Goal: Task Accomplishment & Management: Manage account settings

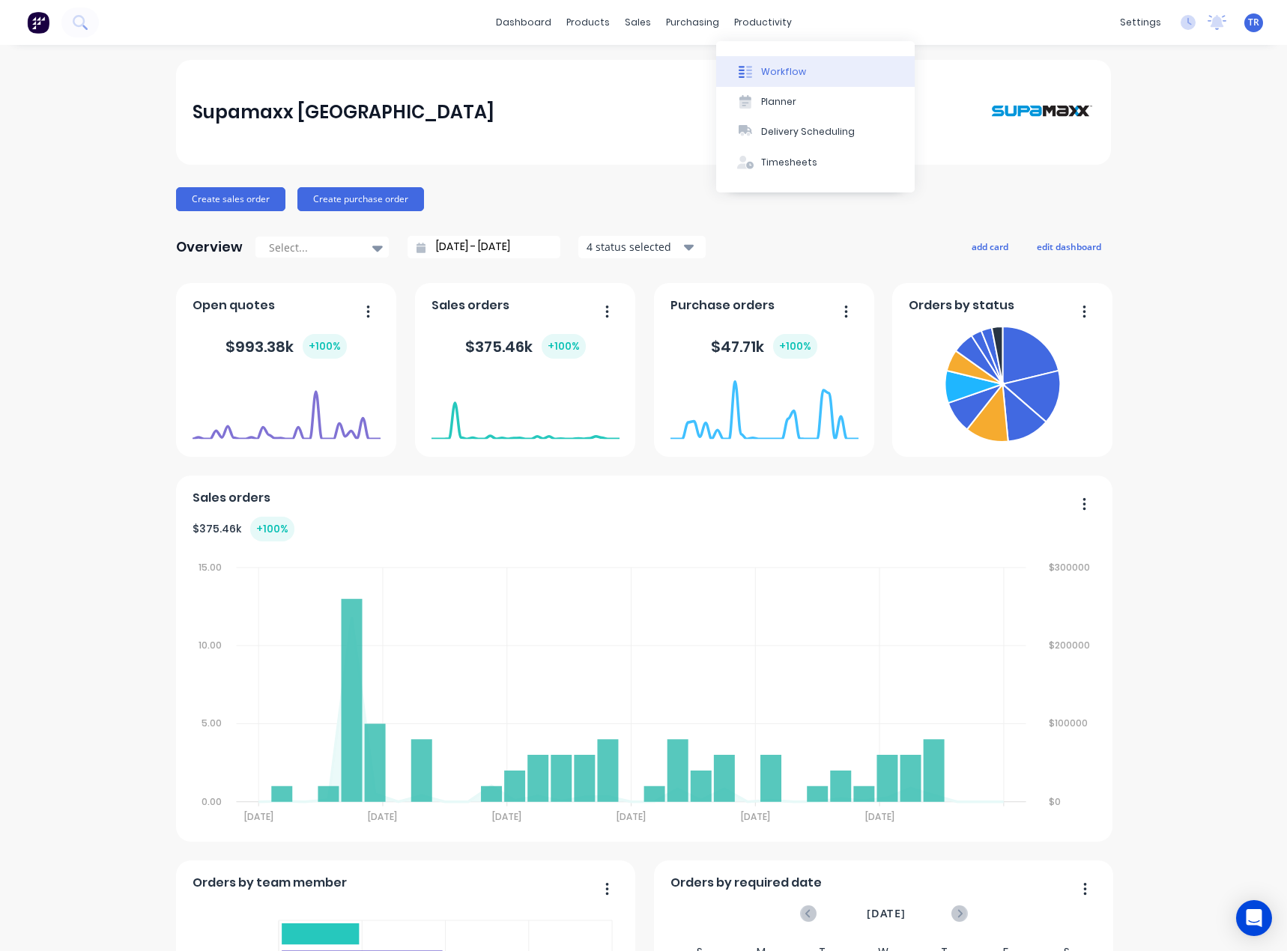
click at [762, 71] on div "Workflow" at bounding box center [783, 71] width 45 height 13
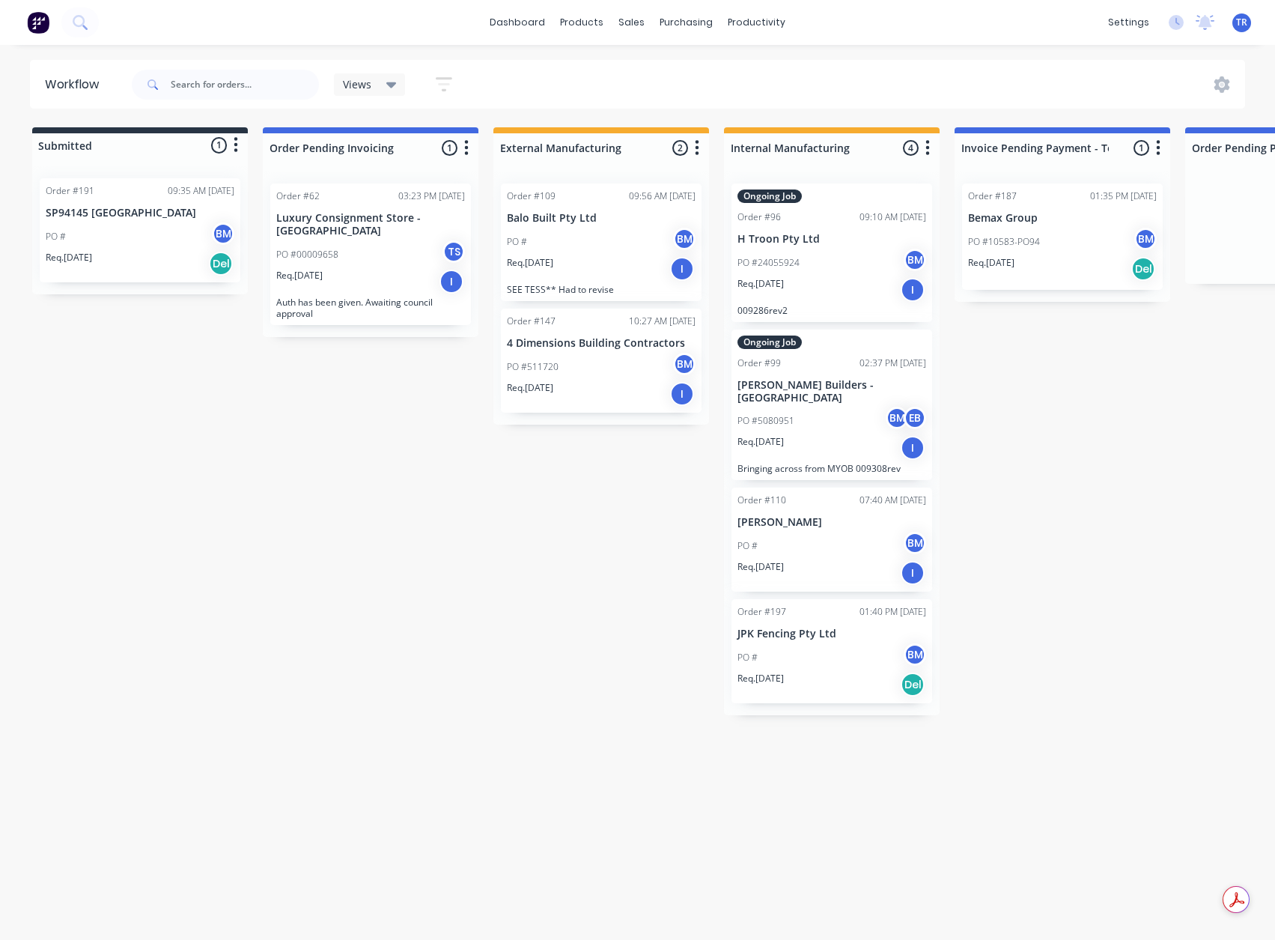
click at [381, 276] on div "Req. [DATE] I" at bounding box center [370, 281] width 189 height 25
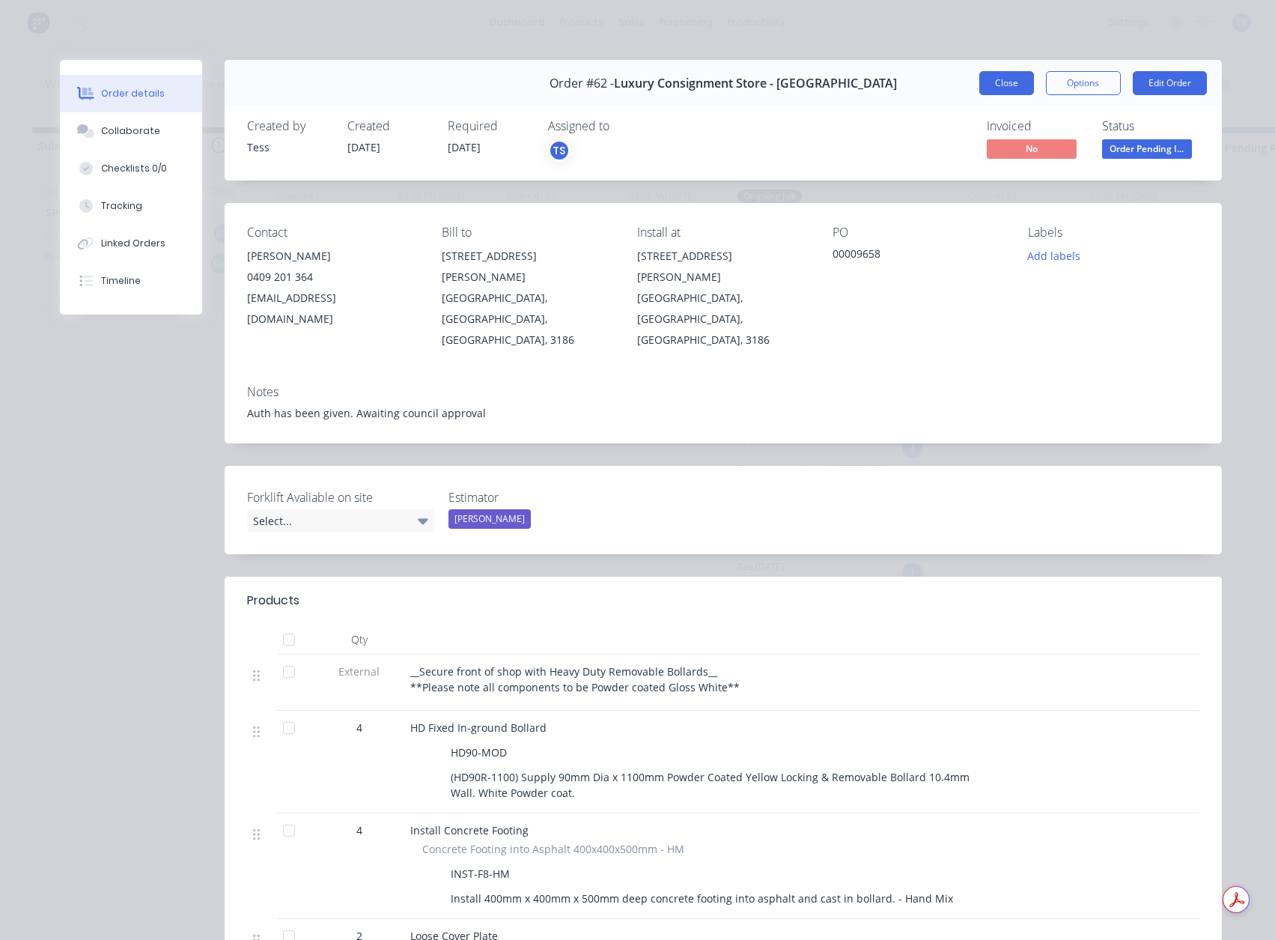
click at [1012, 84] on button "Close" at bounding box center [1006, 83] width 55 height 24
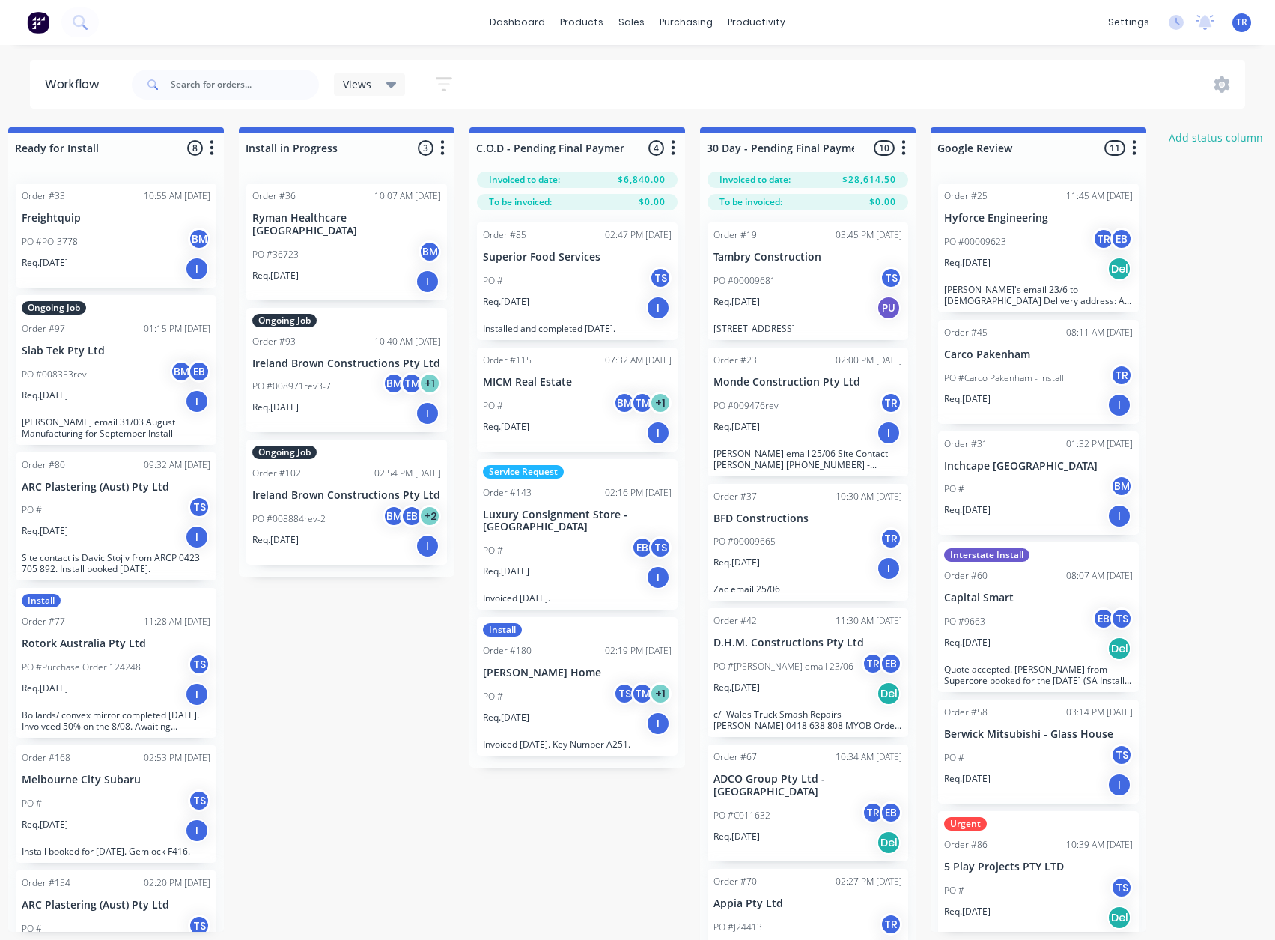
scroll to position [0, 1872]
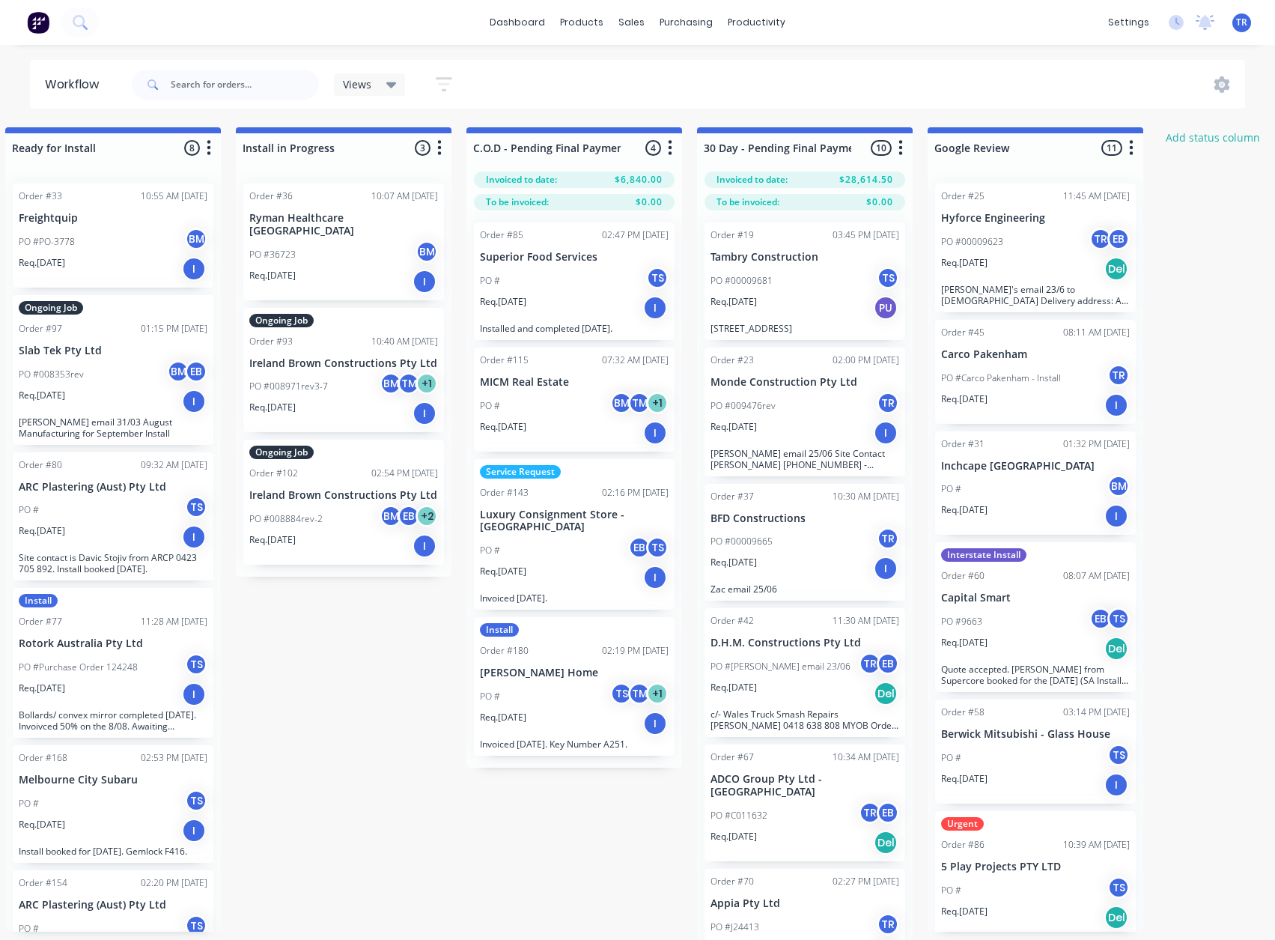
click at [589, 565] on div "Req. [DATE] I" at bounding box center [574, 577] width 189 height 25
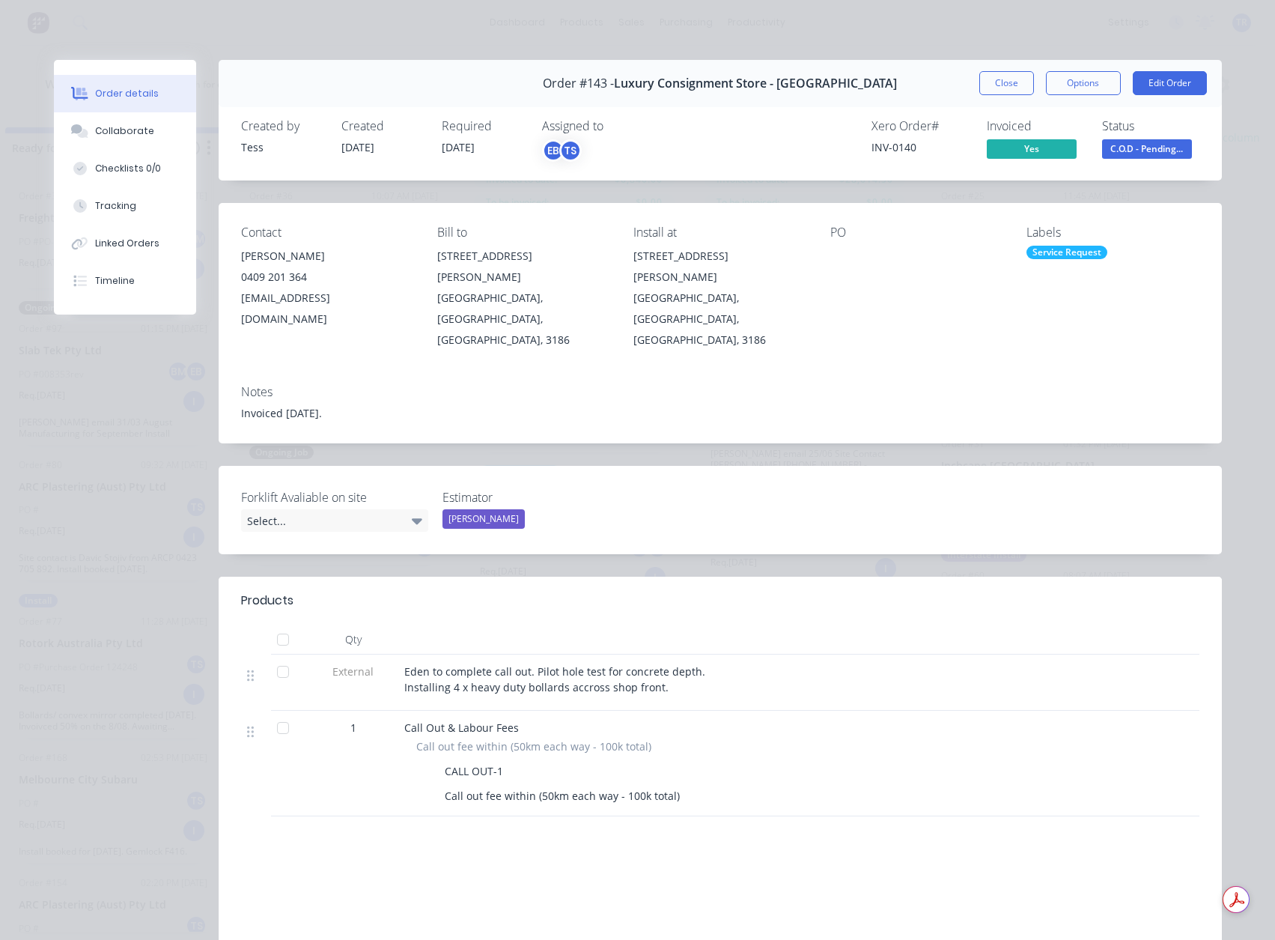
click at [887, 139] on div "Xero Order # INV-0140" at bounding box center [920, 140] width 97 height 43
copy div "INV-0140"
drag, startPoint x: 993, startPoint y: 91, endPoint x: 923, endPoint y: 82, distance: 70.3
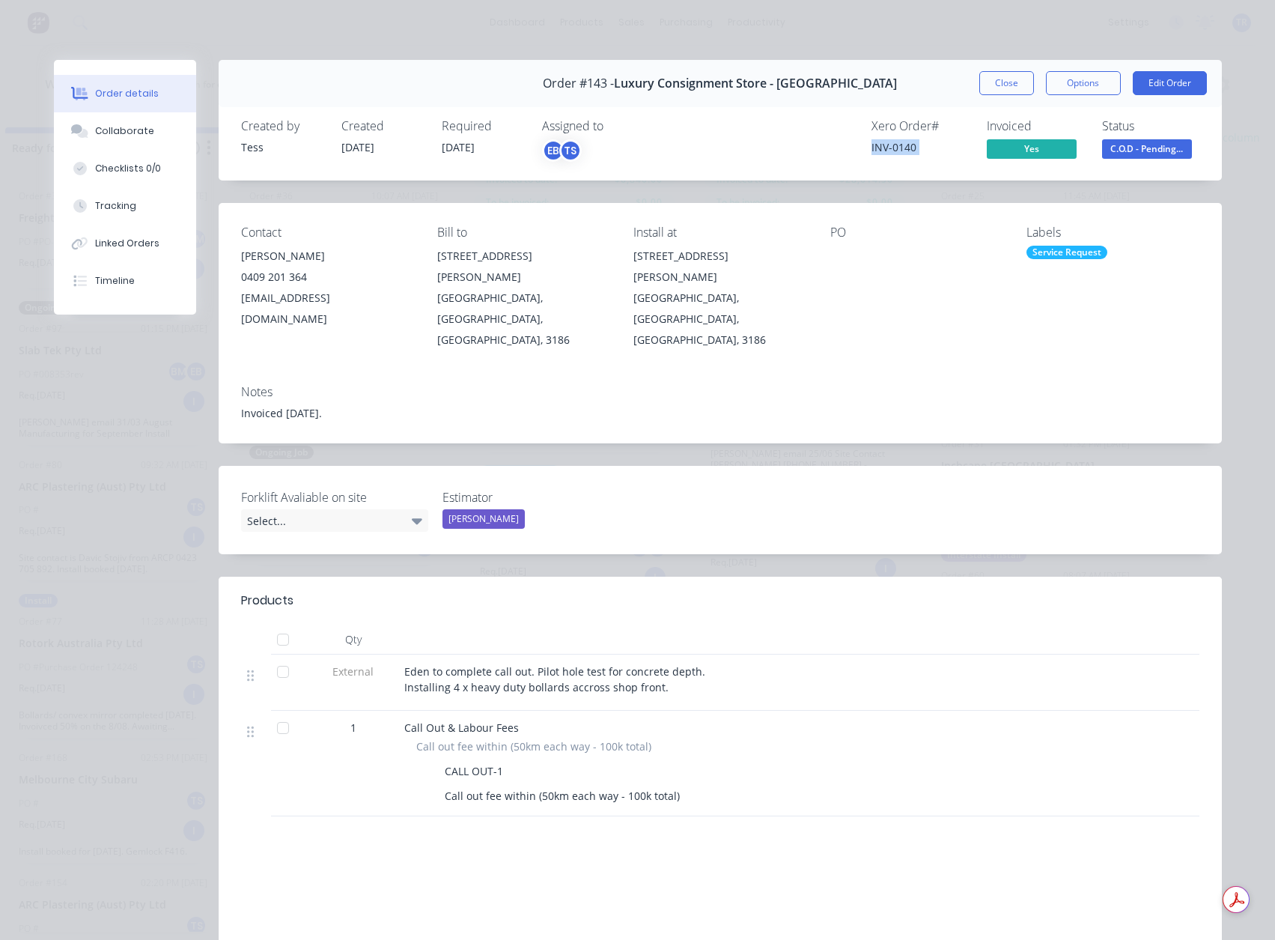
click at [993, 91] on button "Close" at bounding box center [1006, 83] width 55 height 24
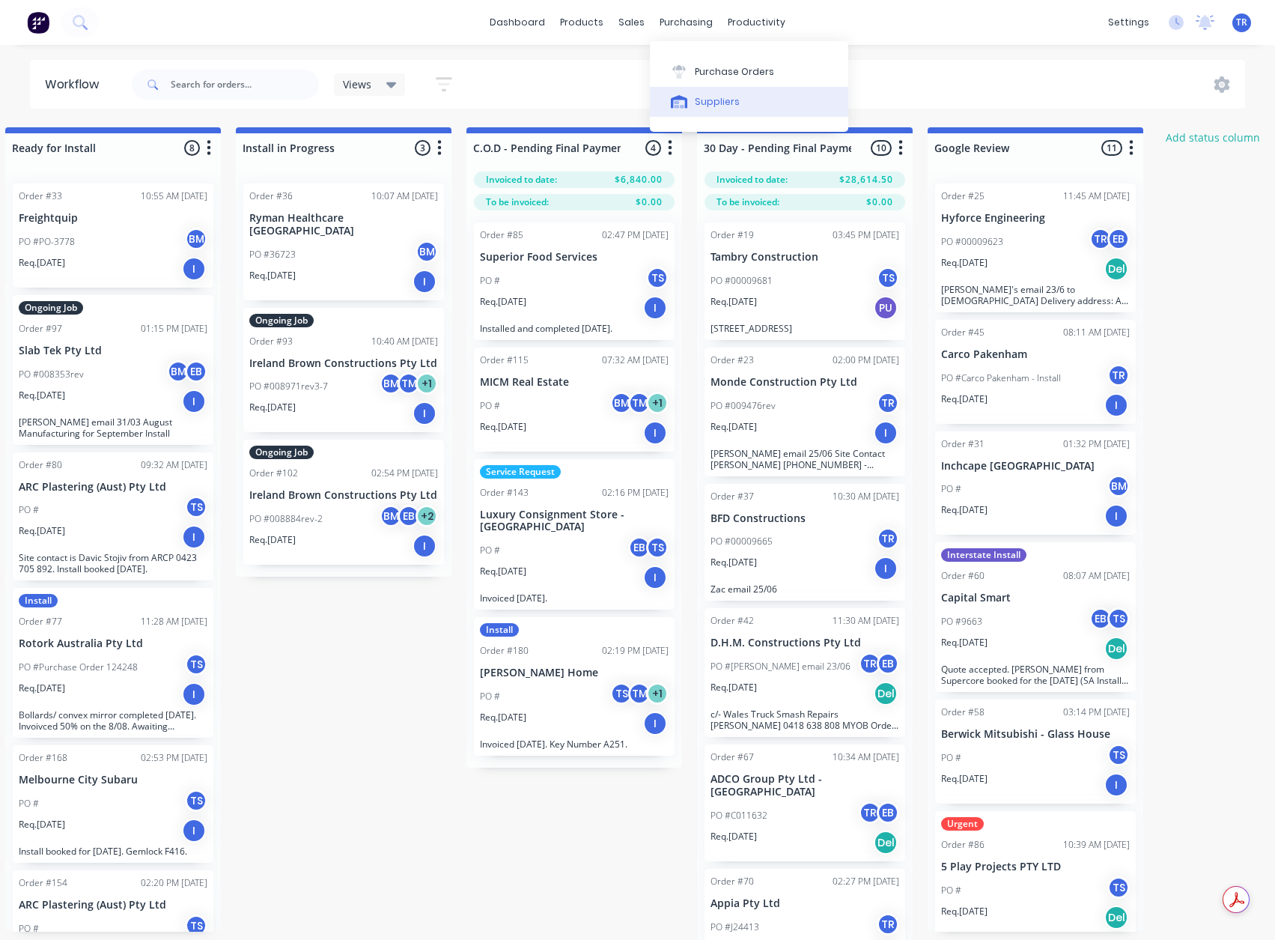
click at [690, 97] on div at bounding box center [679, 101] width 22 height 13
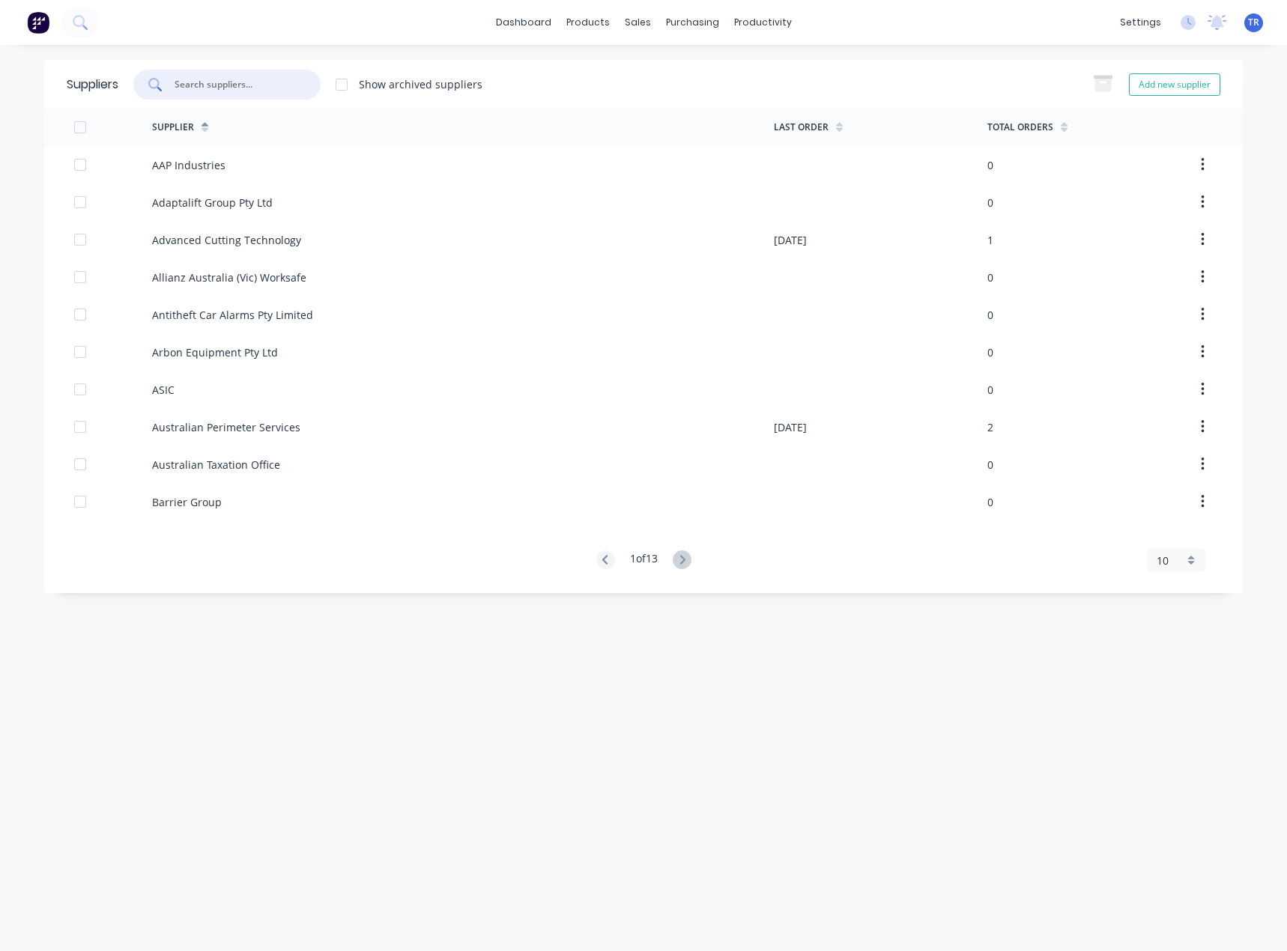
click at [289, 90] on input "text" at bounding box center [235, 84] width 124 height 15
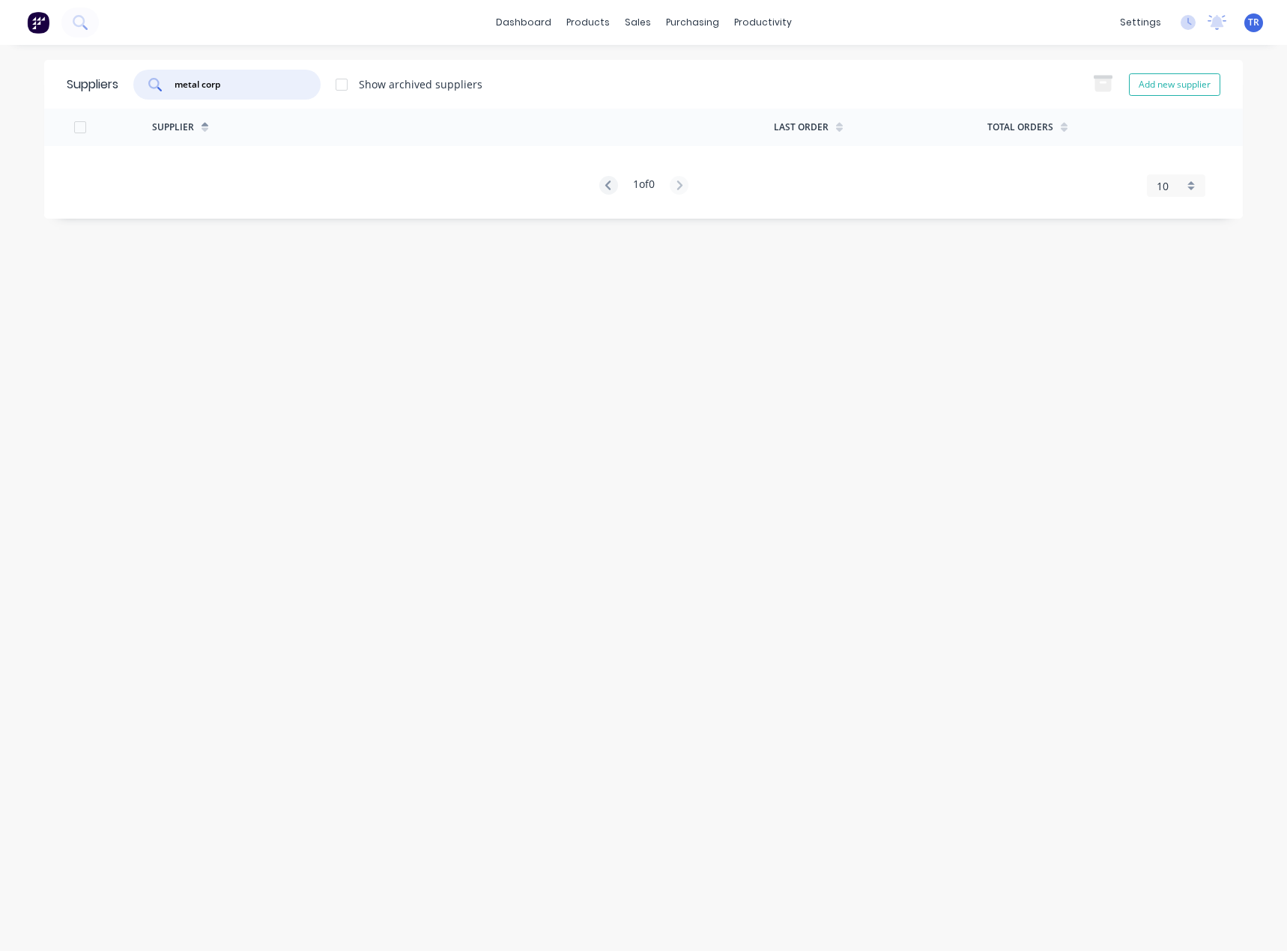
click at [205, 76] on div "metal corp" at bounding box center [226, 85] width 187 height 30
click at [208, 89] on input "metal corp" at bounding box center [235, 84] width 124 height 15
click at [204, 84] on input "metal corp" at bounding box center [235, 84] width 124 height 15
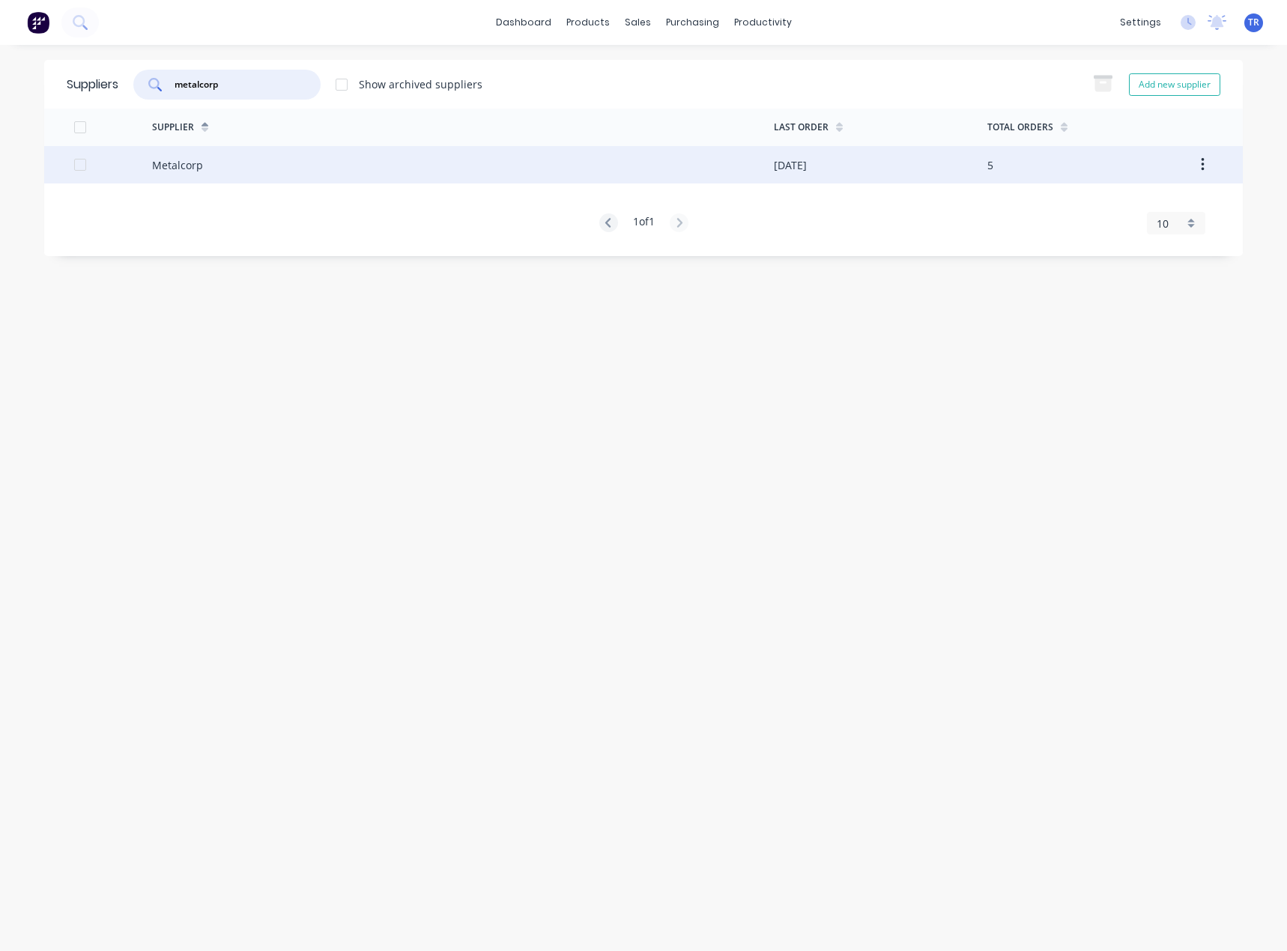
type input "metalcorp"
click at [264, 170] on div "Metalcorp" at bounding box center [463, 164] width 622 height 37
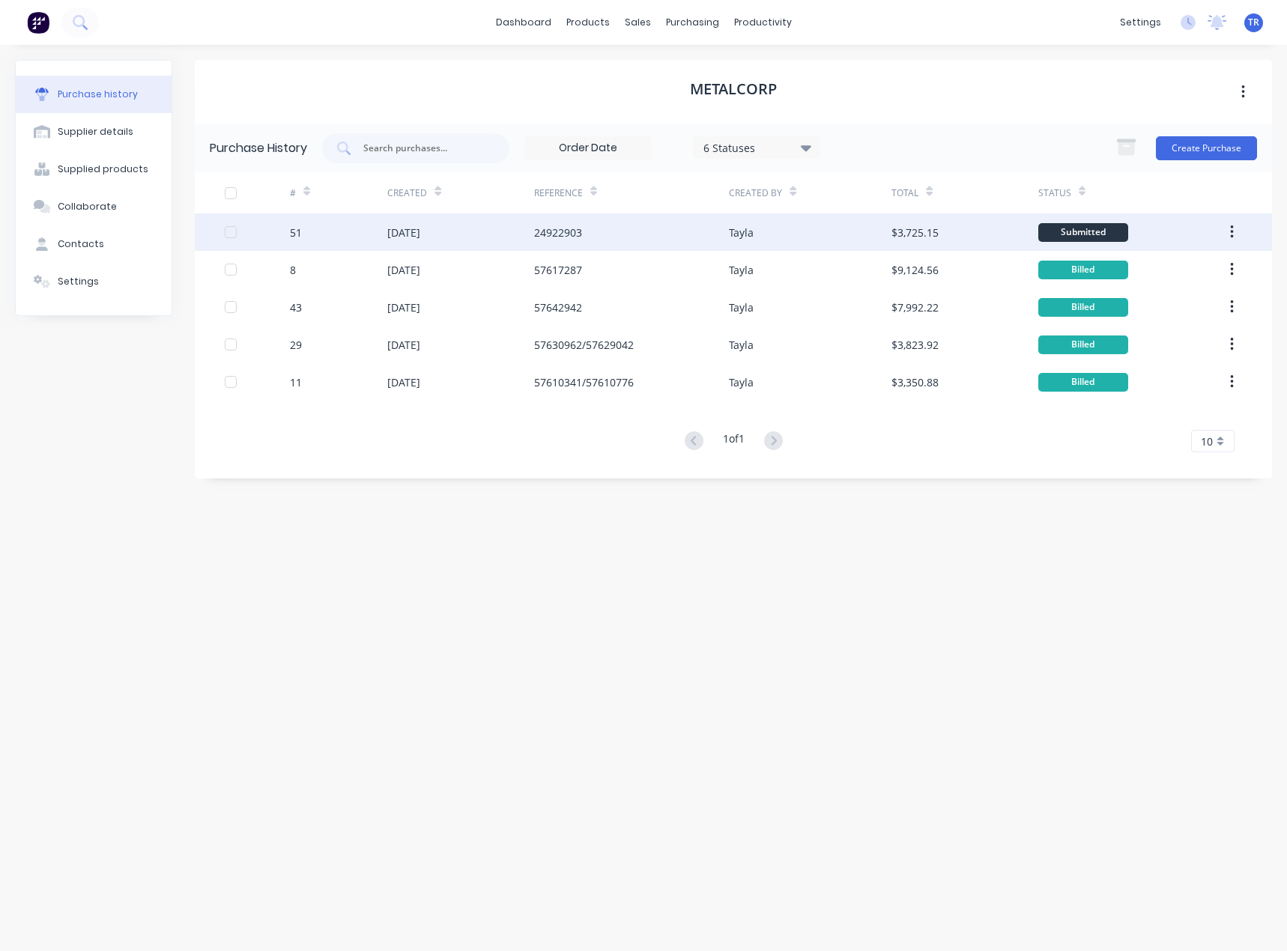
click at [592, 235] on div "24922903" at bounding box center [631, 231] width 195 height 37
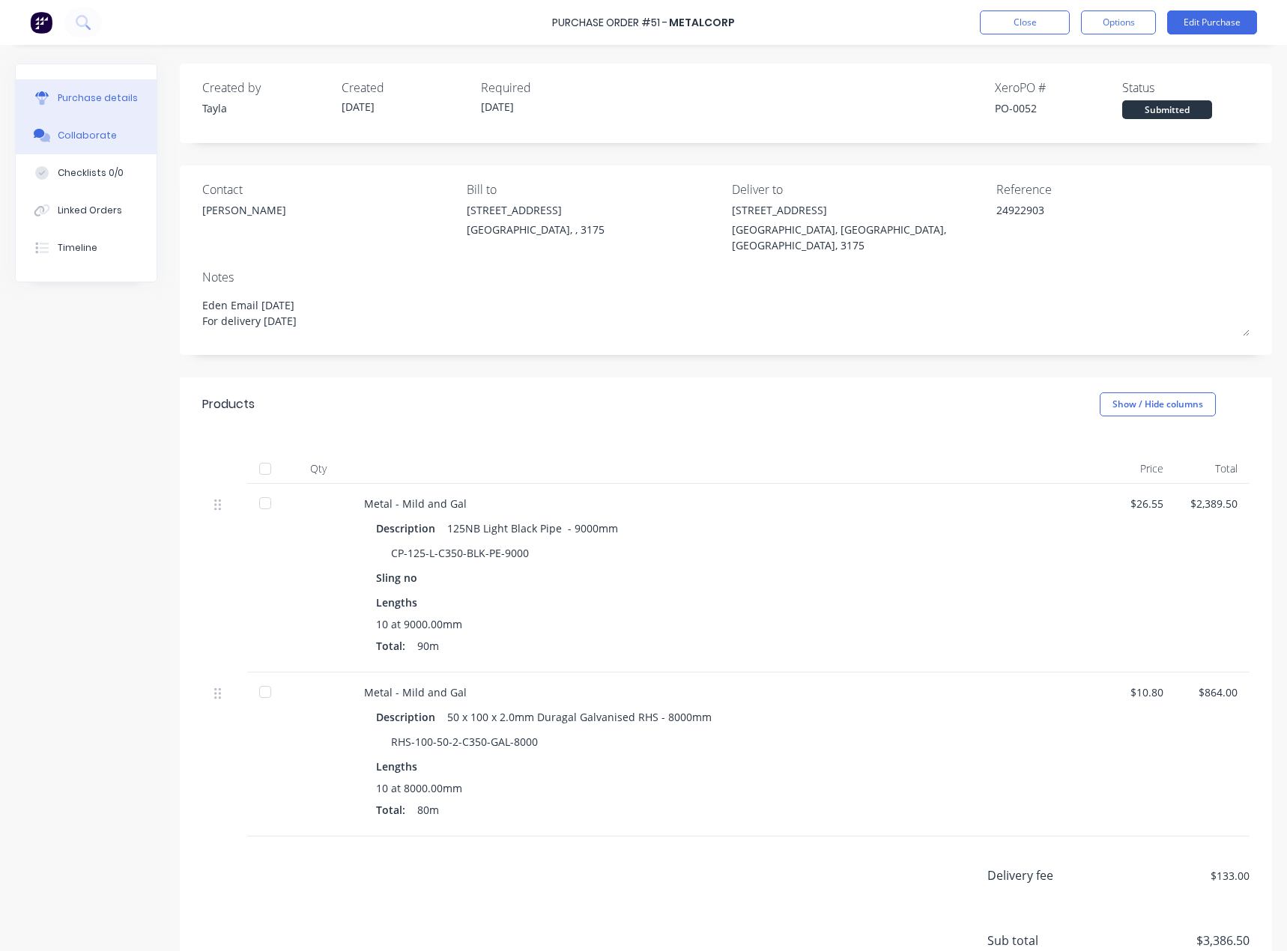
click at [103, 139] on div "Collaborate" at bounding box center [87, 135] width 59 height 13
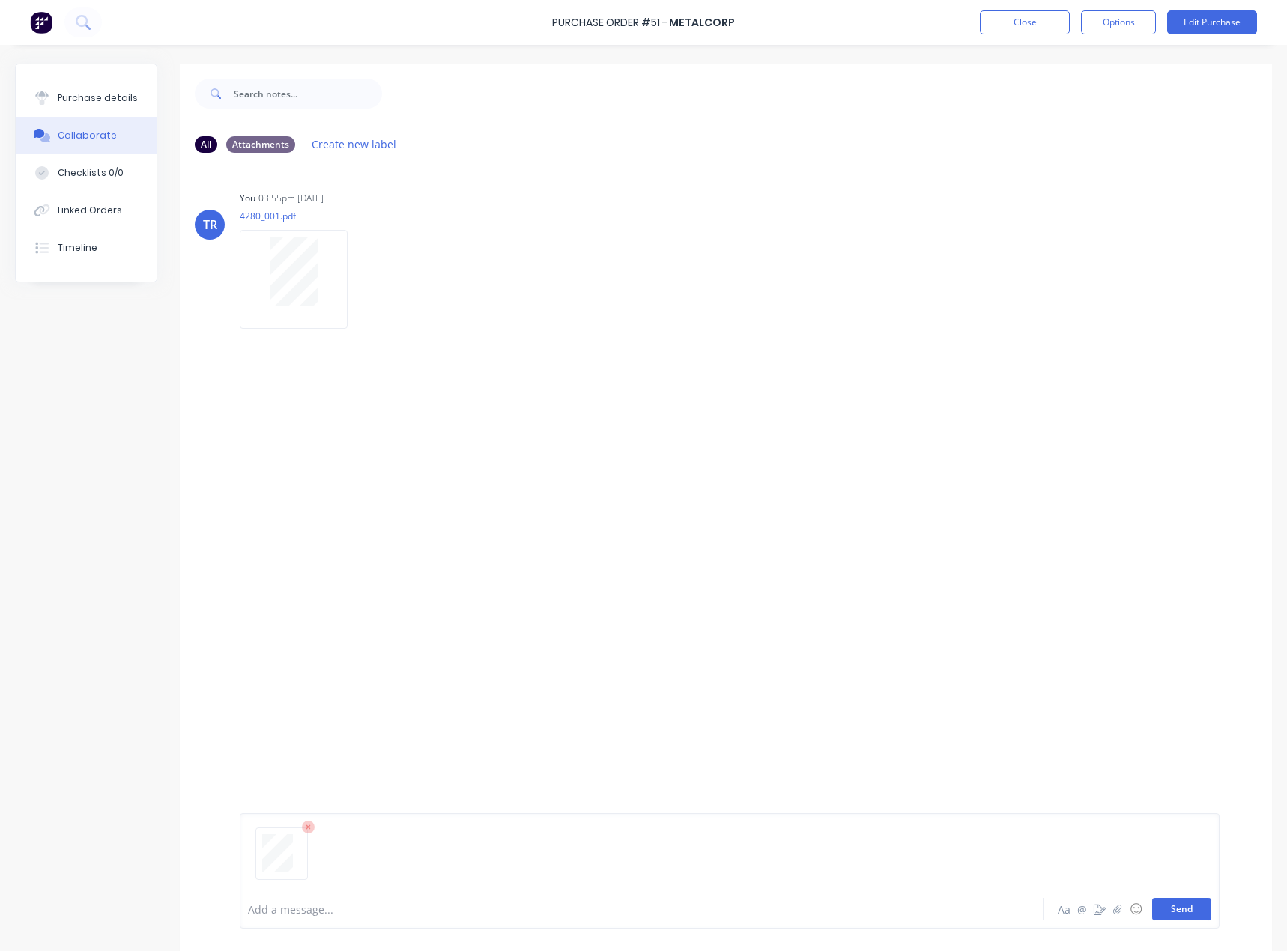
click at [1161, 911] on button "Send" at bounding box center [1181, 909] width 59 height 22
drag, startPoint x: 973, startPoint y: 30, endPoint x: 980, endPoint y: 25, distance: 8.7
click at [973, 29] on div "Purchase Order #51 - Metalcorp Close Options Edit Purchase" at bounding box center [643, 22] width 1287 height 45
click at [983, 24] on button "Close" at bounding box center [1024, 22] width 90 height 24
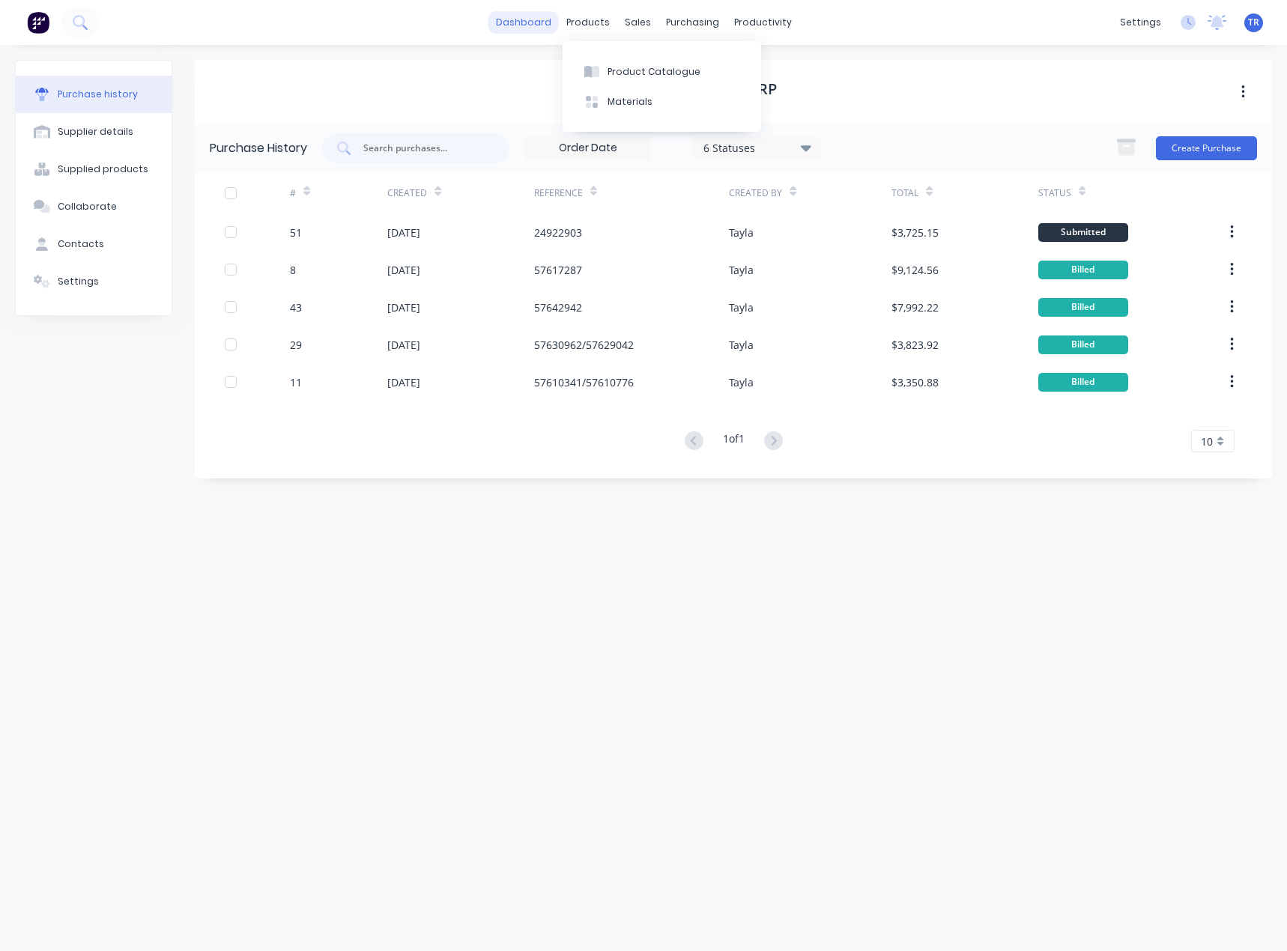
click at [517, 14] on link "dashboard" at bounding box center [523, 22] width 70 height 22
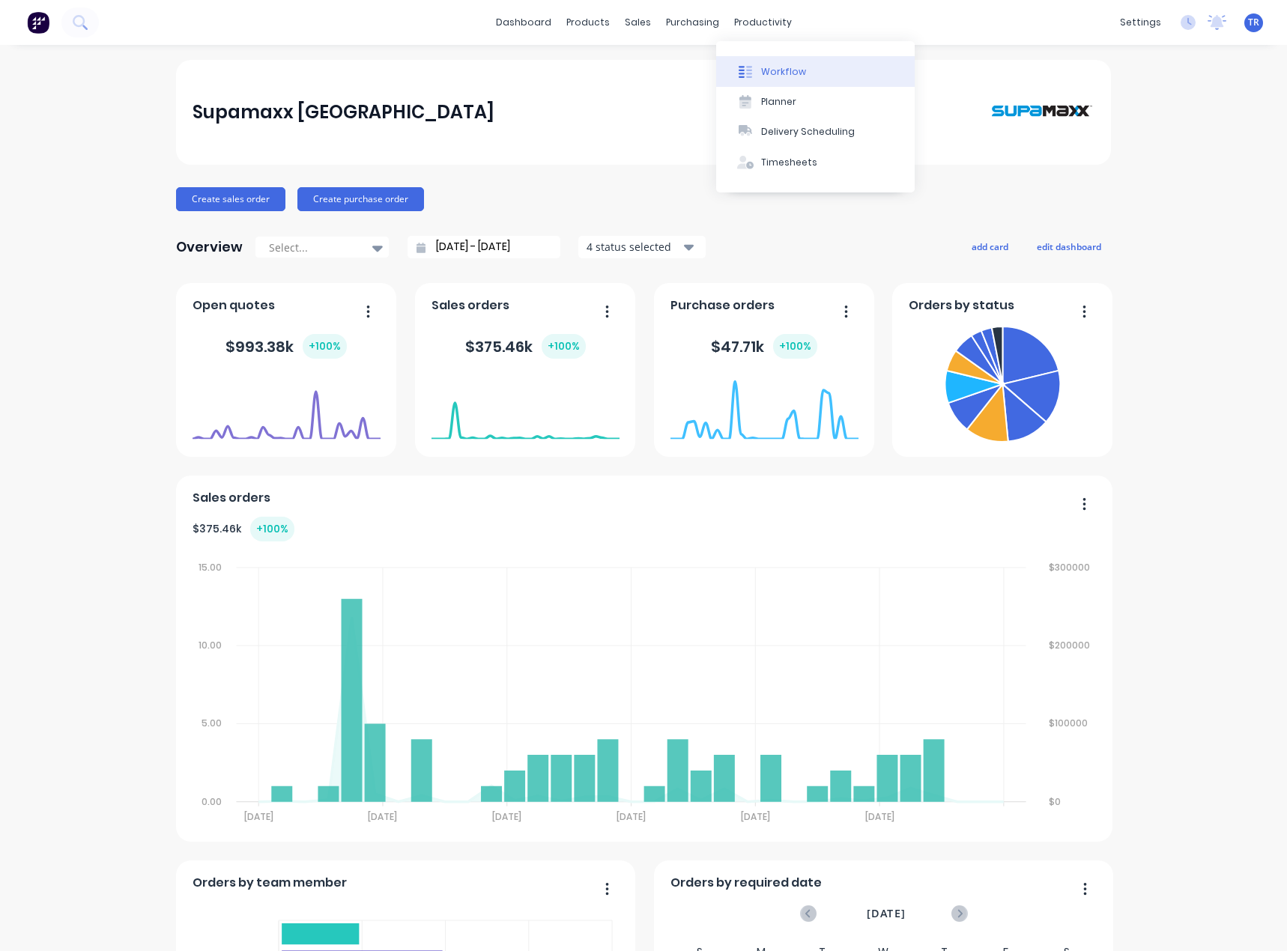
click at [735, 58] on button "Workflow" at bounding box center [815, 71] width 198 height 30
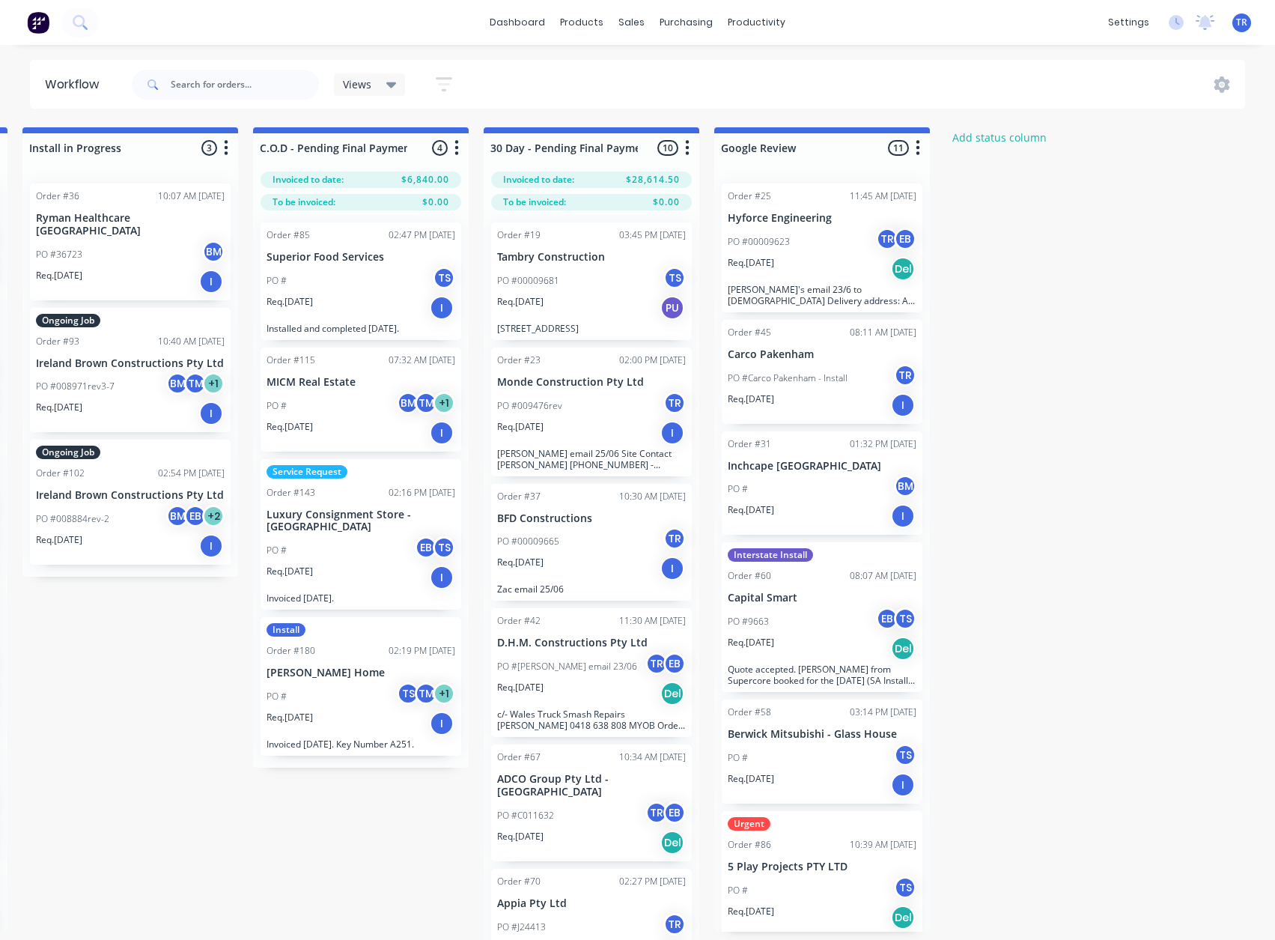
scroll to position [0, 2091]
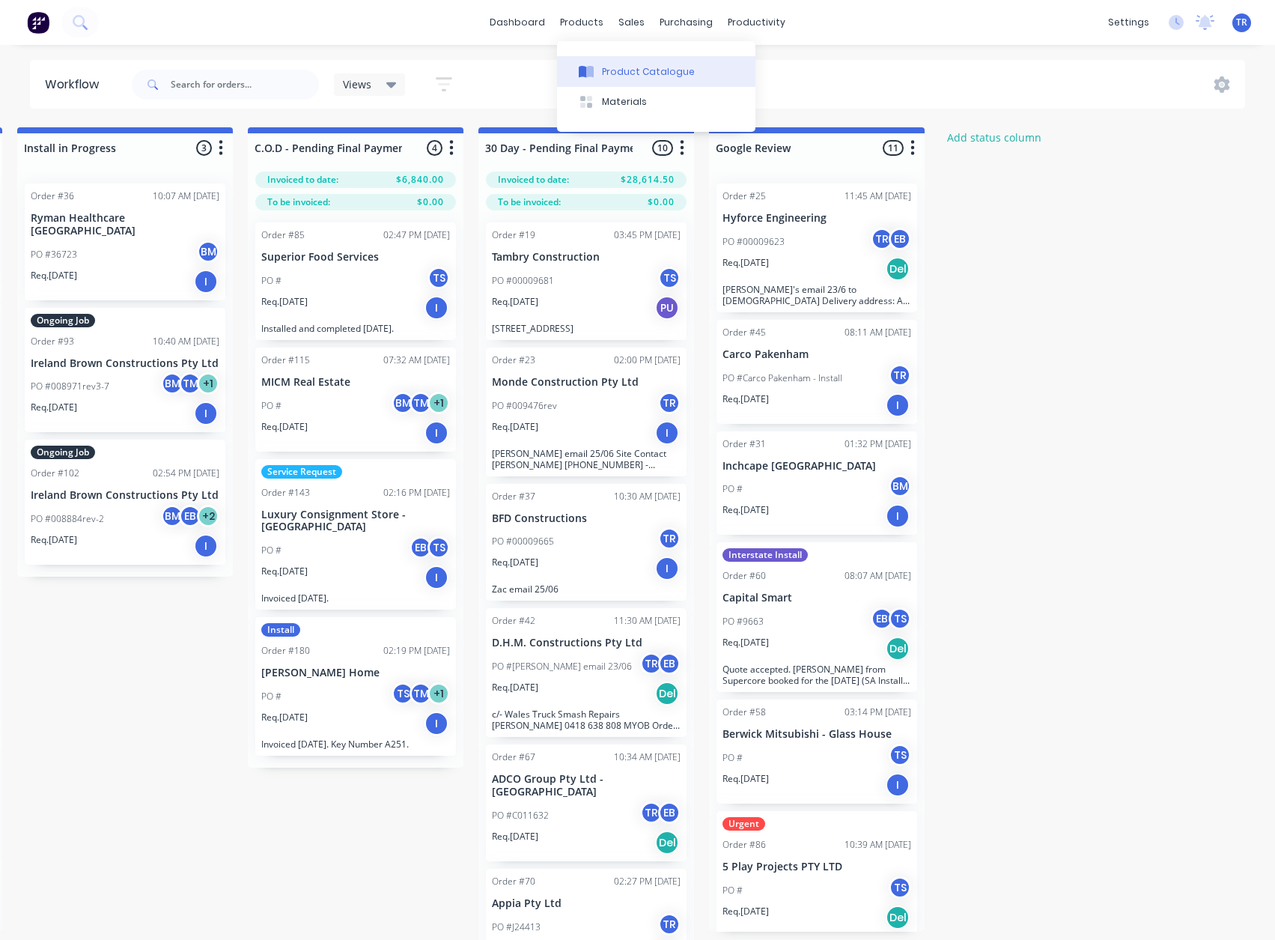
click at [592, 63] on button "Product Catalogue" at bounding box center [656, 71] width 198 height 30
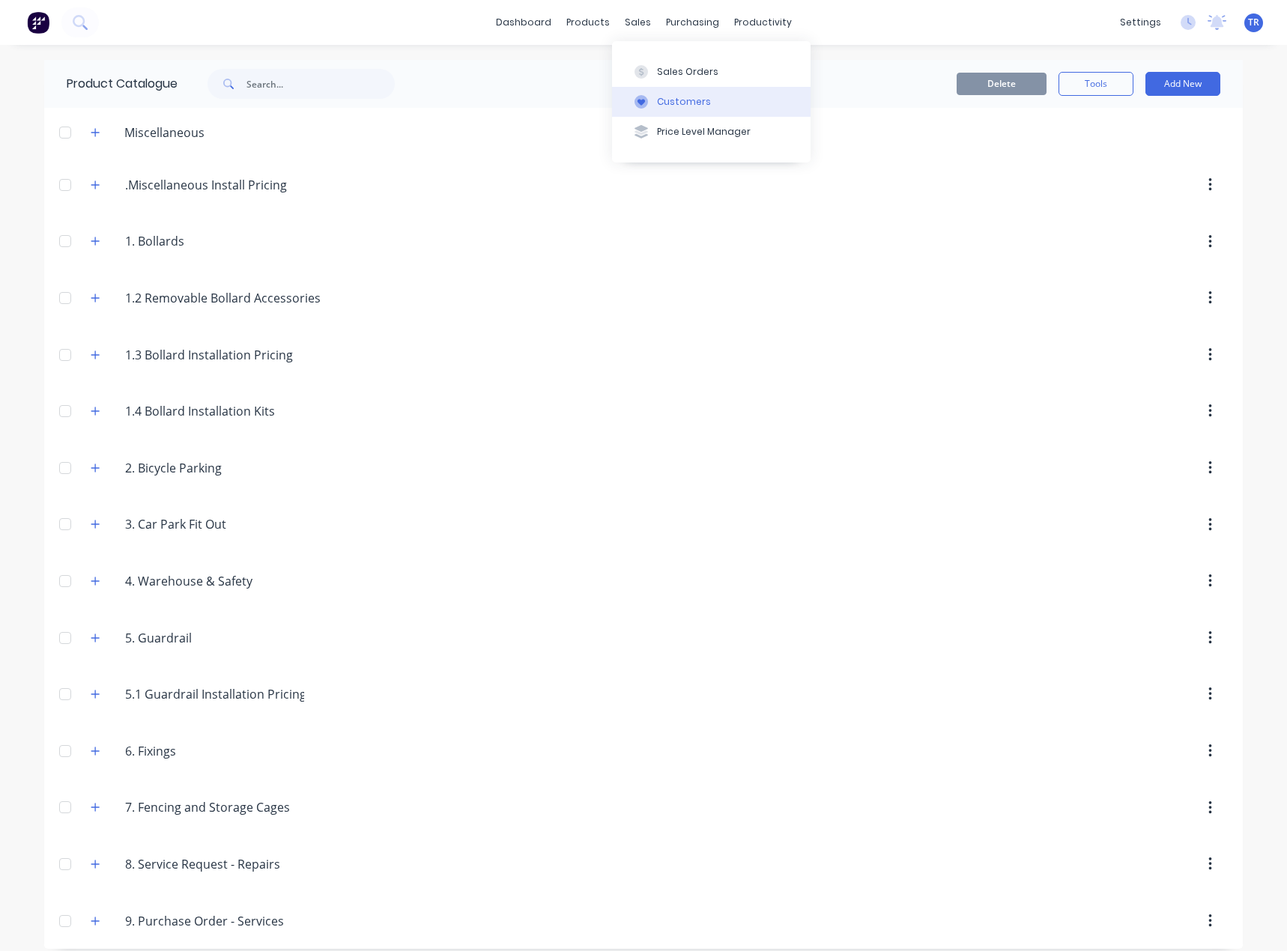
click at [653, 98] on button "Customers" at bounding box center [711, 102] width 198 height 30
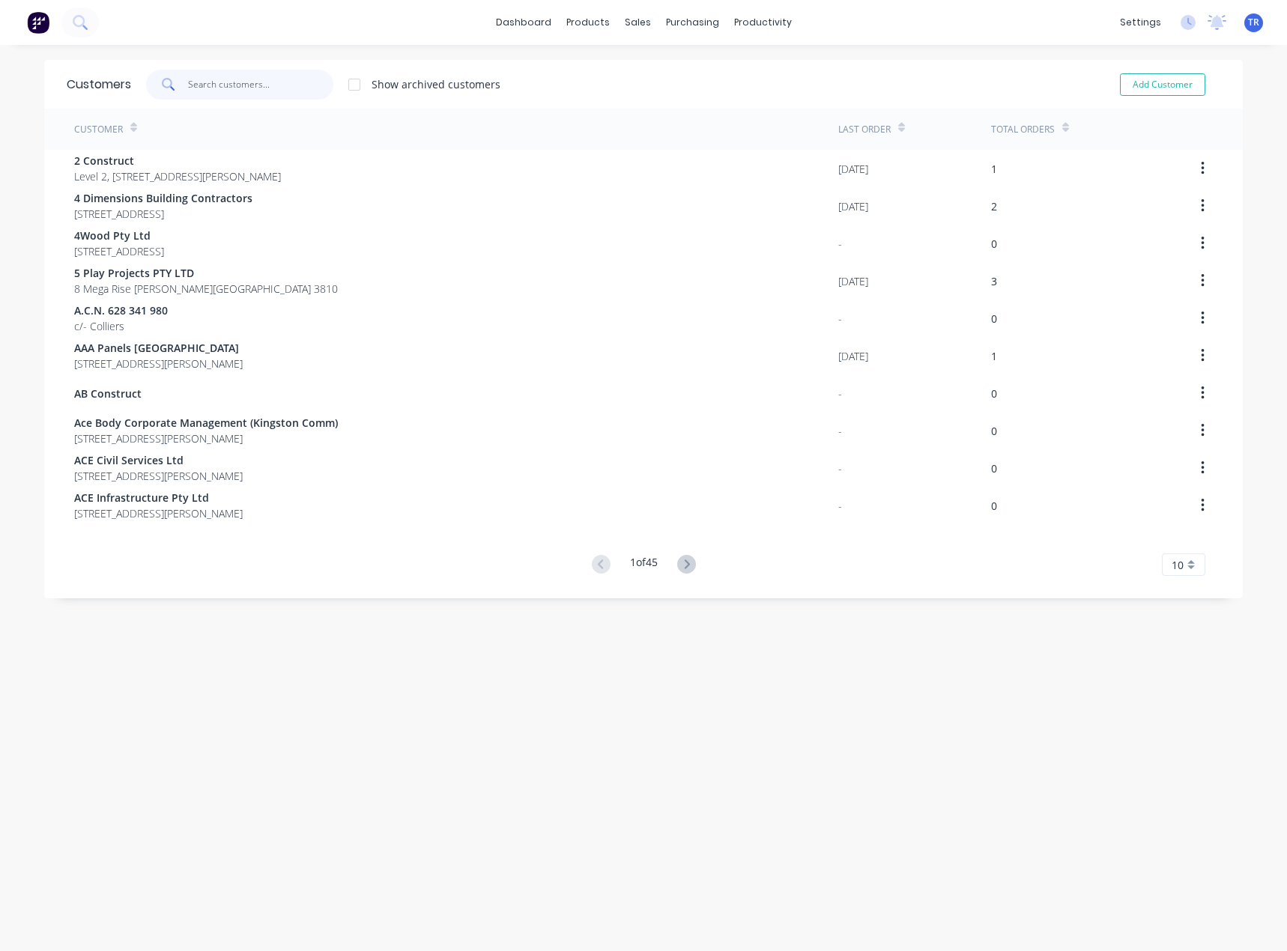
click at [277, 74] on input "text" at bounding box center [261, 85] width 146 height 30
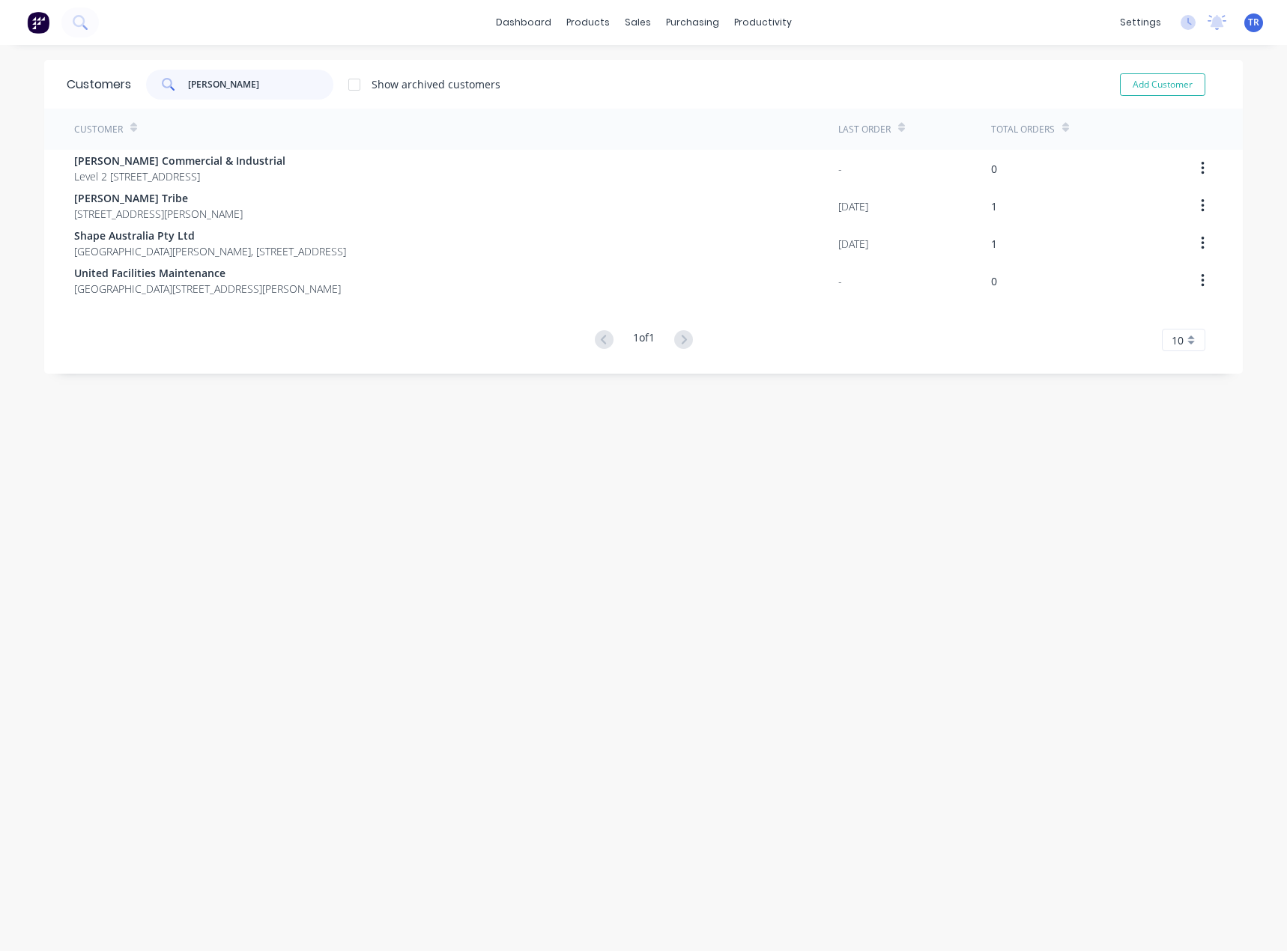
type input "collins"
click at [231, 170] on span "Level 2 47 Princes Hwy DANDENONG Victoria Australia 3175" at bounding box center [179, 176] width 211 height 16
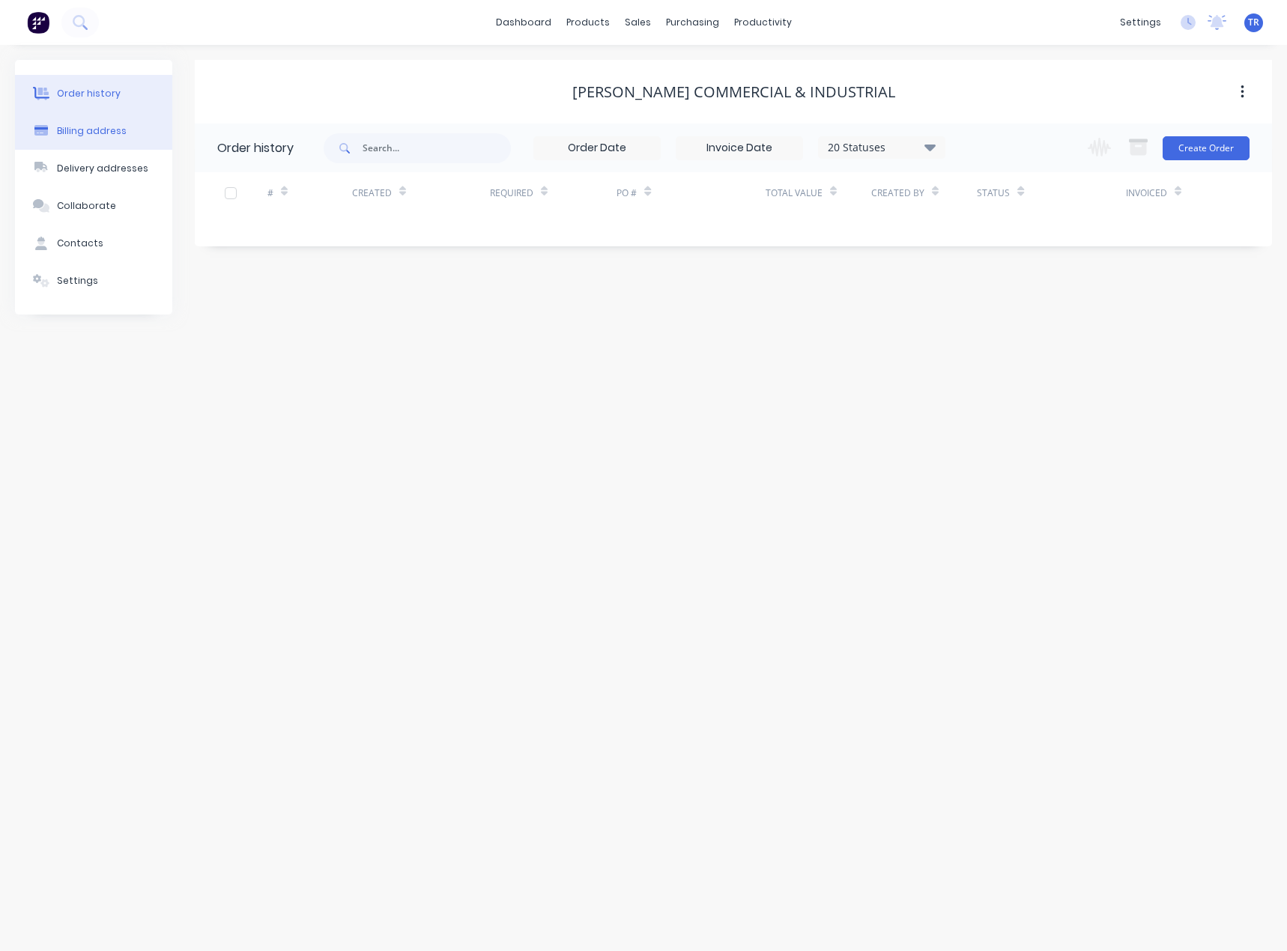
click at [127, 138] on button "Billing address" at bounding box center [93, 130] width 157 height 37
select select "AU"
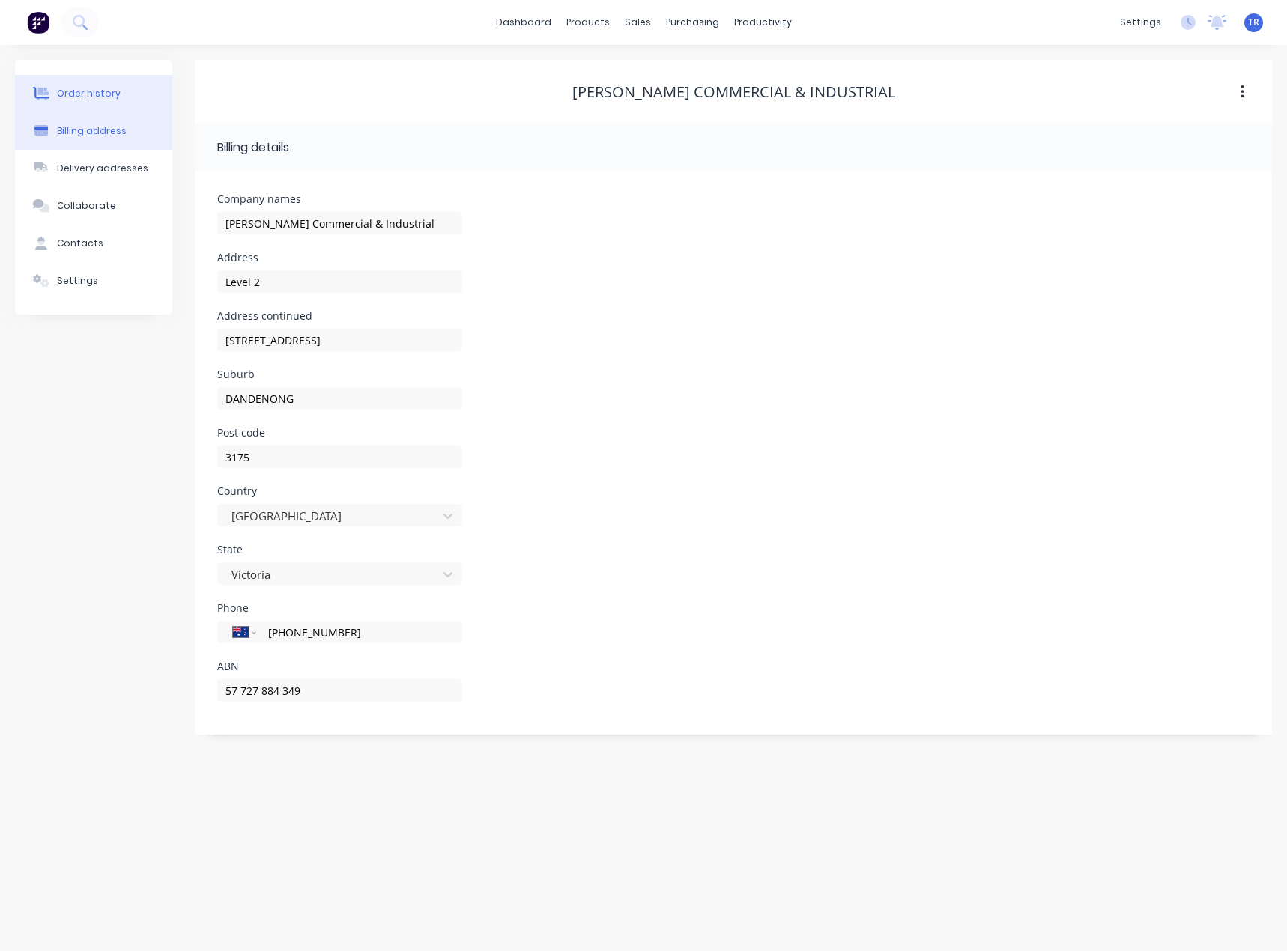
click at [137, 101] on button "Order history" at bounding box center [93, 93] width 157 height 37
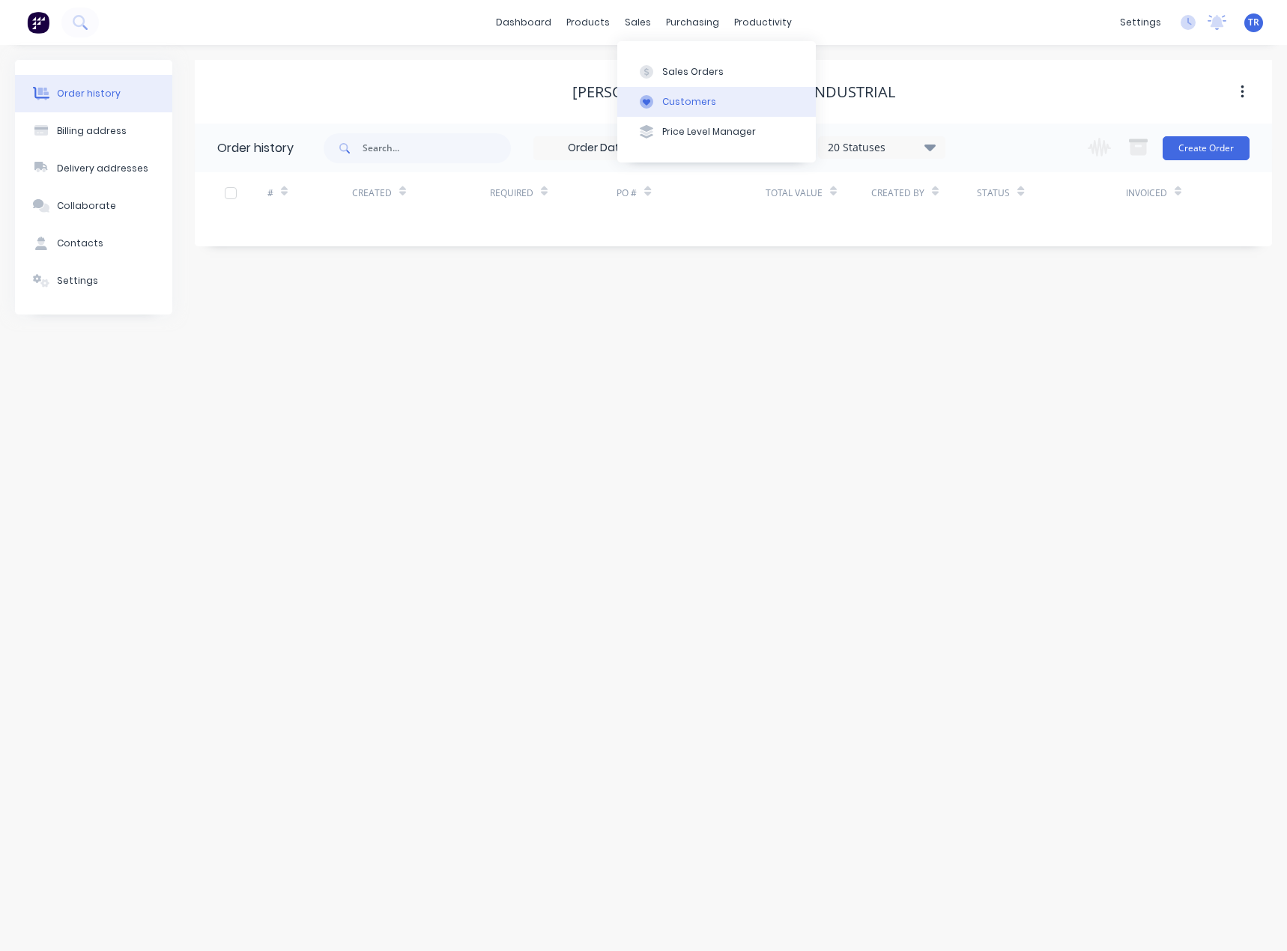
click at [666, 98] on div "Customers" at bounding box center [689, 101] width 54 height 13
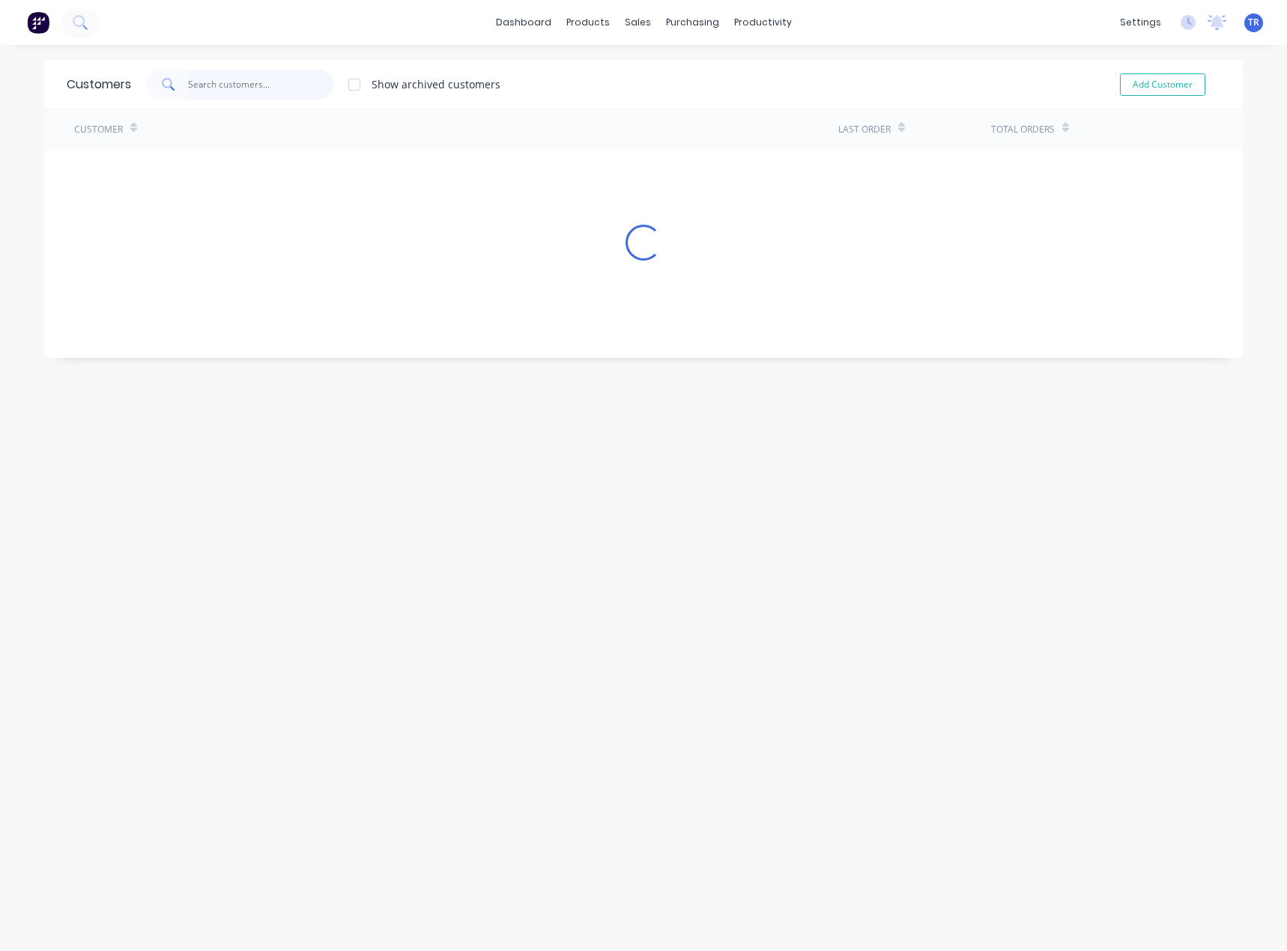
click at [262, 73] on input "text" at bounding box center [261, 85] width 146 height 30
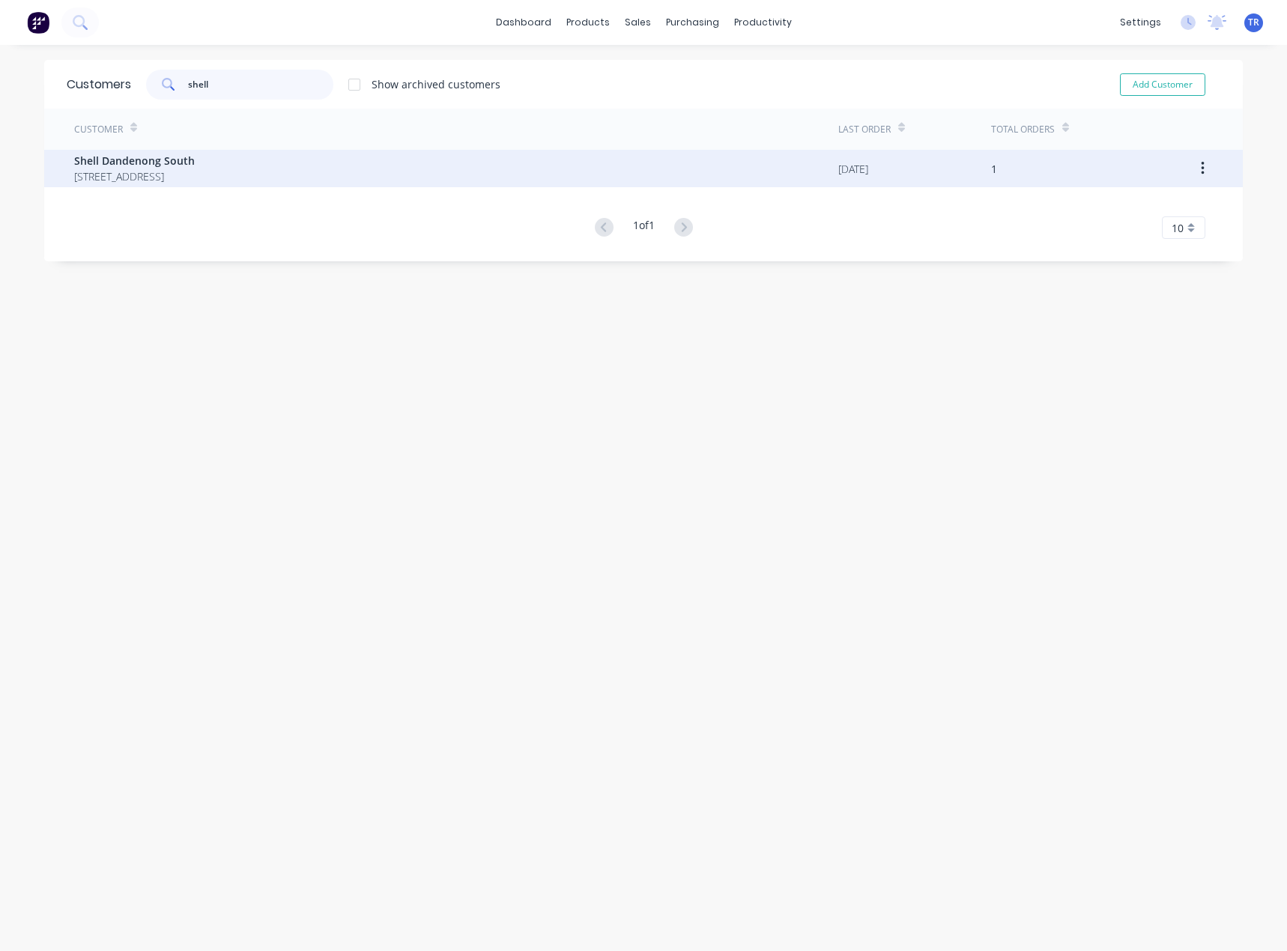
type input "shell"
click at [195, 158] on span "Shell Dandenong South" at bounding box center [134, 161] width 121 height 16
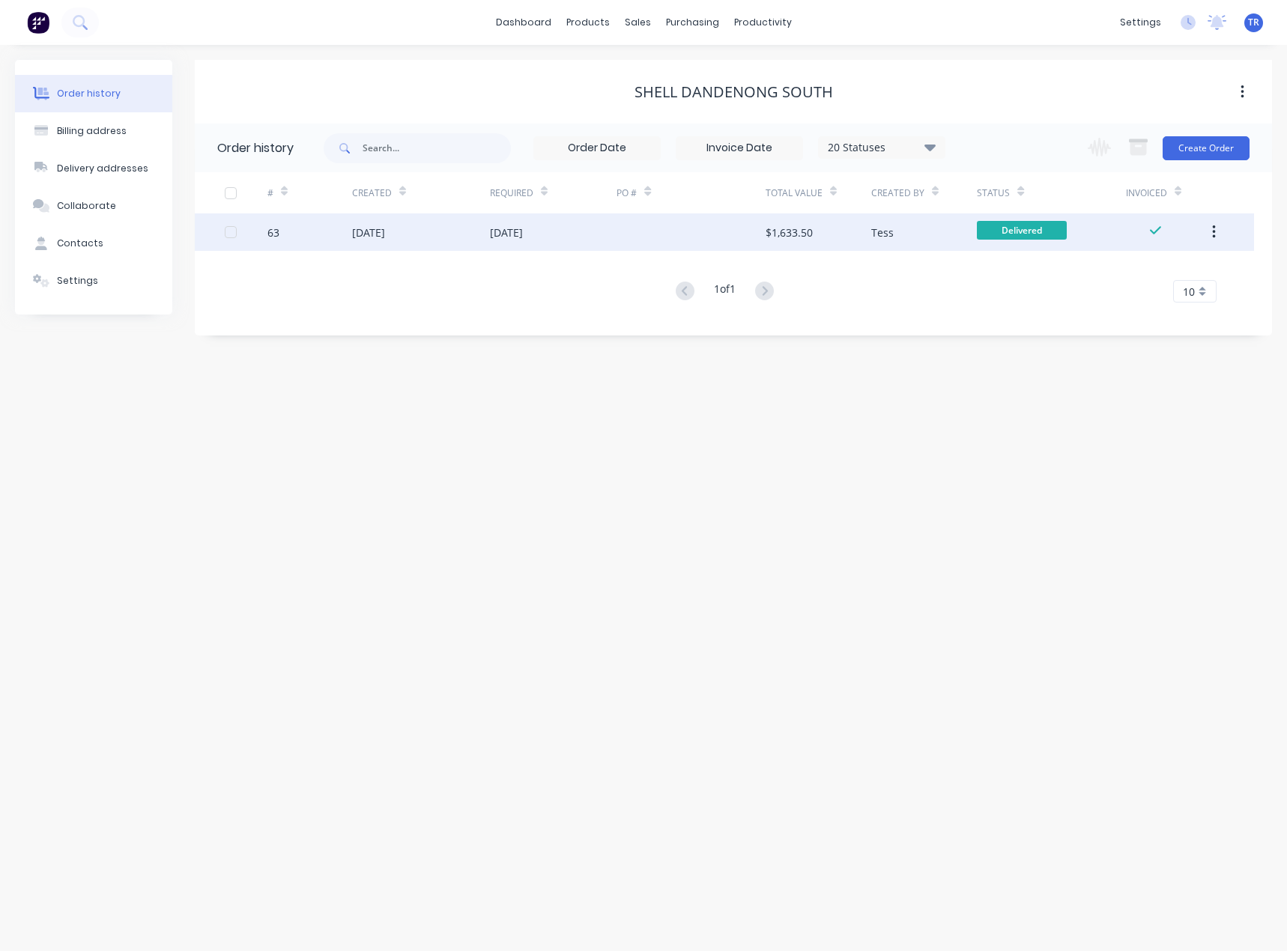
click at [568, 237] on div "07 Jul 2025" at bounding box center [553, 231] width 127 height 37
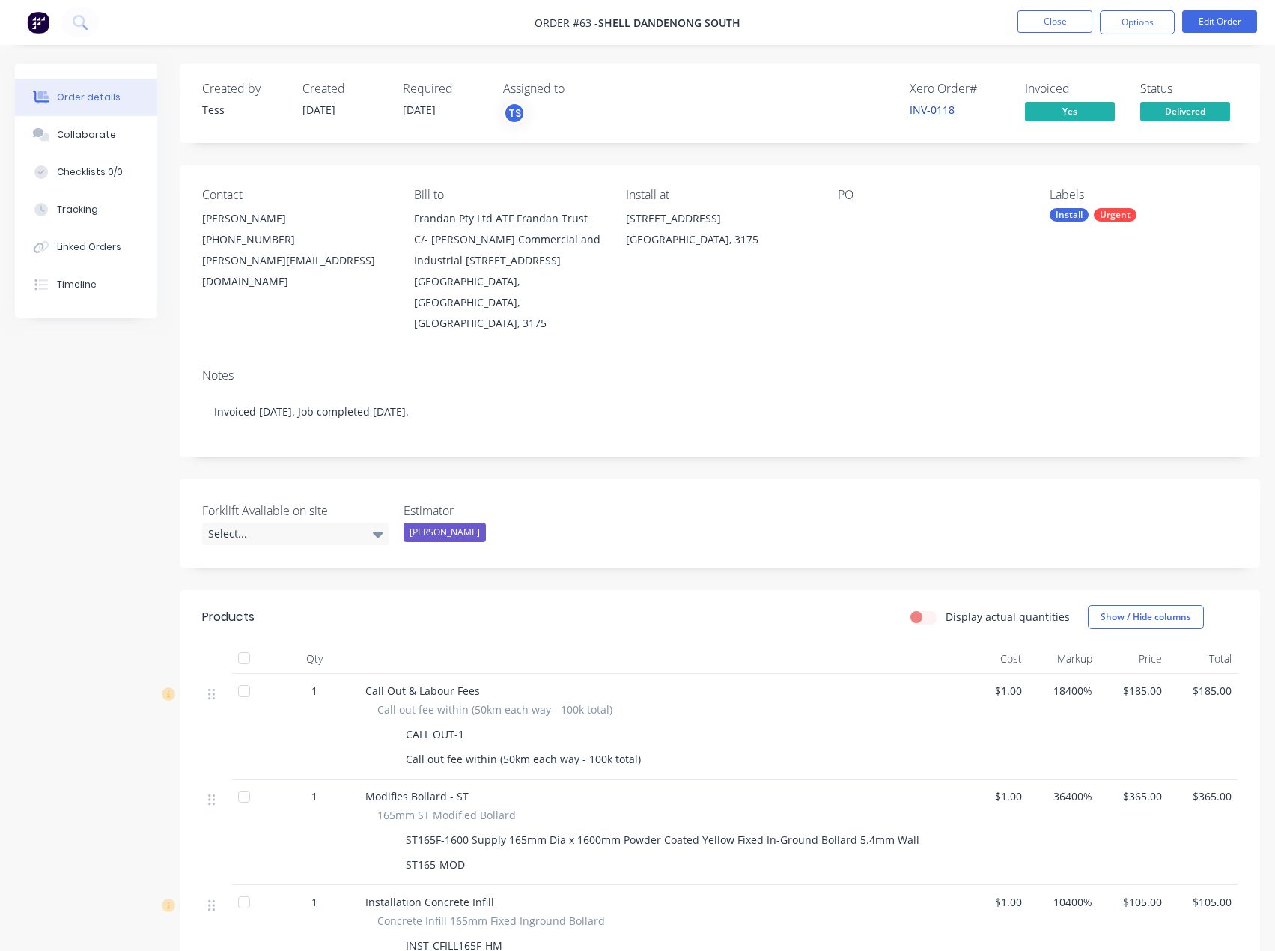
click at [934, 109] on link "INV-0118" at bounding box center [932, 110] width 45 height 14
drag, startPoint x: 962, startPoint y: 116, endPoint x: 577, endPoint y: 19, distance: 396.1
click at [884, 119] on div "Created by Tess Created 25/07/25 Required 07/07/25 Assigned to TS Xero Order # …" at bounding box center [720, 103] width 1081 height 79
copy link "INV-0118"
click at [702, 250] on div "Dandenong South , Victoria, Australia, 3175" at bounding box center [720, 239] width 188 height 21
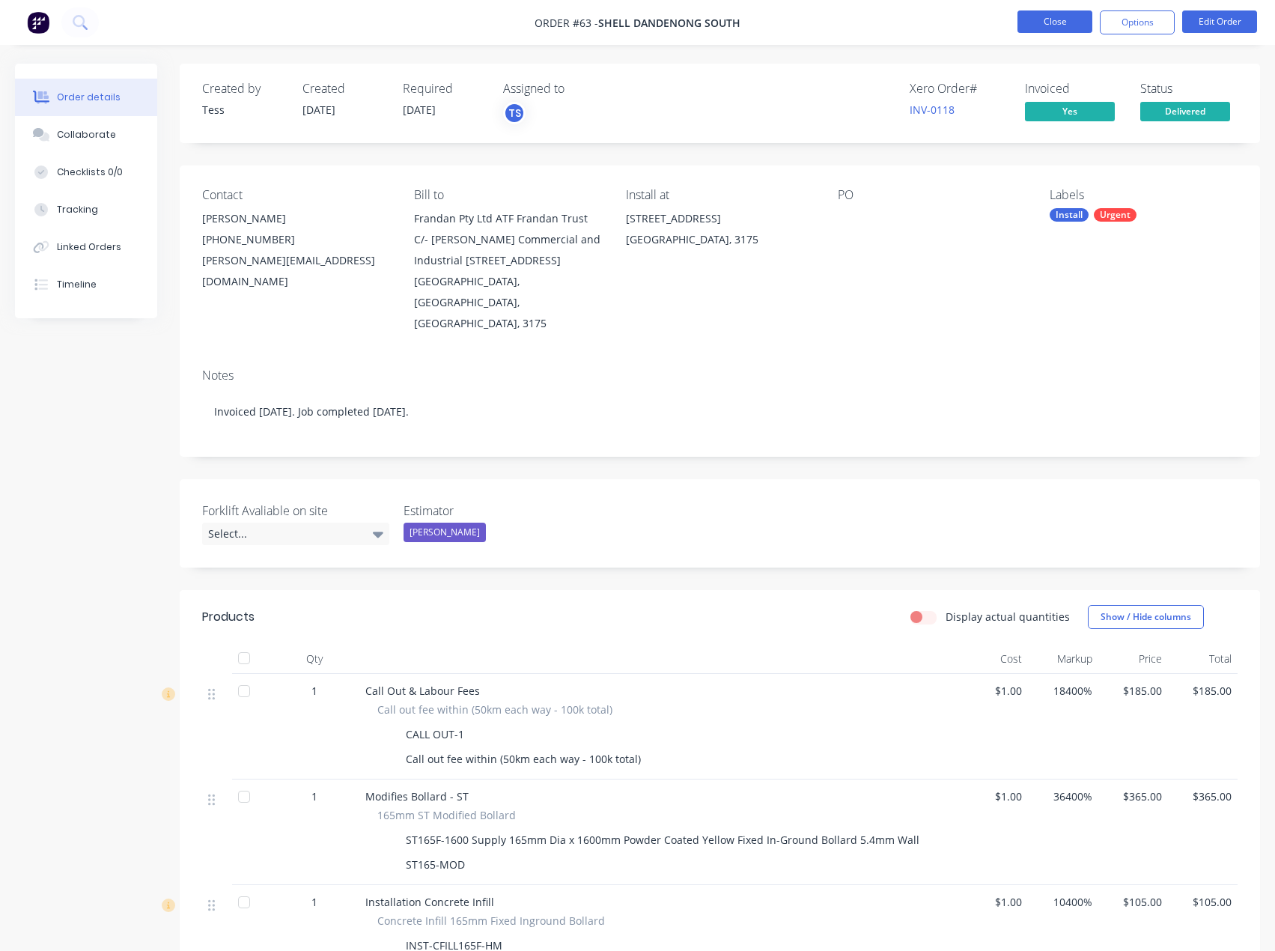
click at [1041, 25] on button "Close" at bounding box center [1055, 21] width 75 height 22
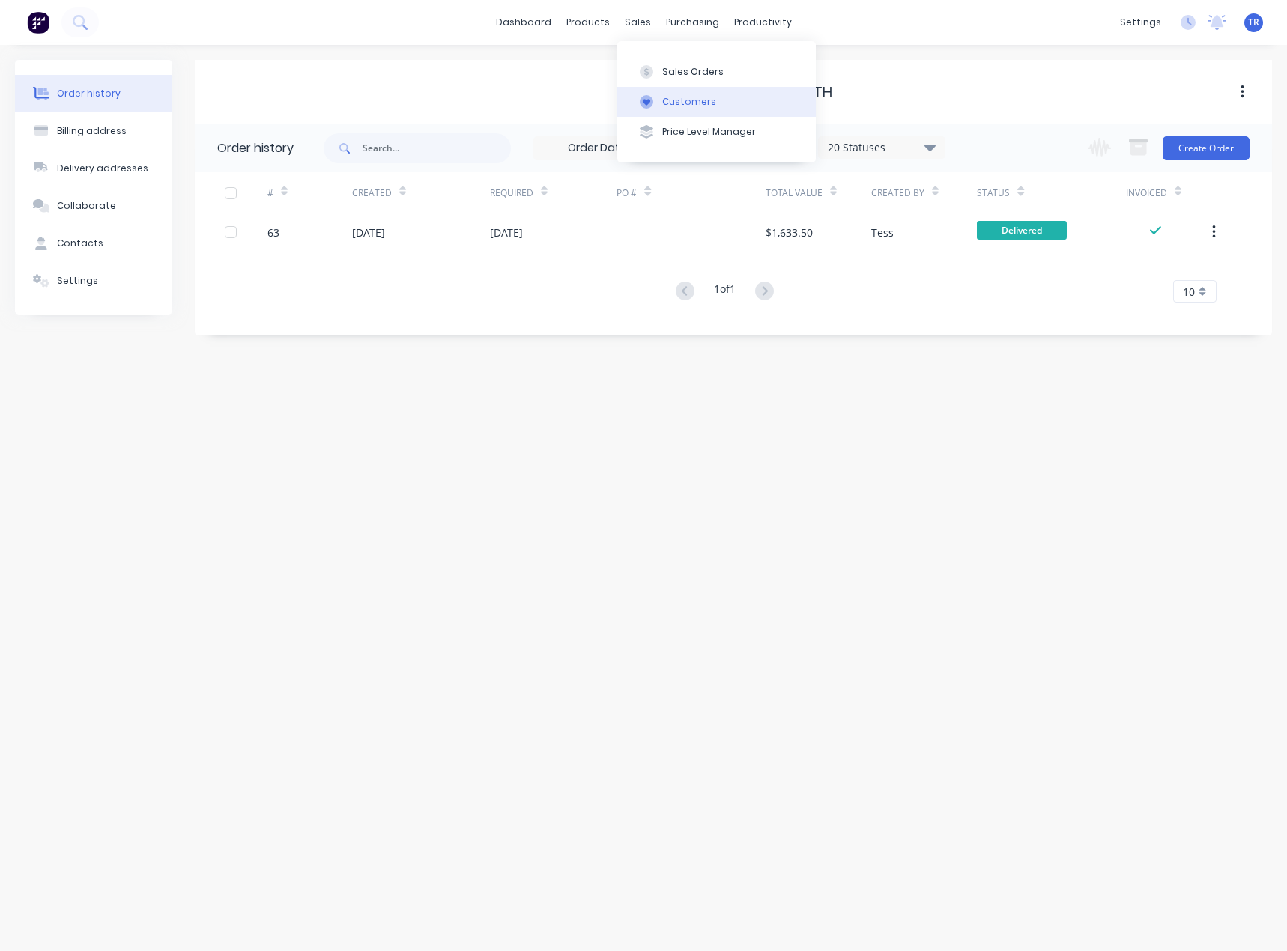
click at [641, 96] on icon at bounding box center [646, 101] width 13 height 13
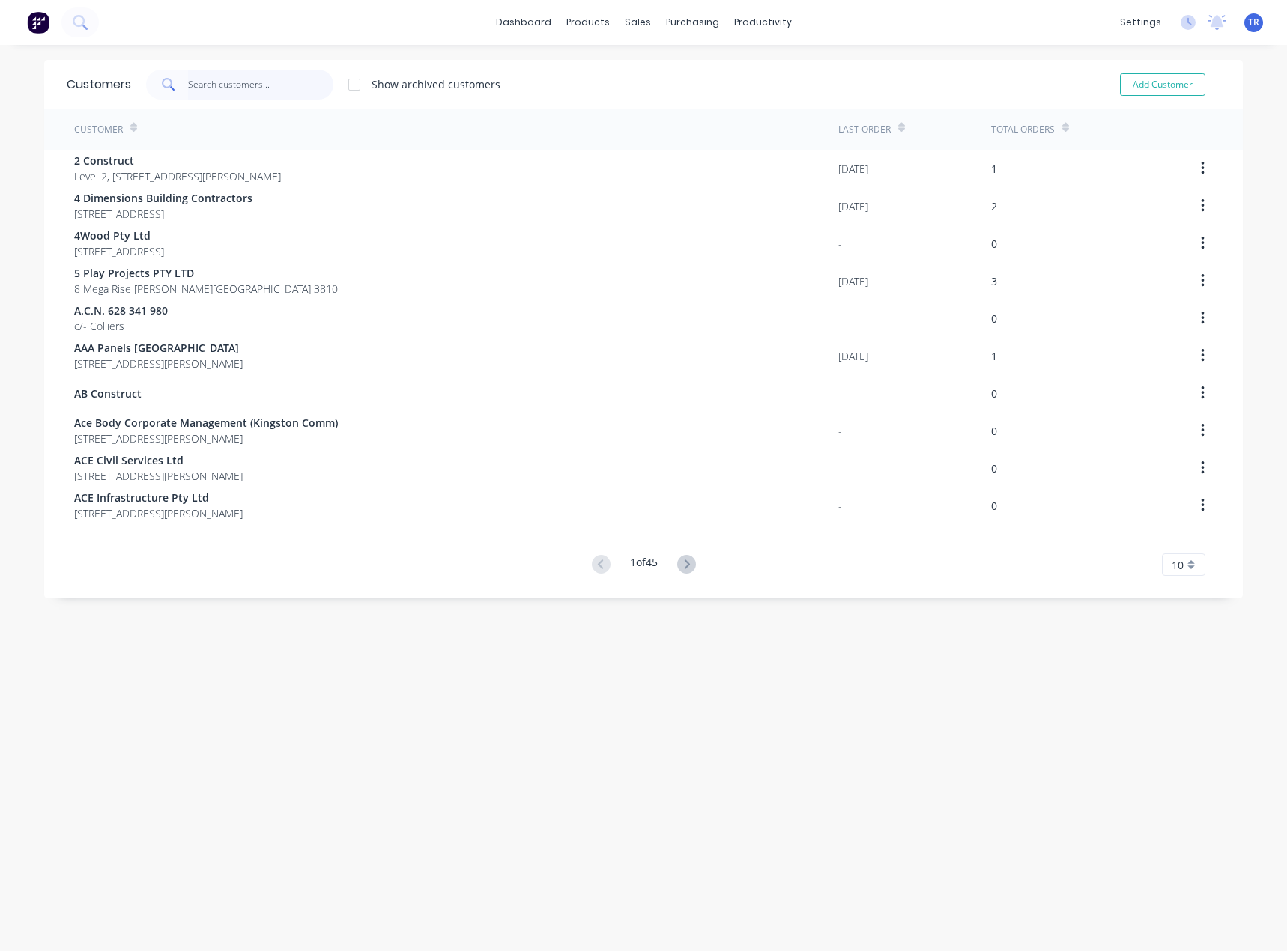
click at [252, 88] on input "text" at bounding box center [261, 85] width 146 height 30
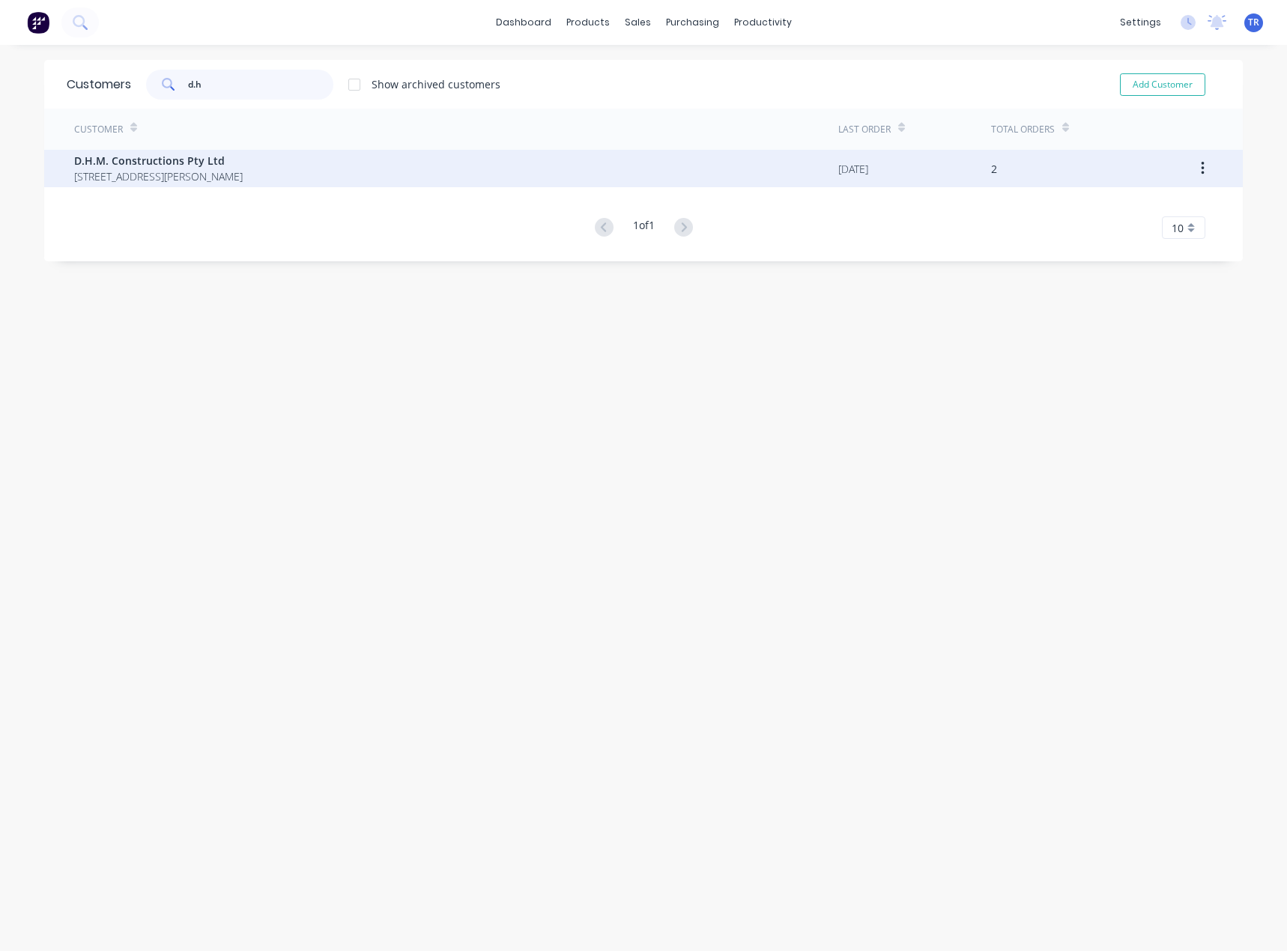
type input "d.h"
click at [235, 179] on span "39 Donohue St KINGS PARK New South Wales Australia 2148" at bounding box center [158, 176] width 168 height 16
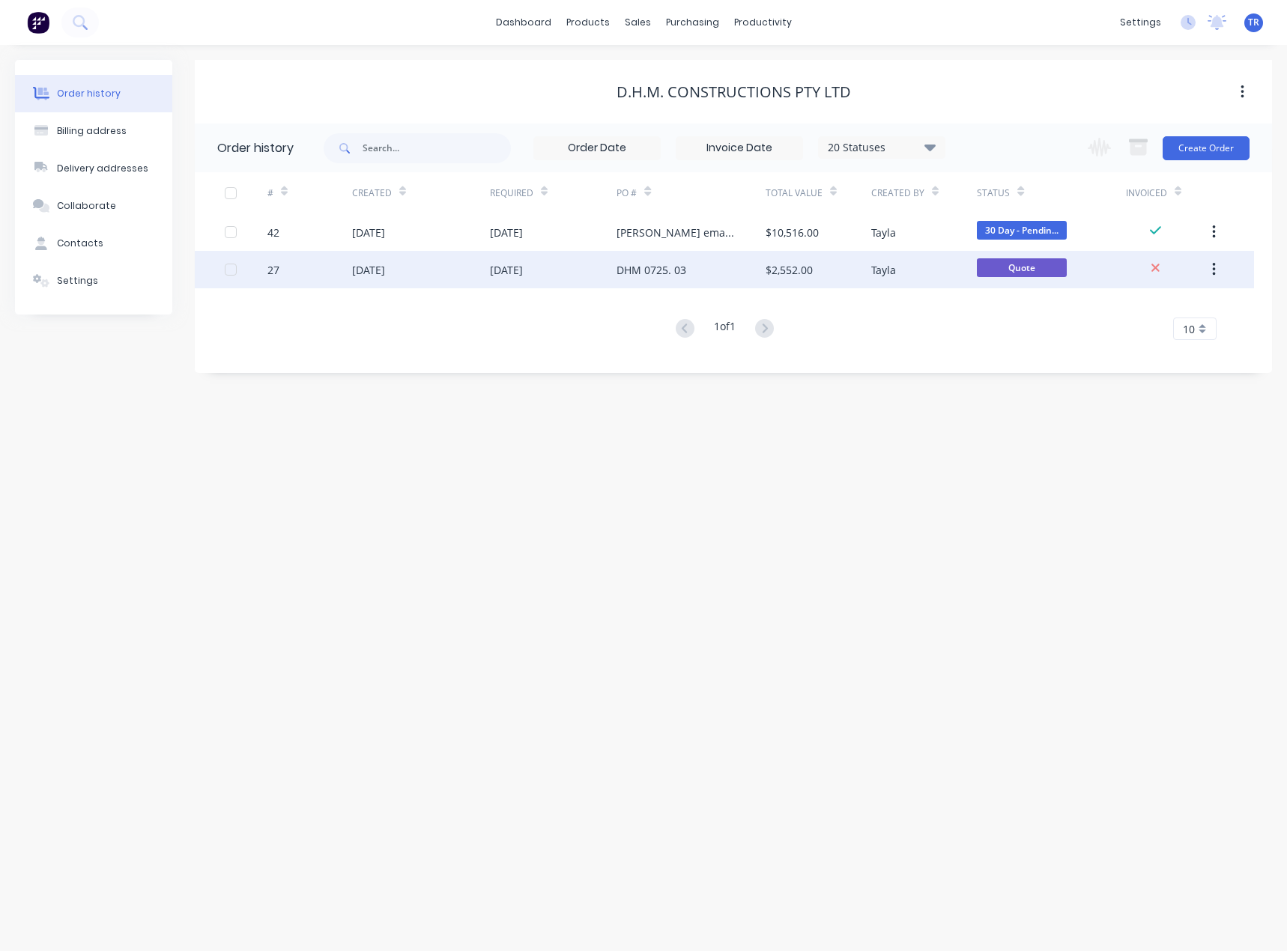
click at [405, 276] on div "[DATE]" at bounding box center [421, 269] width 138 height 37
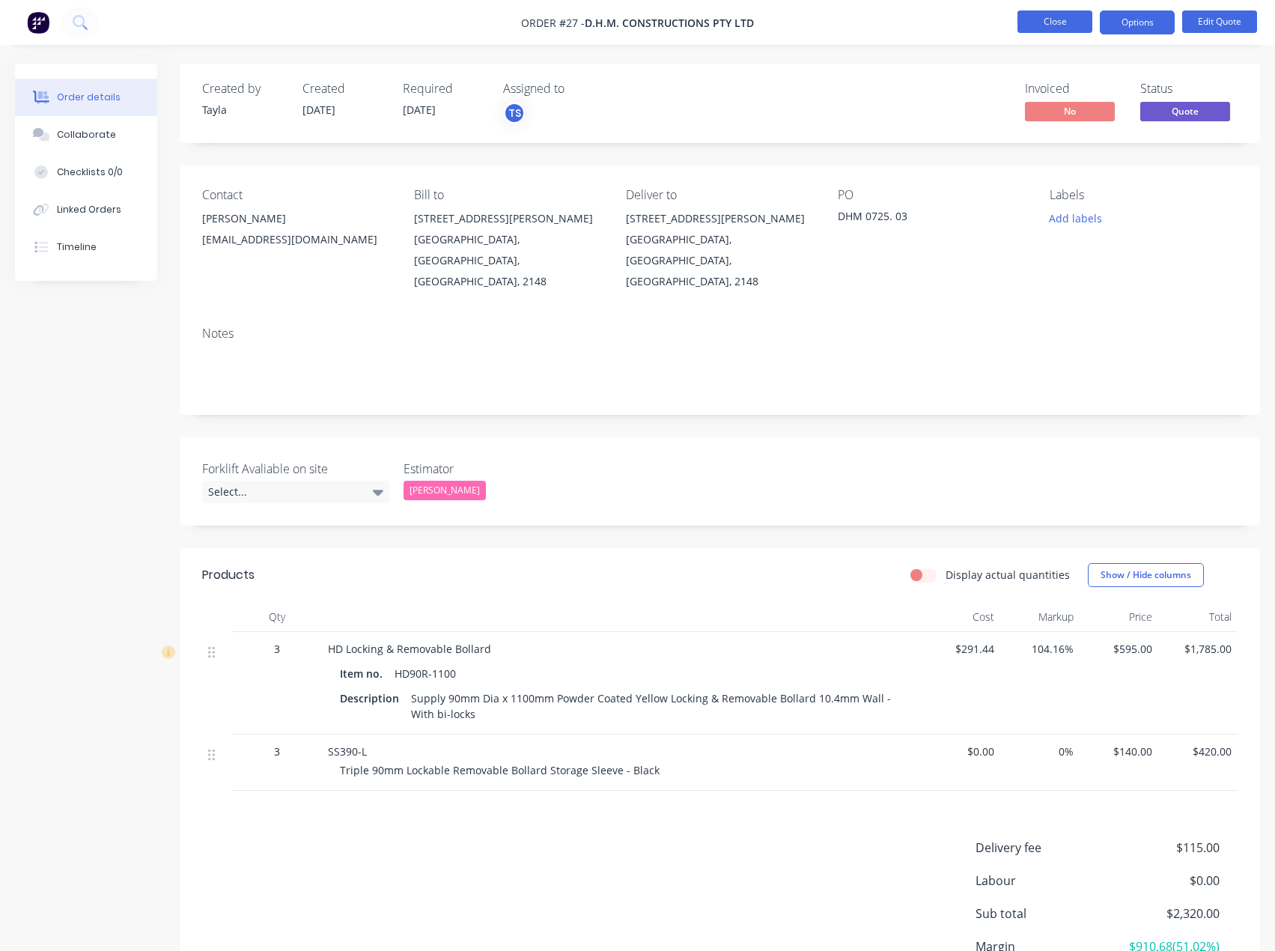
click at [1054, 27] on button "Close" at bounding box center [1055, 21] width 75 height 22
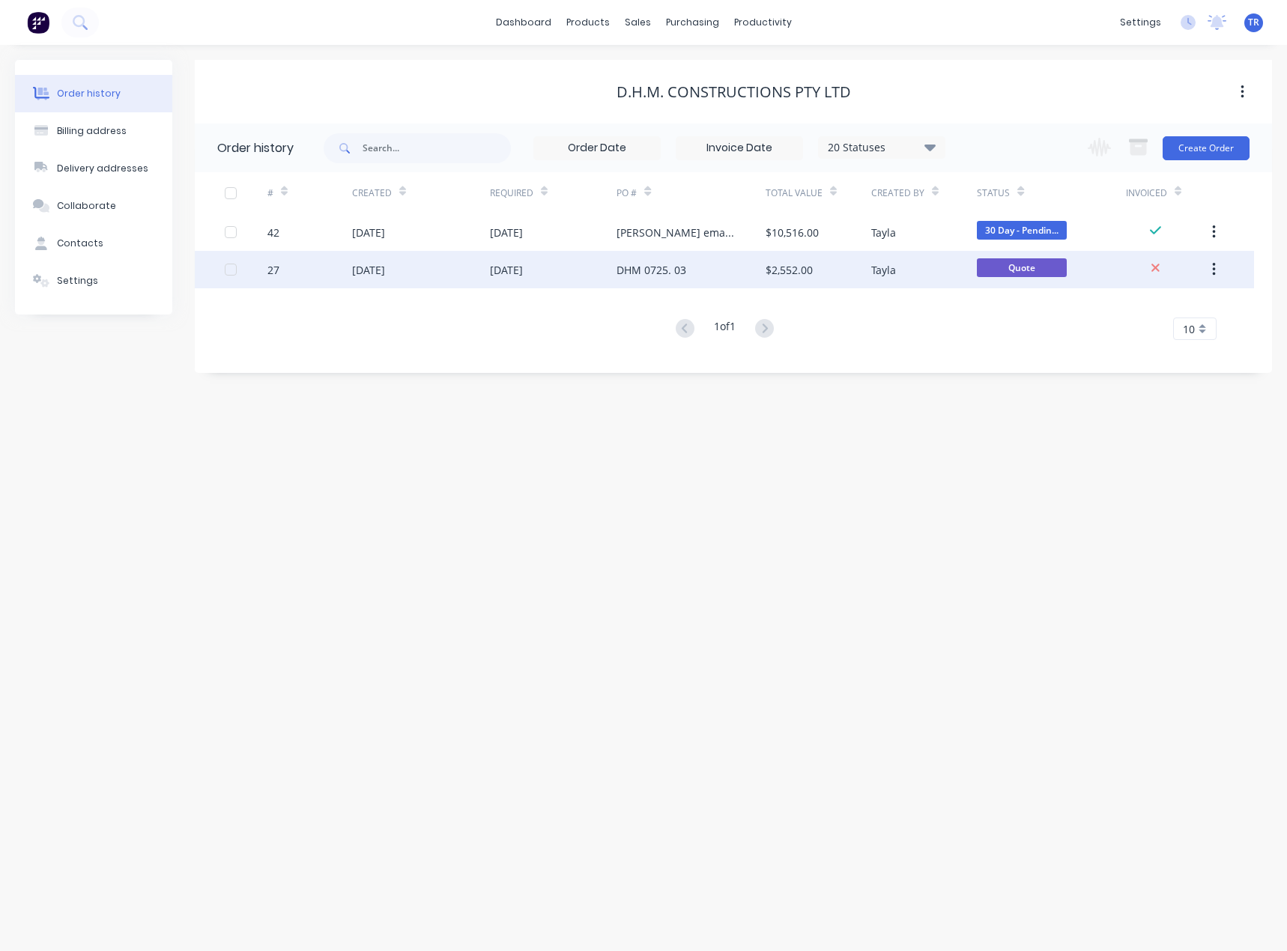
click at [1209, 269] on button "button" at bounding box center [1213, 269] width 35 height 27
click at [1188, 307] on div "Archive" at bounding box center [1159, 309] width 115 height 22
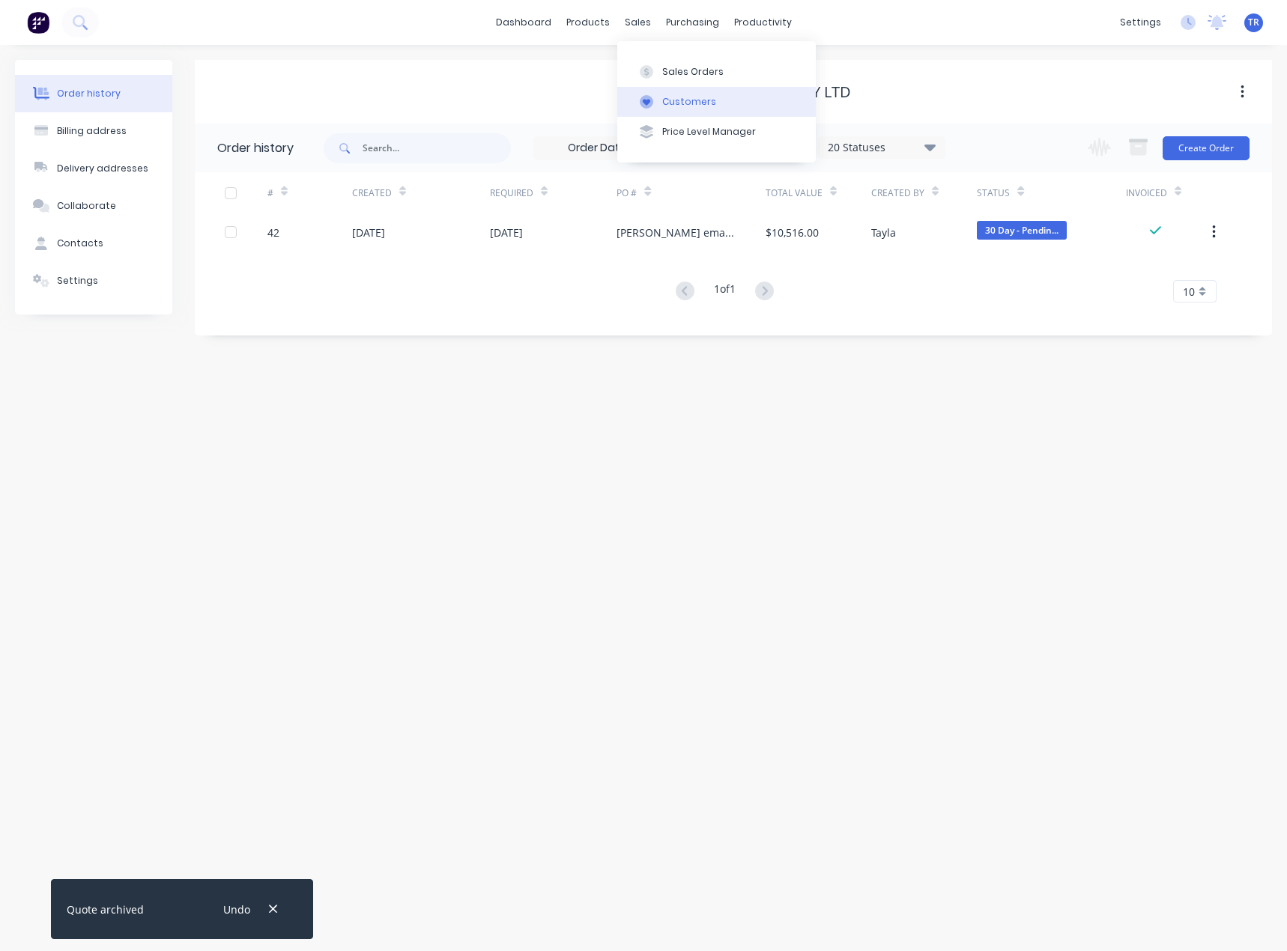
click at [644, 98] on icon at bounding box center [646, 101] width 13 height 13
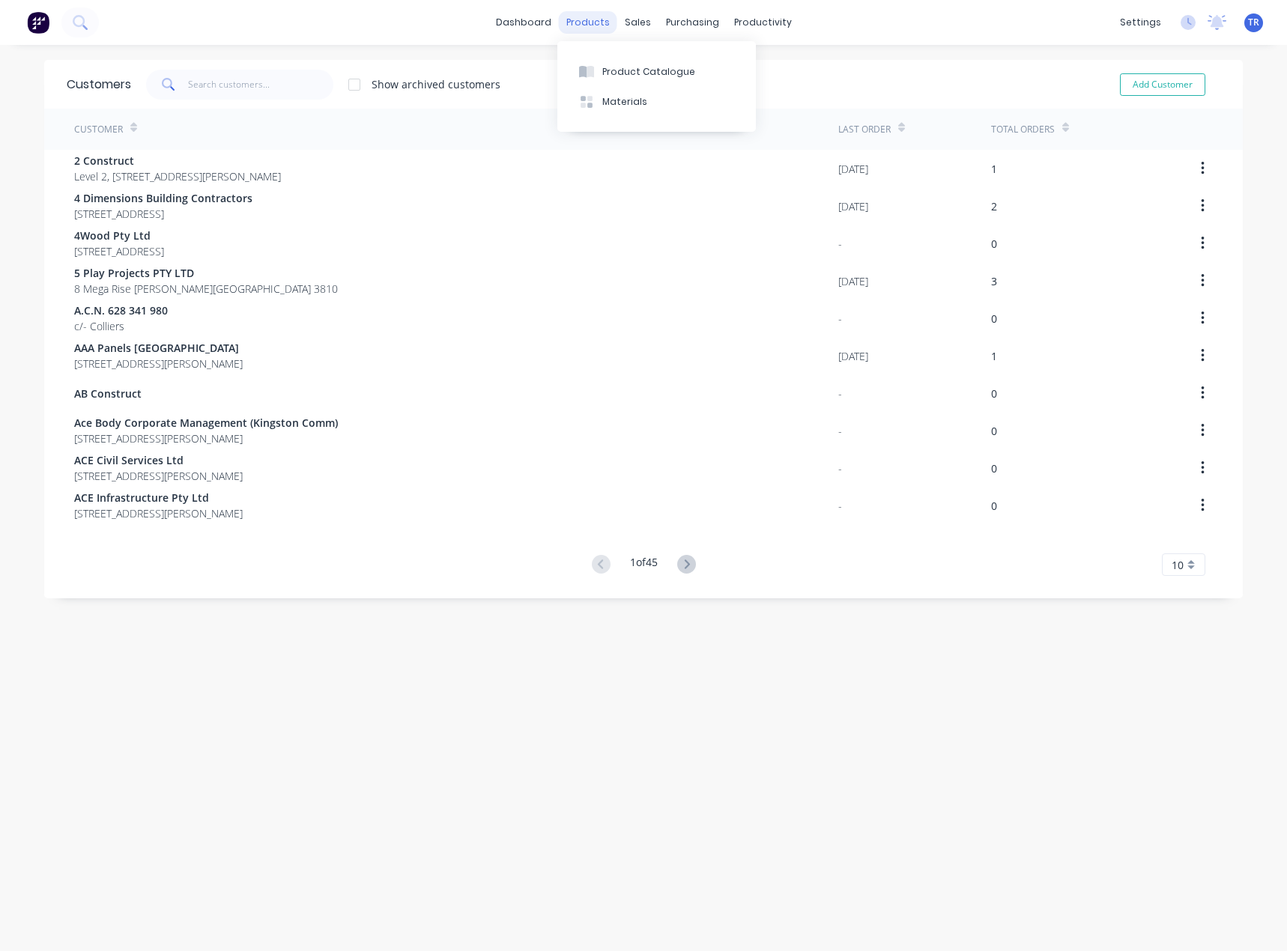
click at [573, 16] on div "products" at bounding box center [588, 22] width 58 height 22
click at [526, 22] on link "dashboard" at bounding box center [523, 22] width 70 height 22
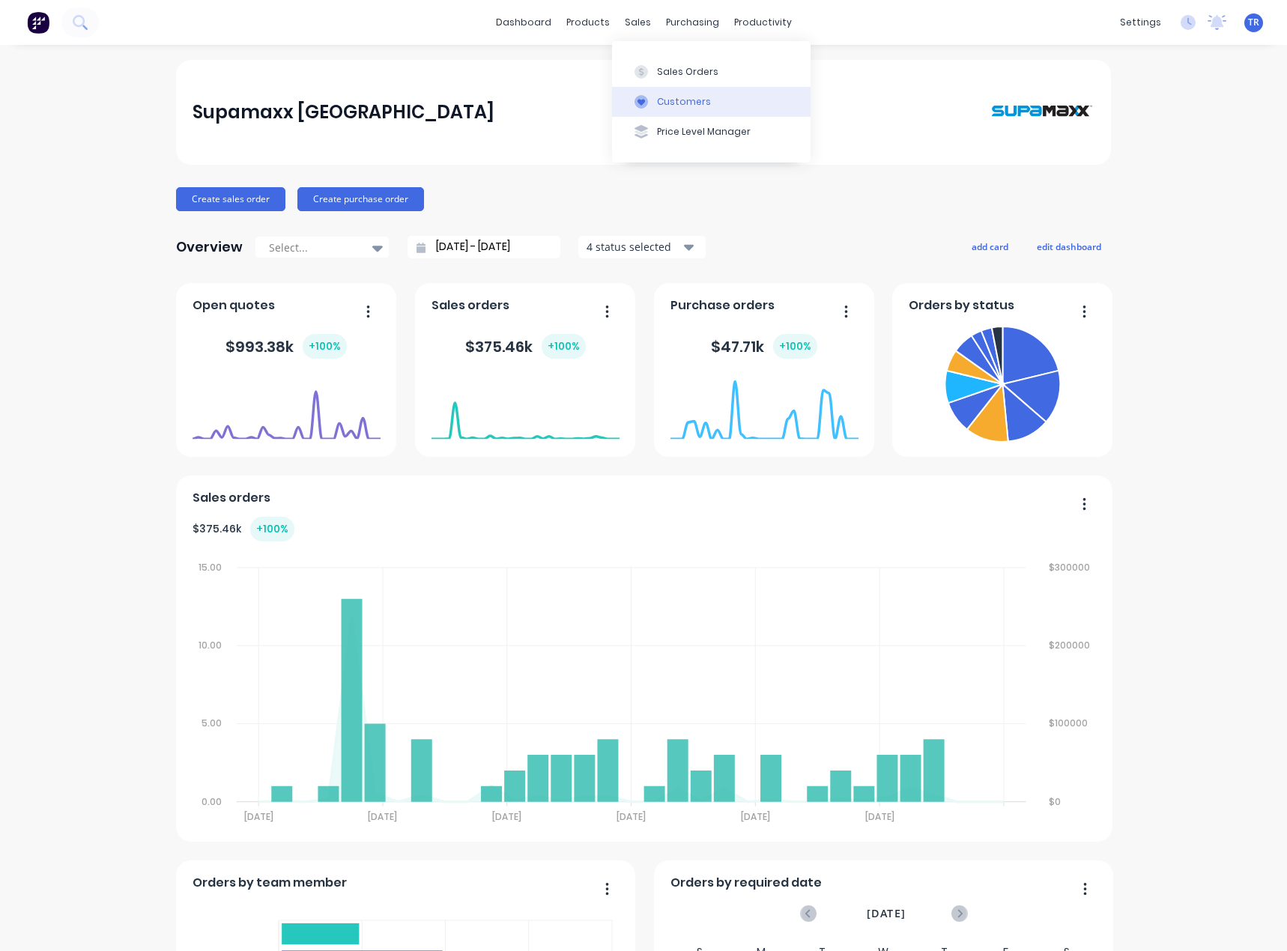
click at [643, 96] on icon at bounding box center [640, 101] width 13 height 13
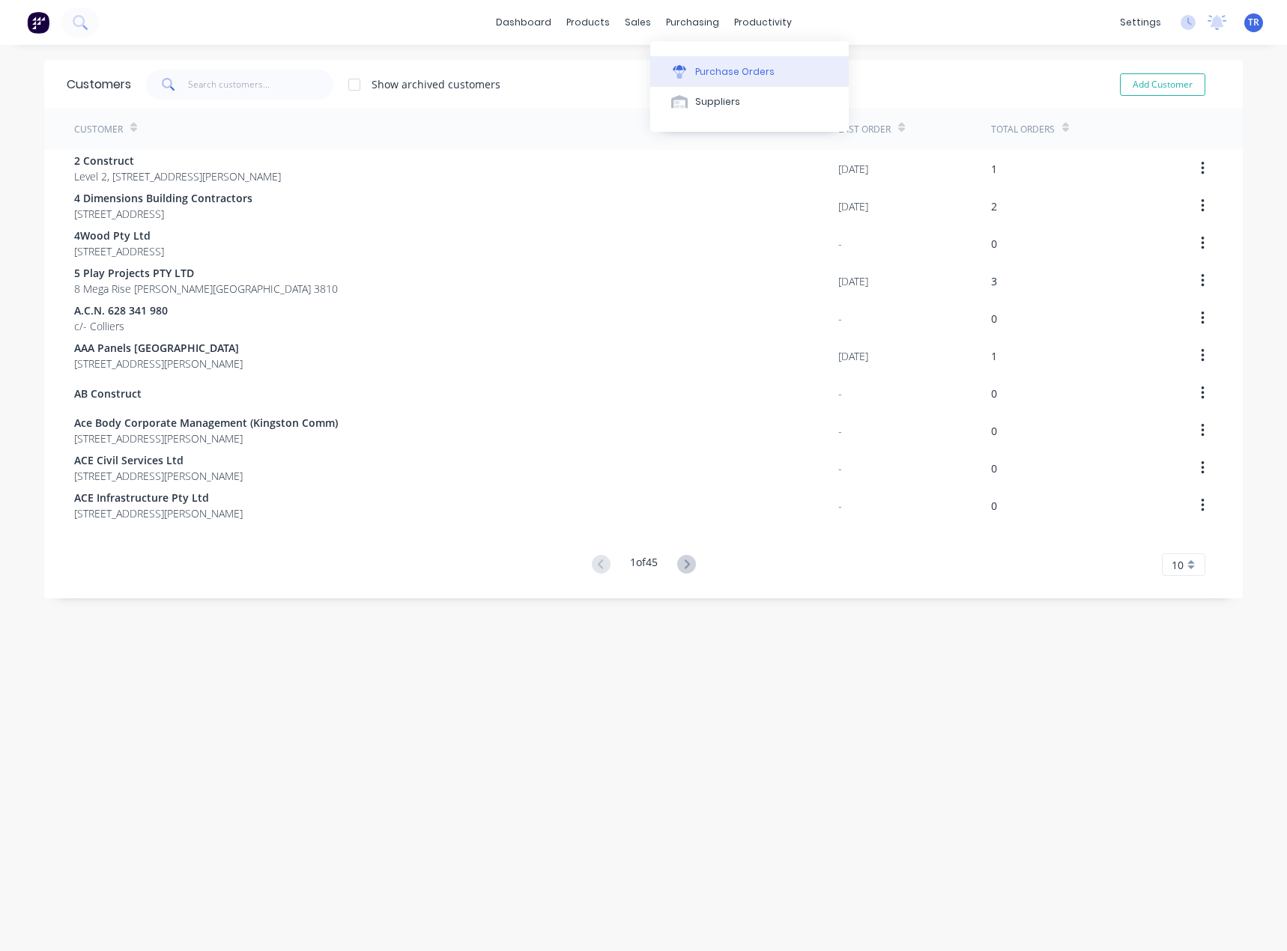
click at [681, 76] on icon at bounding box center [679, 74] width 12 height 8
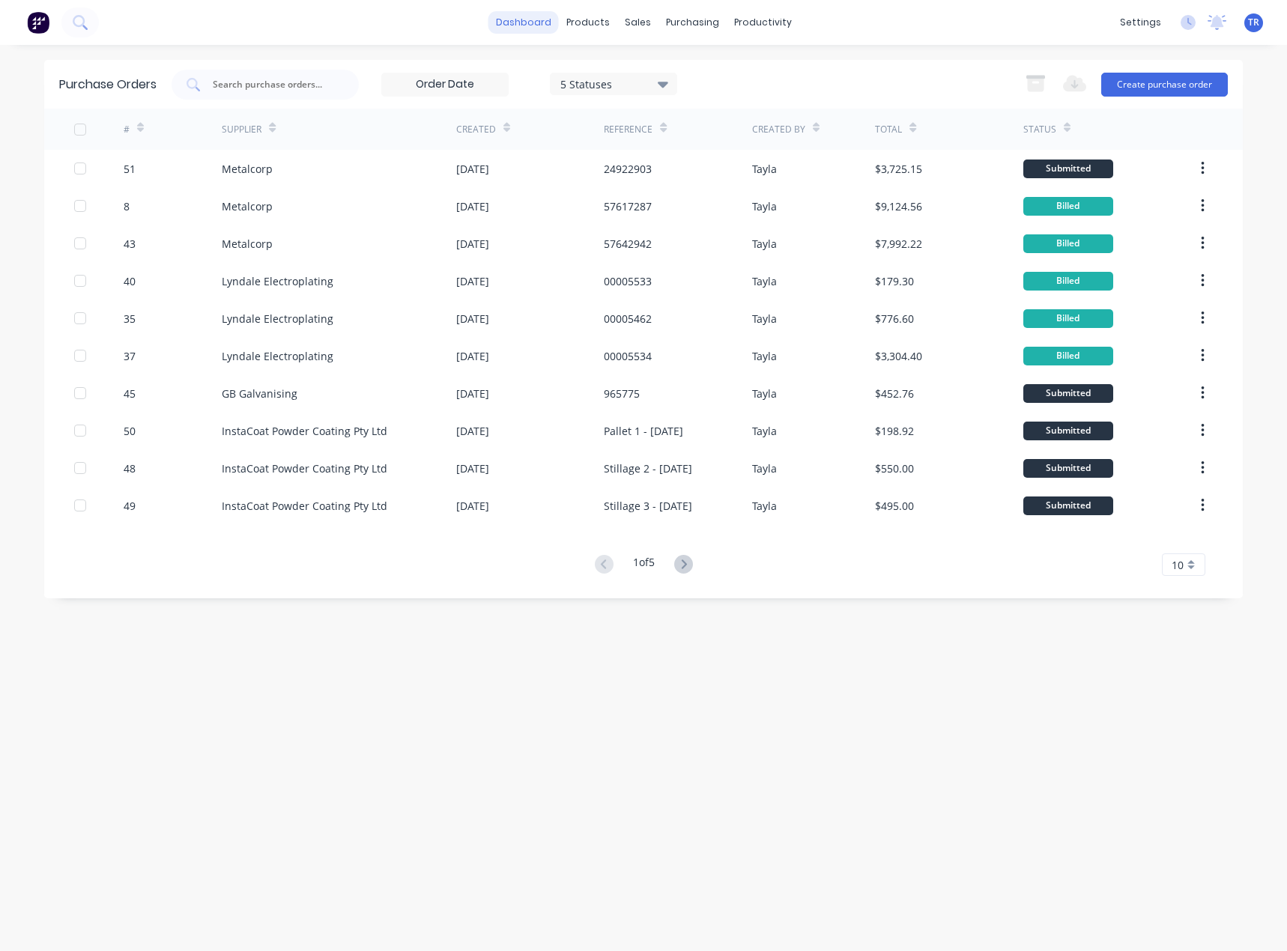
click at [524, 24] on link "dashboard" at bounding box center [523, 22] width 70 height 22
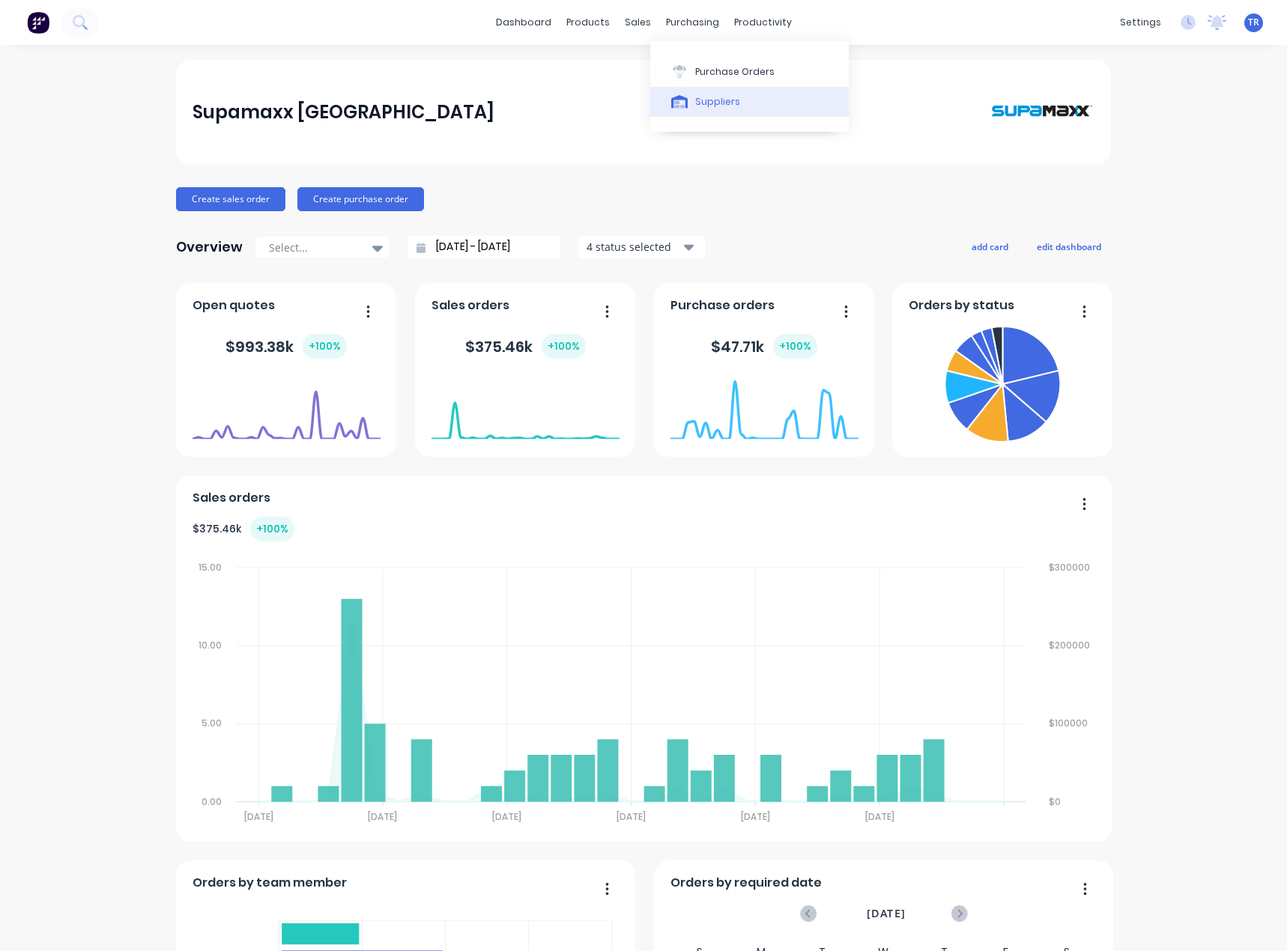
click at [704, 105] on div "Suppliers" at bounding box center [717, 101] width 45 height 13
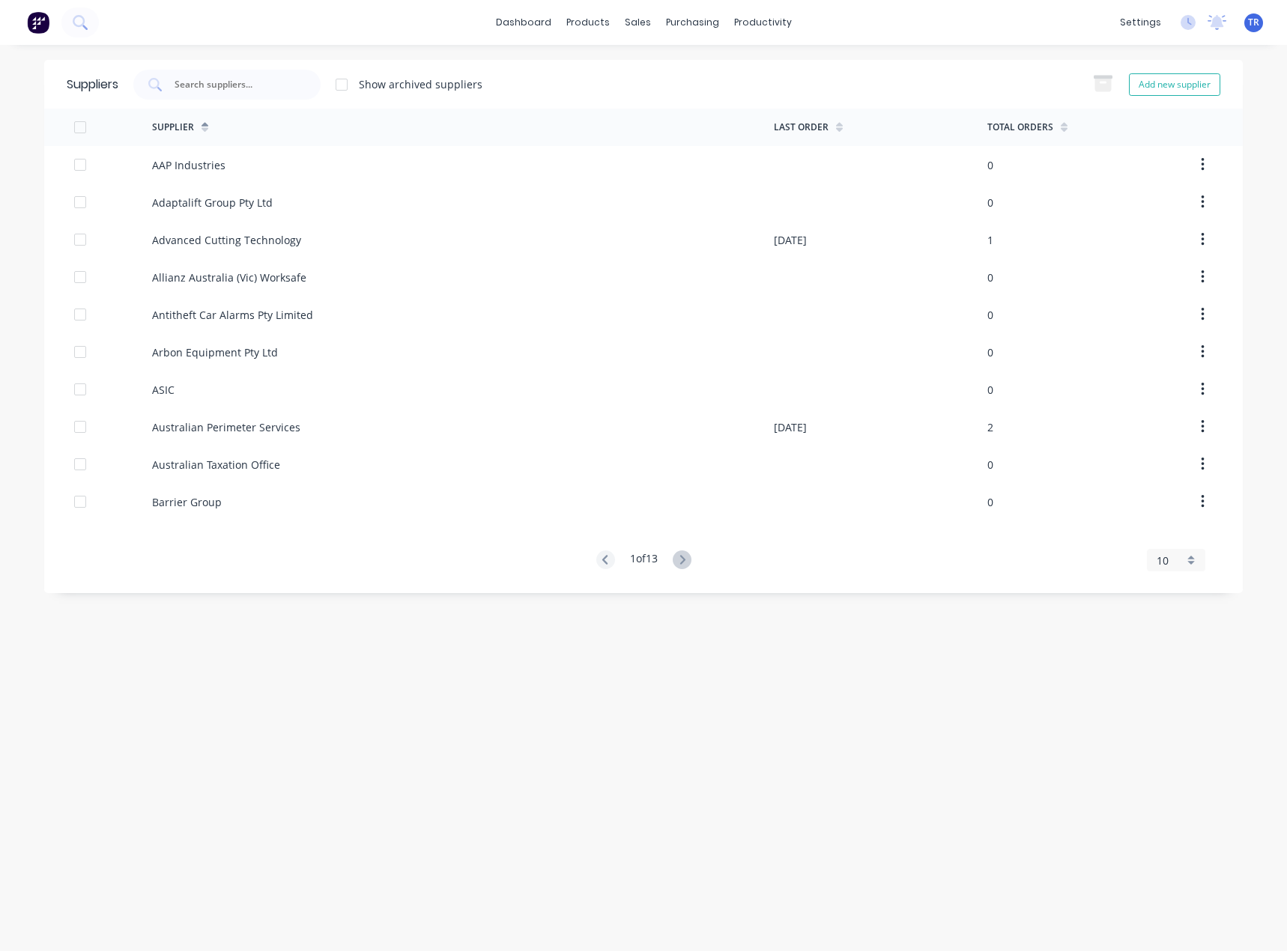
click at [261, 63] on div "Suppliers Show archived suppliers Add new supplier" at bounding box center [643, 84] width 1198 height 49
click at [261, 84] on input "text" at bounding box center [235, 84] width 124 height 15
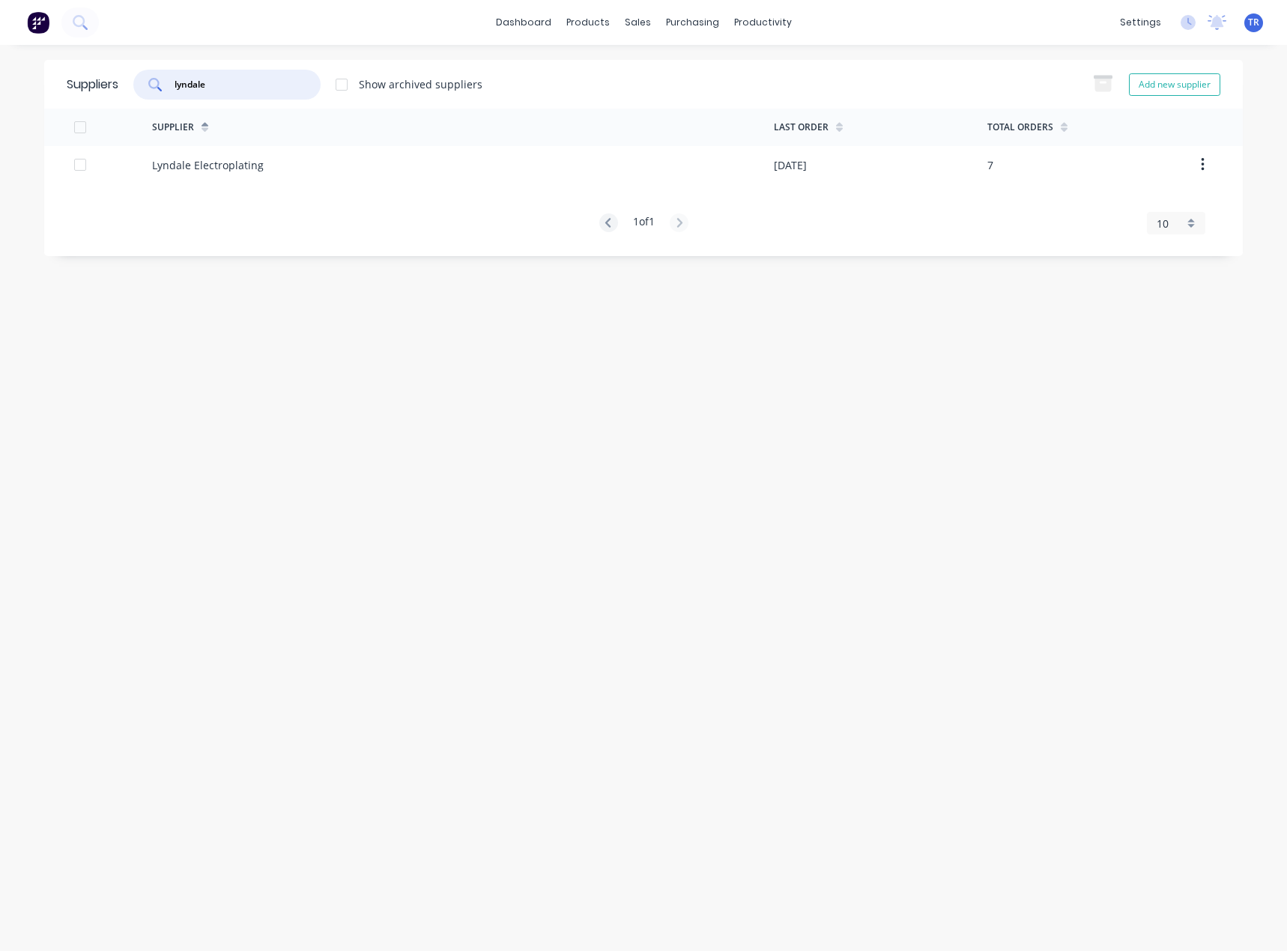
type input "lyndale"
click at [321, 165] on div "Lyndale Electroplating" at bounding box center [463, 164] width 622 height 37
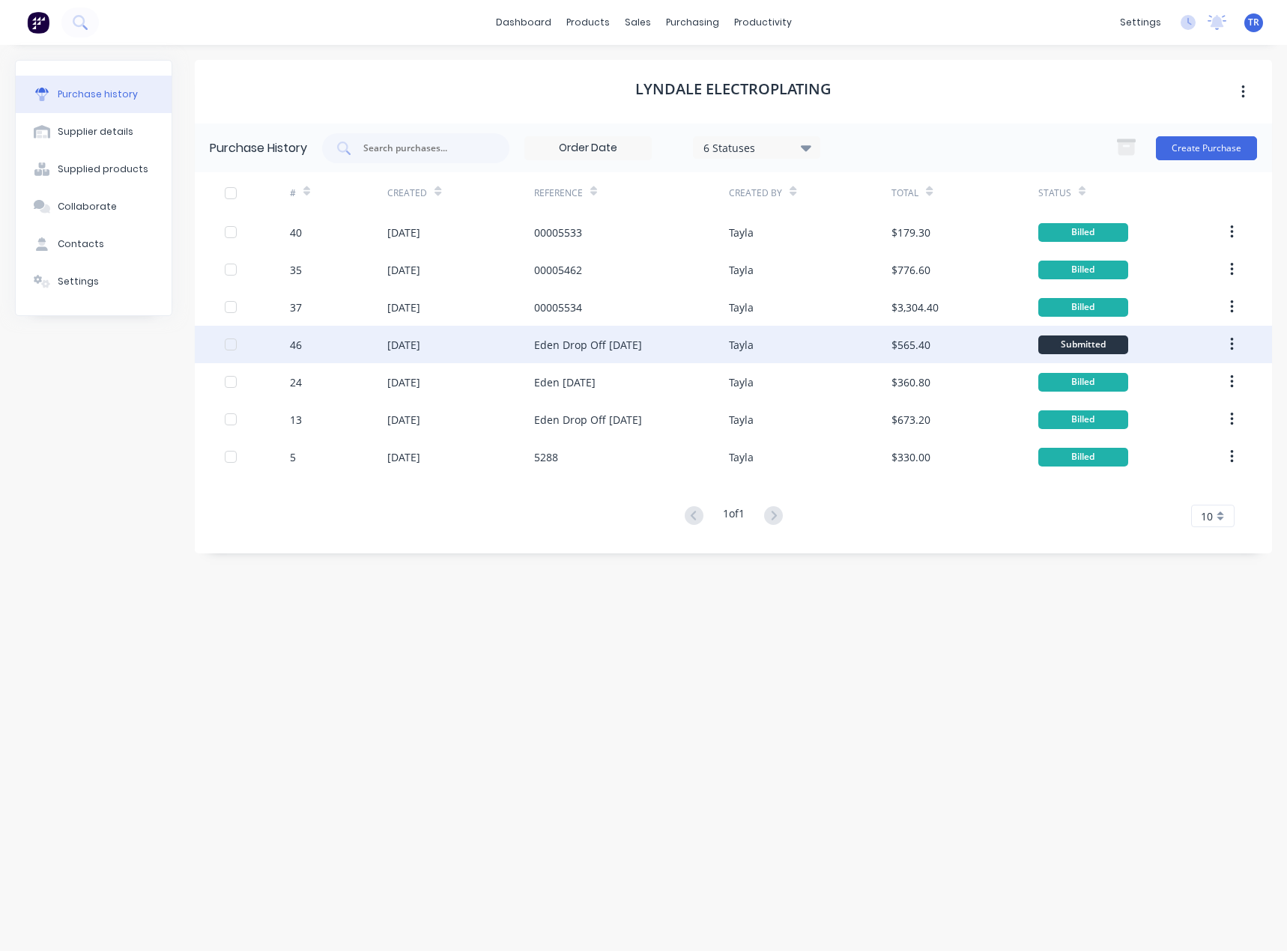
click at [896, 353] on div "$565.40" at bounding box center [964, 344] width 146 height 37
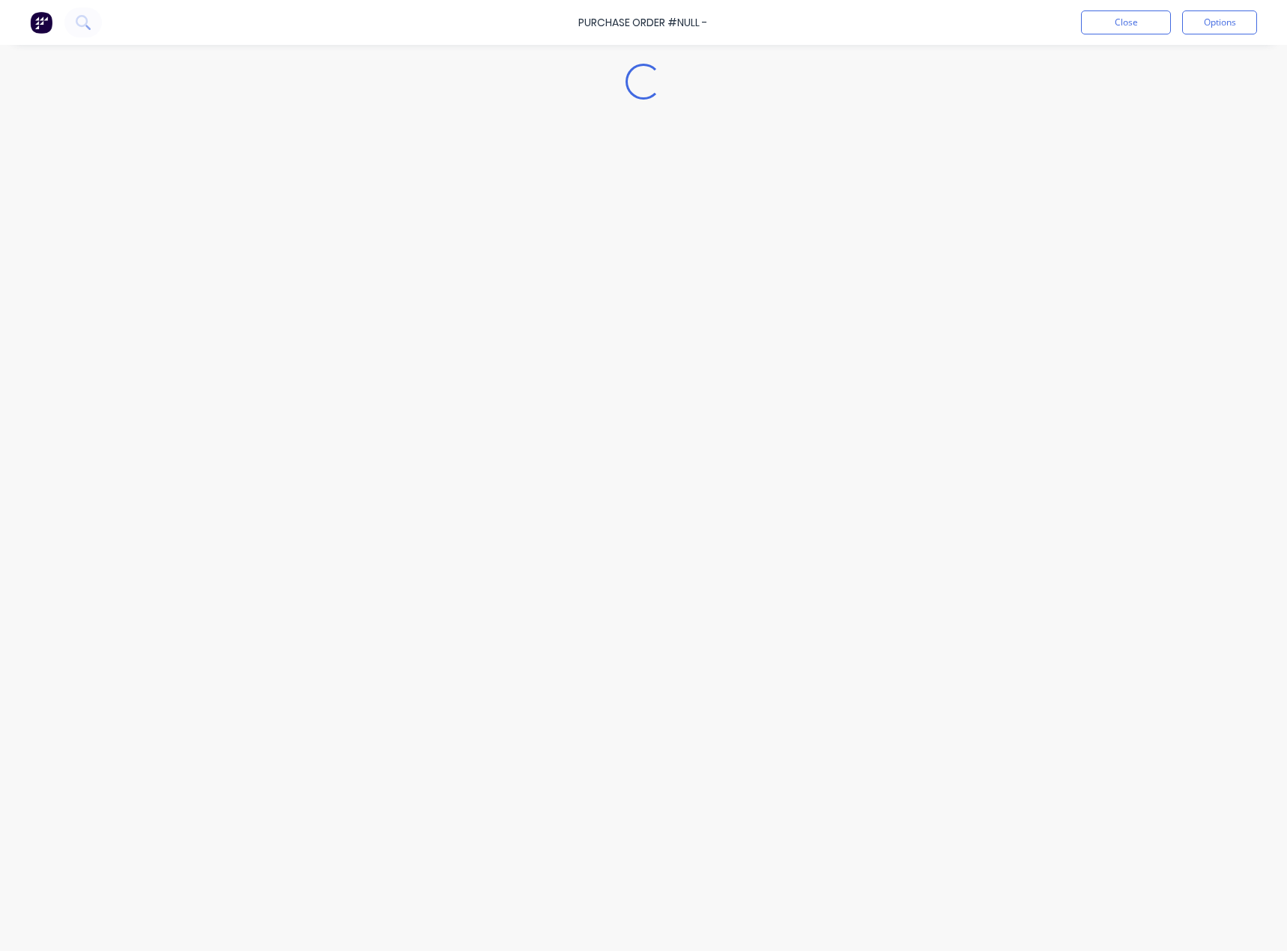
type textarea "x"
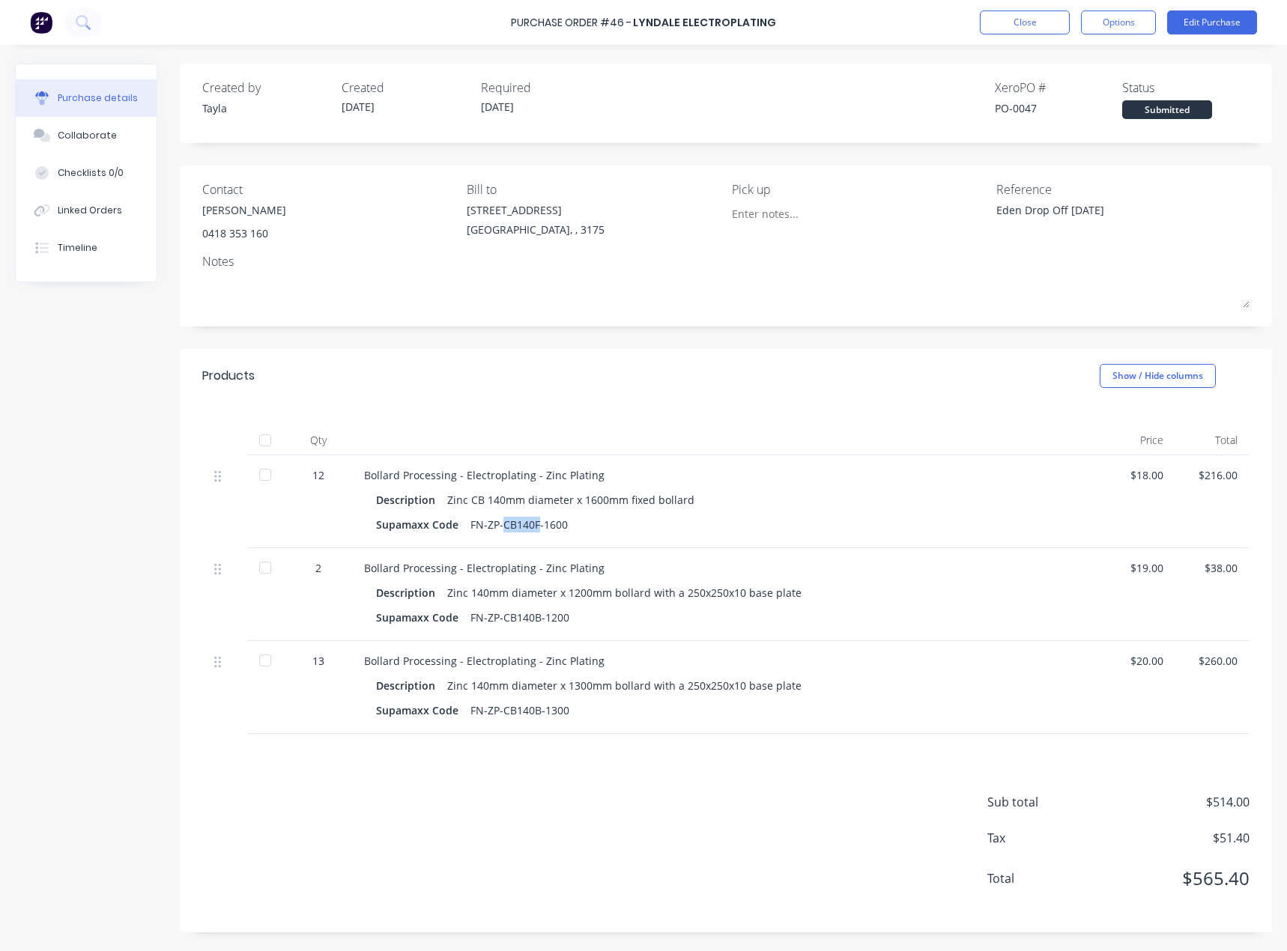
drag, startPoint x: 503, startPoint y: 526, endPoint x: 571, endPoint y: 523, distance: 68.2
click at [539, 527] on div "FN-ZP-CB140F-1600" at bounding box center [518, 525] width 97 height 22
copy div "CB140F"
drag, startPoint x: 516, startPoint y: 618, endPoint x: 539, endPoint y: 620, distance: 23.3
click at [539, 620] on div "FN-ZP-CB140B-1200" at bounding box center [519, 618] width 99 height 22
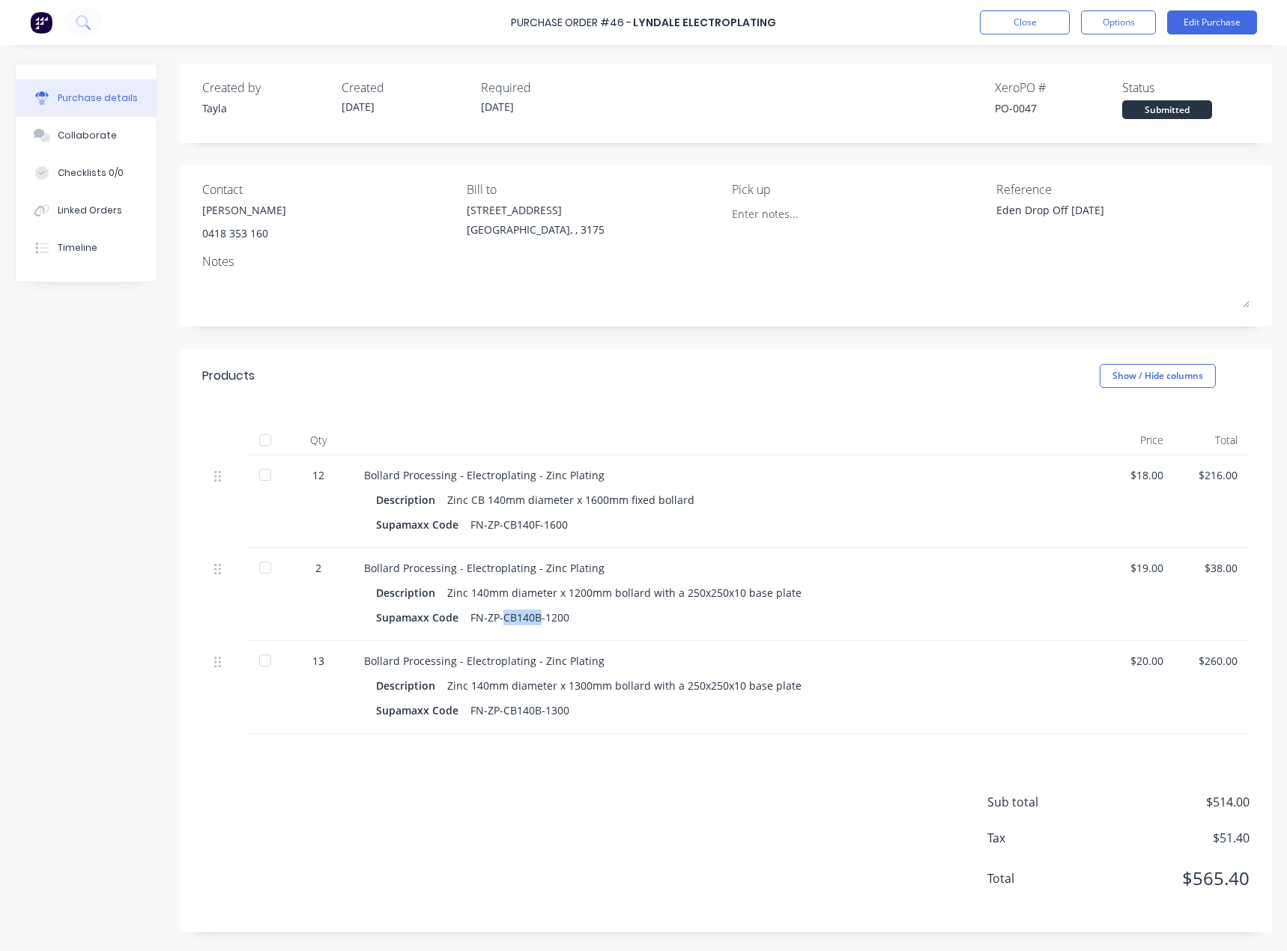
copy div "CB140B"
drag, startPoint x: 502, startPoint y: 710, endPoint x: 1165, endPoint y: 508, distance: 693.4
click at [615, 693] on div "Description Zinc 140mm diameter x 1300mm bollard with a 250x250x10 base plate S…" at bounding box center [726, 698] width 725 height 46
copy div "CB140B"
click at [398, 716] on div "Supamaxx Code" at bounding box center [423, 710] width 94 height 22
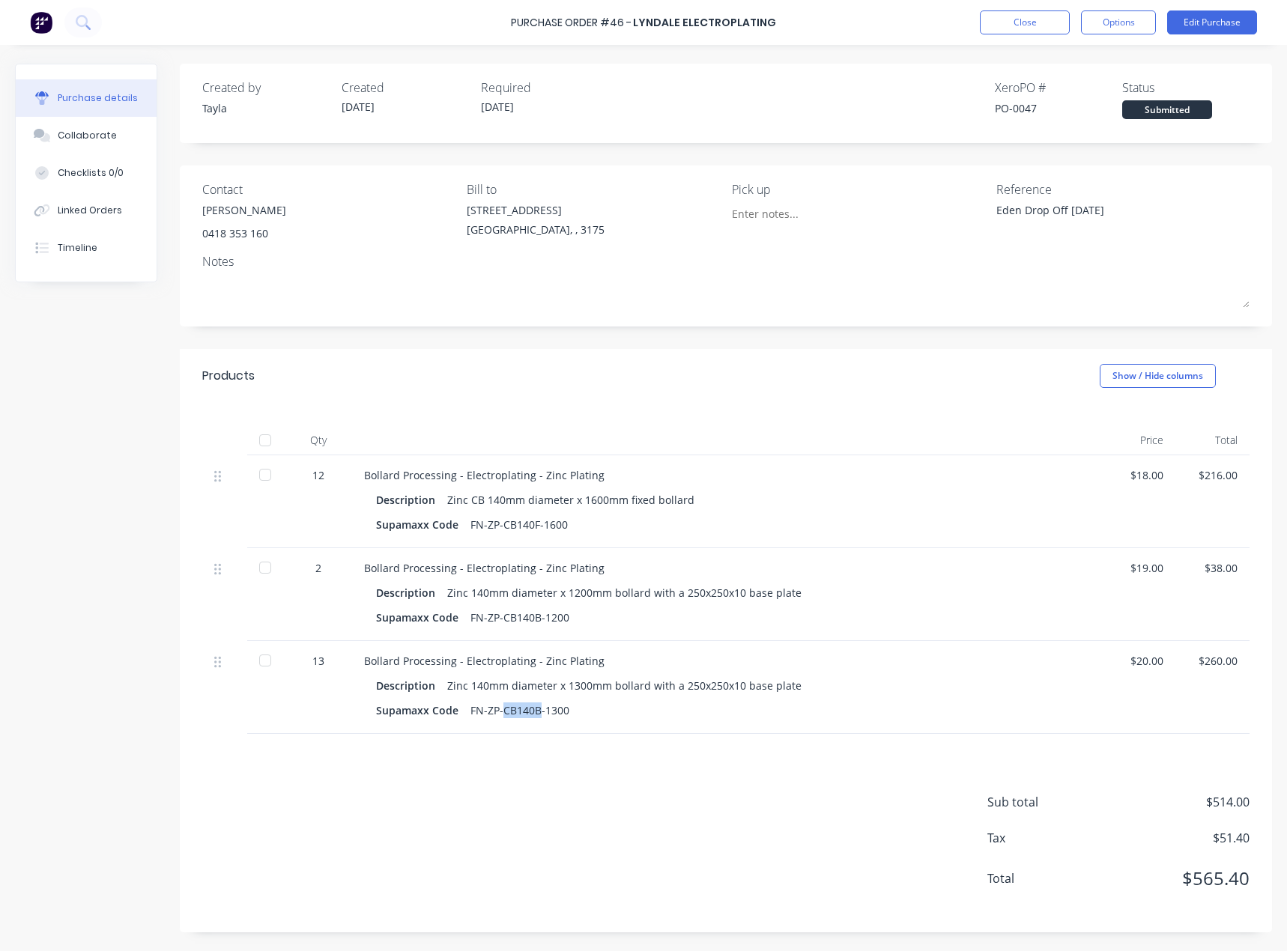
drag, startPoint x: 501, startPoint y: 711, endPoint x: 540, endPoint y: 716, distance: 39.2
click at [540, 716] on div "FN-ZP-CB140B-1300" at bounding box center [519, 710] width 99 height 22
copy div "CB140B"
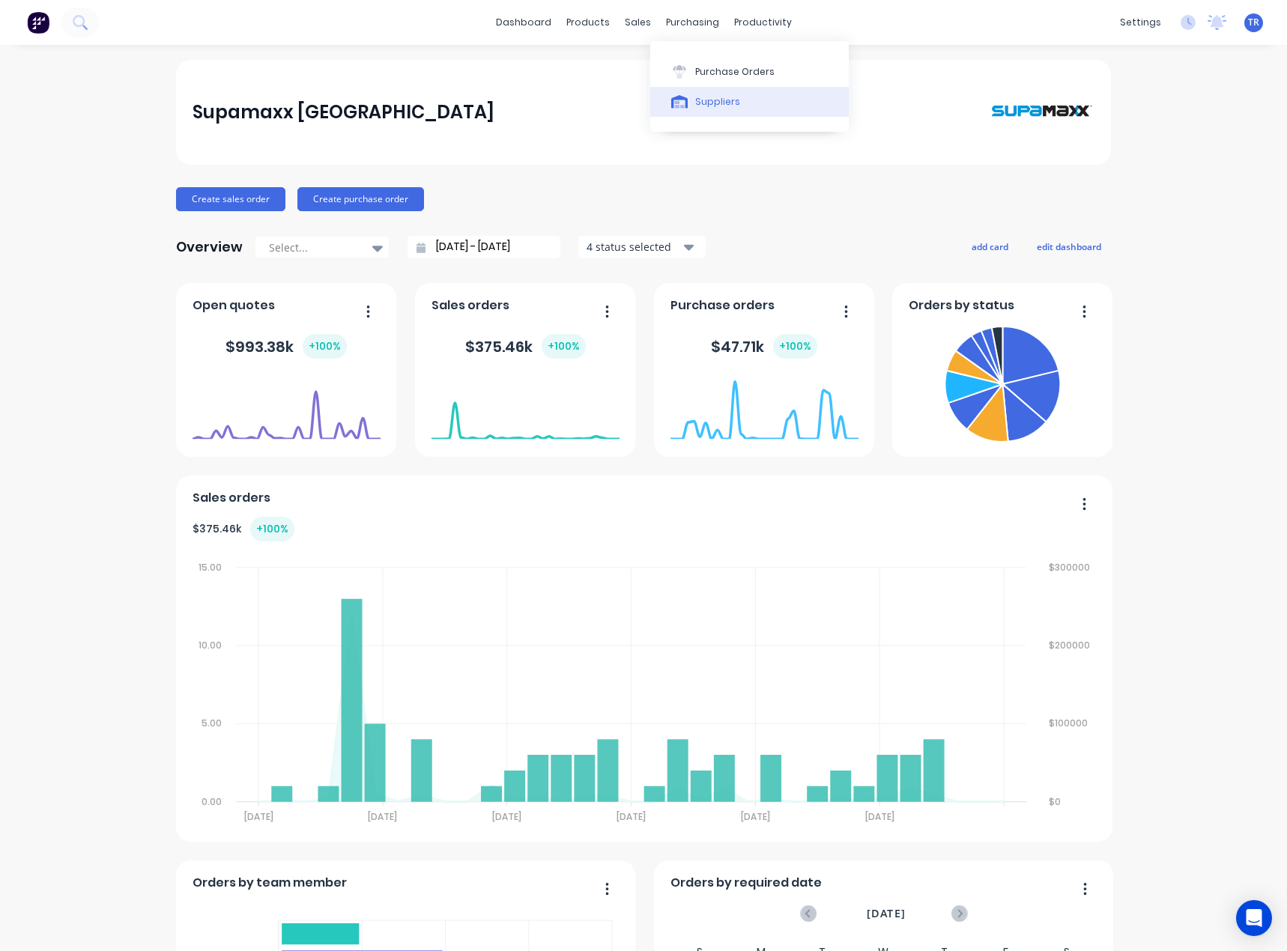
click at [700, 103] on div "Suppliers" at bounding box center [717, 101] width 45 height 13
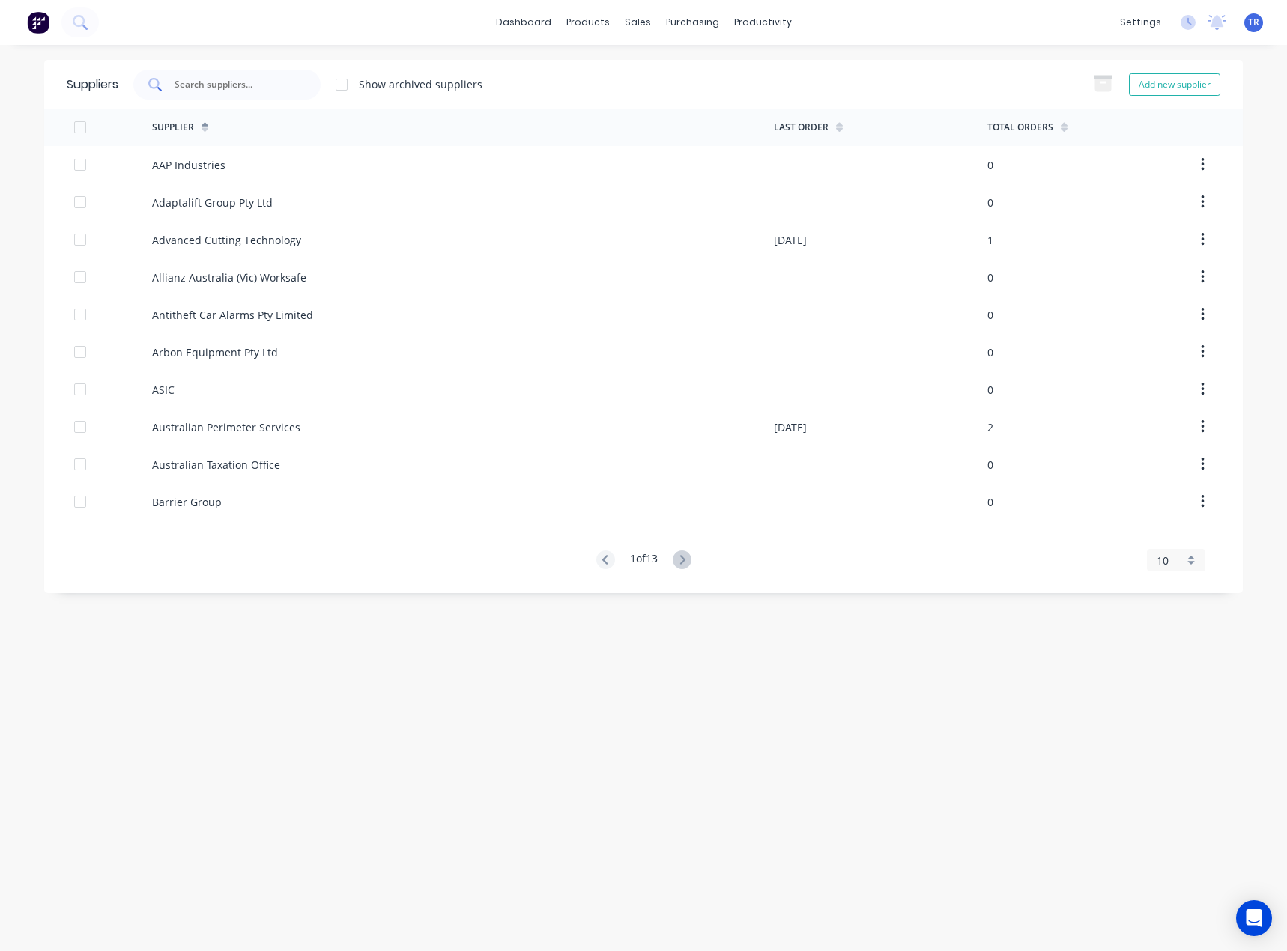
click at [255, 76] on div at bounding box center [226, 85] width 187 height 30
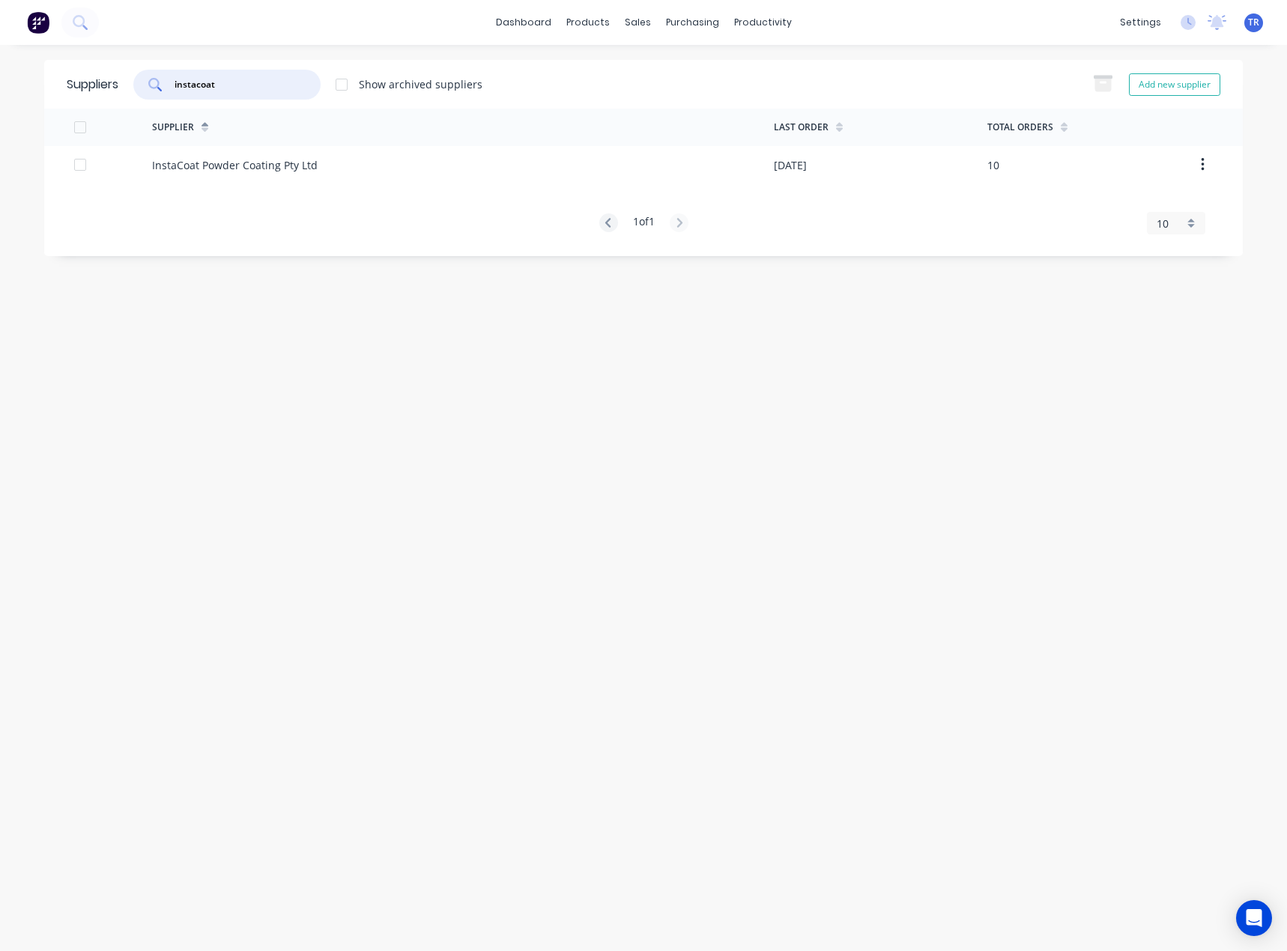
type input "instacoat"
click at [354, 161] on div "InstaCoat Powder Coating Pty Ltd" at bounding box center [463, 164] width 622 height 37
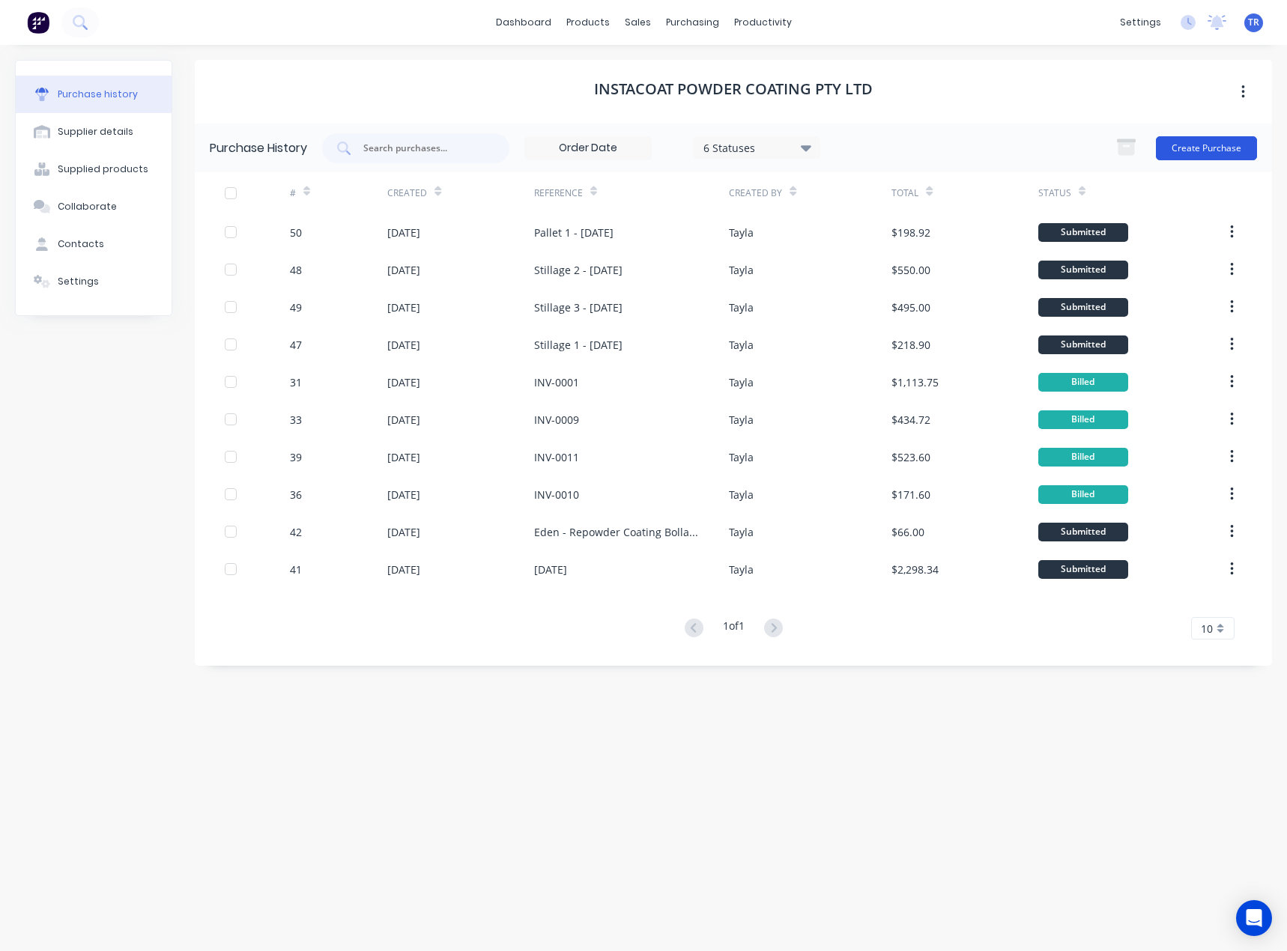
click at [1199, 148] on button "Create Purchase" at bounding box center [1205, 148] width 101 height 24
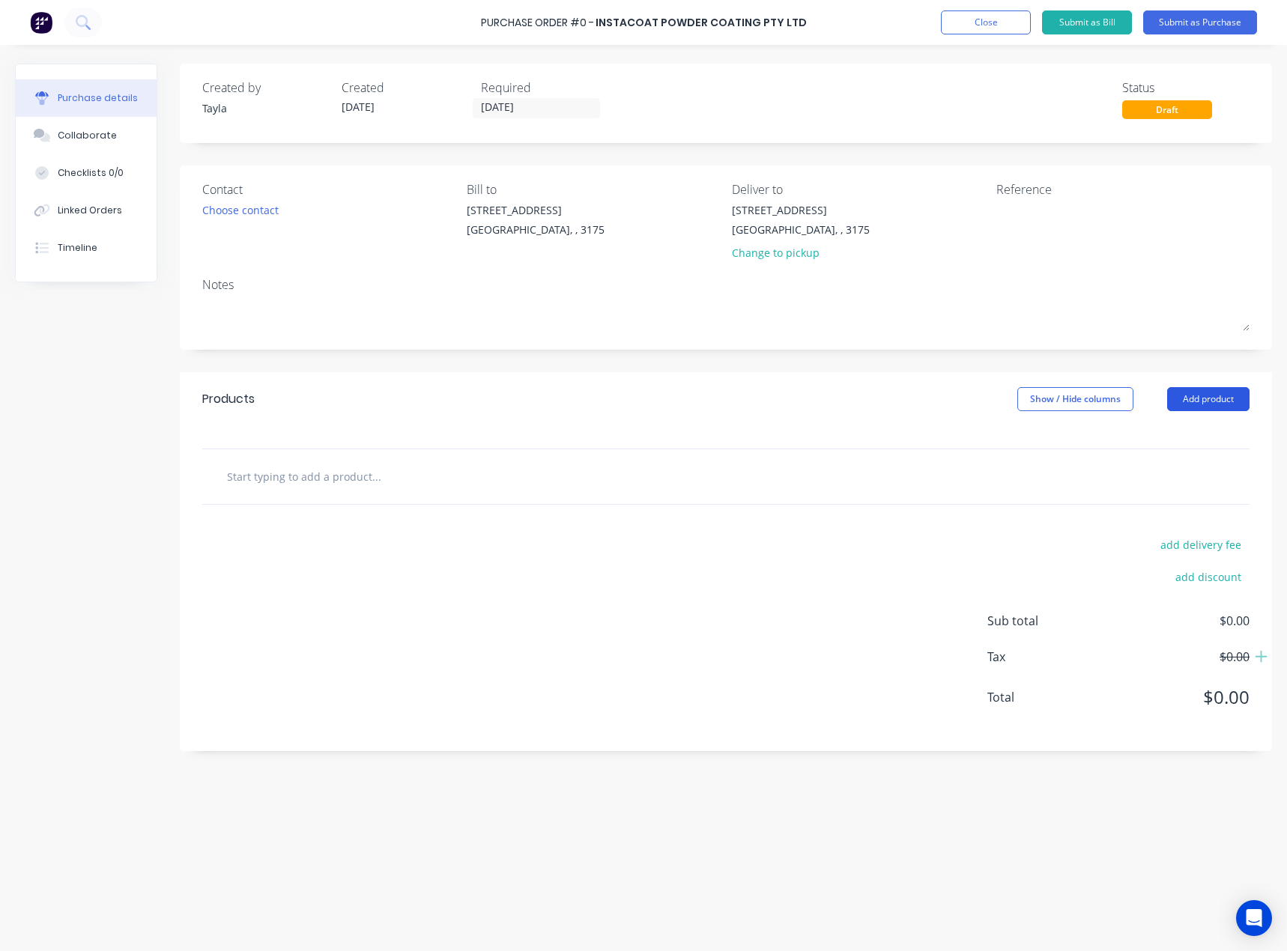
click at [1187, 398] on button "Add product" at bounding box center [1208, 399] width 82 height 24
click at [261, 205] on div "Choose contact" at bounding box center [240, 210] width 76 height 16
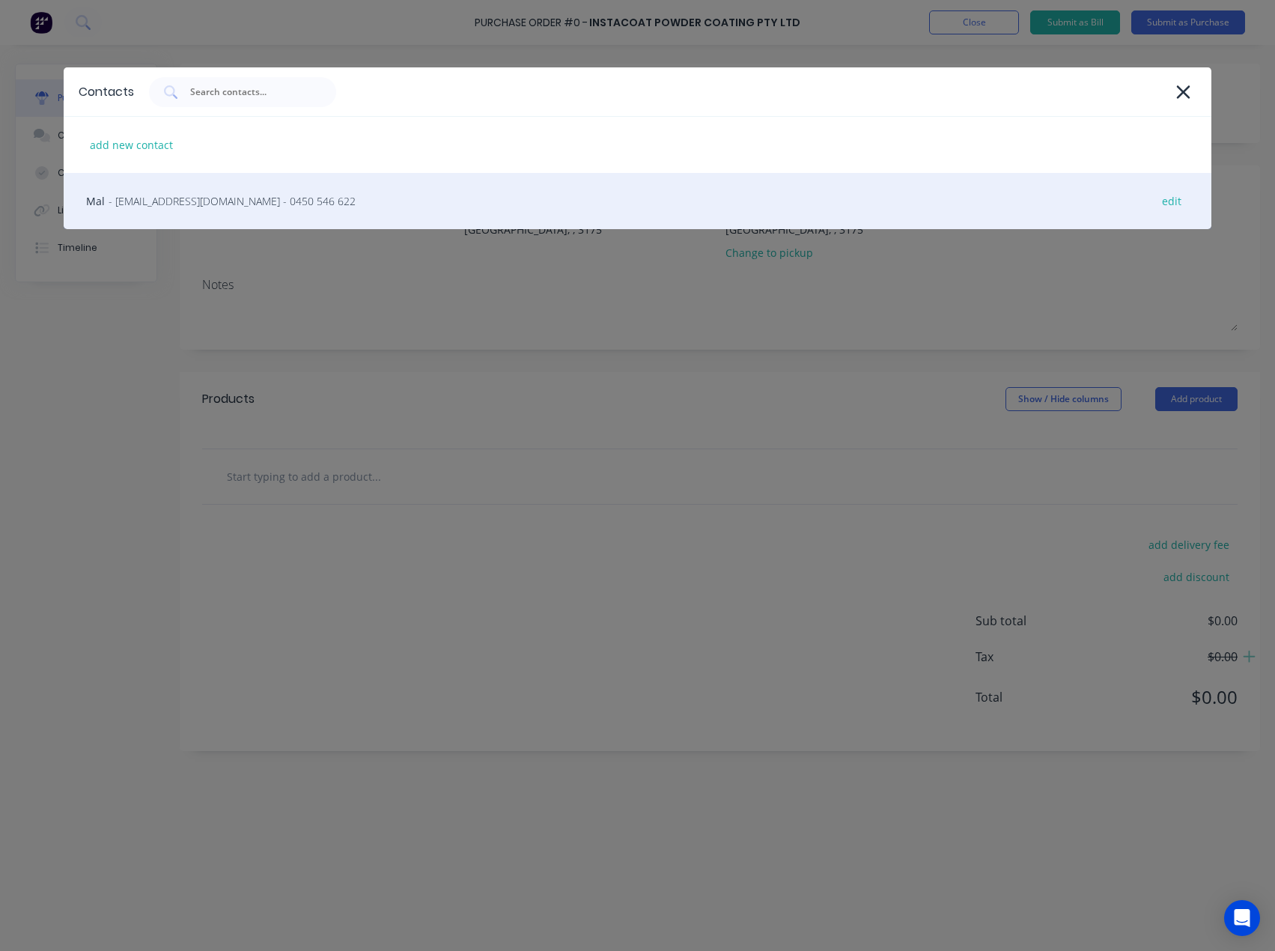
click at [148, 183] on div "Mal - sales@instacoat.com.au - 0450 546 622 edit" at bounding box center [638, 201] width 1148 height 56
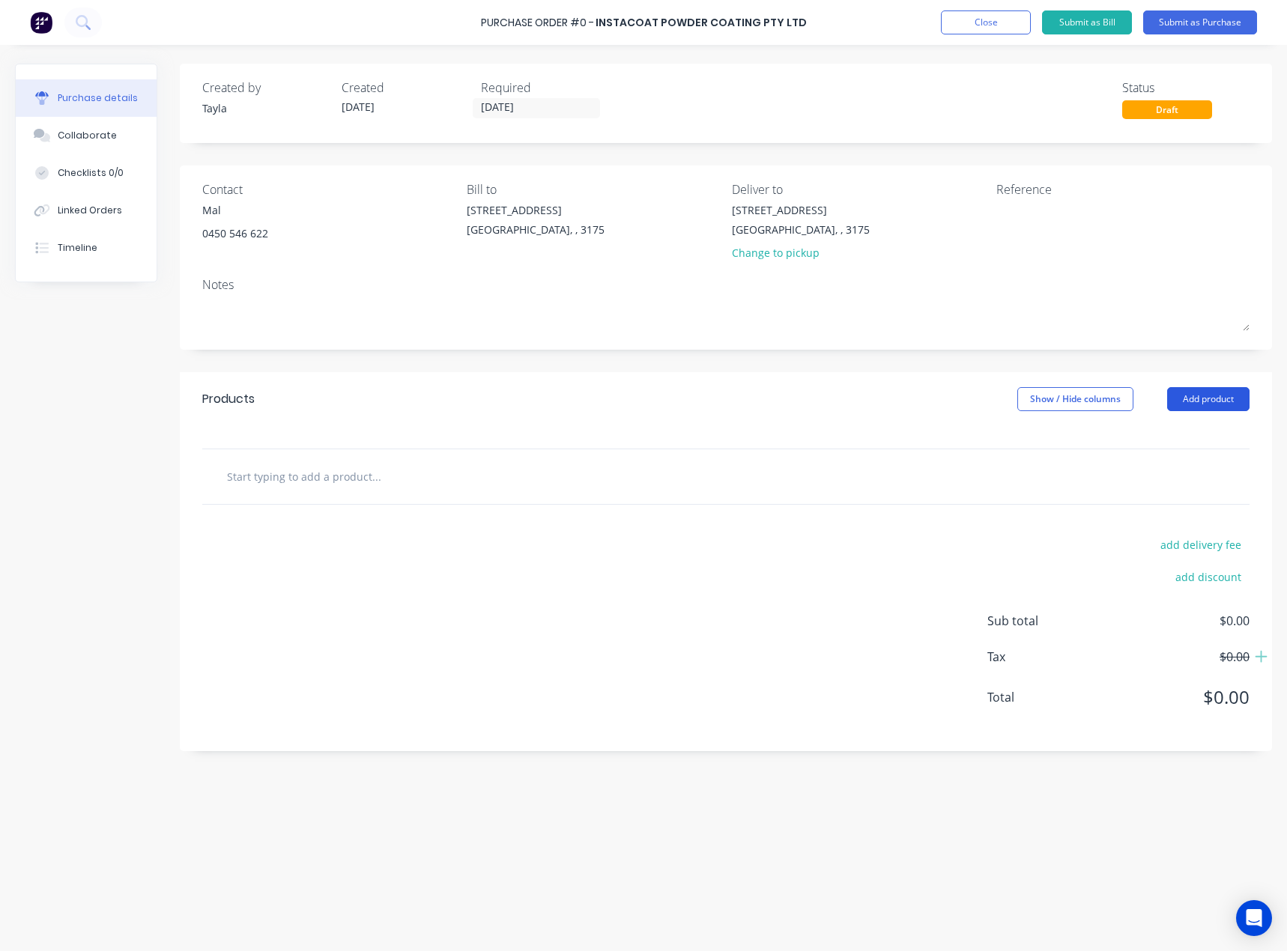
click at [1239, 396] on button "Add product" at bounding box center [1208, 399] width 82 height 24
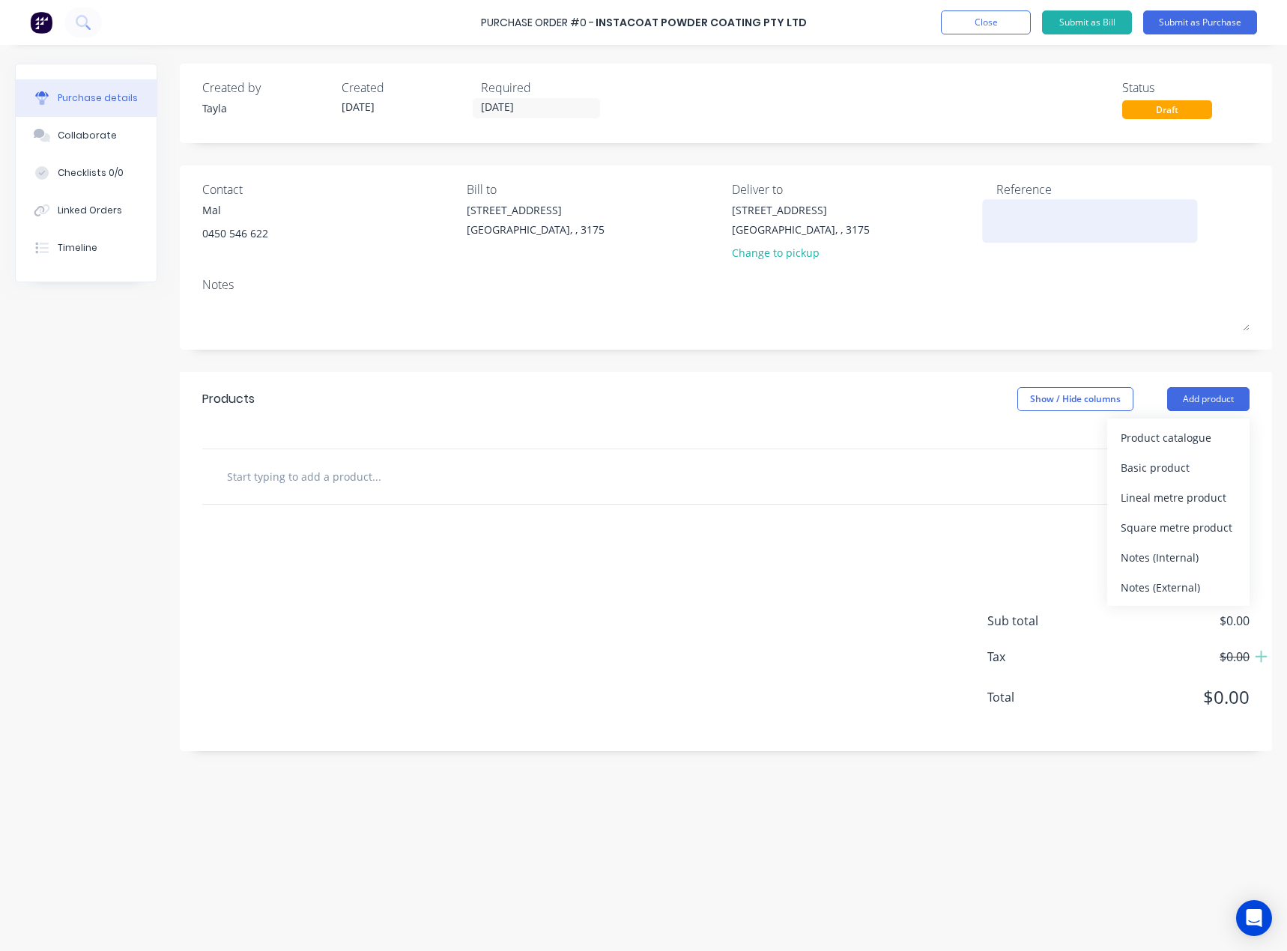
click at [1094, 240] on div at bounding box center [1089, 220] width 187 height 37
click at [1075, 221] on textarea at bounding box center [1089, 219] width 187 height 34
type textarea "x"
type textarea "I"
type textarea "x"
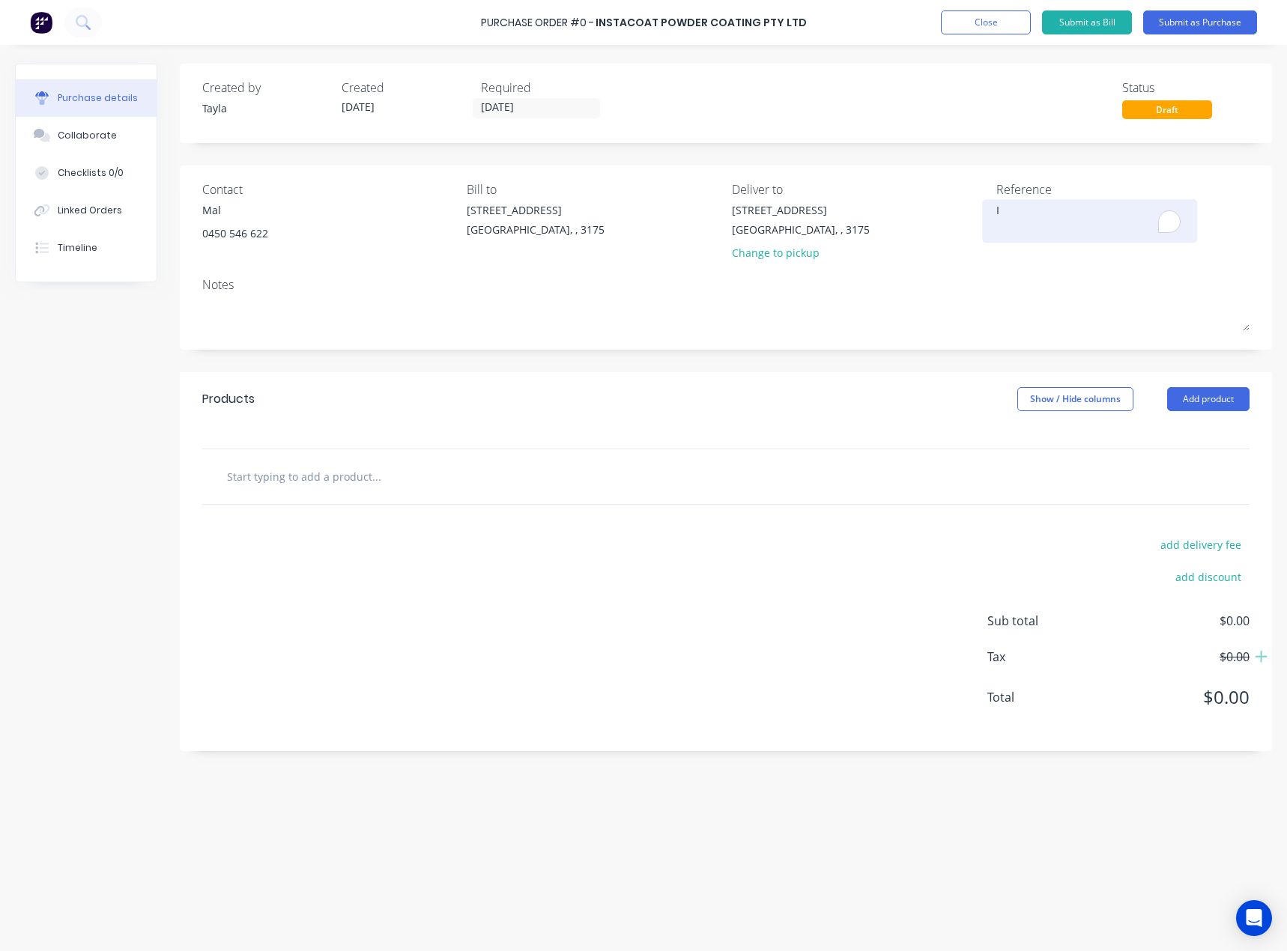
type textarea "Ia"
type textarea "x"
type textarea "Ian"
type textarea "x"
type textarea "Ian"
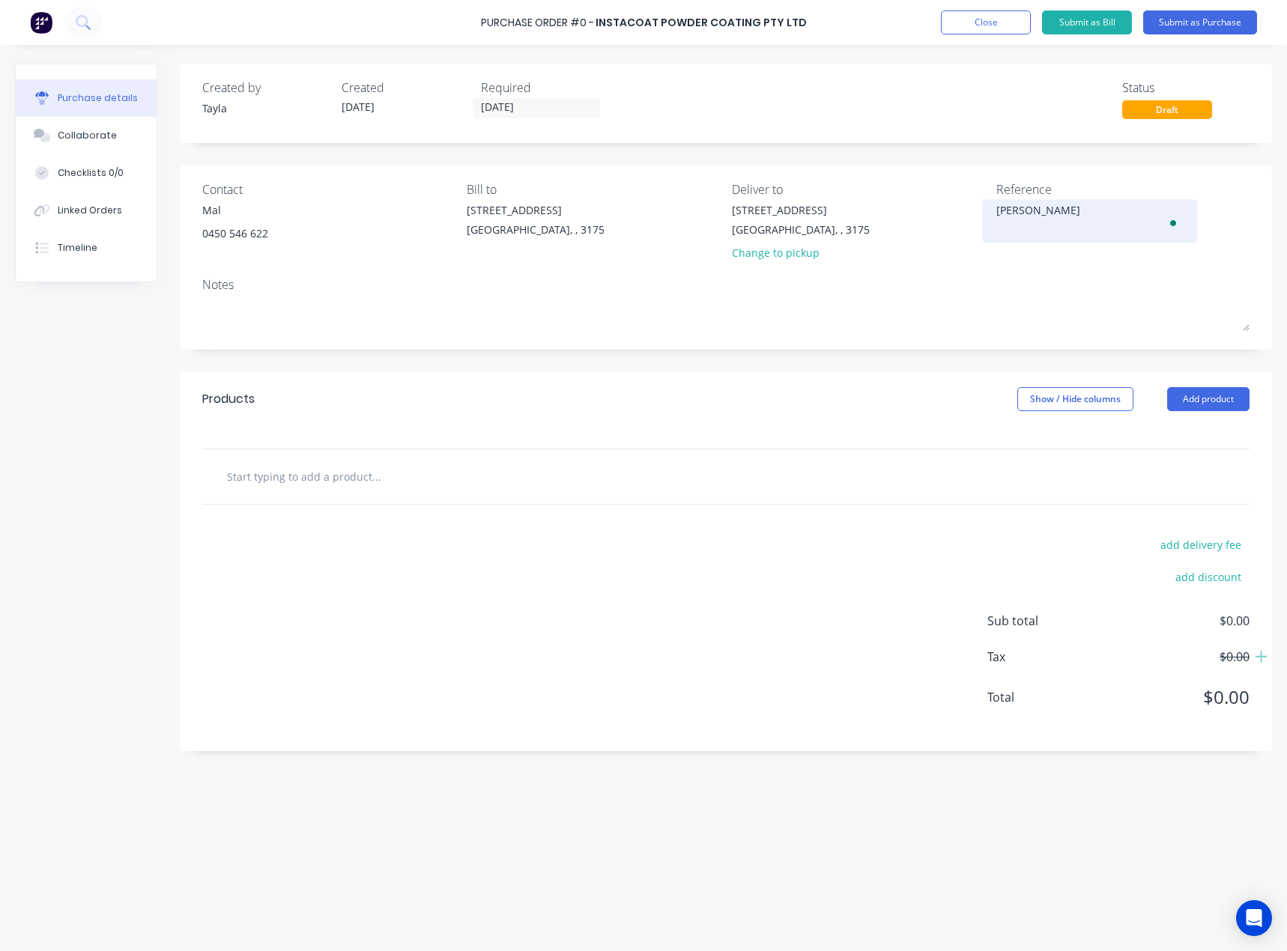
type textarea "x"
type textarea "Ian D"
type textarea "x"
type textarea "Ian Dr"
type textarea "x"
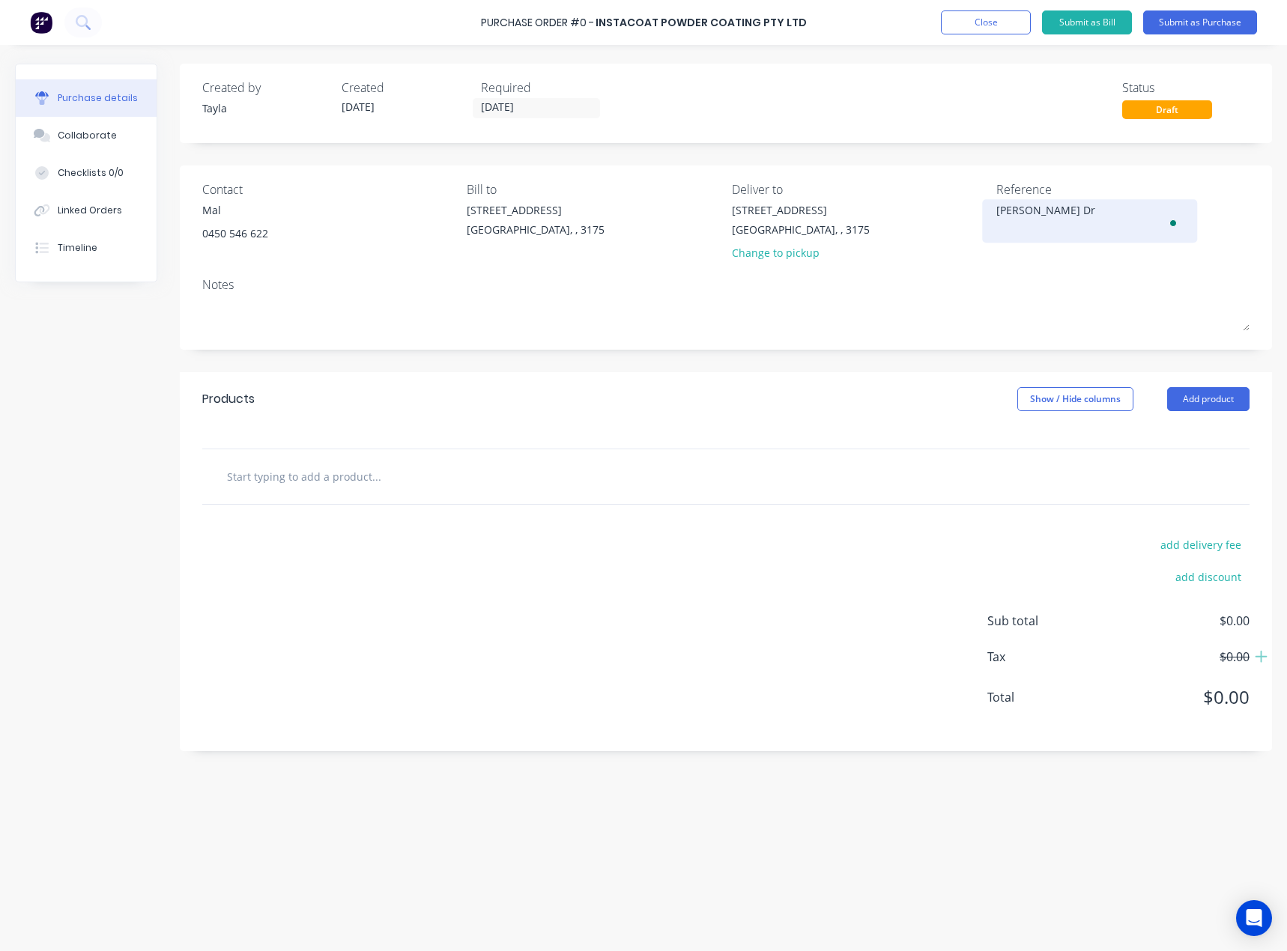
type textarea "Ian Dro"
type textarea "x"
type textarea "Ian Drop"
type textarea "x"
type textarea "Ian Drop"
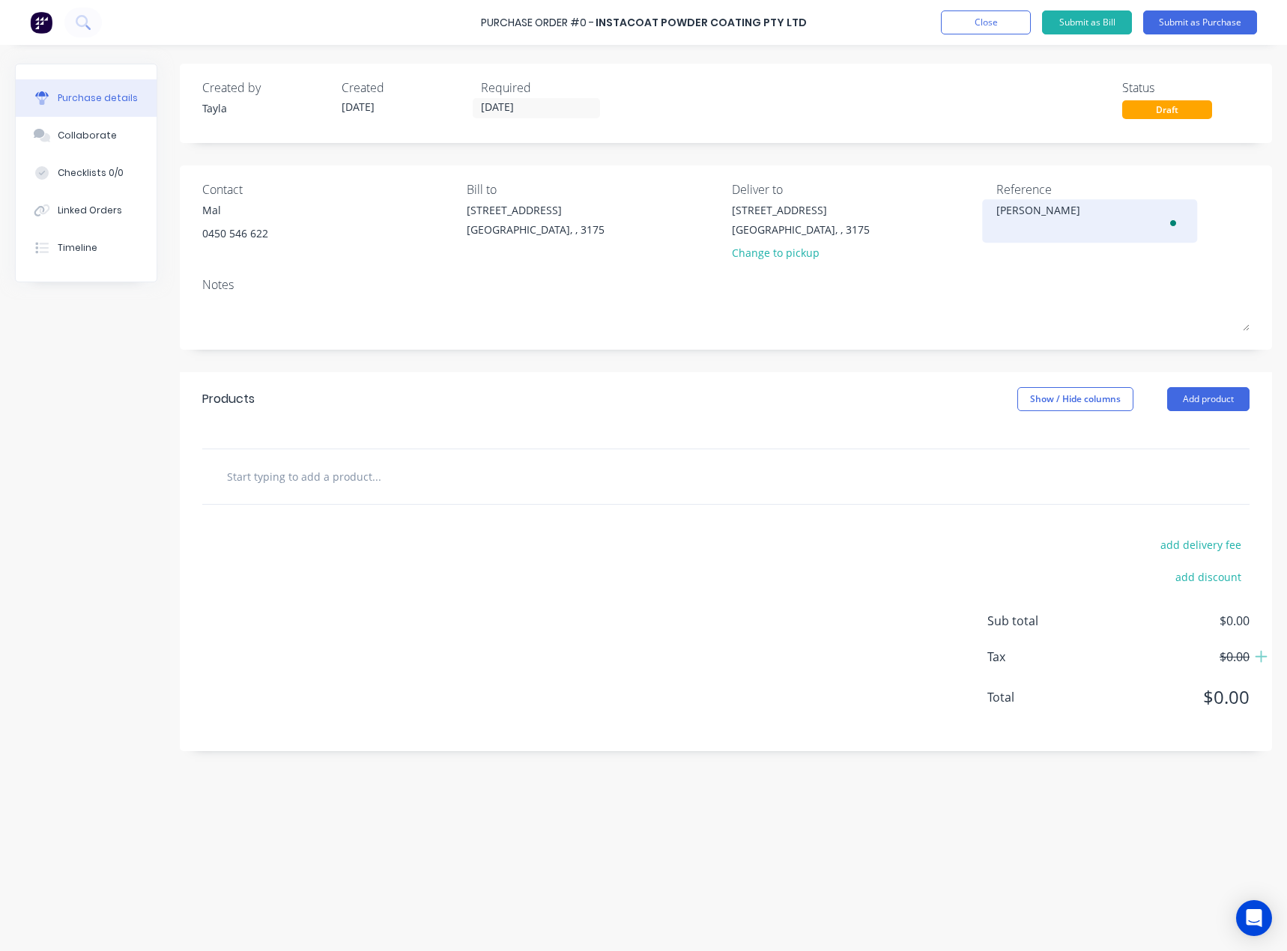
type textarea "x"
type textarea "Ian Drop O"
type textarea "x"
type textarea "Ian Drop Of"
type textarea "x"
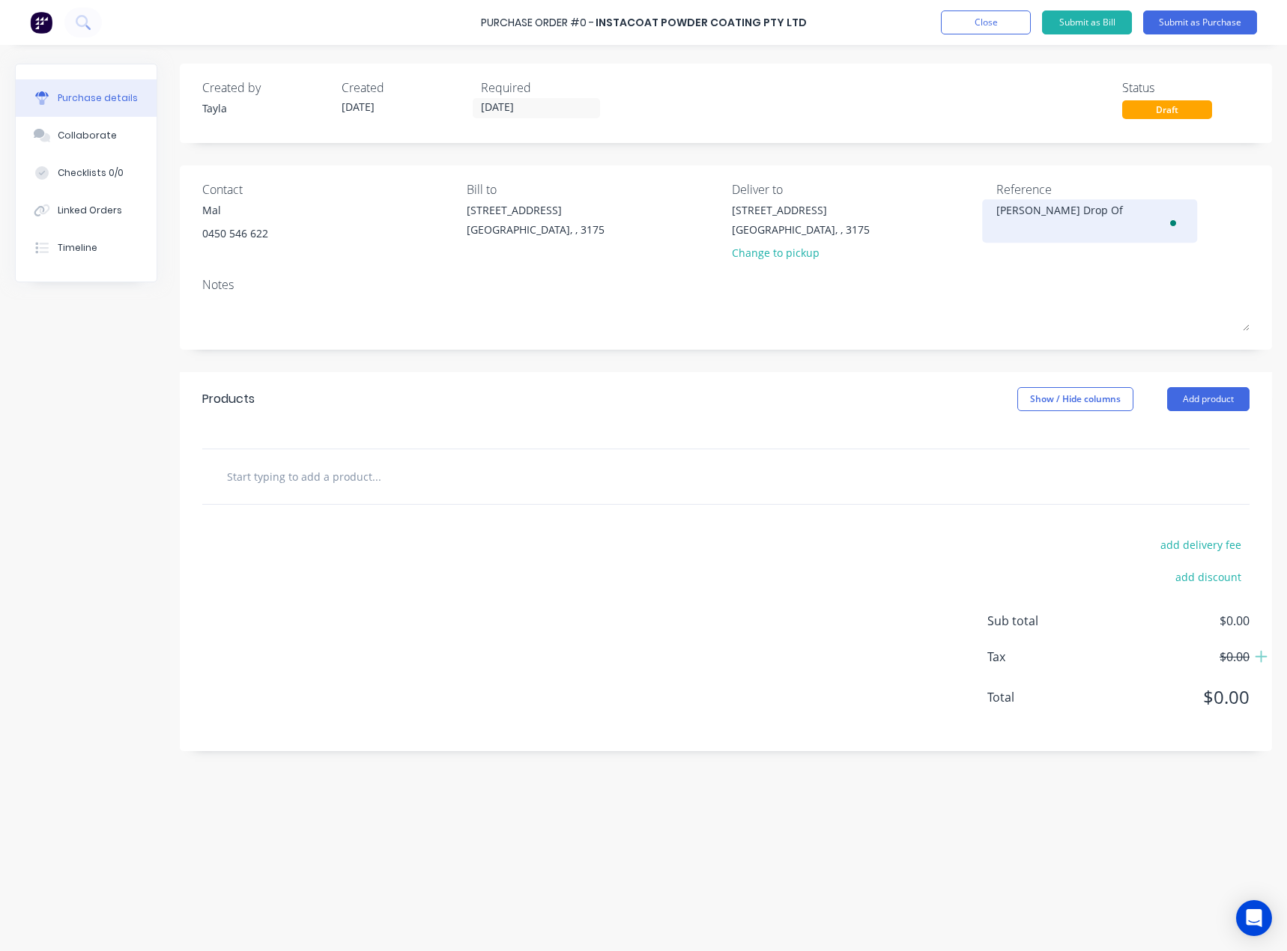
type textarea "Ian Drop Off"
type textarea "x"
type textarea "Ian Drop Off"
type textarea "x"
type textarea "Ian Drop Off -"
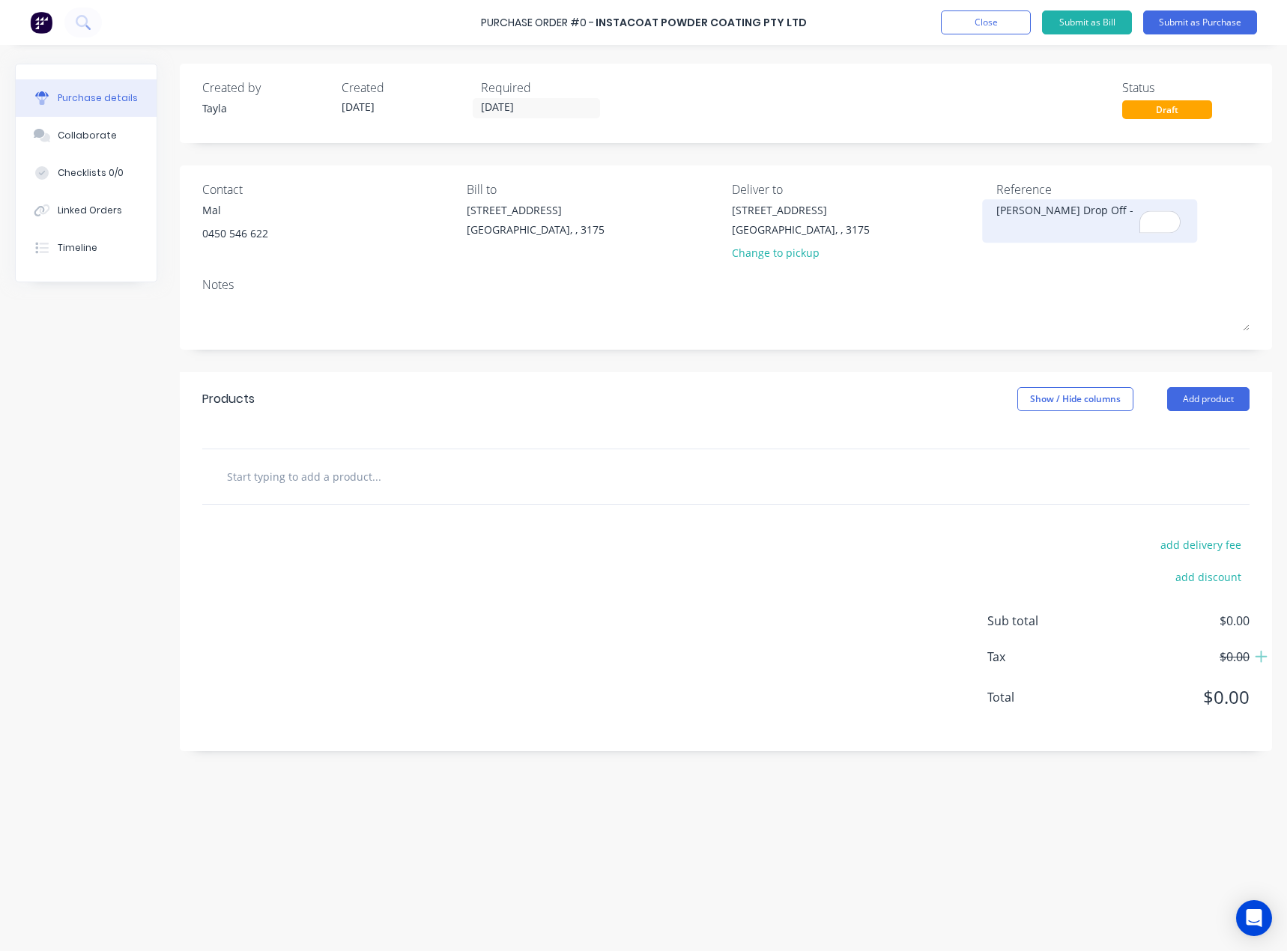
type textarea "x"
type textarea "Ian Drop Off -"
type textarea "x"
type textarea "Ian Drop Off - Y"
type textarea "x"
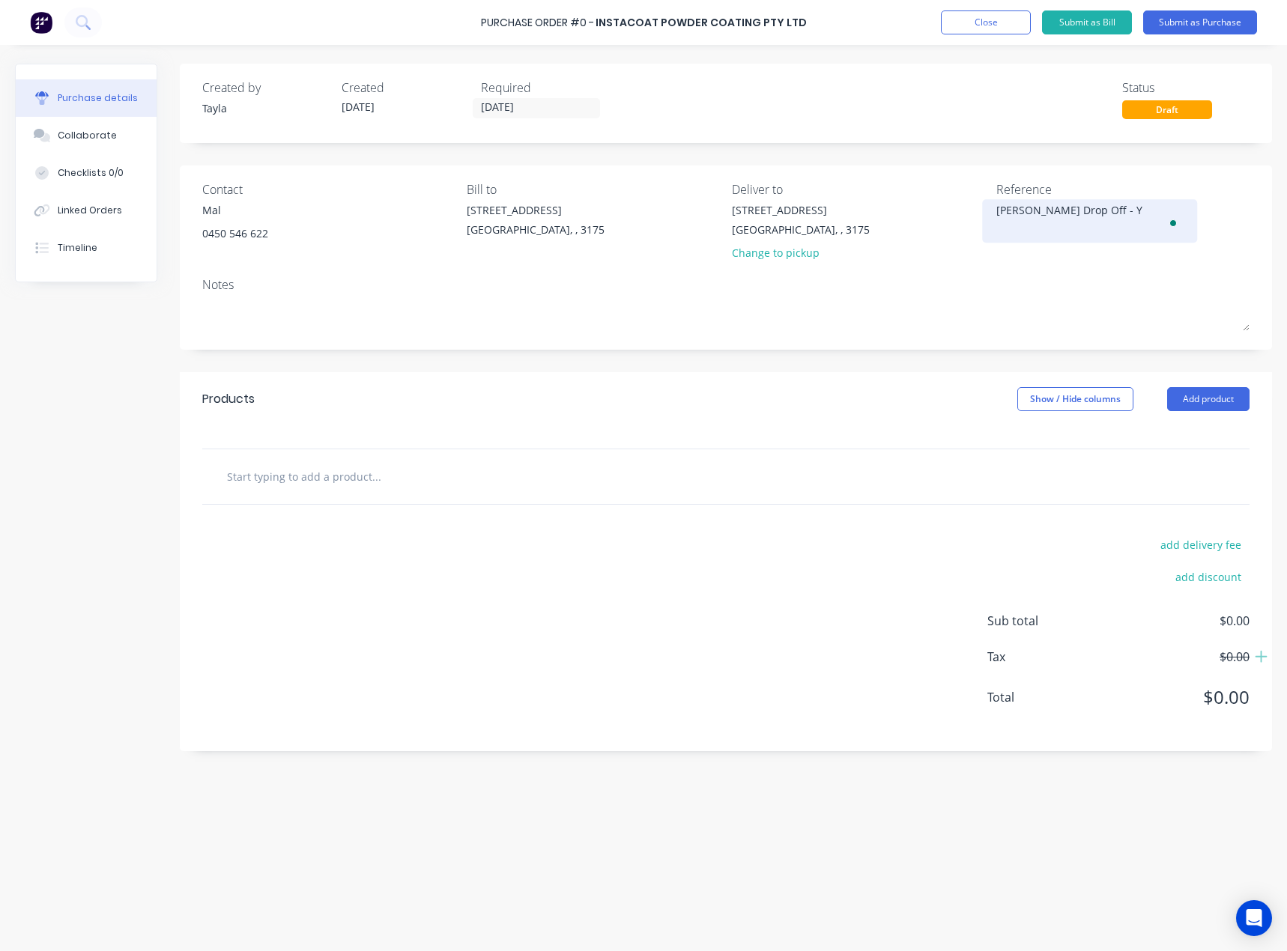
type textarea "Ian Drop Off - Ye"
type textarea "x"
type textarea "Ian Drop Off - Yel"
type textarea "x"
type textarea "Ian Drop Off - Yell"
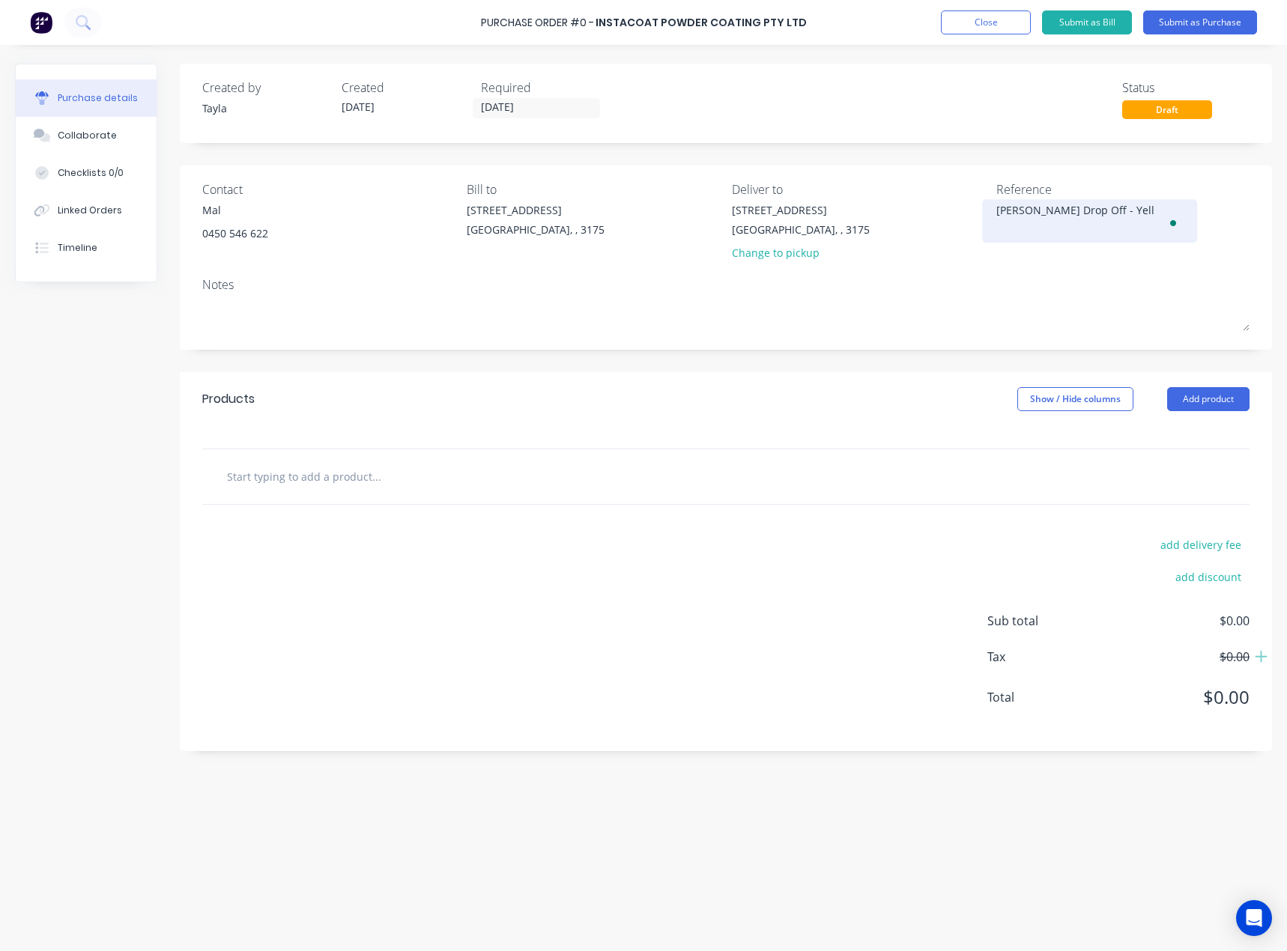
type textarea "x"
type textarea "Ian Drop Off - Yello"
type textarea "x"
type textarea "Ian Drop Off - Yellow"
type textarea "x"
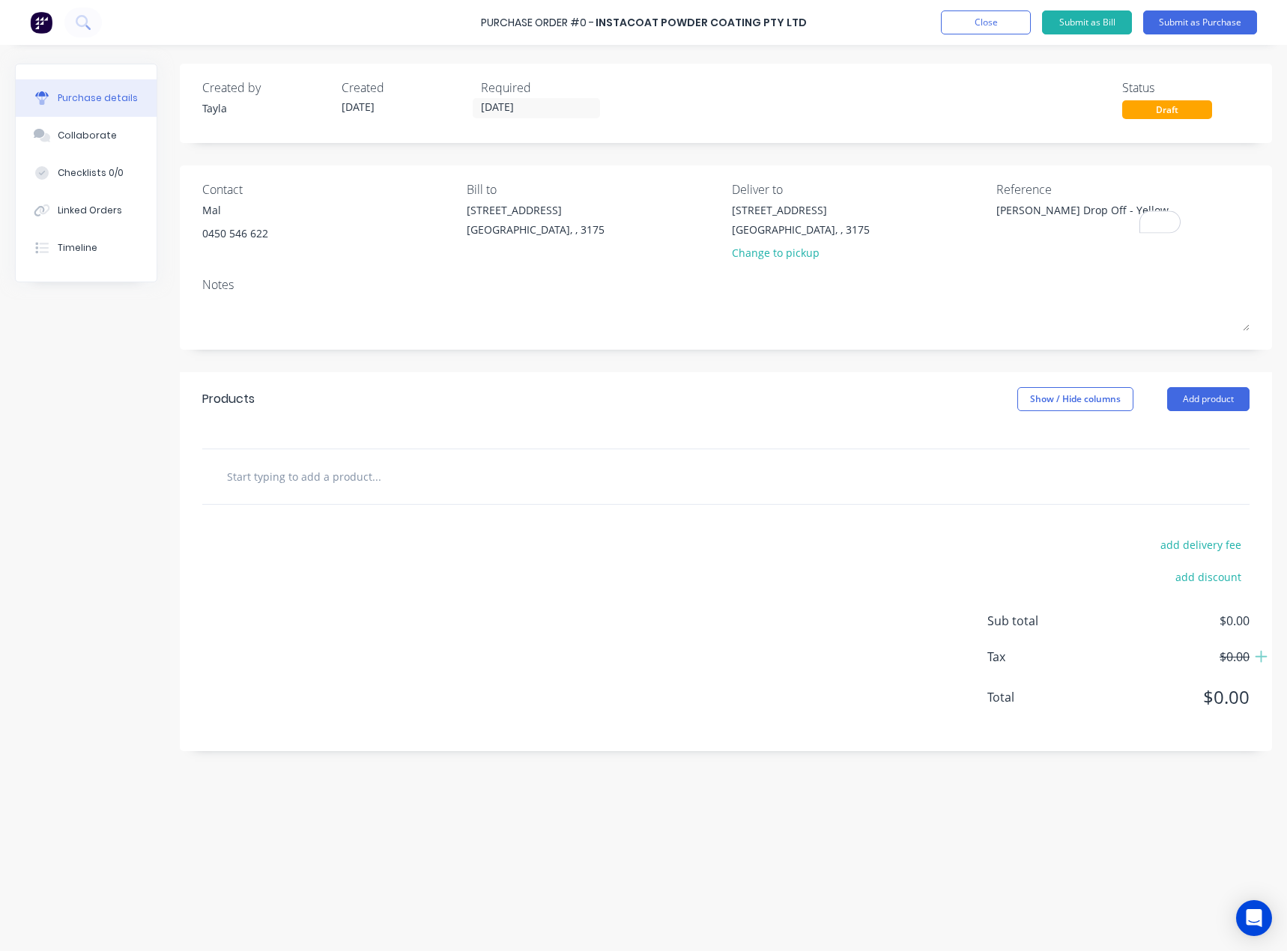
type textarea "Ian Drop Off - Yellow"
type textarea "x"
type textarea "Ian Drop Off - Yellow"
click at [1090, 269] on div "Contact Mal 0450 546 622 Bill to 37 Marni St Dandenong South, , 3175 Deliver to…" at bounding box center [726, 257] width 1092 height 184
click at [1176, 394] on button "Add product" at bounding box center [1208, 399] width 82 height 24
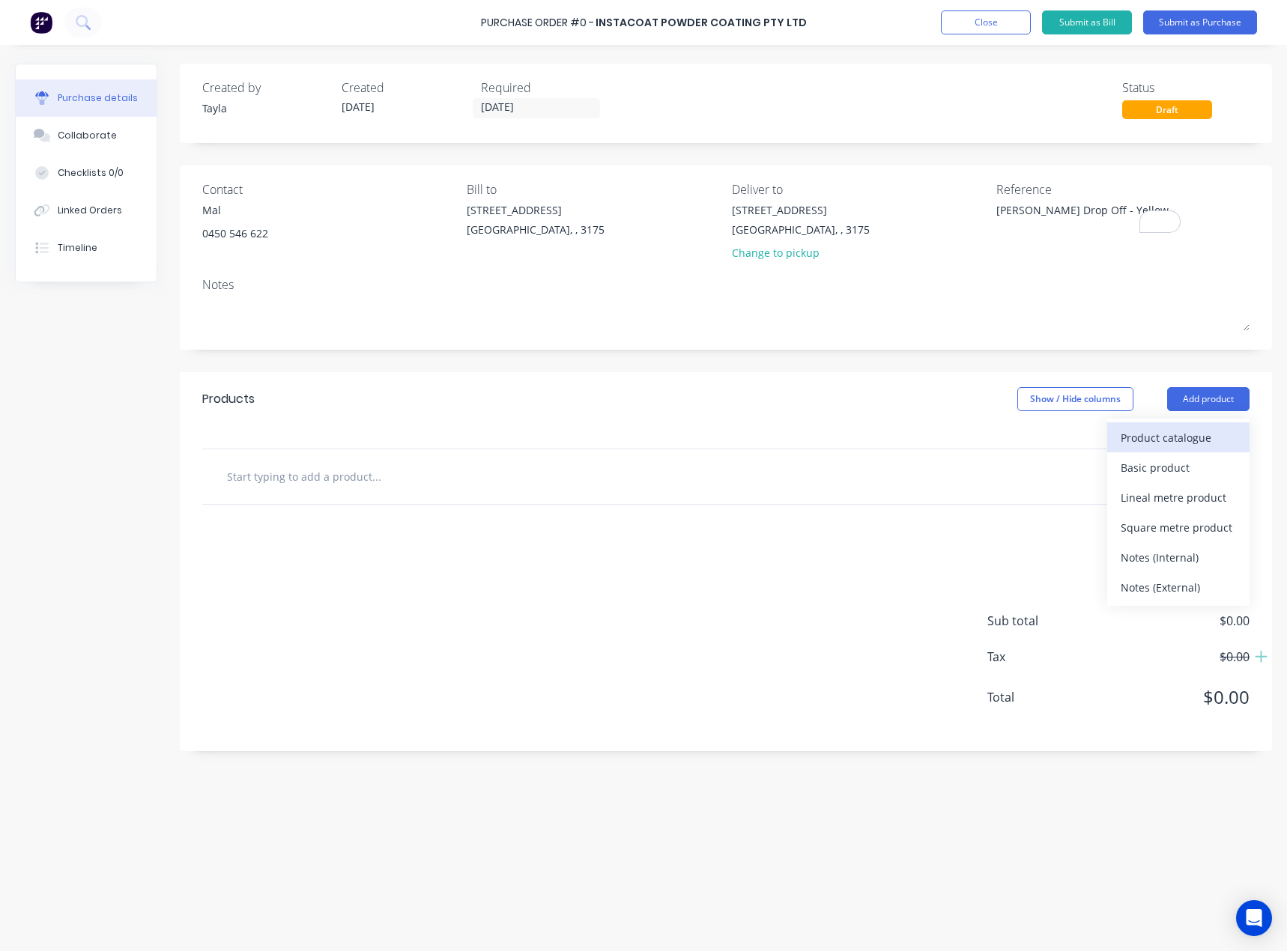
click at [1141, 433] on div "Product catalogue" at bounding box center [1177, 438] width 115 height 22
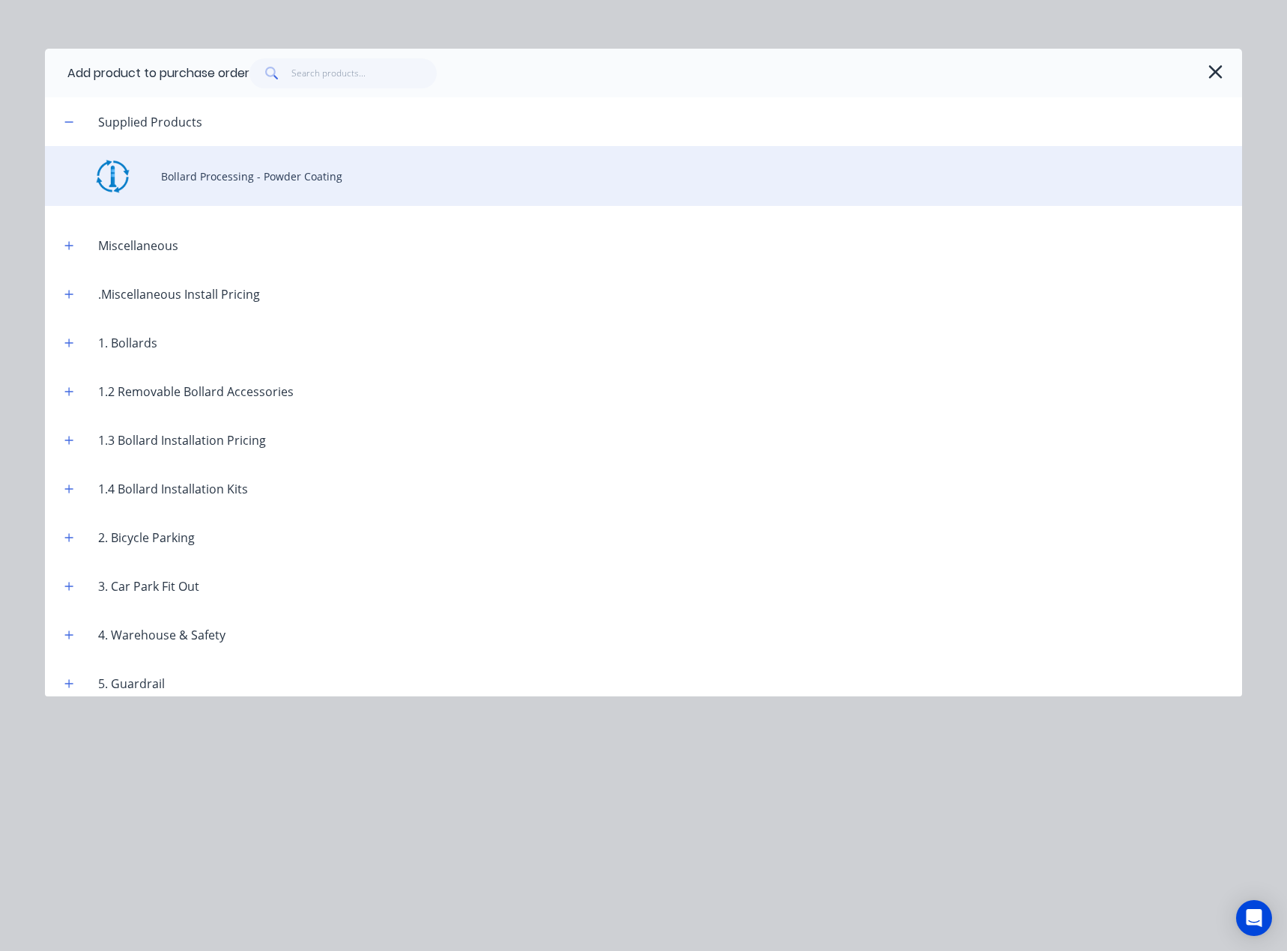
click at [258, 188] on div "Bollard Processing - Powder Coating" at bounding box center [643, 176] width 1197 height 60
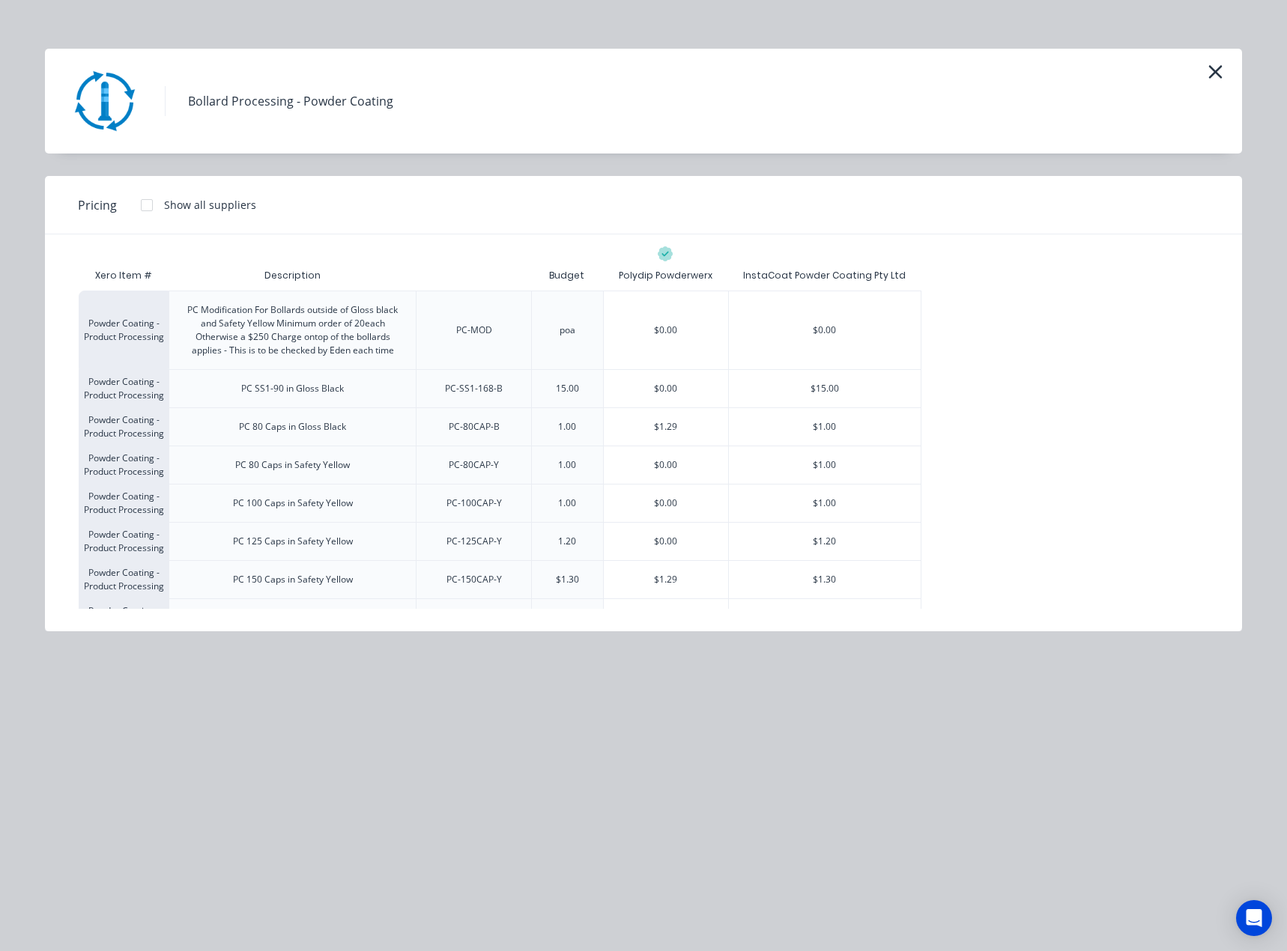
click at [585, 185] on div "Pricing Show all suppliers" at bounding box center [643, 205] width 1197 height 58
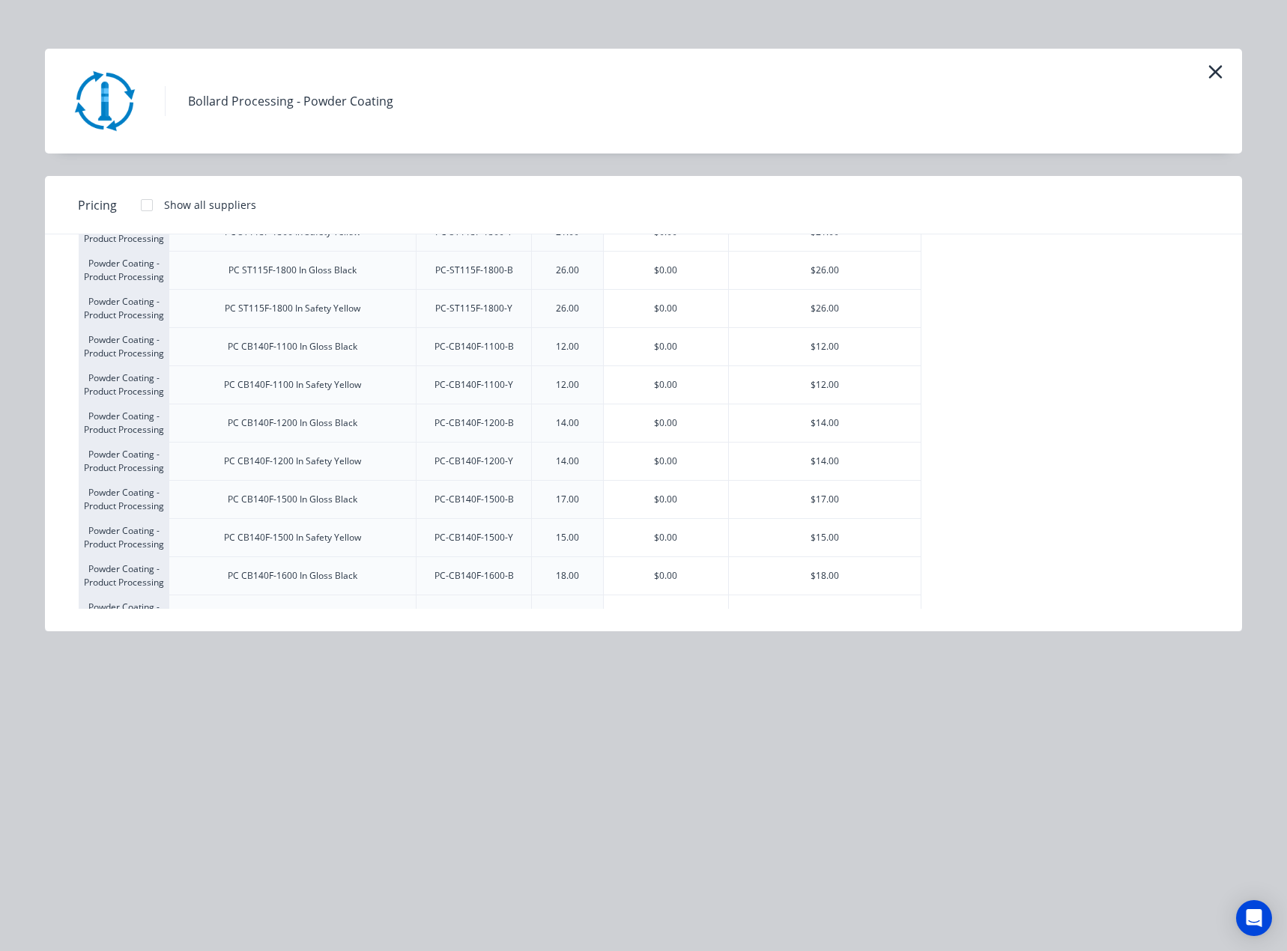
scroll to position [2255, 0]
click at [804, 547] on div "$16.00" at bounding box center [825, 538] width 192 height 37
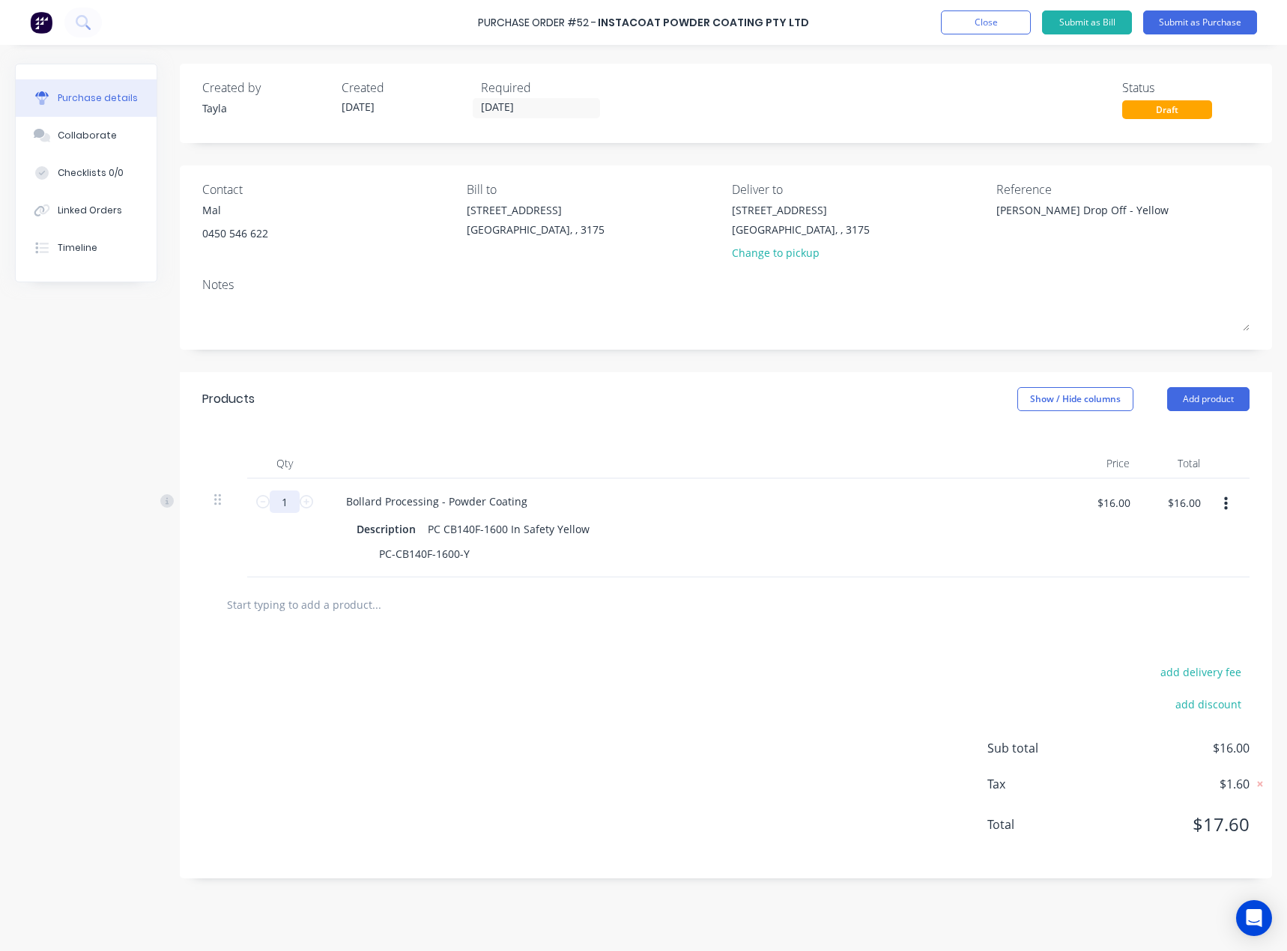
click at [273, 500] on input "1" at bounding box center [285, 501] width 30 height 22
type textarea "x"
type input "12"
type textarea "x"
type input "$192.00"
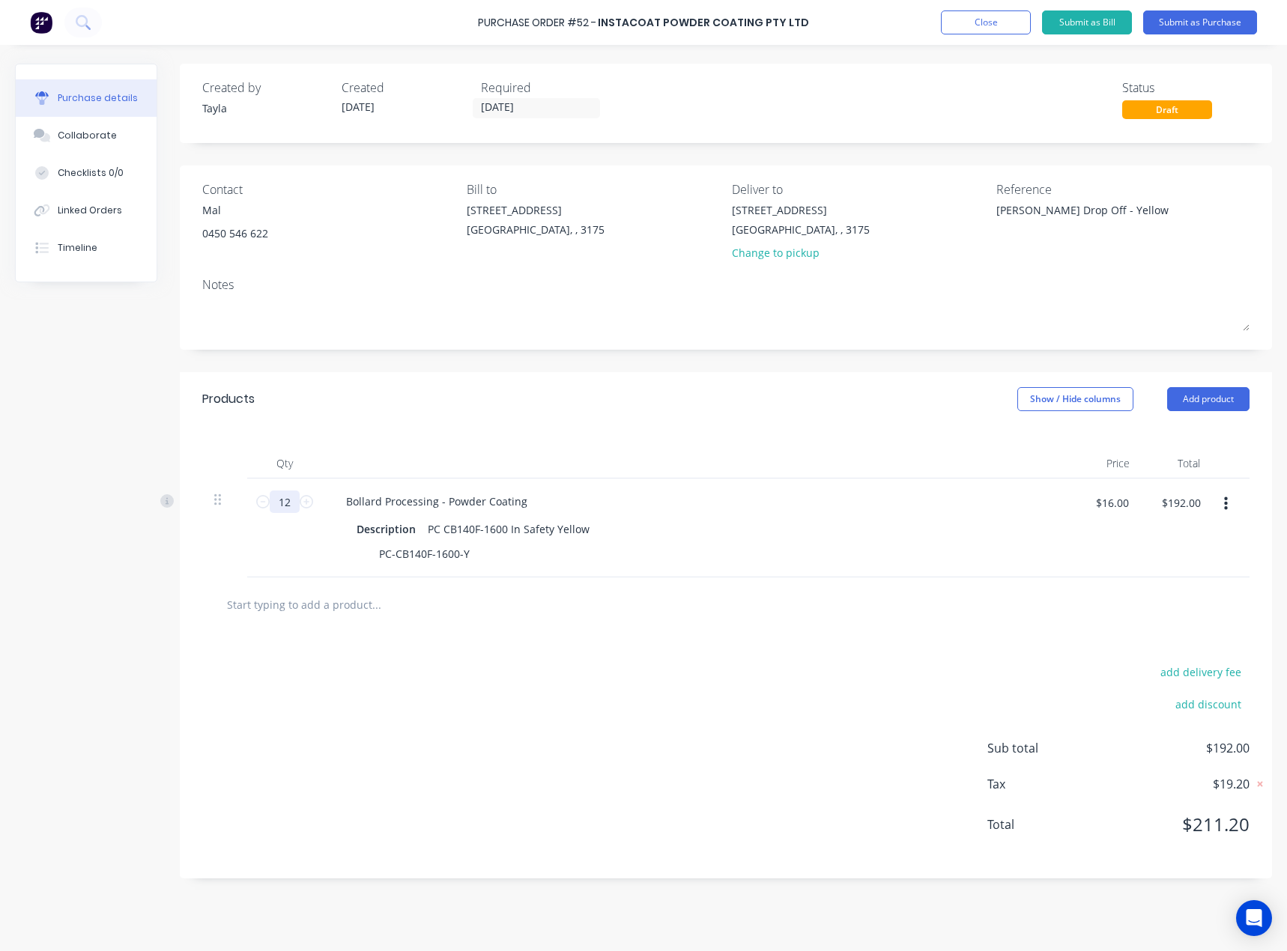
type input "12"
click at [348, 607] on input "text" at bounding box center [376, 604] width 300 height 30
click at [1215, 416] on div "Products Show / Hide columns Add product" at bounding box center [726, 399] width 1092 height 54
click at [1210, 410] on button "Add product" at bounding box center [1208, 399] width 82 height 24
click at [1197, 445] on div "Product catalogue" at bounding box center [1177, 438] width 115 height 22
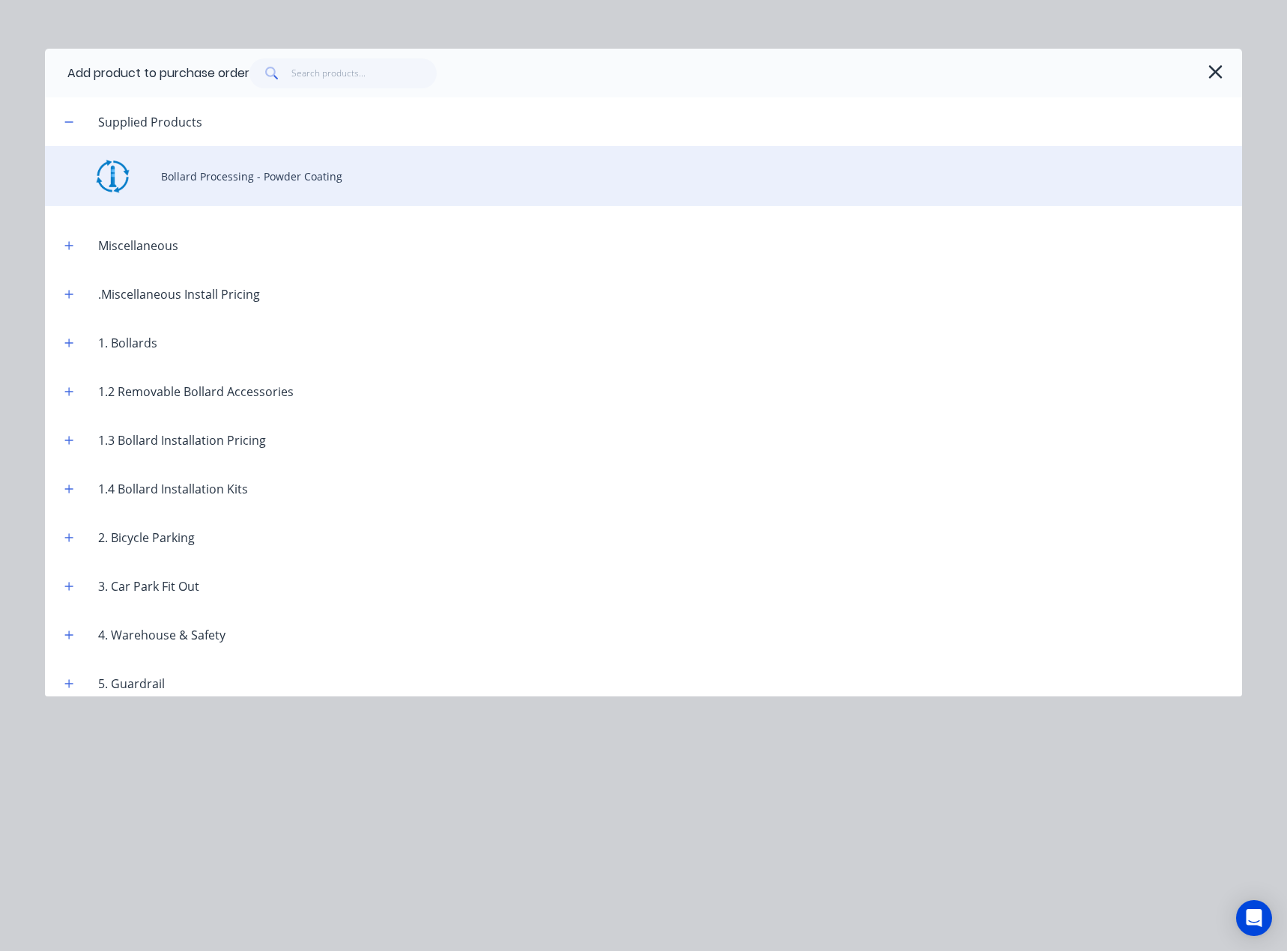
click at [321, 185] on div "Bollard Processing - Powder Coating" at bounding box center [643, 176] width 1197 height 60
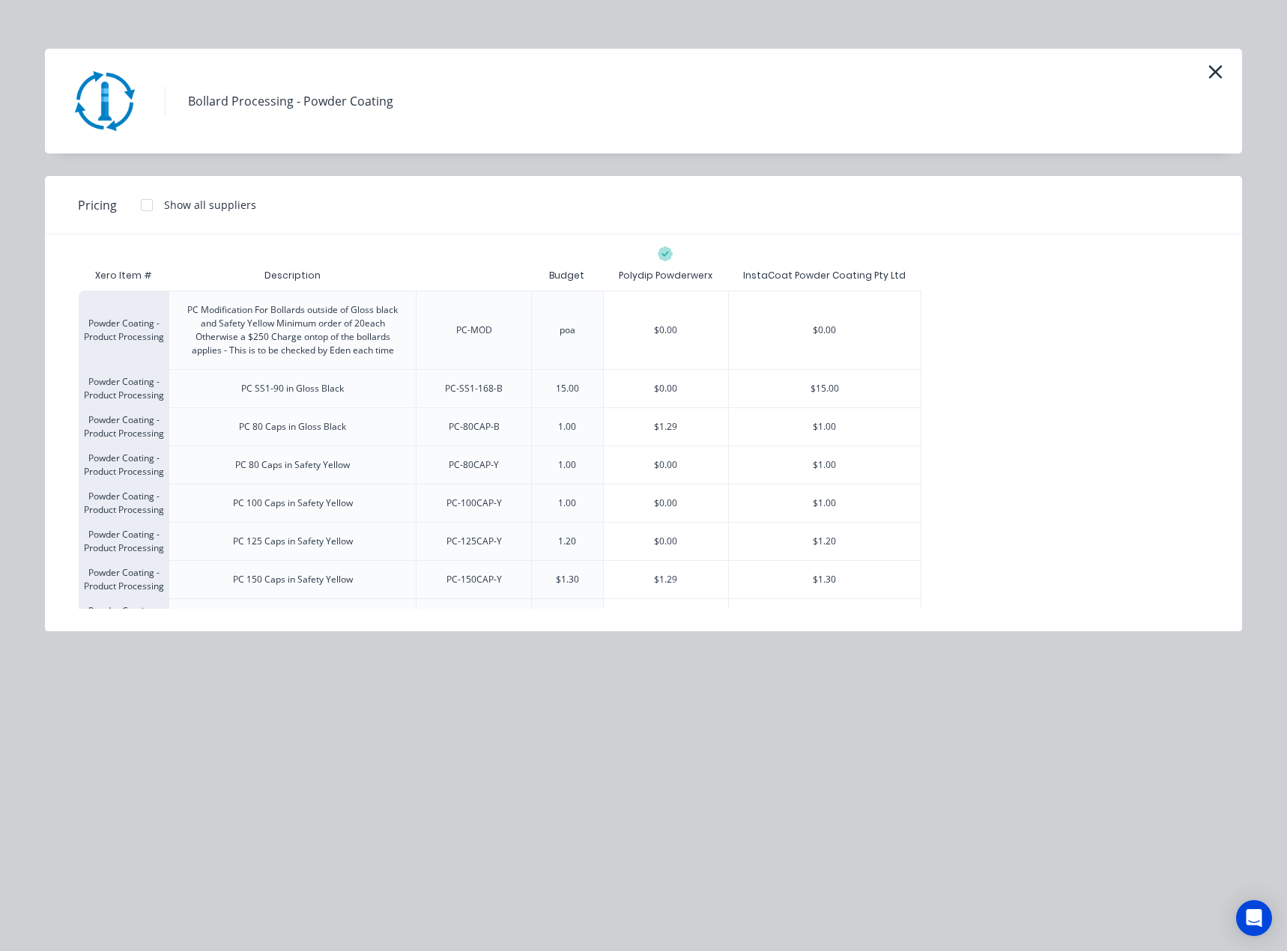
scroll to position [3863, 0]
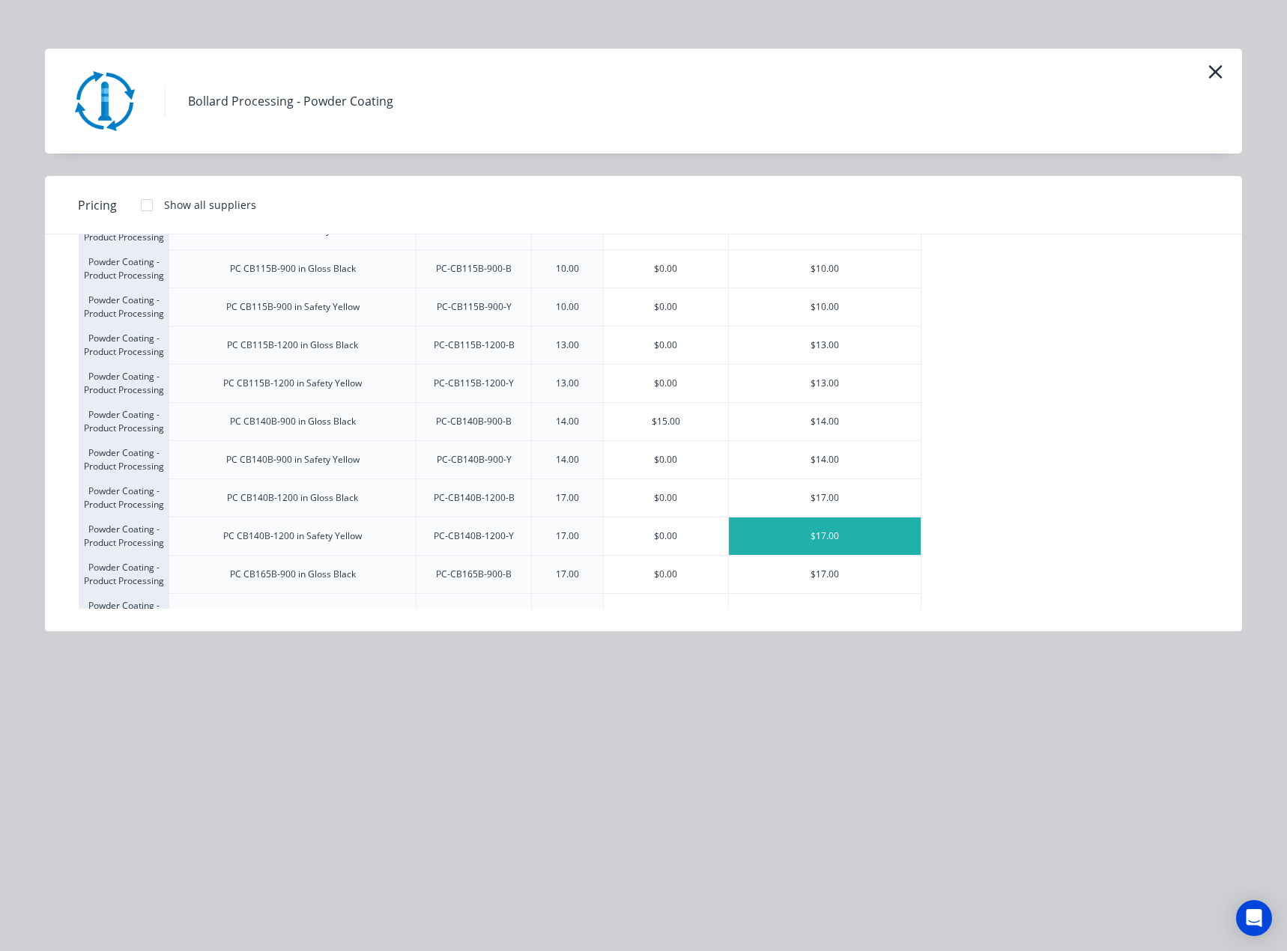
click at [817, 537] on div "$17.00" at bounding box center [825, 535] width 192 height 37
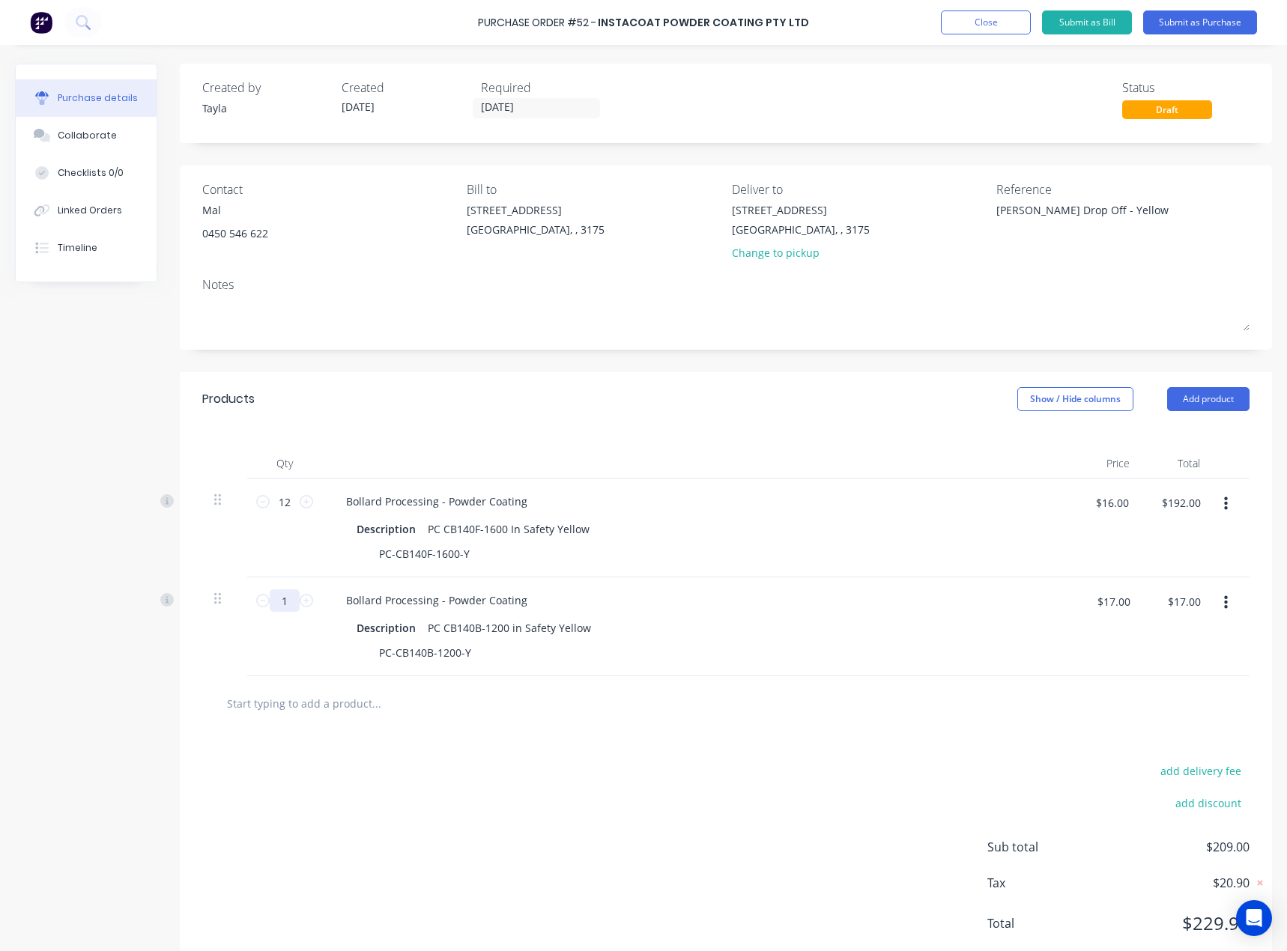
click at [291, 604] on input "1" at bounding box center [285, 600] width 30 height 22
type textarea "x"
type input "2"
type textarea "x"
type input "$34.00"
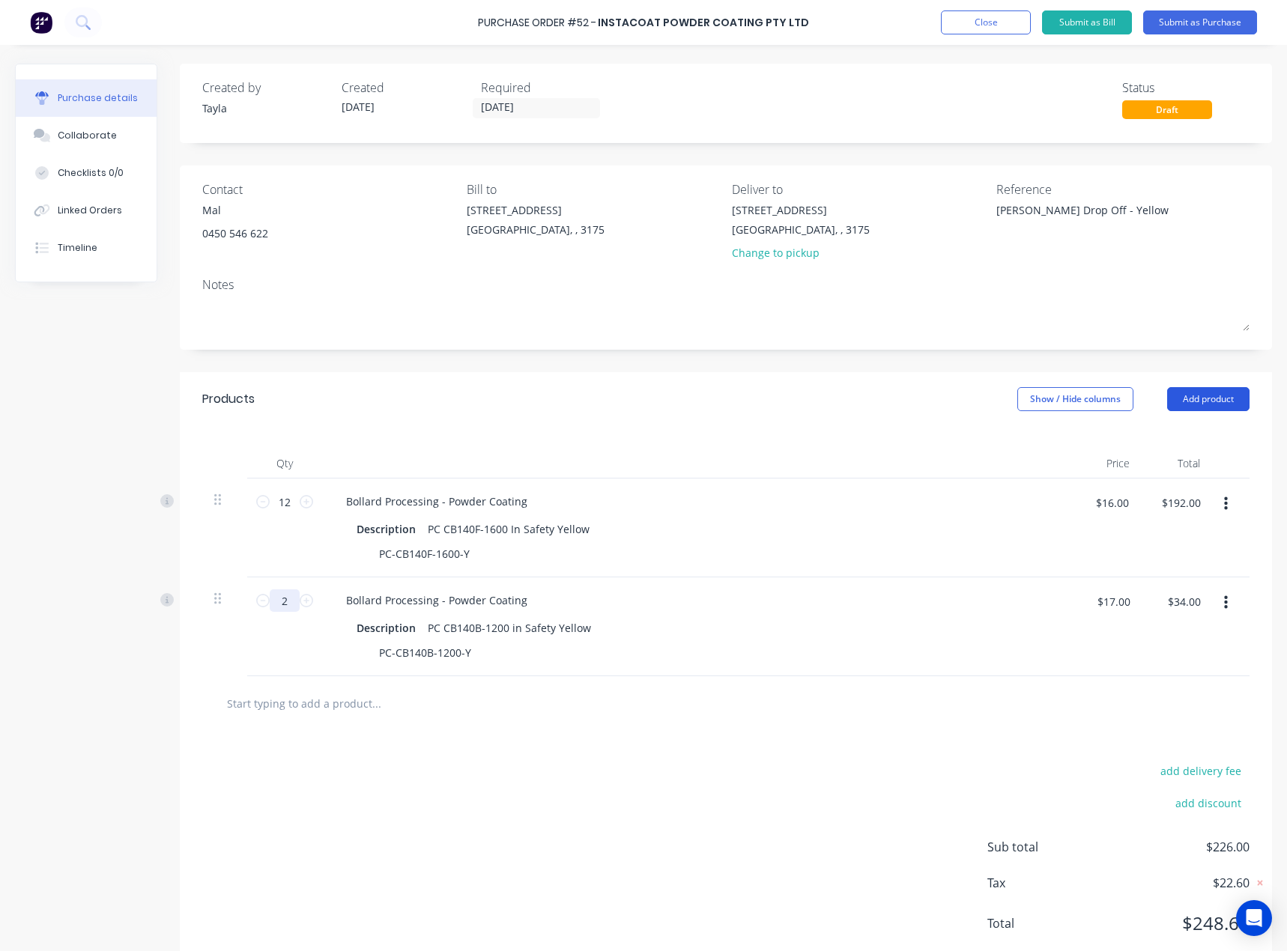
type input "2"
click at [1185, 404] on button "Add product" at bounding box center [1208, 399] width 82 height 24
click at [1167, 431] on div "Product catalogue" at bounding box center [1177, 438] width 115 height 22
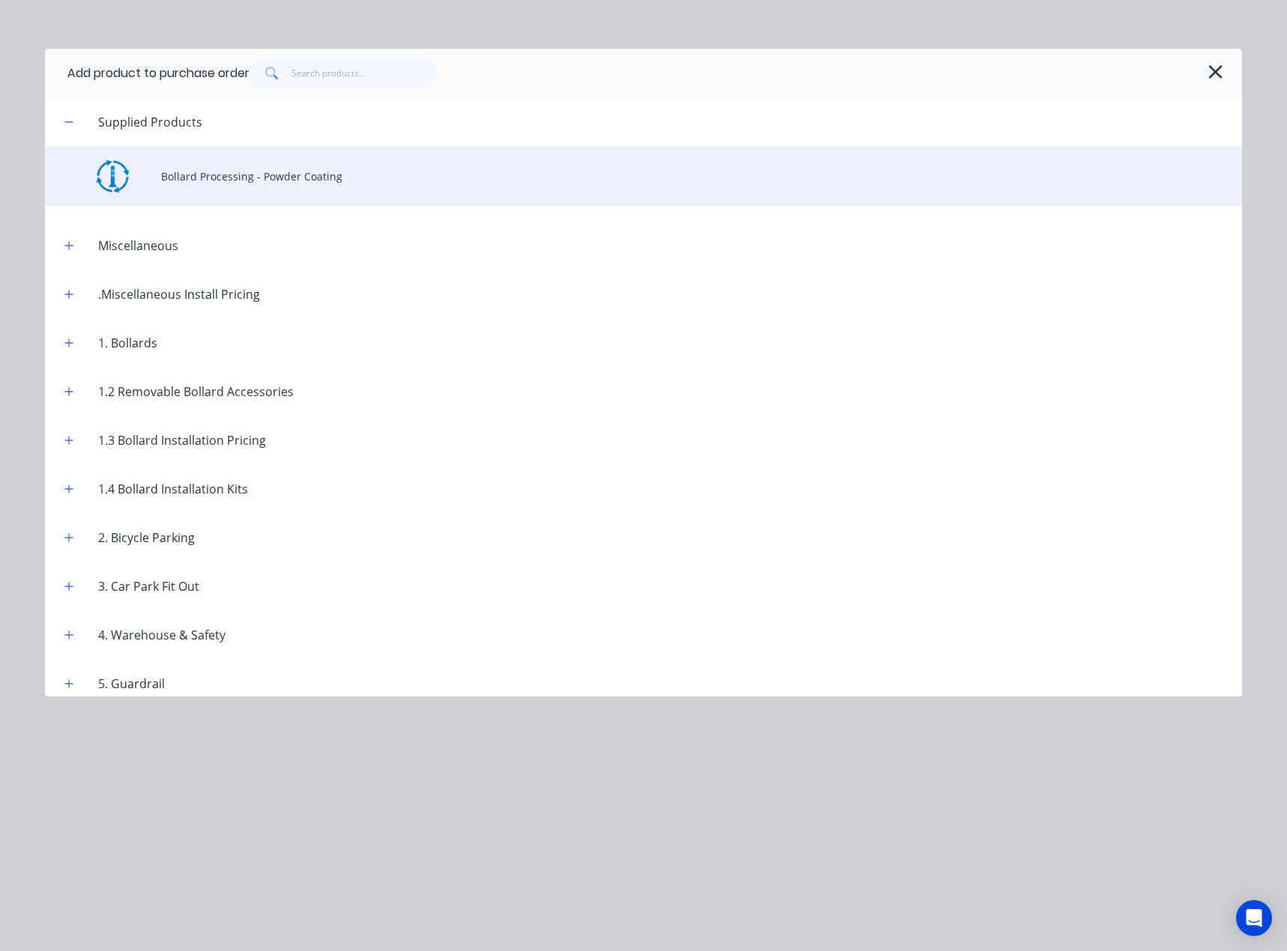
click at [287, 156] on div "Bollard Processing - Powder Coating" at bounding box center [643, 176] width 1197 height 60
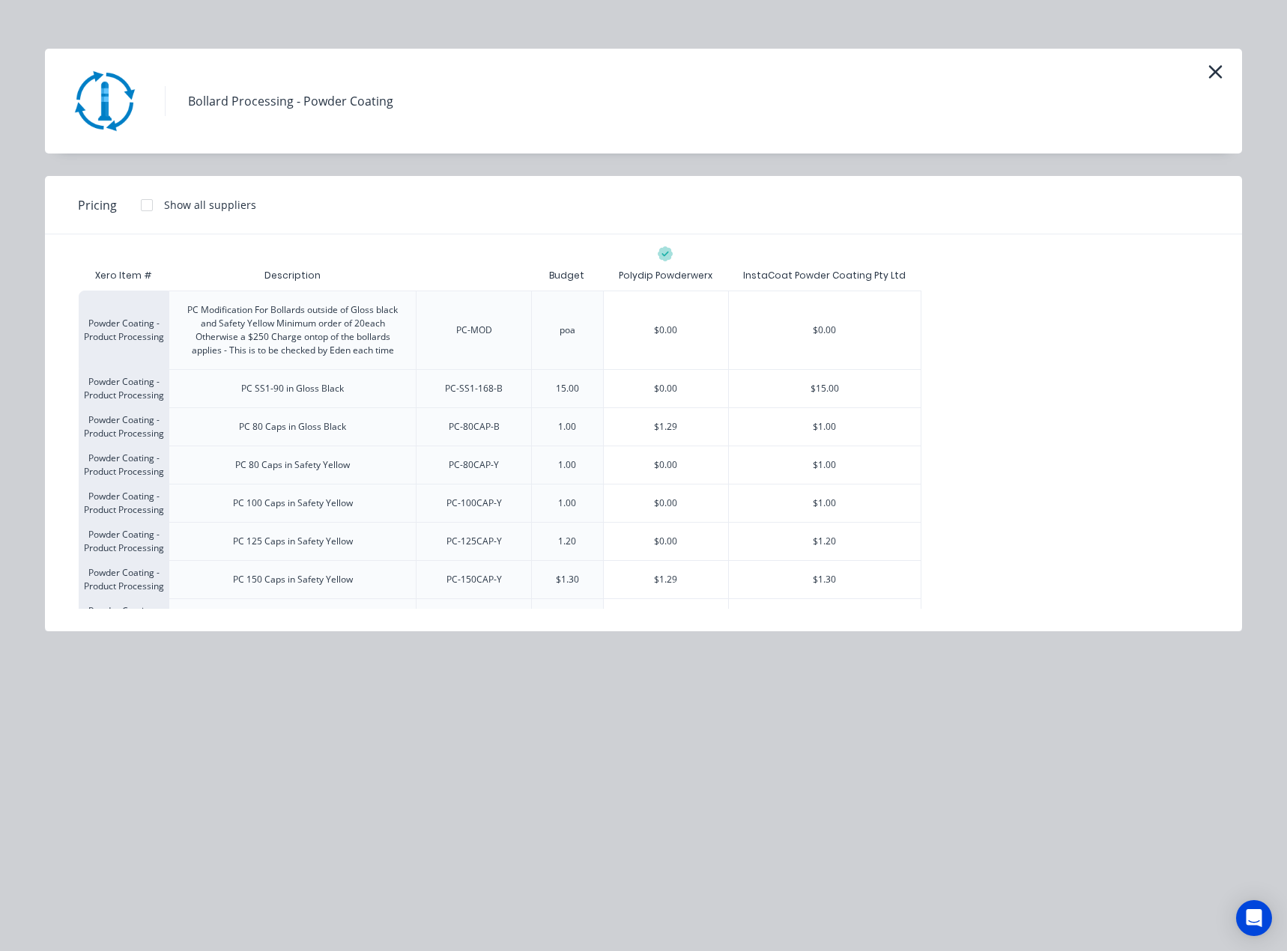
drag, startPoint x: 508, startPoint y: 215, endPoint x: 502, endPoint y: 207, distance: 9.1
click at [506, 213] on div "Pricing Show all suppliers" at bounding box center [643, 205] width 1197 height 58
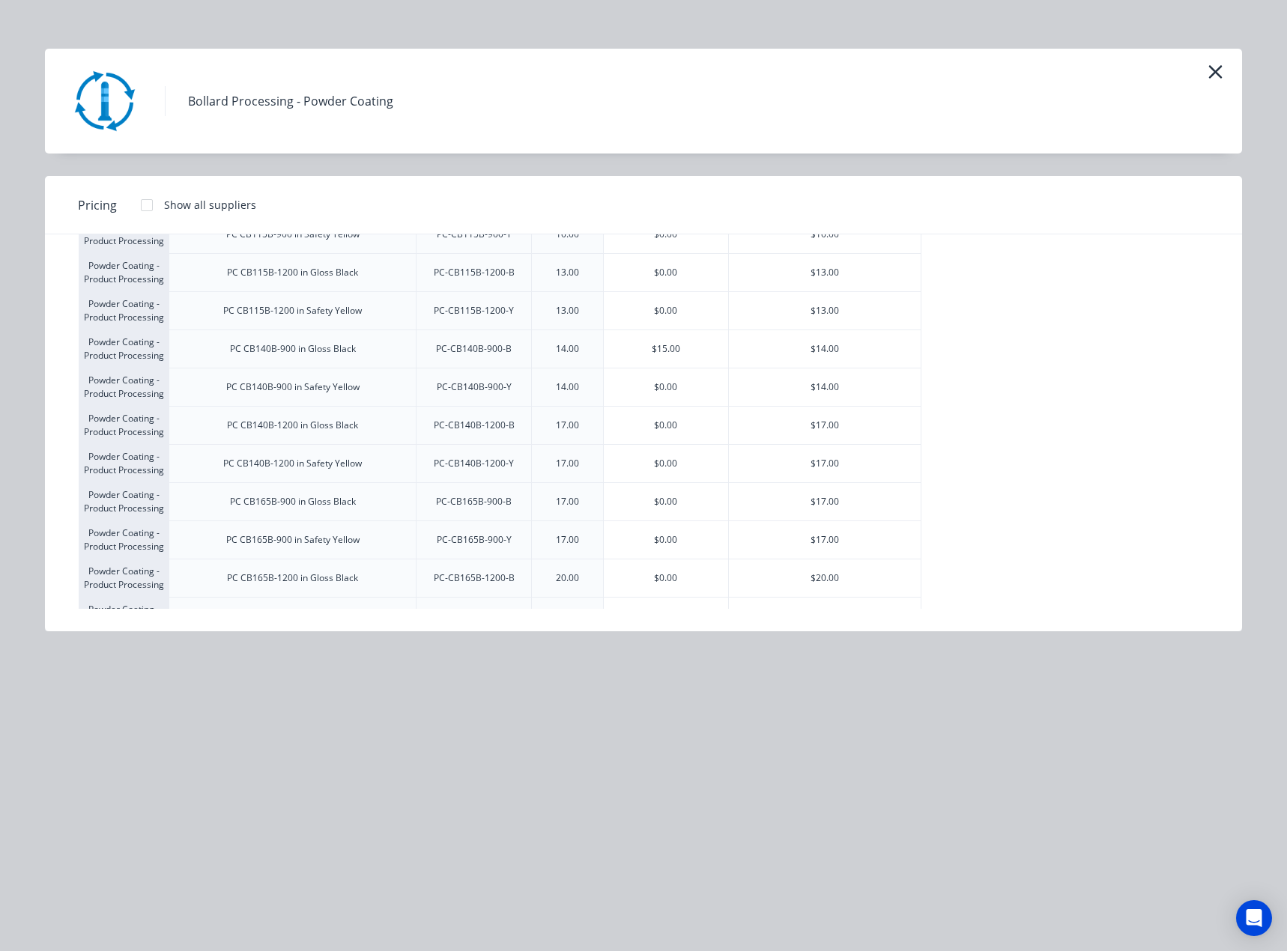
scroll to position [3937, 0]
click at [1227, 75] on div "Bollard Processing - Powder Coating" at bounding box center [643, 101] width 1197 height 105
click at [1213, 75] on icon "button" at bounding box center [1215, 71] width 16 height 21
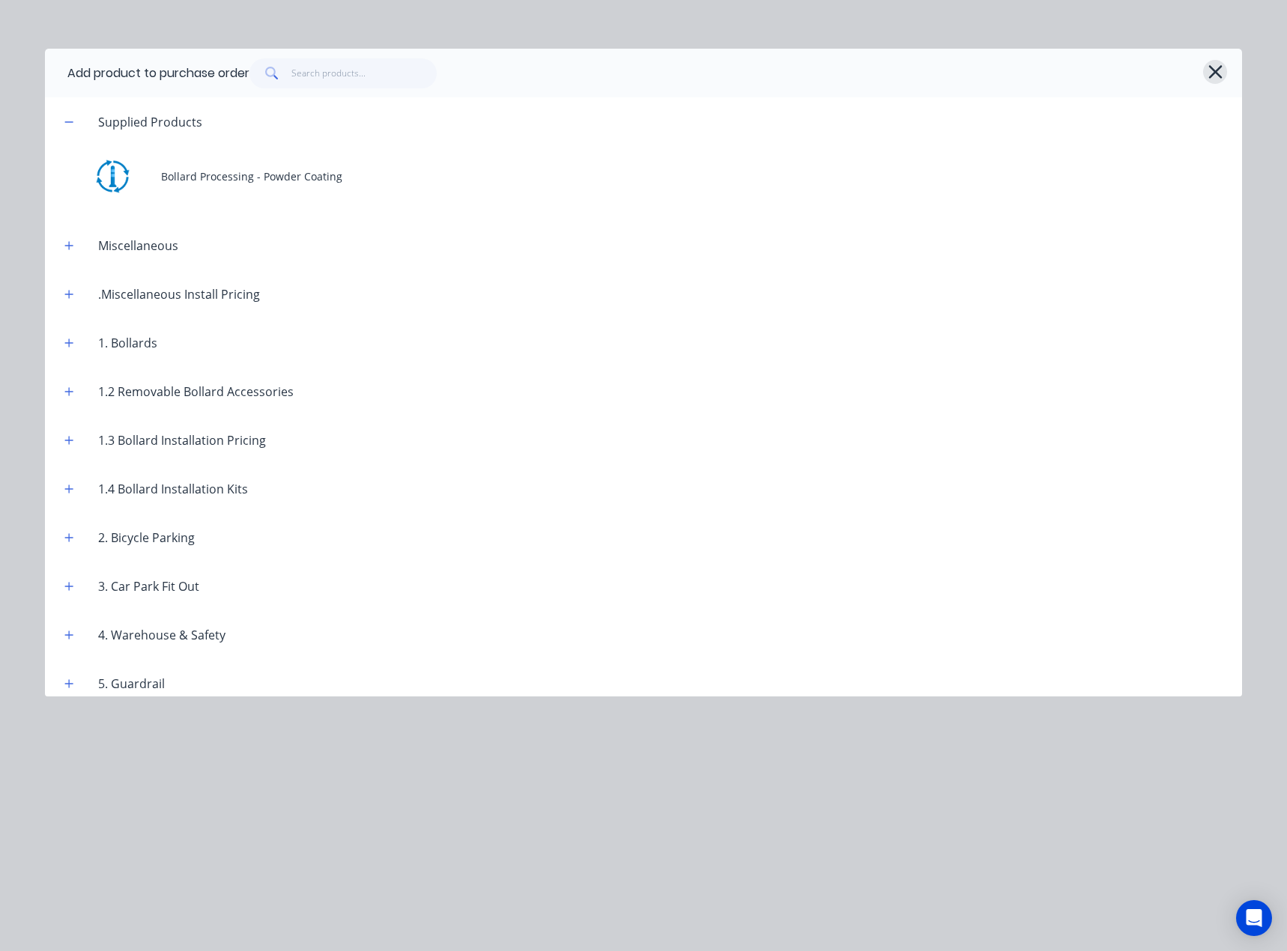
click at [1215, 76] on icon "button" at bounding box center [1215, 71] width 16 height 21
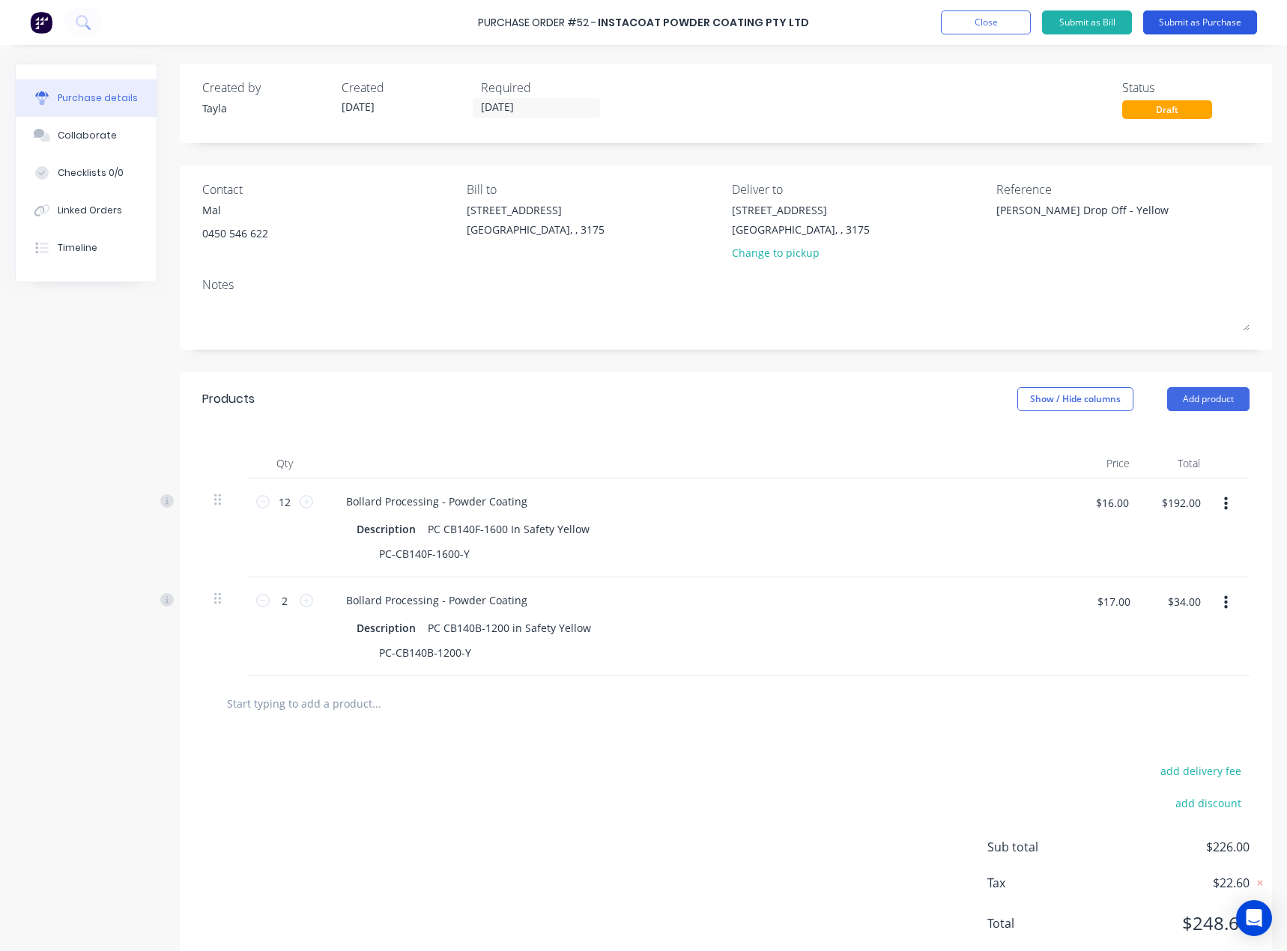
click at [1179, 22] on button "Submit as Purchase" at bounding box center [1200, 22] width 114 height 24
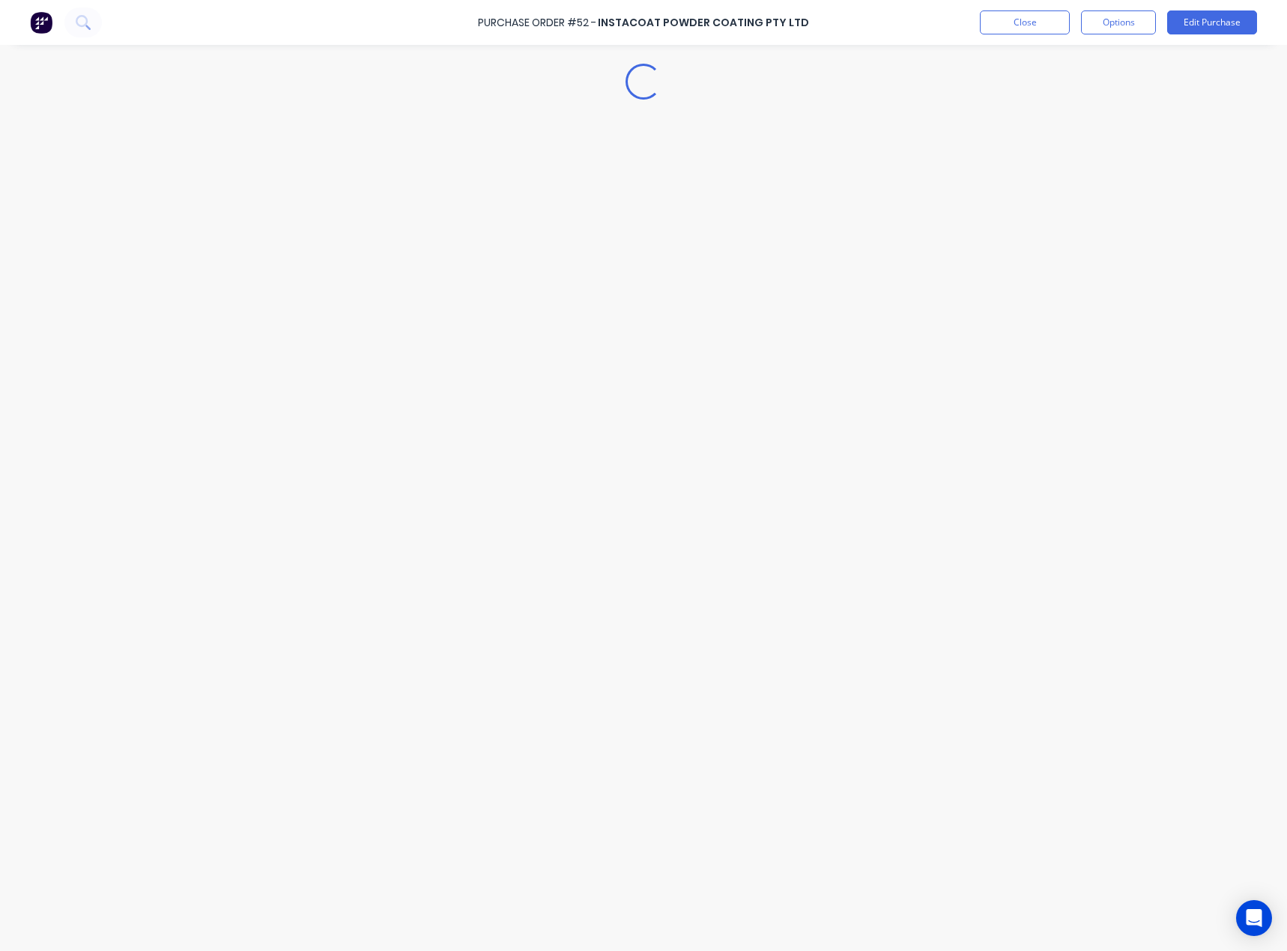
type textarea "x"
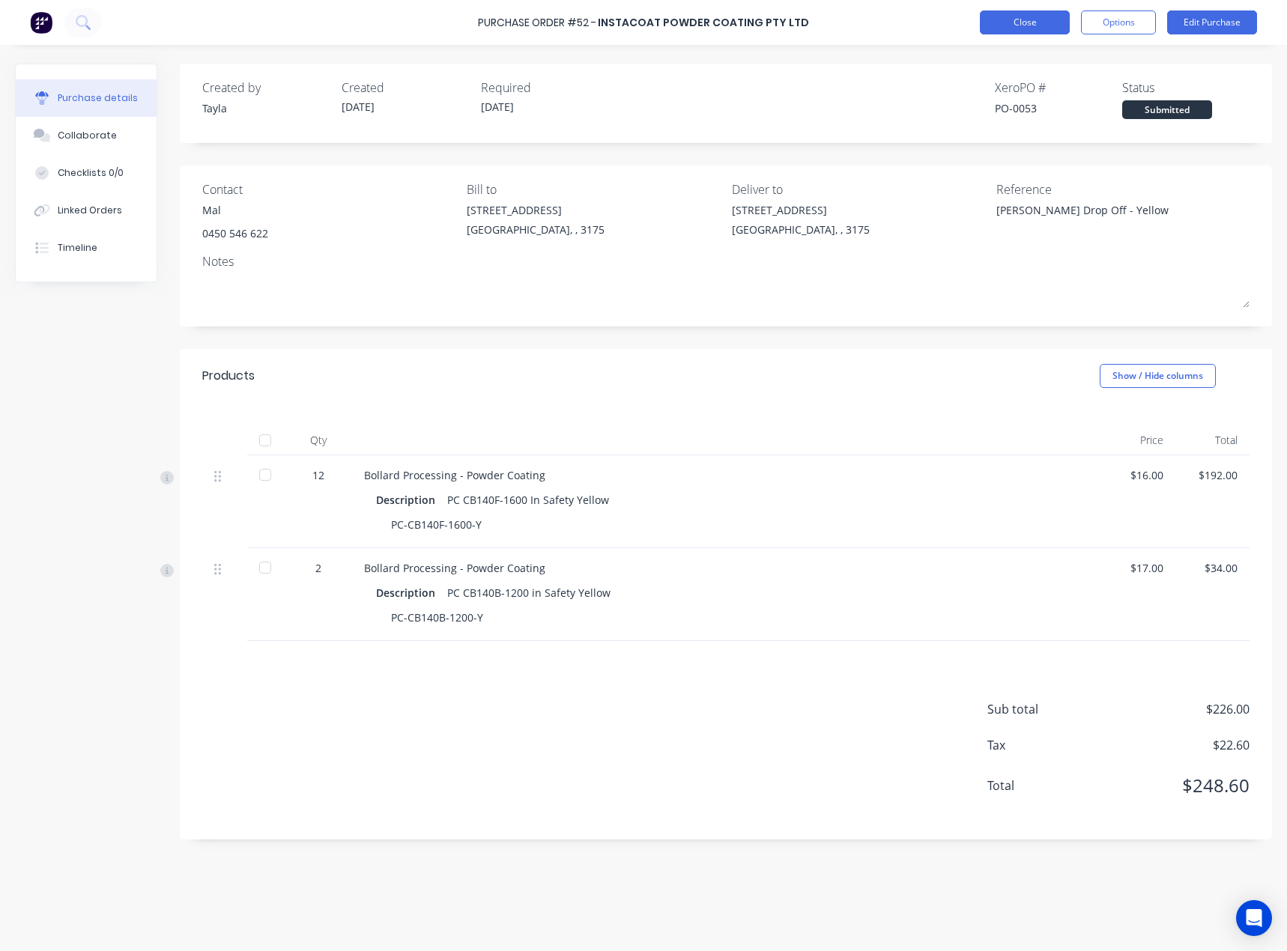
click at [1015, 33] on button "Close" at bounding box center [1024, 22] width 90 height 24
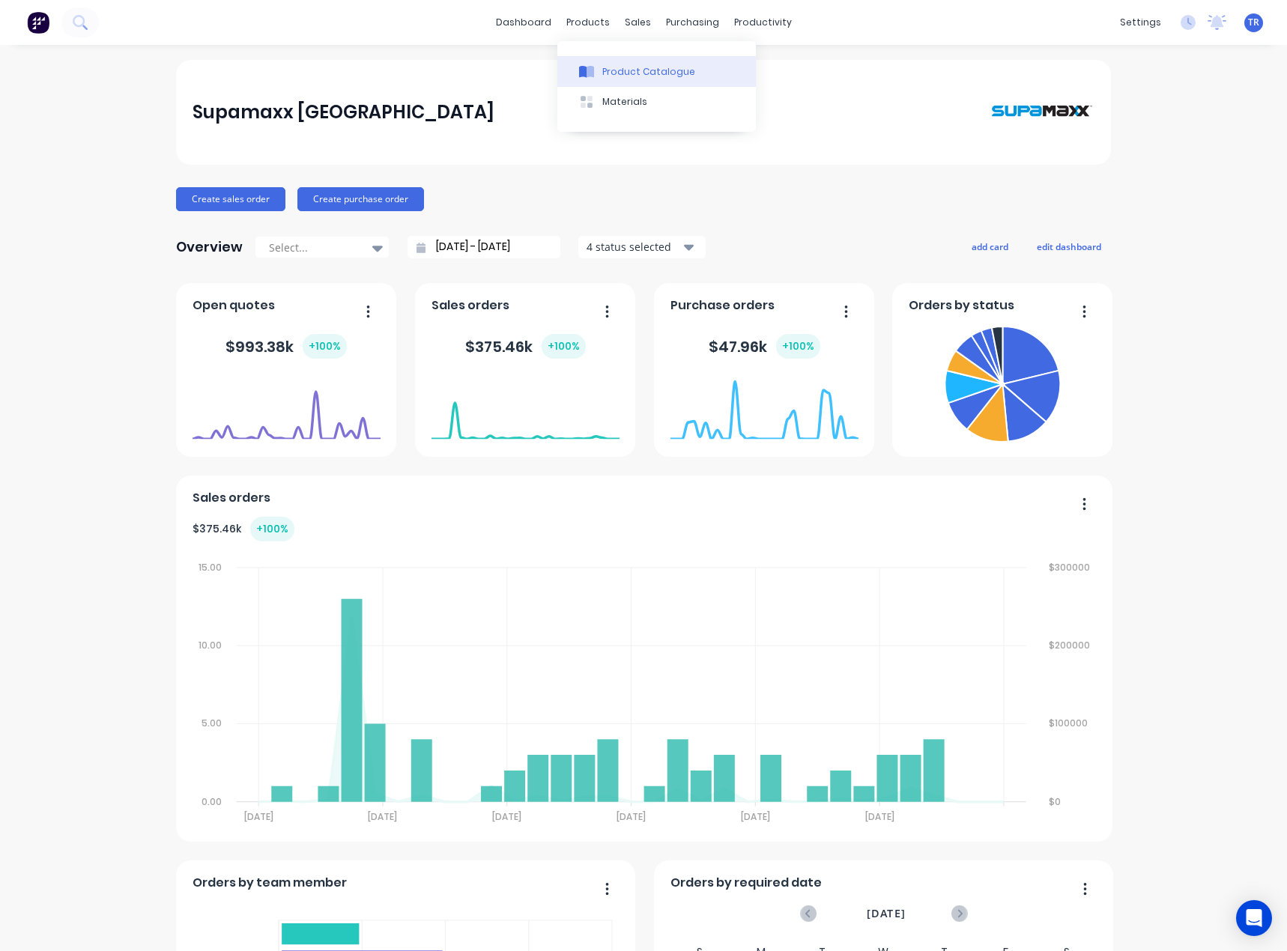
click at [604, 62] on button "Product Catalogue" at bounding box center [656, 71] width 198 height 30
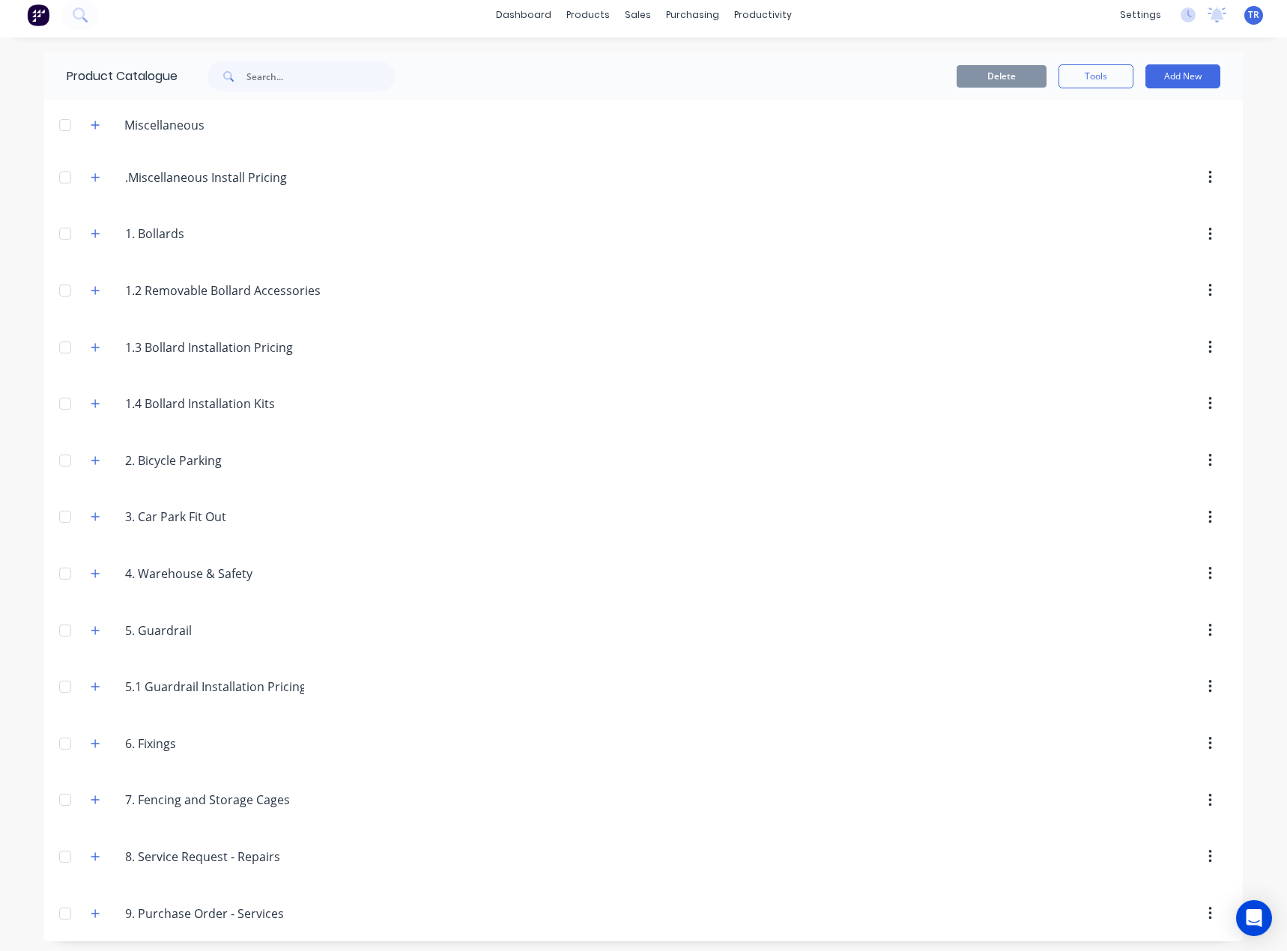
scroll to position [13, 0]
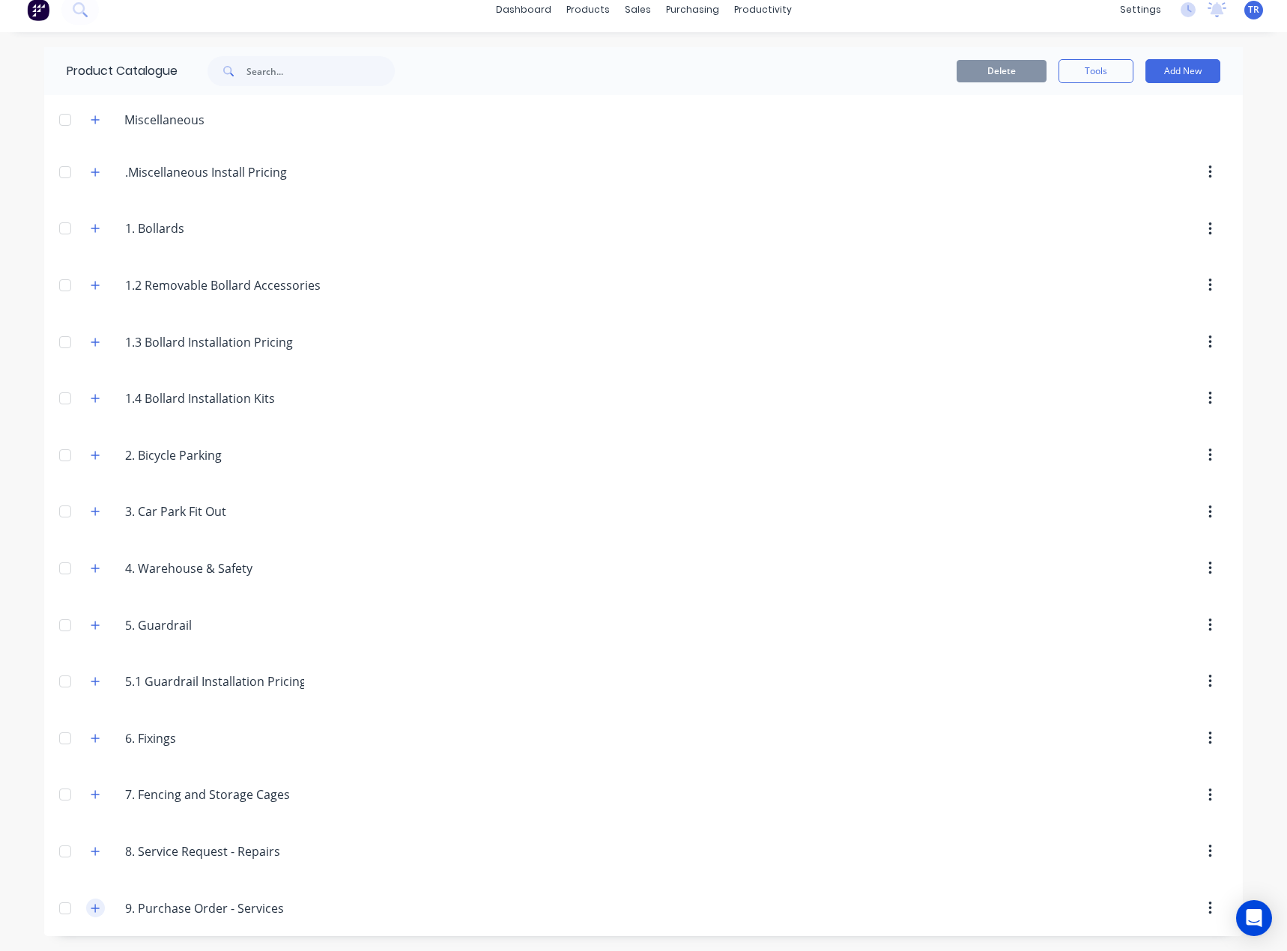
click at [91, 903] on icon "button" at bounding box center [95, 908] width 9 height 10
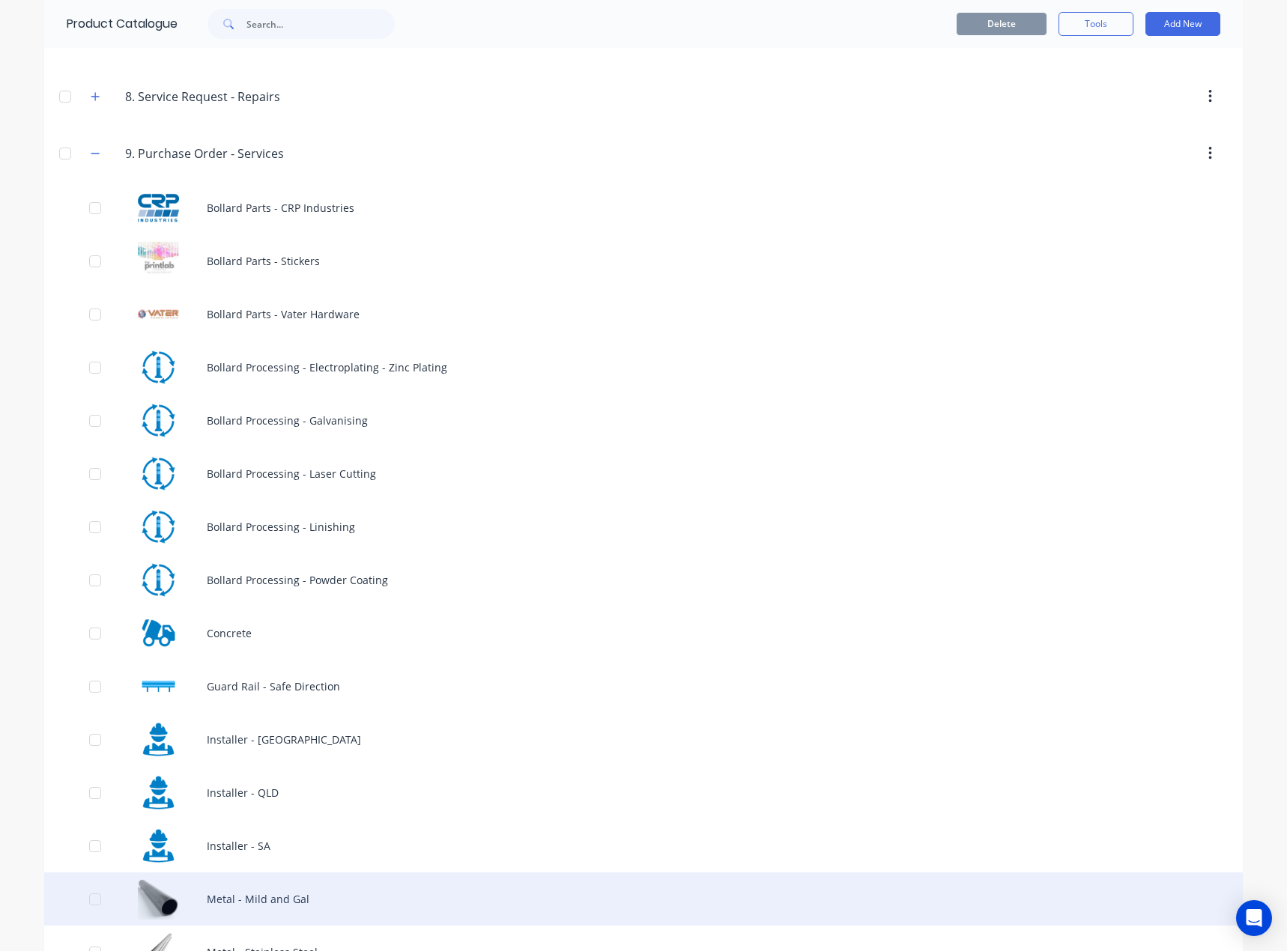
scroll to position [810, 0]
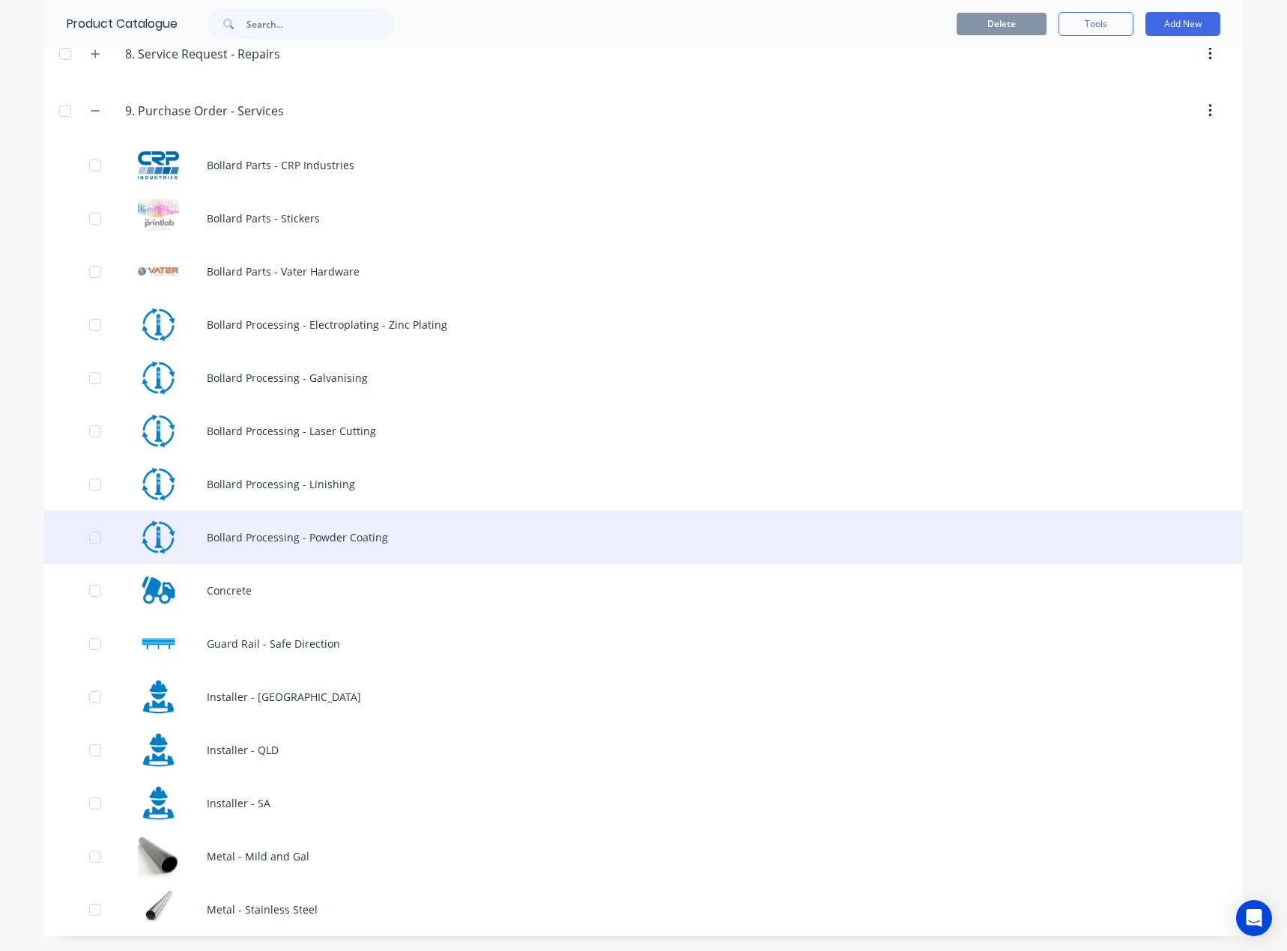
click at [422, 535] on div "Bollard Processing - Powder Coating" at bounding box center [643, 537] width 1198 height 53
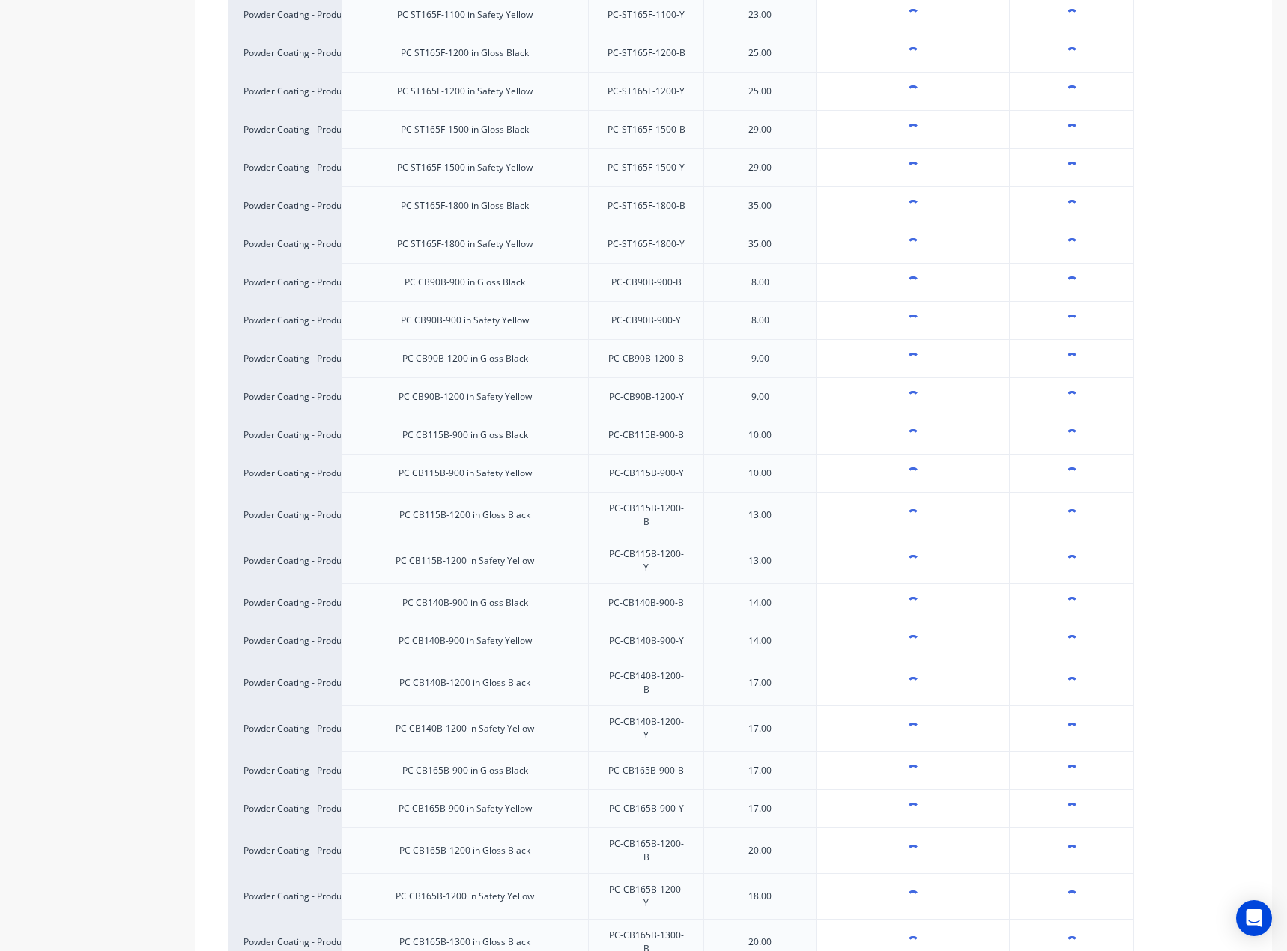
scroll to position [4219, 0]
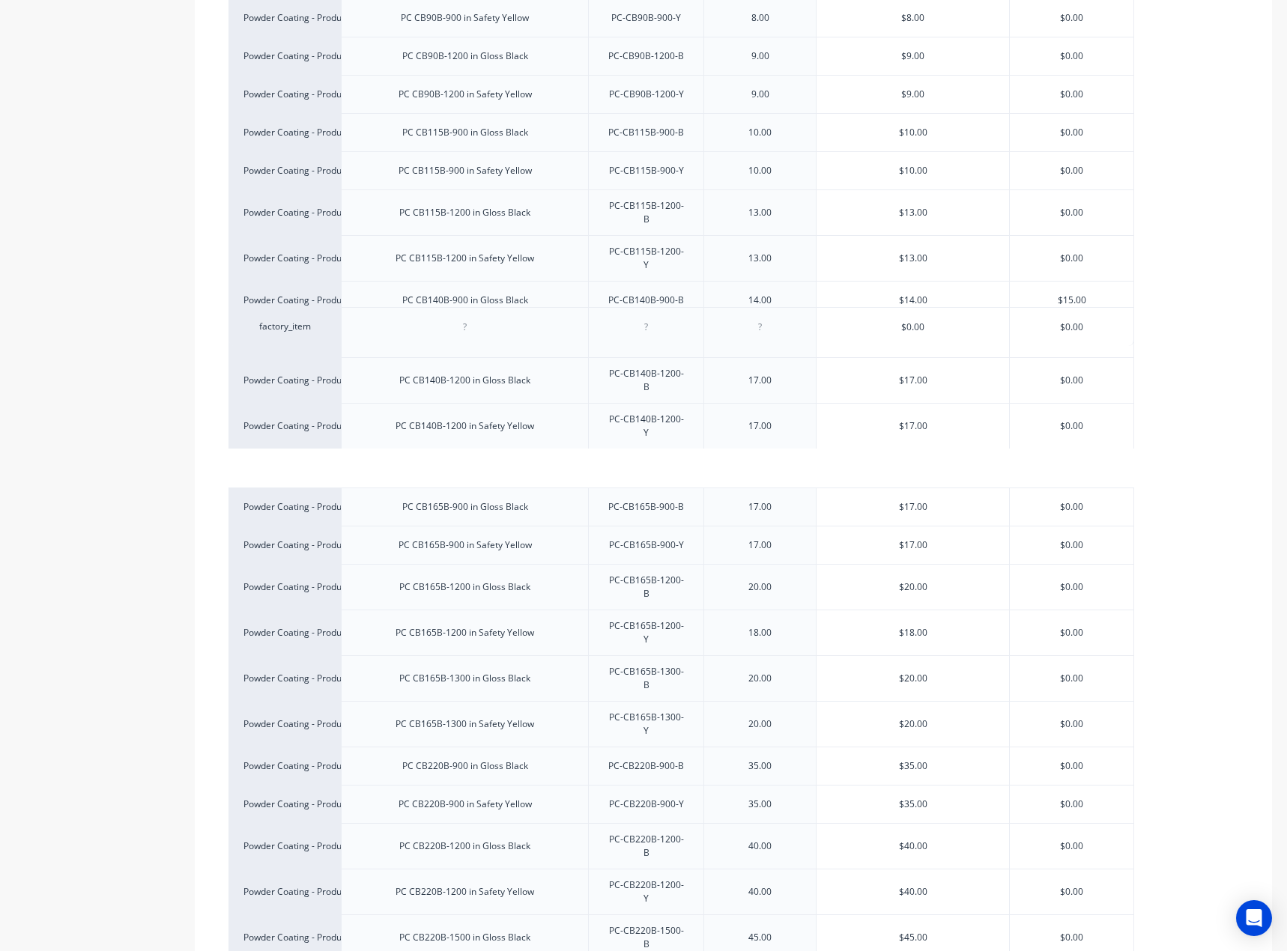
drag, startPoint x: 407, startPoint y: 840, endPoint x: 403, endPoint y: 342, distance: 498.0
click at [463, 371] on div "PC CB140B-1200 in Gloss Black" at bounding box center [464, 380] width 155 height 19
click at [452, 416] on div "PC CB140B-1200 in Safety Yellow" at bounding box center [464, 425] width 162 height 19
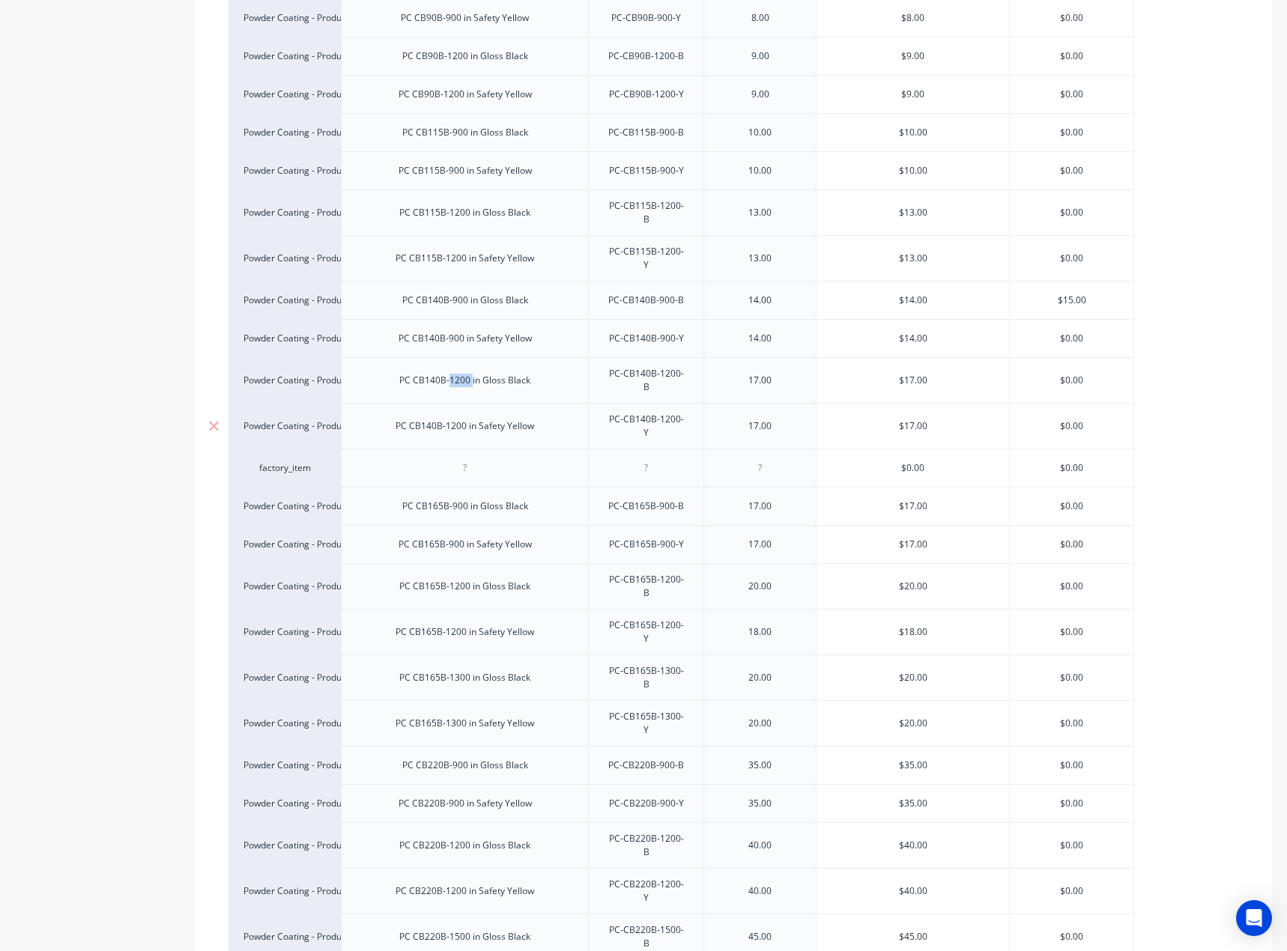
click at [452, 416] on div "PC CB140B-1200 in Safety Yellow" at bounding box center [464, 425] width 162 height 19
copy div "PC CB140B-1200 in Safety Yellow"
click at [483, 458] on div at bounding box center [465, 467] width 75 height 19
paste div
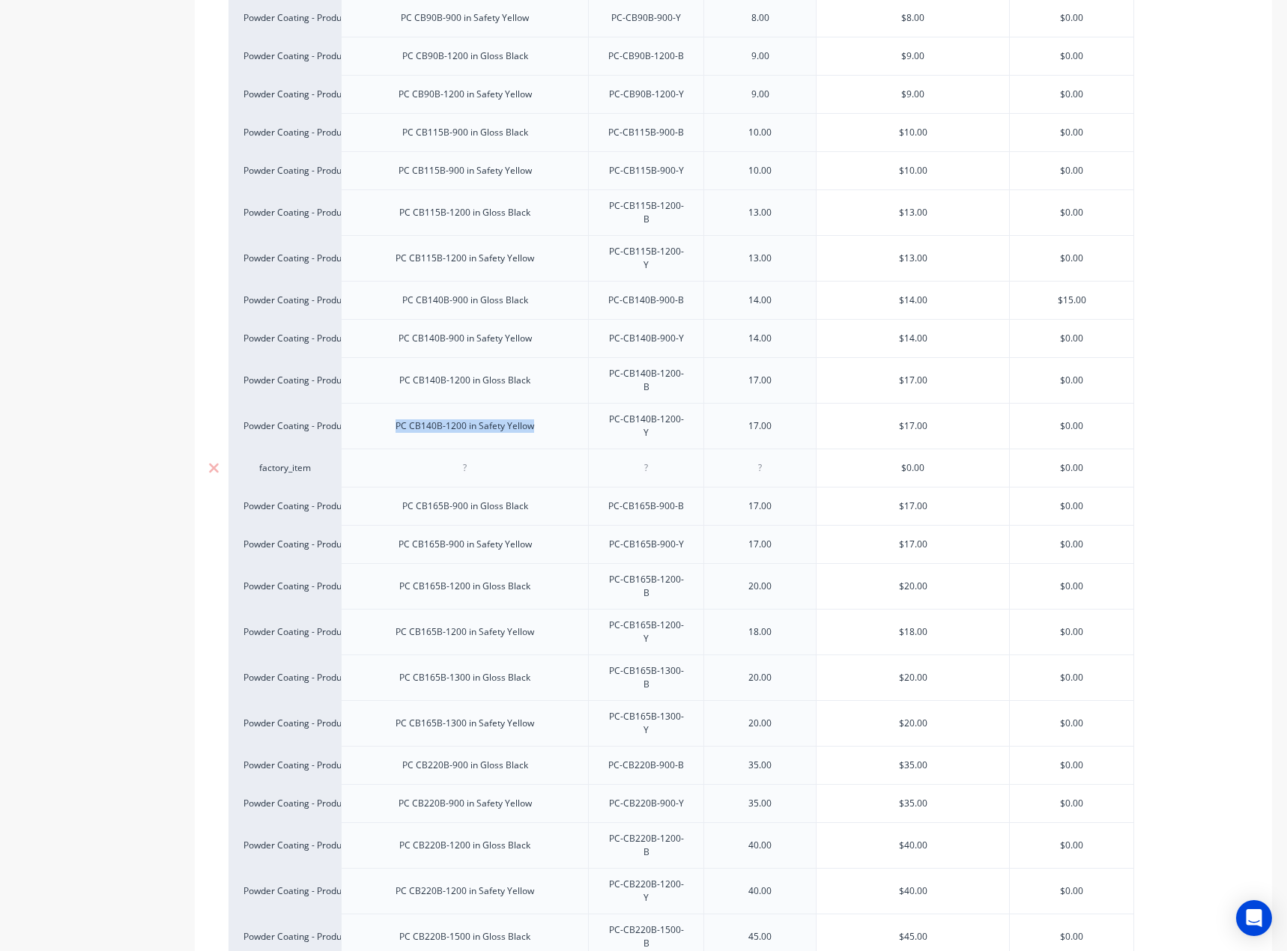
type textarea "x"
click at [654, 410] on div "PC-CB140B-1200-Y" at bounding box center [646, 426] width 103 height 33
copy div "PC-CB140B-1200-Y"
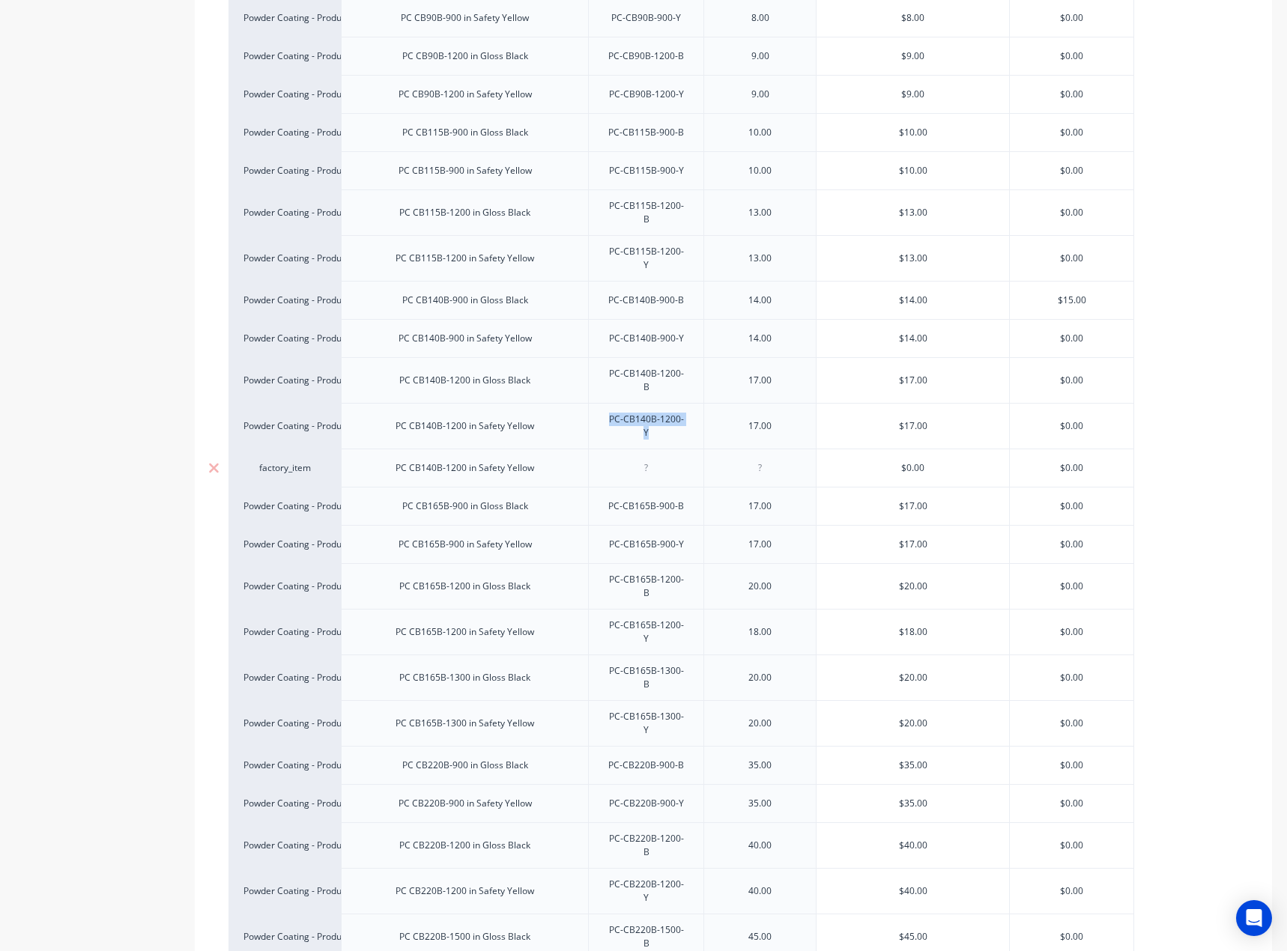
click at [654, 458] on div at bounding box center [646, 467] width 75 height 19
paste div
type textarea "x"
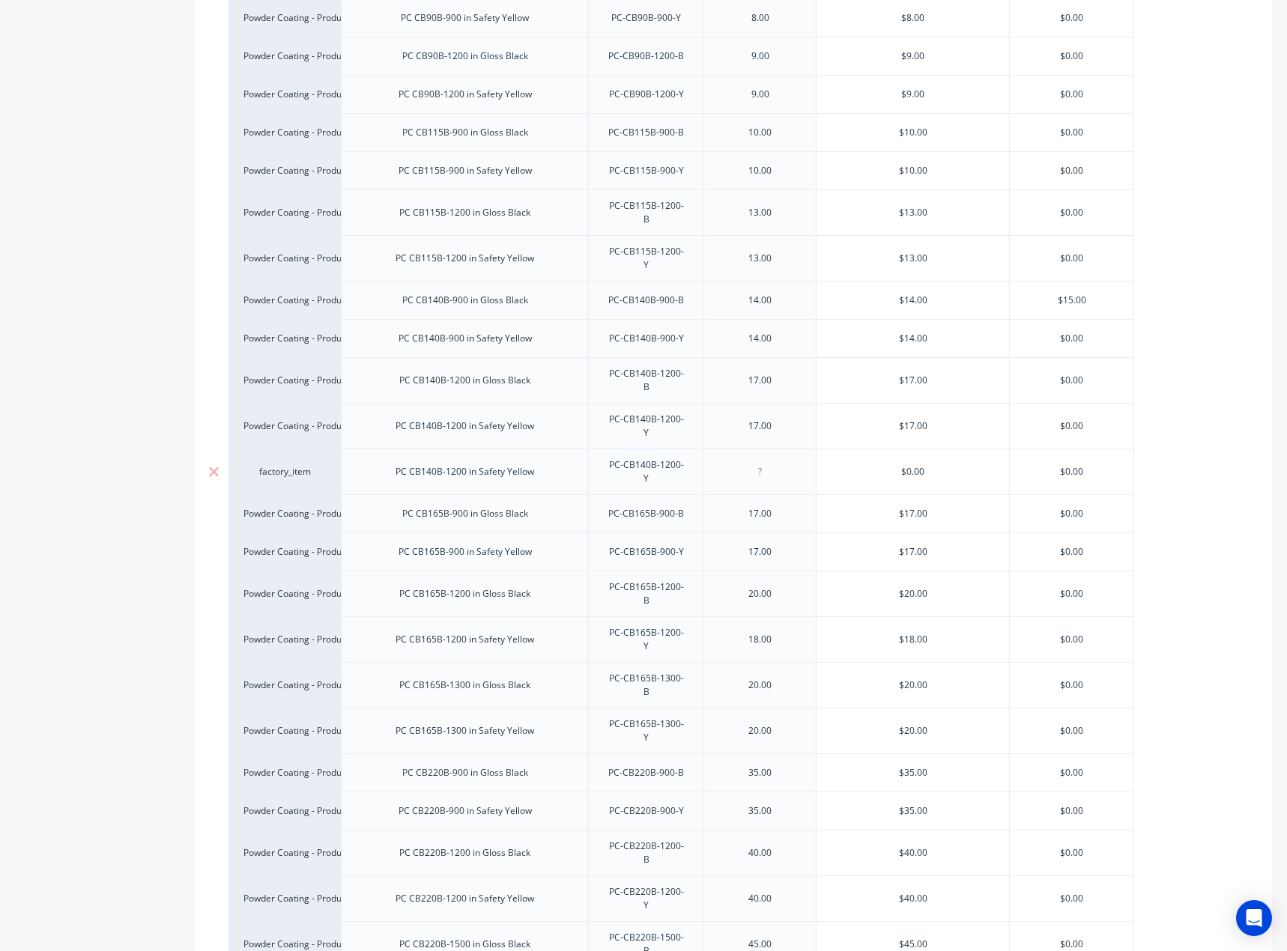
click at [756, 462] on div at bounding box center [760, 471] width 75 height 19
type textarea "x"
click at [929, 465] on input "text" at bounding box center [912, 471] width 192 height 13
type textarea "x"
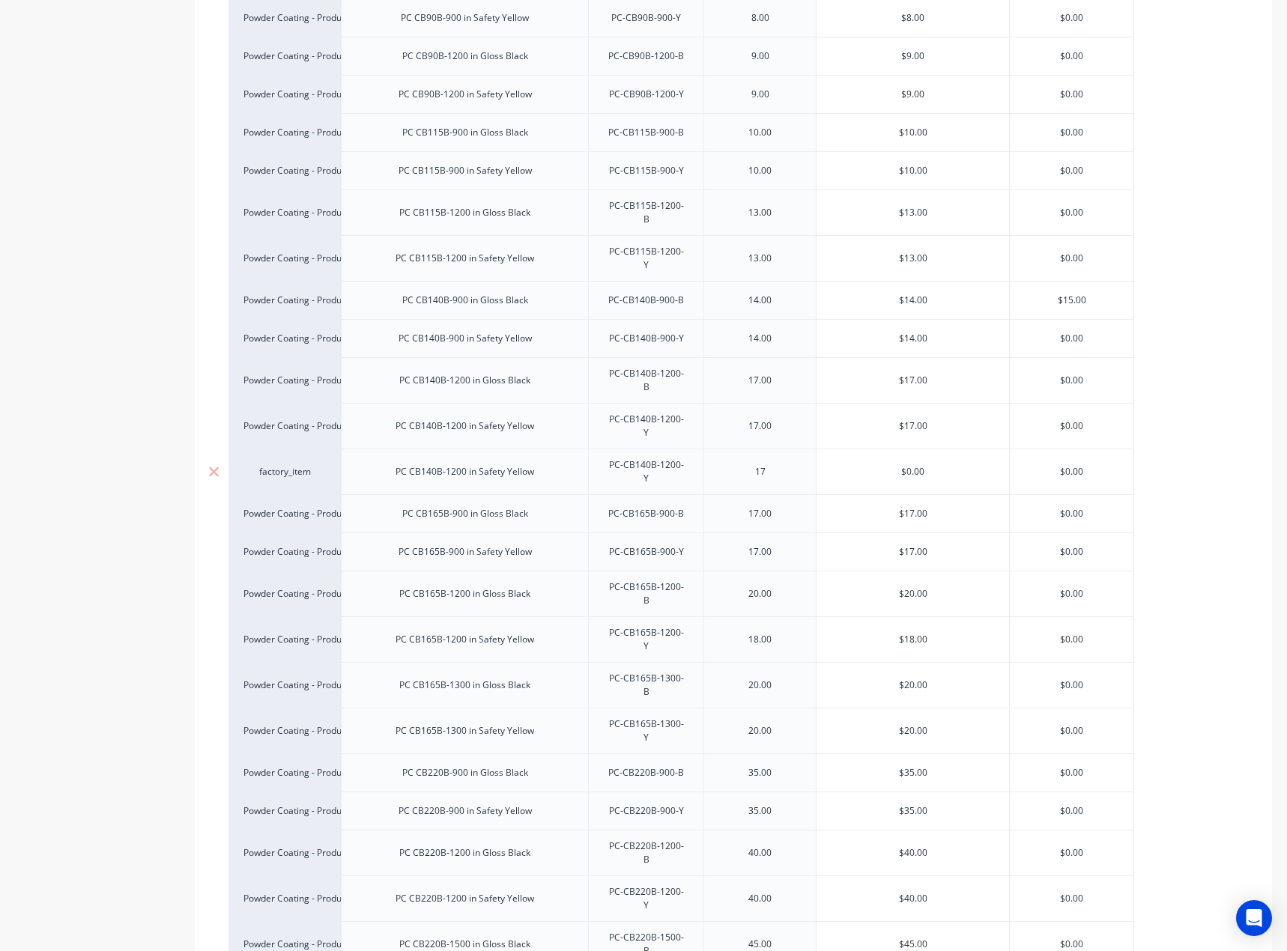
type input "$1"
type textarea "x"
type input "$15"
type textarea "x"
type input "$1"
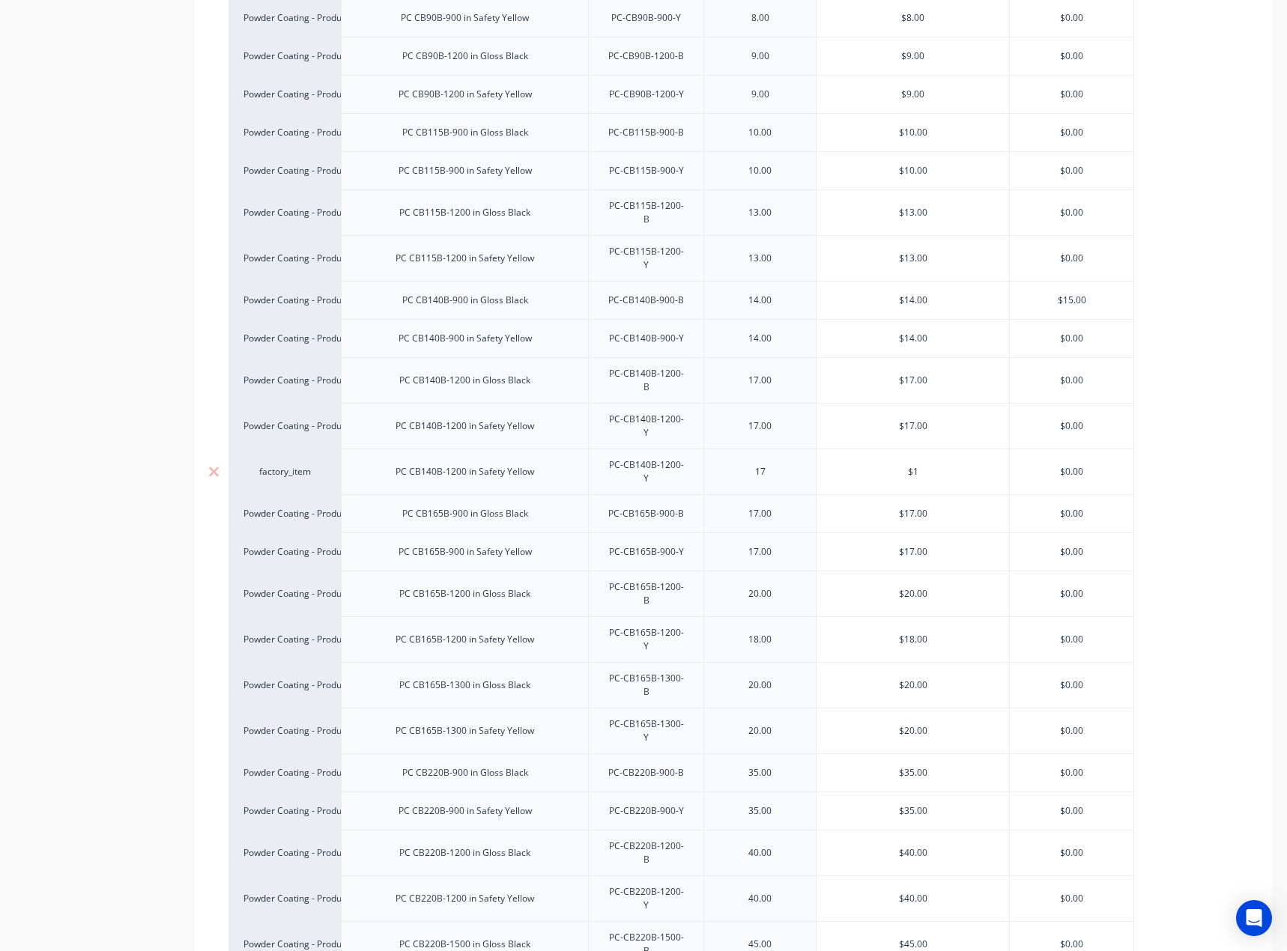
type textarea "x"
type input "$17"
type textarea "x"
click at [902, 453] on div "$17.00" at bounding box center [912, 471] width 192 height 37
type input "$17"
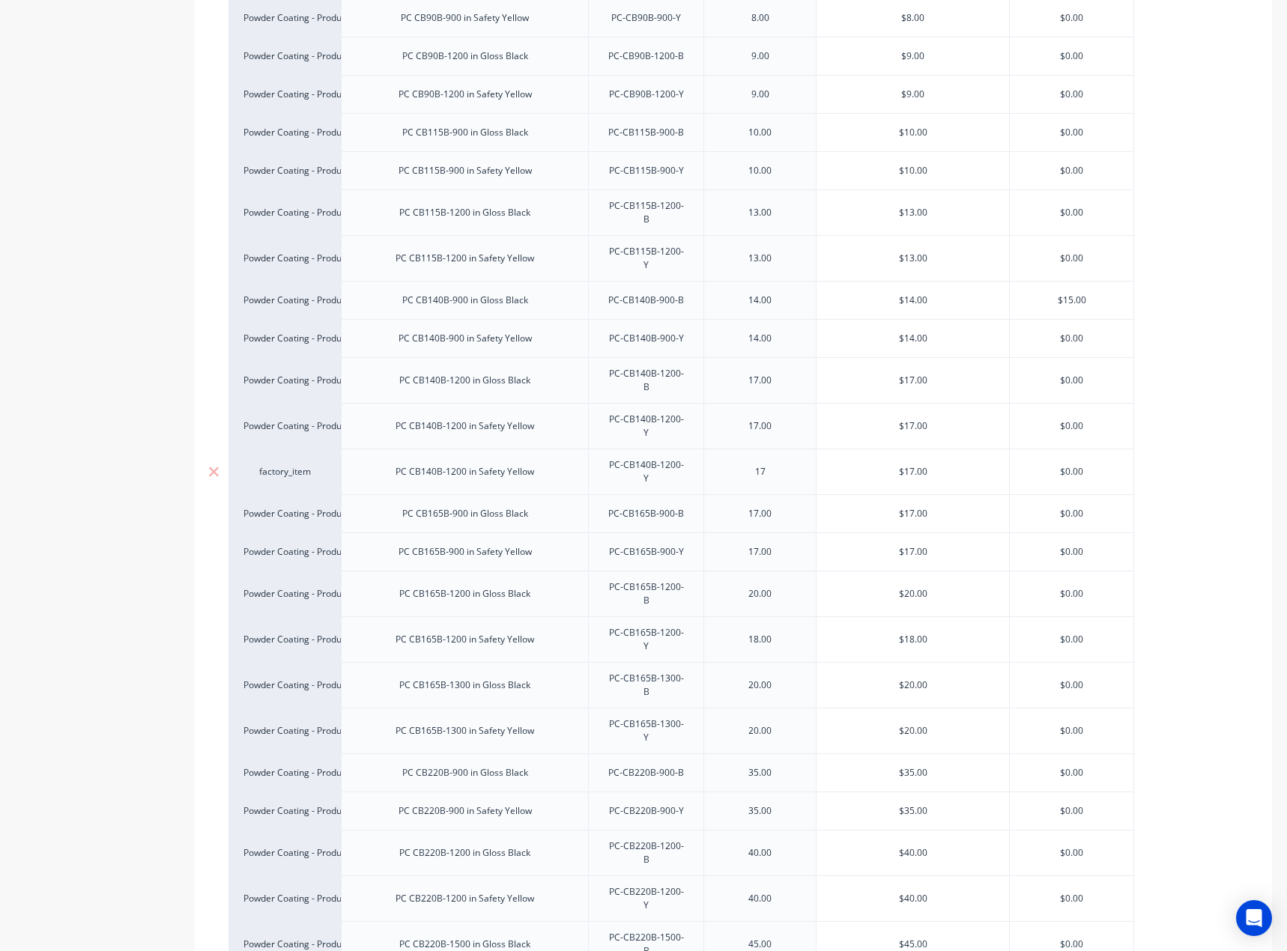
click at [663, 455] on div "PC-CB140B-1200-Y" at bounding box center [646, 471] width 103 height 33
click at [454, 462] on div "PC CB140B-1200 in Safety Yellow" at bounding box center [464, 471] width 162 height 19
click at [493, 504] on div "PC CB165B-900 in Gloss Black" at bounding box center [465, 513] width 150 height 19
type textarea "x"
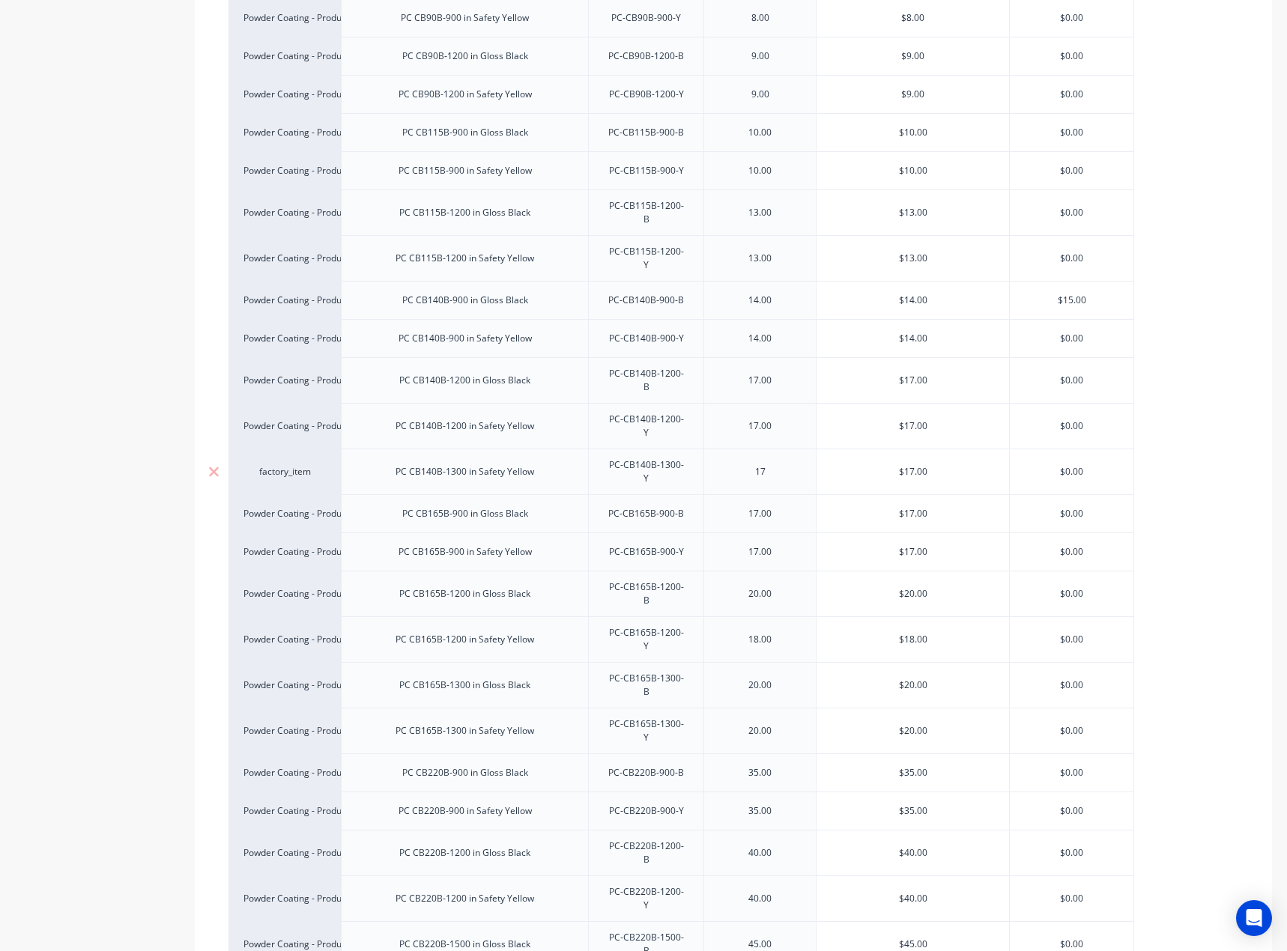
drag, startPoint x: 261, startPoint y: 915, endPoint x: 389, endPoint y: 329, distance: 599.4
click at [284, 465] on div "factory_item" at bounding box center [284, 471] width 82 height 13
type input "powde"
click at [297, 376] on button "Powder Coating - Product Processing" at bounding box center [358, 378] width 229 height 22
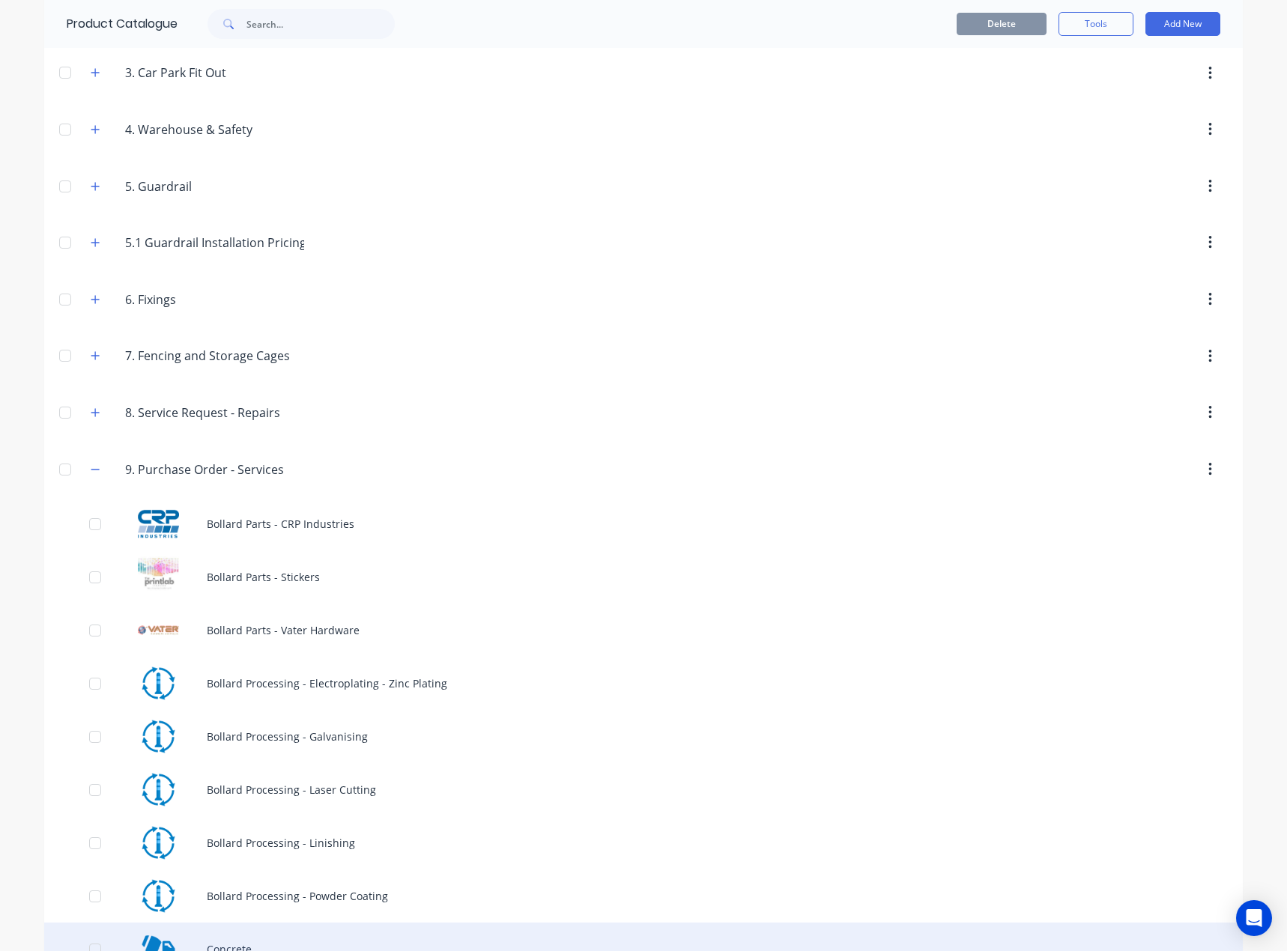
scroll to position [810, 0]
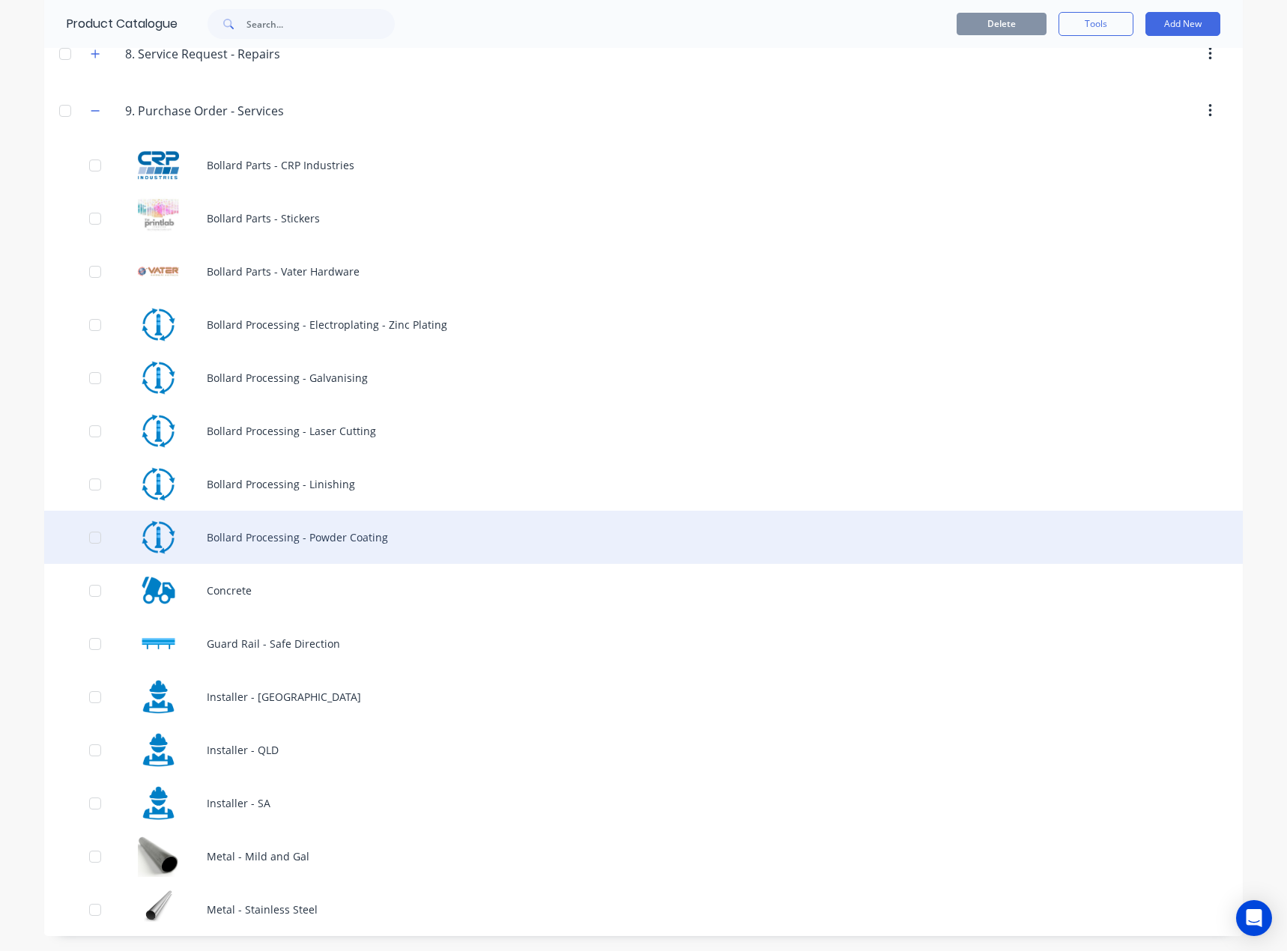
click at [377, 540] on div "Bollard Processing - Powder Coating" at bounding box center [643, 537] width 1198 height 53
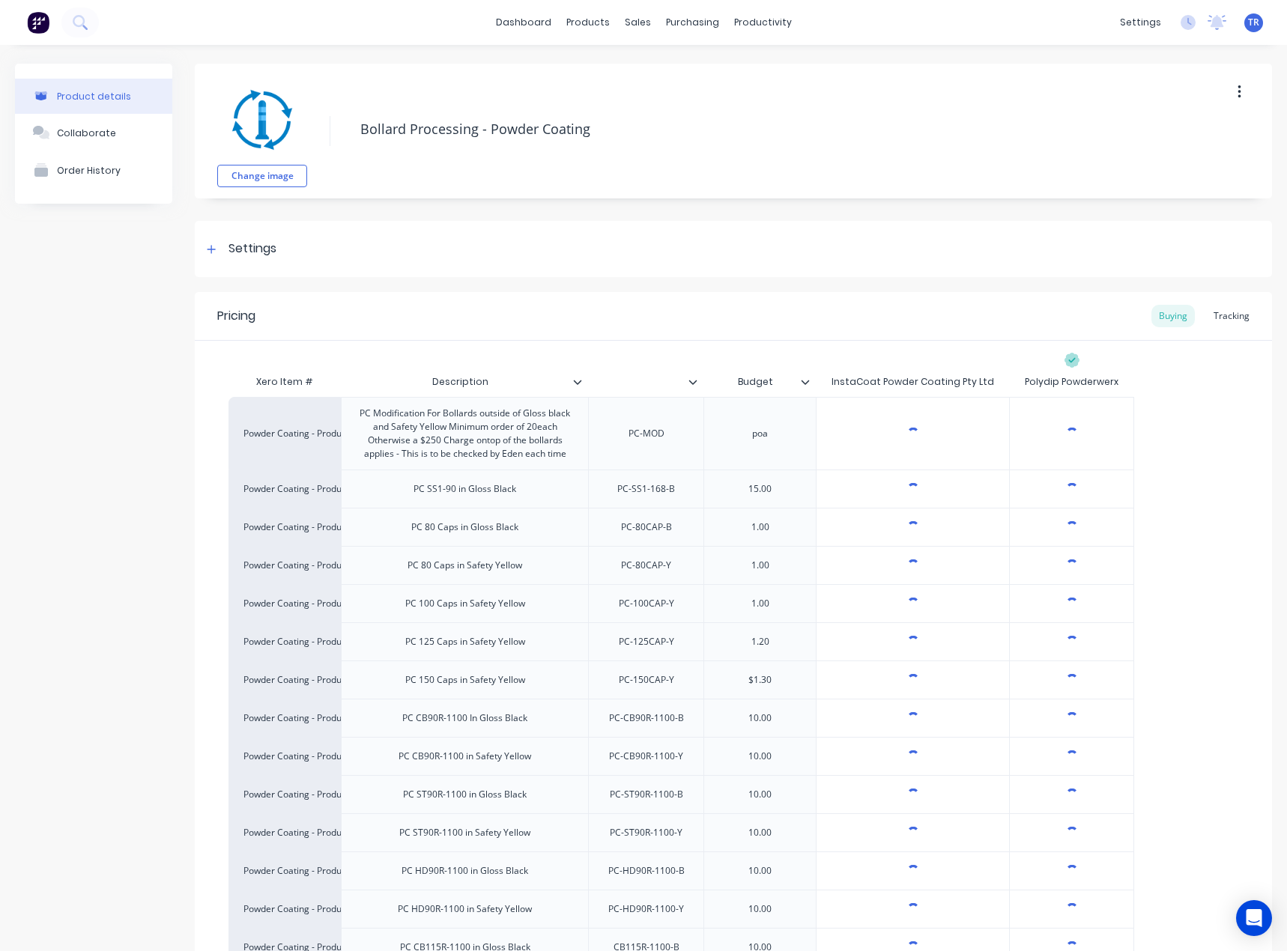
type textarea "x"
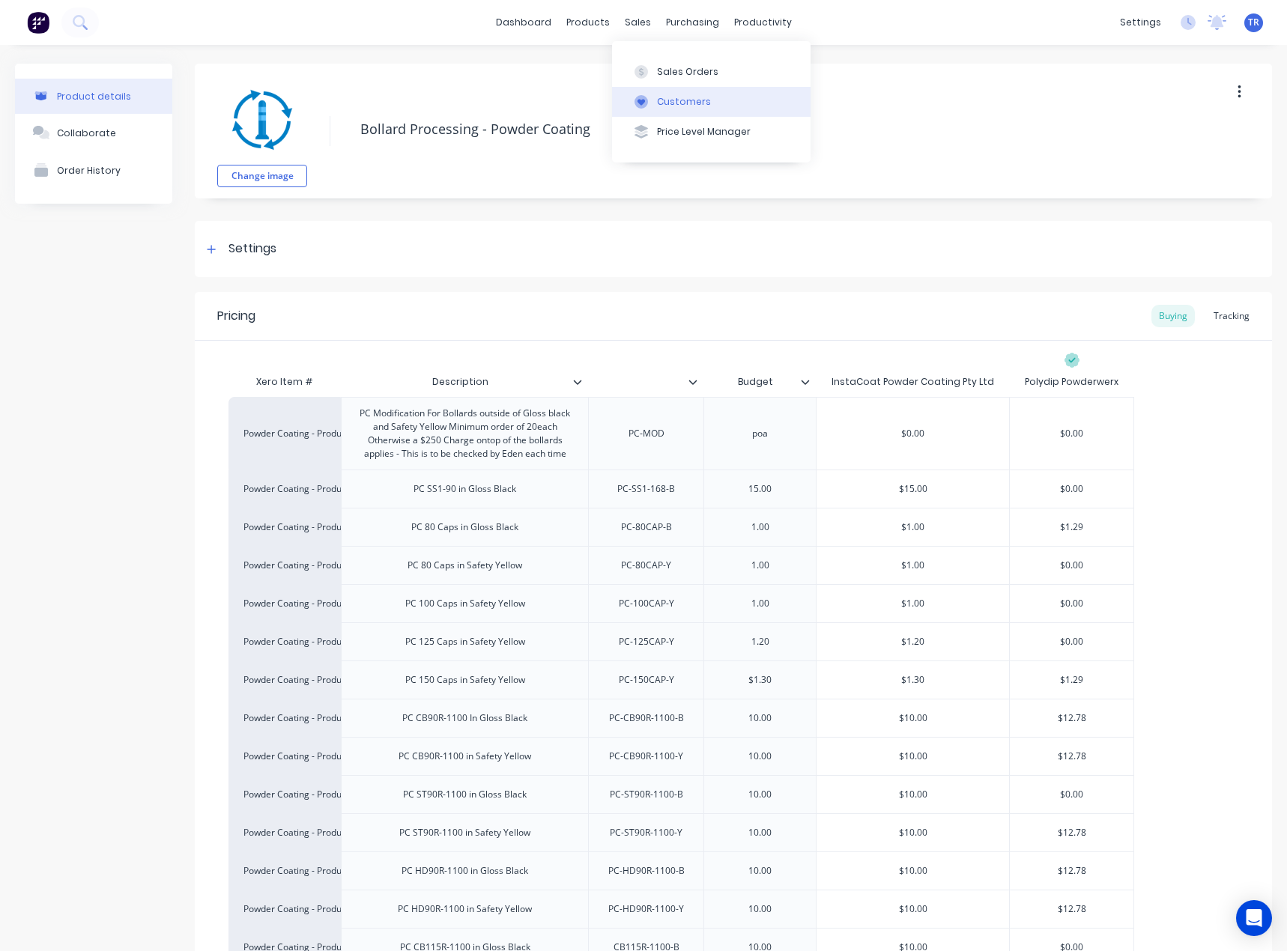
click at [661, 106] on div "Customers" at bounding box center [684, 101] width 54 height 13
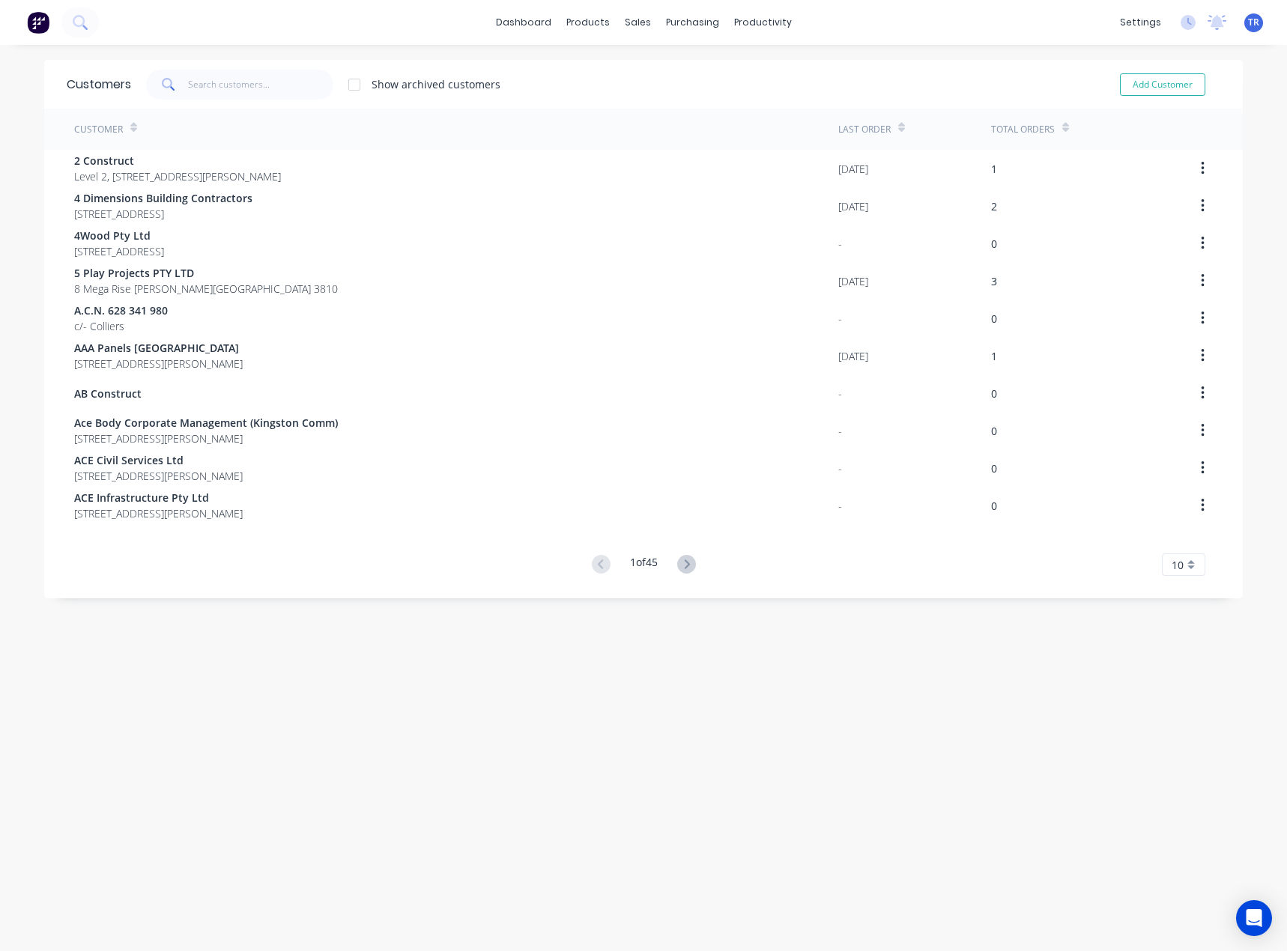
click at [239, 66] on div "Customers Show archived customers Add Customer" at bounding box center [643, 84] width 1198 height 49
click at [211, 100] on div "Customers Show archived customers Add Customer" at bounding box center [643, 84] width 1198 height 49
click at [219, 92] on input "text" at bounding box center [261, 85] width 146 height 30
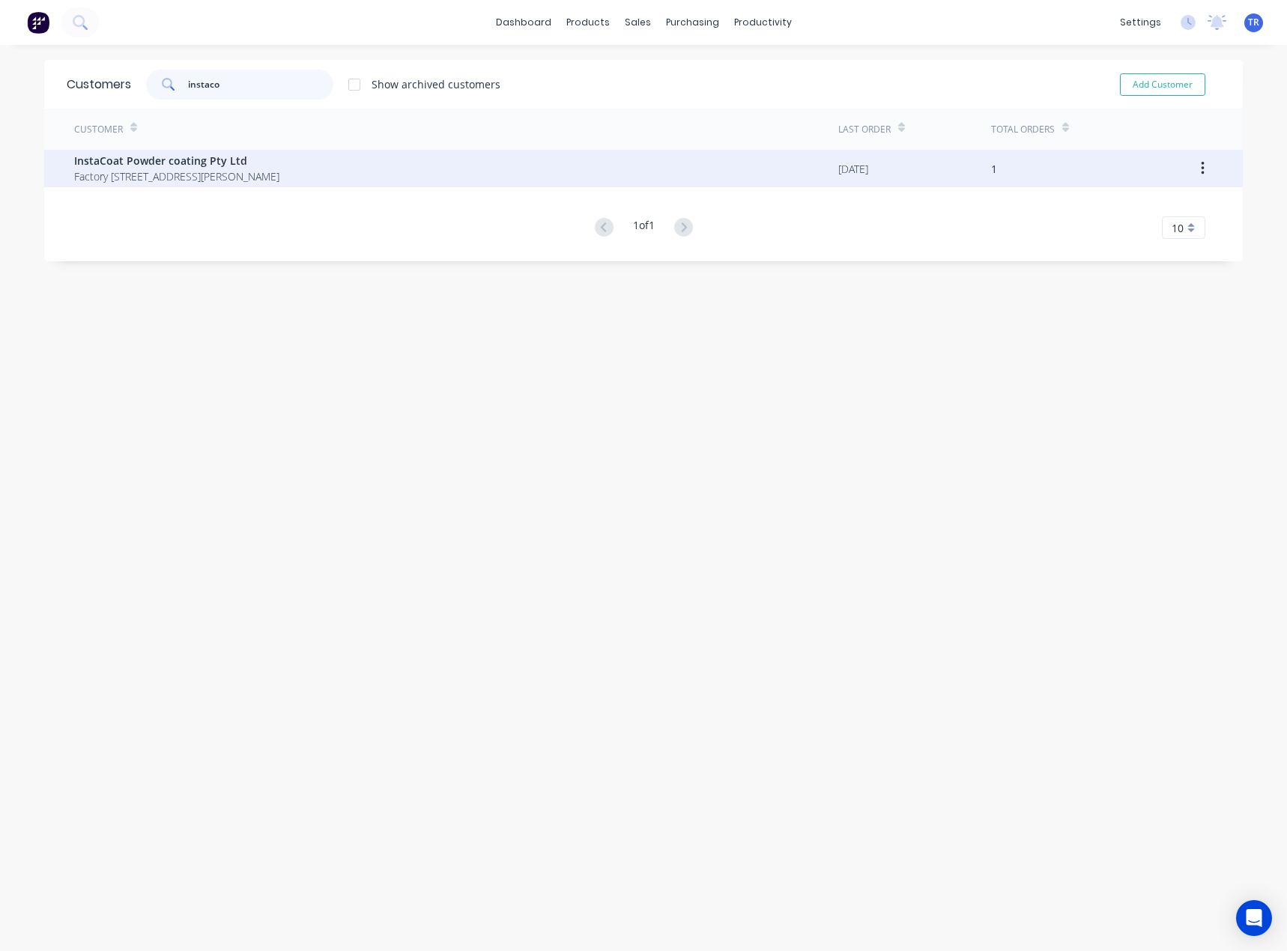
type input "instaco"
click at [206, 177] on span "Factory [STREET_ADDRESS][PERSON_NAME]" at bounding box center [176, 176] width 205 height 16
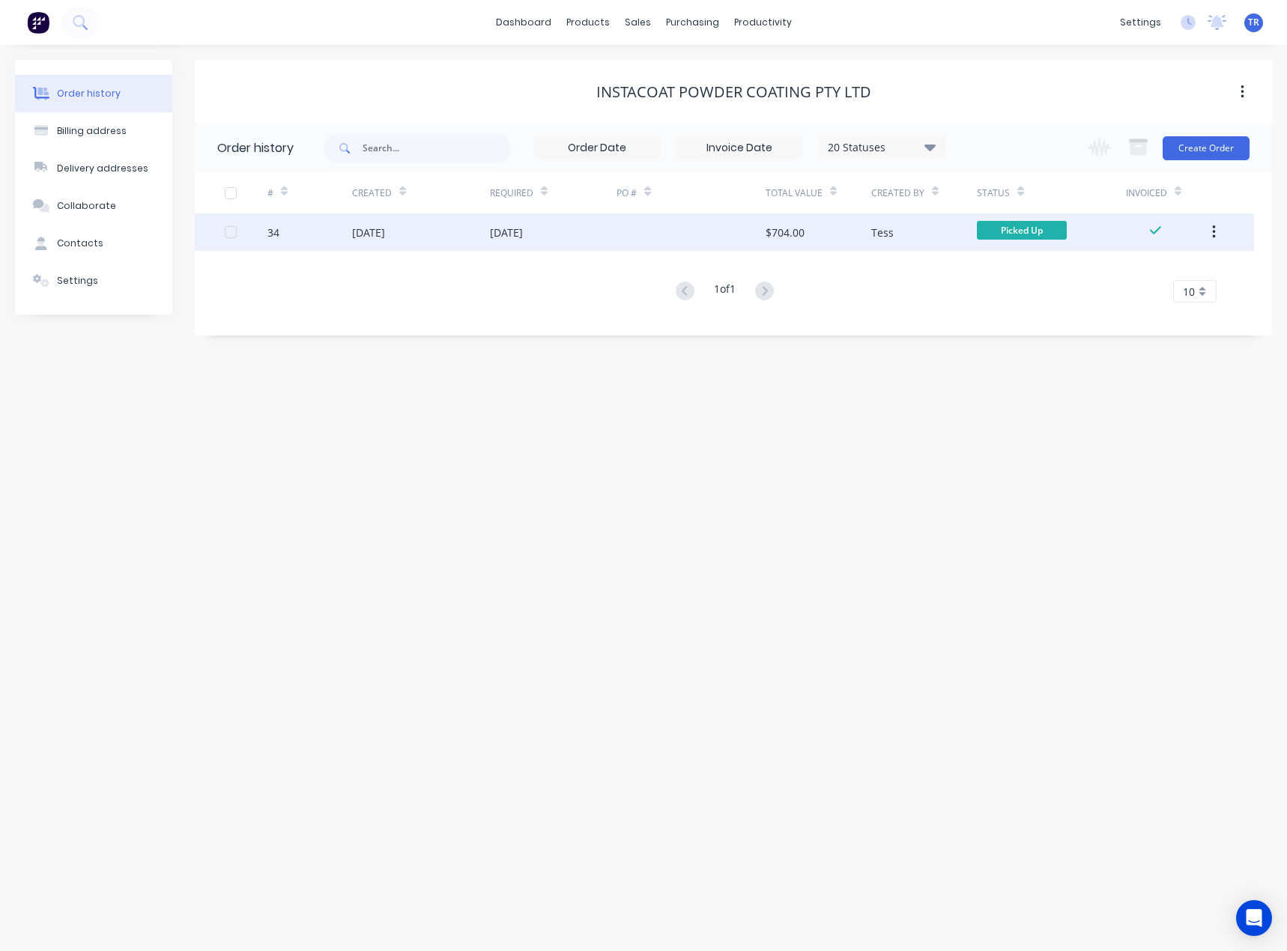
click at [385, 233] on div "[DATE]" at bounding box center [368, 233] width 33 height 16
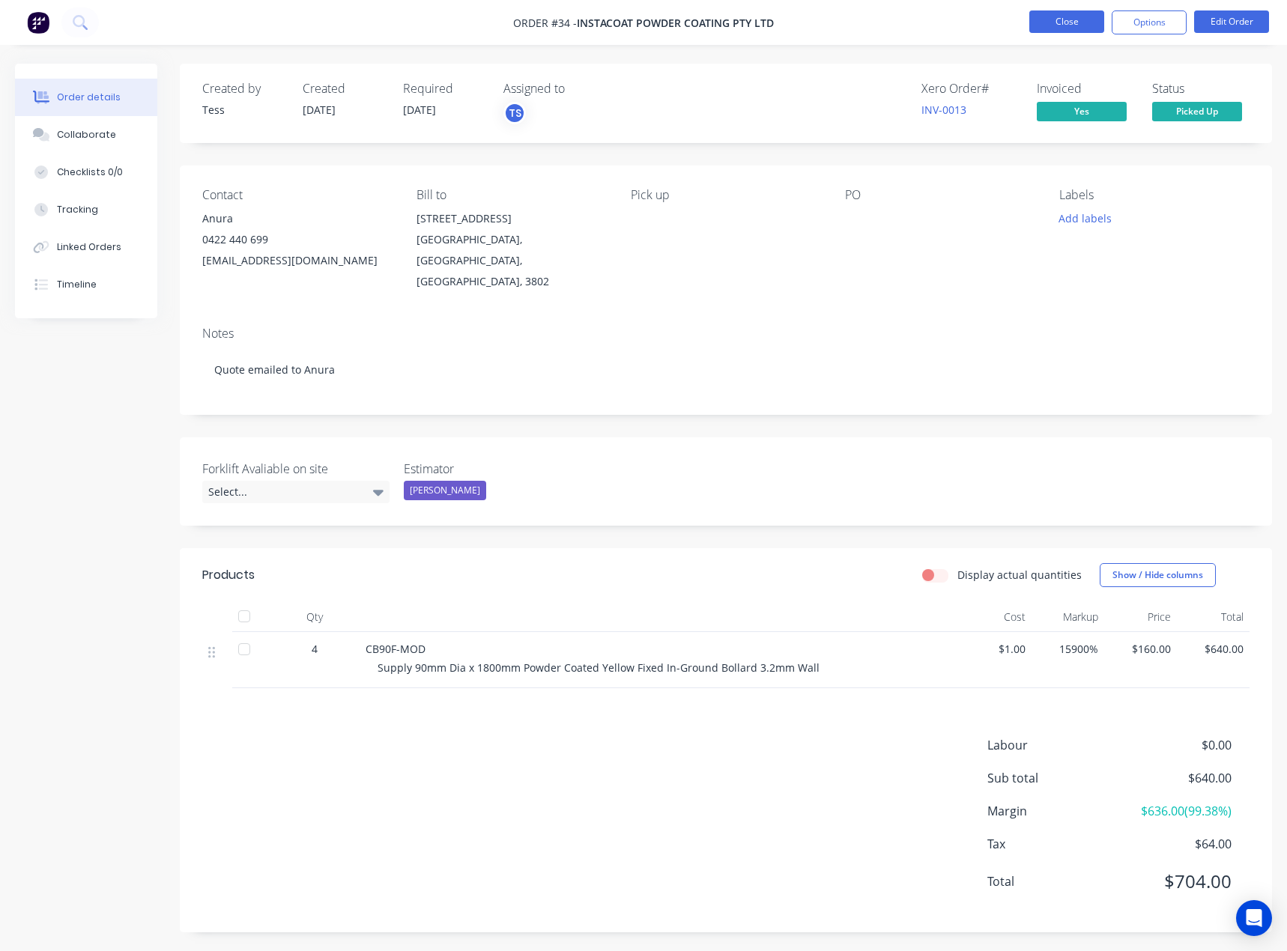
click at [1060, 28] on button "Close" at bounding box center [1066, 21] width 75 height 22
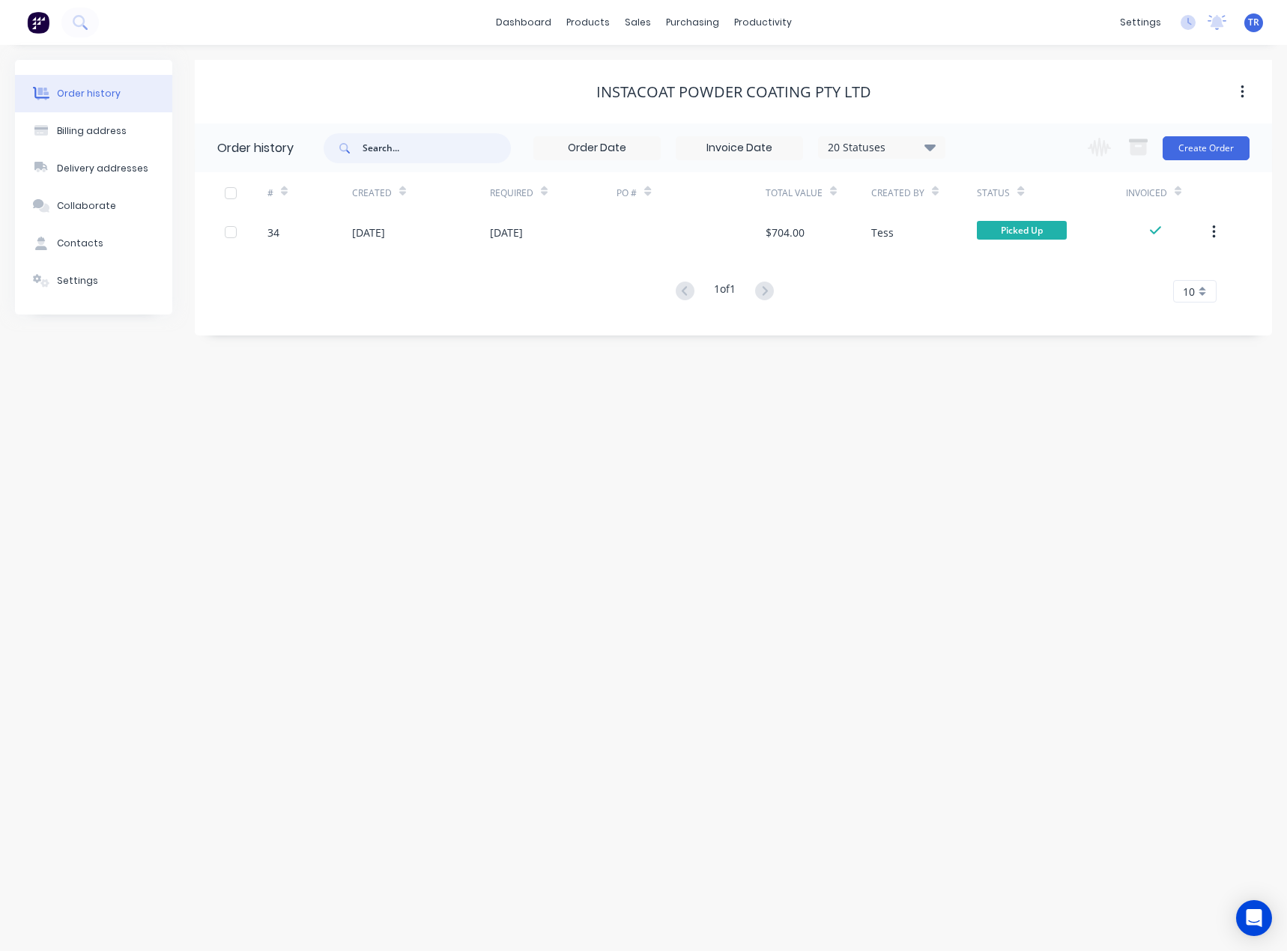
click at [425, 148] on input "text" at bounding box center [436, 148] width 148 height 30
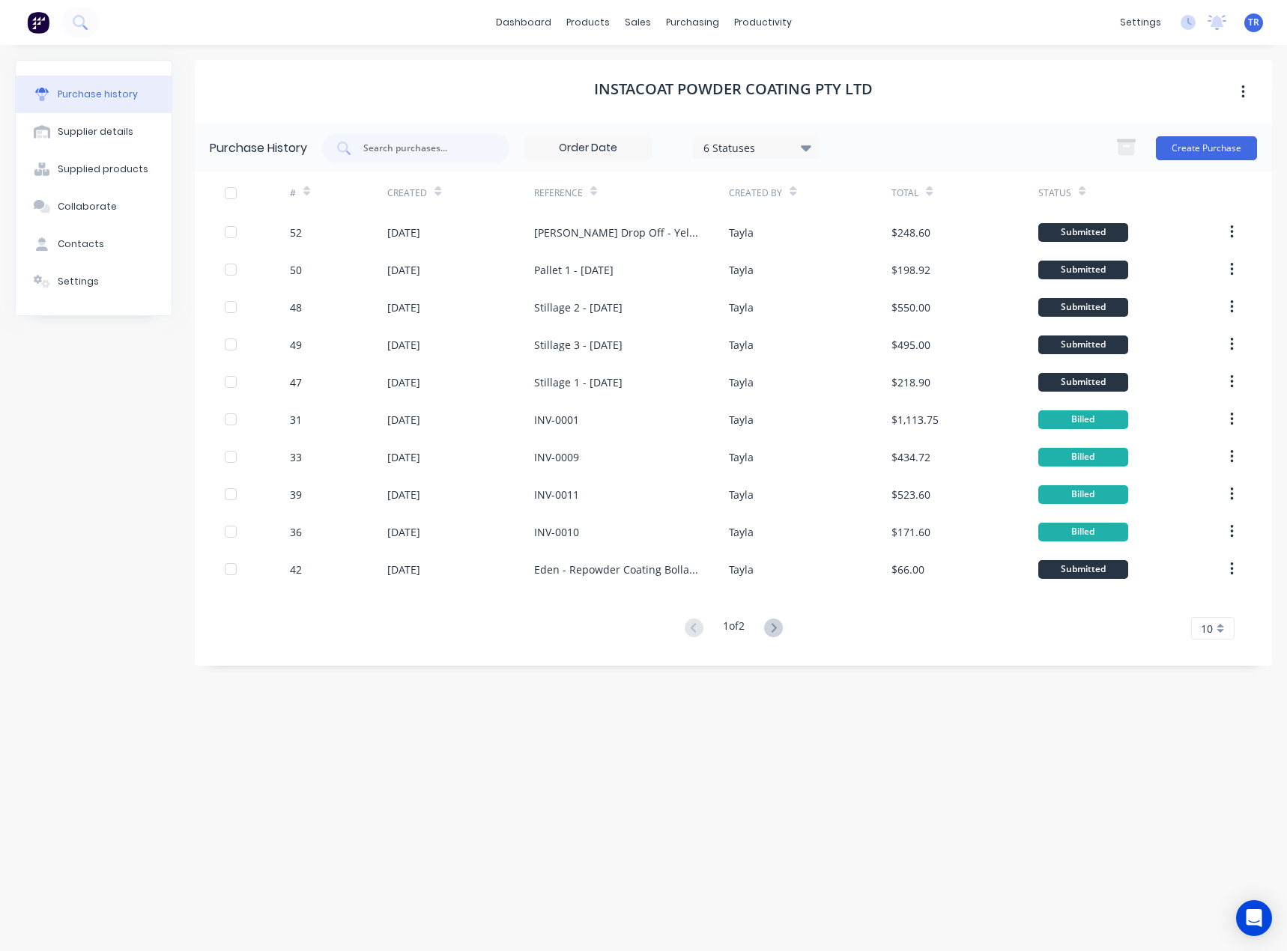
click at [449, 193] on div "Created" at bounding box center [460, 192] width 146 height 41
click at [434, 186] on icon at bounding box center [437, 191] width 7 height 11
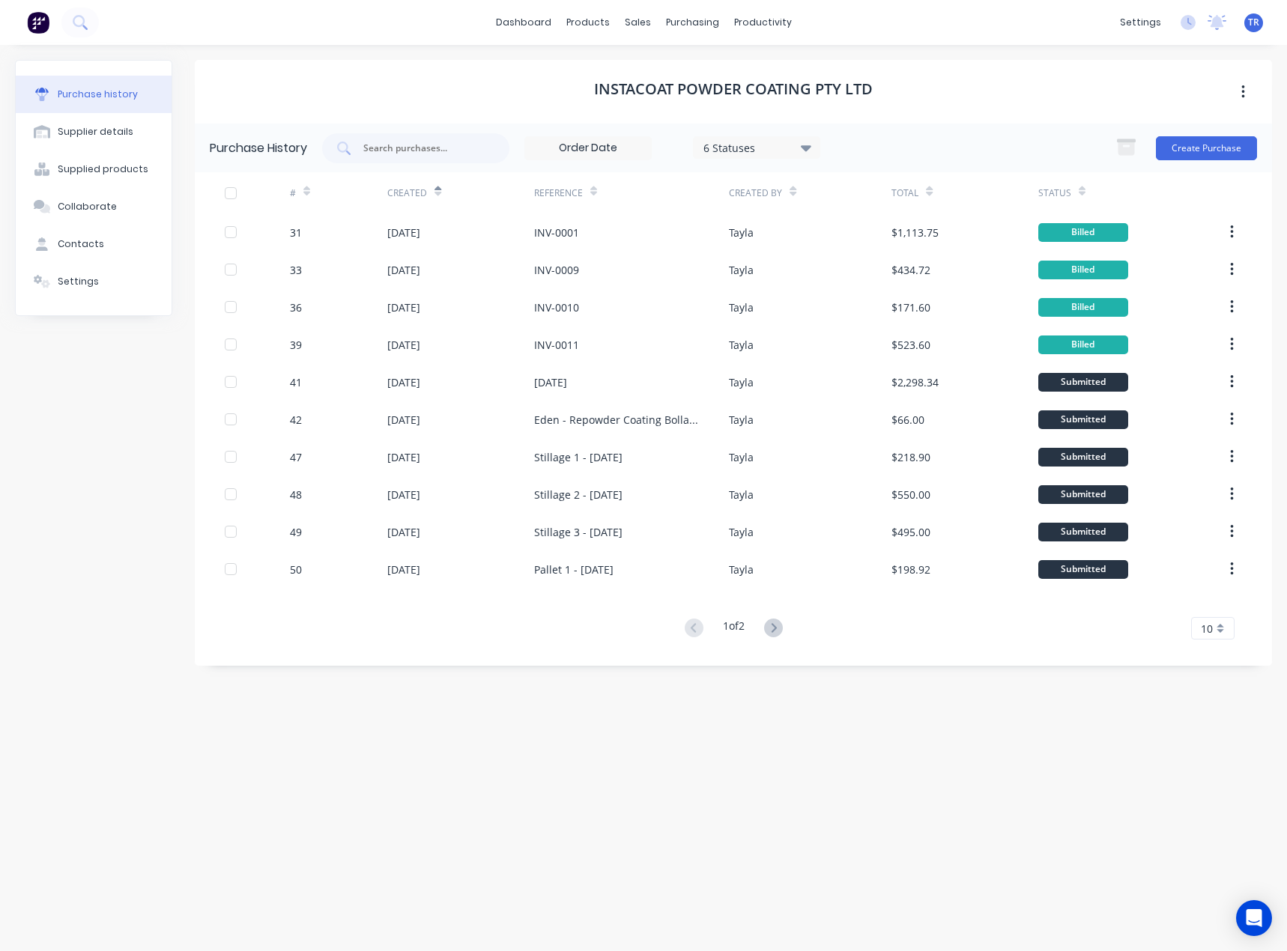
click at [435, 194] on icon at bounding box center [437, 194] width 7 height 4
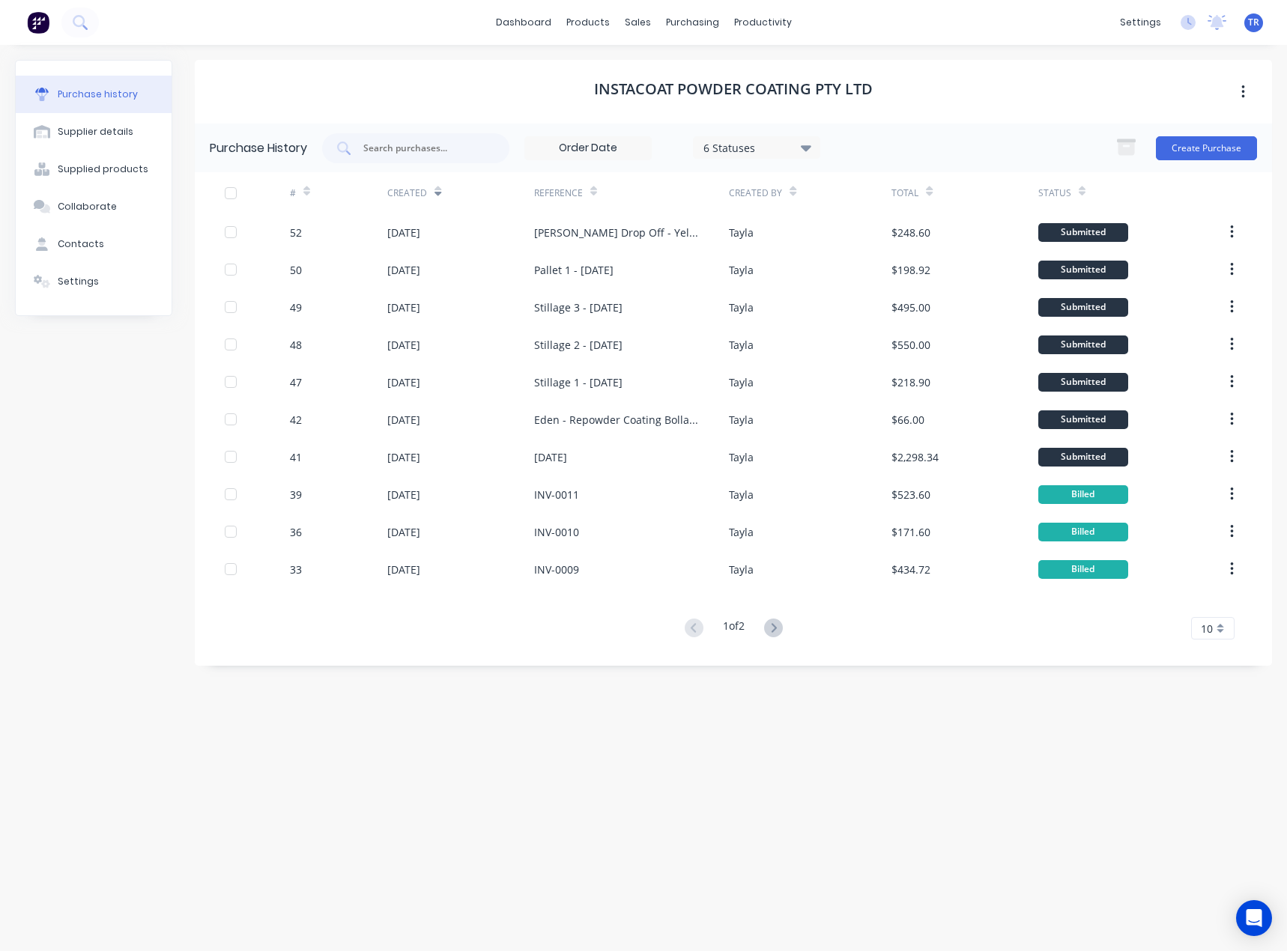
click at [455, 228] on div "11 Aug 2025" at bounding box center [460, 231] width 146 height 37
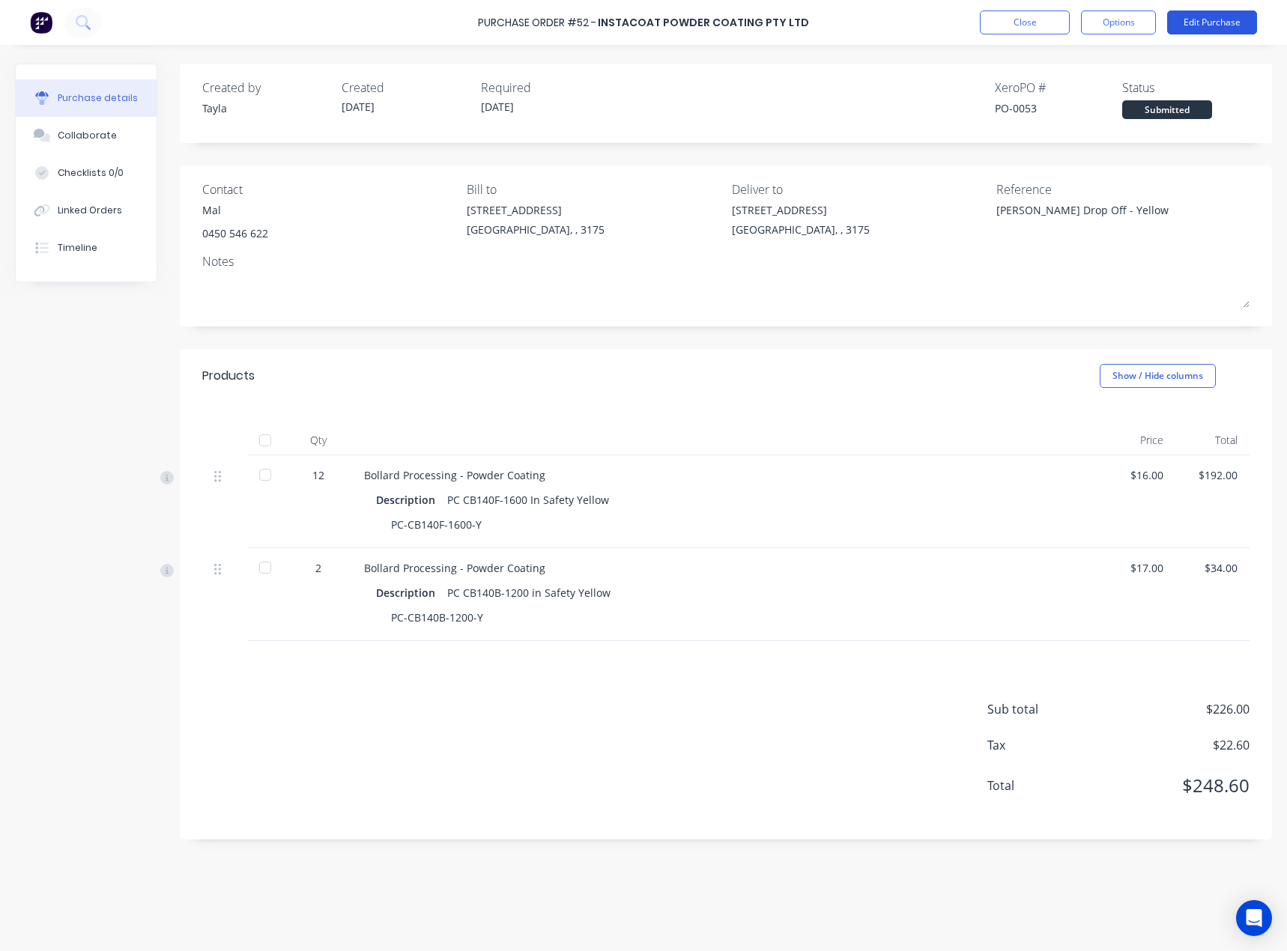
click at [1228, 18] on button "Edit Purchase" at bounding box center [1212, 22] width 90 height 24
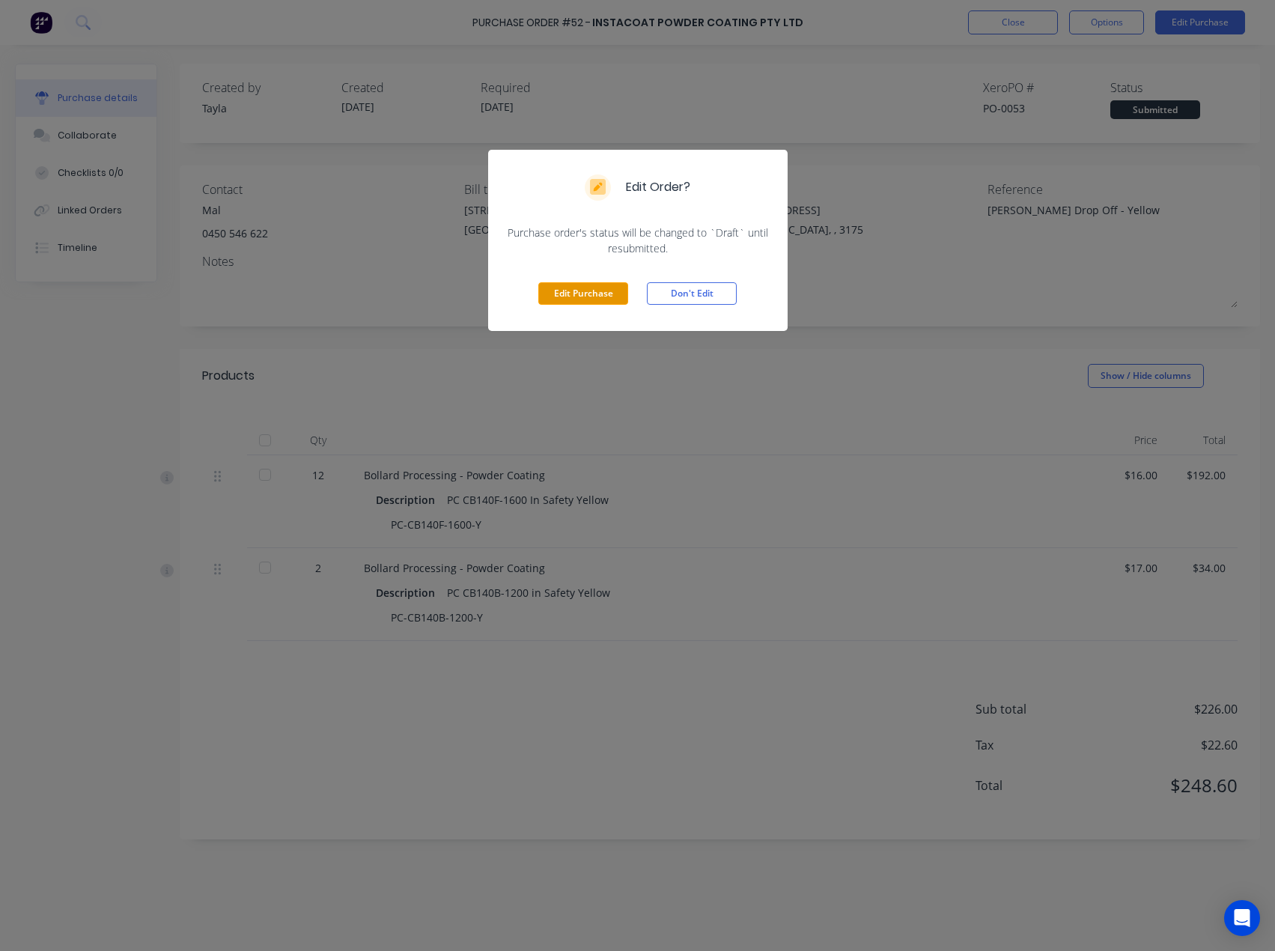
click at [592, 300] on button "Edit Purchase" at bounding box center [583, 293] width 90 height 22
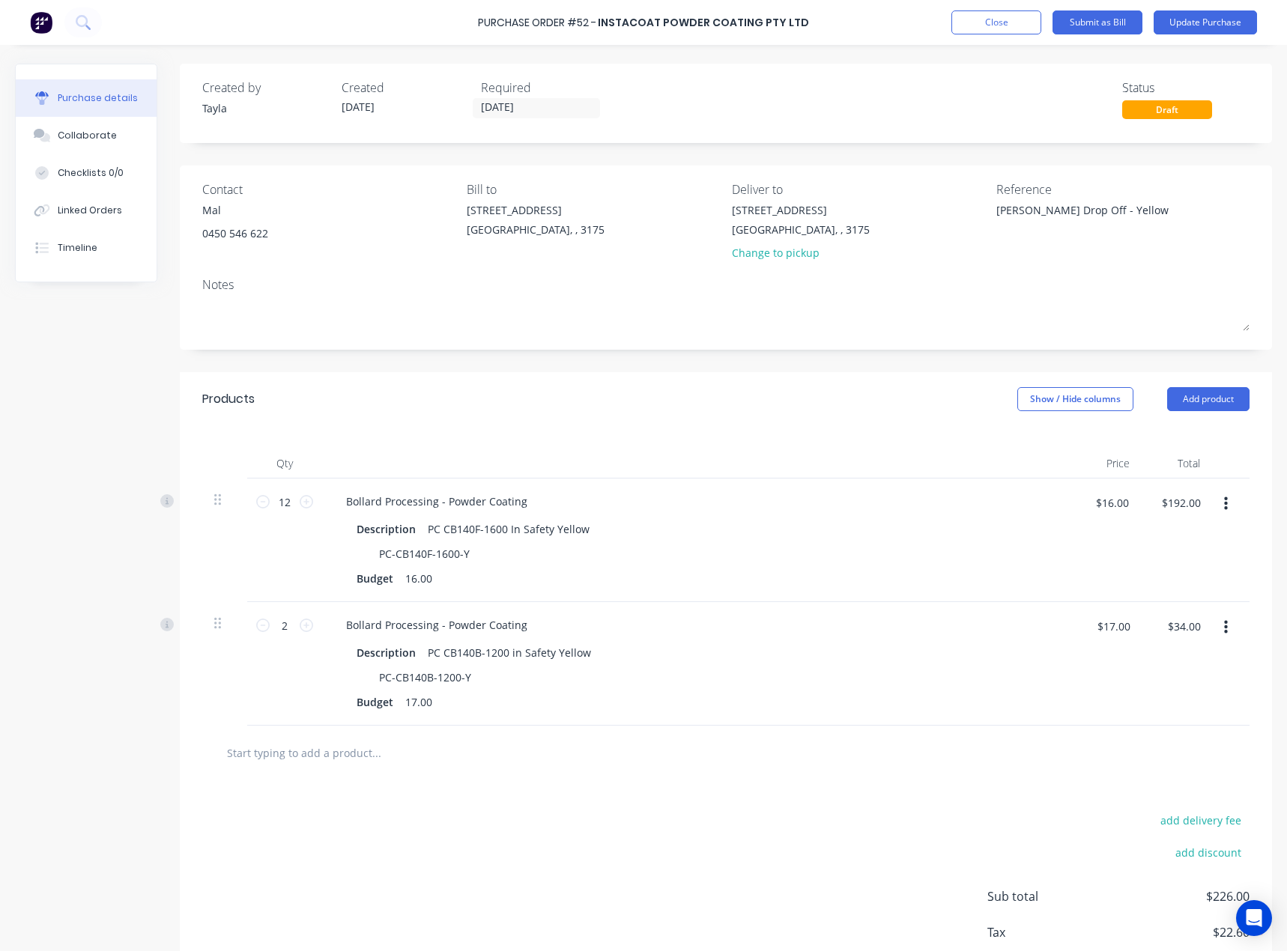
click at [377, 767] on input "text" at bounding box center [376, 753] width 300 height 30
click at [1177, 397] on button "Add product" at bounding box center [1208, 399] width 82 height 24
click at [1158, 444] on div "Product catalogue" at bounding box center [1177, 438] width 115 height 22
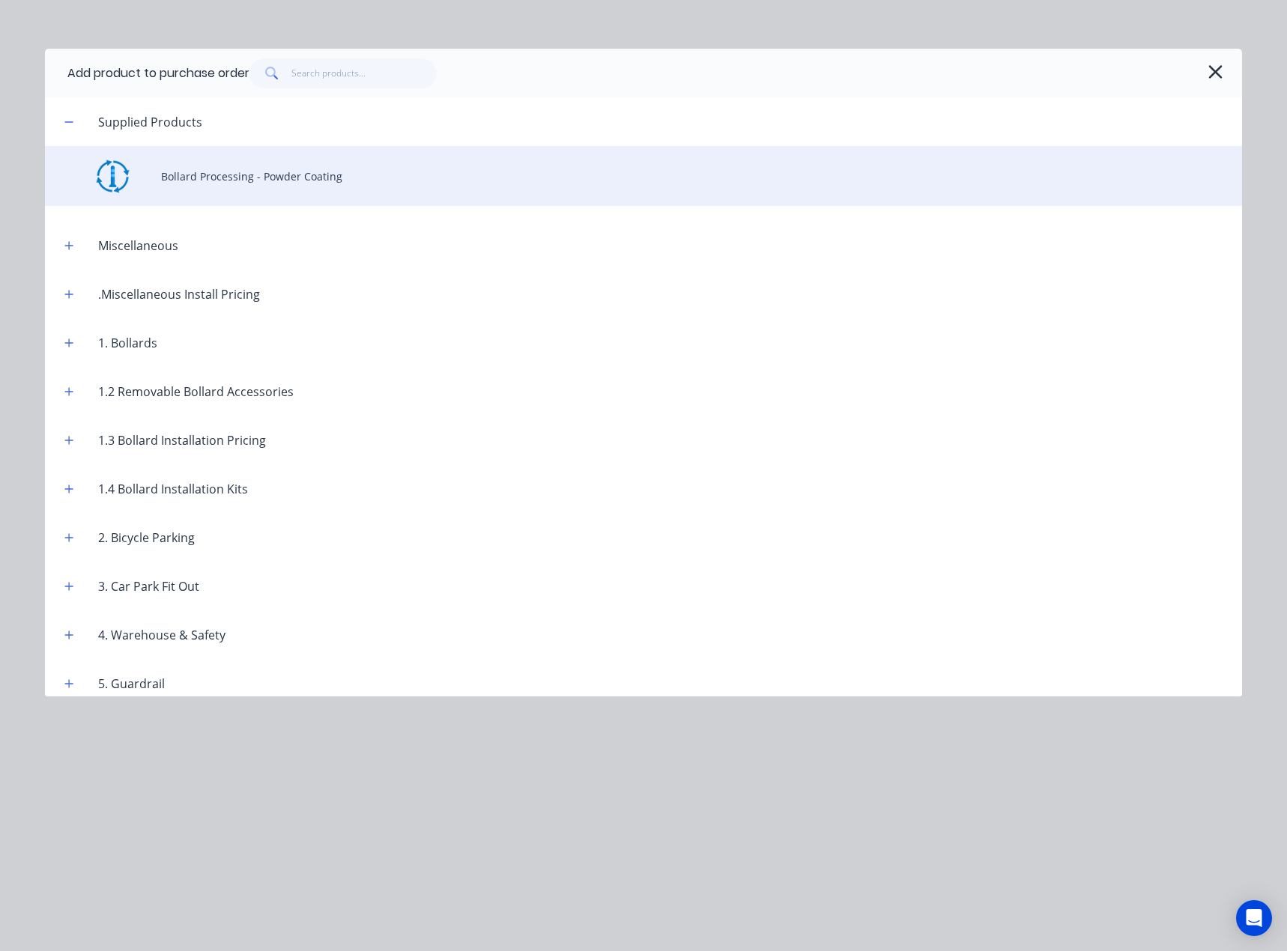
click at [215, 169] on div "Bollard Processing - Powder Coating" at bounding box center [643, 176] width 1197 height 60
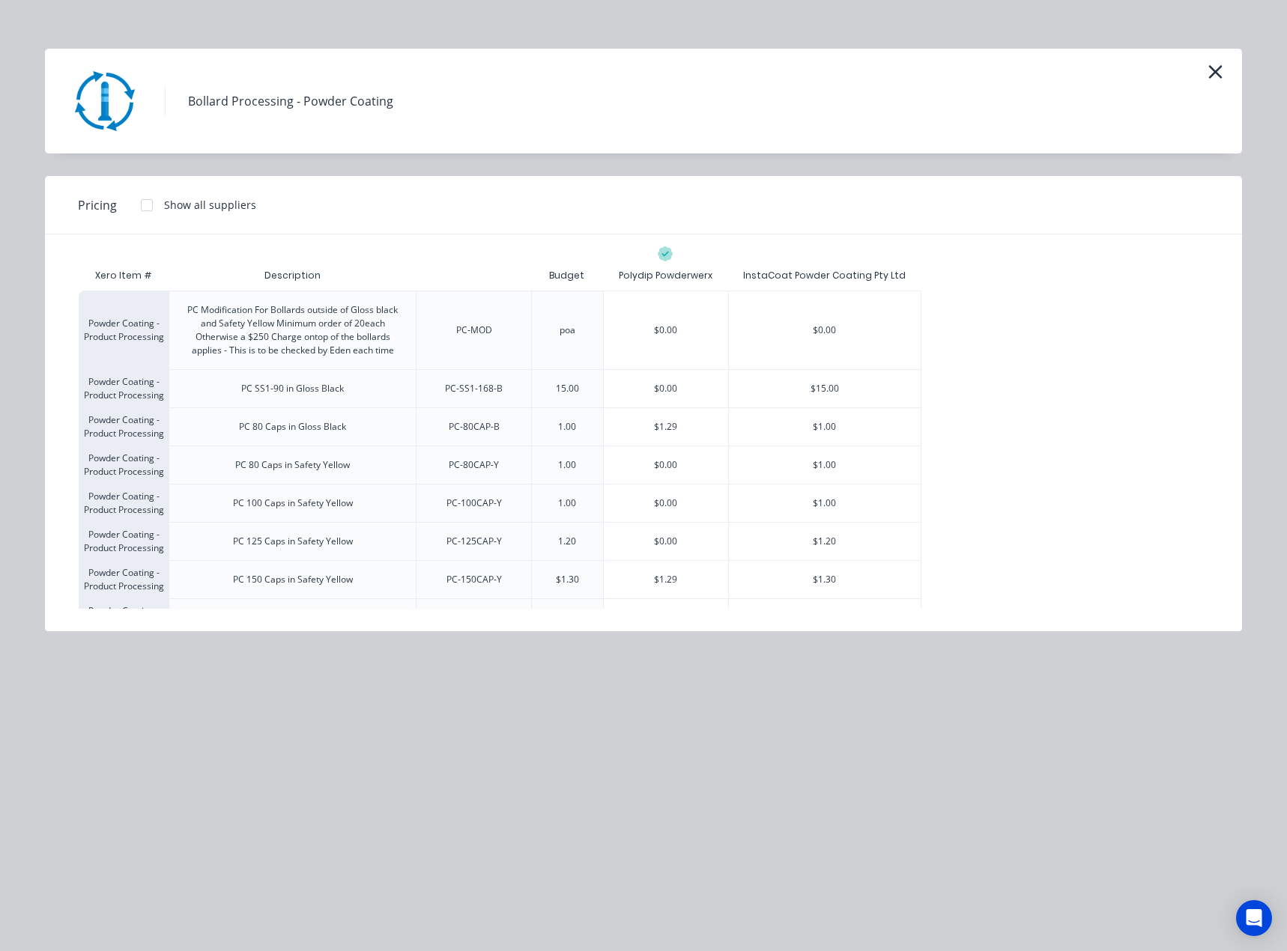
scroll to position [3977, 0]
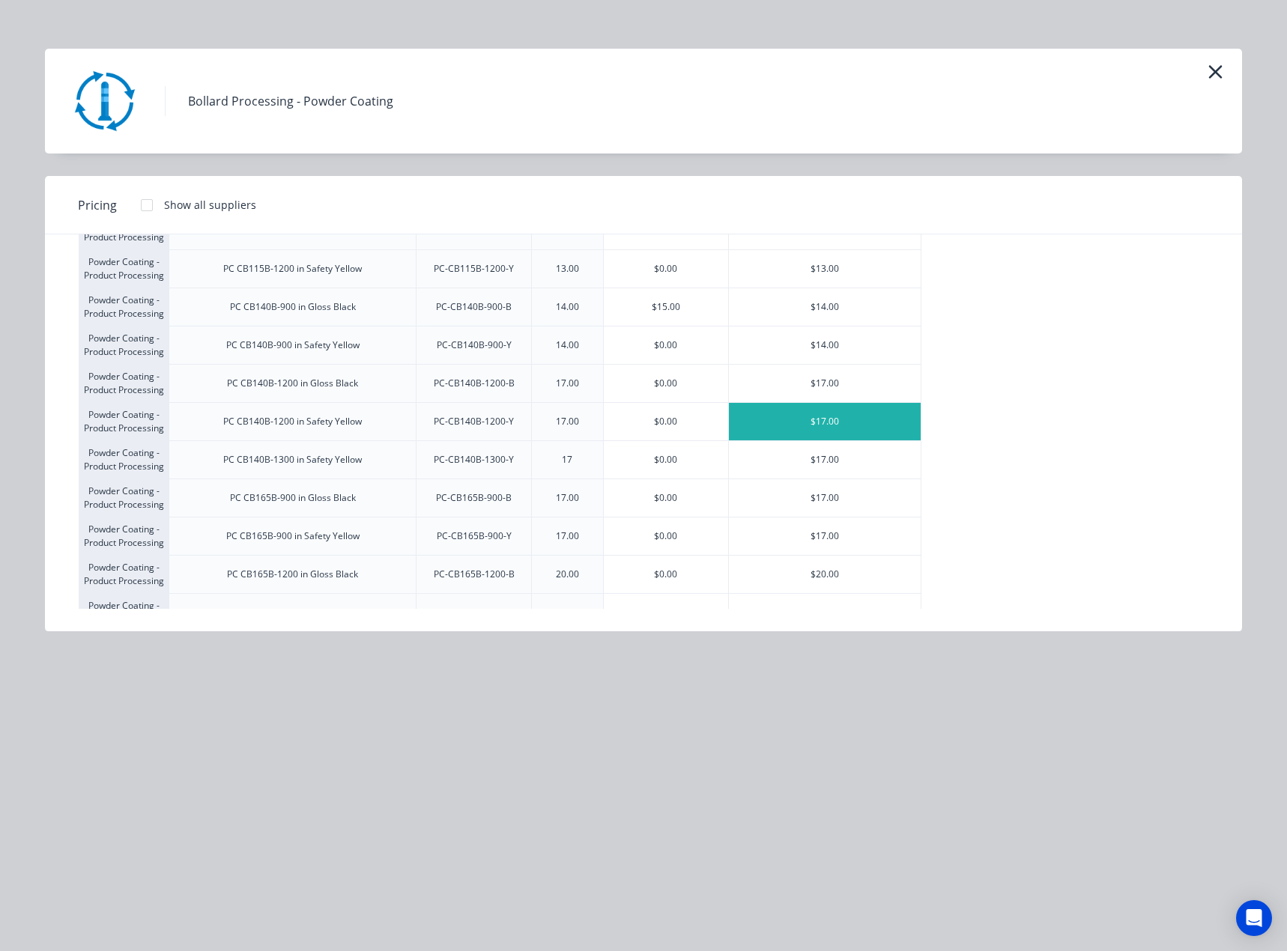
click at [794, 427] on div "$17.00" at bounding box center [825, 421] width 192 height 37
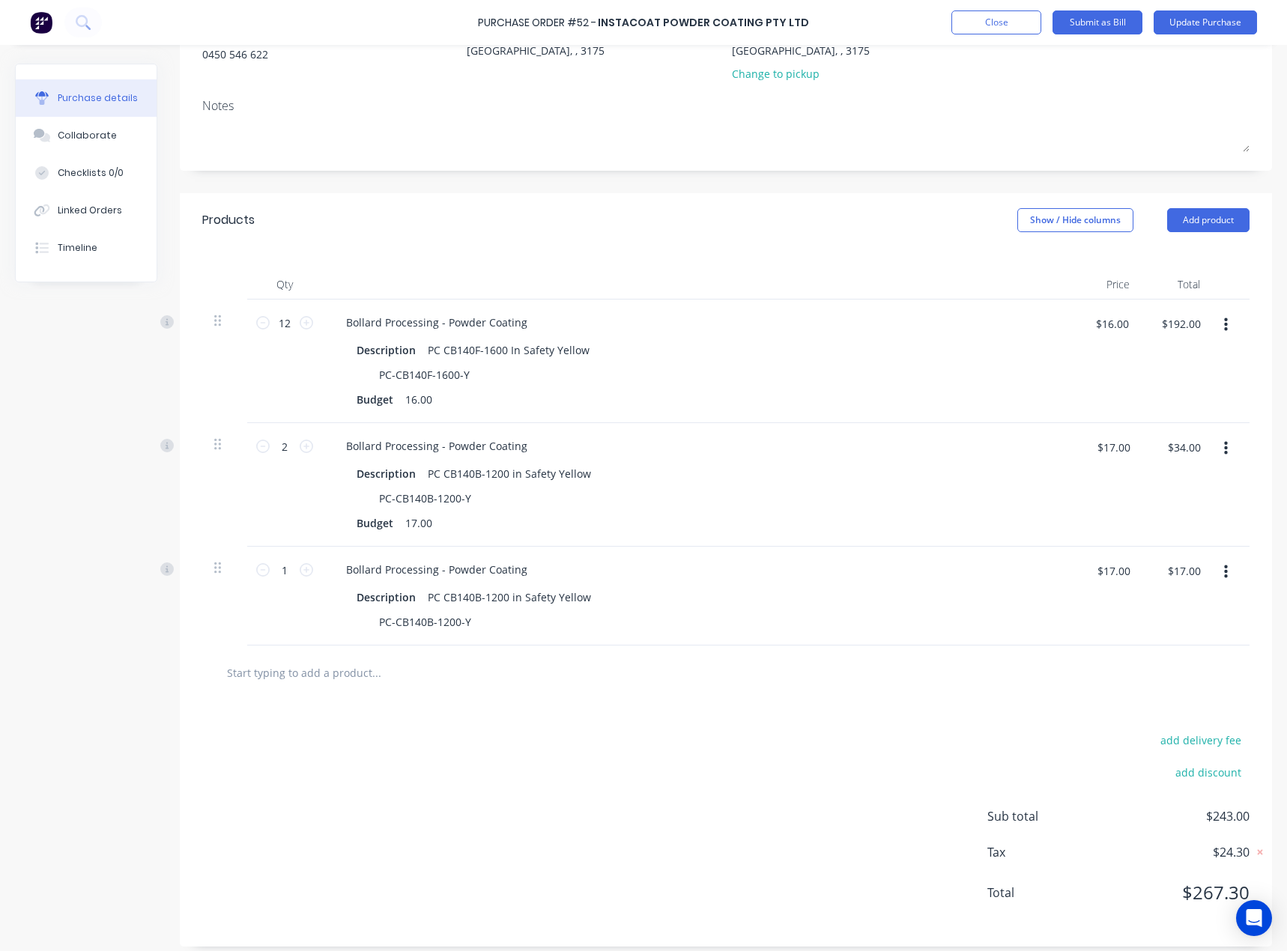
scroll to position [189, 0]
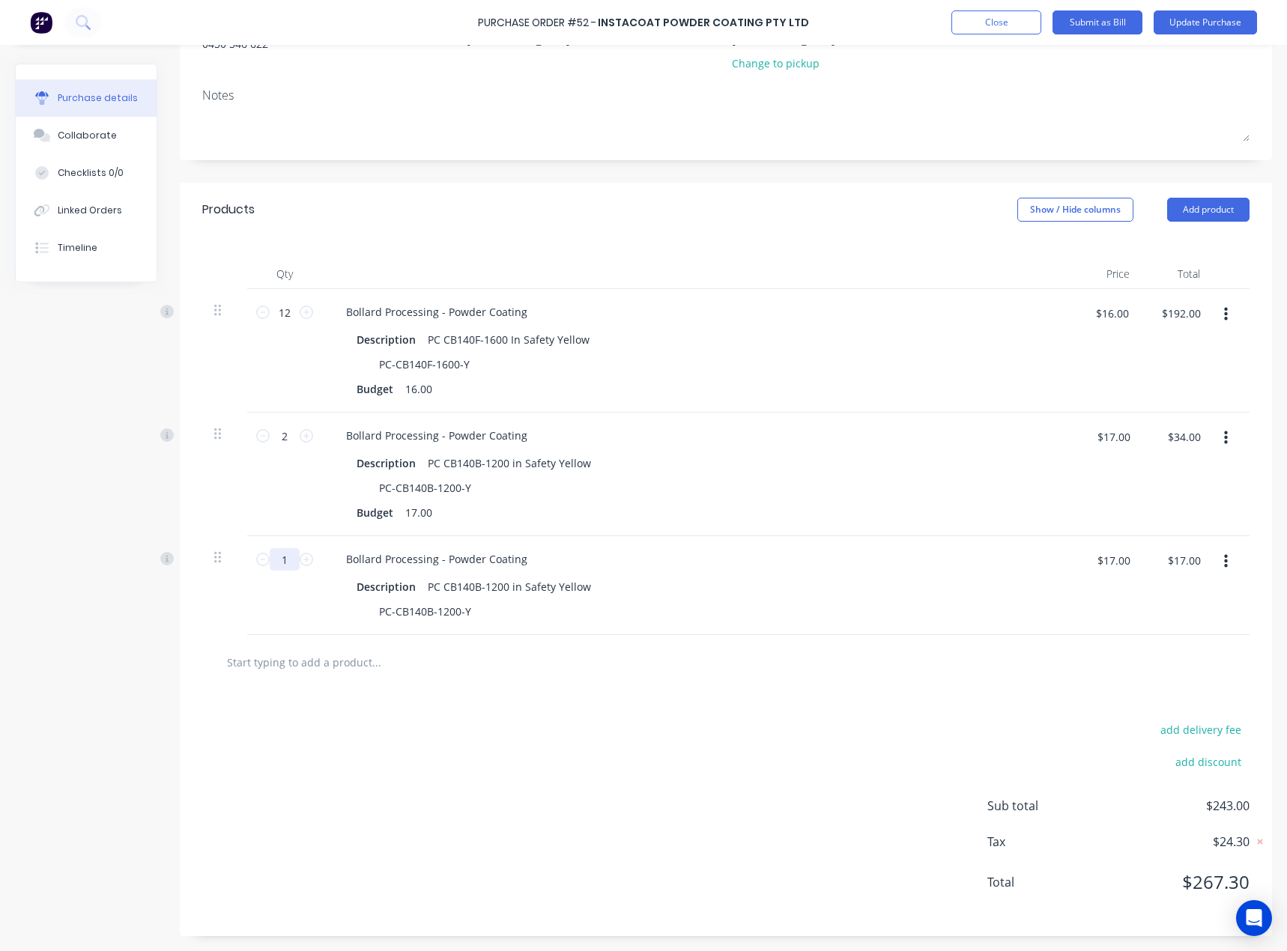
click at [284, 558] on input "1" at bounding box center [285, 559] width 30 height 22
type textarea "x"
type input "13"
type textarea "x"
type input "$221.00"
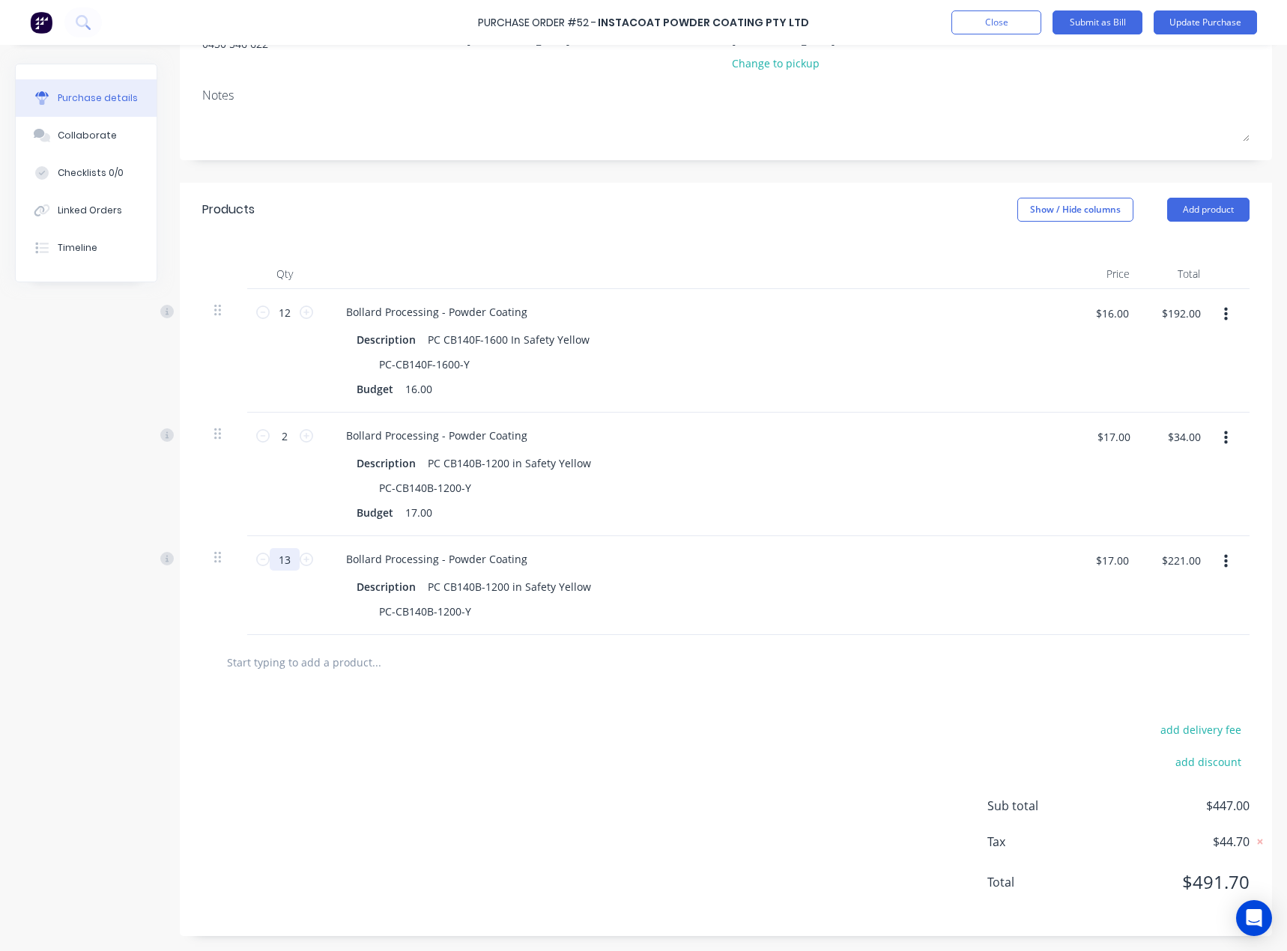
type input "13"
click at [445, 690] on div "add delivery fee add discount Sub total $447.00 Tax $44.70 Total $491.70" at bounding box center [726, 813] width 1092 height 246
click at [1223, 19] on button "Update Purchase" at bounding box center [1204, 22] width 103 height 24
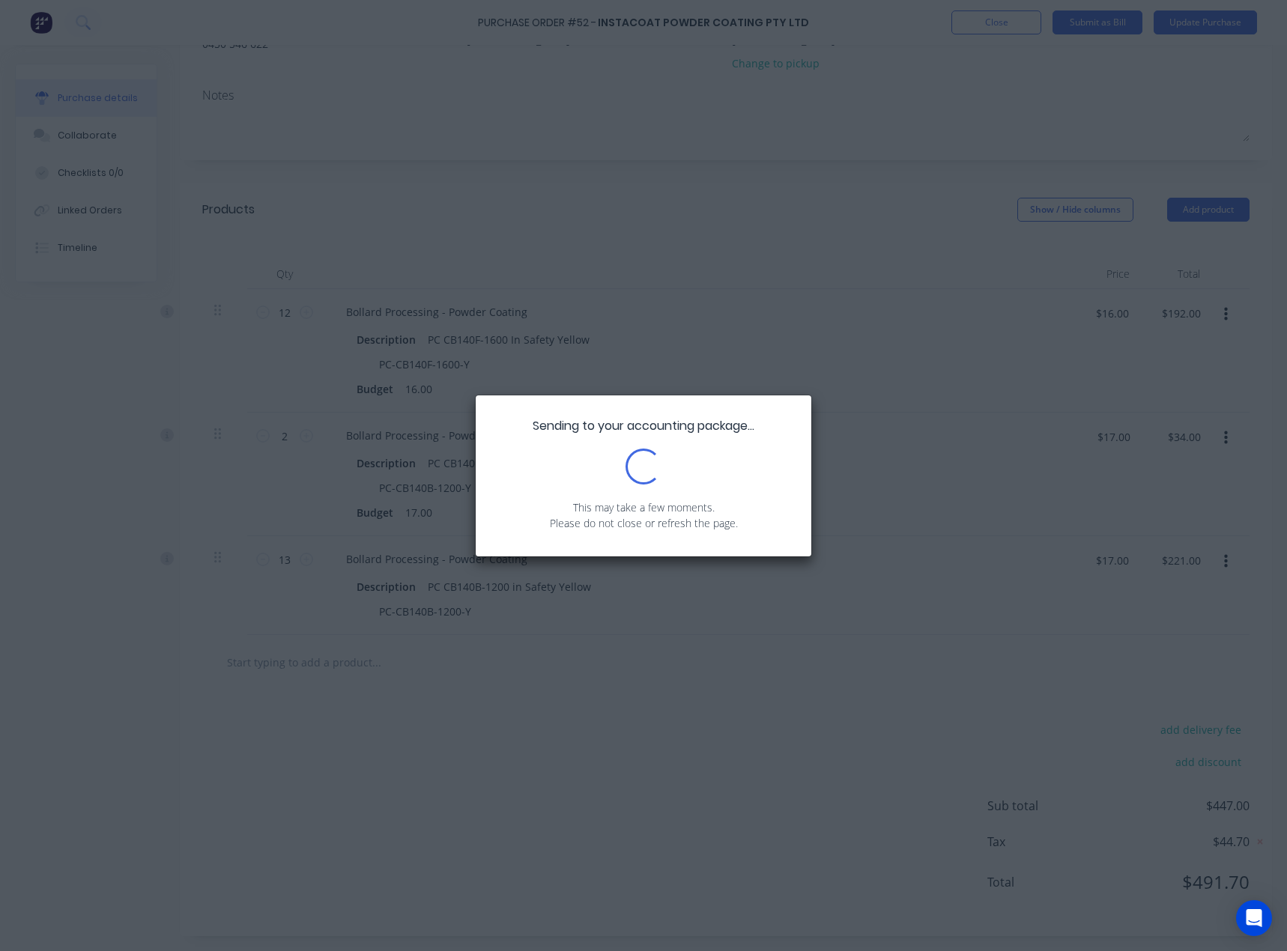
scroll to position [0, 0]
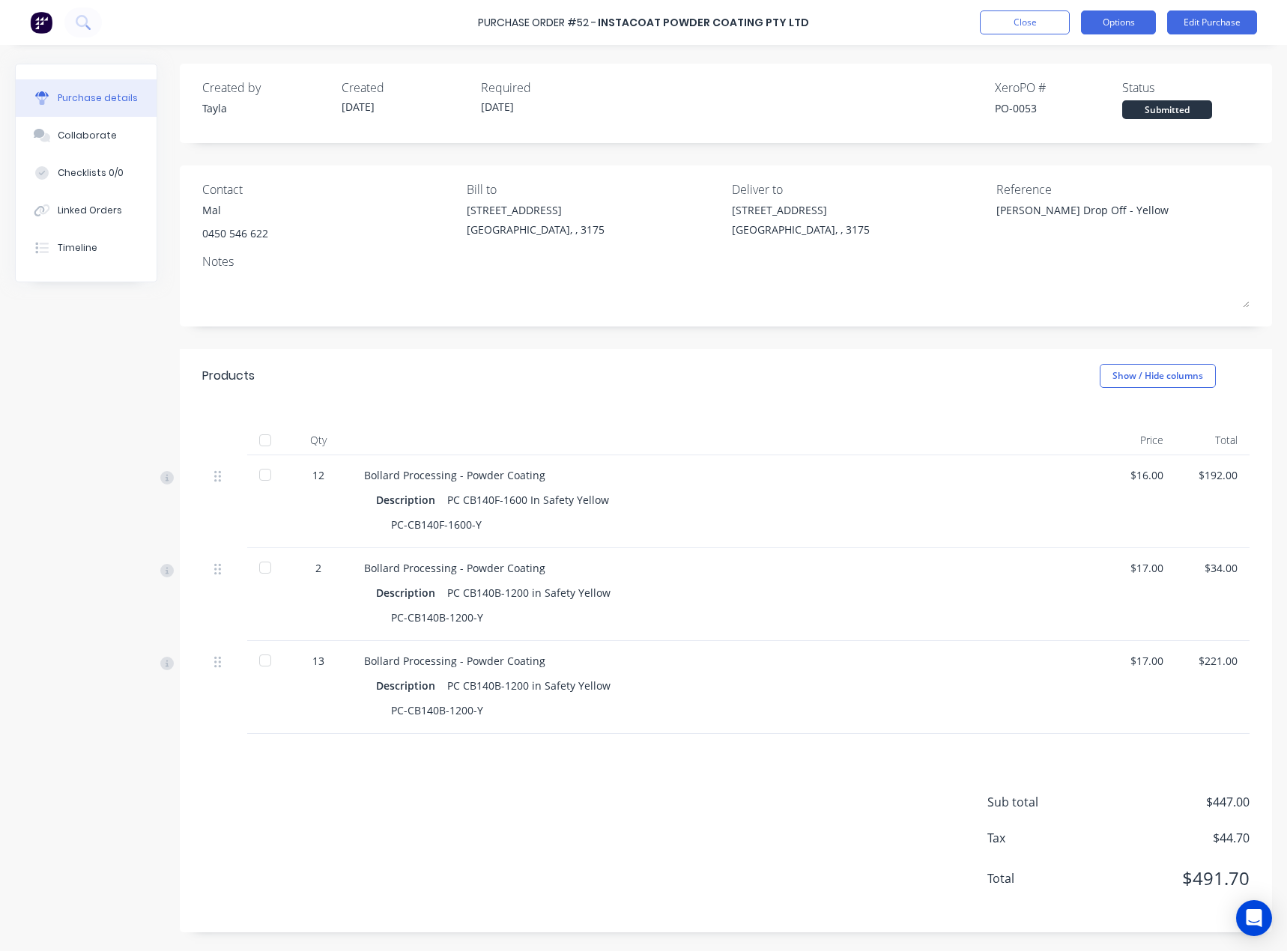
click at [1090, 26] on button "Options" at bounding box center [1118, 22] width 75 height 24
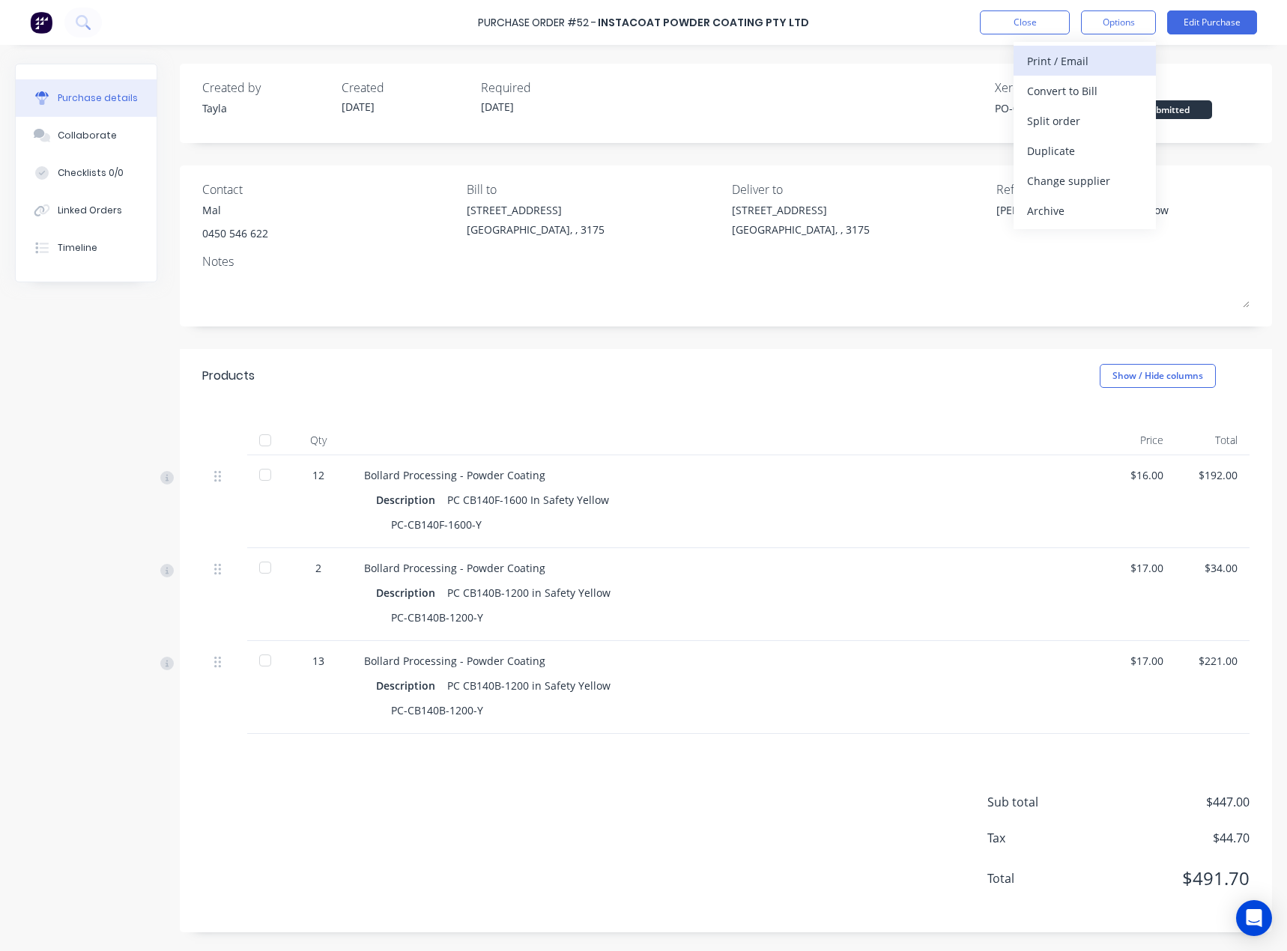
click at [1111, 55] on div "Print / Email" at bounding box center [1084, 61] width 115 height 22
click at [1100, 91] on div "With pricing" at bounding box center [1084, 91] width 115 height 22
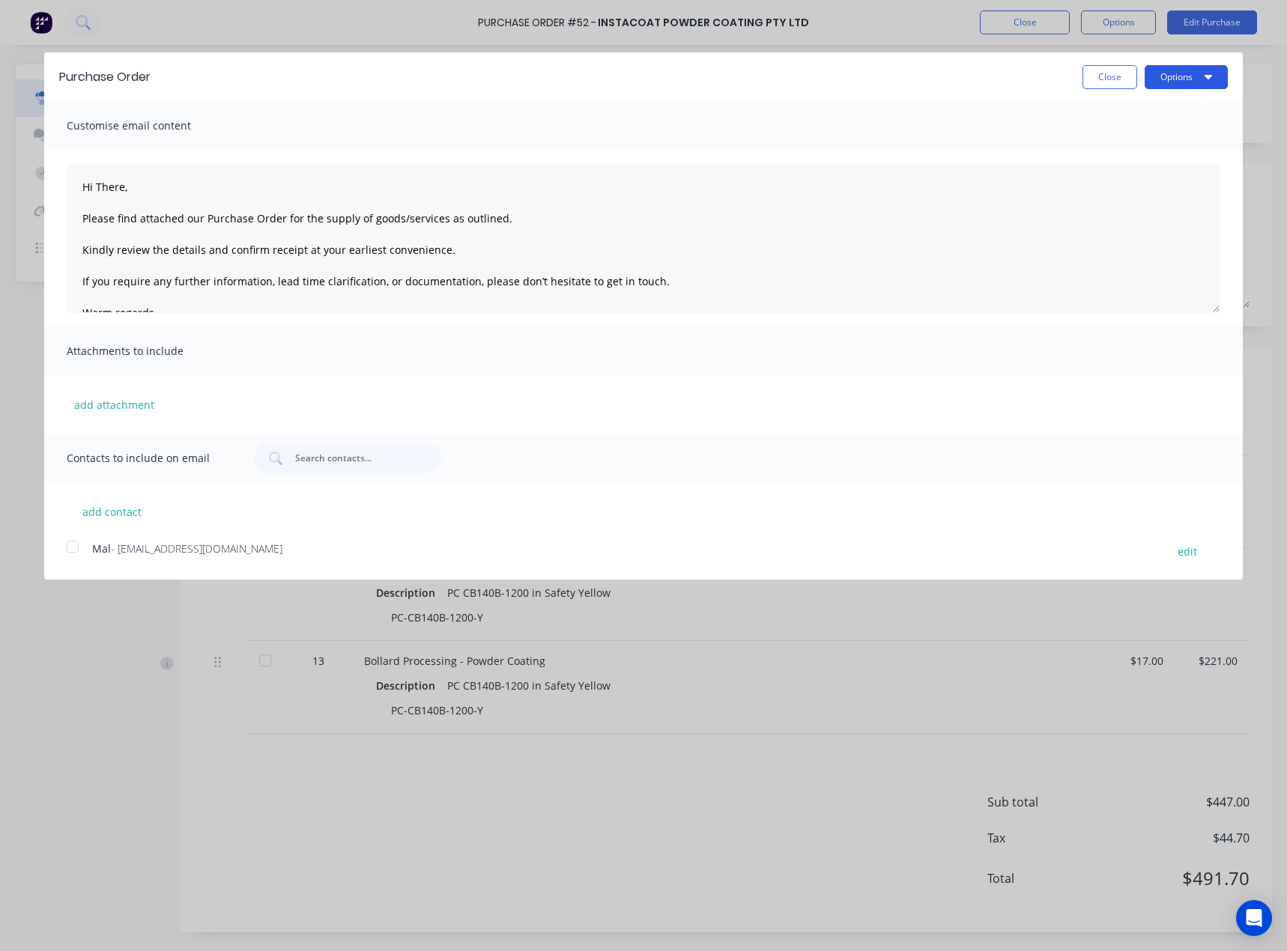
click at [1183, 82] on button "Options" at bounding box center [1185, 77] width 83 height 24
click at [1174, 119] on div "Print" at bounding box center [1156, 115] width 115 height 22
click at [1107, 80] on button "Close" at bounding box center [1109, 77] width 55 height 24
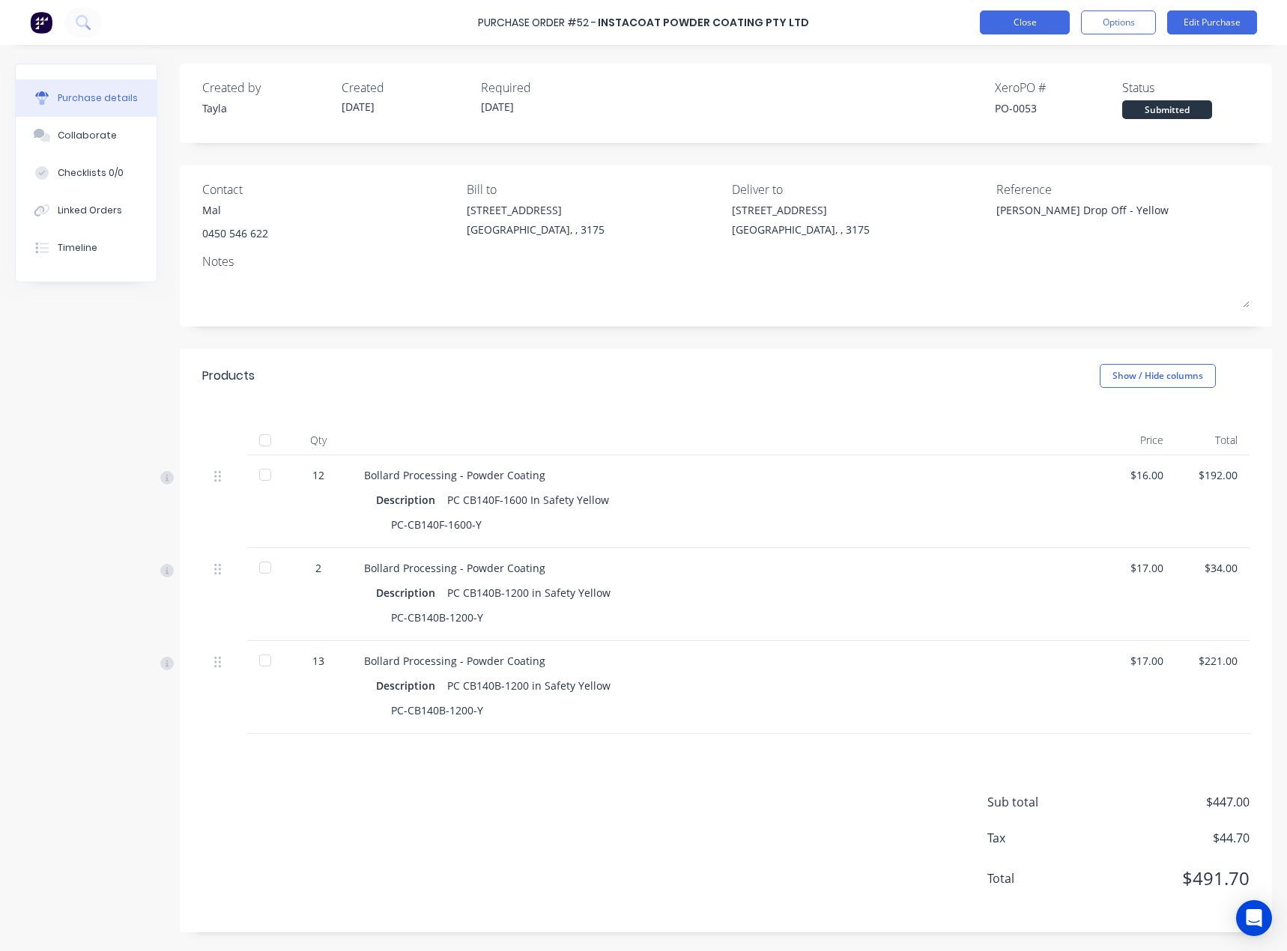
click at [1031, 28] on button "Close" at bounding box center [1024, 22] width 90 height 24
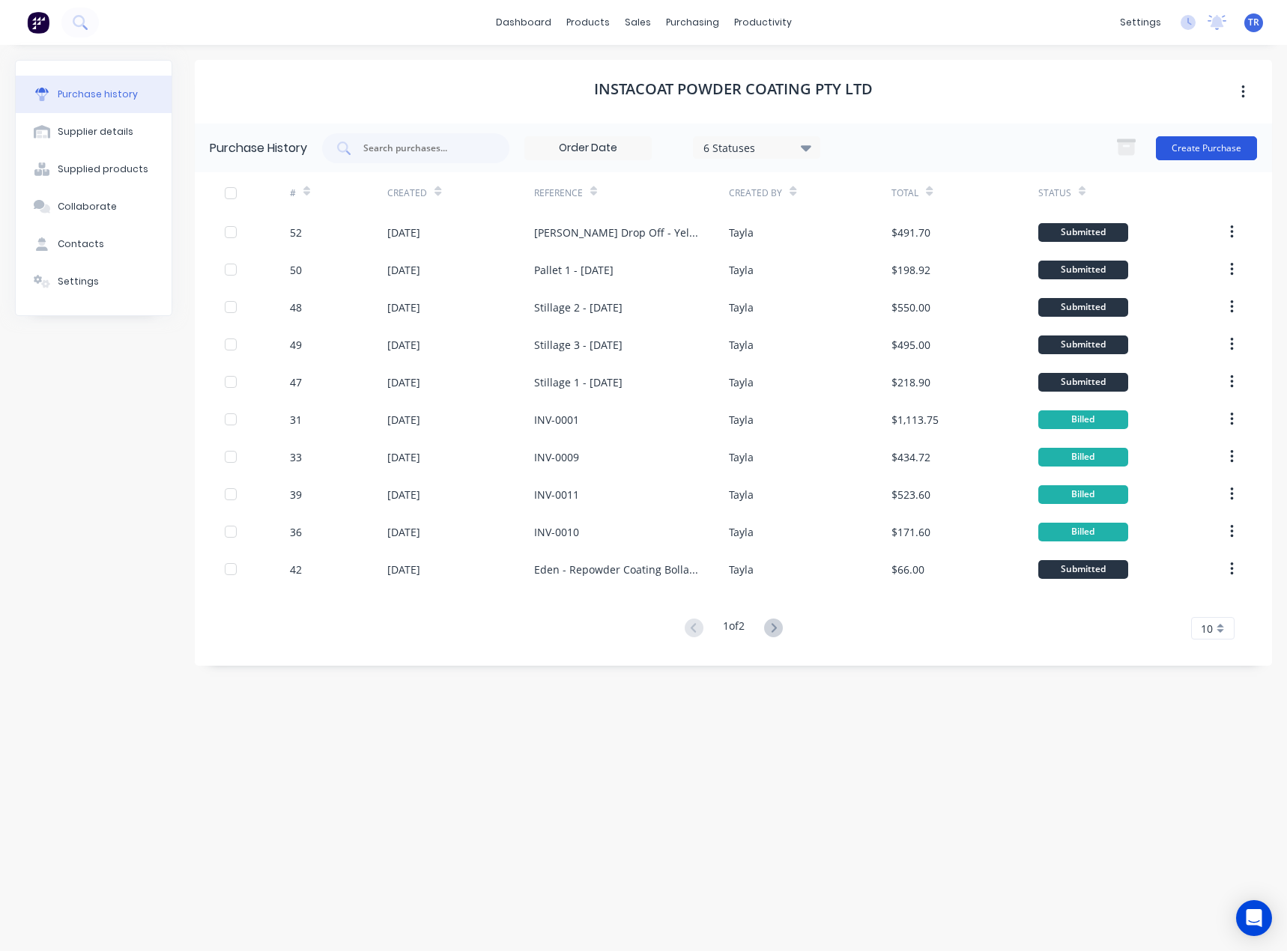
click at [1224, 142] on button "Create Purchase" at bounding box center [1205, 148] width 101 height 24
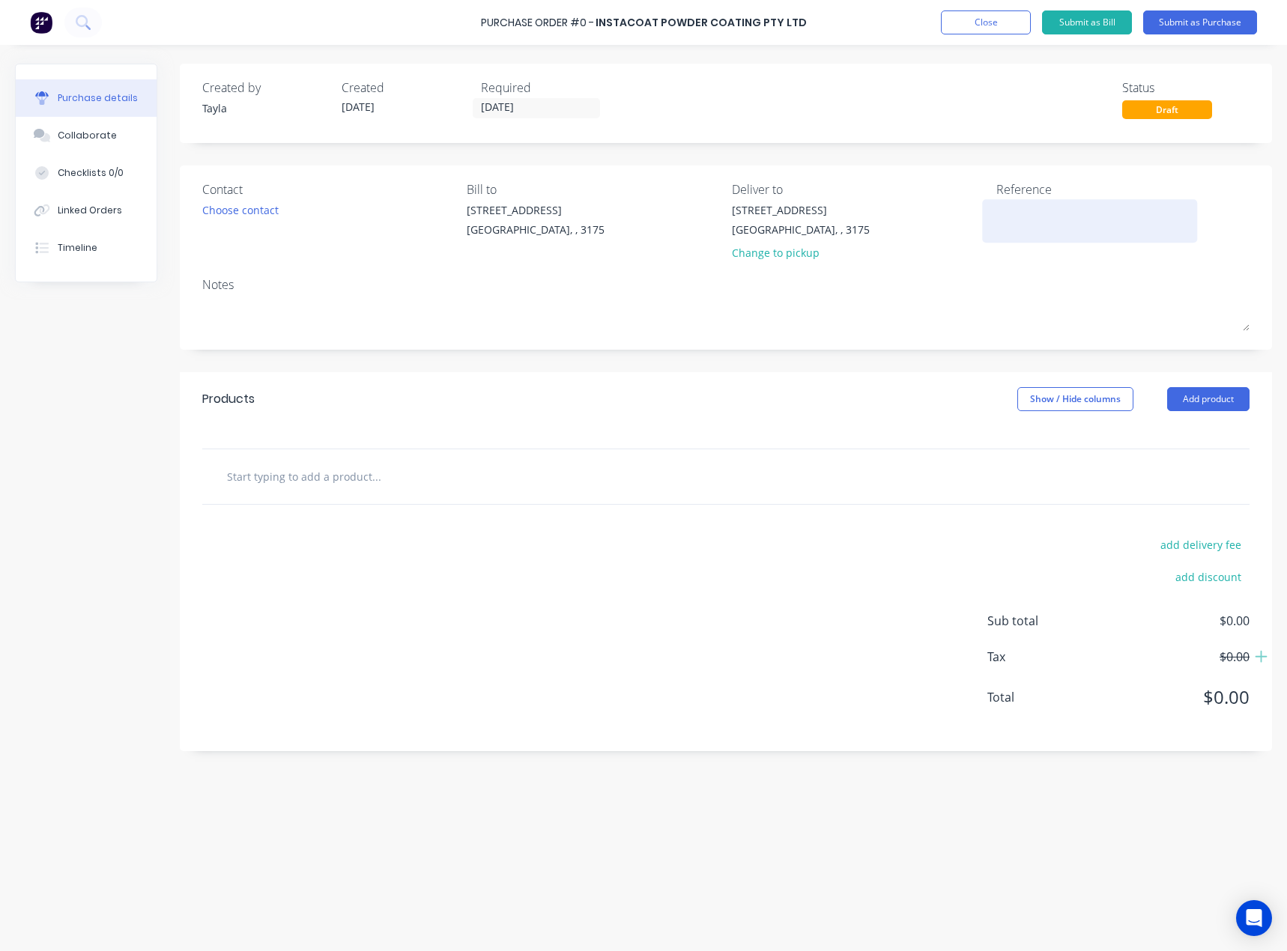
click at [1048, 216] on textarea at bounding box center [1089, 219] width 187 height 34
type textarea "x"
type textarea "I"
type textarea "x"
type textarea "Ia"
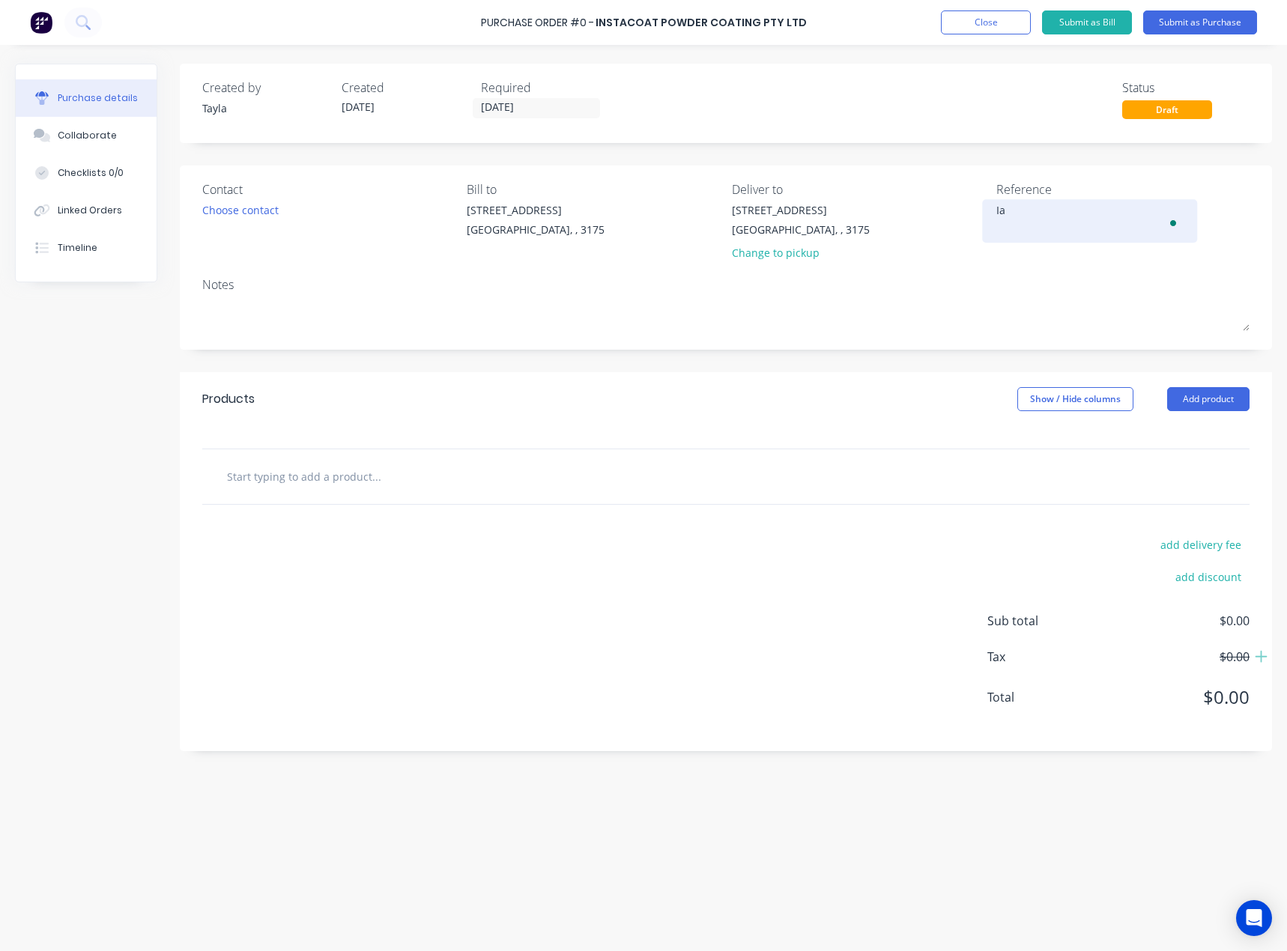
type textarea "x"
type textarea "Ian"
type textarea "x"
type textarea "Ian"
type textarea "x"
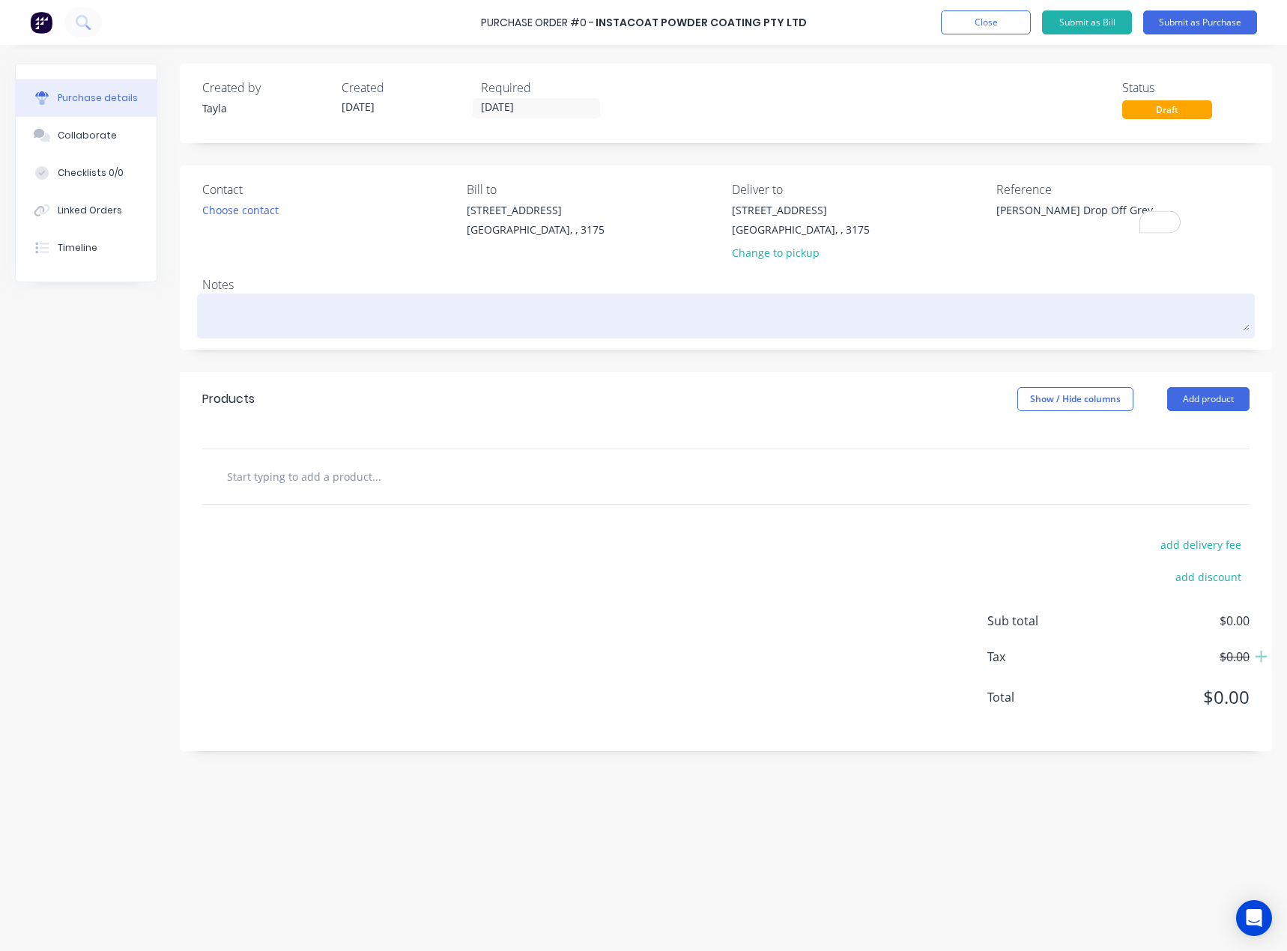
type textarea "Ian Drop Off Grey"
type textarea "x"
type textarea "Ian Drop Off Grey"
click at [1063, 308] on textarea "To enrich screen reader interactions, please activate Accessibility in Grammarl…" at bounding box center [725, 314] width 1047 height 34
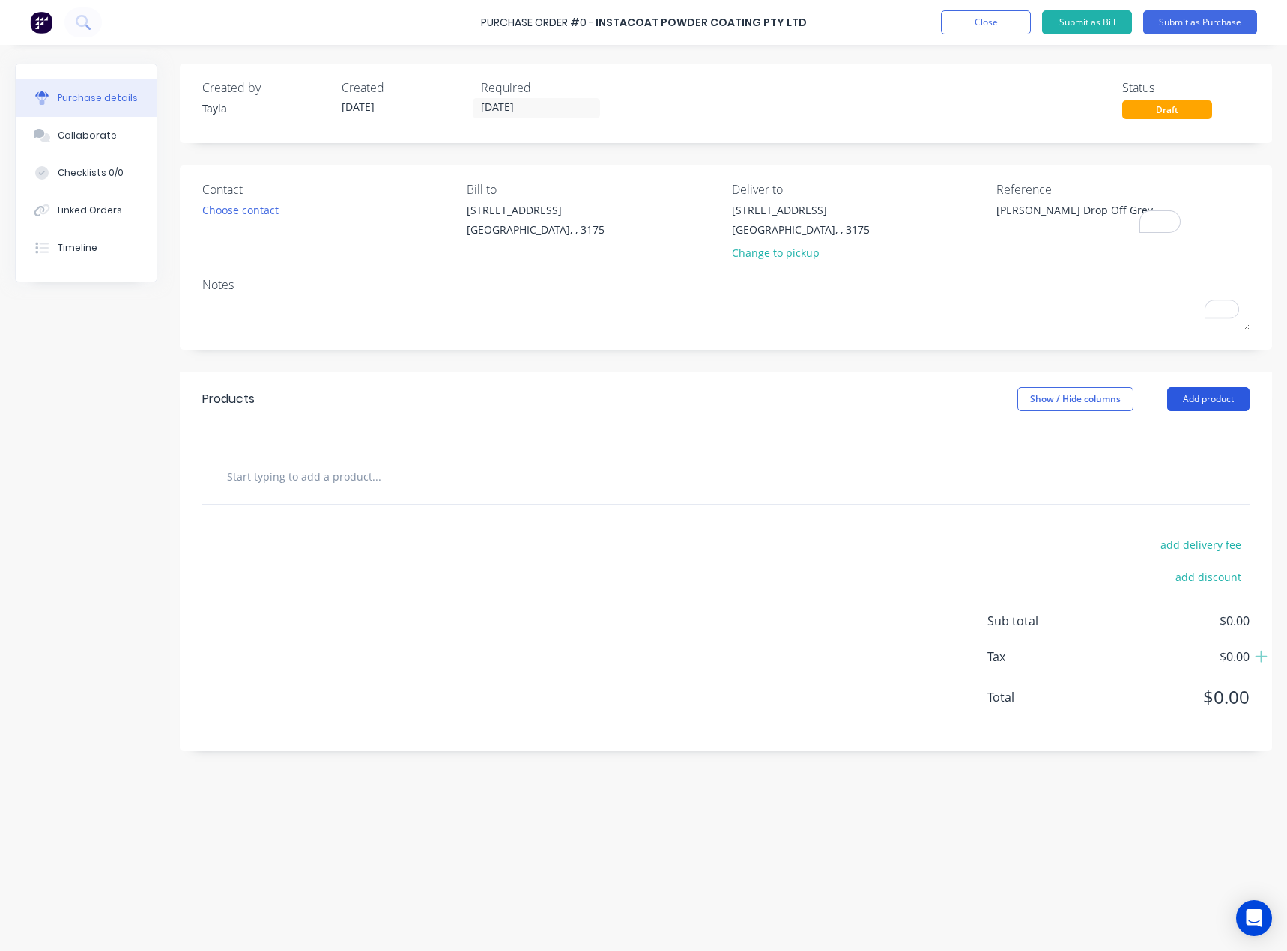
click at [1227, 396] on button "Add product" at bounding box center [1208, 399] width 82 height 24
drag, startPoint x: 1101, startPoint y: 283, endPoint x: 1084, endPoint y: 246, distance: 40.5
click at [1098, 278] on div "Notes" at bounding box center [725, 285] width 1047 height 18
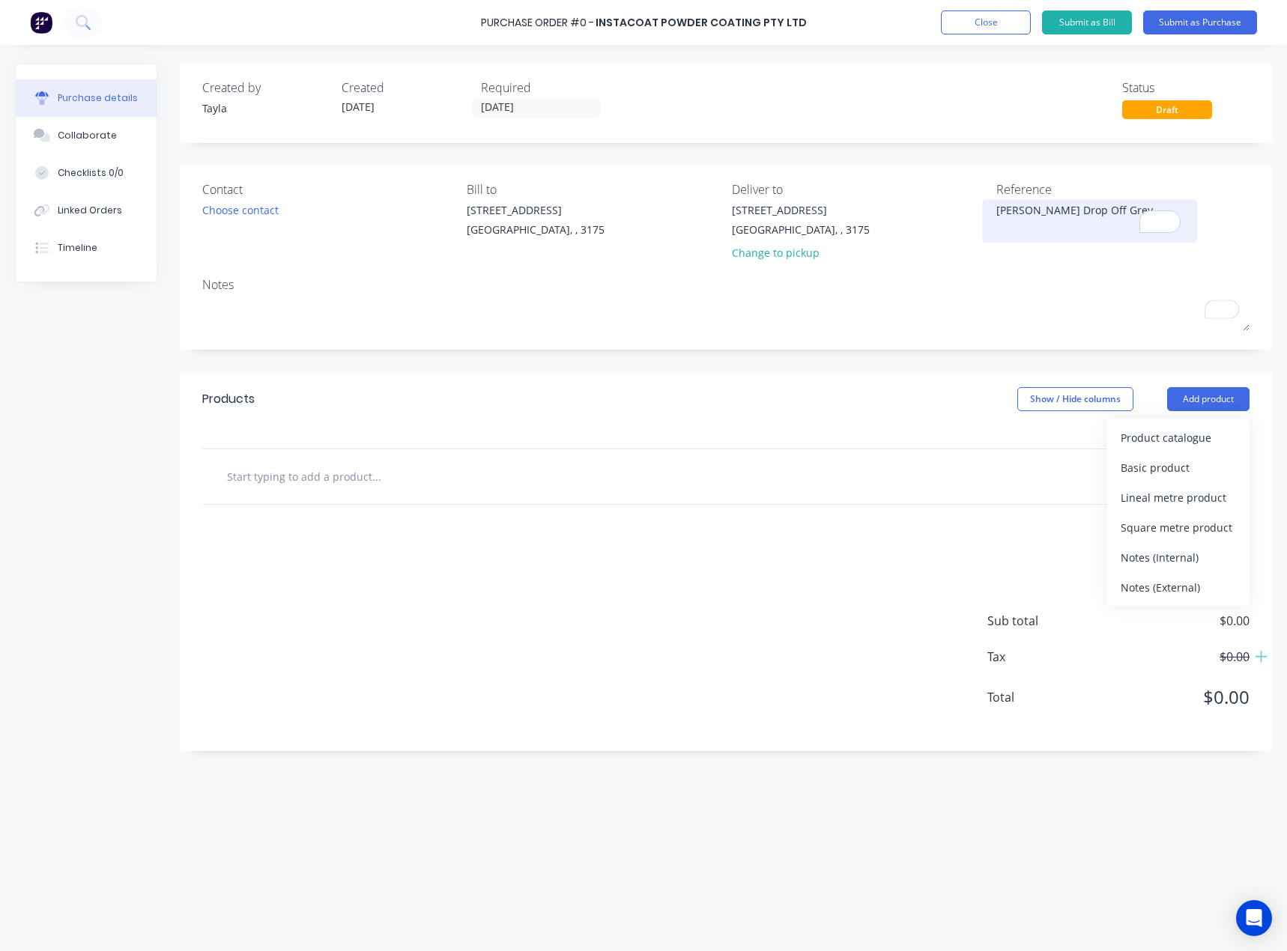
click at [1060, 212] on textarea "Ian Drop Off Grey" at bounding box center [1089, 219] width 187 height 34
type textarea "x"
type textarea "Ian Drop Off -Grey"
type textarea "x"
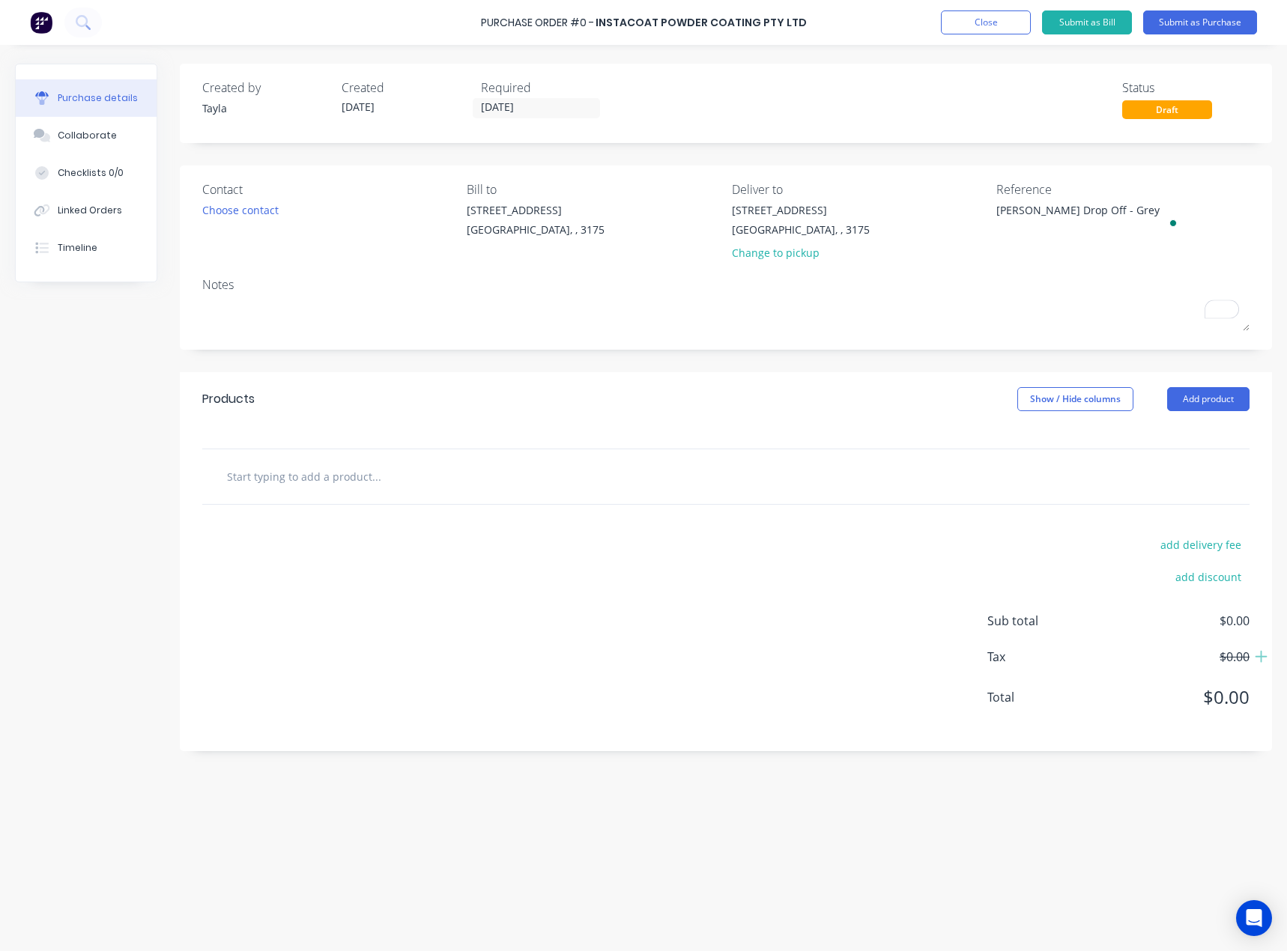
type textarea "Ian Drop Off - Grey"
type textarea "x"
type textarea "Ian Drop Off - Grey"
click at [1090, 288] on div "Notes" at bounding box center [725, 285] width 1047 height 18
click at [1197, 407] on button "Add product" at bounding box center [1208, 399] width 82 height 24
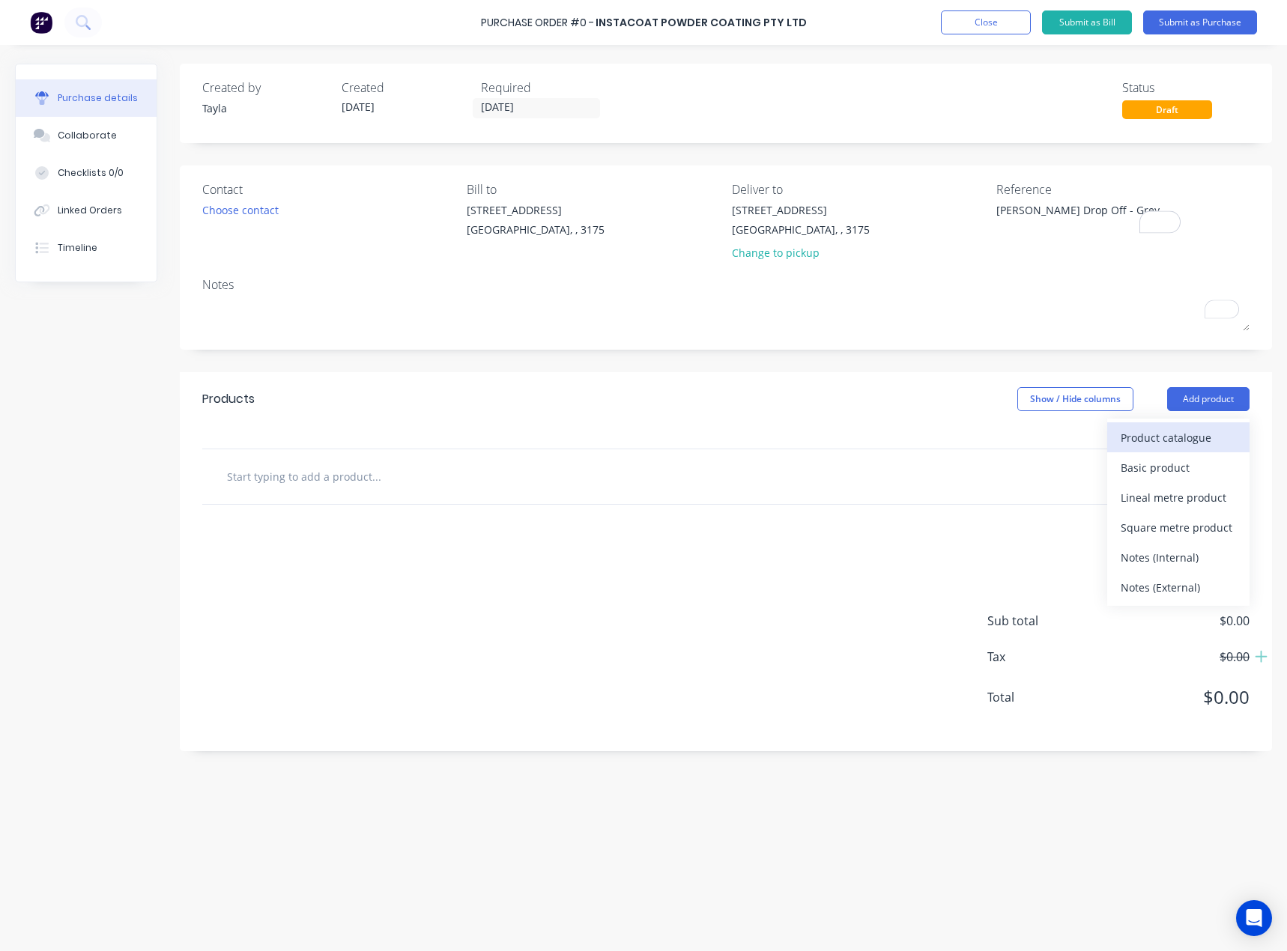
click at [1155, 436] on div "Product catalogue" at bounding box center [1177, 438] width 115 height 22
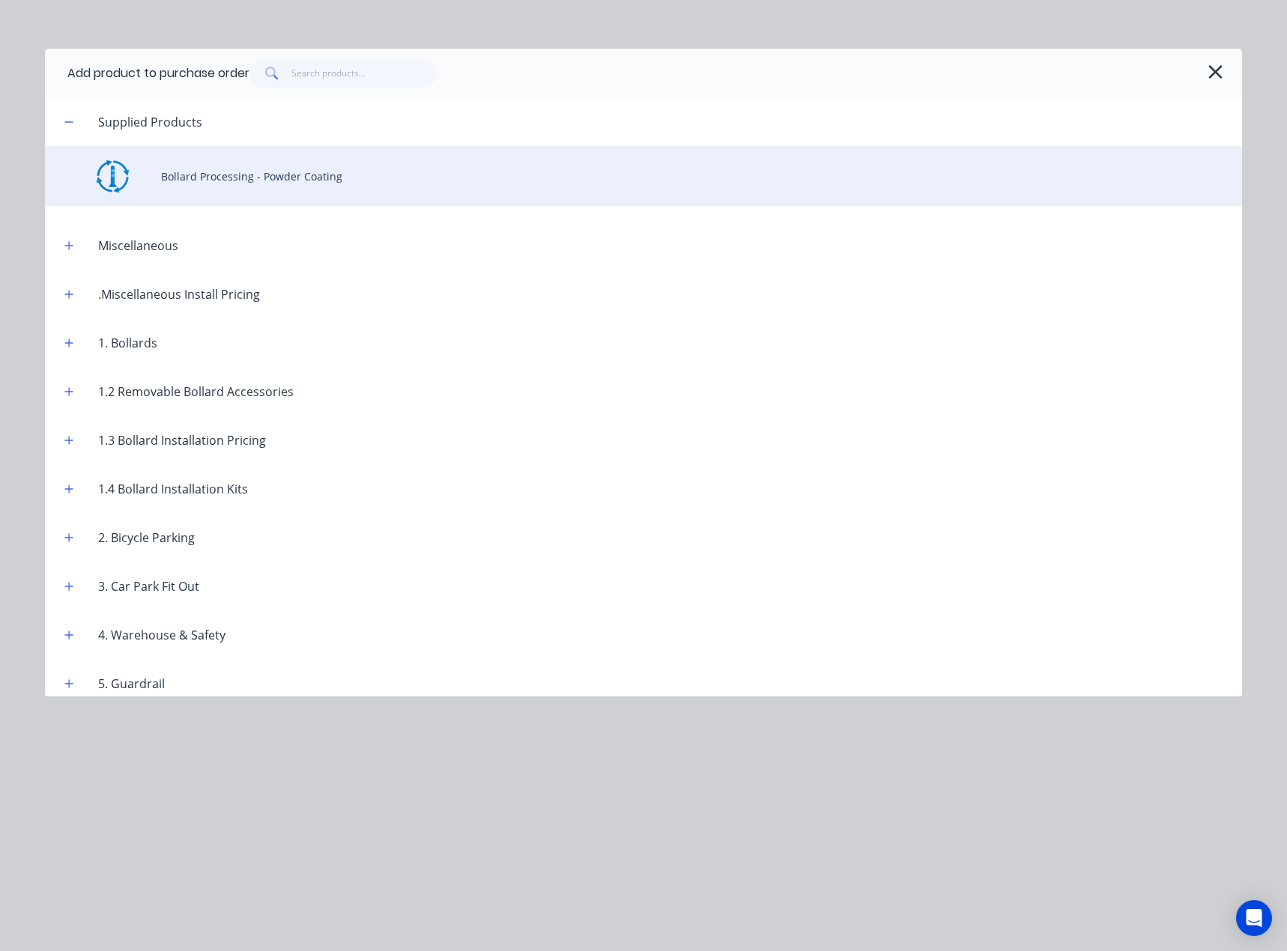
click at [305, 182] on div "Bollard Processing - Powder Coating" at bounding box center [643, 176] width 1197 height 60
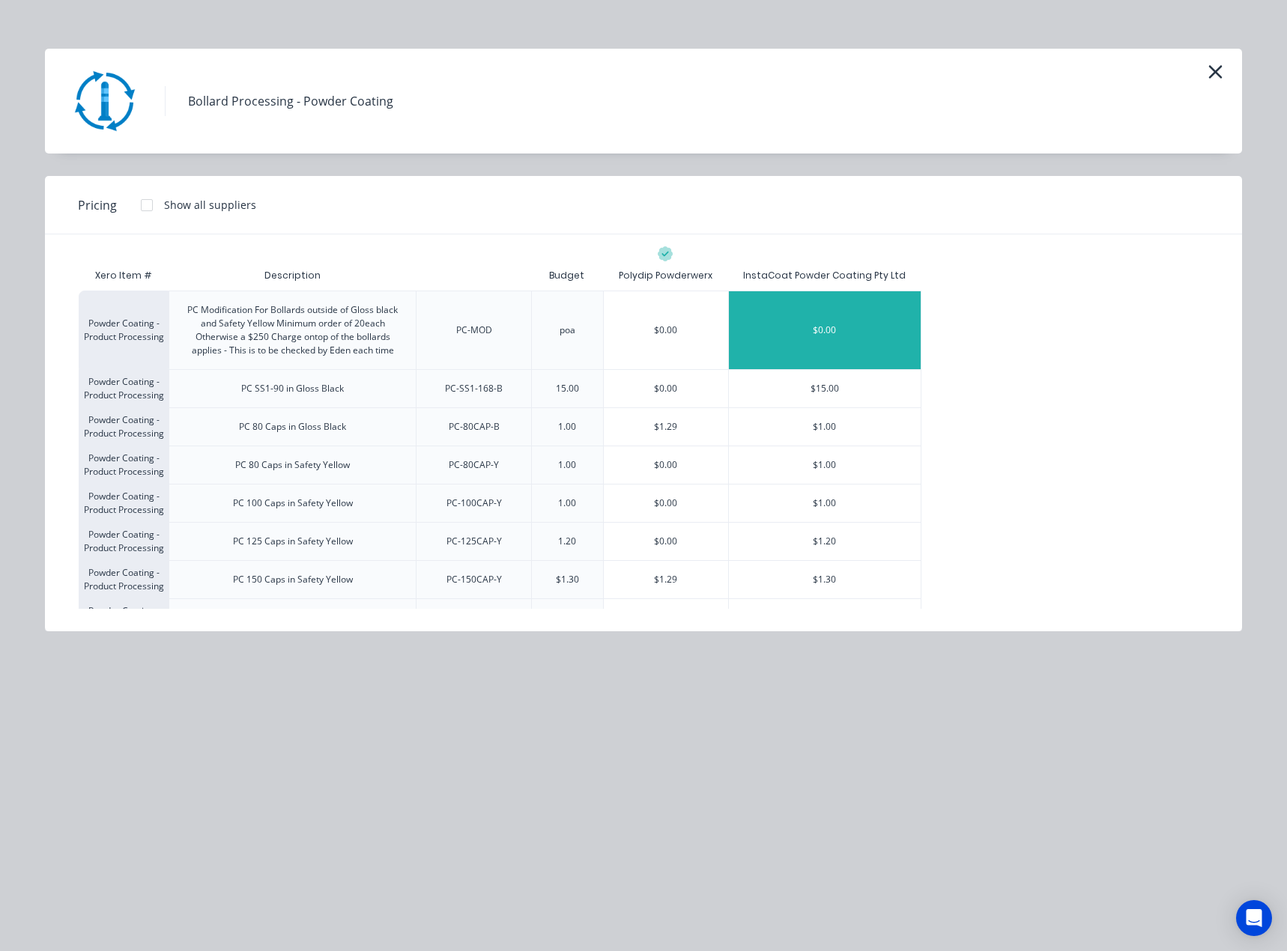
click at [851, 329] on div "$0.00" at bounding box center [825, 330] width 192 height 78
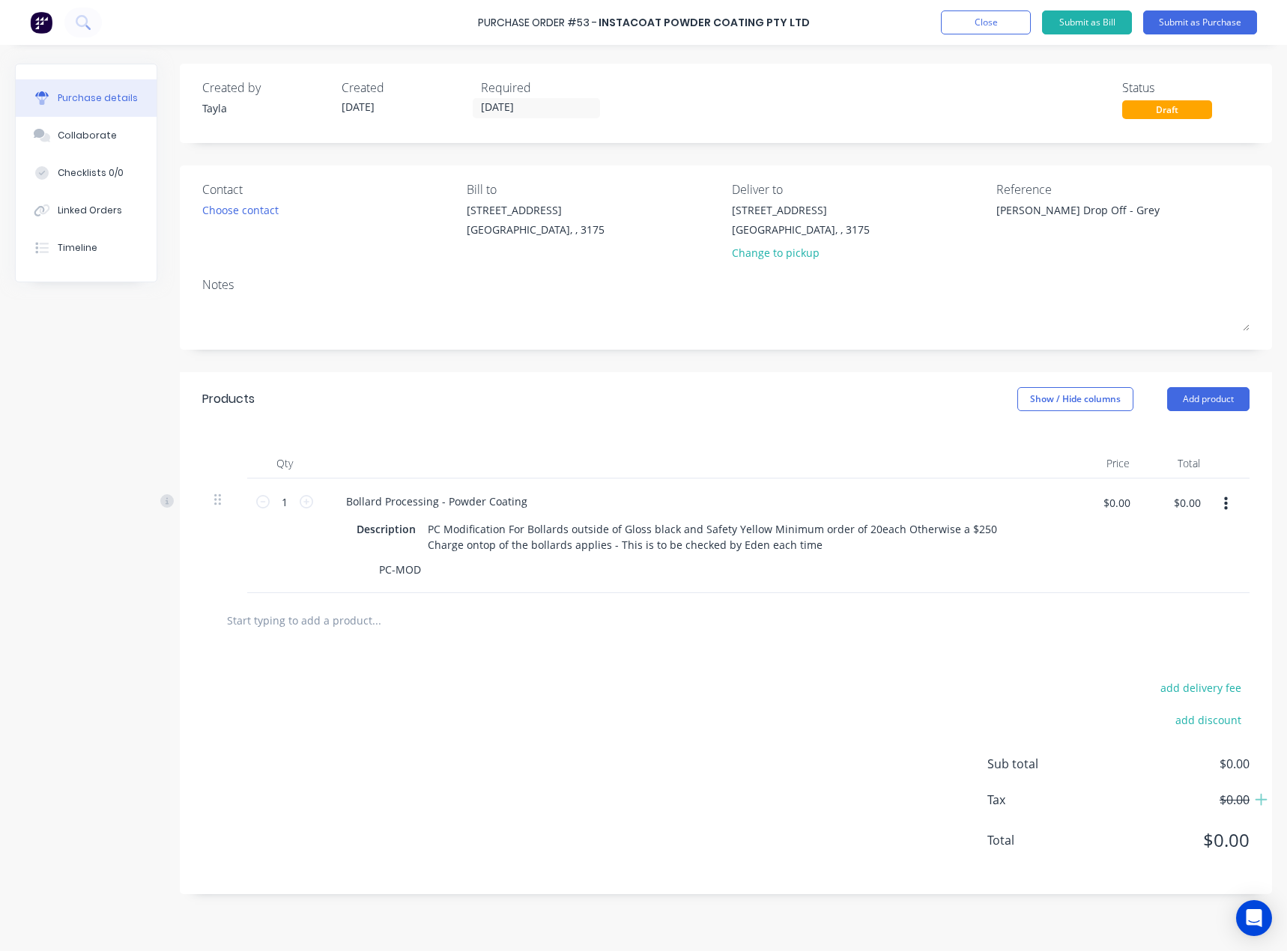
click at [549, 655] on div "add delivery fee add discount Sub total $0.00 Tax $0.00 Total $0.00" at bounding box center [726, 771] width 1092 height 246
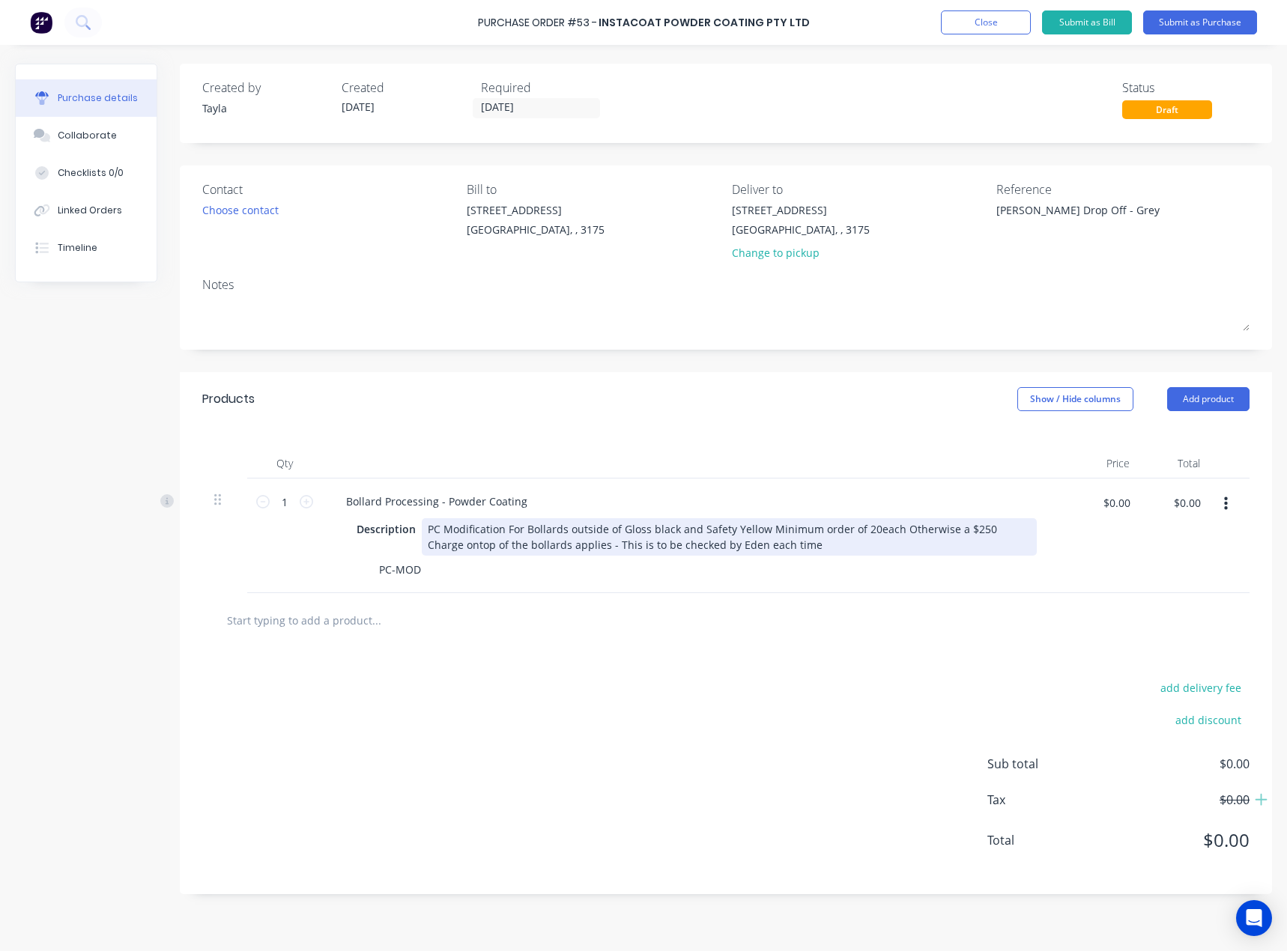
click at [472, 535] on div "PC Modification For Bollards outside of Gloss black and Safety Yellow Minimum o…" at bounding box center [729, 536] width 615 height 37
type textarea "x"
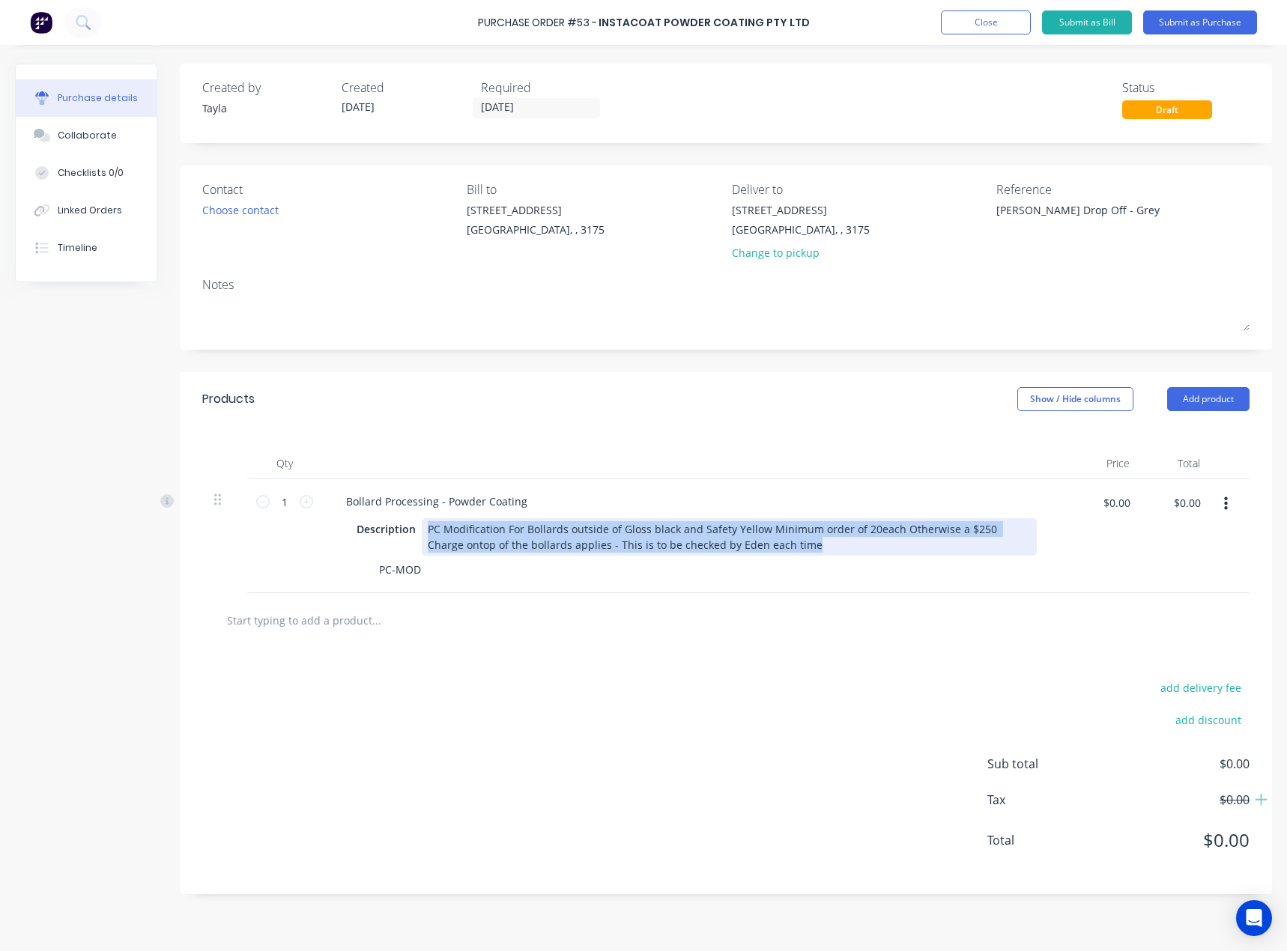
click at [472, 535] on div "PC Modification For Bollards outside of Gloss black and Safety Yellow Minimum o…" at bounding box center [729, 536] width 615 height 37
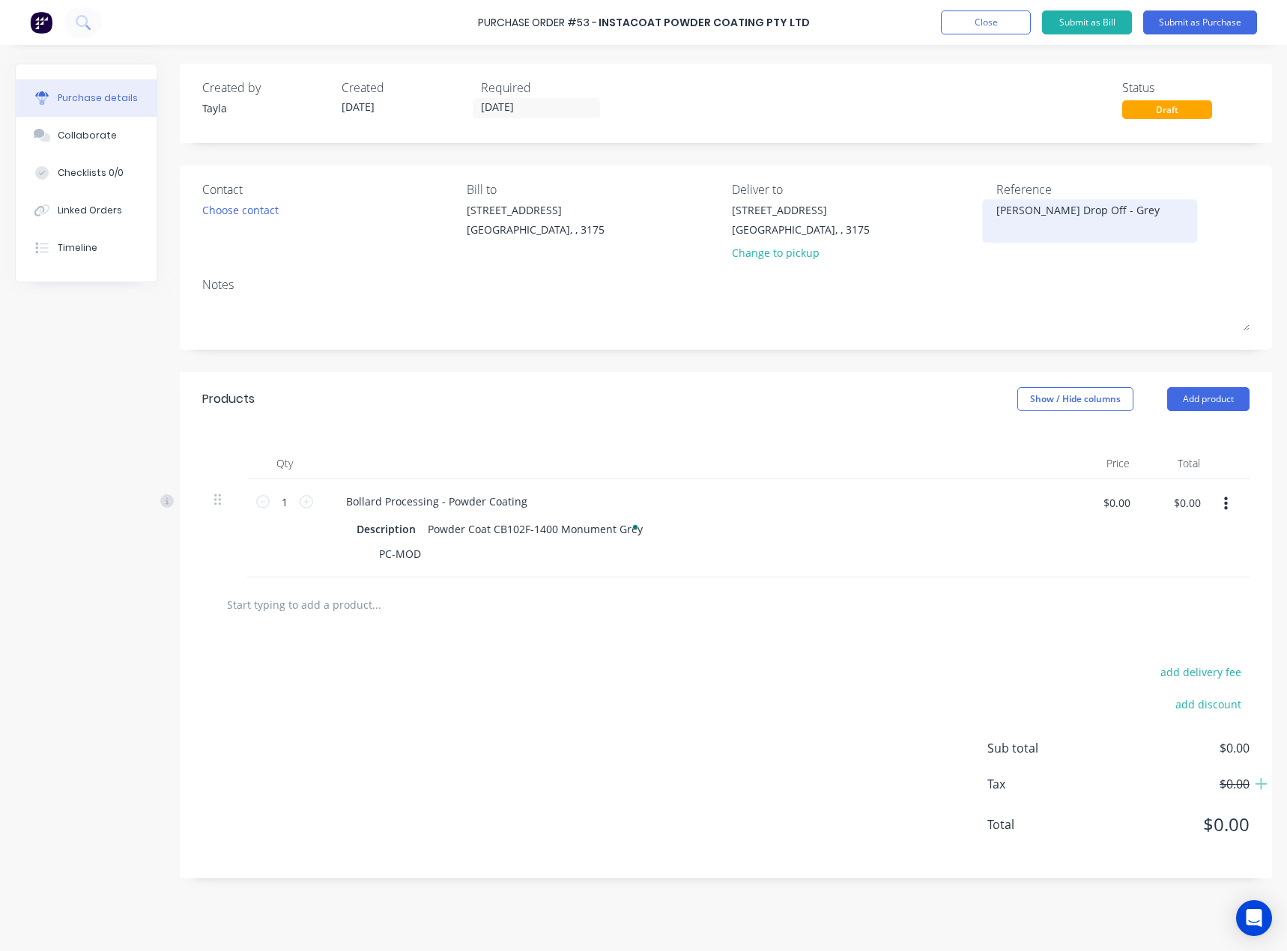
click at [1073, 222] on textarea "Ian Drop Off - Grey" at bounding box center [1089, 219] width 187 height 34
click at [1069, 215] on textarea "Ian Drop Off - Grey" at bounding box center [1089, 219] width 187 height 34
type textarea "x"
type textarea "Ian Drop Off - MGrey"
type textarea "x"
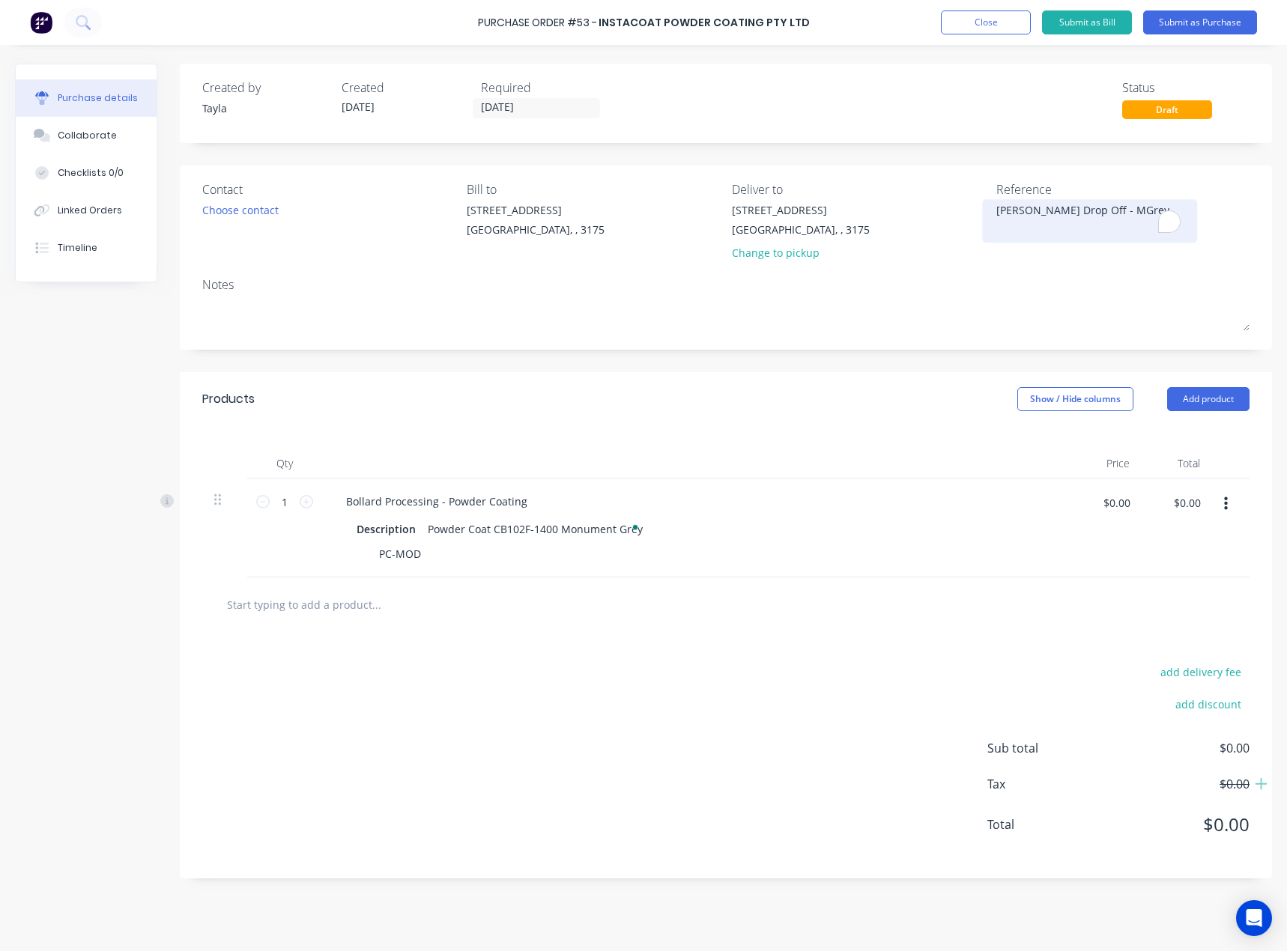
type textarea "Ian Drop Off - MoGrey"
type textarea "x"
type textarea "Ian Drop Off - MonGrey"
type textarea "x"
type textarea "Ian Drop Off - MonuGrey"
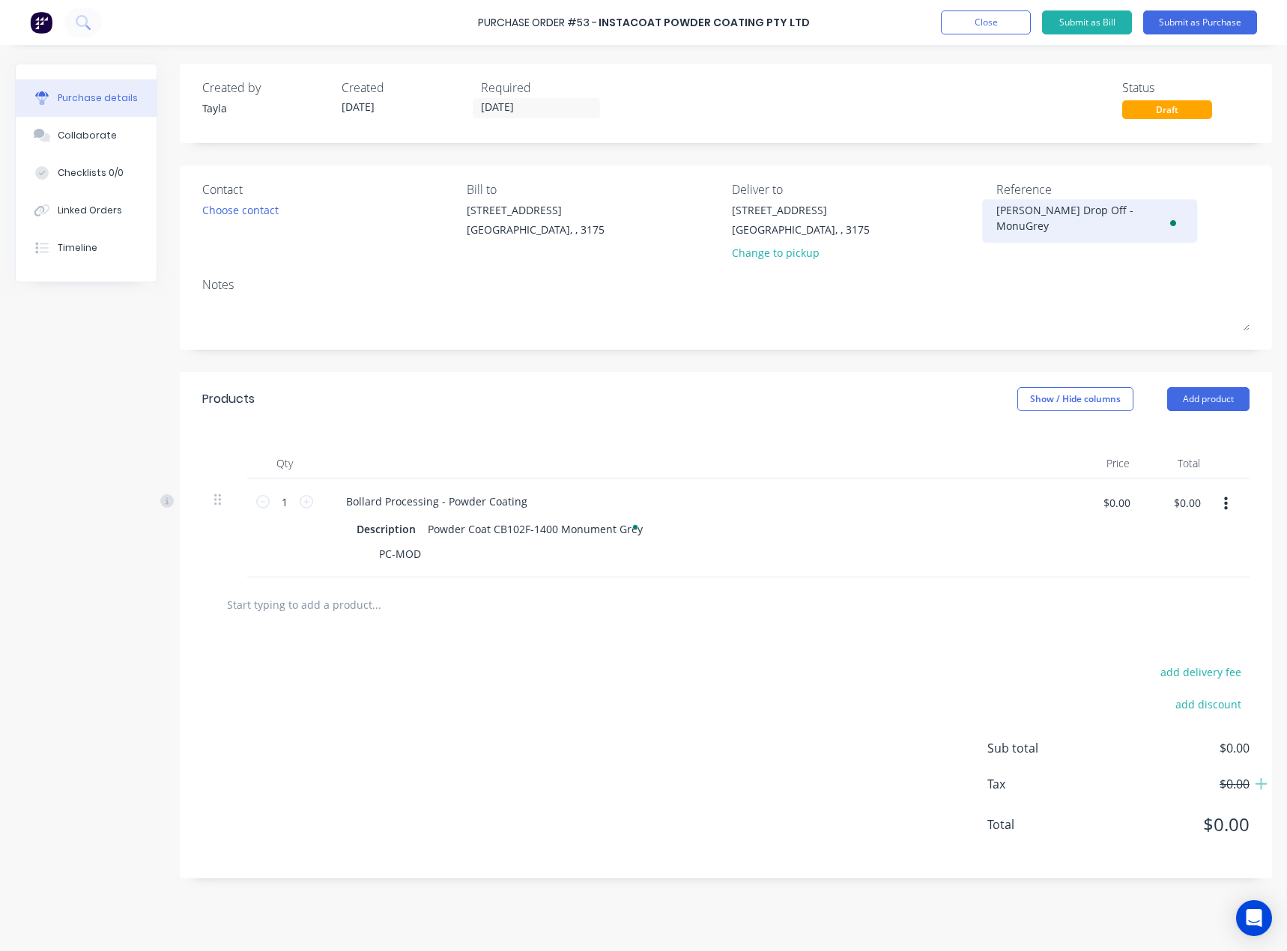
type textarea "x"
type textarea "Ian Drop Off - MonumeGrey"
type textarea "x"
type textarea "Ian Drop Off - MonumenGrey"
type textarea "x"
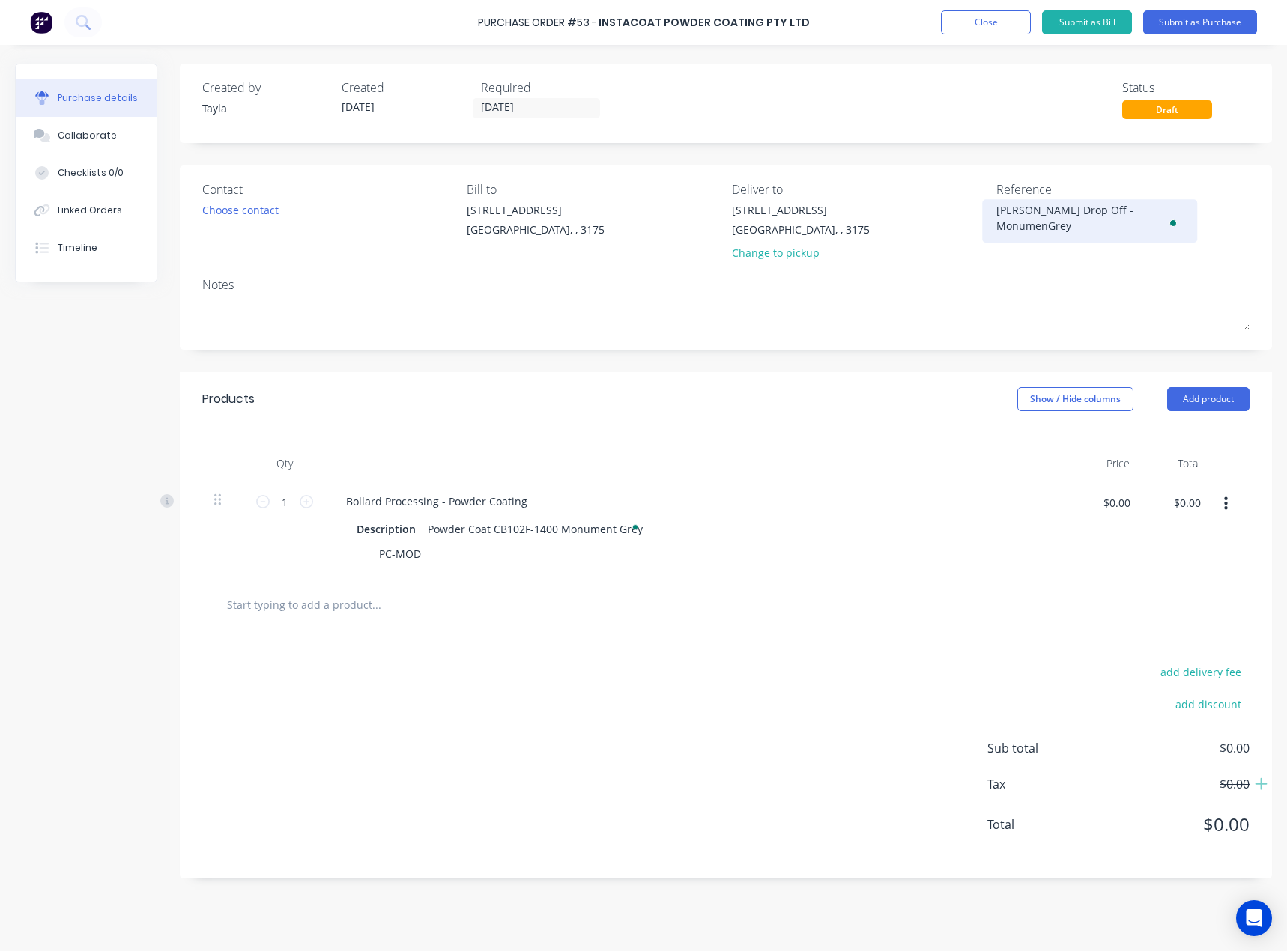
type textarea "Ian Drop Off - MonumentGrey"
type textarea "x"
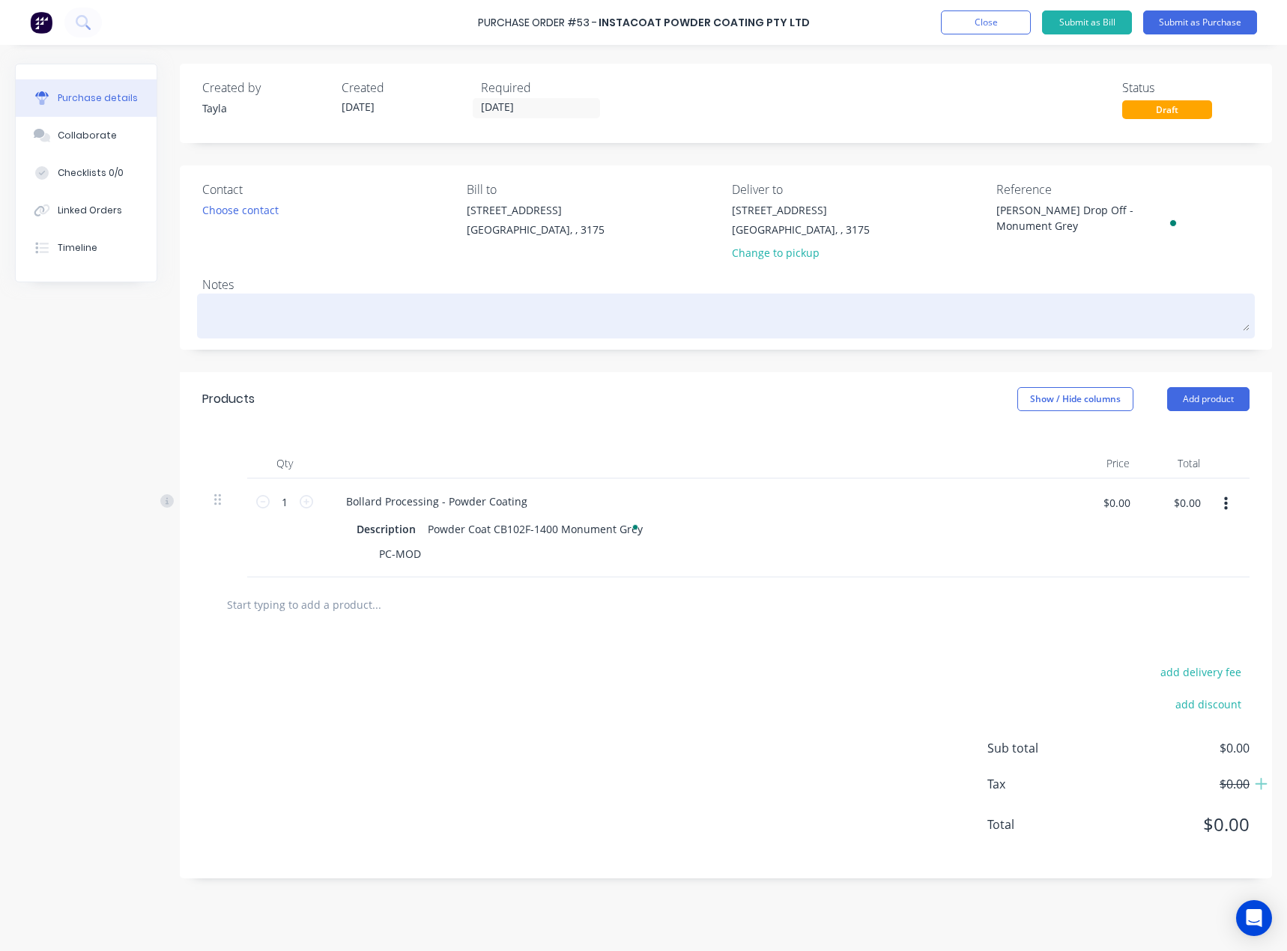
type textarea "Ian Drop Off - Monument Grey"
type textarea "x"
type textarea "Ian Drop Off - Monument Grey"
click at [508, 317] on textarea at bounding box center [725, 314] width 1047 height 34
type textarea "x"
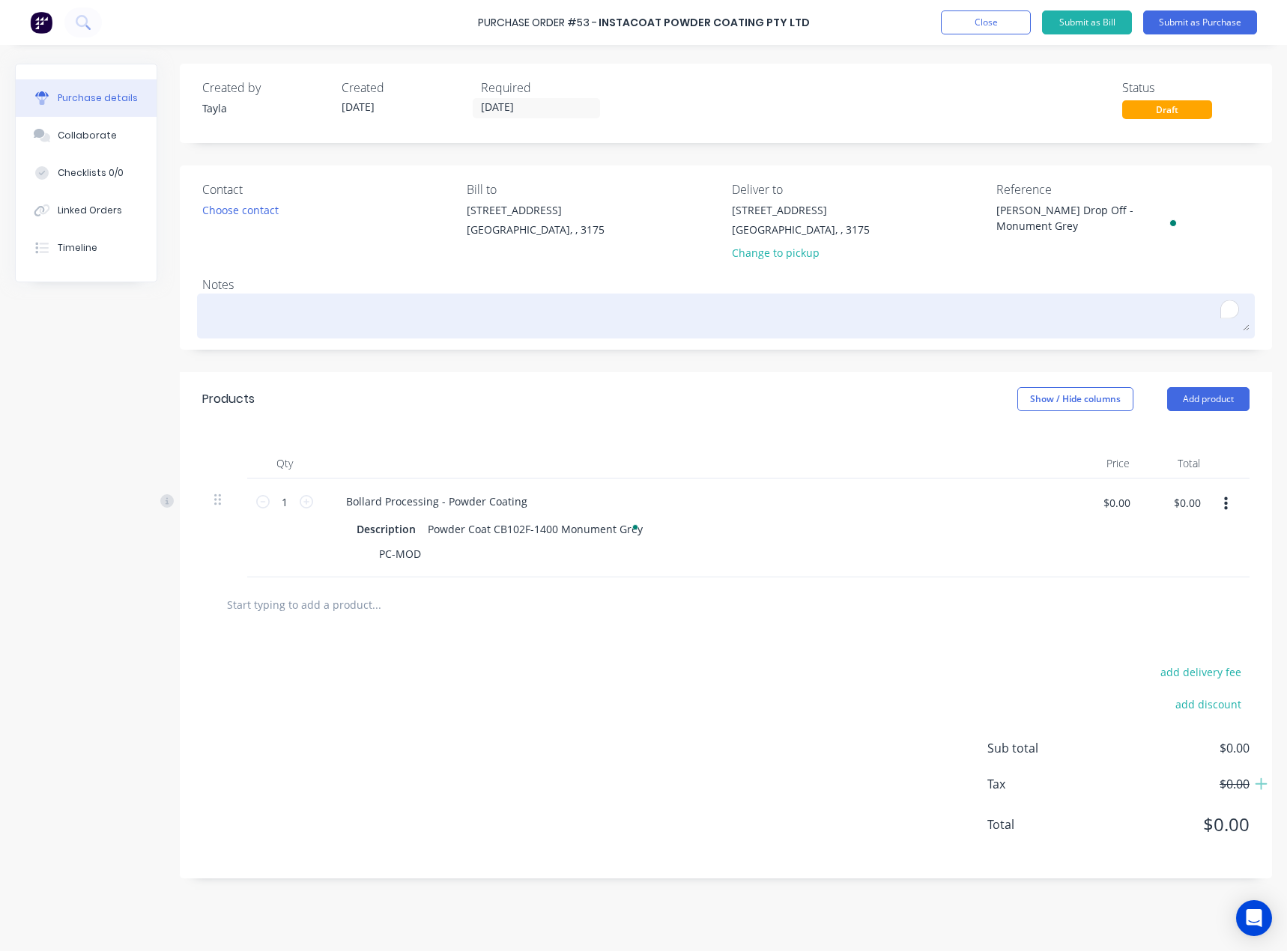
type textarea "M"
type textarea "x"
type textarea "Mo"
type textarea "x"
type textarea "Mon"
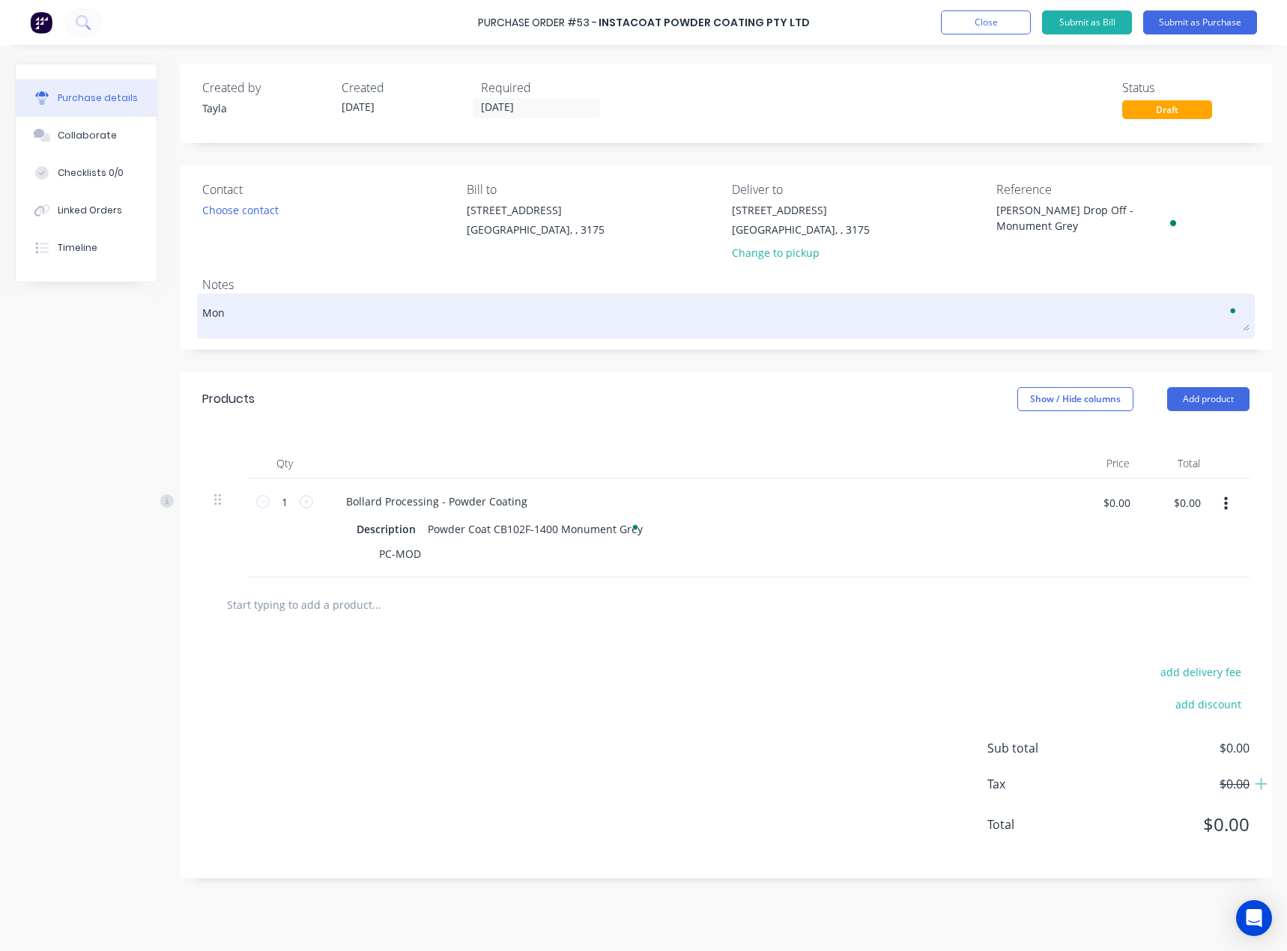
type textarea "x"
type textarea "Monu"
type textarea "x"
type textarea "Monum"
type textarea "x"
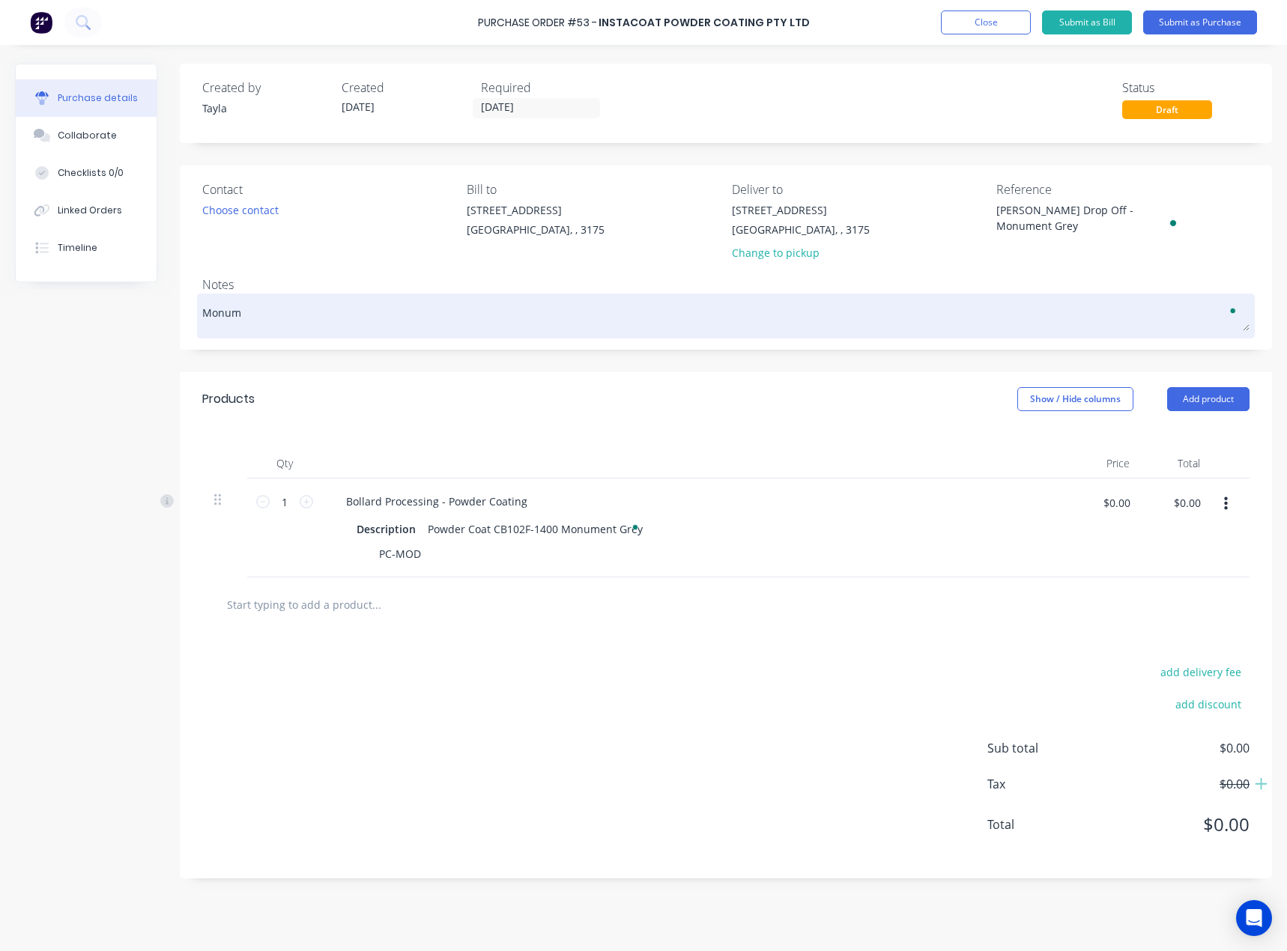
type textarea "Monume"
type textarea "x"
type textarea "Monumen"
type textarea "x"
type textarea "Monument"
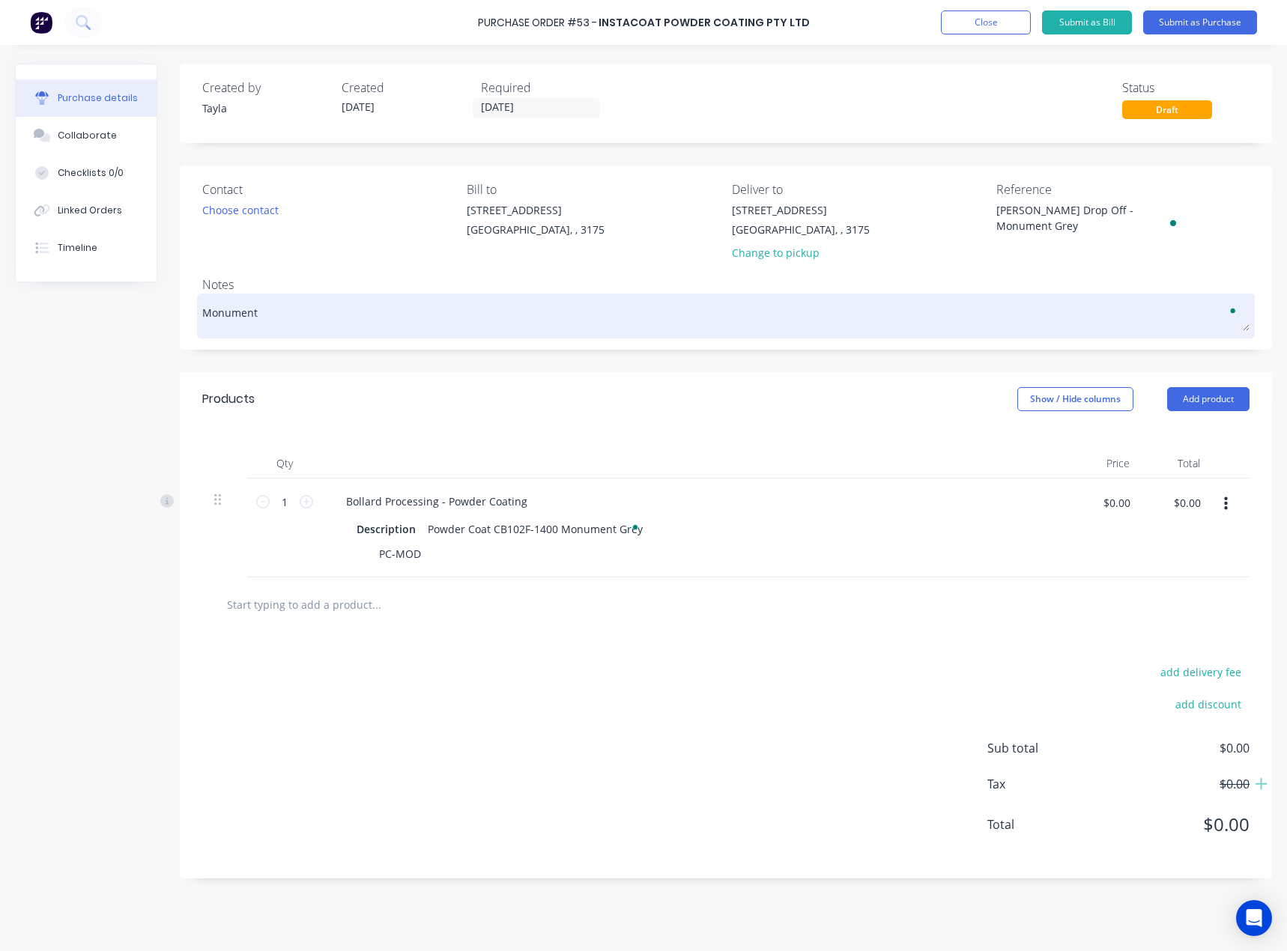
type textarea "x"
type textarea "Monument"
type textarea "x"
type textarea "Monument G"
type textarea "x"
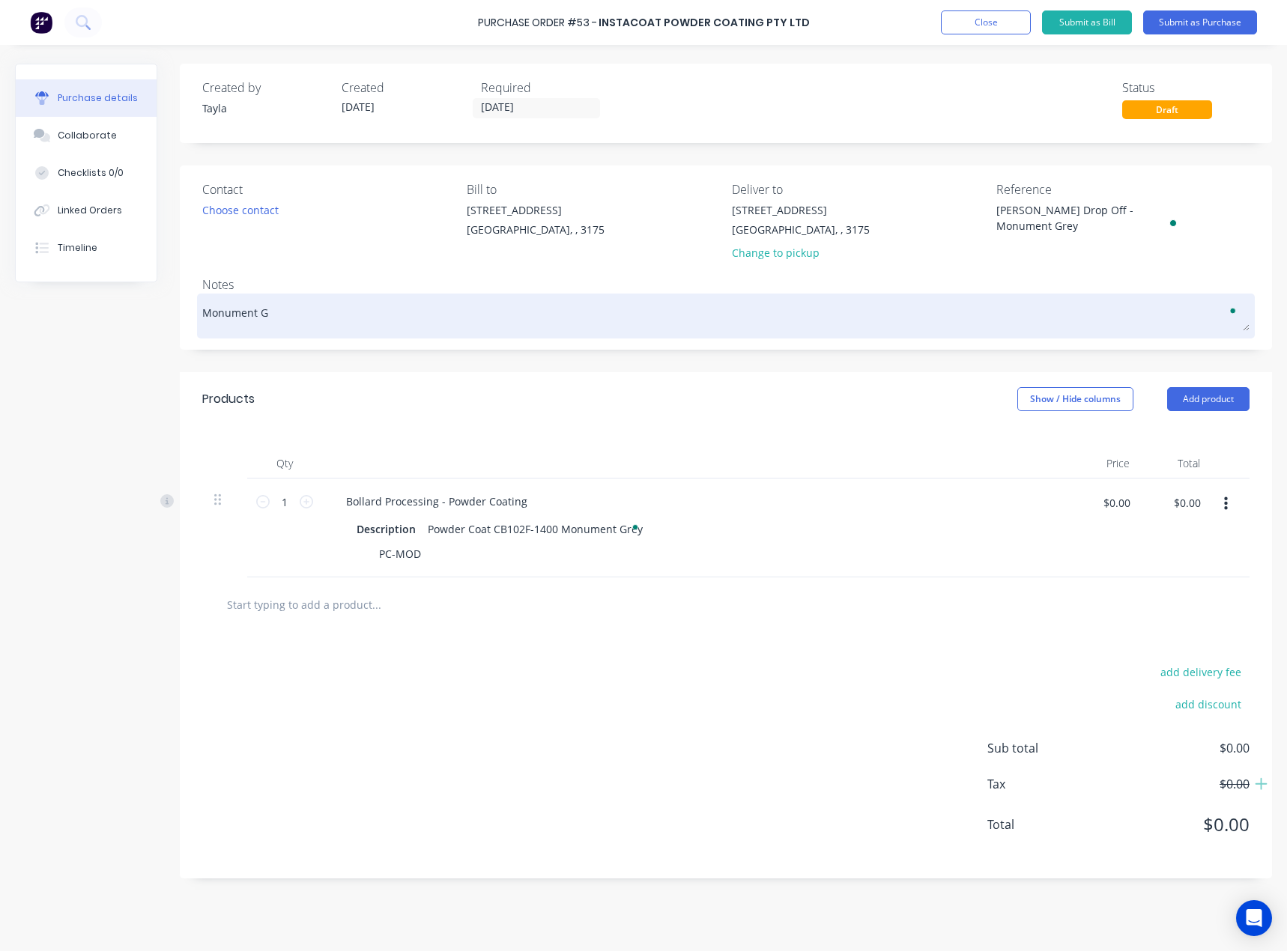
type textarea "Monument Gr"
type textarea "x"
type textarea "Monument Gre"
type textarea "x"
type textarea "Monument Grey"
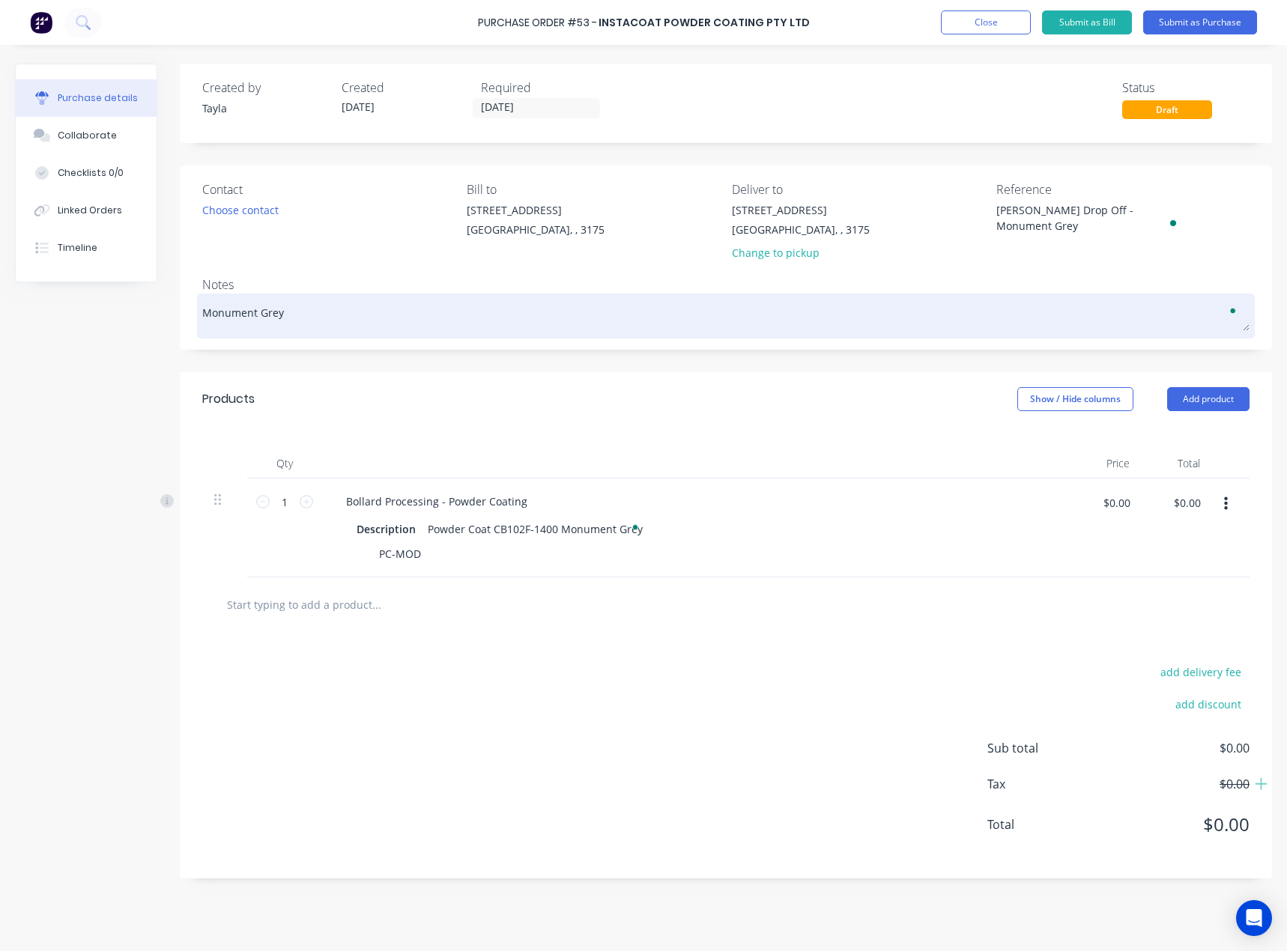
type textarea "x"
type textarea "PMonument Grey"
type textarea "x"
type textarea "PowMonument Grey"
type textarea "x"
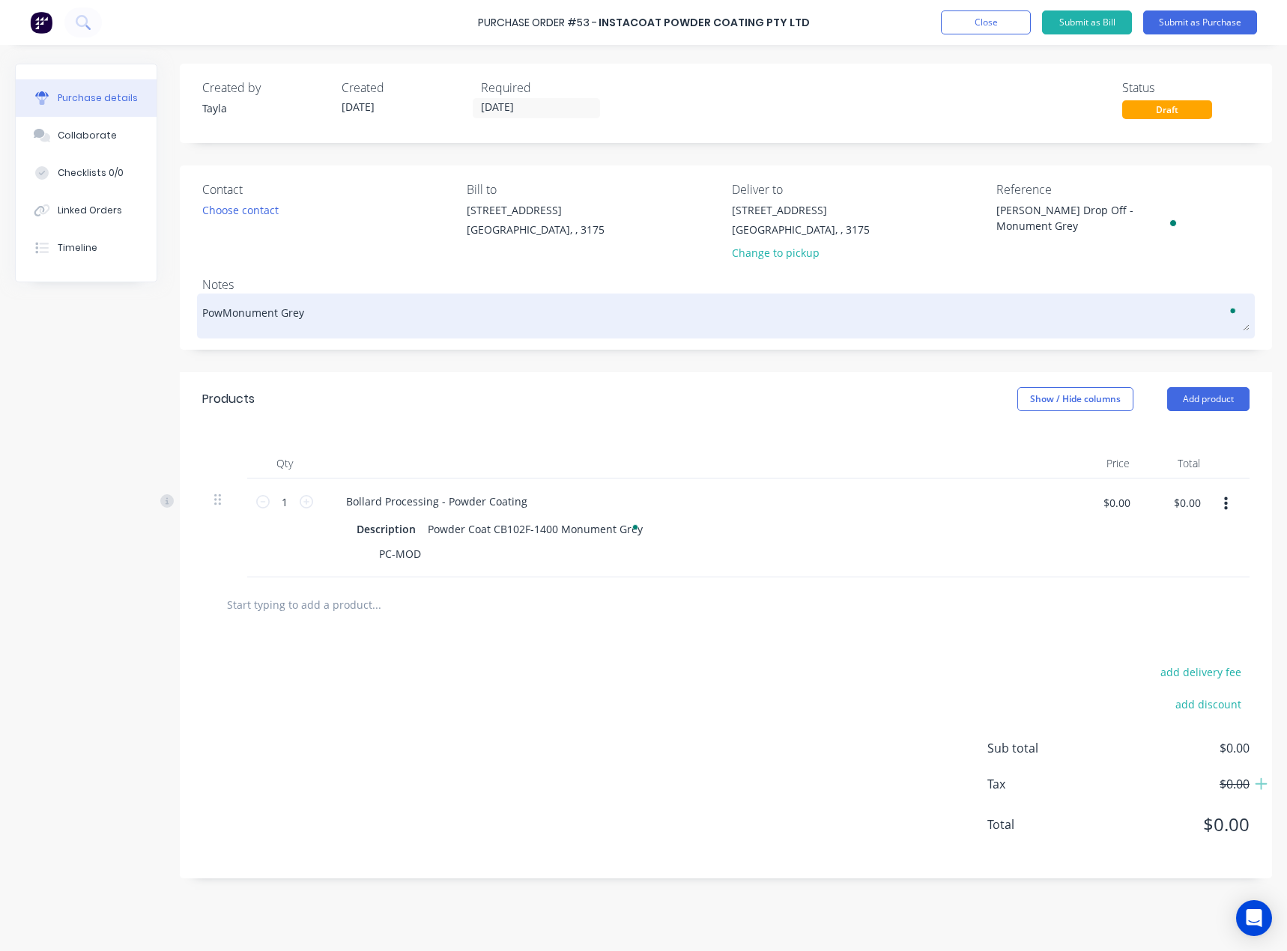
type textarea "PowdMonument Grey"
type textarea "x"
type textarea "PowdeMonument Grey"
type textarea "x"
type textarea "PowderMonument Grey"
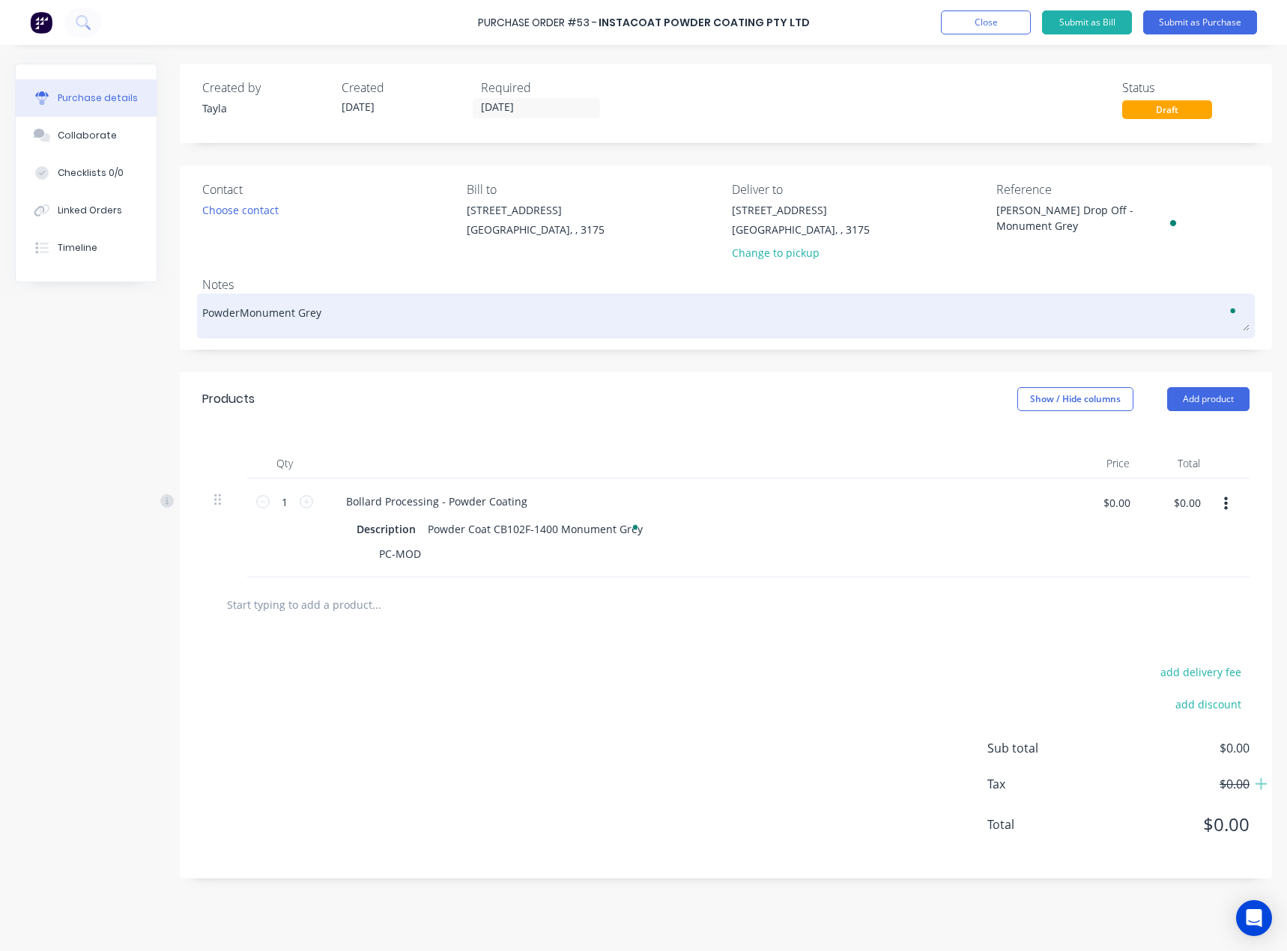
type textarea "x"
type textarea "Powder Monument Grey"
type textarea "x"
type textarea "Powder CoMonument Grey"
type textarea "x"
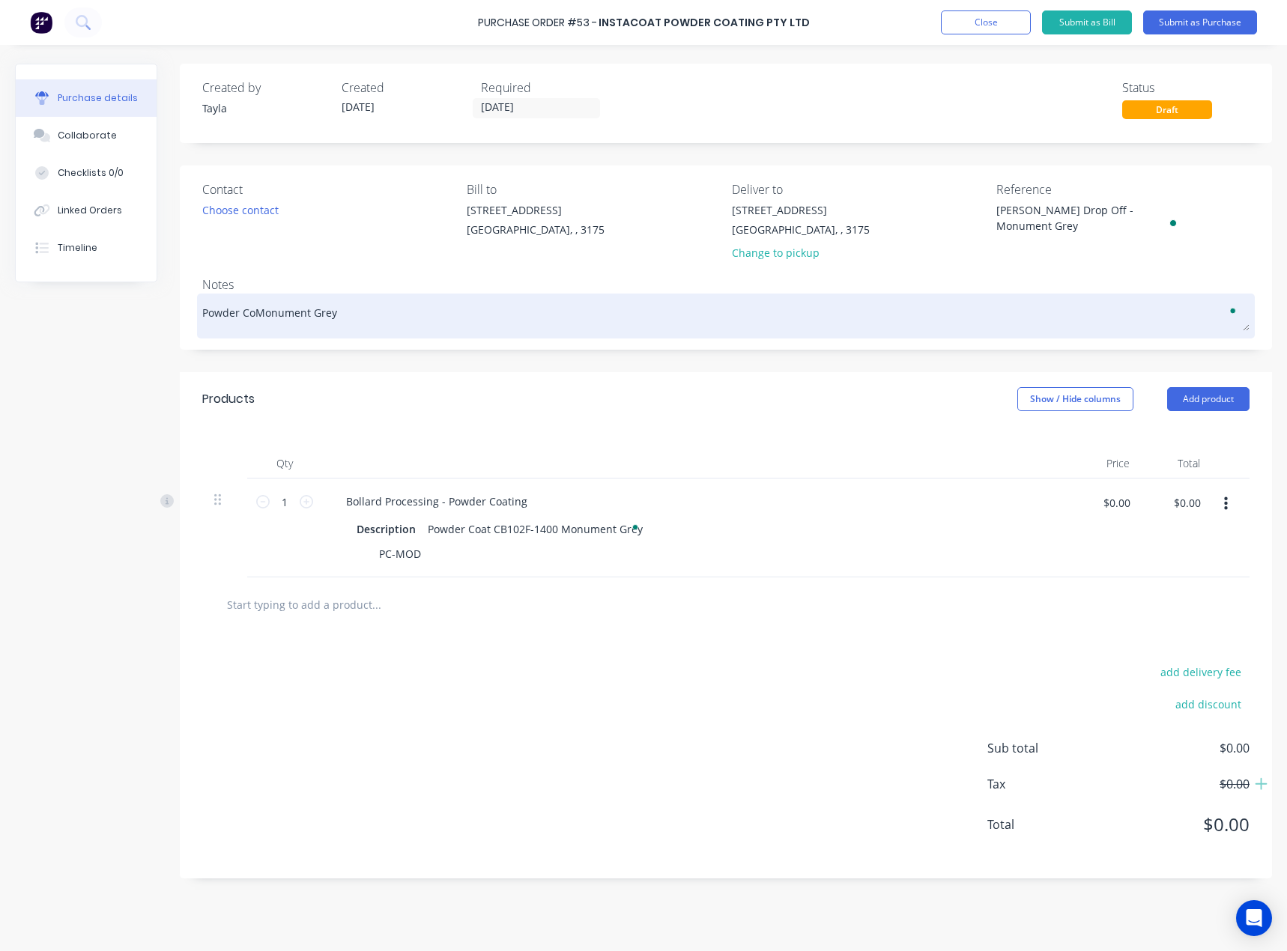
type textarea "Powder CoiMonument Grey"
type textarea "x"
type textarea "Powder CoMonument Grey"
type textarea "x"
type textarea "Powder CoaMonument Grey"
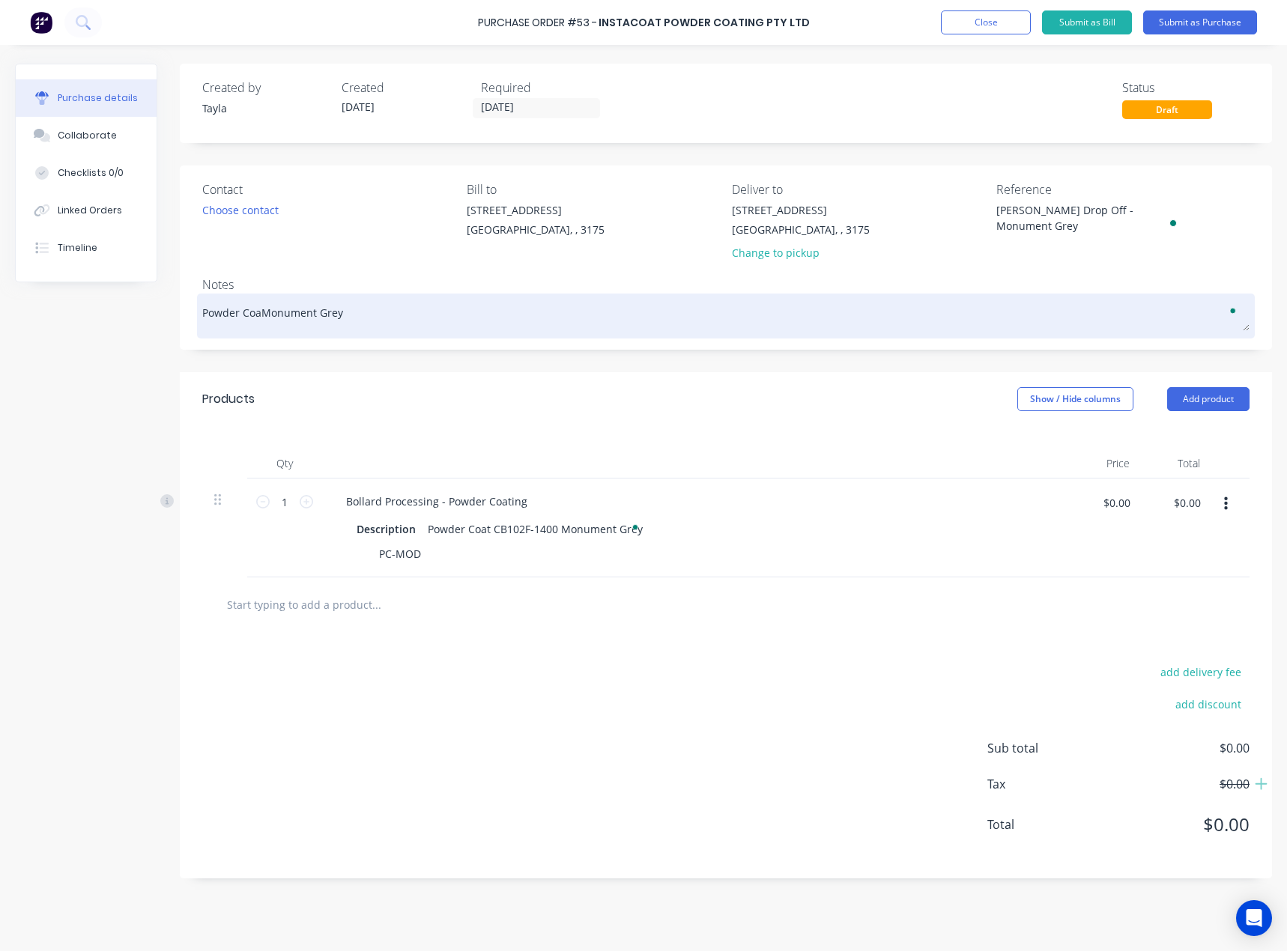
type textarea "x"
type textarea "Powder CoatMonument Grey"
type textarea "x"
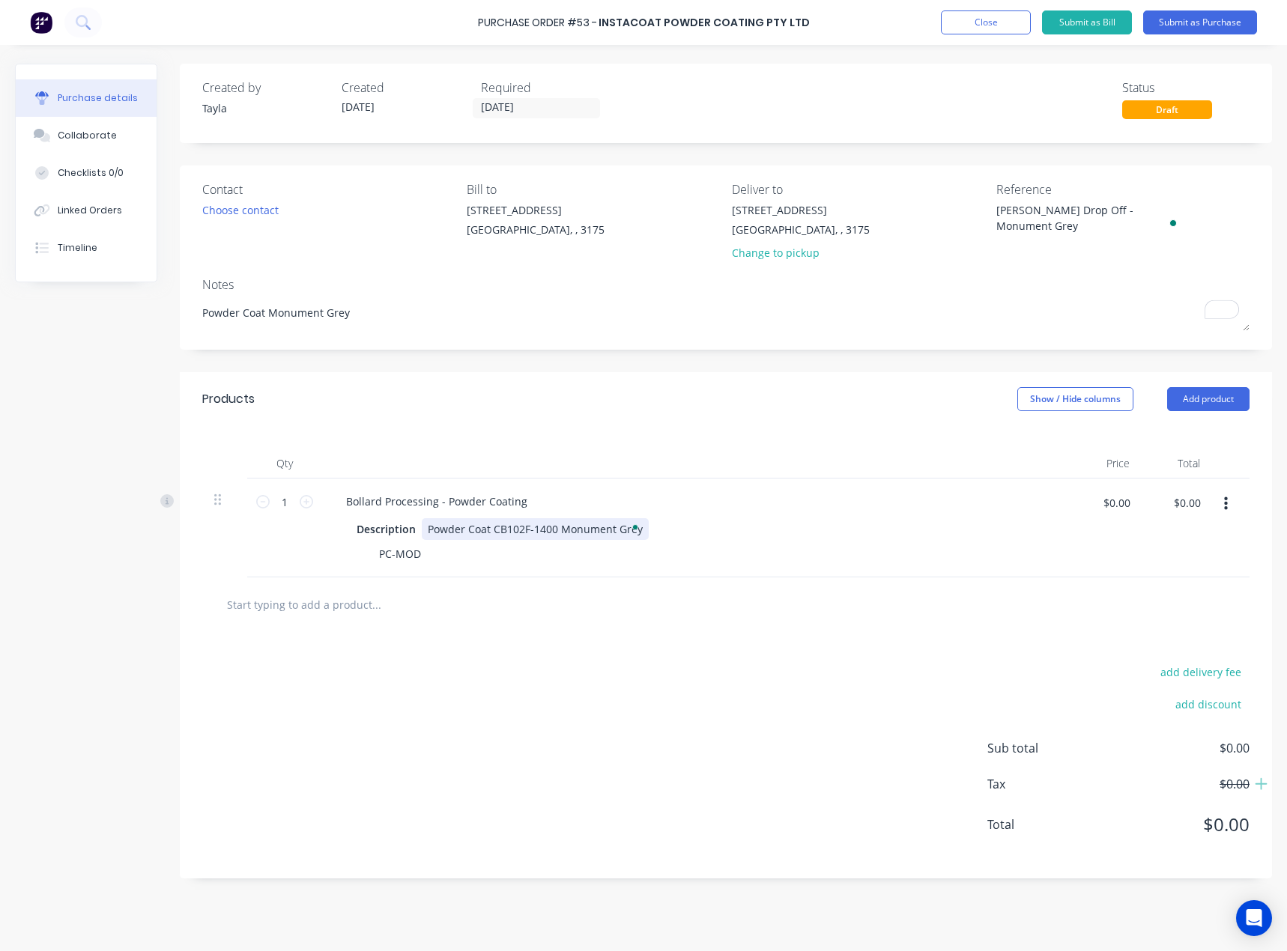
type textarea "Powder Coat Monument Grey"
type textarea "x"
type textarea "Powder Coat Monument Grey"
click at [607, 534] on div "Powder Coat CB102F-1400 Monument Grey" at bounding box center [535, 529] width 227 height 22
click at [281, 502] on input "1" at bounding box center [285, 501] width 30 height 22
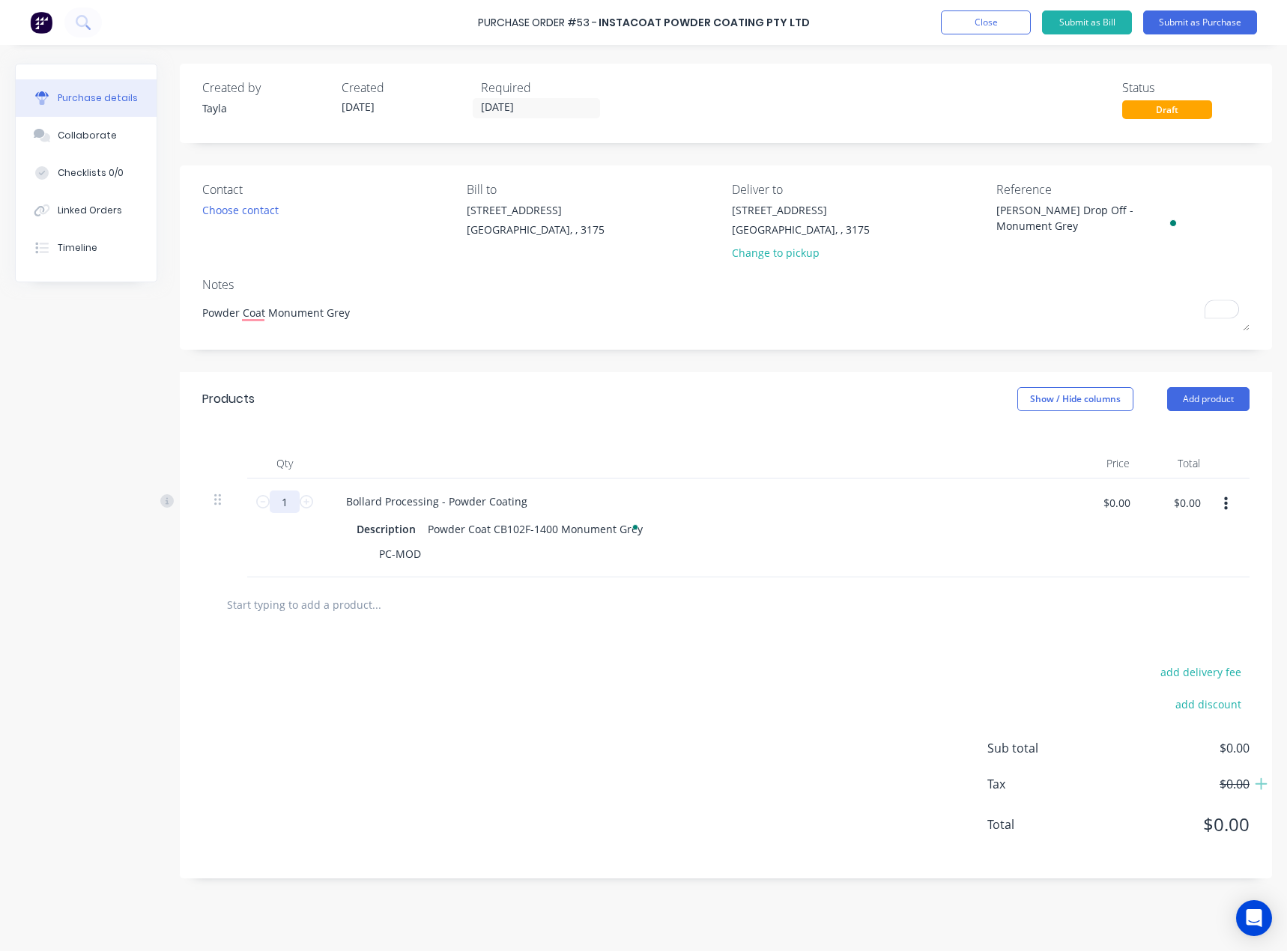
type textarea "x"
type input "3"
type textarea "x"
type input "35"
type textarea "x"
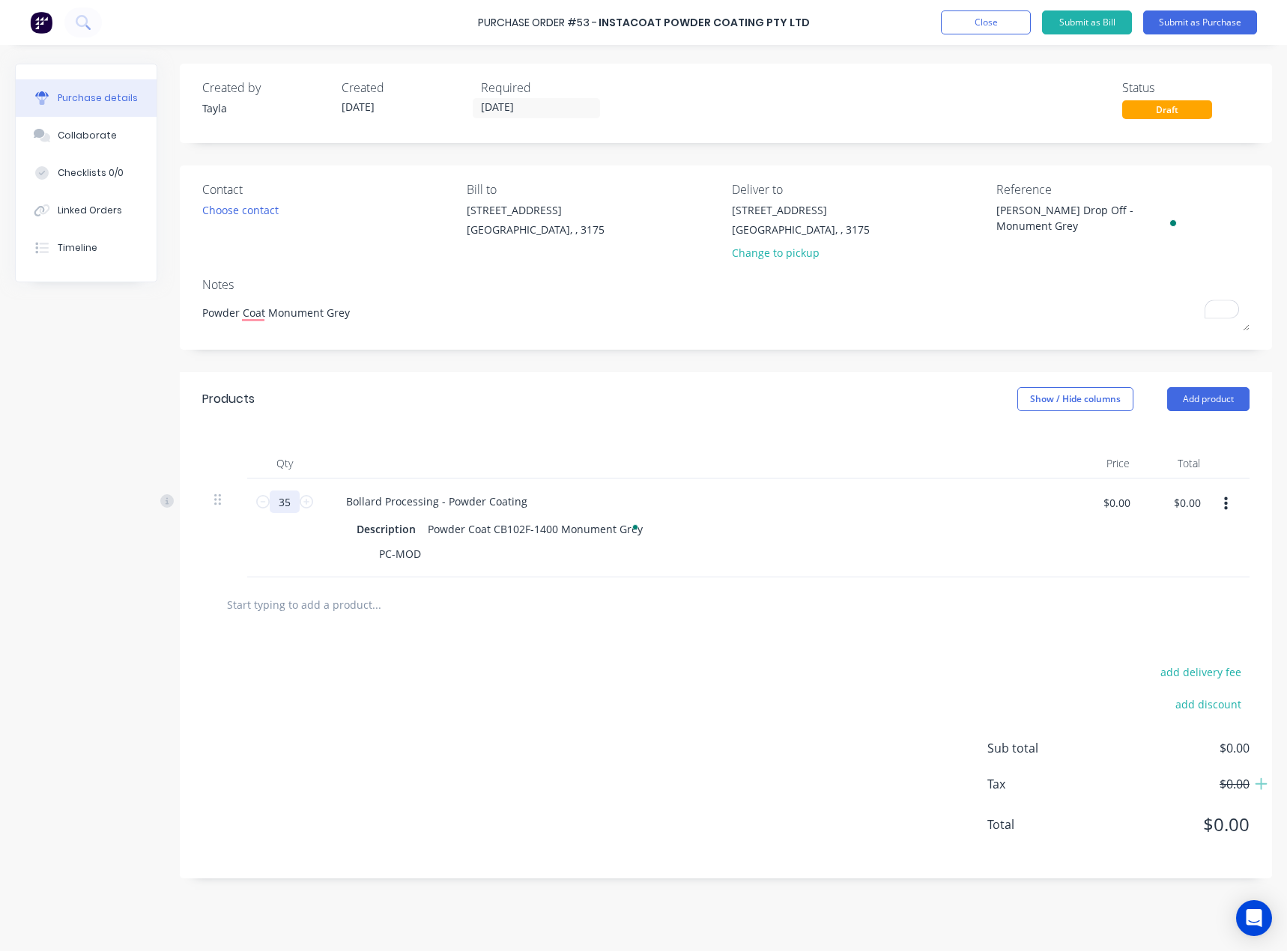
type input "35"
click at [380, 650] on div "add delivery fee add discount Sub total $0.00 Tax $0.00 Total $0.00" at bounding box center [726, 755] width 1092 height 246
click at [985, 550] on div "PC-MOD" at bounding box center [693, 554] width 686 height 22
click at [1122, 502] on input "$0.00" at bounding box center [1115, 502] width 45 height 24
type textarea "x"
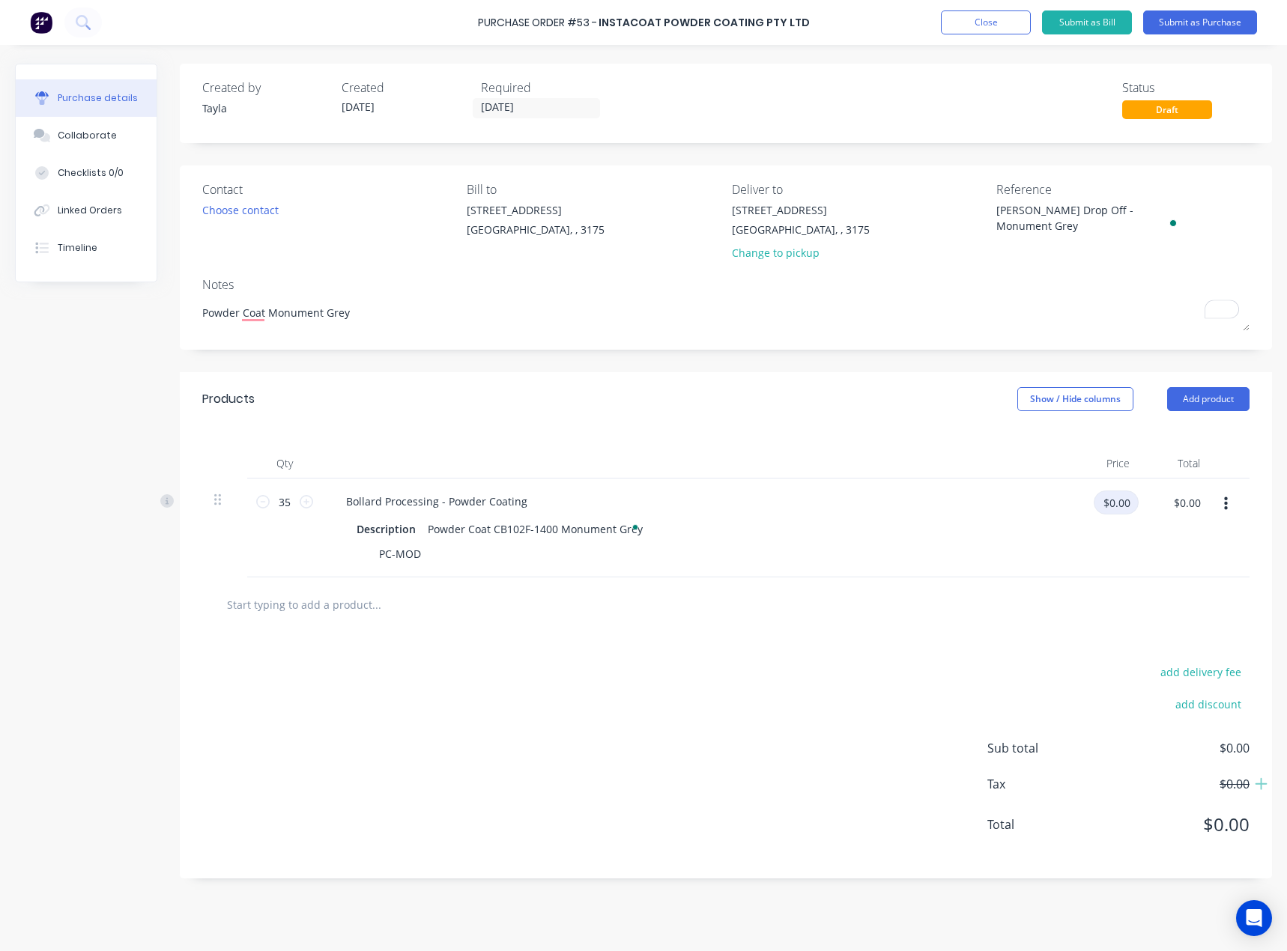
click at [1122, 502] on input "$0.00" at bounding box center [1115, 502] width 45 height 24
type input "10"
type textarea "x"
type input "$10.00"
type input "$350.00"
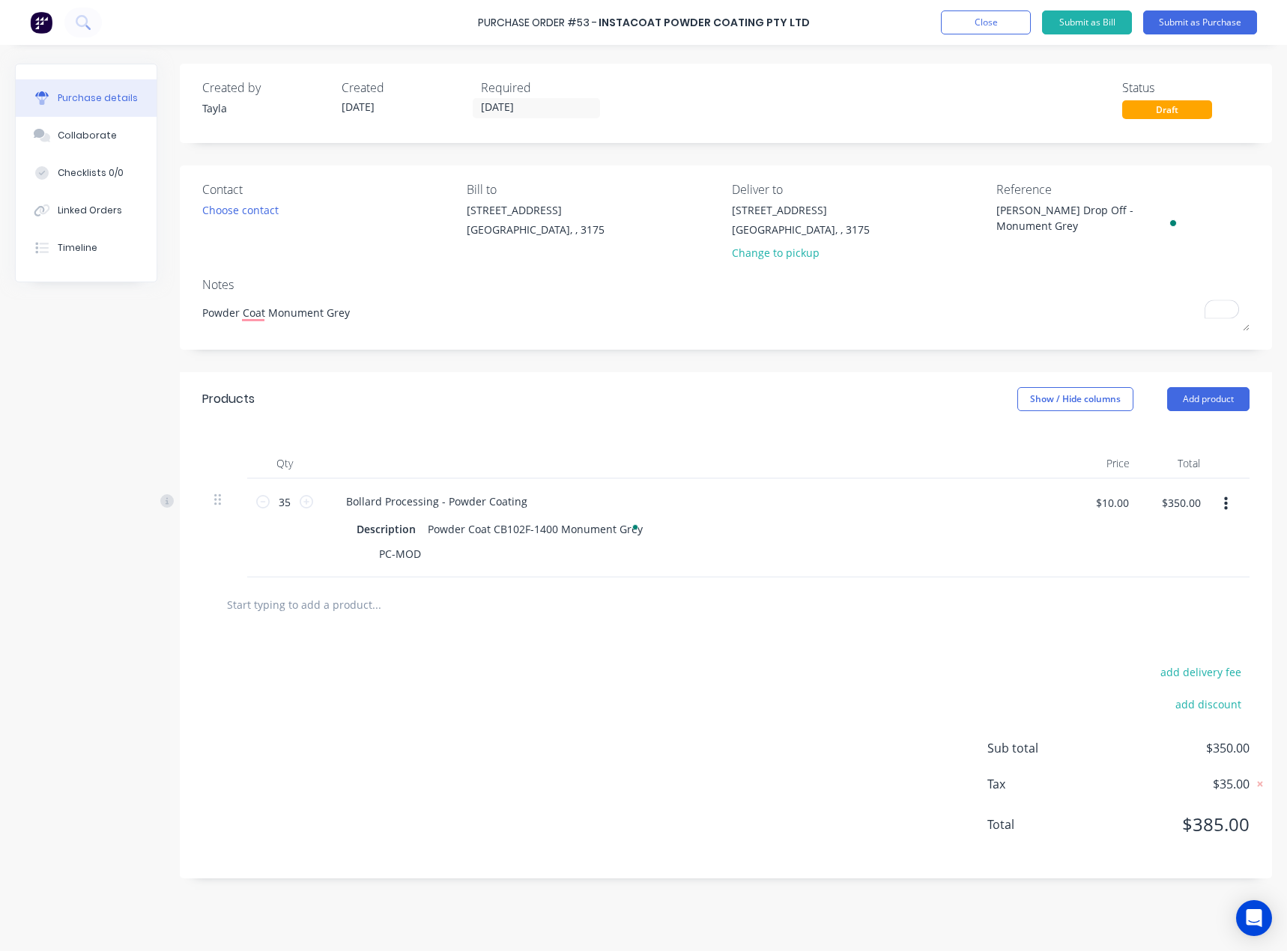
click at [1102, 595] on div at bounding box center [725, 604] width 1023 height 30
click at [341, 619] on input "text" at bounding box center [376, 604] width 300 height 30
click at [1211, 404] on button "Add product" at bounding box center [1208, 399] width 82 height 24
click at [1183, 422] on div "Product catalogue Basic product Lineal metre product Square metre product Notes…" at bounding box center [1178, 512] width 142 height 187
click at [1182, 424] on button "Product catalogue" at bounding box center [1178, 437] width 142 height 30
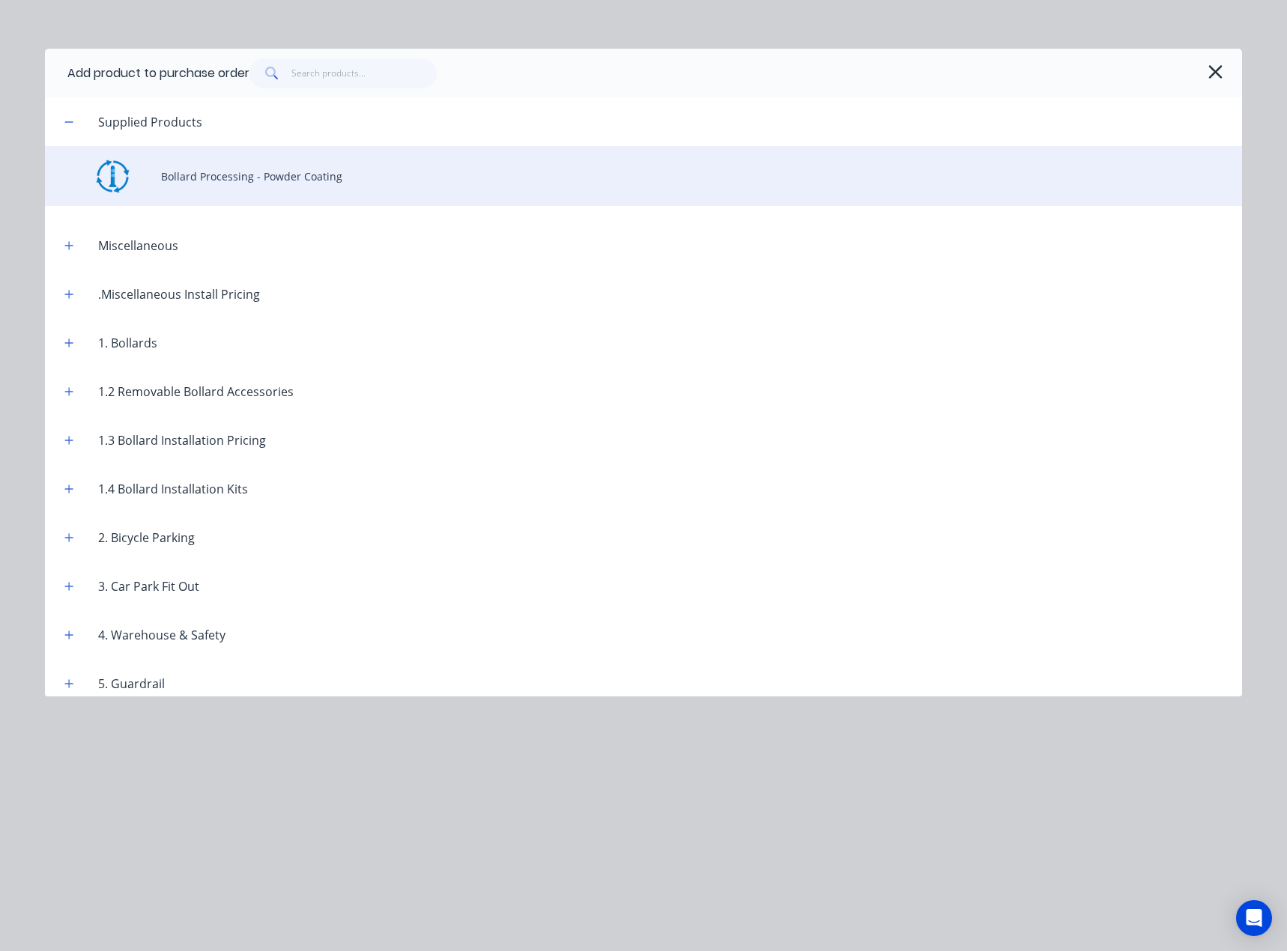
click at [253, 166] on div "Bollard Processing - Powder Coating" at bounding box center [643, 176] width 1197 height 60
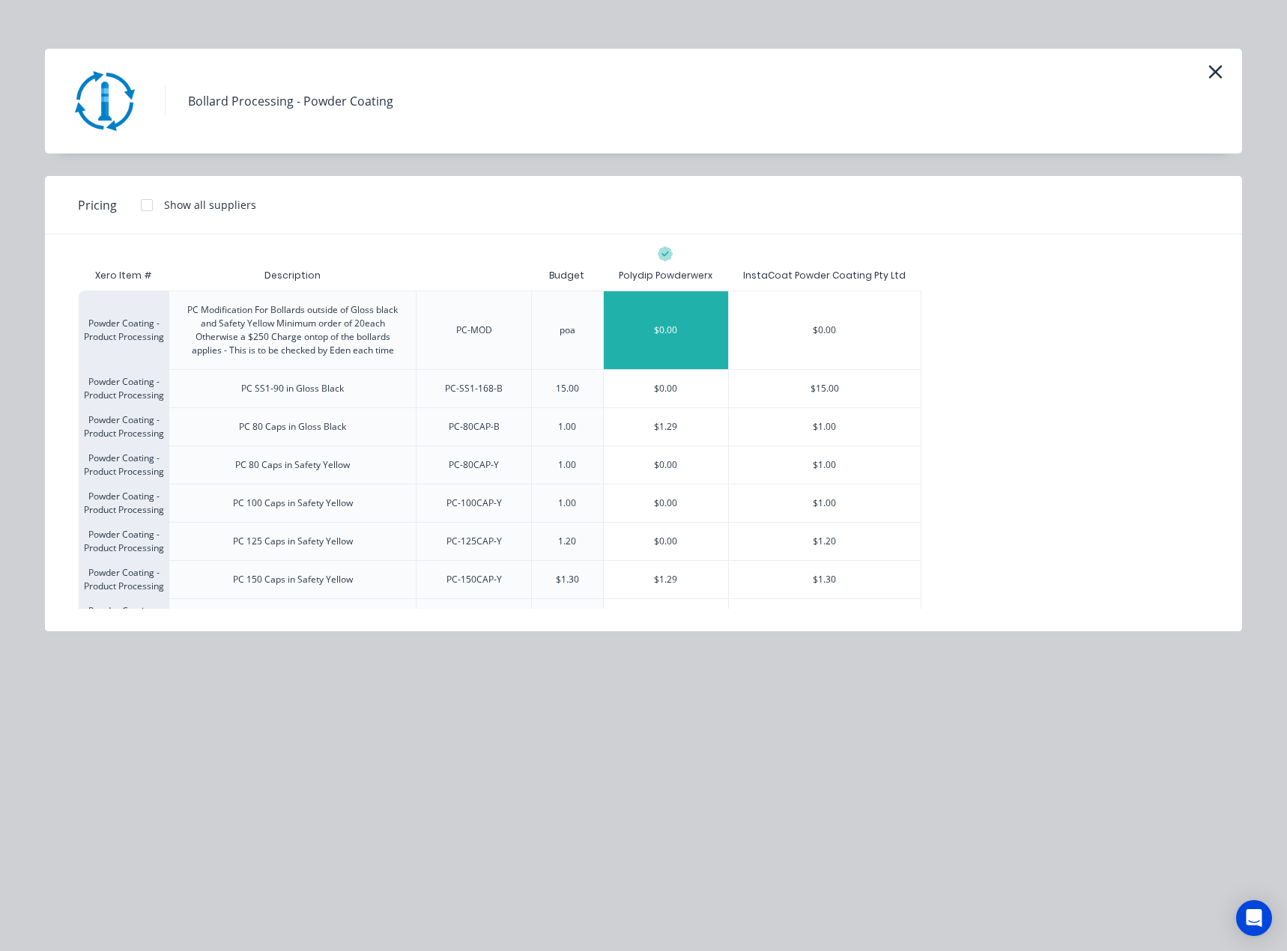
click at [657, 320] on div "$0.00" at bounding box center [666, 330] width 124 height 78
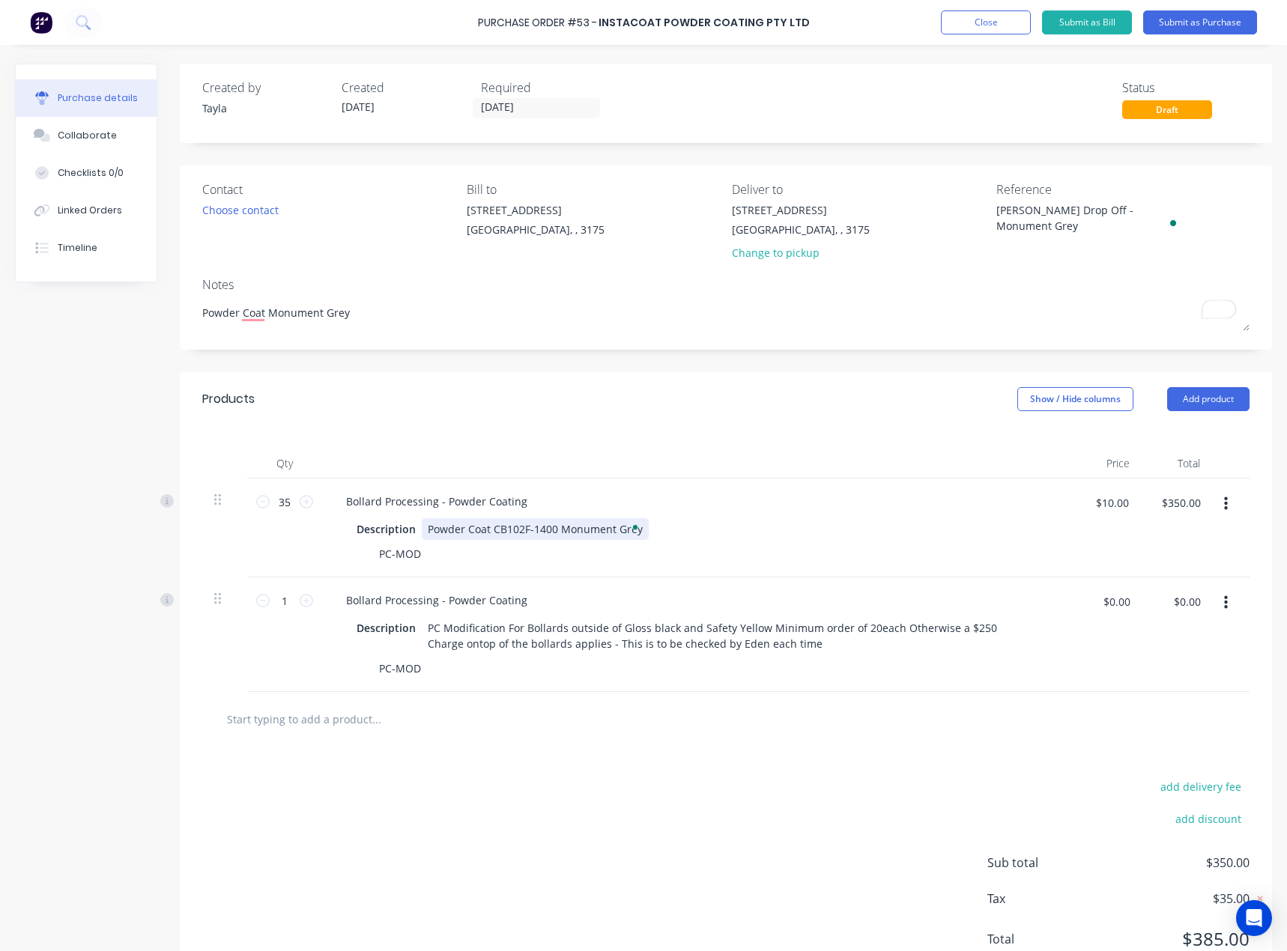
click at [490, 524] on div "Powder Coat CB102F-1400 Monument Grey" at bounding box center [535, 529] width 227 height 22
click at [560, 524] on div "Powder Coat CB102F-1400 Monument Grey" at bounding box center [535, 529] width 227 height 22
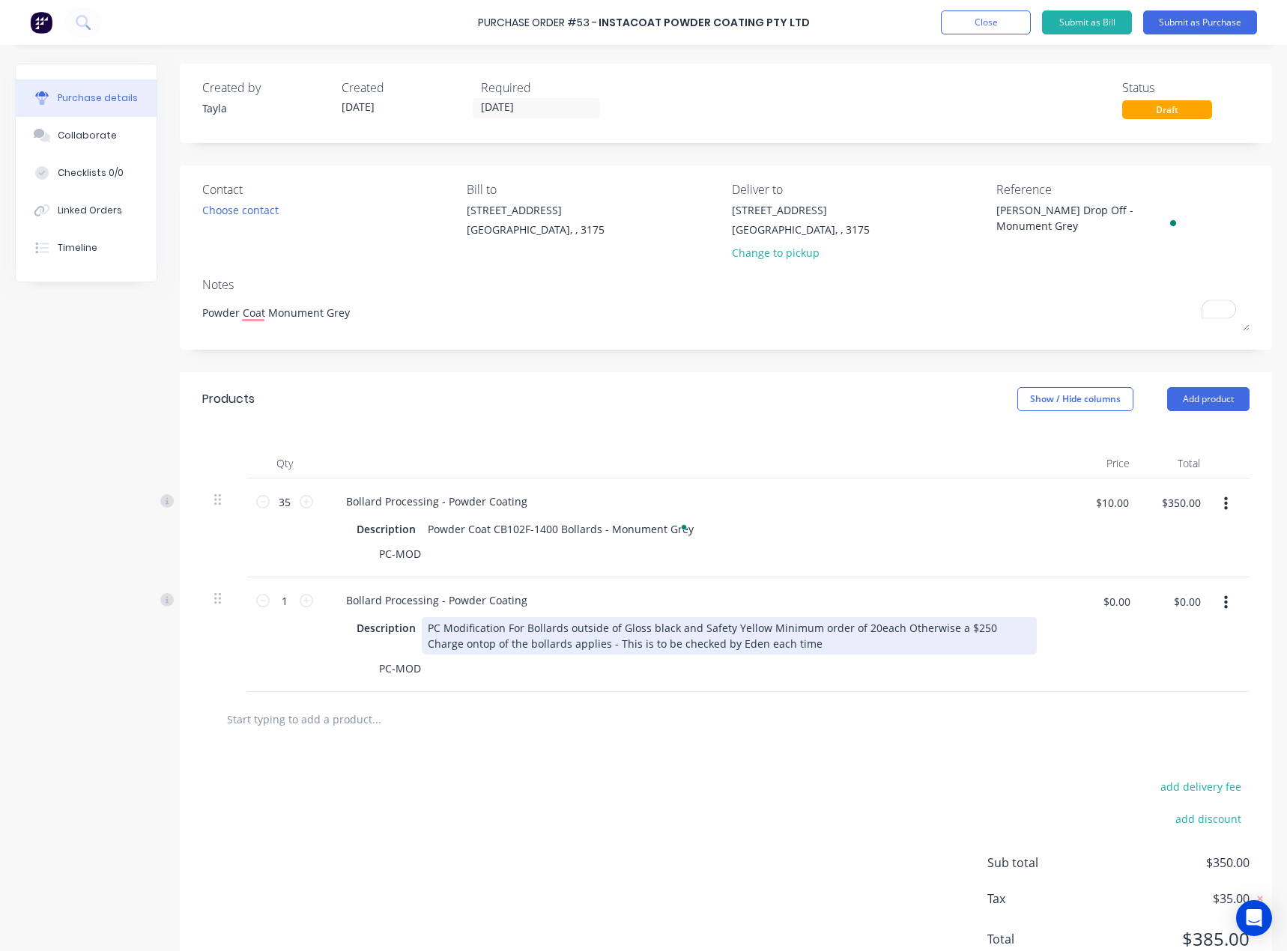
click at [544, 623] on div "PC Modification For Bollards outside of Gloss black and Safety Yellow Minimum o…" at bounding box center [729, 635] width 615 height 37
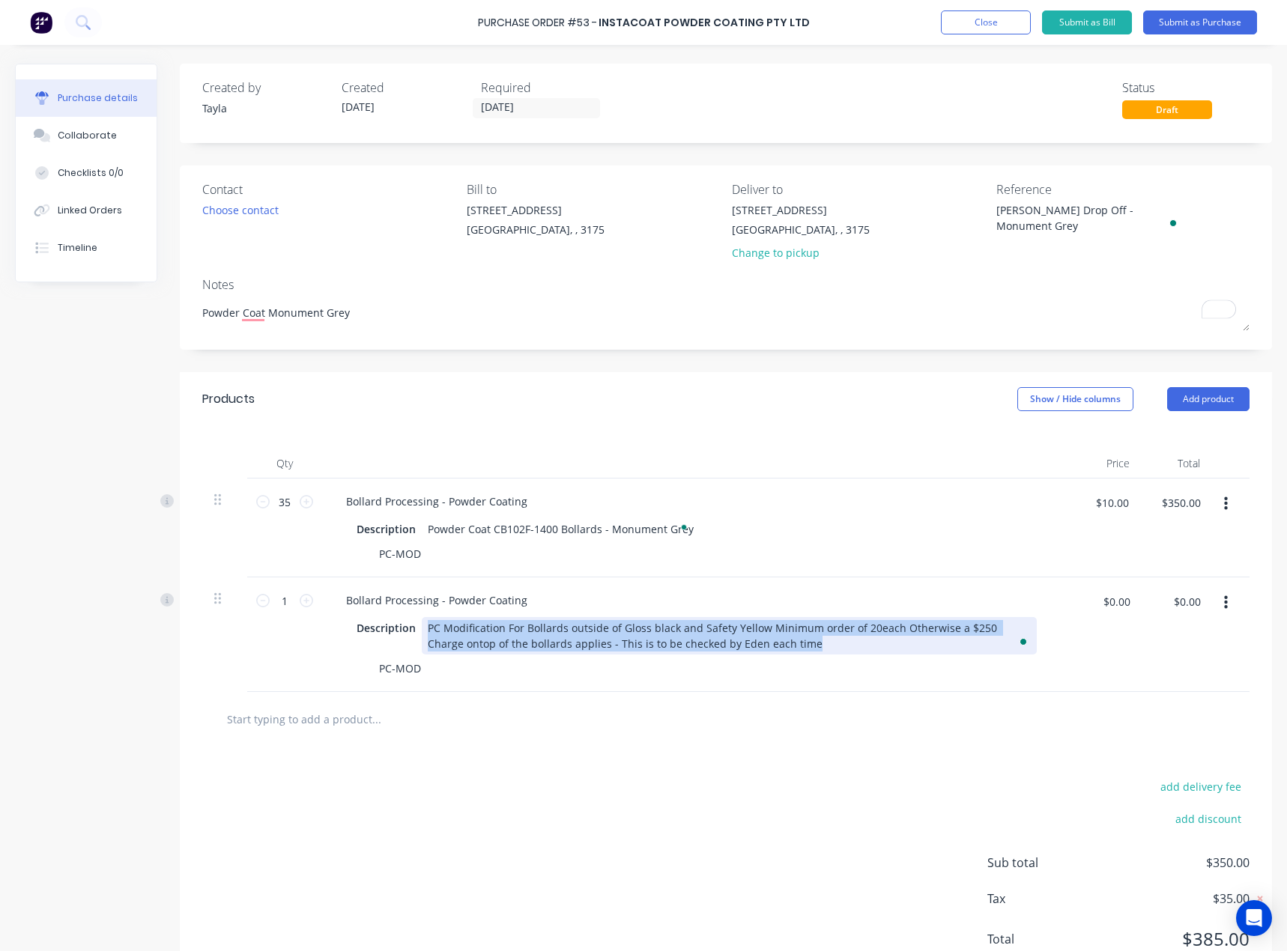
click at [544, 623] on div "PC Modification For Bollards outside of Gloss black and Safety Yellow Minimum o…" at bounding box center [729, 635] width 615 height 37
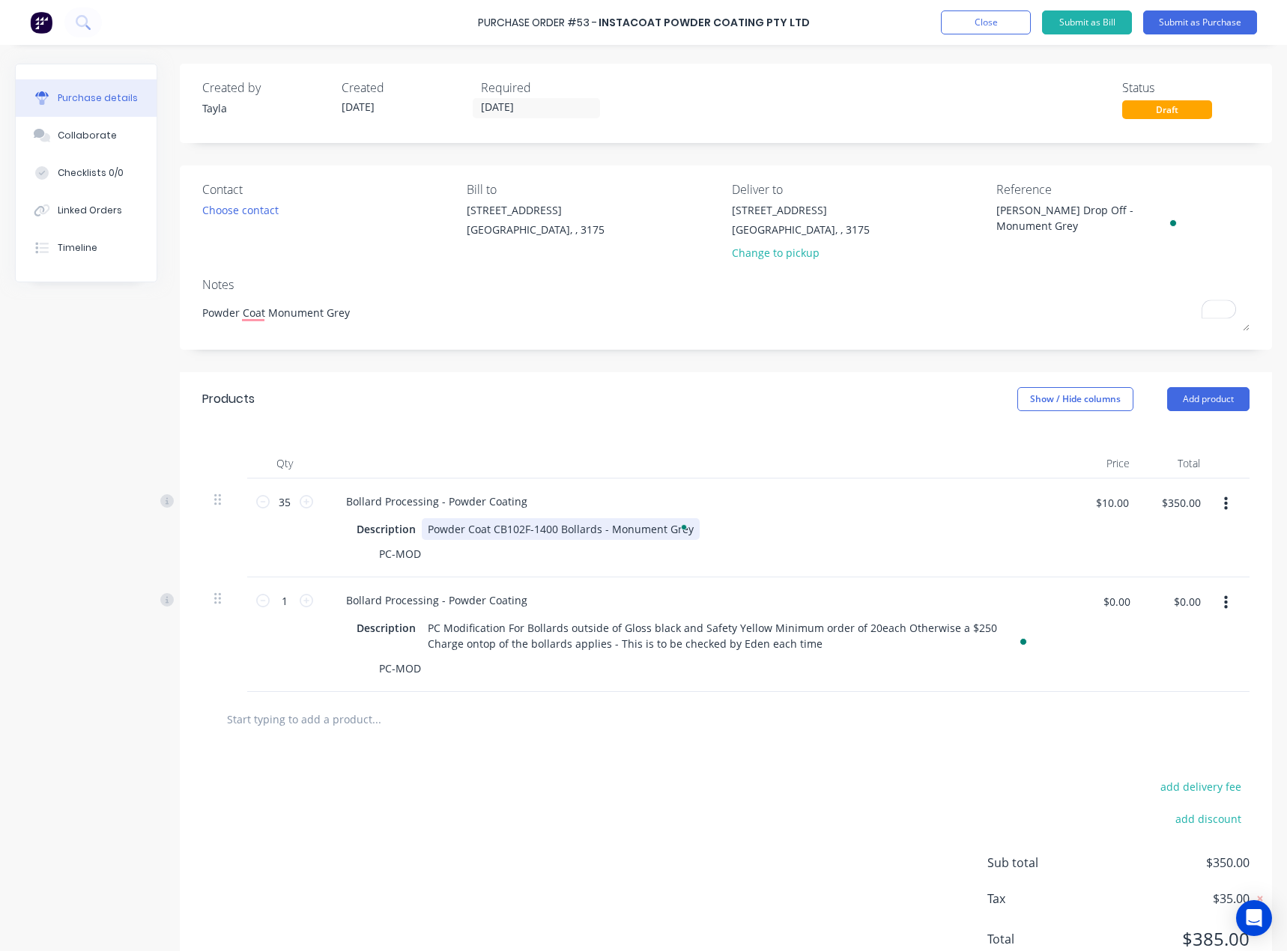
click at [520, 533] on div "Powder Coat CB102F-1400 Bollards - Monument Grey" at bounding box center [561, 529] width 278 height 22
copy div "Powder Coat CB102F-1400 Bollards - Monument Grey"
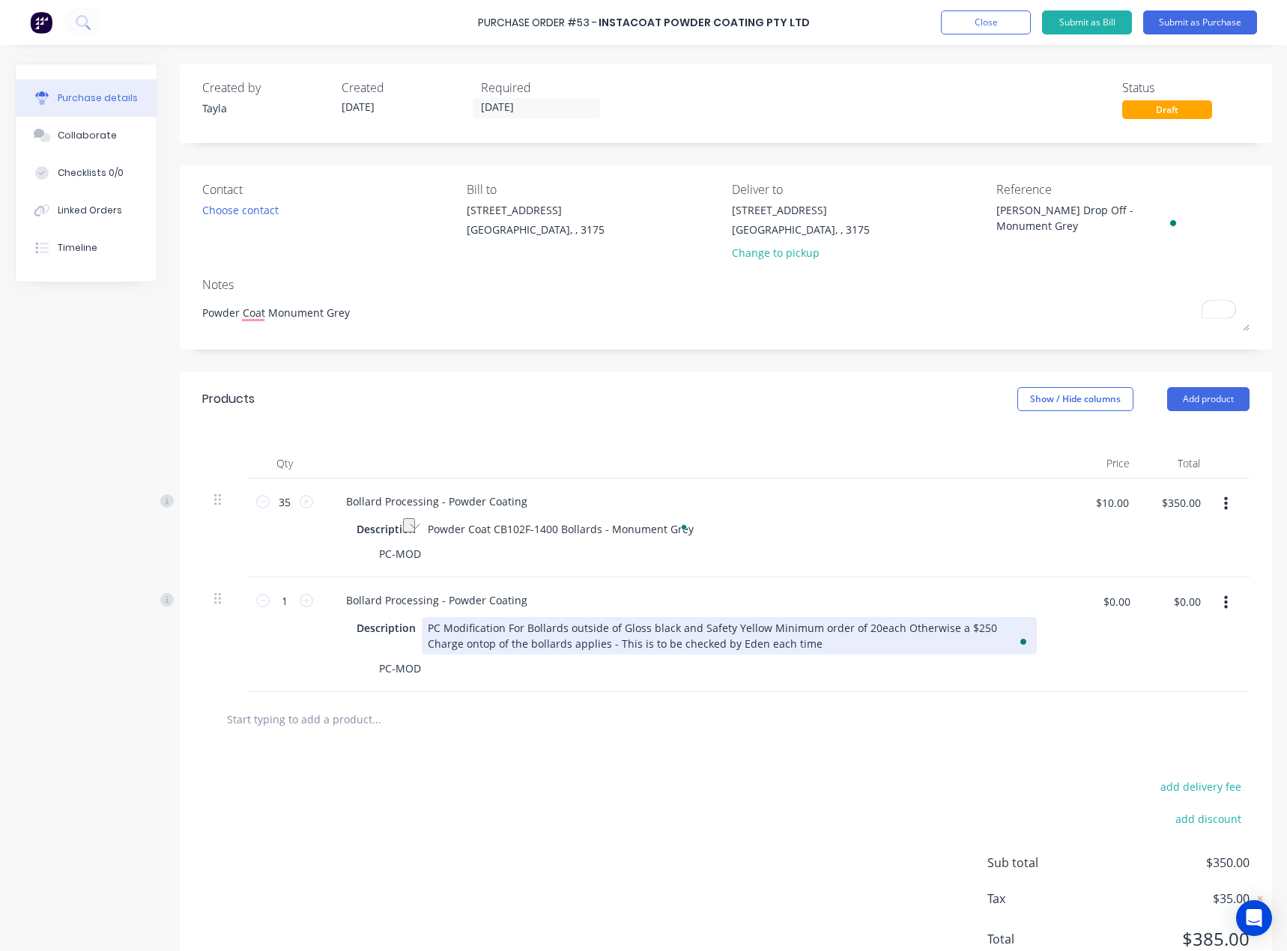
click at [553, 645] on div "PC Modification For Bollards outside of Gloss black and Safety Yellow Minimum o…" at bounding box center [729, 635] width 615 height 37
type textarea "x"
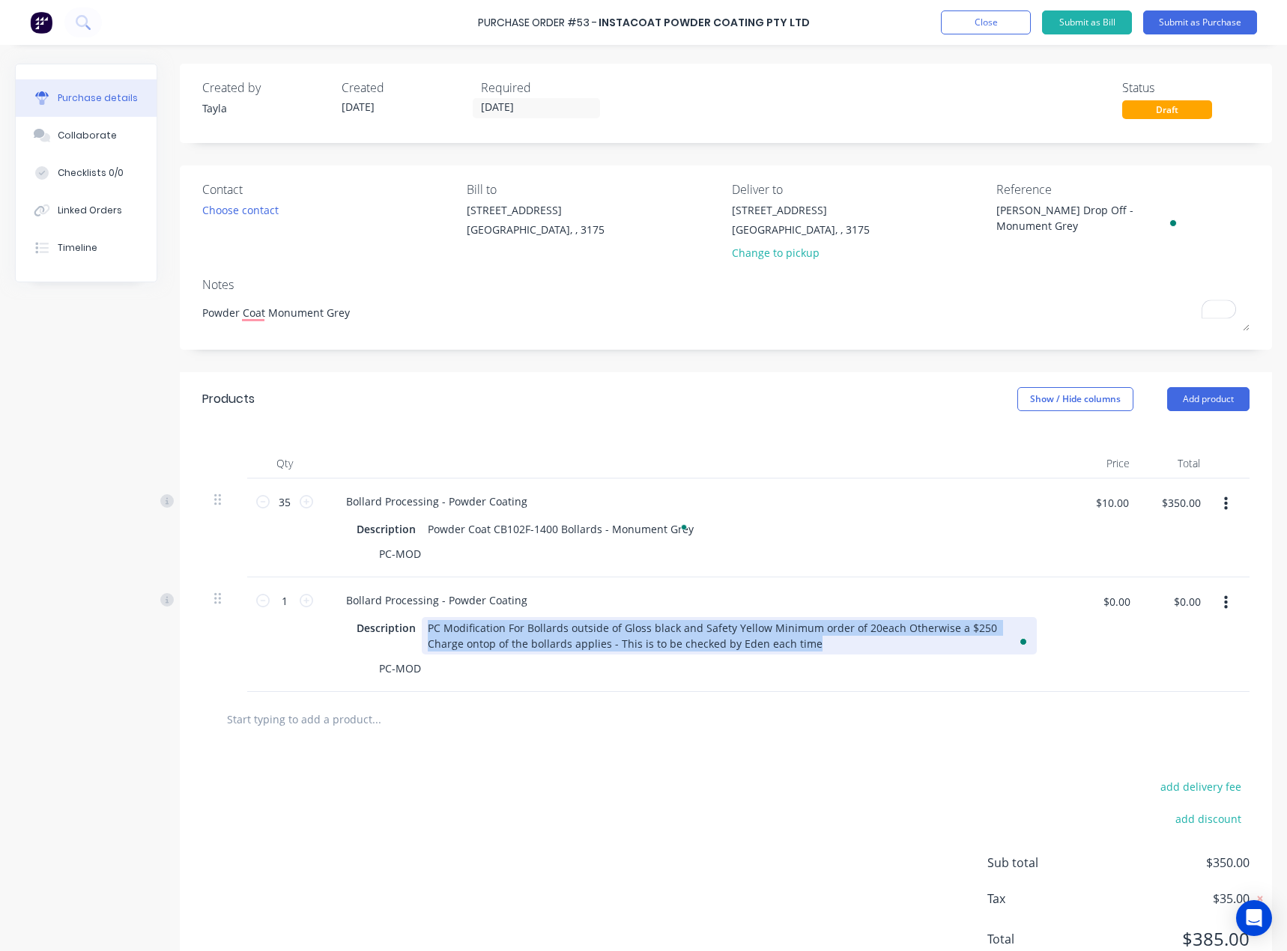
click at [553, 645] on div "PC Modification For Bollards outside of Gloss black and Safety Yellow Minimum o…" at bounding box center [729, 635] width 615 height 37
paste div "To enrich screen reader interactions, please activate Accessibility in Grammarl…"
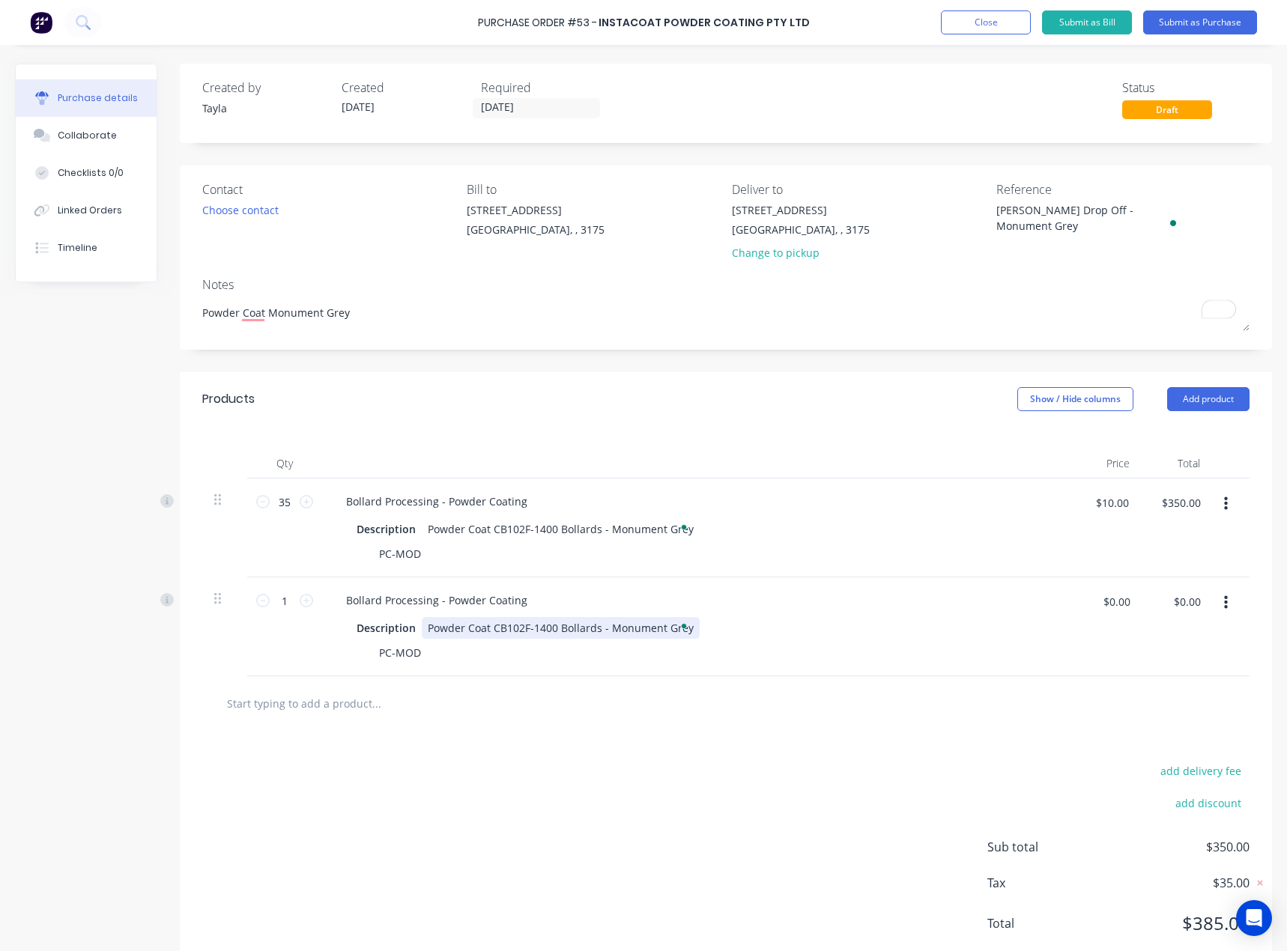
click at [570, 622] on div "Powder Coat CB102F-1400 Bollards - Monument Grey" at bounding box center [561, 628] width 278 height 22
drag, startPoint x: 557, startPoint y: 629, endPoint x: 493, endPoint y: 628, distance: 63.7
click at [493, 628] on div "Powder Coat CB102F-1400 Caps - Monument Grey" at bounding box center [552, 628] width 261 height 22
type textarea "x"
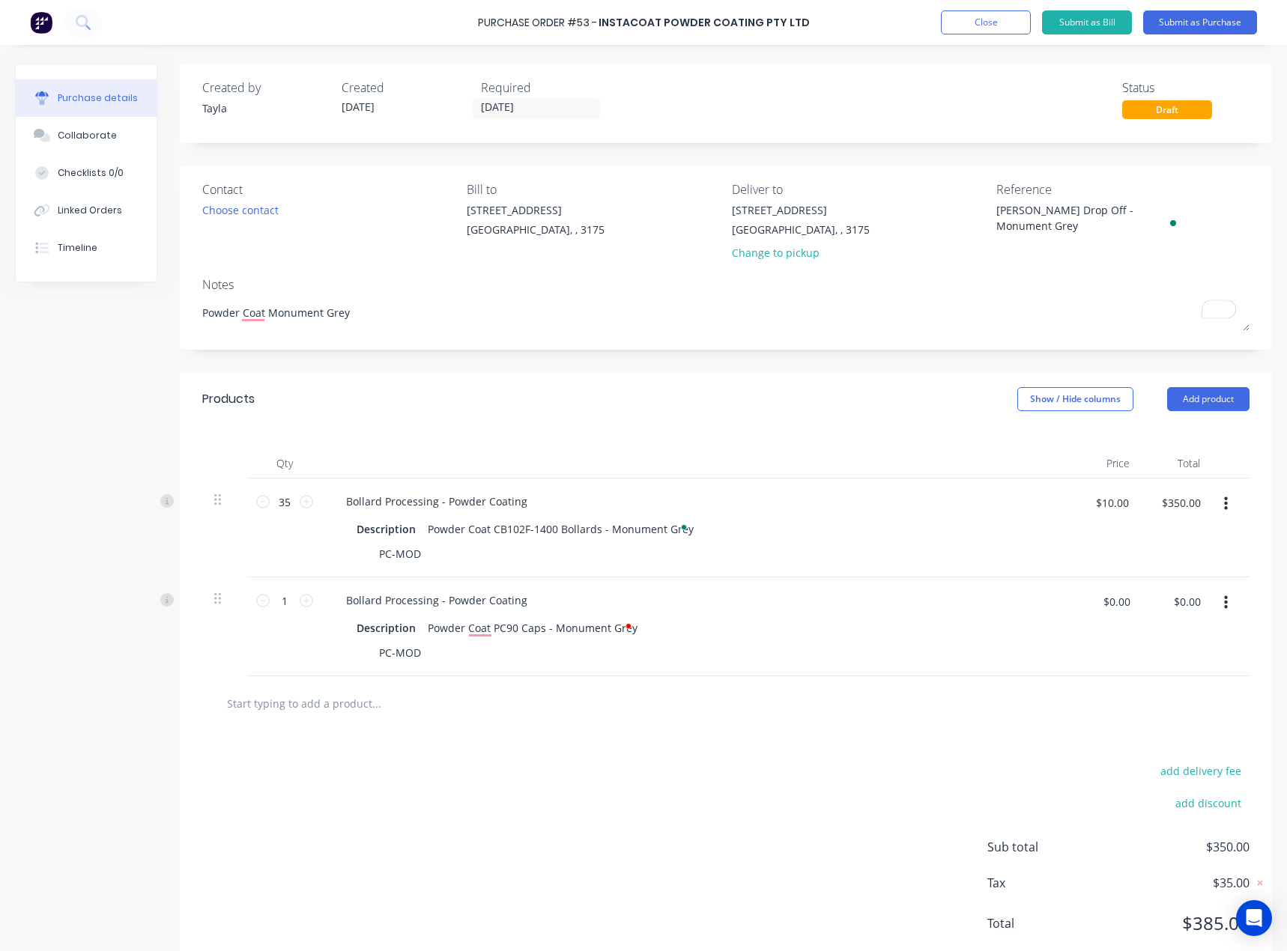
click at [525, 727] on div at bounding box center [725, 703] width 1047 height 55
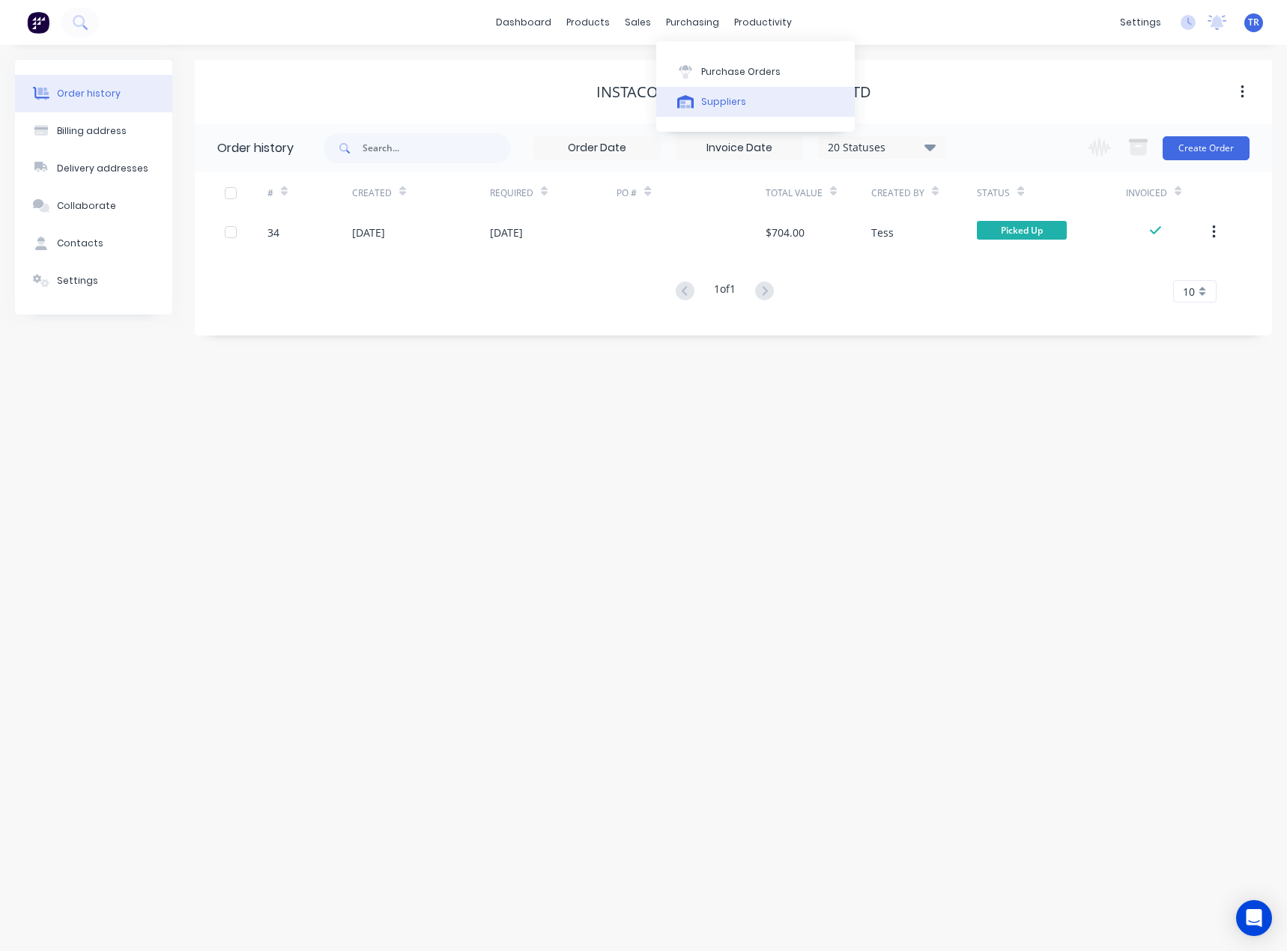
click at [711, 113] on button "Suppliers" at bounding box center [755, 102] width 198 height 30
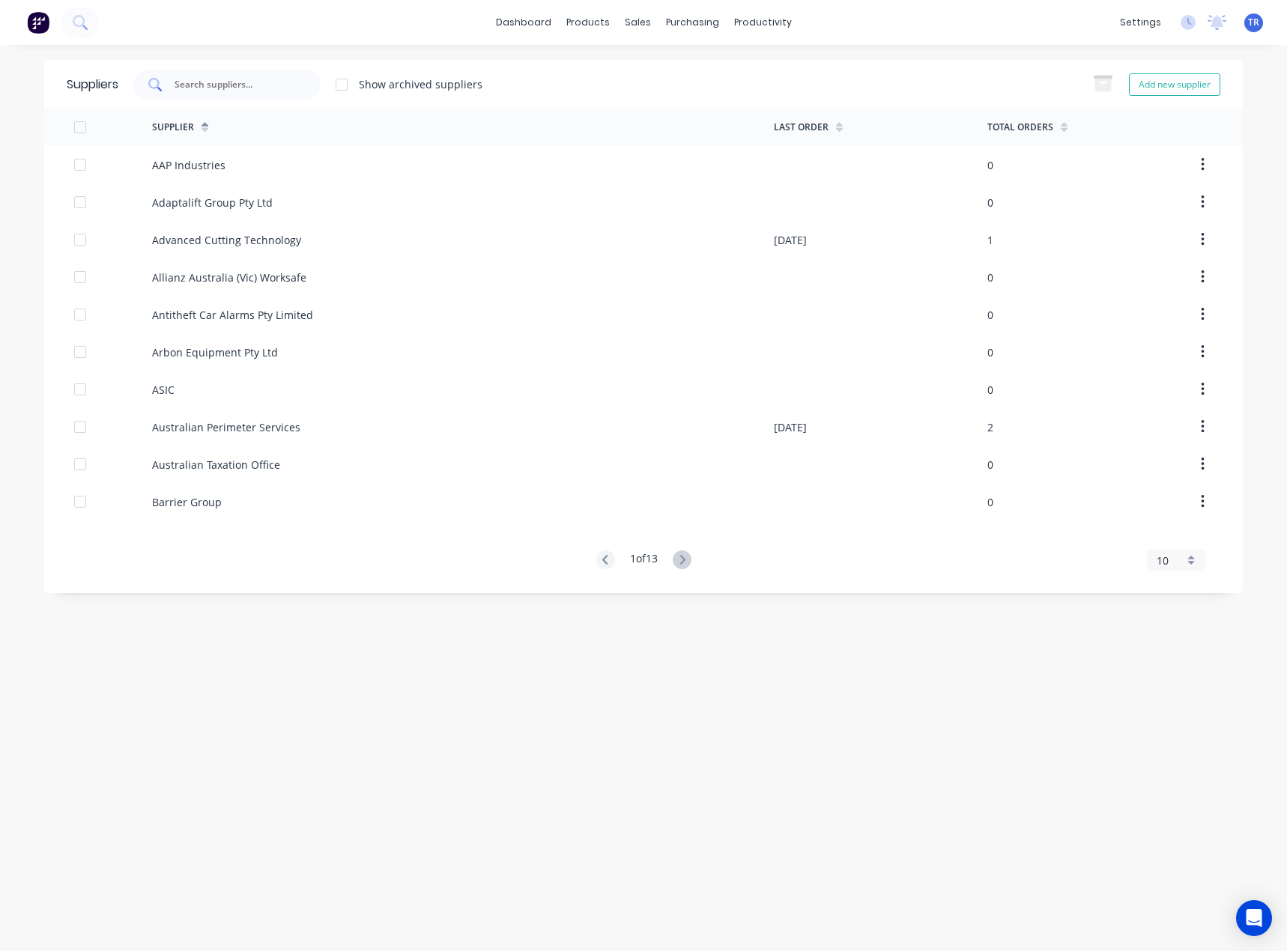
drag, startPoint x: 228, startPoint y: 97, endPoint x: 227, endPoint y: 88, distance: 9.1
click at [227, 88] on div at bounding box center [226, 85] width 187 height 30
click at [696, 97] on button "Suppliers" at bounding box center [755, 102] width 198 height 30
click at [275, 91] on input "text" at bounding box center [235, 84] width 124 height 15
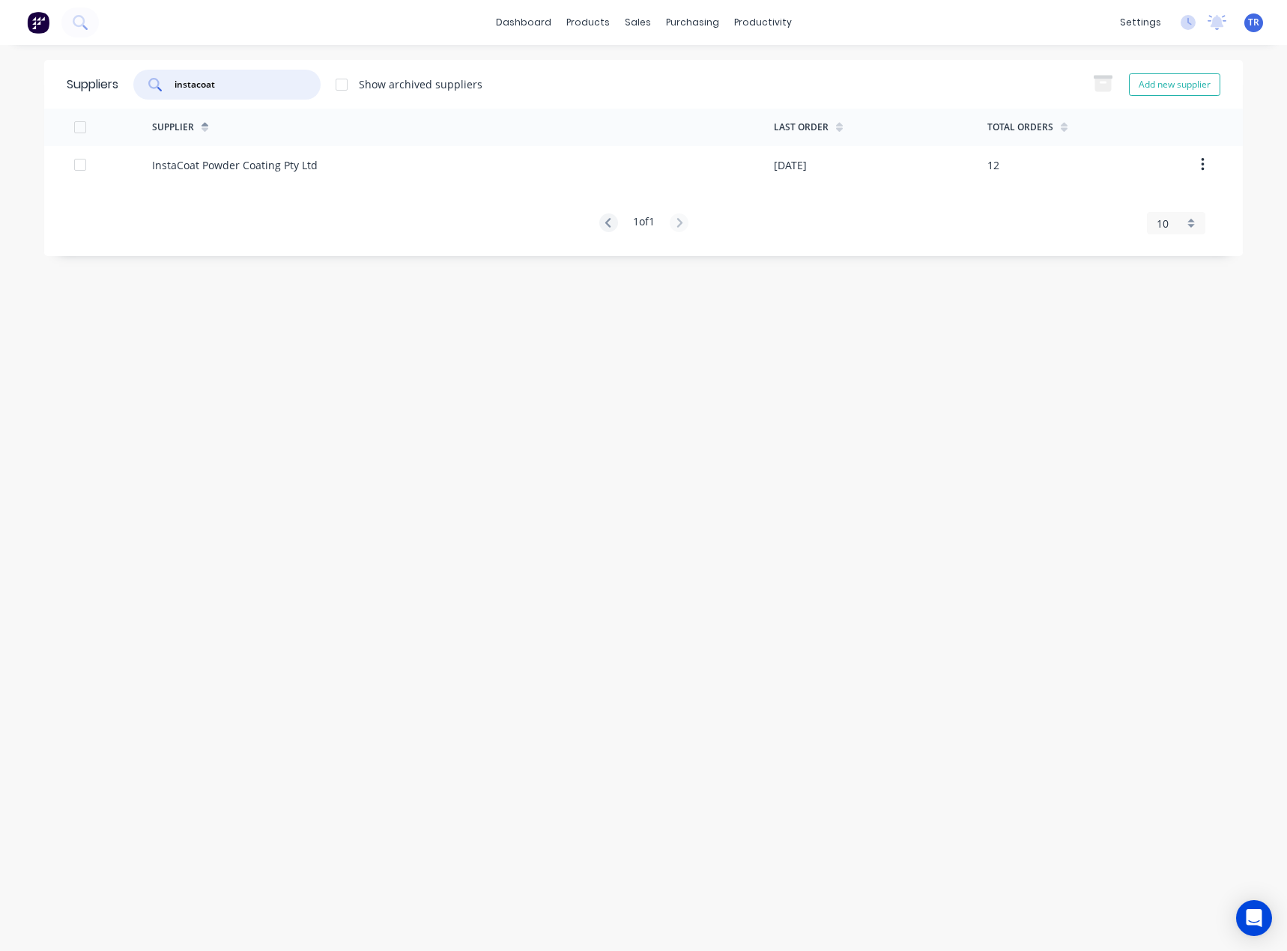
type input "instacoat"
click at [228, 167] on div "InstaCoat Powder Coating Pty Ltd" at bounding box center [234, 165] width 165 height 16
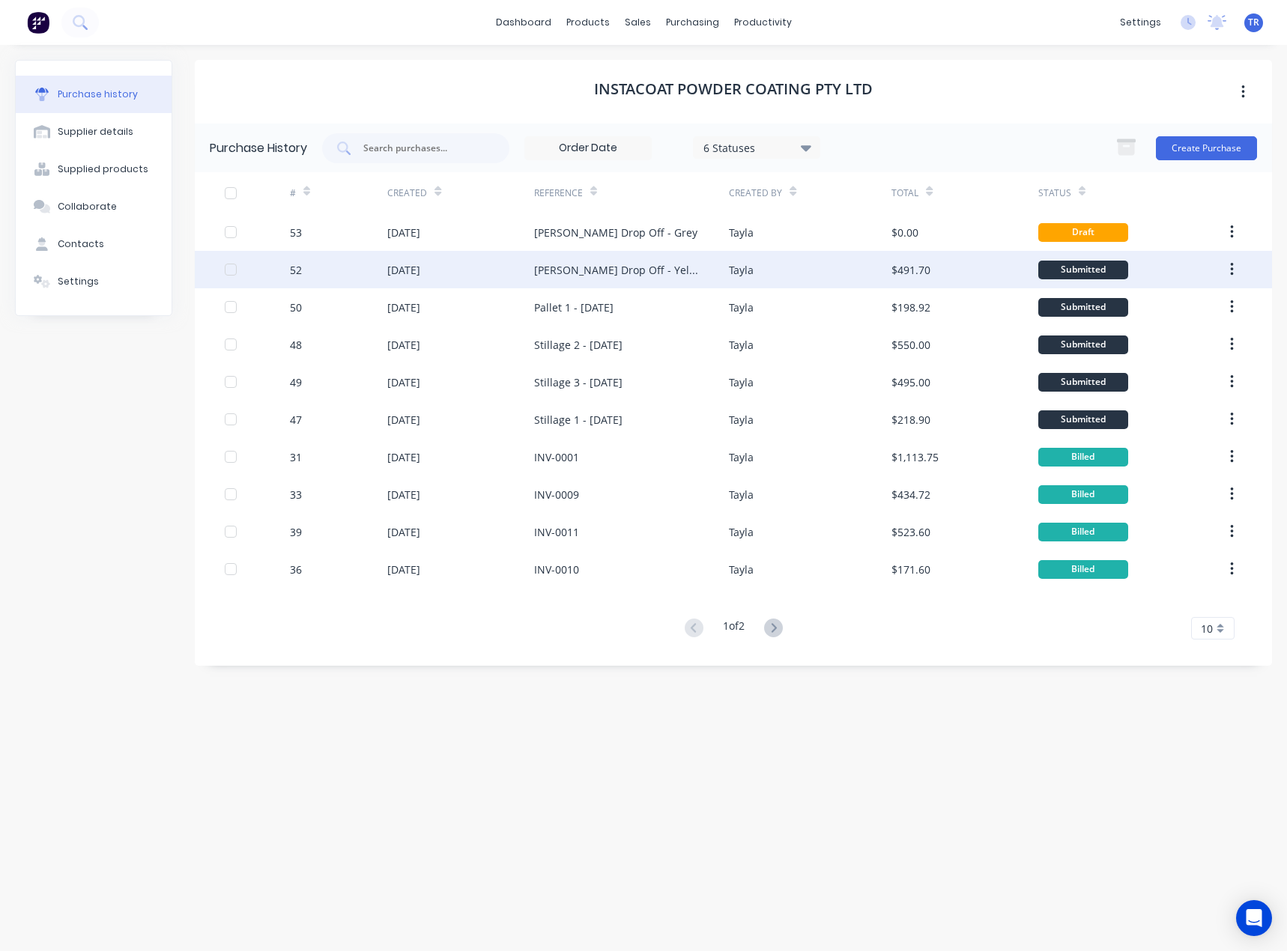
click at [749, 273] on div "Tayla" at bounding box center [741, 270] width 25 height 16
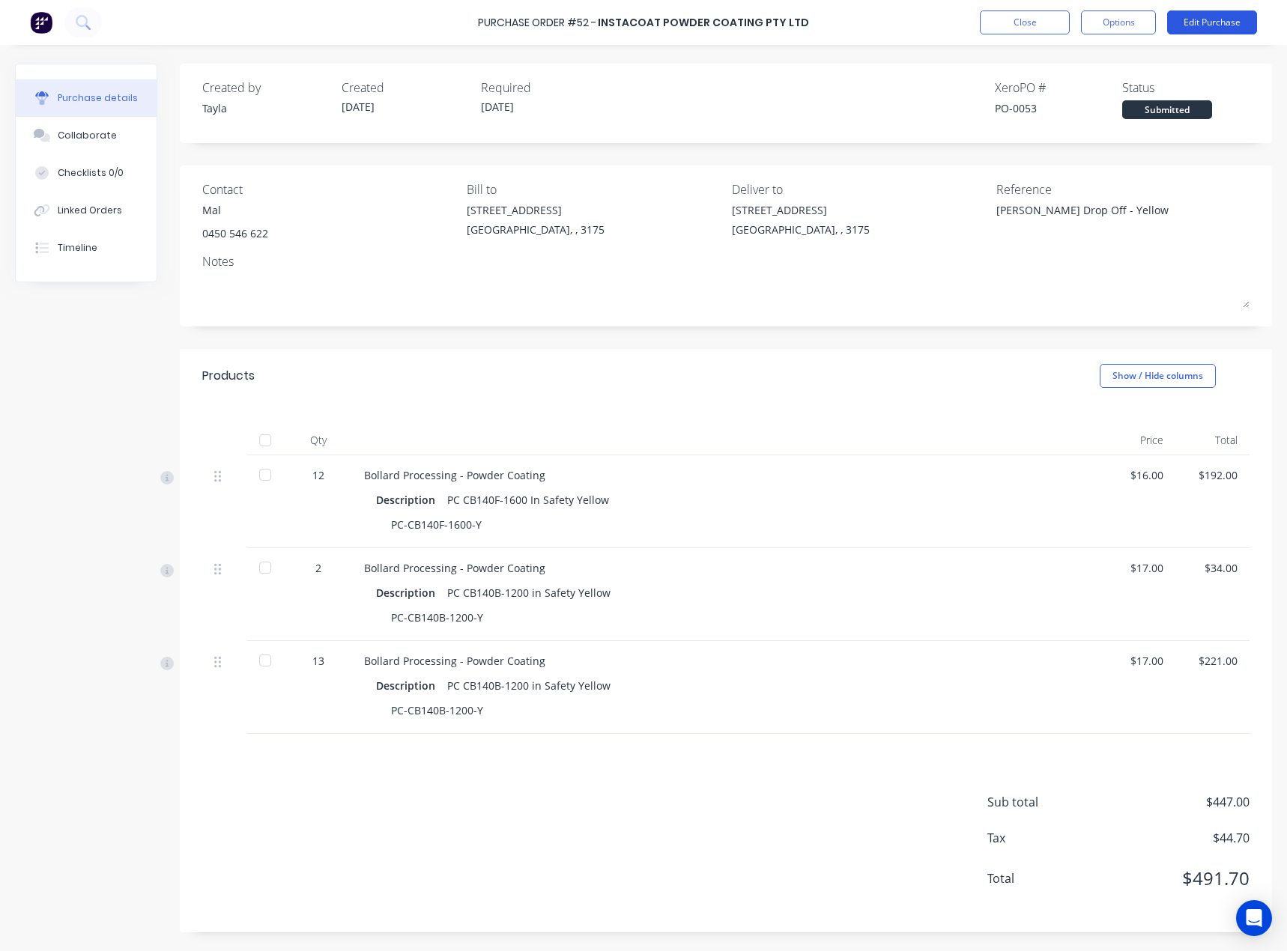
click at [1215, 28] on button "Edit Purchase" at bounding box center [1212, 22] width 90 height 24
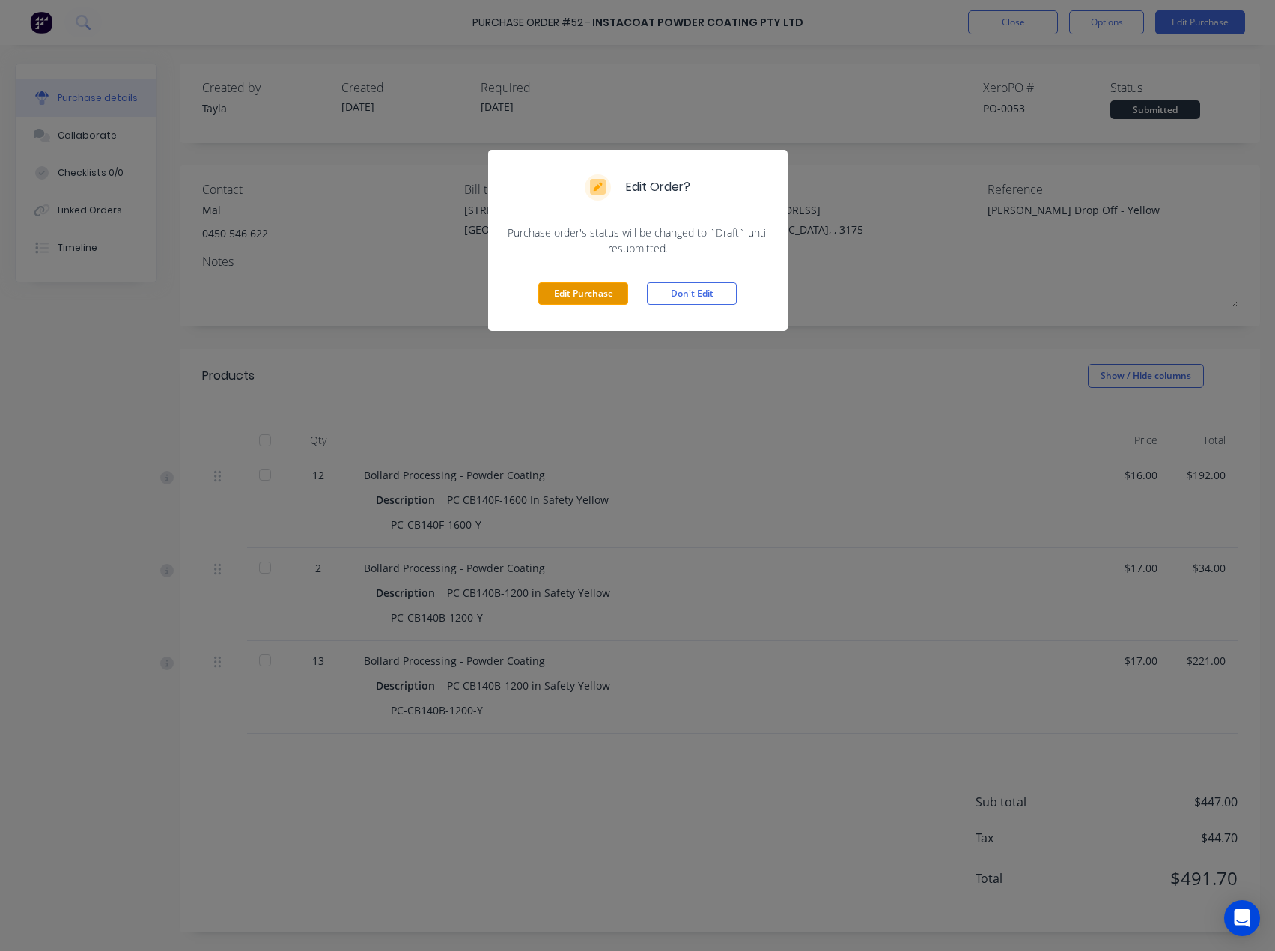
click at [574, 297] on button "Edit Purchase" at bounding box center [583, 293] width 90 height 22
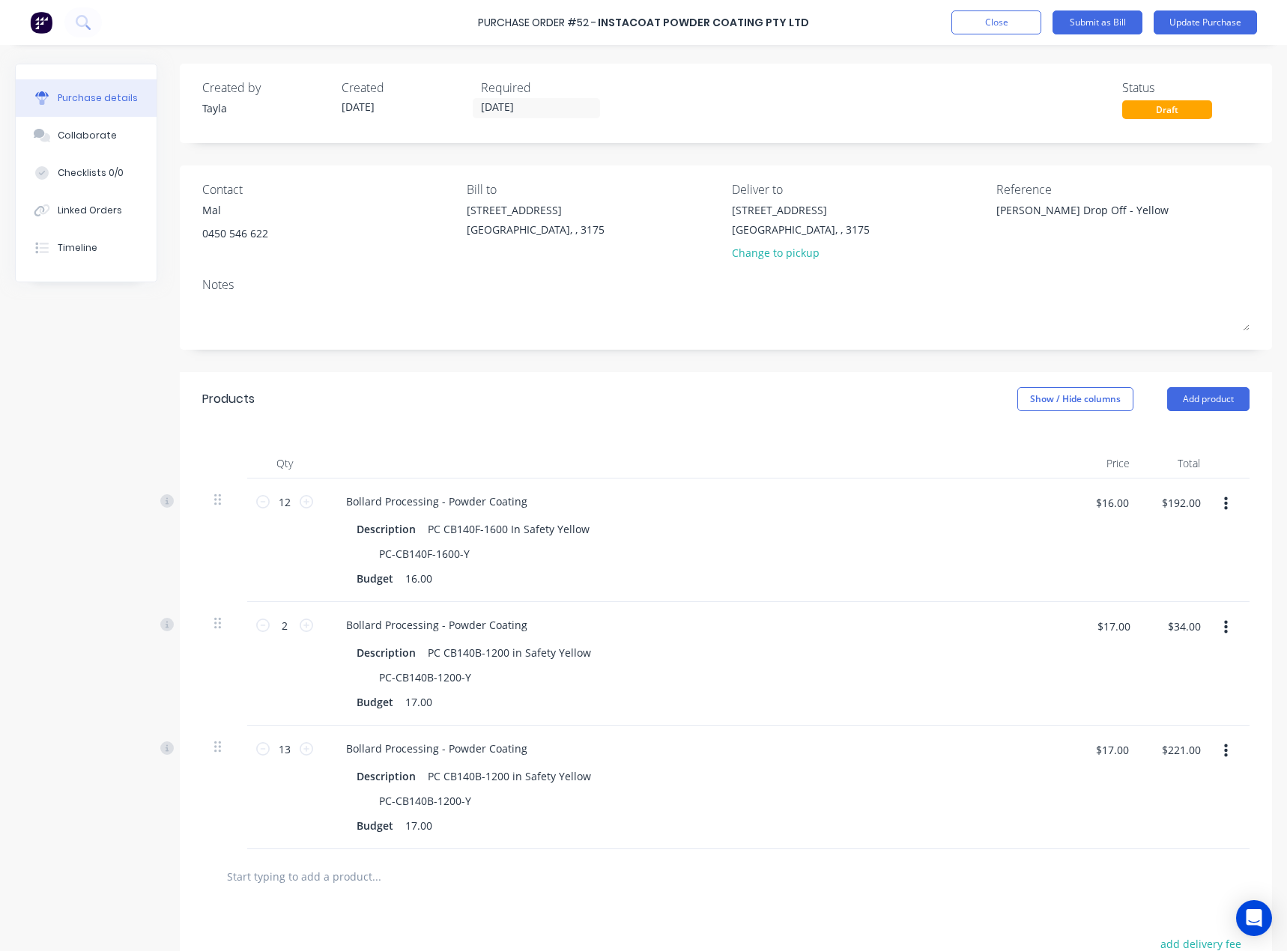
click at [1224, 757] on icon "button" at bounding box center [1226, 750] width 4 height 13
click at [1185, 794] on button "Edit" at bounding box center [1179, 791] width 127 height 30
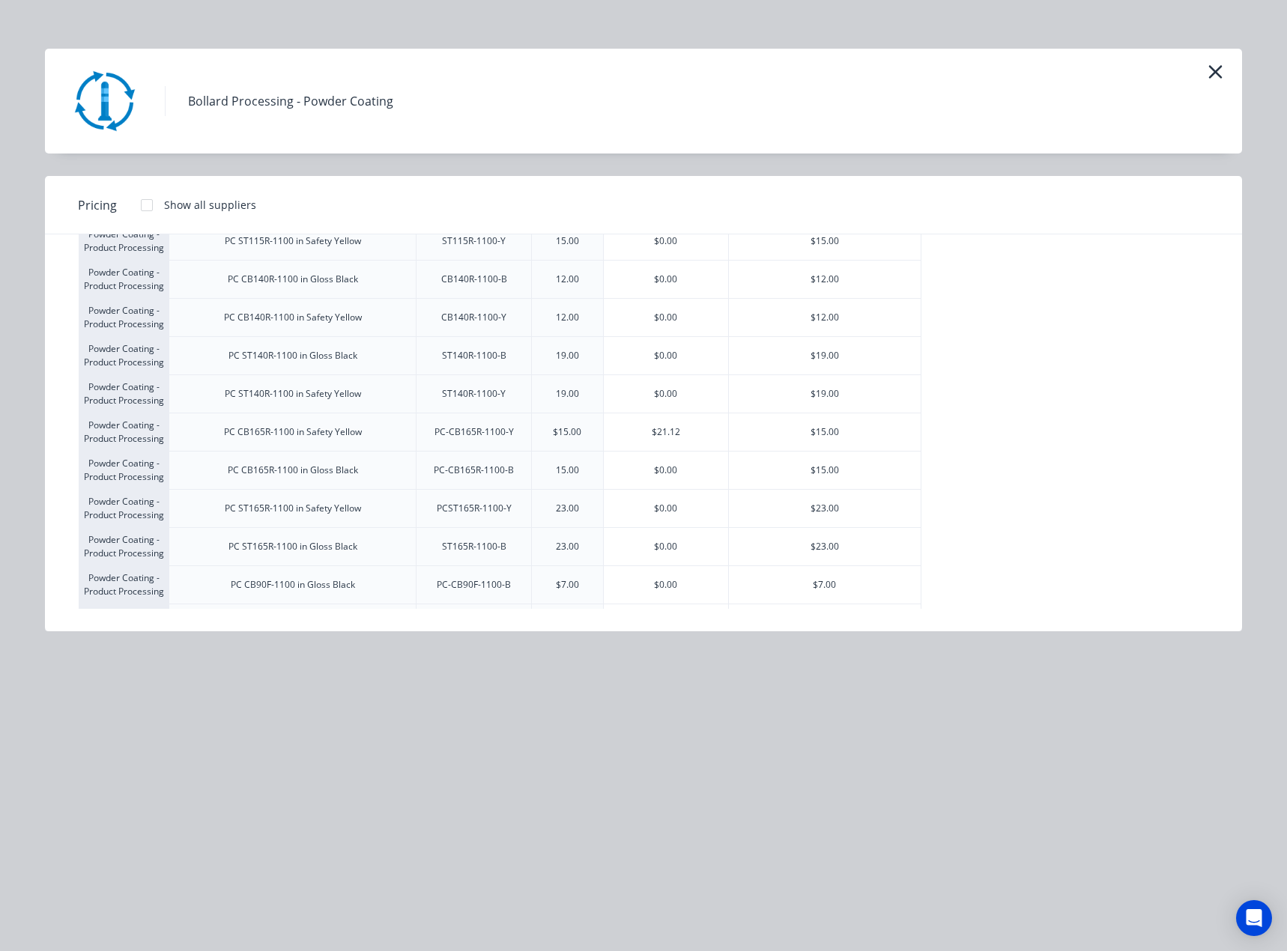
scroll to position [749, 0]
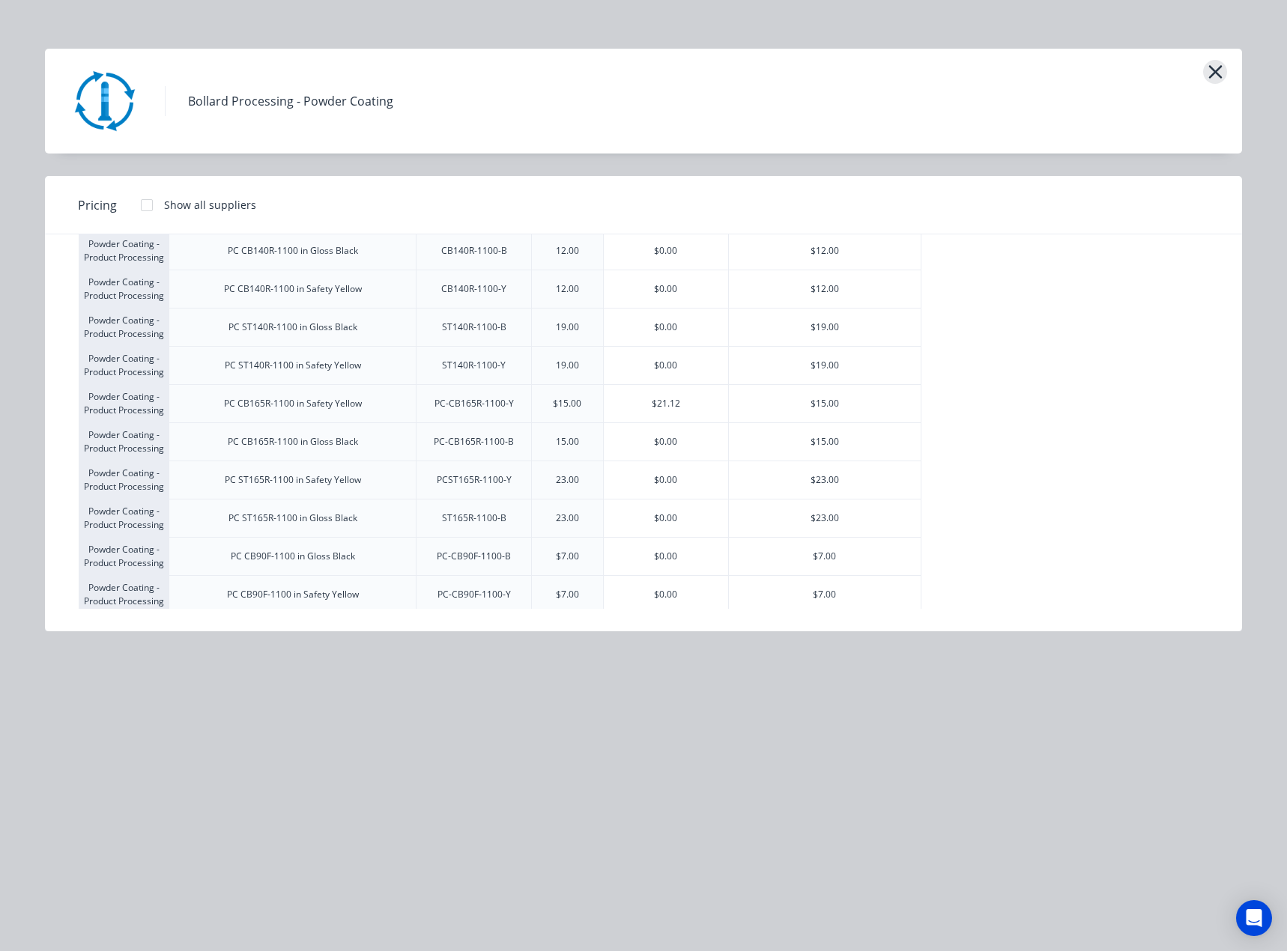
click at [1215, 72] on icon "button" at bounding box center [1214, 71] width 13 height 13
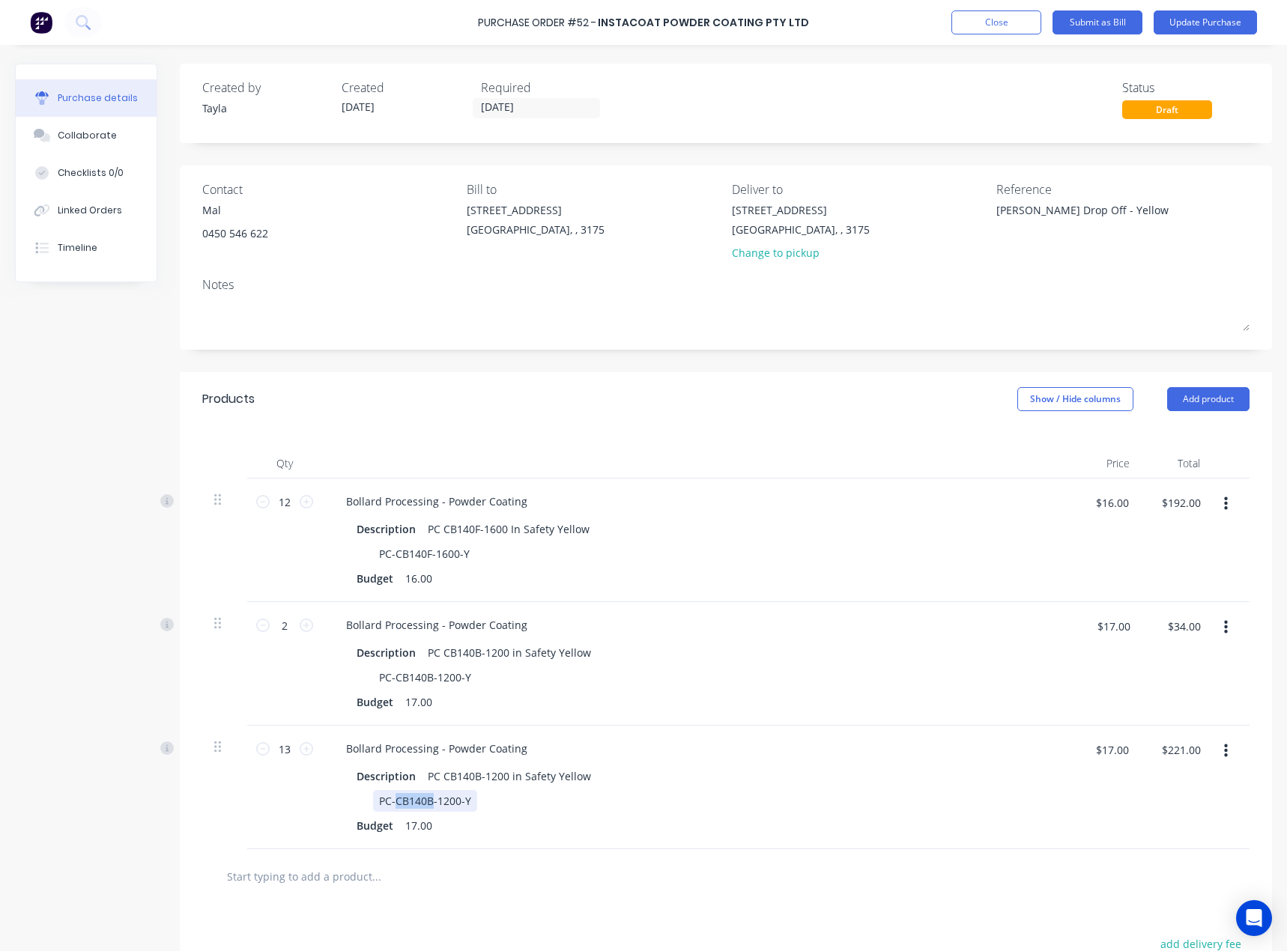
drag, startPoint x: 395, startPoint y: 801, endPoint x: 434, endPoint y: 804, distance: 39.1
click at [434, 804] on div "PC-CB140B-1200-Y" at bounding box center [425, 801] width 104 height 22
copy div "CB140B"
click at [639, 864] on div at bounding box center [438, 876] width 449 height 30
click at [1224, 758] on icon "button" at bounding box center [1226, 751] width 4 height 16
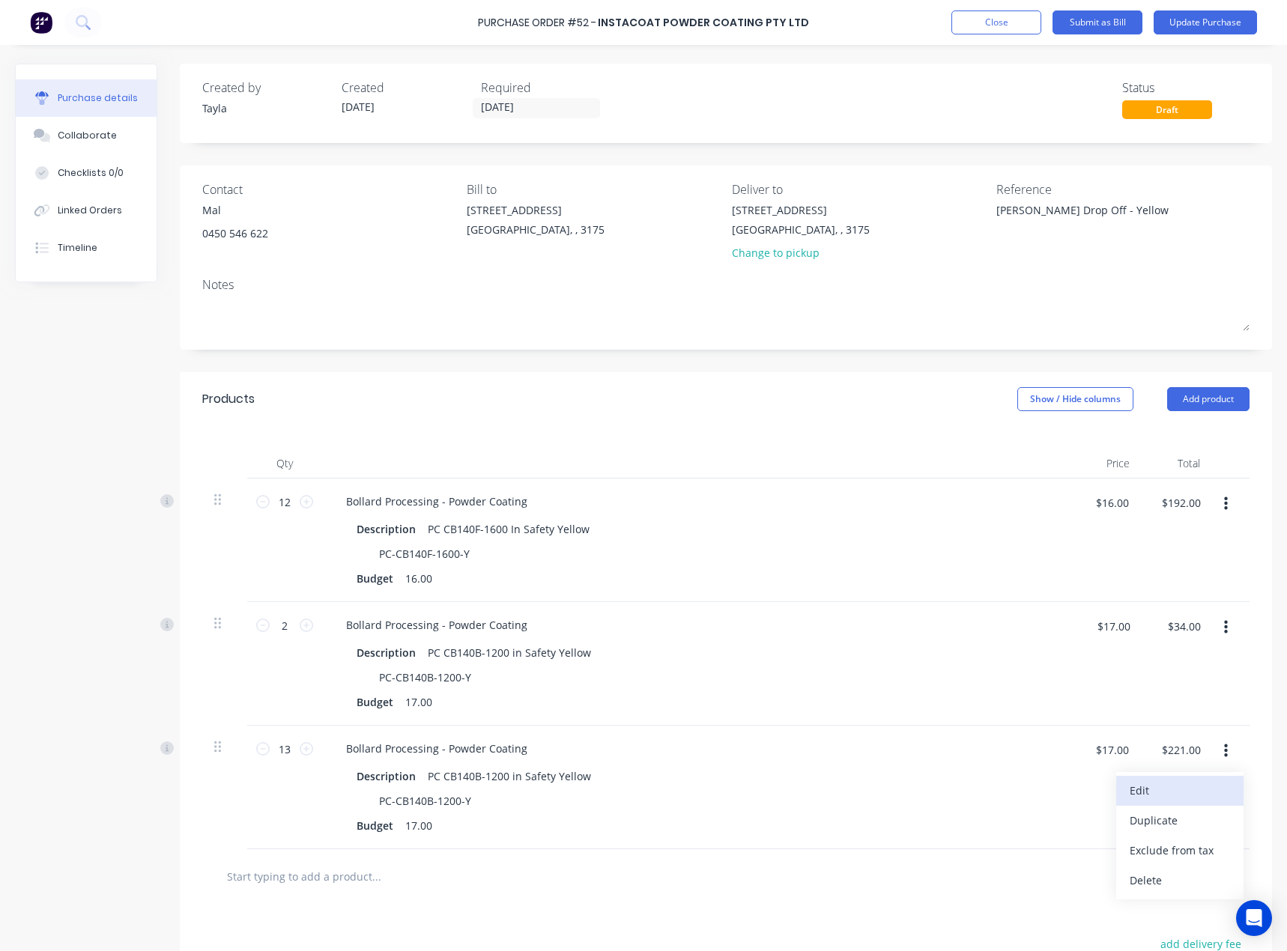
click at [1169, 782] on button "Edit" at bounding box center [1179, 791] width 127 height 30
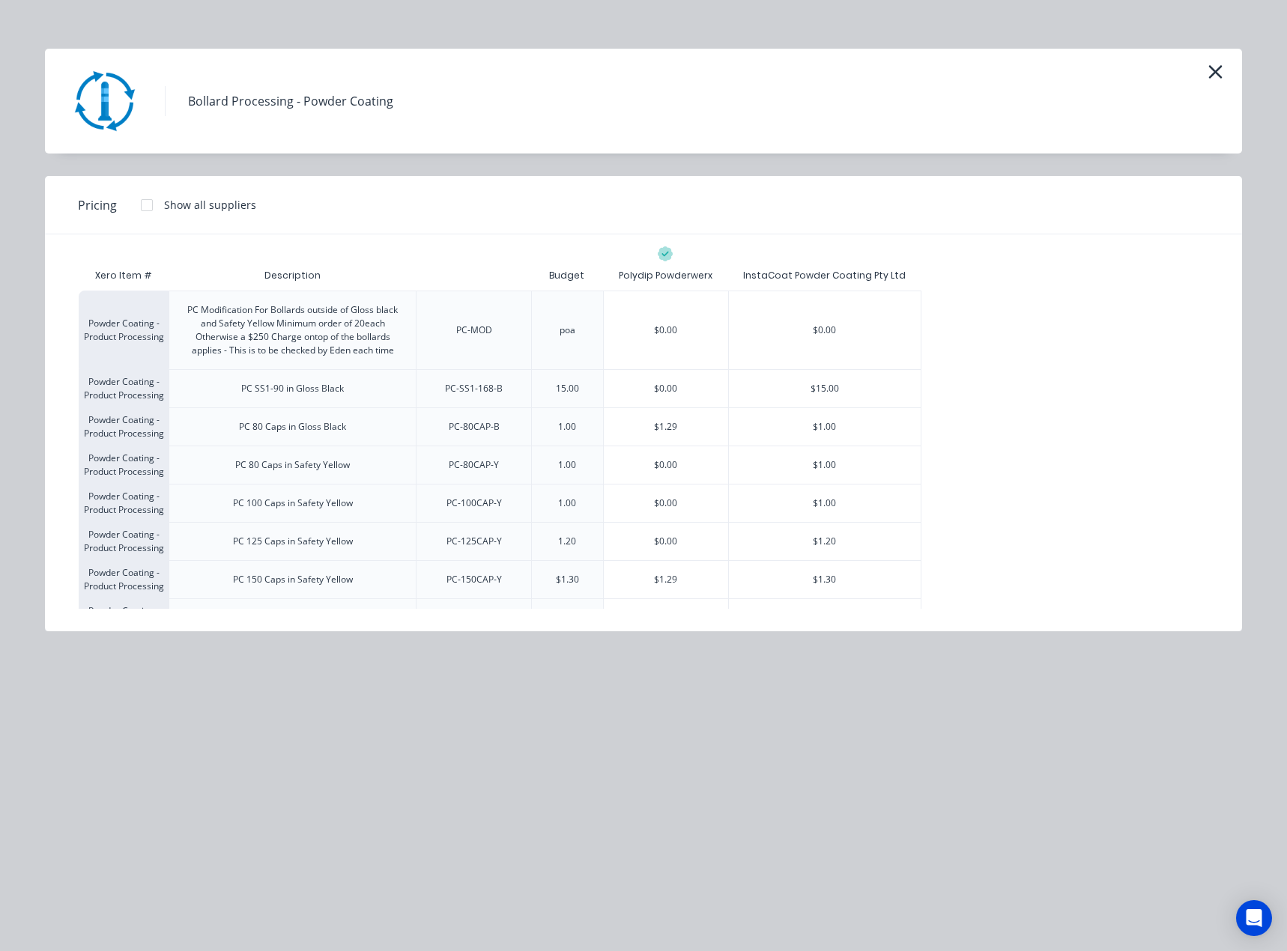
scroll to position [3863, 0]
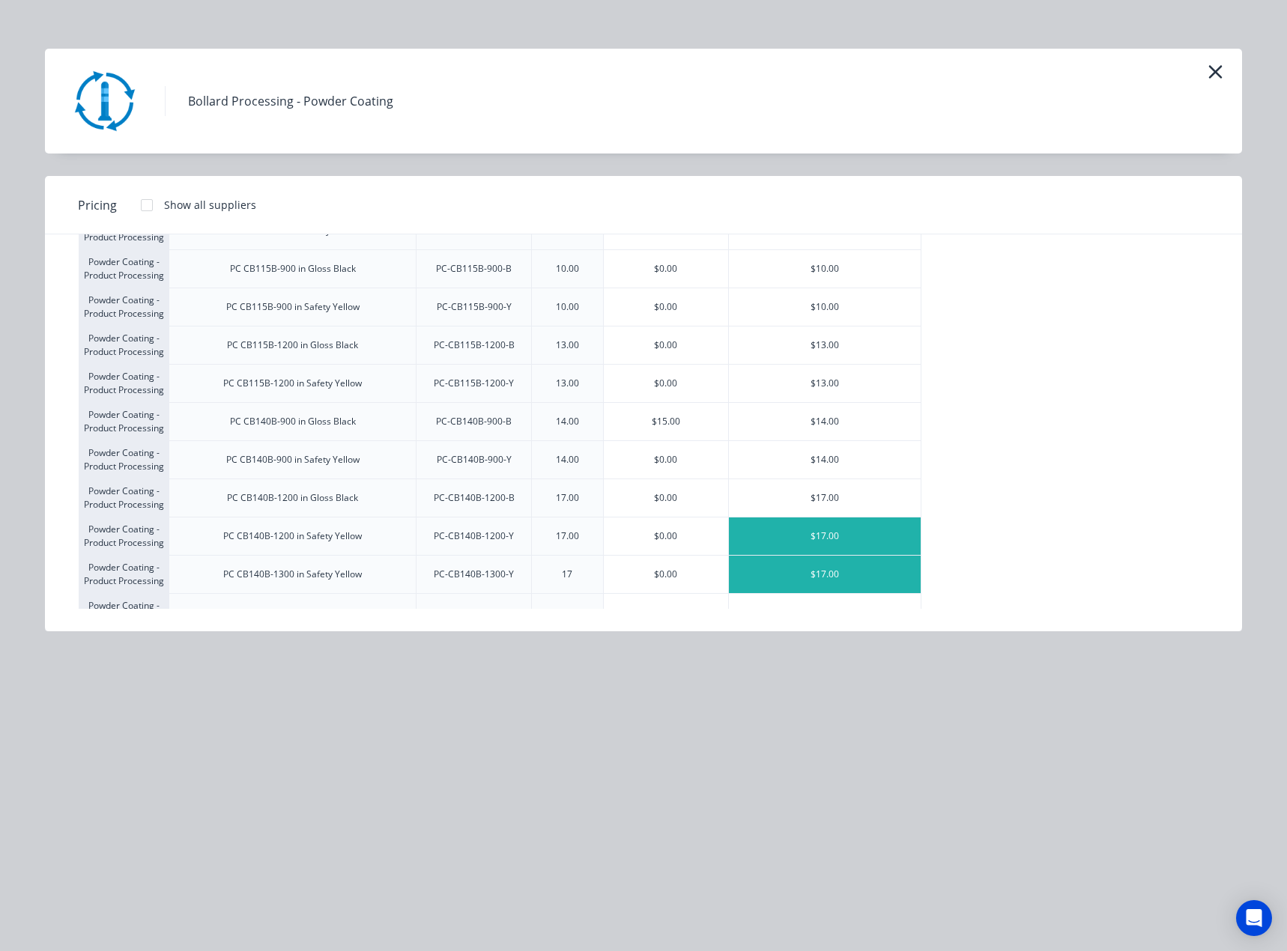
click at [746, 578] on div "$17.00" at bounding box center [825, 574] width 192 height 37
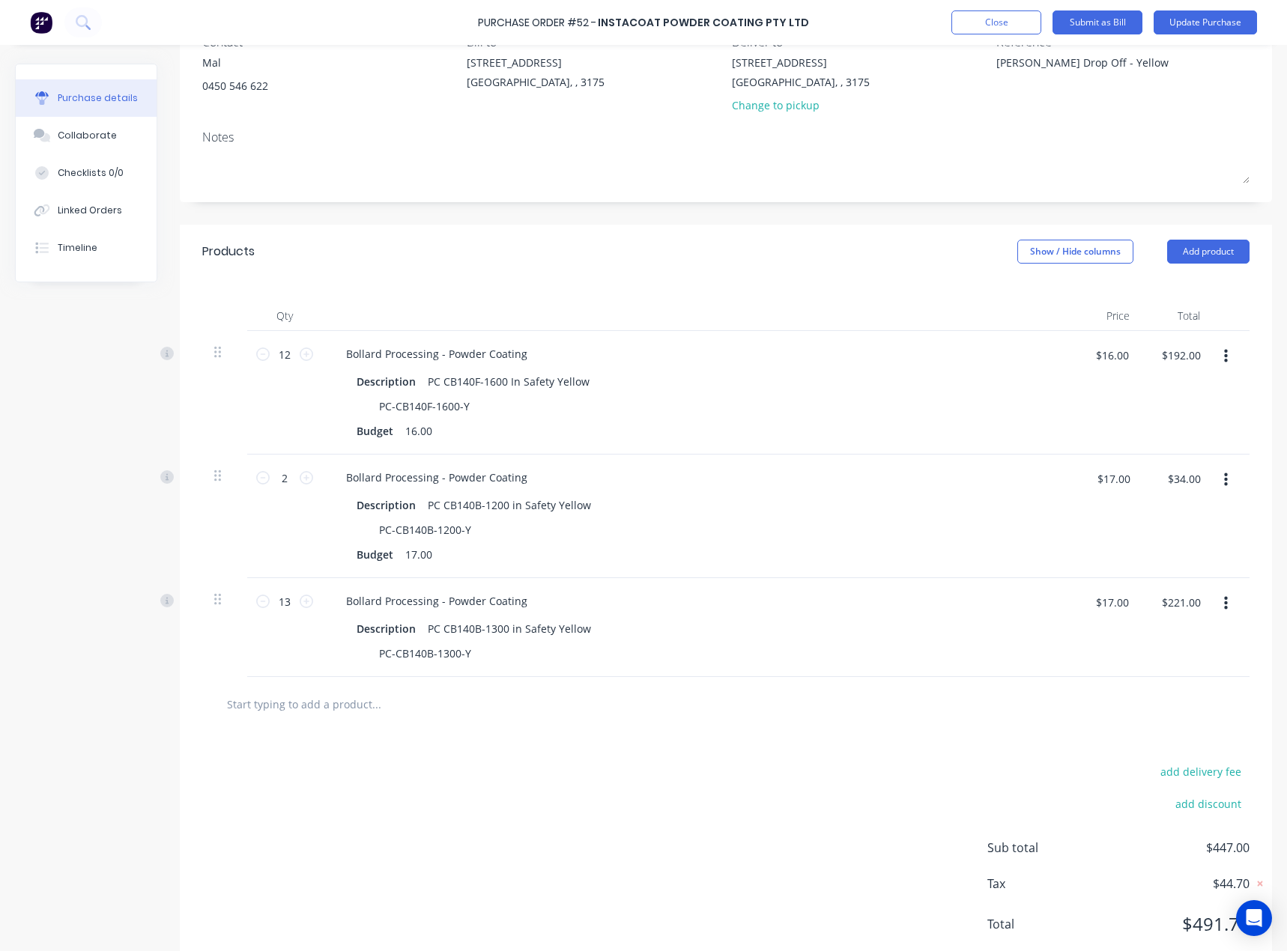
scroll to position [150, 0]
click at [1206, 20] on button "Update Purchase" at bounding box center [1204, 22] width 103 height 24
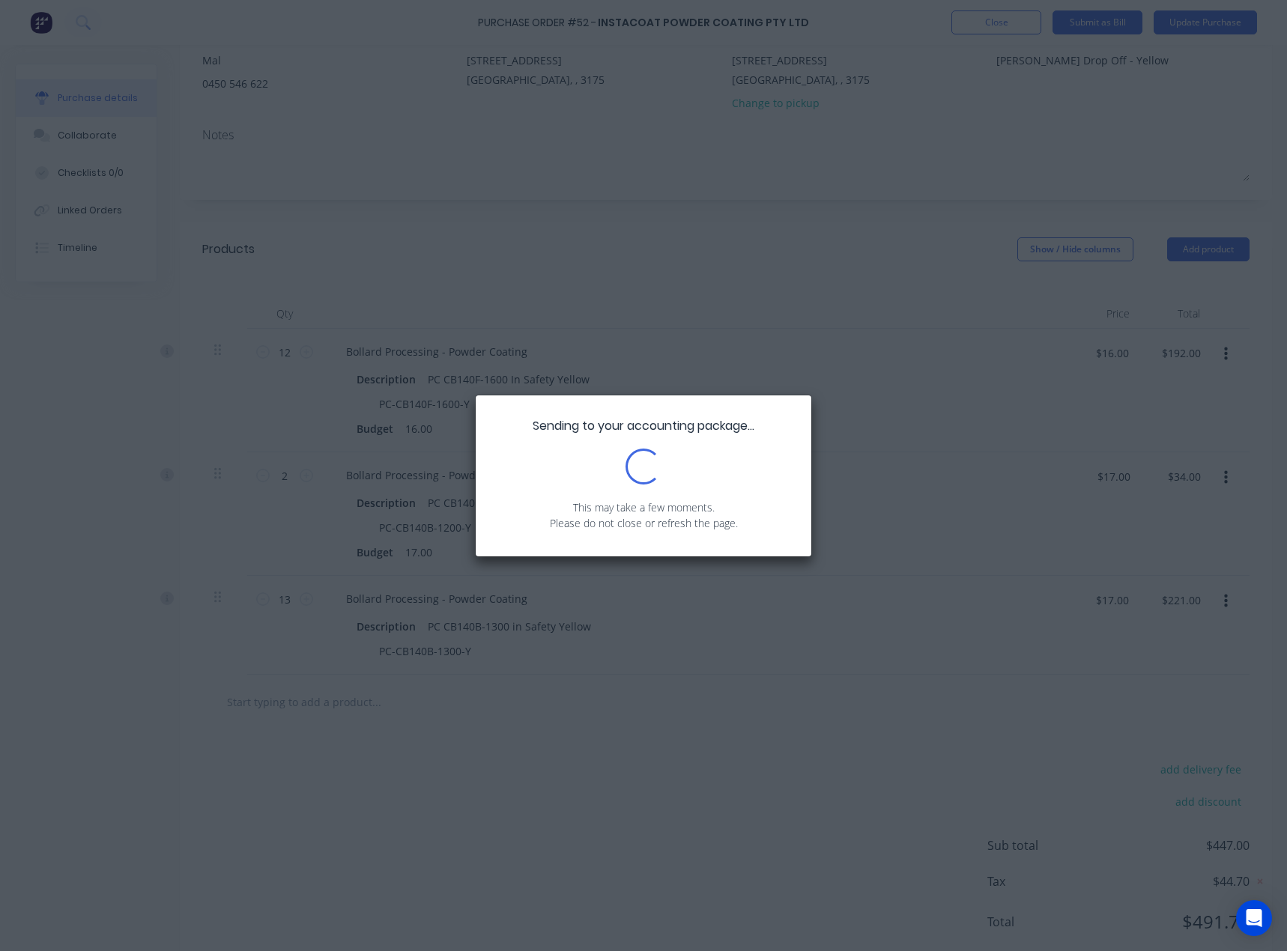
scroll to position [0, 0]
type textarea "x"
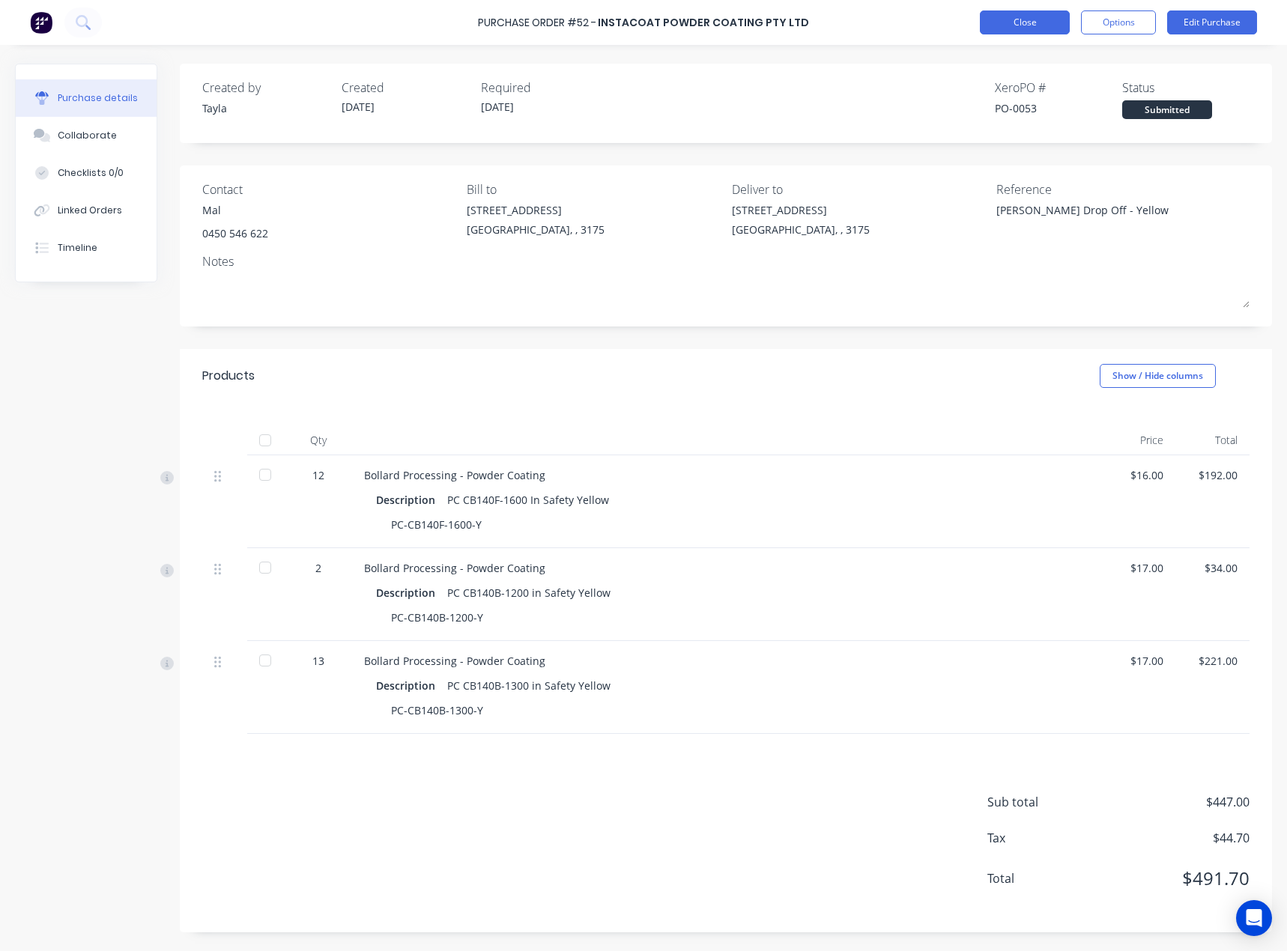
click at [1045, 21] on button "Close" at bounding box center [1024, 22] width 90 height 24
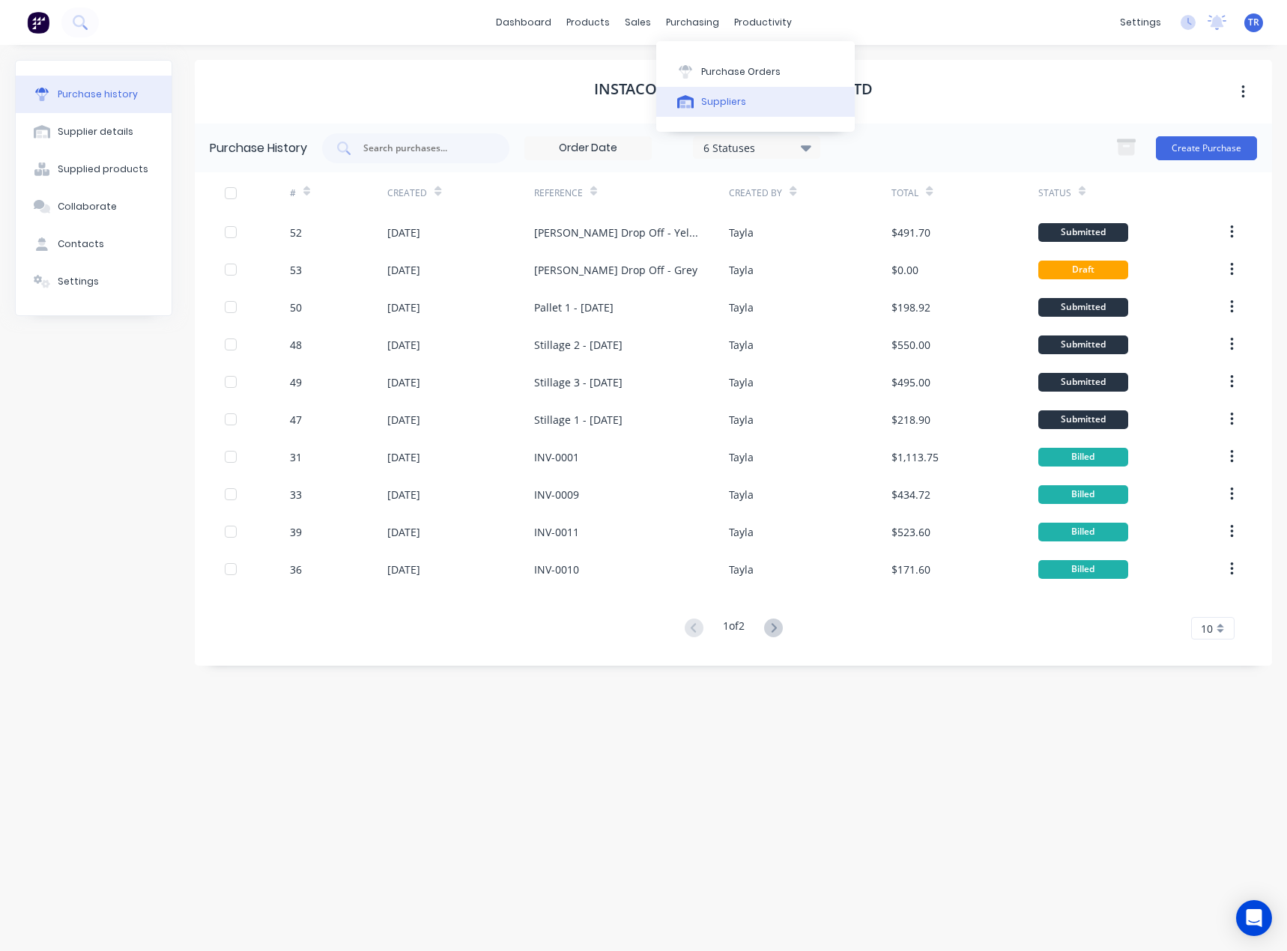
click at [697, 105] on button "Suppliers" at bounding box center [755, 102] width 198 height 30
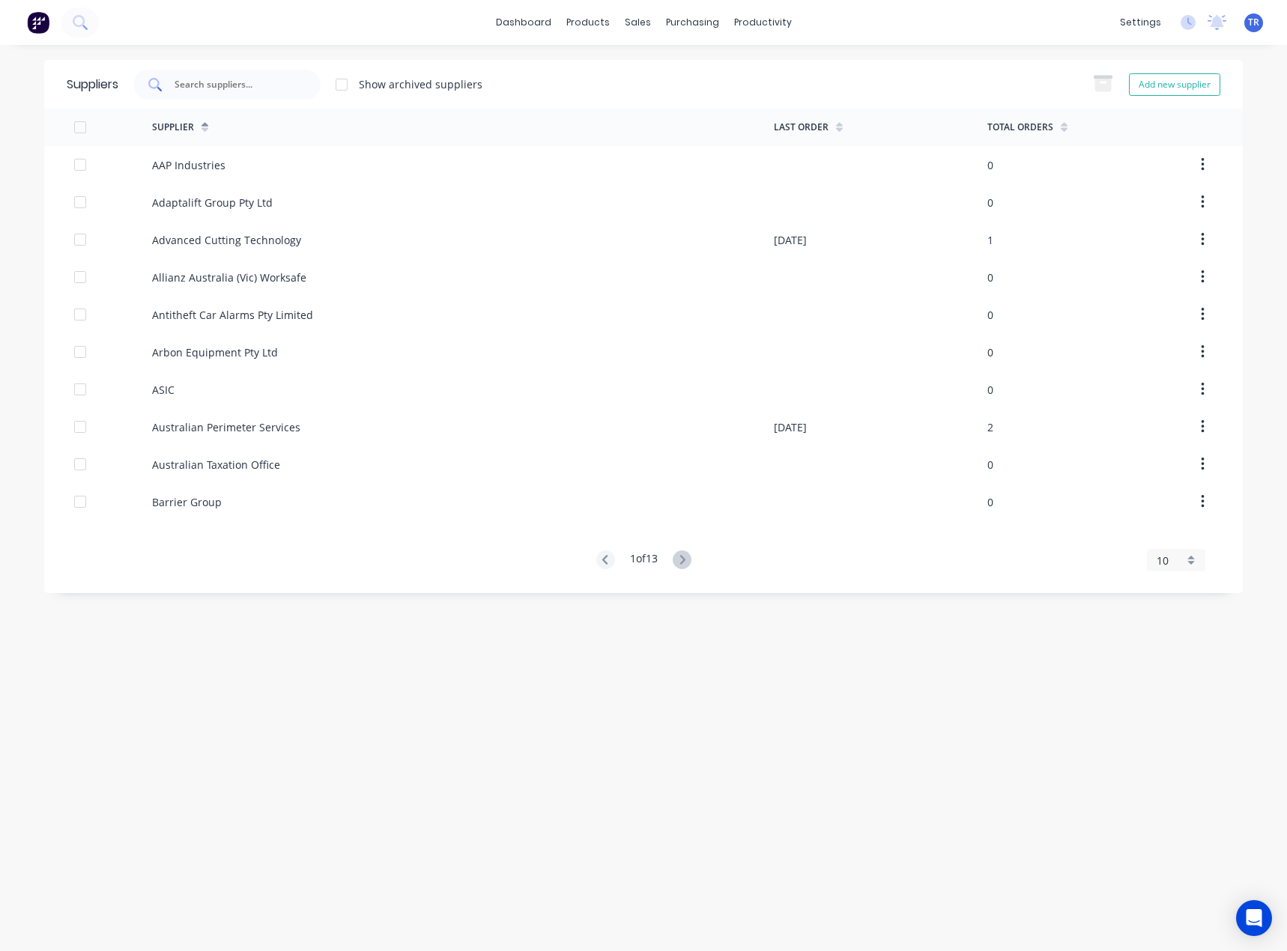
drag, startPoint x: 177, startPoint y: 55, endPoint x: 190, endPoint y: 73, distance: 21.4
click at [181, 61] on div "dashboard products sales purchasing productivity dashboard products Product Cat…" at bounding box center [643, 475] width 1287 height 951
click at [190, 73] on div at bounding box center [226, 85] width 187 height 30
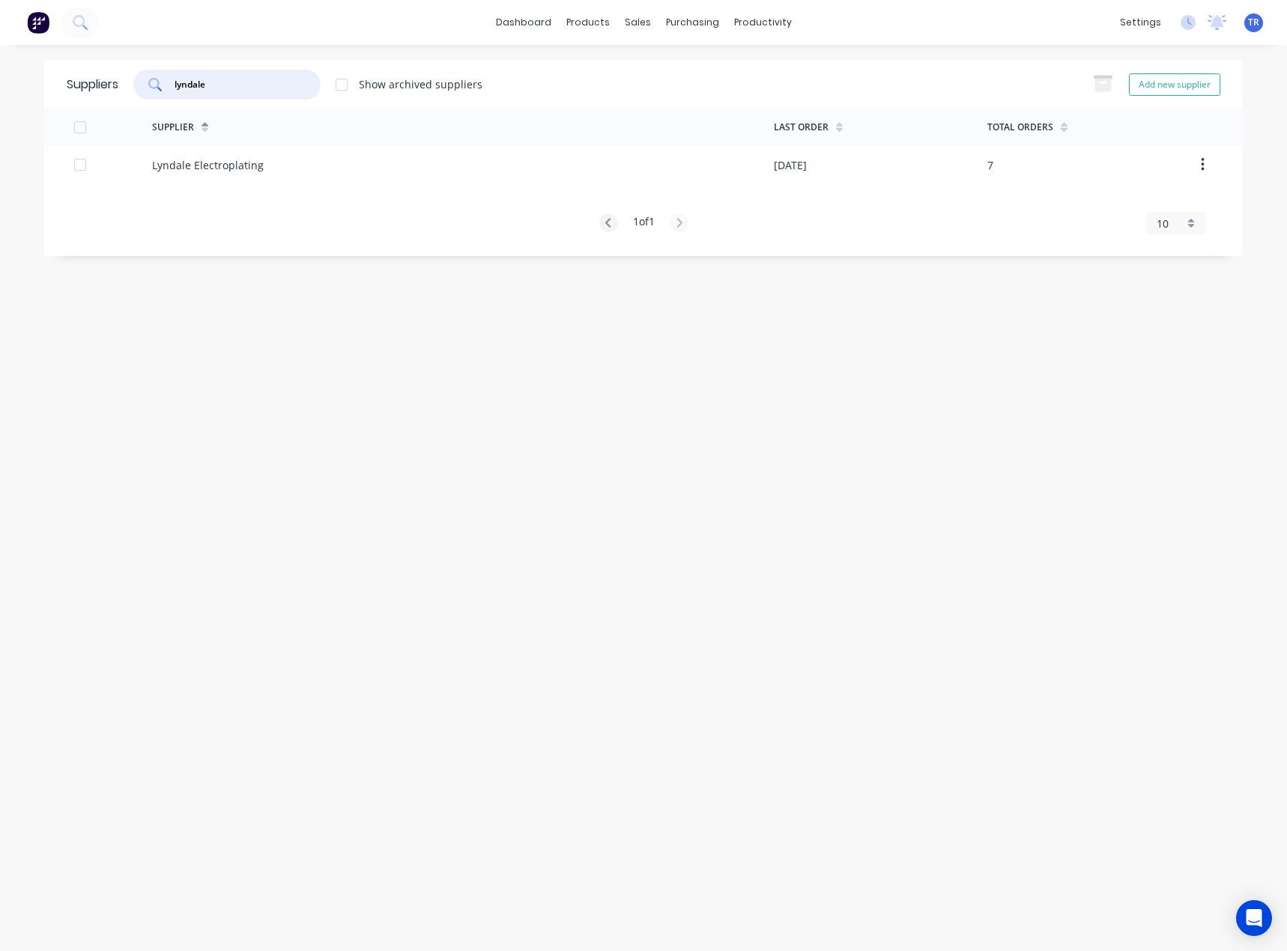
type input "lyndale"
click at [282, 173] on div "Lyndale Electroplating" at bounding box center [463, 164] width 622 height 37
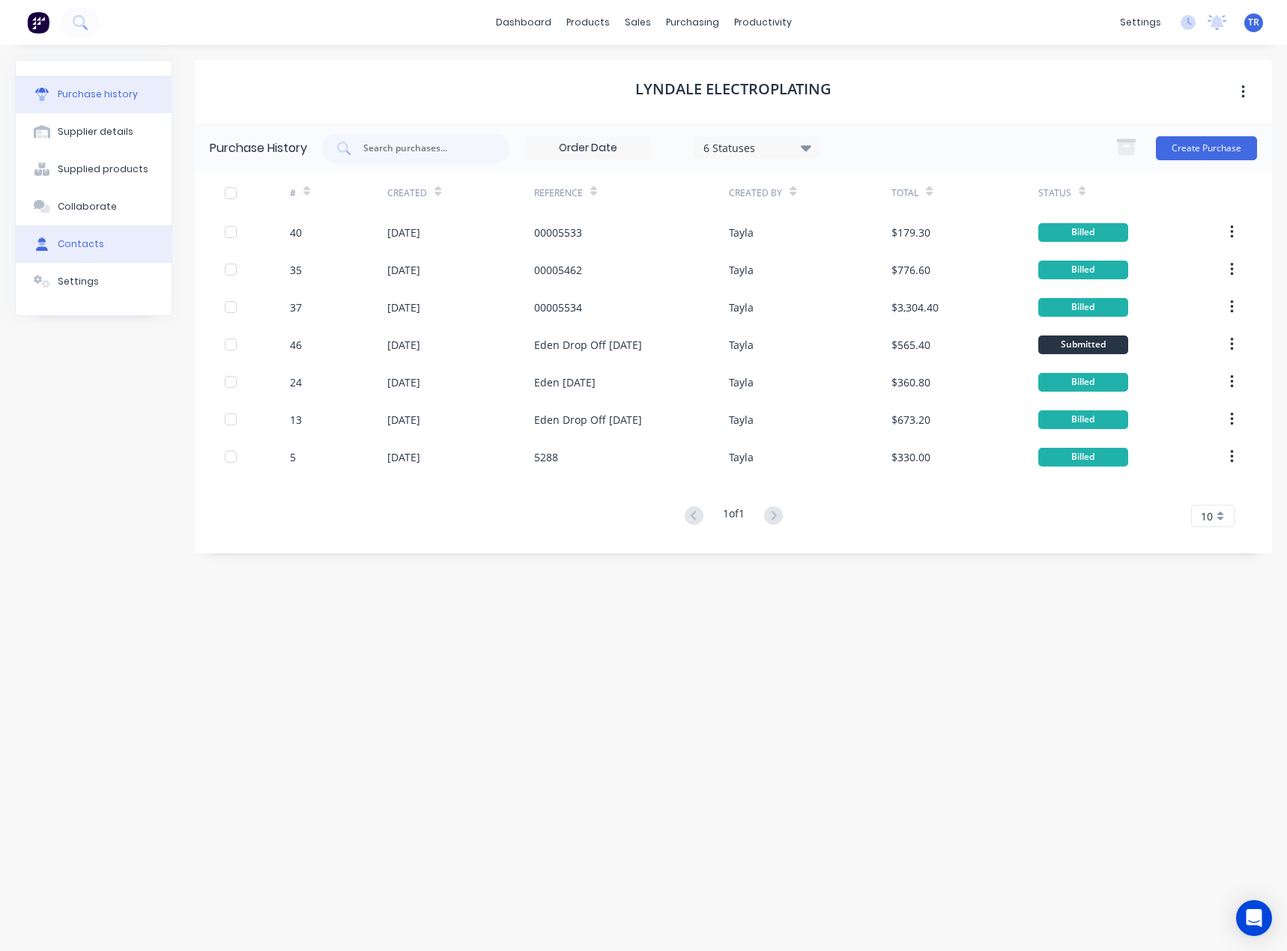
click at [92, 252] on button "Contacts" at bounding box center [94, 243] width 156 height 37
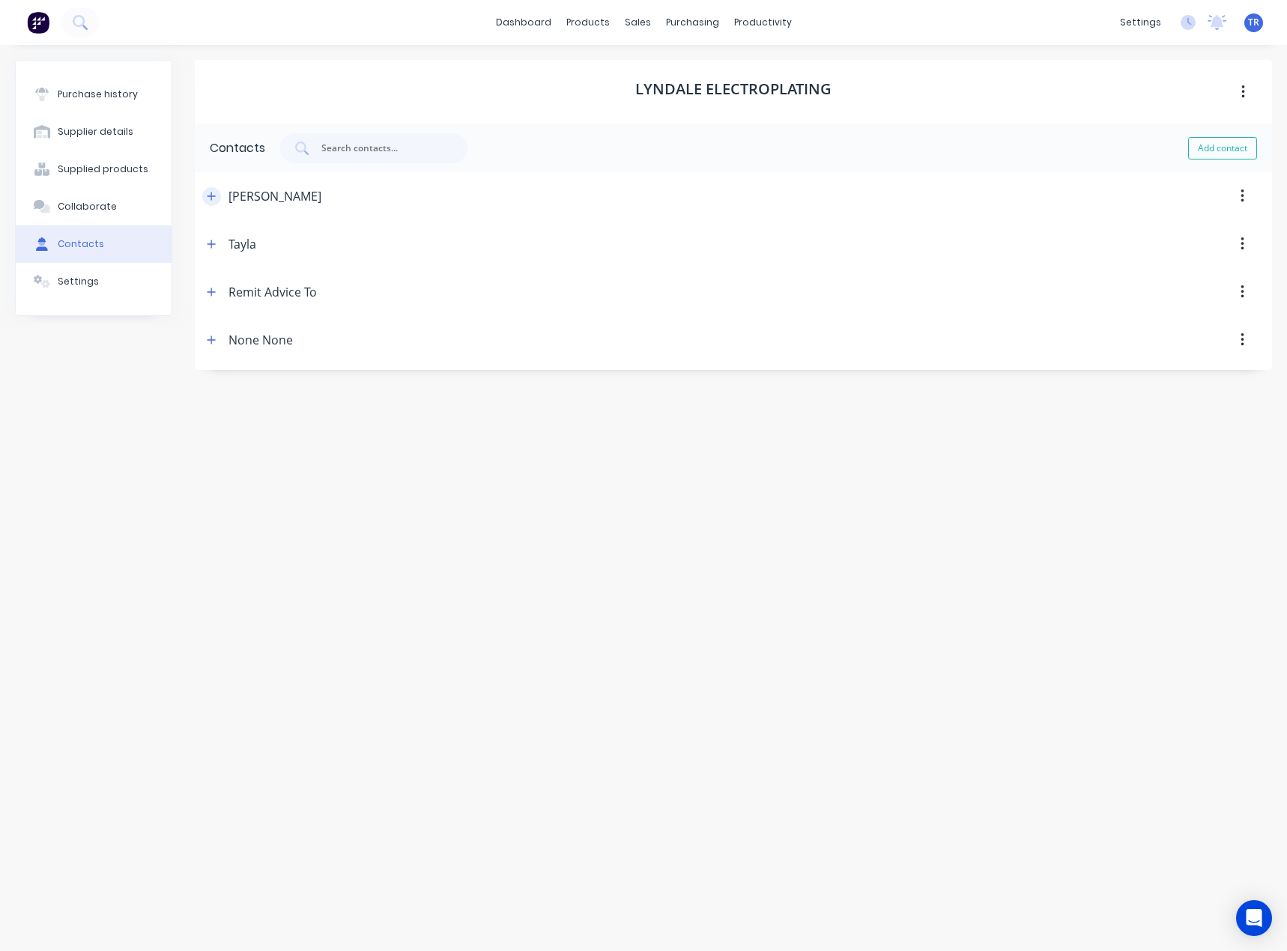
click at [207, 195] on icon "button" at bounding box center [211, 196] width 9 height 10
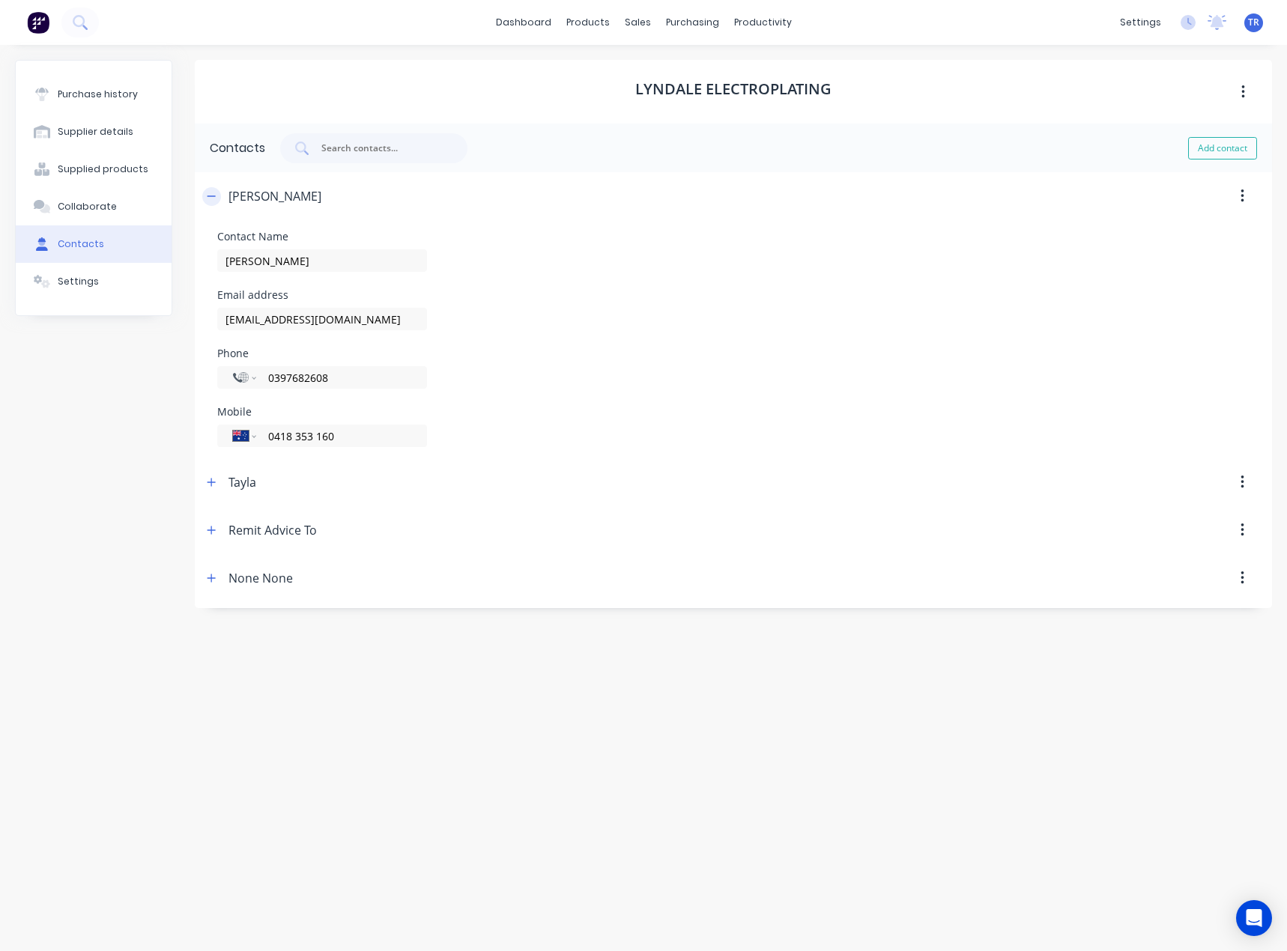
click at [217, 192] on button "button" at bounding box center [211, 196] width 19 height 19
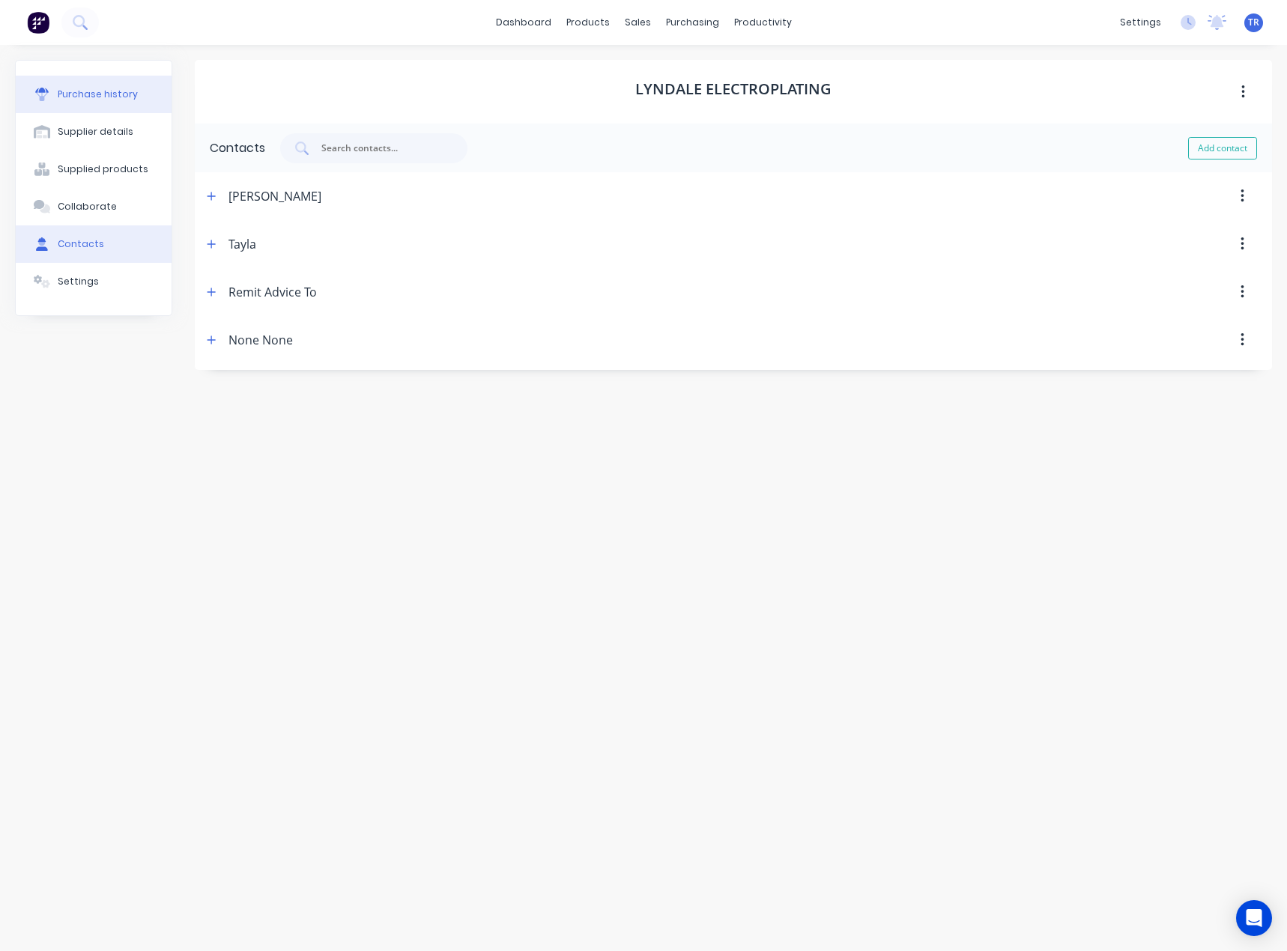
click at [104, 110] on button "Purchase history" at bounding box center [94, 94] width 156 height 37
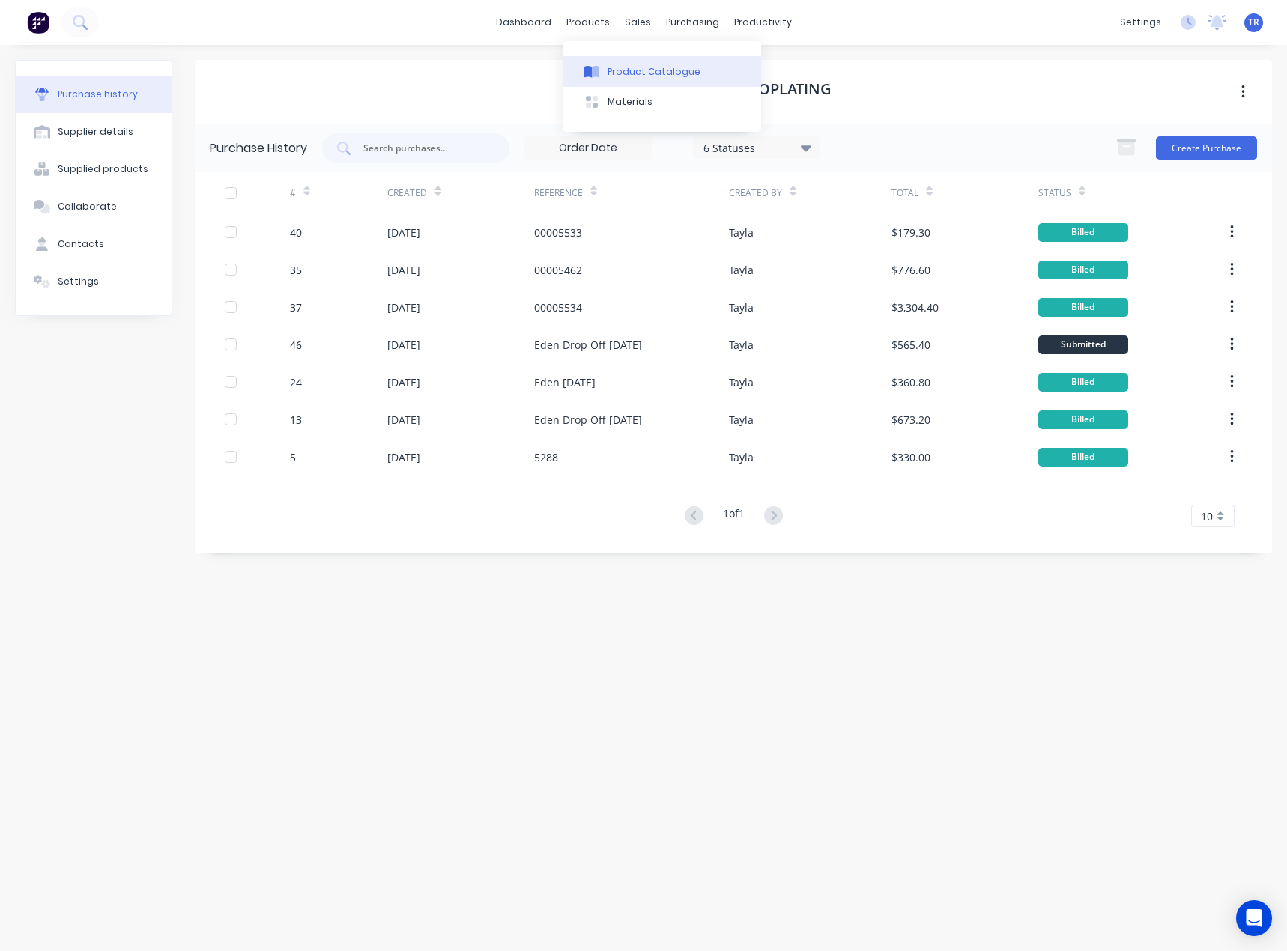
click at [625, 81] on button "Product Catalogue" at bounding box center [661, 71] width 198 height 30
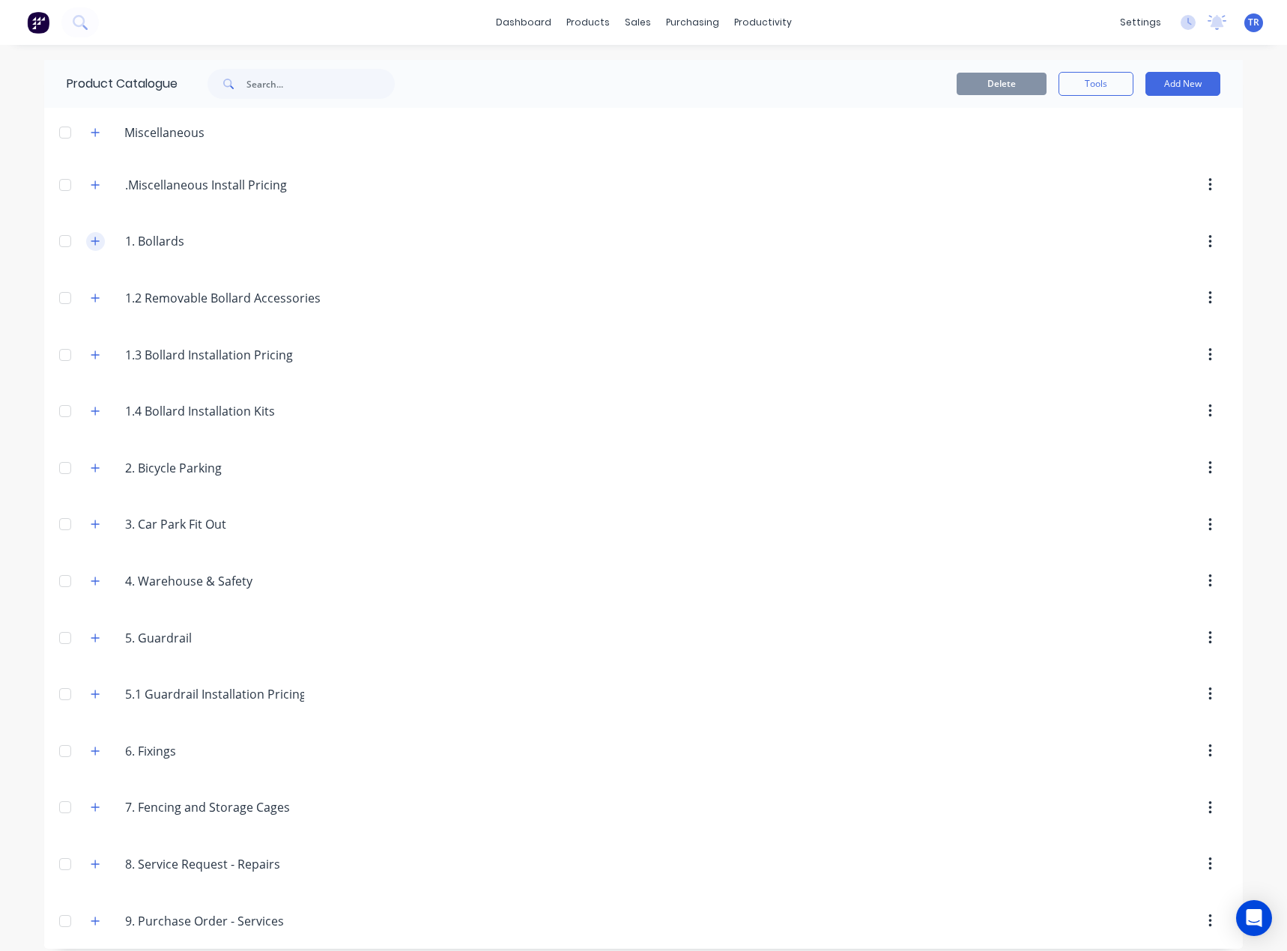
click at [91, 241] on icon "button" at bounding box center [95, 241] width 8 height 8
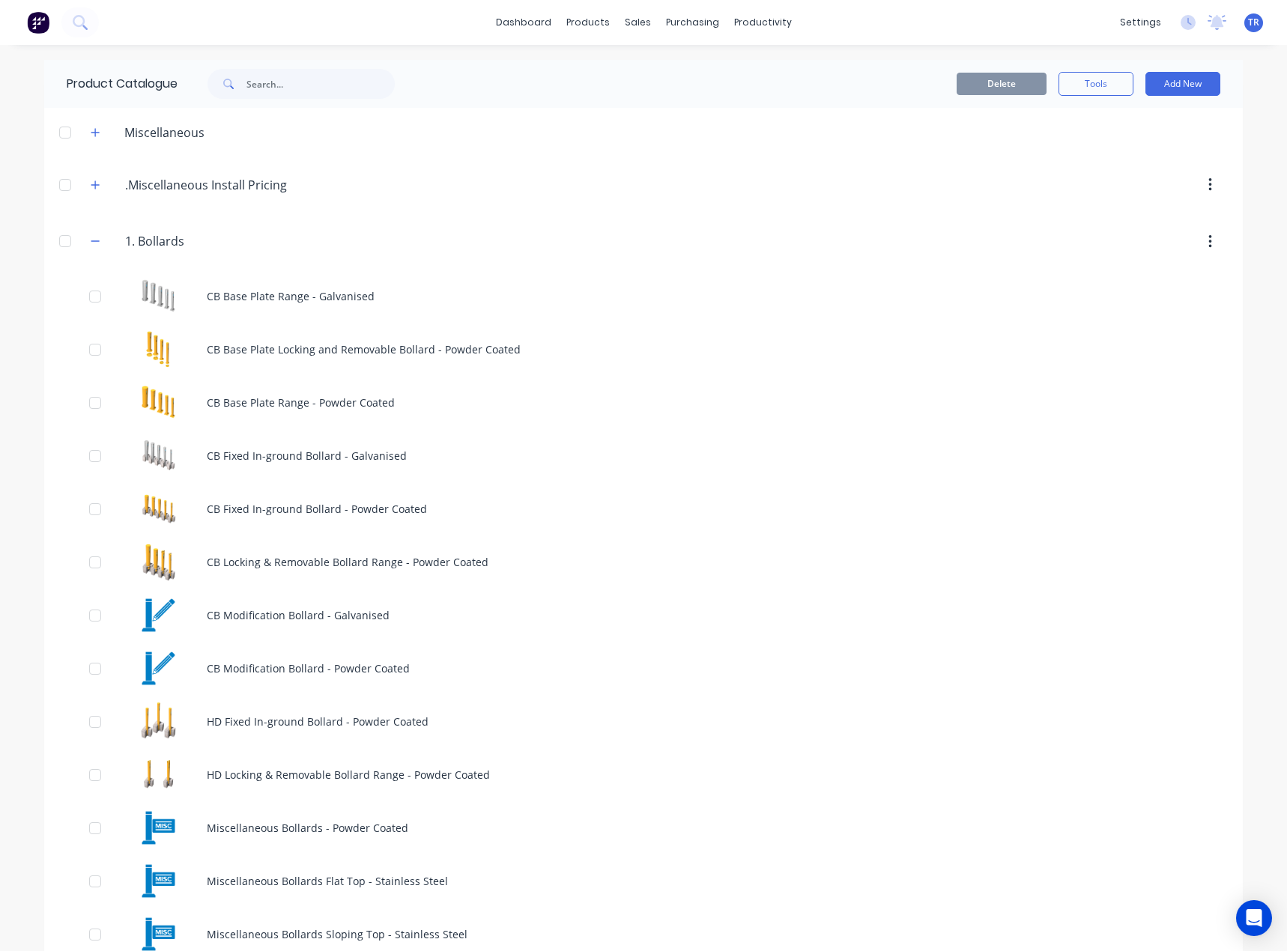
click at [100, 234] on div "1..Bollards 1. Bollards" at bounding box center [196, 241] width 235 height 27
click at [94, 242] on icon "button" at bounding box center [95, 241] width 8 height 1
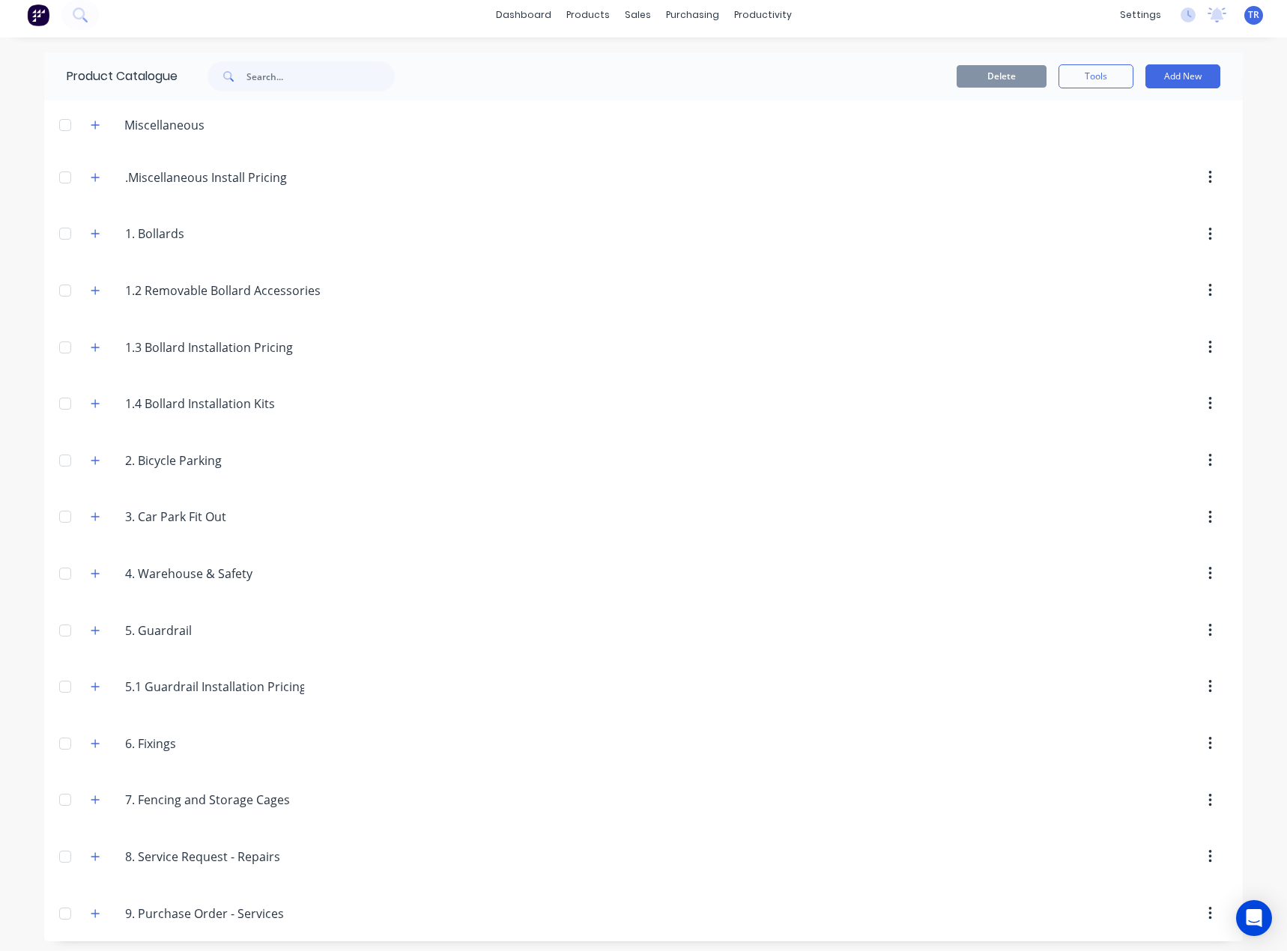
scroll to position [13, 0]
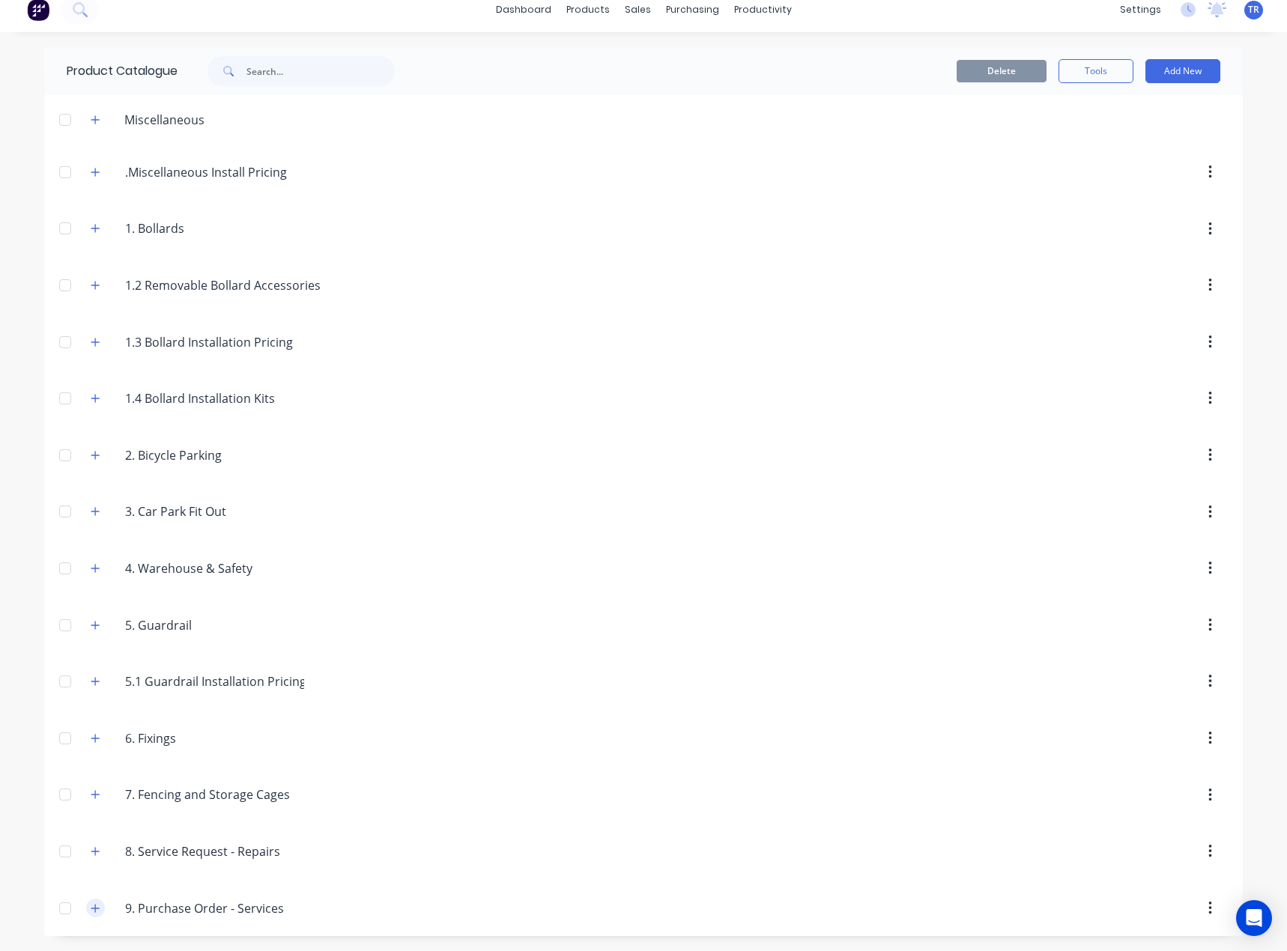
click at [97, 905] on button "button" at bounding box center [95, 908] width 19 height 19
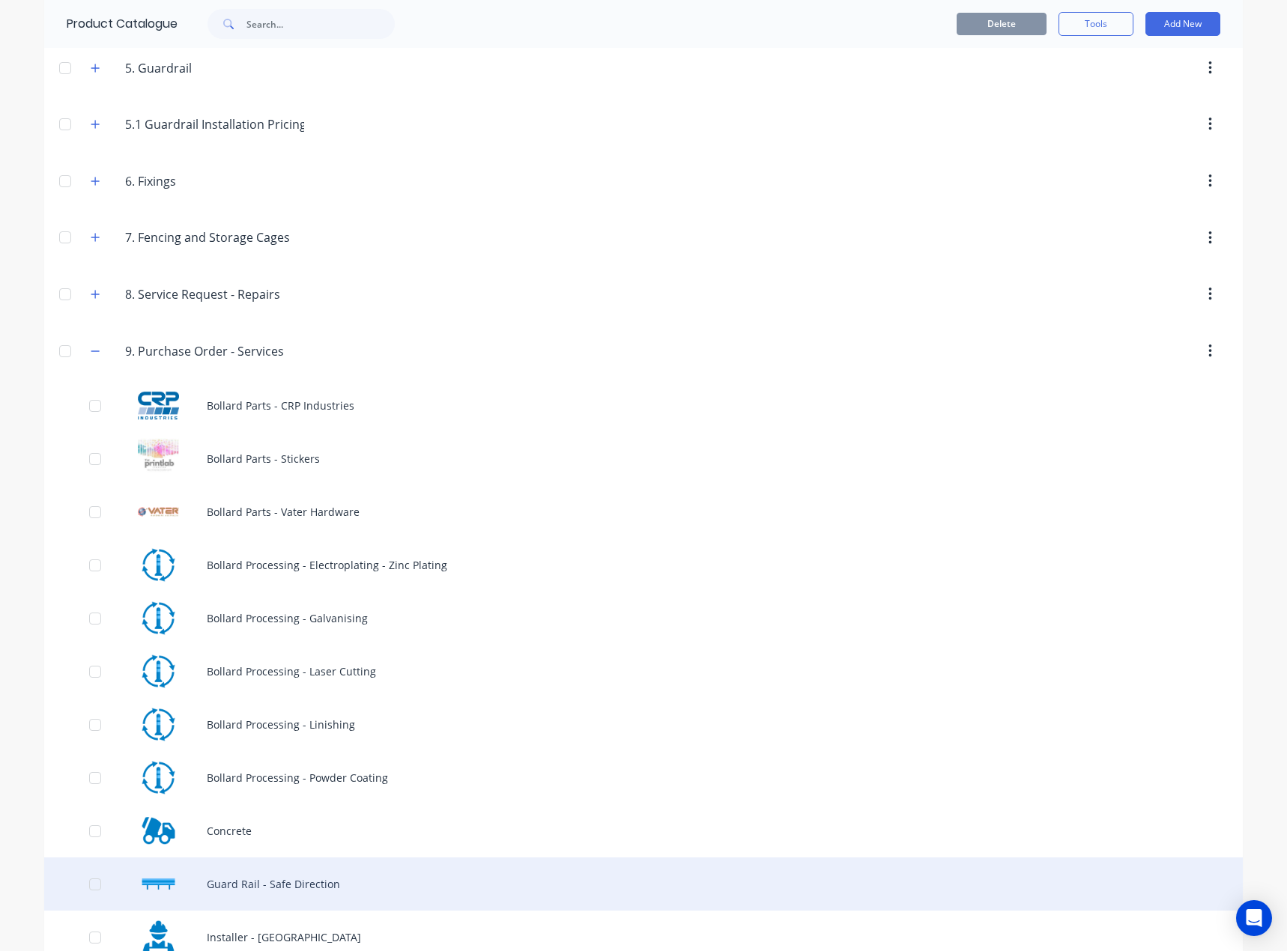
scroll to position [810, 0]
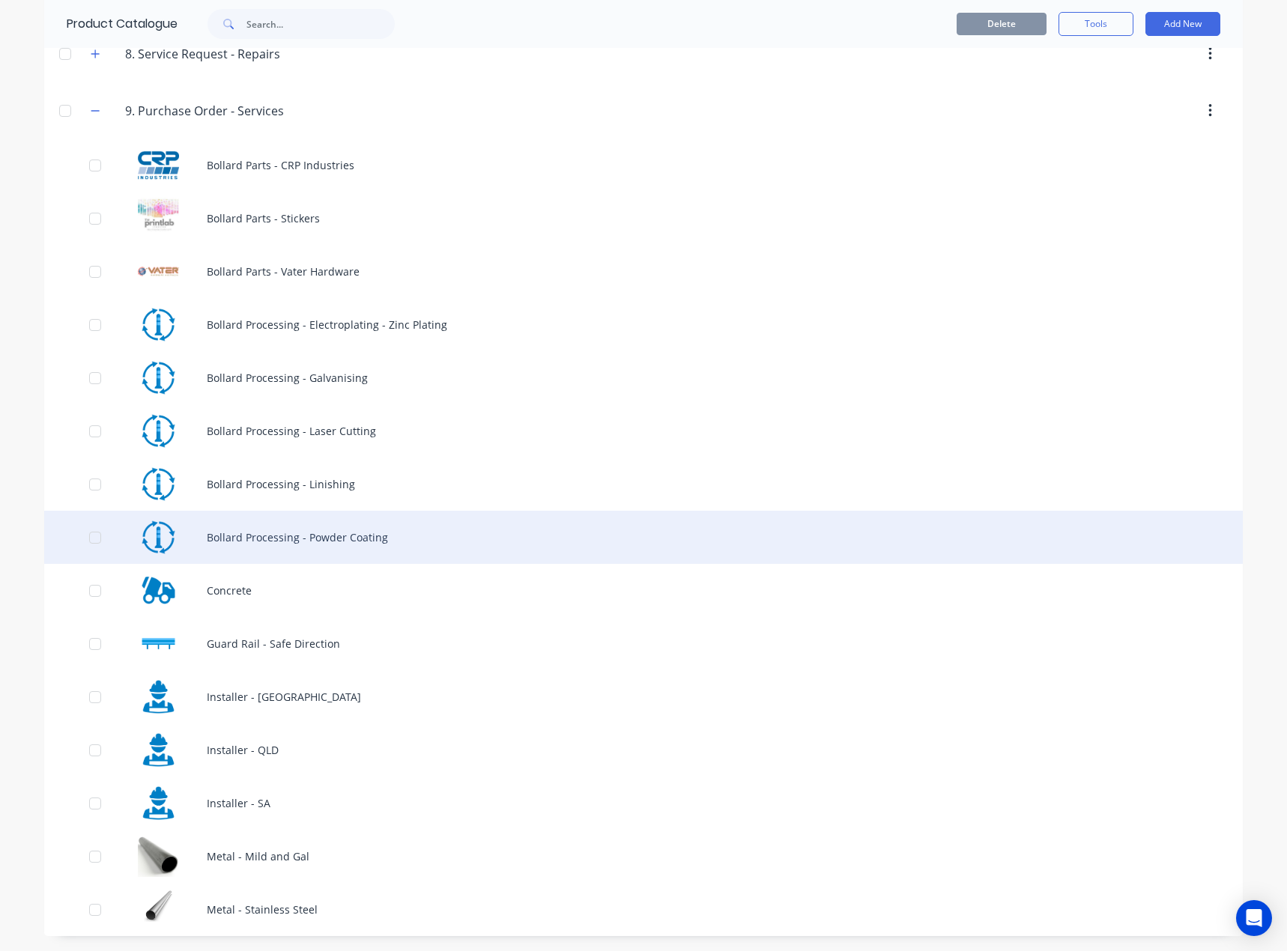
click at [347, 544] on div "Bollard Processing - Powder Coating" at bounding box center [643, 537] width 1198 height 53
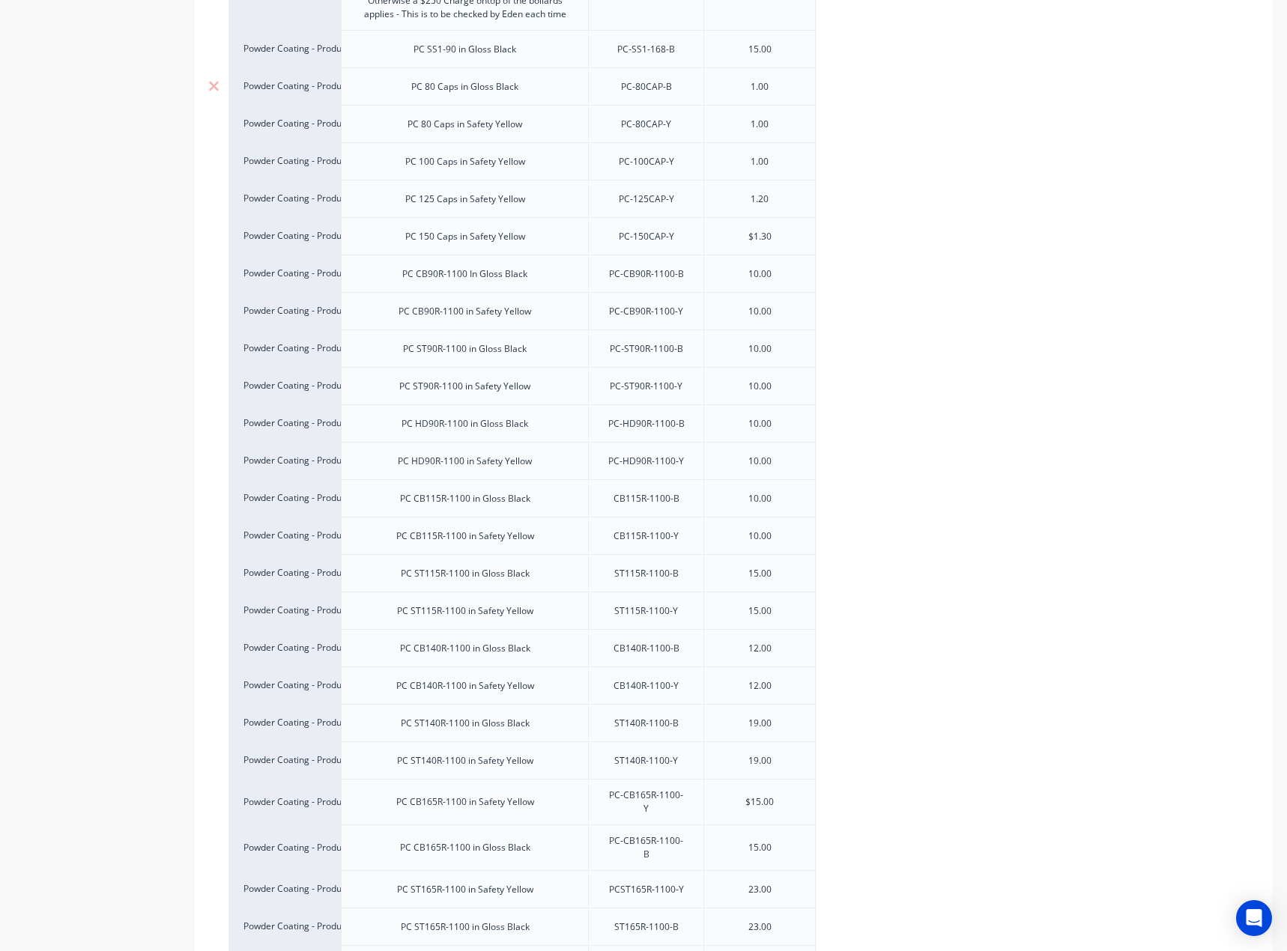
scroll to position [449, 0]
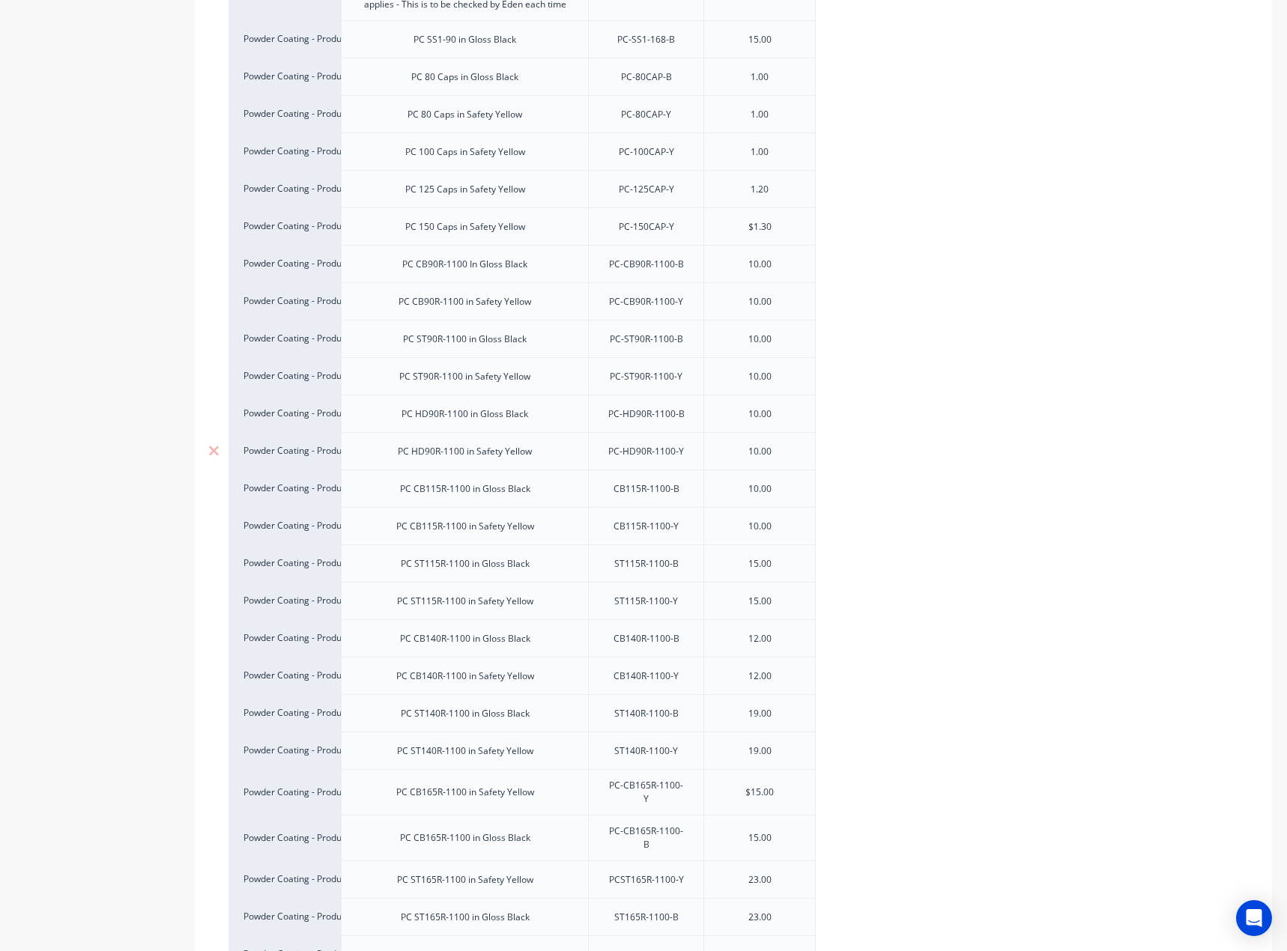
type textarea "x"
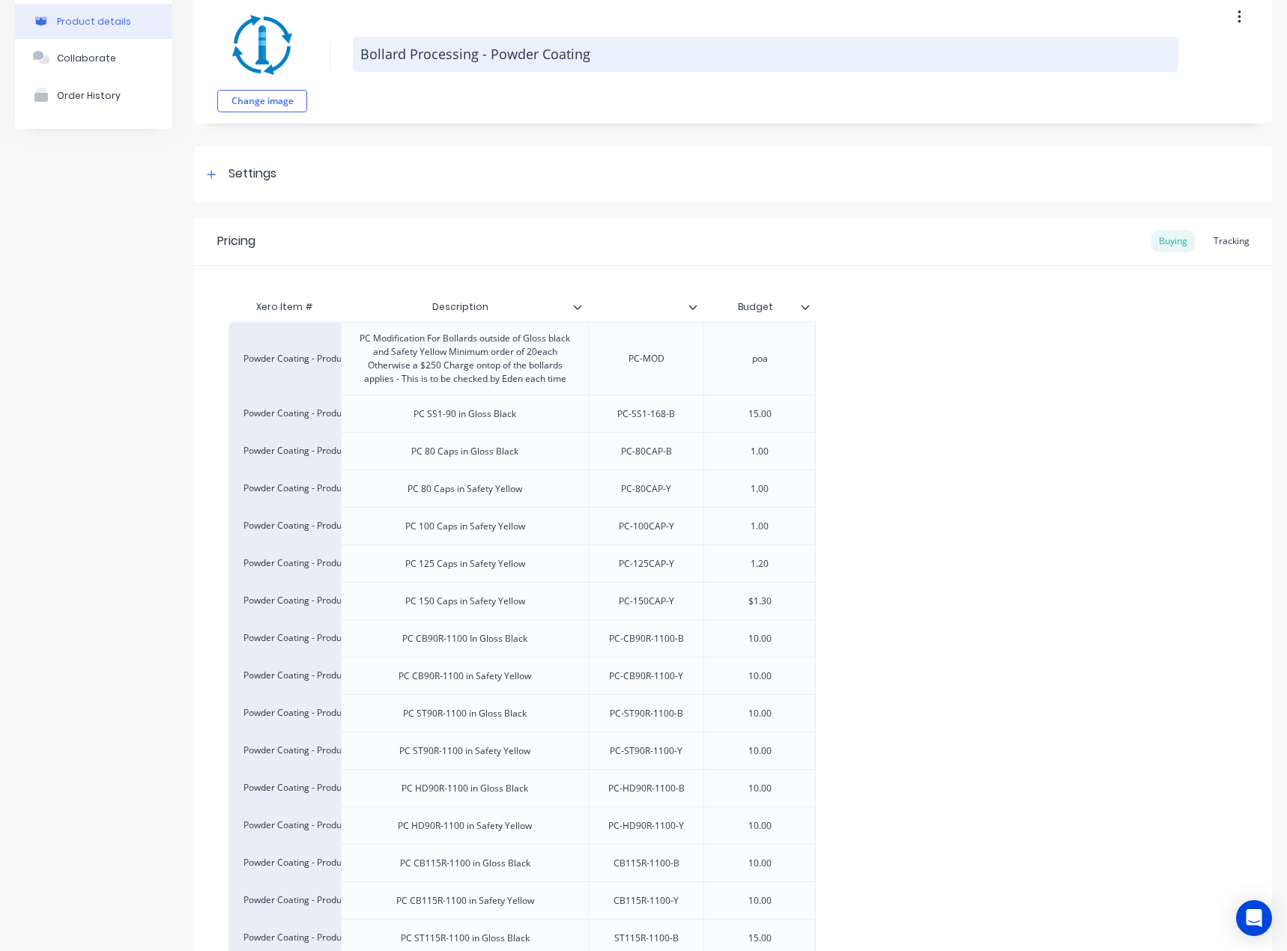
scroll to position [0, 0]
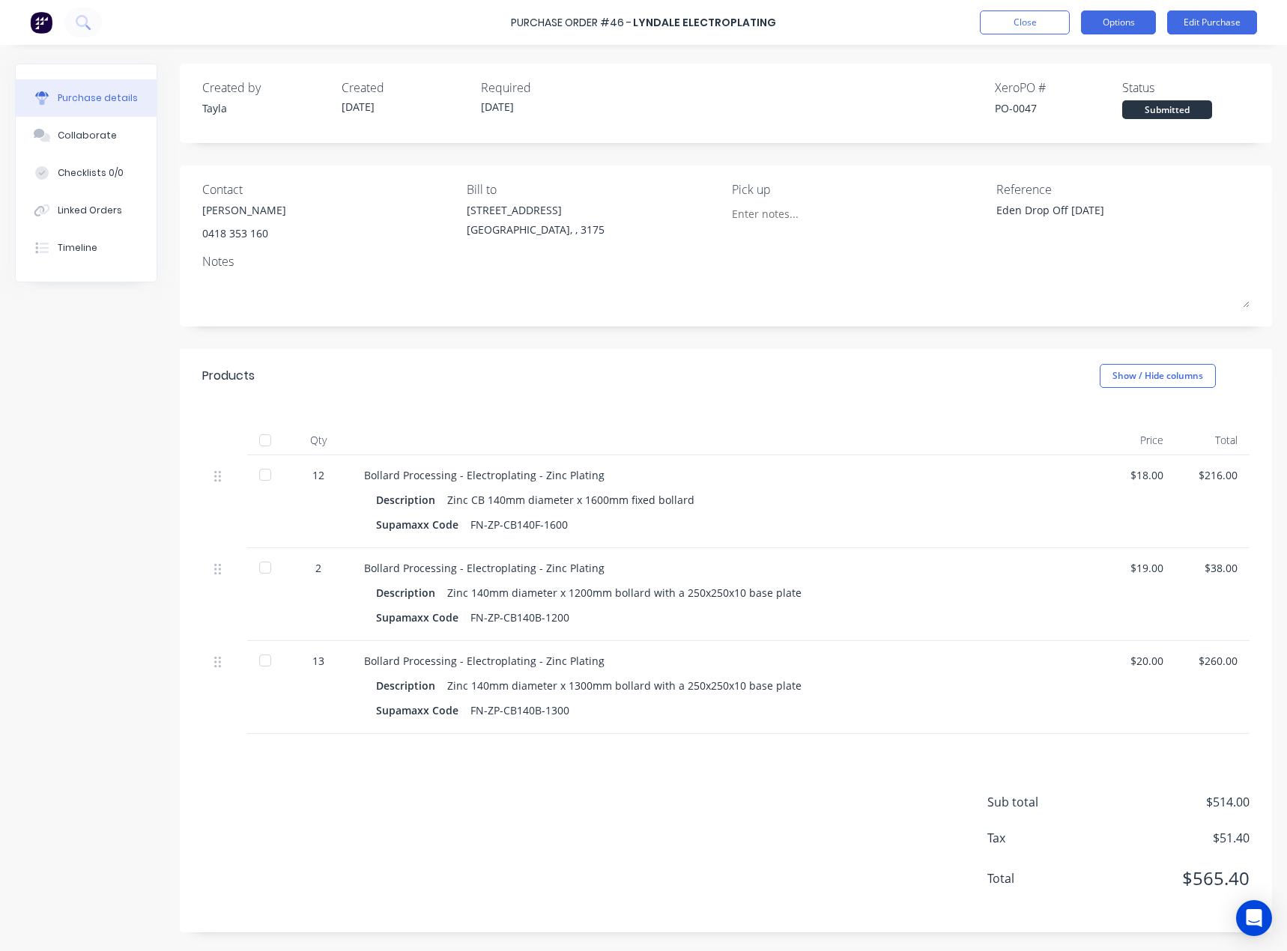
click at [1110, 21] on button "Options" at bounding box center [1118, 22] width 75 height 24
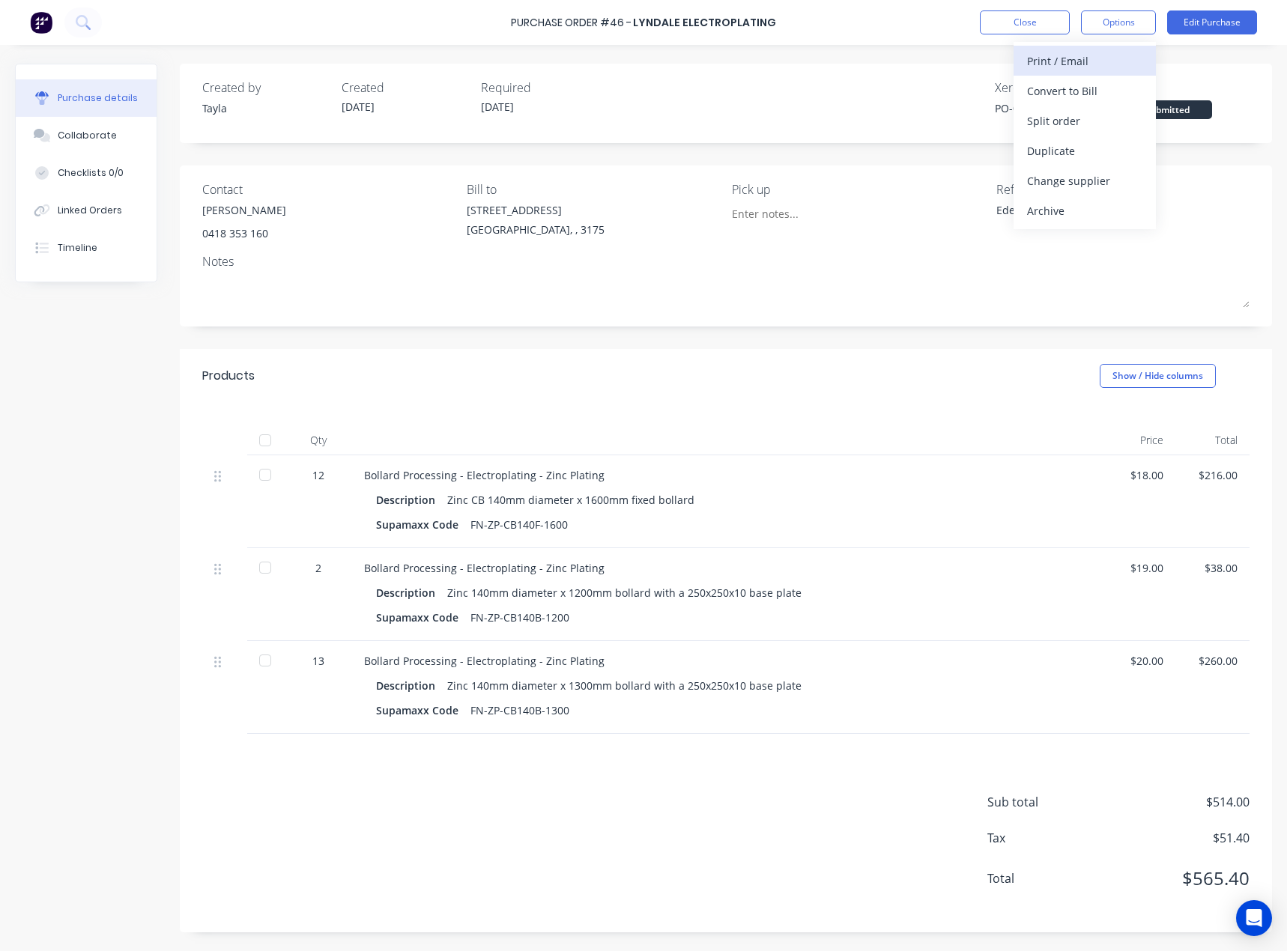
click at [1099, 60] on div "Print / Email" at bounding box center [1084, 61] width 115 height 22
type textarea "x"
drag, startPoint x: 1089, startPoint y: 88, endPoint x: 988, endPoint y: 22, distance: 120.5
click at [855, 44] on div "Purchase Order #46 - Lyndale Electroplating Close Options Back With pricing Wit…" at bounding box center [643, 22] width 1287 height 45
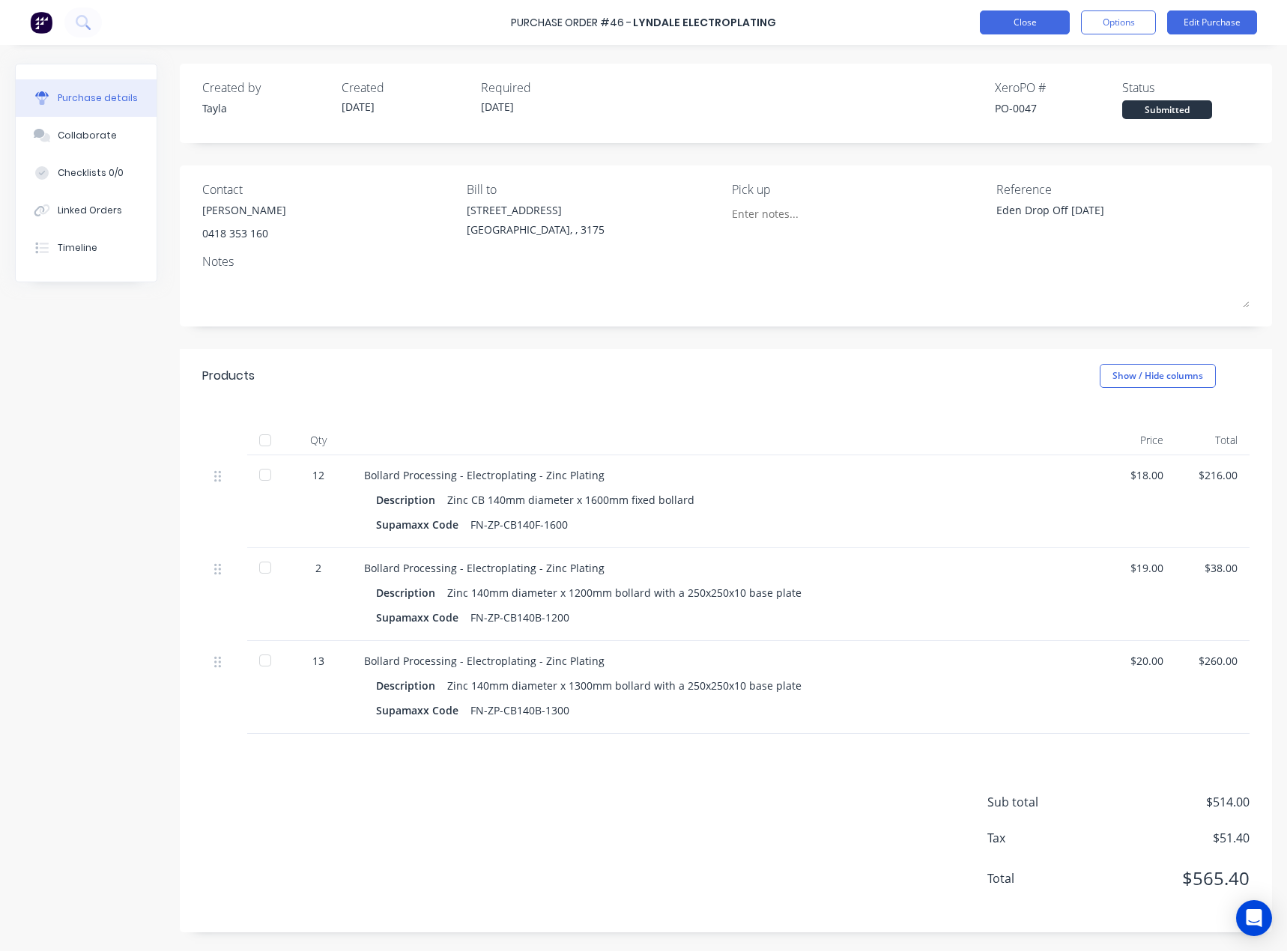
click at [1018, 20] on button "Close" at bounding box center [1024, 22] width 90 height 24
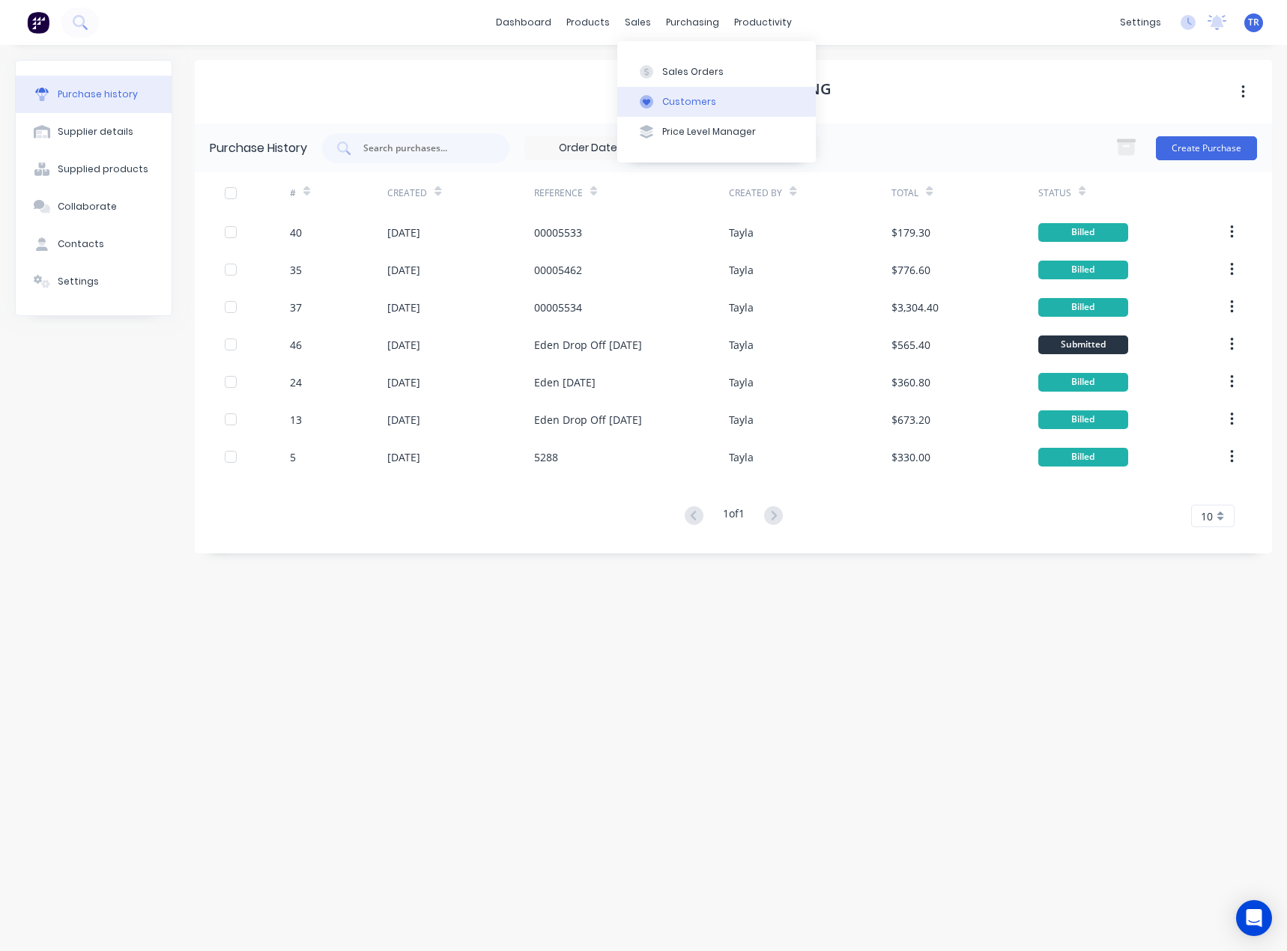
click at [658, 94] on button "Customers" at bounding box center [716, 102] width 198 height 30
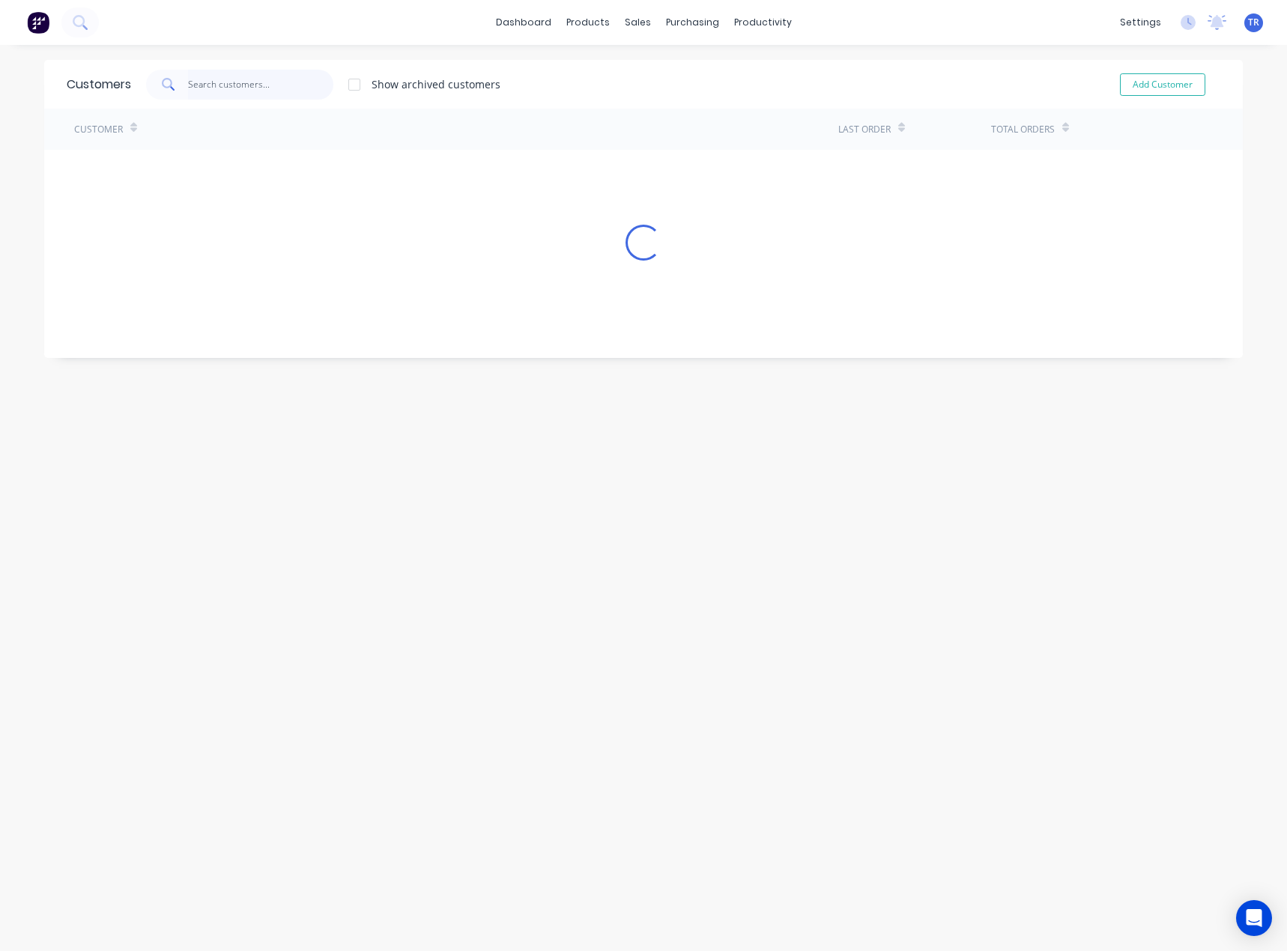
click at [300, 90] on input "text" at bounding box center [261, 85] width 146 height 30
type input "instacoa"
click at [252, 149] on div "Customer" at bounding box center [456, 129] width 764 height 41
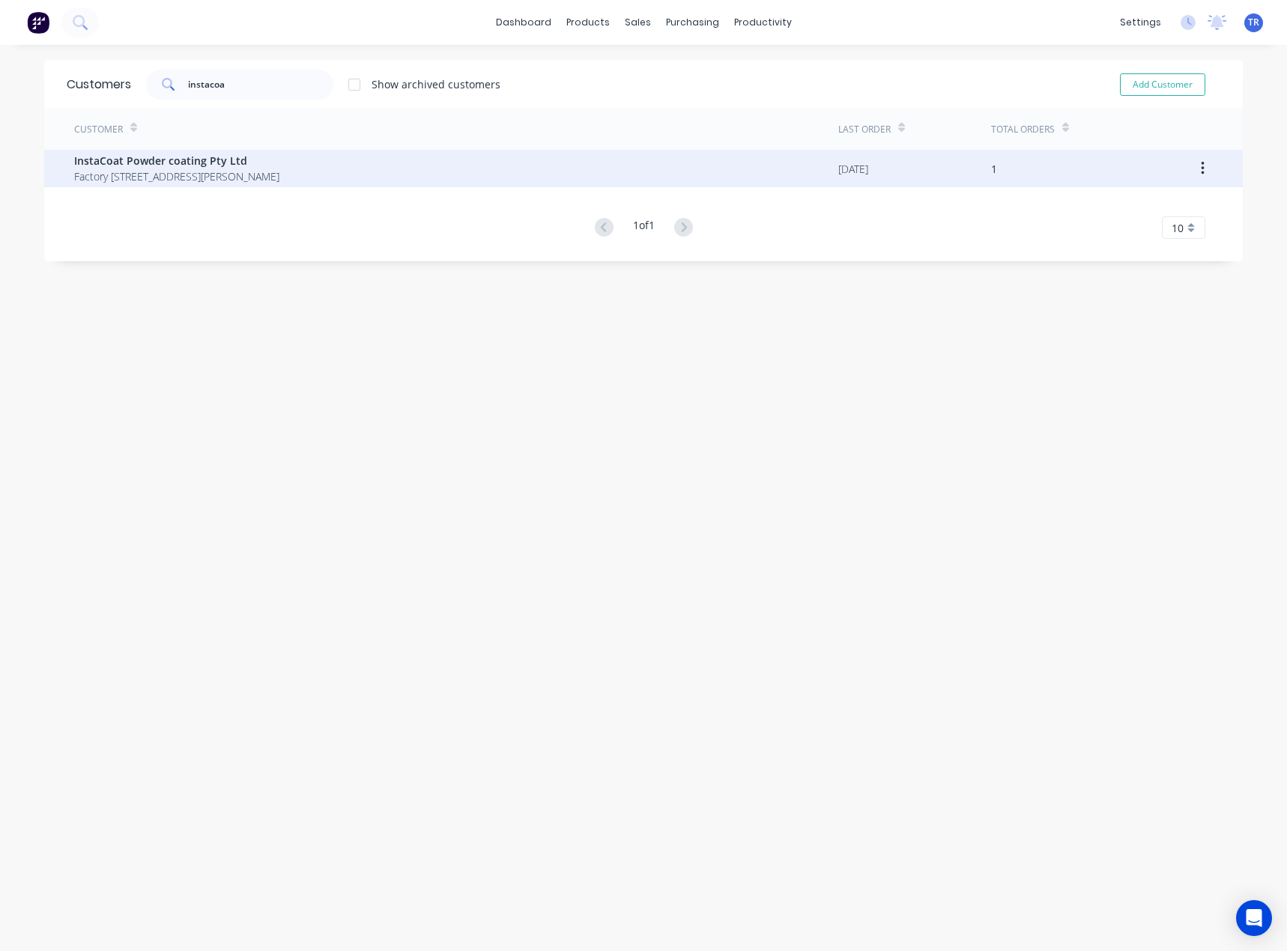
click at [261, 157] on span "InstaCoat Powder coating Pty Ltd" at bounding box center [176, 161] width 205 height 16
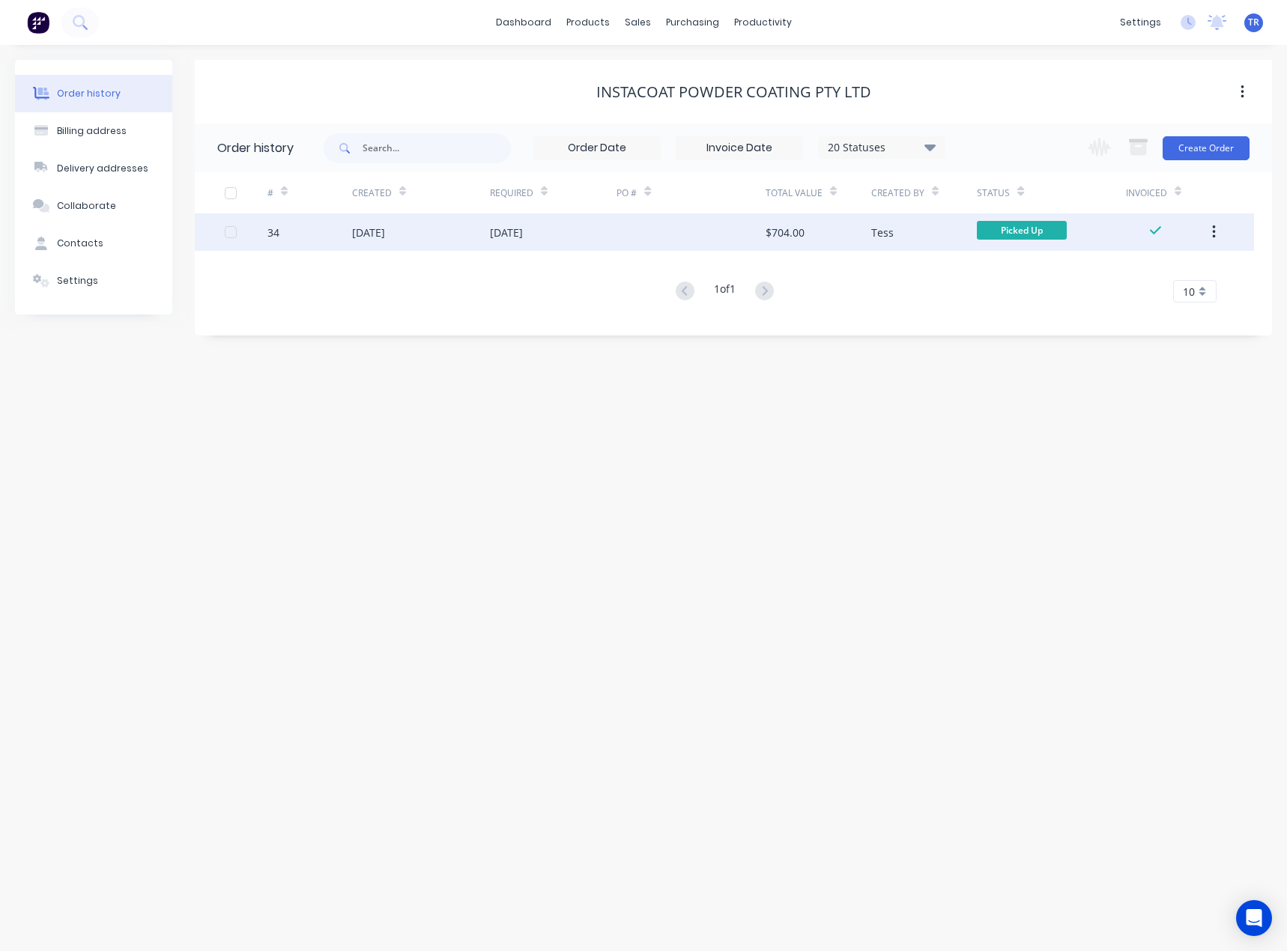
click at [447, 240] on div "[DATE]" at bounding box center [421, 231] width 138 height 37
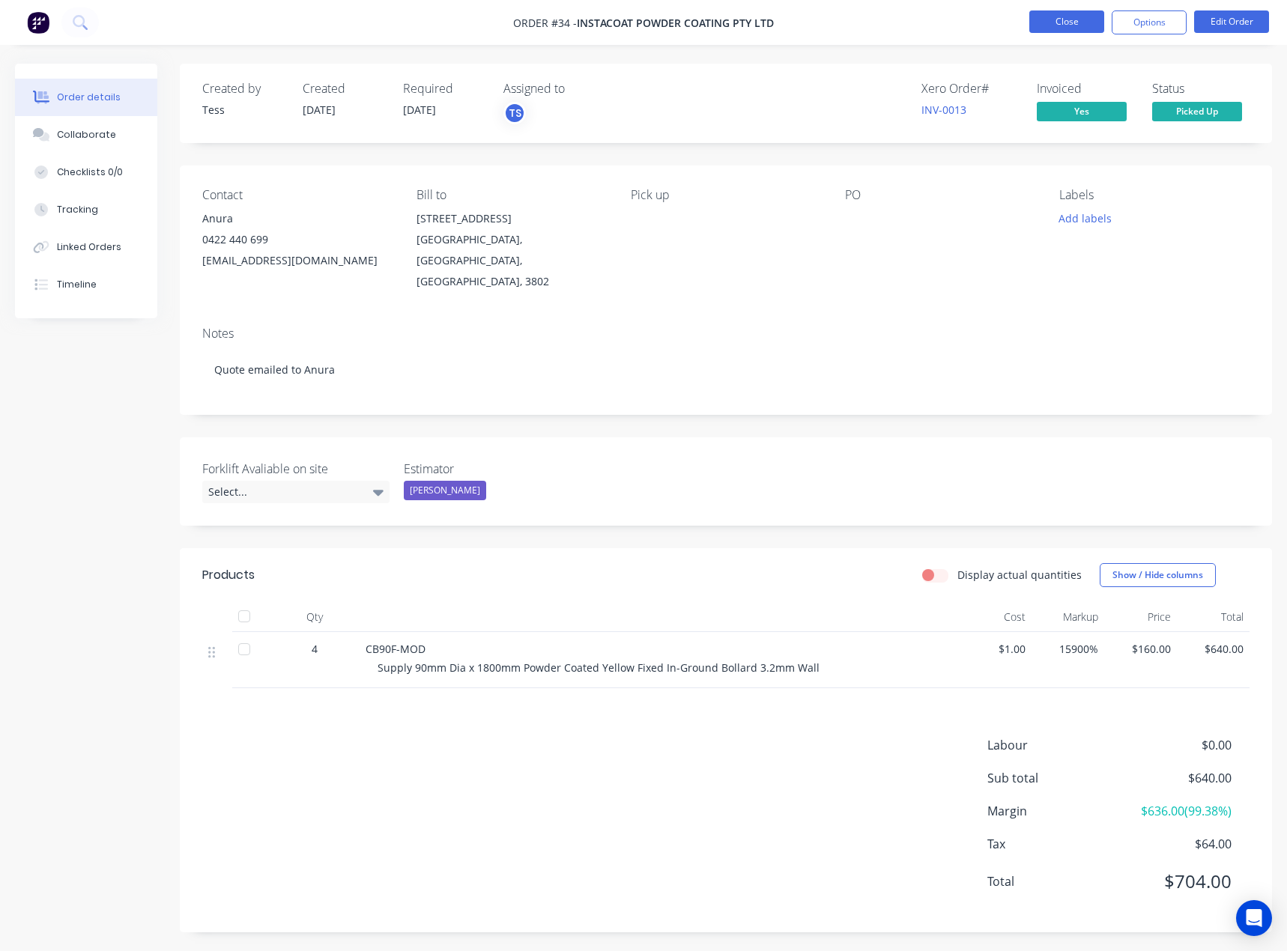
click at [1036, 31] on button "Close" at bounding box center [1066, 21] width 75 height 22
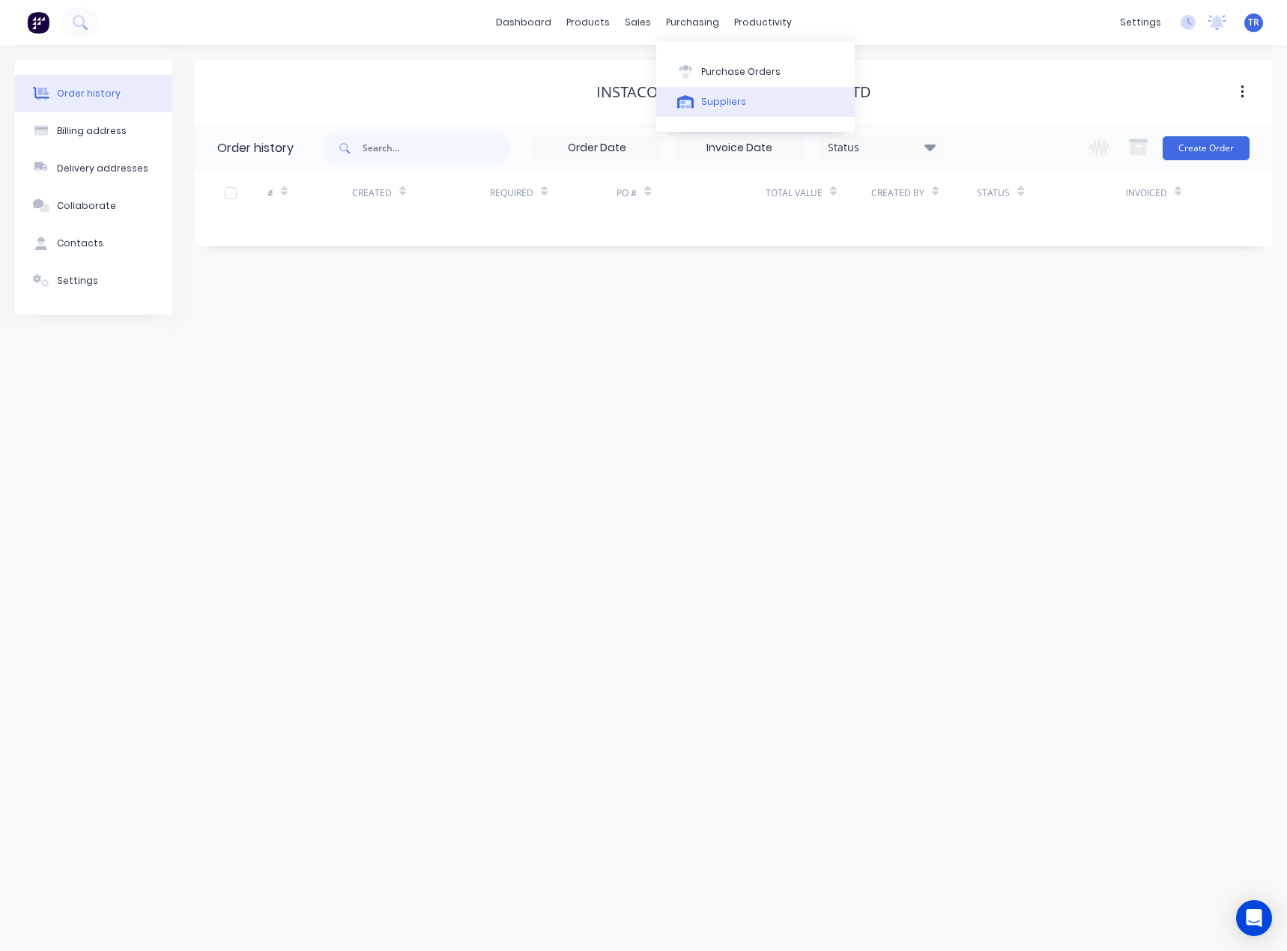
click at [690, 107] on icon at bounding box center [685, 101] width 17 height 13
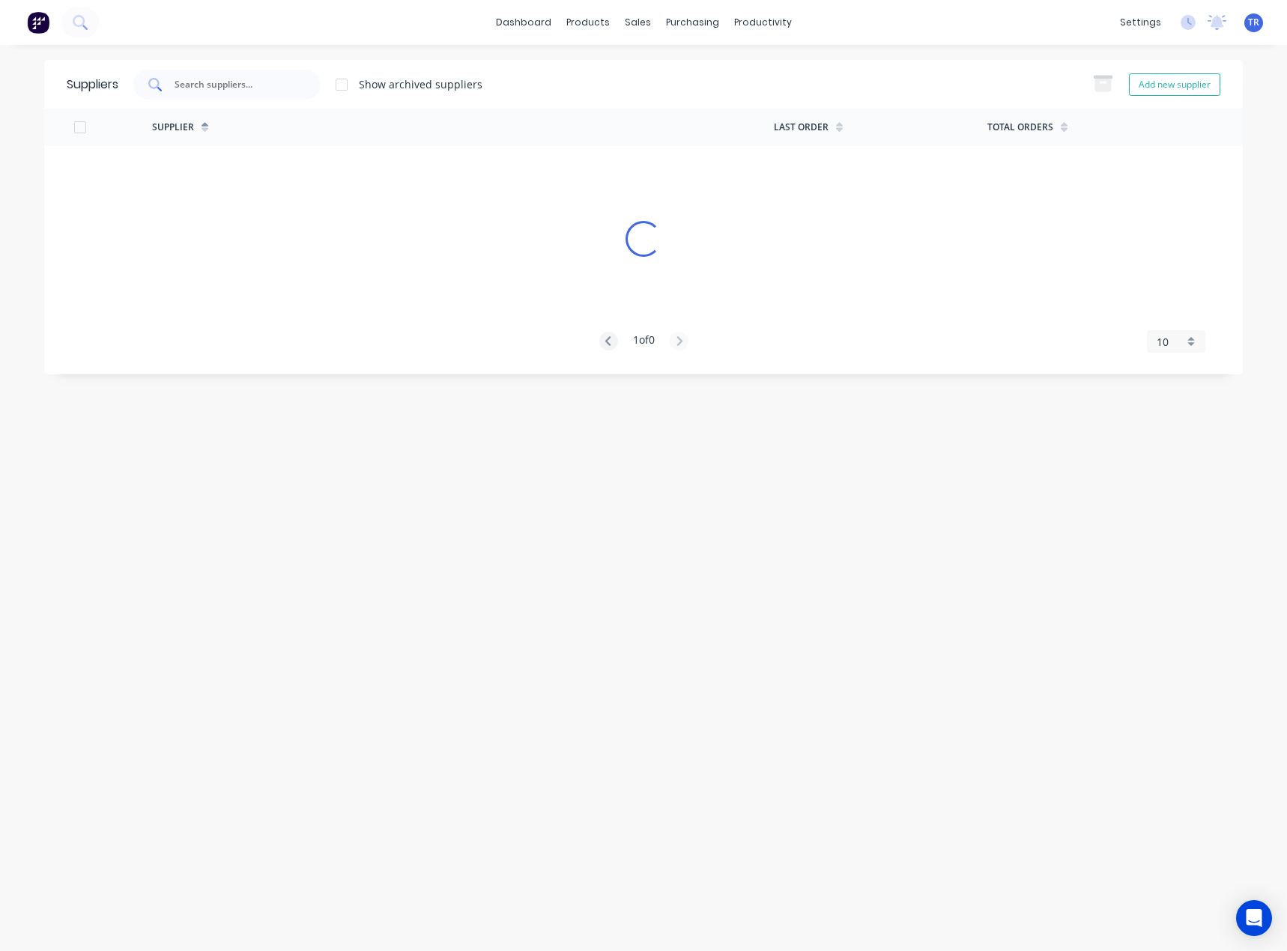
click at [273, 92] on div at bounding box center [226, 85] width 187 height 30
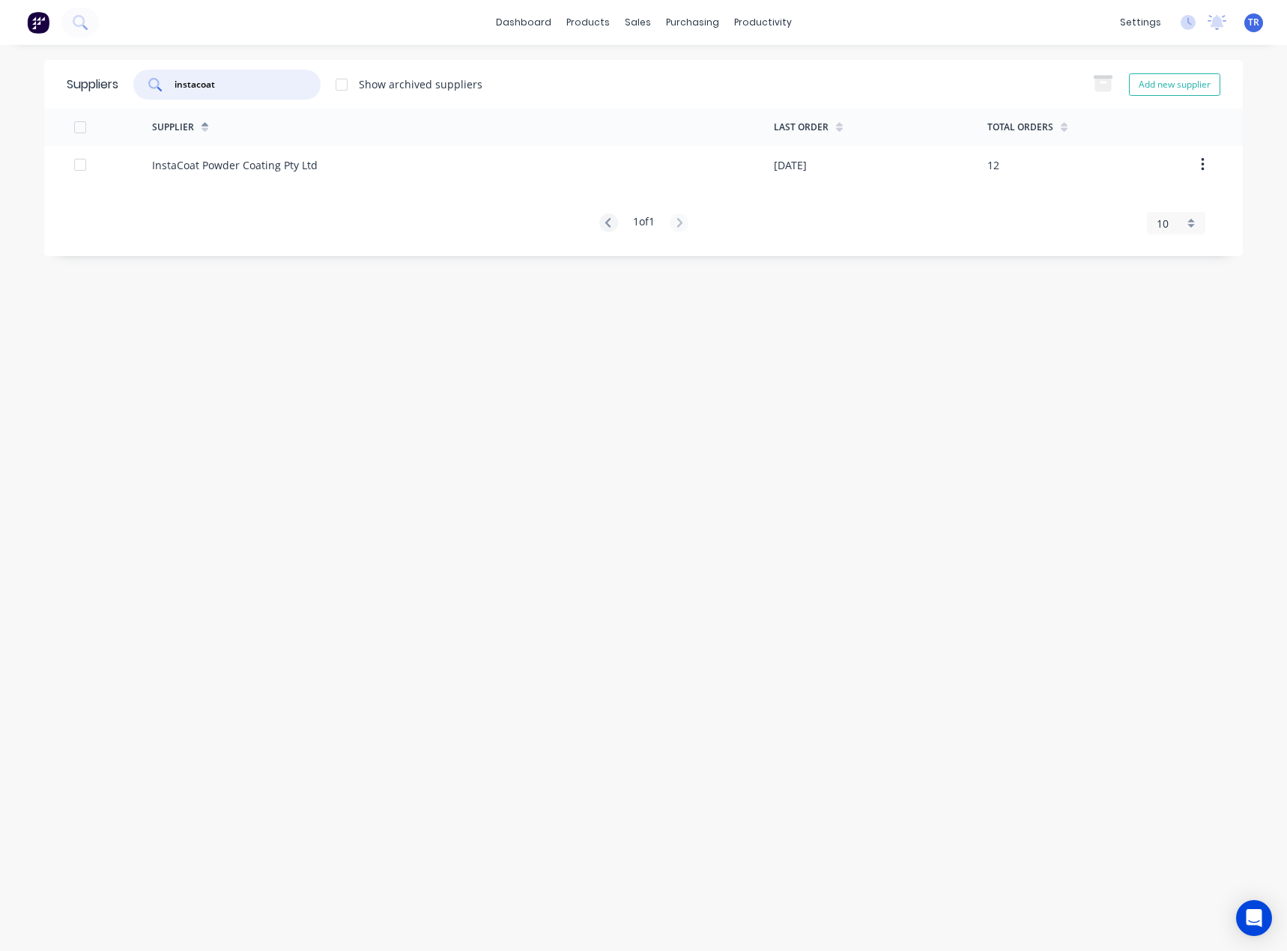
type input "instacoat"
click at [309, 165] on div "InstaCoat Powder Coating Pty Ltd" at bounding box center [234, 165] width 165 height 16
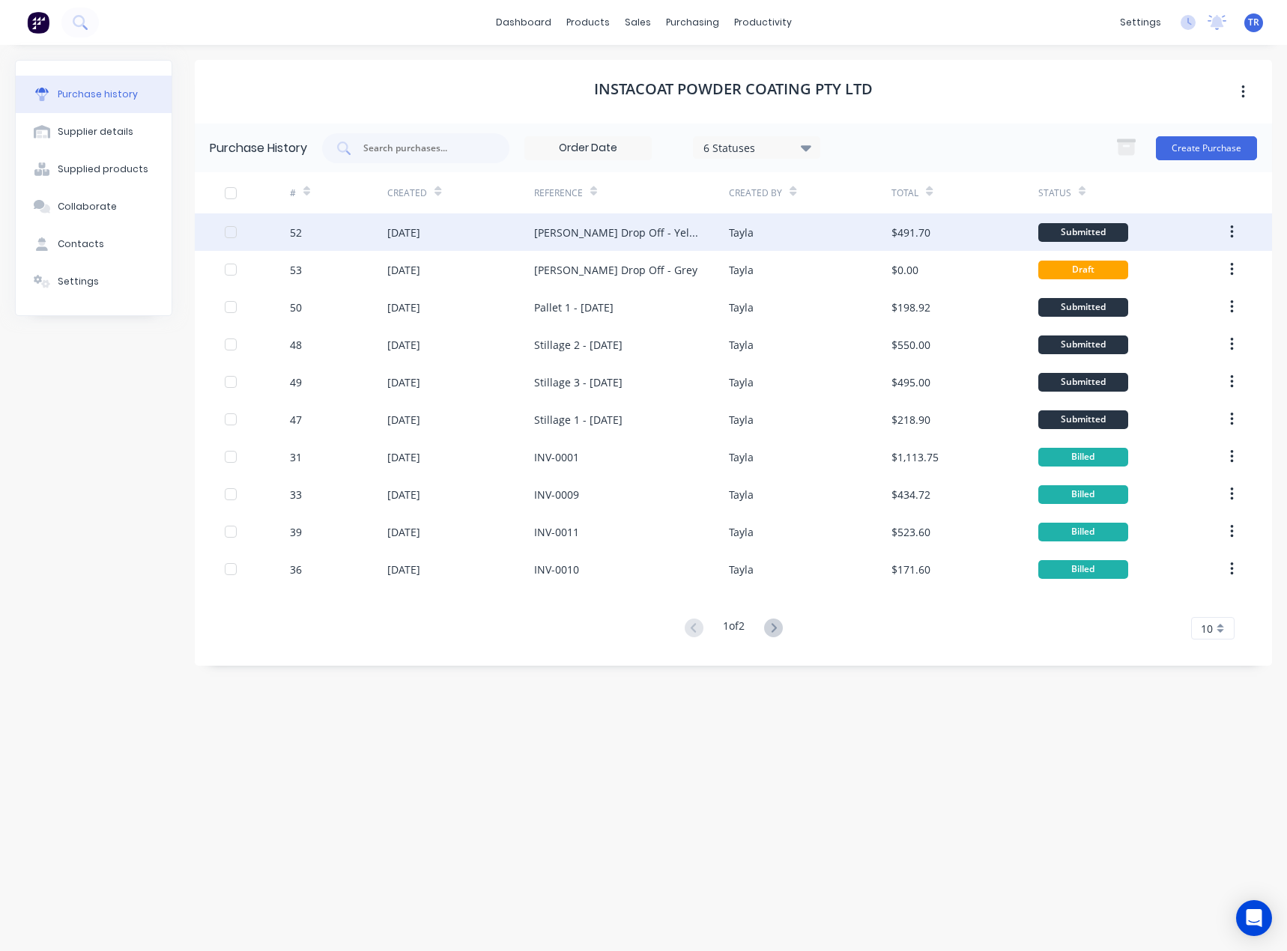
click at [671, 240] on div "[PERSON_NAME] Drop Off - Yellow" at bounding box center [631, 231] width 195 height 37
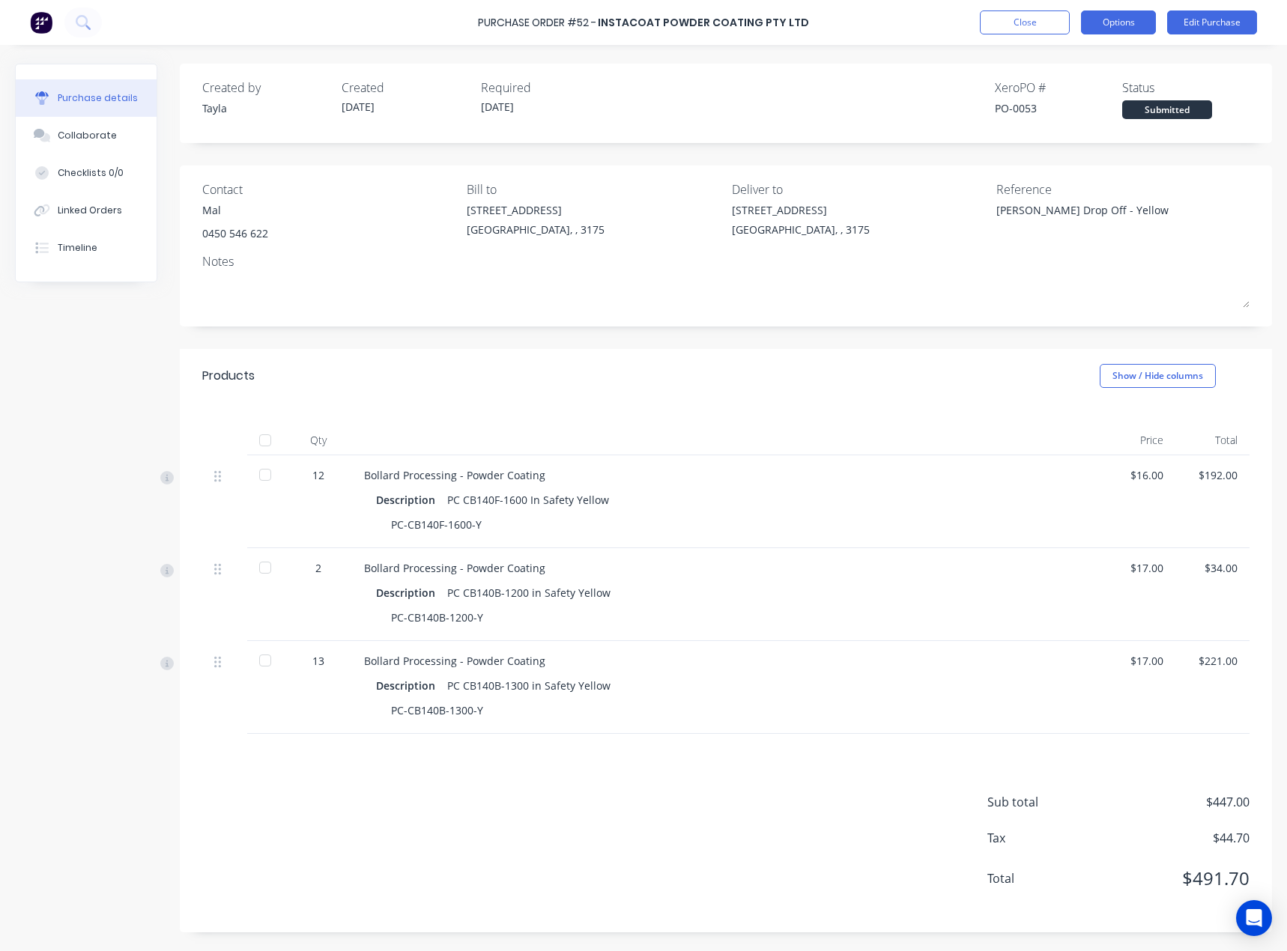
click at [1120, 18] on button "Options" at bounding box center [1118, 22] width 75 height 24
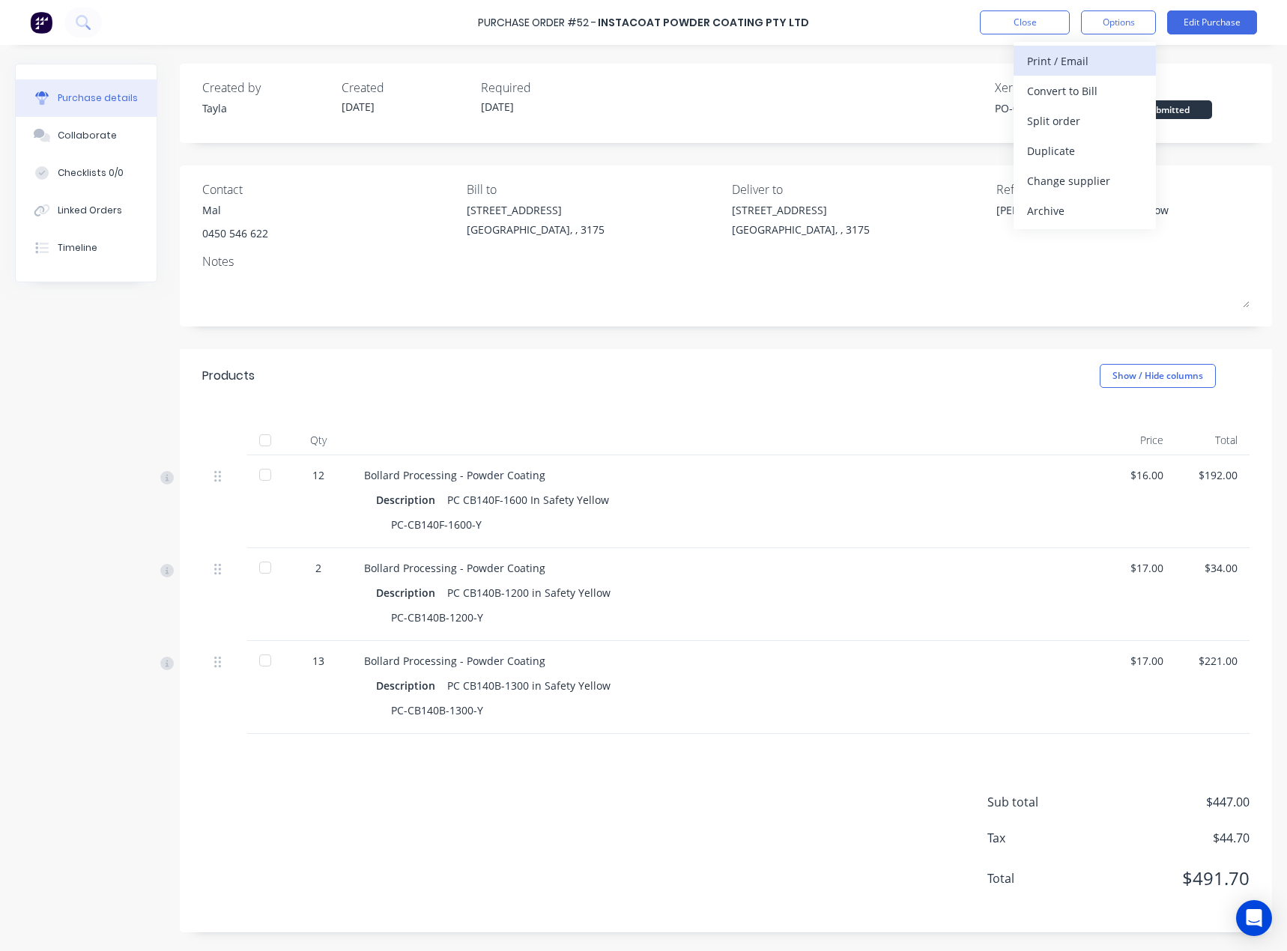
click at [1097, 56] on div "Print / Email" at bounding box center [1084, 61] width 115 height 22
click at [1060, 90] on div "With pricing" at bounding box center [1084, 91] width 115 height 22
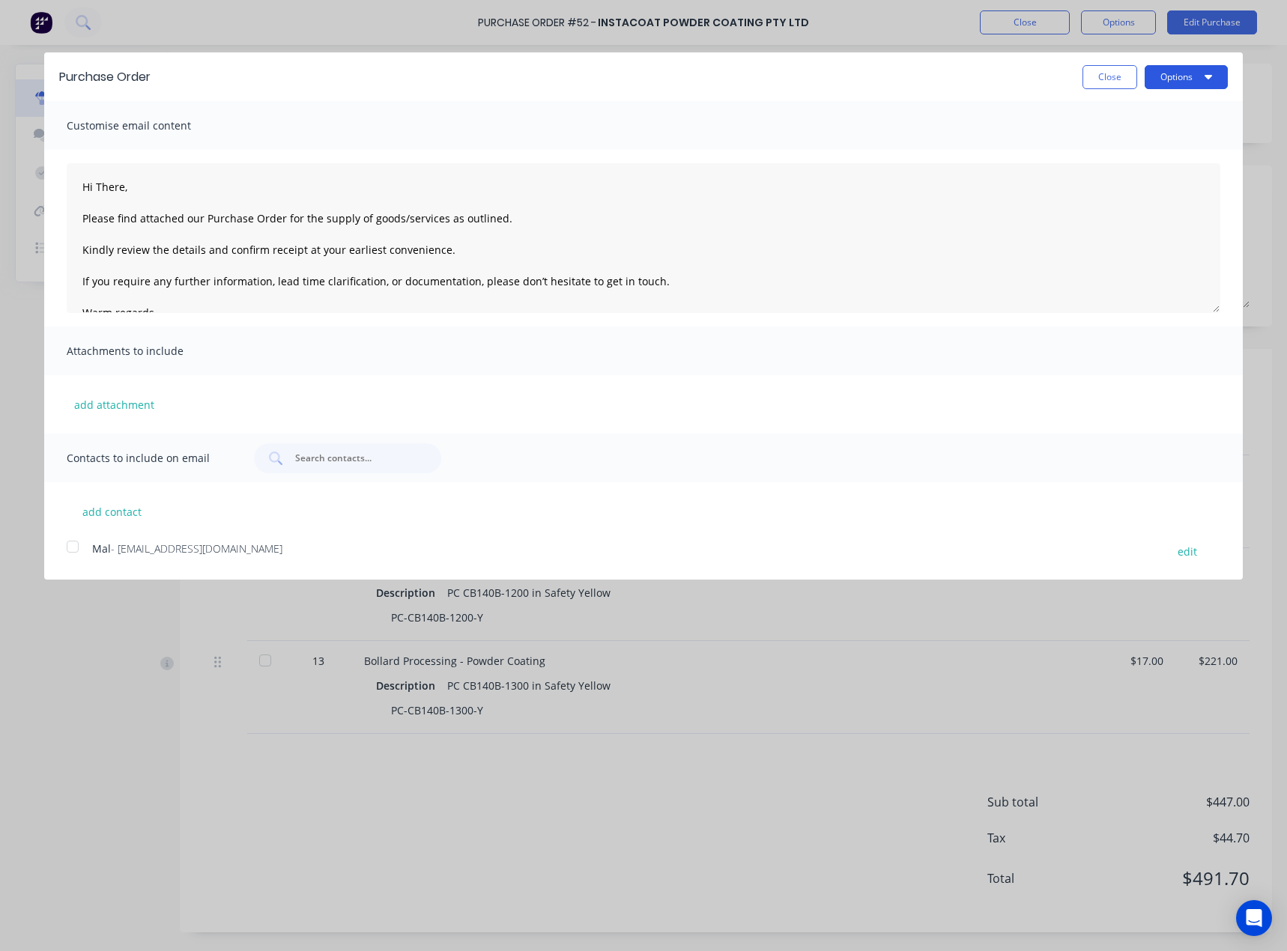
click at [1182, 72] on button "Options" at bounding box center [1185, 77] width 83 height 24
click at [1172, 114] on div "Print" at bounding box center [1156, 115] width 115 height 22
click at [1119, 71] on button "Close" at bounding box center [1109, 77] width 55 height 24
type textarea "x"
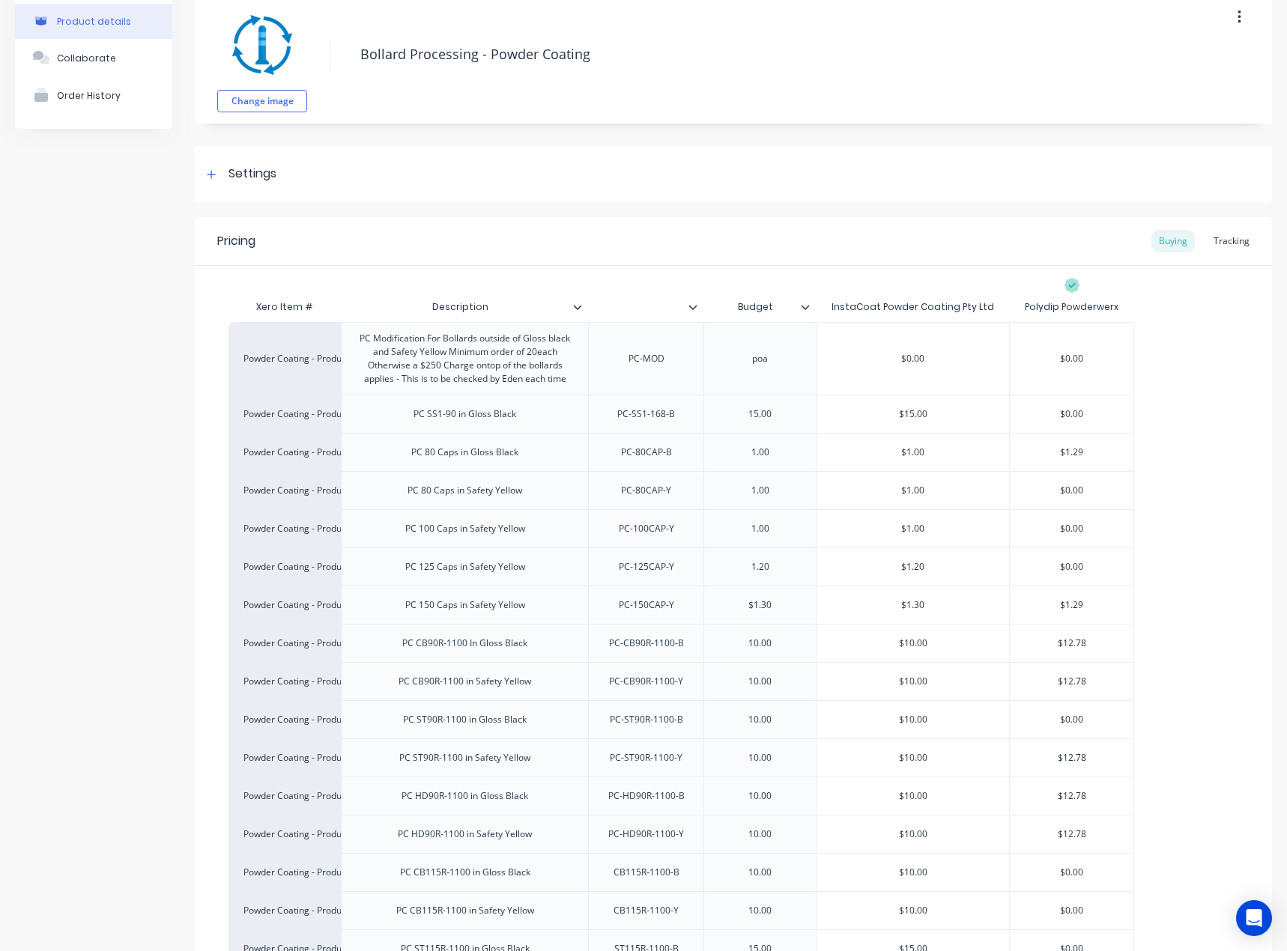
scroll to position [150, 0]
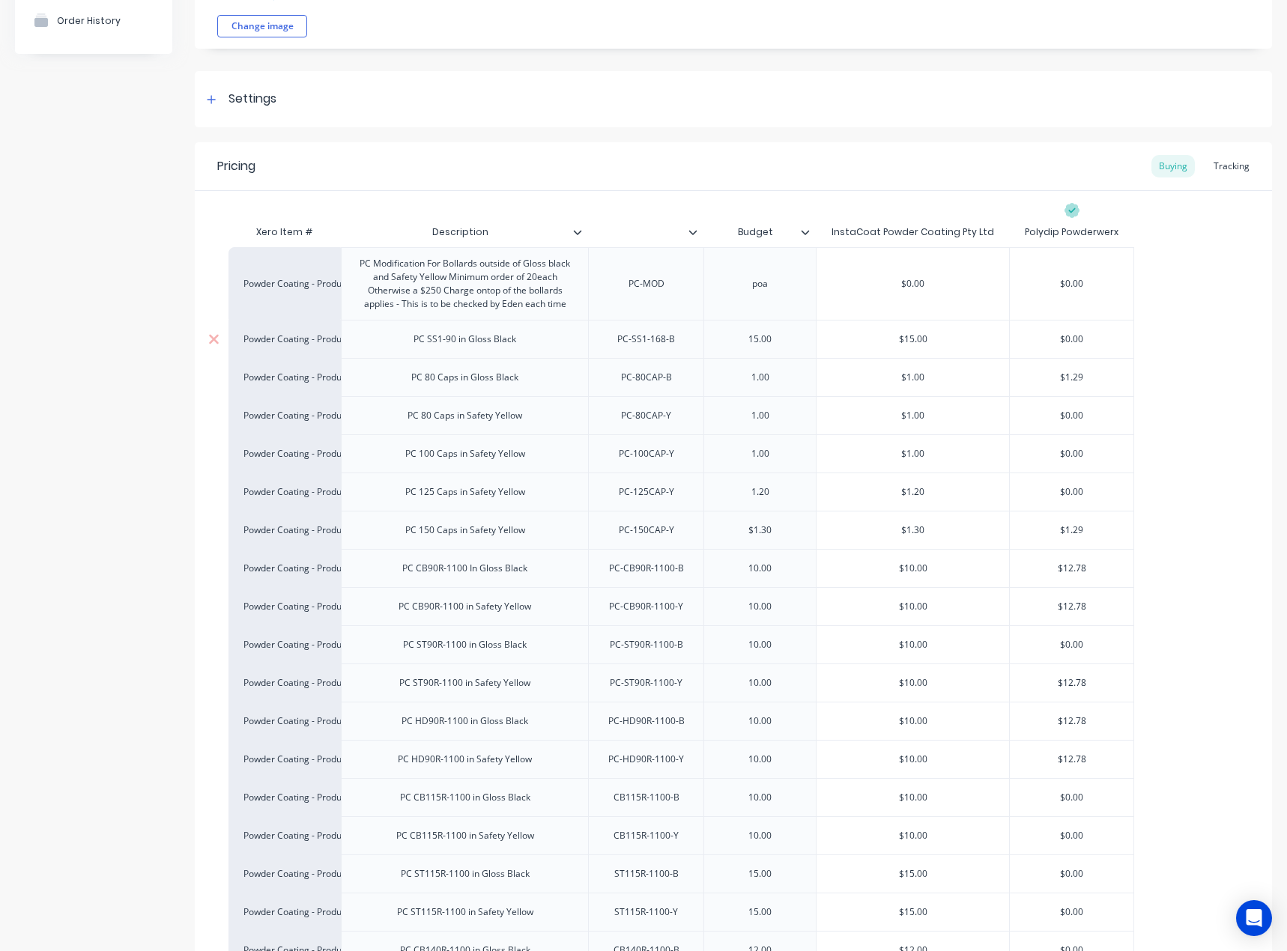
drag, startPoint x: 462, startPoint y: 338, endPoint x: 469, endPoint y: 344, distance: 9.5
click at [462, 338] on div "PC SS1-90 in Gloss Black" at bounding box center [464, 338] width 127 height 19
click at [458, 381] on div "PC 80 Caps in Gloss Black" at bounding box center [464, 377] width 131 height 19
type textarea "x"
drag, startPoint x: 414, startPoint y: 382, endPoint x: 506, endPoint y: 397, distance: 93.3
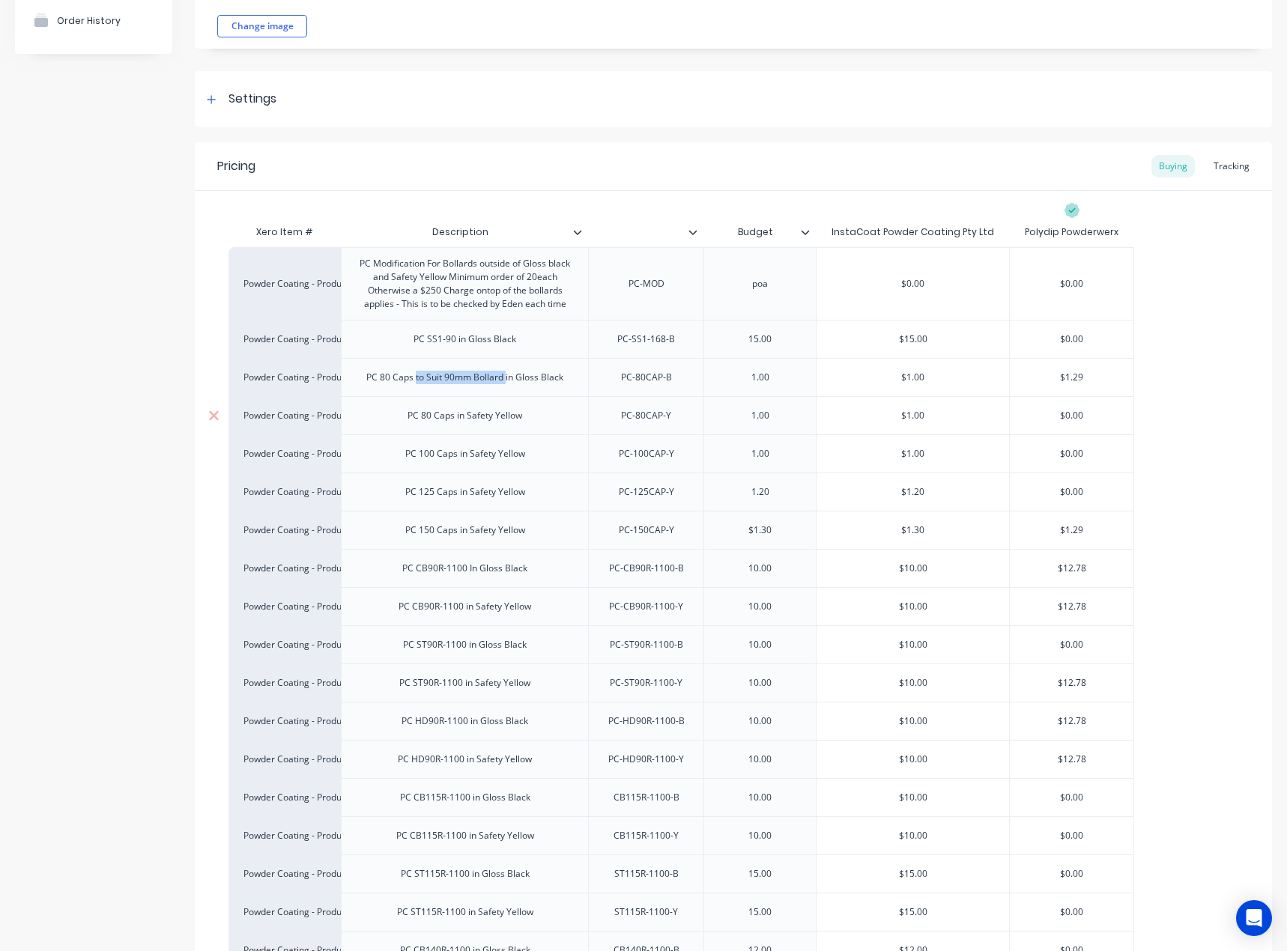
copy div "to Suit 90mm Bollard"
click at [455, 422] on div "PC 80 Caps in Safety Yellow" at bounding box center [464, 415] width 139 height 19
type textarea "x"
paste div
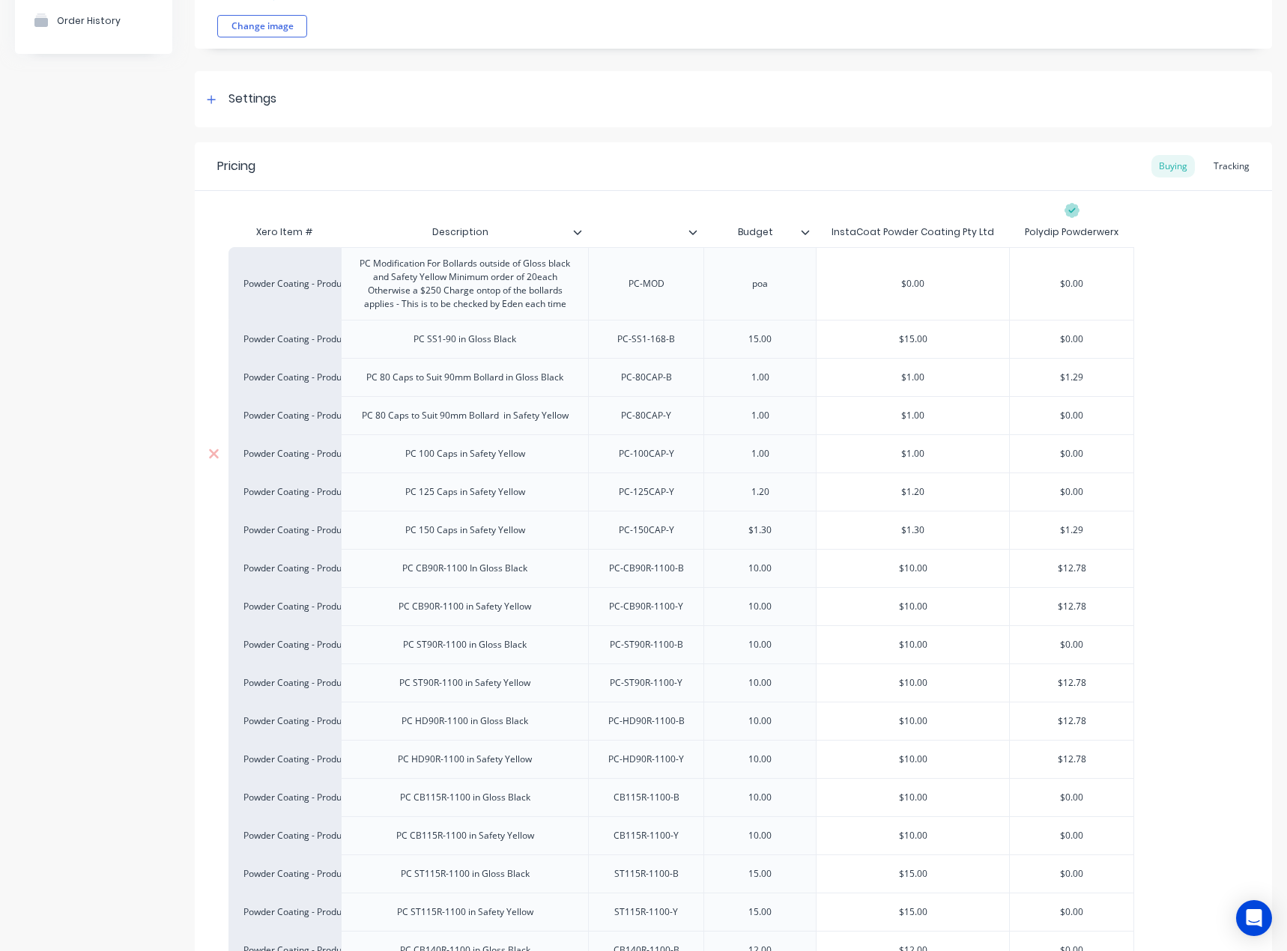
click at [453, 457] on div "PC 100 Caps in Safety Yellow" at bounding box center [465, 453] width 144 height 19
type textarea "x"
click at [458, 460] on div "PC 100 Caps in Safety Yellow" at bounding box center [465, 453] width 144 height 19
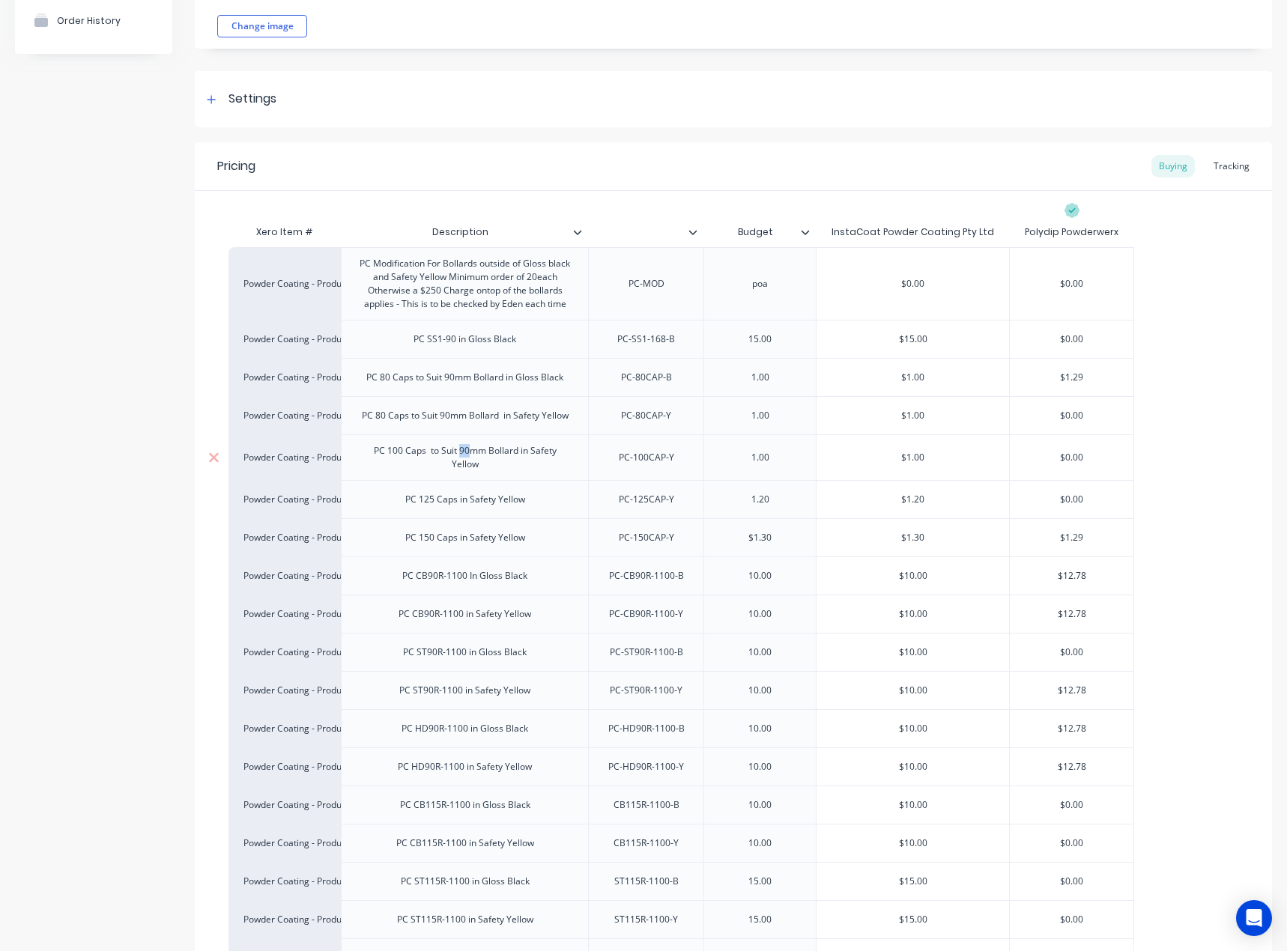
drag, startPoint x: 470, startPoint y: 454, endPoint x: 460, endPoint y: 456, distance: 10.0
click at [460, 456] on div "PC 100 Caps to Suit 90mm Bollard in Safety Yellow" at bounding box center [464, 457] width 234 height 33
click at [427, 457] on div "PC 100 Caps to Suit 115mm Bollard in Safety Yellow" at bounding box center [464, 457] width 234 height 33
drag, startPoint x: 425, startPoint y: 455, endPoint x: 520, endPoint y: 454, distance: 95.9
click at [520, 454] on div "PC 100 Caps to Suit 115mm Bollard in Safety Yellow" at bounding box center [464, 457] width 234 height 33
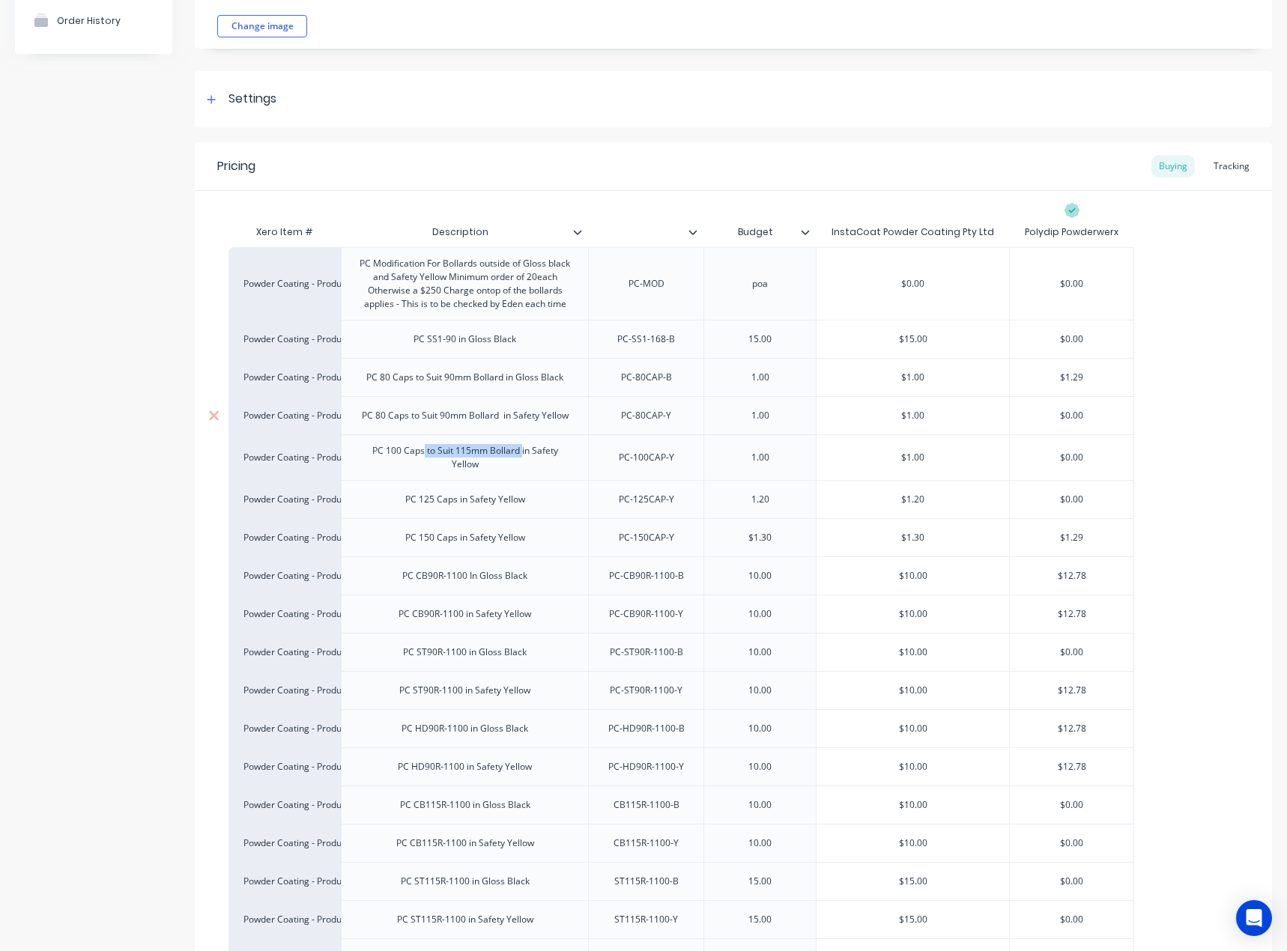
click at [505, 410] on div "PC 80 Caps to Suit 90mm Bollard in Safety Yellow" at bounding box center [465, 415] width 231 height 19
click at [505, 416] on div "PC 80 Caps to Suit 90mm Bollard in Safety Yellow" at bounding box center [465, 415] width 231 height 19
click at [503, 416] on div "PC 80 Caps to Suit 90mm Bollard in Safety Yellow" at bounding box center [465, 415] width 231 height 19
drag, startPoint x: 478, startPoint y: 460, endPoint x: 531, endPoint y: 446, distance: 54.8
click at [531, 446] on div "PC 100 Caps to Suit 115mm Bollard in Safety Yellow" at bounding box center [464, 457] width 234 height 33
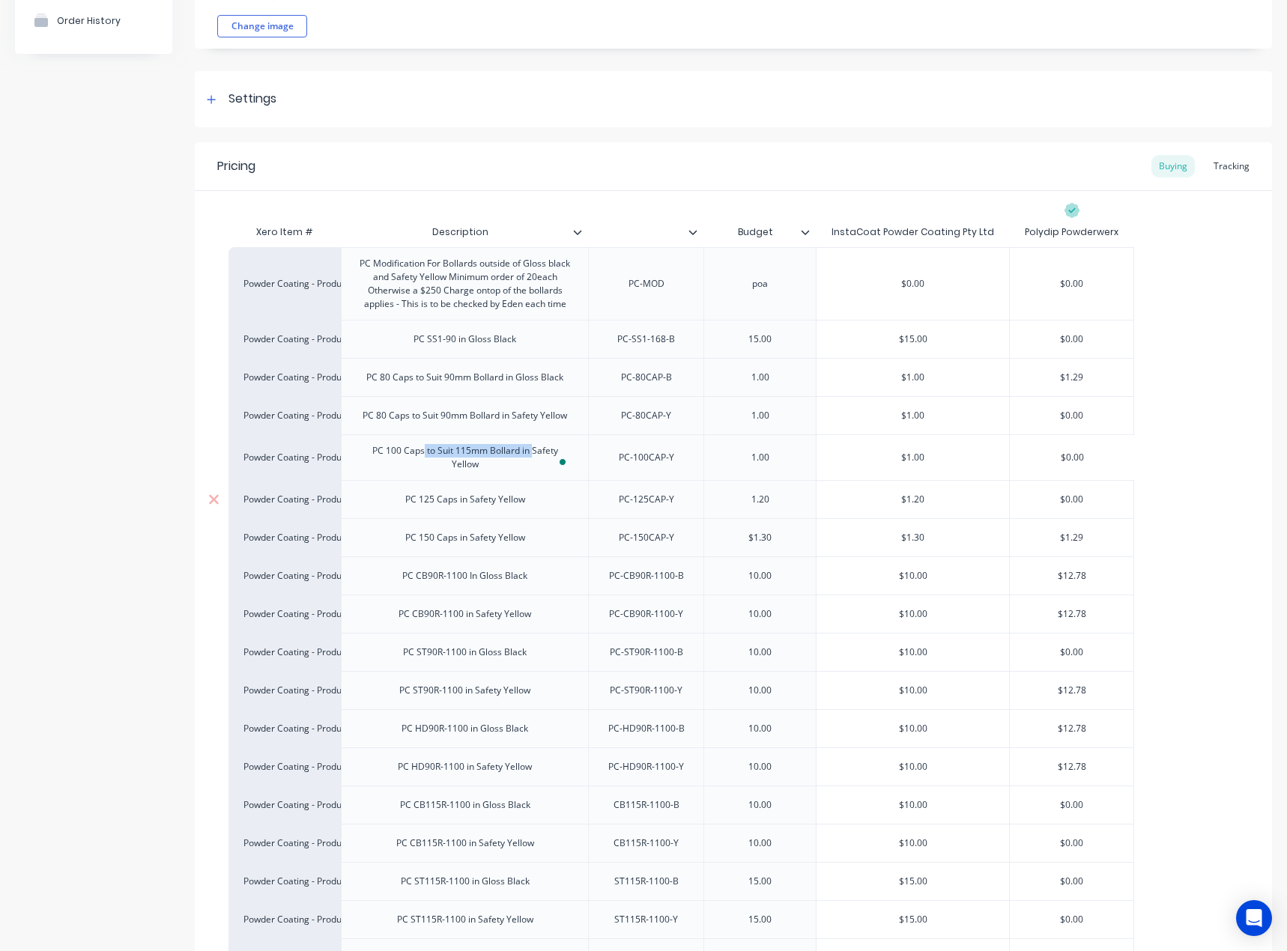
copy div "to Suit 115mm Bollard in"
click at [457, 505] on div "PC 125 Caps in Safety Yellow" at bounding box center [465, 499] width 144 height 19
type textarea "x"
paste div
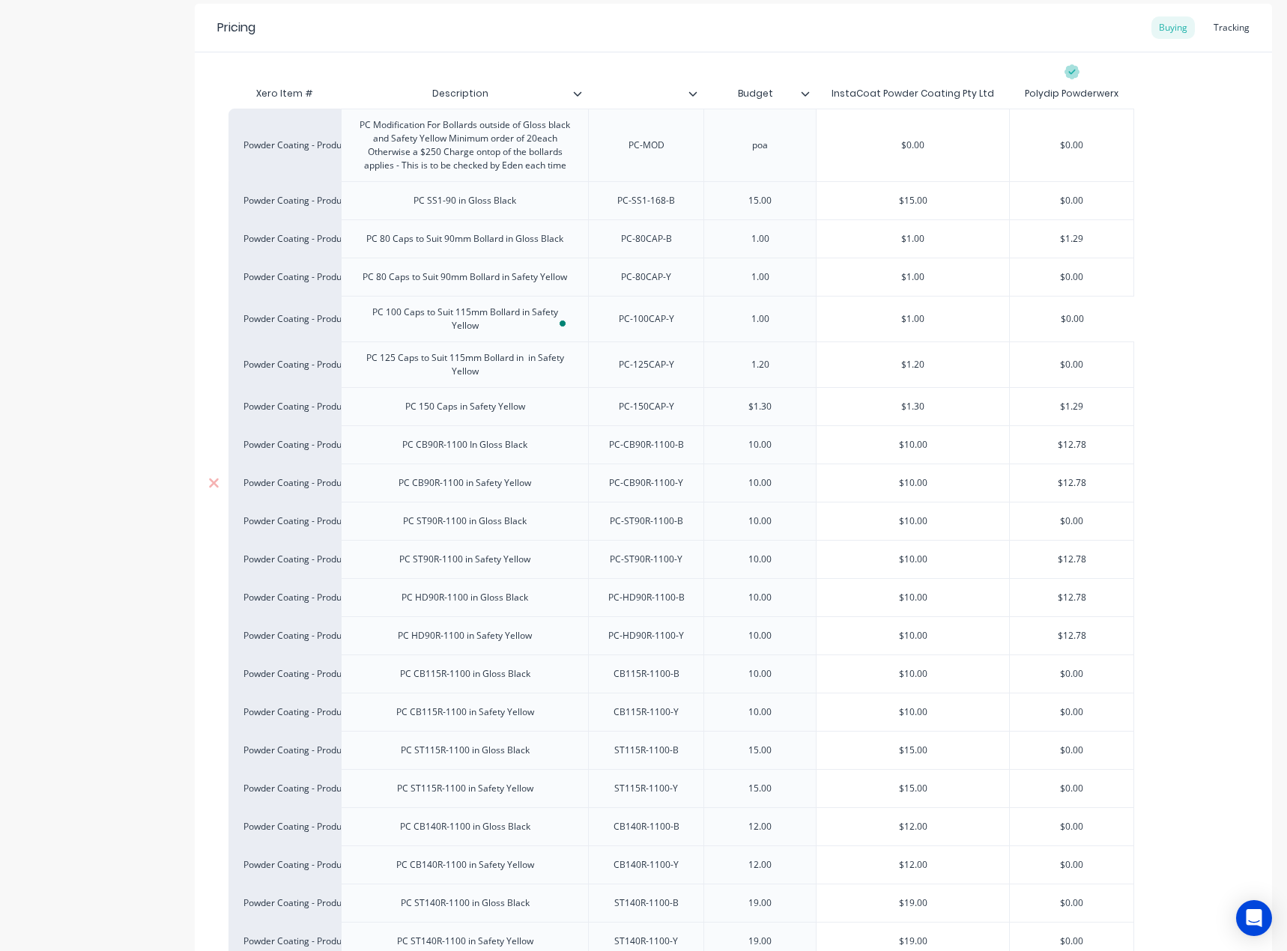
scroll to position [300, 0]
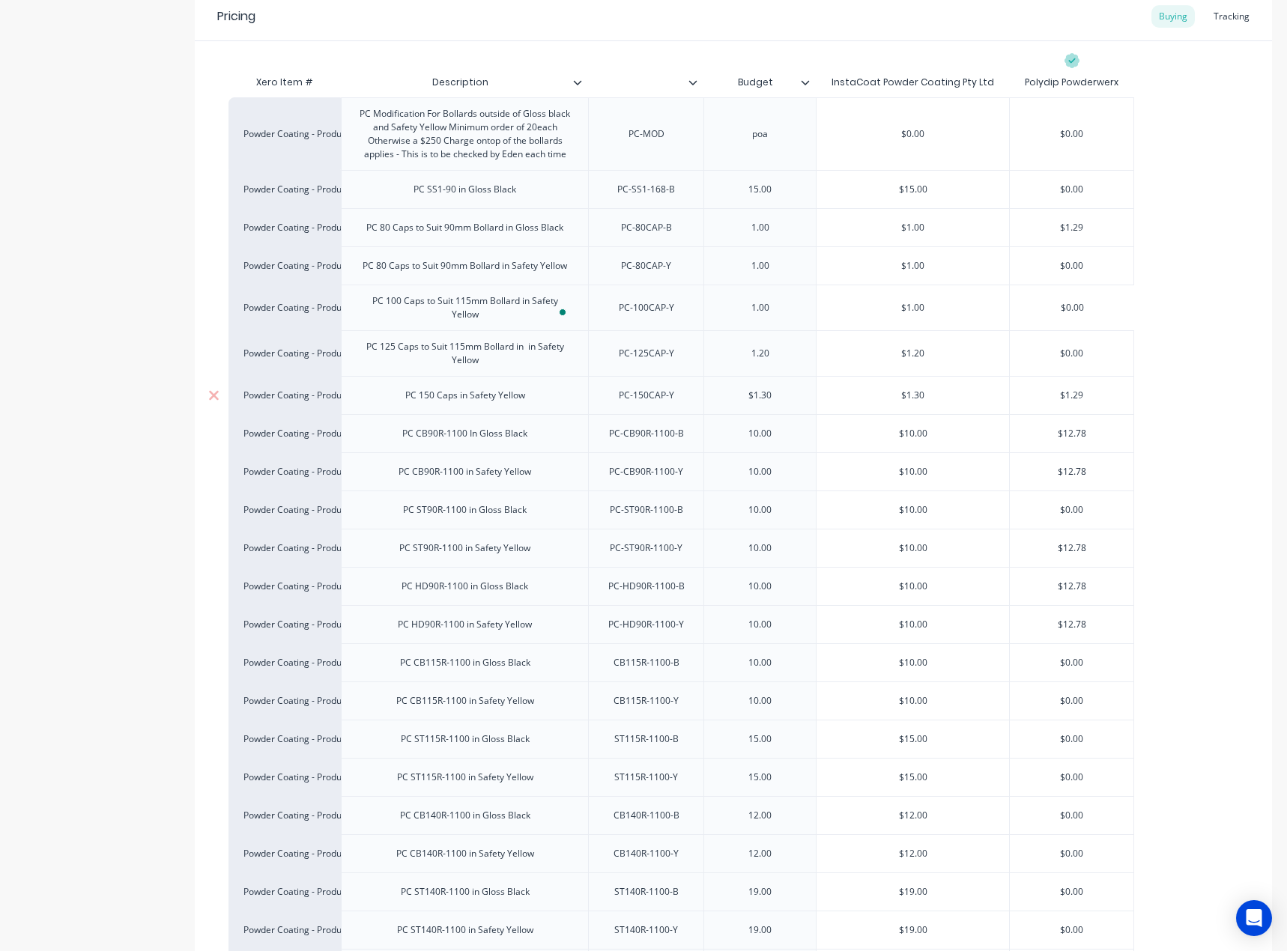
click at [461, 399] on div "PC 150 Caps in Safety Yellow" at bounding box center [465, 395] width 144 height 19
type textarea "x"
click at [461, 401] on div "PC 150 Caps in Safety Yellow" at bounding box center [465, 395] width 144 height 19
click at [457, 397] on div "PC 150 Caps in Safety Yellow" at bounding box center [465, 395] width 144 height 19
click at [464, 404] on div "PC 150 Caps in Safety Yellow" at bounding box center [465, 395] width 144 height 19
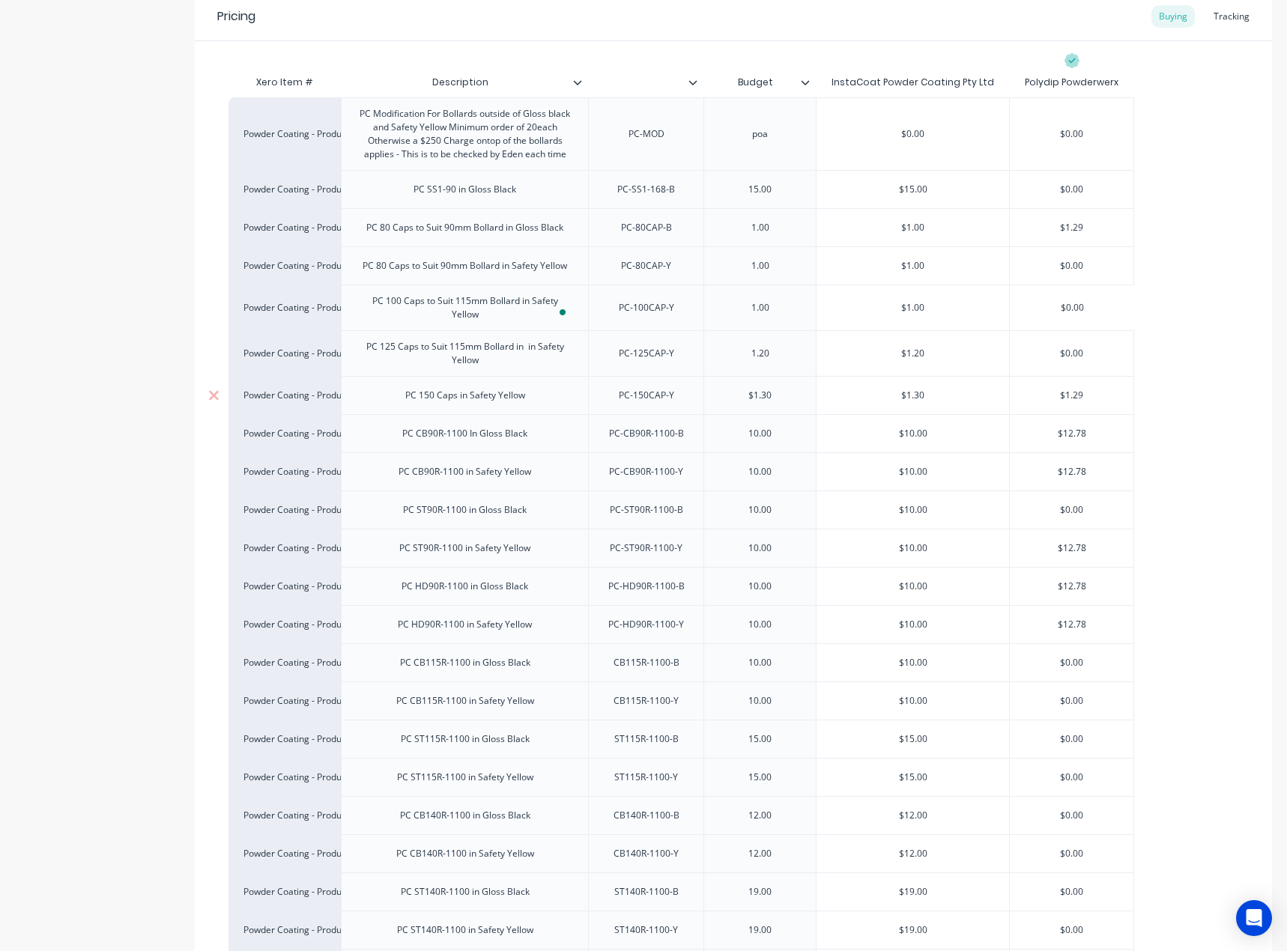
click at [462, 397] on div "PC 150 Caps in Safety Yellow" at bounding box center [465, 395] width 144 height 19
paste div
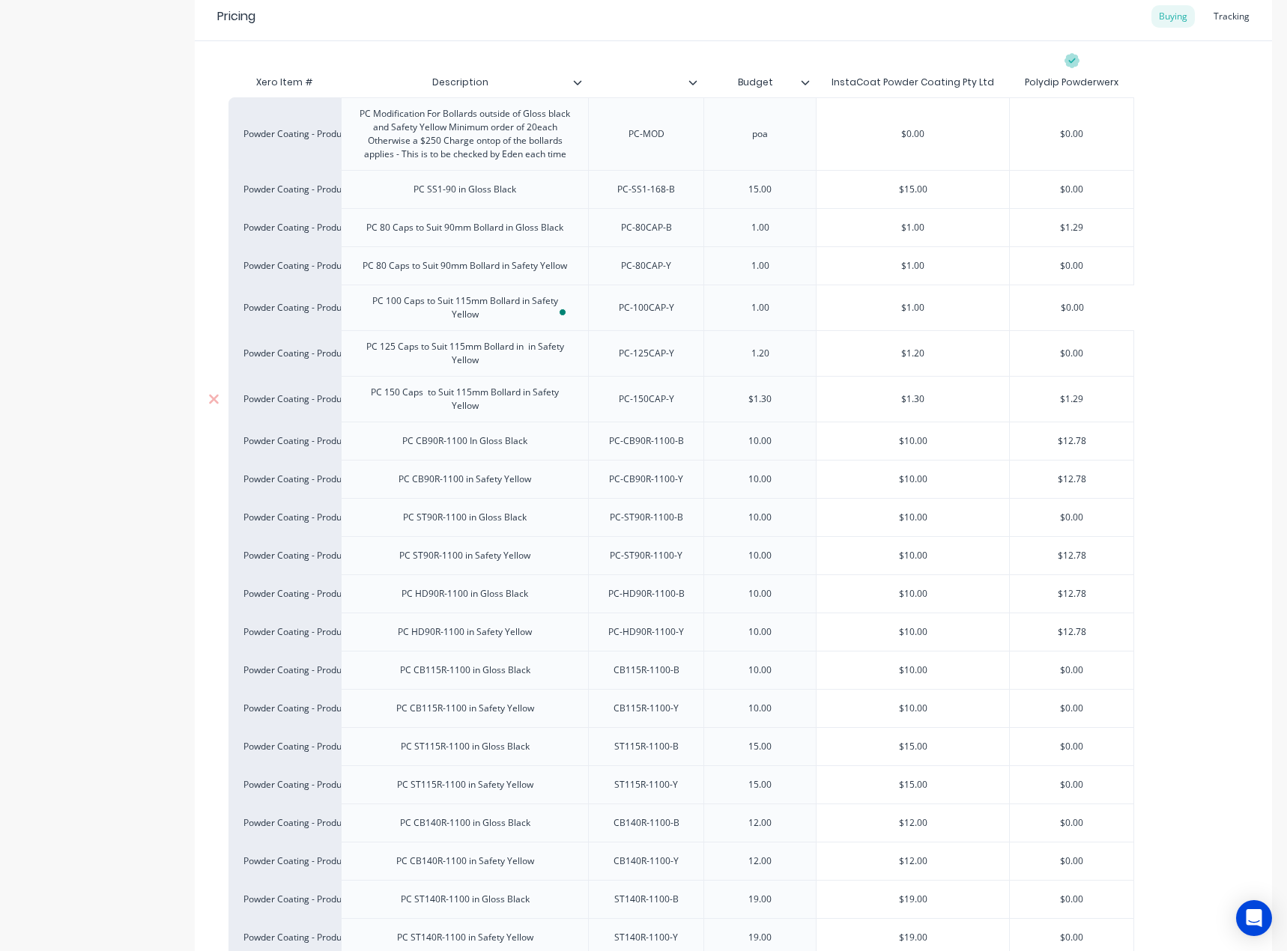
click at [468, 395] on div "PC 150 Caps to Suit 115mm Bollard in Safety Yellow" at bounding box center [464, 399] width 234 height 33
click at [460, 398] on div "PC 150 Caps to Suit 115mm Bollard in Safety Yellow" at bounding box center [464, 399] width 234 height 33
click at [429, 397] on div "PC 150 Caps to Suit 140mm Bollard in Safety Yellow" at bounding box center [464, 399] width 234 height 33
click at [428, 399] on div "PC 150 Caps to Suit 140mm Bollard in Safety Yellow" at bounding box center [464, 399] width 234 height 33
click at [424, 394] on div "PC 150 Caps to Suit 140mm Bollard in Safety Yellow" at bounding box center [464, 399] width 234 height 33
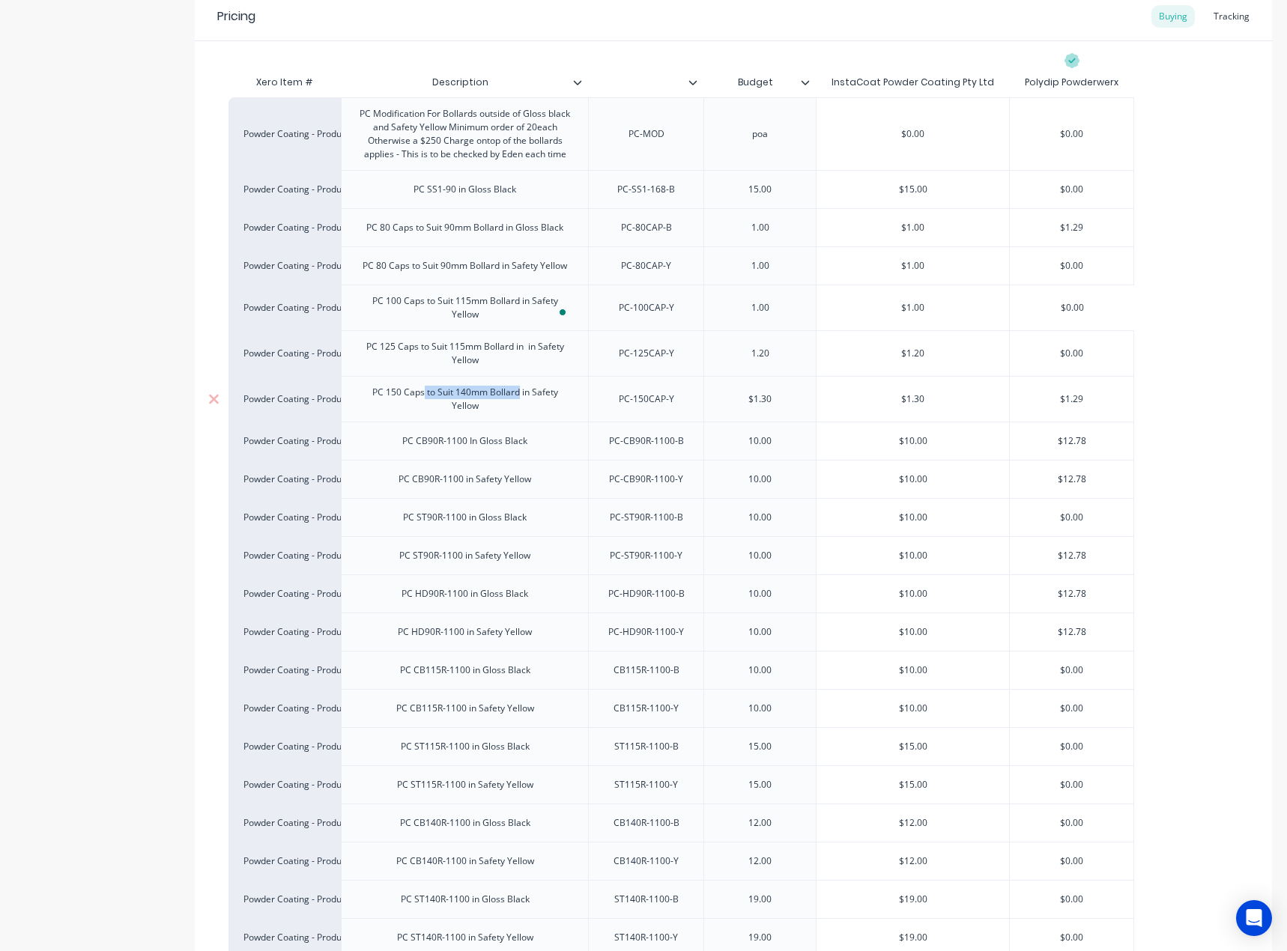
drag, startPoint x: 422, startPoint y: 397, endPoint x: 519, endPoint y: 392, distance: 97.5
click at [519, 392] on div "PC 150 Caps to Suit 140mm Bollard in Safety Yellow" at bounding box center [464, 399] width 234 height 33
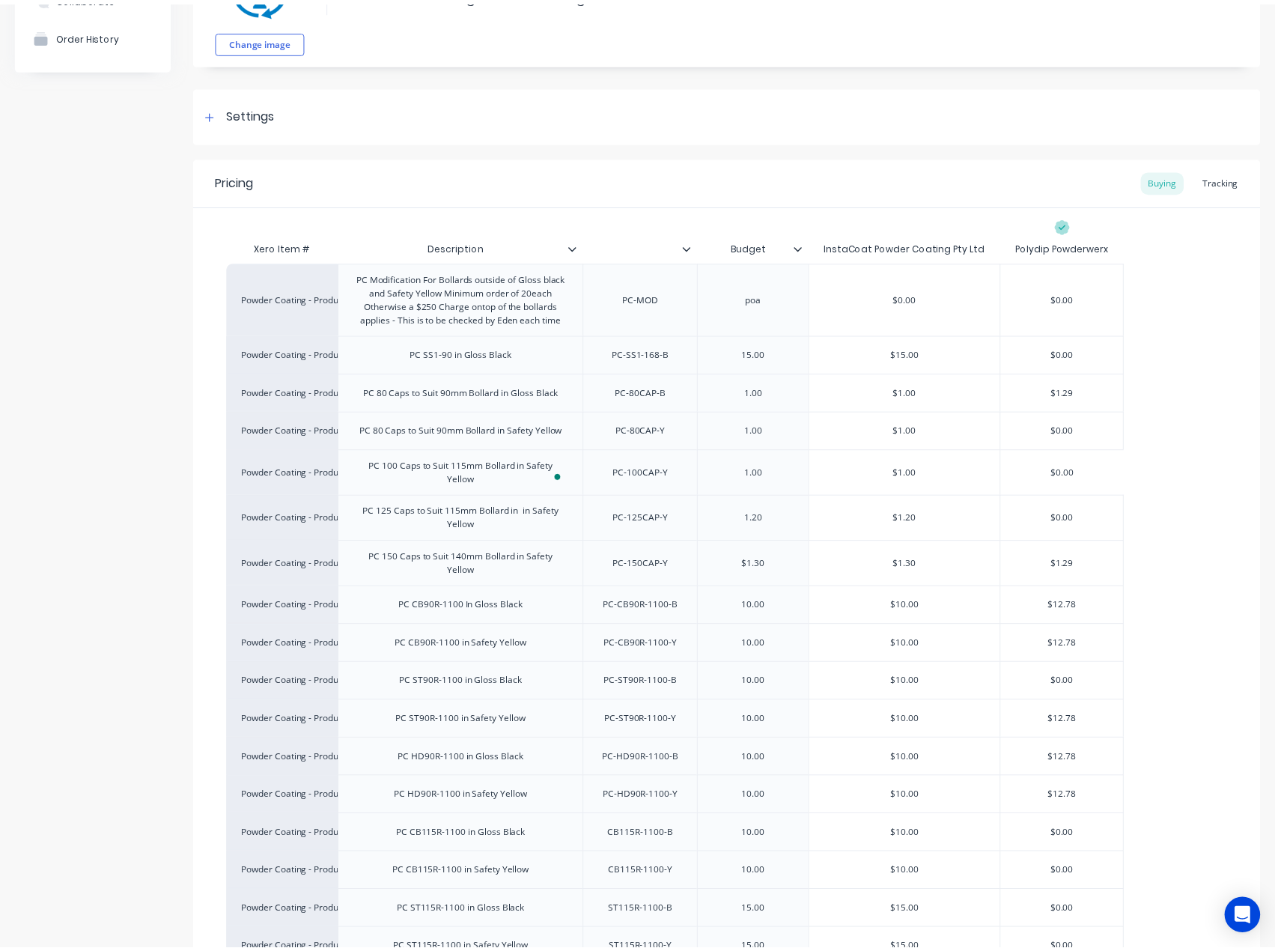
scroll to position [0, 0]
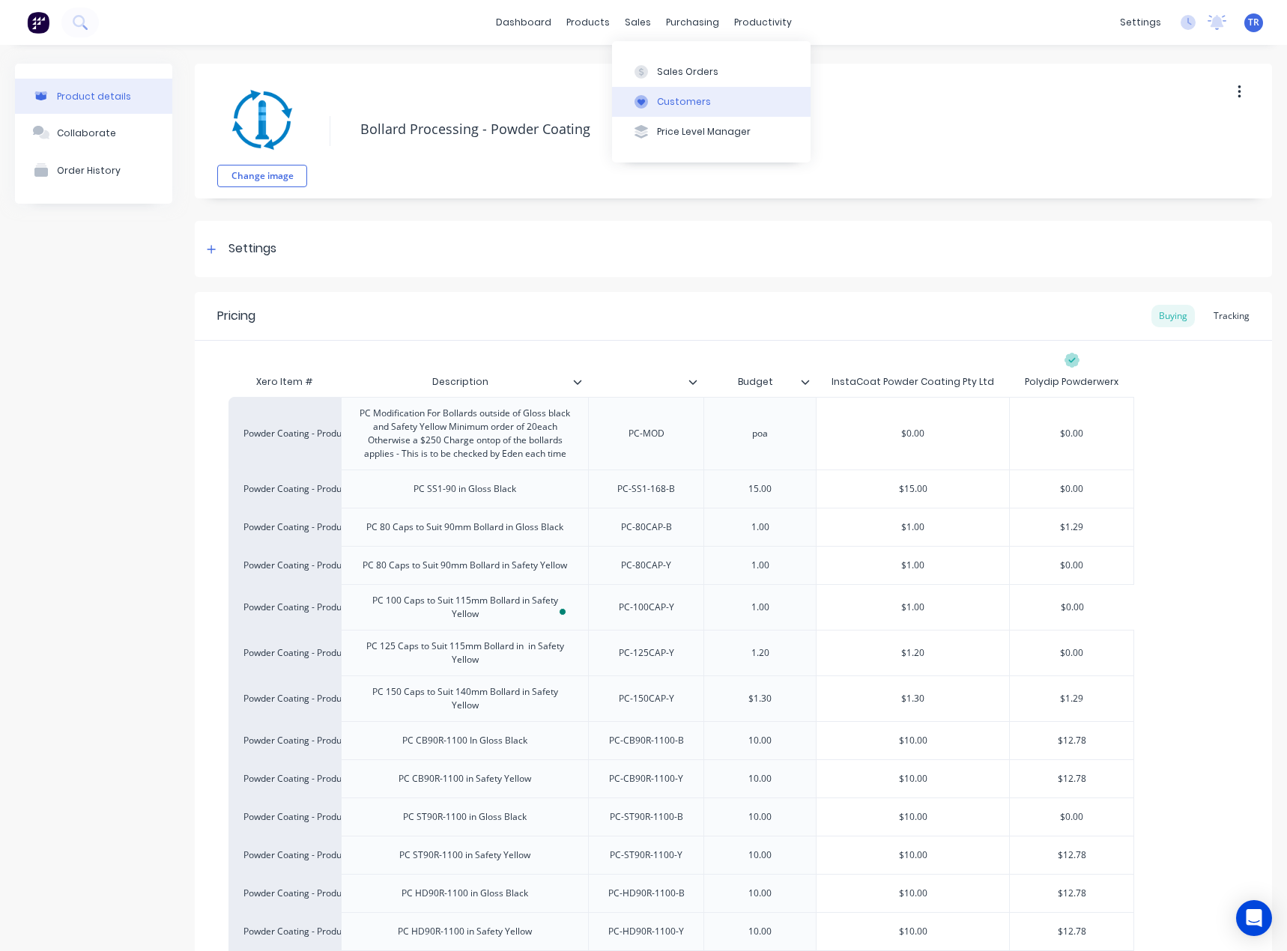
click at [652, 94] on button "Customers" at bounding box center [711, 102] width 198 height 30
type textarea "x"
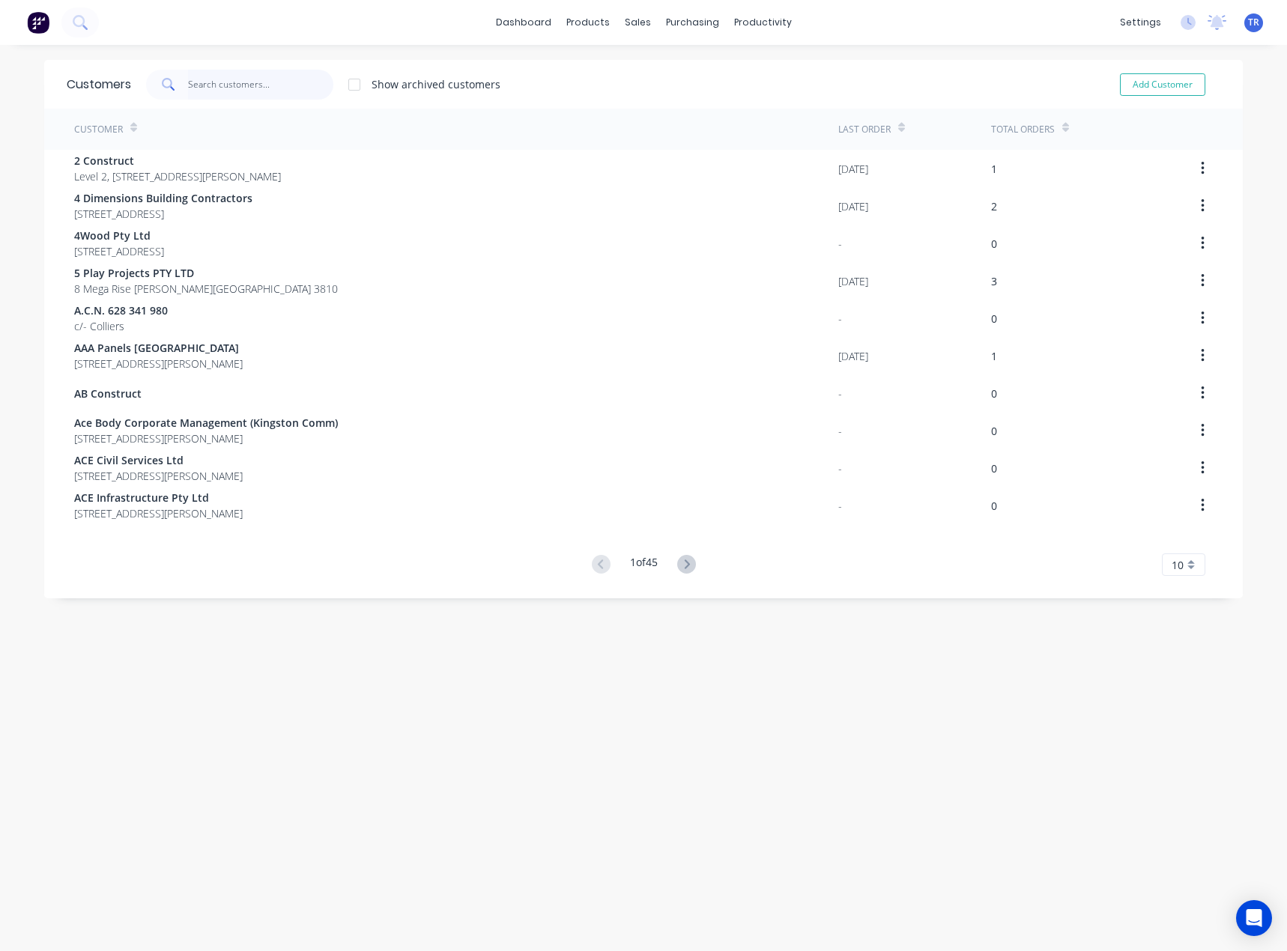
click at [260, 88] on input "text" at bounding box center [261, 85] width 146 height 30
paste input "Car Matars"
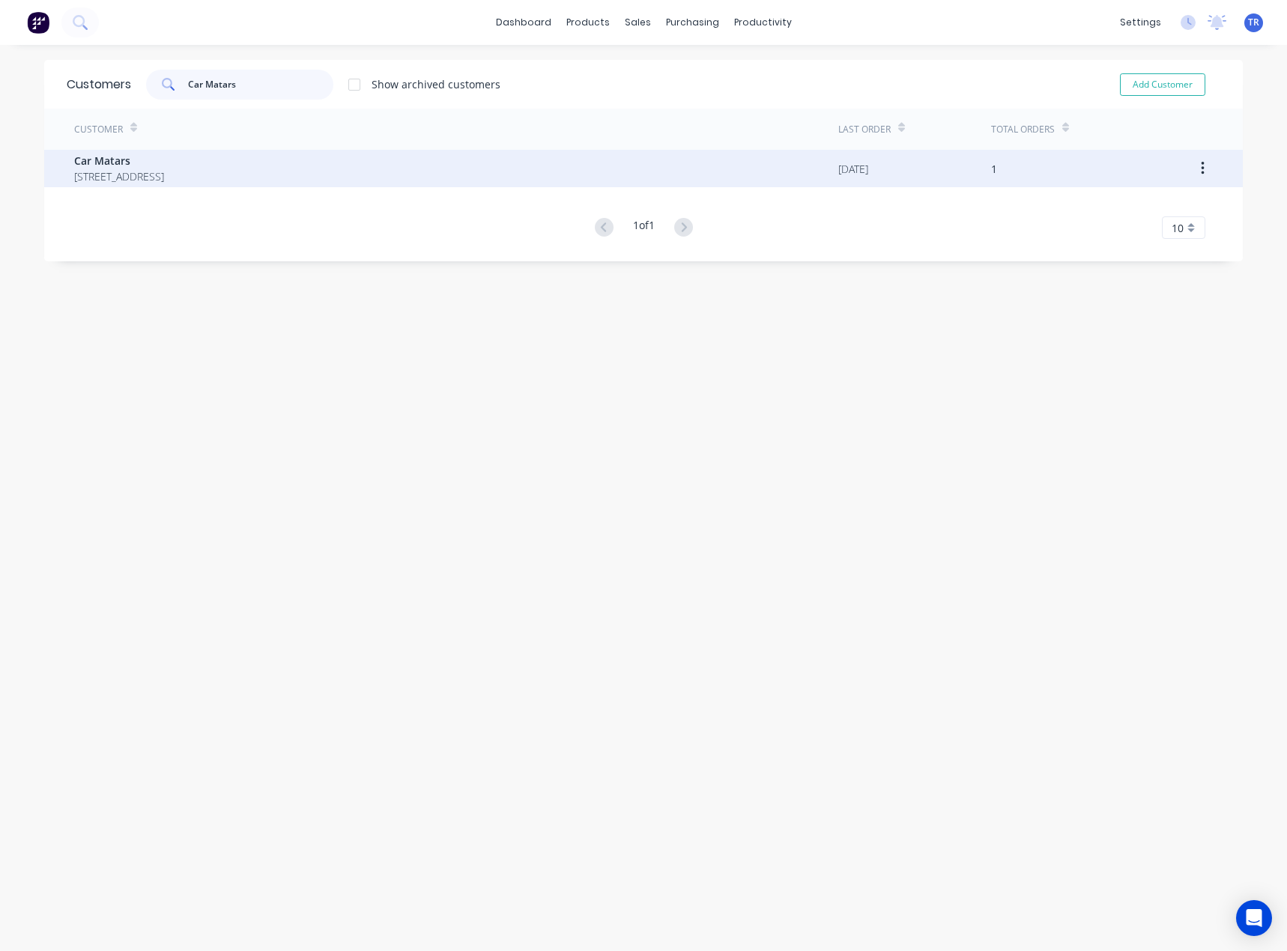
type input "Car Matars"
click at [164, 161] on span "Car Matars" at bounding box center [119, 161] width 90 height 16
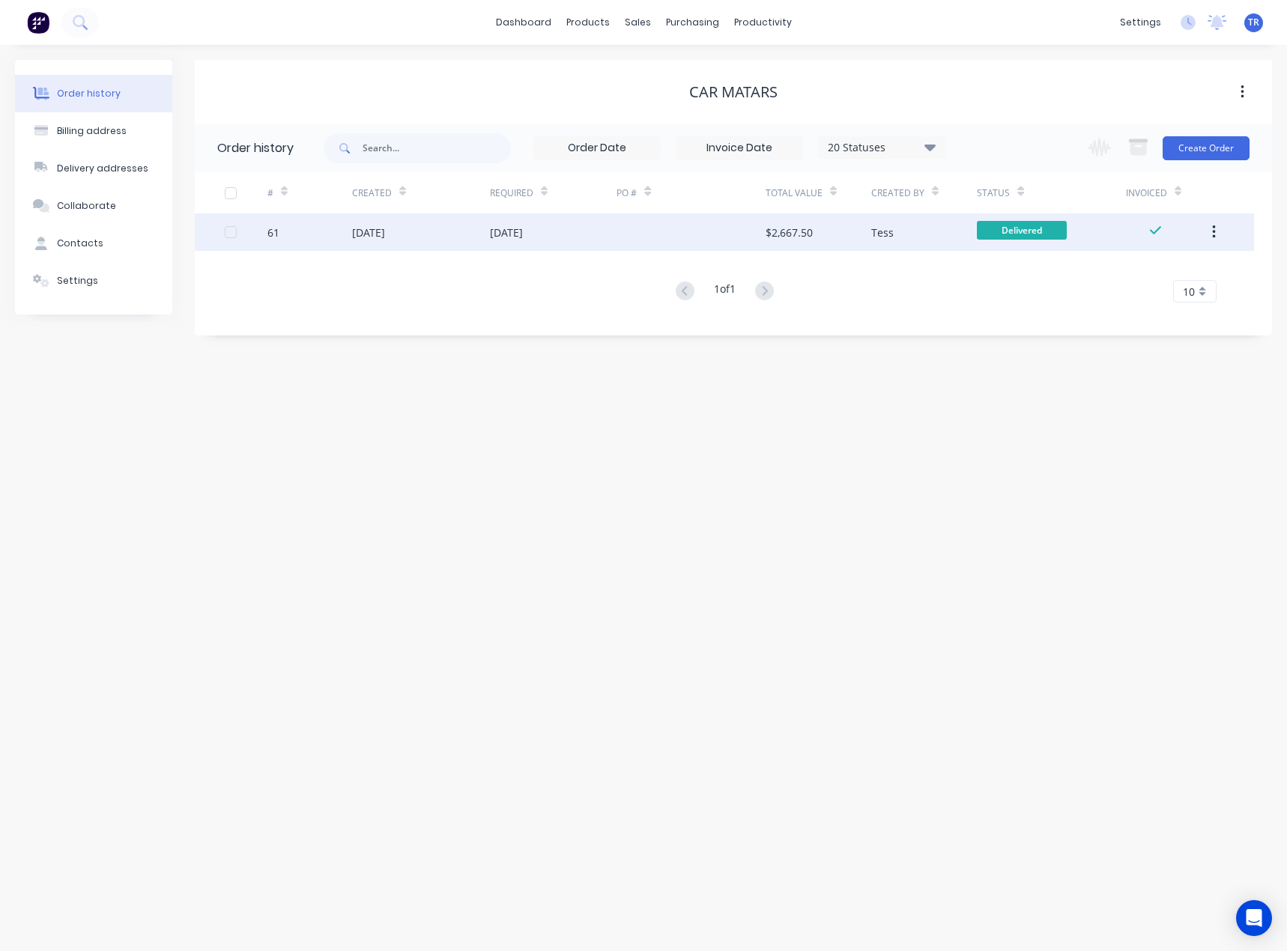
click at [512, 231] on div "07 Jul 2025" at bounding box center [506, 233] width 33 height 16
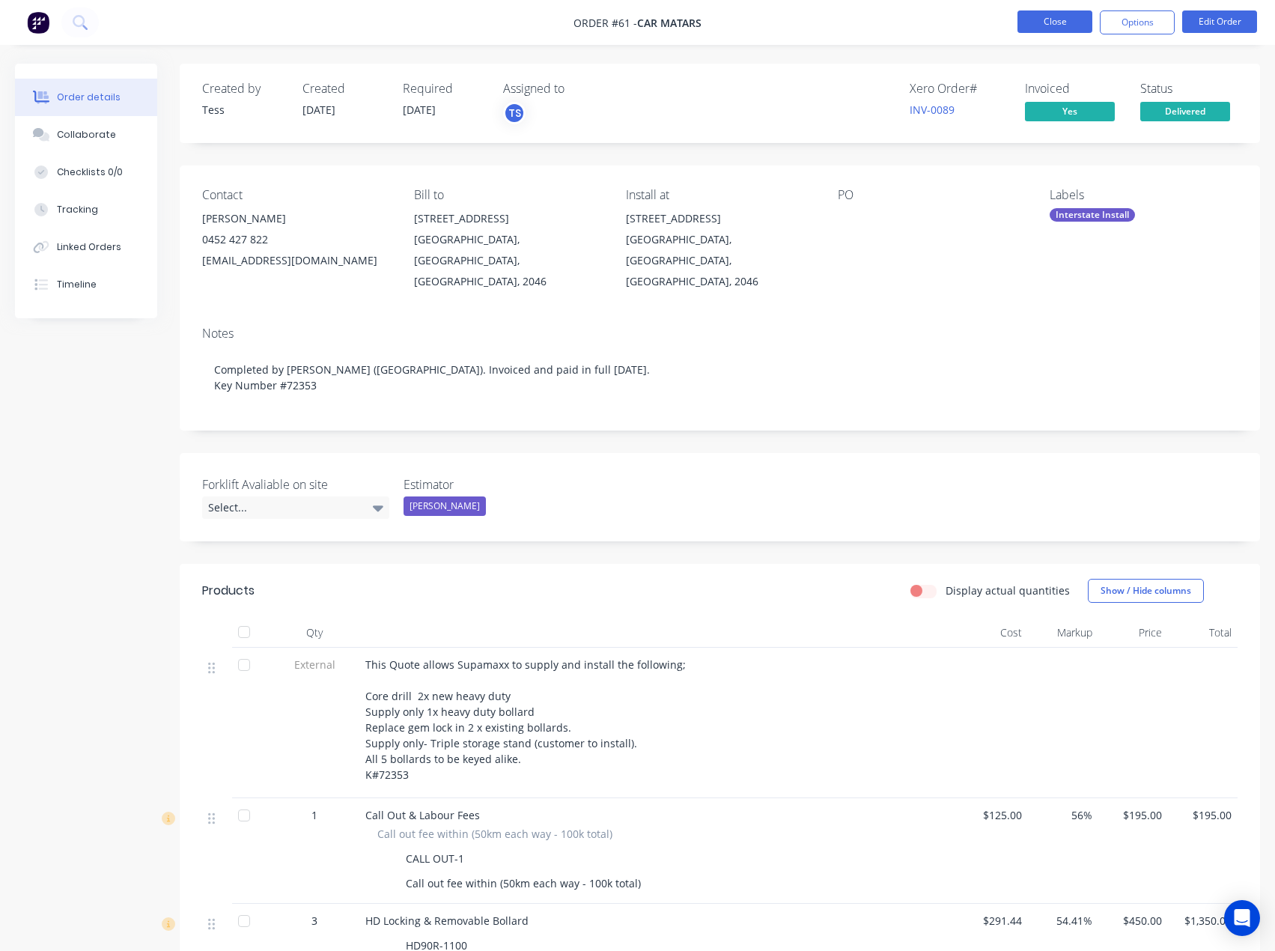
click at [1053, 21] on button "Close" at bounding box center [1055, 21] width 75 height 22
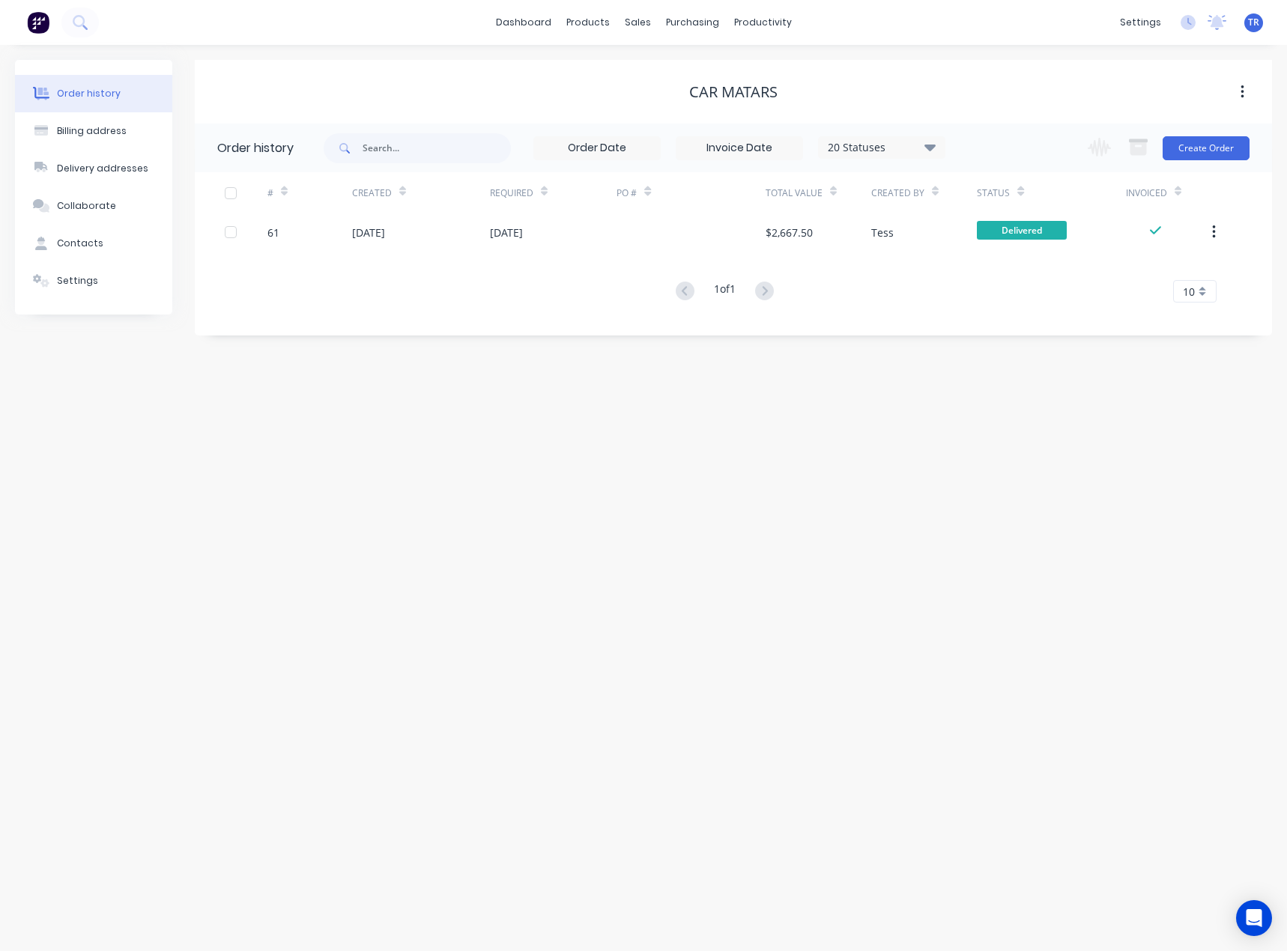
click at [416, 253] on div "# Created Required PO # Total Value Created By Status Invoiced 61 09 Jul 2025 0…" at bounding box center [724, 237] width 1059 height 130
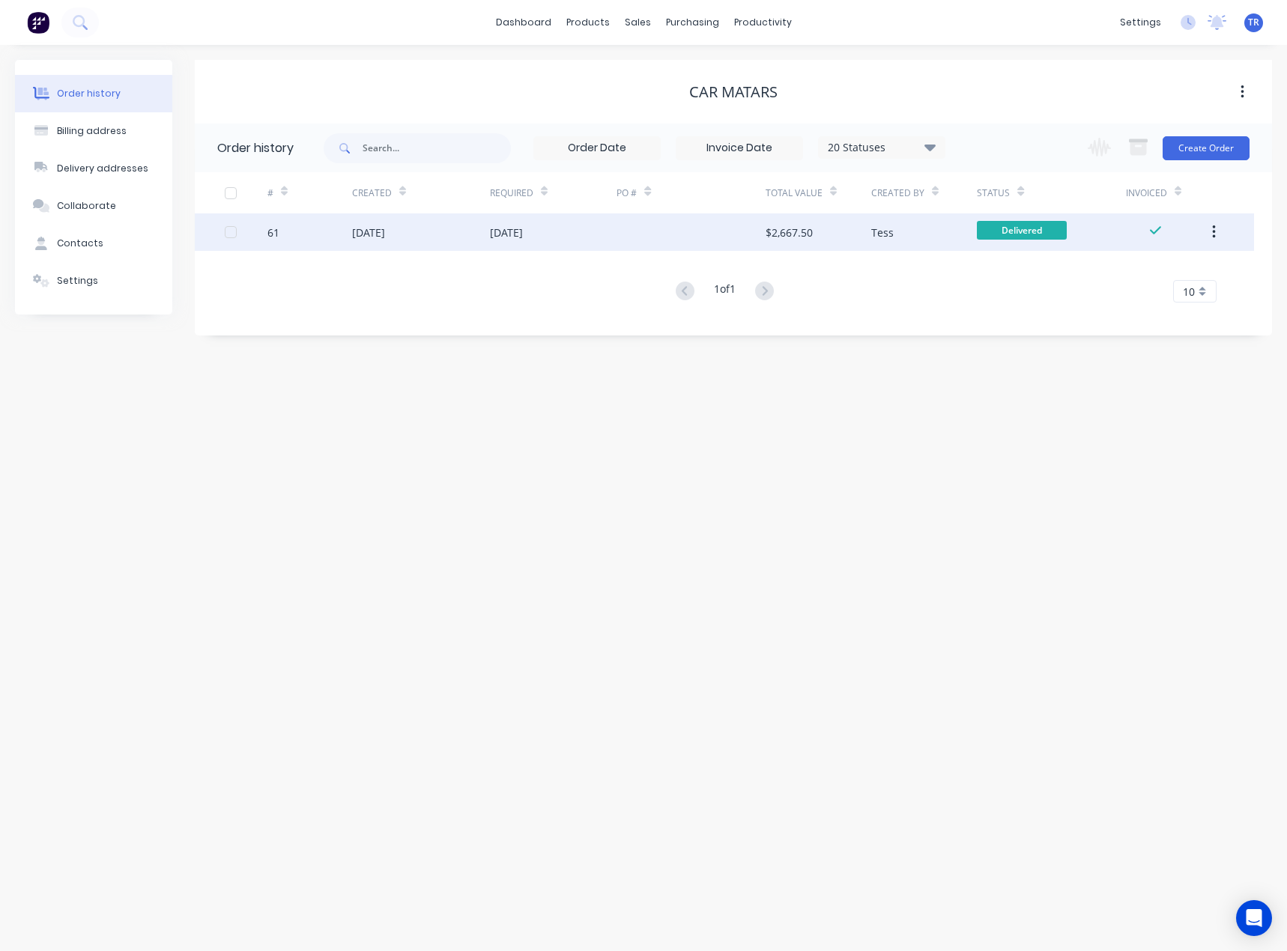
click at [422, 233] on div "09 Jul 2025" at bounding box center [421, 231] width 138 height 37
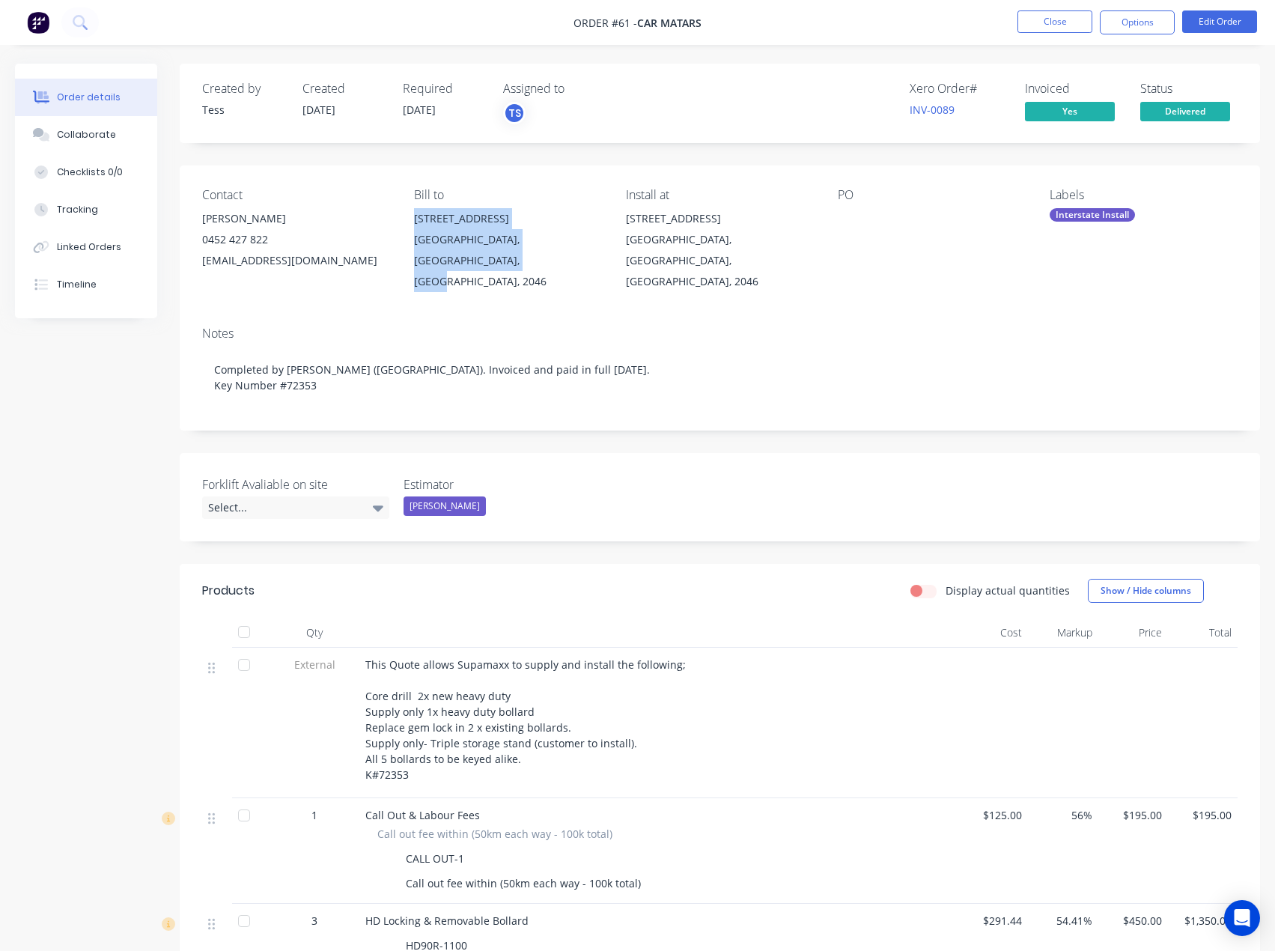
drag, startPoint x: 409, startPoint y: 210, endPoint x: 473, endPoint y: 261, distance: 82.0
click at [473, 261] on div "Contact Sam 0452 427 822 accounts@carmatars.com Bill to 43 Queens Rd Five Dock,…" at bounding box center [720, 239] width 1081 height 149
copy div "43 Queens Rd Five Dock, New South Wales, Australia, 2046"
click at [1042, 31] on button "Close" at bounding box center [1055, 21] width 75 height 22
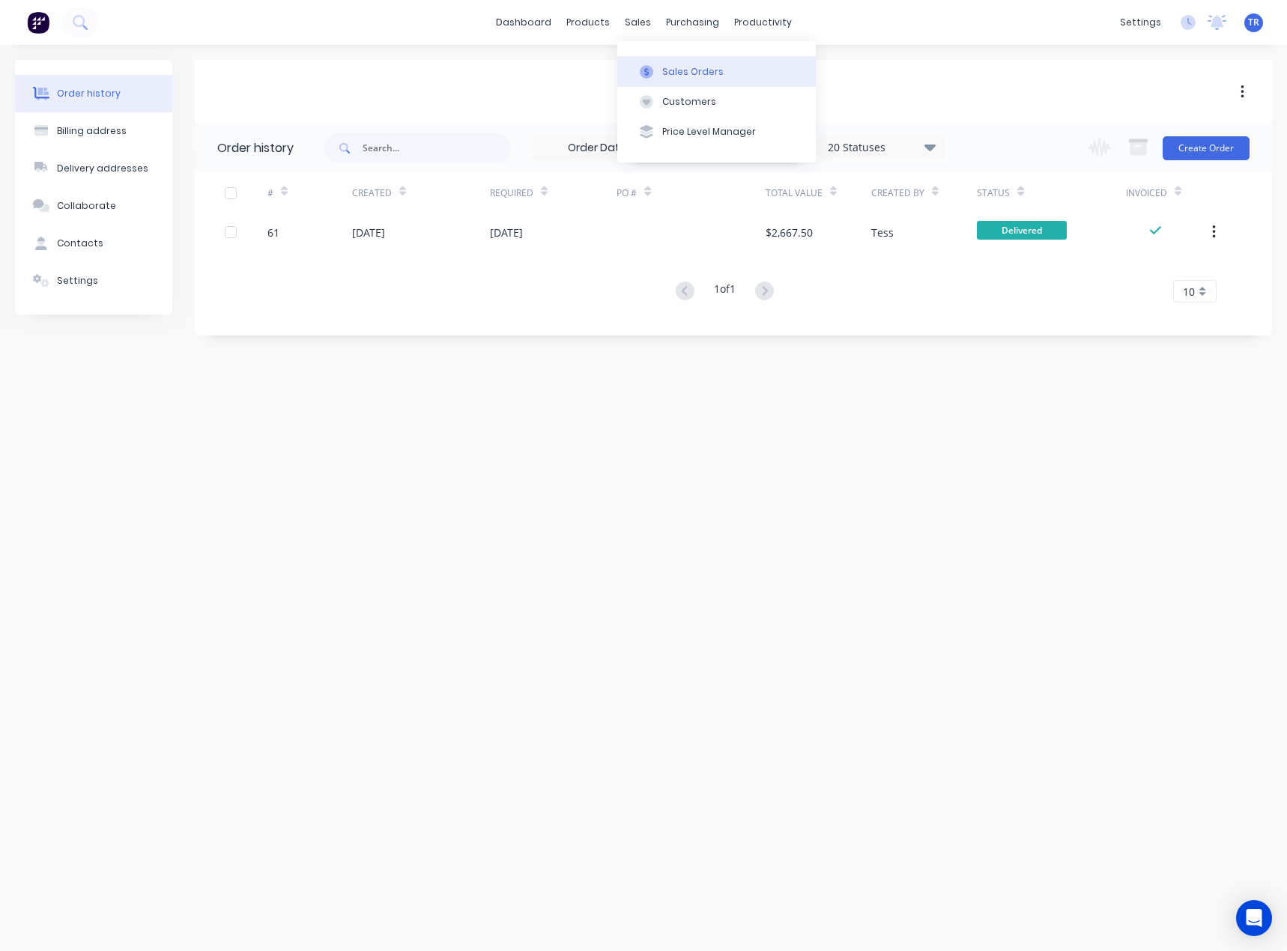
click at [659, 73] on button "Sales Orders" at bounding box center [716, 71] width 198 height 30
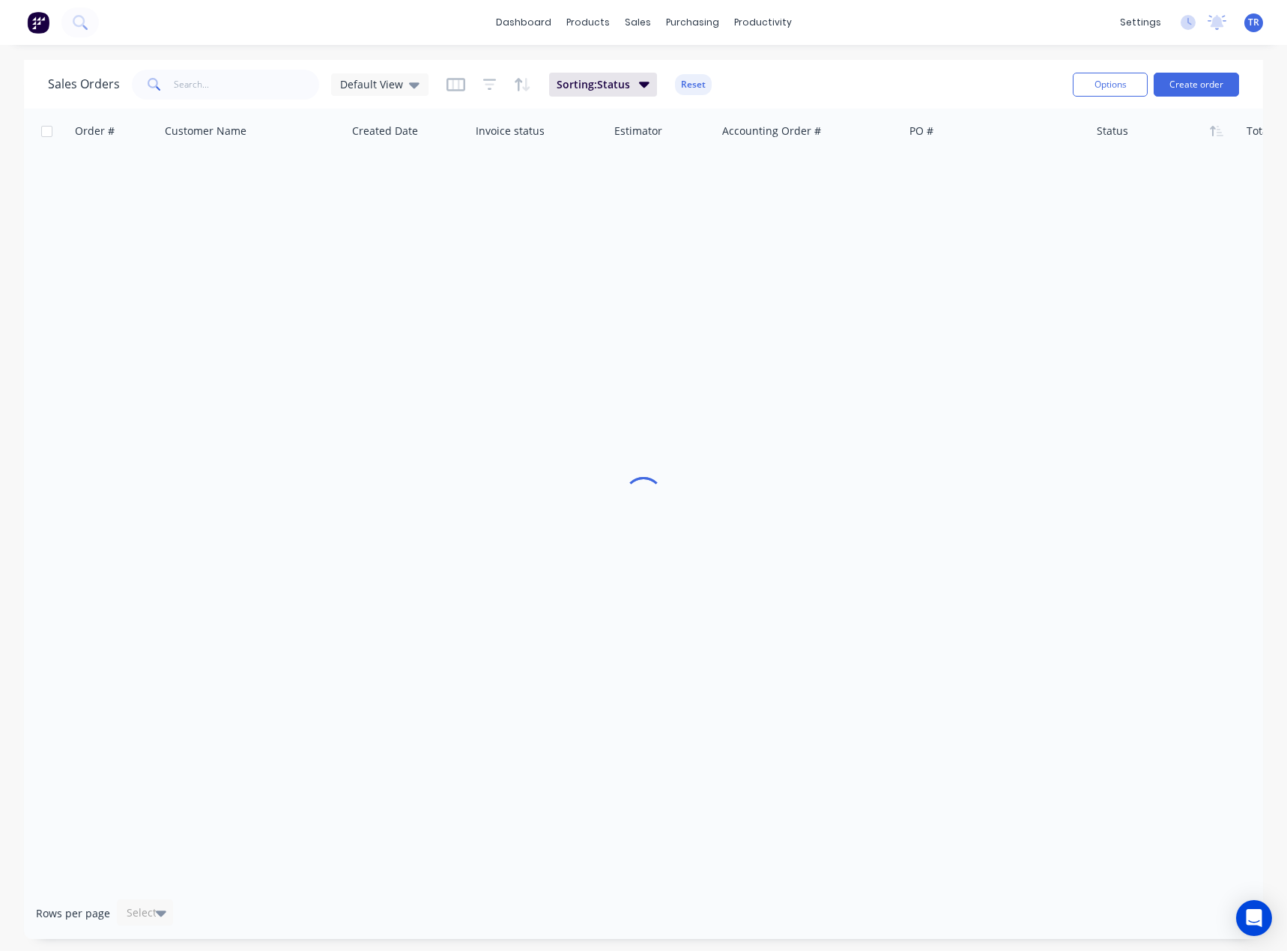
click at [252, 100] on div "Sales Orders Default View Sorting: Status Reset" at bounding box center [554, 84] width 1012 height 37
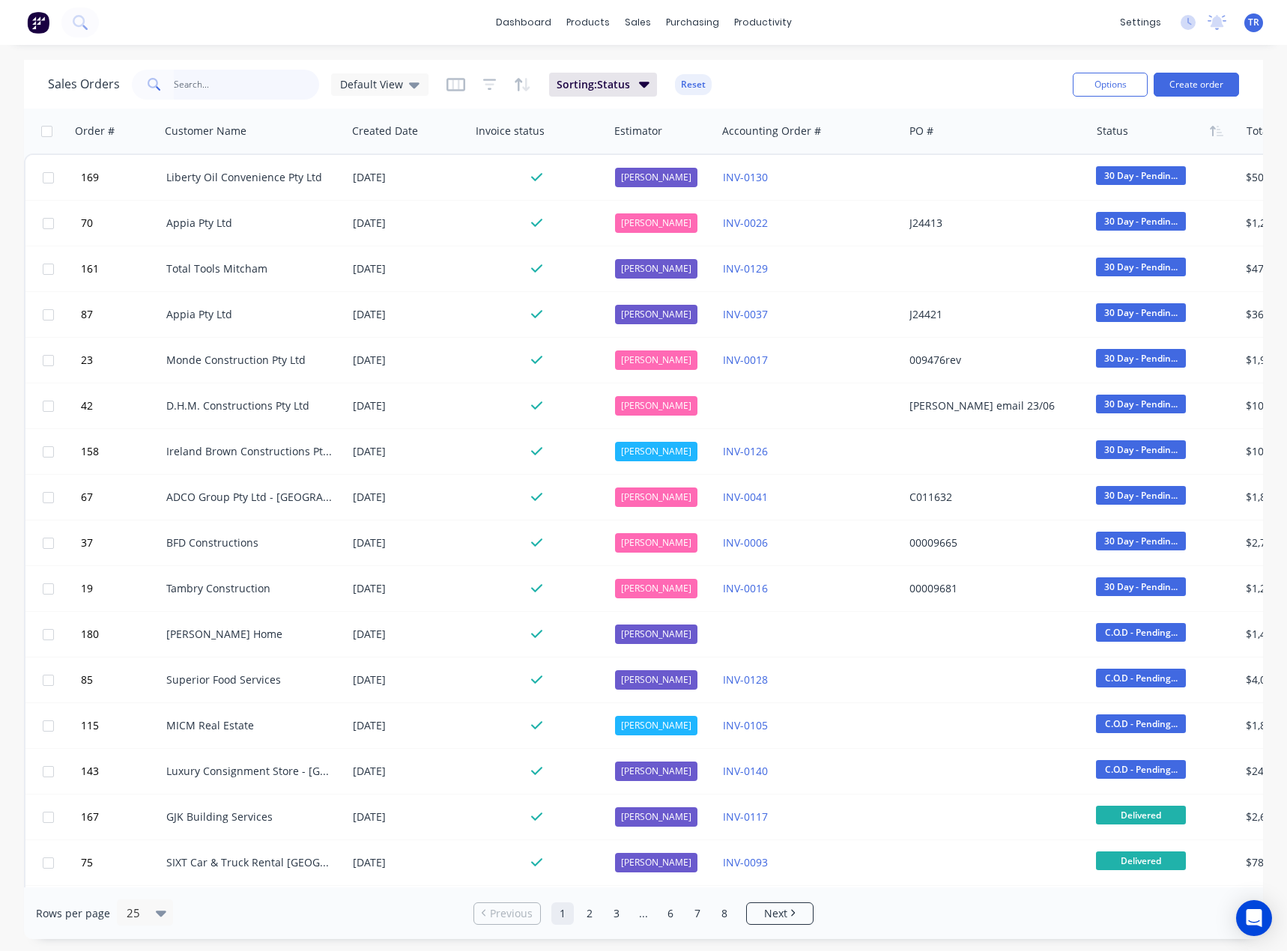
click at [249, 97] on input "text" at bounding box center [247, 85] width 146 height 30
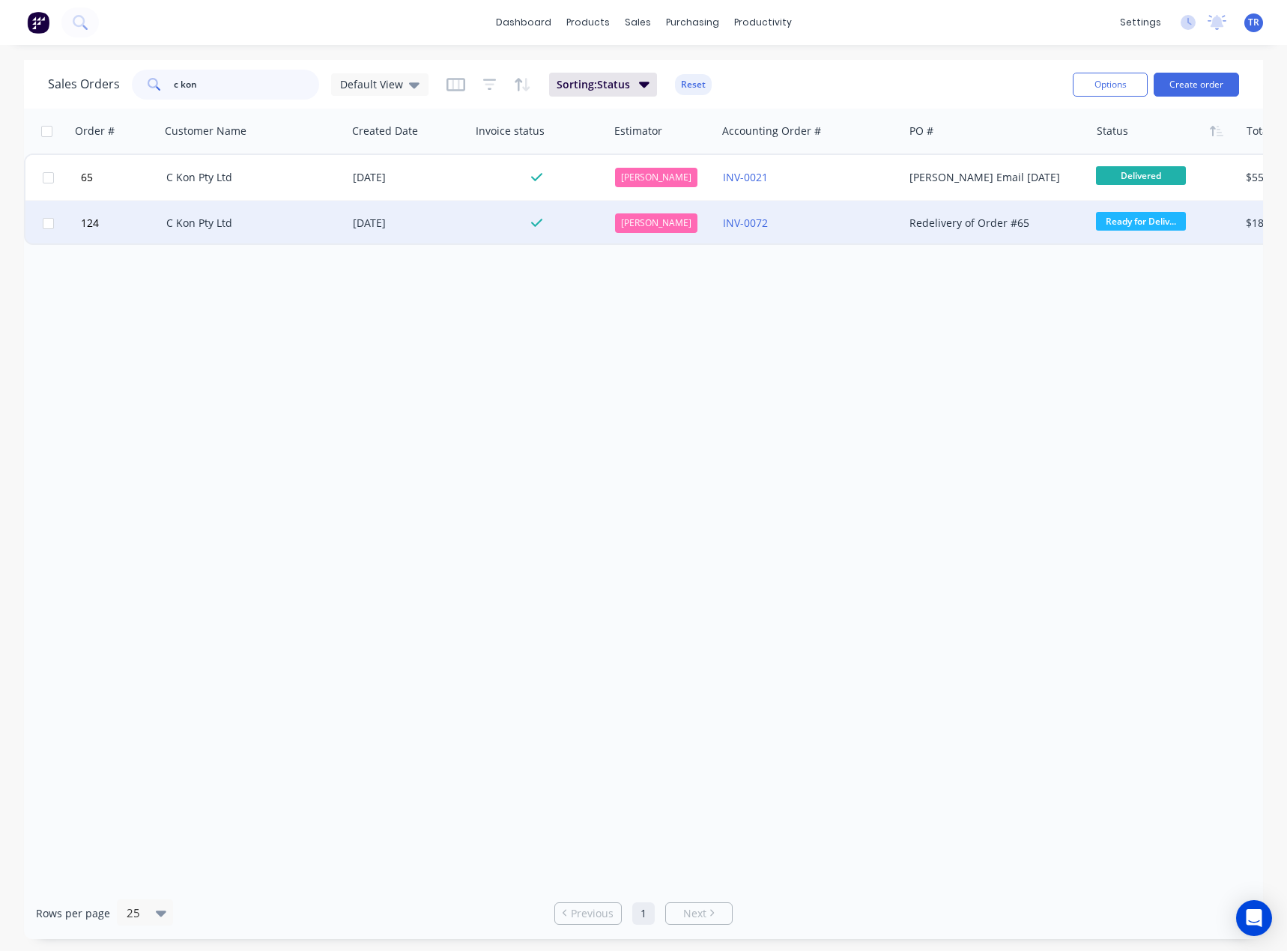
type input "c kon"
click at [281, 225] on div "C Kon Pty Ltd" at bounding box center [249, 223] width 166 height 15
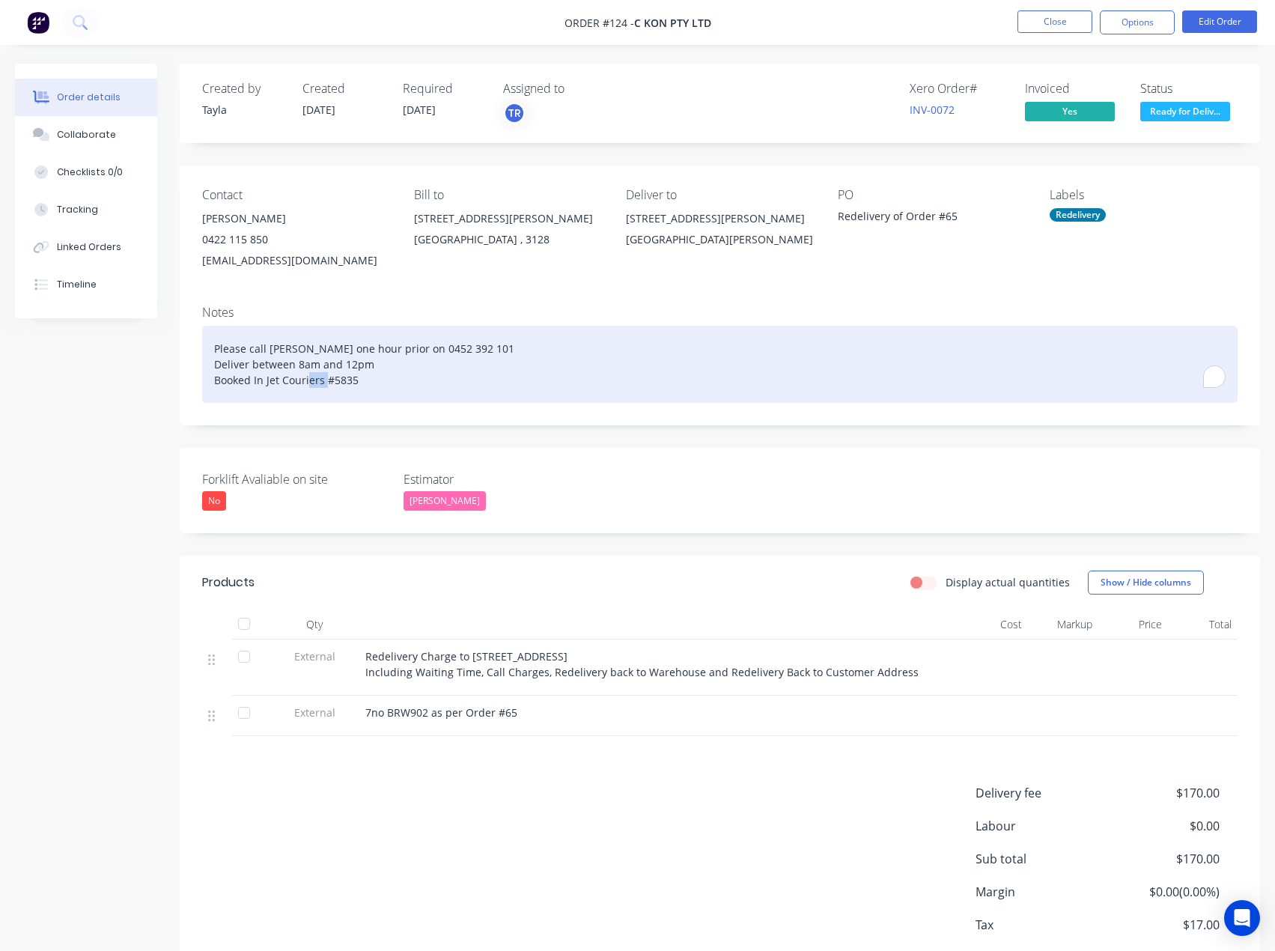
drag, startPoint x: 358, startPoint y: 380, endPoint x: 331, endPoint y: 383, distance: 27.1
click at [331, 382] on div "Please call Alex Hou one hour prior on 0452 392 101 Deliver between 8am and 12p…" at bounding box center [720, 364] width 1036 height 77
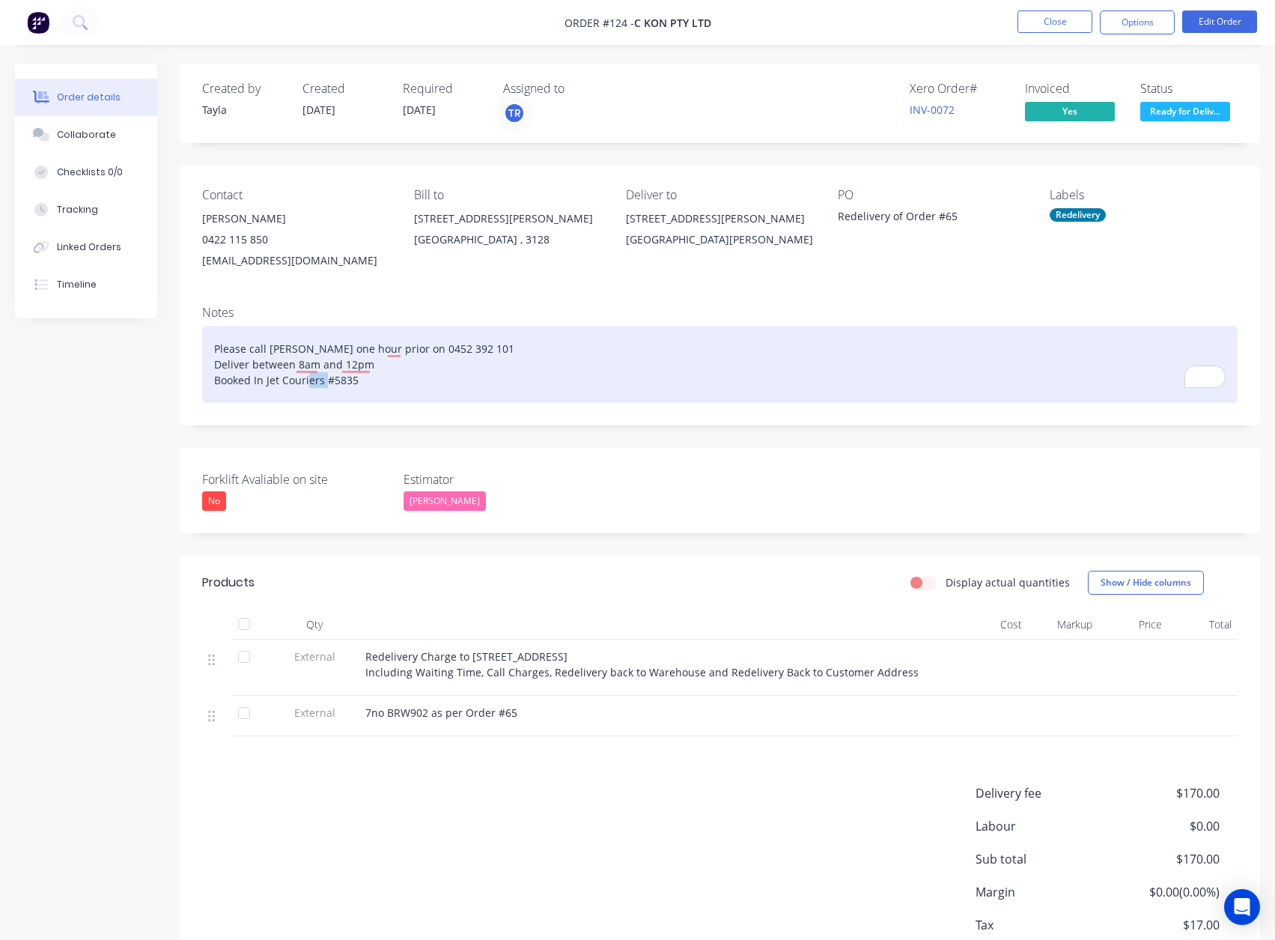
click at [339, 380] on div "Please call Alex Hou one hour prior on 0452 392 101 Deliver between 8am and 12p…" at bounding box center [720, 364] width 1036 height 77
copy div "5835"
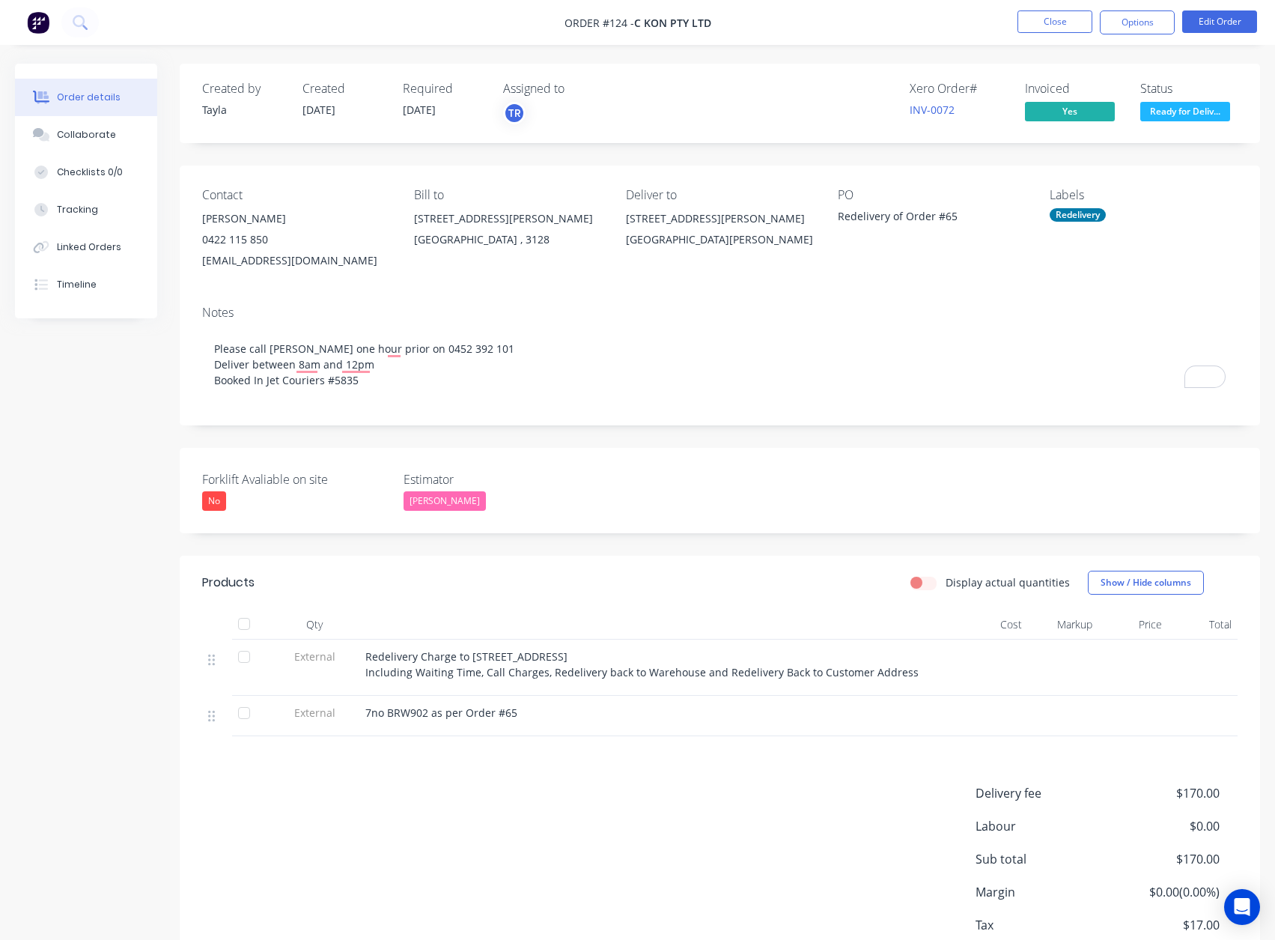
click at [312, 443] on div "Created by Tayla Created 18/07/25 Required 18/07/25 Assigned to TR Xero Order #…" at bounding box center [720, 539] width 1081 height 950
click at [72, 131] on div "Collaborate" at bounding box center [86, 134] width 59 height 13
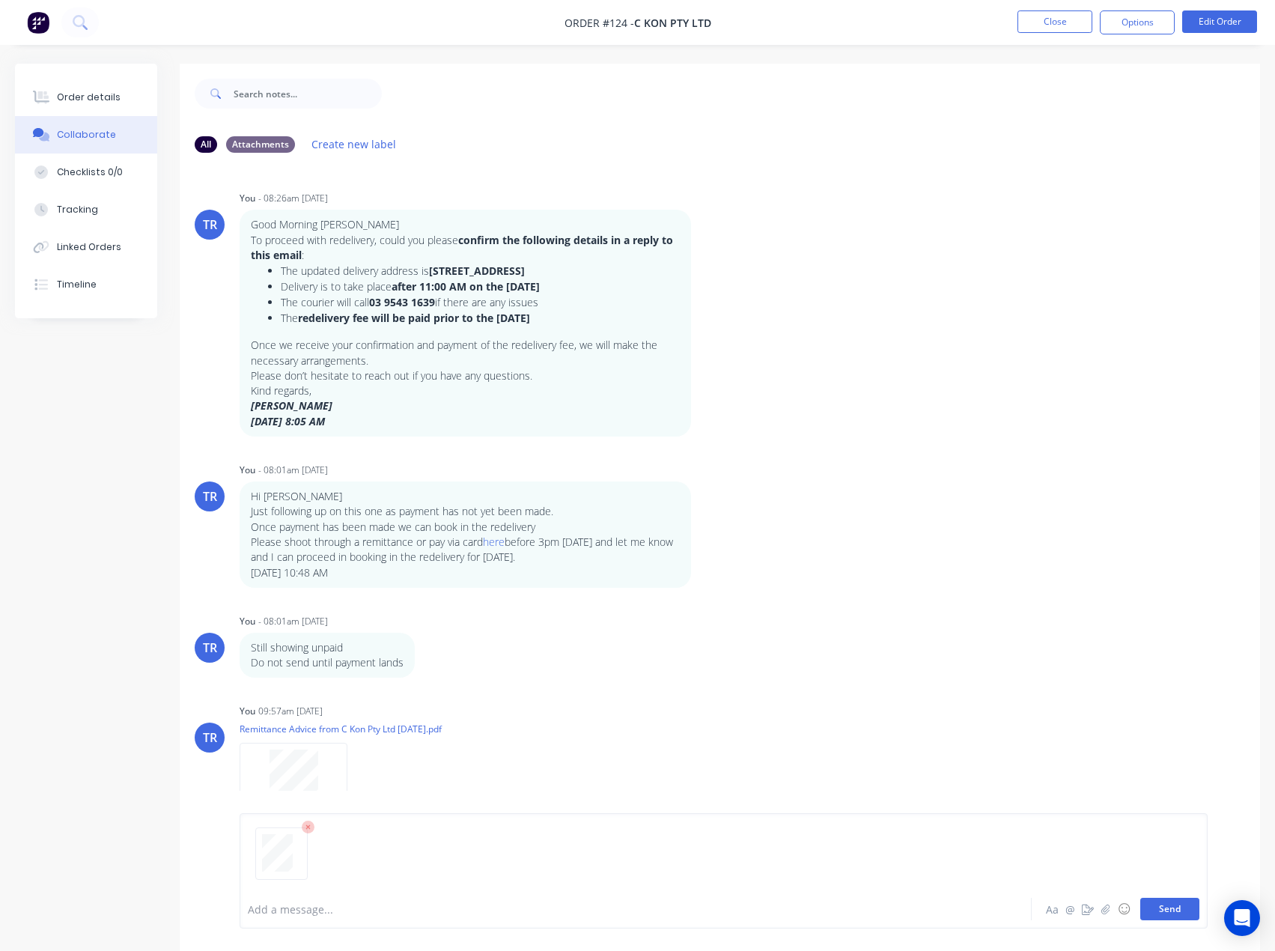
click at [1172, 910] on button "Send" at bounding box center [1169, 909] width 59 height 22
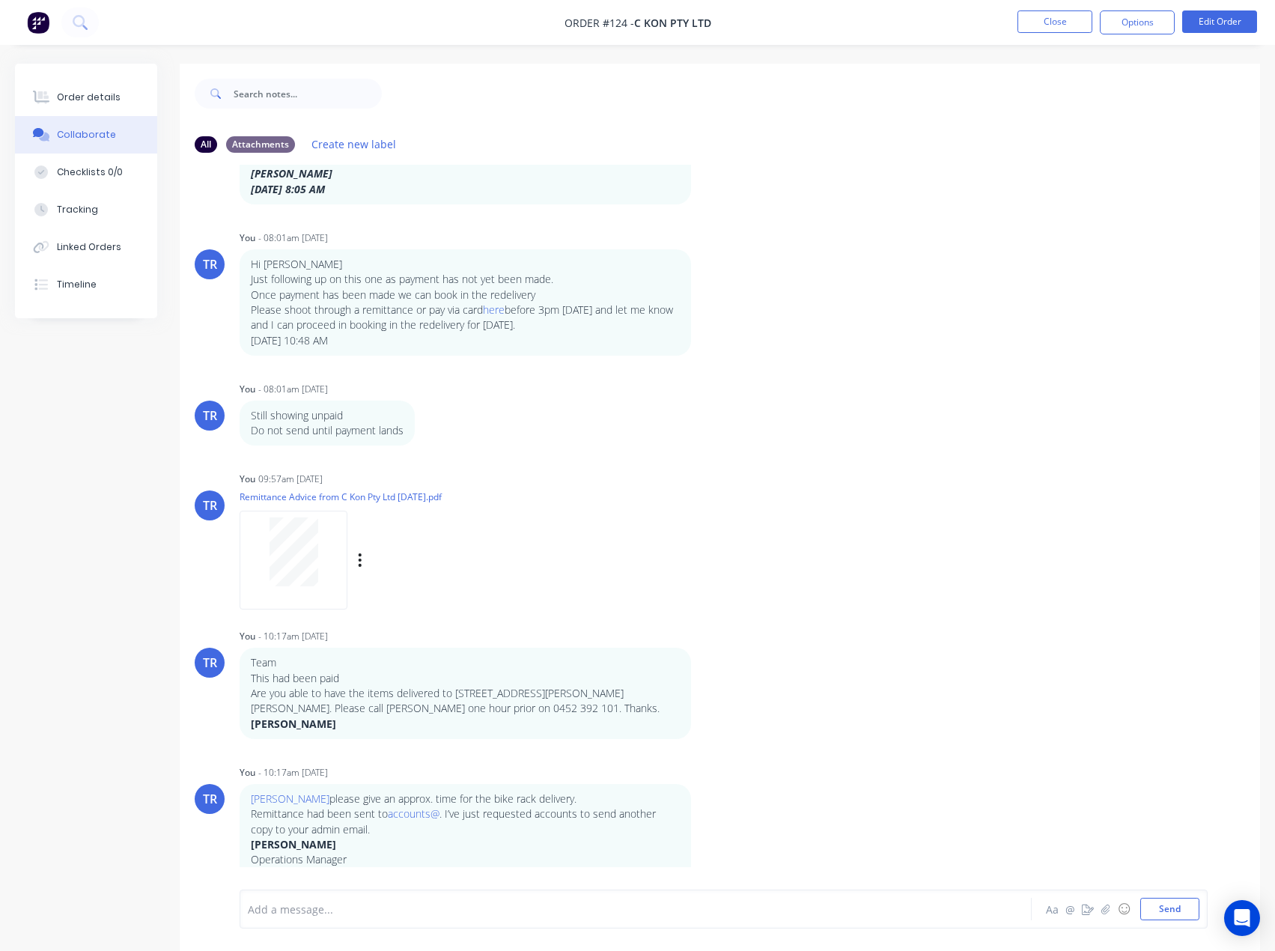
scroll to position [403, 0]
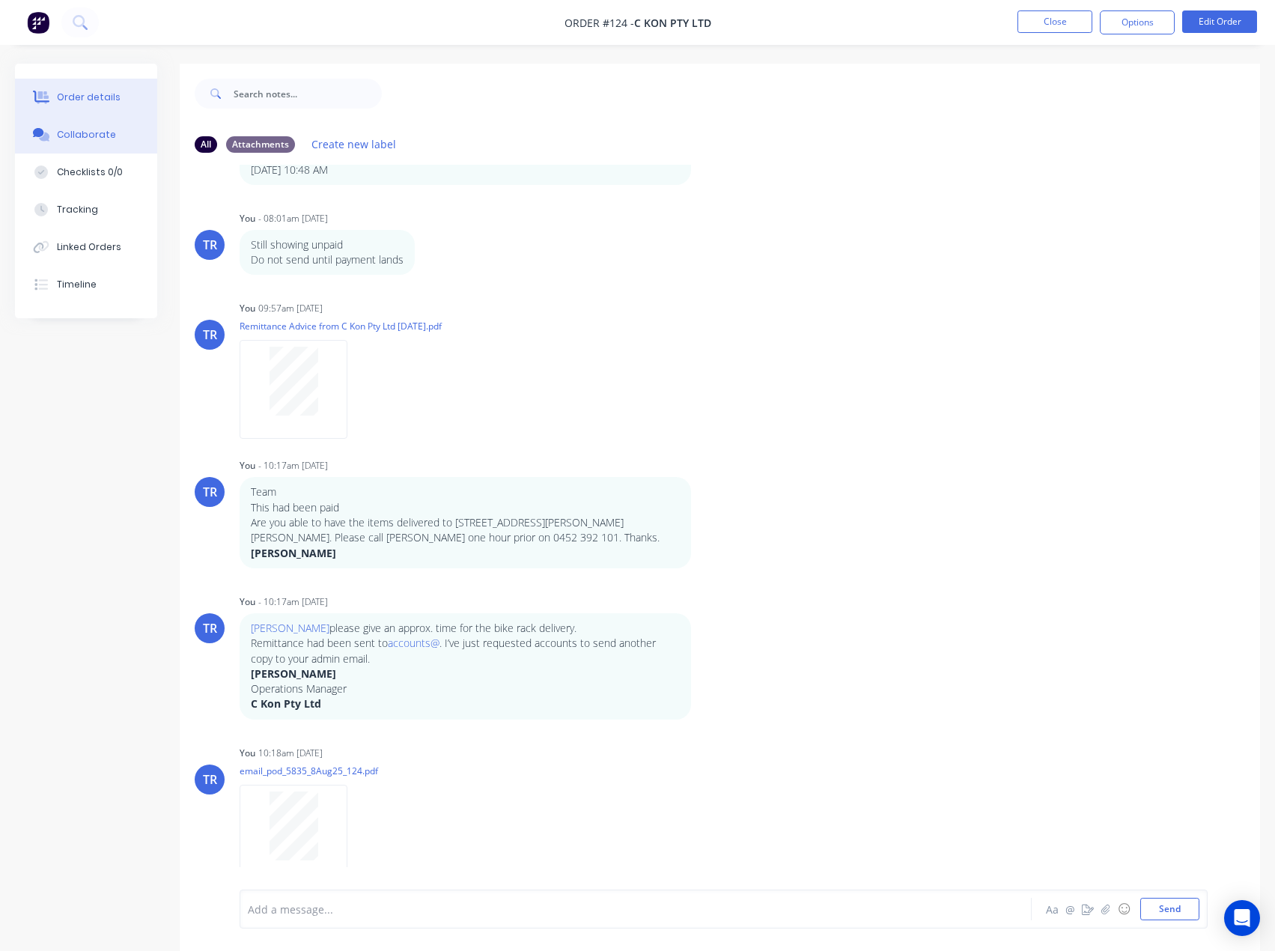
click at [102, 115] on button "Order details" at bounding box center [86, 97] width 142 height 37
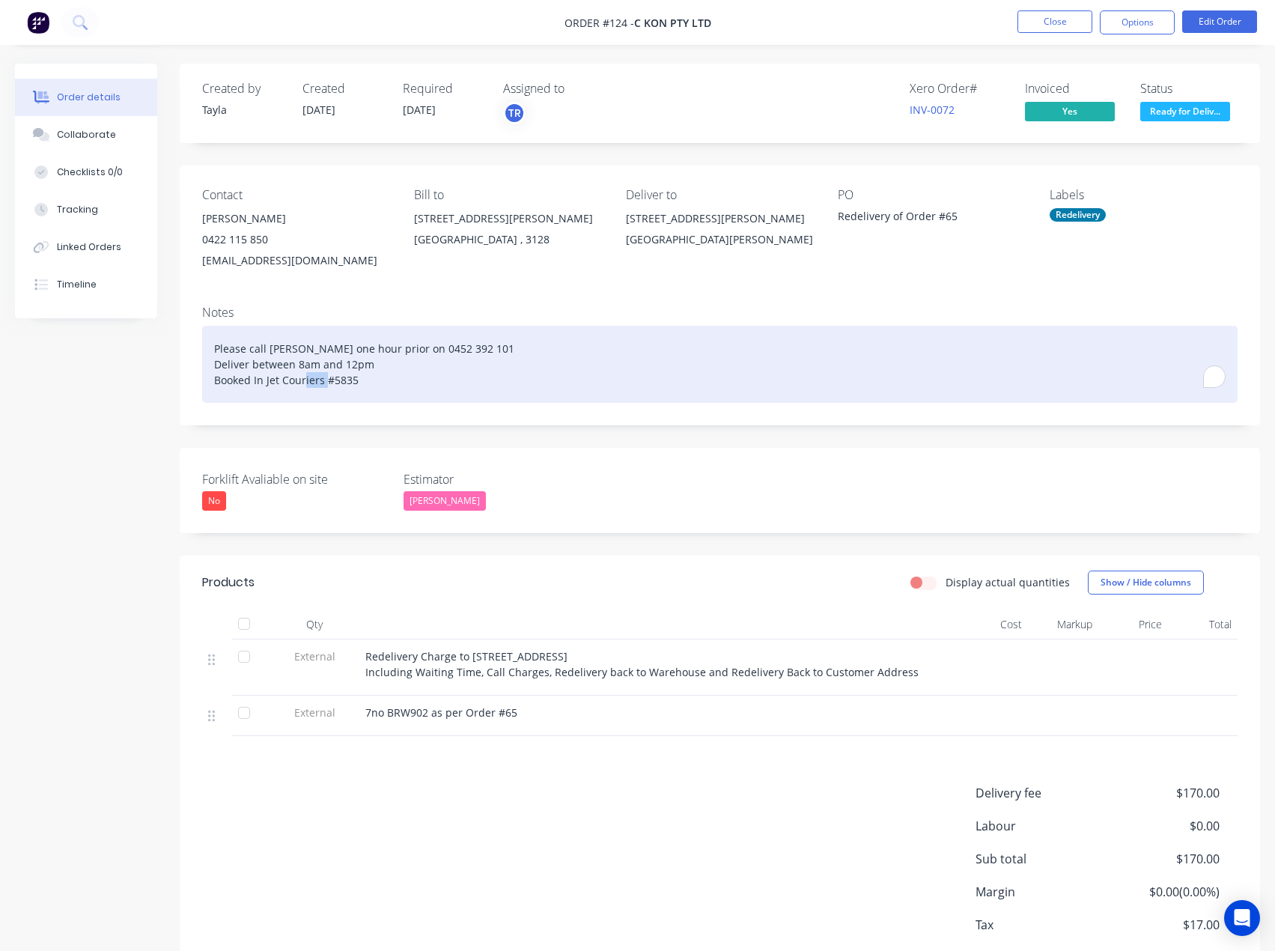
drag, startPoint x: 353, startPoint y: 380, endPoint x: 328, endPoint y: 377, distance: 24.9
click at [328, 377] on div "Please call Alex Hou one hour prior on 0452 392 101 Deliver between 8am and 12p…" at bounding box center [720, 364] width 1036 height 77
click at [330, 380] on div "Please call Alex Hou one hour prior on 0452 392 101 Deliver between 8am and 12p…" at bounding box center [720, 364] width 1036 height 77
click at [334, 380] on div "Please call Alex Hou one hour prior on 0452 392 101 Deliver between 8am and 12p…" at bounding box center [720, 364] width 1036 height 77
drag, startPoint x: 329, startPoint y: 381, endPoint x: 370, endPoint y: 377, distance: 41.4
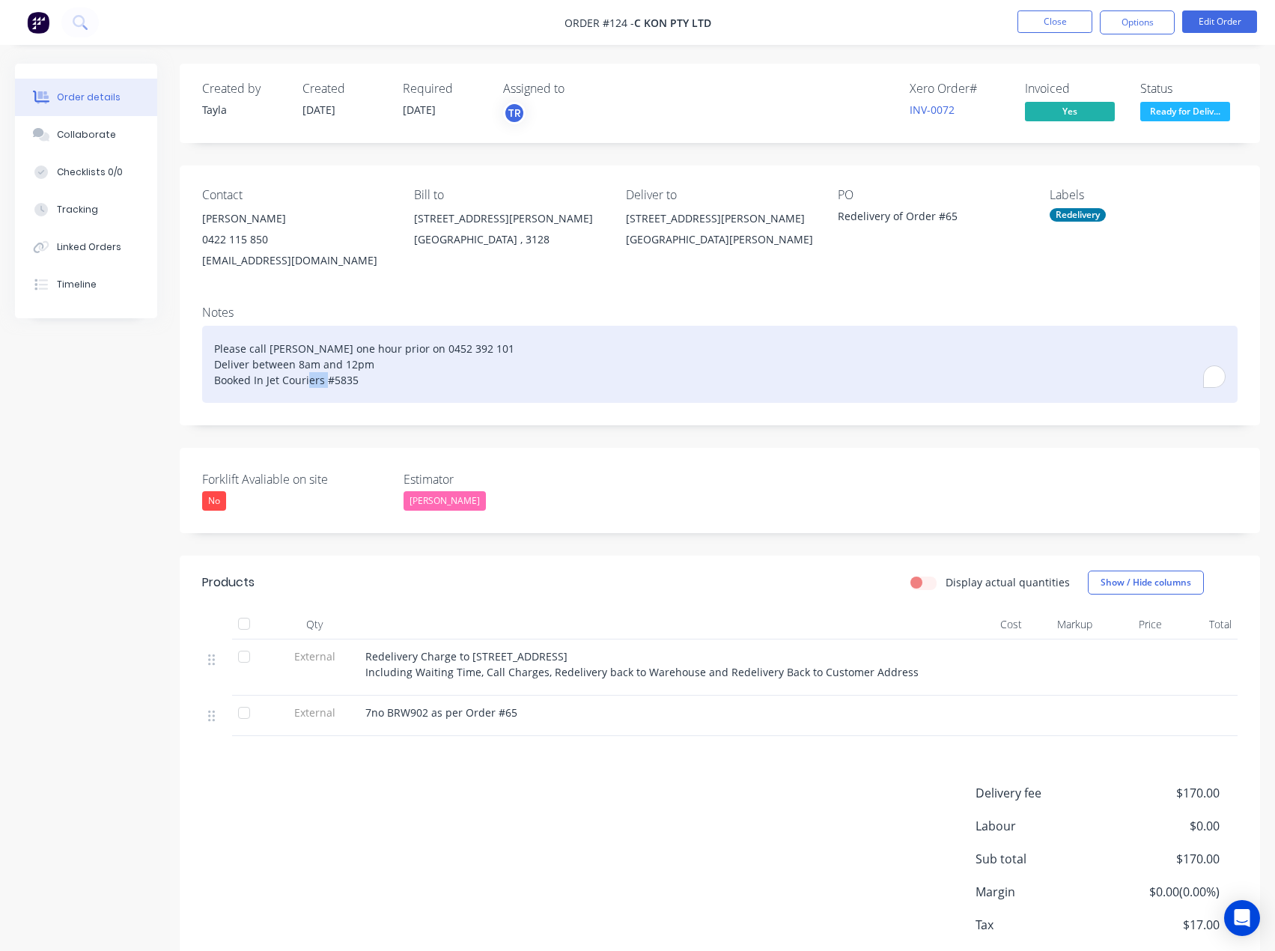
click at [370, 377] on div "Please call Alex Hou one hour prior on 0452 392 101 Deliver between 8am and 12p…" at bounding box center [720, 364] width 1036 height 77
copy div "5835"
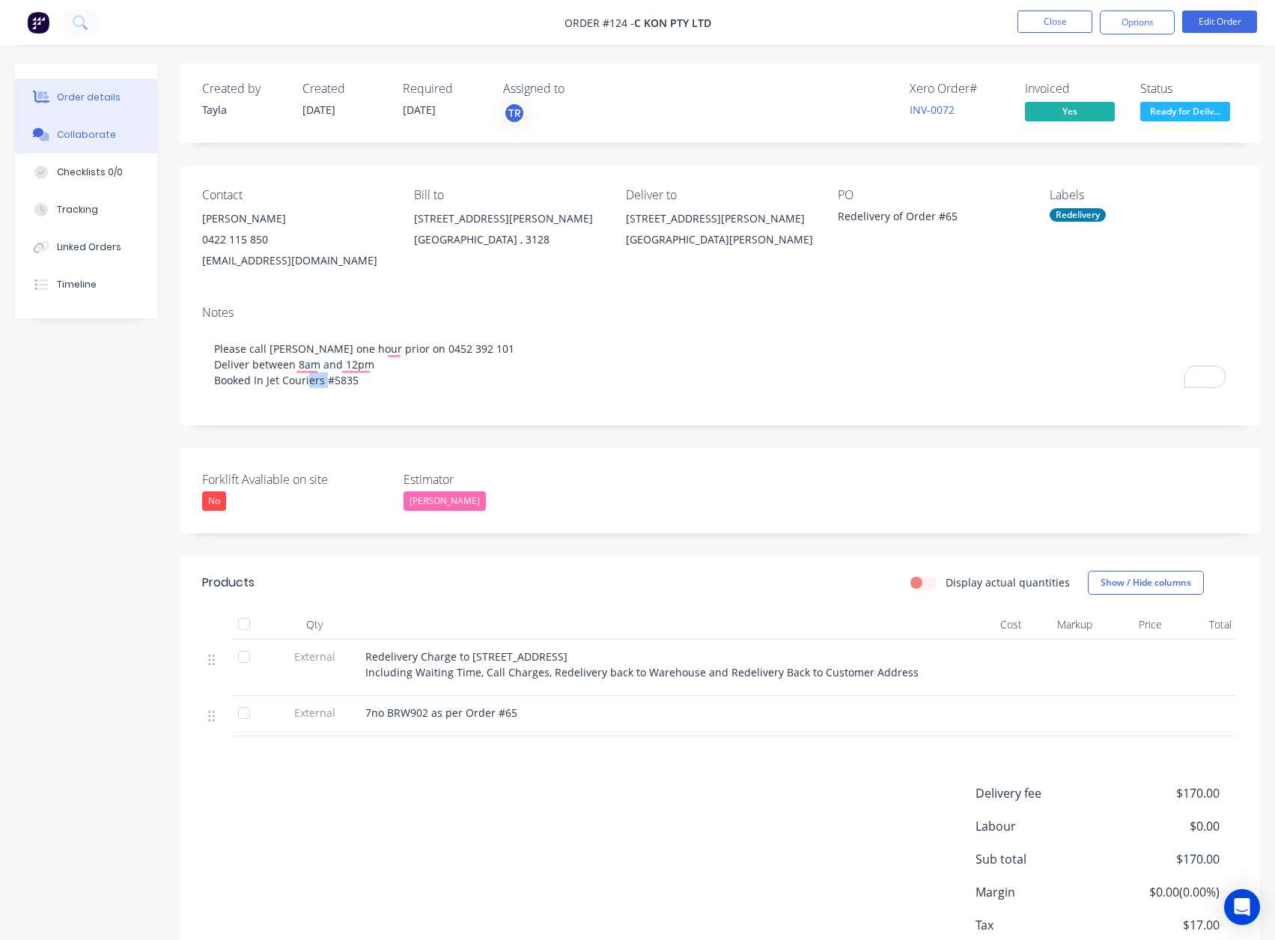
click at [118, 131] on button "Collaborate" at bounding box center [86, 134] width 142 height 37
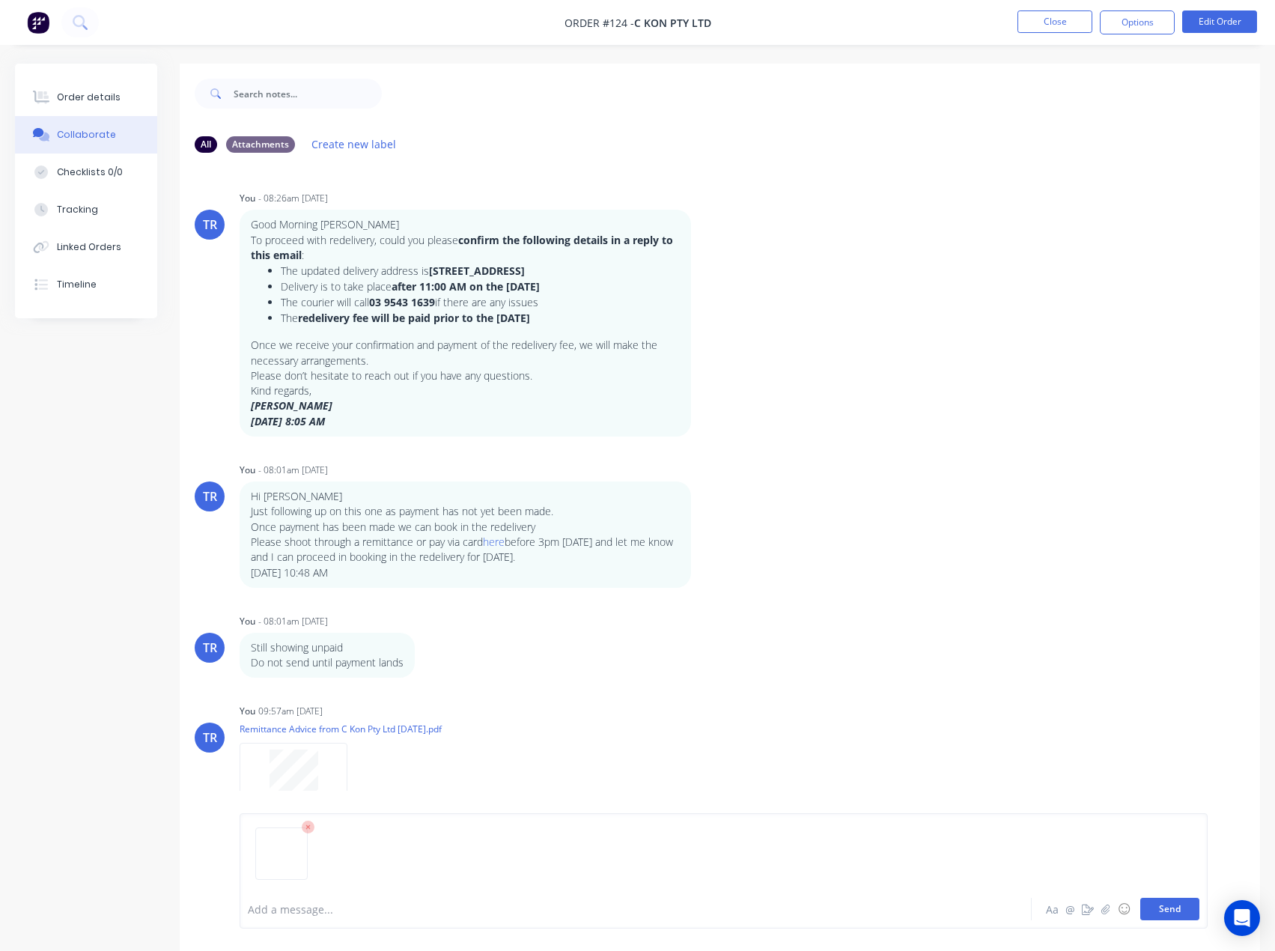
click at [1154, 914] on button "Send" at bounding box center [1169, 909] width 59 height 22
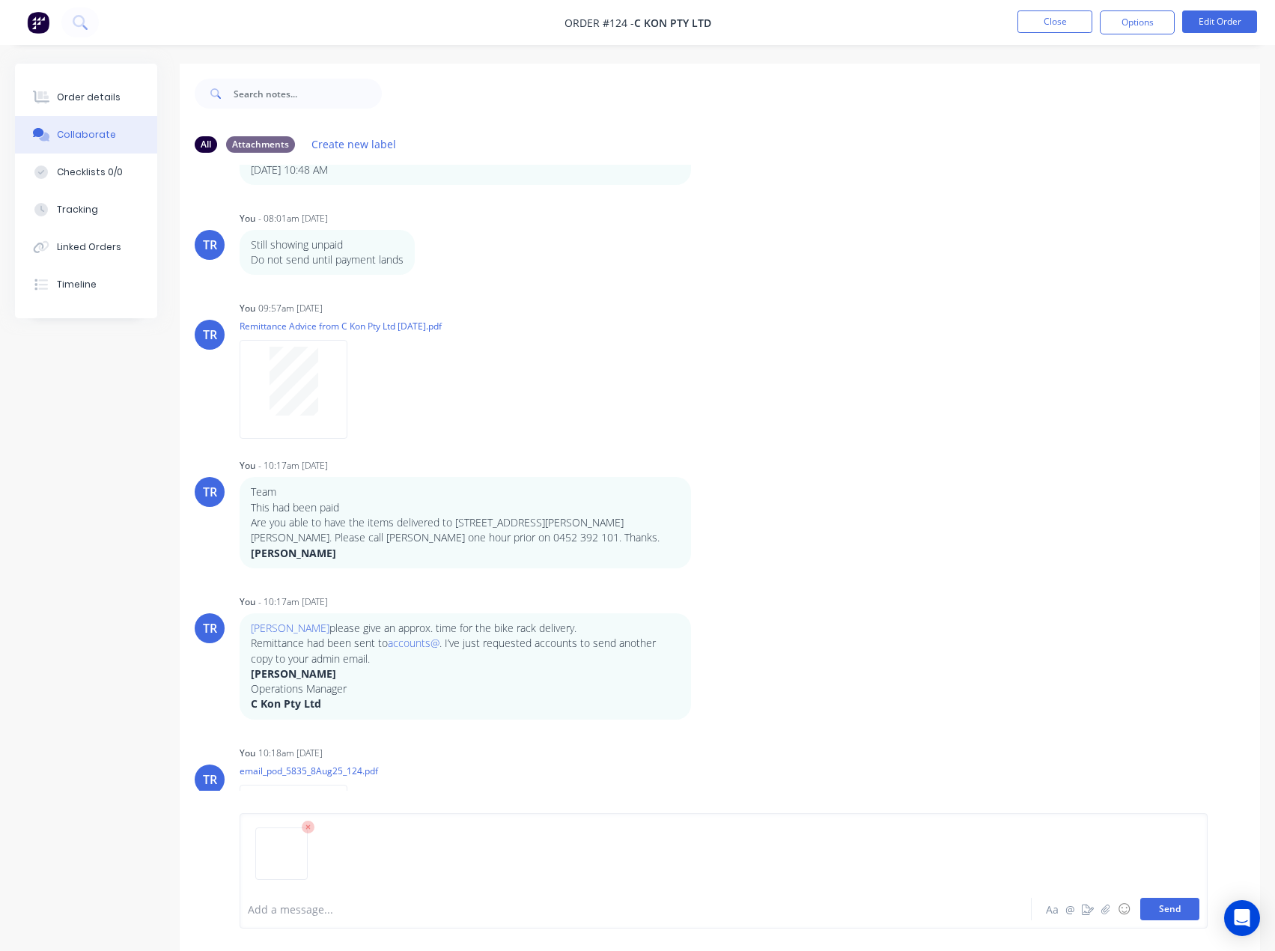
click at [1170, 908] on button "Send" at bounding box center [1169, 909] width 59 height 22
click at [1169, 899] on button "Send" at bounding box center [1169, 909] width 59 height 22
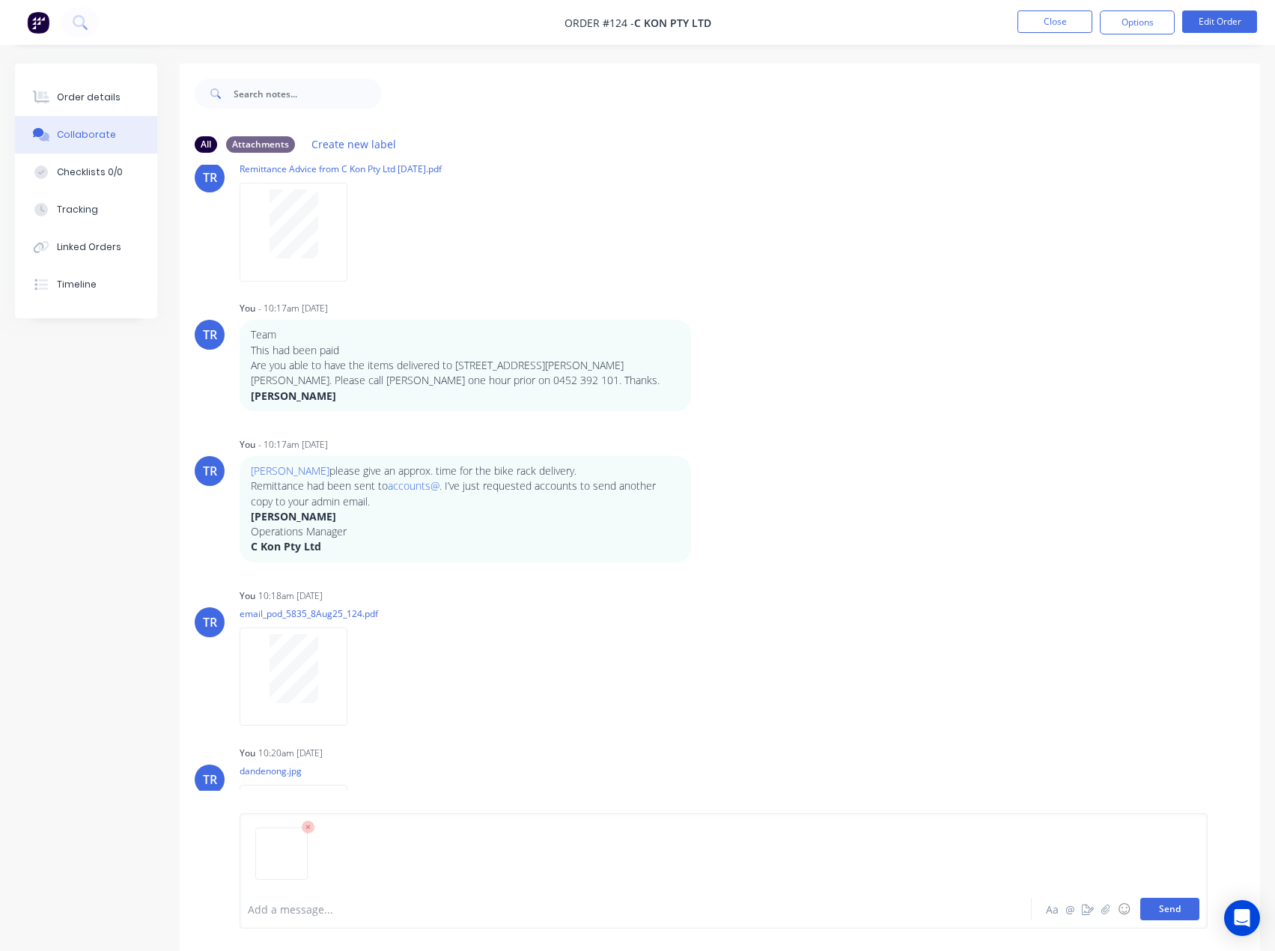
click at [1163, 908] on button "Send" at bounding box center [1169, 909] width 59 height 22
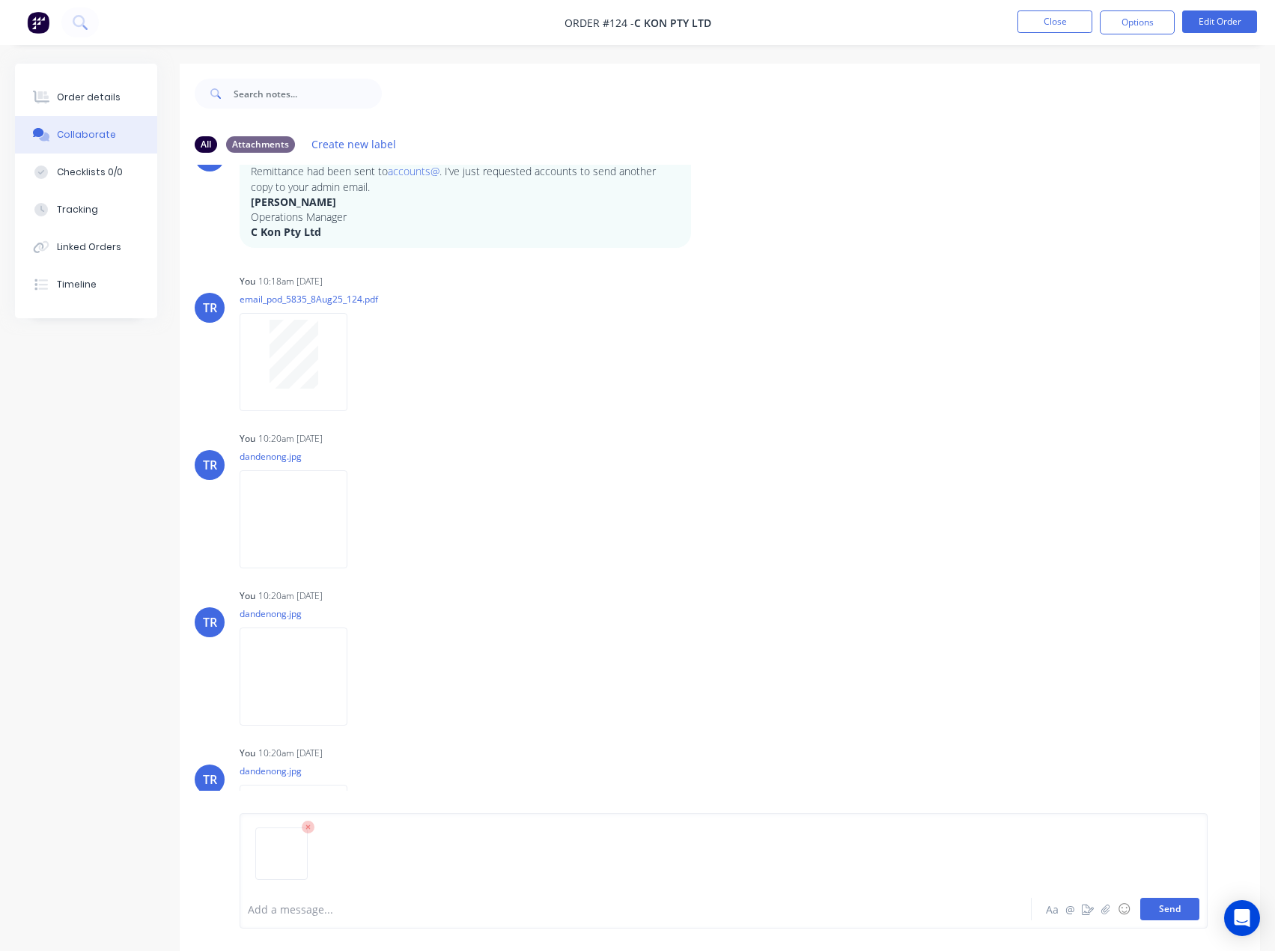
click at [1150, 898] on button "Send" at bounding box center [1169, 909] width 59 height 22
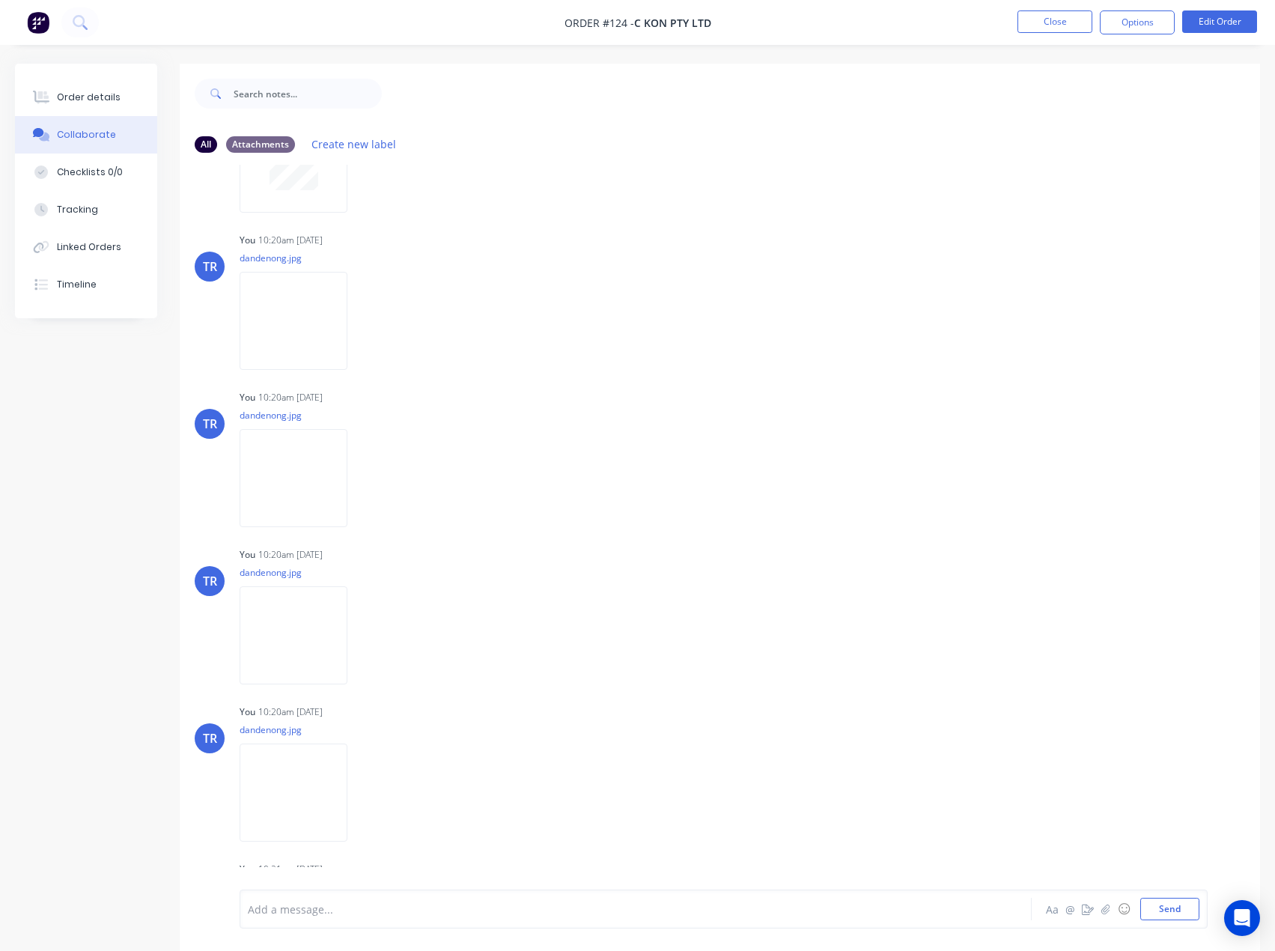
scroll to position [1189, 0]
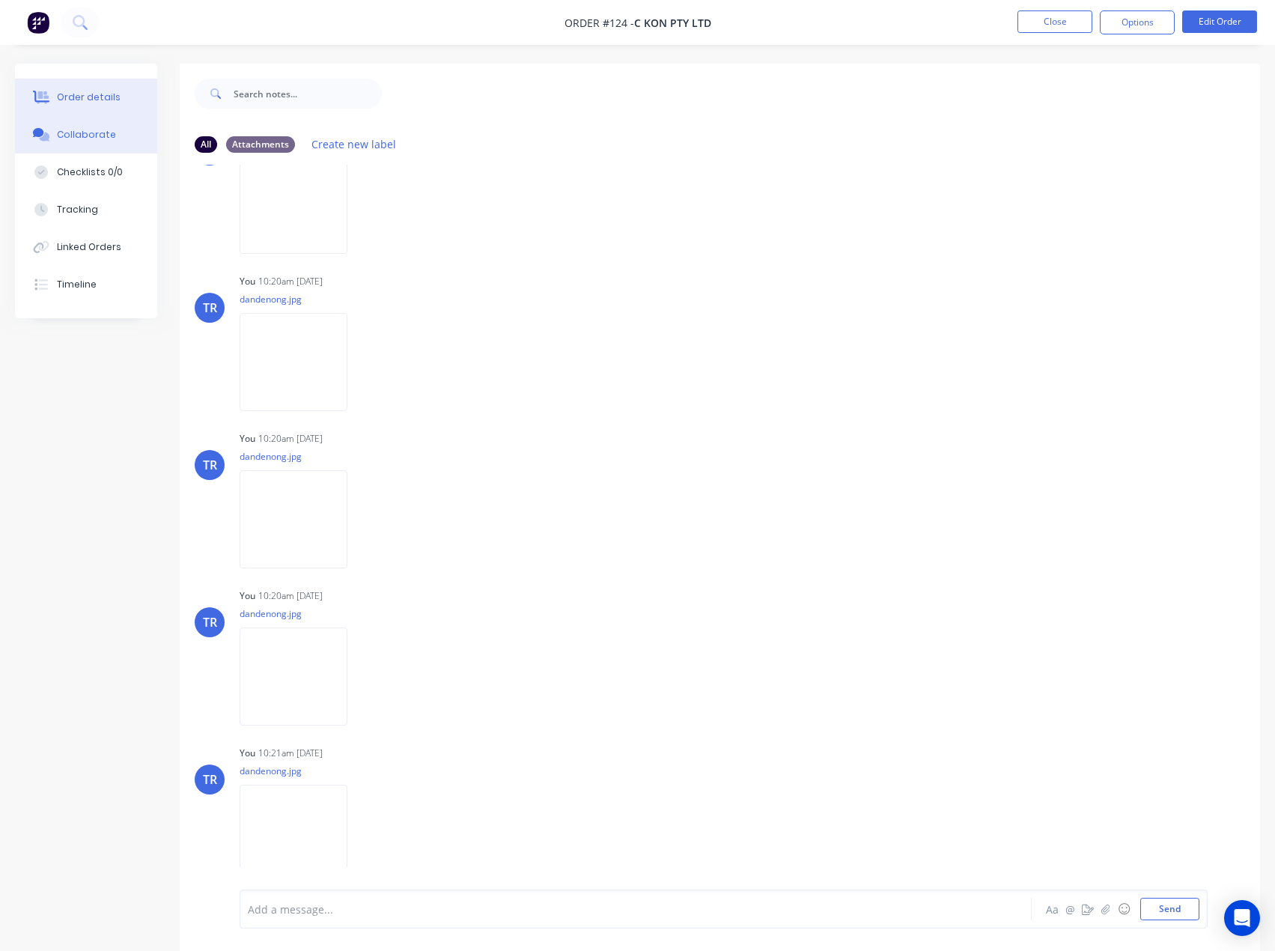
click at [75, 94] on div "Order details" at bounding box center [89, 97] width 64 height 13
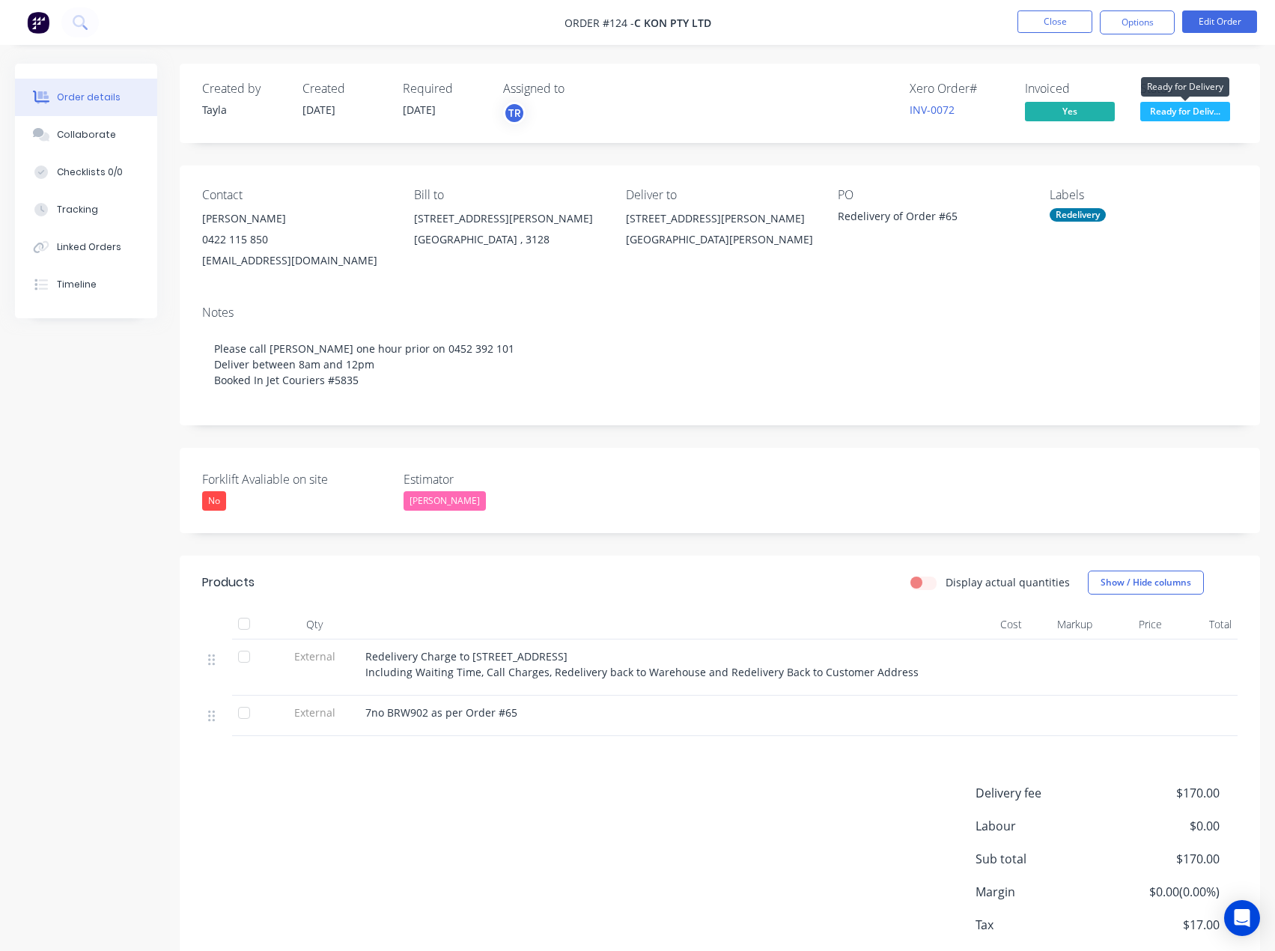
click at [1172, 110] on span "Ready for Deliv..." at bounding box center [1185, 111] width 90 height 19
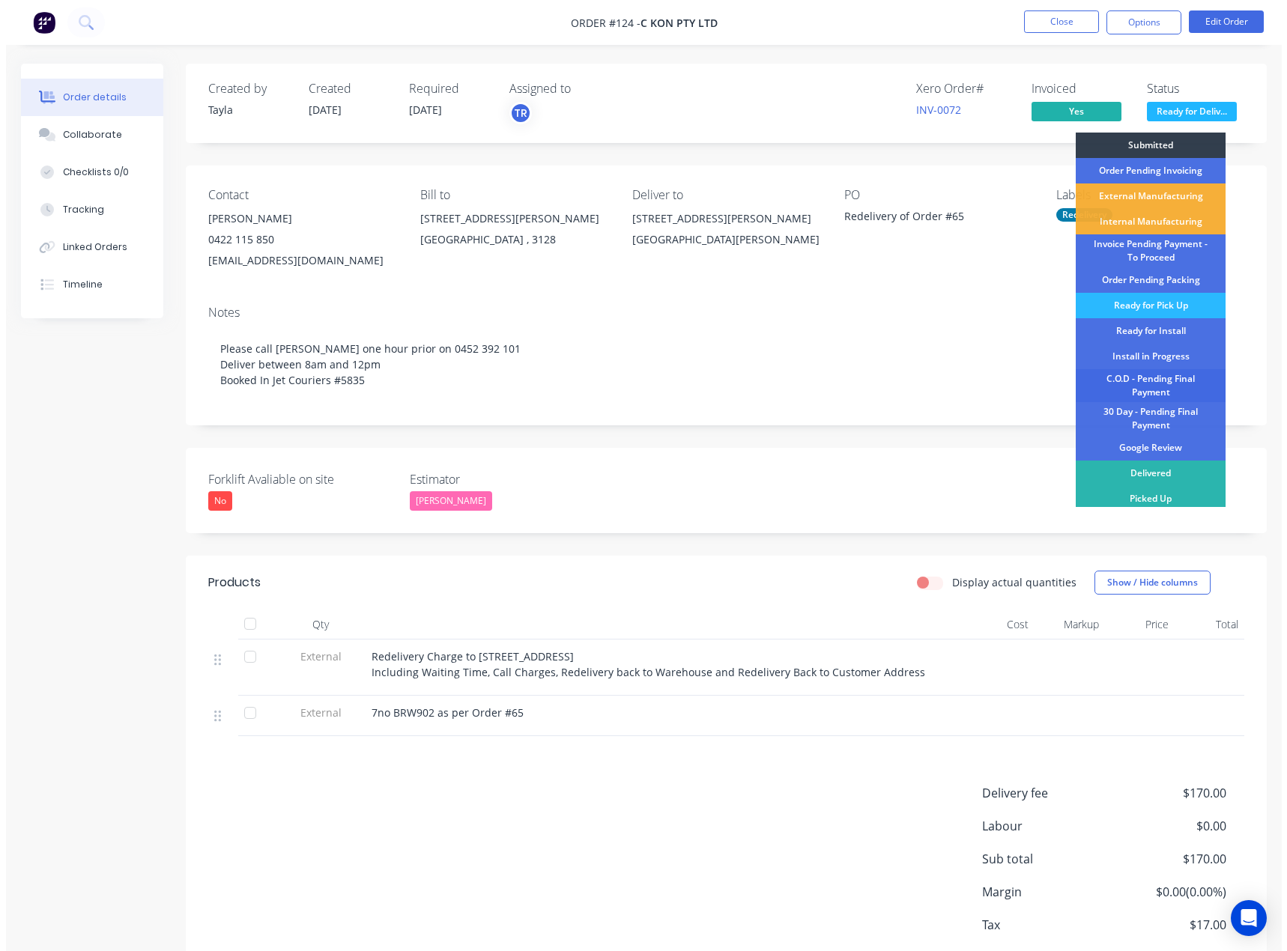
scroll to position [4, 0]
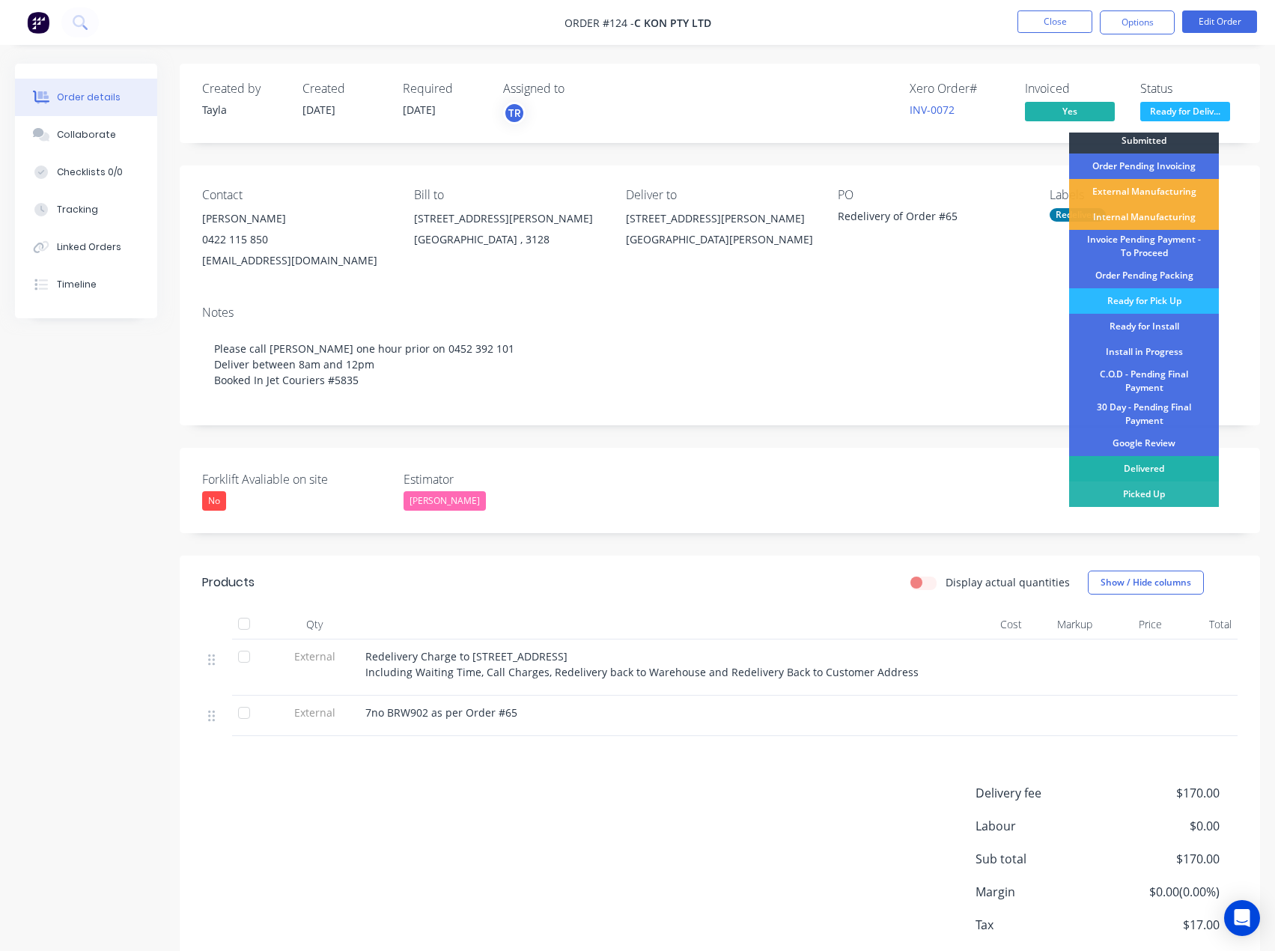
click at [1154, 470] on div "Delivered" at bounding box center [1144, 468] width 150 height 25
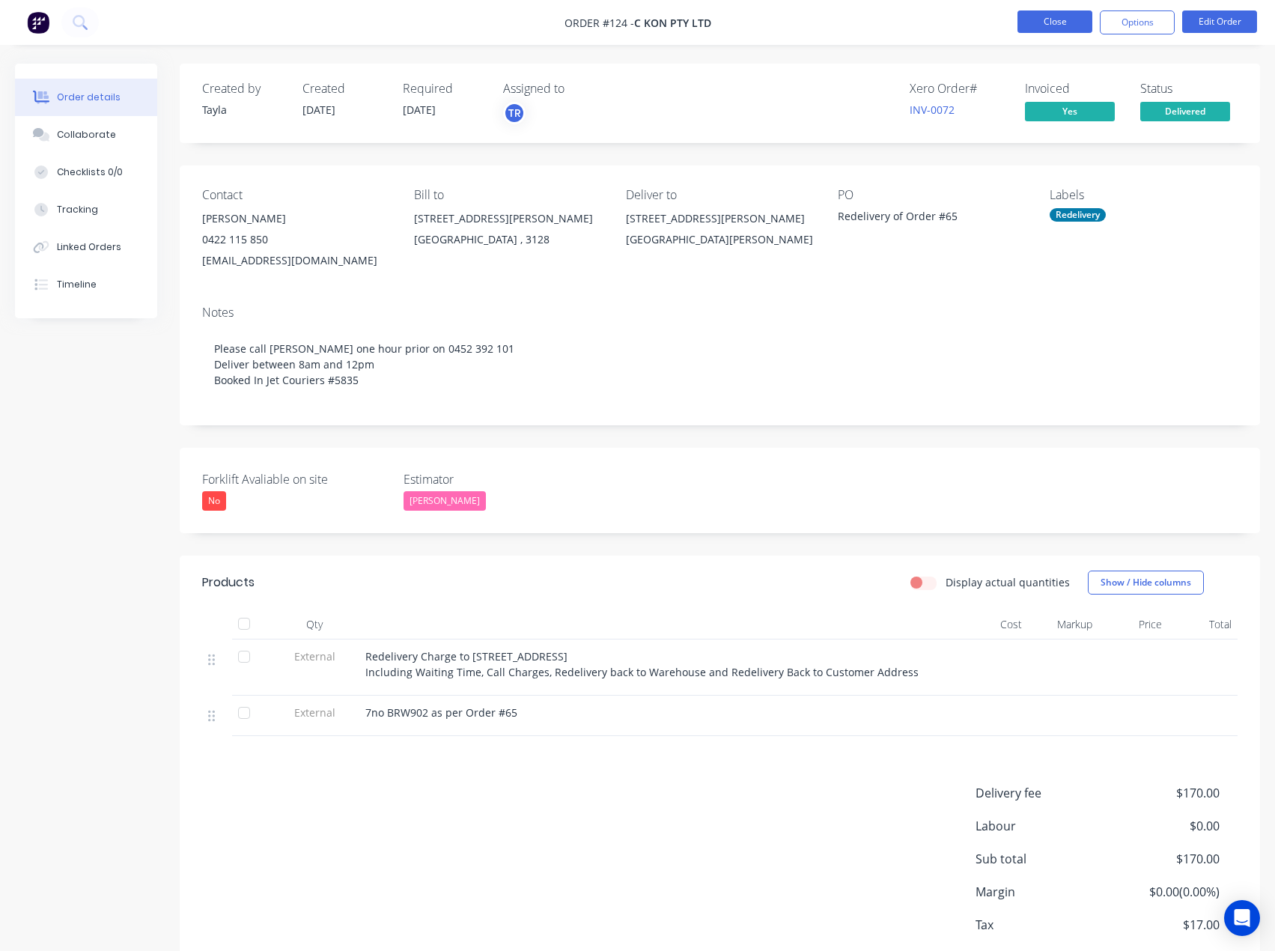
click at [1063, 21] on button "Close" at bounding box center [1055, 21] width 75 height 22
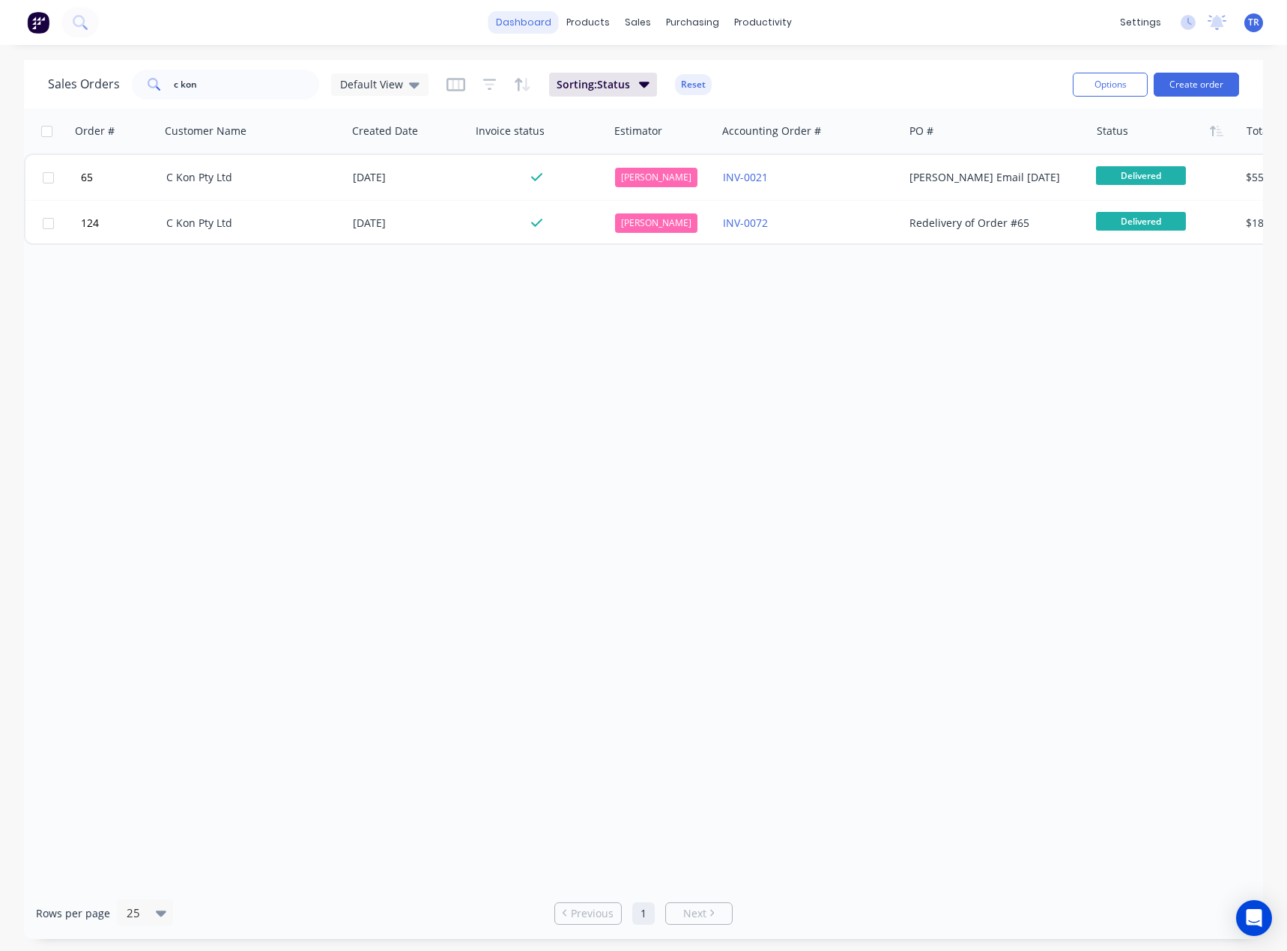
click at [502, 15] on link "dashboard" at bounding box center [523, 22] width 70 height 22
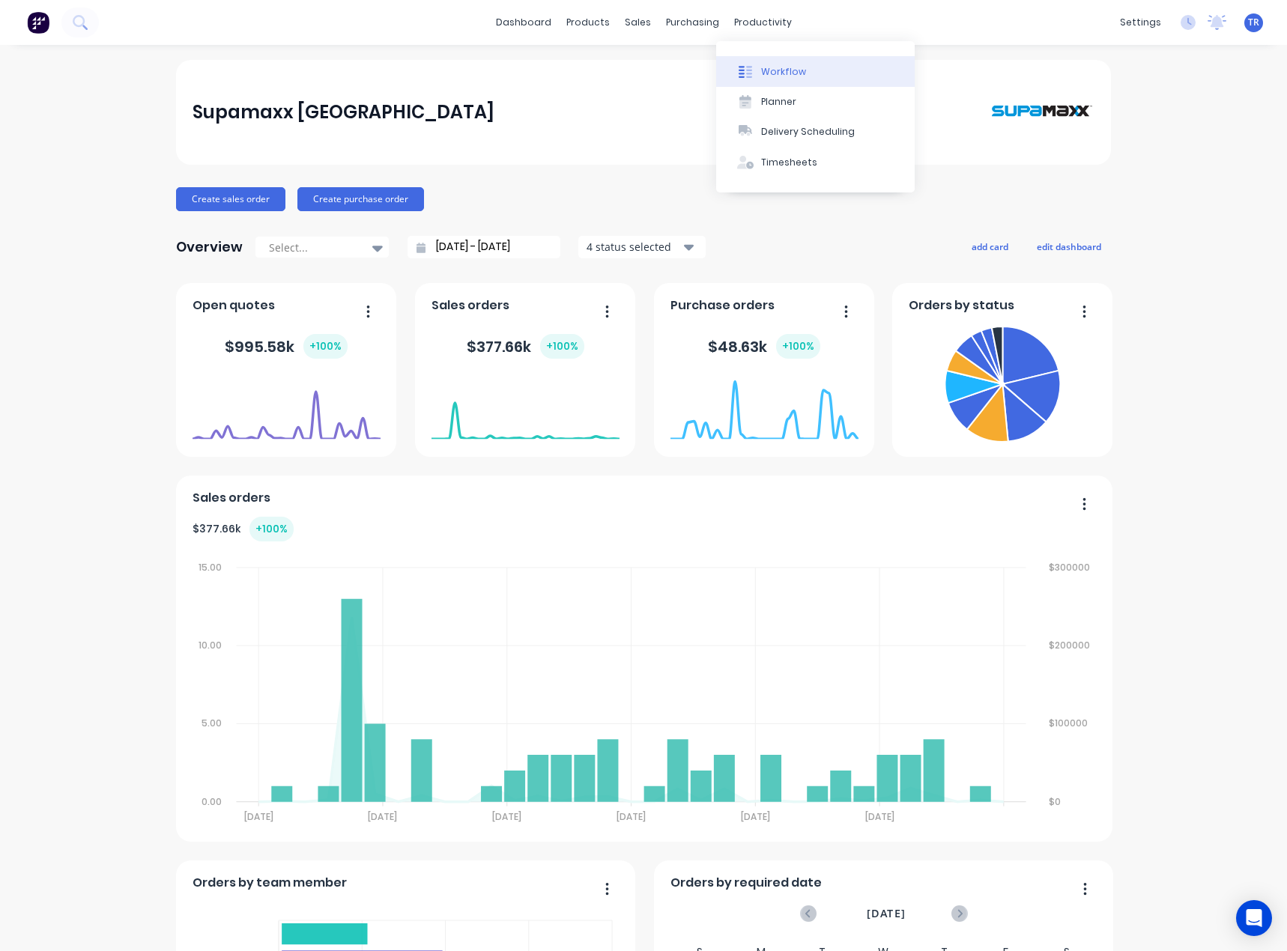
click at [819, 69] on button "Workflow" at bounding box center [815, 71] width 198 height 30
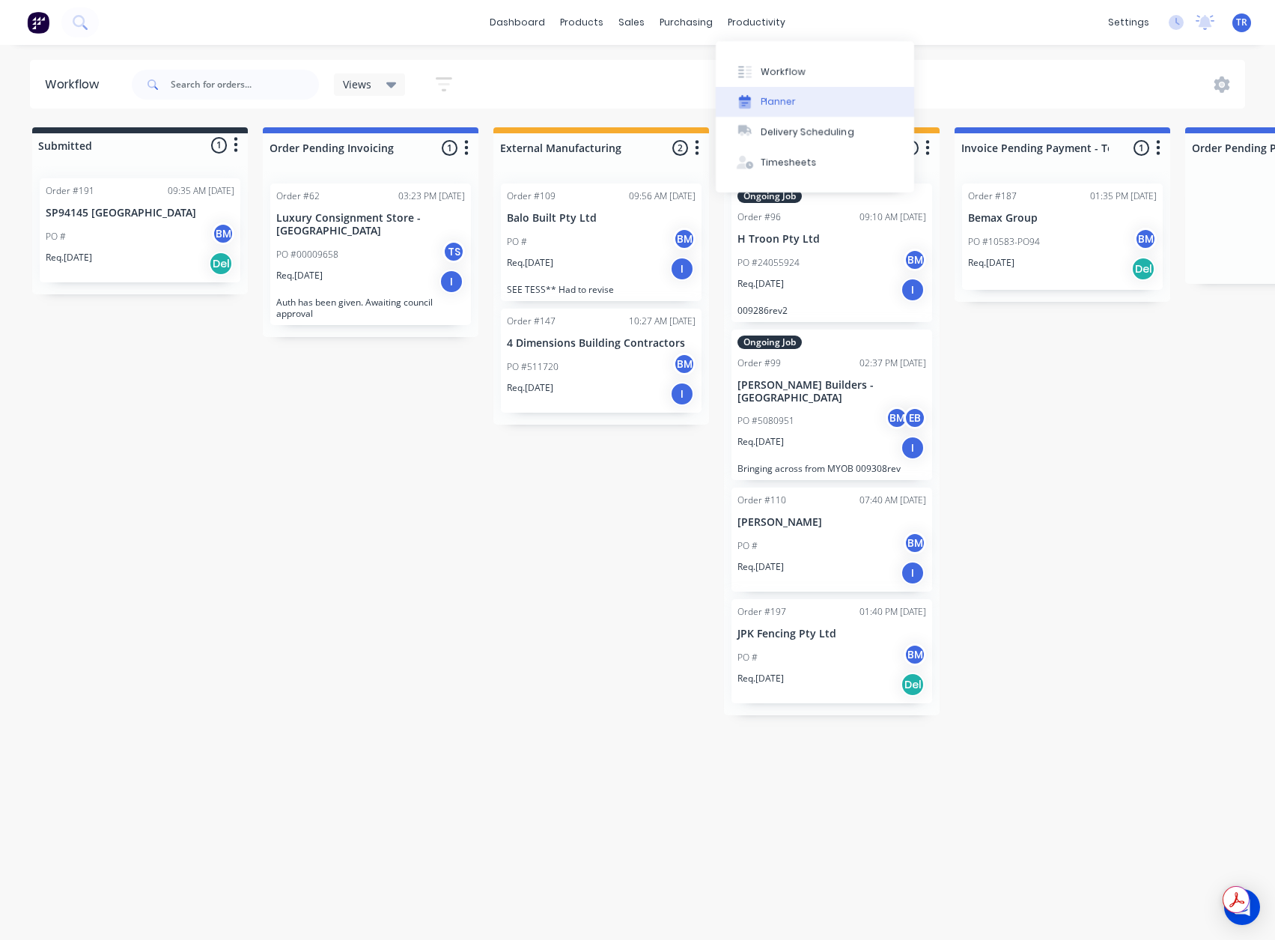
drag, startPoint x: 780, startPoint y: 93, endPoint x: 765, endPoint y: 111, distance: 23.4
click at [781, 93] on button "Planner" at bounding box center [815, 102] width 198 height 30
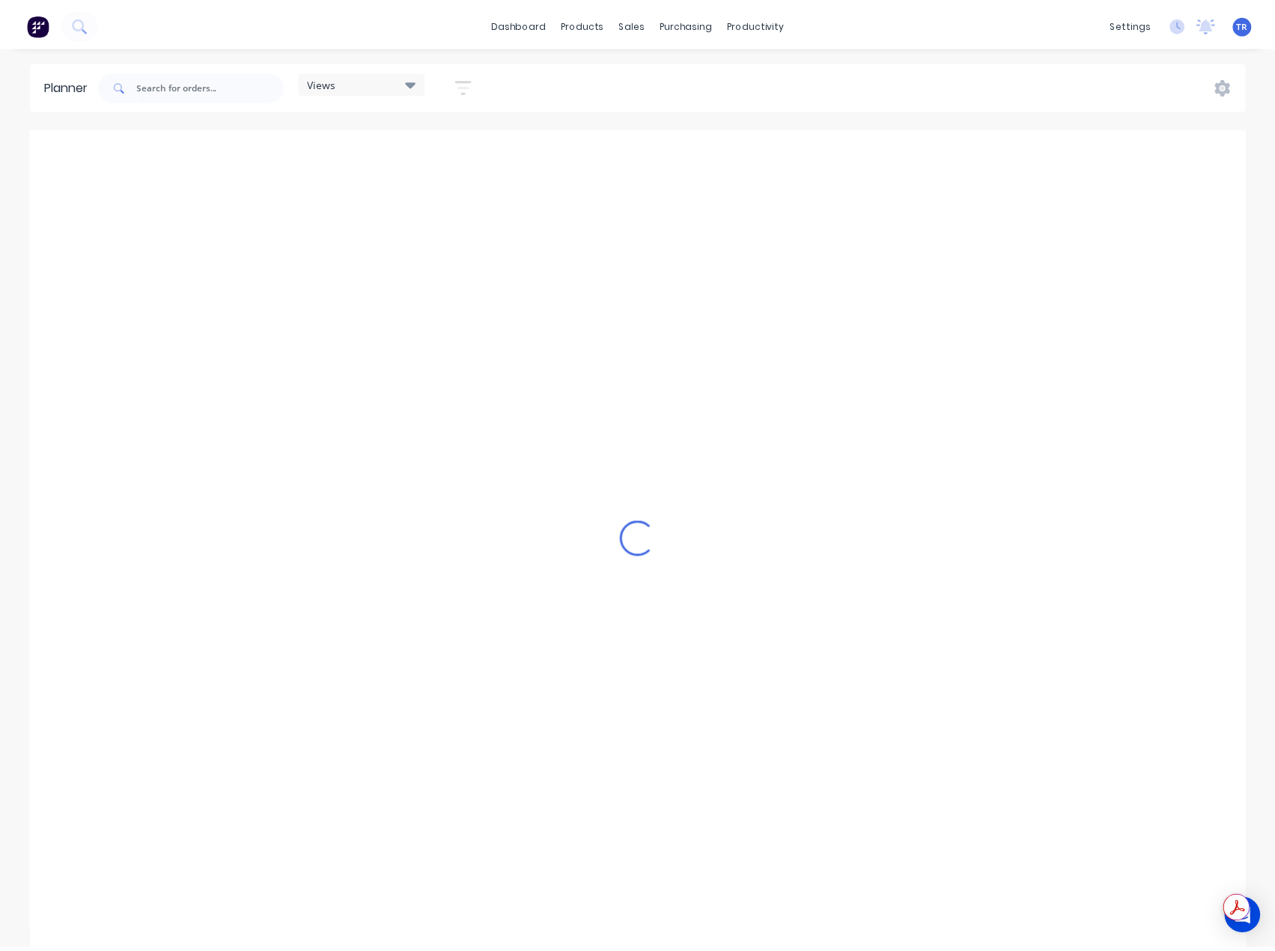
scroll to position [0, 839]
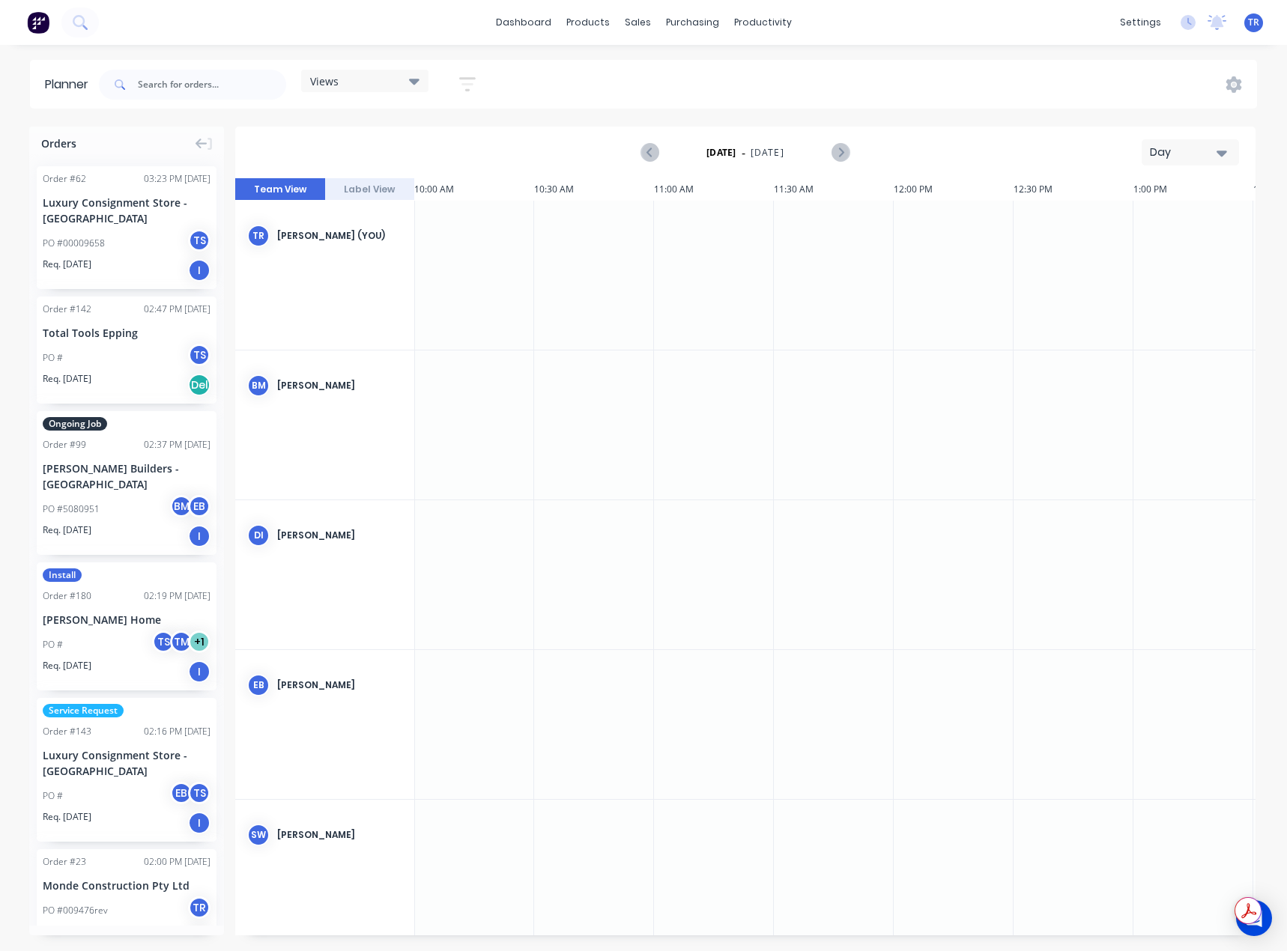
click at [1169, 148] on div "Day" at bounding box center [1183, 153] width 69 height 16
click at [1143, 243] on div "Month" at bounding box center [1163, 252] width 148 height 30
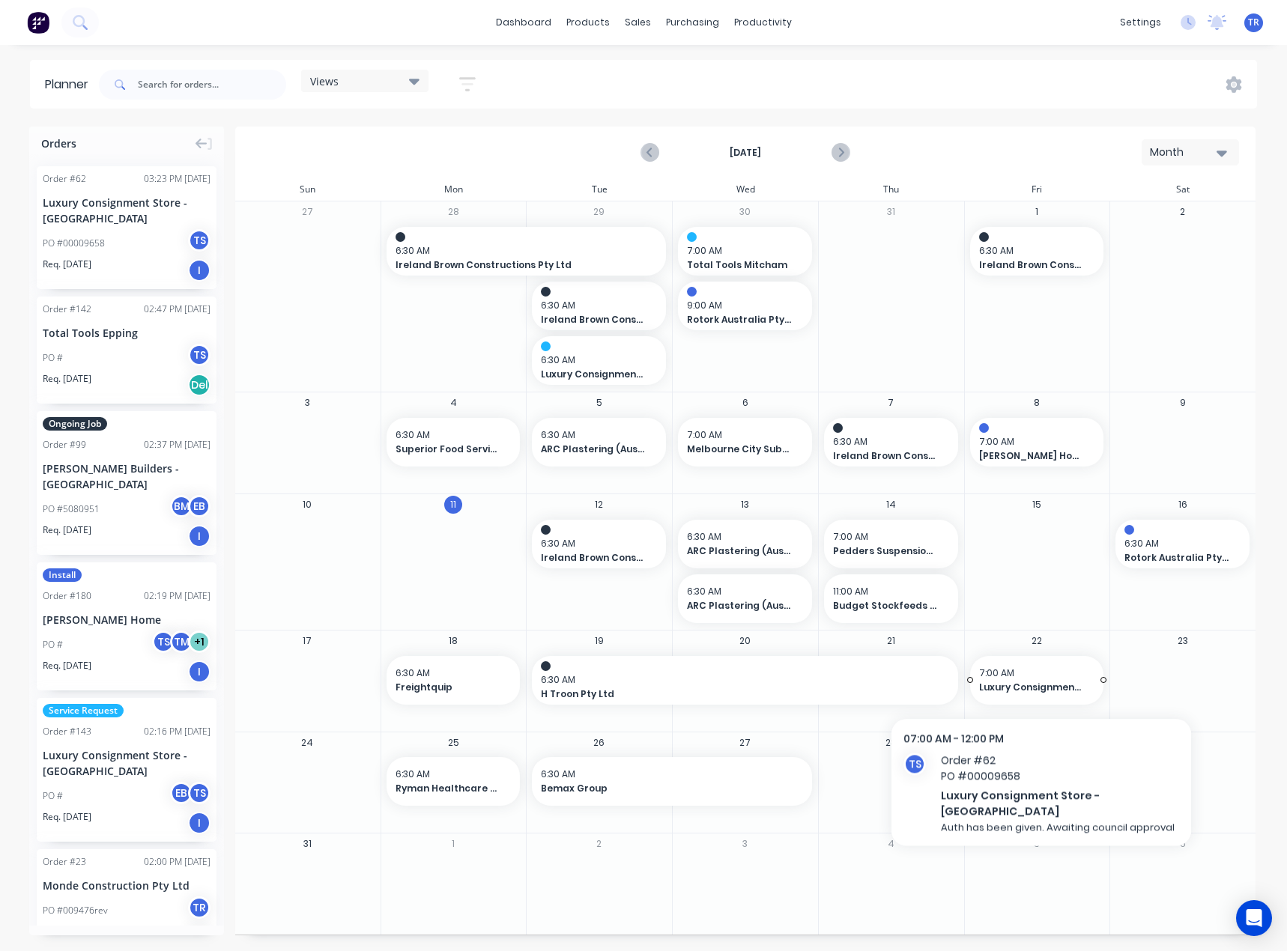
click at [1037, 675] on span "7:00 AM" at bounding box center [1033, 672] width 109 height 13
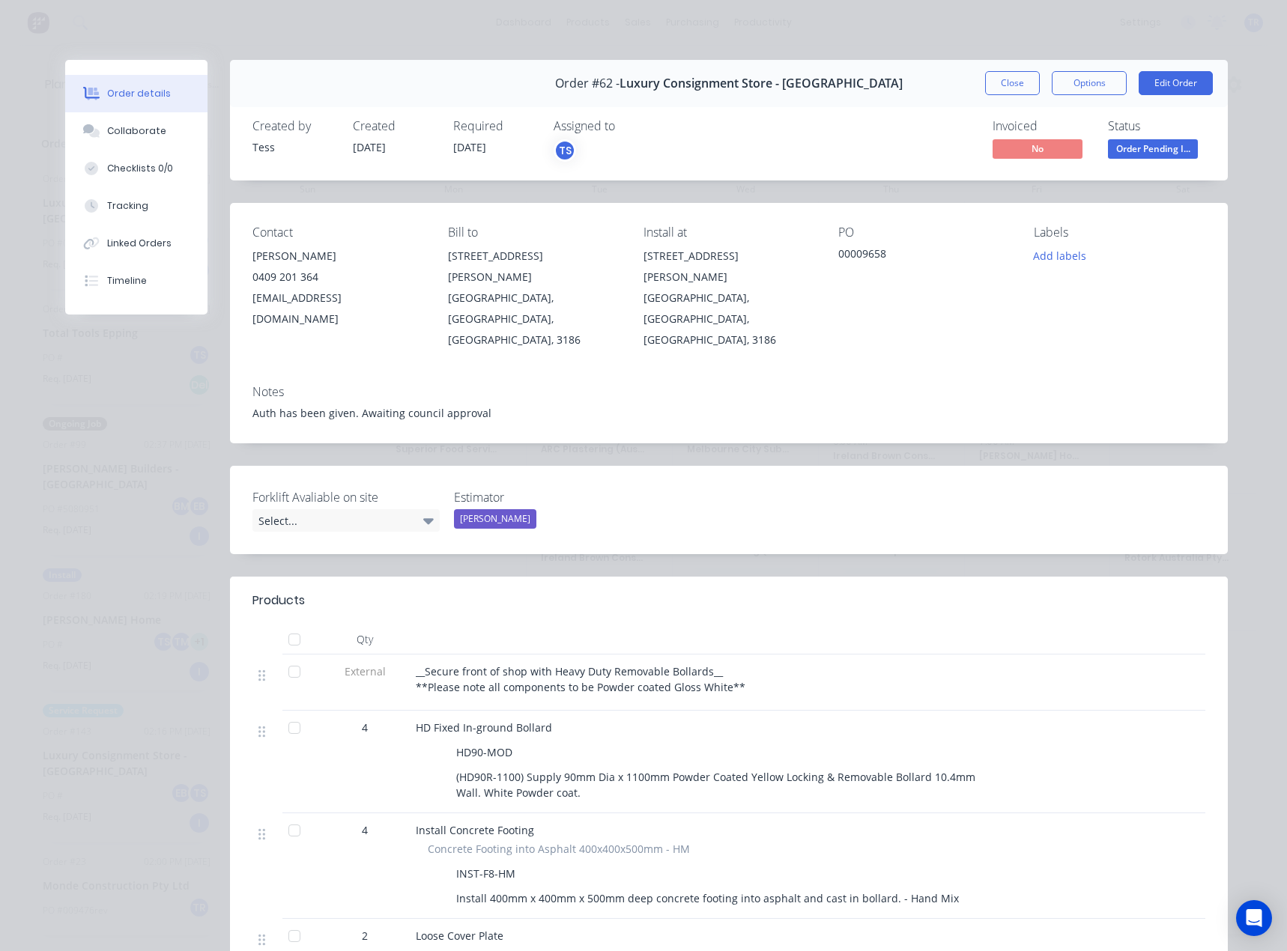
click at [96, 112] on button "Order details" at bounding box center [136, 93] width 142 height 37
click at [105, 122] on button "Collaborate" at bounding box center [136, 130] width 142 height 37
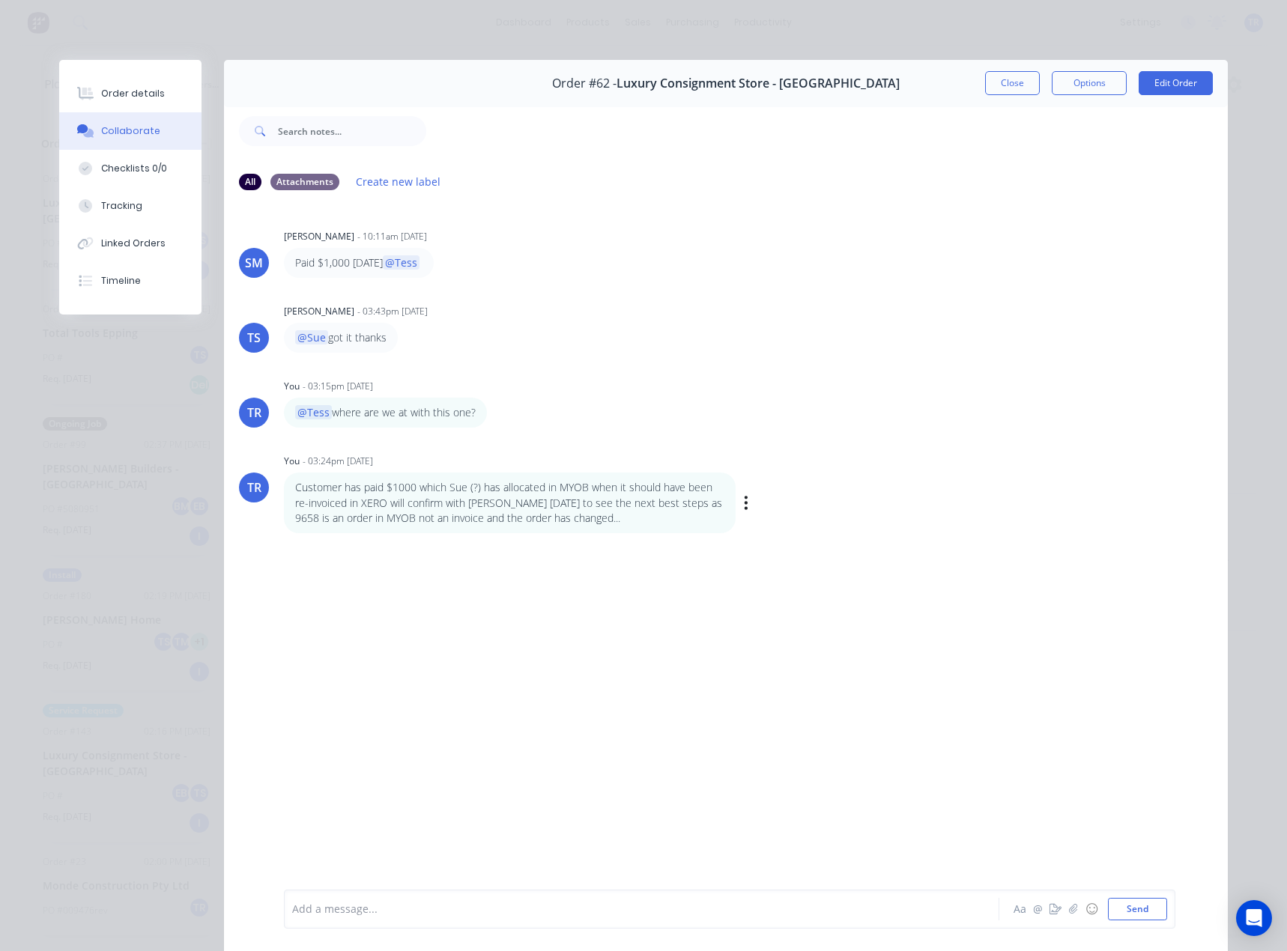
click at [686, 500] on p "Customer has paid $1000 which Sue (?) has allocated in MYOB when it should have…" at bounding box center [509, 503] width 429 height 46
copy p "9658"
click at [616, 81] on span "Order #62 -" at bounding box center [584, 83] width 64 height 14
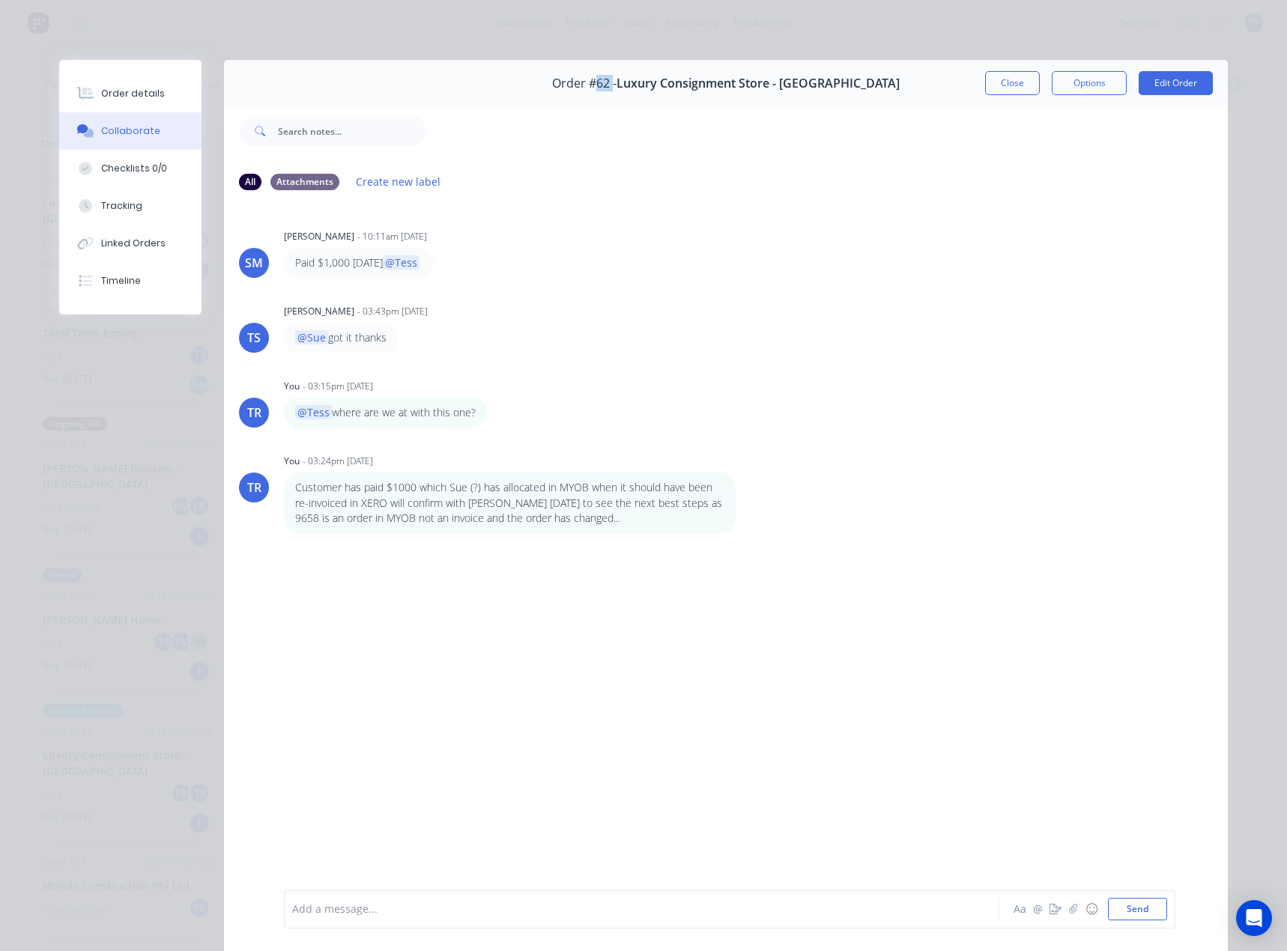
copy span "62"
drag, startPoint x: 800, startPoint y: 79, endPoint x: 647, endPoint y: 85, distance: 152.9
click at [647, 85] on span "Luxury Consignment Store - [GEOGRAPHIC_DATA]" at bounding box center [757, 83] width 283 height 14
copy span "Luxury Consignment Store"
click at [1007, 84] on button "Close" at bounding box center [1012, 83] width 55 height 24
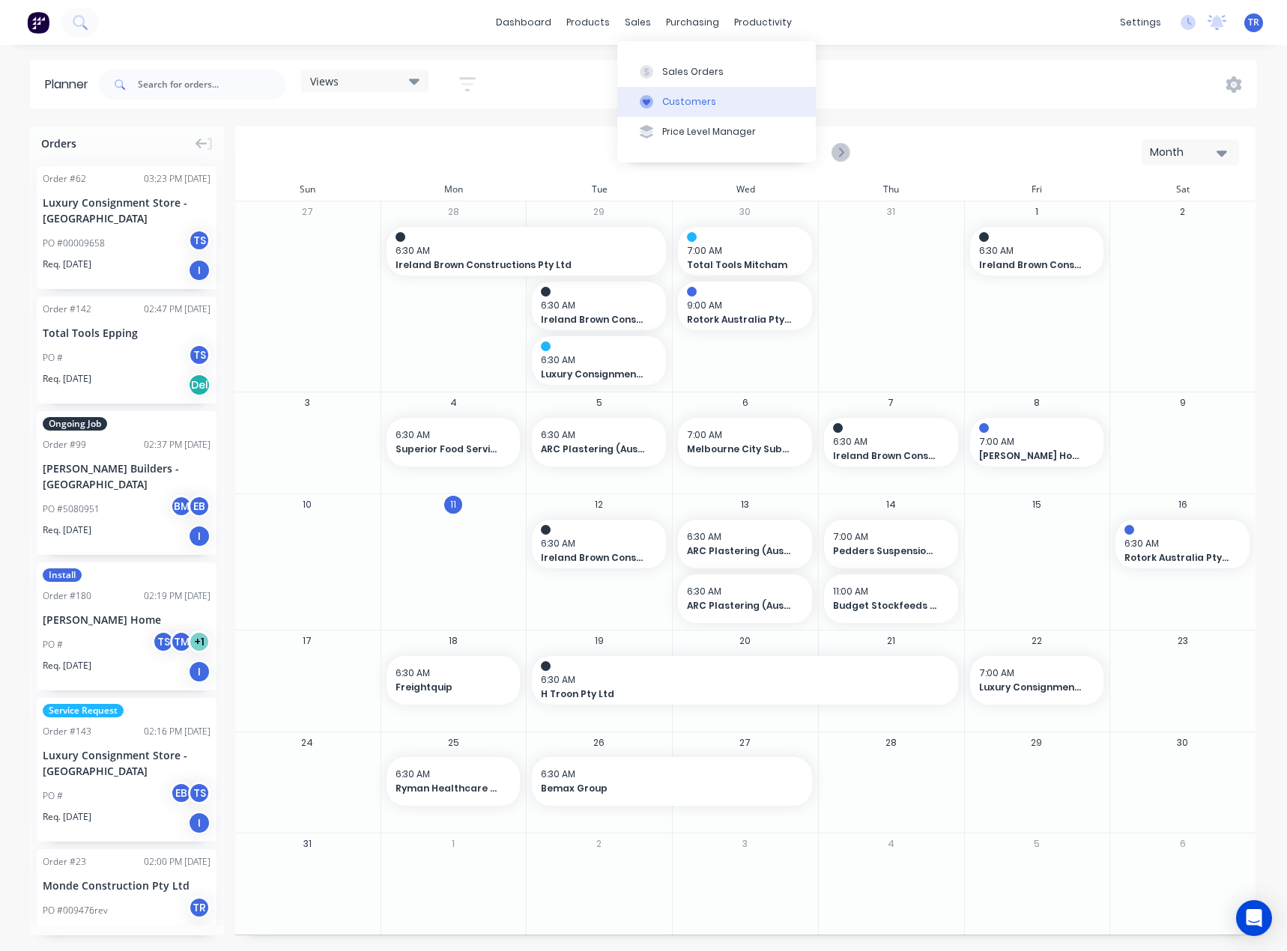
click at [677, 103] on div "Customers" at bounding box center [689, 101] width 54 height 13
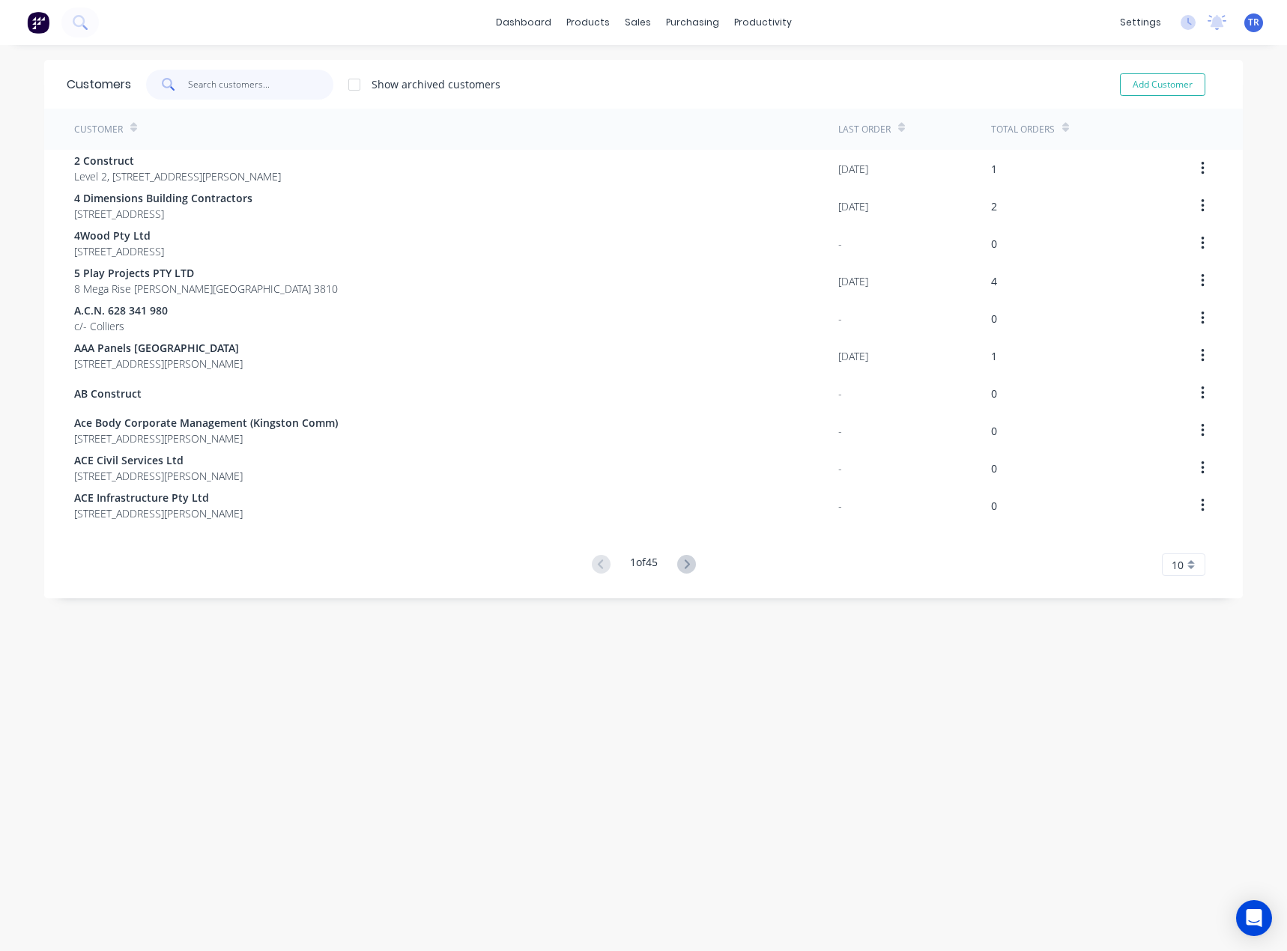
click at [247, 82] on input "text" at bounding box center [261, 85] width 146 height 30
paste input "Luxury Consignment Store"
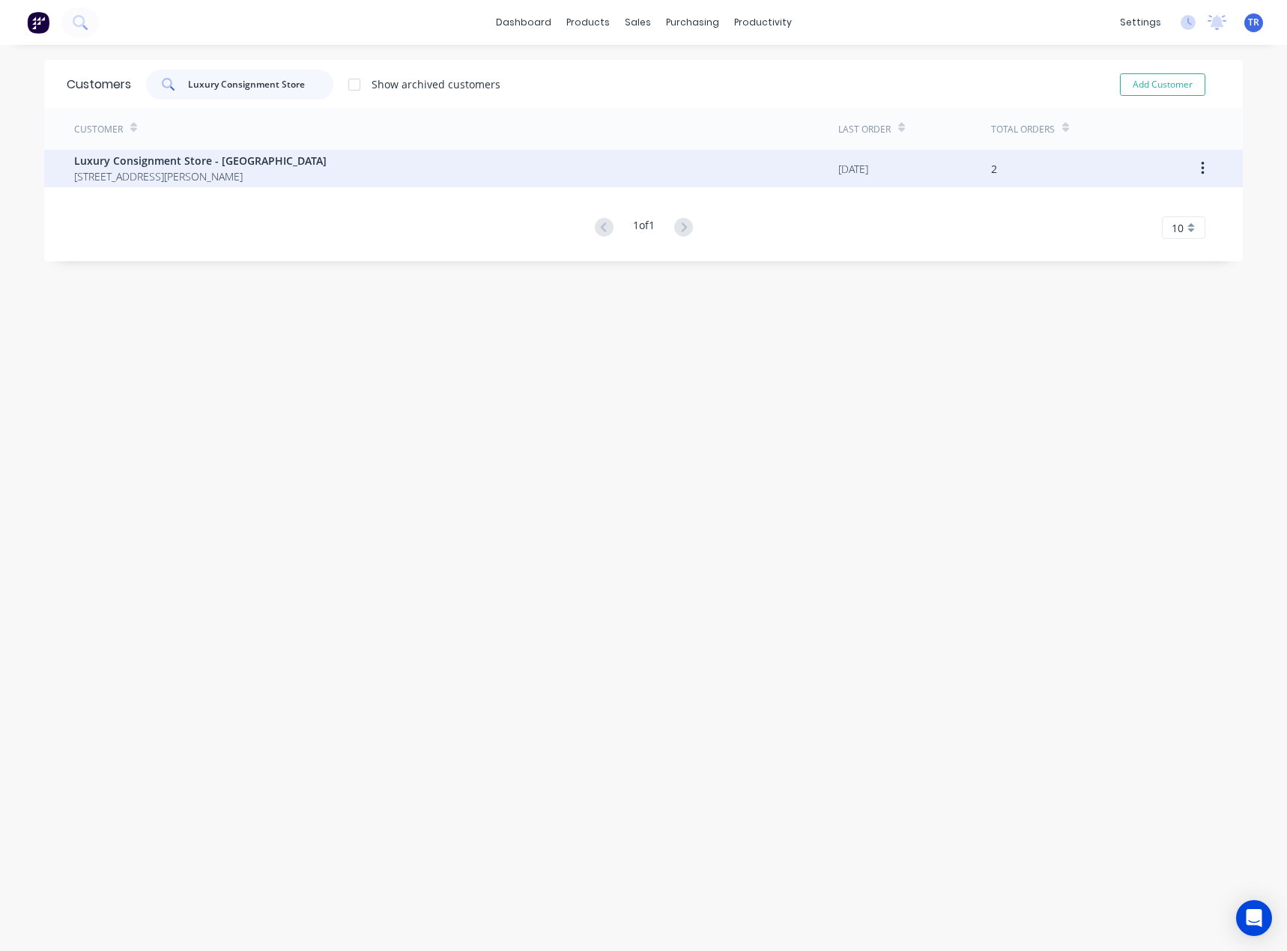
type input "Luxury Consignment Store"
click at [211, 177] on span "34 Carpenter St Brighton Victoria Australia 3186" at bounding box center [200, 176] width 252 height 16
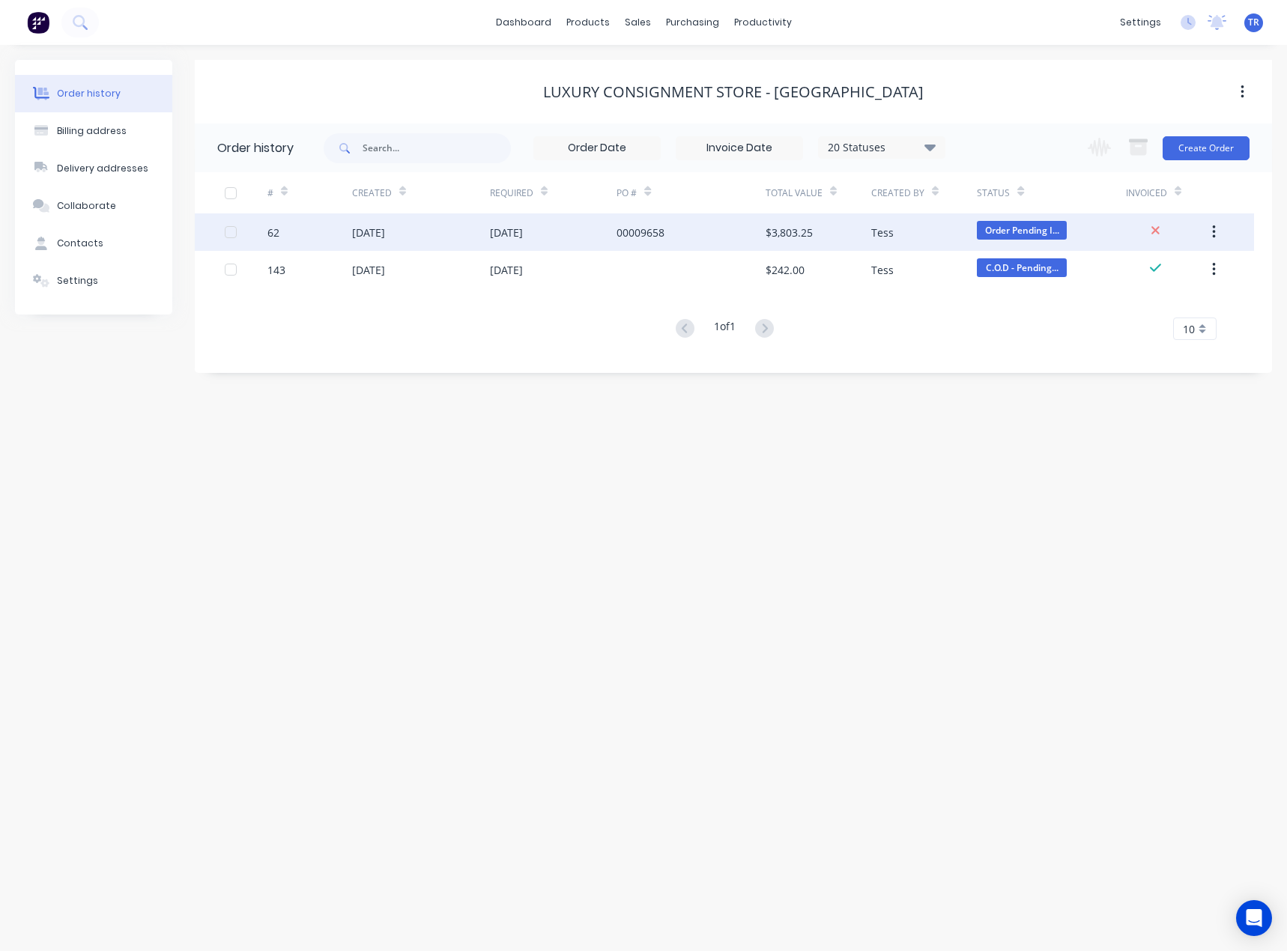
click at [380, 233] on div "08 Aug 2025" at bounding box center [368, 233] width 33 height 16
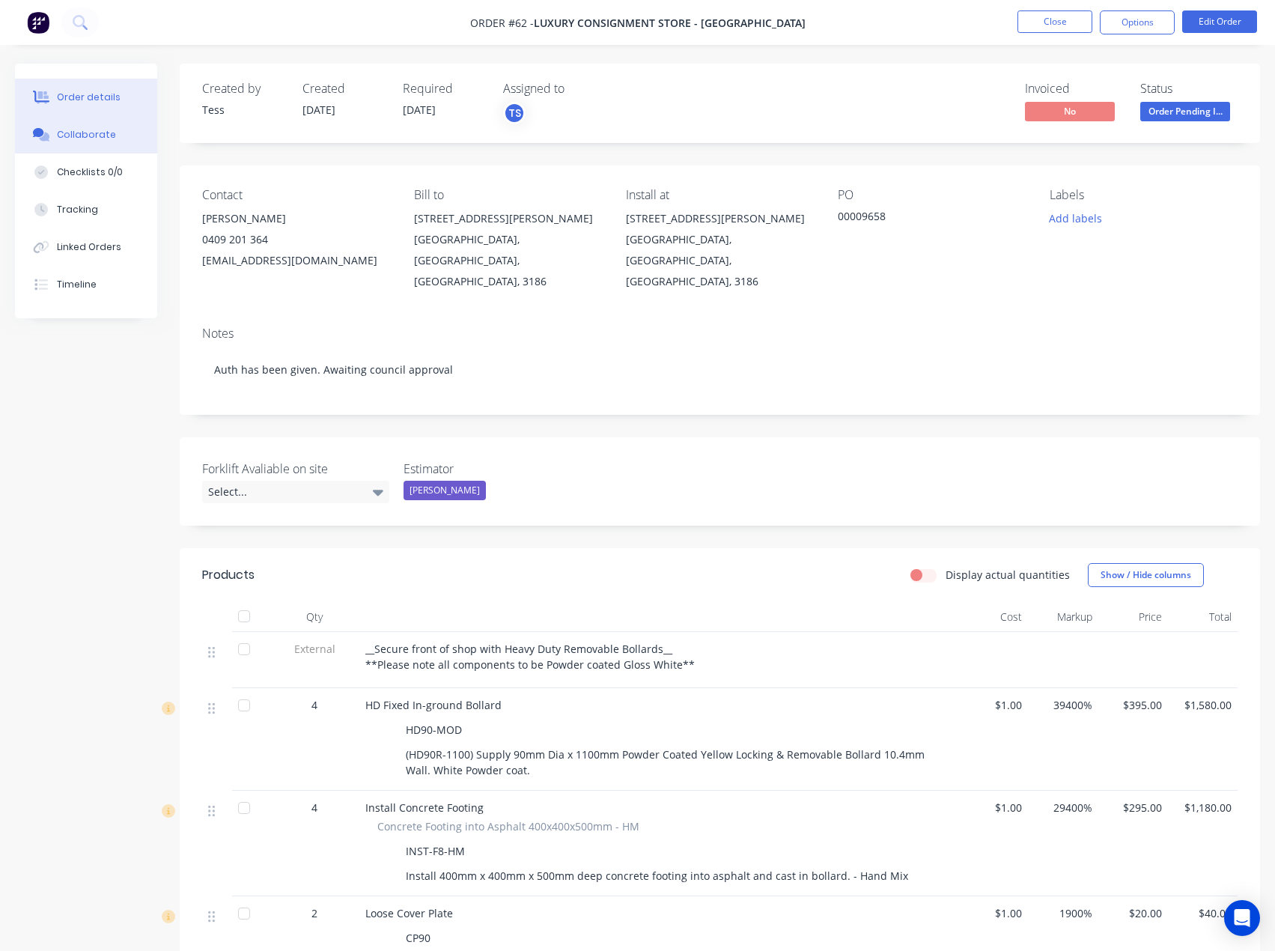
click at [85, 146] on button "Collaborate" at bounding box center [86, 134] width 142 height 37
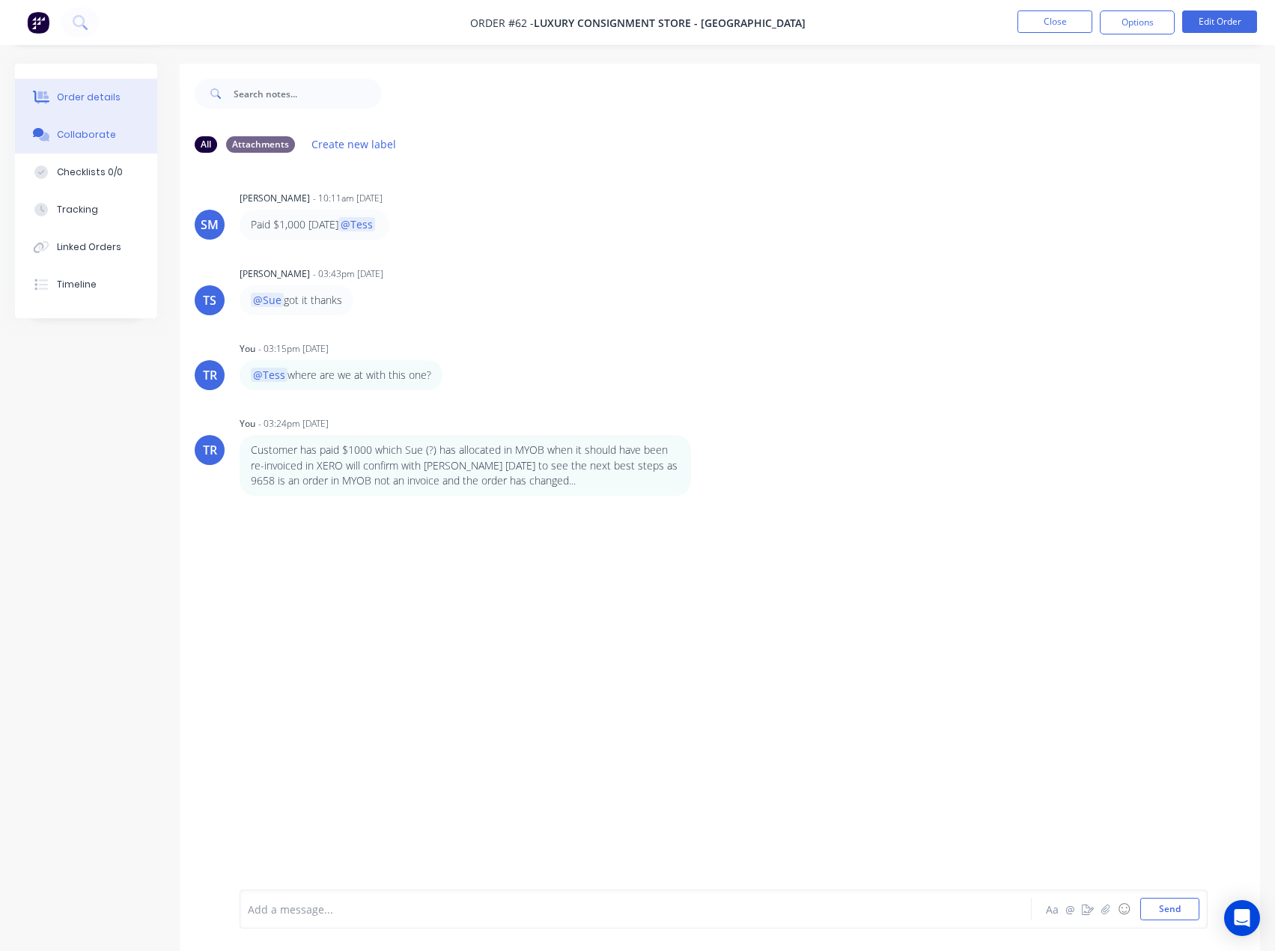
click at [110, 98] on div "Order details" at bounding box center [89, 97] width 64 height 13
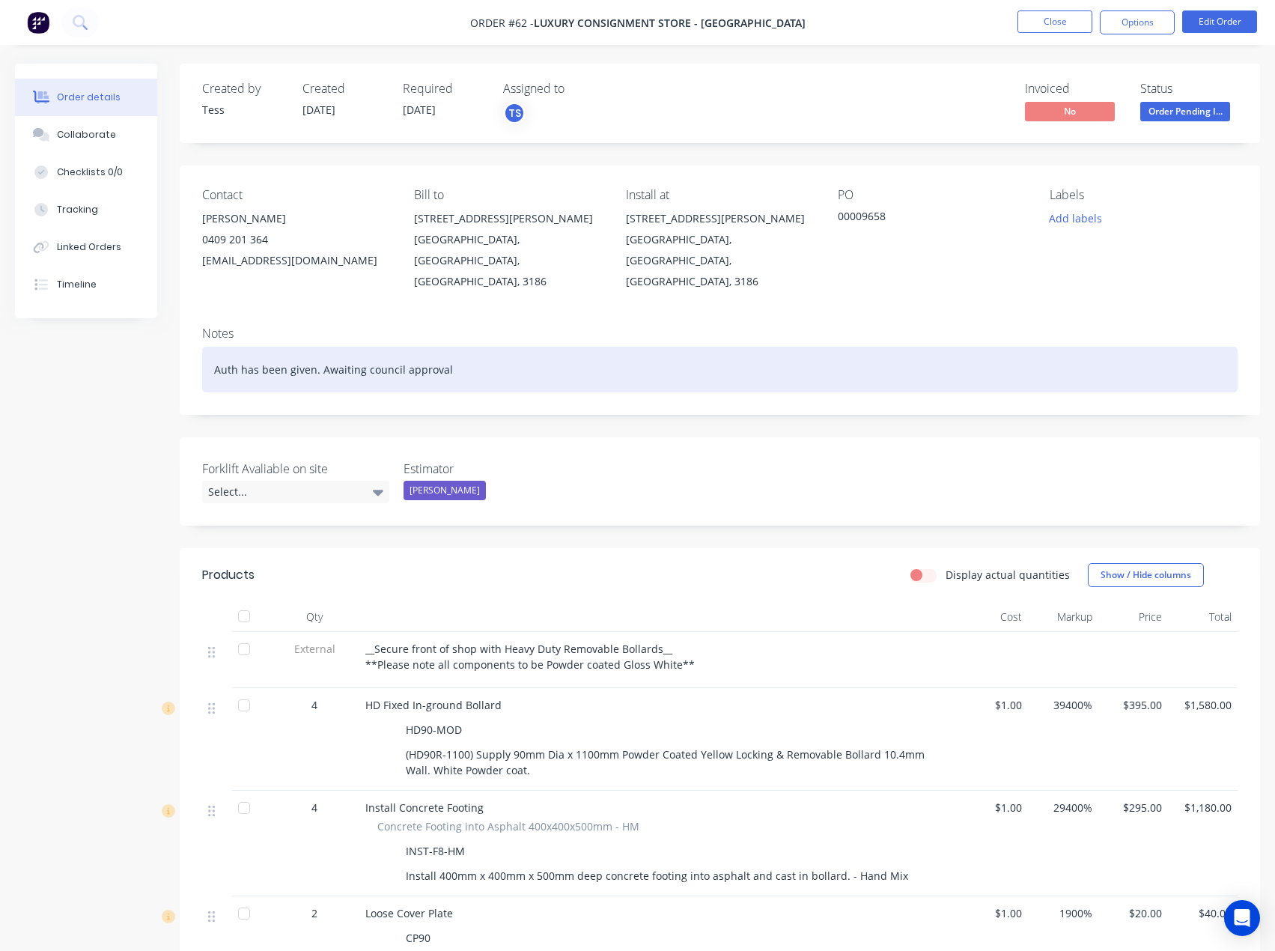
click at [498, 351] on div "Auth has been given. Awaiting council approval" at bounding box center [720, 370] width 1036 height 46
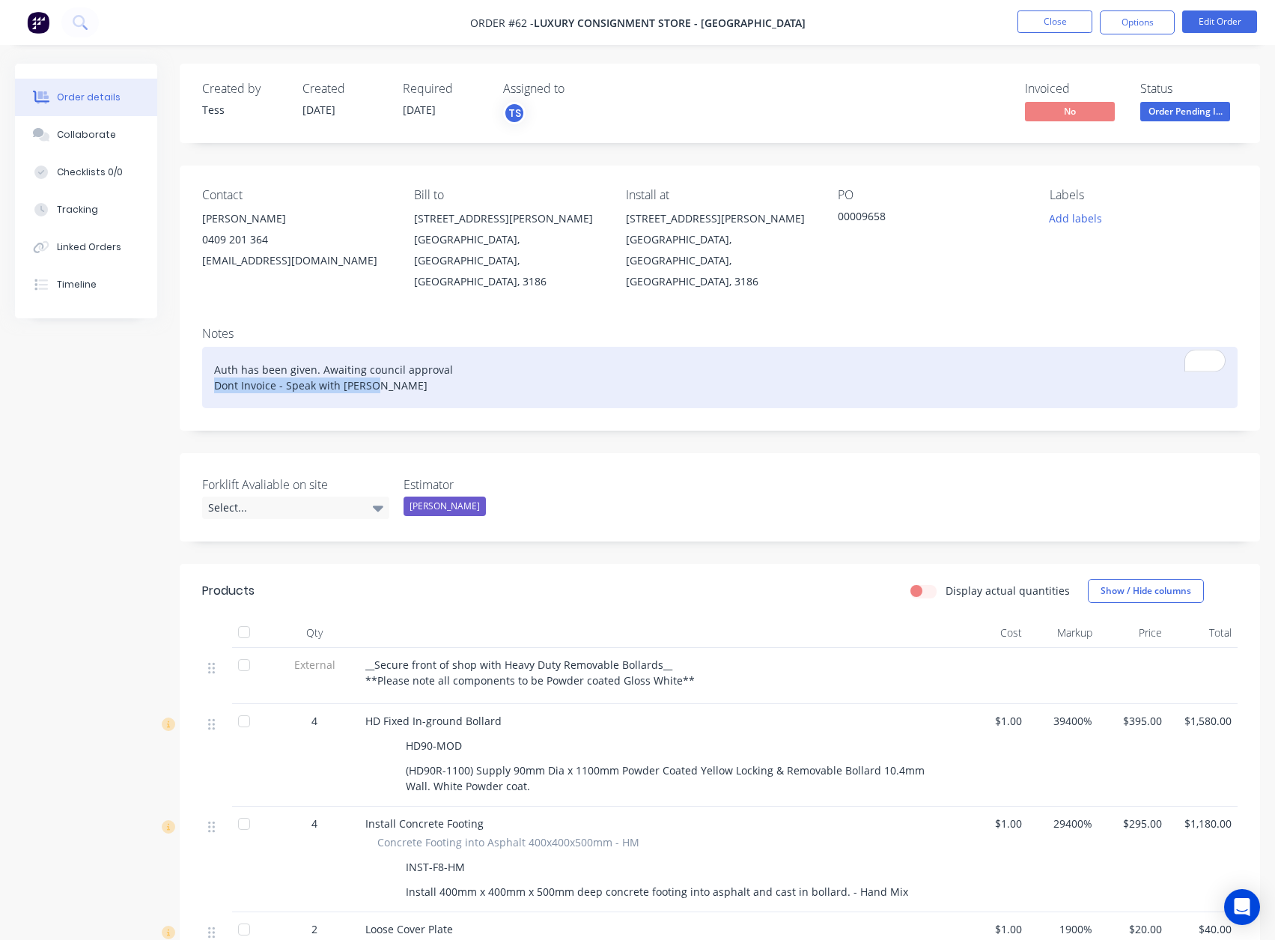
drag, startPoint x: 406, startPoint y: 370, endPoint x: 132, endPoint y: 322, distance: 278.2
click at [183, 379] on div "Notes Auth has been given. Awaiting council approval Dont Invoice - Speak with …" at bounding box center [720, 373] width 1081 height 116
copy div "Dont Invoice - Speak with Tayla"
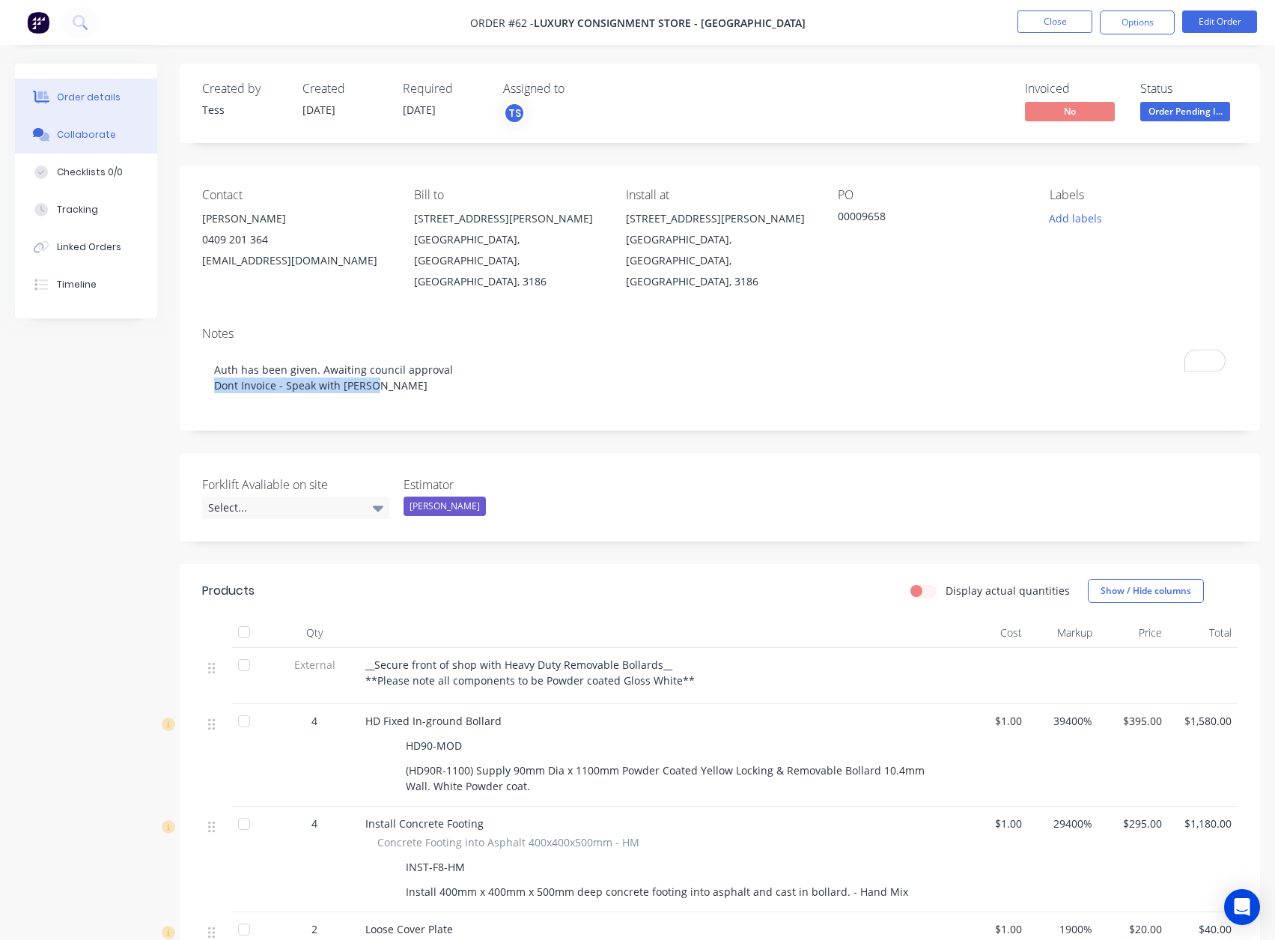
click at [85, 147] on button "Collaborate" at bounding box center [86, 134] width 142 height 37
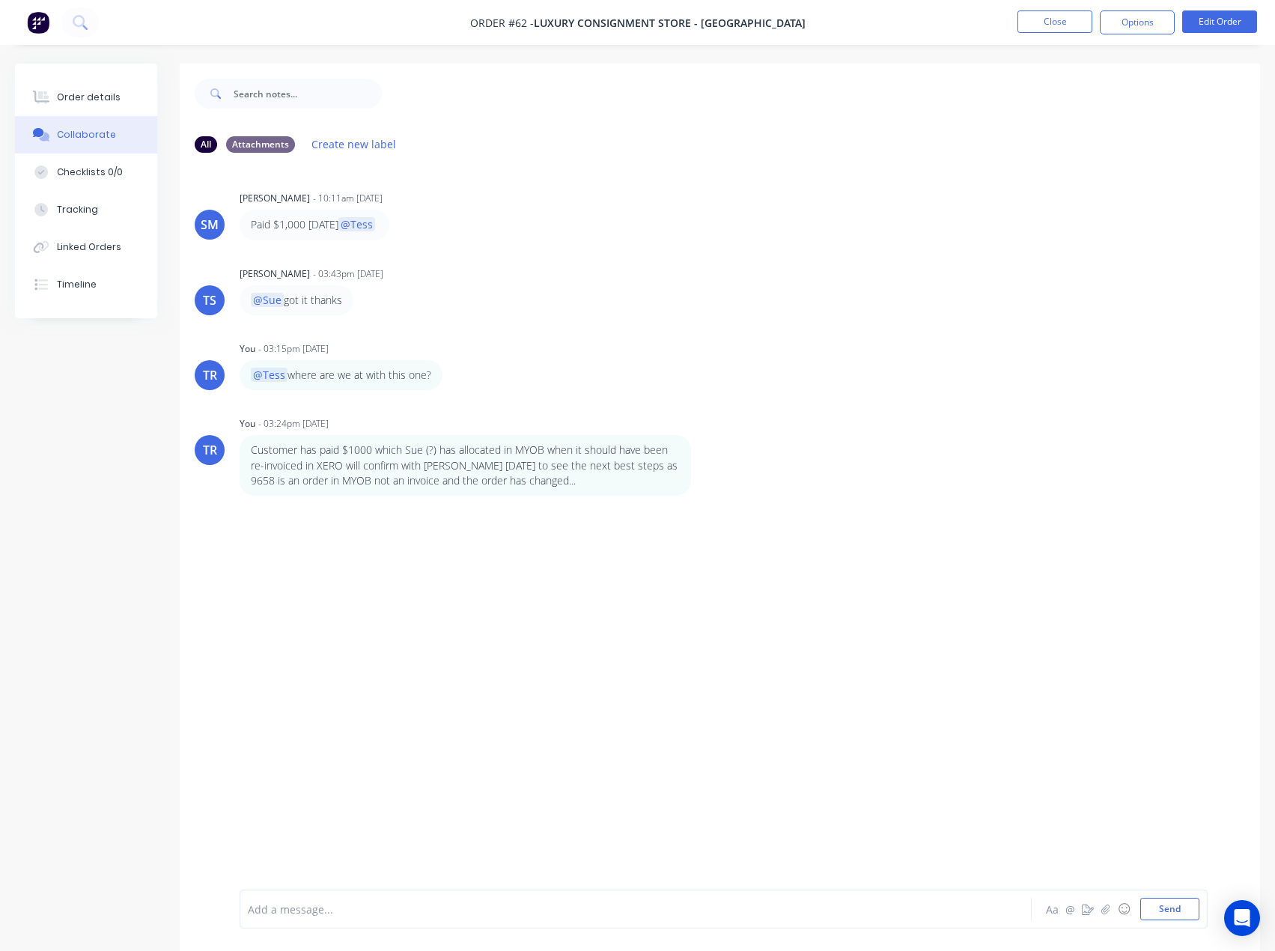
click at [434, 896] on div "Add a message... Aa @ ☺ Send" at bounding box center [724, 909] width 968 height 39
click at [433, 906] on div at bounding box center [605, 910] width 713 height 16
click at [1029, 29] on button "Close" at bounding box center [1055, 21] width 75 height 22
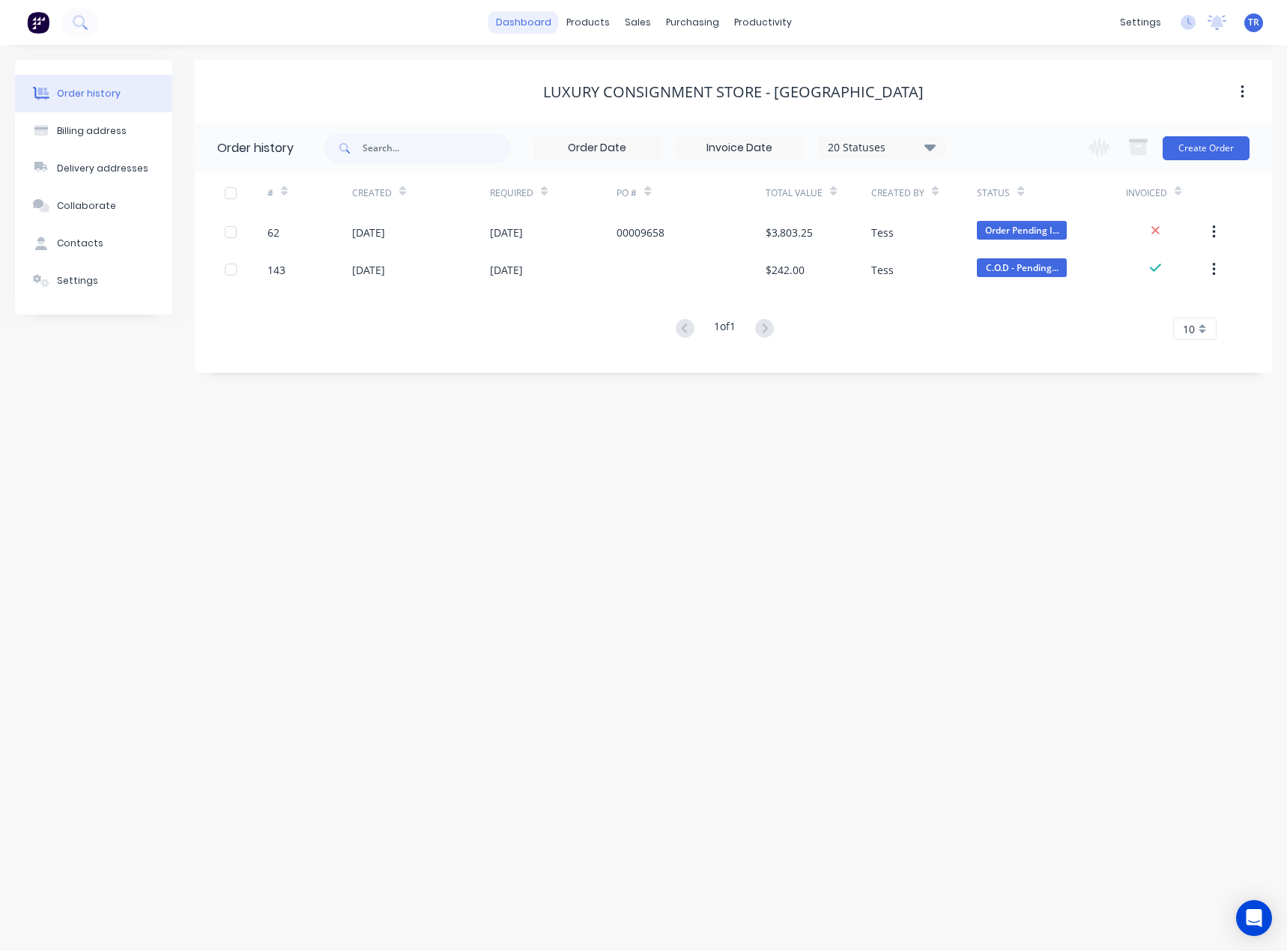
click at [517, 14] on link "dashboard" at bounding box center [523, 22] width 70 height 22
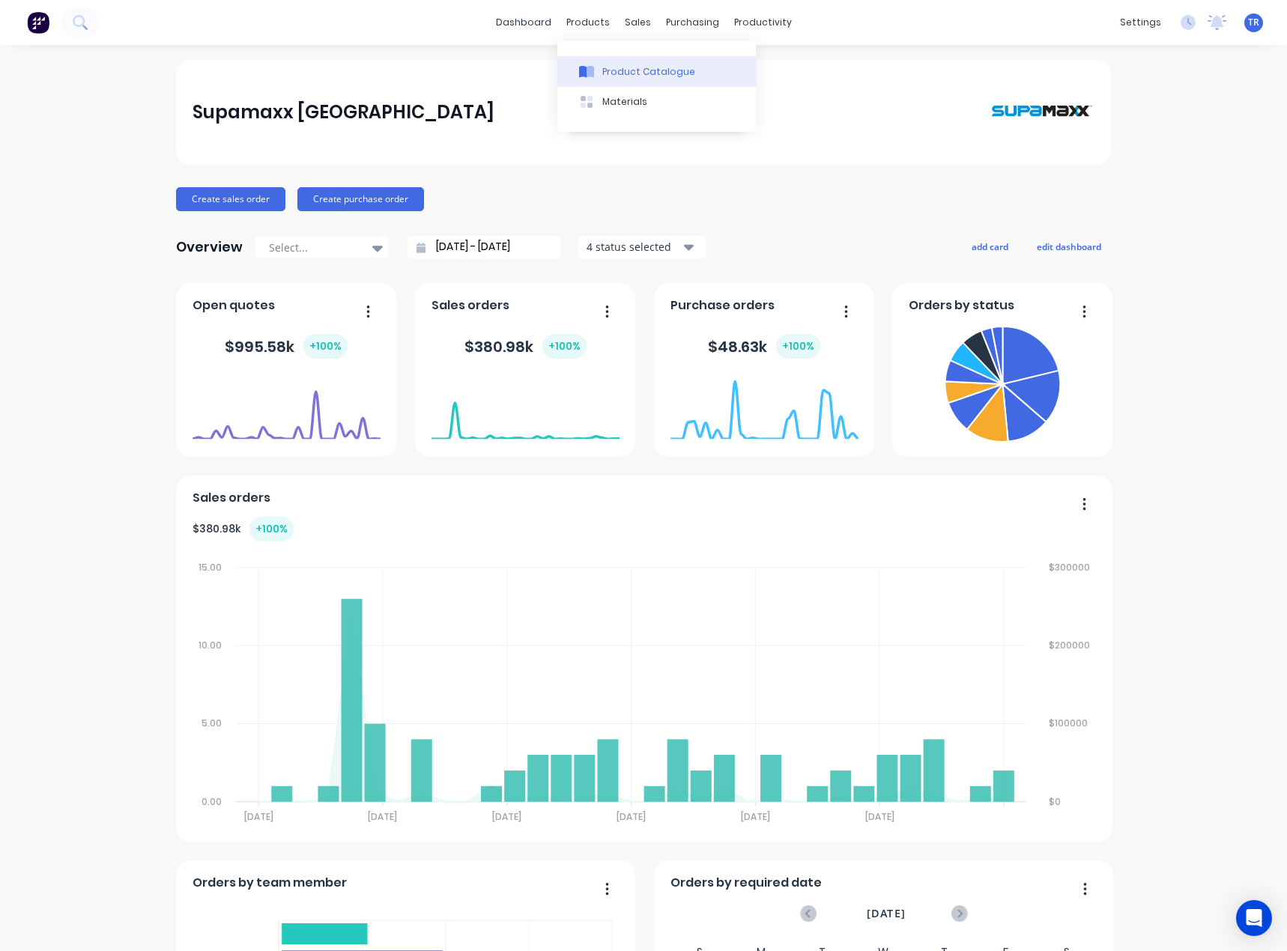
click at [601, 72] on button "Product Catalogue" at bounding box center [656, 71] width 198 height 30
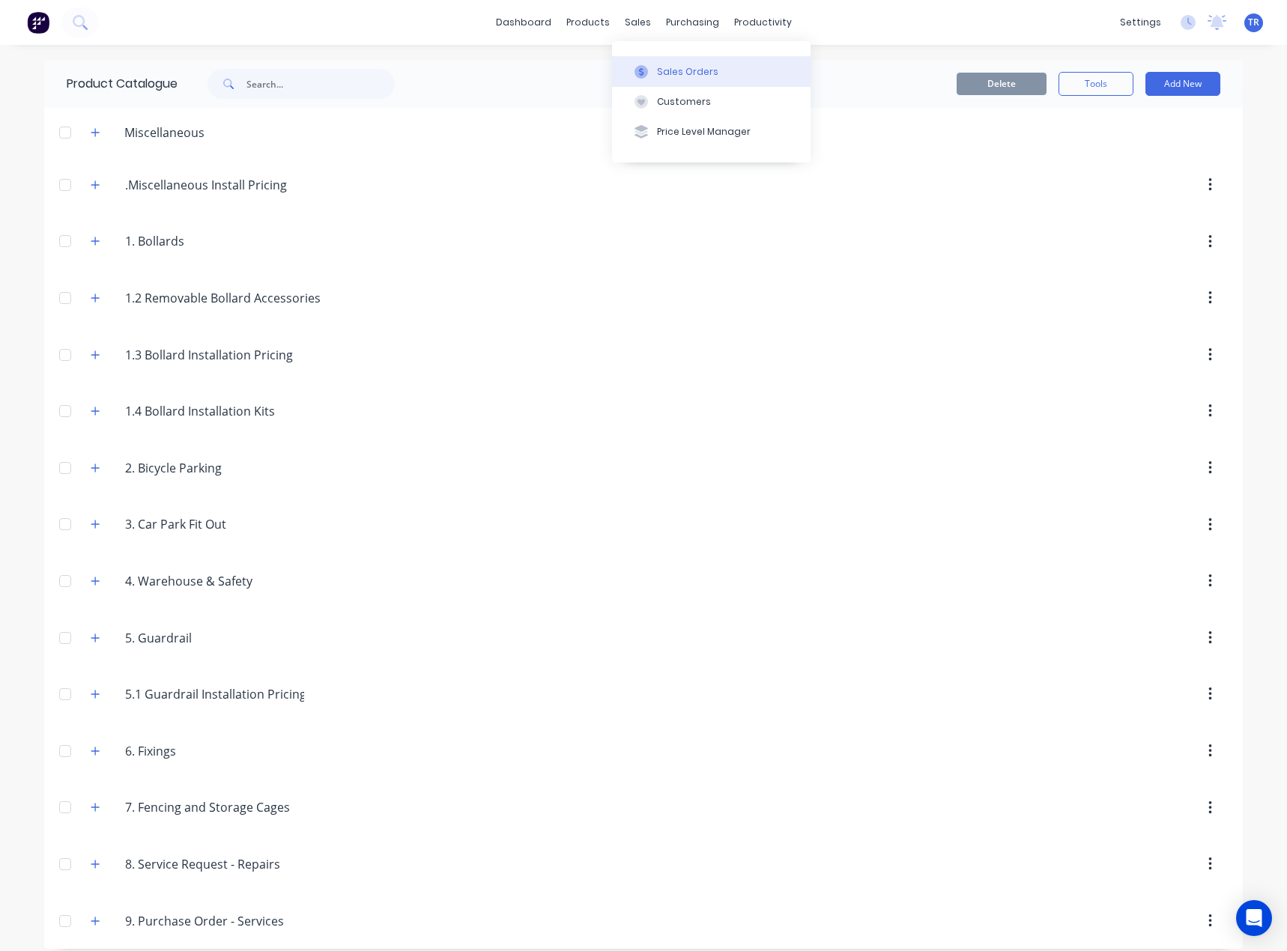
click at [647, 65] on icon at bounding box center [640, 71] width 13 height 13
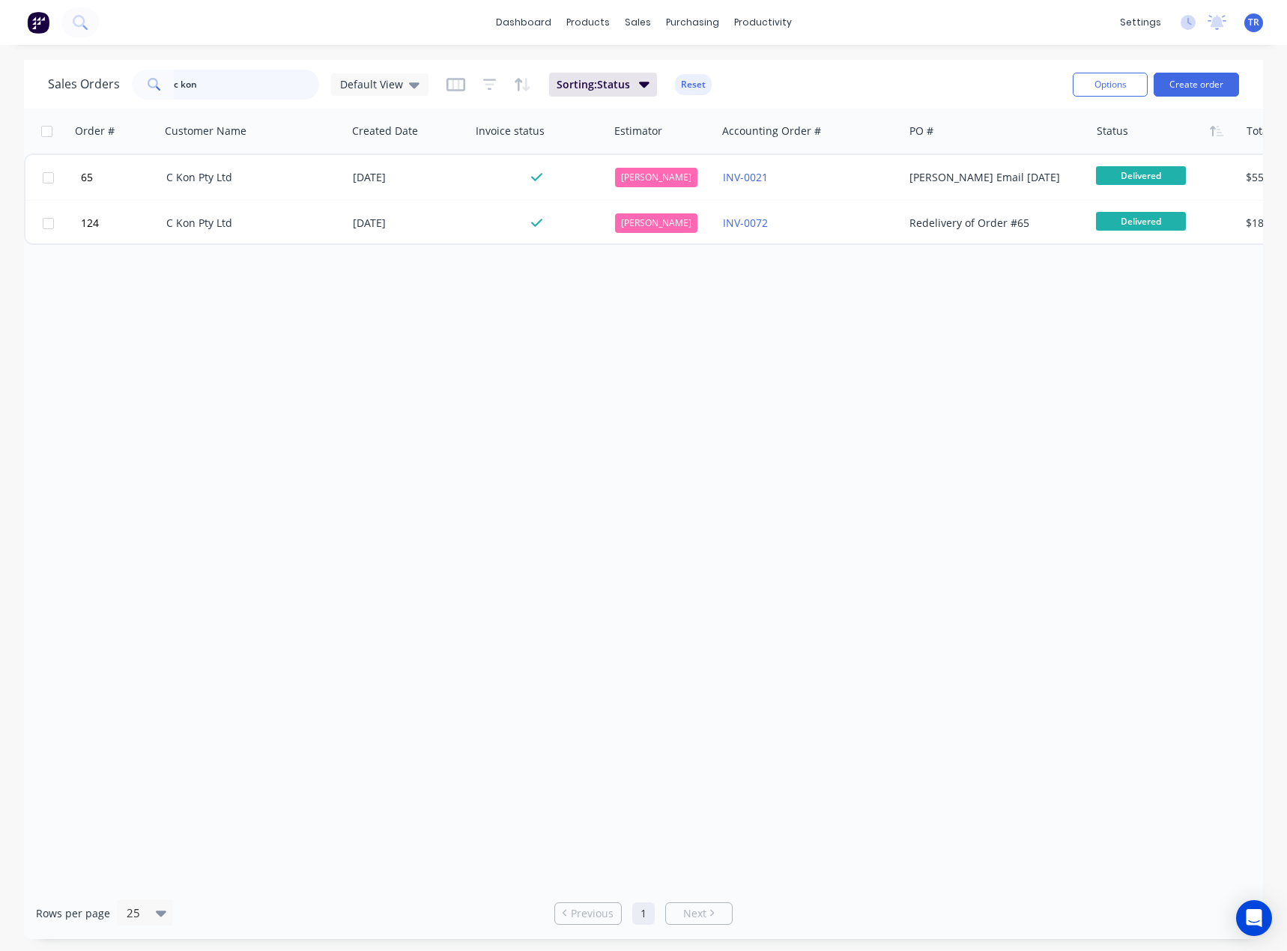
click at [270, 86] on input "c kon" at bounding box center [247, 85] width 146 height 30
click at [267, 86] on input "c kon" at bounding box center [247, 85] width 146 height 30
type input "c"
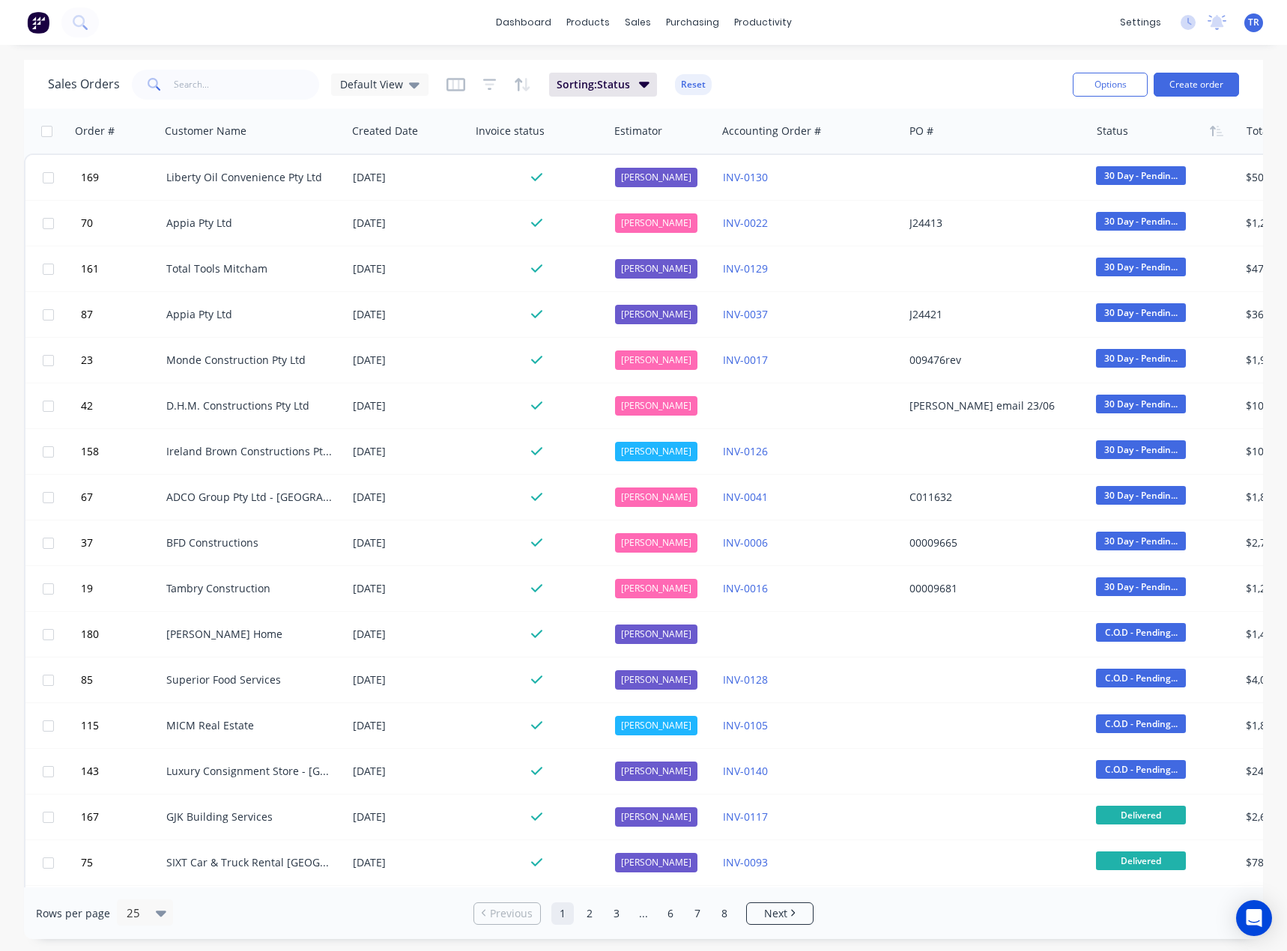
click at [255, 64] on div "Sales Orders Default View Sorting: Status Reset Options Create order" at bounding box center [643, 84] width 1239 height 49
click at [607, 68] on div "Product Catalogue" at bounding box center [653, 71] width 93 height 13
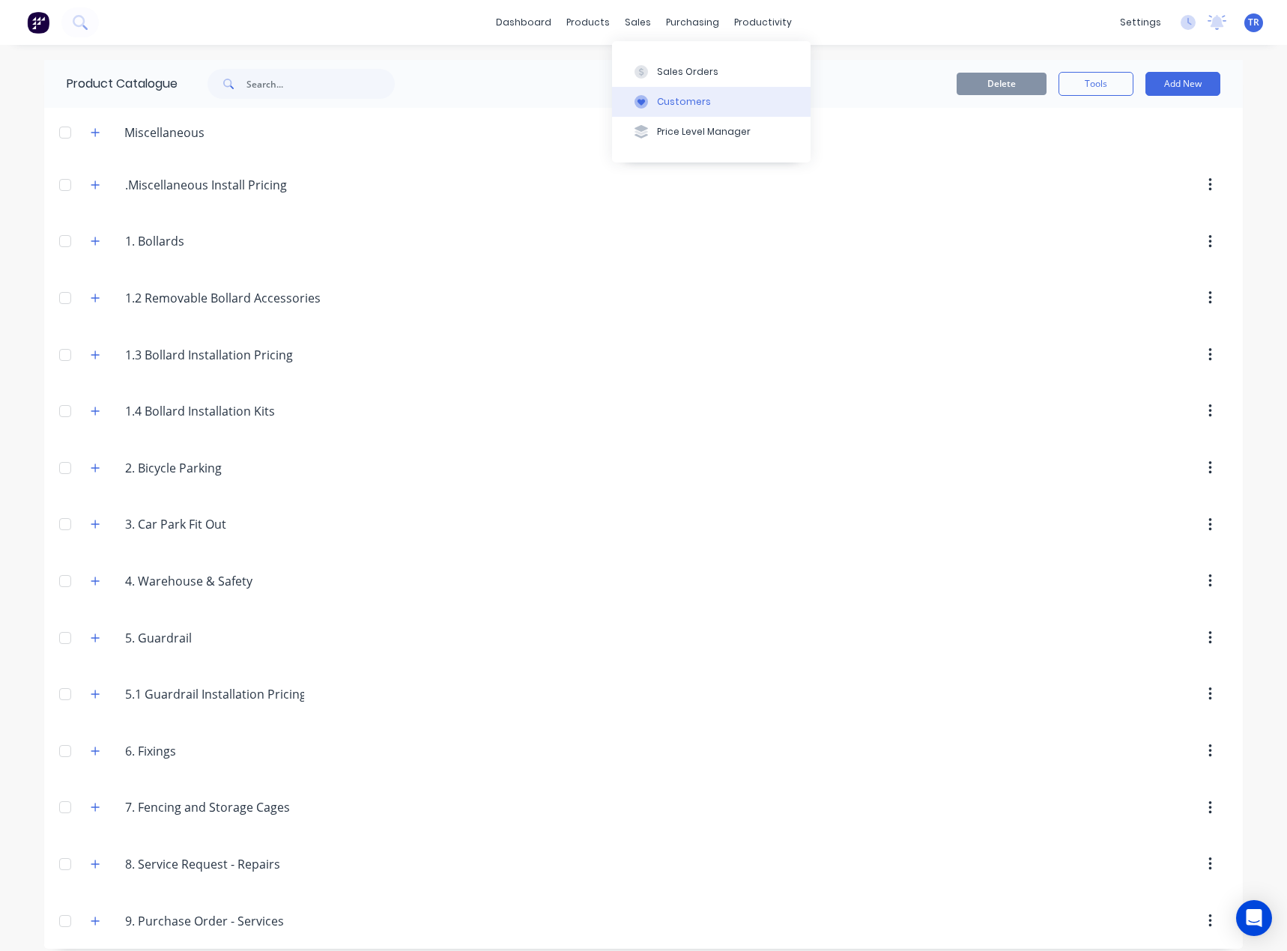
click at [640, 100] on icon at bounding box center [640, 102] width 7 height 7
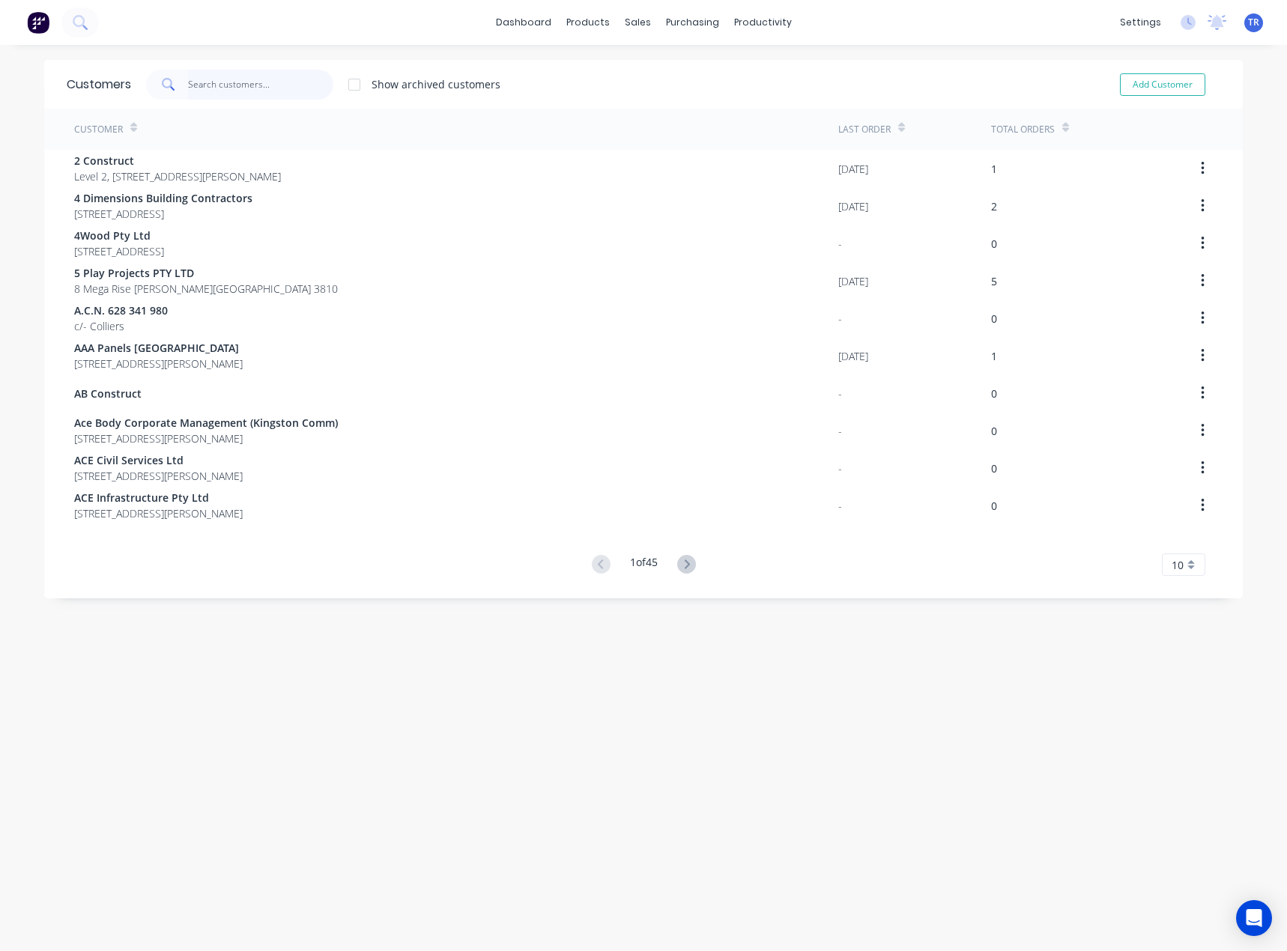
drag, startPoint x: 279, startPoint y: 85, endPoint x: 274, endPoint y: 74, distance: 11.4
click at [278, 85] on input "text" at bounding box center [261, 85] width 146 height 30
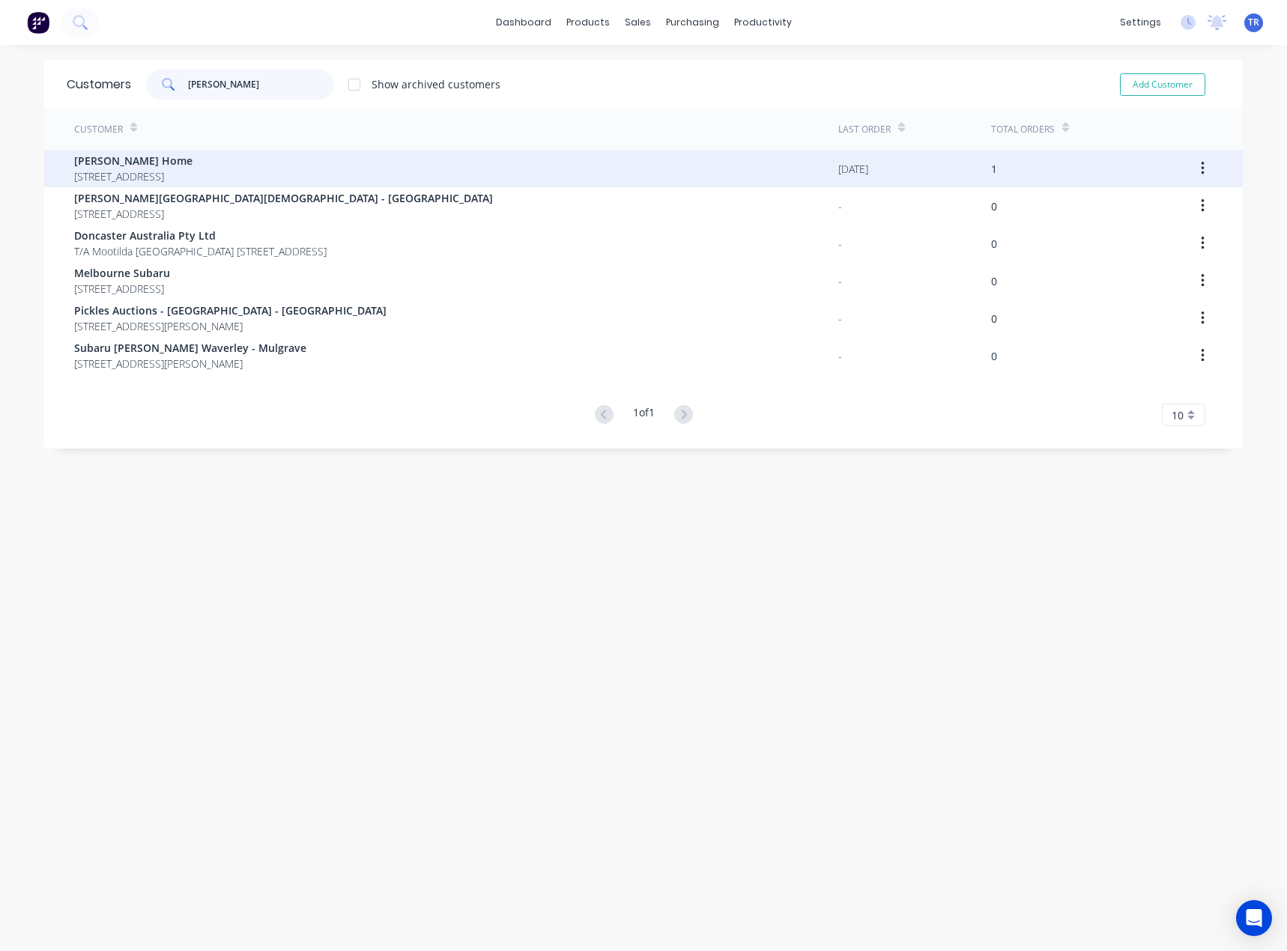
type input "andrew"
click at [177, 180] on span "30 Beachurst Avenue Dromana Victoria Australia 3936" at bounding box center [133, 176] width 118 height 16
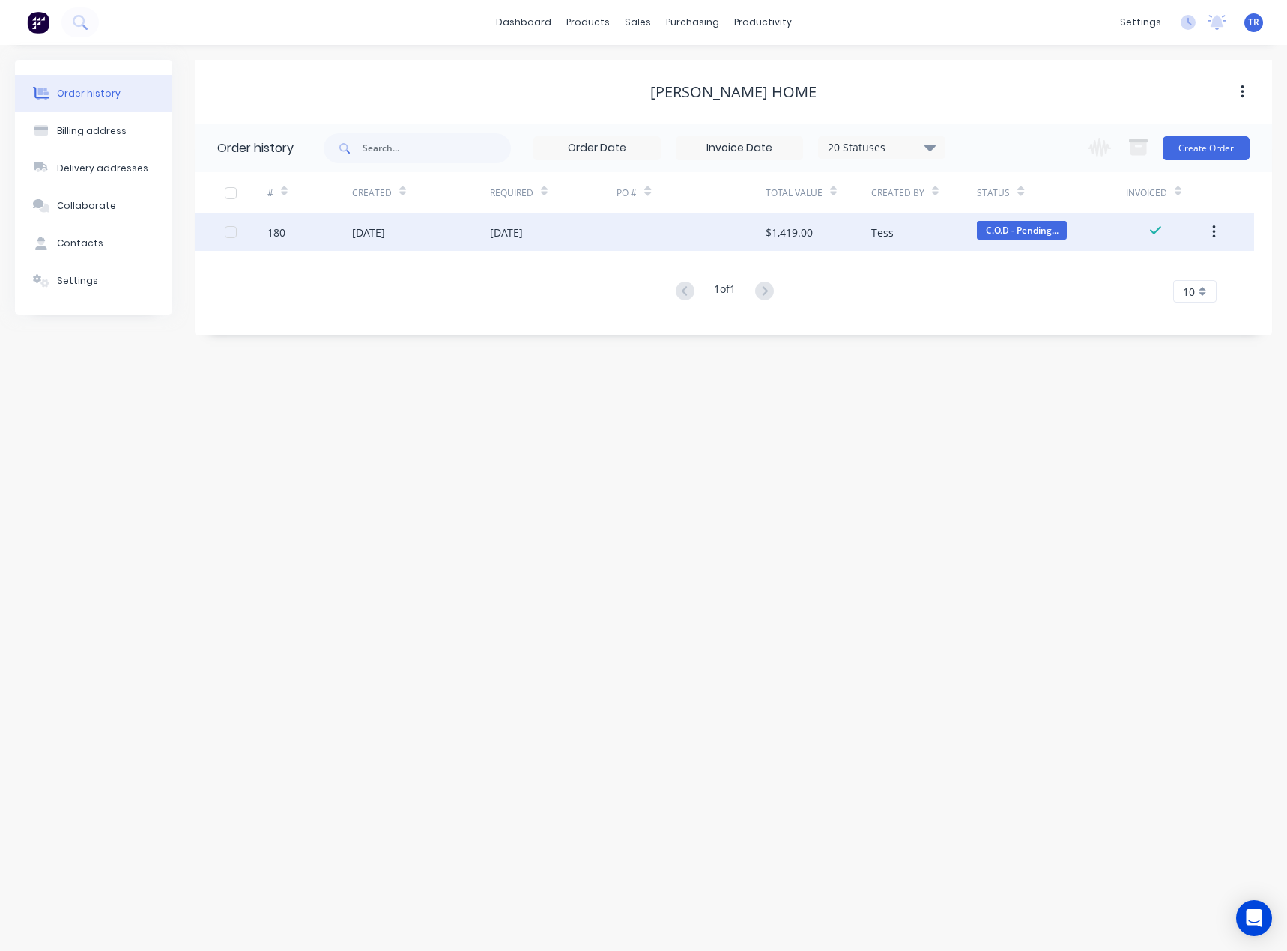
click at [282, 231] on div "180" at bounding box center [276, 233] width 18 height 16
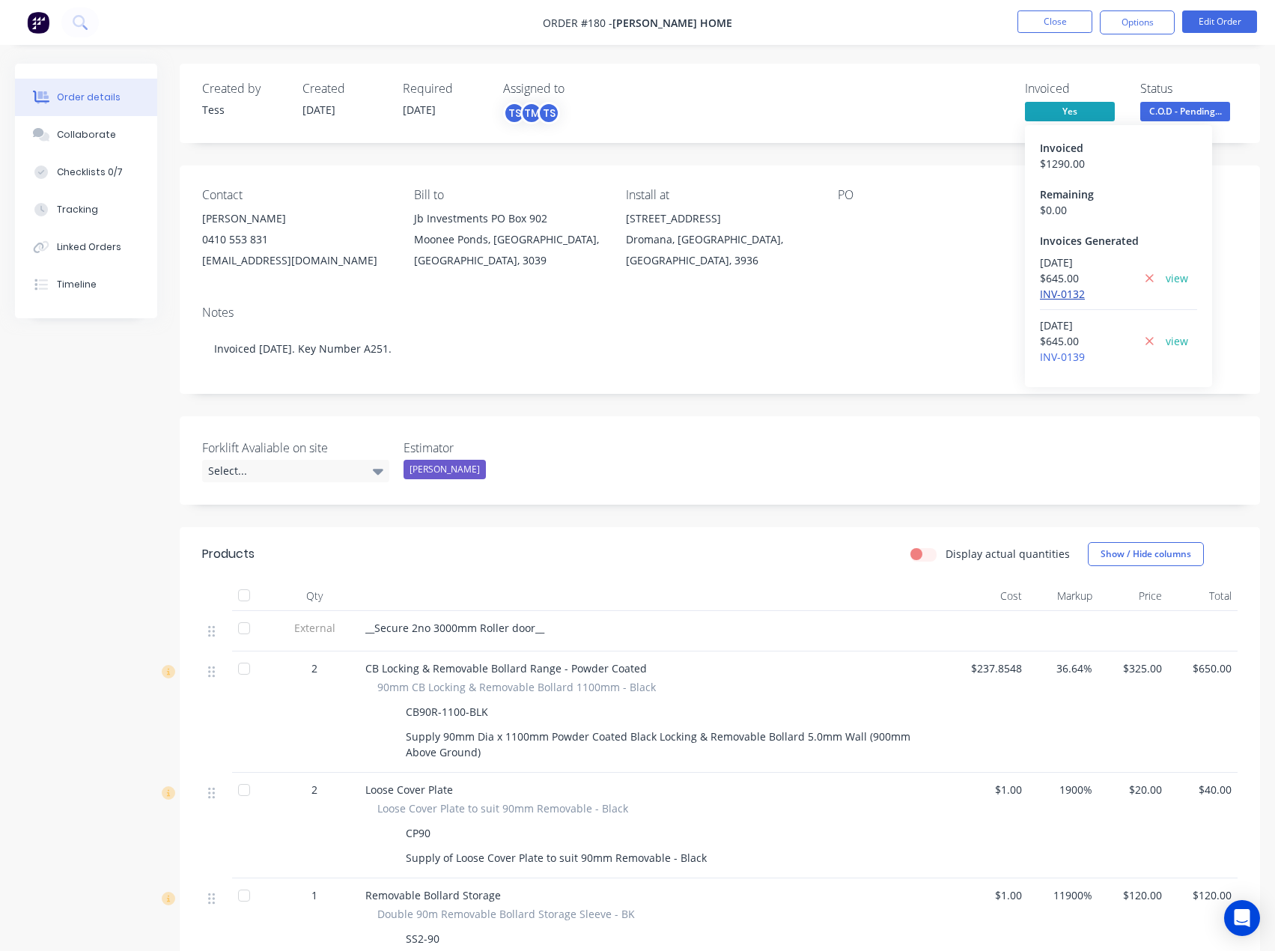
click at [1075, 291] on link "INV-0132" at bounding box center [1062, 294] width 45 height 14
drag, startPoint x: 591, startPoint y: 24, endPoint x: 577, endPoint y: 24, distance: 13.5
click at [577, 24] on nav "Order #180 - Andrew Holiday Home Close Options Edit Order" at bounding box center [637, 22] width 1275 height 45
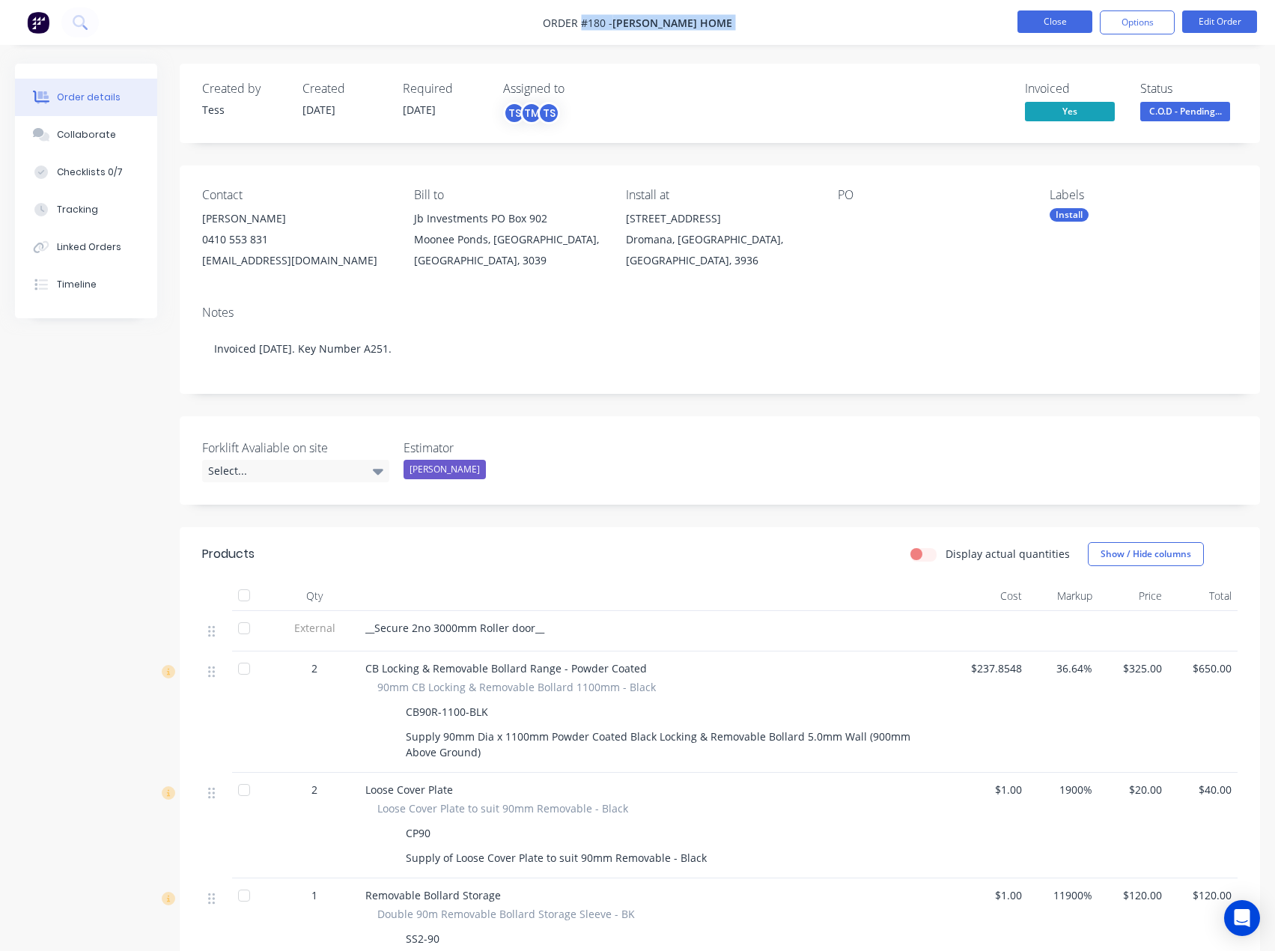
click at [1031, 31] on button "Close" at bounding box center [1055, 21] width 75 height 22
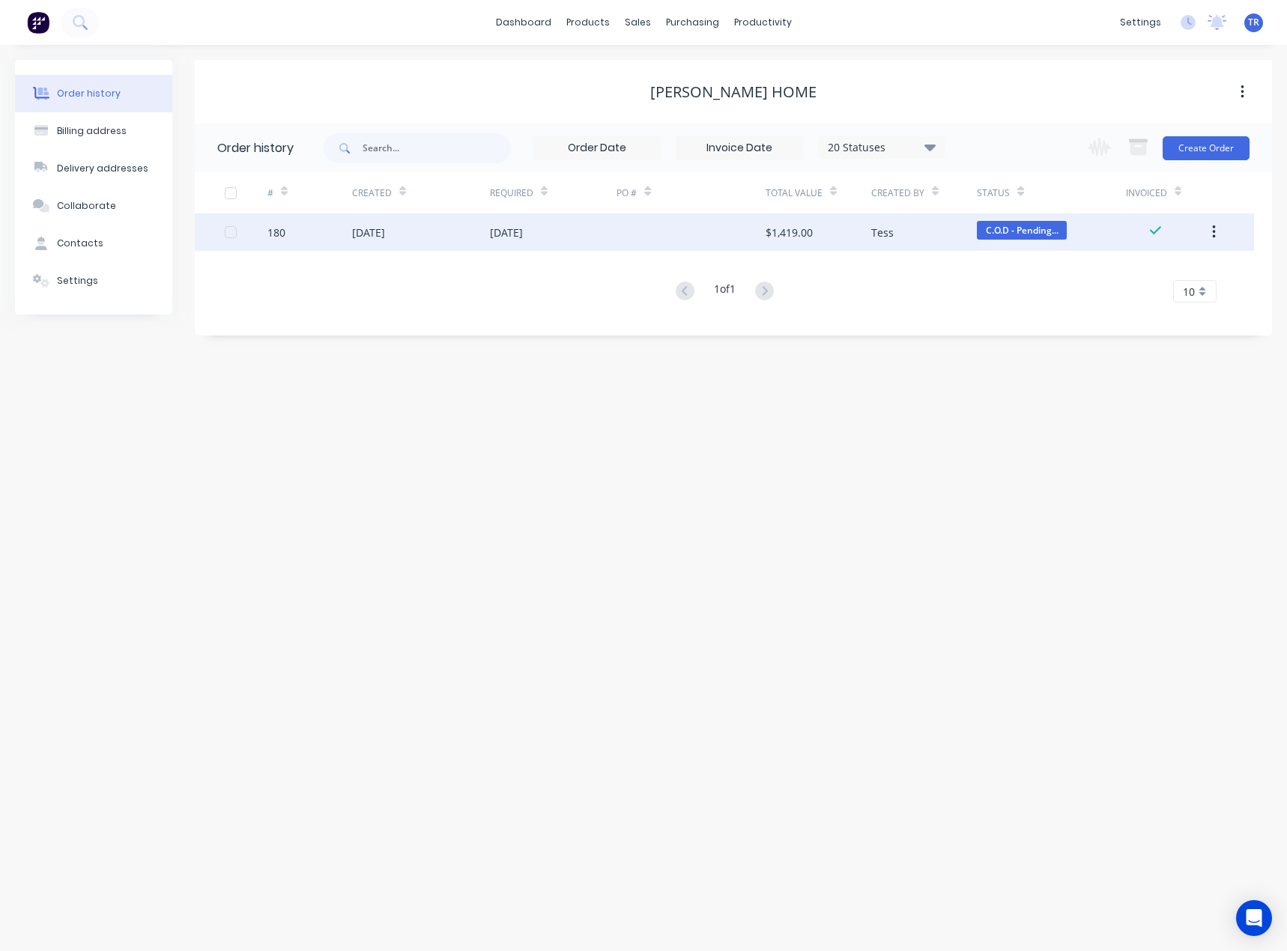
click at [613, 222] on div "04 Aug 2025" at bounding box center [553, 231] width 127 height 37
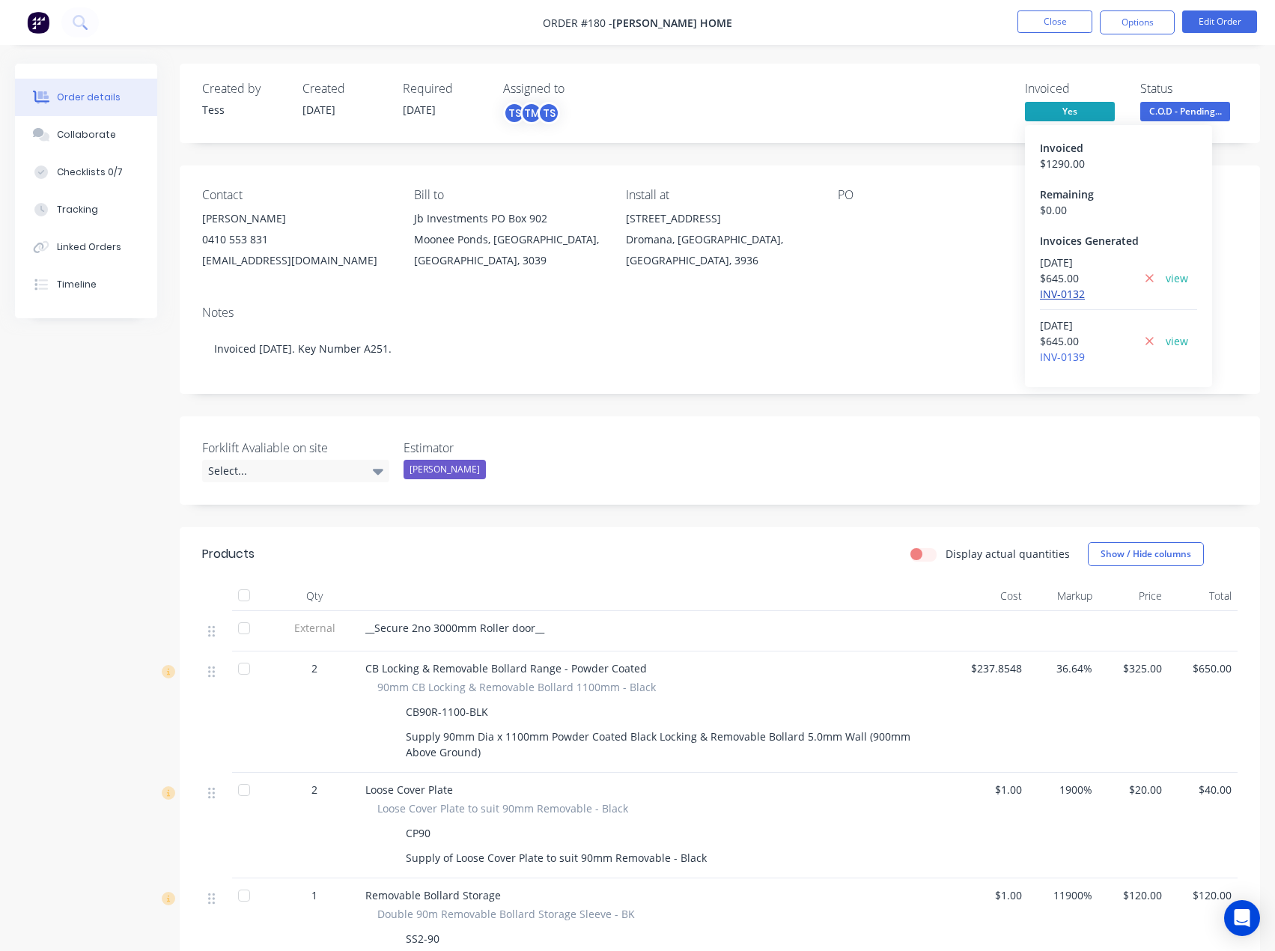
click at [1057, 299] on link "INV-0132" at bounding box center [1062, 294] width 45 height 14
click at [1060, 354] on link "INV-0139" at bounding box center [1062, 357] width 45 height 14
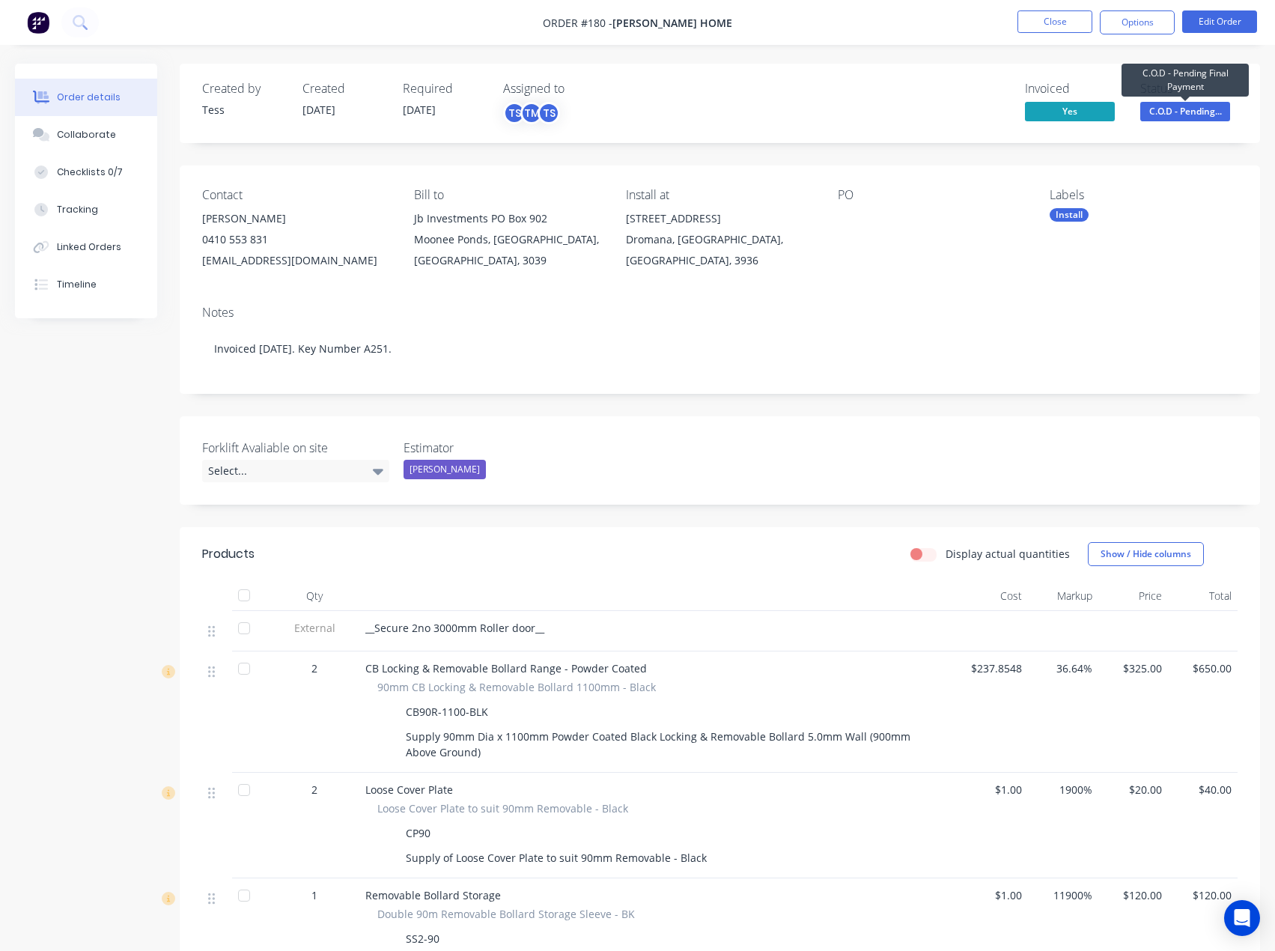
click at [1207, 115] on span "C.O.D - Pending..." at bounding box center [1185, 111] width 90 height 19
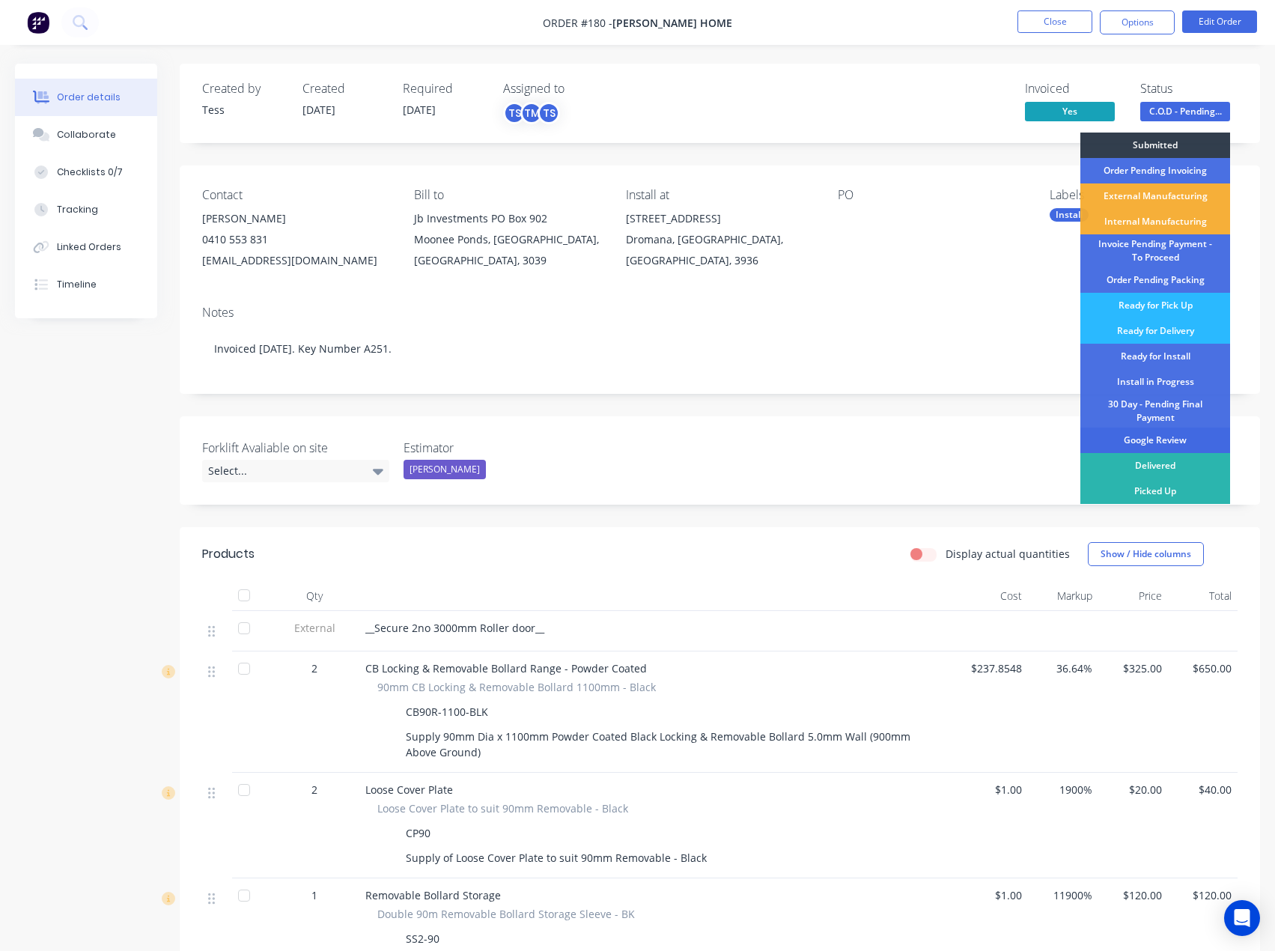
click at [1189, 431] on div "Google Review" at bounding box center [1156, 440] width 150 height 25
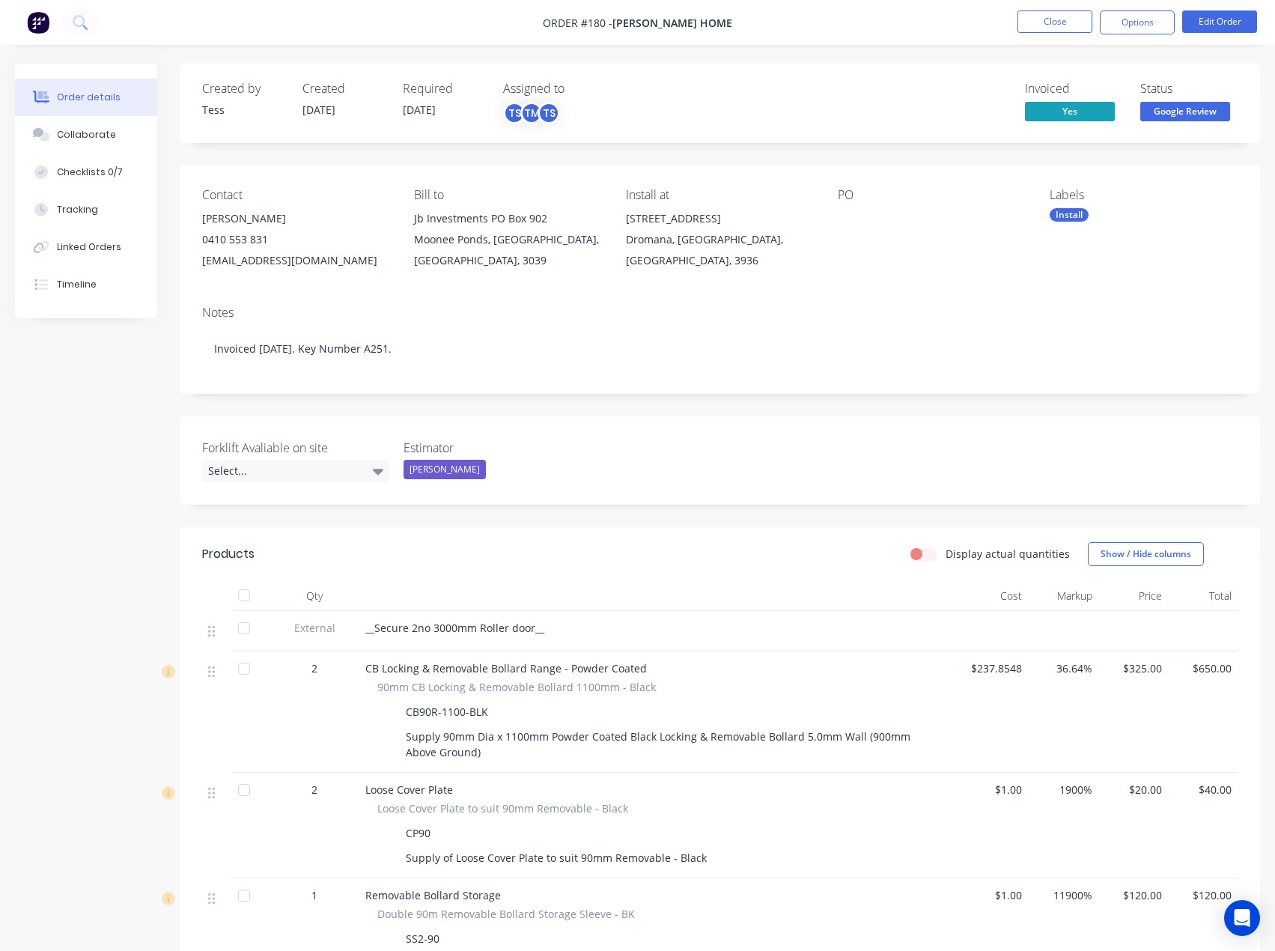
click at [1015, 31] on ul "Close Options Edit Order" at bounding box center [1138, 22] width 276 height 24
click at [1036, 25] on button "Close" at bounding box center [1055, 21] width 75 height 22
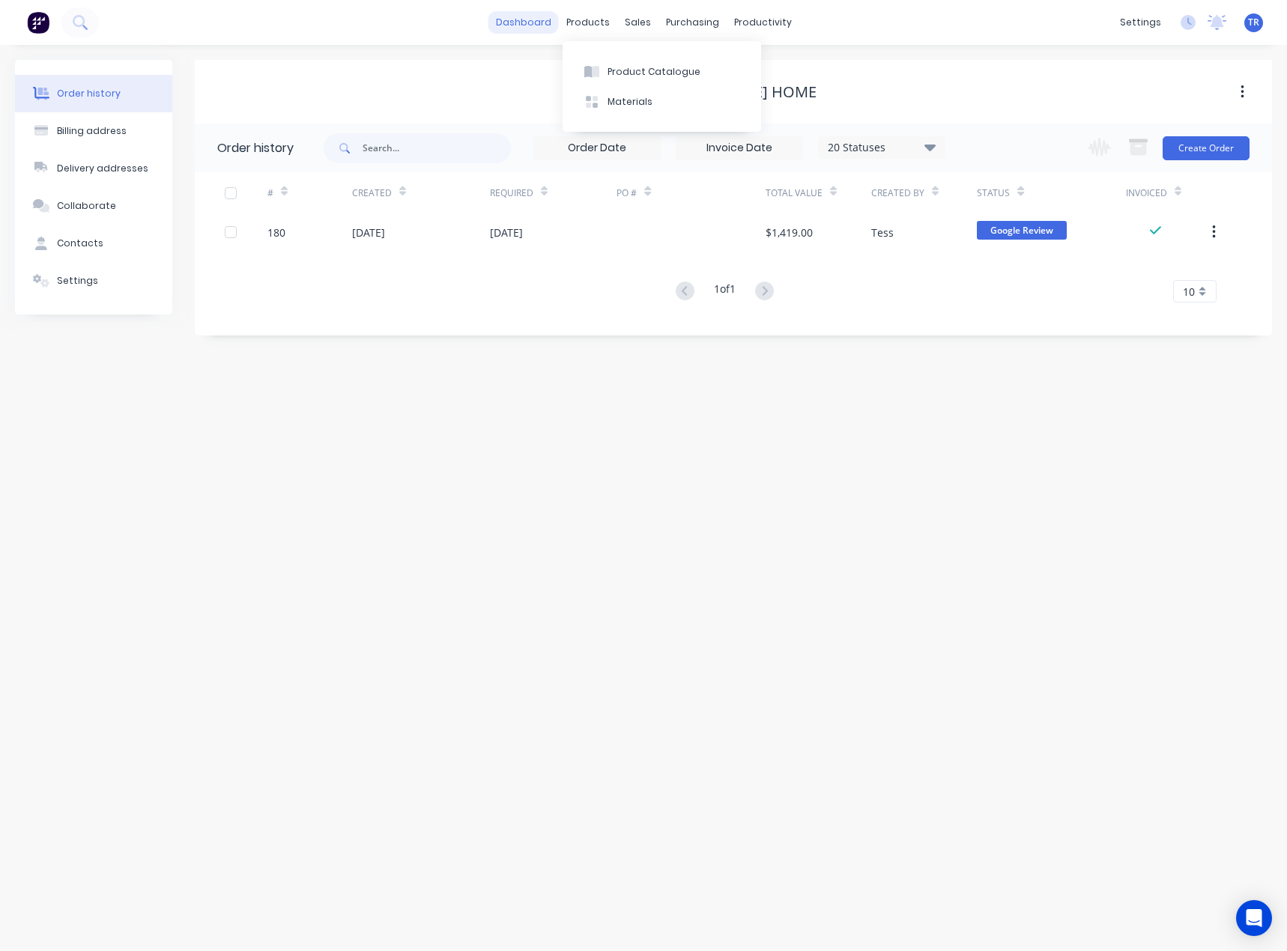
click at [515, 13] on link "dashboard" at bounding box center [523, 22] width 70 height 22
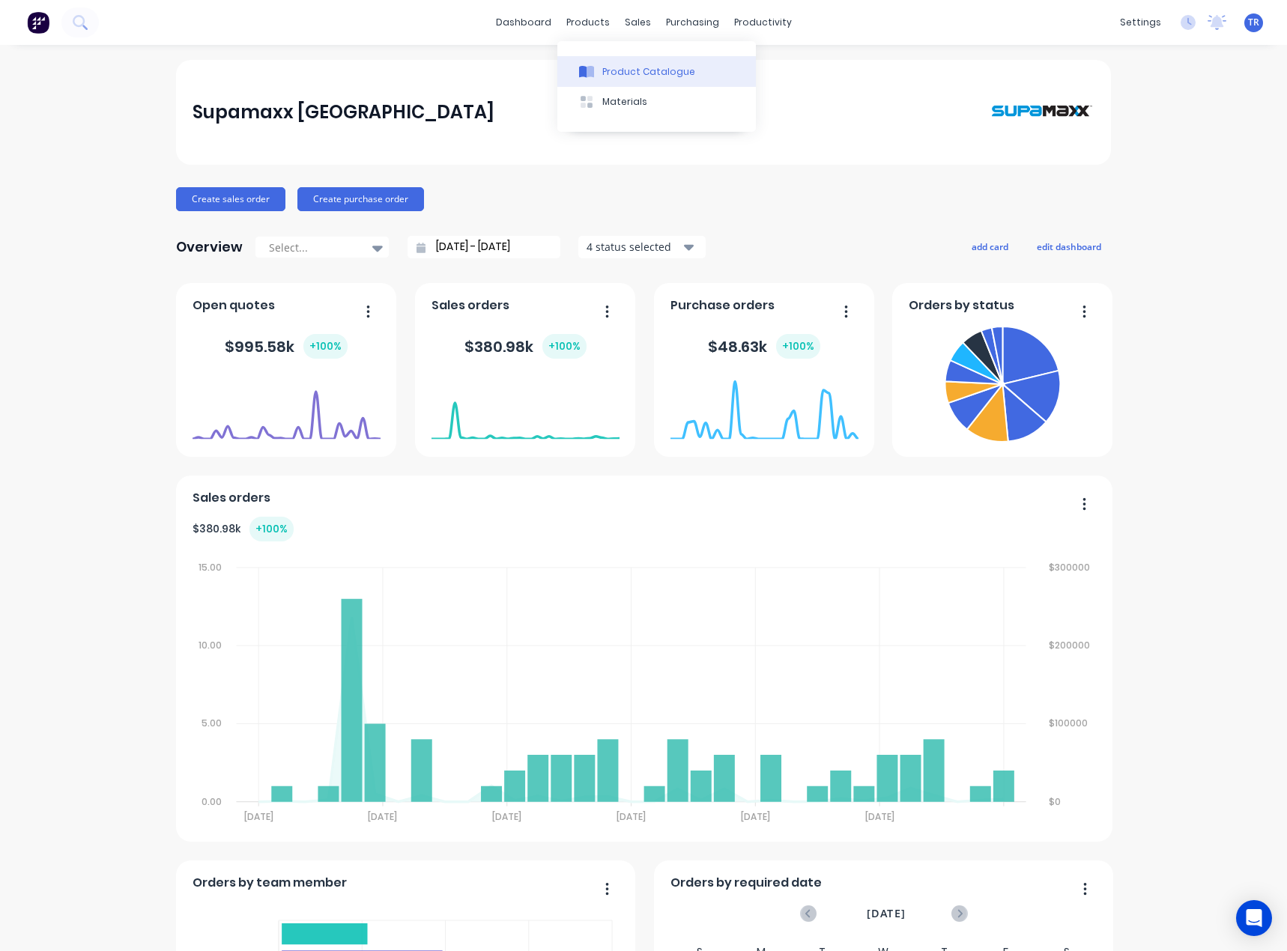
click at [610, 62] on button "Product Catalogue" at bounding box center [656, 71] width 198 height 30
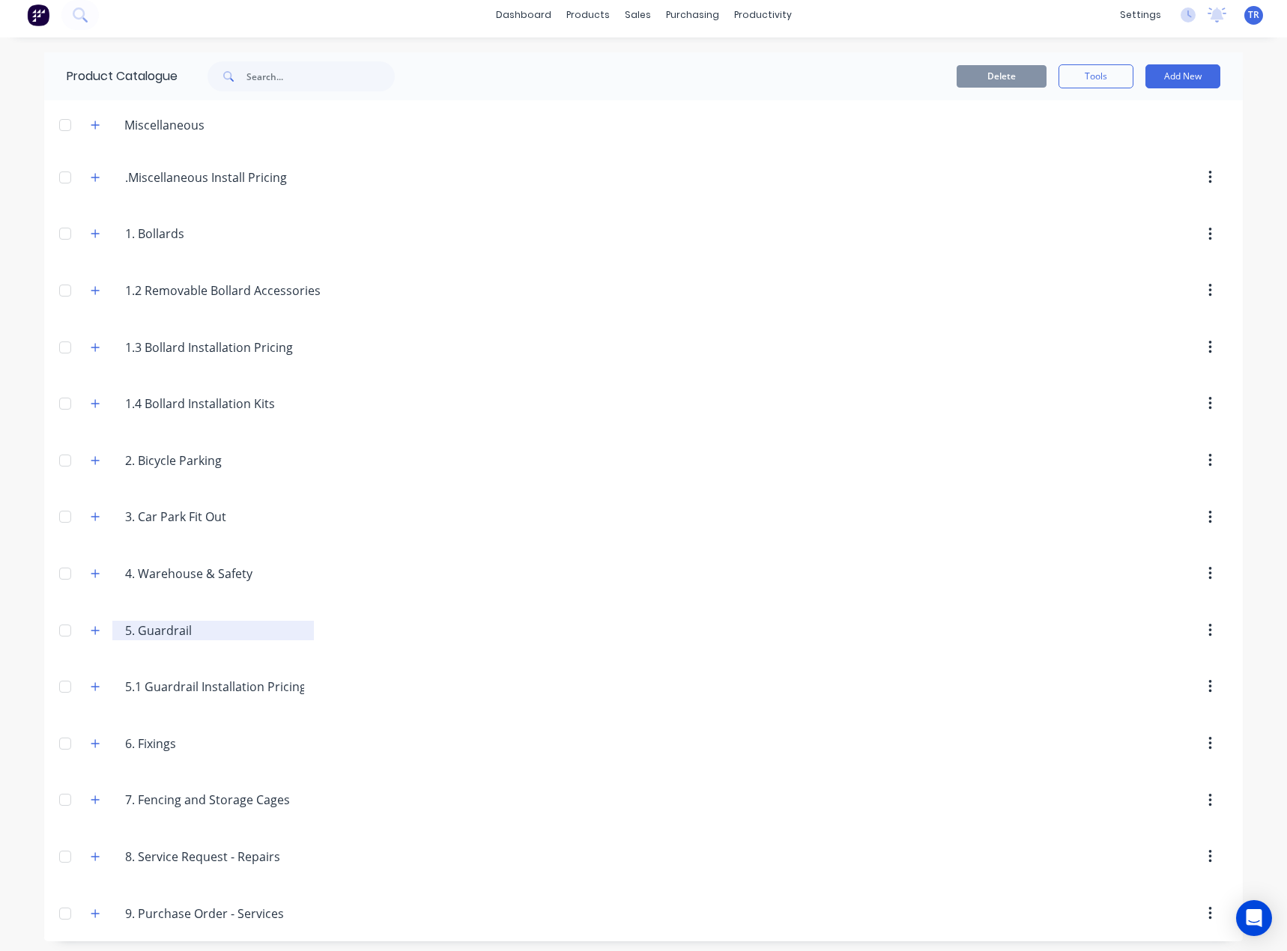
scroll to position [13, 0]
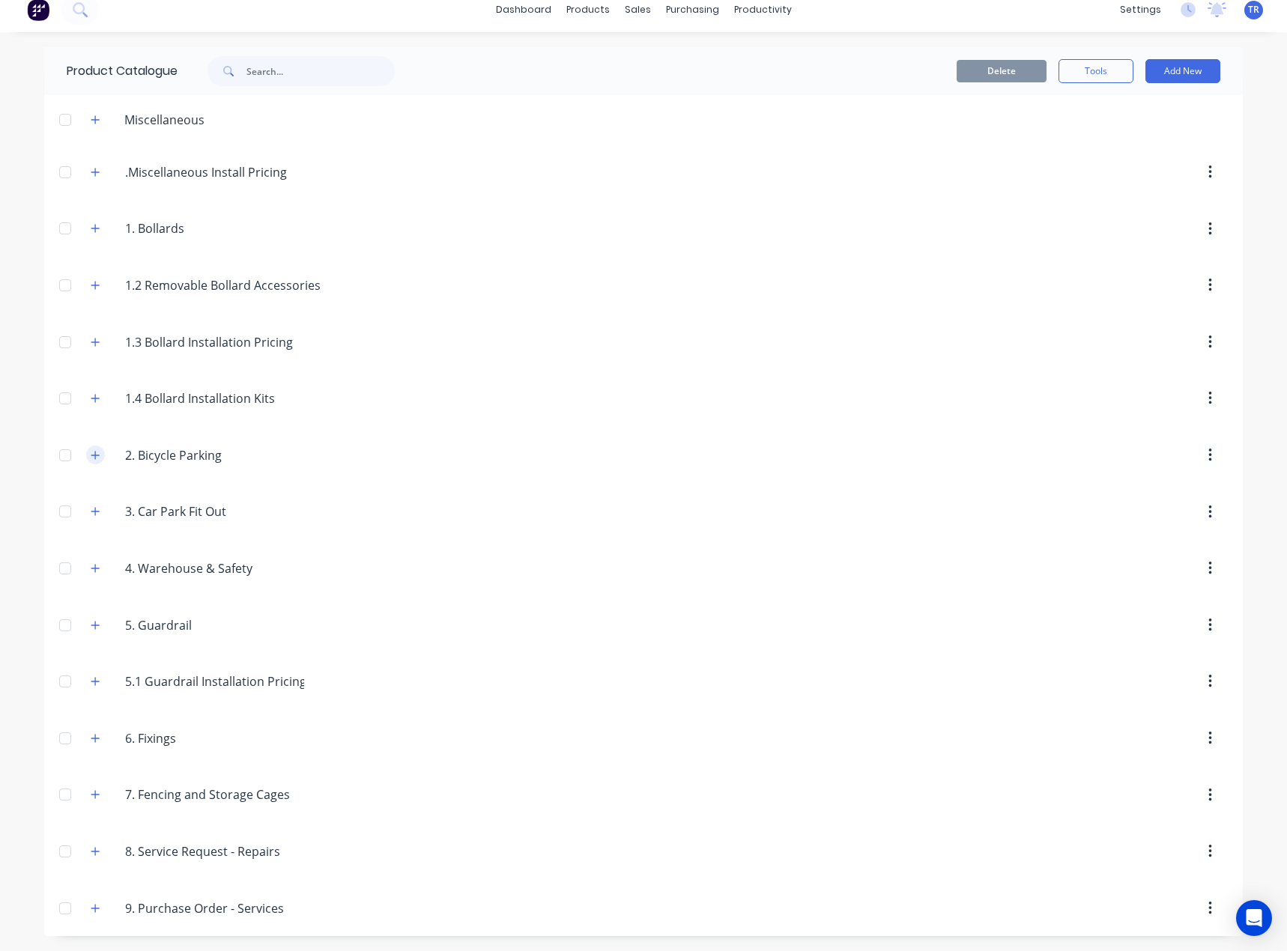
click at [79, 456] on div "2..Bicycle.Parking 2. Bicycle Parking" at bounding box center [196, 455] width 235 height 27
click at [91, 456] on icon "button" at bounding box center [95, 455] width 9 height 10
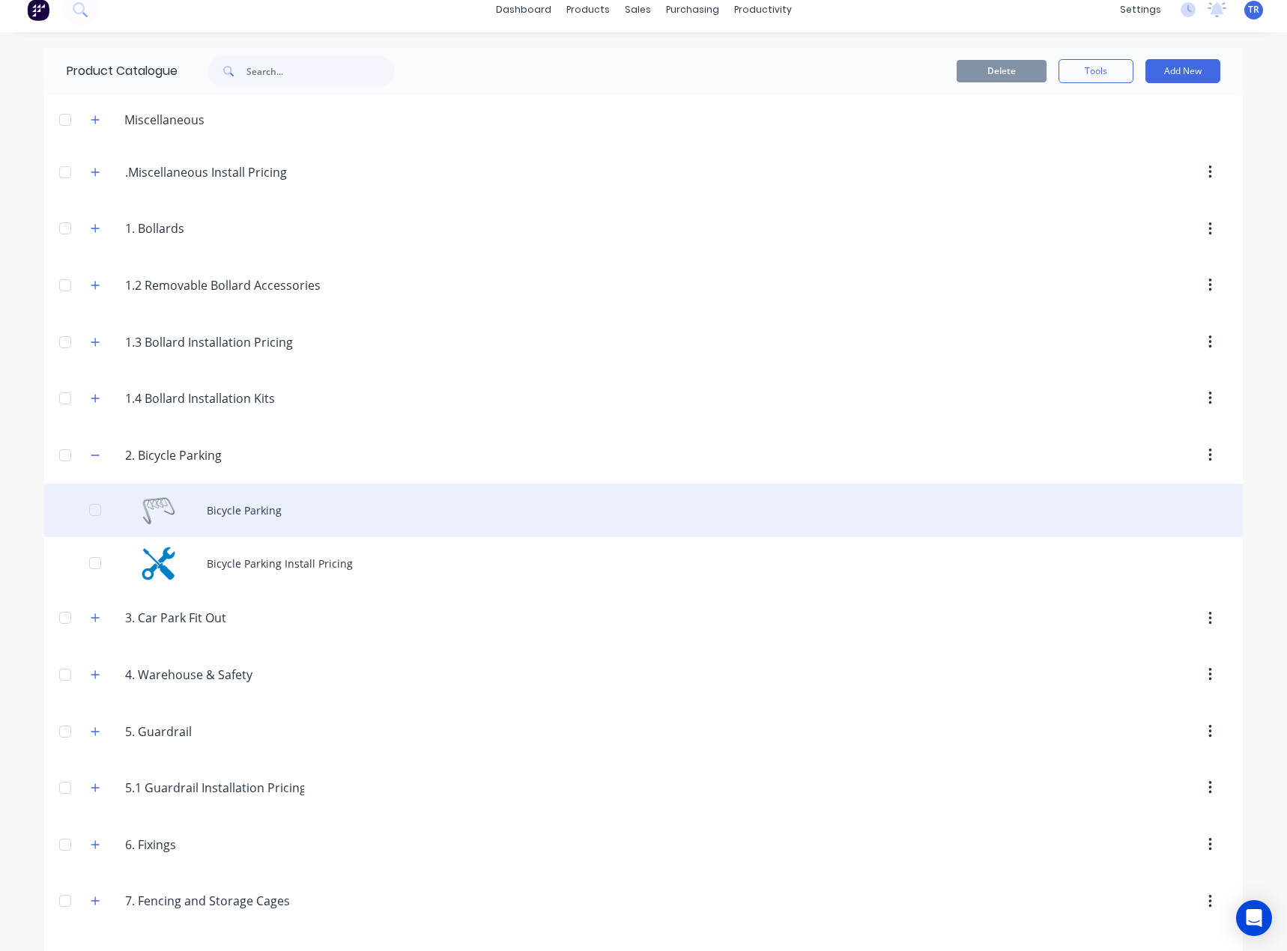
click at [187, 504] on div "Bicycle Parking" at bounding box center [643, 510] width 1198 height 53
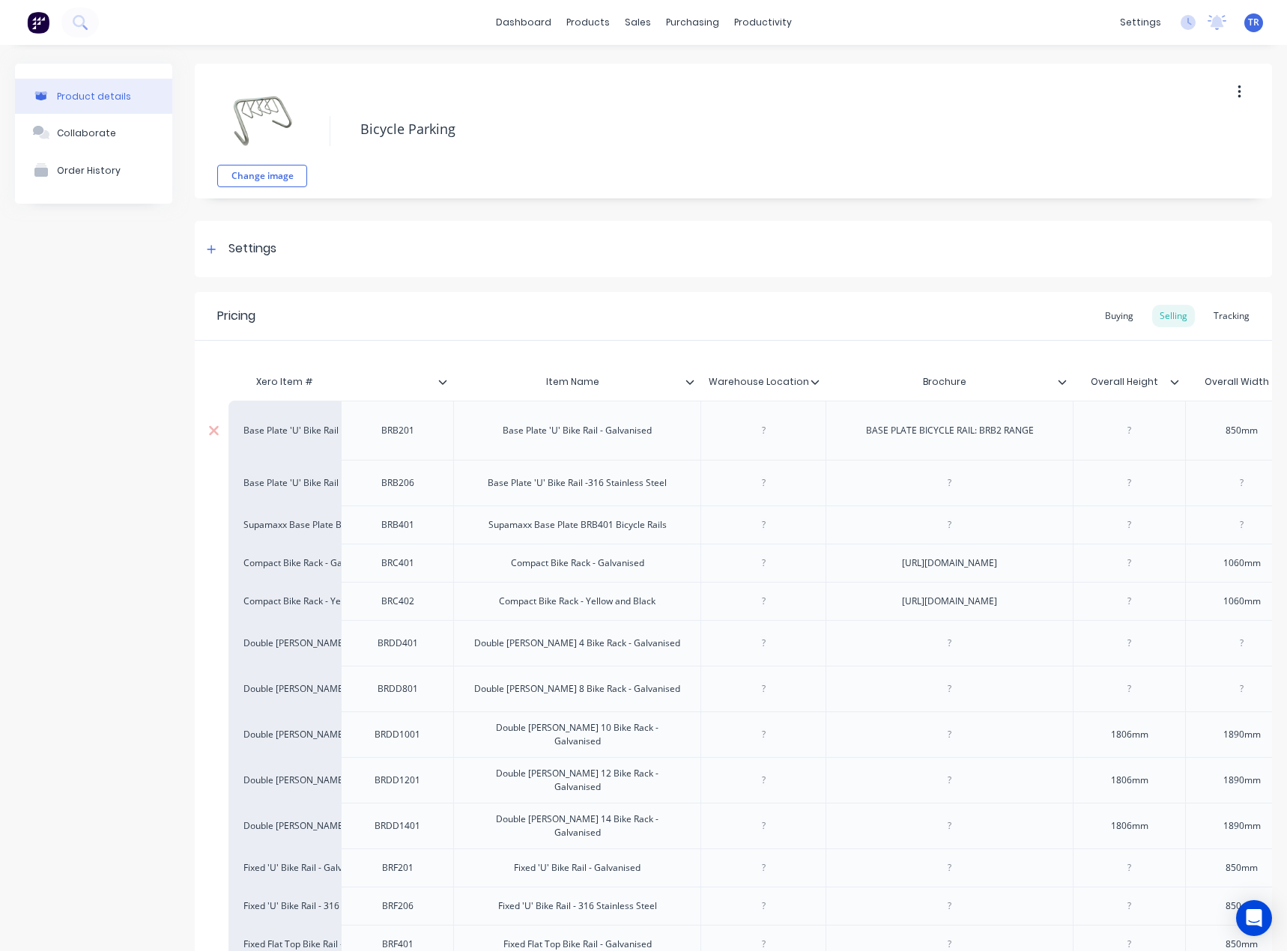
type textarea "x"
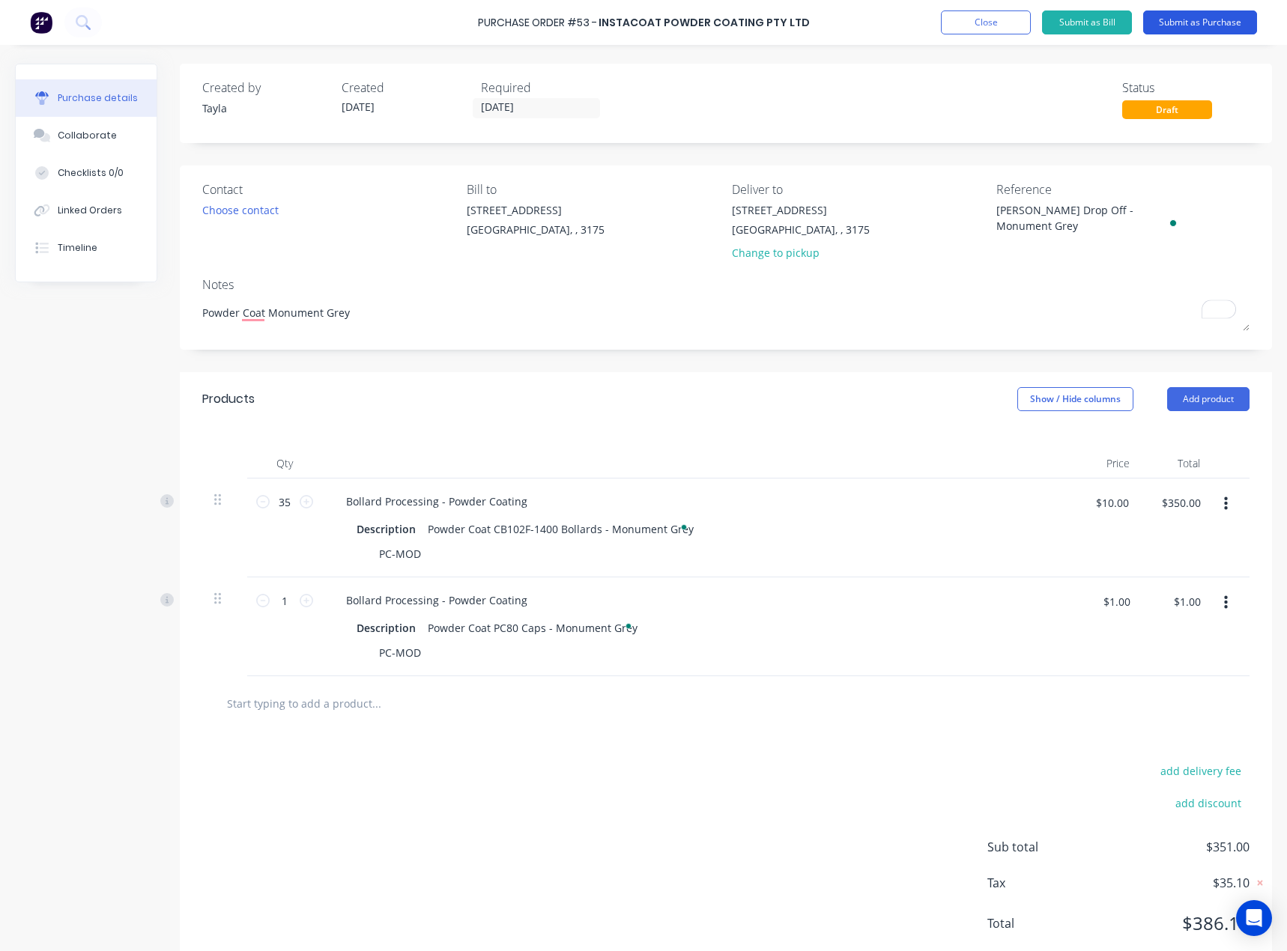
click at [1212, 25] on button "Submit as Purchase" at bounding box center [1200, 22] width 114 height 24
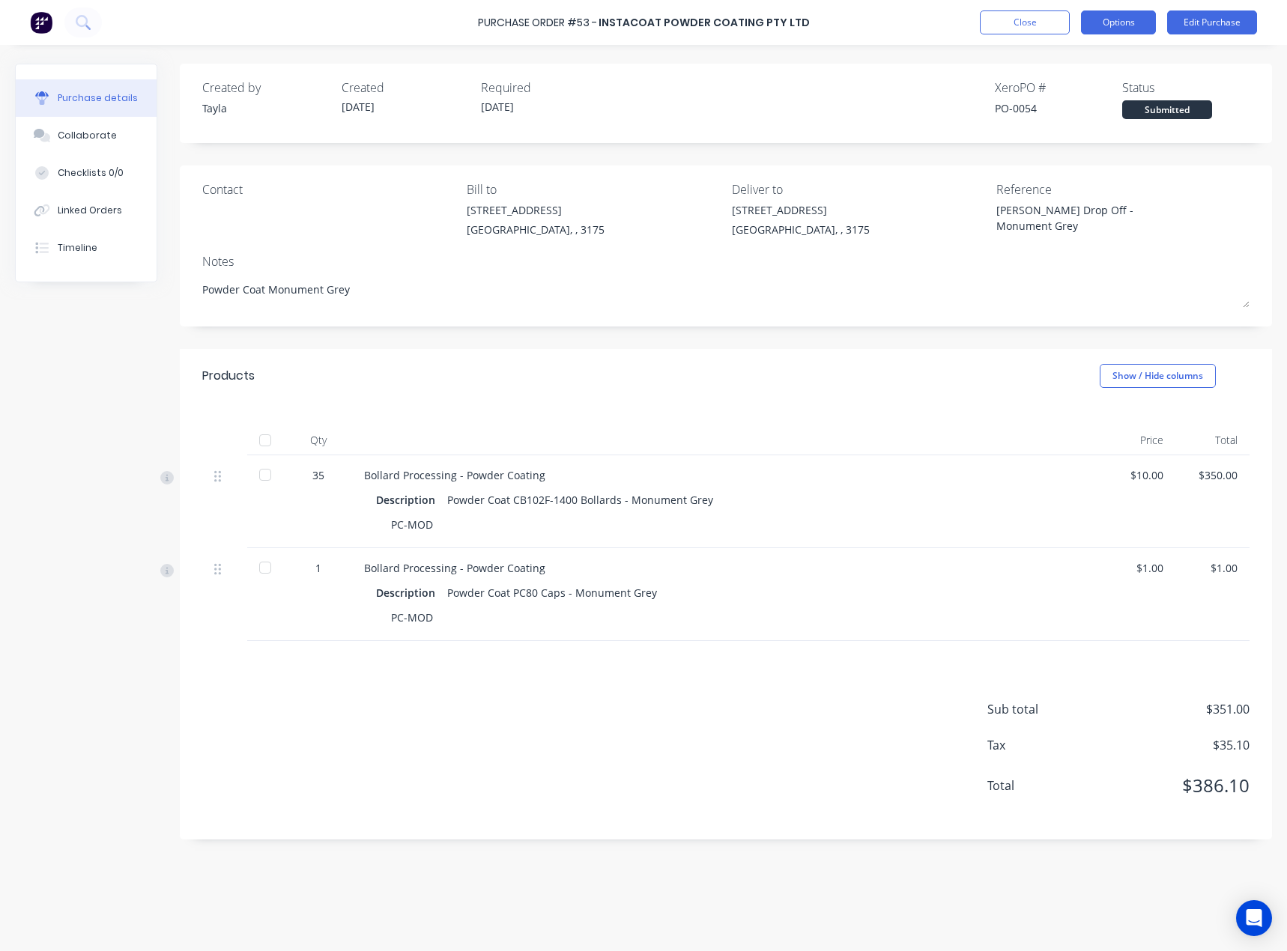
click at [1123, 20] on button "Options" at bounding box center [1118, 22] width 75 height 24
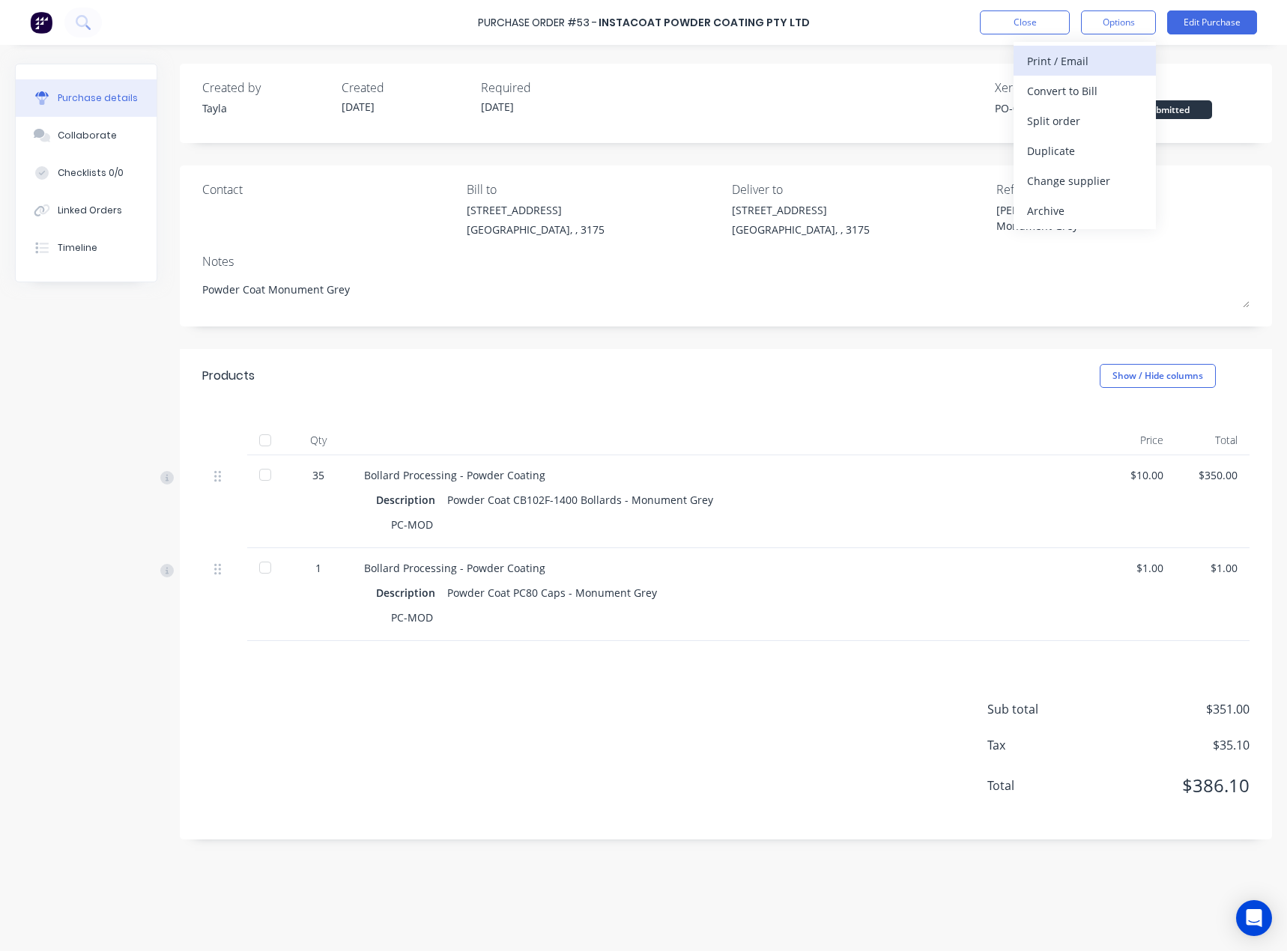
click at [1102, 53] on div "Print / Email" at bounding box center [1084, 61] width 115 height 22
click at [1090, 95] on div "With pricing" at bounding box center [1084, 91] width 115 height 22
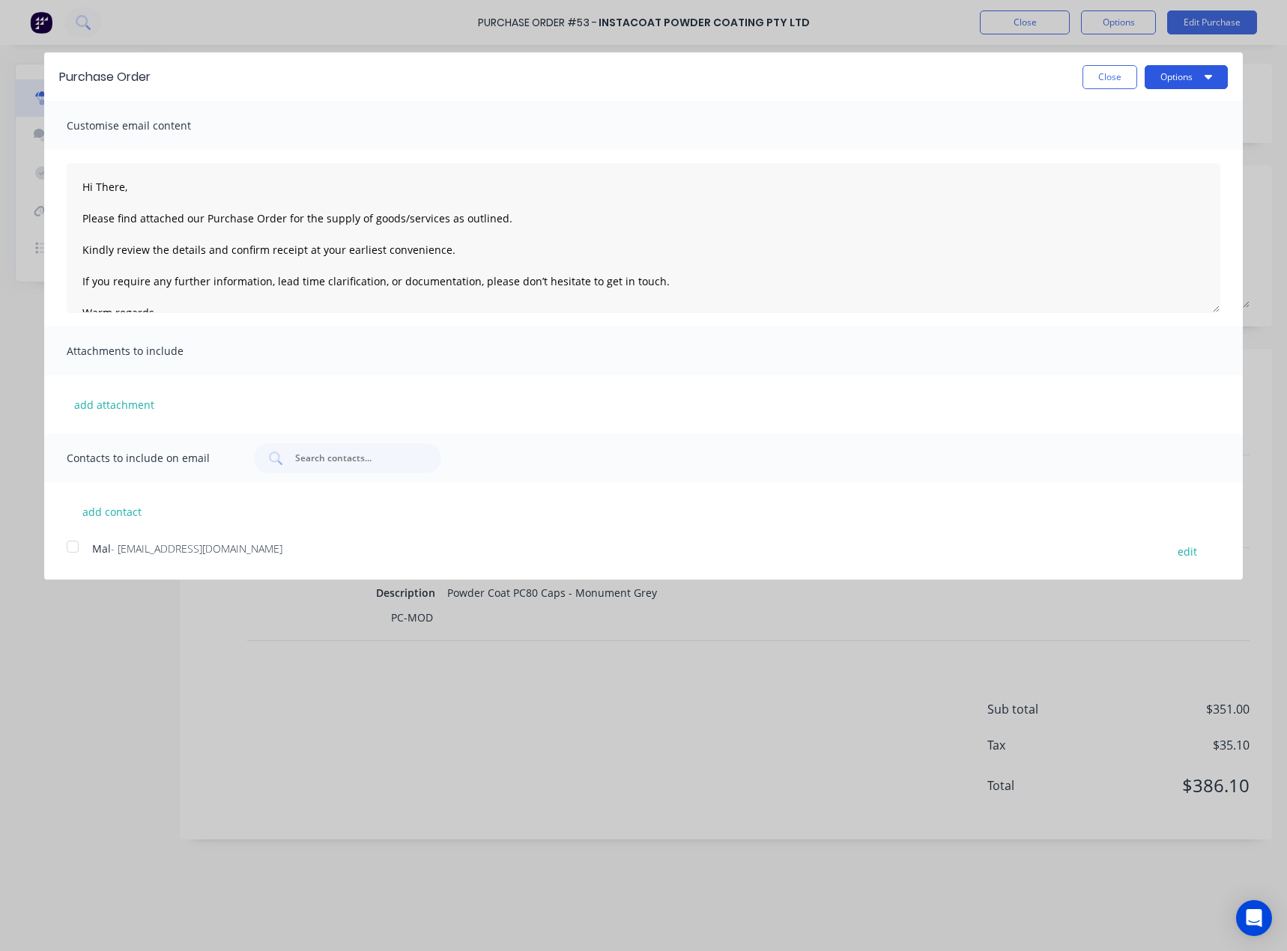
click at [1197, 84] on button "Options" at bounding box center [1185, 77] width 83 height 24
click at [1164, 109] on div "Print" at bounding box center [1156, 115] width 115 height 22
click at [1095, 70] on button "Close" at bounding box center [1109, 77] width 55 height 24
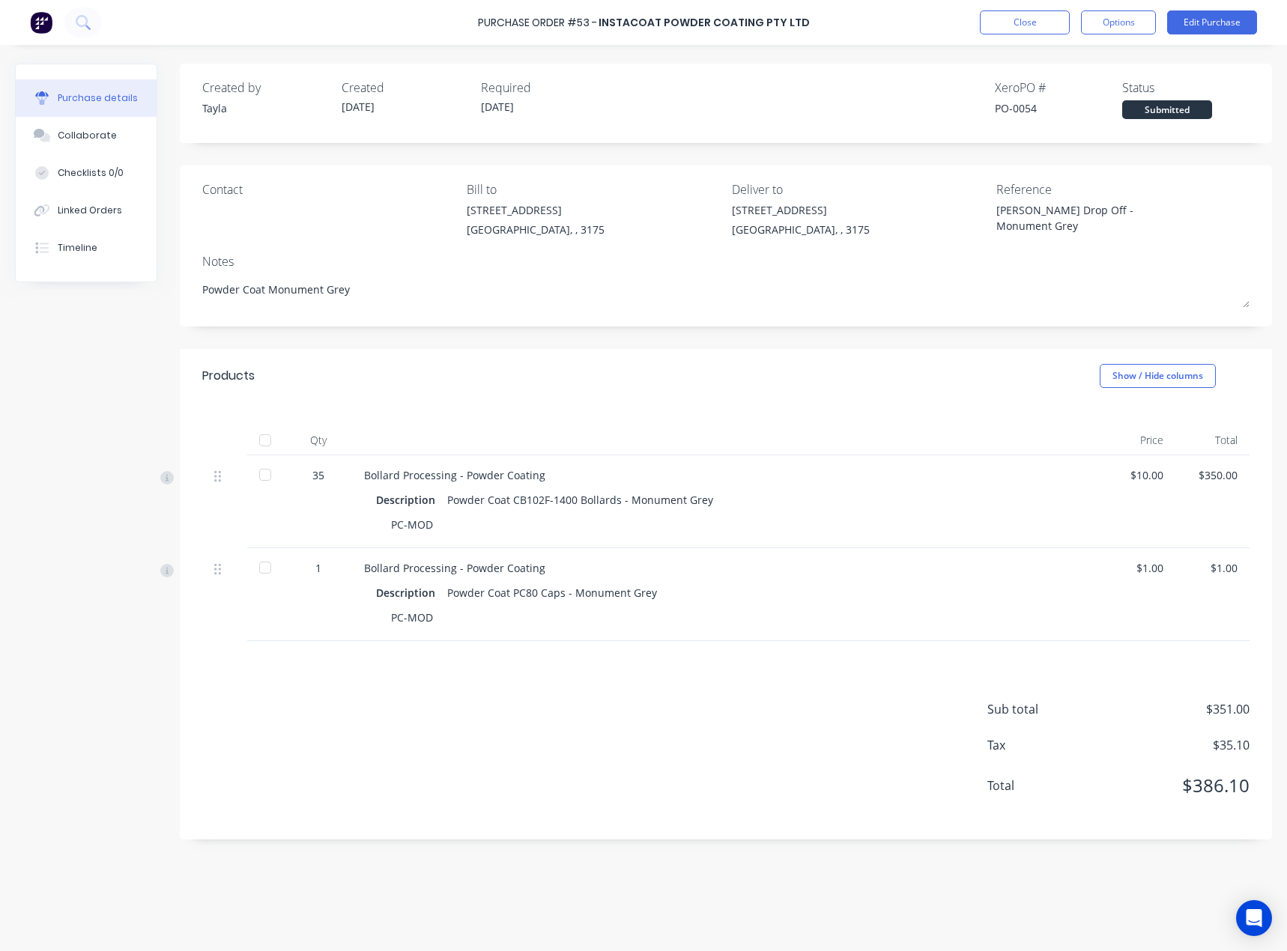
click at [317, 573] on div "1" at bounding box center [318, 568] width 43 height 16
click at [1218, 13] on button "Edit Purchase" at bounding box center [1212, 22] width 90 height 24
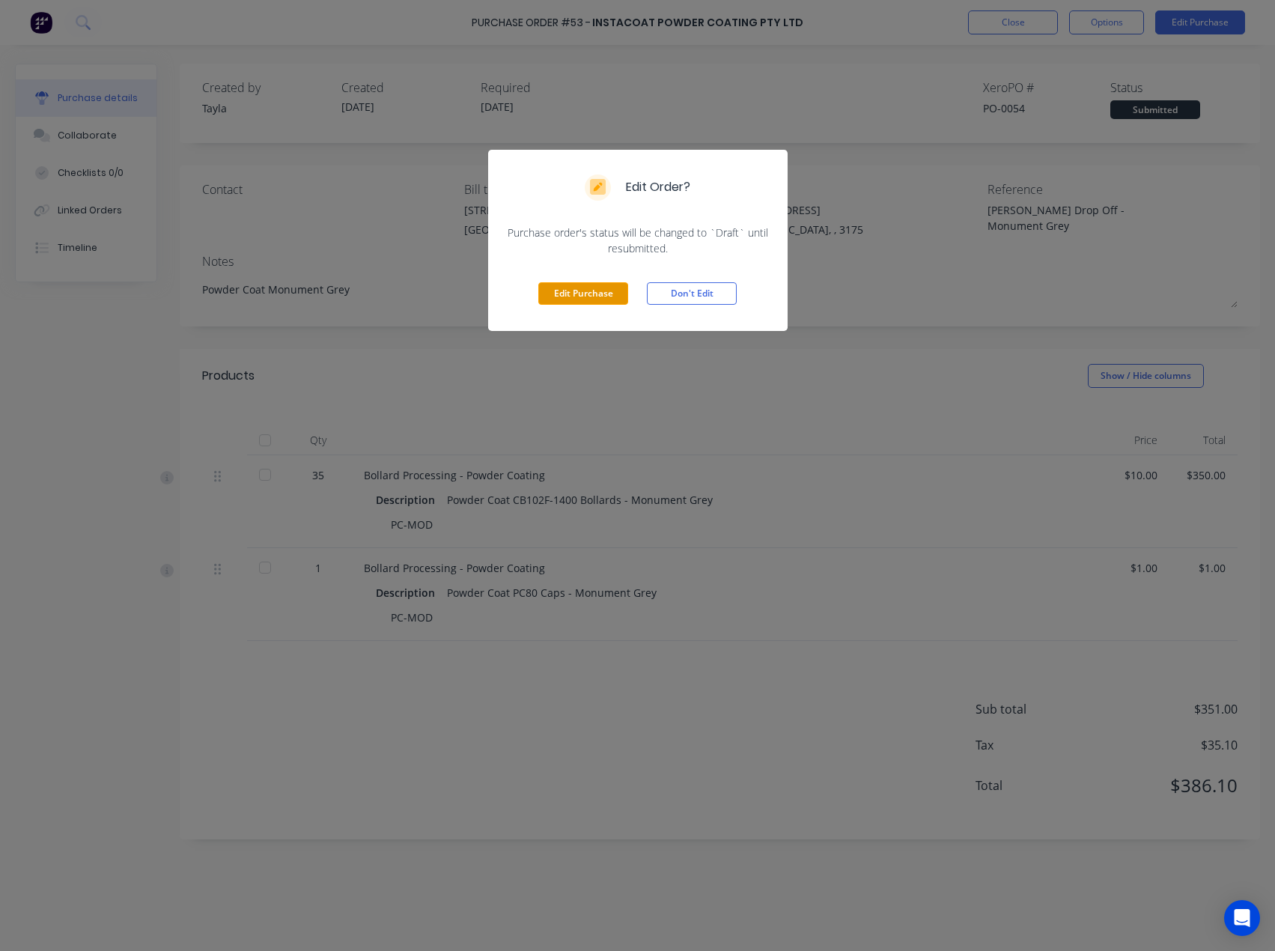
click at [573, 286] on button "Edit Purchase" at bounding box center [583, 293] width 90 height 22
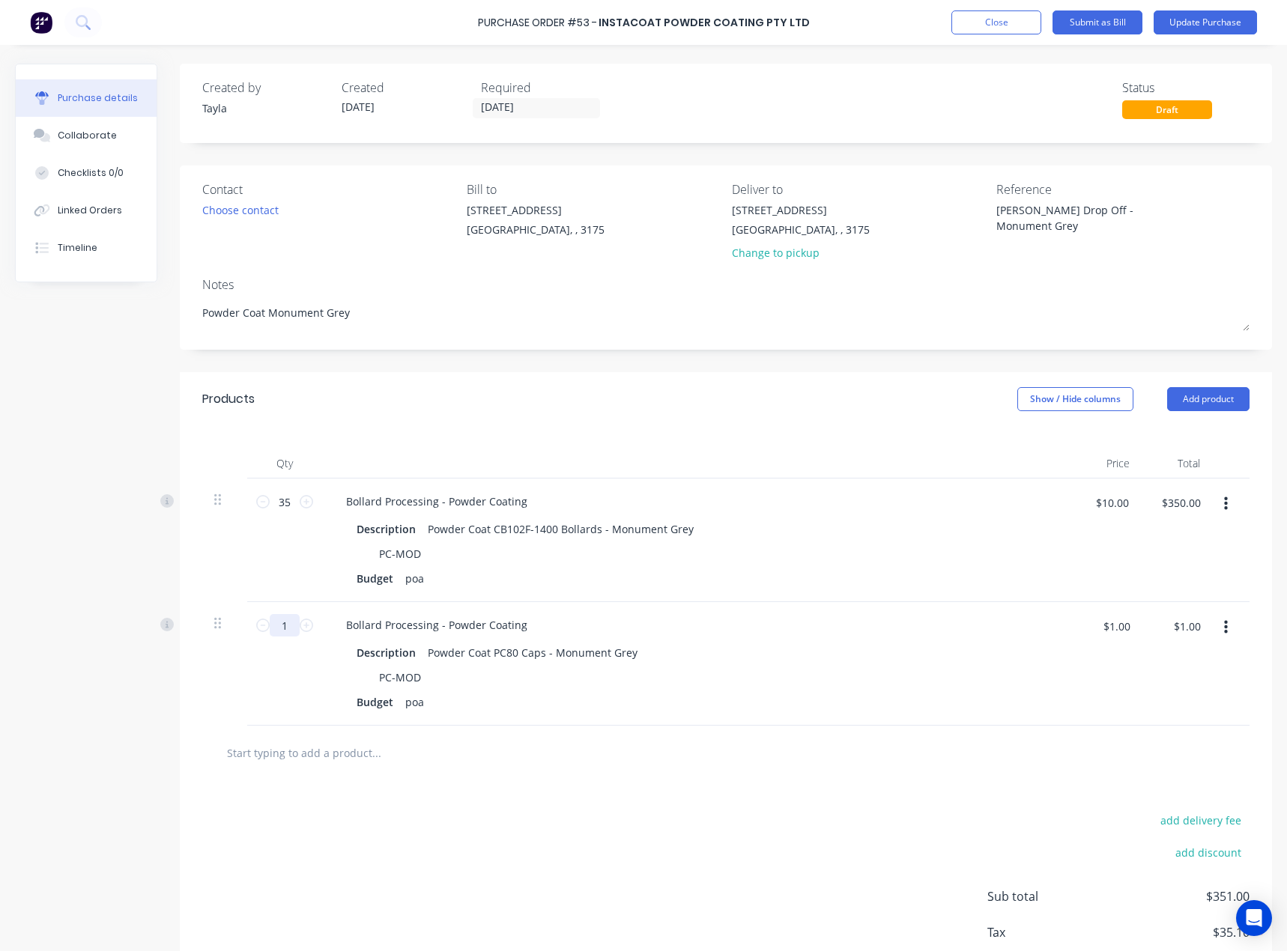
click at [295, 616] on input "1" at bounding box center [285, 625] width 30 height 22
type textarea "x"
type input "3"
type textarea "x"
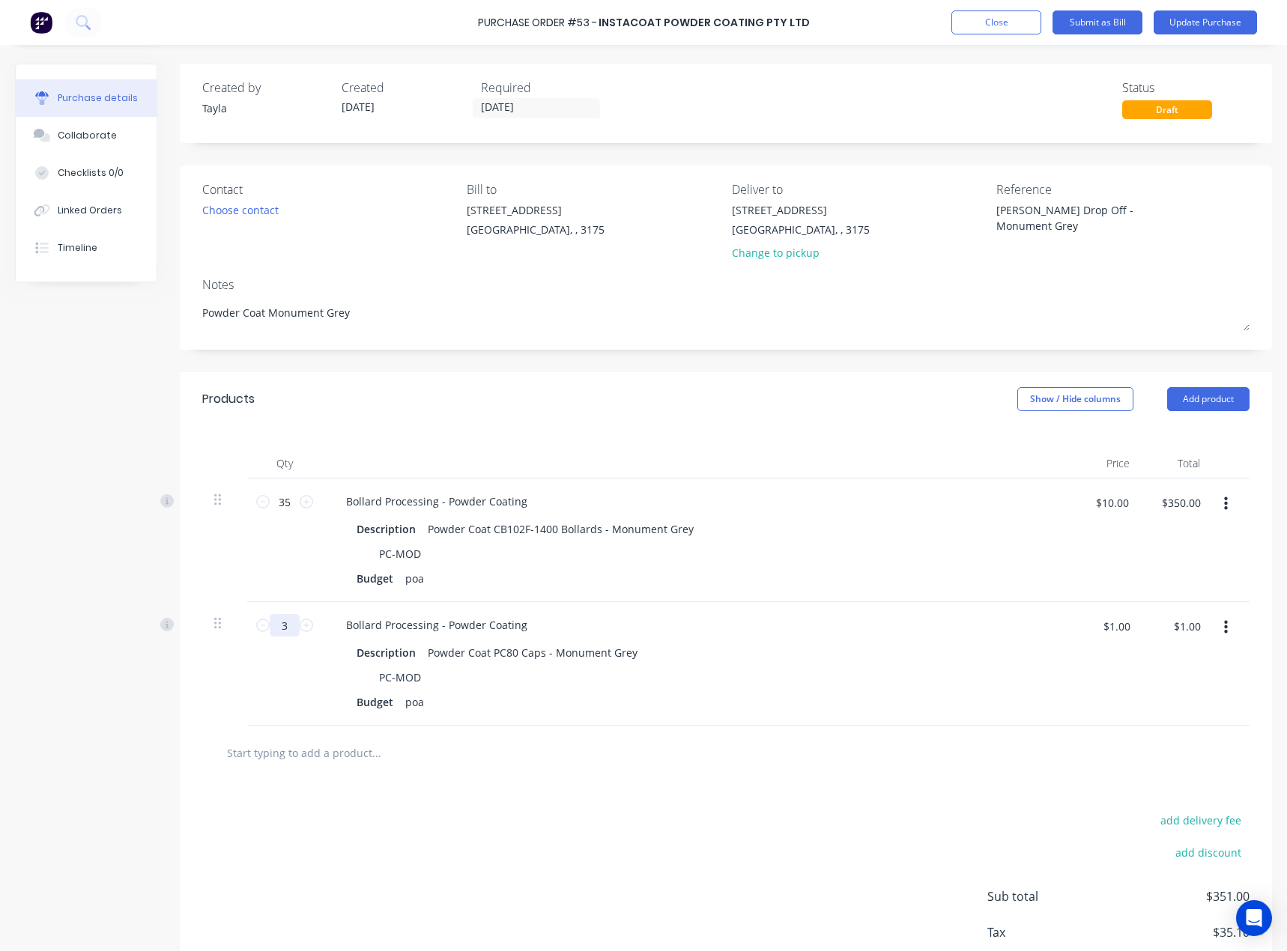
type input "$3.00"
type textarea "x"
type input "35"
type textarea "x"
type input "$35.00"
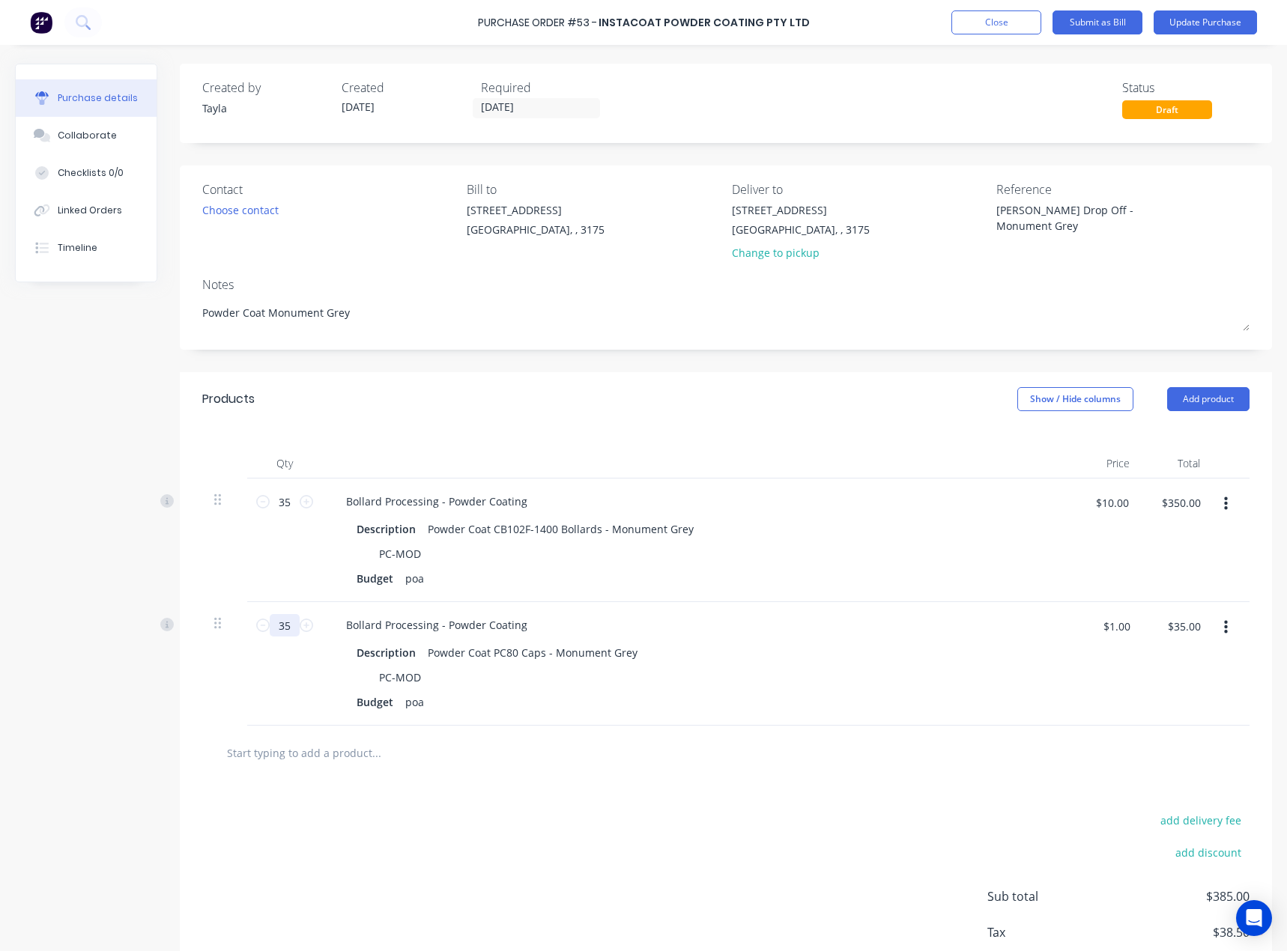
type input "35"
click at [580, 866] on div "add delivery fee add discount Sub total $385.00 Tax $38.50 Total $423.50" at bounding box center [726, 903] width 1092 height 246
click at [1189, 23] on button "Update Purchase" at bounding box center [1204, 22] width 103 height 24
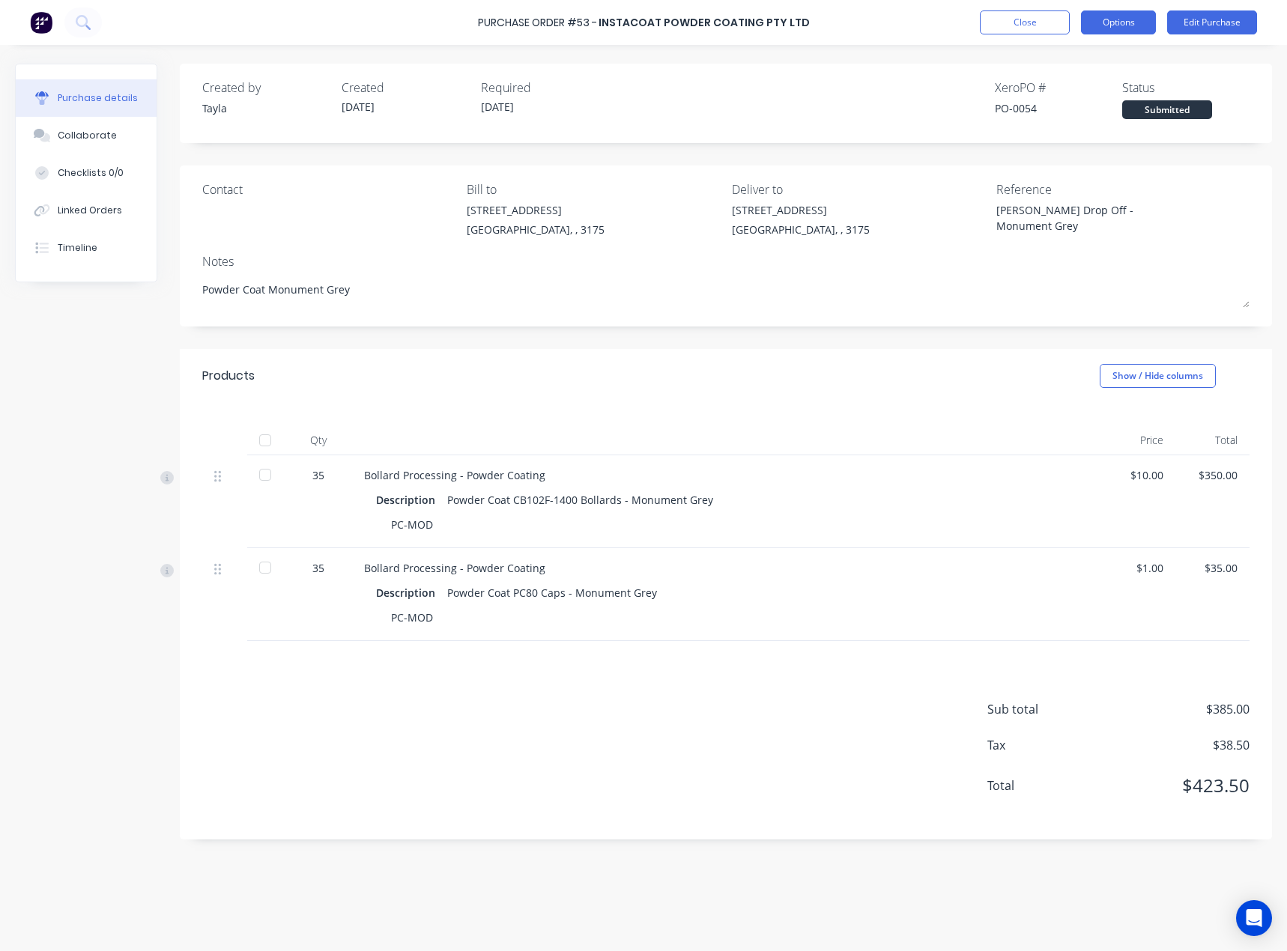
click at [1131, 28] on button "Options" at bounding box center [1118, 22] width 75 height 24
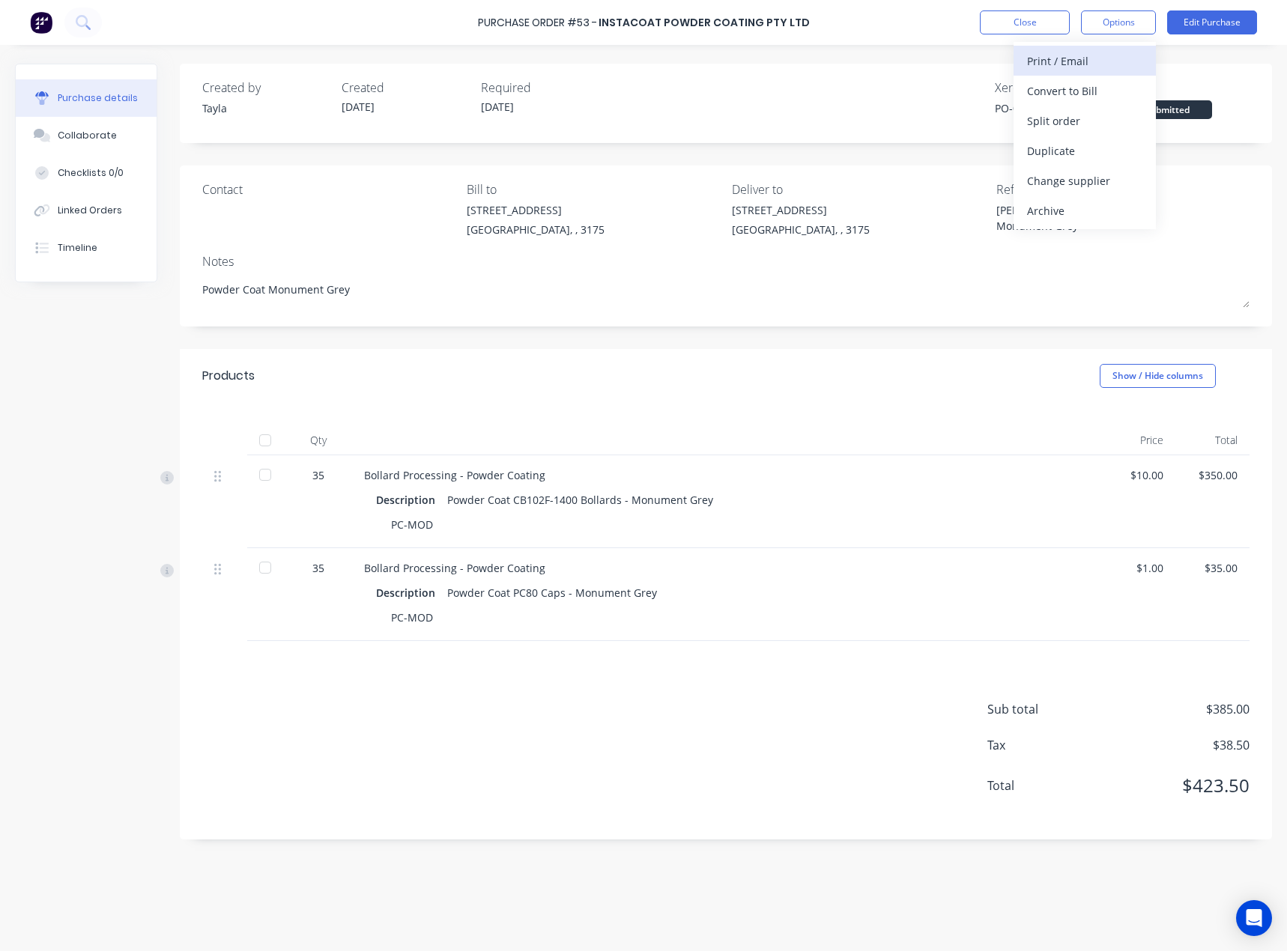
click at [1100, 56] on div "Print / Email" at bounding box center [1084, 61] width 115 height 22
click at [1087, 97] on div "With pricing" at bounding box center [1084, 91] width 115 height 22
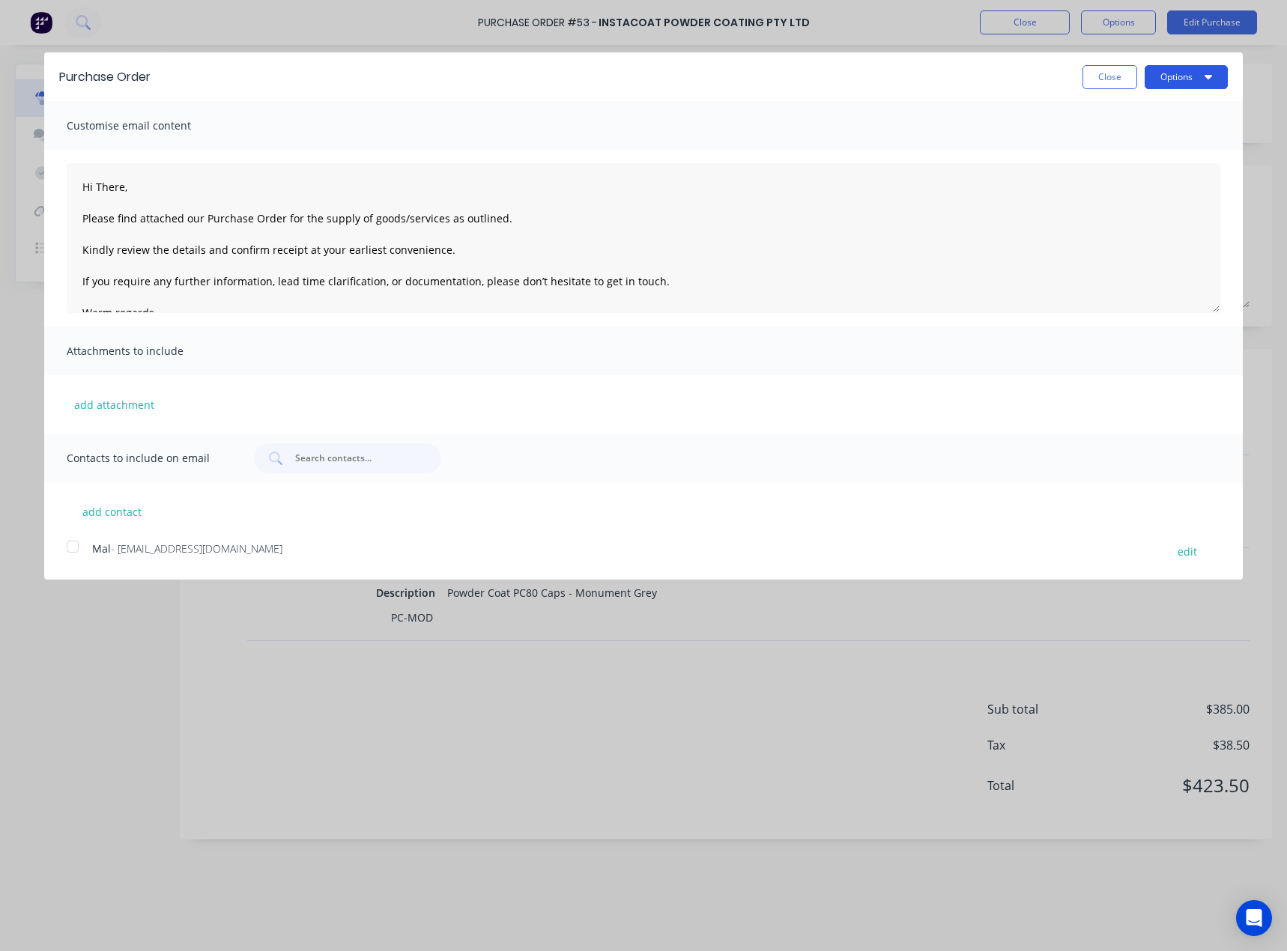
click at [1176, 71] on button "Options" at bounding box center [1185, 77] width 83 height 24
click at [1162, 108] on div "Print" at bounding box center [1156, 115] width 115 height 22
click at [1127, 75] on button "Close" at bounding box center [1109, 77] width 55 height 24
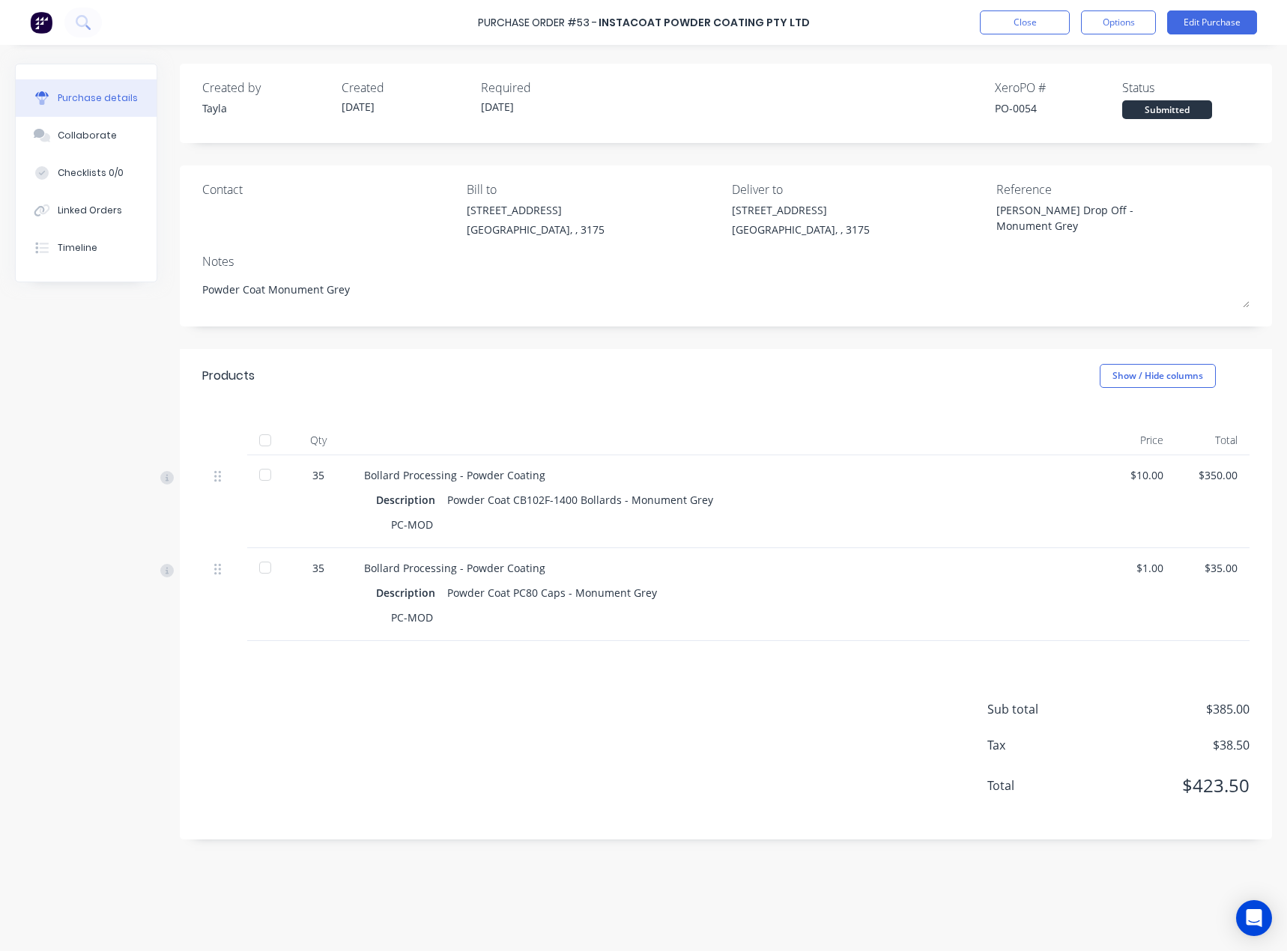
click at [508, 586] on div "Powder Coat PC80 Caps - Monument Grey" at bounding box center [552, 593] width 210 height 22
click at [531, 598] on div "Powder Coat PC80 Caps - Monument Grey" at bounding box center [552, 593] width 210 height 22
click at [1216, 16] on button "Edit Purchase" at bounding box center [1212, 22] width 90 height 24
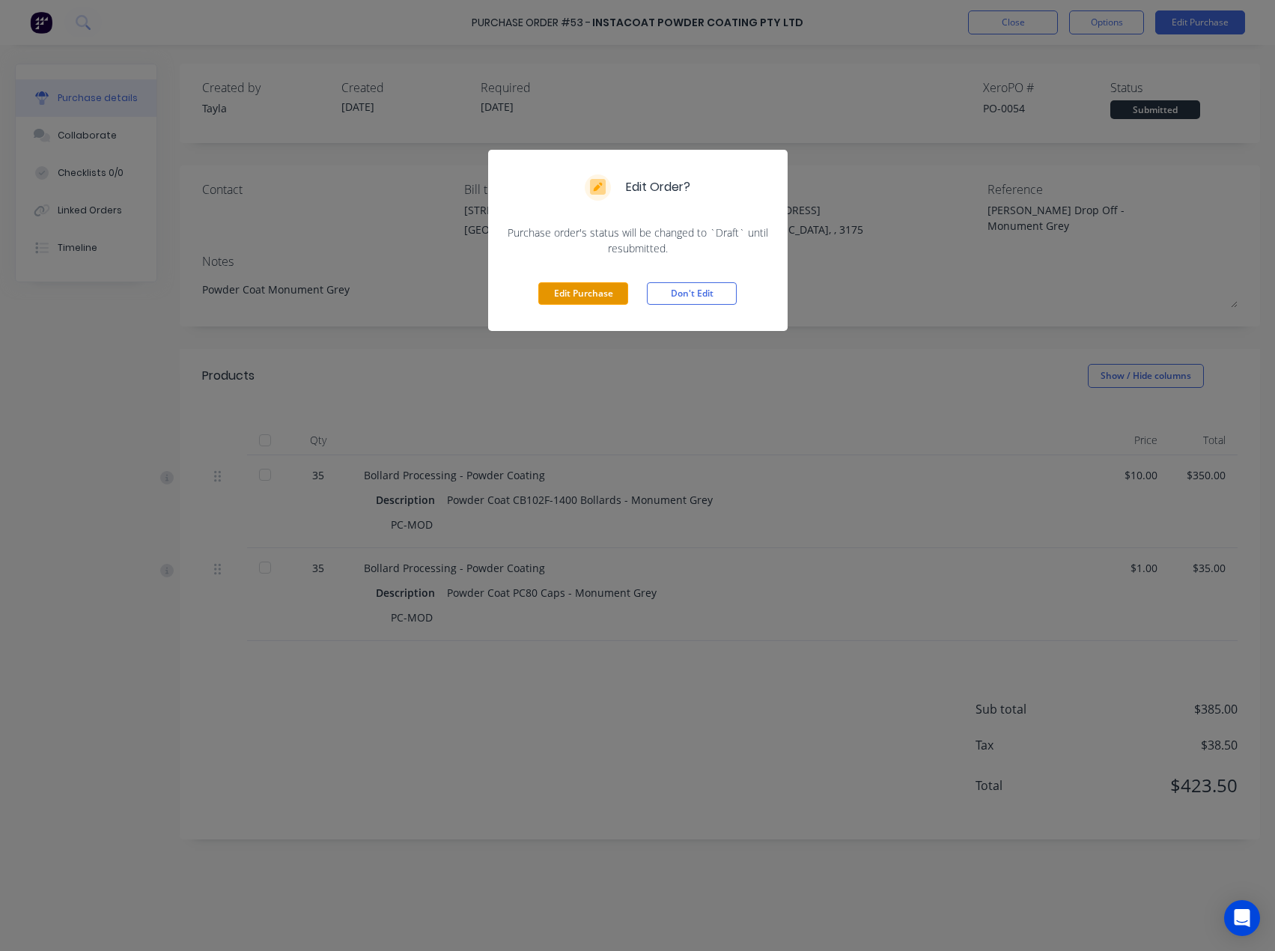
click at [580, 294] on button "Edit Purchase" at bounding box center [583, 293] width 90 height 22
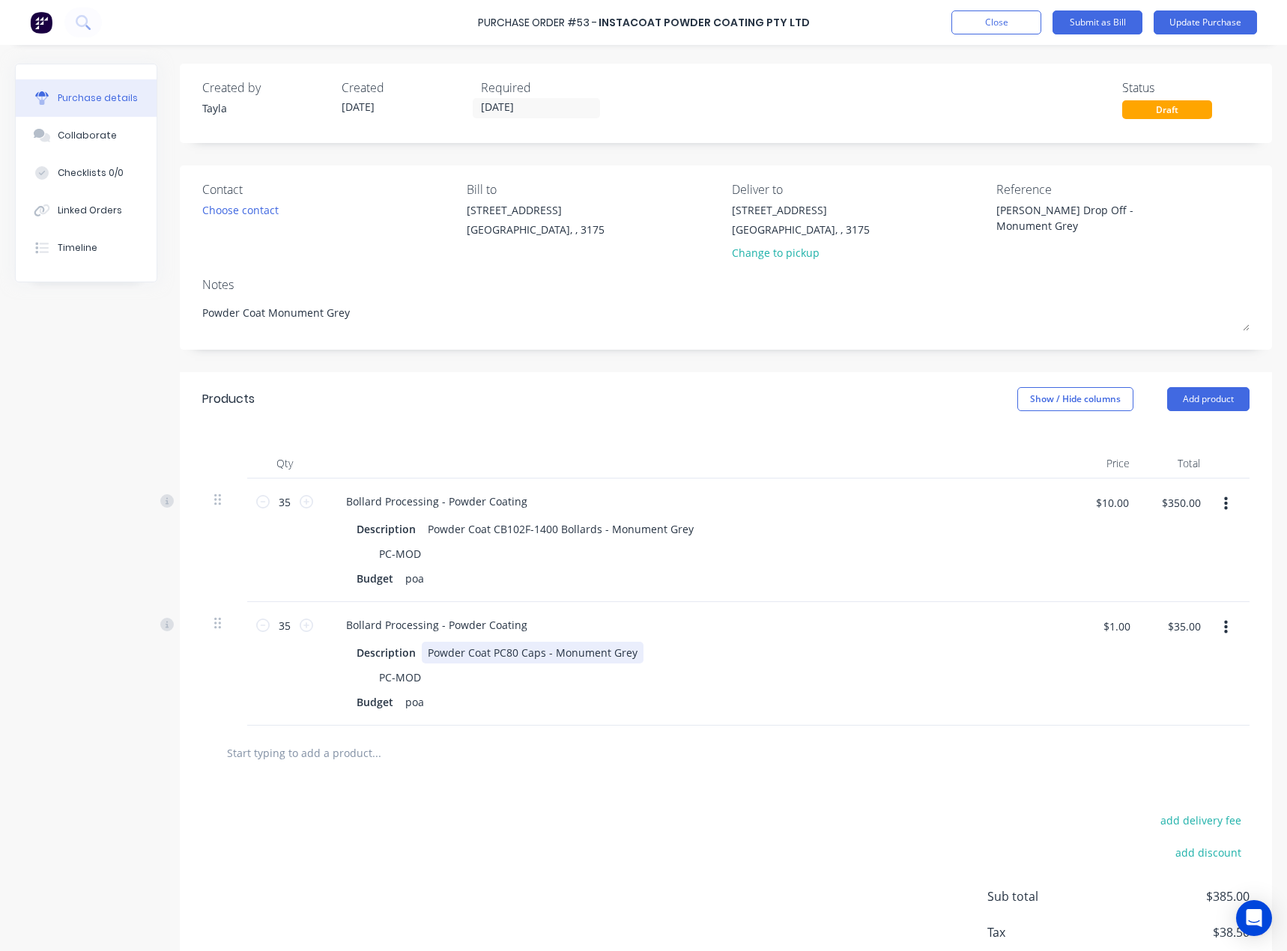
type textarea "x"
click at [519, 654] on div "Powder Coat PC80 Caps - Monument Grey" at bounding box center [533, 653] width 222 height 22
click at [555, 732] on div at bounding box center [725, 753] width 1047 height 55
click at [1184, 31] on button "Update Purchase" at bounding box center [1204, 22] width 103 height 24
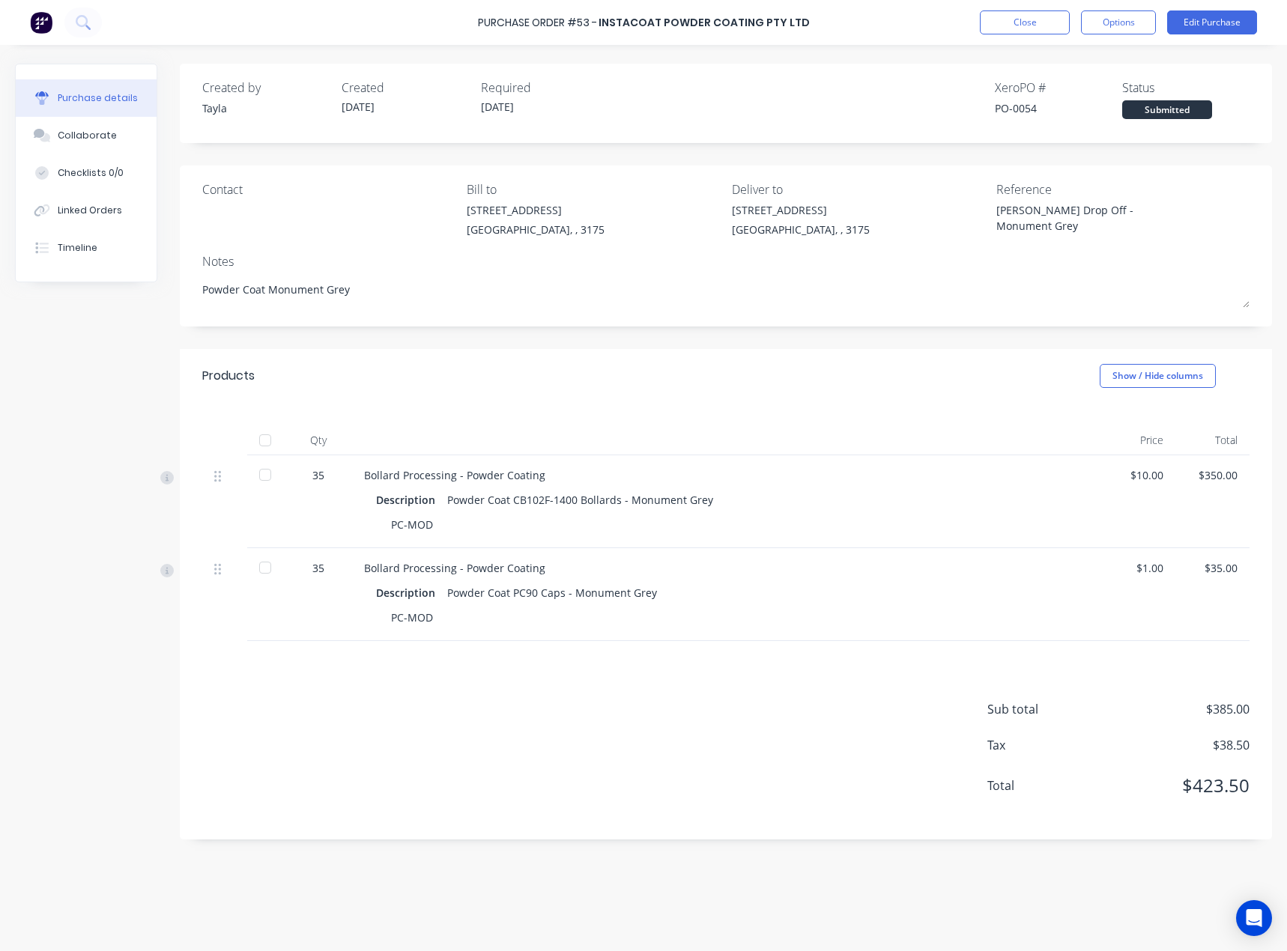
click at [622, 667] on div "Sub total $385.00 Tax $38.50 Total $423.50" at bounding box center [726, 740] width 1092 height 198
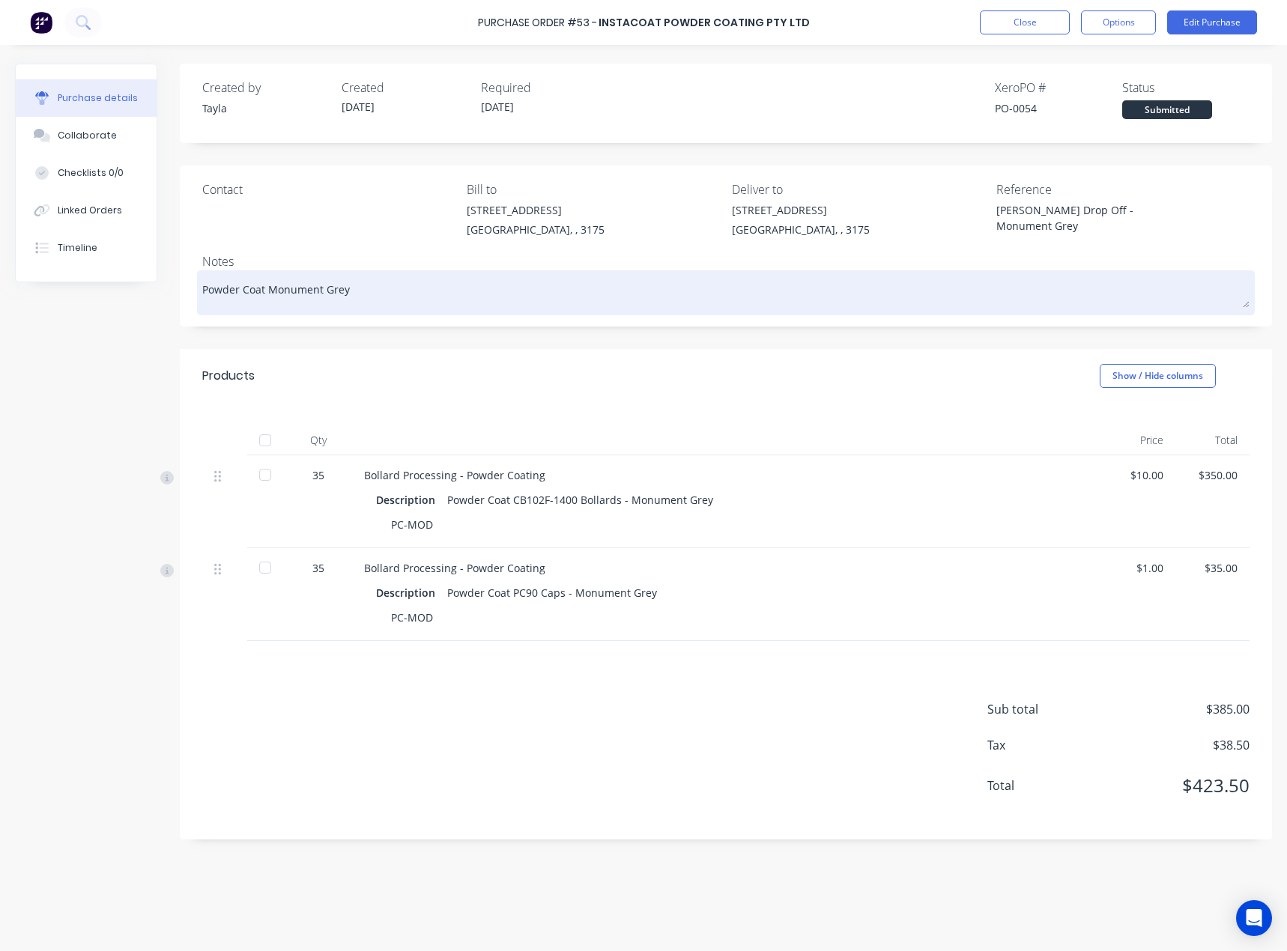
click at [936, 301] on textarea "Powder Coat Monument Grey" at bounding box center [725, 291] width 1047 height 34
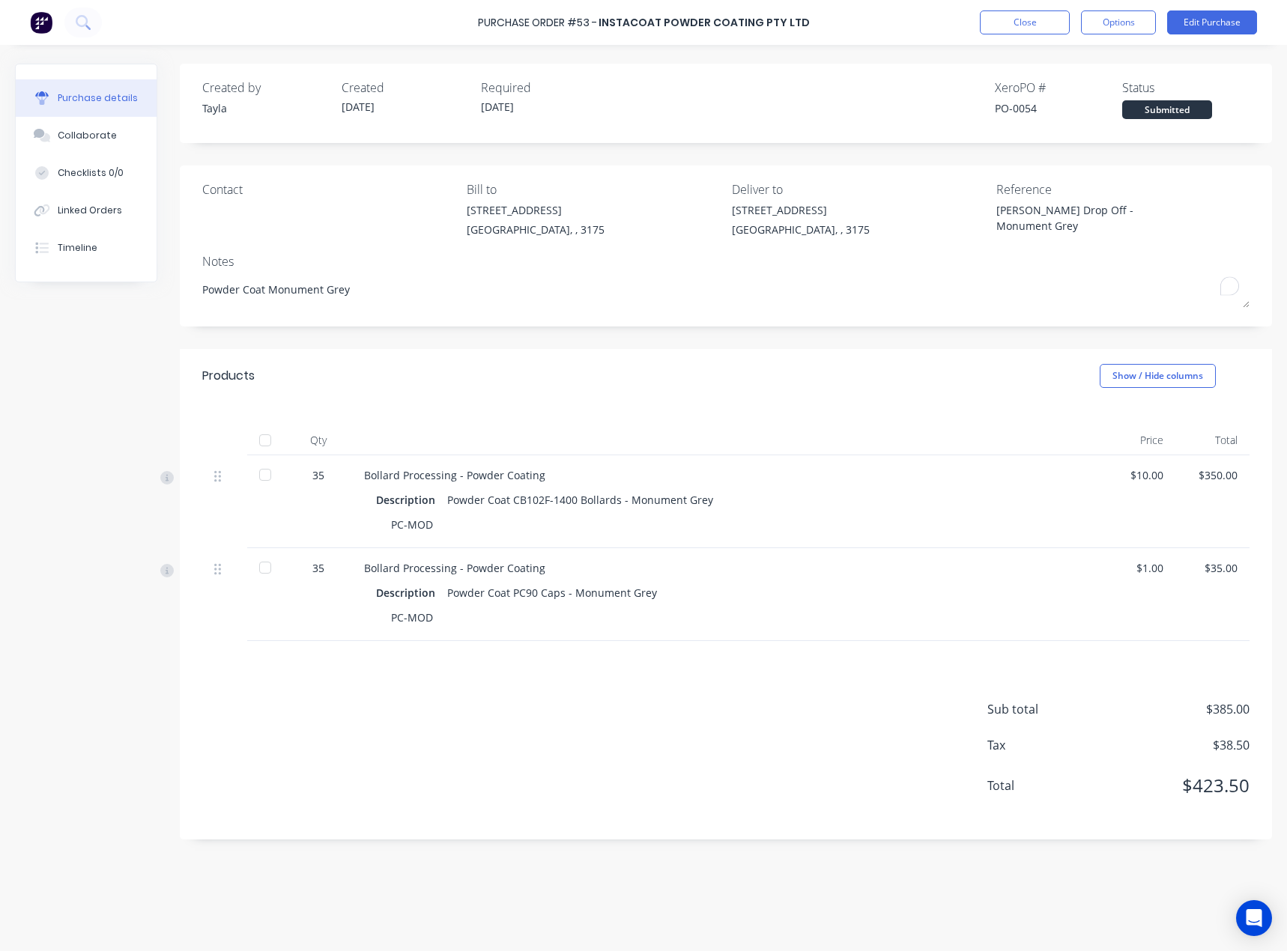
click at [891, 341] on div "Created by Tayla Created 11/08/25 Required 11/08/25 Xero PO # PO-0054 Status Su…" at bounding box center [726, 452] width 1092 height 776
click at [1219, 29] on button "Edit Purchase" at bounding box center [1212, 22] width 90 height 24
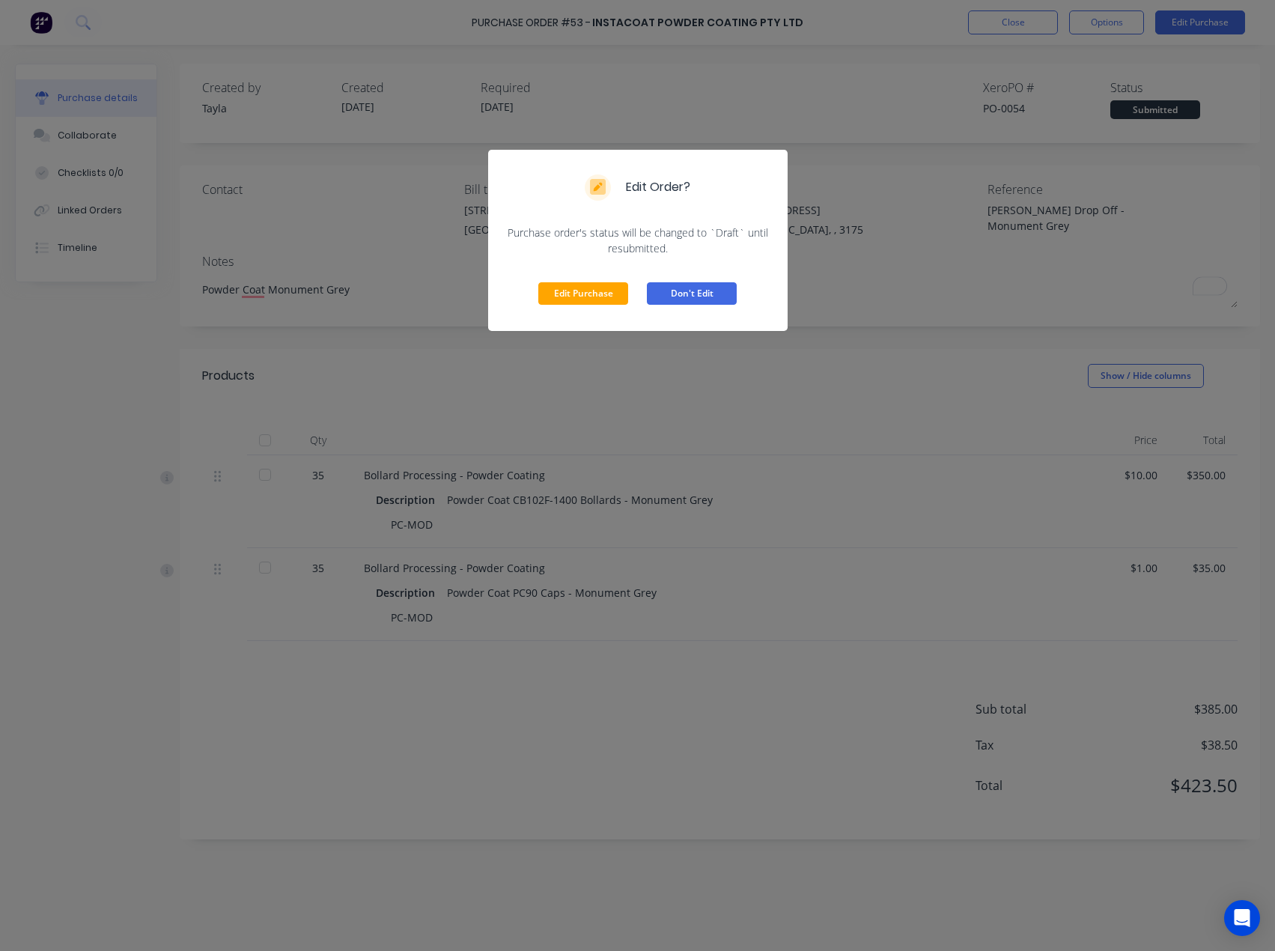
click at [679, 303] on button "Don't Edit" at bounding box center [692, 293] width 90 height 22
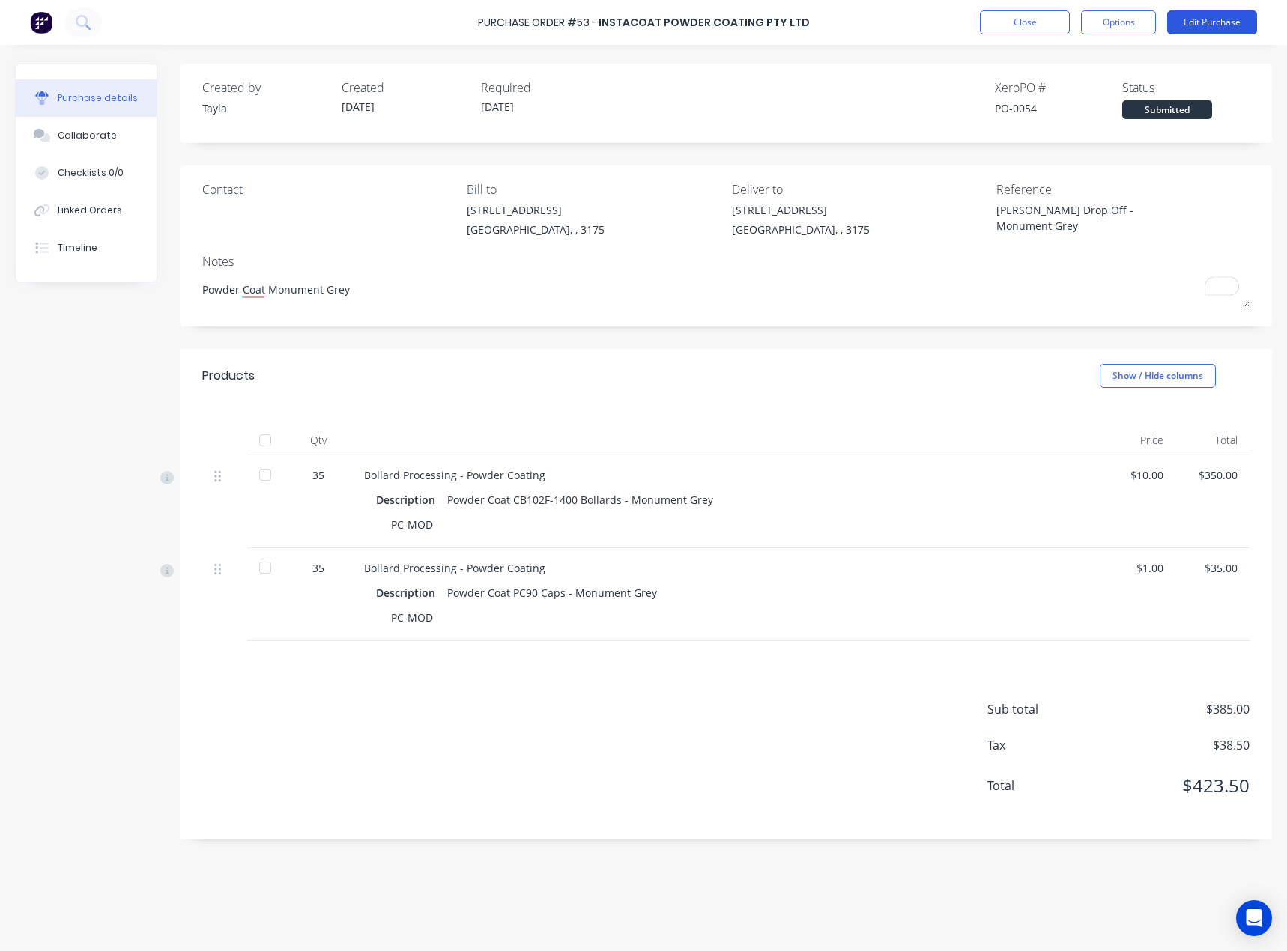
click at [1189, 28] on button "Edit Purchase" at bounding box center [1212, 22] width 90 height 24
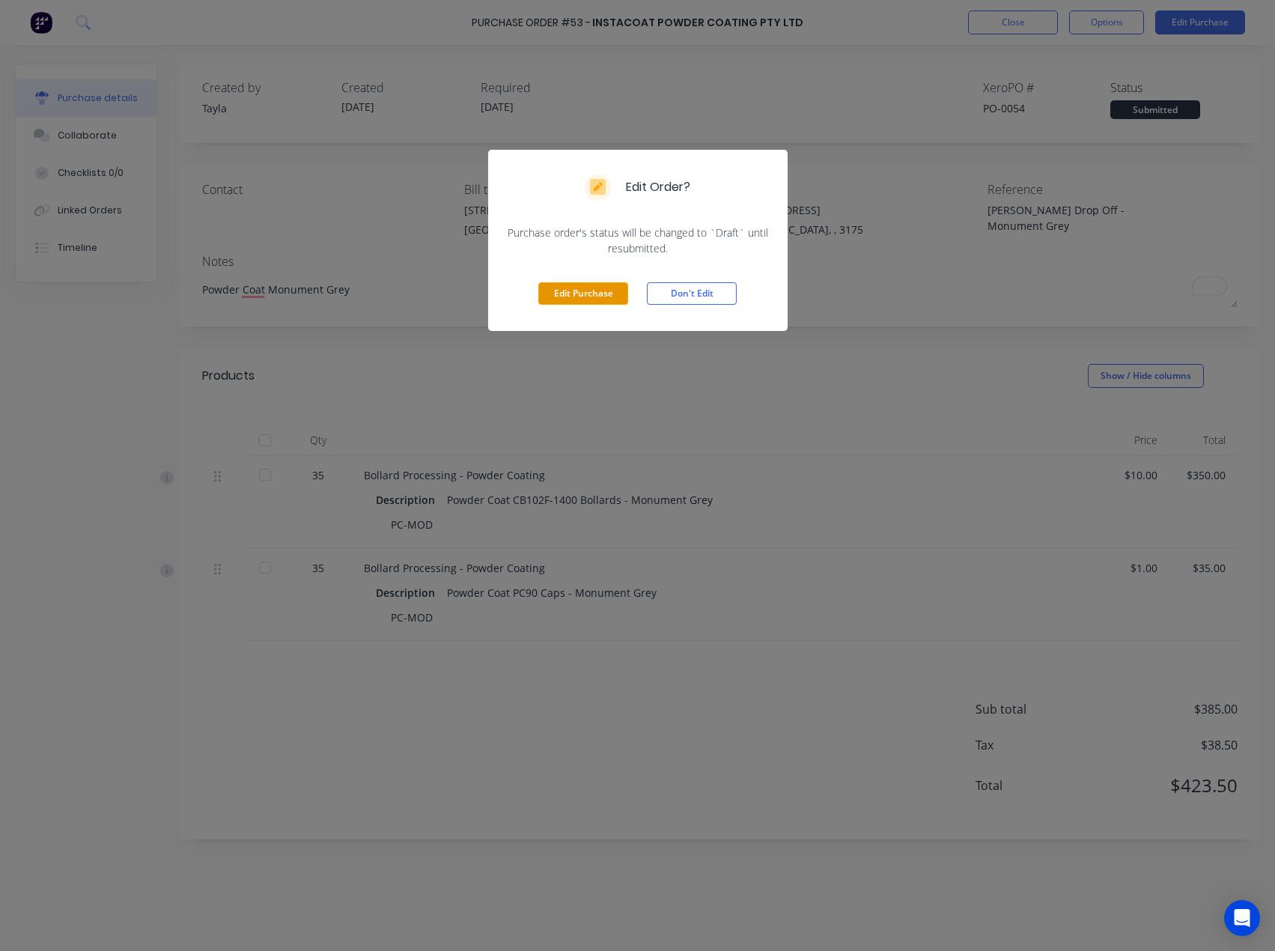
click at [589, 300] on button "Edit Purchase" at bounding box center [583, 293] width 90 height 22
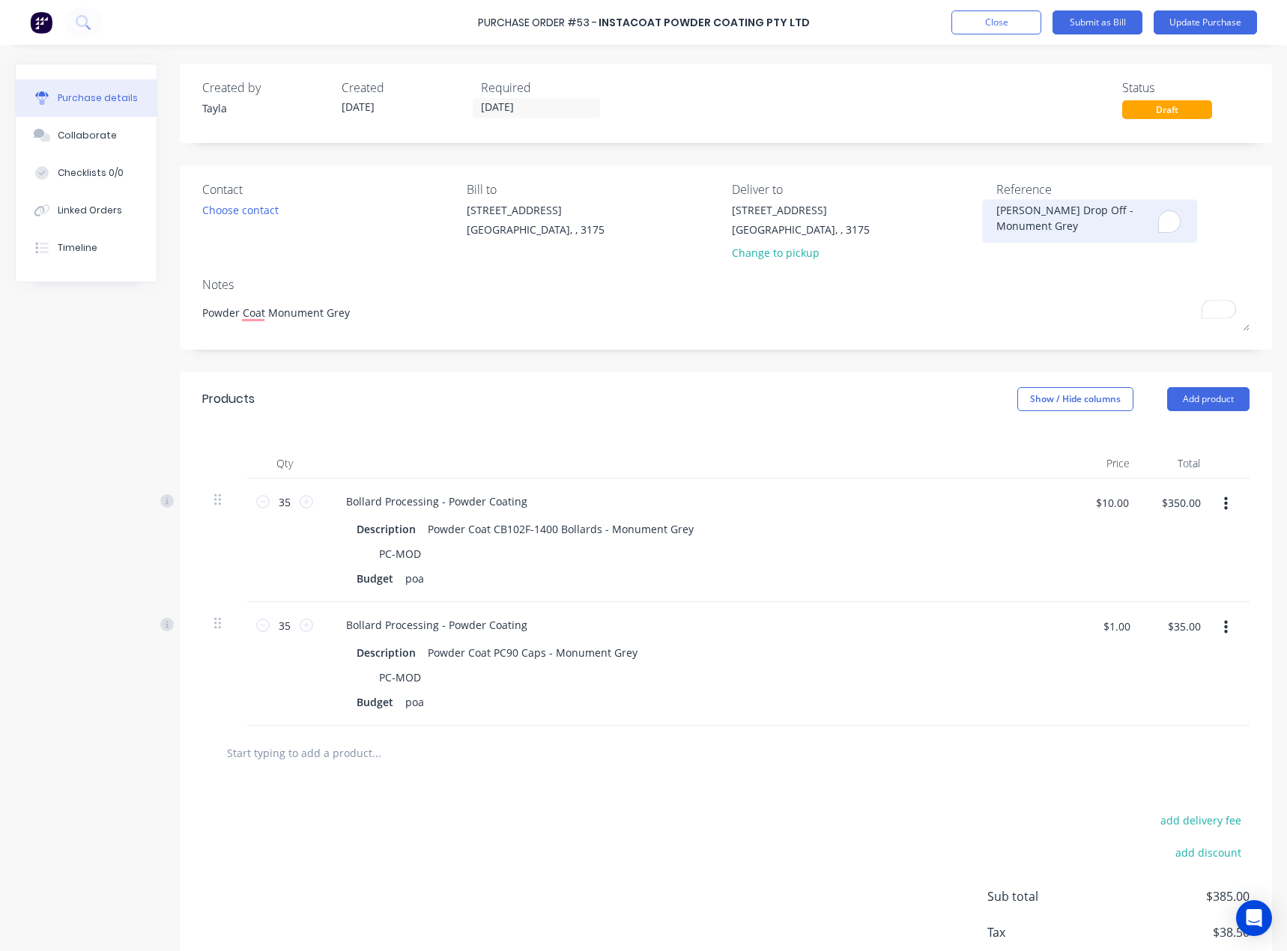
click at [1060, 204] on textarea "Ian Drop Off - Monument Grey" at bounding box center [1089, 219] width 187 height 34
click at [1056, 207] on textarea "Ian Drop Off - Monument Grey" at bounding box center [1089, 219] width 187 height 34
type textarea "x"
type textarea "Ian Drop Off 1- Monument Grey"
type textarea "x"
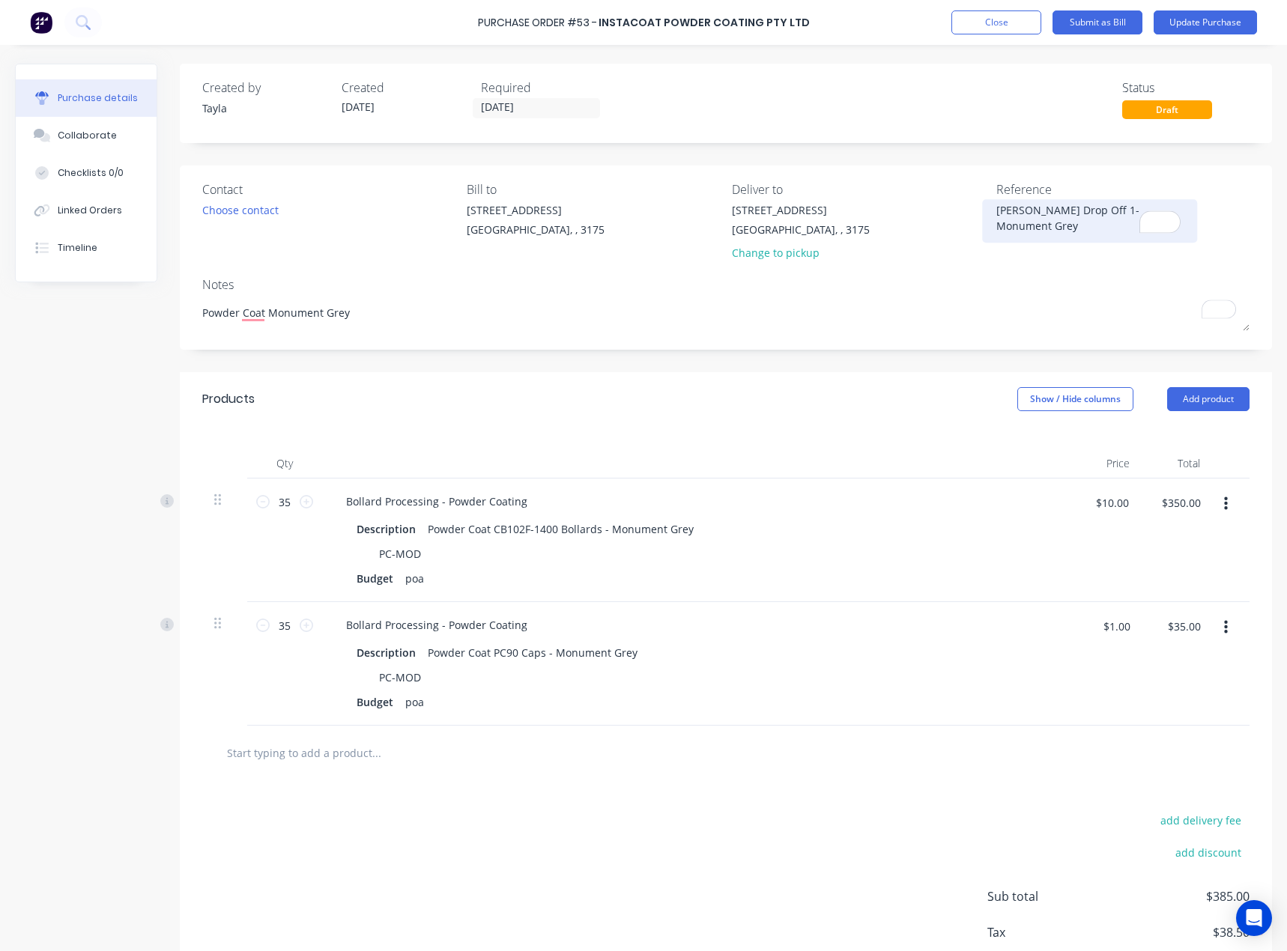
type textarea "Ian Drop Off 11- Monument Grey"
type textarea "x"
type textarea "Ian Drop Off 11/- Monument Grey"
type textarea "x"
type textarea "Ian Drop Off 11/0- Monument Grey"
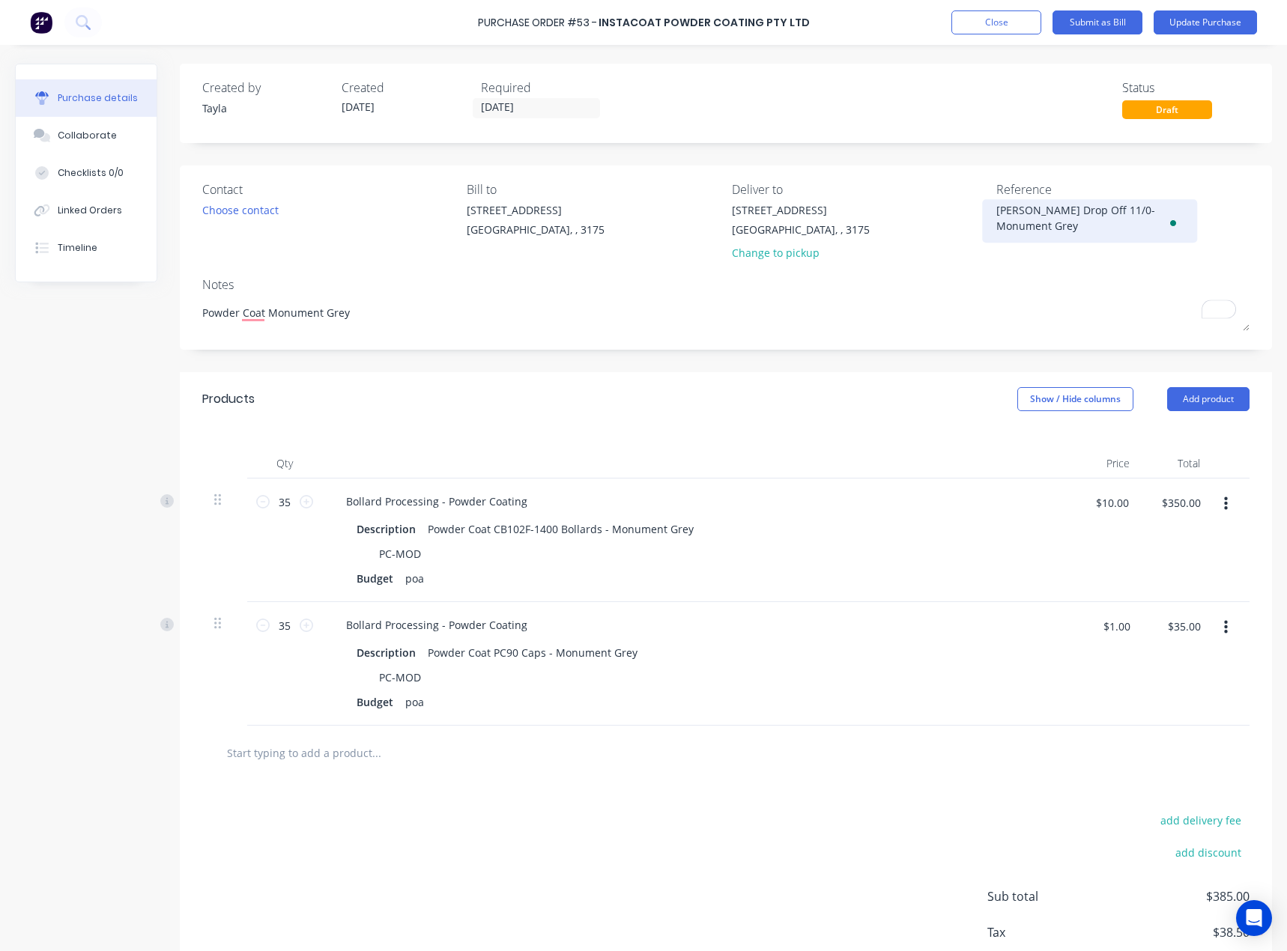
type textarea "x"
type textarea "Ian Drop Off 11/08- Monument Grey"
type textarea "x"
type textarea "Ian Drop Off 11/08/- Monument Grey"
type textarea "x"
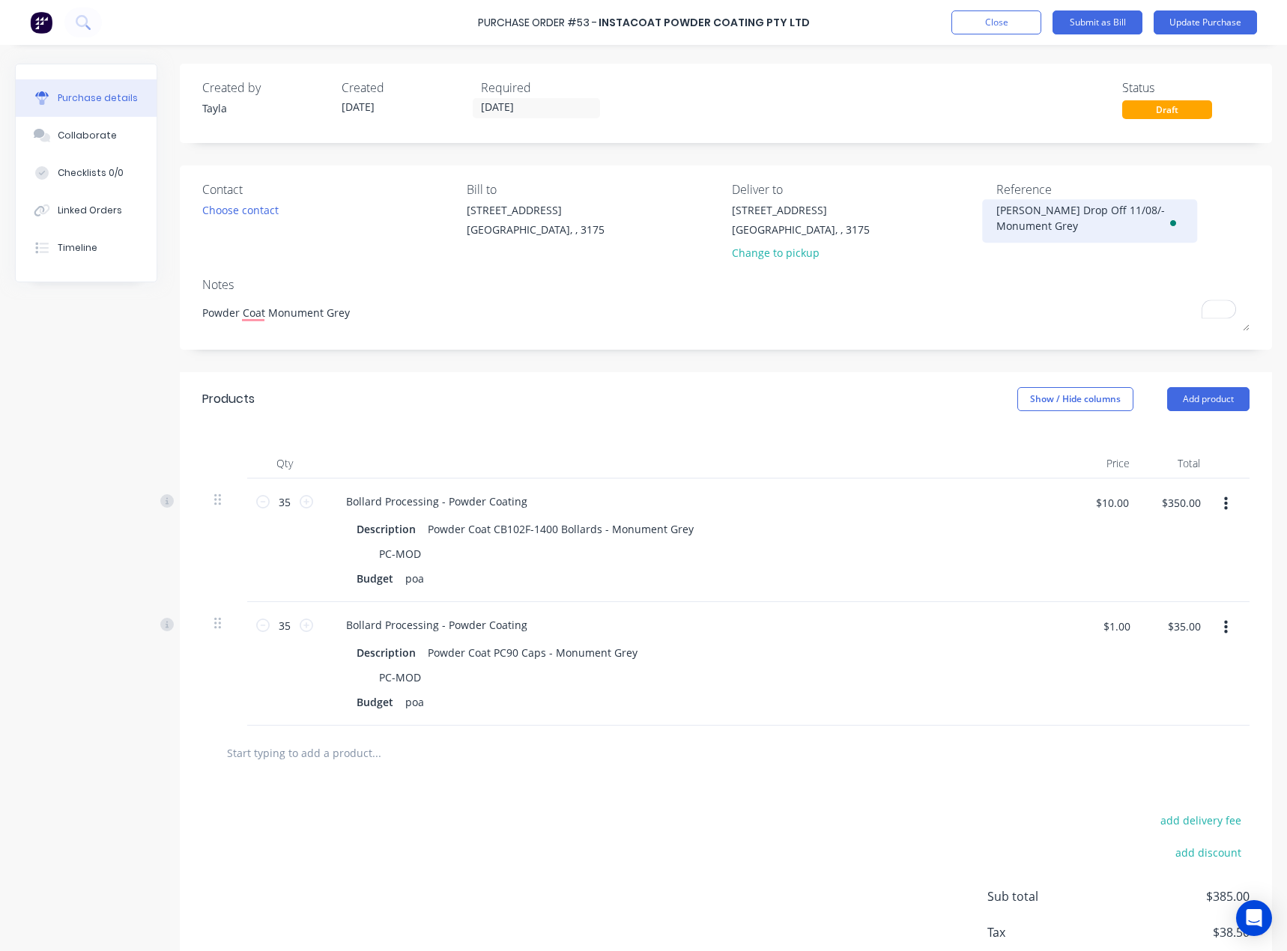
type textarea "Ian Drop Off 11/08/2- Monument Grey"
type textarea "x"
type textarea "Ian Drop Off 11/08/20- Monument Grey"
type textarea "x"
type textarea "Ian Drop Off 11/08/202- Monument Grey"
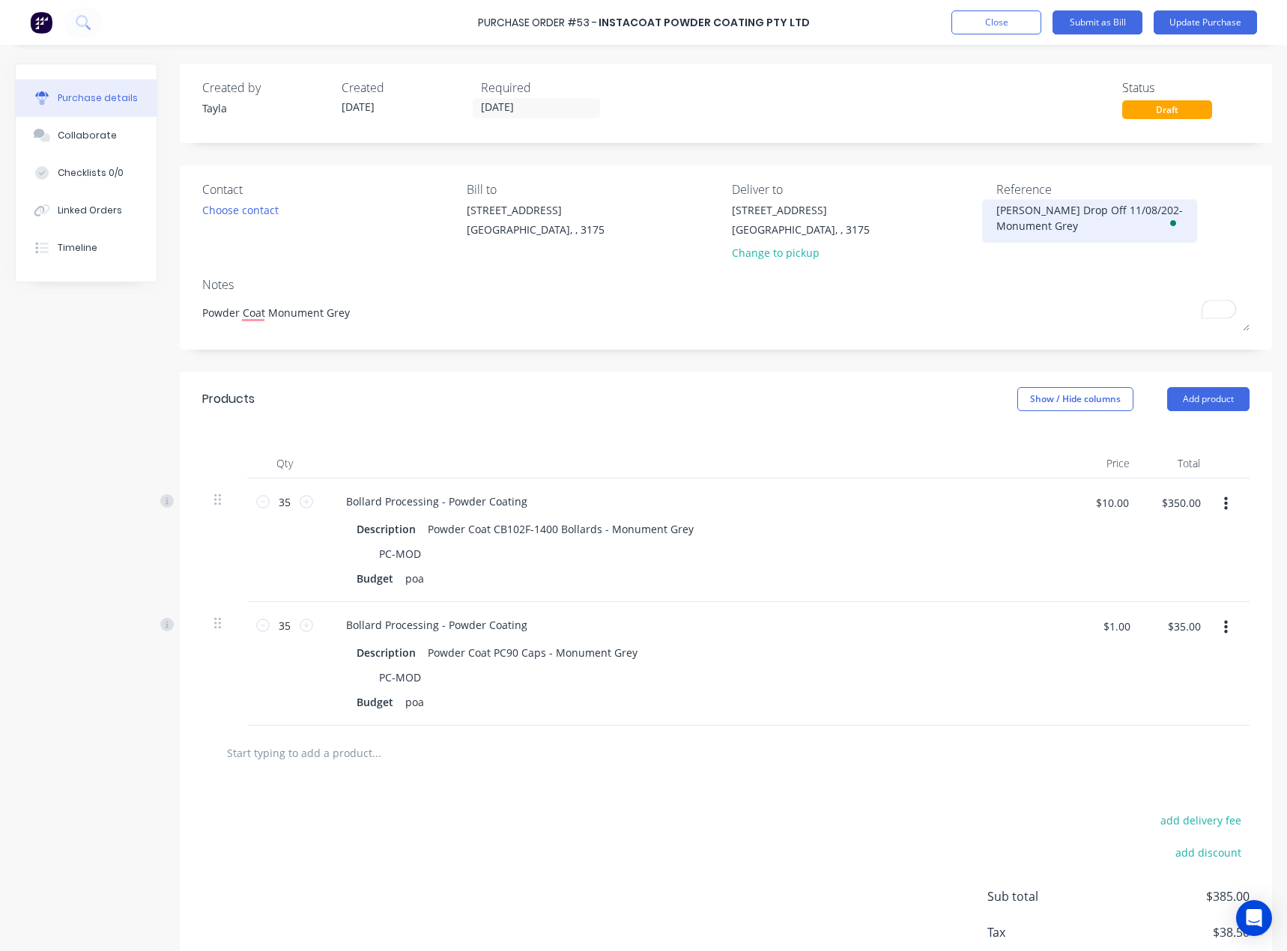
type textarea "x"
type textarea "Ian Drop Off 11/08/2025- Monument Grey"
type textarea "x"
type textarea "Ian Drop Off 11/08/2025 - Monument Grey"
drag, startPoint x: 1114, startPoint y: 210, endPoint x: 973, endPoint y: 206, distance: 140.1
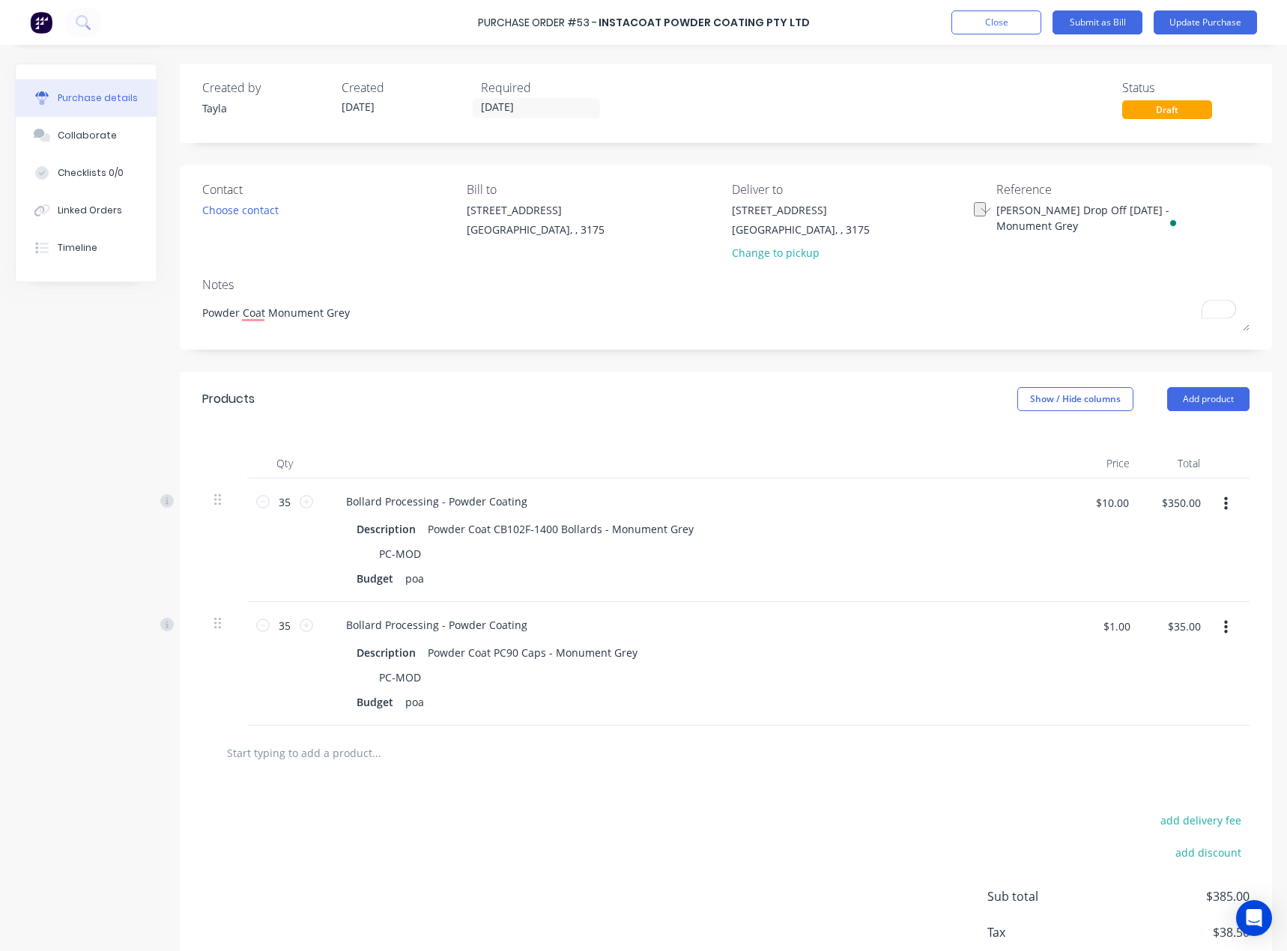
click at [973, 206] on div "Contact Choose contact Bill to 37 Marni St Dandenong South, , 3175 Deliver to 3…" at bounding box center [725, 224] width 1047 height 88
type textarea "x"
drag, startPoint x: 1027, startPoint y: 228, endPoint x: 965, endPoint y: 203, distance: 66.2
click at [965, 203] on div "Contact Choose contact Bill to 37 Marni St Dandenong South, , 3175 Deliver to 3…" at bounding box center [725, 224] width 1047 height 88
type textarea "Ian Drop Off 11/08/2025 - Monument Grey"
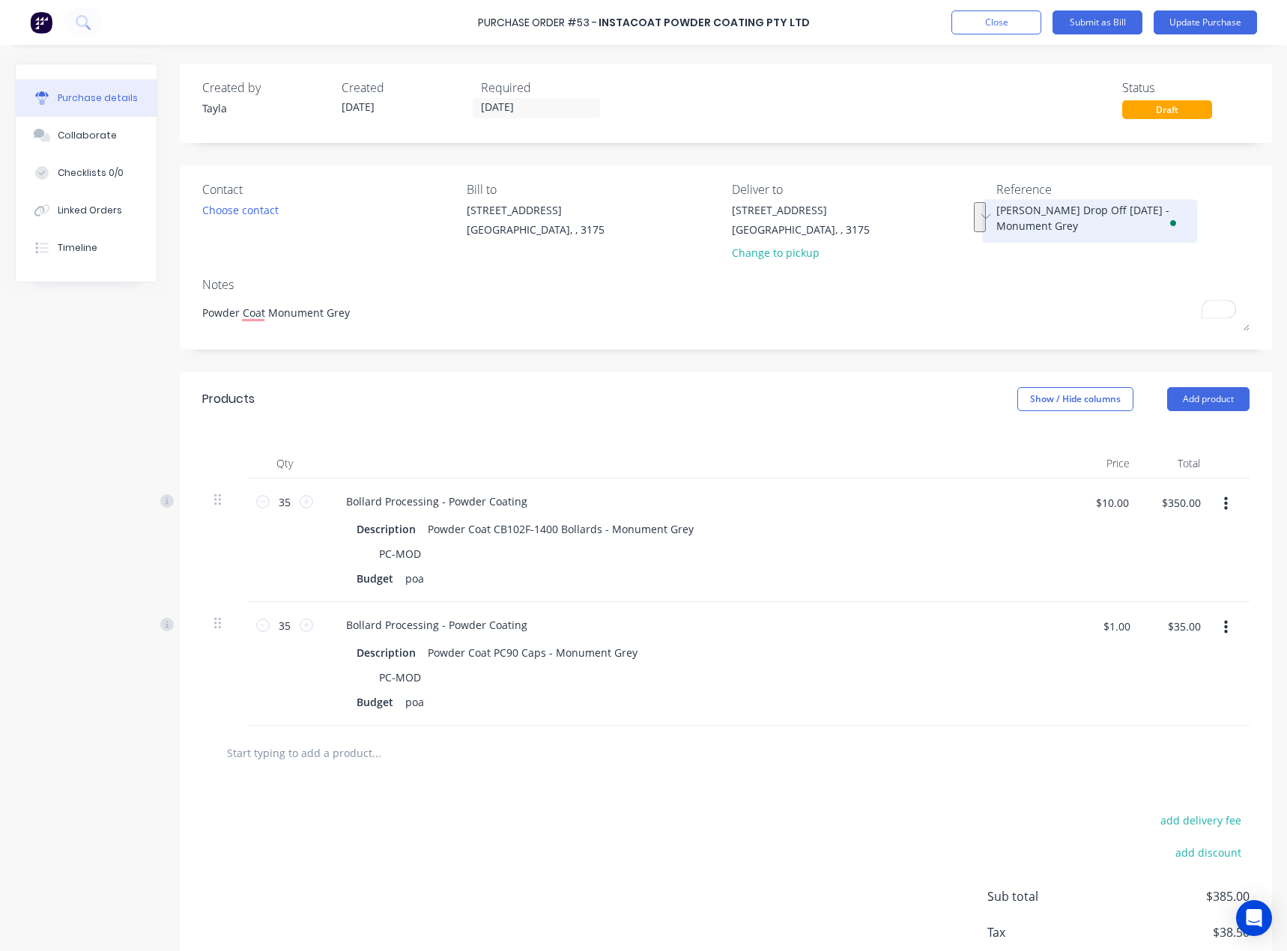
type textarea "x"
type textarea "Ian Drop Off 11/08/2025 - Monument Grey"
click at [1073, 202] on div "Ian Drop Off 11/08/2025 - Monument Grey" at bounding box center [1089, 220] width 187 height 37
drag, startPoint x: 1112, startPoint y: 204, endPoint x: 899, endPoint y: 208, distance: 213.5
click at [899, 208] on div "Contact Choose contact Bill to 37 Marni St Dandenong South, , 3175 Deliver to 3…" at bounding box center [725, 224] width 1047 height 88
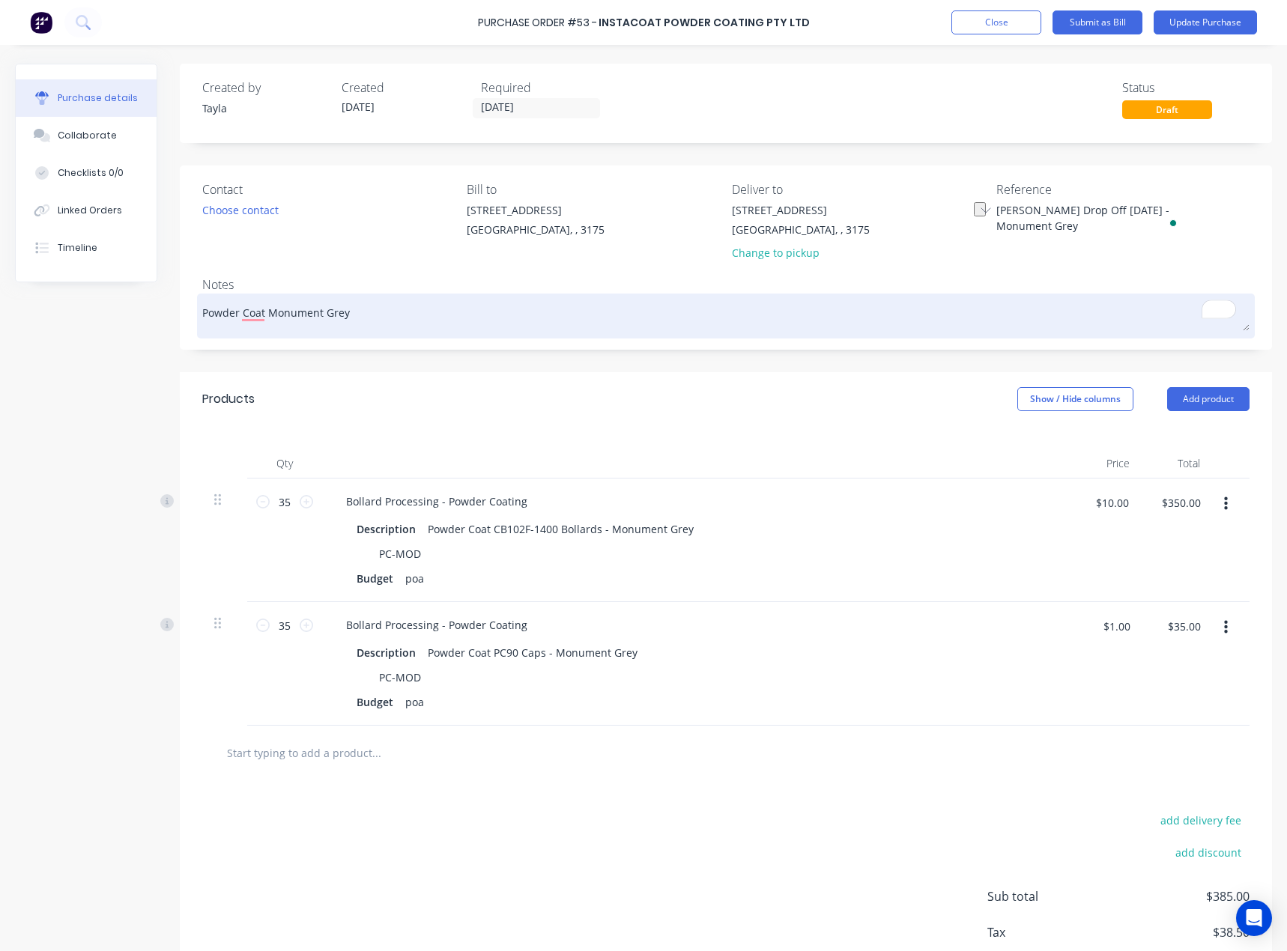
click at [202, 309] on div "Powder Coat Monument Grey" at bounding box center [725, 315] width 1047 height 37
click at [202, 311] on div "Powder Coat Monument Grey" at bounding box center [725, 315] width 1047 height 37
click at [204, 312] on textarea "Powder Coat Monument Grey" at bounding box center [725, 314] width 1047 height 34
paste textarea "Ian Drop Off 11/08/2025"
type textarea "x"
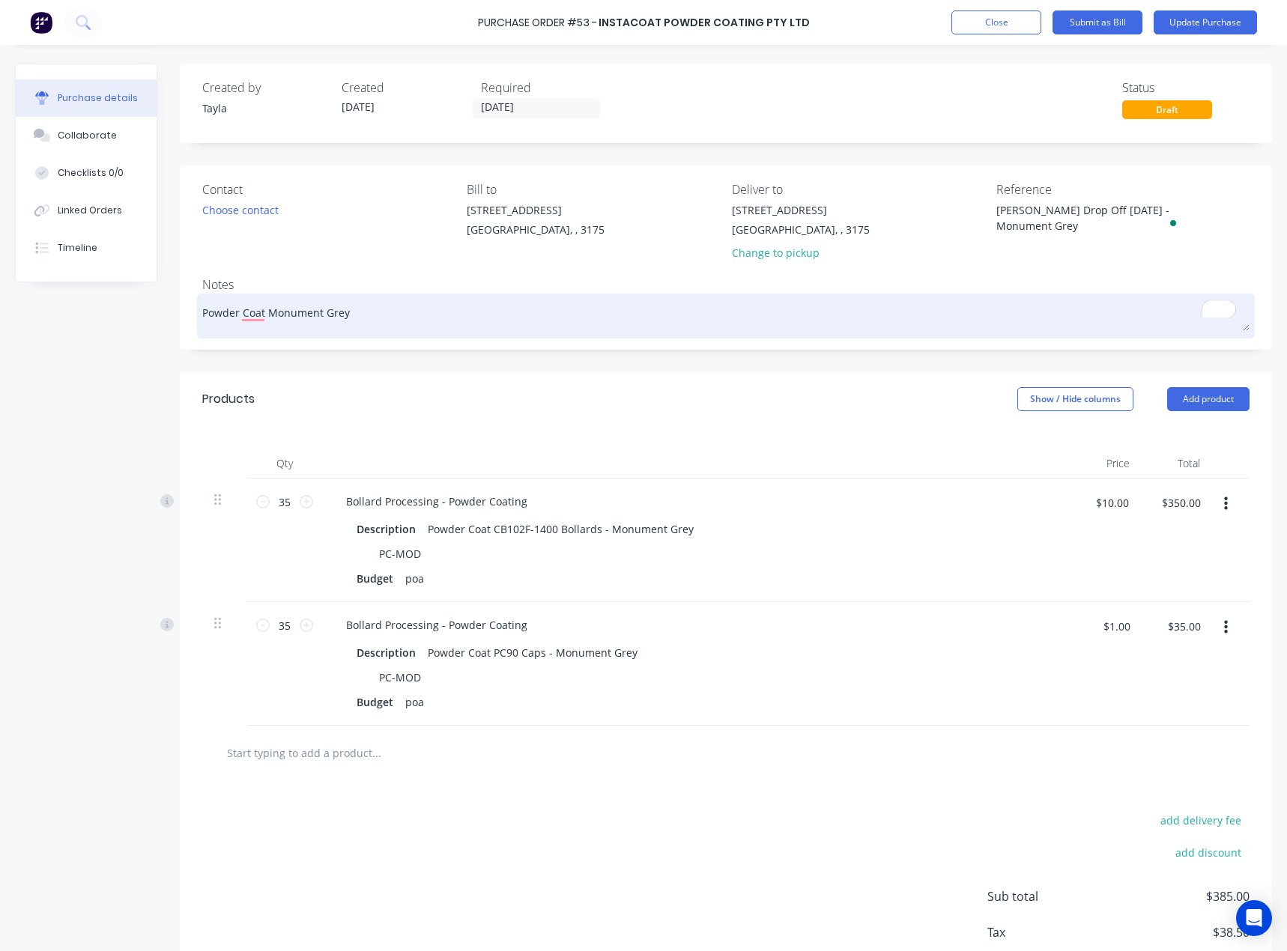
type textarea "Ian Drop Off 11/08/2025Powder Coat Monument Grey"
type textarea "x"
type textarea "Ian Drop Off 11/08/2025 Powder Coat Monument Grey"
type textarea "x"
type textarea "Ian Drop Off 11/08/2025 -Powder Coat Monument Grey"
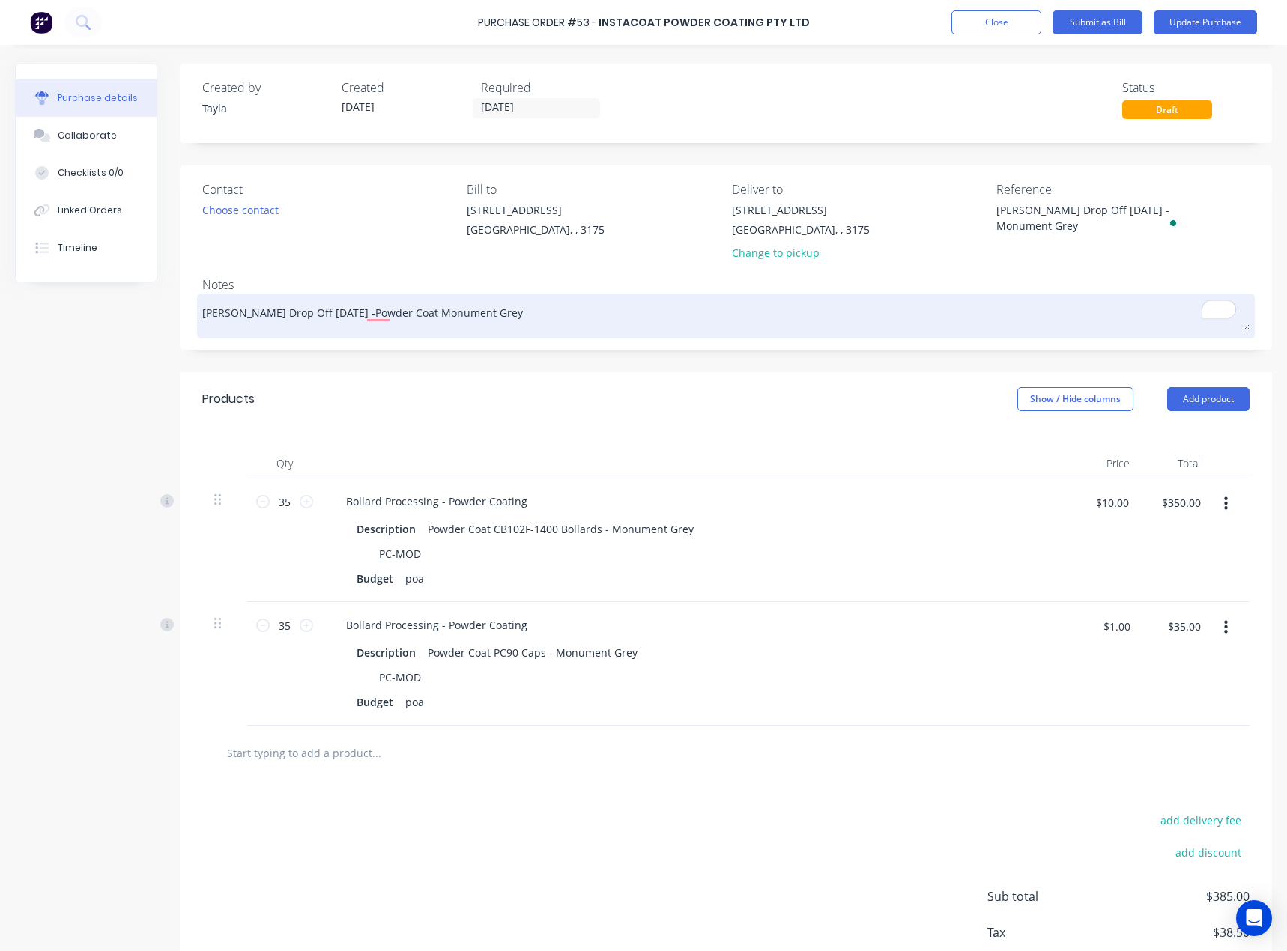
type textarea "x"
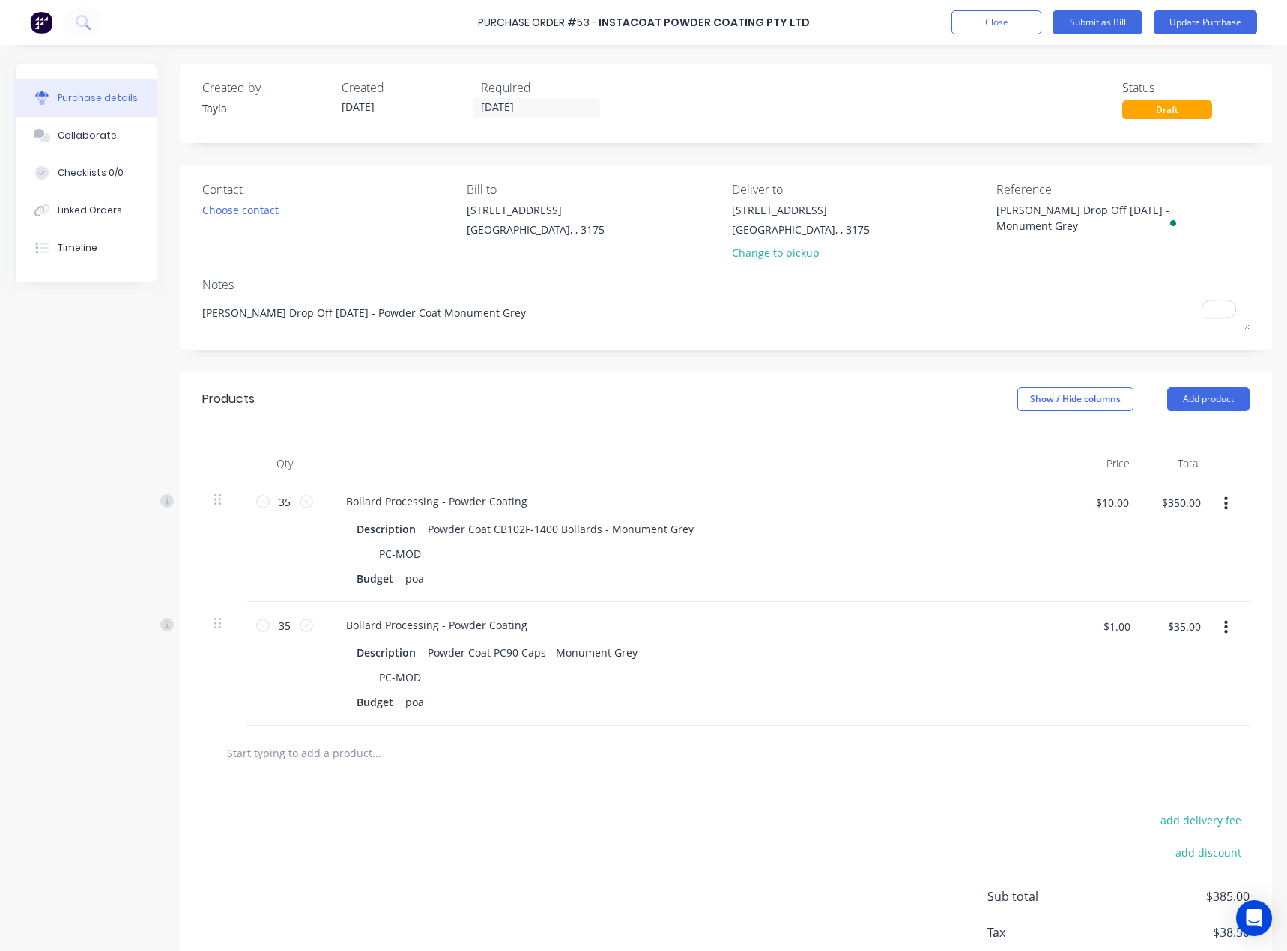
type textarea "Ian Drop Off 11/08/2025 - Powder Coat Monument Grey"
type textarea "x"
type textarea "Ian Drop Off 11/08/2025 - Powder Coat Monument Grey"
click at [663, 341] on div "Contact Choose contact Bill to 37 Marni St Dandenong South, , 3175 Deliver to 3…" at bounding box center [726, 257] width 1092 height 184
click at [1230, 21] on button "Update Purchase" at bounding box center [1204, 22] width 103 height 24
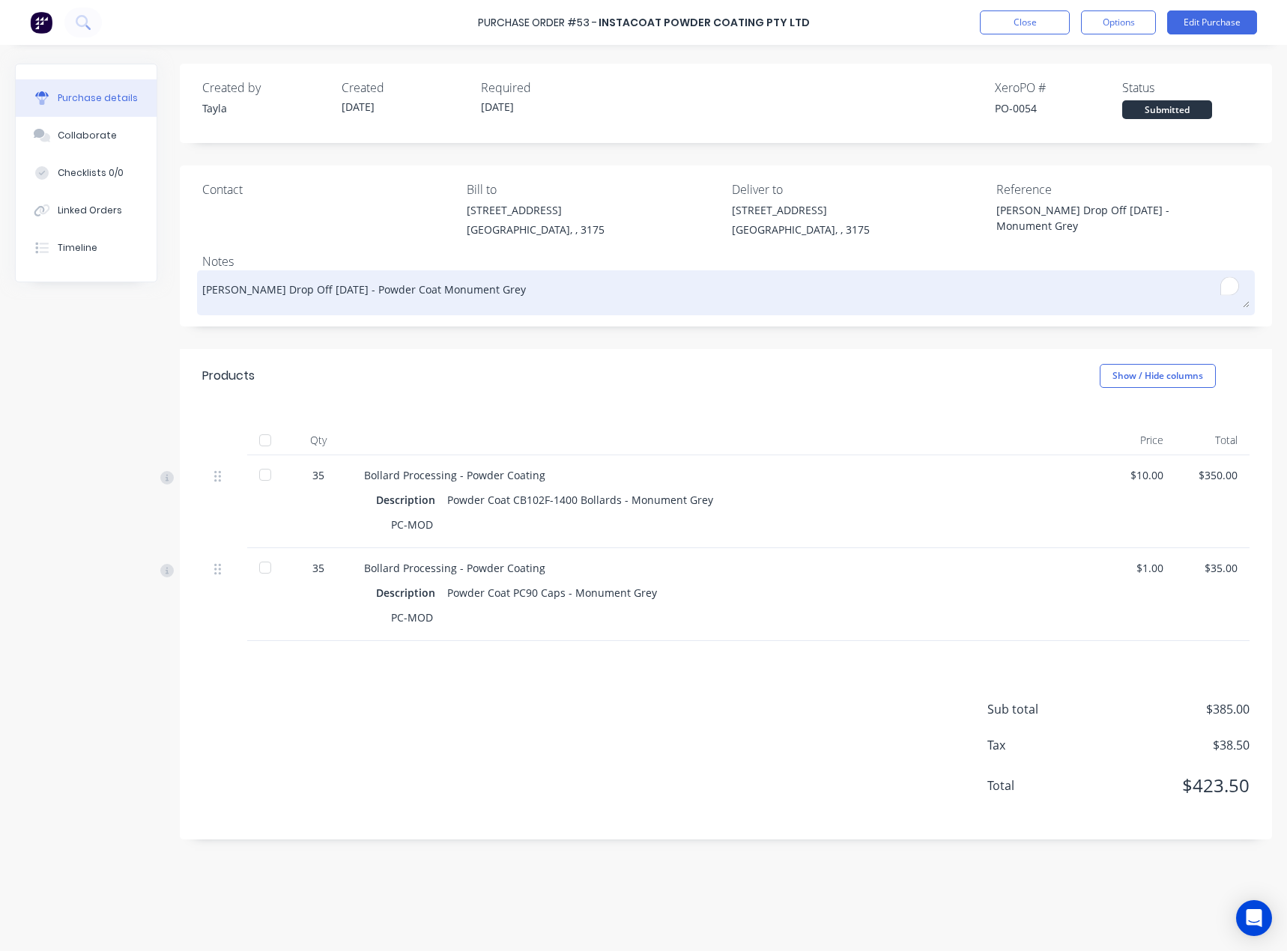
drag, startPoint x: 452, startPoint y: 290, endPoint x: 394, endPoint y: 288, distance: 57.7
click at [394, 288] on textarea "Ian Drop Off 11/08/2025 - Powder Coat Monument Grey" at bounding box center [725, 291] width 1047 height 34
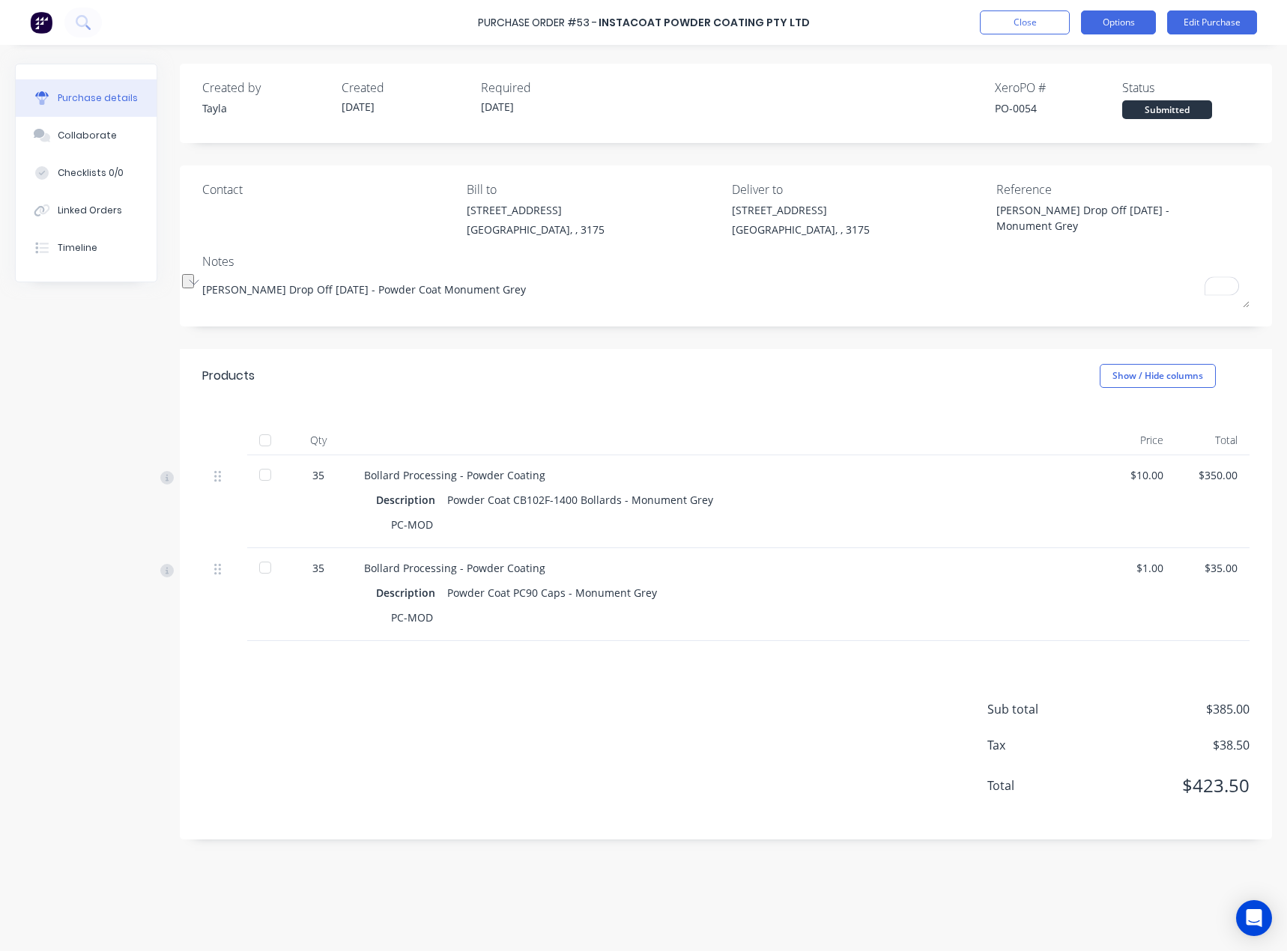
click at [1133, 28] on button "Options" at bounding box center [1118, 22] width 75 height 24
click at [814, 127] on div "Created by Tayla Created 11/08/25 Required 11/08/25 Xero PO # PO-0054 Status Su…" at bounding box center [726, 103] width 1092 height 79
click at [1229, 22] on button "Edit Purchase" at bounding box center [1212, 22] width 90 height 24
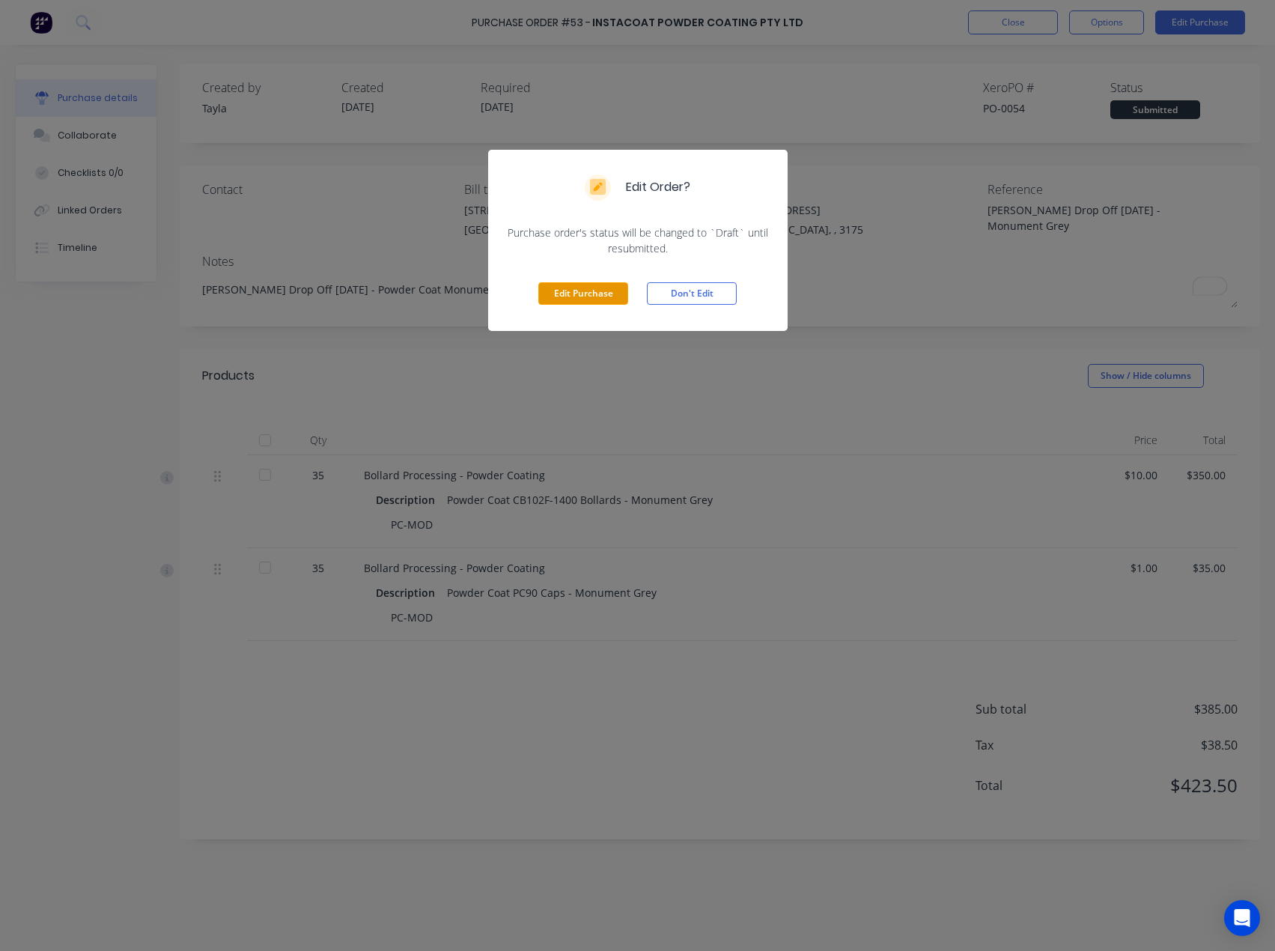
click at [607, 291] on button "Edit Purchase" at bounding box center [583, 293] width 90 height 22
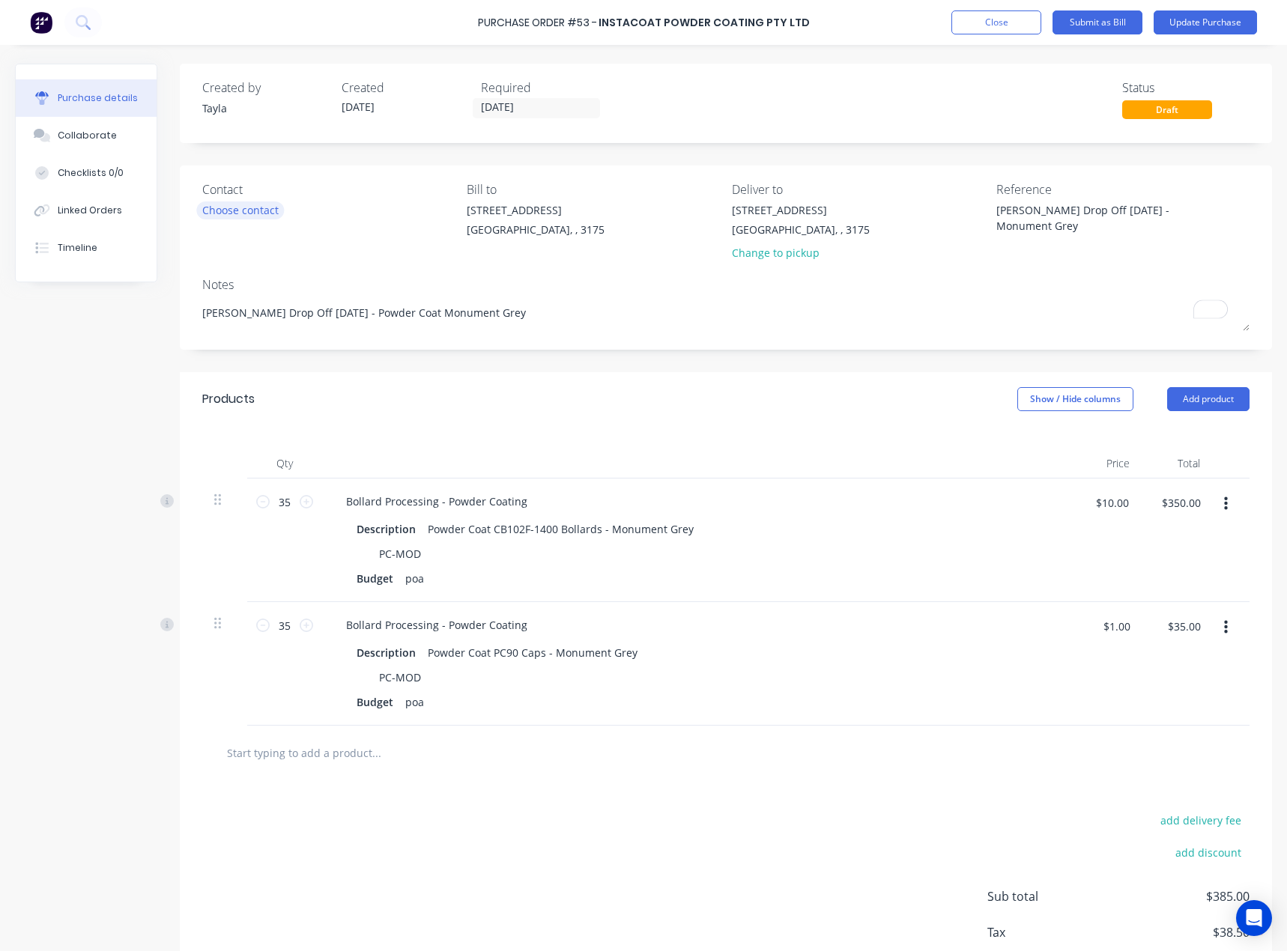
click at [270, 204] on div "Choose contact" at bounding box center [240, 210] width 76 height 16
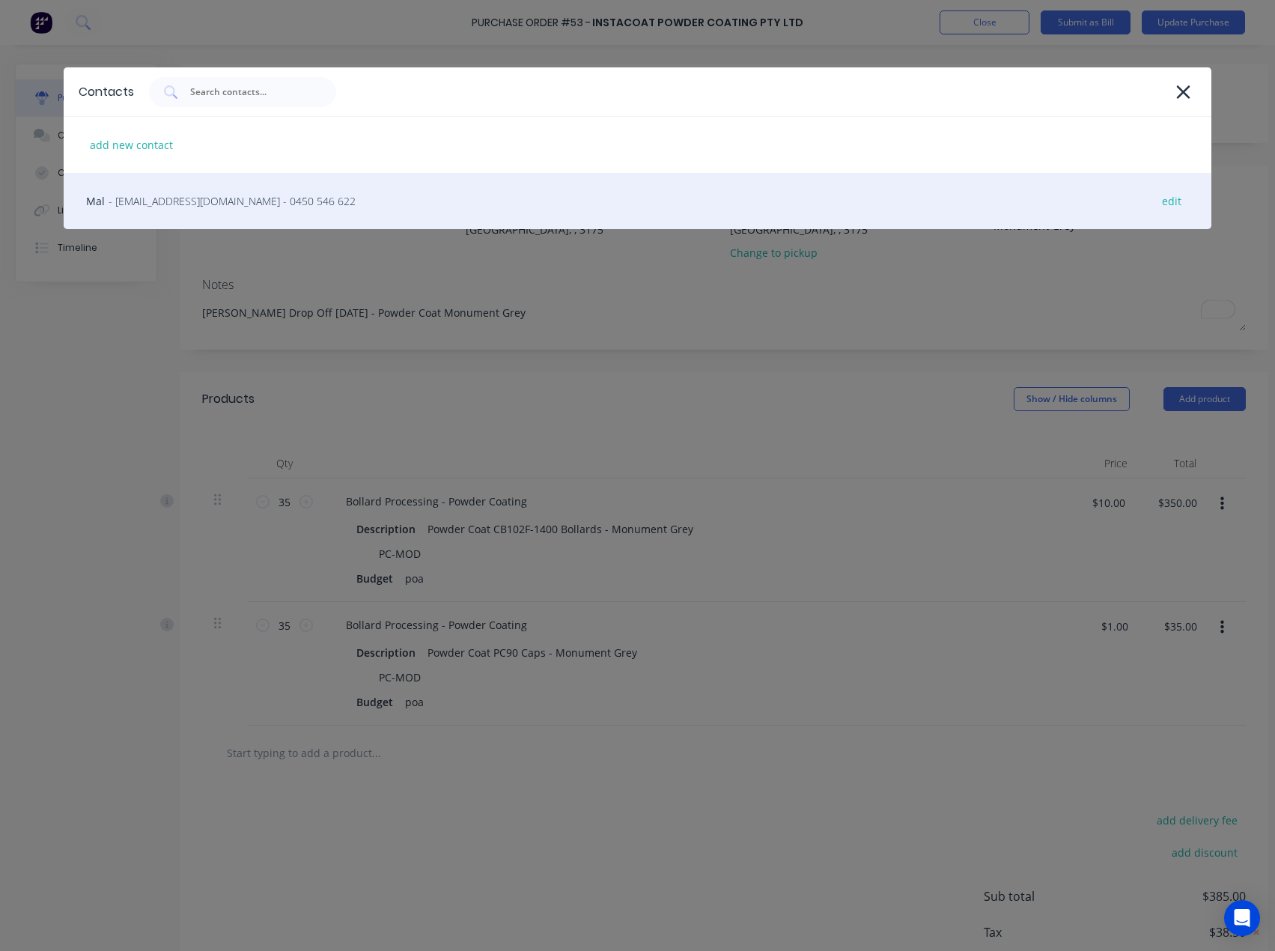
click at [231, 201] on span "- sales@instacoat.com.au - 0450 546 622" at bounding box center [232, 201] width 247 height 16
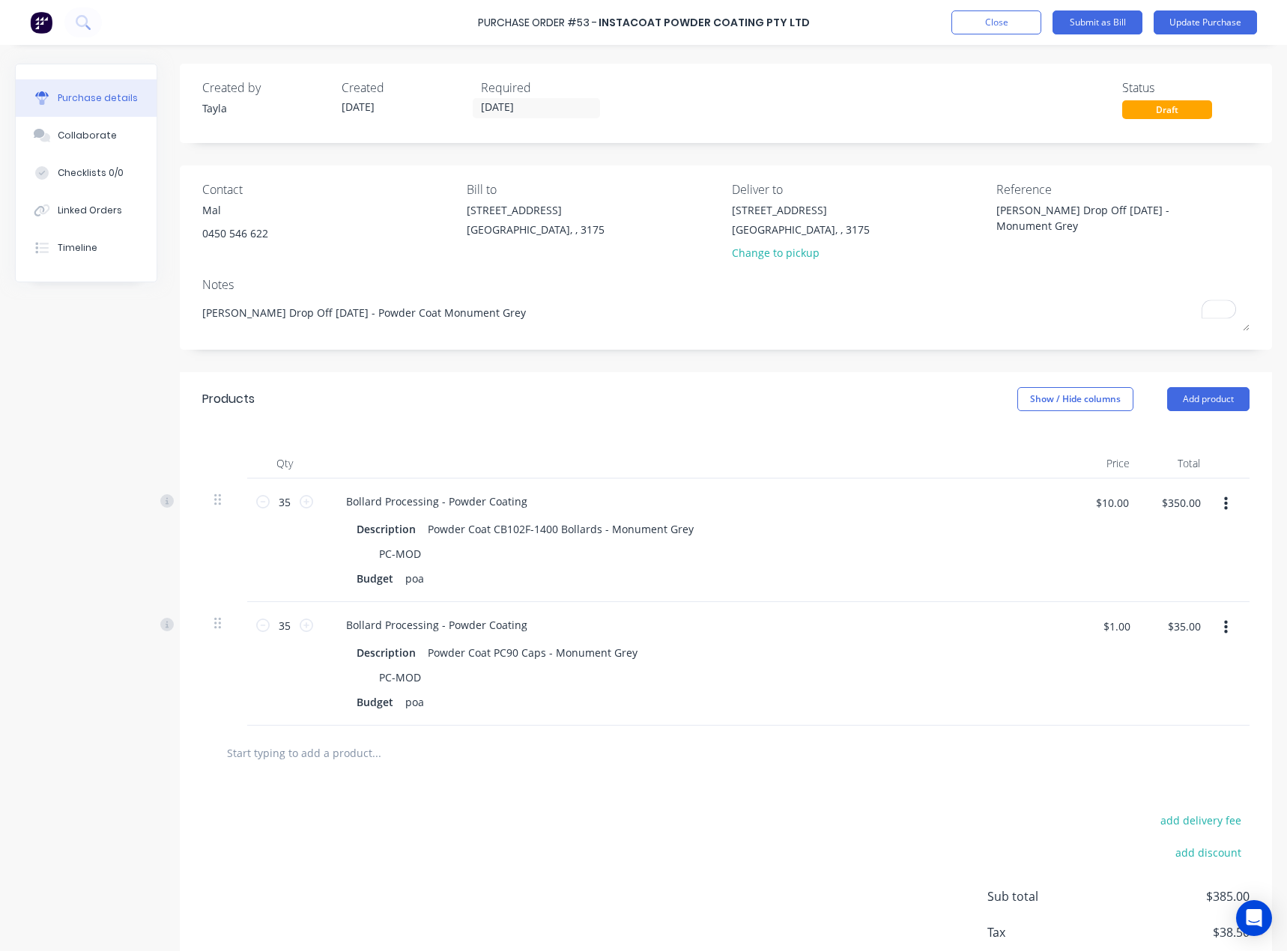
click at [404, 275] on div "Contact Mal 0450 546 622 Bill to 37 Marni St Dandenong South, , 3175 Deliver to…" at bounding box center [726, 257] width 1092 height 184
click at [1194, 19] on button "Update Purchase" at bounding box center [1204, 22] width 103 height 24
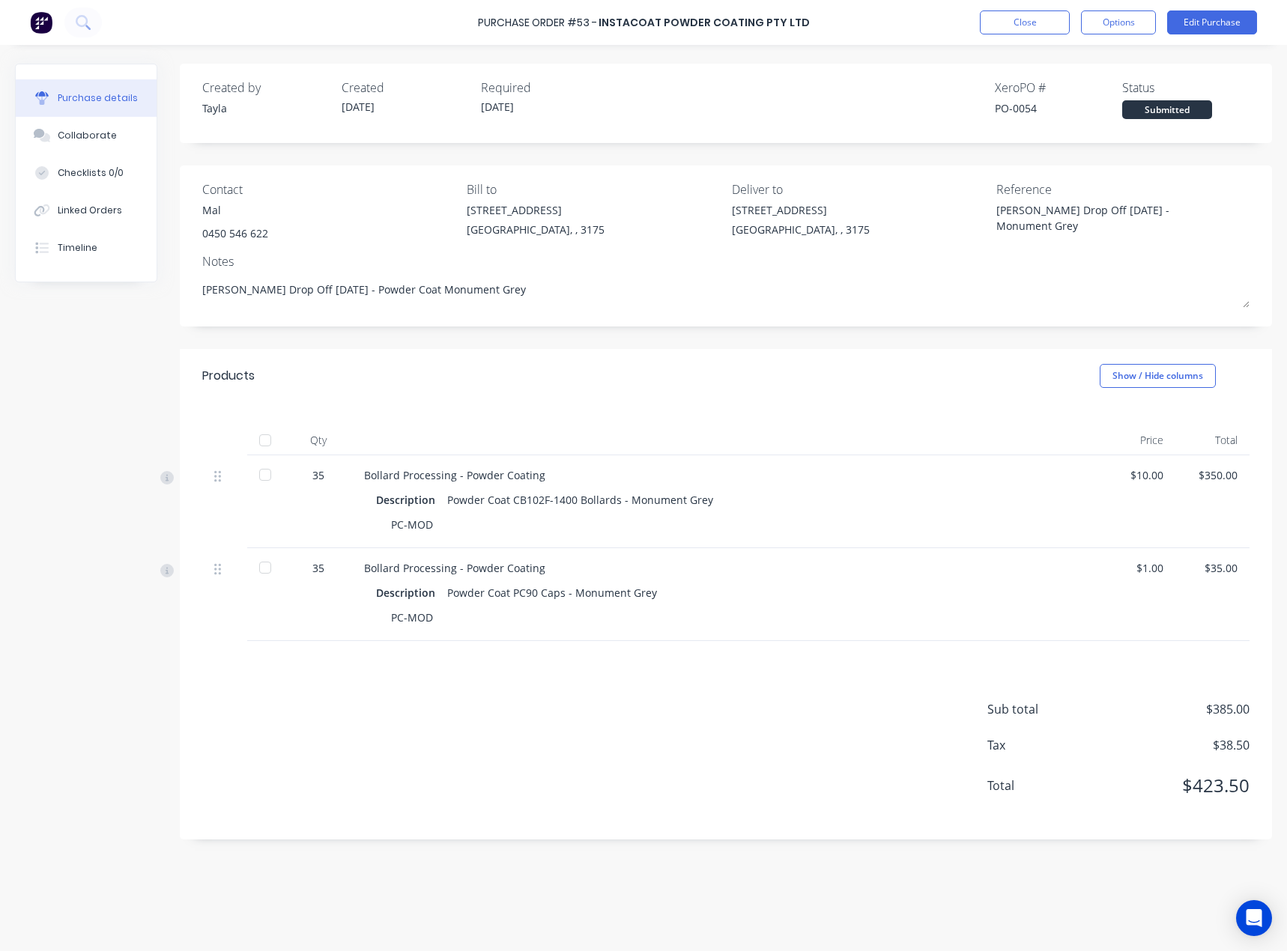
click at [912, 219] on div "37 Marni St Dandenong South, , 3175" at bounding box center [858, 223] width 253 height 43
click at [1118, 23] on button "Options" at bounding box center [1118, 22] width 75 height 24
click at [1089, 63] on div "Print / Email" at bounding box center [1084, 61] width 115 height 22
click at [1074, 91] on div "With pricing" at bounding box center [1084, 91] width 115 height 22
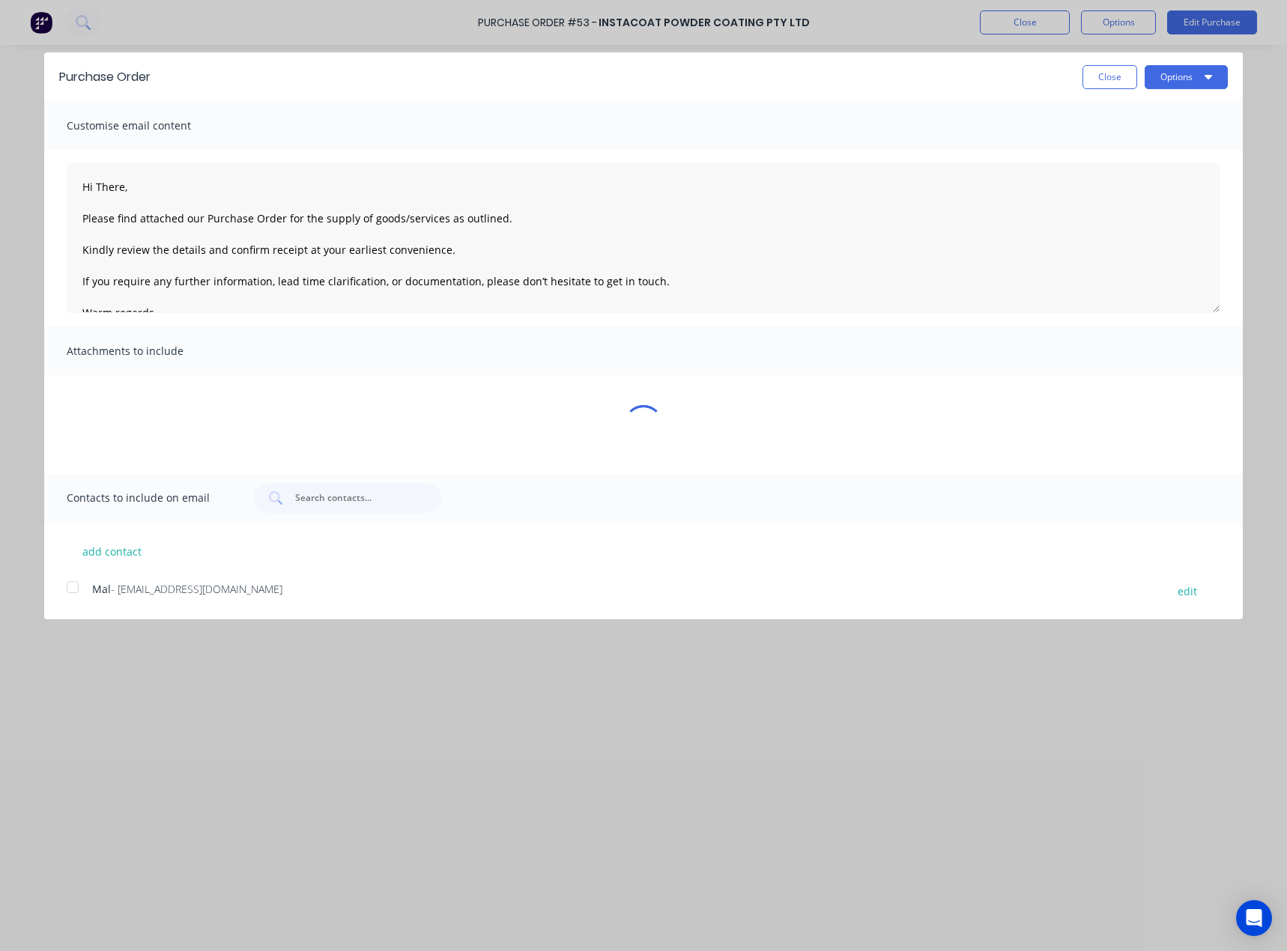
type textarea "x"
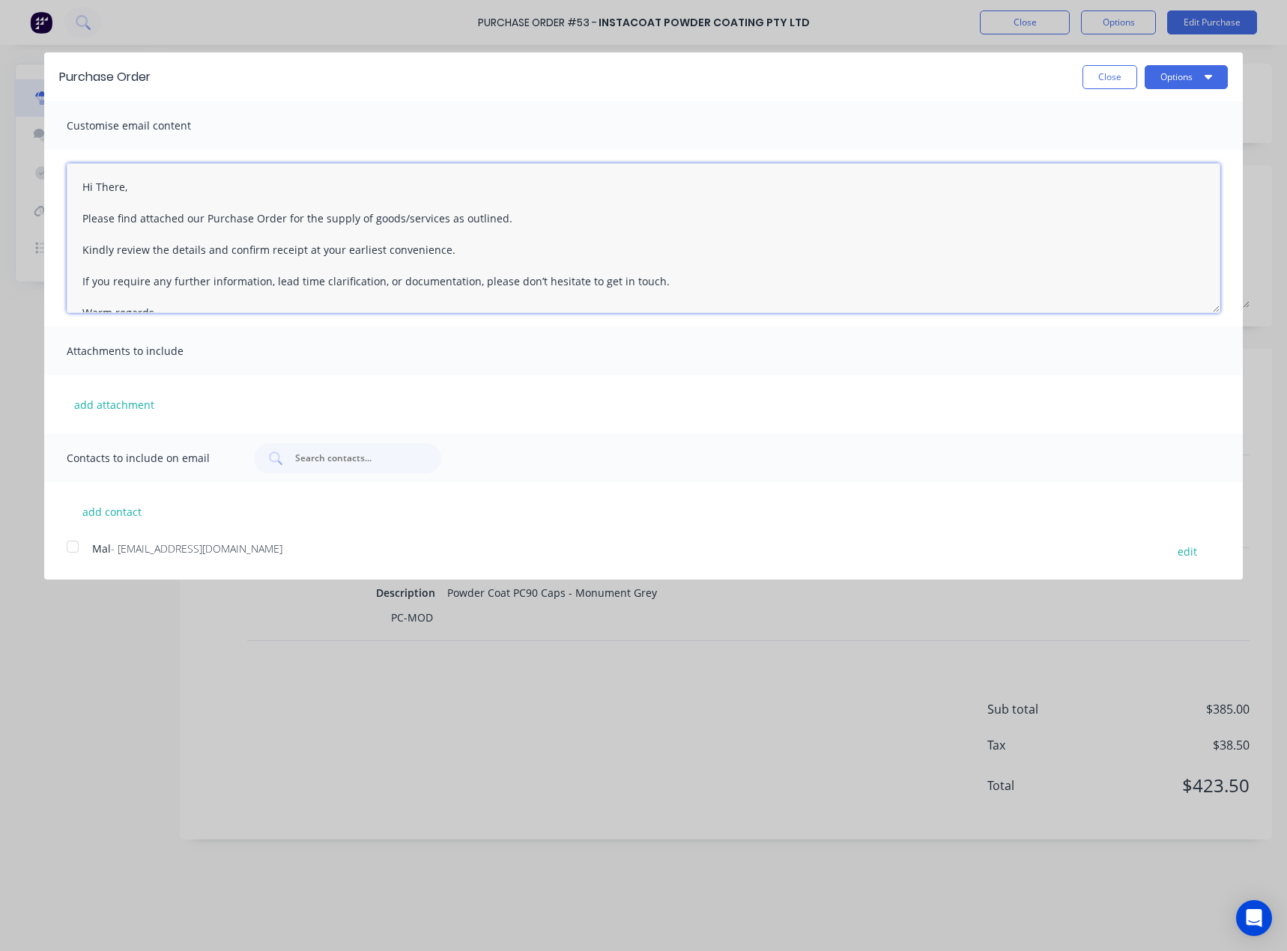
click at [98, 169] on textarea "Hi There, Please find attached our Purchase Order for the supply of goods/servi…" at bounding box center [643, 238] width 1153 height 150
click at [107, 184] on textarea "Hi There, Please find attached our Purchase Order for the supply of goods/servi…" at bounding box center [643, 238] width 1153 height 150
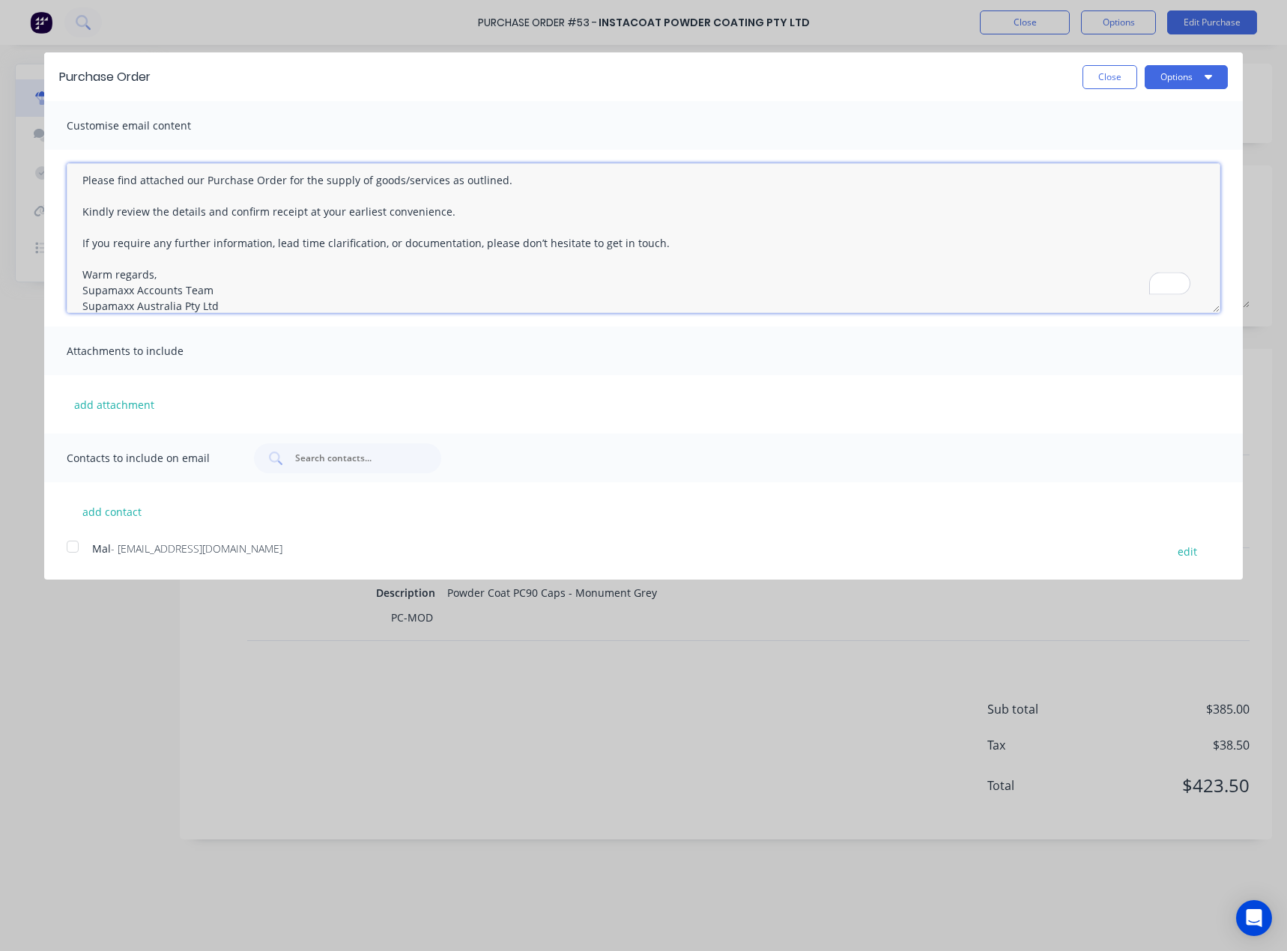
scroll to position [75, 0]
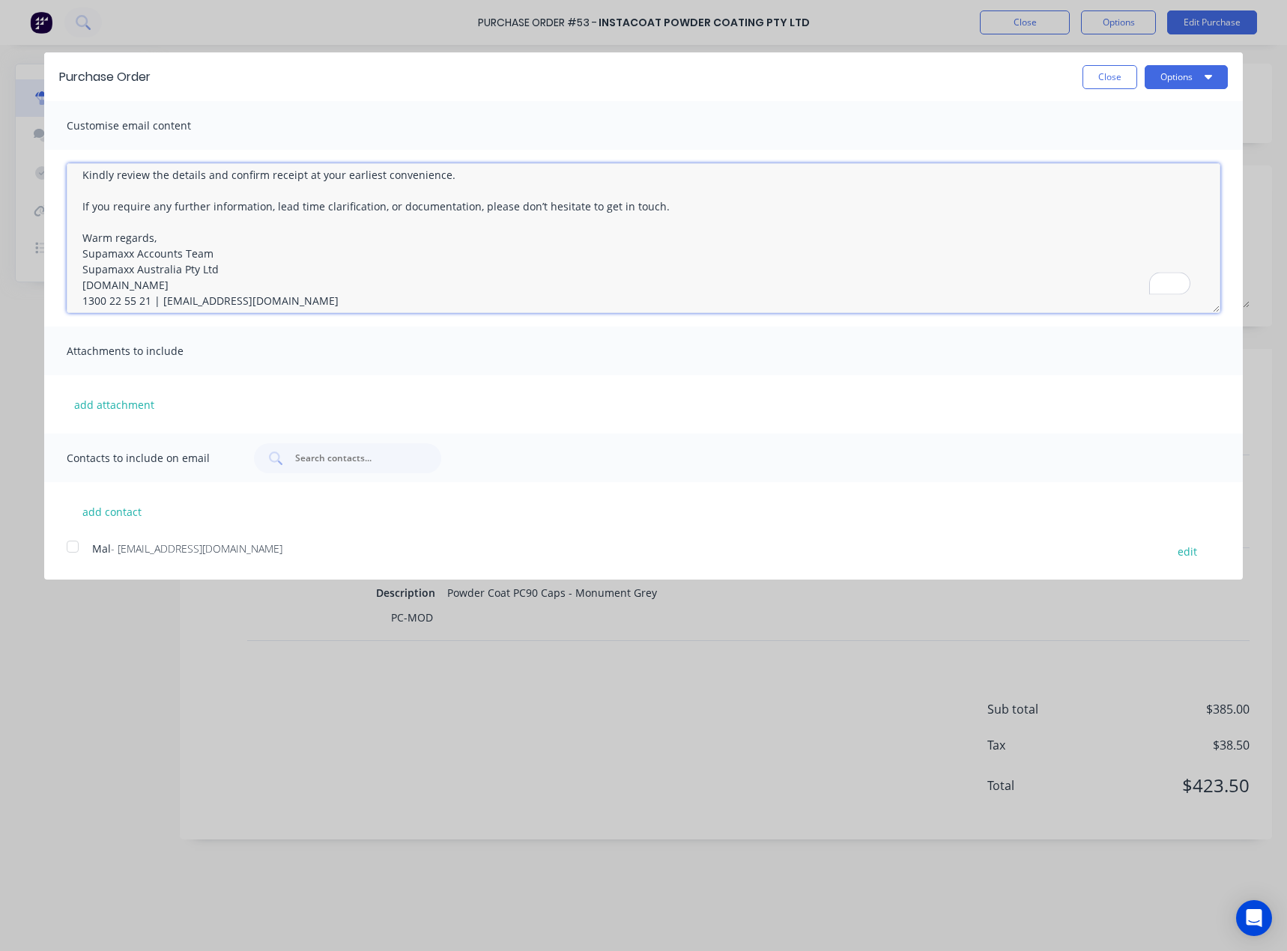
click at [78, 553] on div at bounding box center [73, 547] width 30 height 30
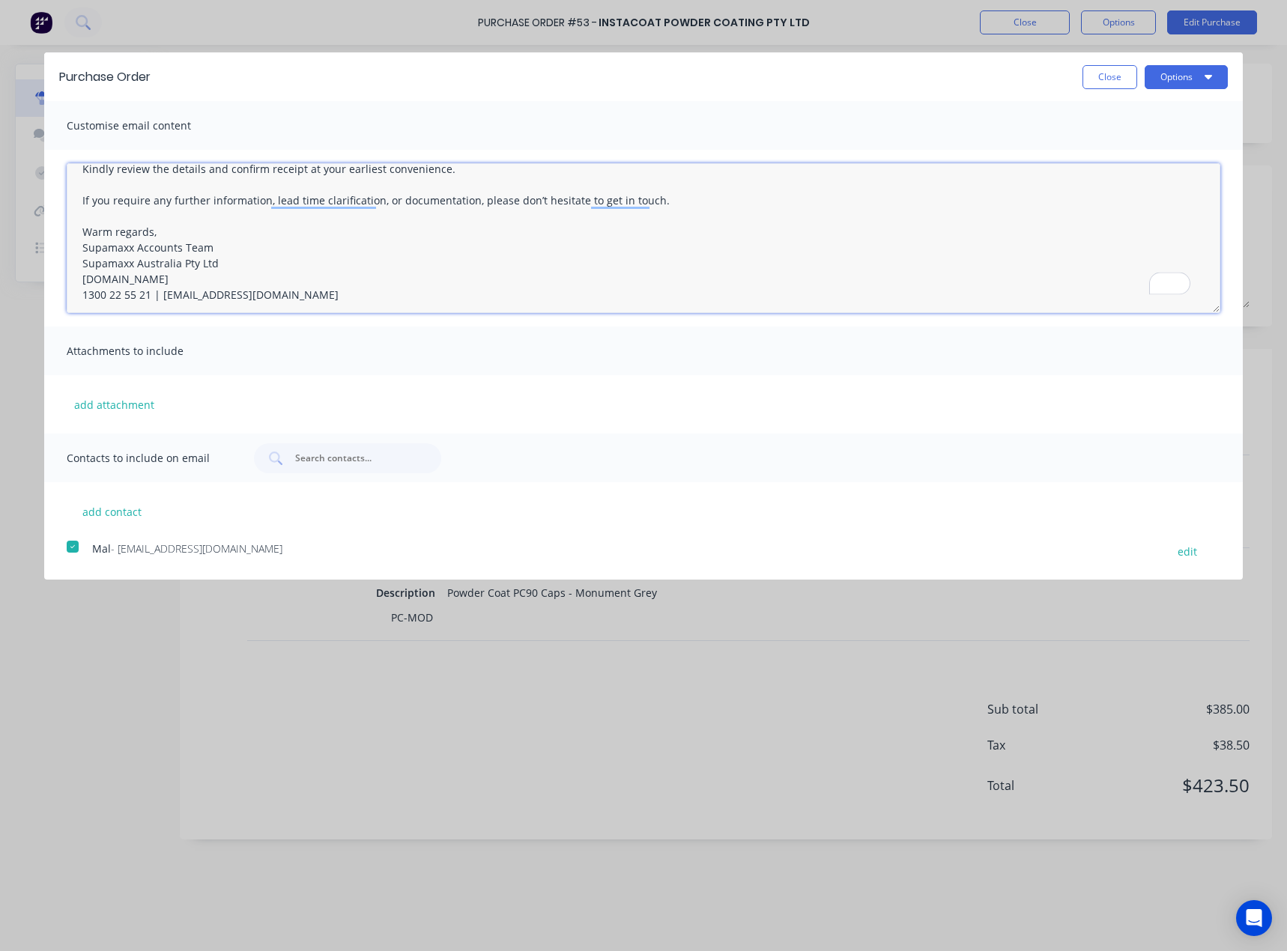
scroll to position [0, 0]
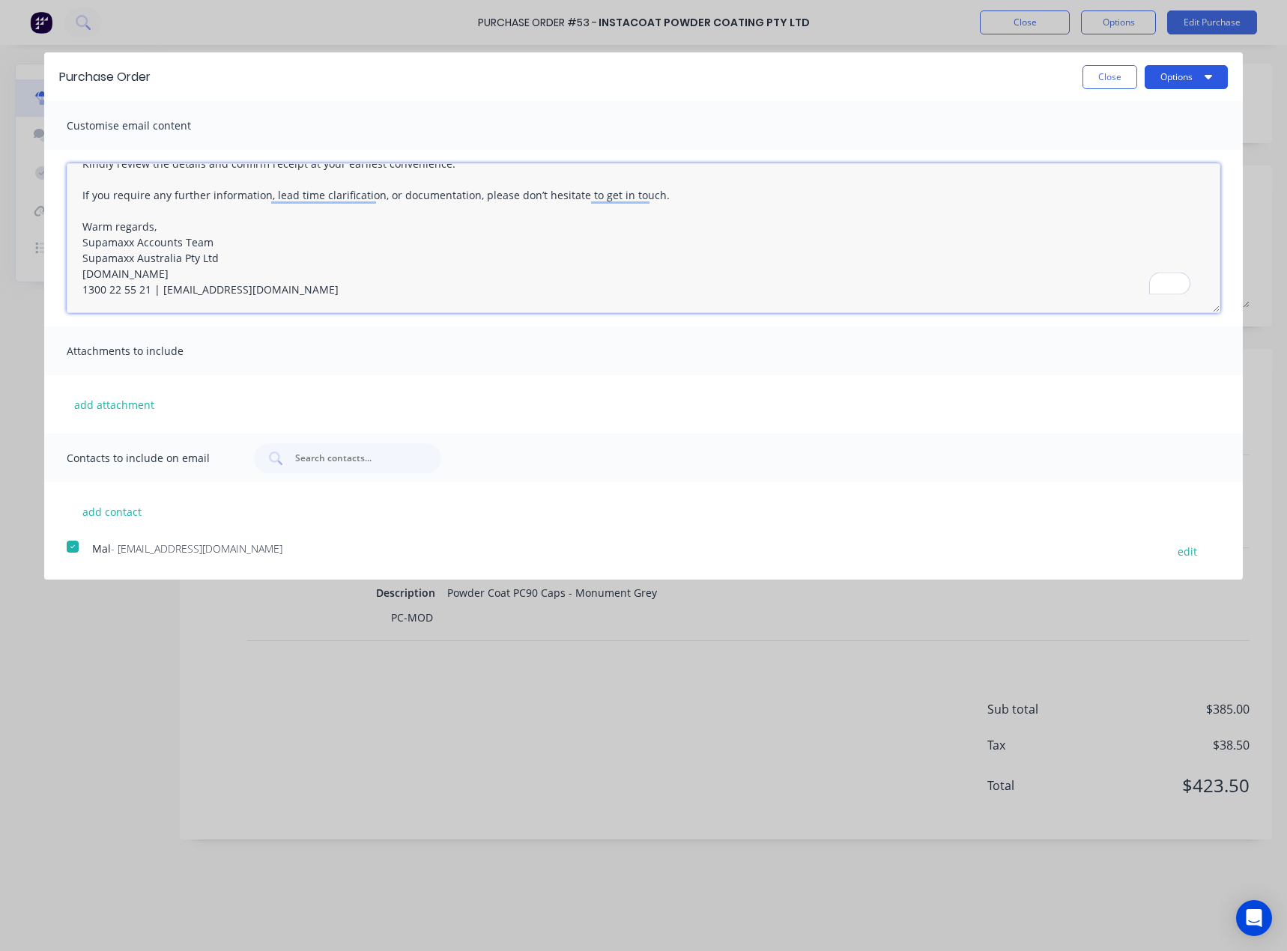
type textarea "Hi Mal, Please find attached our Purchase Order for the supply of goods/service…"
click at [1182, 82] on button "Options" at bounding box center [1185, 77] width 83 height 24
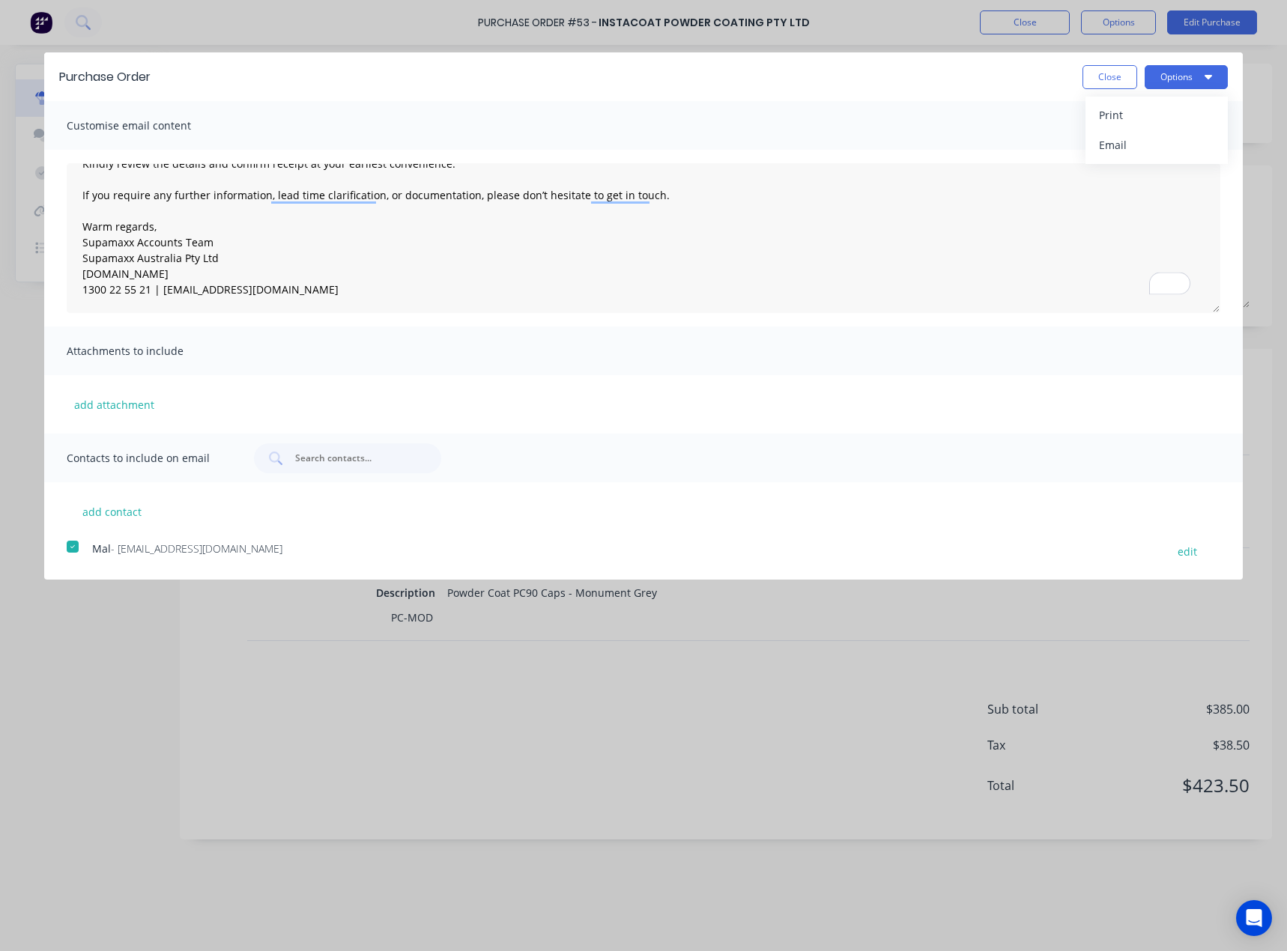
drag, startPoint x: 1140, startPoint y: 148, endPoint x: 466, endPoint y: 493, distance: 758.2
click at [614, 482] on div "Purchase Order Close Options Print Email Customise email content Hi Mal, Please…" at bounding box center [643, 306] width 1198 height 508
click at [384, 409] on div "add attachment" at bounding box center [643, 404] width 1198 height 58
click at [1191, 80] on button "Options" at bounding box center [1185, 77] width 83 height 24
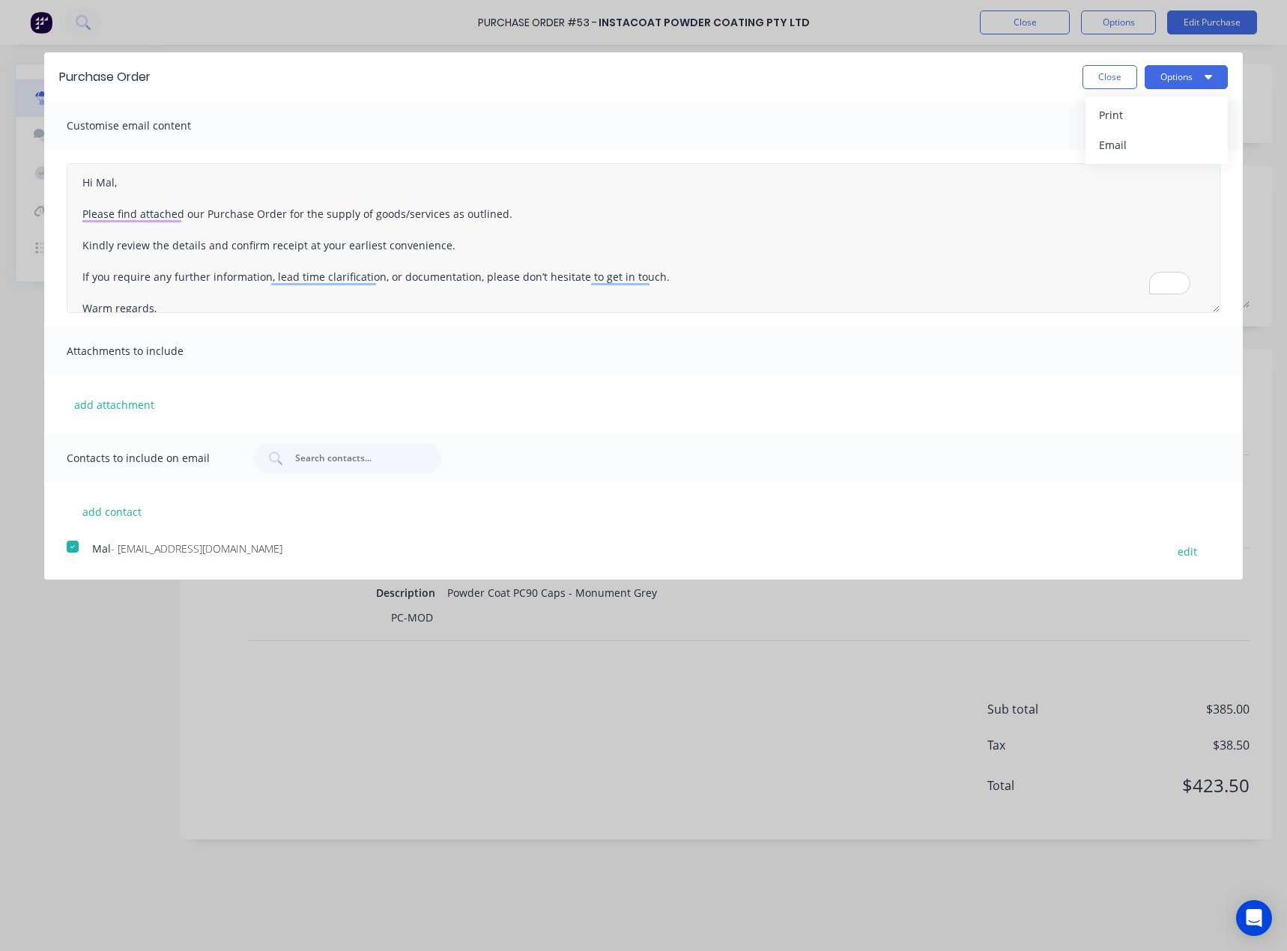
scroll to position [0, 0]
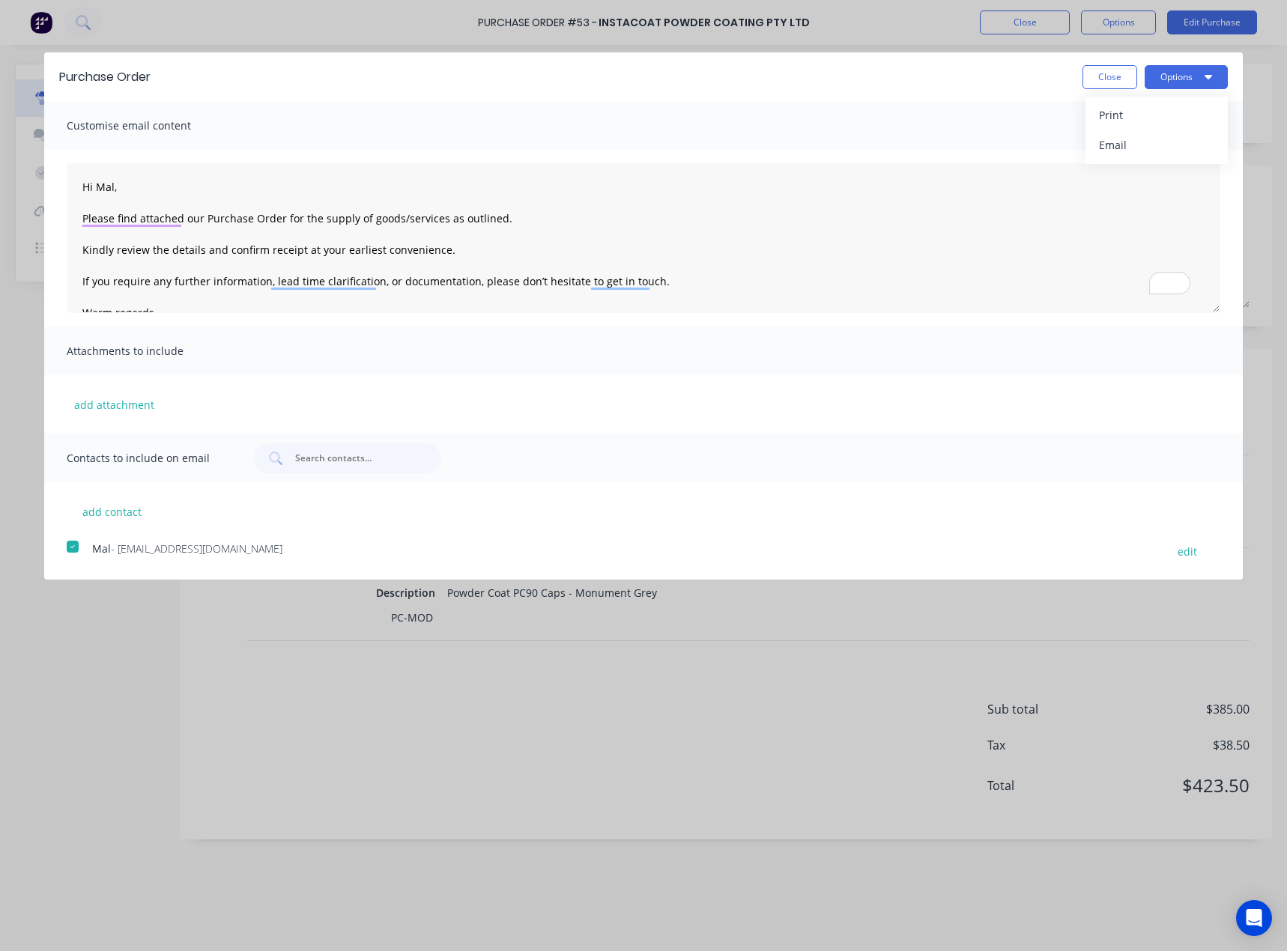
drag, startPoint x: 1127, startPoint y: 154, endPoint x: -2085, endPoint y: 140, distance: 3211.8
click at [0, 140] on html "Purchase Order #53 - InstaCoat Powder Coating Pty Ltd Close Options Edit Purcha…" at bounding box center [643, 475] width 1287 height 951
click at [557, 219] on textarea "Hi Mal, Please find attached our Purchase Order for the supply of goods/service…" at bounding box center [643, 238] width 1153 height 150
drag, startPoint x: 557, startPoint y: 219, endPoint x: 497, endPoint y: 216, distance: 59.9
click at [497, 216] on textarea "Hi Mal, Please find attached our Purchase Order for the supply of goods/service…" at bounding box center [643, 238] width 1153 height 150
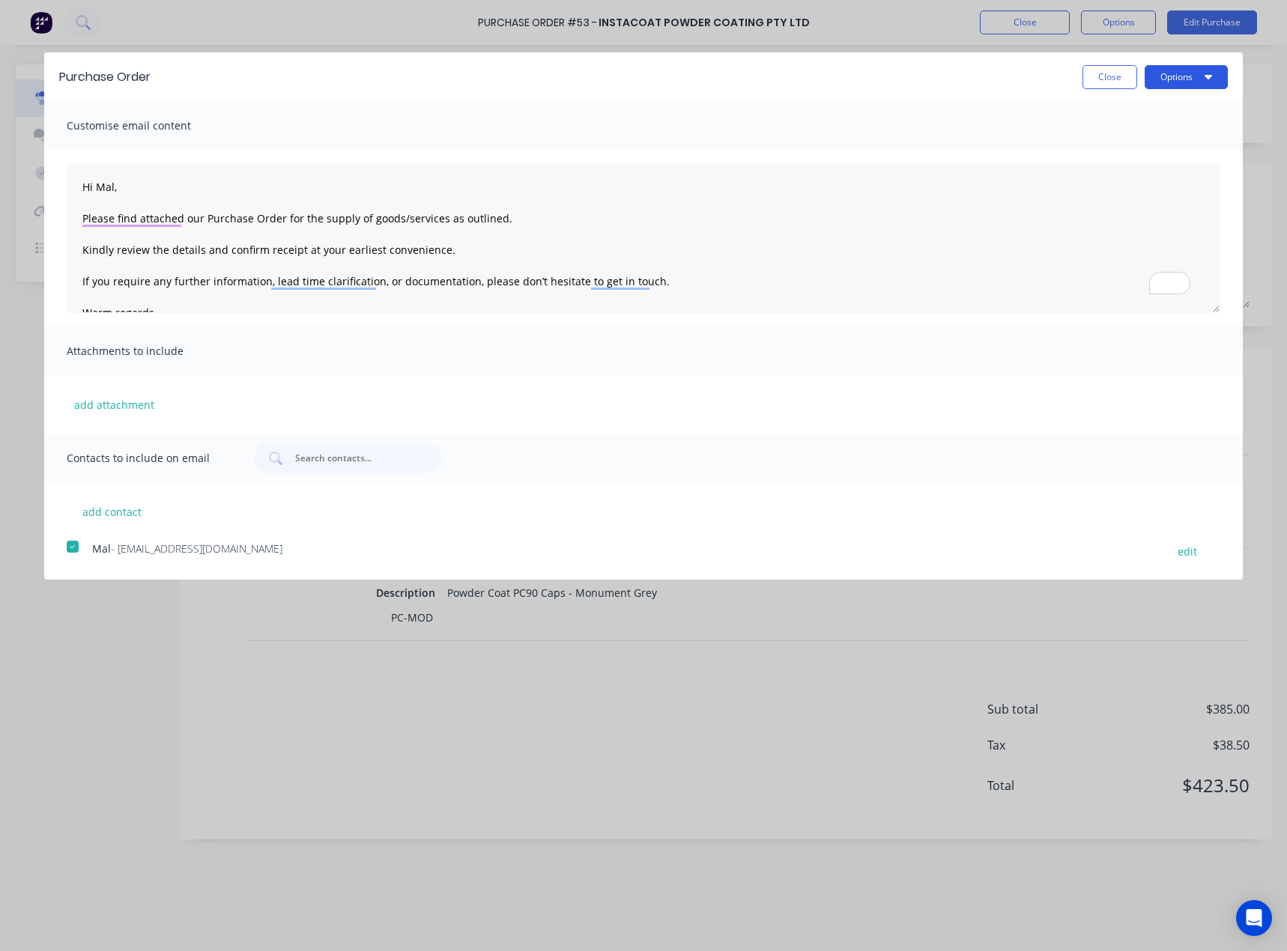
click at [1219, 82] on button "Options" at bounding box center [1185, 77] width 83 height 24
click at [1205, 142] on div "Email" at bounding box center [1156, 145] width 115 height 22
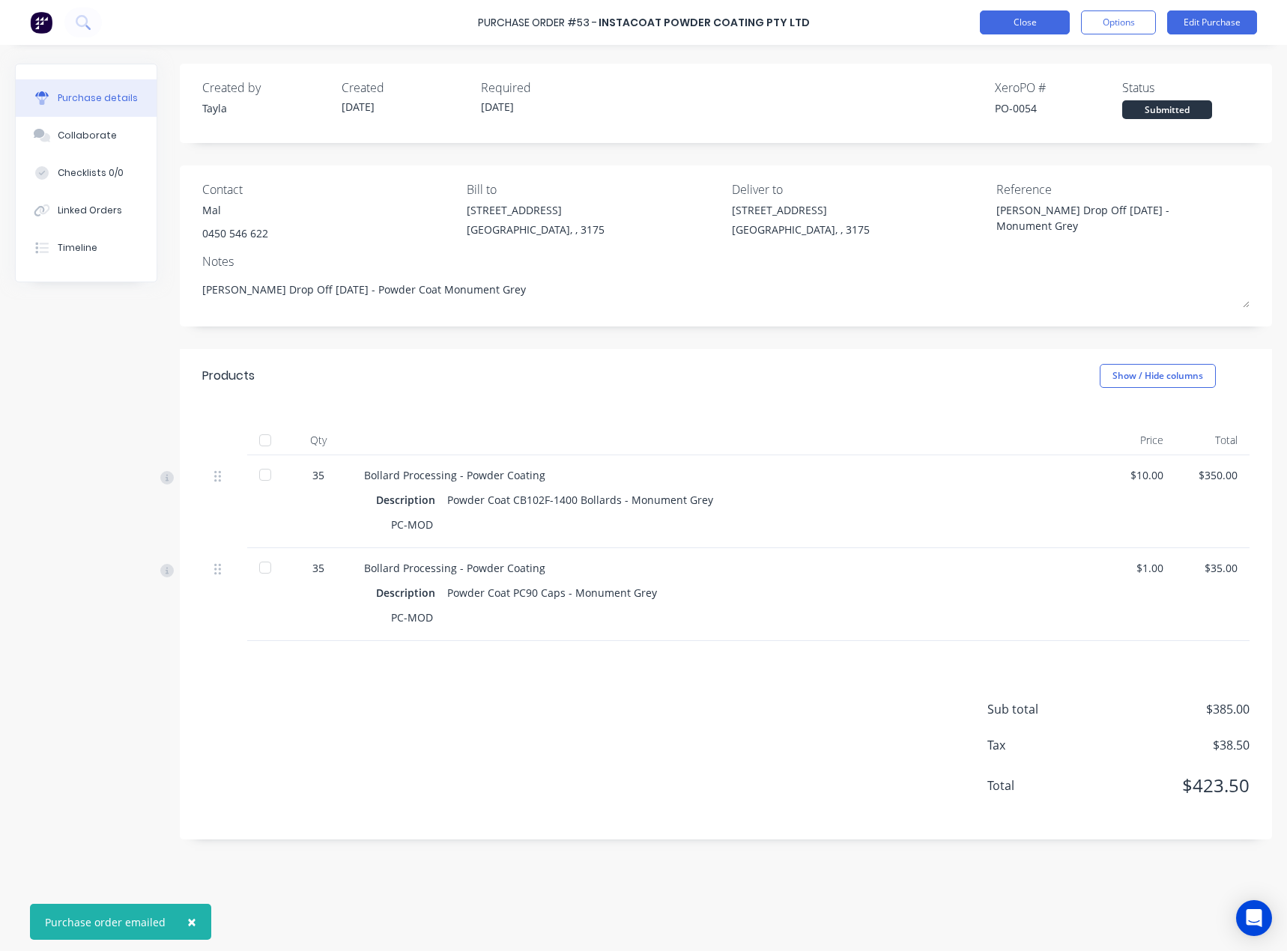
click at [998, 28] on button "Close" at bounding box center [1024, 22] width 90 height 24
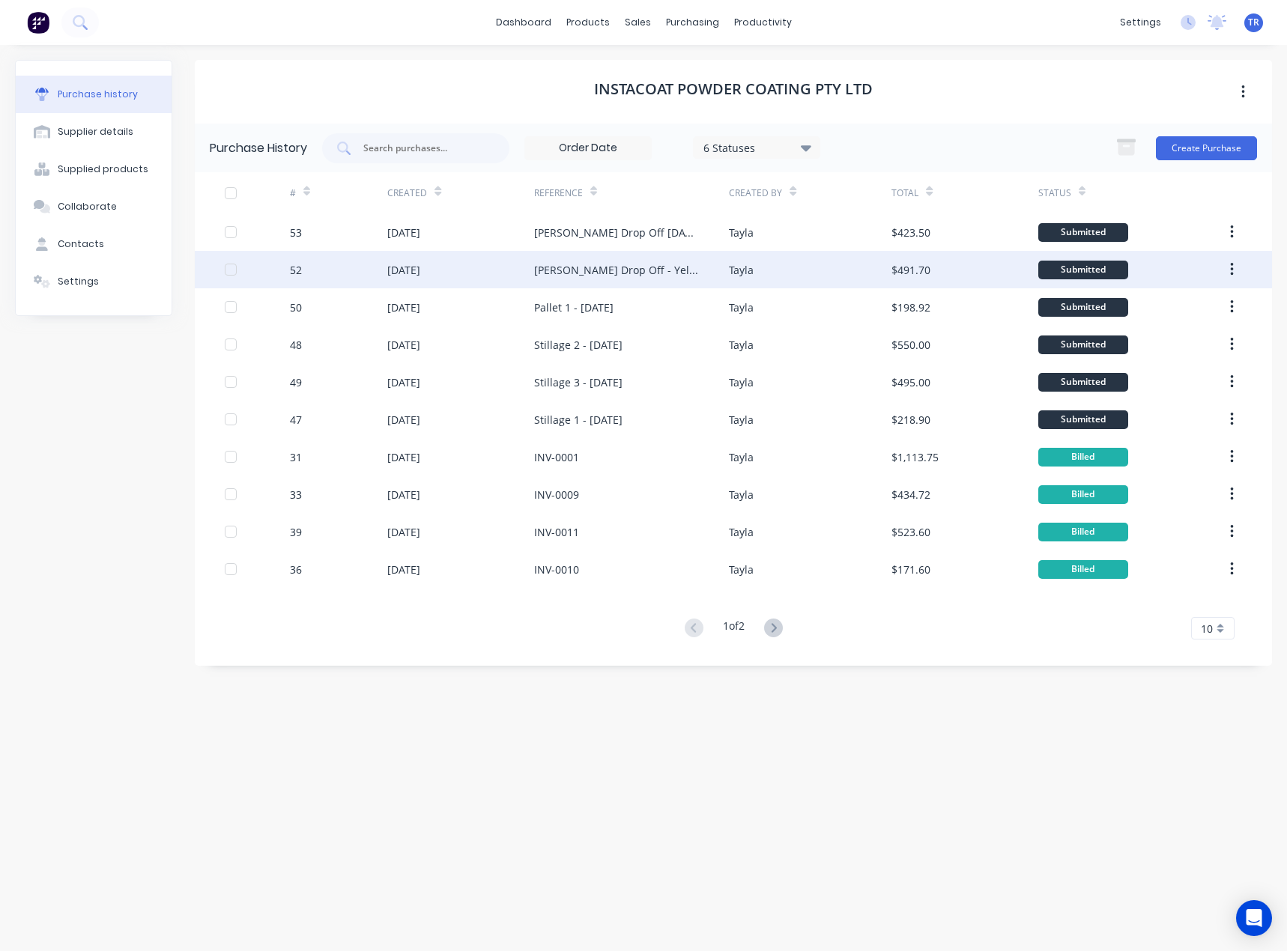
click at [762, 275] on div "Tayla" at bounding box center [810, 269] width 162 height 37
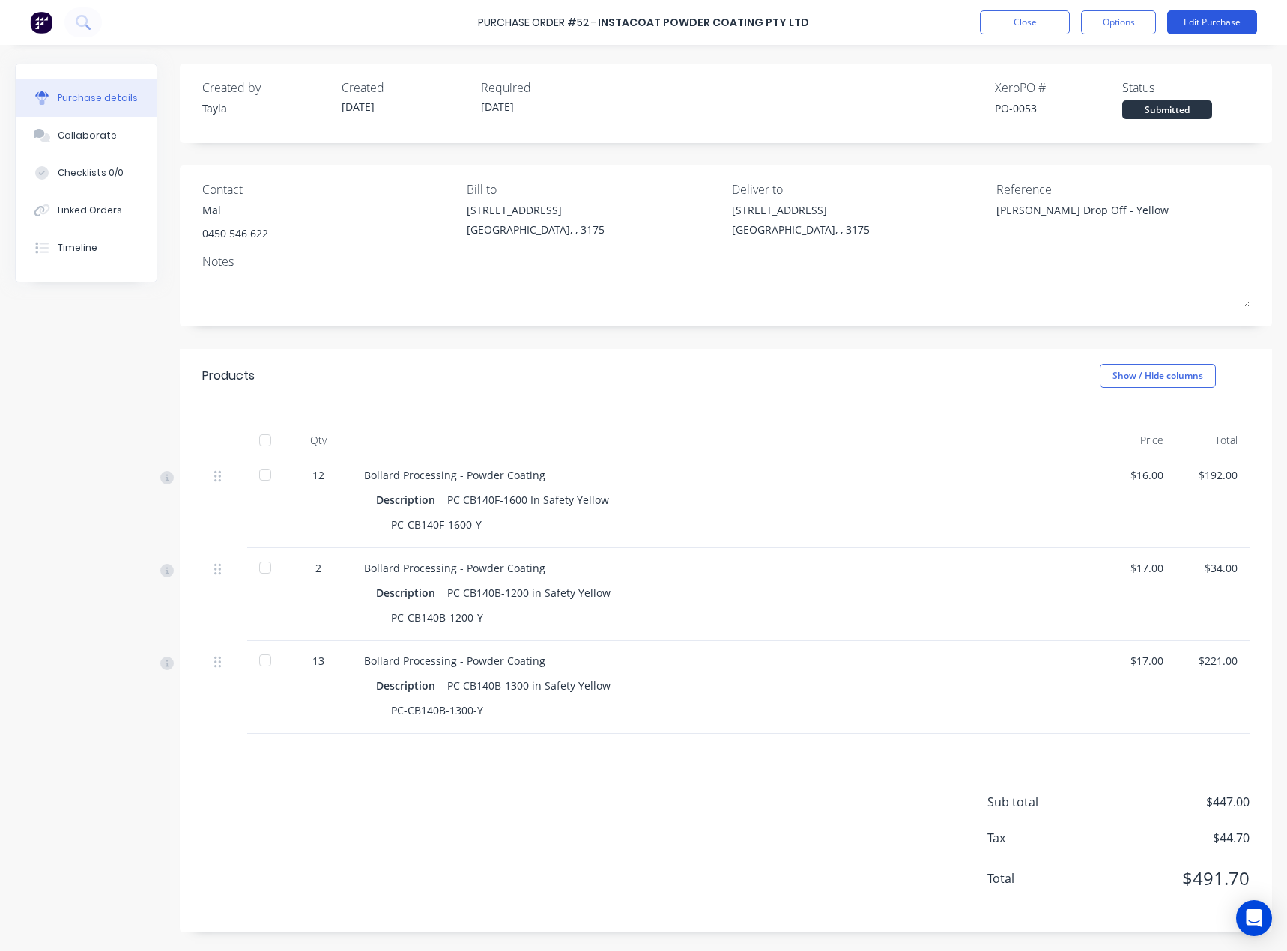
click at [1203, 28] on button "Edit Purchase" at bounding box center [1212, 22] width 90 height 24
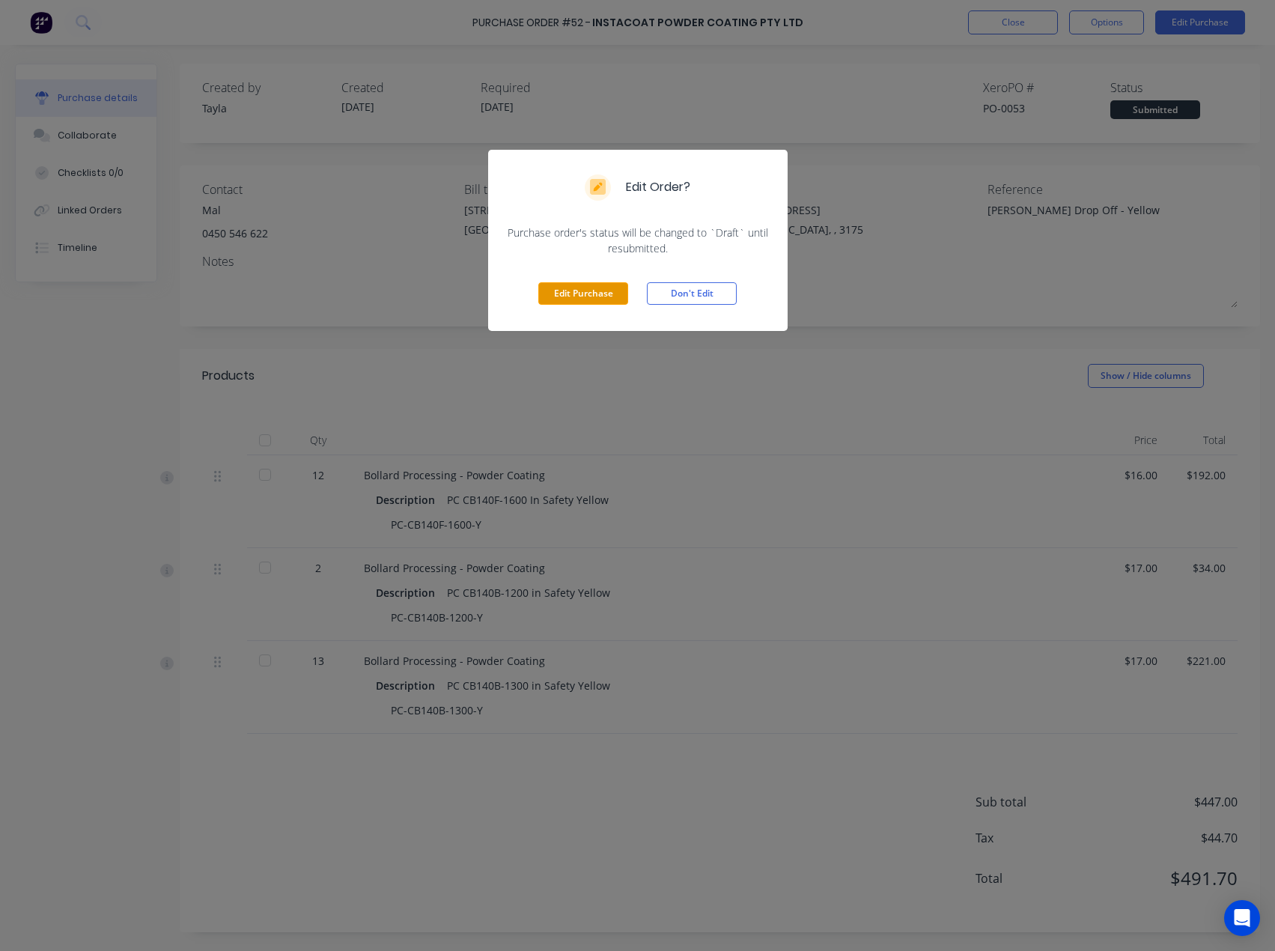
click at [583, 294] on button "Edit Purchase" at bounding box center [583, 293] width 90 height 22
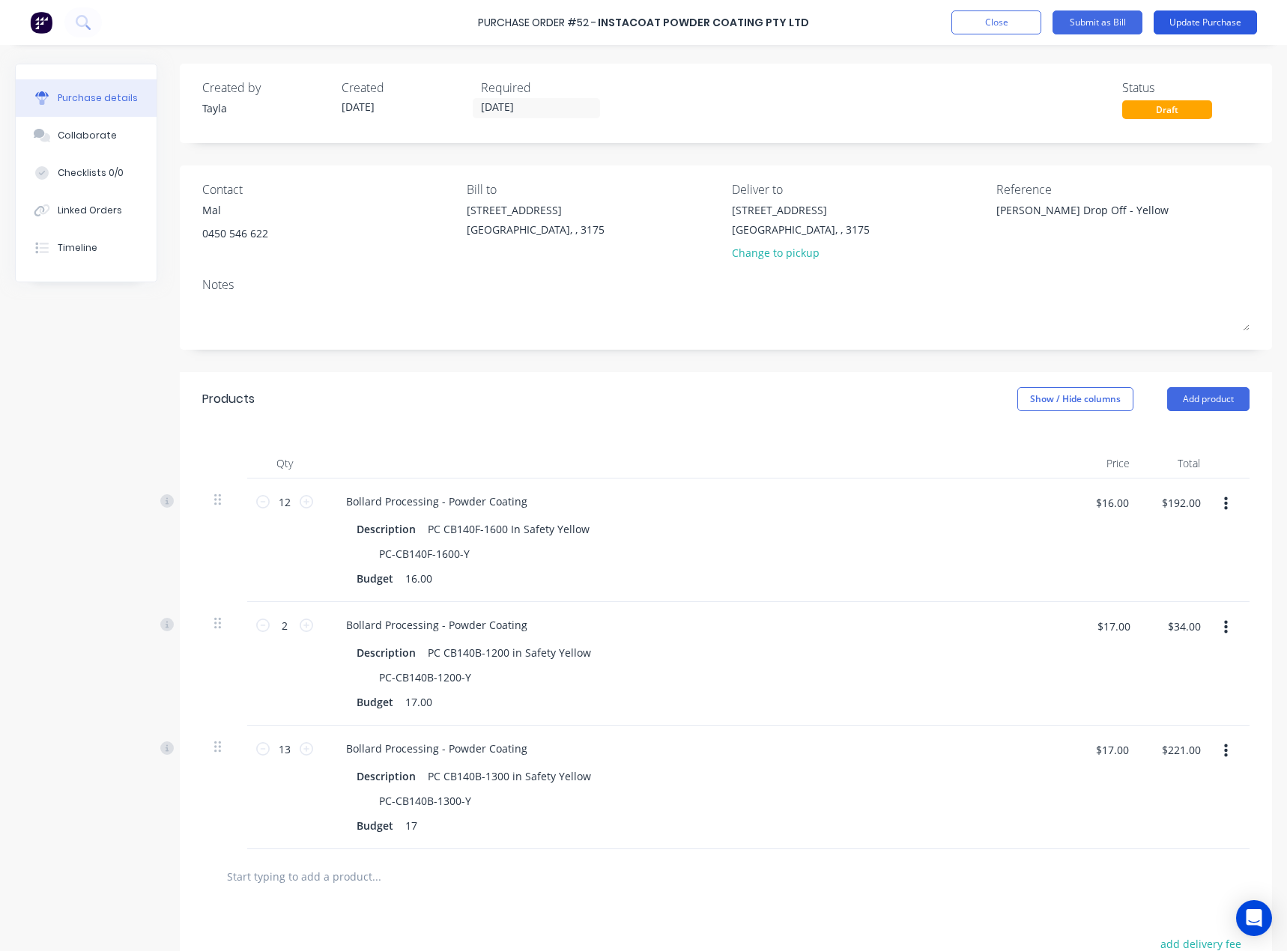
click at [1187, 19] on button "Update Purchase" at bounding box center [1204, 22] width 103 height 24
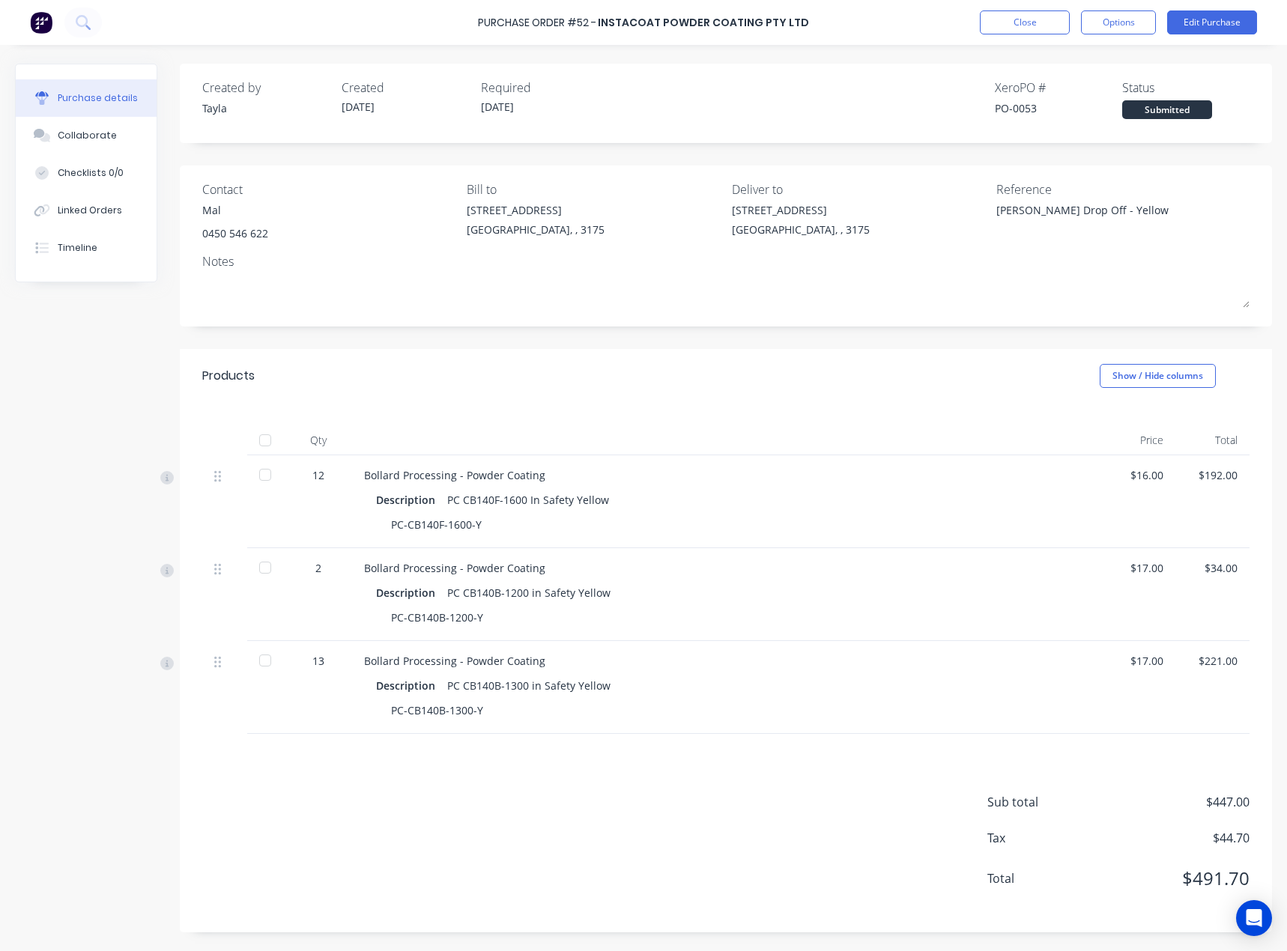
click at [1032, 37] on div "Purchase Order #52 - InstaCoat Powder Coating Pty Ltd Close Options Edit Purcha…" at bounding box center [643, 22] width 1287 height 45
click at [1026, 16] on button "Close" at bounding box center [1024, 22] width 90 height 24
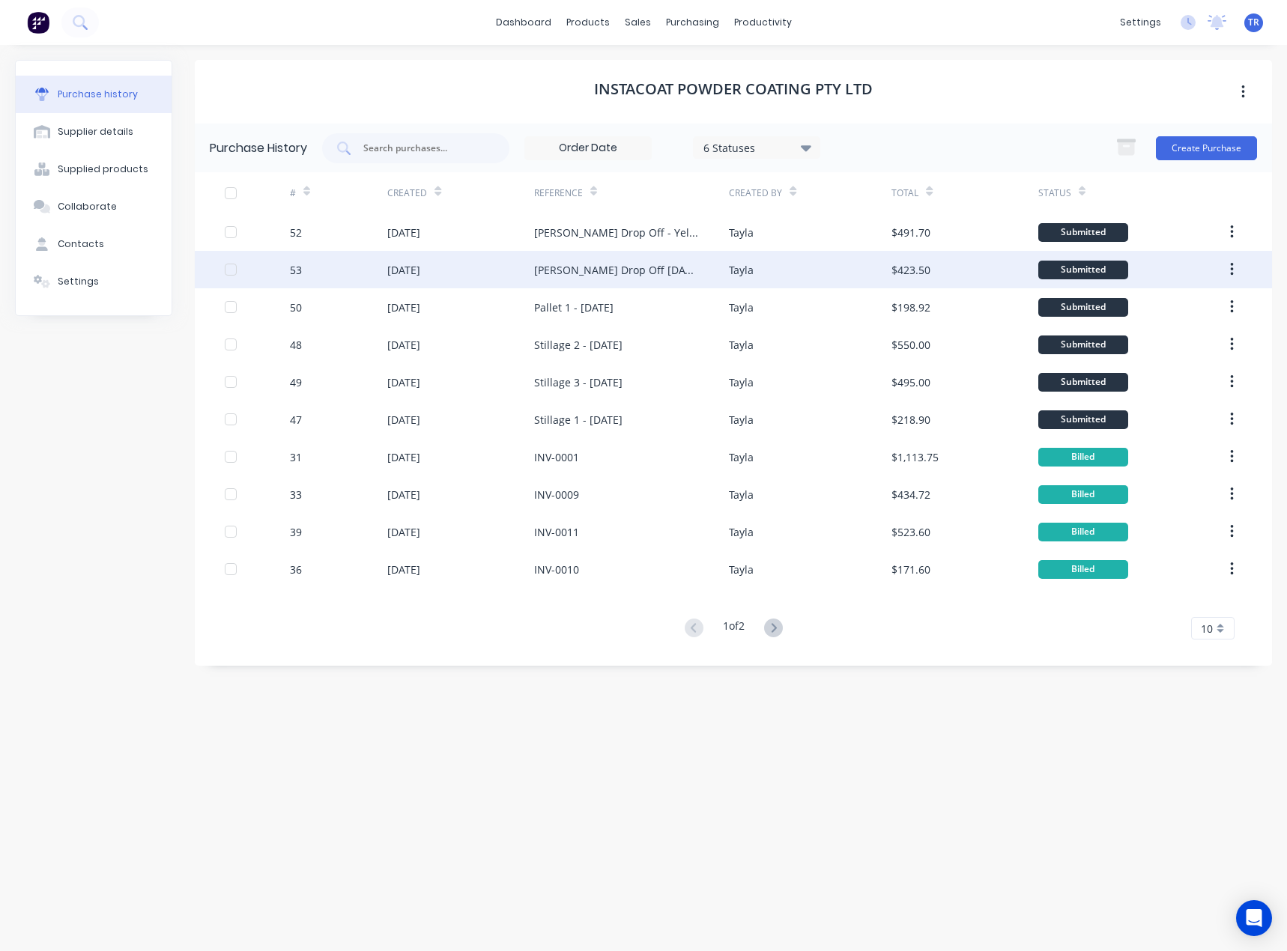
click at [645, 273] on div "Ian Drop Off 11/08/2025 - Monument Grey" at bounding box center [616, 270] width 165 height 16
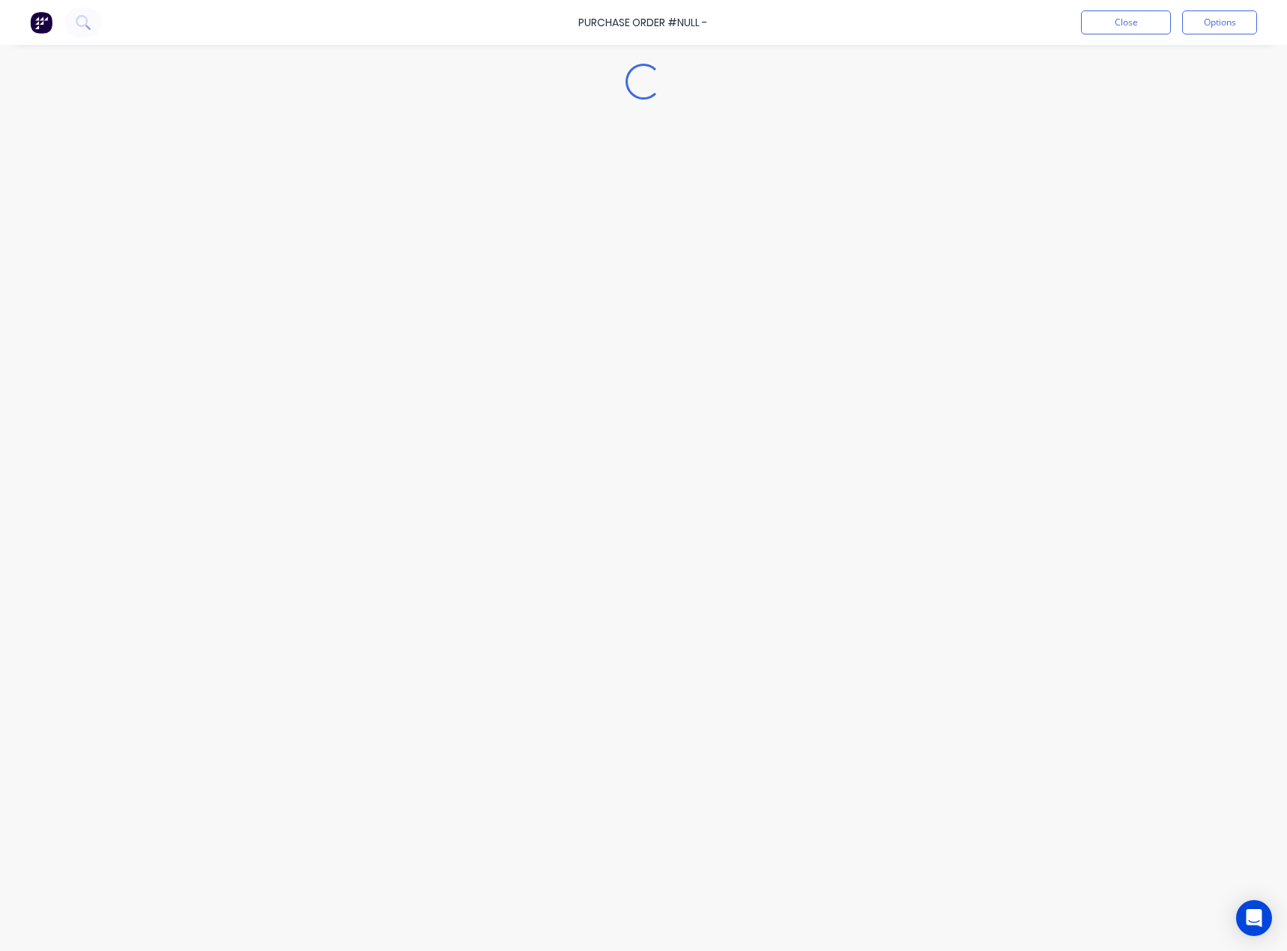
type textarea "x"
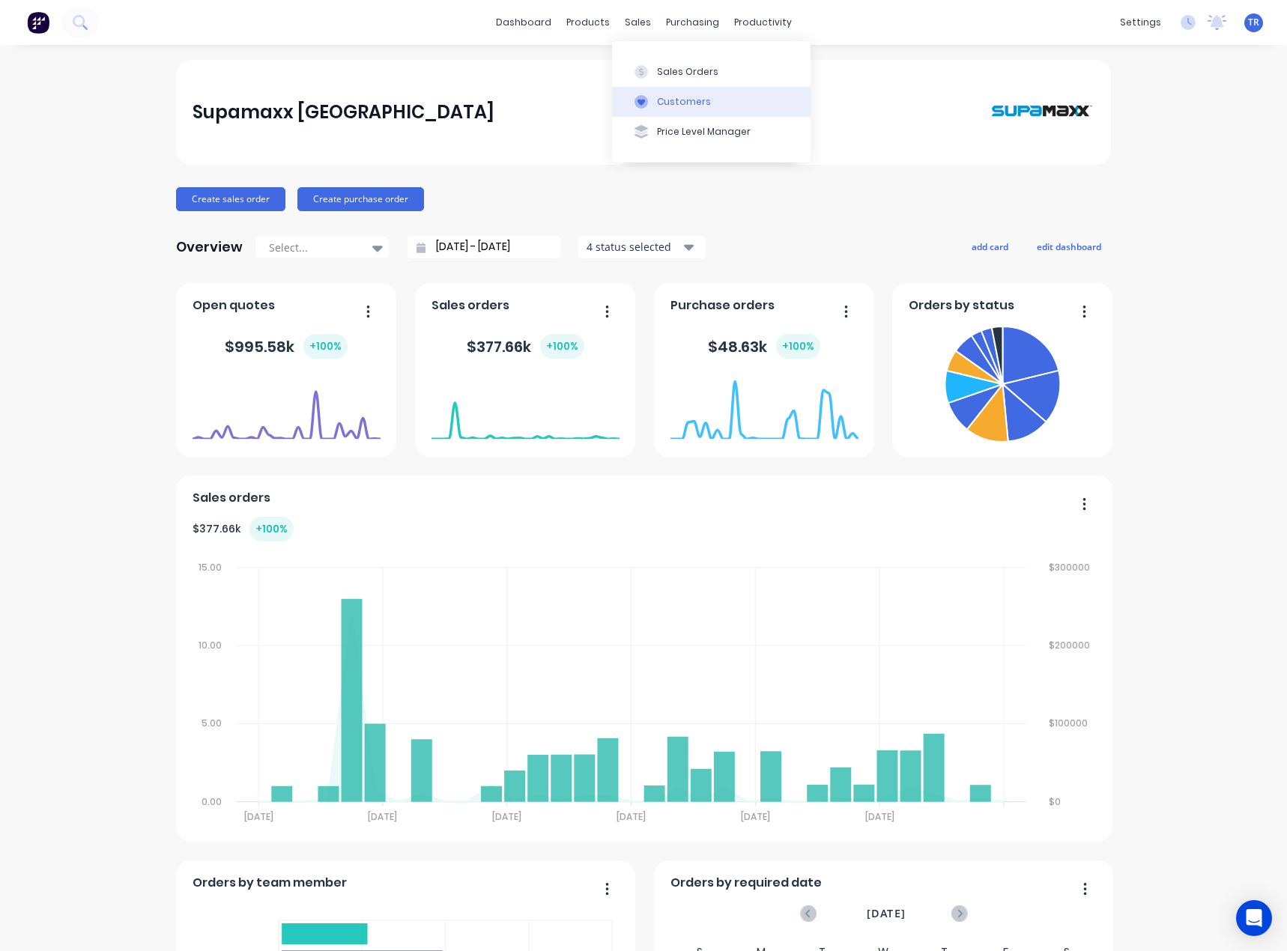
click at [649, 95] on div at bounding box center [641, 101] width 22 height 13
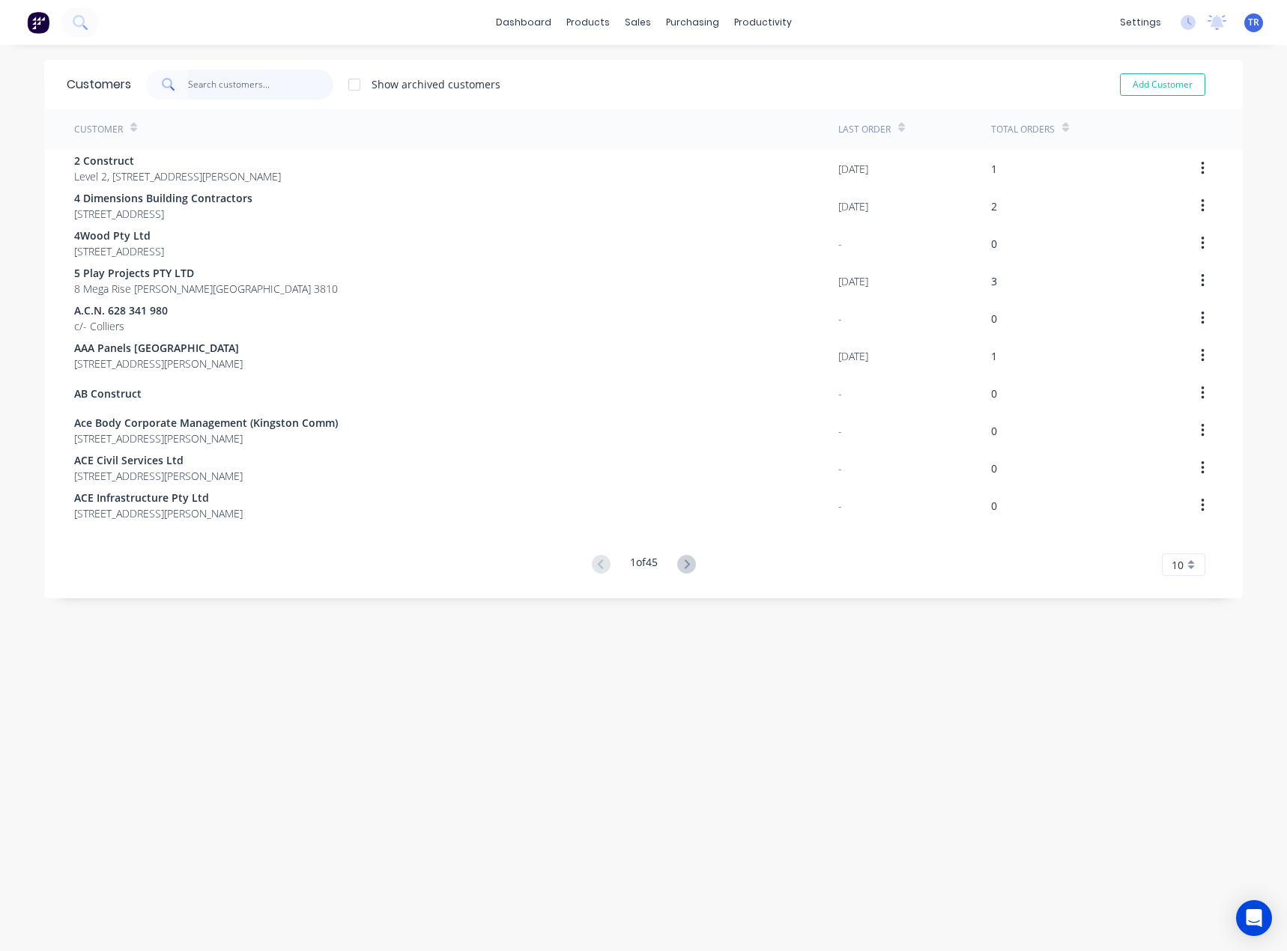
click at [279, 78] on input "text" at bounding box center [261, 85] width 146 height 30
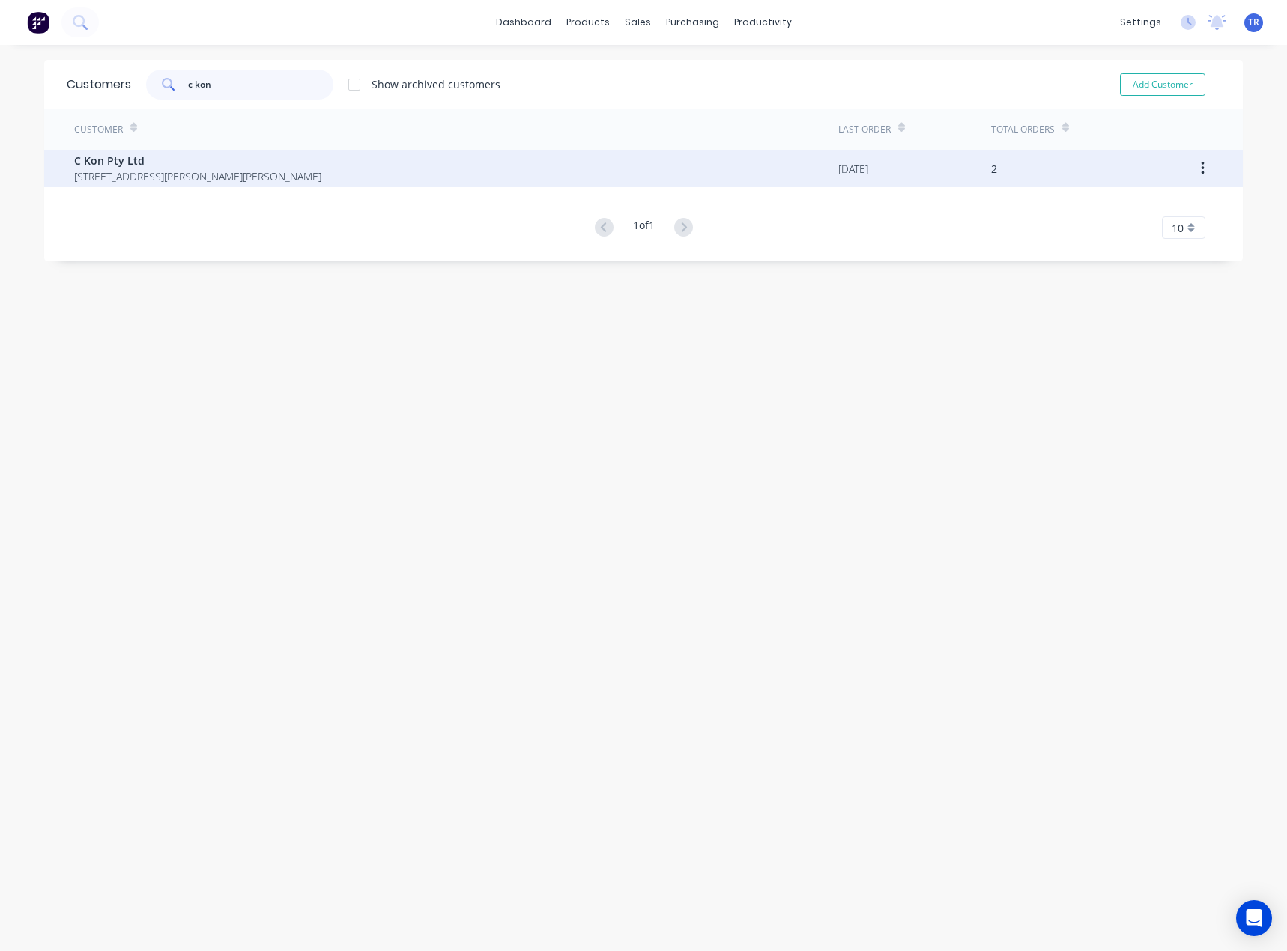
type input "c kon"
click at [273, 183] on span "[STREET_ADDRESS][PERSON_NAME][PERSON_NAME]" at bounding box center [197, 176] width 247 height 16
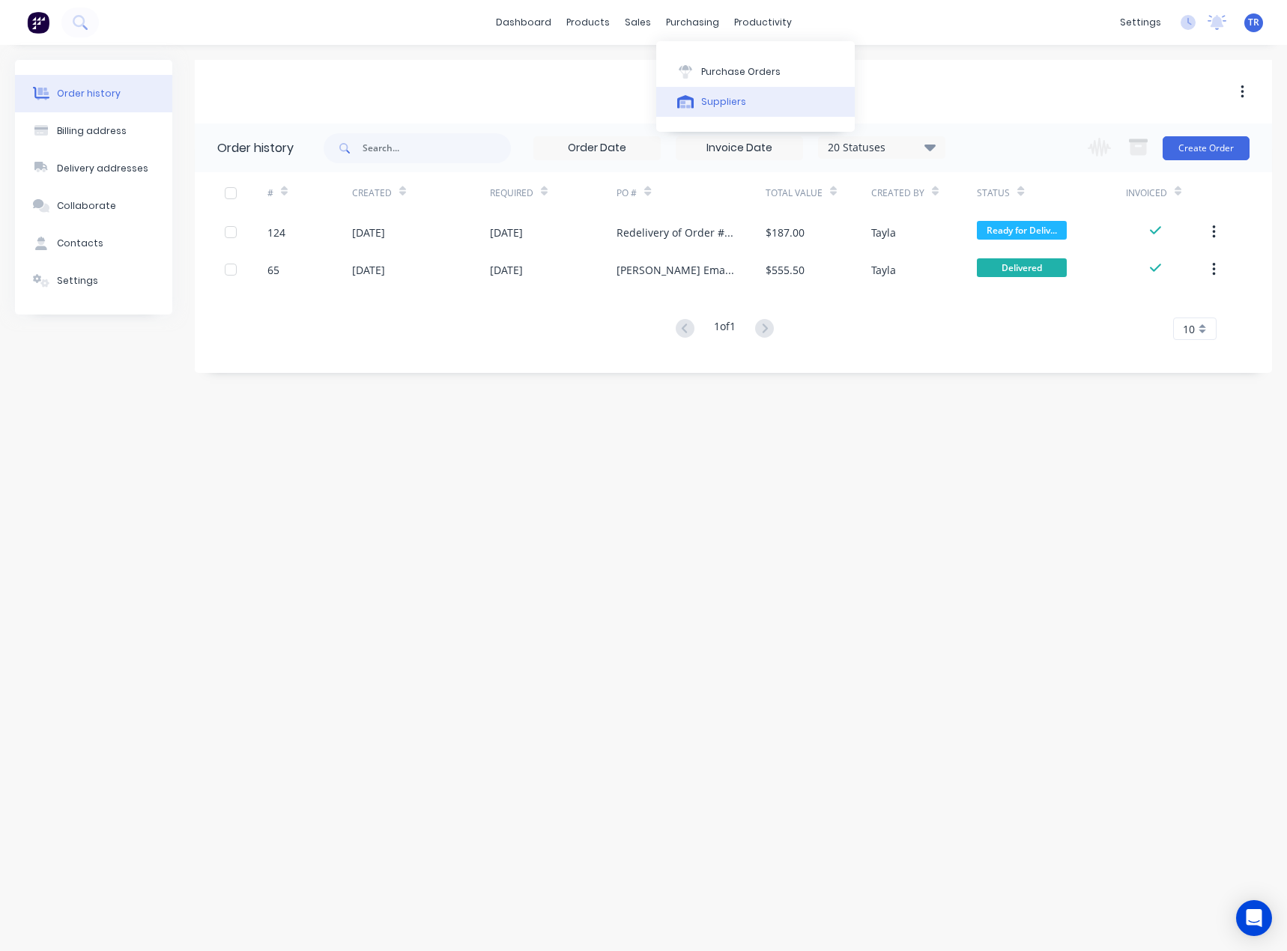
drag, startPoint x: 706, startPoint y: 120, endPoint x: 704, endPoint y: 112, distance: 8.5
click at [705, 114] on div "Purchase Orders Suppliers" at bounding box center [755, 86] width 198 height 91
click at [703, 108] on div "Suppliers" at bounding box center [723, 101] width 45 height 13
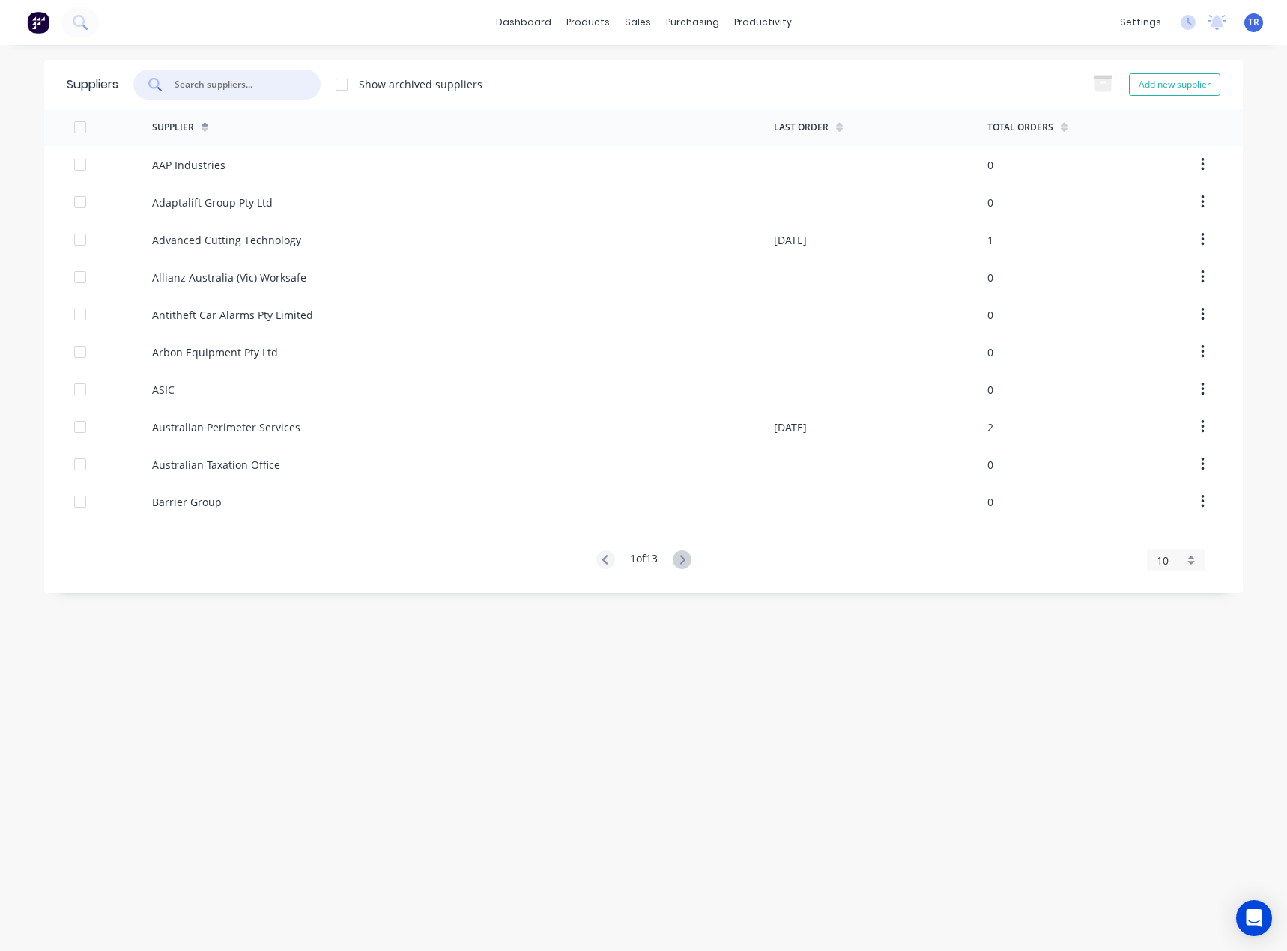
click at [285, 91] on input "text" at bounding box center [235, 84] width 124 height 15
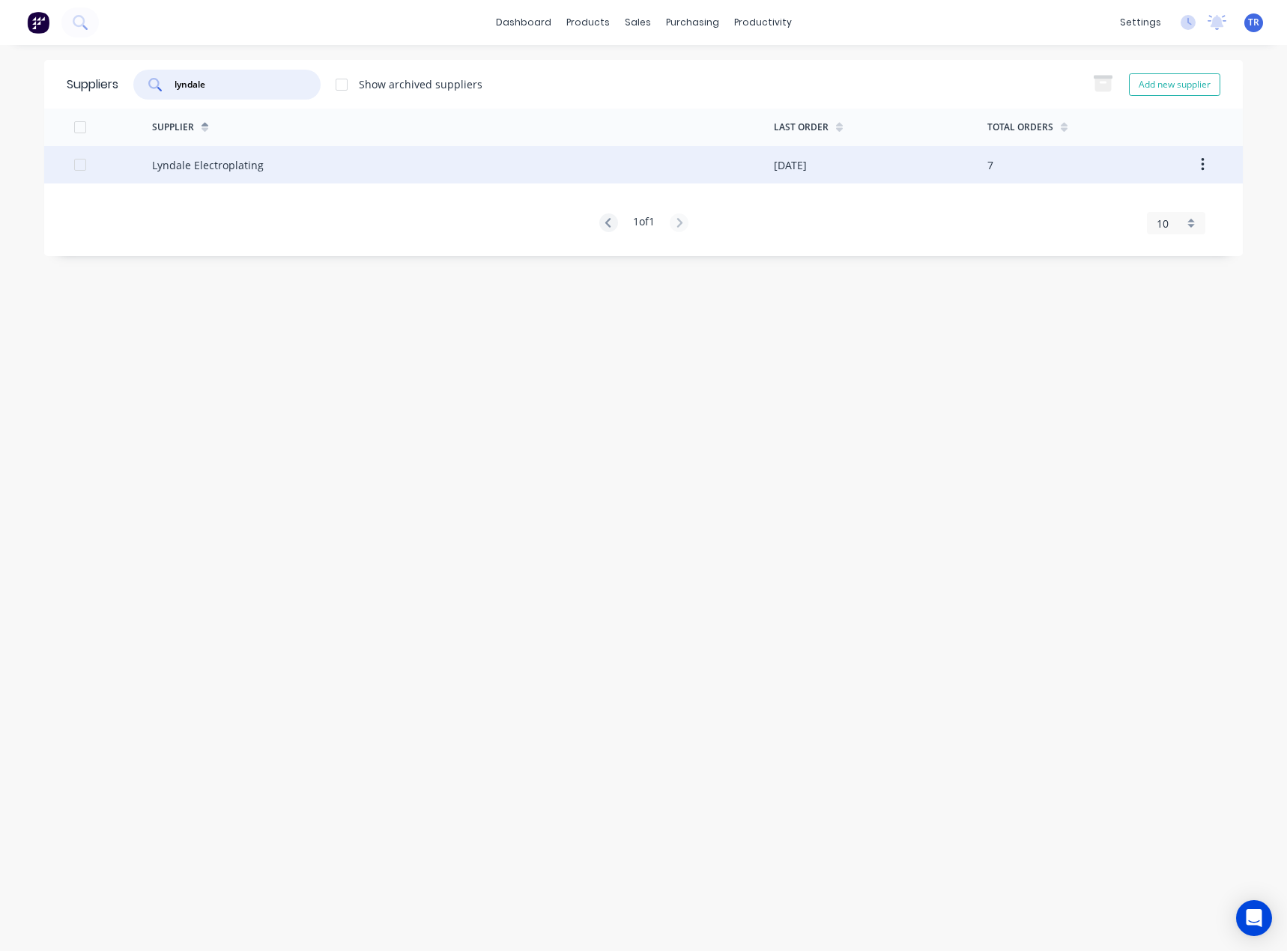
type input "lyndale"
click at [232, 175] on div "Lyndale Electroplating" at bounding box center [463, 164] width 622 height 37
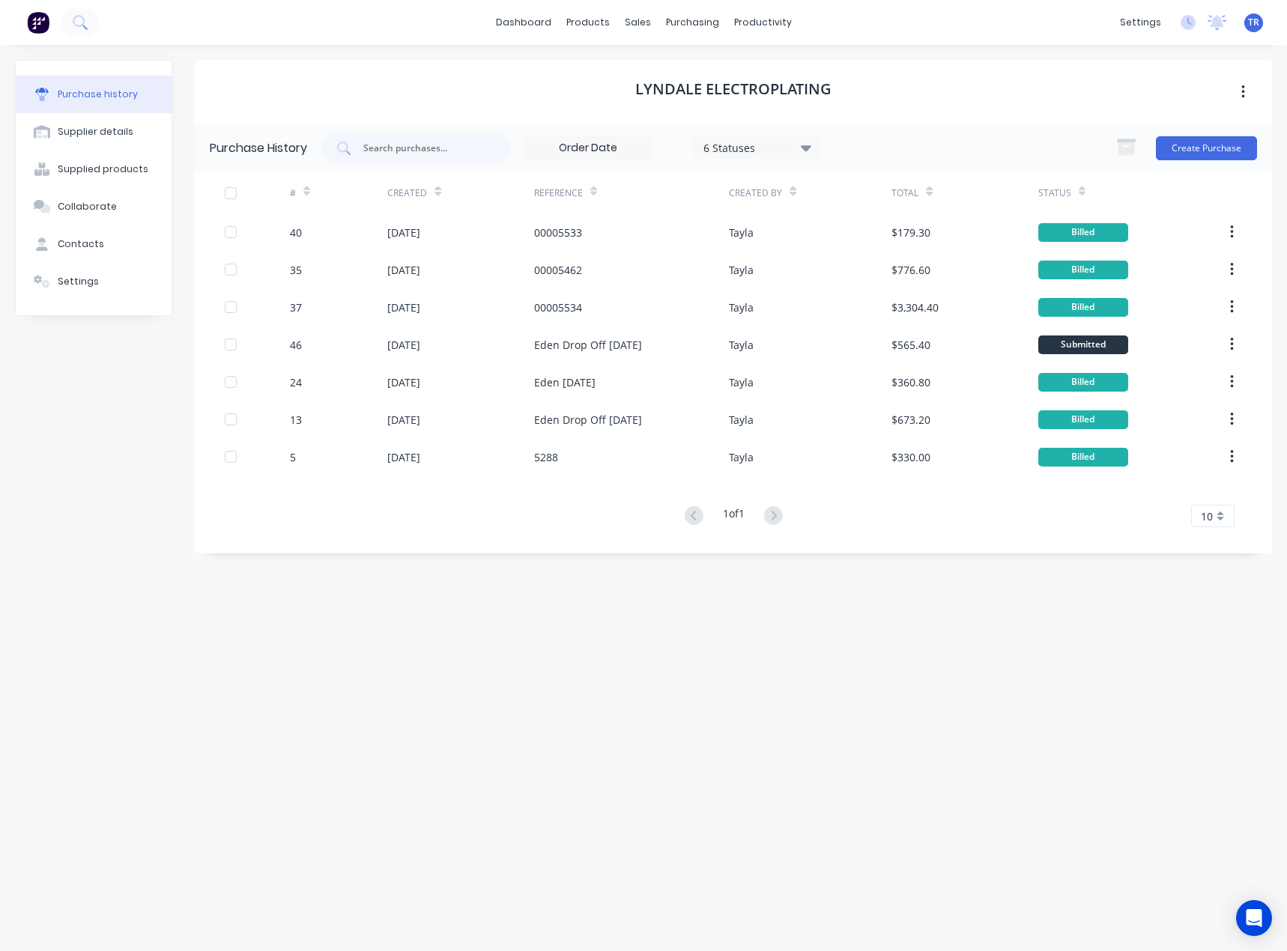
click at [439, 192] on icon at bounding box center [437, 194] width 7 height 4
click at [437, 192] on icon at bounding box center [437, 194] width 7 height 4
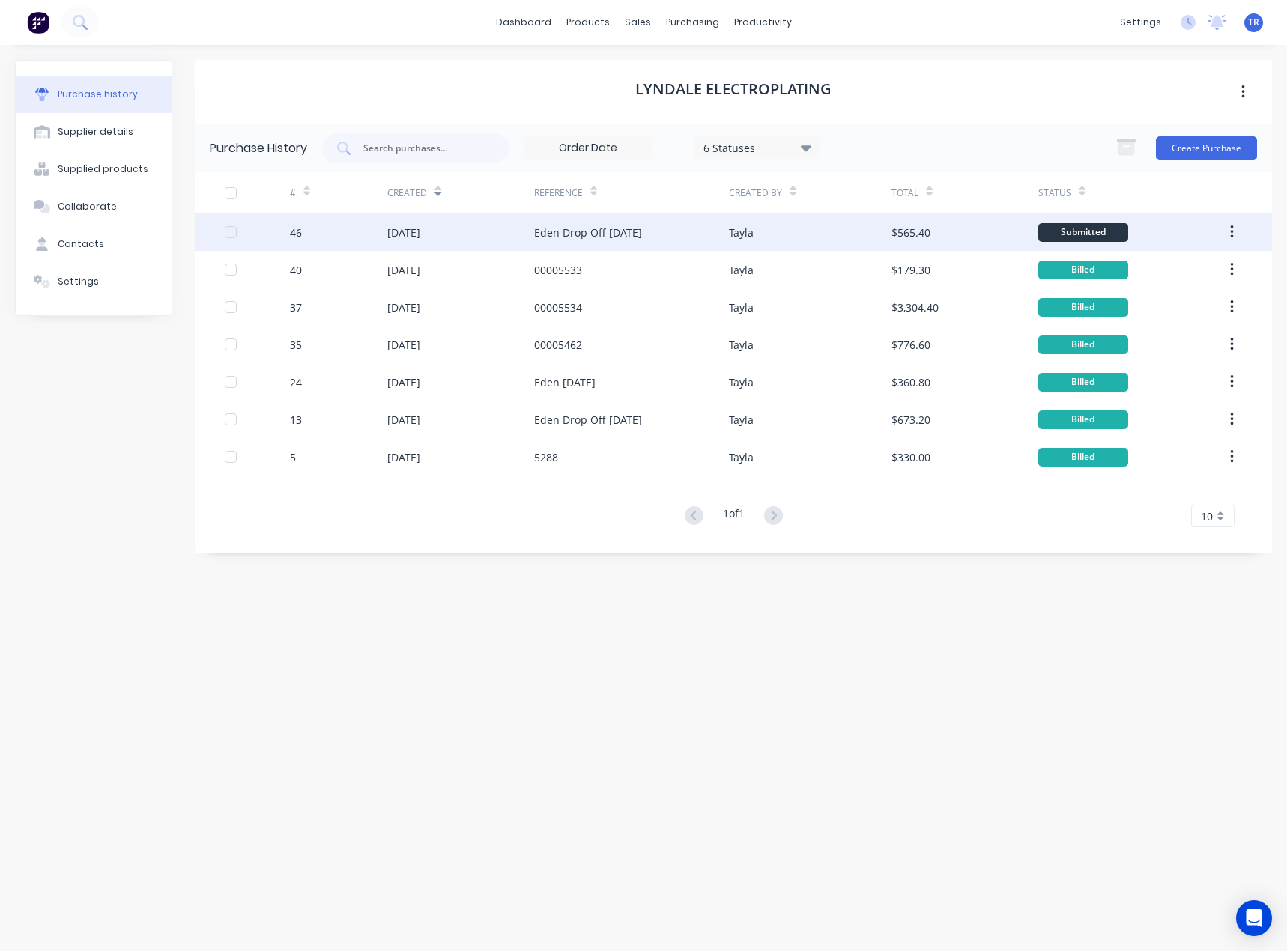
click at [420, 231] on div "[DATE]" at bounding box center [403, 233] width 33 height 16
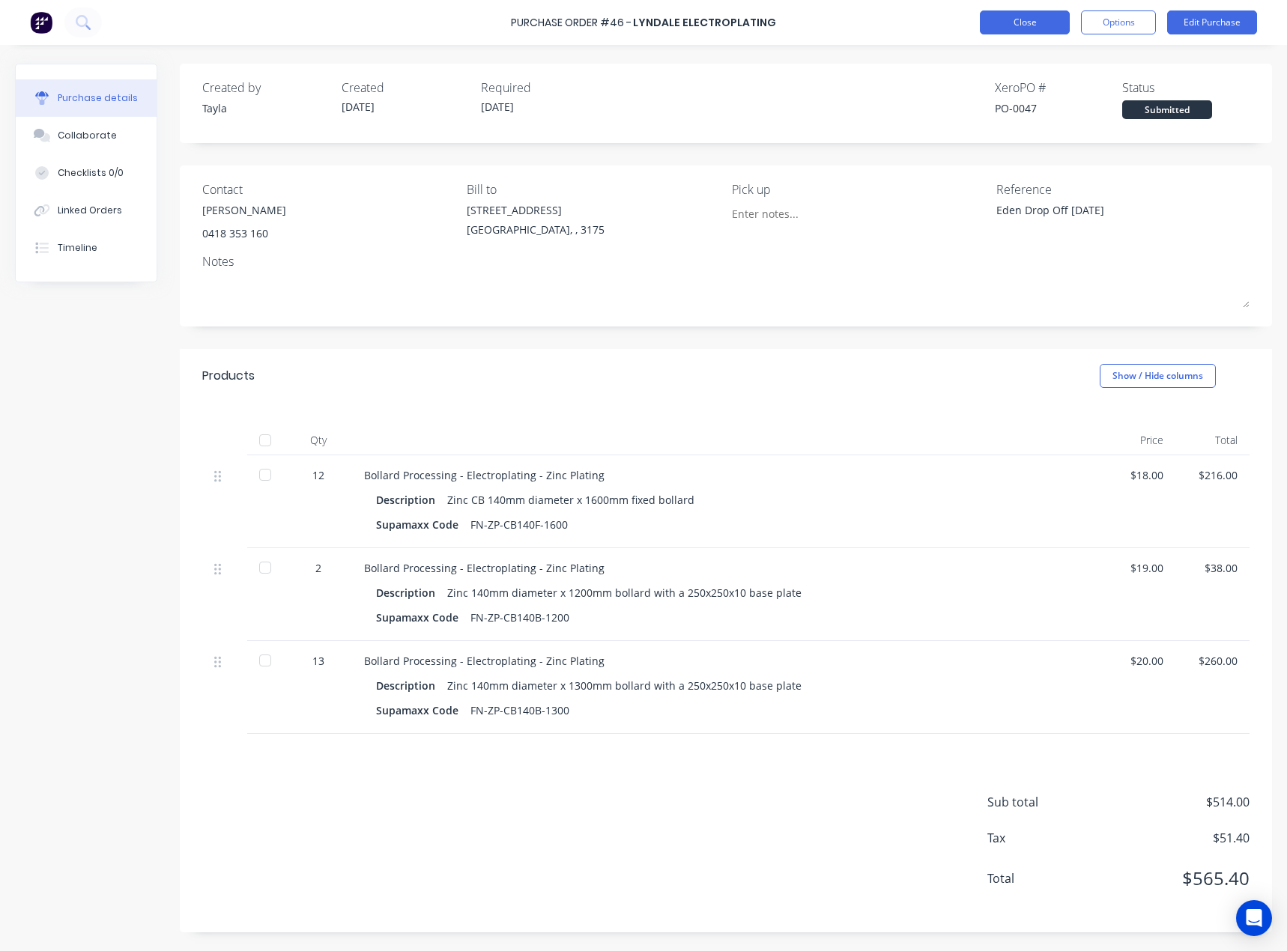
click at [1010, 33] on button "Close" at bounding box center [1024, 22] width 90 height 24
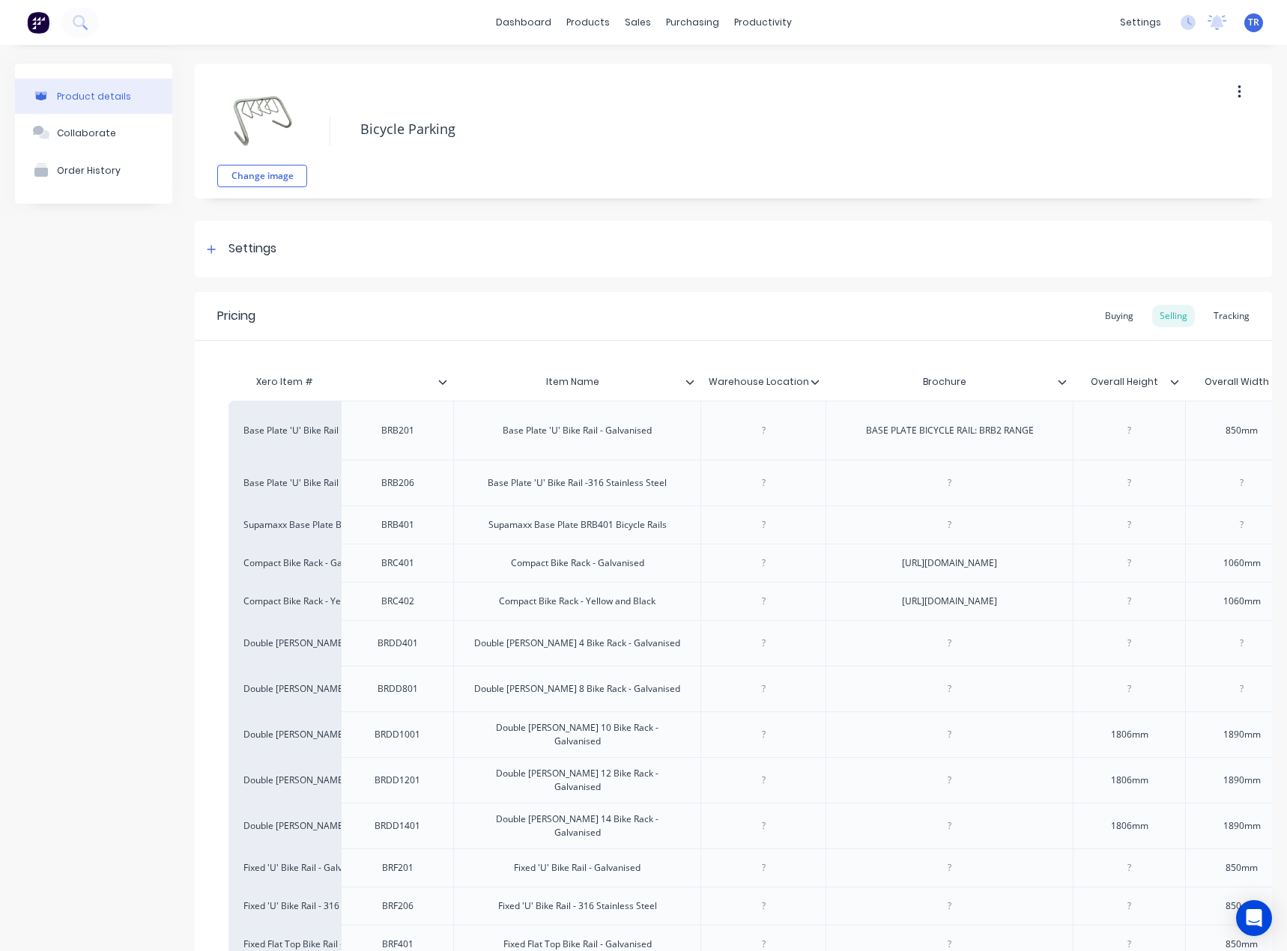
click at [166, 303] on div "Product details Collaborate Order History" at bounding box center [93, 846] width 157 height 1564
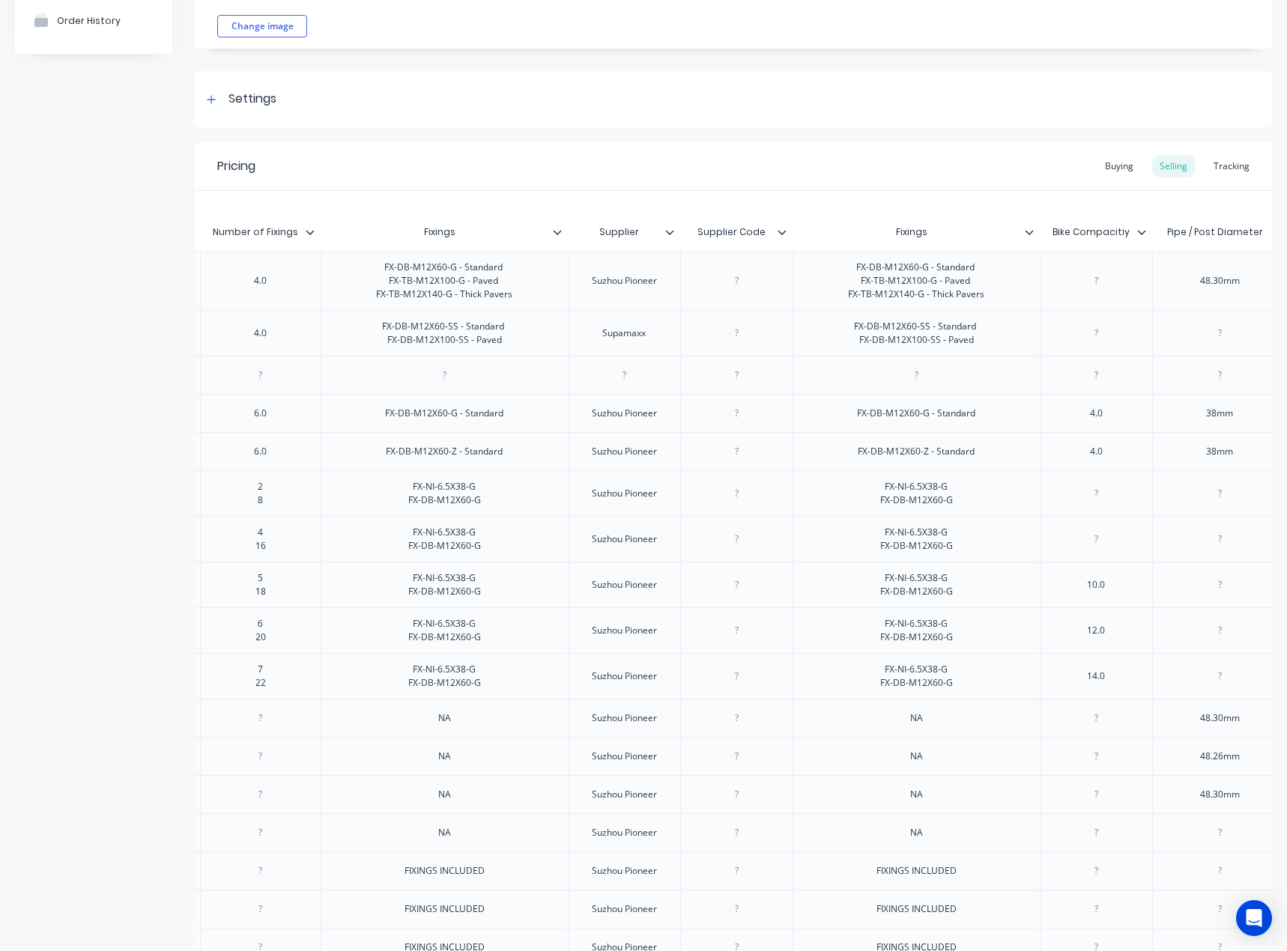
scroll to position [0, 2306]
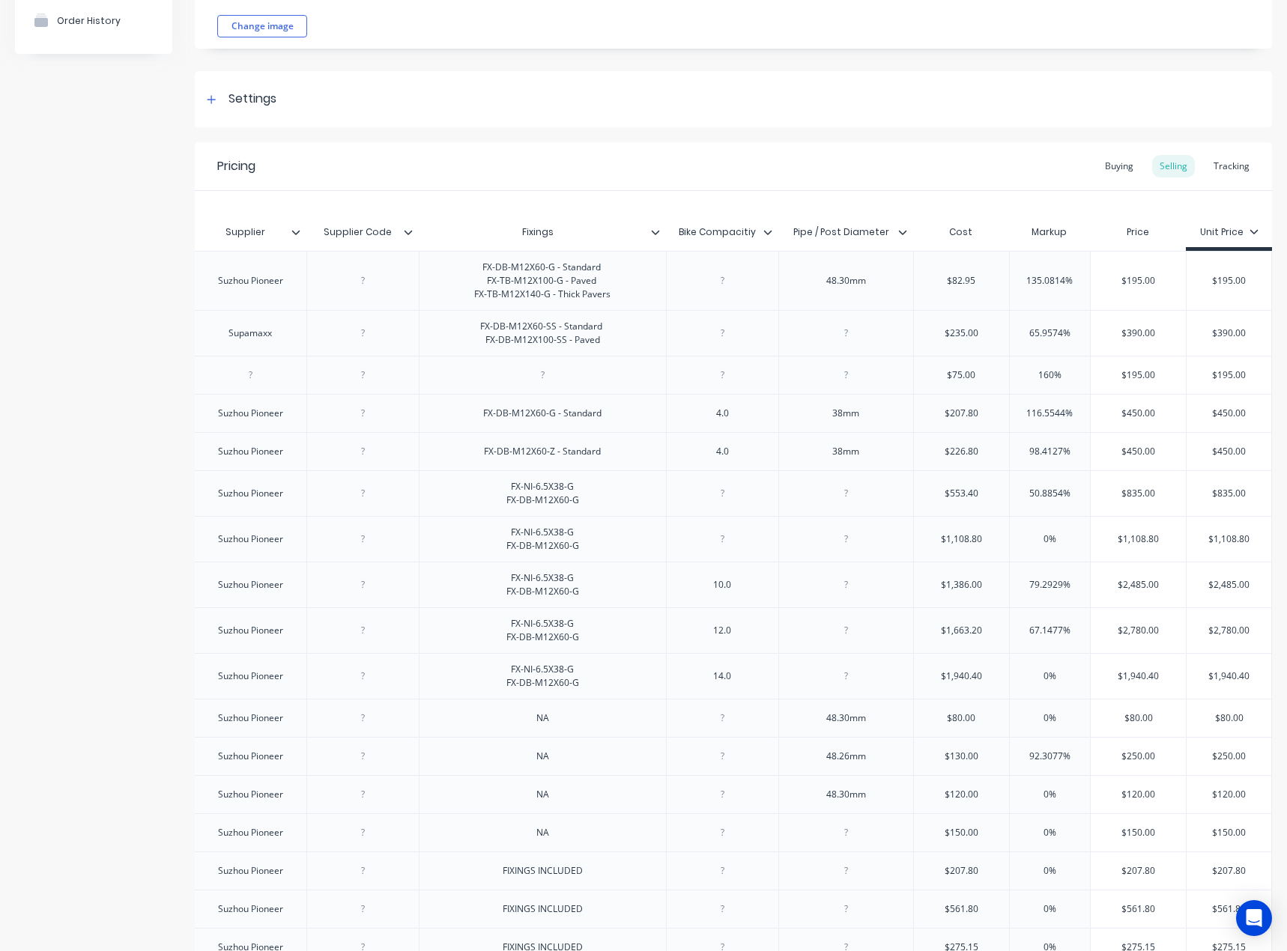
click at [1133, 278] on input "$195.00" at bounding box center [1137, 280] width 95 height 13
paste input "65"
type input "$165"
type textarea "x"
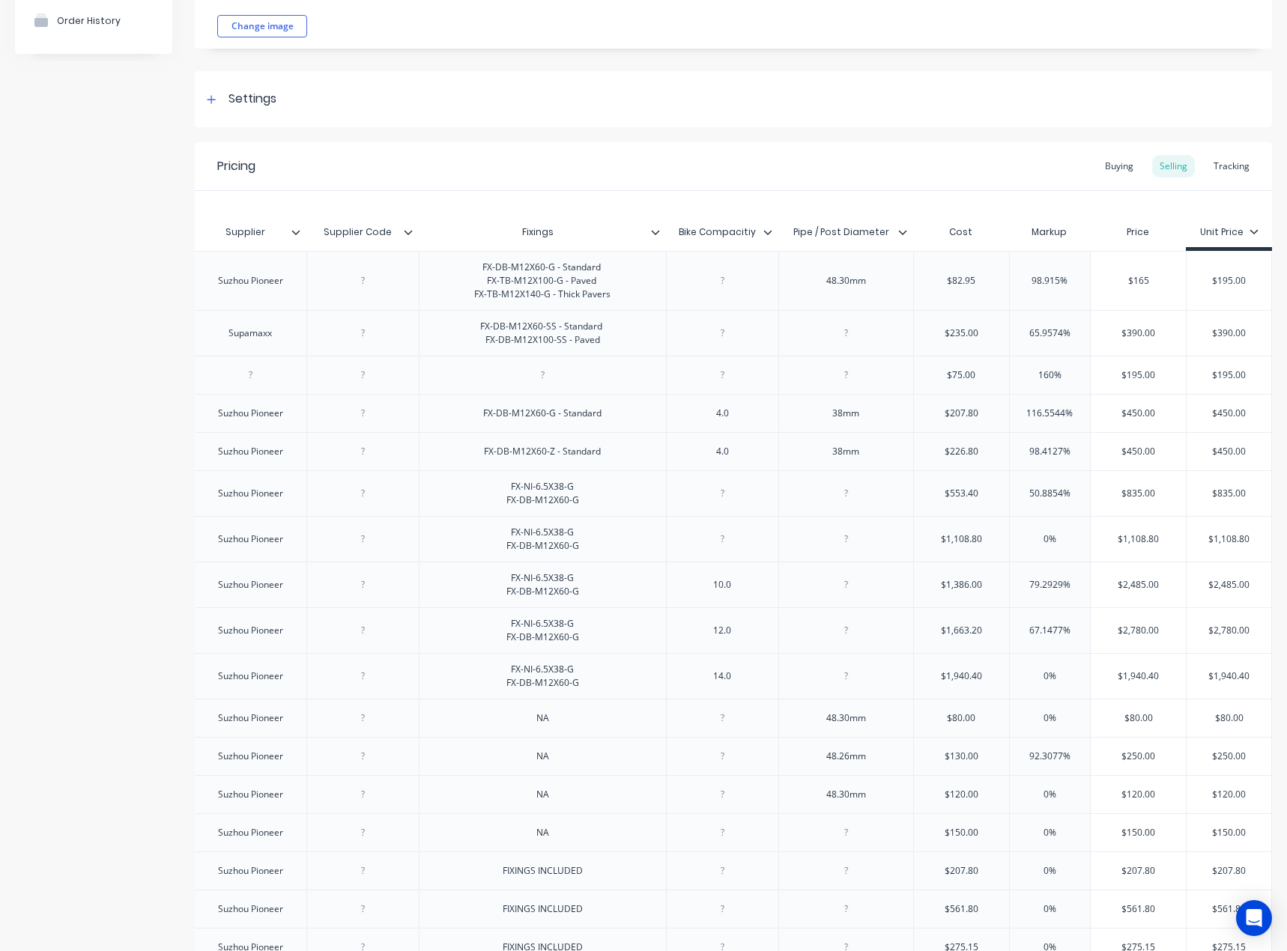
click at [1120, 319] on div "$390.00" at bounding box center [1137, 333] width 95 height 37
type input "$165"
type input "$390.00"
click at [1222, 282] on input "$195.00" at bounding box center [1228, 280] width 85 height 13
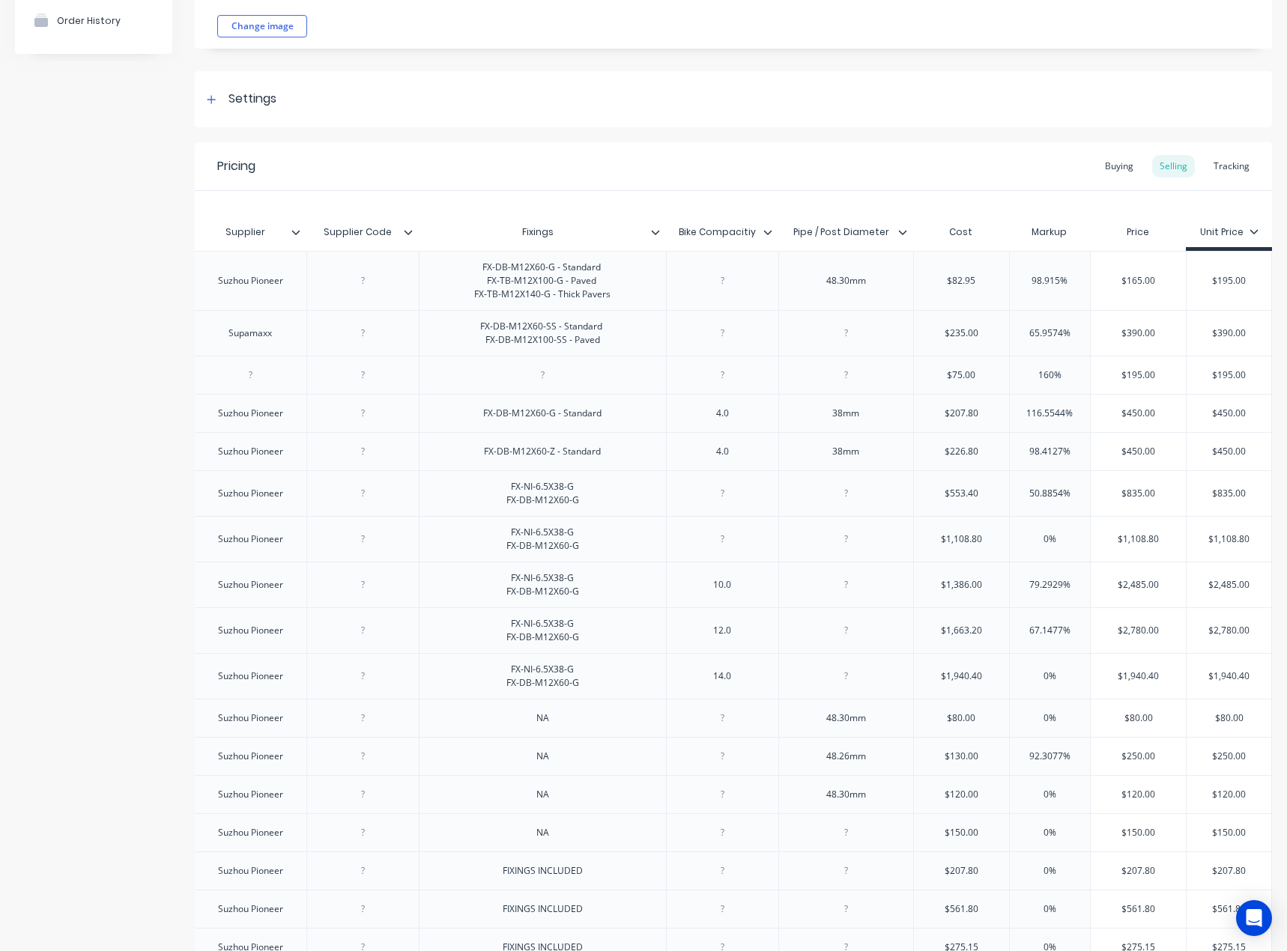
paste input "65"
type input "$165"
type textarea "x"
type input "$165"
click at [1088, 210] on div "Xero Item # Item Name Warehouse Location Brochure Overall Height Overall Width …" at bounding box center [733, 788] width 1077 height 1195
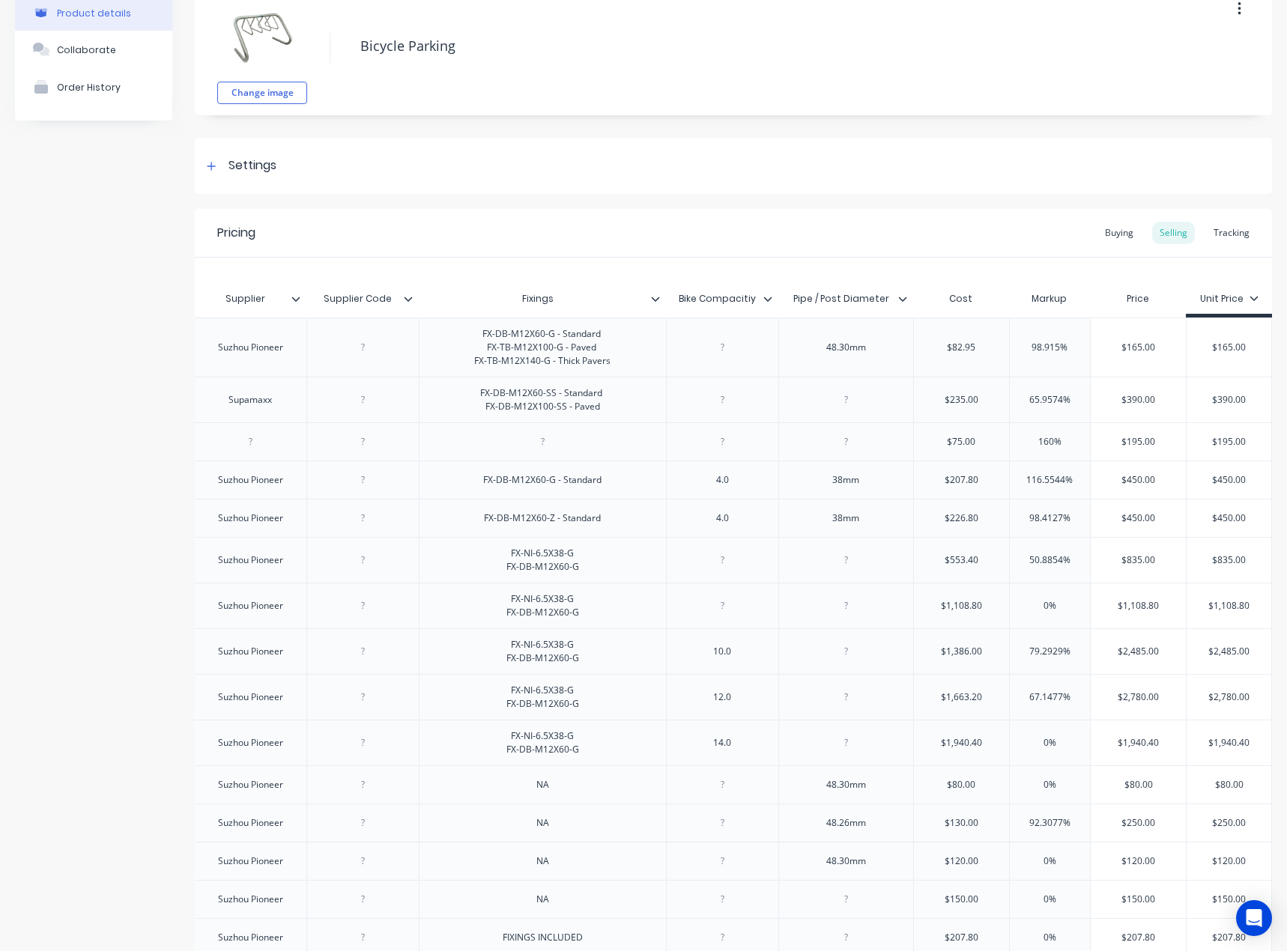
scroll to position [75, 0]
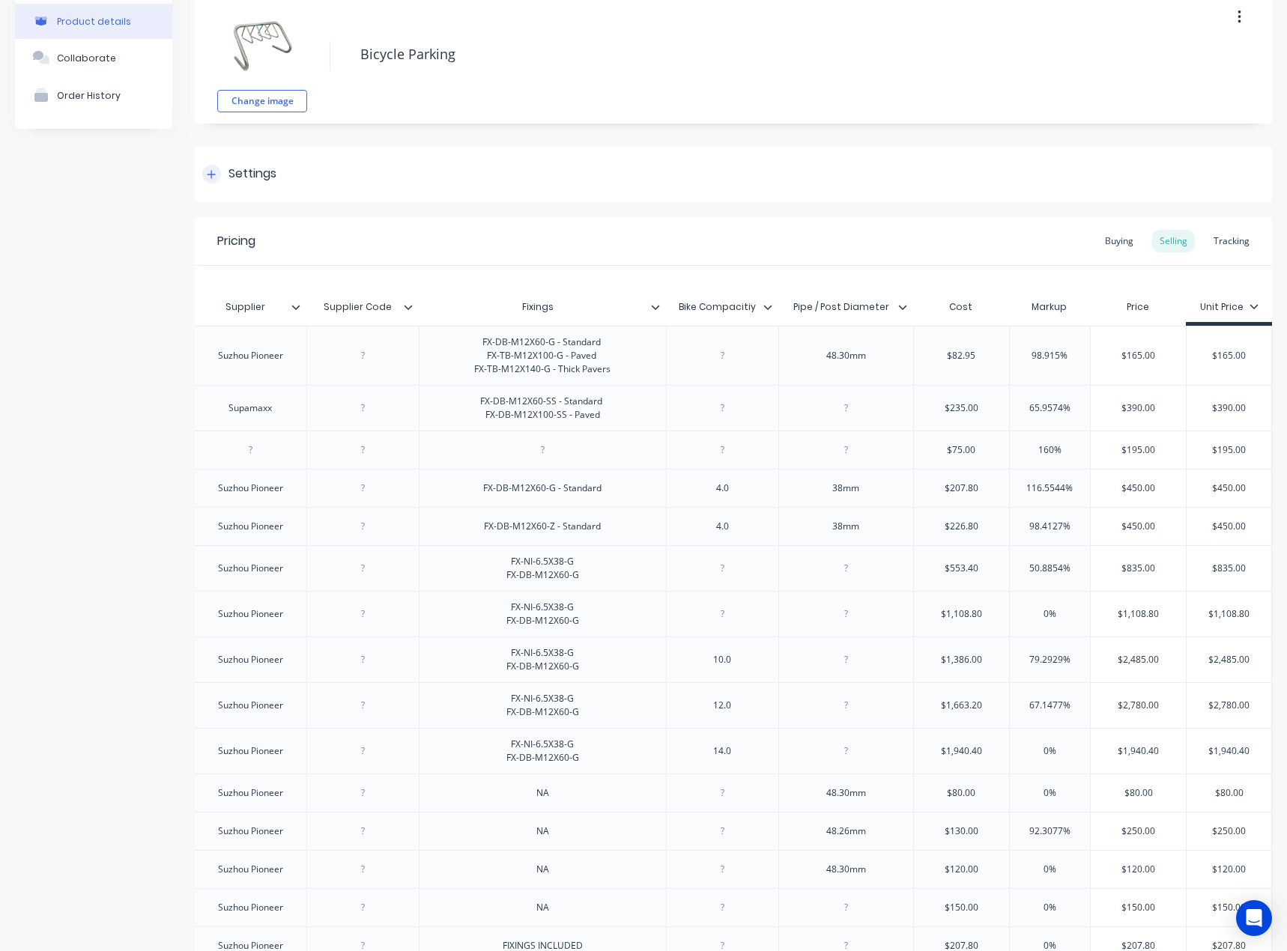
click at [211, 183] on div "Settings" at bounding box center [733, 174] width 1077 height 56
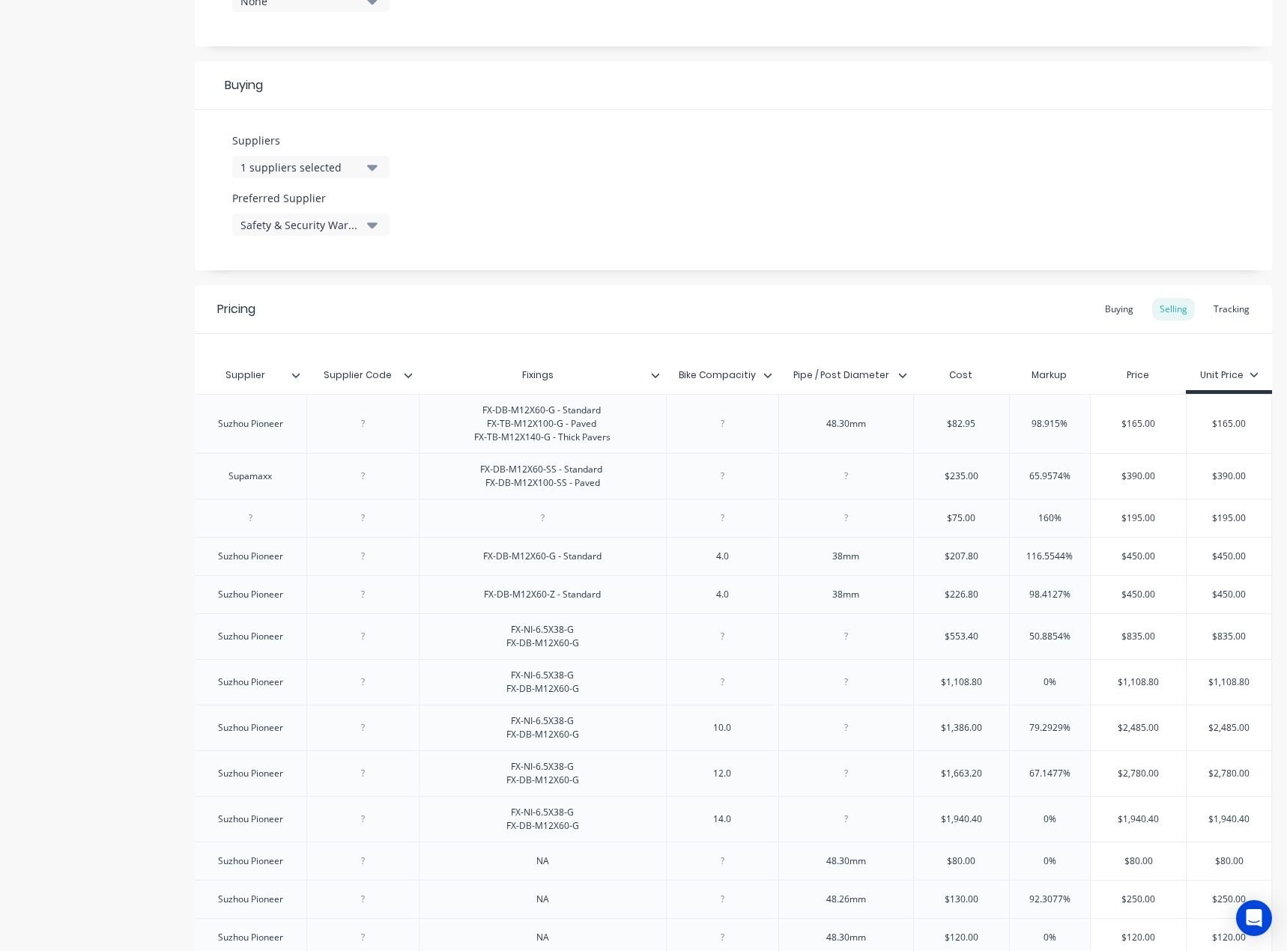
scroll to position [0, 0]
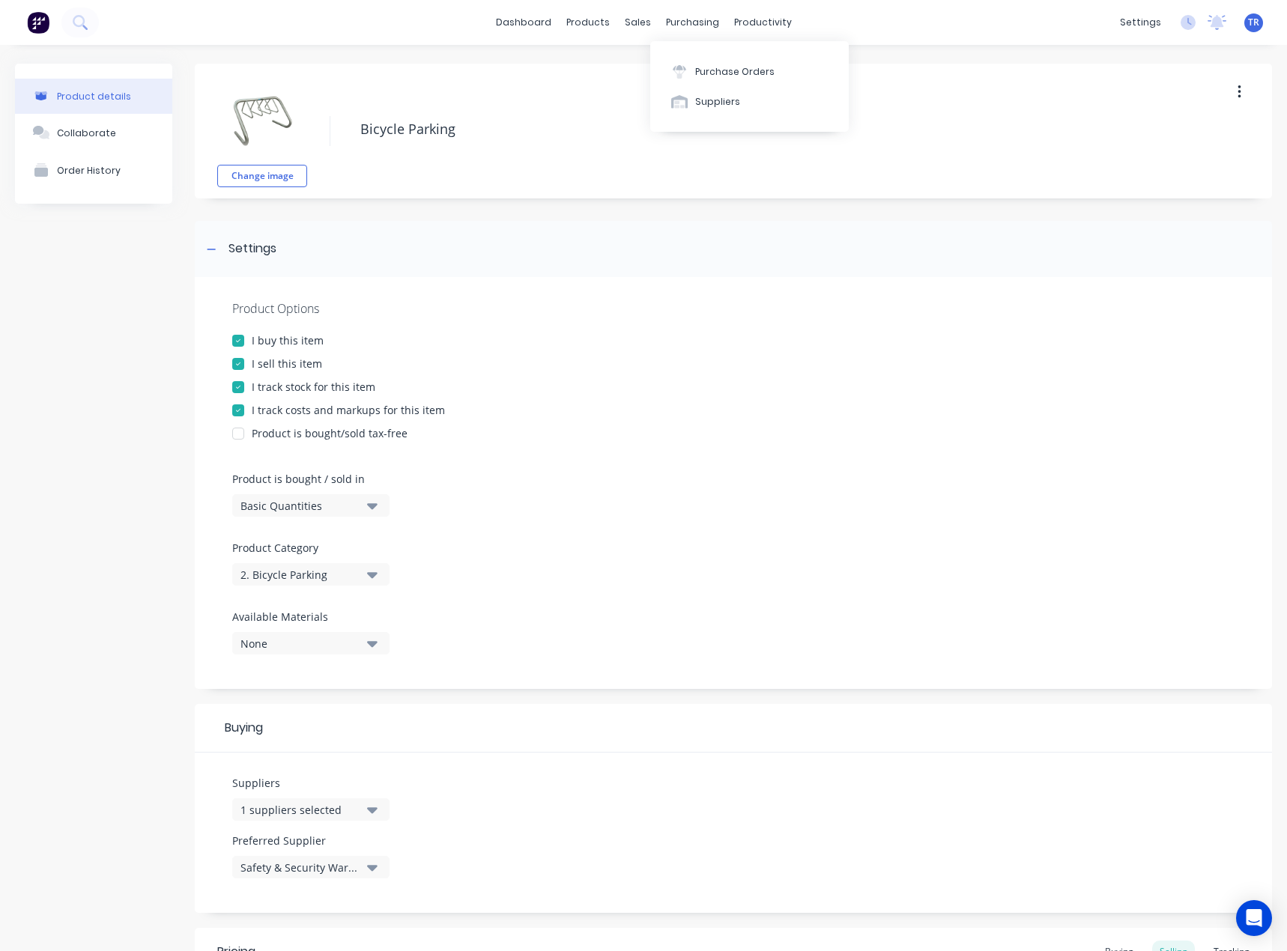
click at [702, 121] on div "Purchase Orders Suppliers" at bounding box center [749, 86] width 198 height 91
click at [703, 95] on div "Suppliers" at bounding box center [717, 101] width 45 height 13
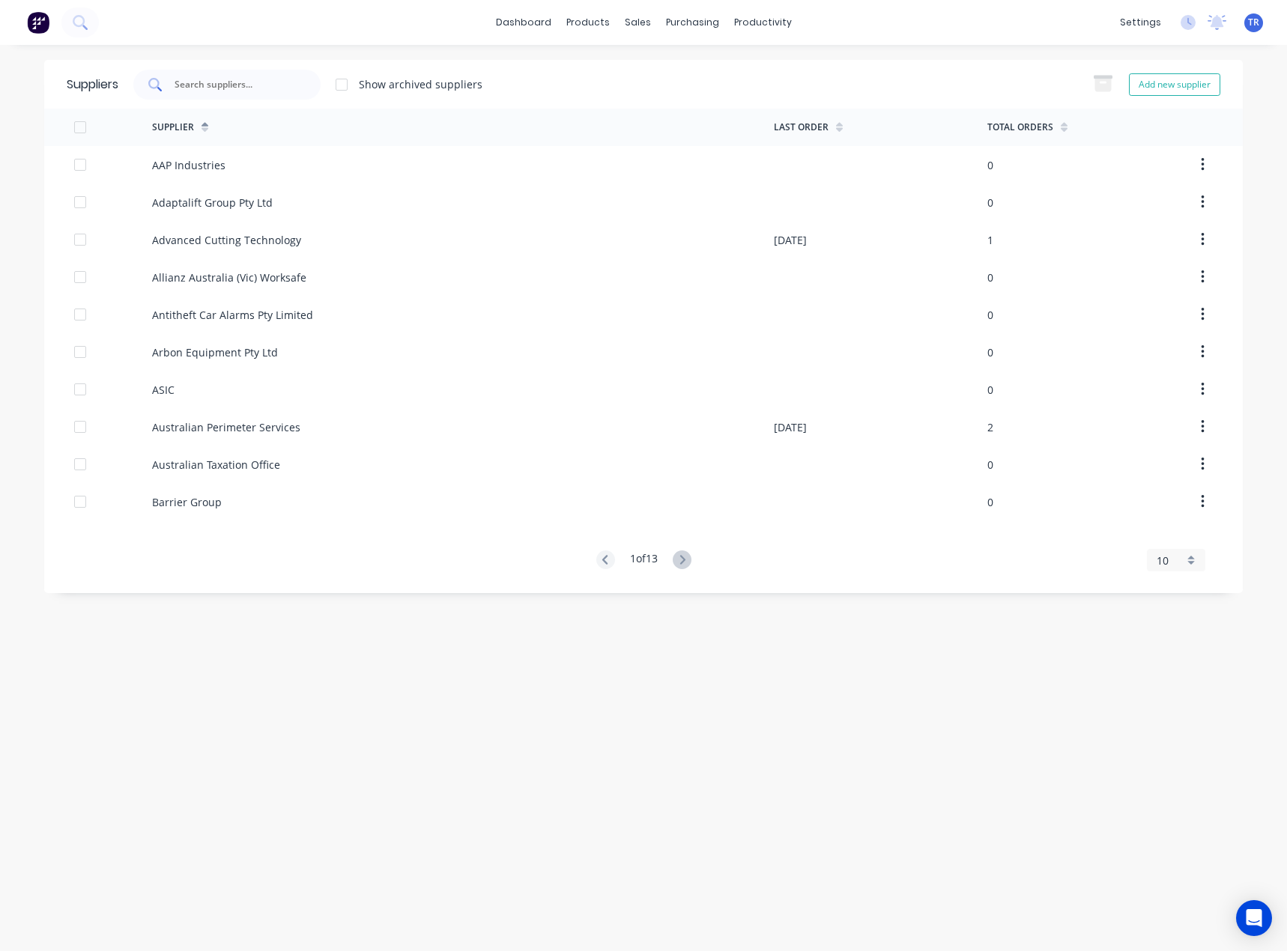
click at [281, 97] on div at bounding box center [226, 85] width 187 height 30
click at [270, 84] on input "text" at bounding box center [235, 84] width 124 height 15
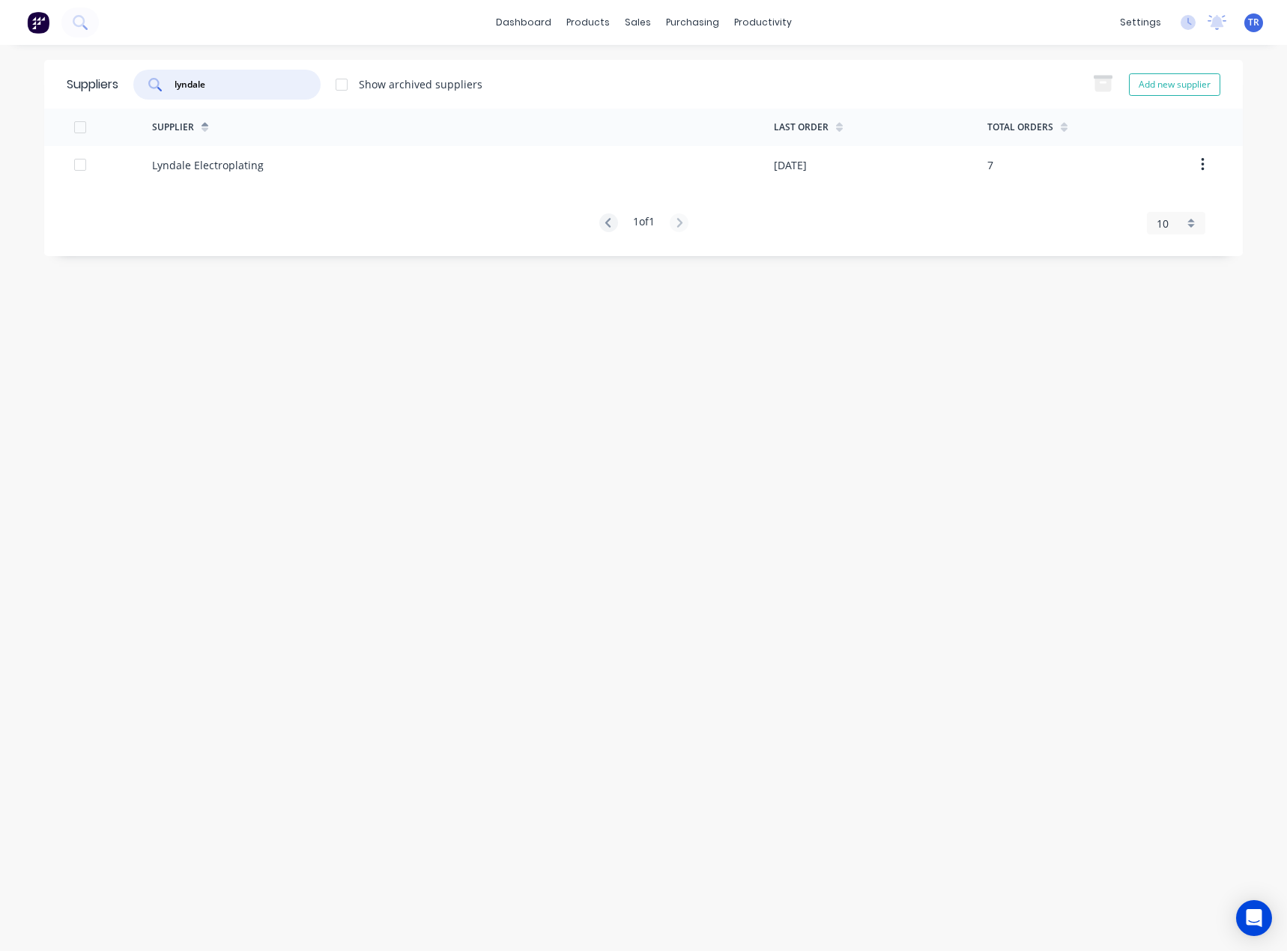
type input "lyndale"
click at [237, 169] on div "Lyndale Electroplating" at bounding box center [208, 165] width 112 height 16
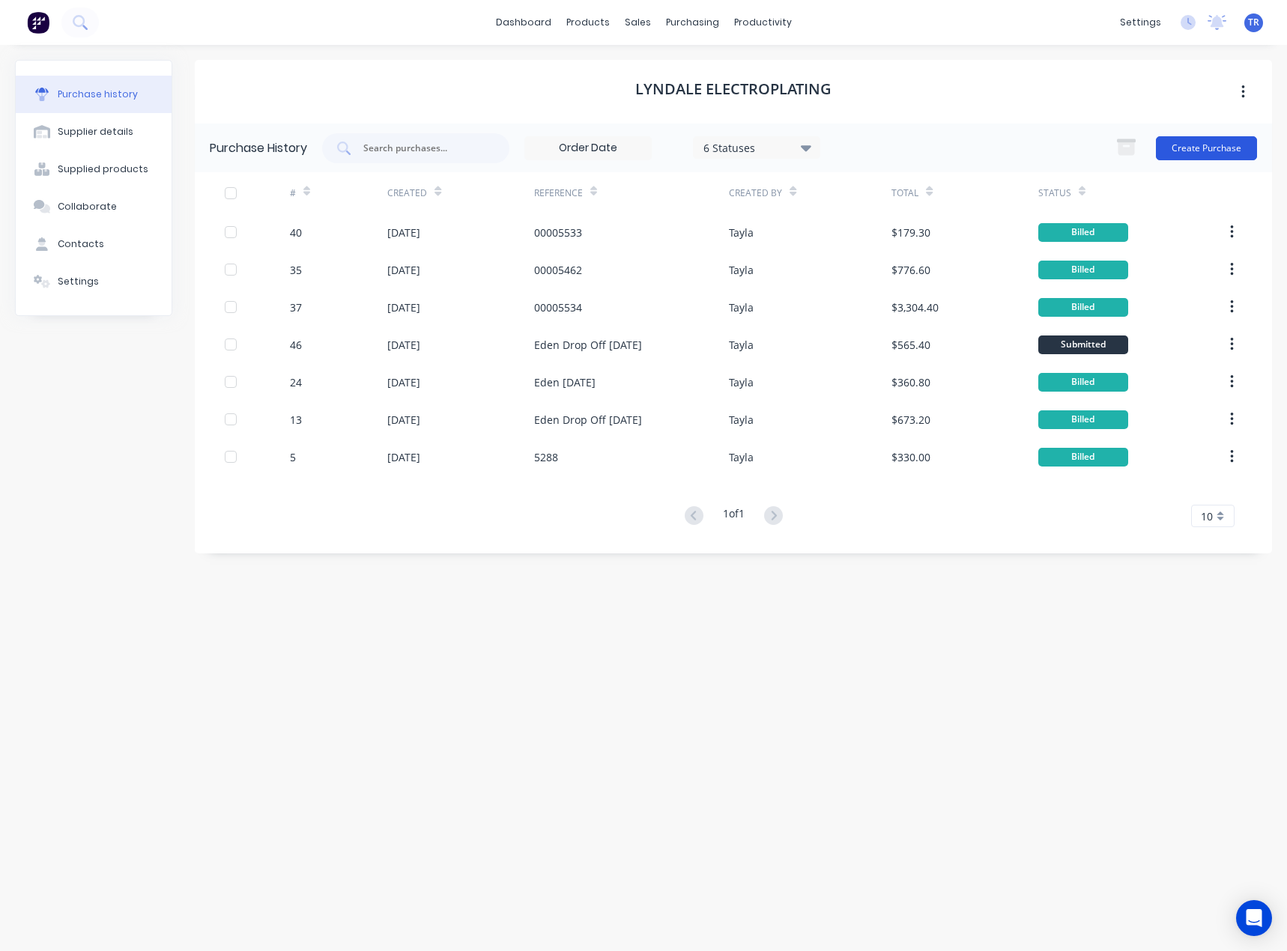
click at [1174, 143] on button "Create Purchase" at bounding box center [1205, 148] width 101 height 24
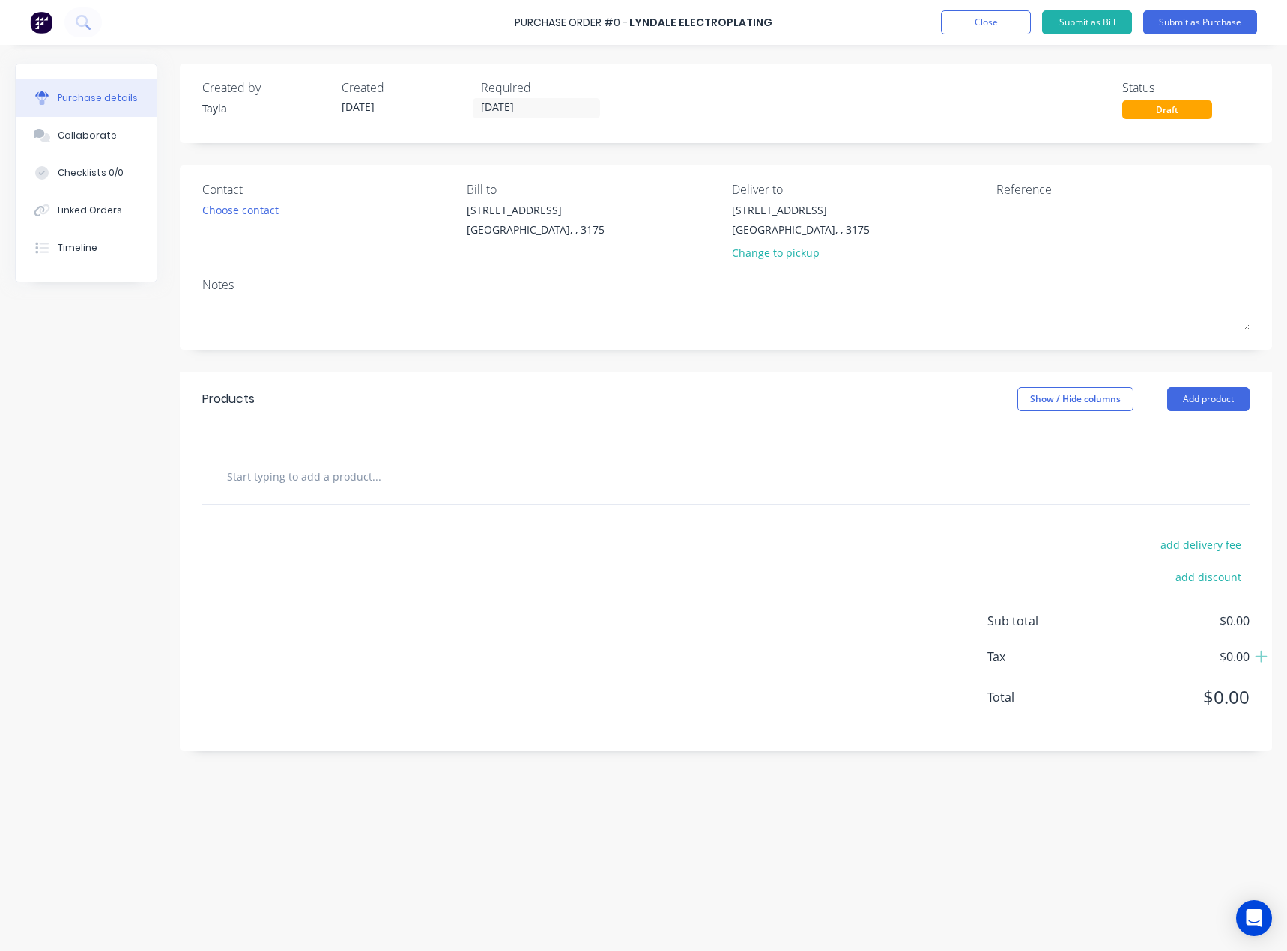
click at [204, 200] on div "Contact Choose contact" at bounding box center [328, 224] width 253 height 88
click at [222, 215] on div "Choose contact" at bounding box center [240, 210] width 76 height 16
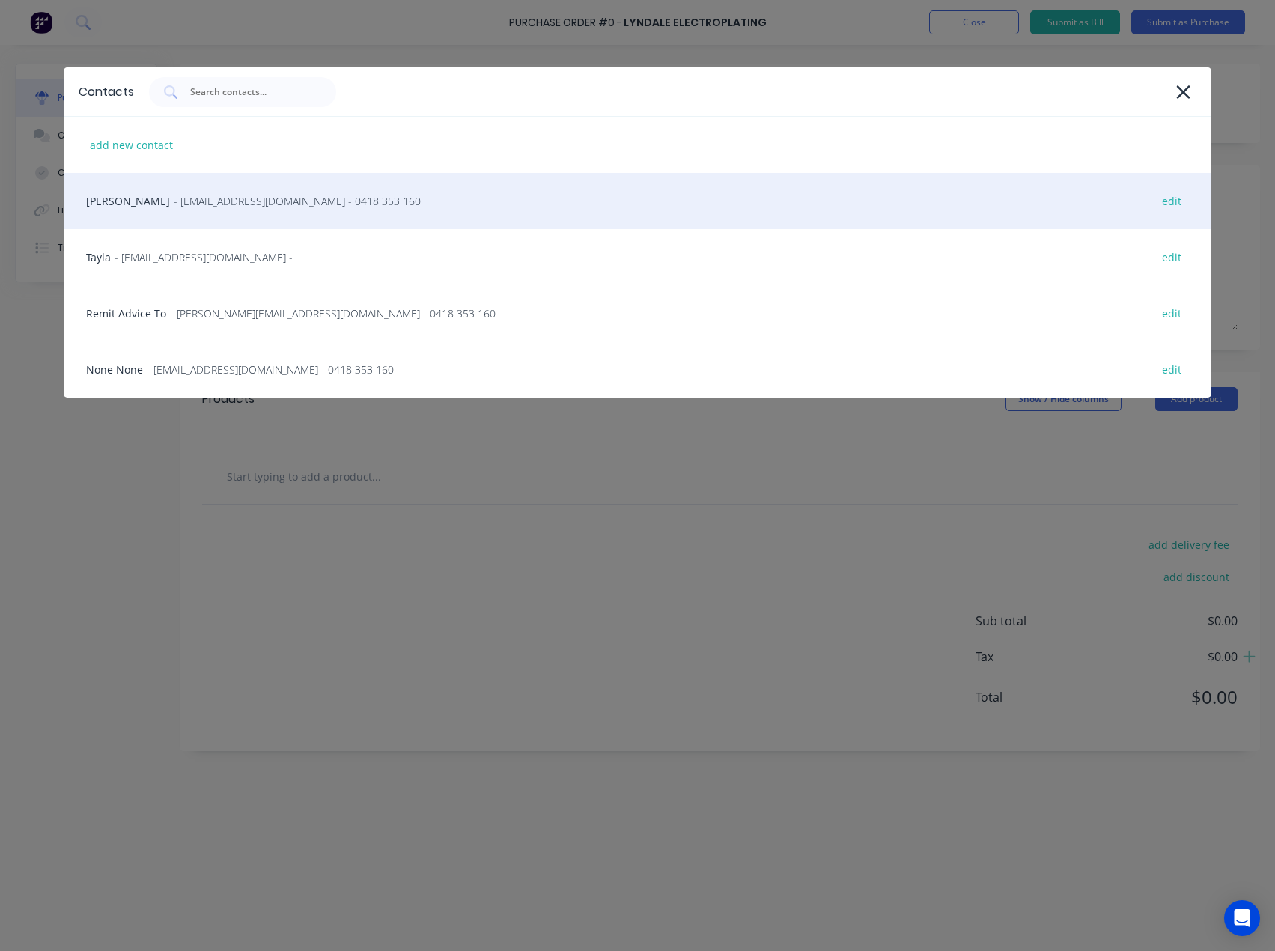
click at [213, 206] on span "- mark@aaelectroplating.com - 0418 353 160" at bounding box center [297, 201] width 247 height 16
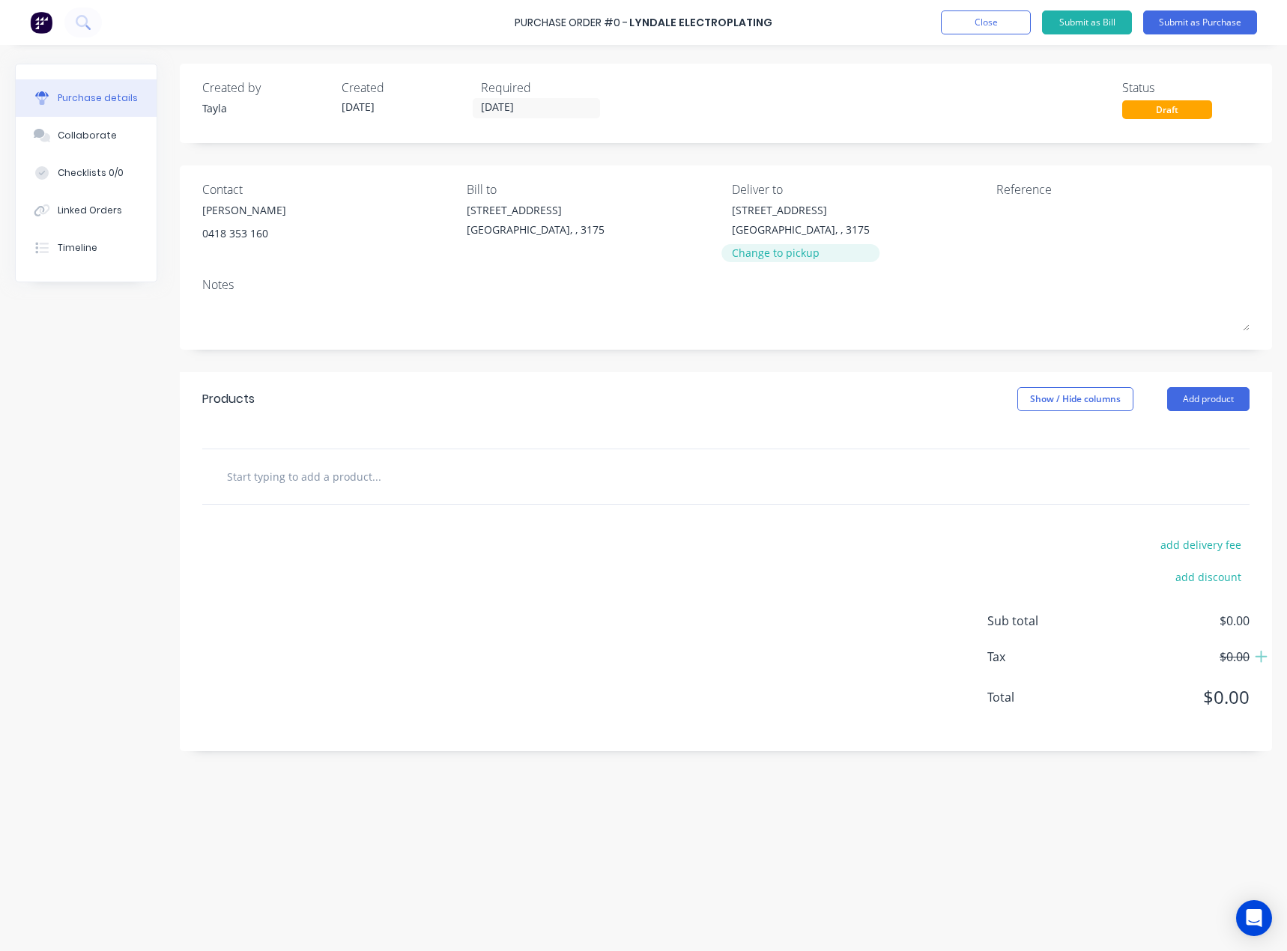
click at [765, 252] on div "Change to pickup" at bounding box center [801, 253] width 138 height 16
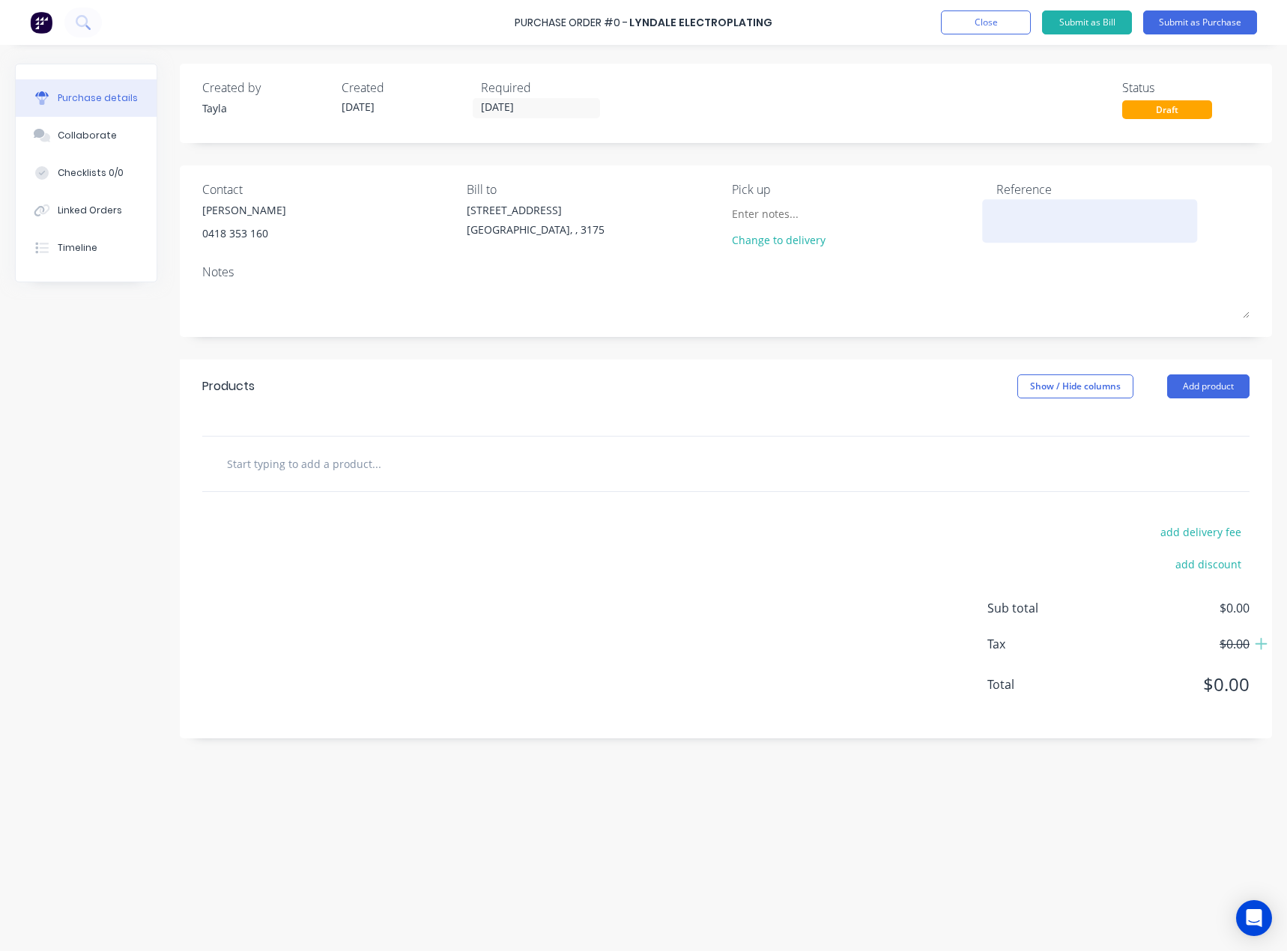
click at [1030, 229] on textarea at bounding box center [1089, 219] width 187 height 34
type textarea "x"
type textarea "Ia"
type textarea "x"
type textarea "Ian"
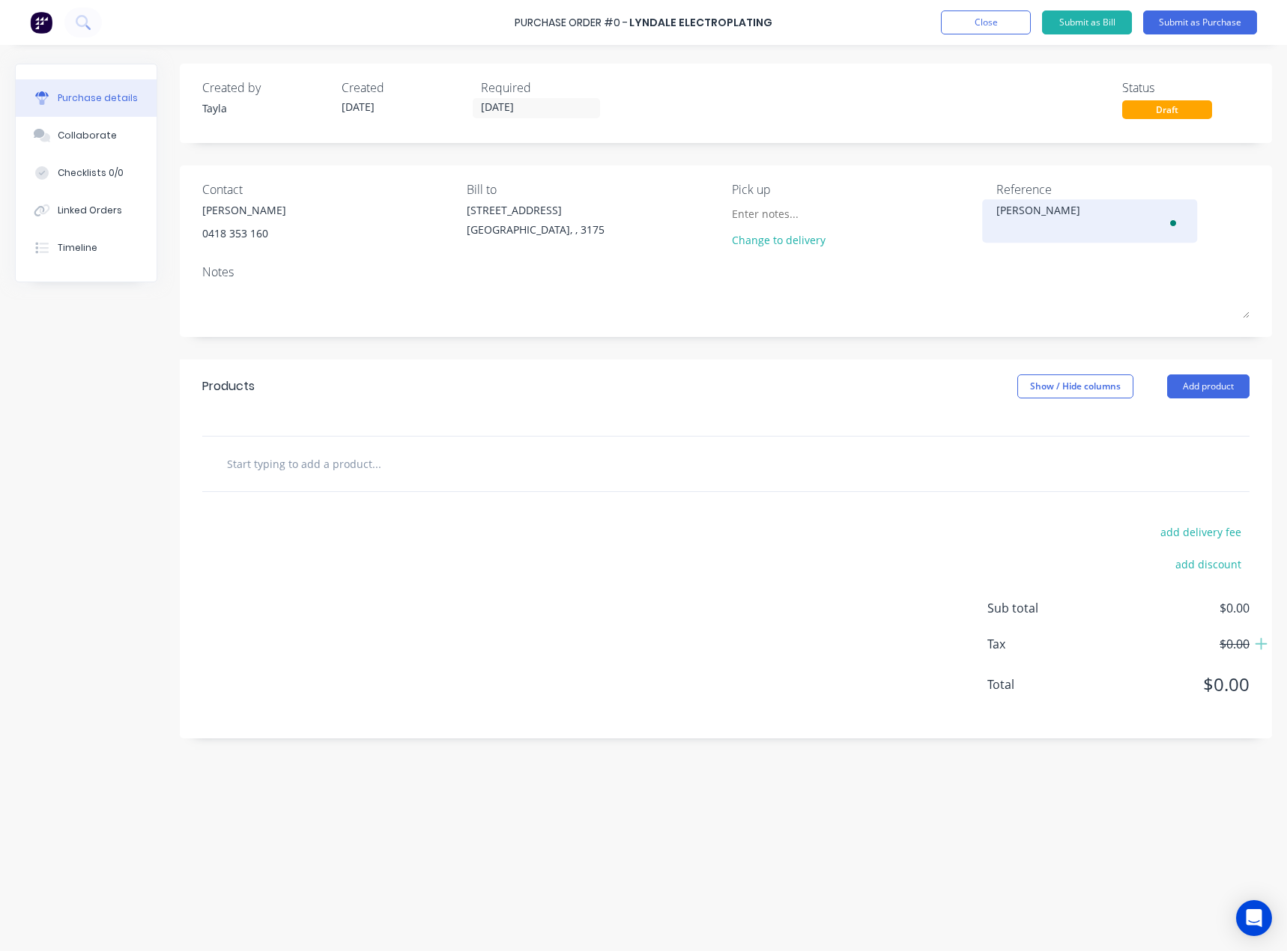
type textarea "x"
type textarea "Ian"
type textarea "x"
type textarea "Ian D"
type textarea "x"
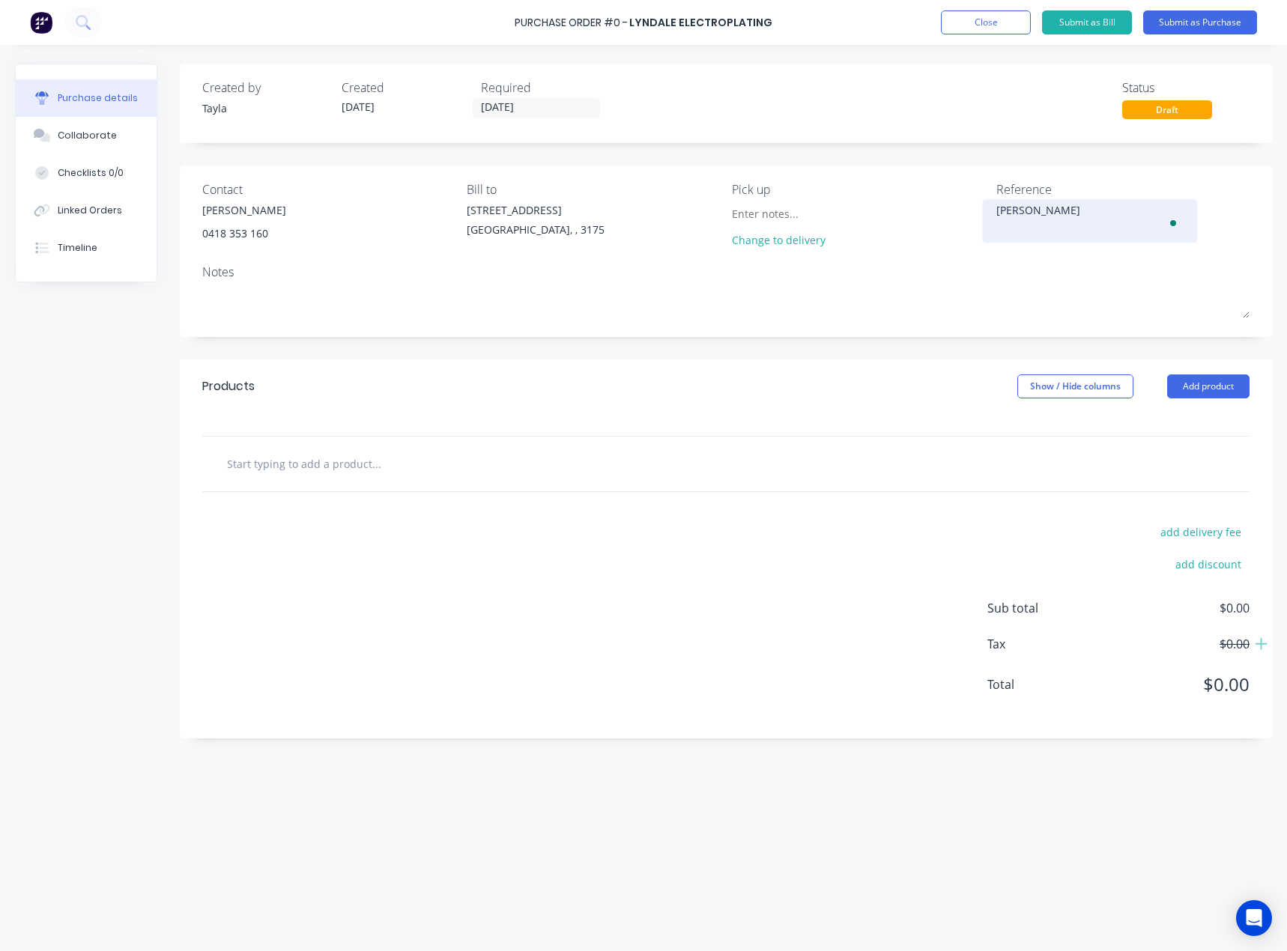
type textarea "Ian Dr"
type textarea "x"
type textarea "Ian Dro"
type textarea "x"
type textarea "Ian Drop"
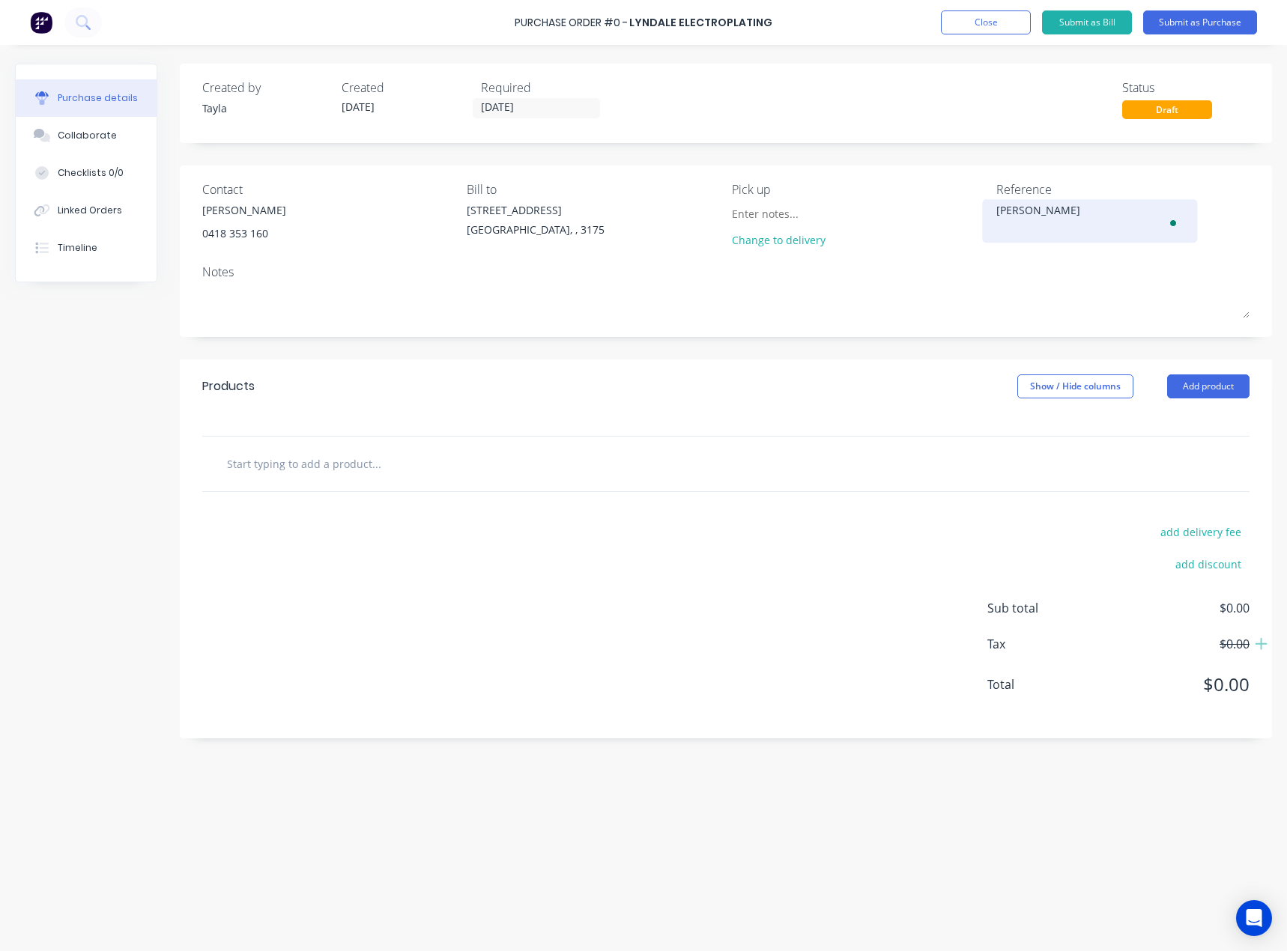
type textarea "x"
type textarea "Ian Drop"
type textarea "x"
type textarea "Ian Drop o"
type textarea "x"
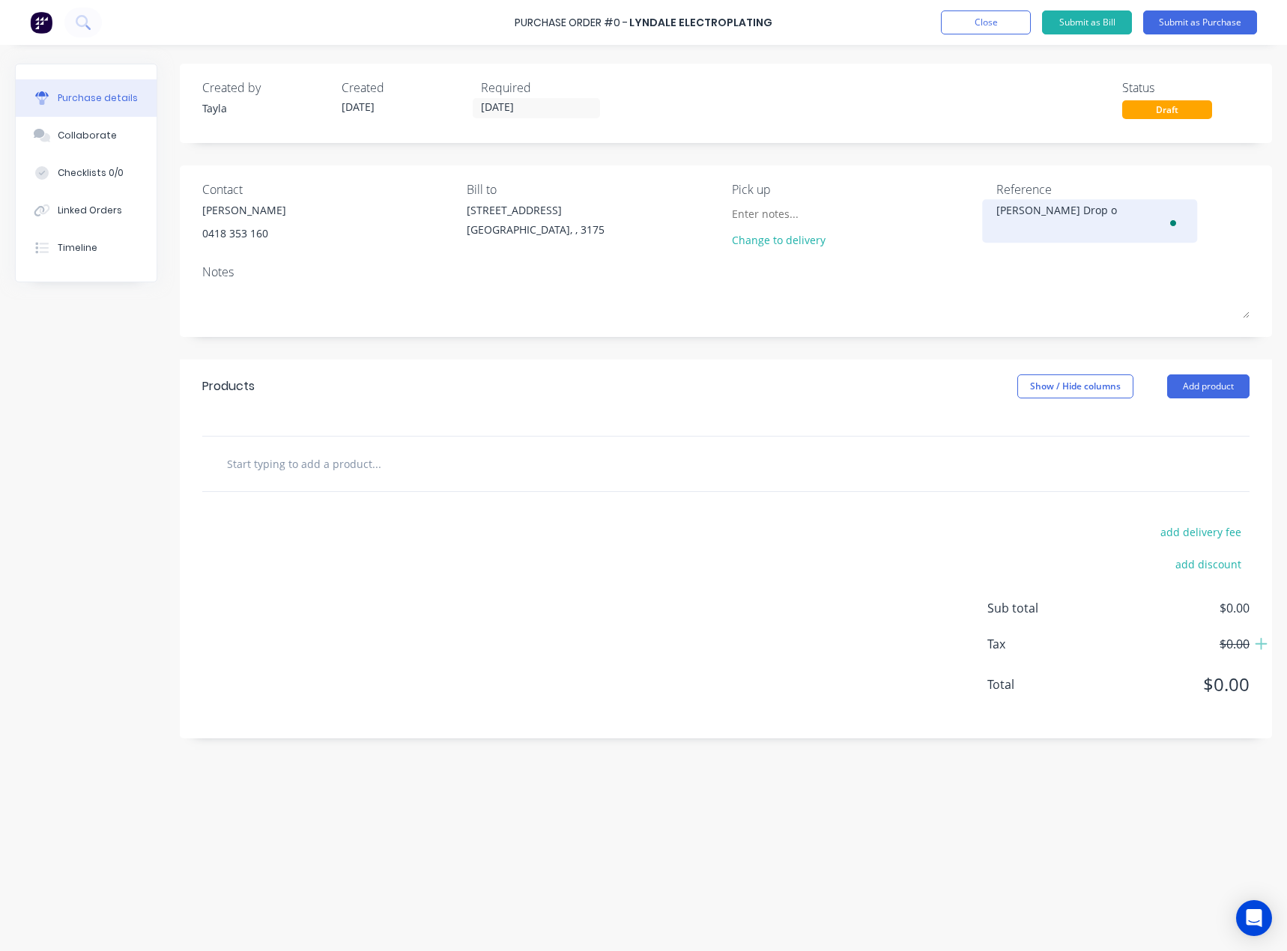
type textarea "Ian Drop of"
type textarea "x"
type textarea "Ian Drop off"
type textarea "x"
type textarea "Ian Drop off"
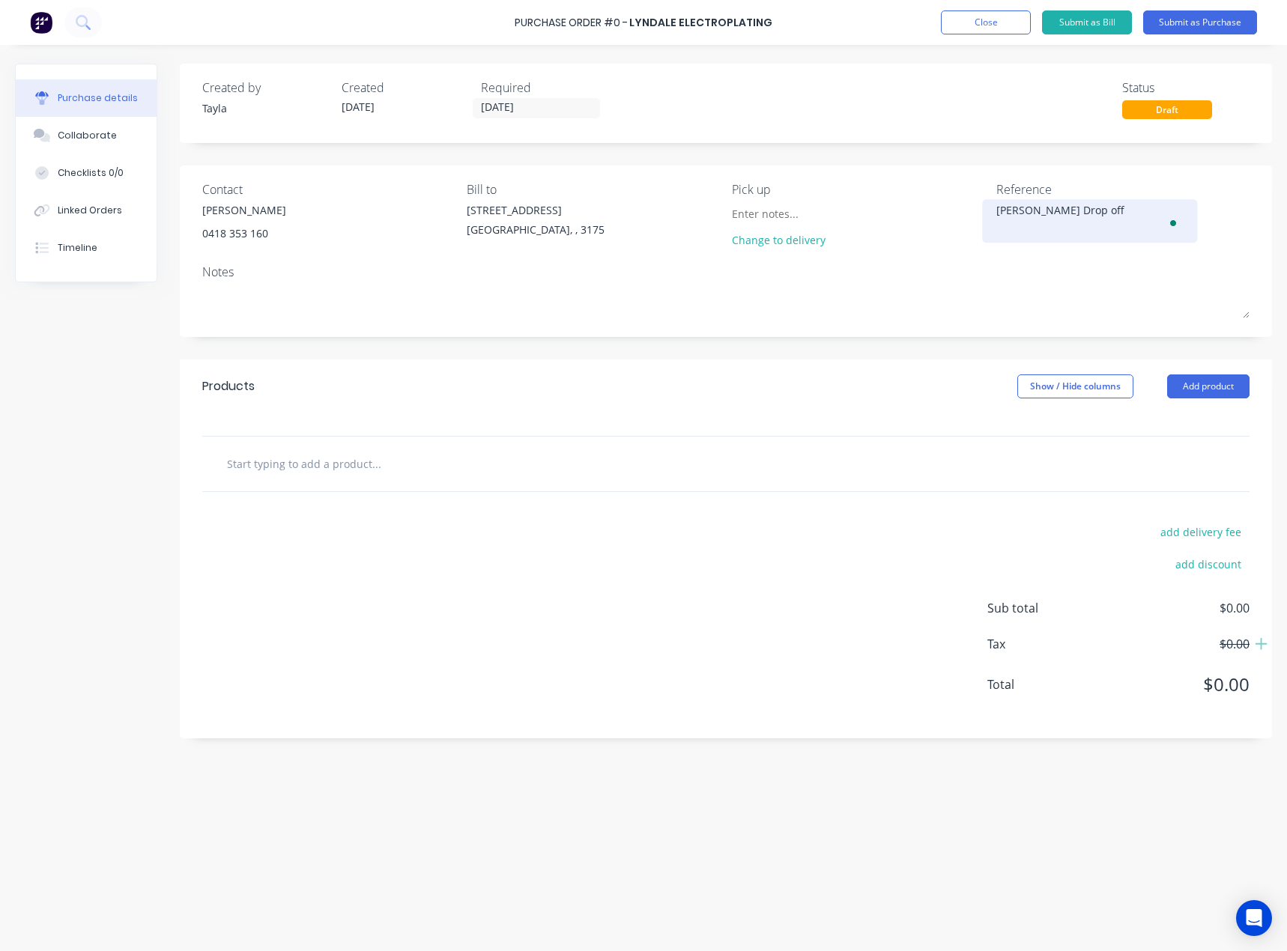
type textarea "x"
type textarea "Ian Drop off -"
type textarea "x"
type textarea "Ian Drop off - 1"
type textarea "x"
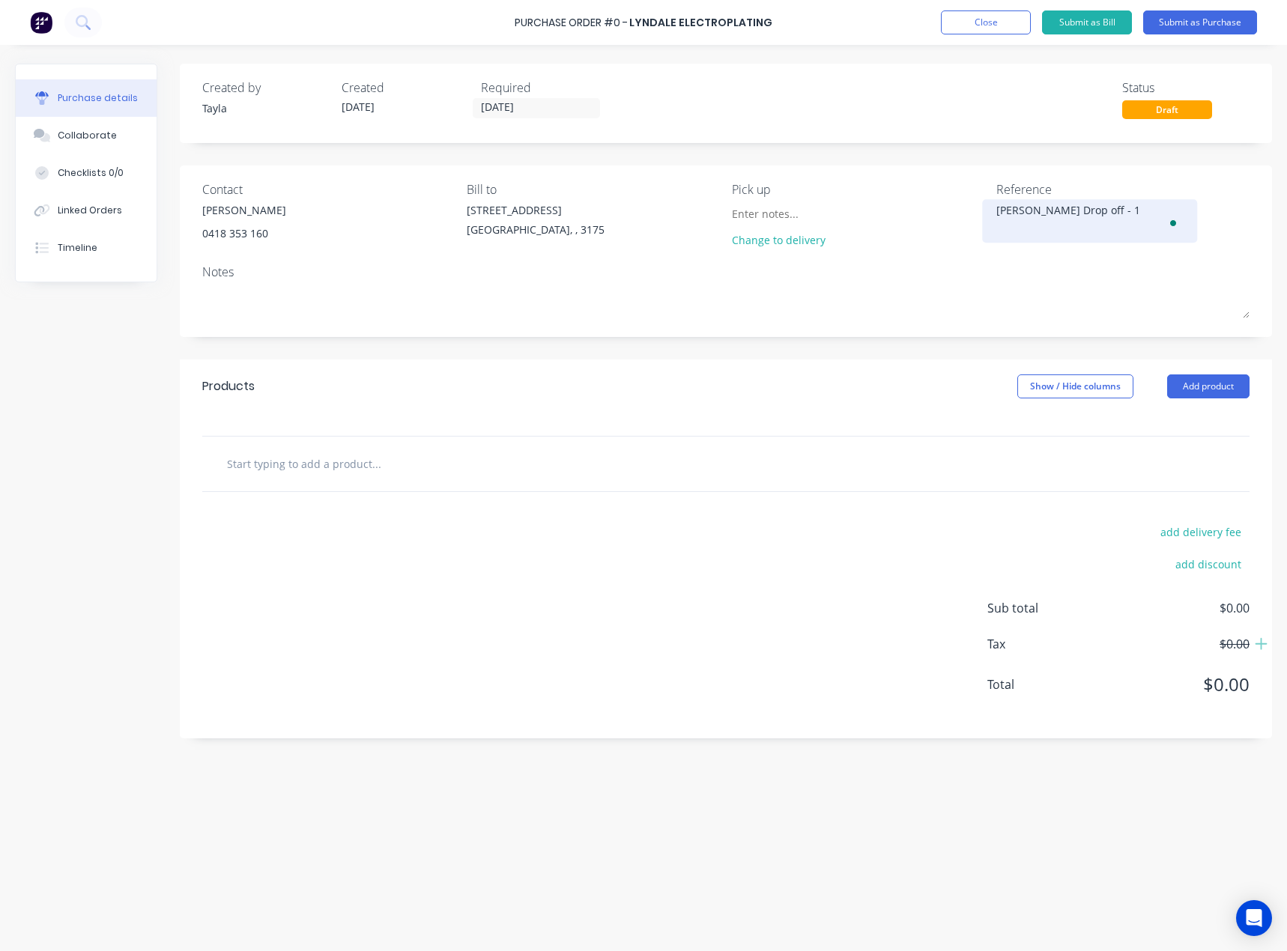
type textarea "Ian Drop off - 11"
type textarea "x"
type textarea "Ian Drop off - 11/"
type textarea "x"
type textarea "Ian Drop off - 11/0"
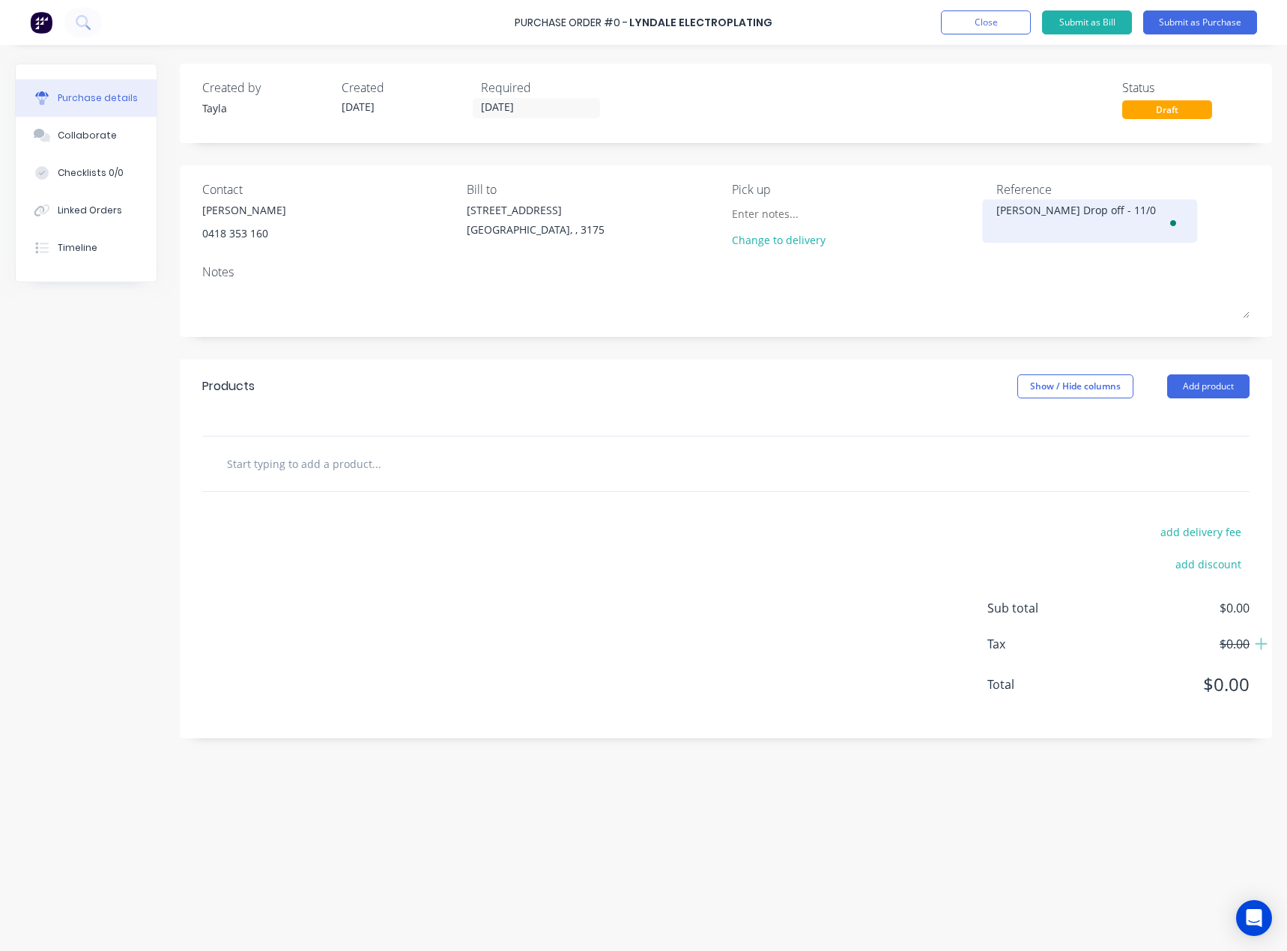
type textarea "x"
type textarea "Ian Drop off - 11/08"
type textarea "x"
type textarea "Ian Drop off - 11/08/"
type textarea "x"
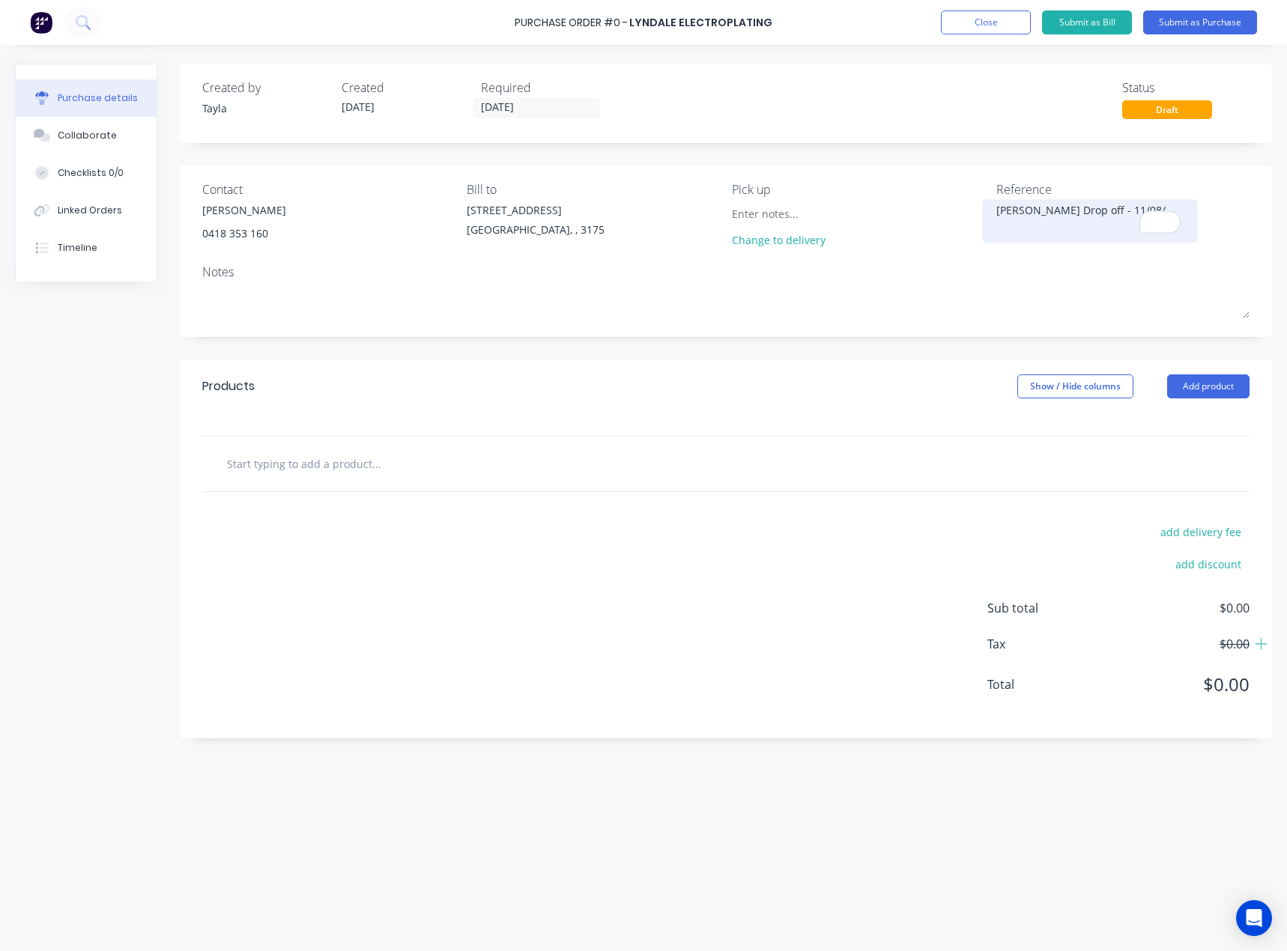
type textarea "Ian Drop off - 11/08/2"
type textarea "x"
type textarea "Ian Drop off - 11/08/25"
type textarea "x"
type textarea "Ian Drop off - 11/08/25"
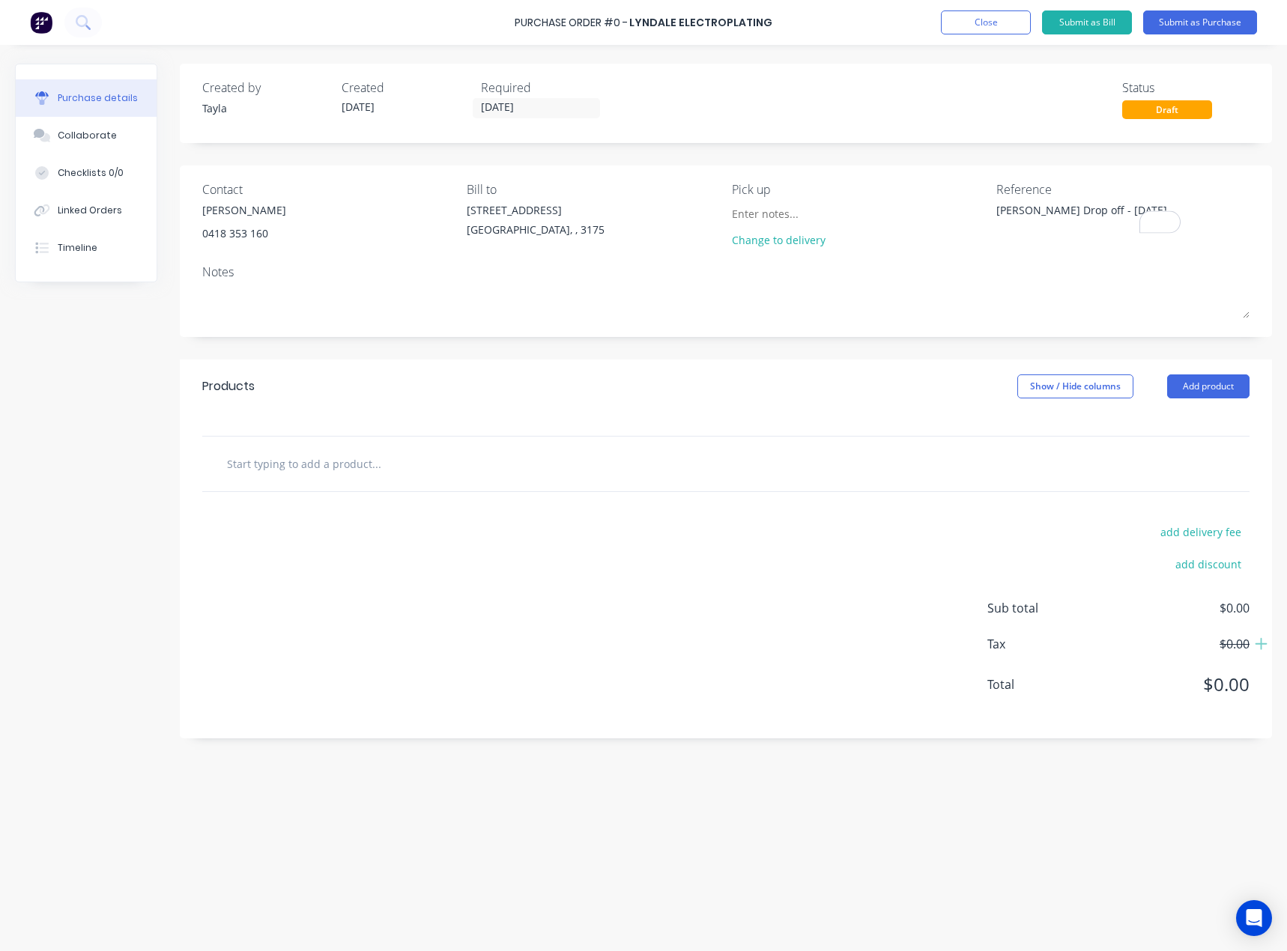
click at [807, 378] on div "Products Show / Hide columns Add product" at bounding box center [726, 386] width 1092 height 54
click at [1200, 395] on button "Add product" at bounding box center [1208, 386] width 82 height 24
click at [1230, 423] on div "Product catalogue" at bounding box center [1177, 425] width 115 height 22
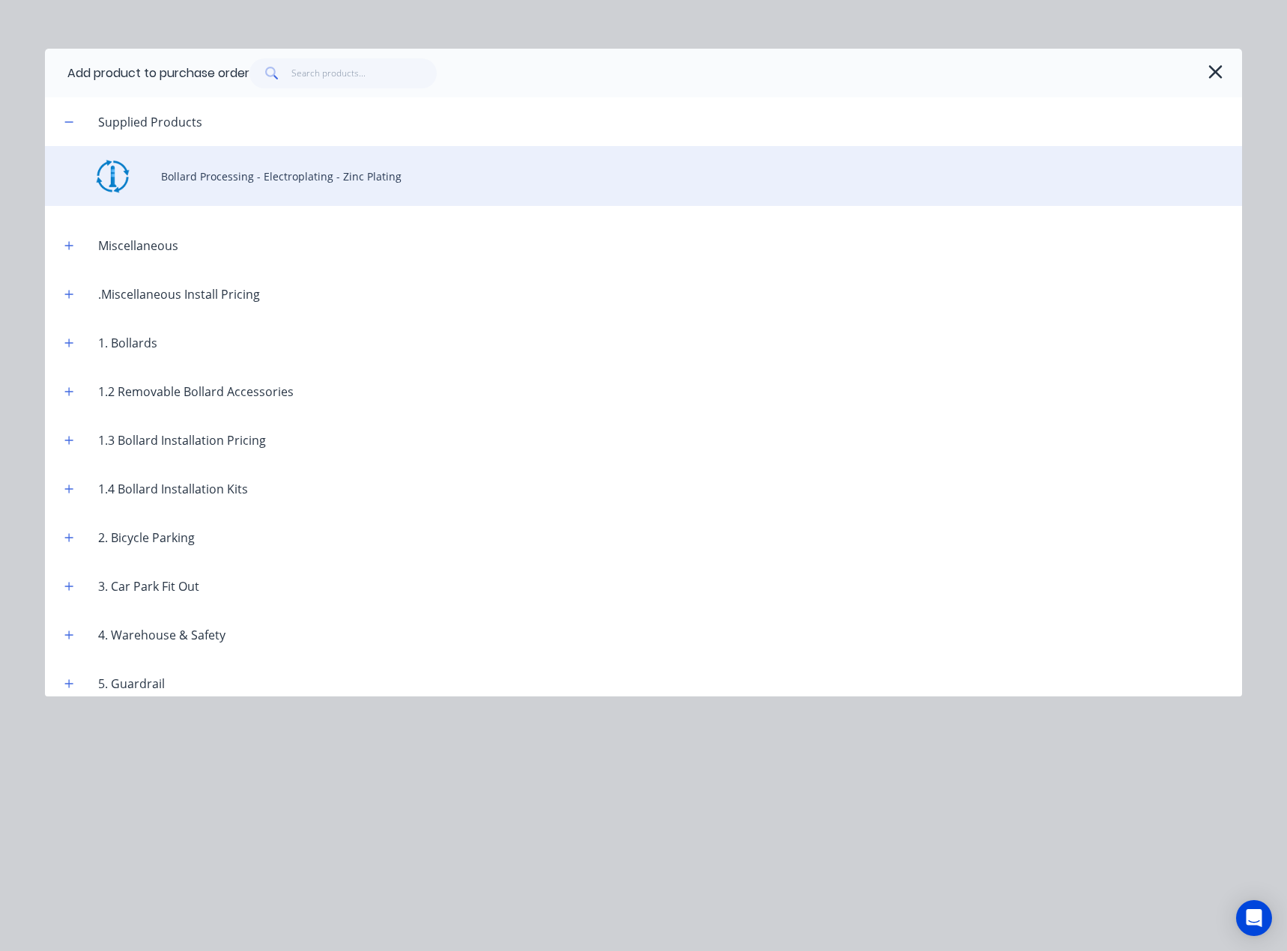
click at [181, 173] on div "Bollard Processing - Electroplating - Zinc Plating" at bounding box center [643, 176] width 1197 height 60
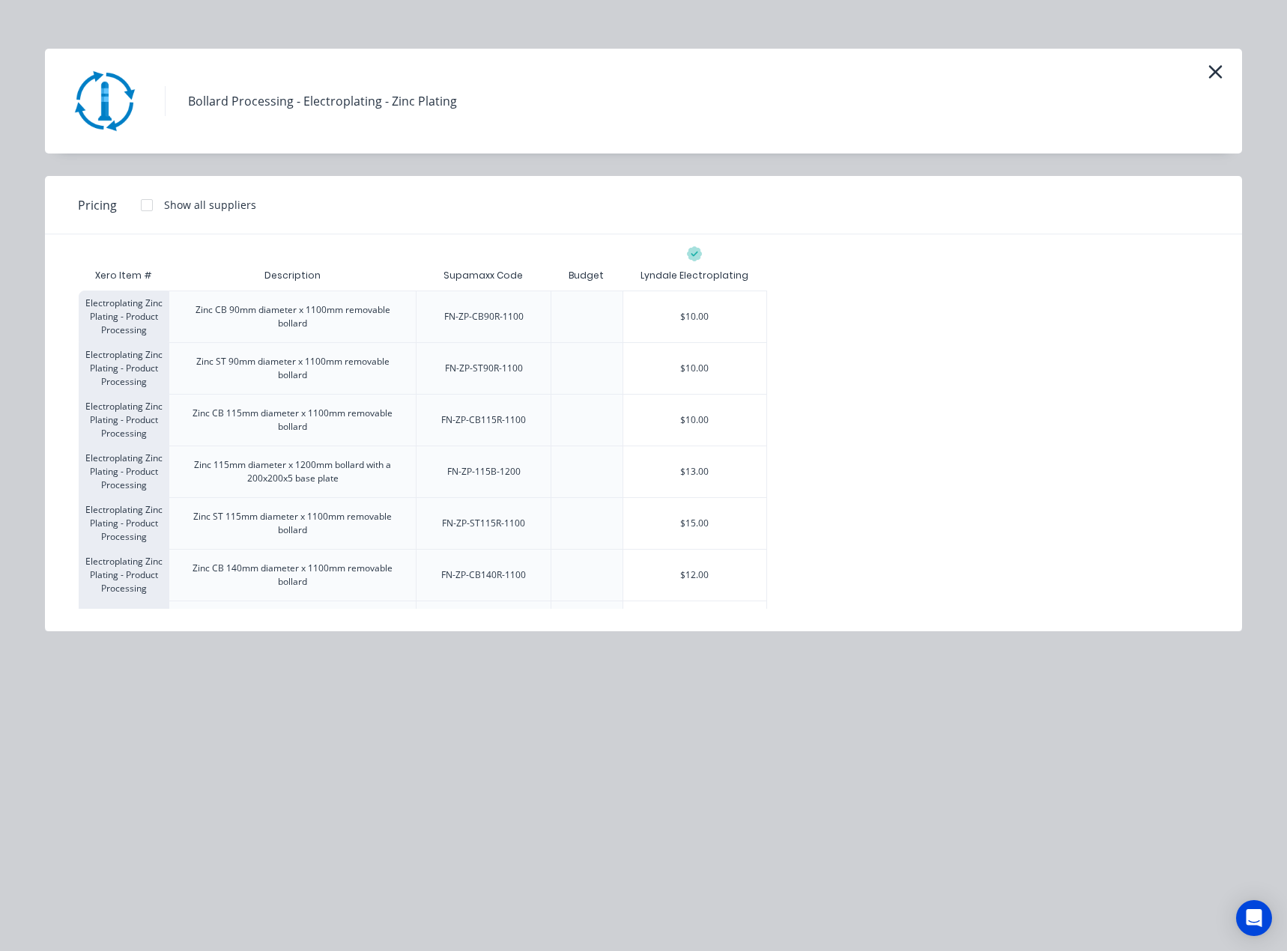
scroll to position [988, 0]
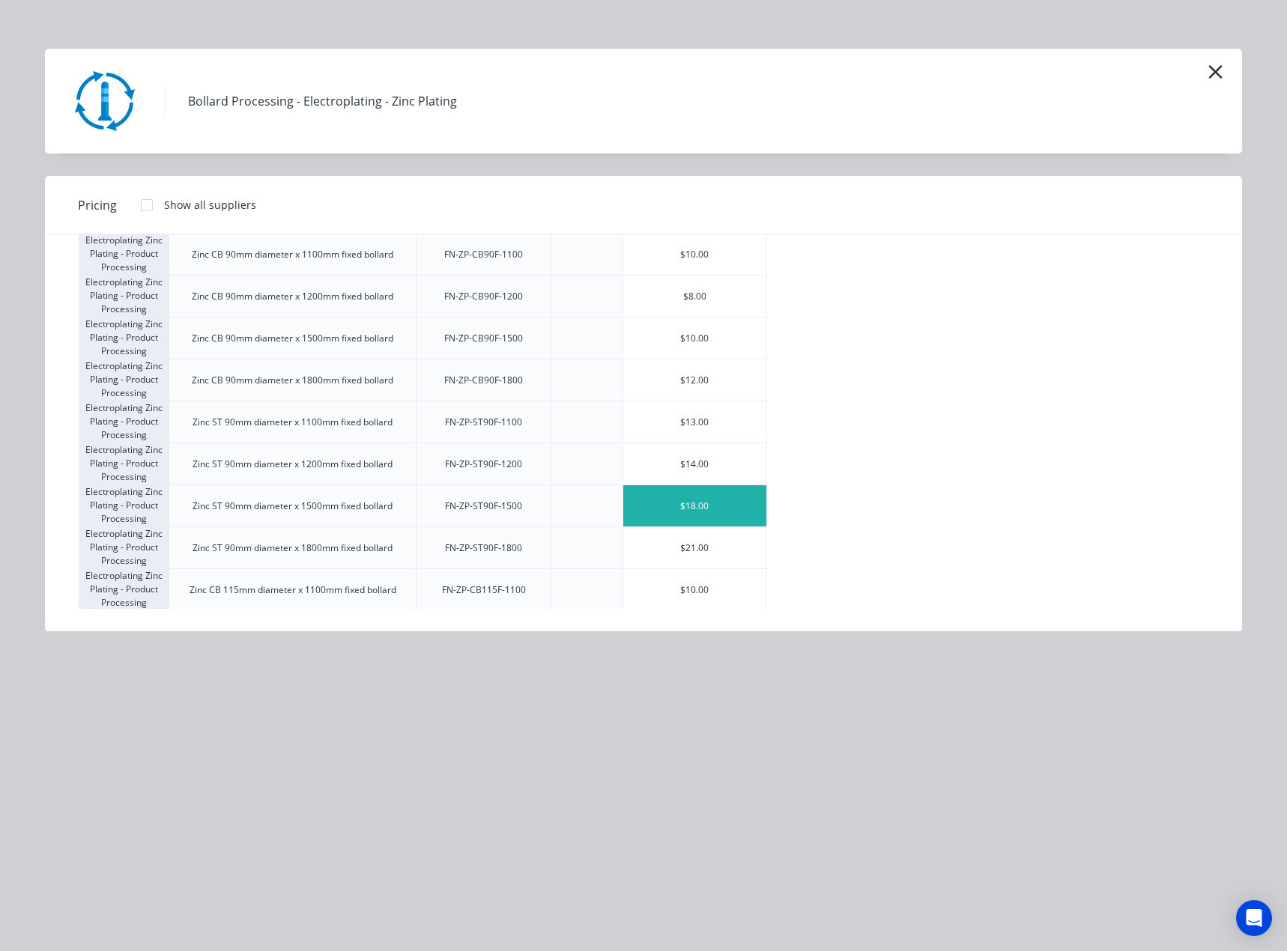
click at [711, 505] on div "$18.00" at bounding box center [694, 505] width 143 height 41
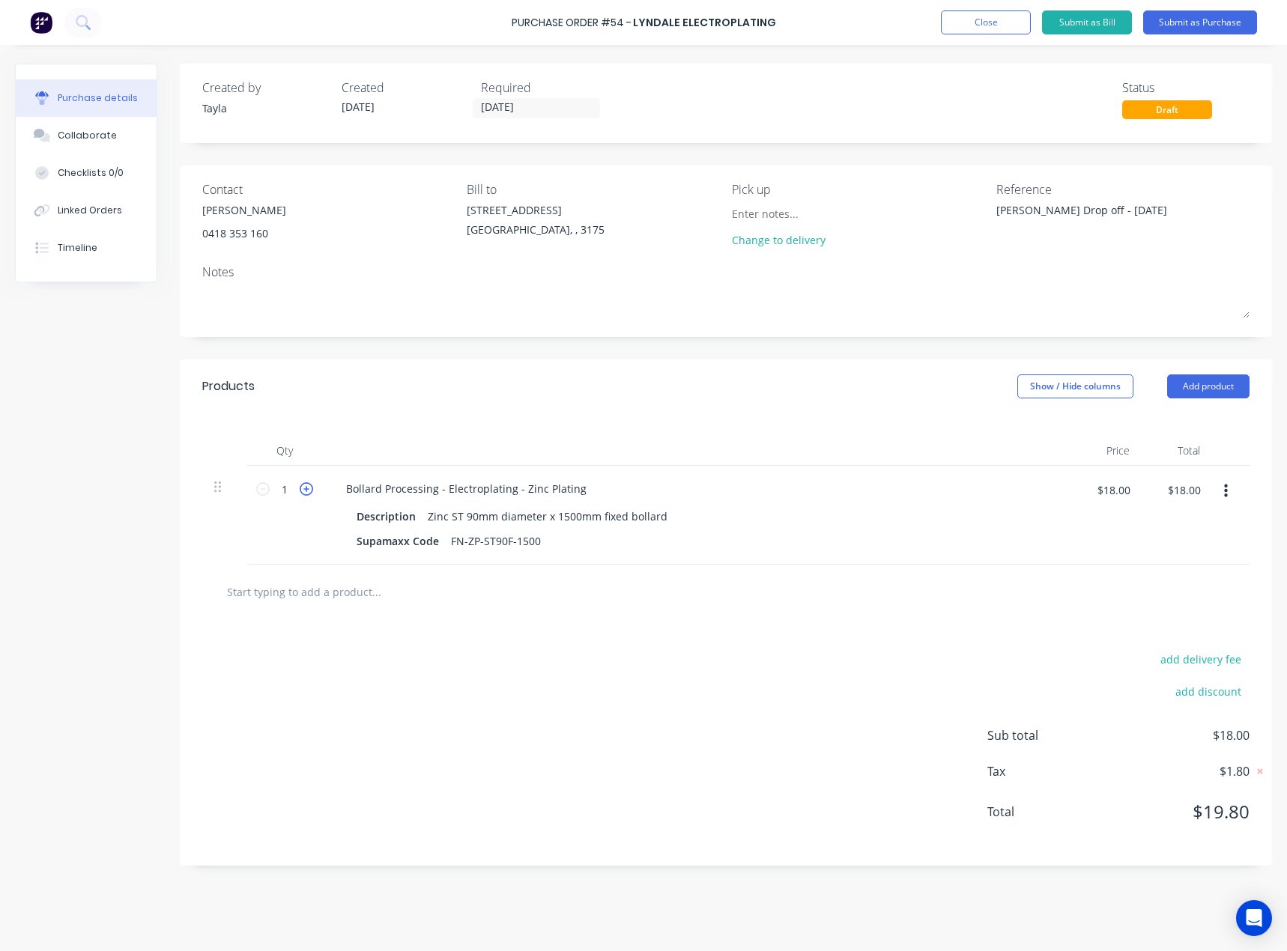
click at [303, 487] on icon at bounding box center [306, 488] width 13 height 13
type textarea "x"
type input "2"
type input "$36.00"
click at [1218, 379] on button "Add product" at bounding box center [1208, 386] width 82 height 24
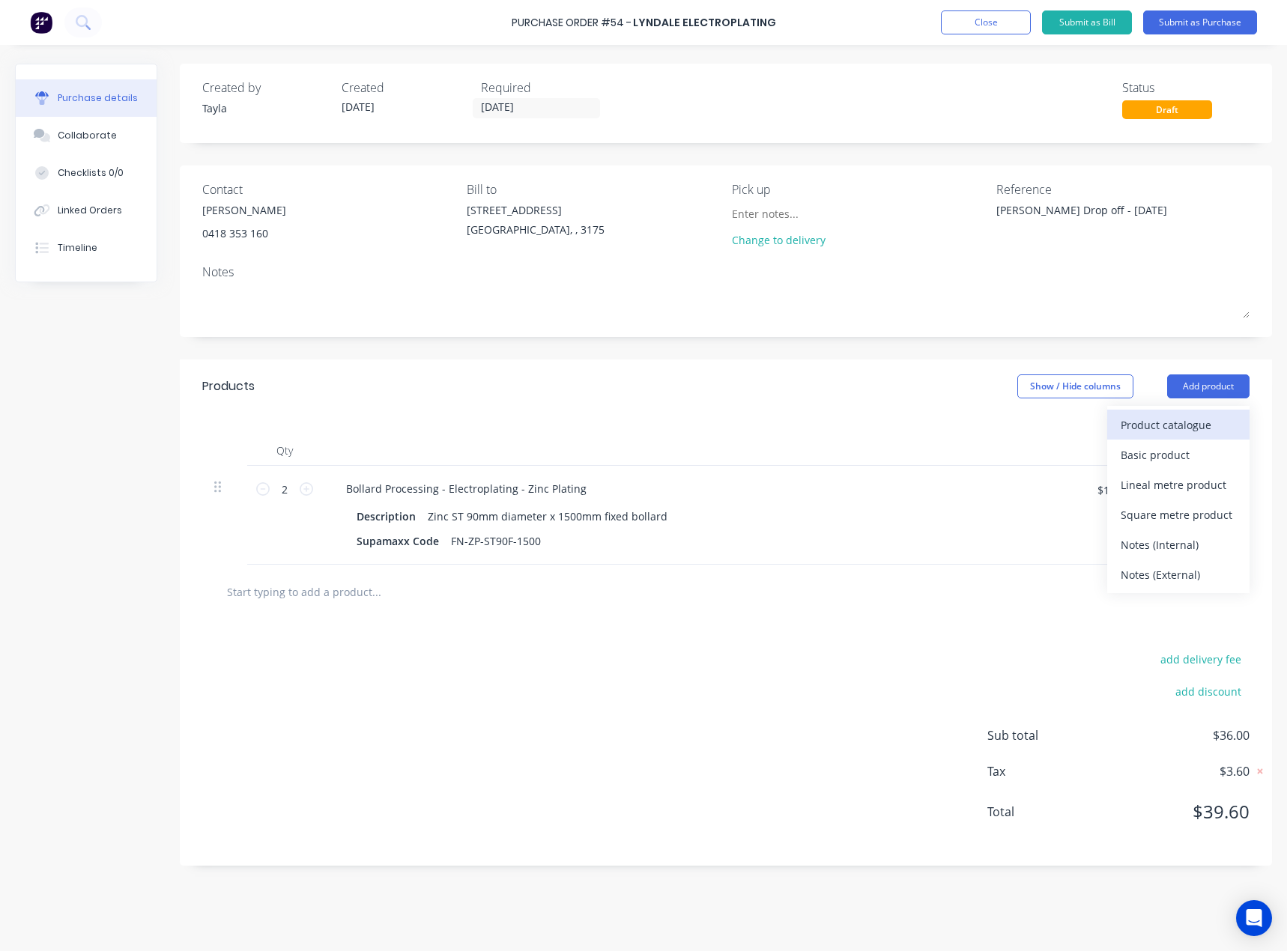
click at [1181, 416] on div "Product catalogue" at bounding box center [1177, 425] width 115 height 22
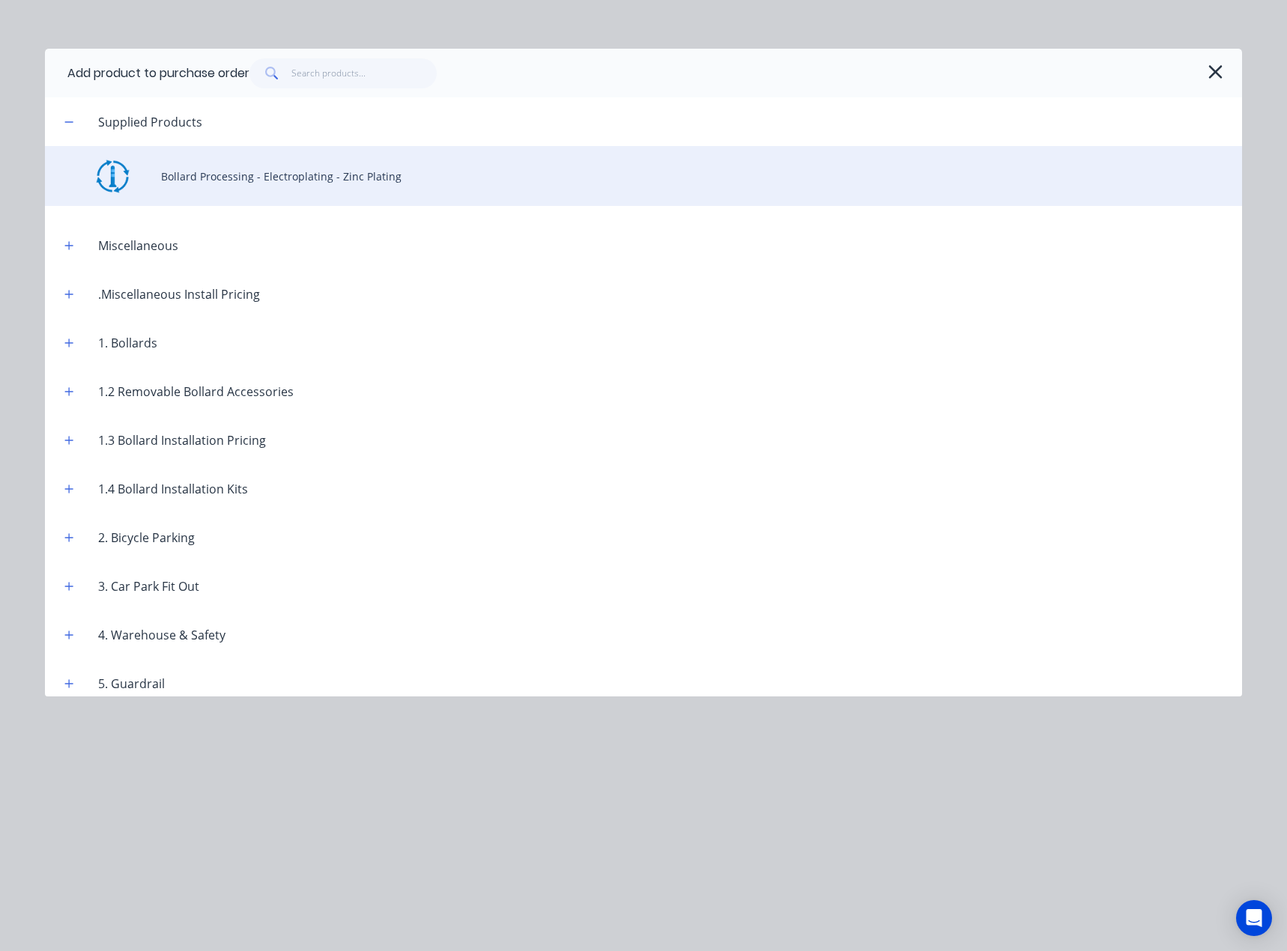
click at [305, 168] on div "Bollard Processing - Electroplating - Zinc Plating" at bounding box center [643, 176] width 1197 height 60
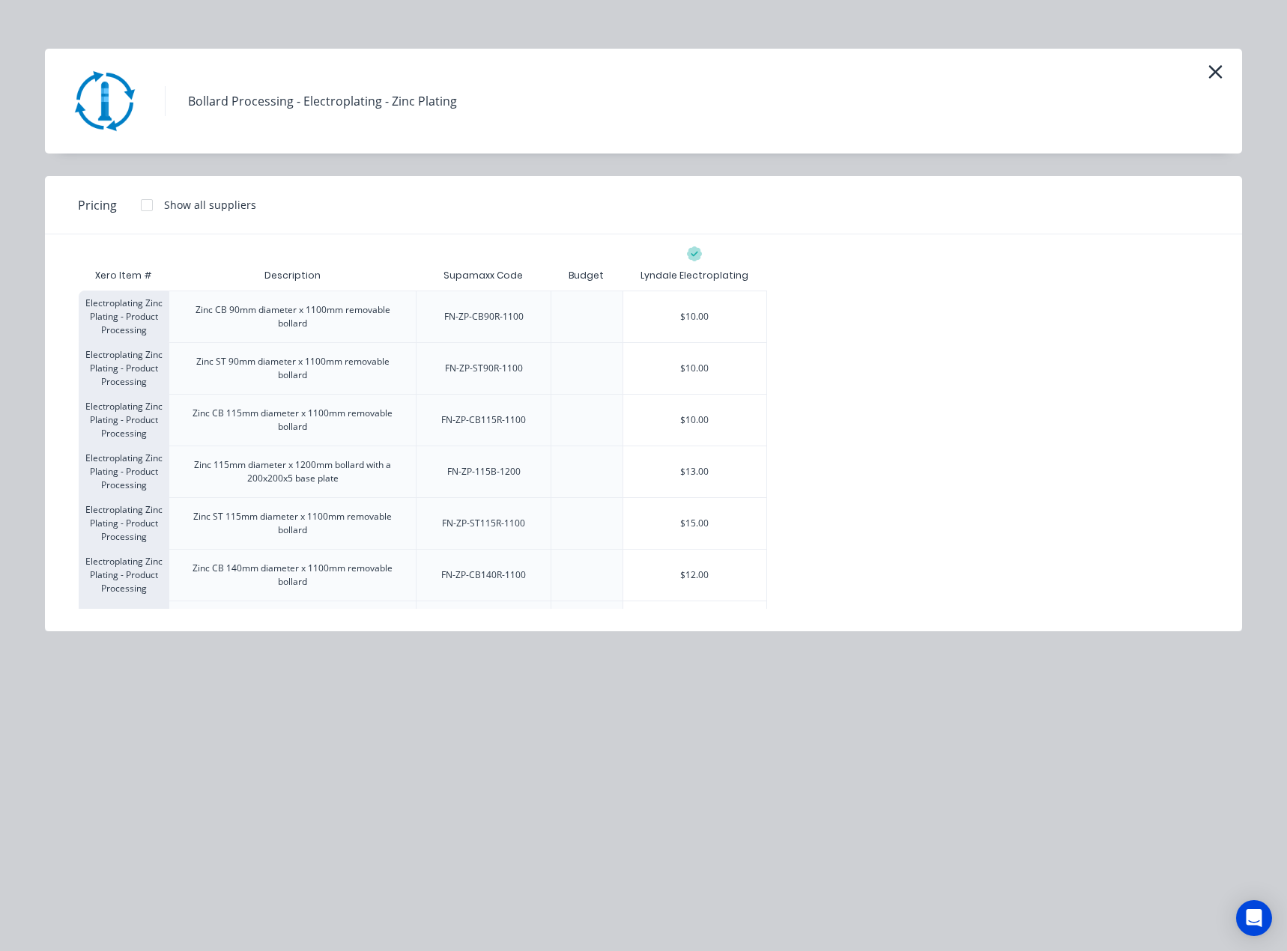
scroll to position [1533, 0]
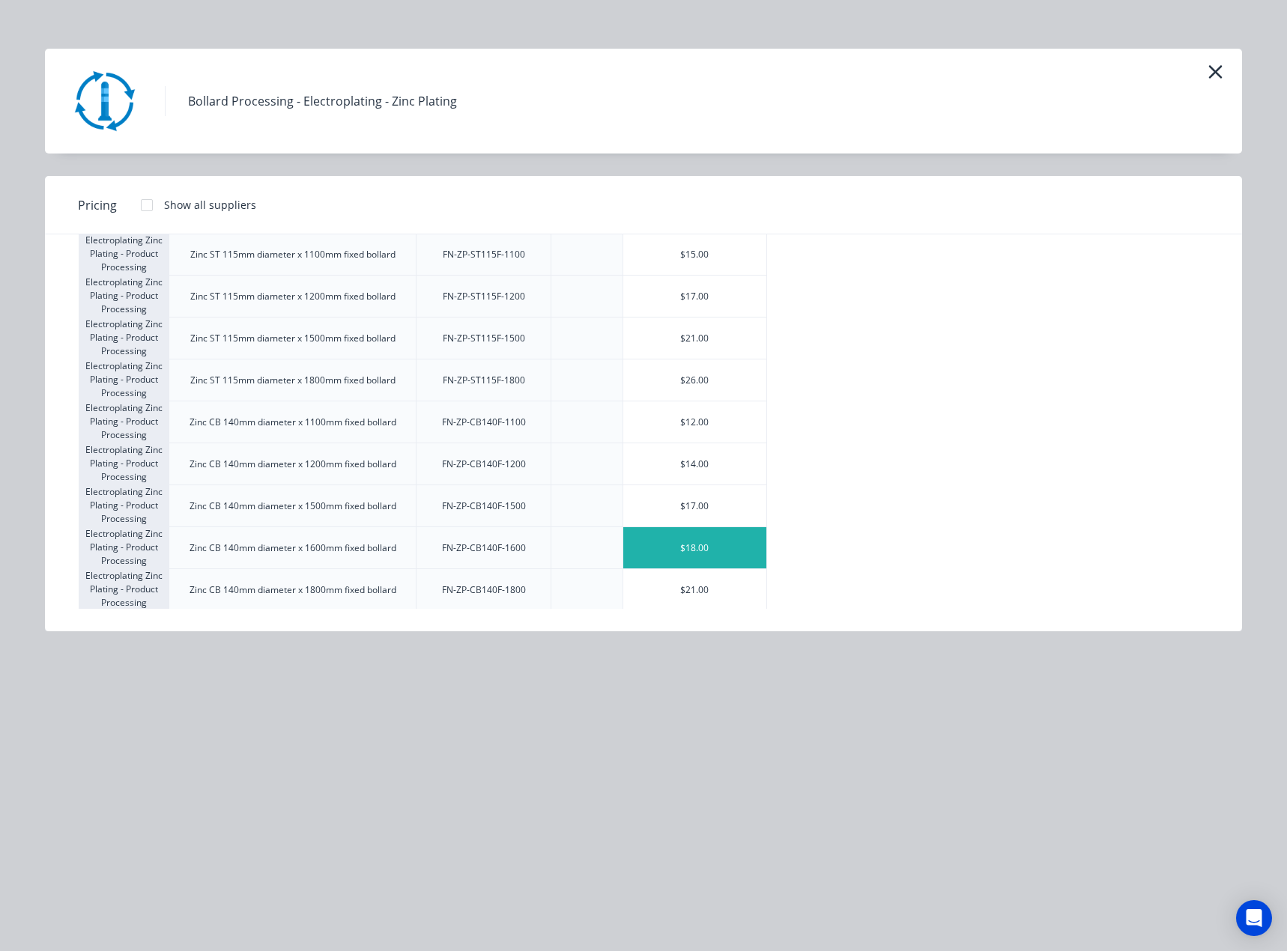
click at [717, 537] on div "$18.00" at bounding box center [694, 547] width 143 height 41
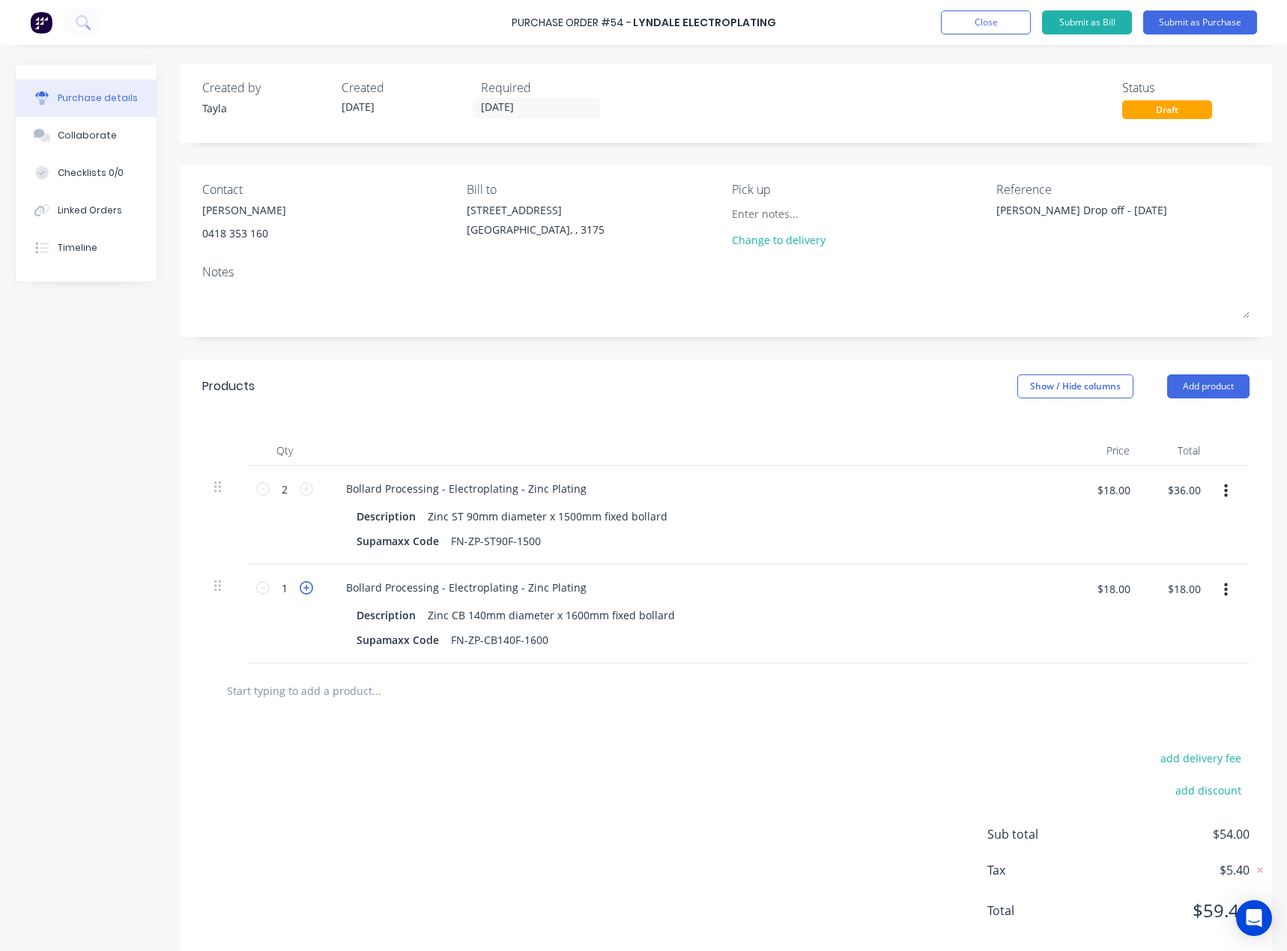
click at [308, 587] on icon at bounding box center [306, 587] width 13 height 13
type textarea "x"
type input "2"
type input "$36.00"
click at [308, 587] on icon at bounding box center [306, 587] width 13 height 13
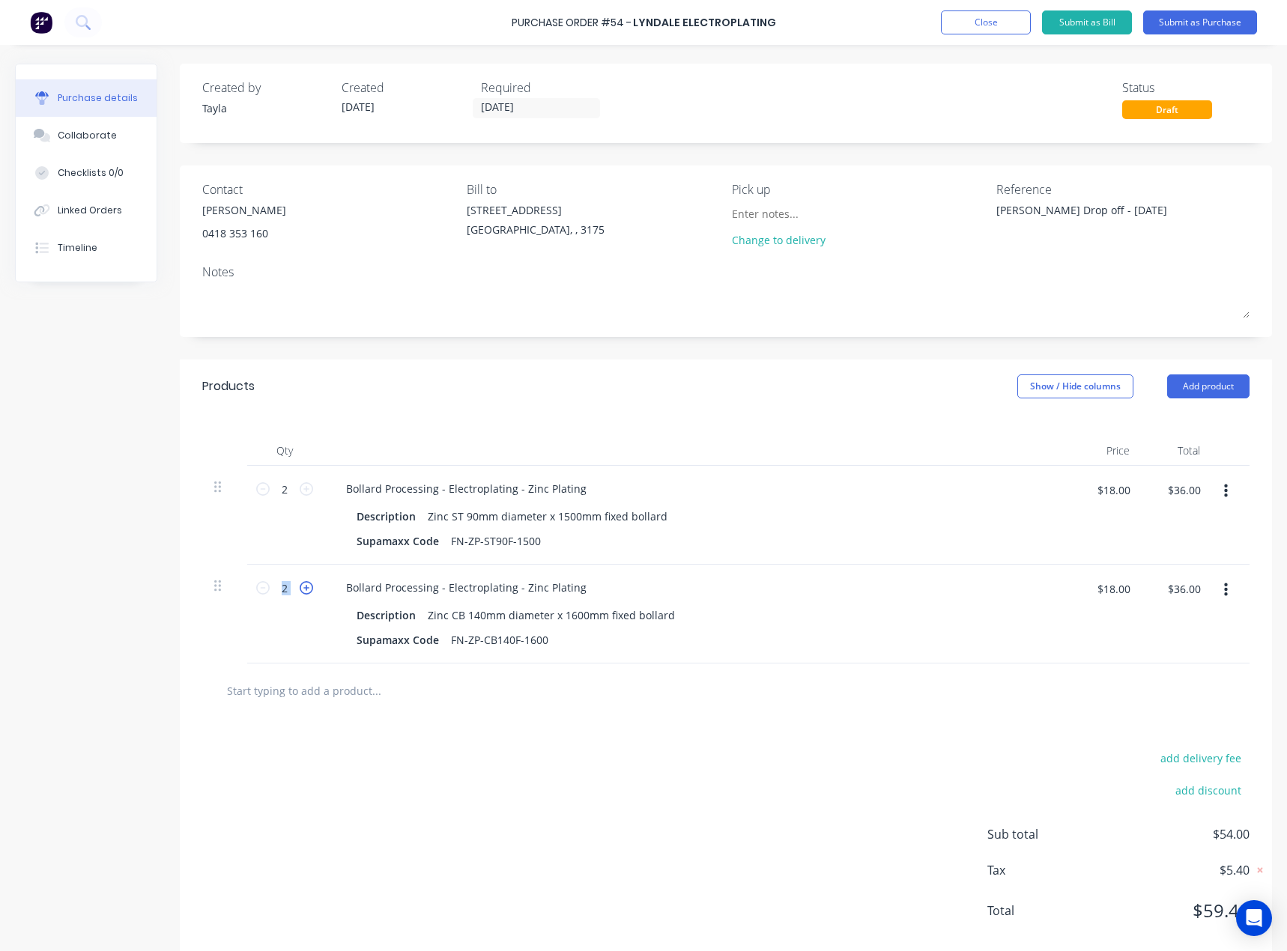
type textarea "x"
type input "3"
type input "$54.00"
click at [308, 587] on icon at bounding box center [306, 587] width 13 height 13
type textarea "x"
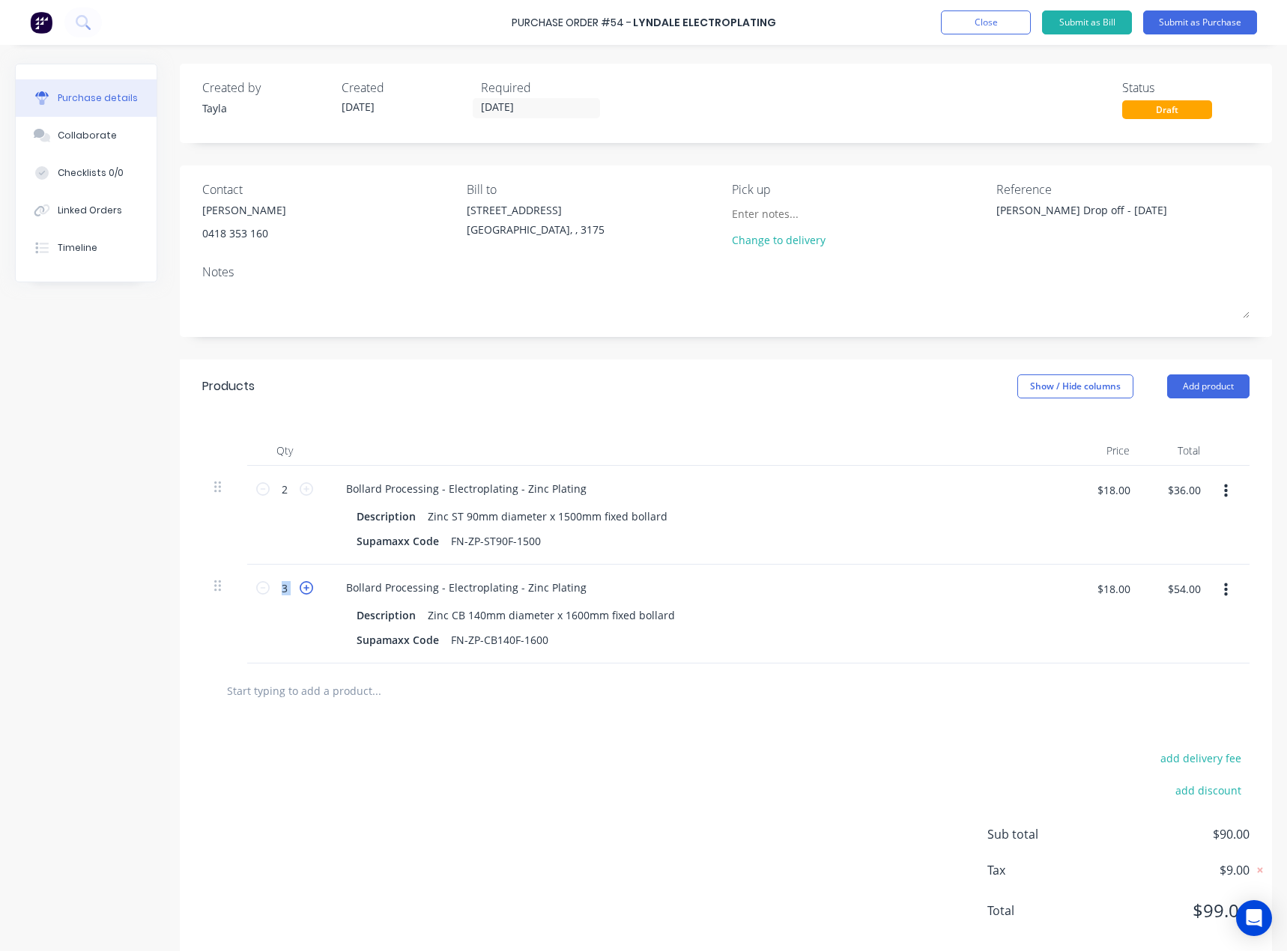
type input "4"
type input "$72.00"
click at [1178, 386] on button "Add product" at bounding box center [1208, 386] width 82 height 24
click at [1138, 414] on div "Product catalogue" at bounding box center [1177, 425] width 115 height 22
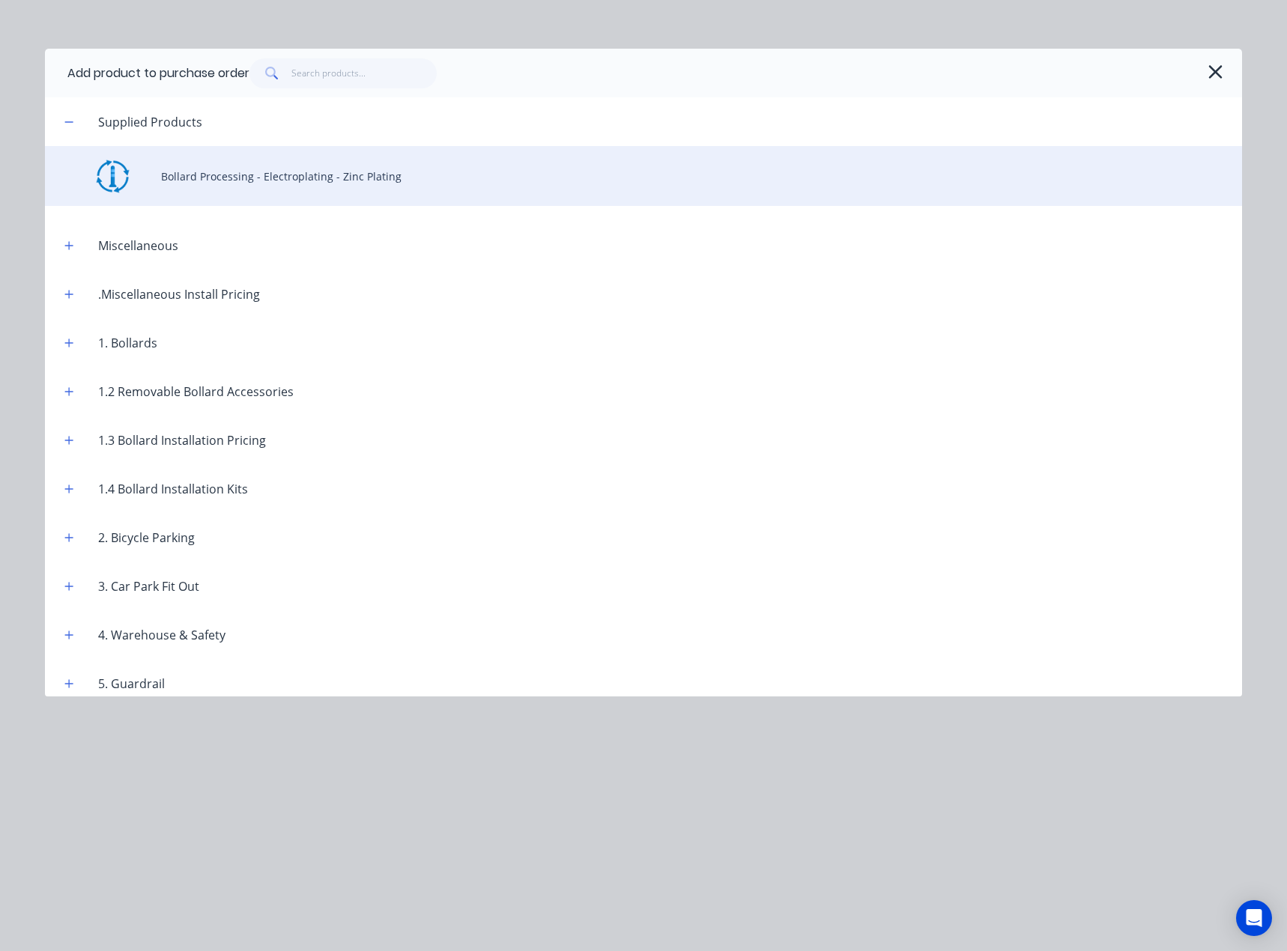
click at [253, 174] on div "Bollard Processing - Electroplating - Zinc Plating" at bounding box center [643, 176] width 1197 height 60
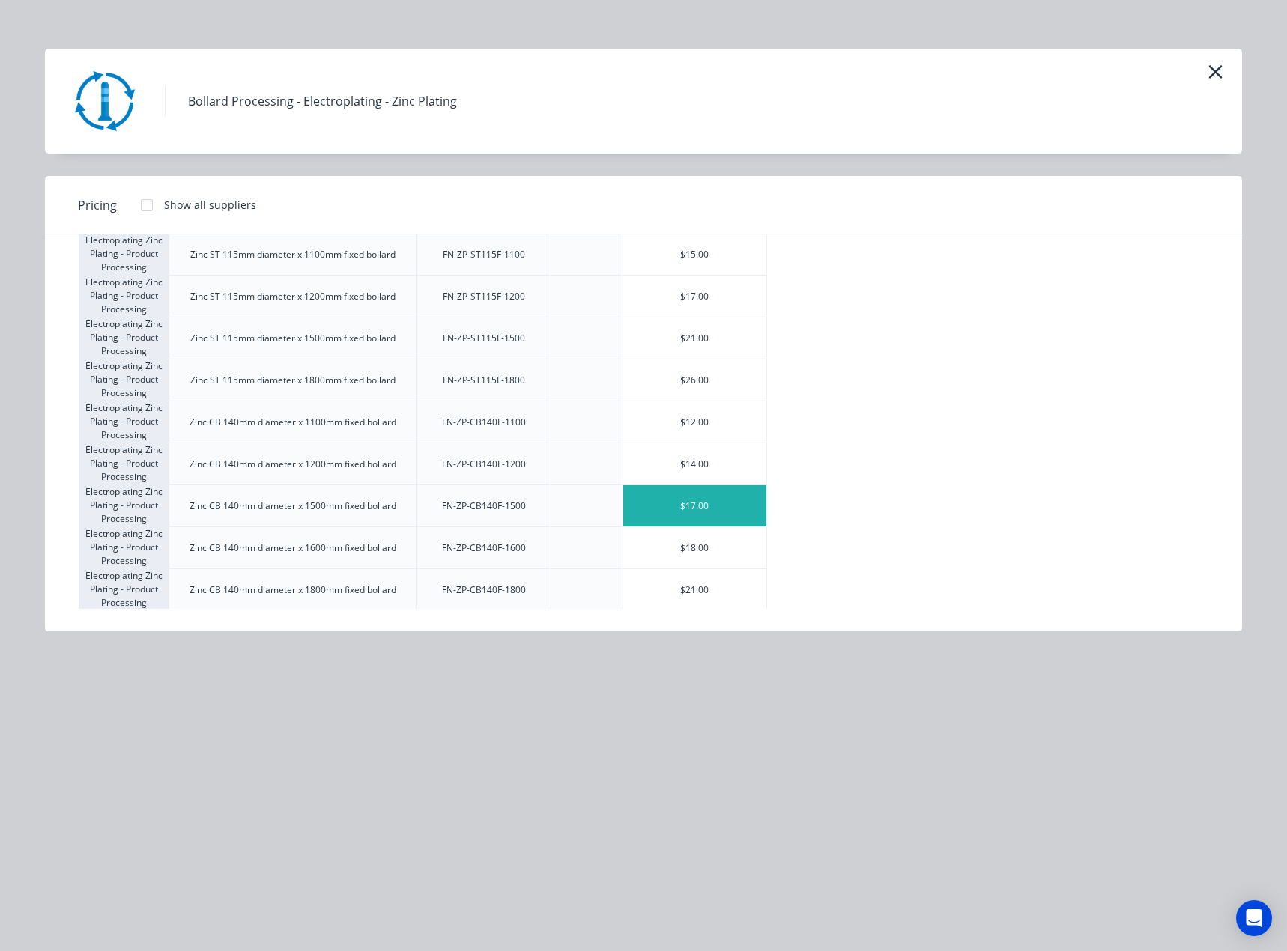
click at [711, 514] on div "$17.00" at bounding box center [694, 505] width 143 height 41
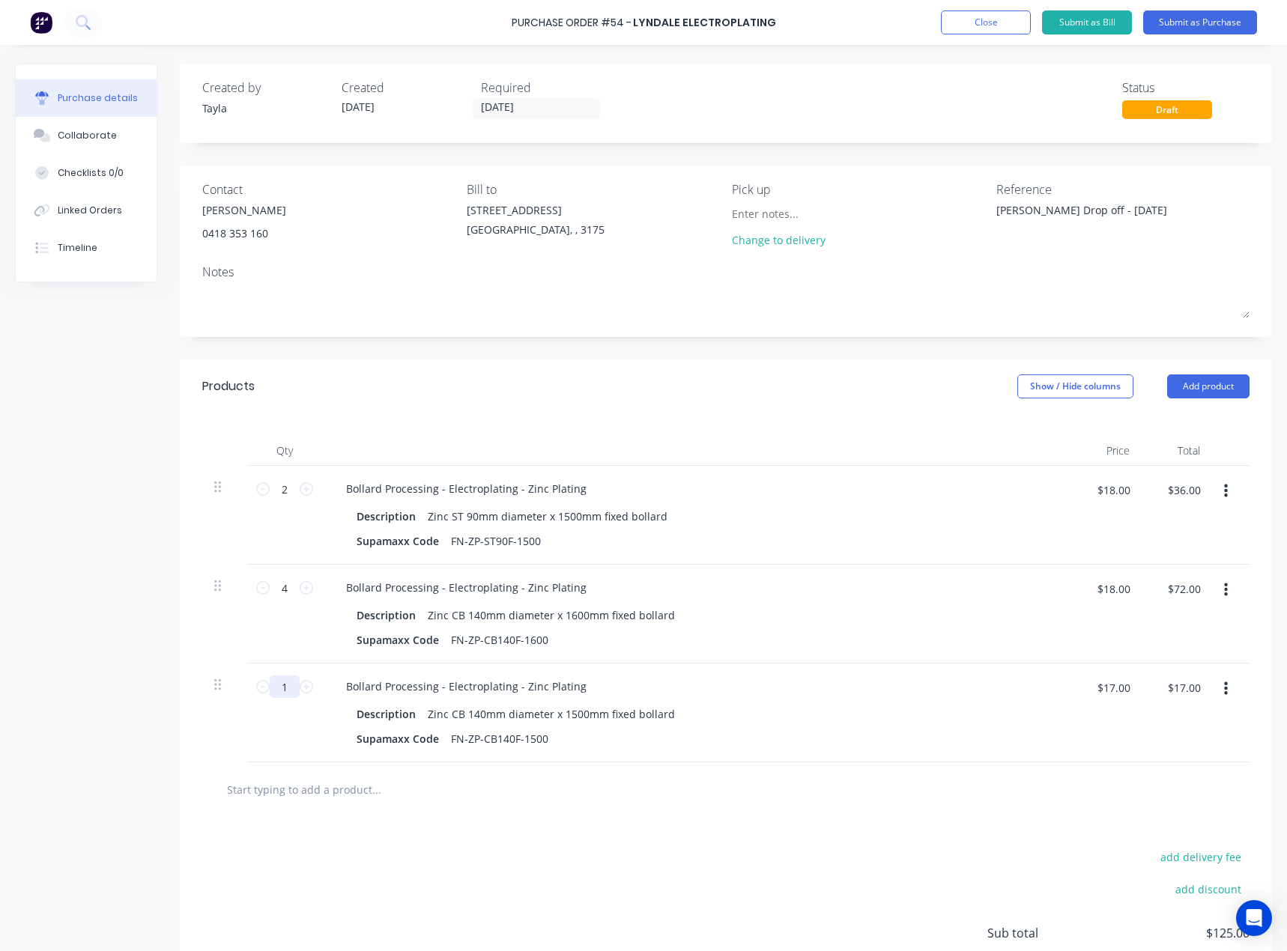
click at [291, 693] on input "1" at bounding box center [285, 686] width 30 height 22
type textarea "x"
type input "12"
type textarea "x"
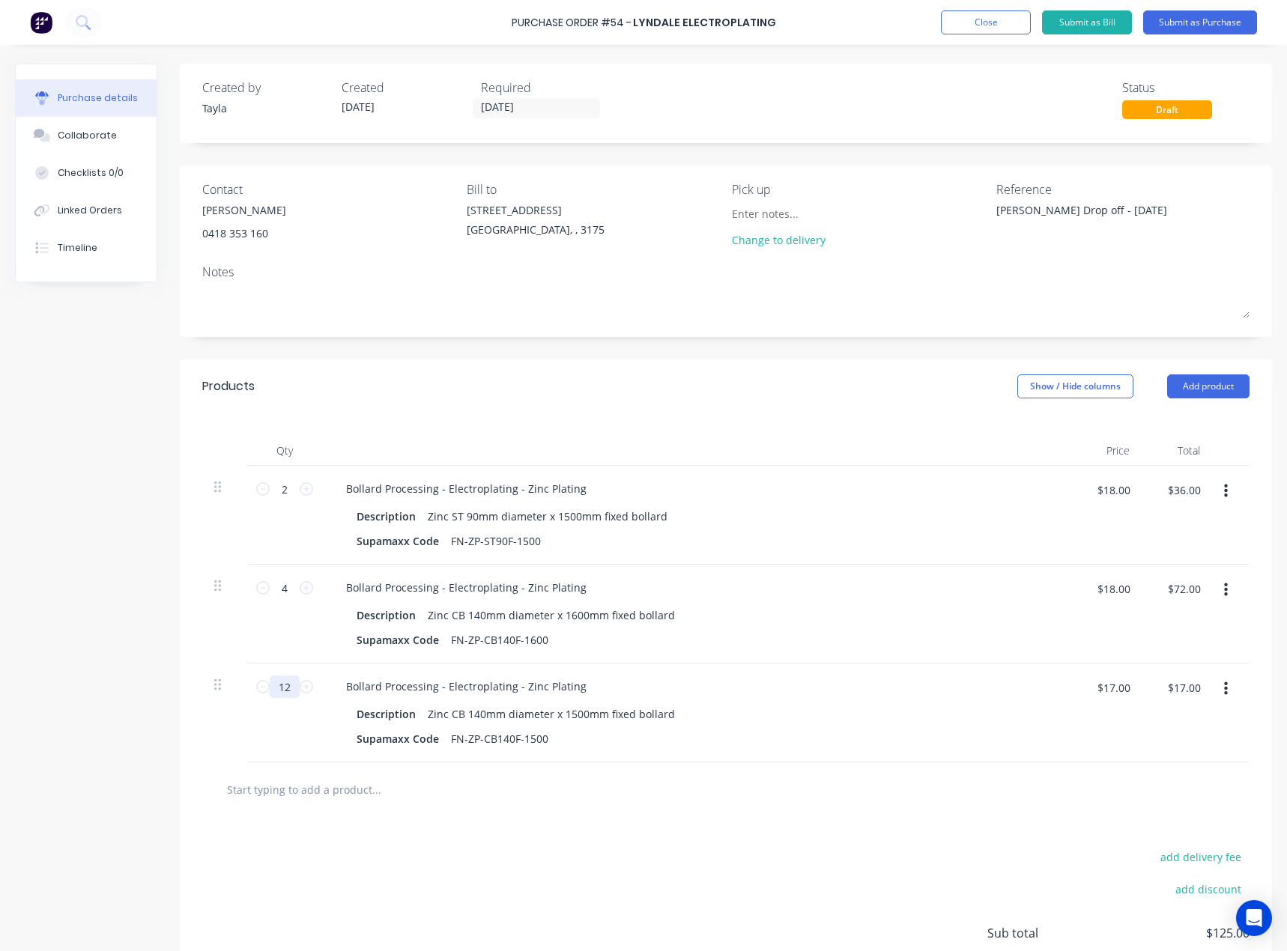
type input "$204.00"
type input "12"
click at [364, 807] on div at bounding box center [725, 789] width 1047 height 55
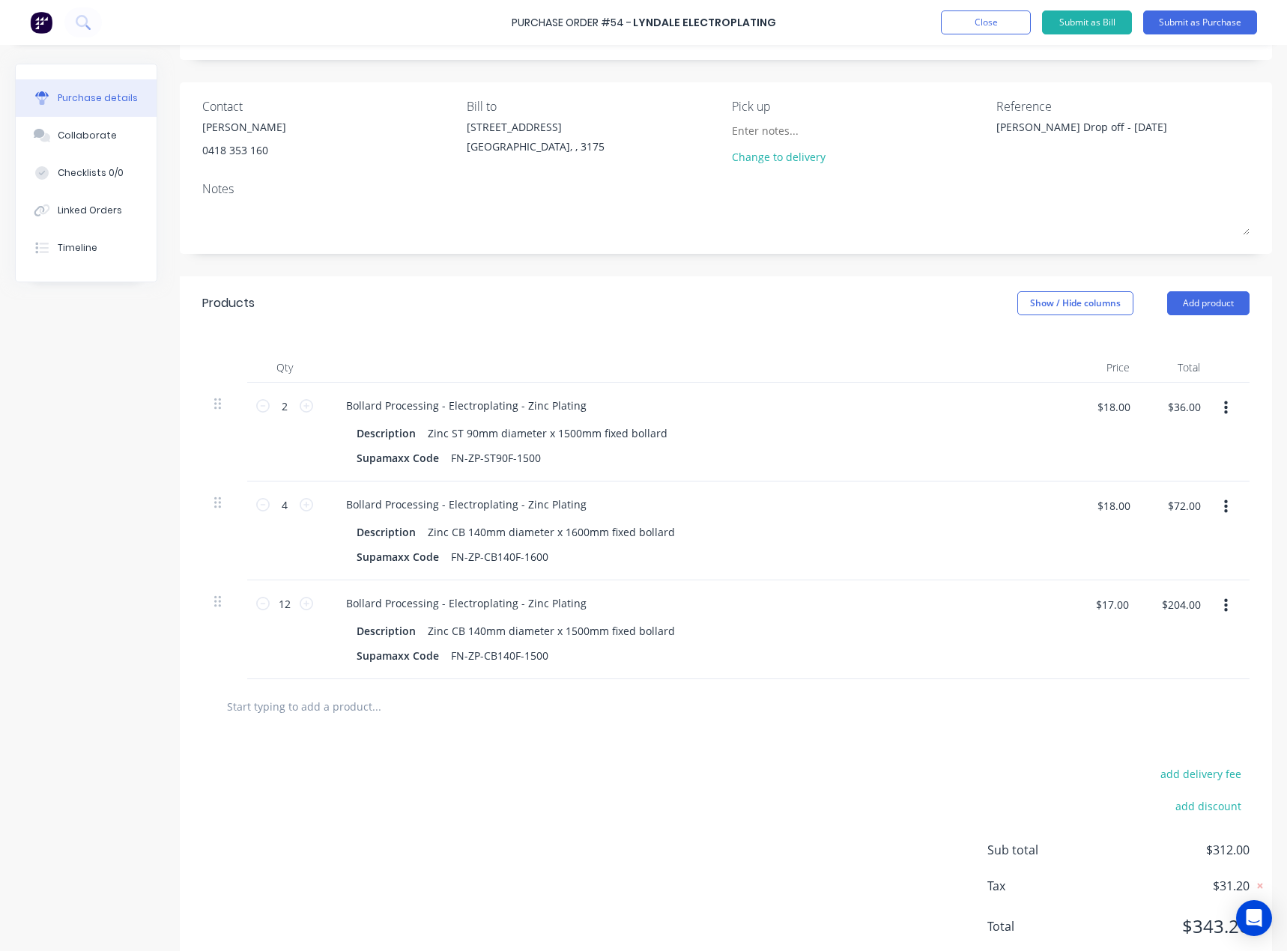
scroll to position [0, 0]
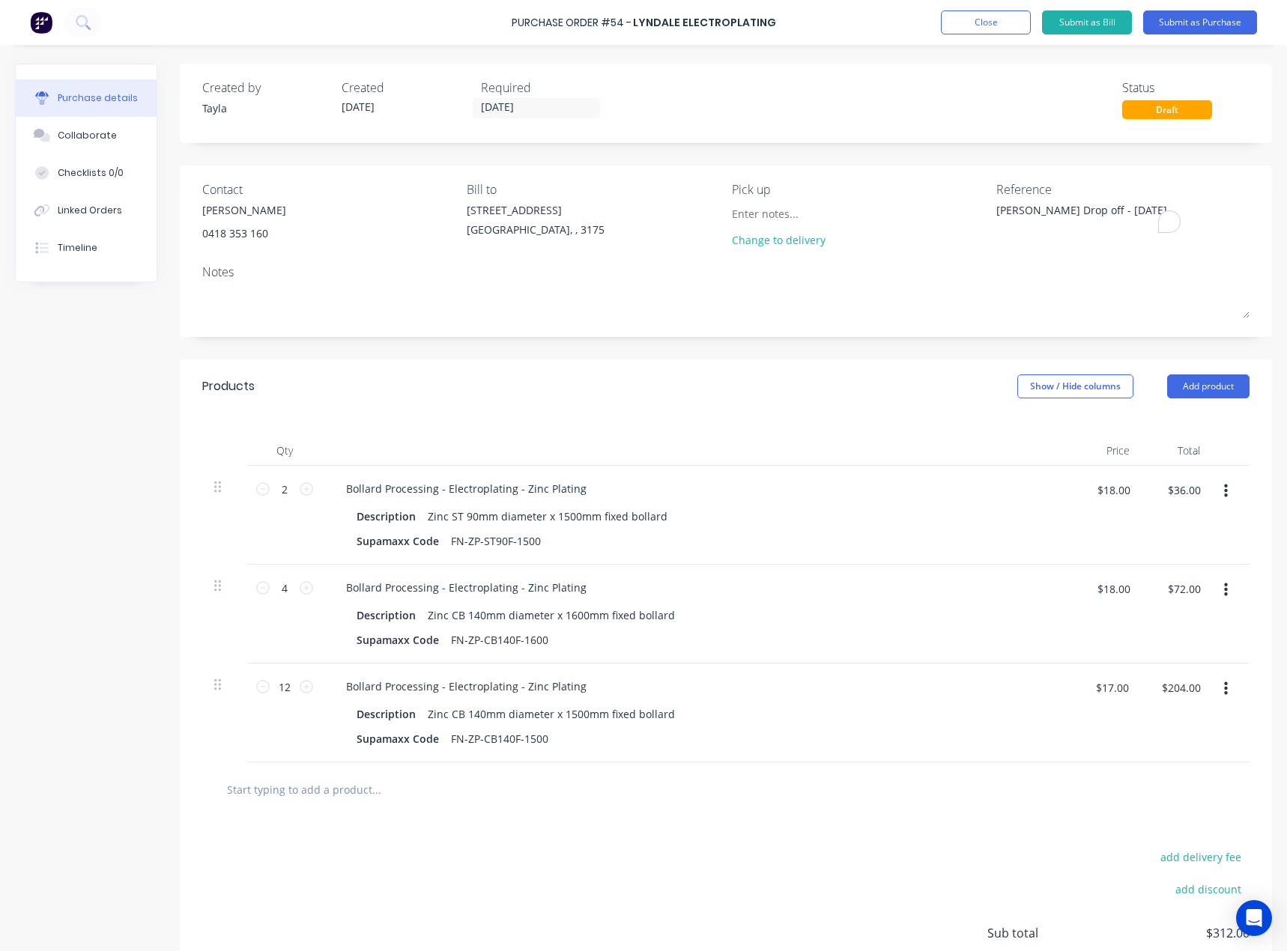
drag, startPoint x: 1007, startPoint y: 200, endPoint x: 896, endPoint y: 215, distance: 112.6
click at [896, 215] on div "Contact Mark McHale 0418 353 160 Bill to 37 Marni St Dandenong South, , 3175 Pi…" at bounding box center [725, 217] width 1047 height 75
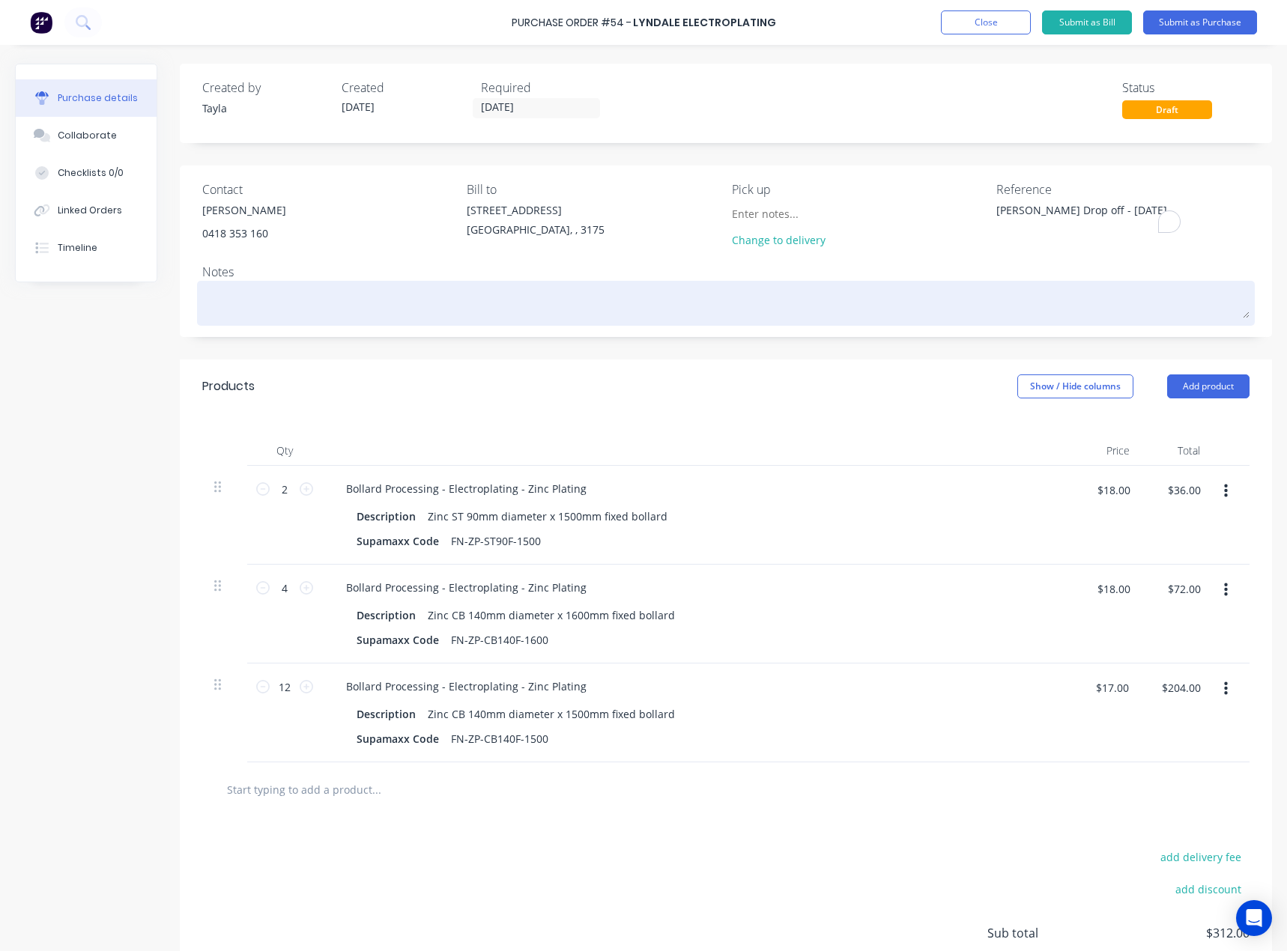
click at [528, 301] on textarea at bounding box center [725, 302] width 1047 height 34
paste textarea "Ian Drop off - 11/08/25"
type textarea "x"
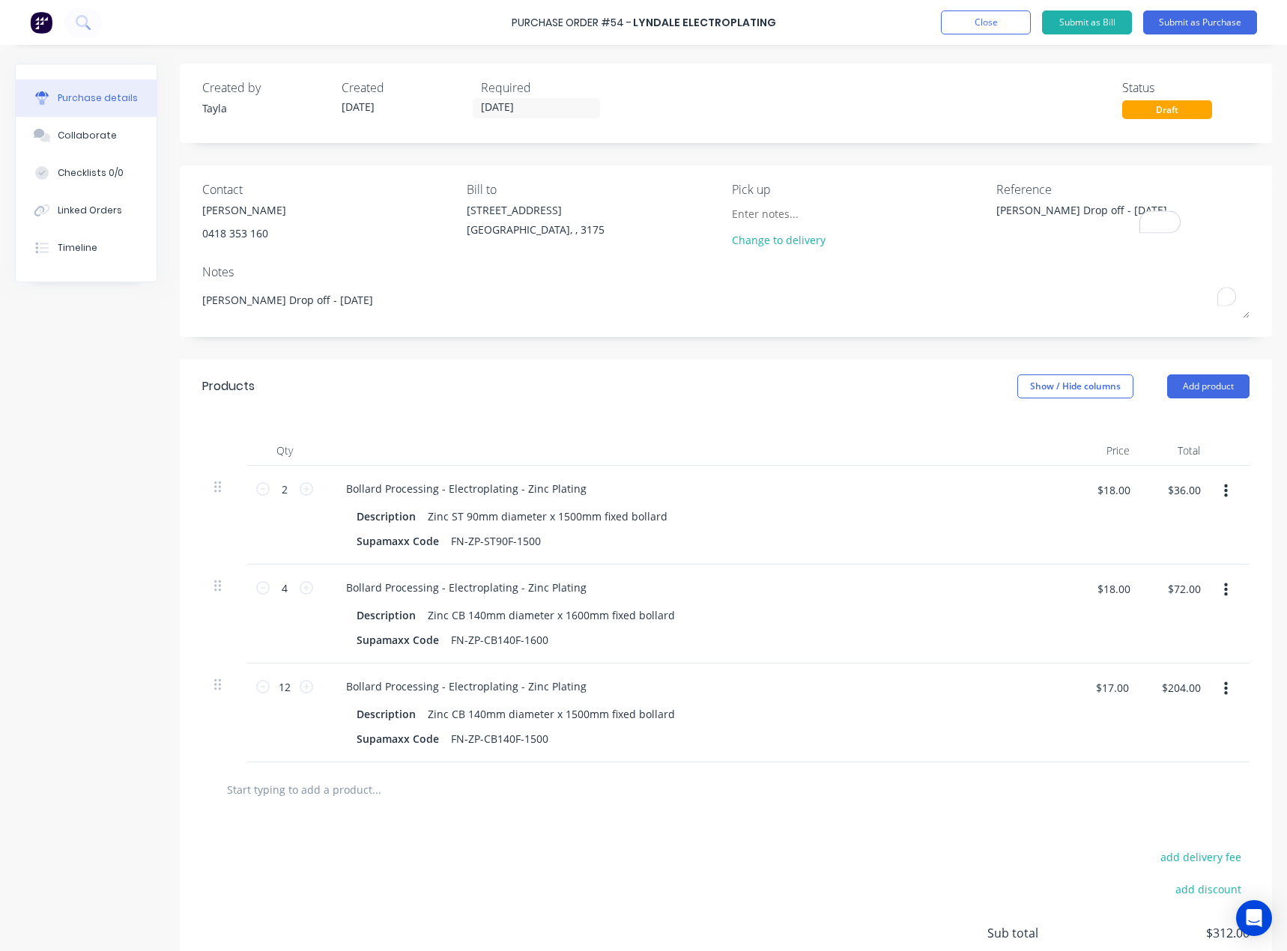
type textarea "Ian Drop off - 11/08/25"
type textarea "x"
type textarea "Ian Drop off - 11/08/25"
click at [577, 242] on div "37 Marni St Dandenong South, , 3175" at bounding box center [536, 223] width 138 height 43
click at [1197, 22] on button "Submit as Purchase" at bounding box center [1200, 22] width 114 height 24
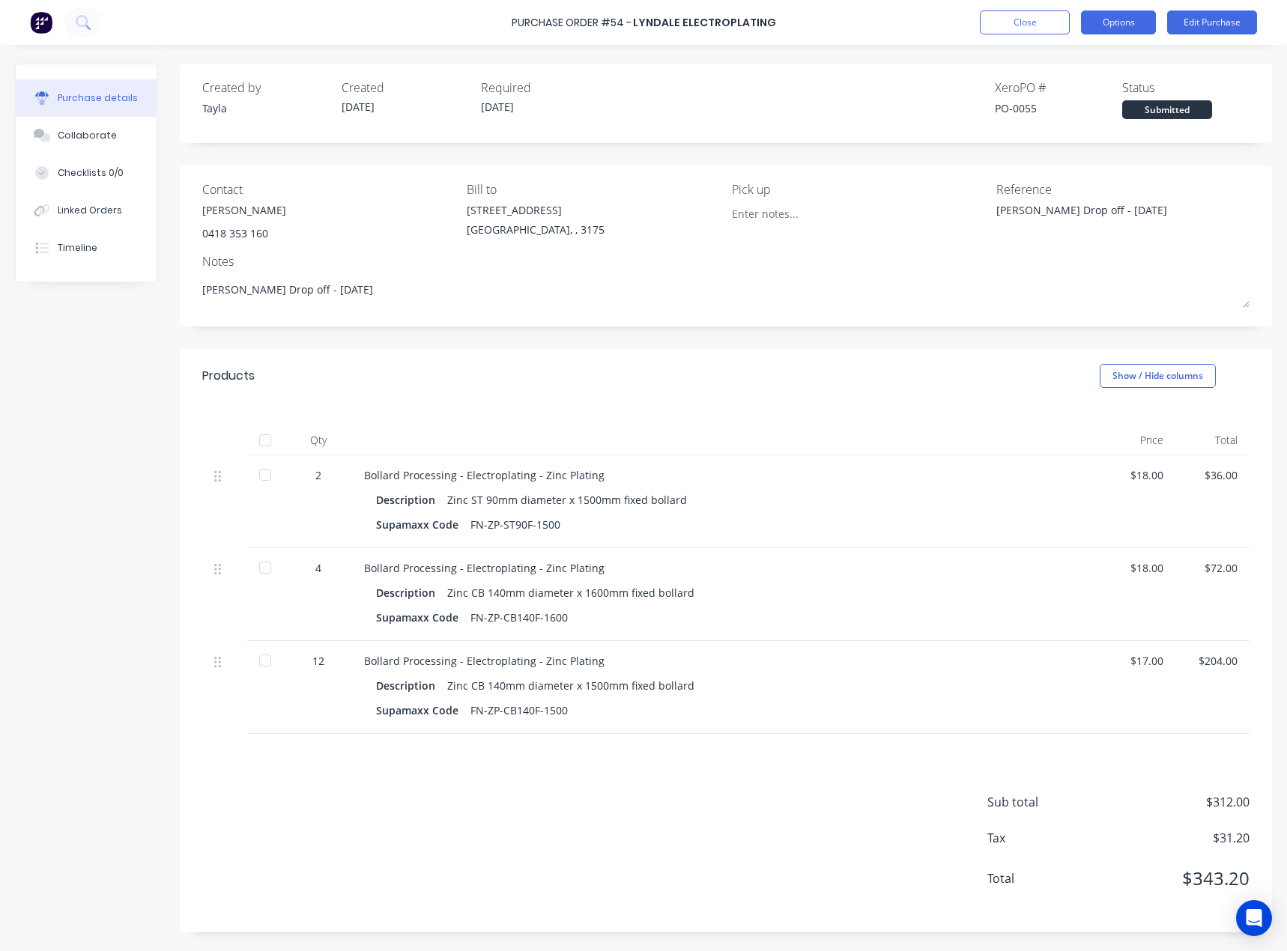
drag, startPoint x: 1200, startPoint y: 21, endPoint x: 1129, endPoint y: 28, distance: 70.8
click at [1149, 41] on div "Purchase Order #54 - Lyndale Electroplating Close Options Edit Purchase" at bounding box center [643, 22] width 1287 height 45
click at [1123, 25] on button "Options" at bounding box center [1118, 22] width 75 height 24
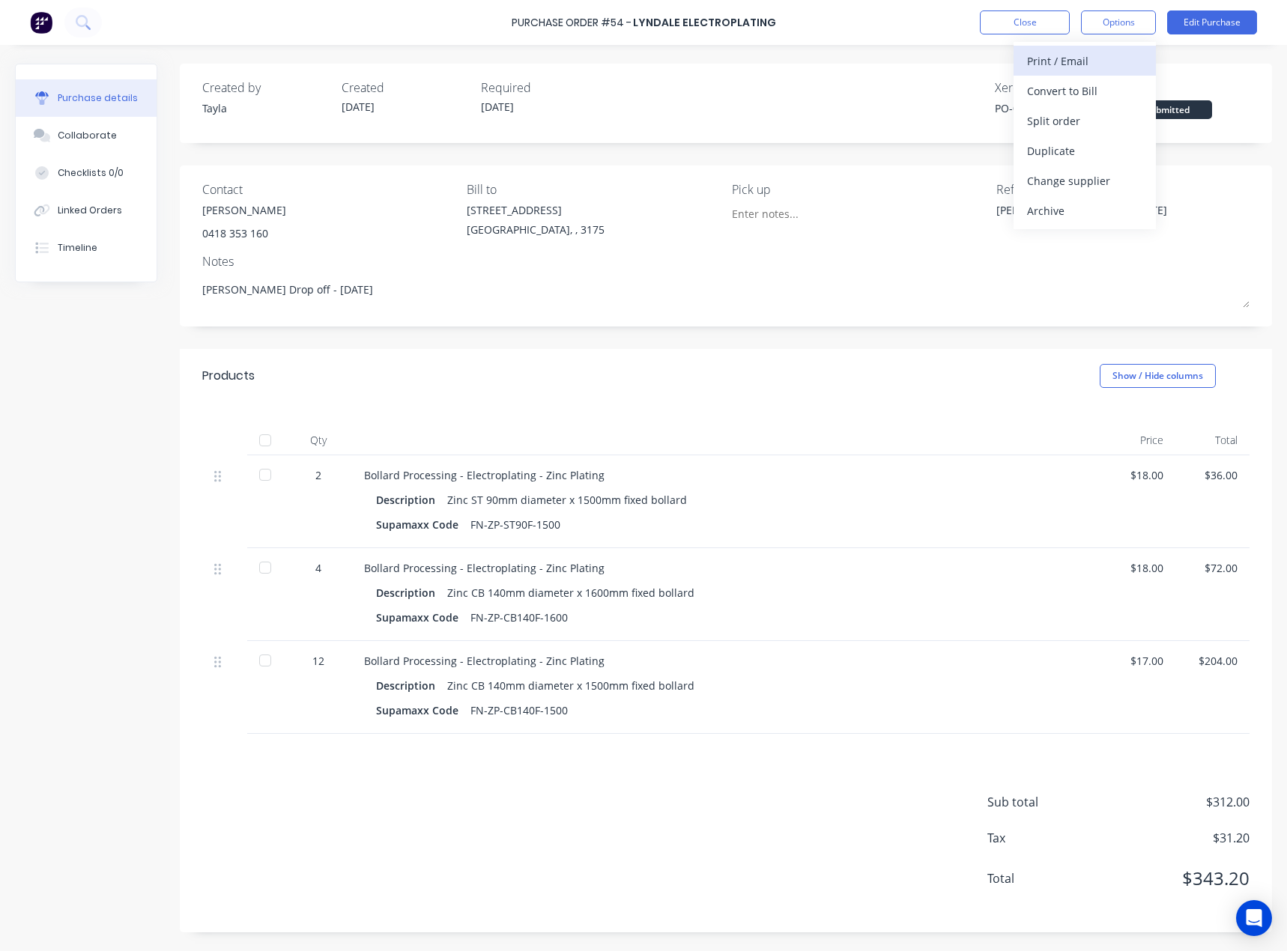
click at [1079, 55] on div "Print / Email" at bounding box center [1084, 61] width 115 height 22
click at [1047, 82] on div "With pricing" at bounding box center [1084, 91] width 115 height 22
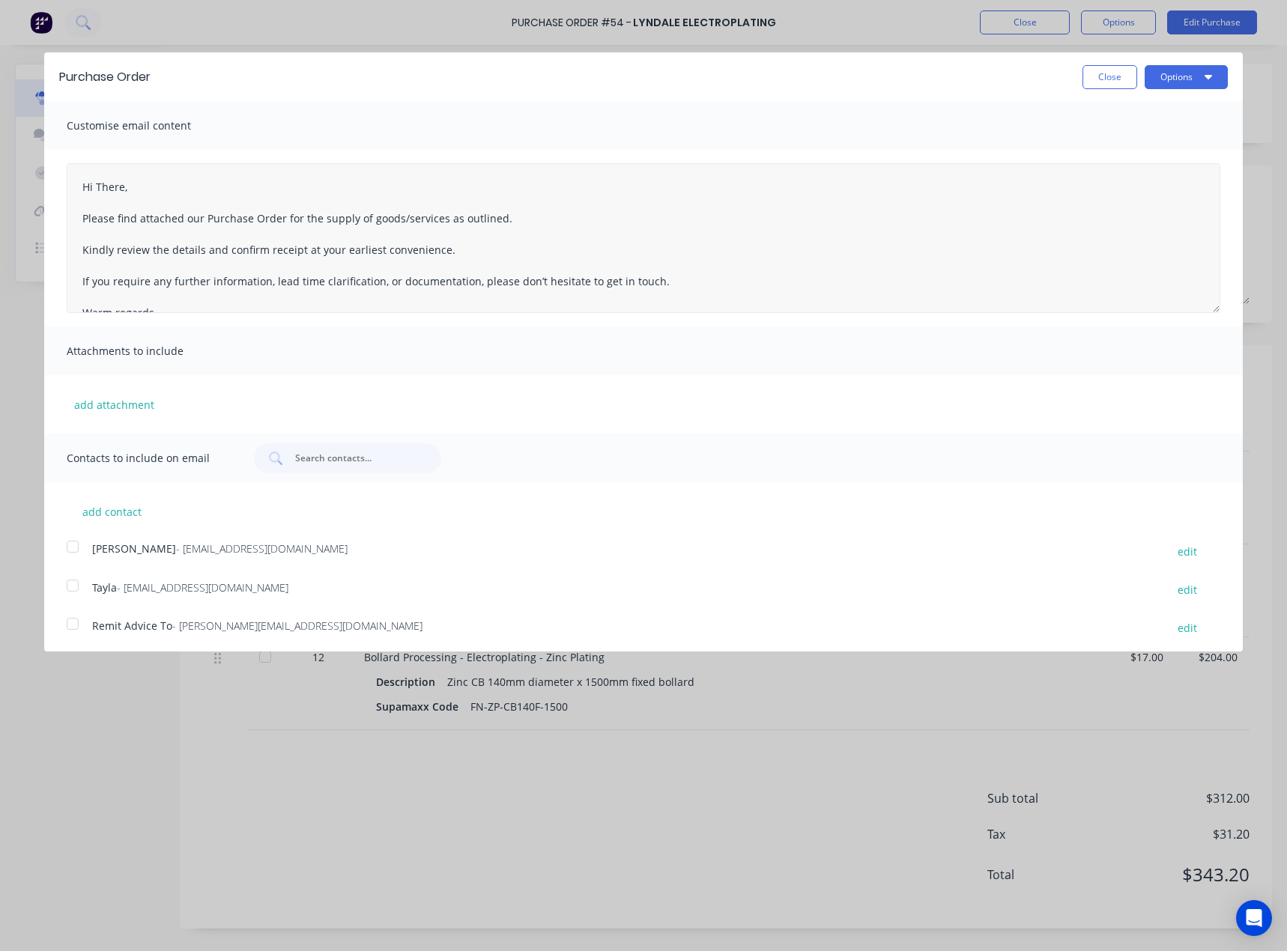
type textarea "x"
click at [78, 550] on div at bounding box center [73, 547] width 30 height 30
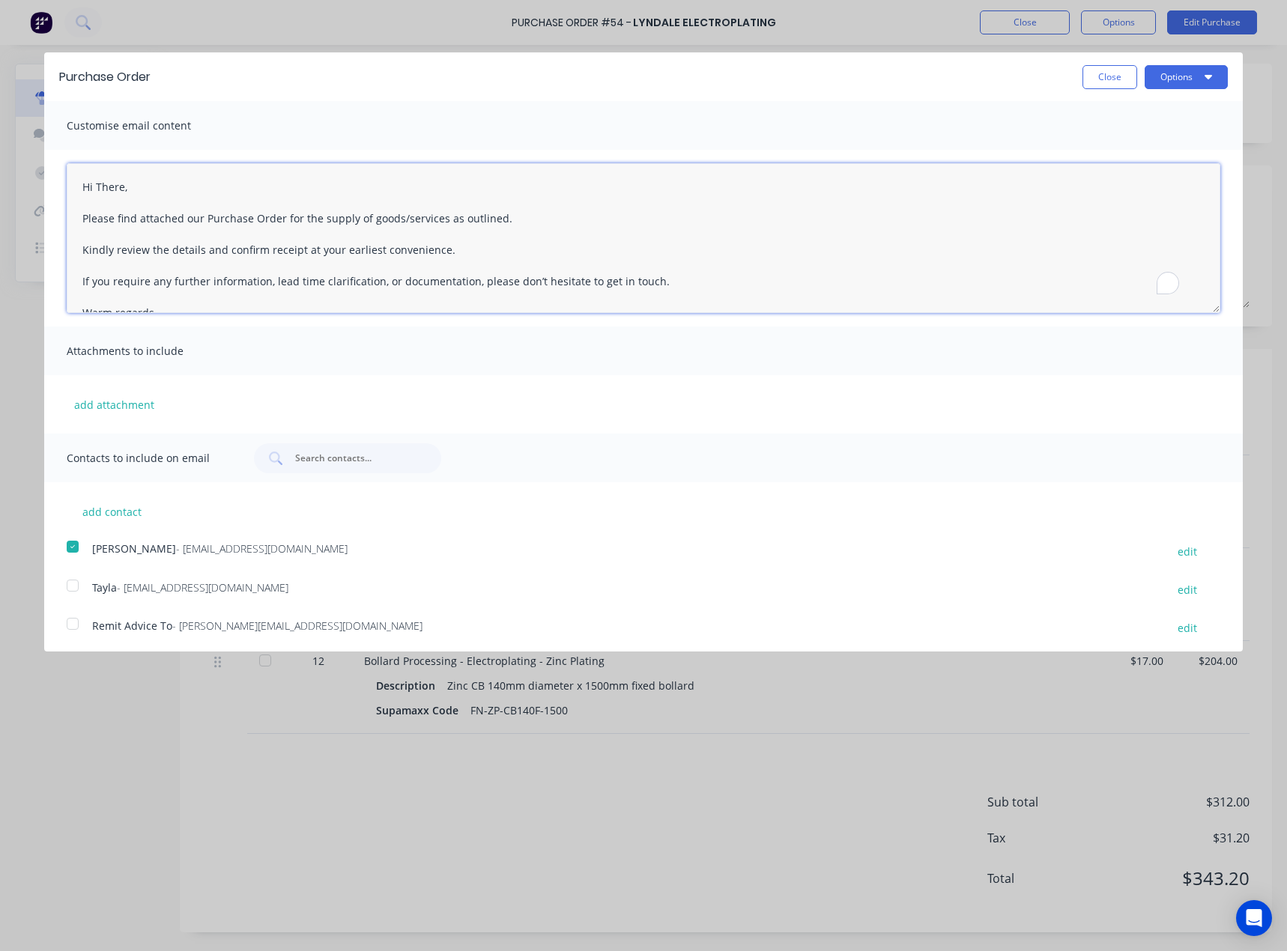
drag, startPoint x: 118, startPoint y: 186, endPoint x: 100, endPoint y: 186, distance: 18.0
click at [100, 186] on textarea "Hi There, Please find attached our Purchase Order for the supply of goods/servi…" at bounding box center [643, 238] width 1153 height 150
drag, startPoint x: 122, startPoint y: 184, endPoint x: 13, endPoint y: 186, distance: 109.4
click at [33, 183] on div "Purchase Order Close Options Customise email content Hi There, Please find atta…" at bounding box center [643, 475] width 1287 height 951
type textarea "Good Morning Mark, Please find attached our Purchase Order for the supply of go…"
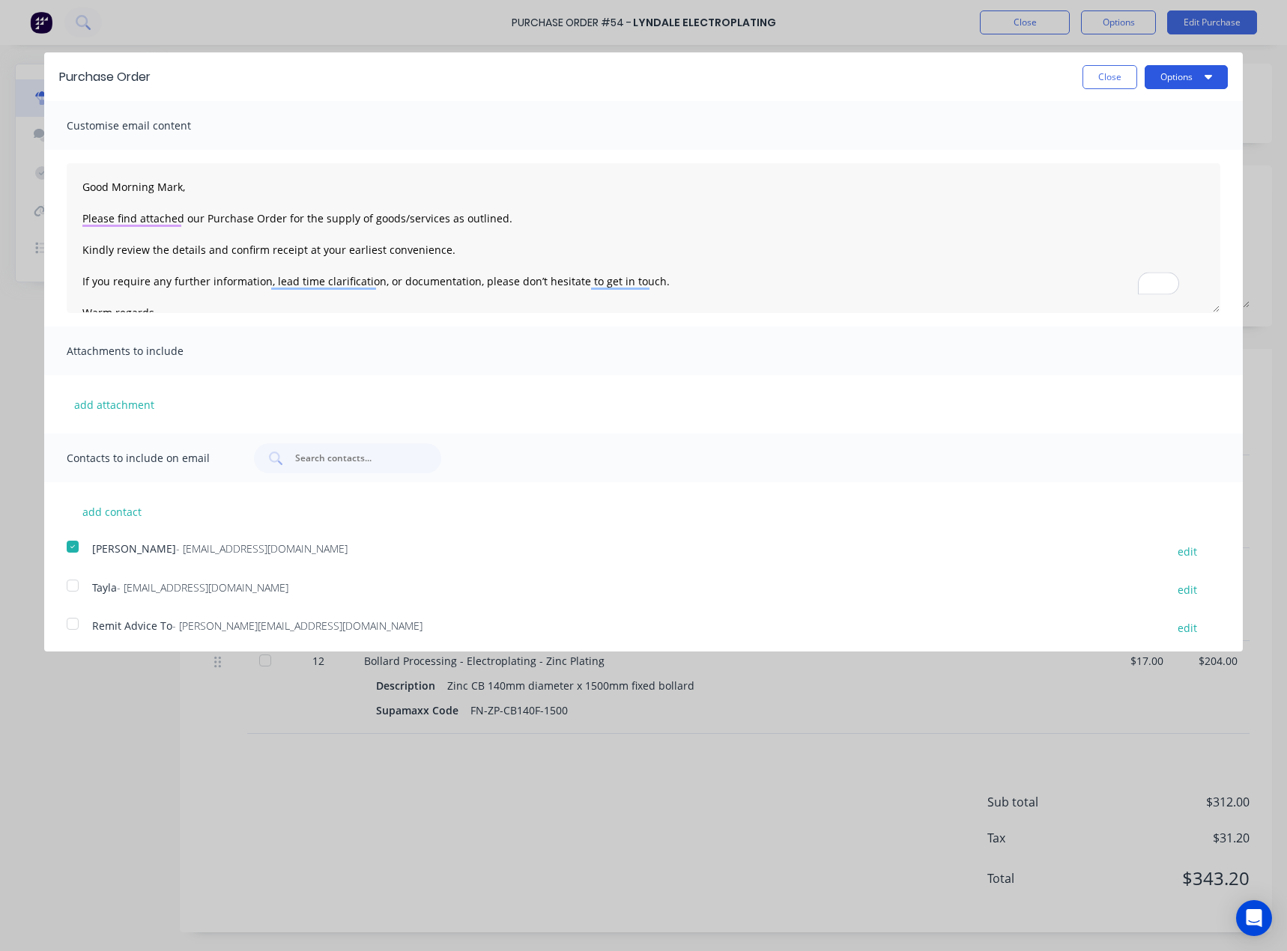
click at [1164, 81] on button "Options" at bounding box center [1185, 77] width 83 height 24
drag, startPoint x: 1158, startPoint y: 121, endPoint x: 1147, endPoint y: 151, distance: 31.7
click at [1148, 151] on div "Print Email" at bounding box center [1156, 130] width 142 height 67
click at [1146, 149] on div "Email" at bounding box center [1156, 145] width 115 height 22
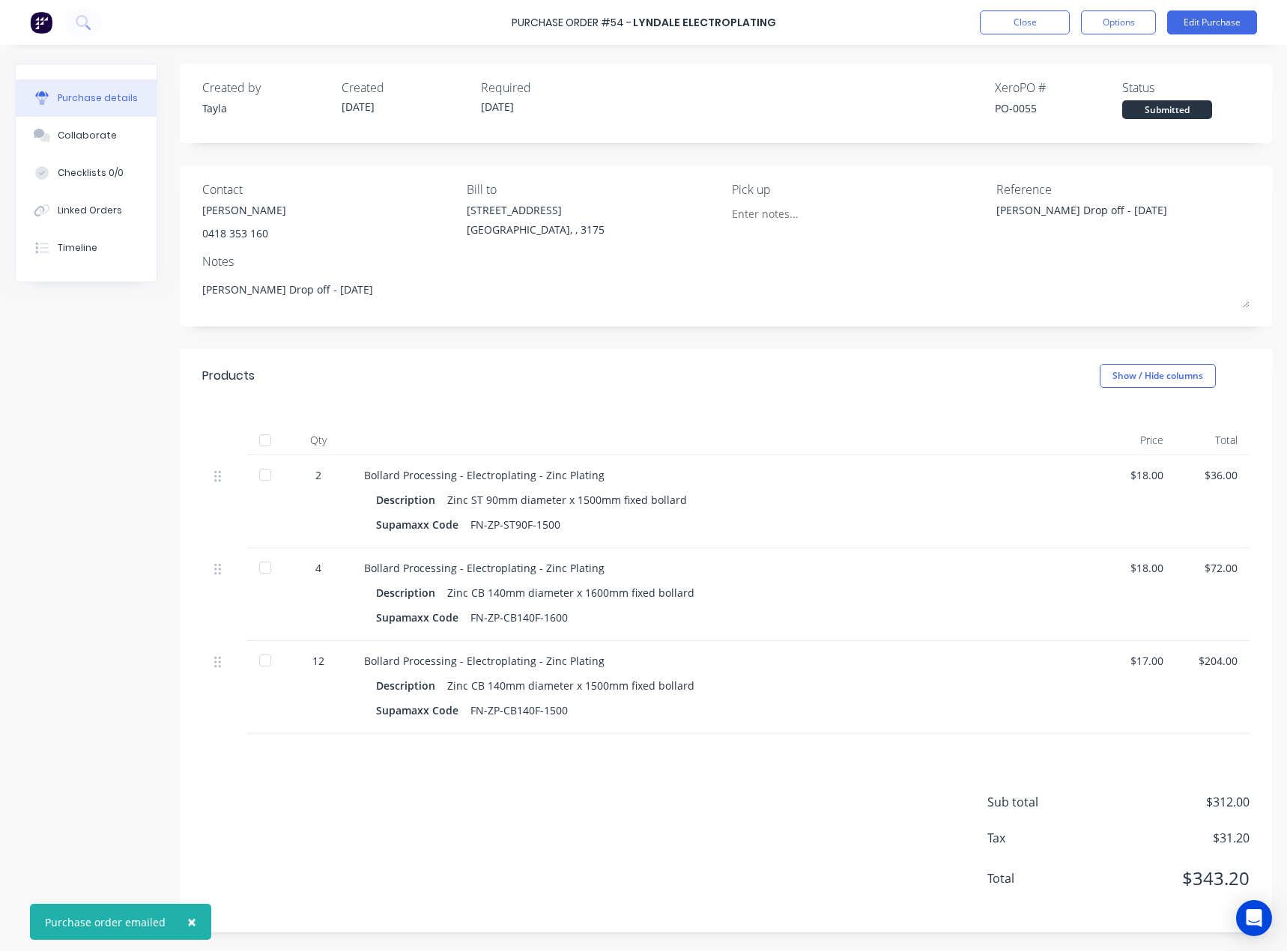
click at [1123, 16] on button "Options" at bounding box center [1118, 22] width 75 height 24
click at [1075, 68] on div "Print / Email" at bounding box center [1084, 61] width 115 height 22
drag, startPoint x: 1078, startPoint y: 93, endPoint x: 1072, endPoint y: 121, distance: 29.2
click at [1072, 121] on div "Back With pricing Without pricing" at bounding box center [1084, 90] width 142 height 97
click at [1072, 121] on div "Without pricing" at bounding box center [1084, 121] width 115 height 22
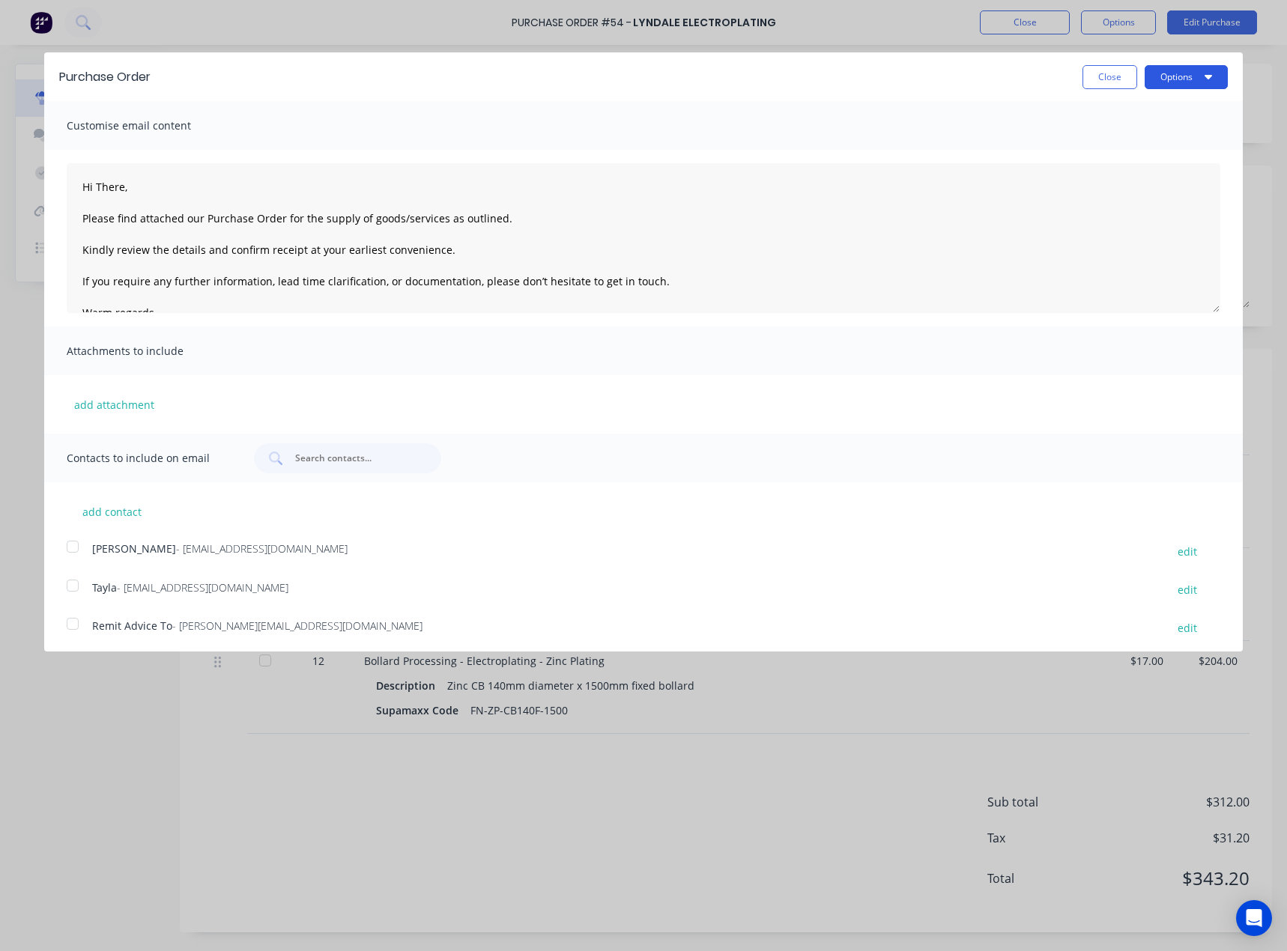
click at [1167, 73] on button "Options" at bounding box center [1185, 77] width 83 height 24
click at [1150, 111] on div "Print" at bounding box center [1156, 115] width 115 height 22
click at [1082, 74] on button "Close" at bounding box center [1109, 77] width 55 height 24
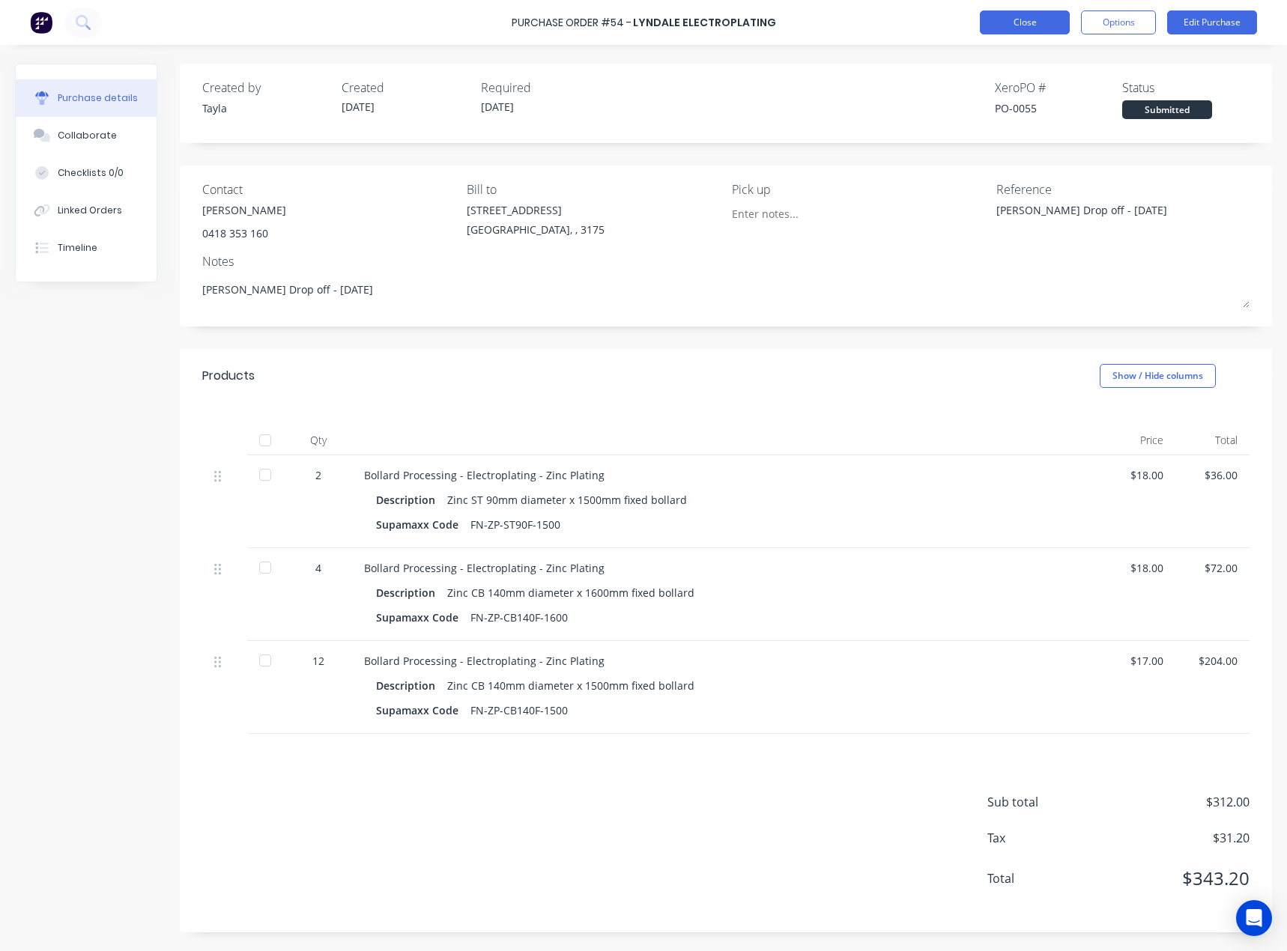
click at [1005, 25] on button "Close" at bounding box center [1024, 22] width 90 height 24
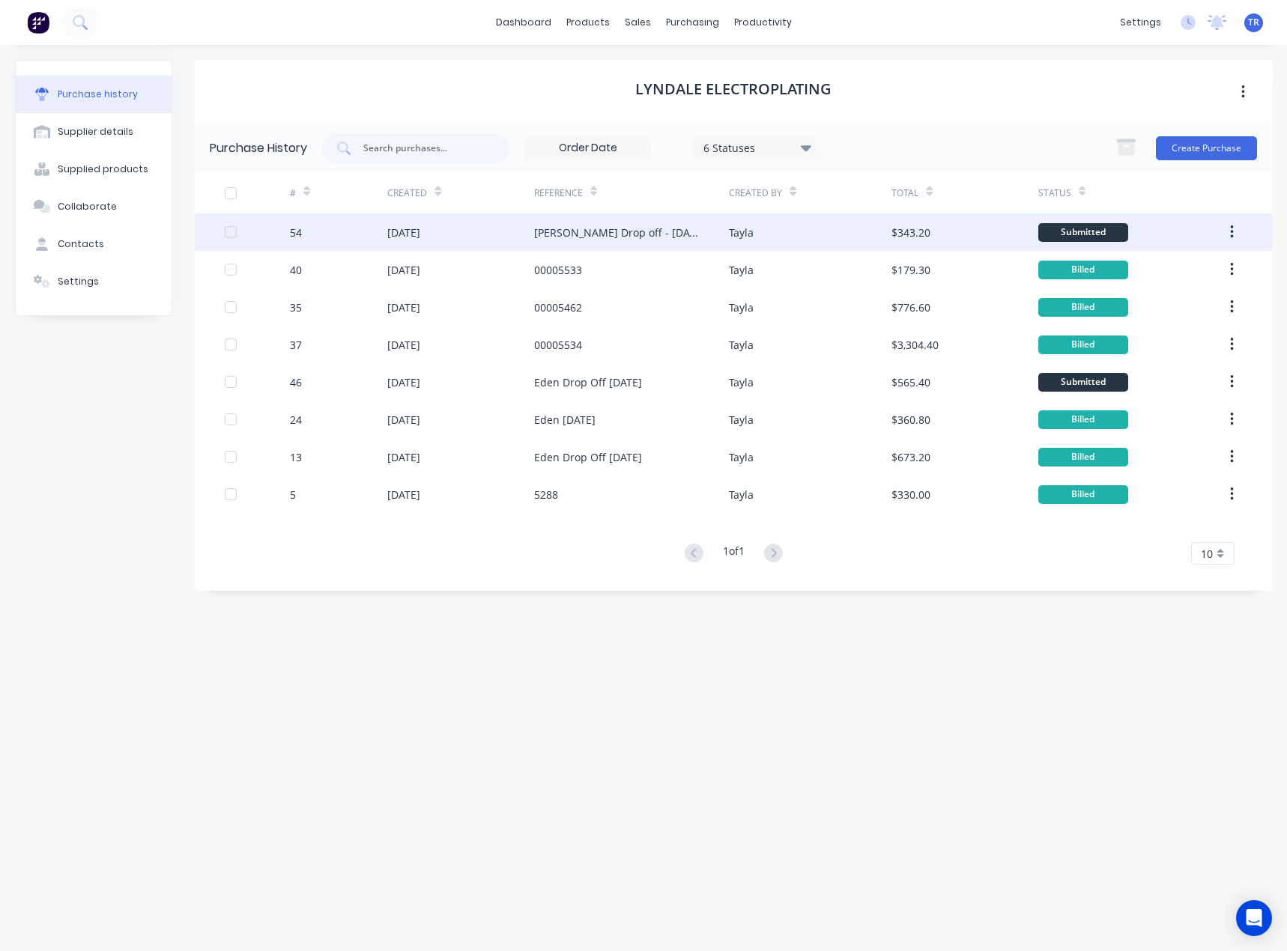
click at [846, 233] on div "Tayla" at bounding box center [810, 231] width 162 height 37
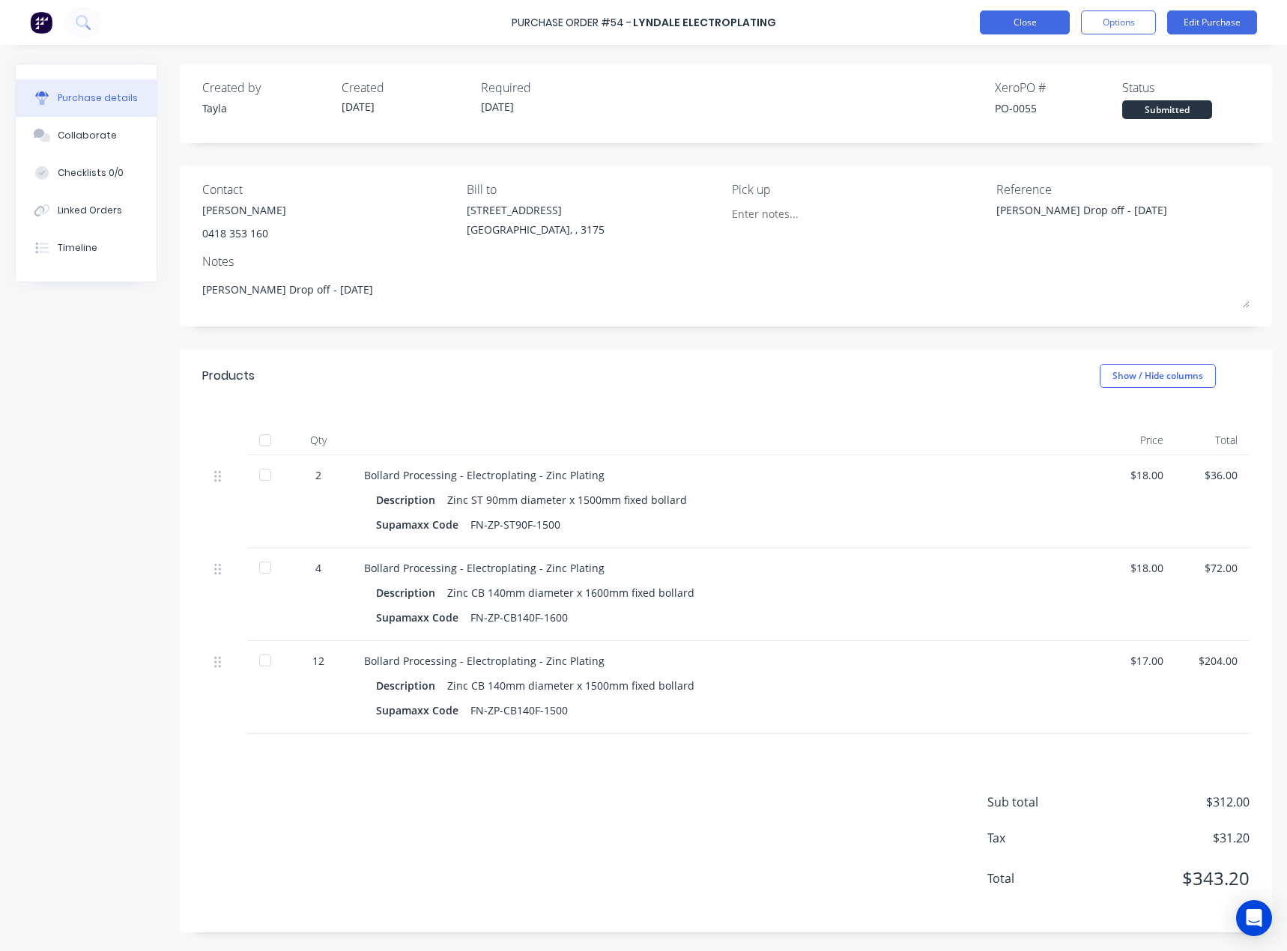
click at [1038, 33] on button "Close" at bounding box center [1024, 22] width 90 height 24
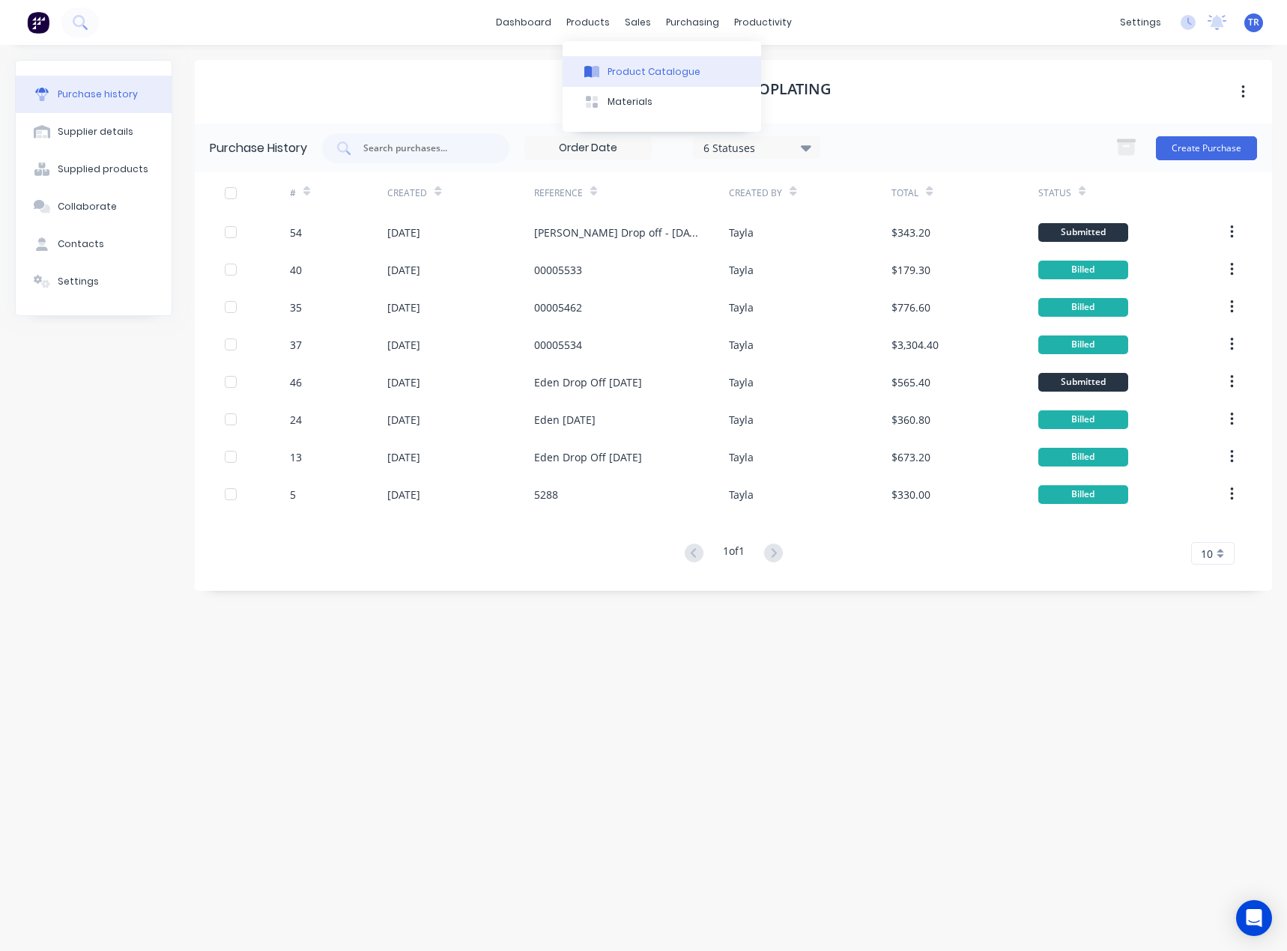
click at [609, 65] on div "Product Catalogue" at bounding box center [653, 71] width 93 height 13
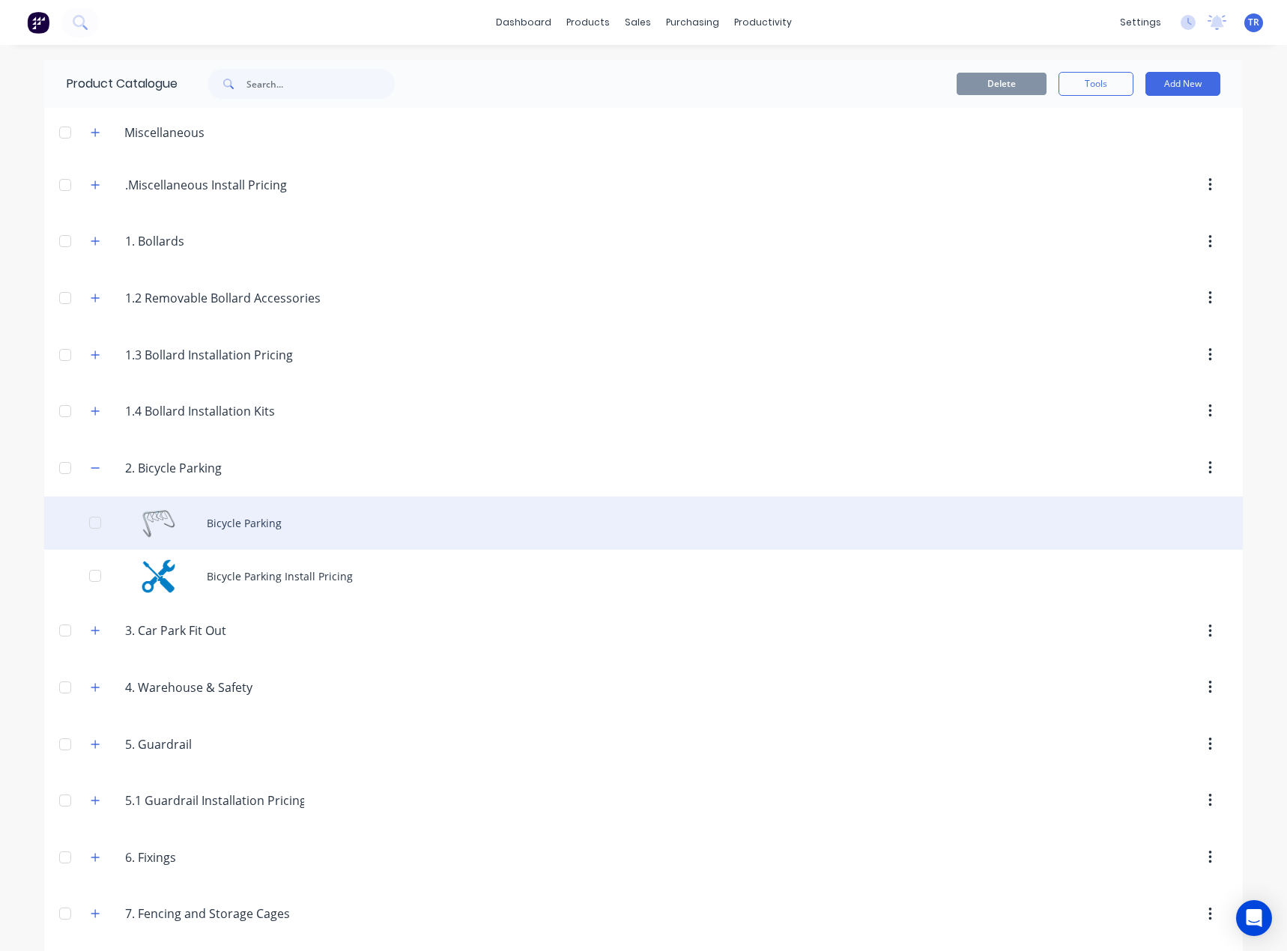
click at [258, 511] on div "Bicycle Parking" at bounding box center [643, 522] width 1198 height 53
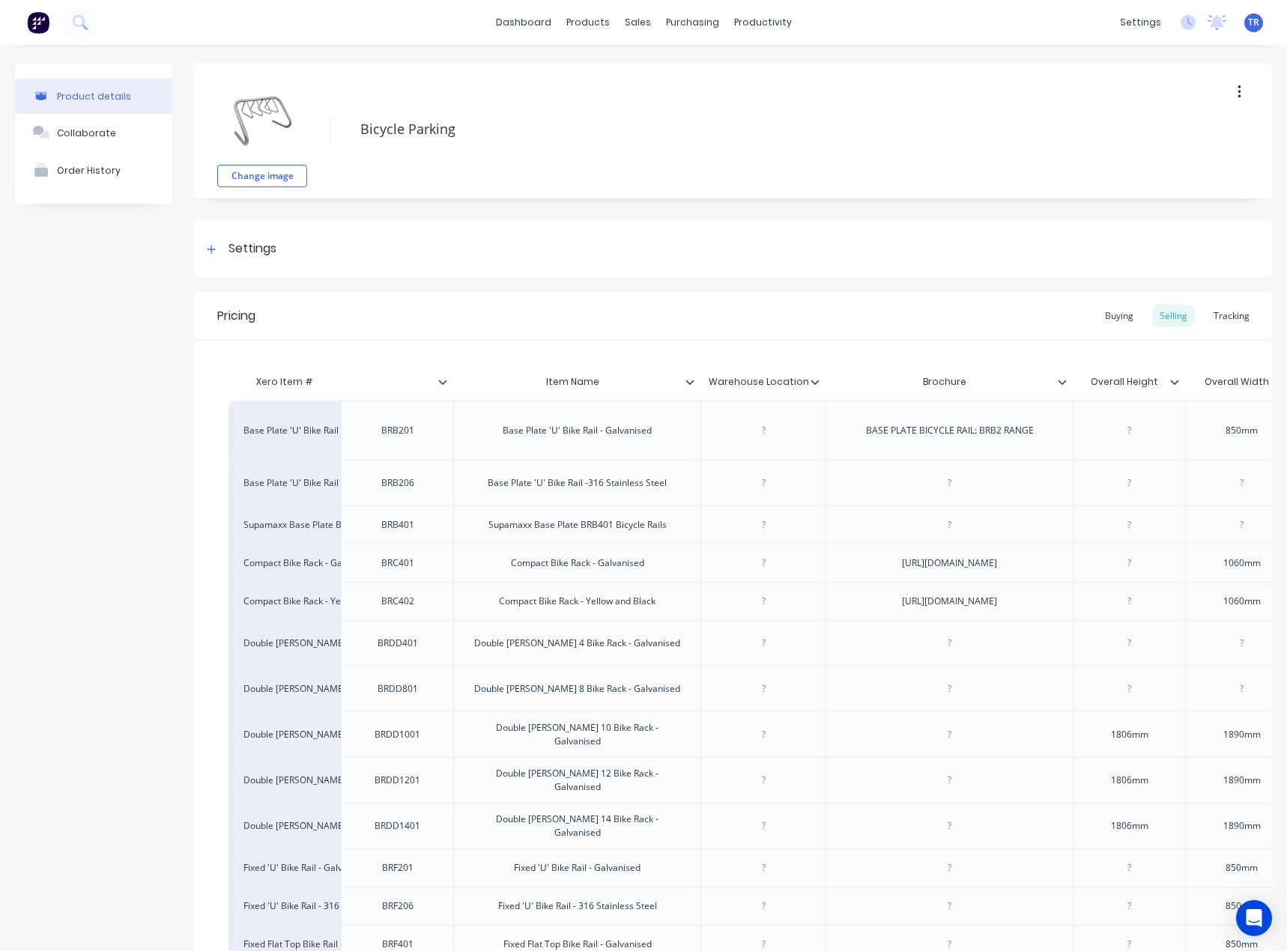
type textarea "x"
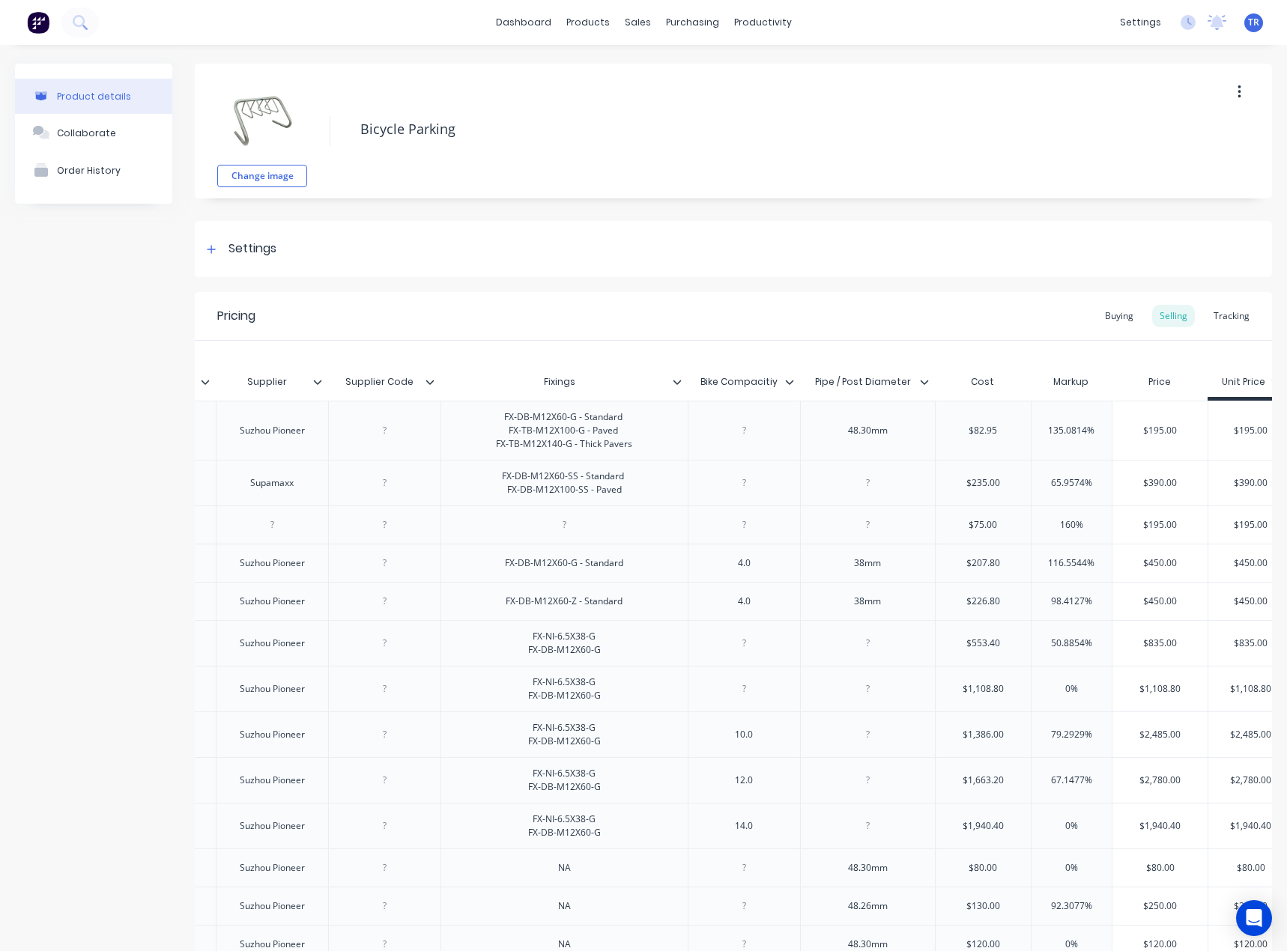
scroll to position [0, 2306]
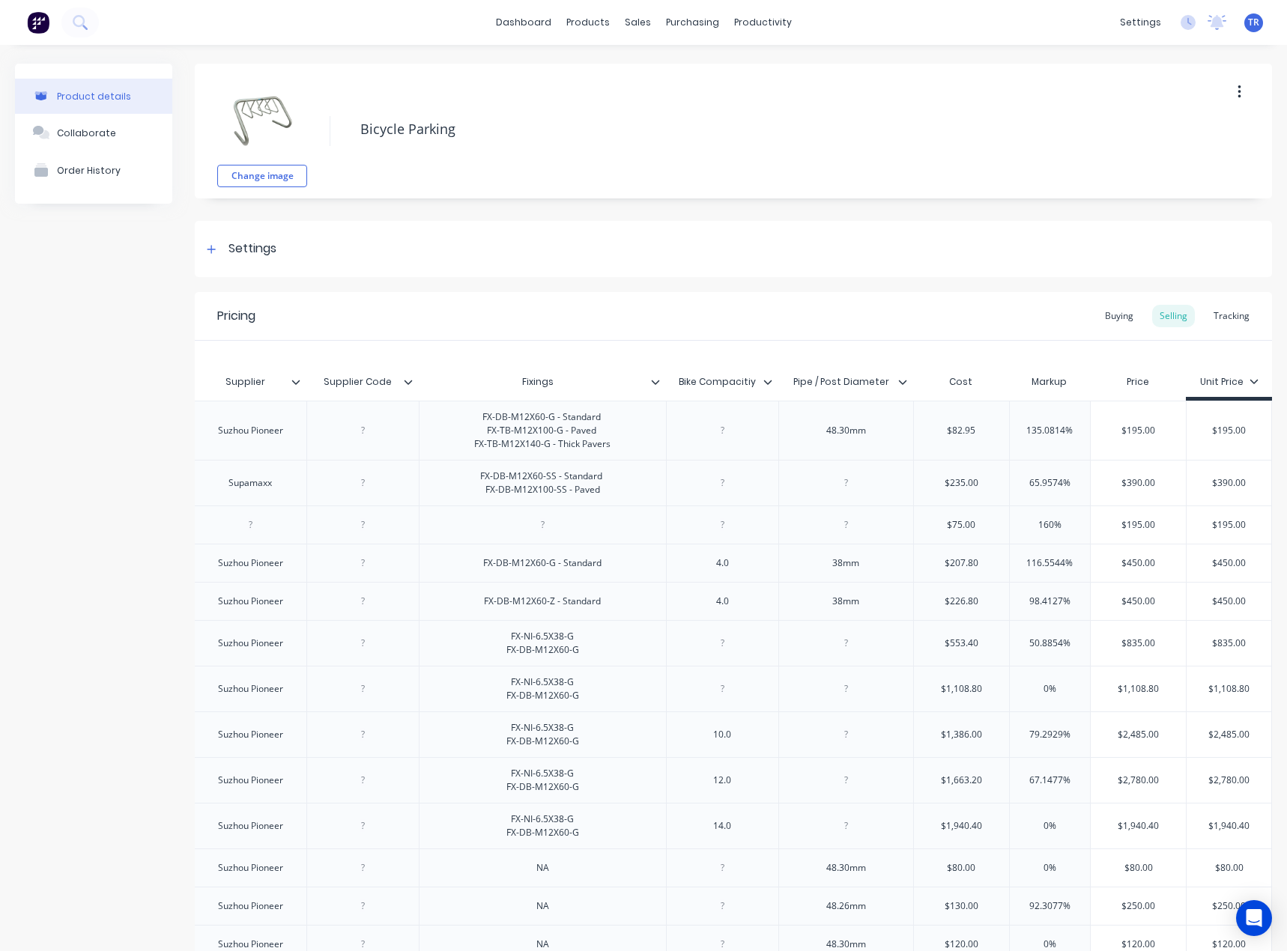
click at [1124, 421] on div "$195.00" at bounding box center [1137, 430] width 95 height 37
click at [1119, 435] on input "$195.00" at bounding box center [1137, 430] width 95 height 13
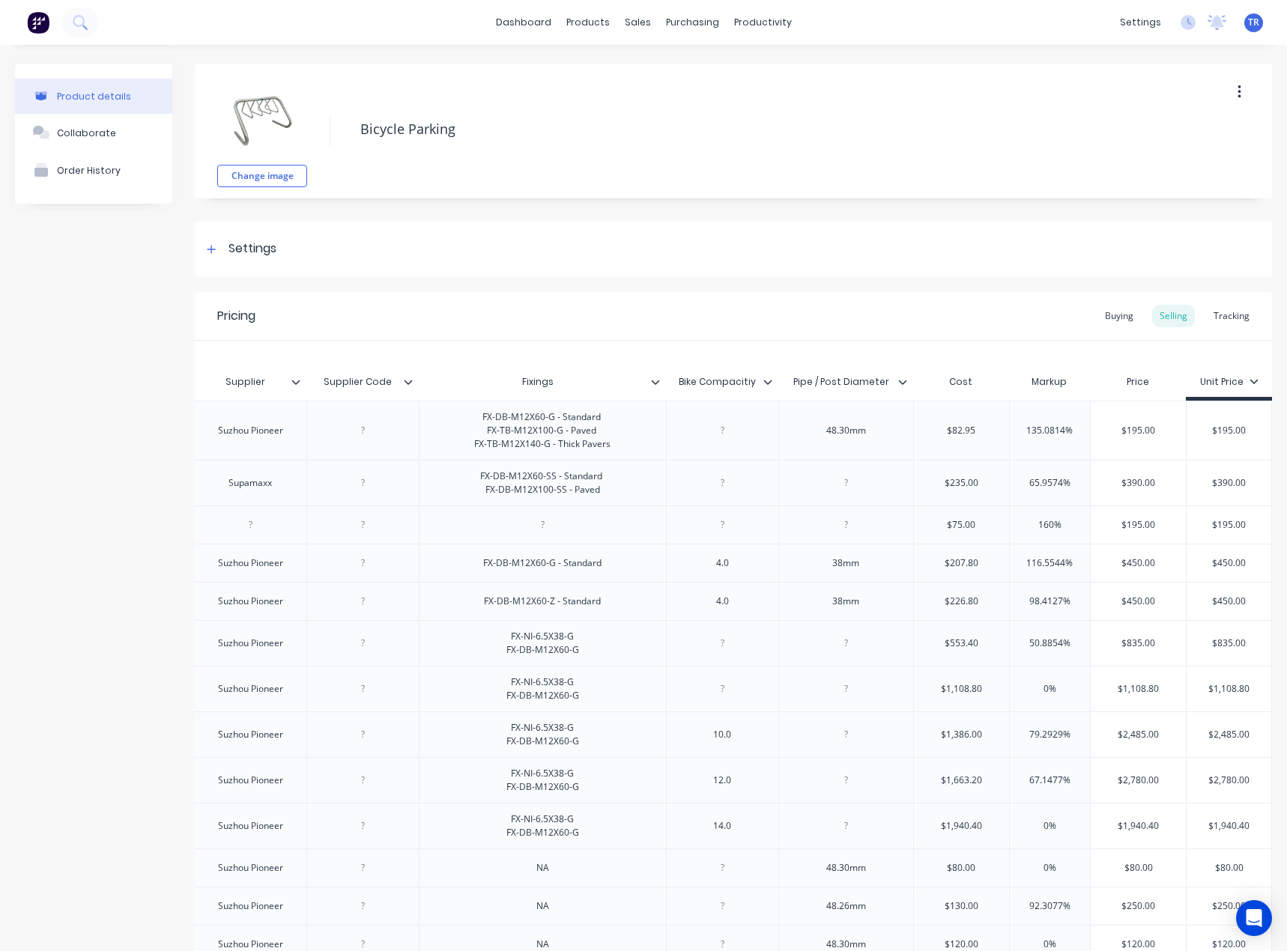
paste input "$16"
type input "$$165.00"
type textarea "x"
click at [1116, 432] on input "$$165.00" at bounding box center [1137, 430] width 95 height 13
click at [1126, 434] on input "$165.00" at bounding box center [1137, 430] width 95 height 13
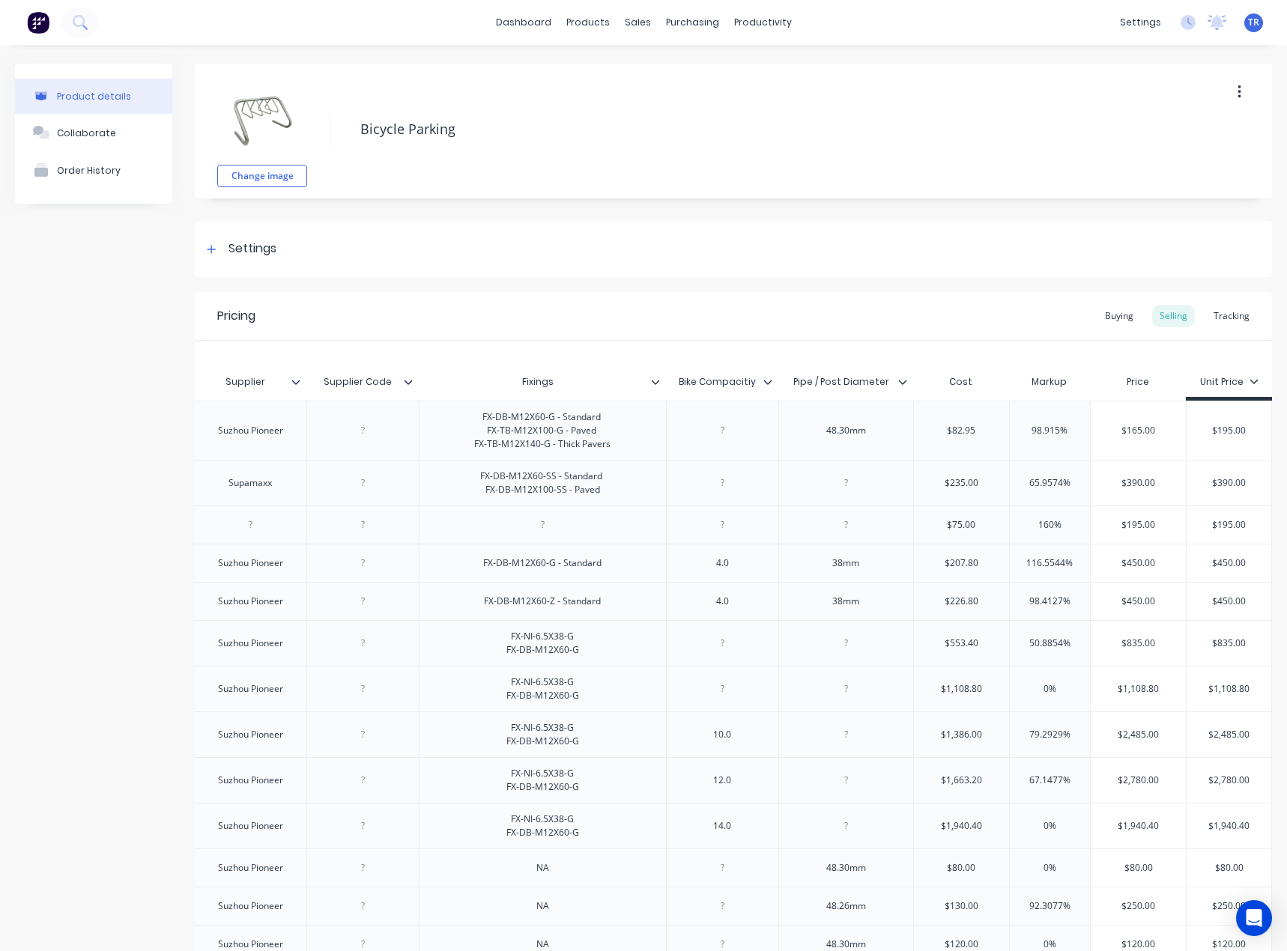
click at [1126, 434] on input "$165.00" at bounding box center [1137, 430] width 95 height 13
type input "$165.00"
click at [1211, 423] on div "$195.00" at bounding box center [1228, 430] width 85 height 37
paste input "165.00"
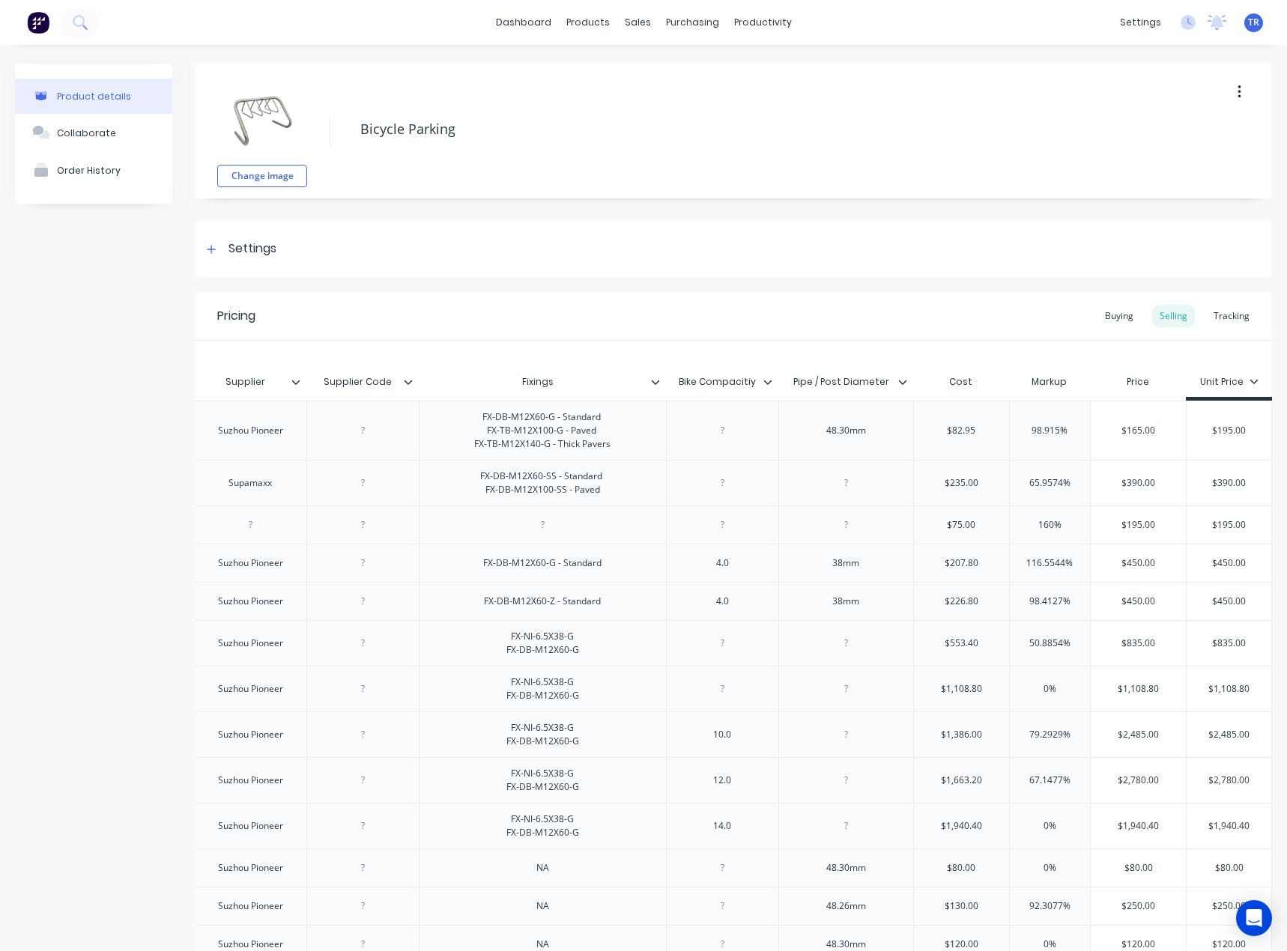
type input "$195.00165.00"
type textarea "x"
click at [1225, 433] on input "$195.00165.00" at bounding box center [1228, 430] width 85 height 13
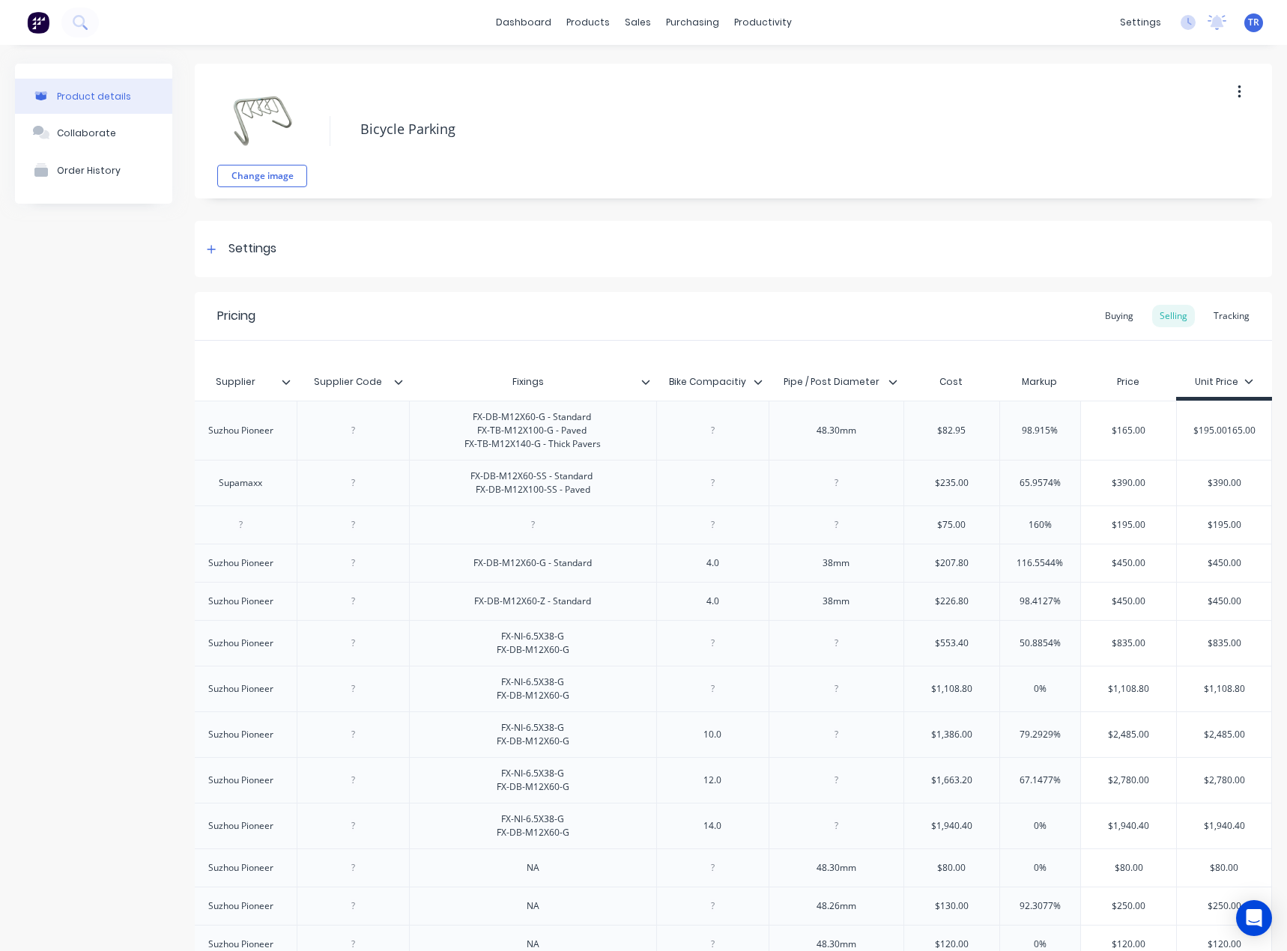
click at [1225, 433] on input "$195.00165.00" at bounding box center [1223, 430] width 94 height 13
paste input "text"
type input "165.00"
type textarea "x"
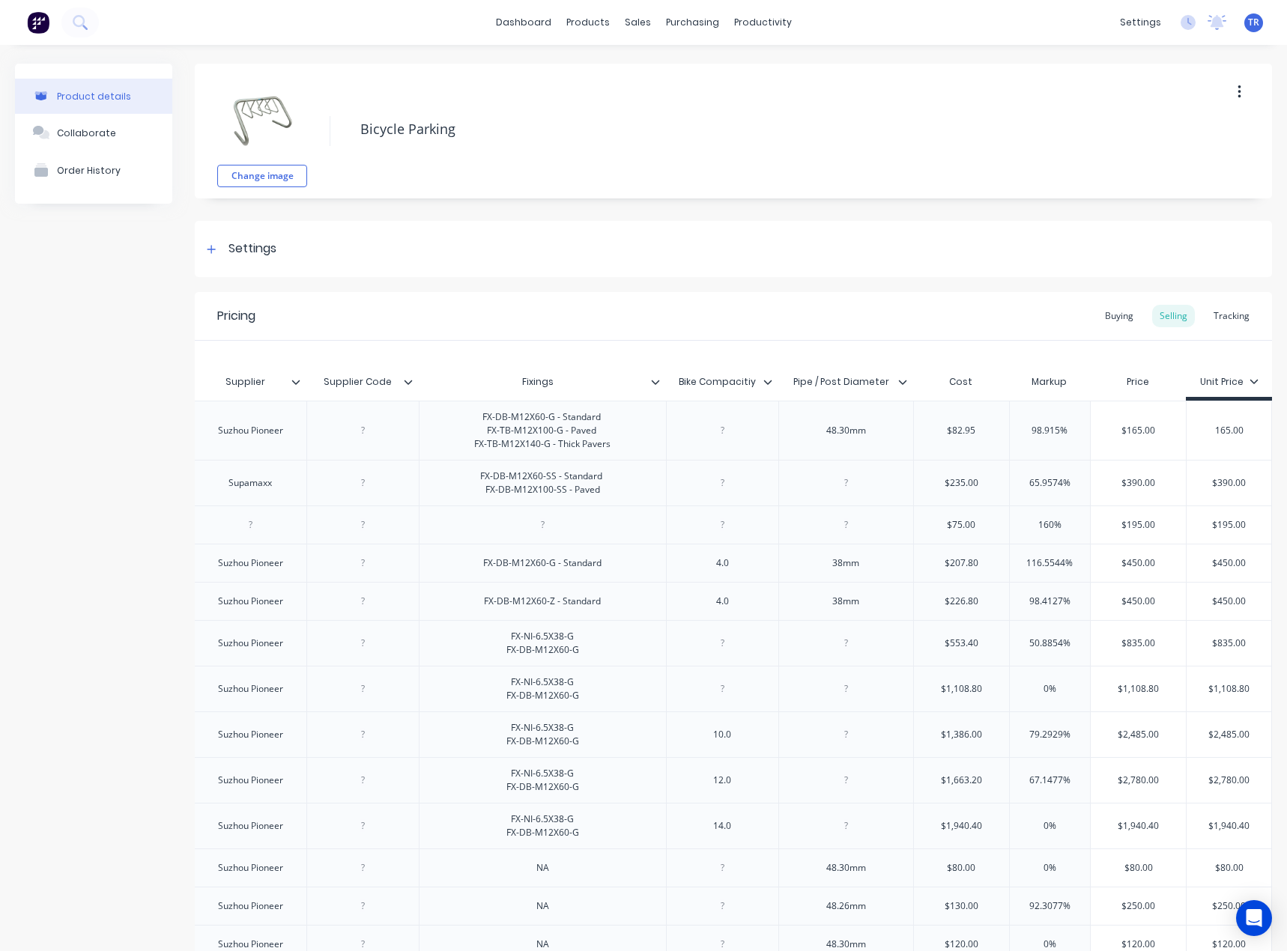
click at [1186, 437] on input "165.00" at bounding box center [1228, 430] width 85 height 13
type input "165.00"
click at [1123, 480] on input "$390.00" at bounding box center [1137, 482] width 95 height 13
click at [1123, 479] on input "$390.00" at bounding box center [1137, 482] width 95 height 13
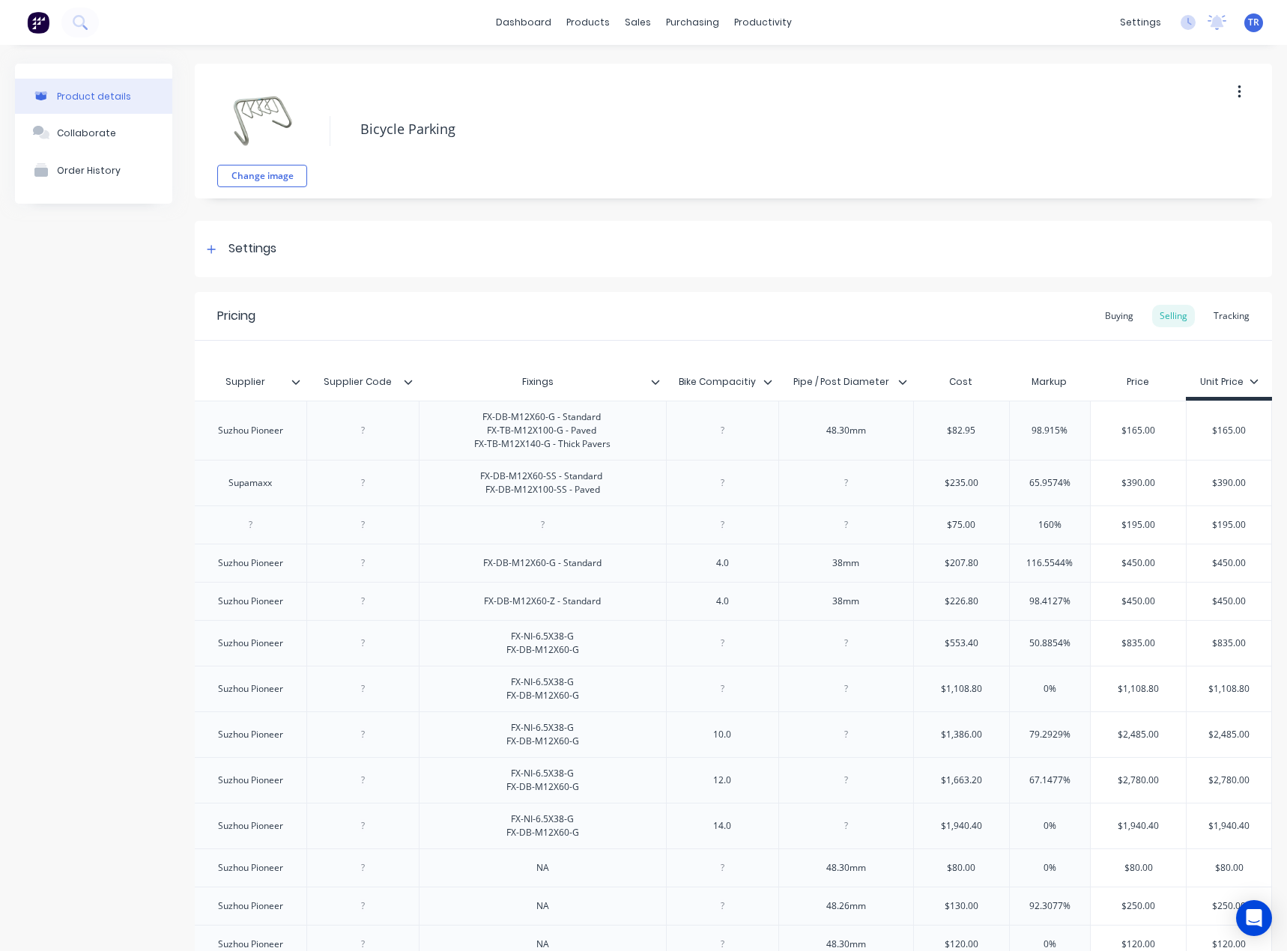
paste input "6"
type input "$360"
type textarea "x"
type input "$360"
click at [1223, 482] on input "$390.00" at bounding box center [1228, 482] width 85 height 13
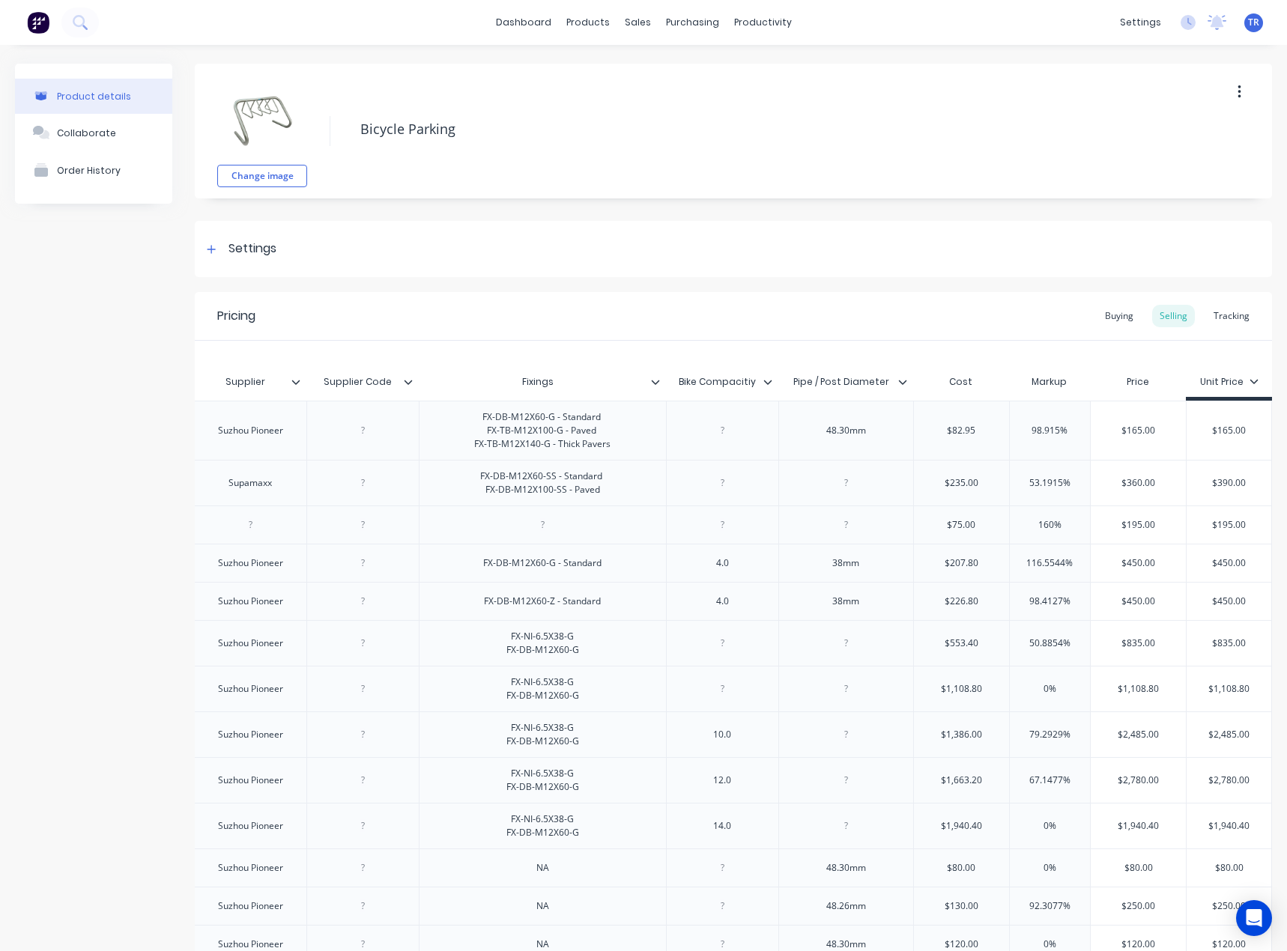
click at [1223, 482] on input "$390.00" at bounding box center [1228, 482] width 85 height 13
paste input "6"
type input "$360"
type textarea "x"
type input "$360"
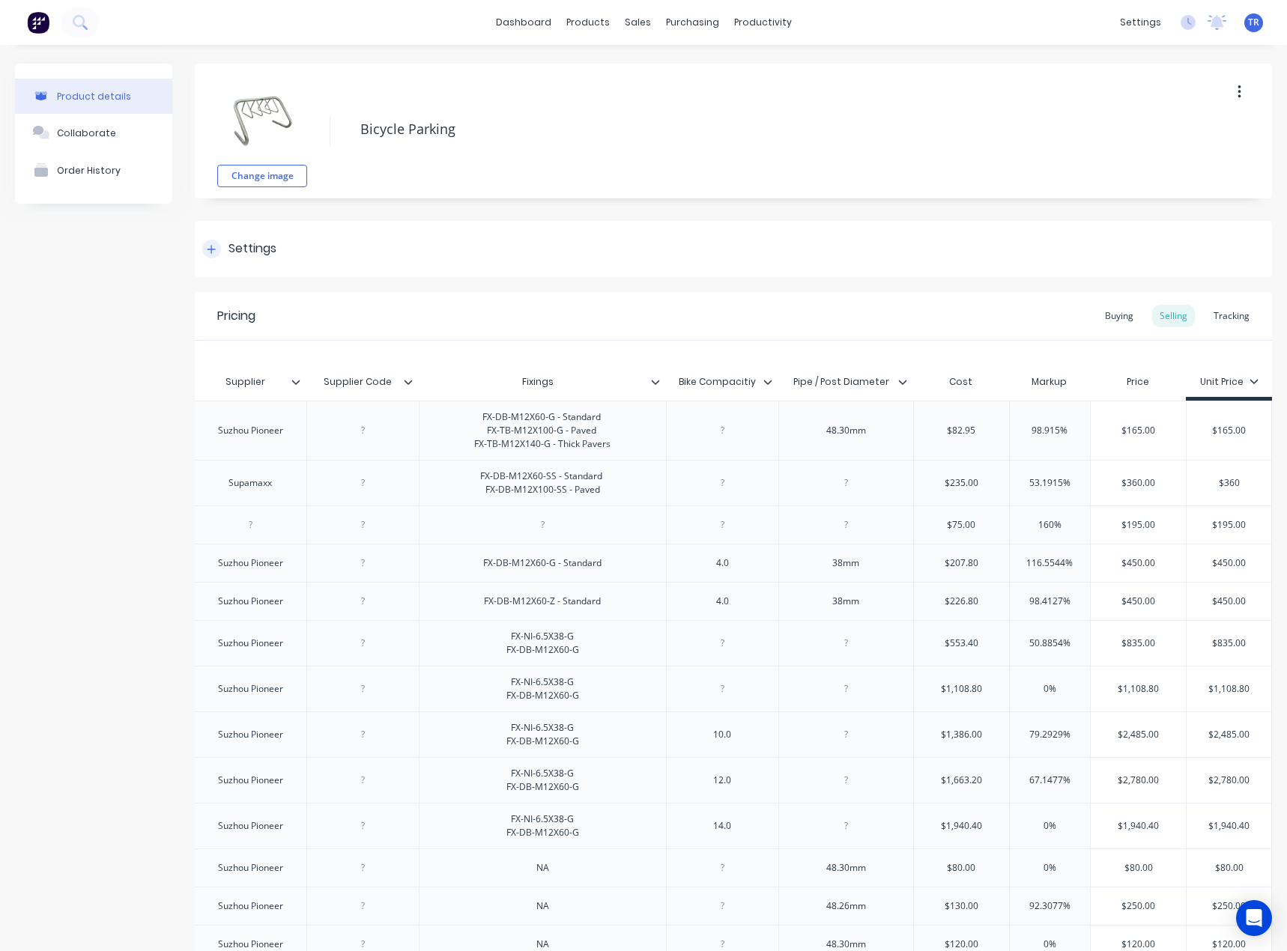
click at [335, 246] on div "Settings" at bounding box center [733, 249] width 1077 height 56
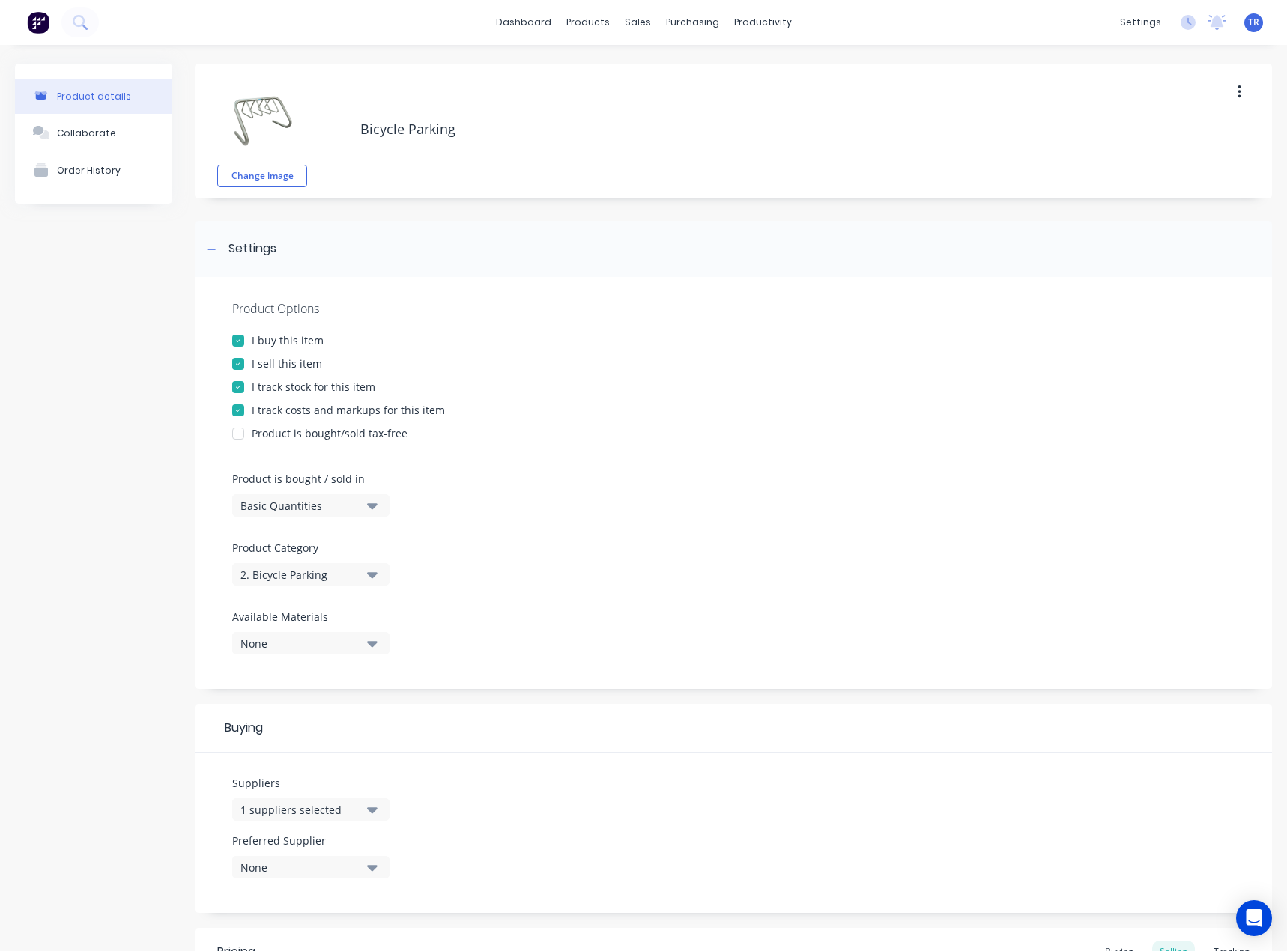
click at [323, 498] on div "Basic Quantities" at bounding box center [300, 506] width 120 height 16
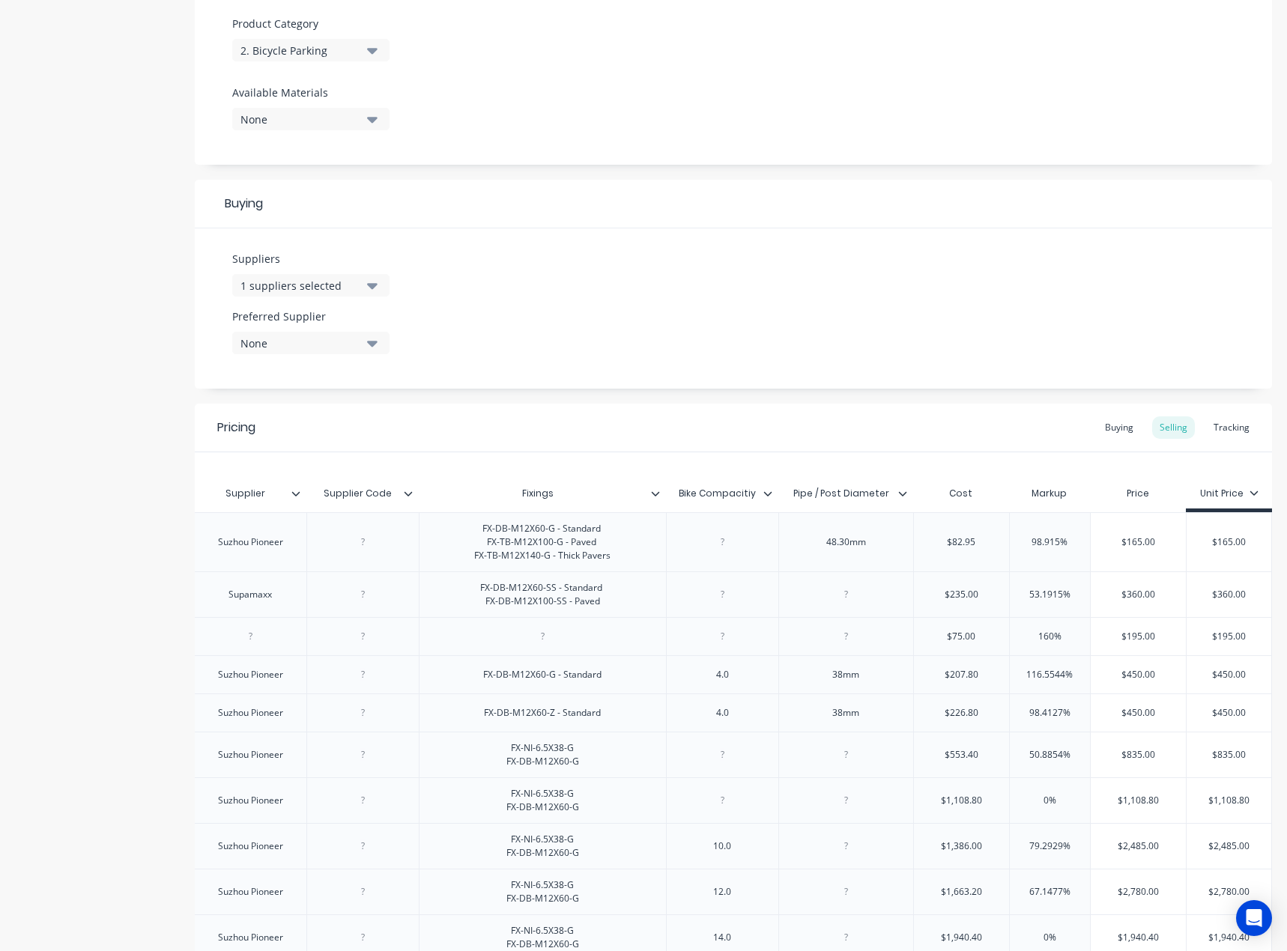
type input "$360.00"
click at [1134, 596] on input "$360.00" at bounding box center [1137, 594] width 95 height 13
type input "$360.00"
click at [1232, 591] on input "$360.00" at bounding box center [1228, 594] width 85 height 13
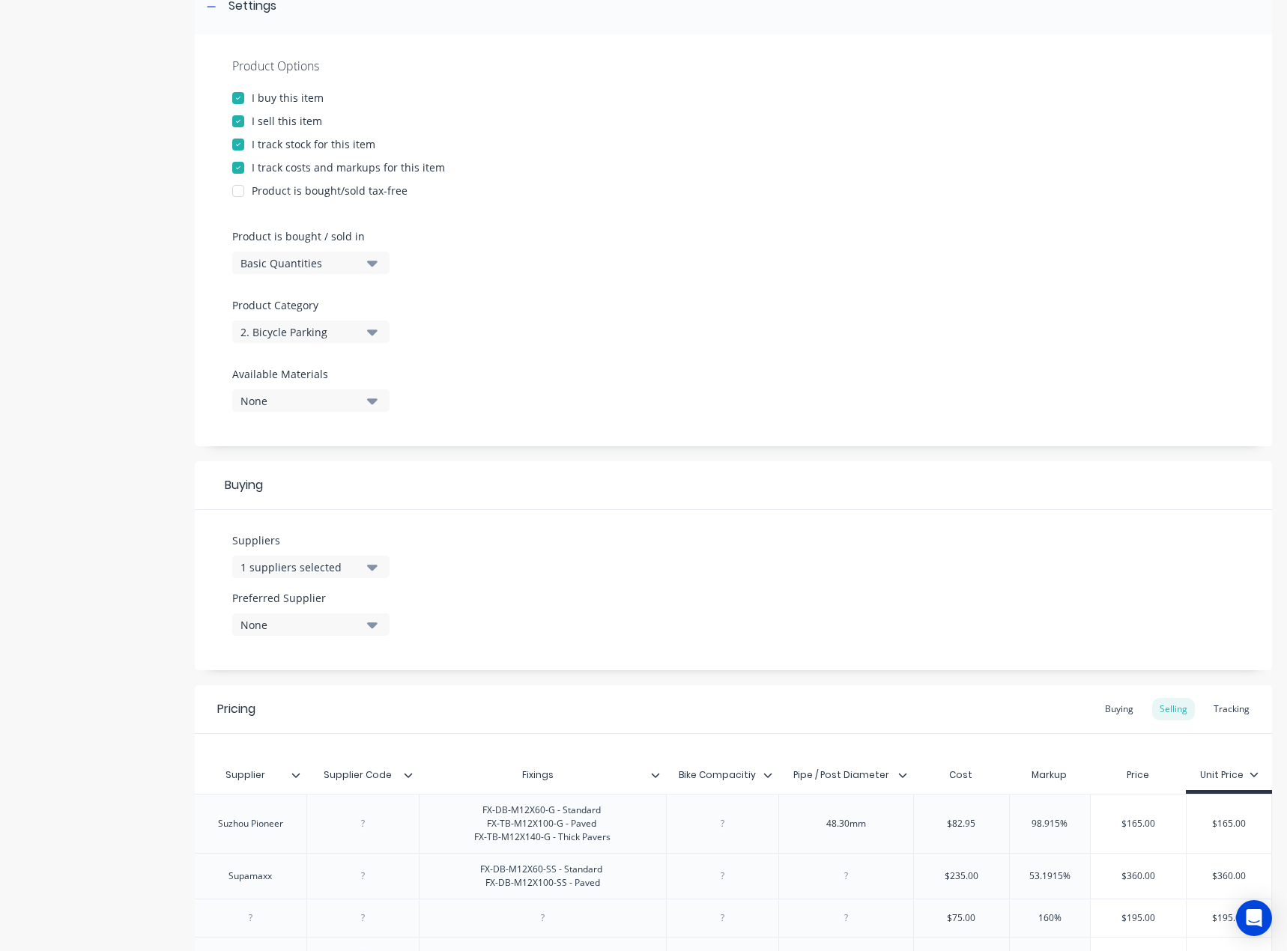
scroll to position [225, 0]
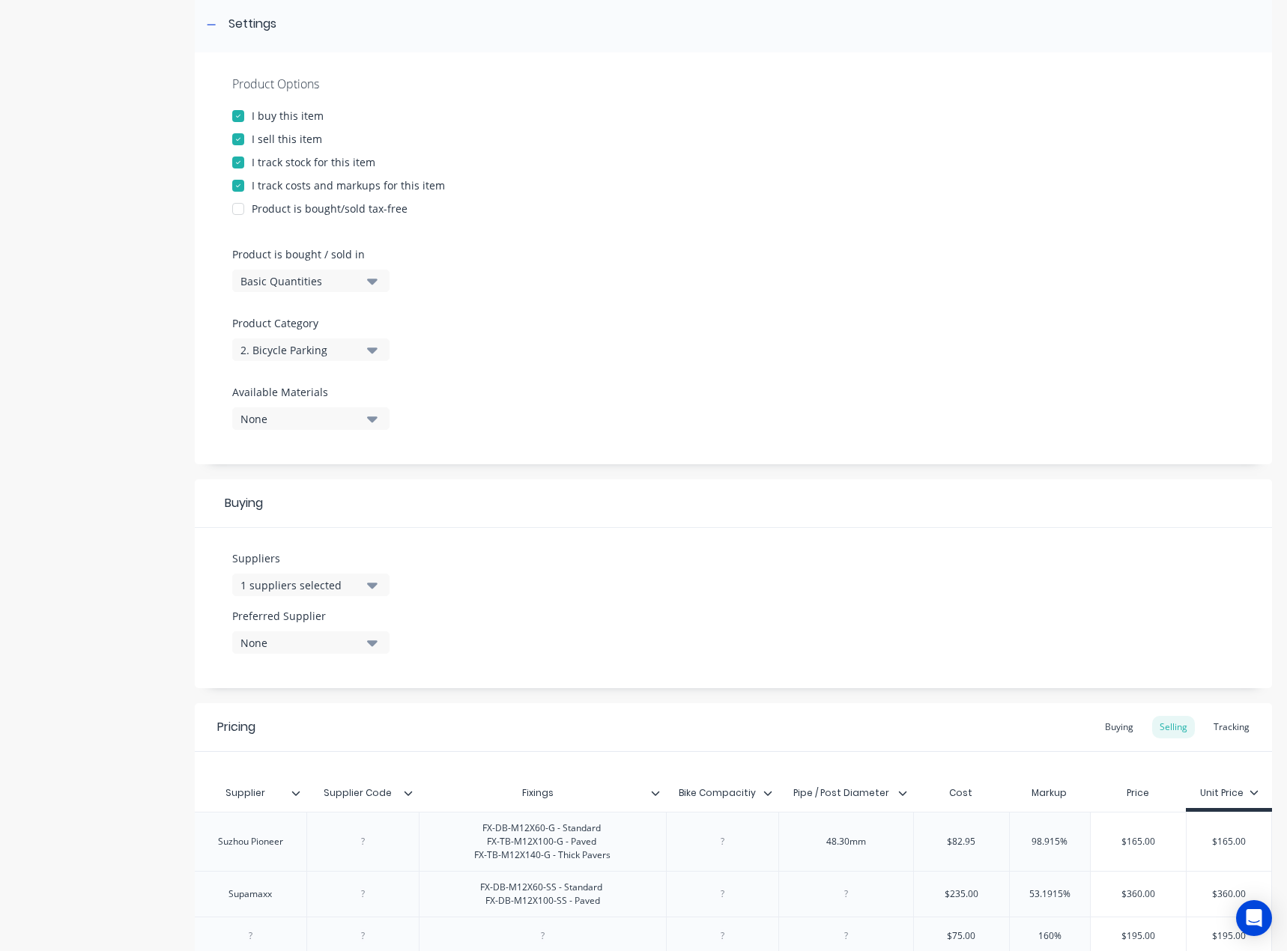
click at [349, 283] on div "Basic Quantities" at bounding box center [300, 281] width 120 height 16
click at [670, 312] on div at bounding box center [733, 309] width 1002 height 11
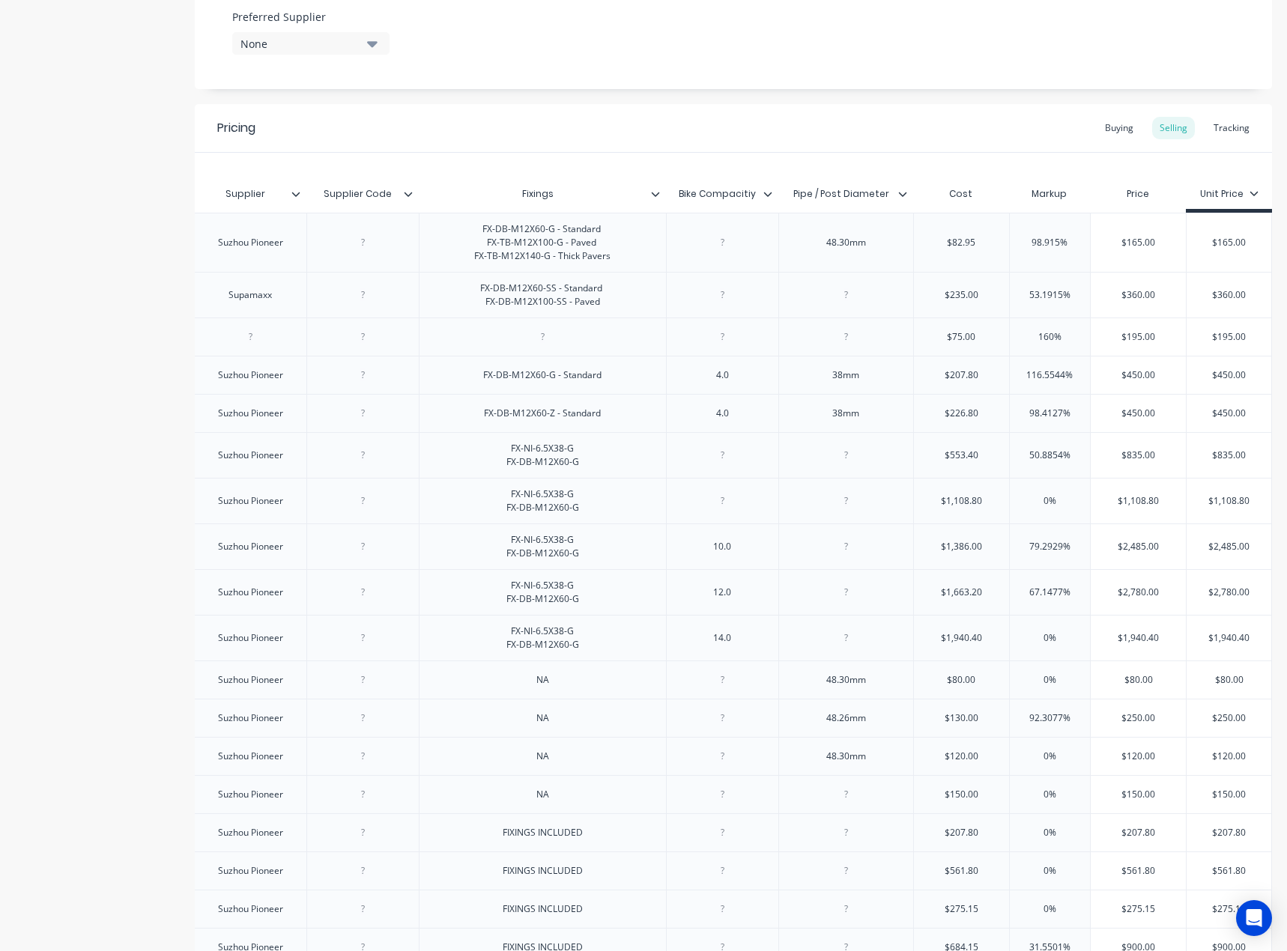
scroll to position [0, 2306]
click at [1249, 194] on icon at bounding box center [1253, 193] width 8 height 4
click at [1209, 288] on div "1 - 5" at bounding box center [1196, 297] width 113 height 30
click at [1209, 325] on div "6 - 19" at bounding box center [1203, 327] width 28 height 16
click at [1198, 358] on div "20 +" at bounding box center [1199, 357] width 21 height 16
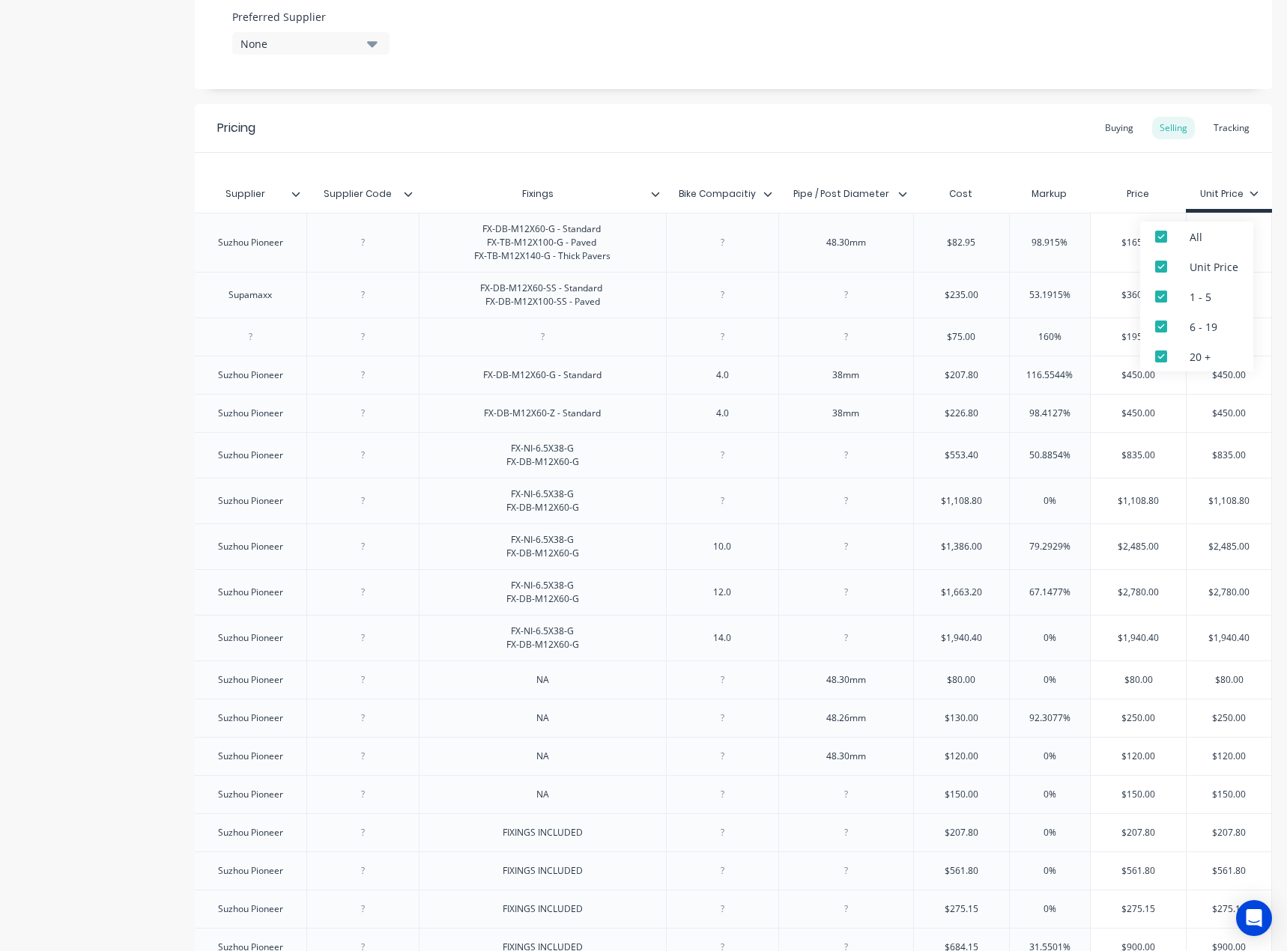
click at [1030, 148] on div "Pricing Buying Selling Tracking" at bounding box center [733, 128] width 1077 height 49
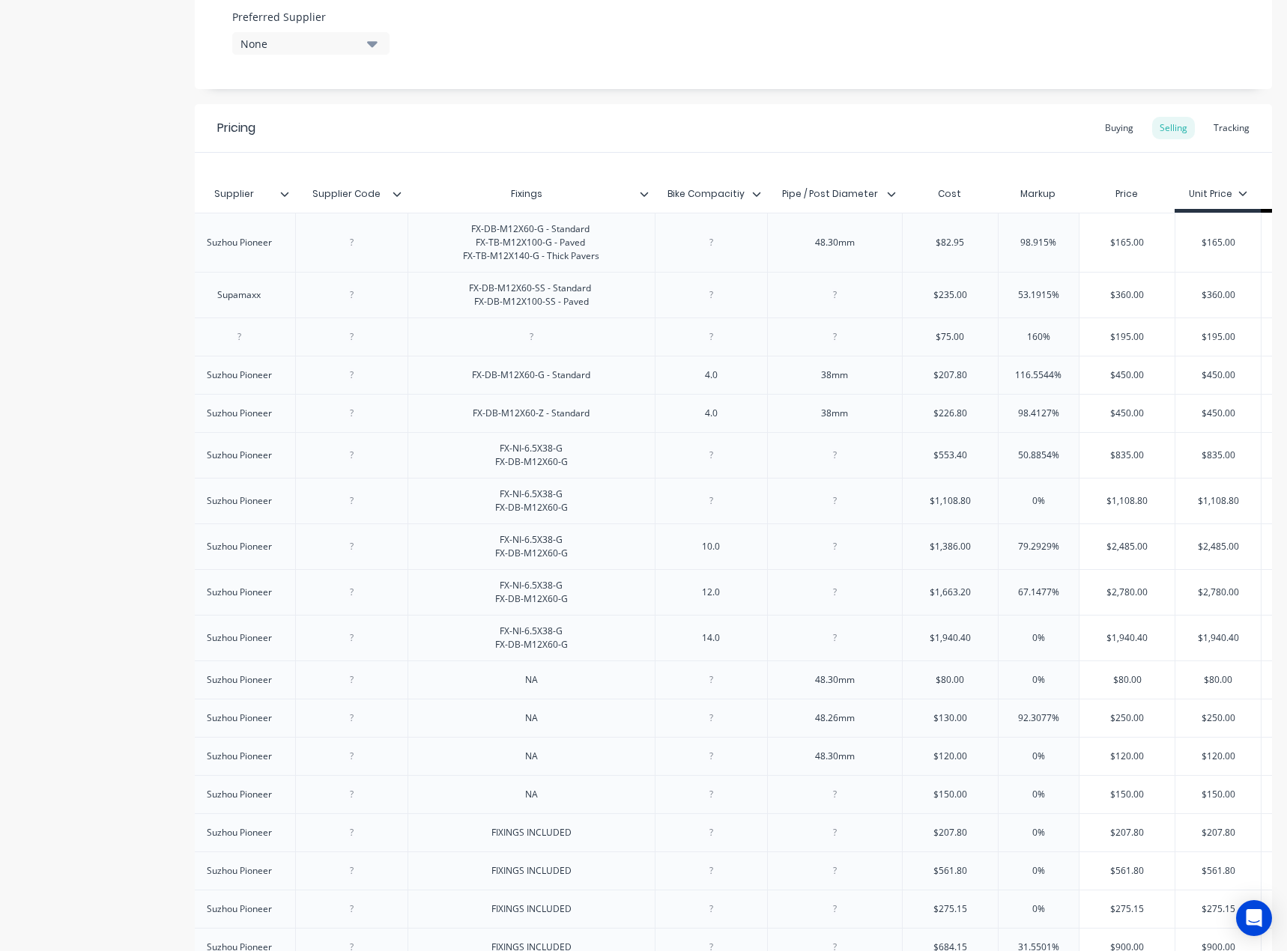
type textarea "x"
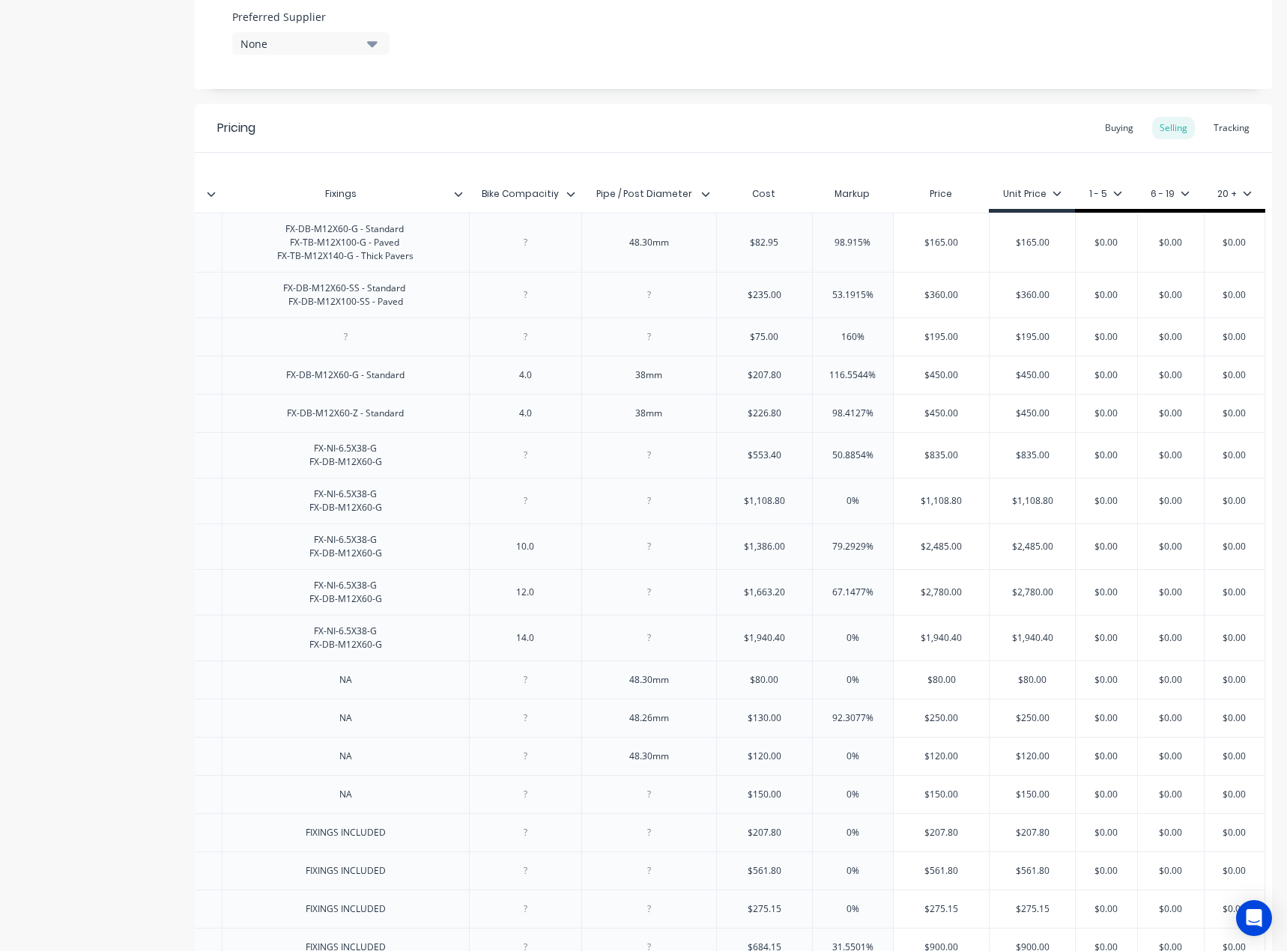
scroll to position [0, 2503]
type input "$0.00"
click at [1085, 241] on input "$0.00" at bounding box center [1106, 242] width 75 height 13
click at [1149, 239] on input "$0.00" at bounding box center [1170, 242] width 75 height 13
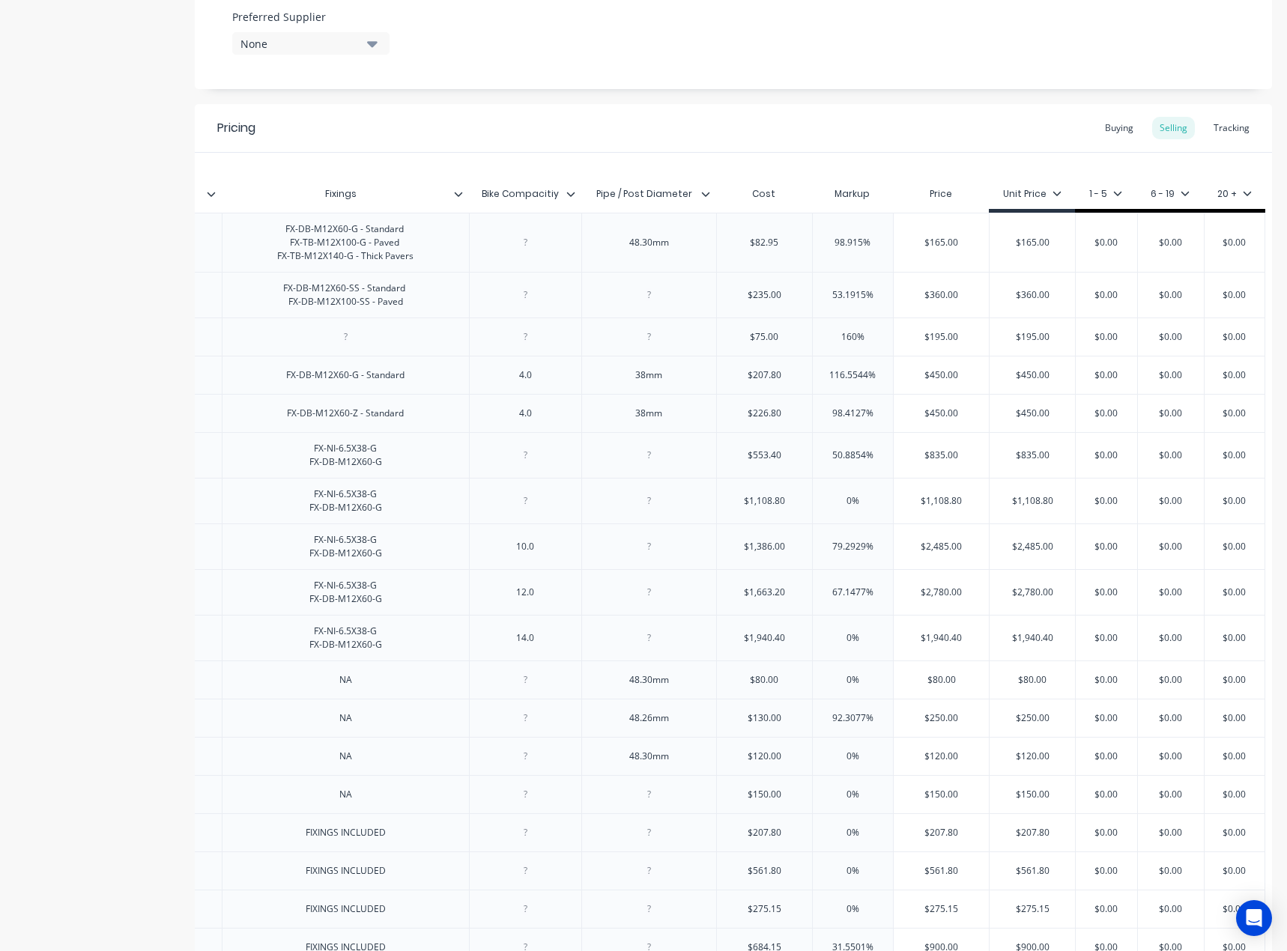
click at [1149, 239] on input "$0.00" at bounding box center [1170, 242] width 75 height 13
paste input "138"
type input "$138.00"
type textarea "x"
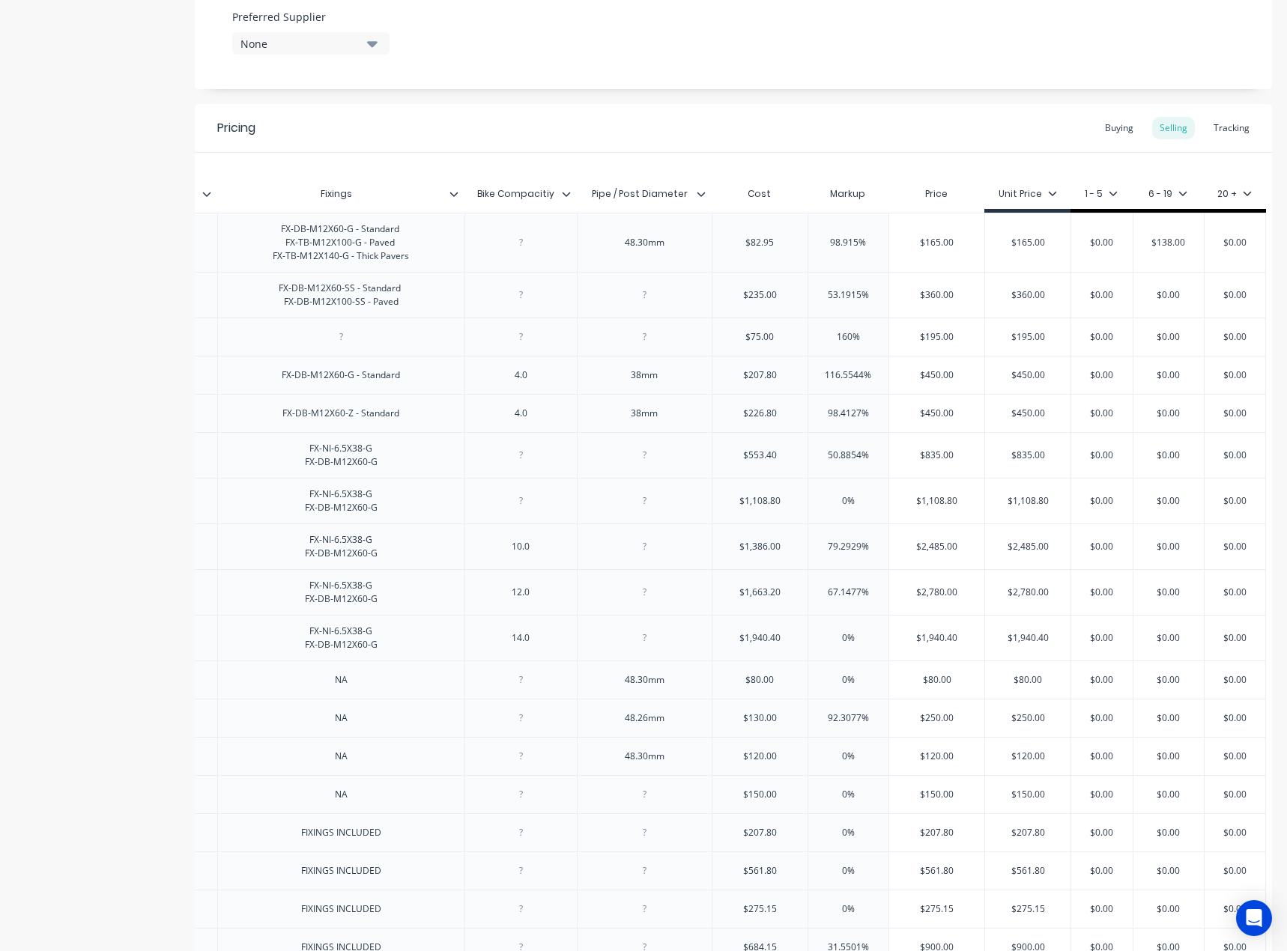
type input "$138.00"
type input "$165.00"
click at [1024, 240] on input "$165.00" at bounding box center [1027, 242] width 85 height 13
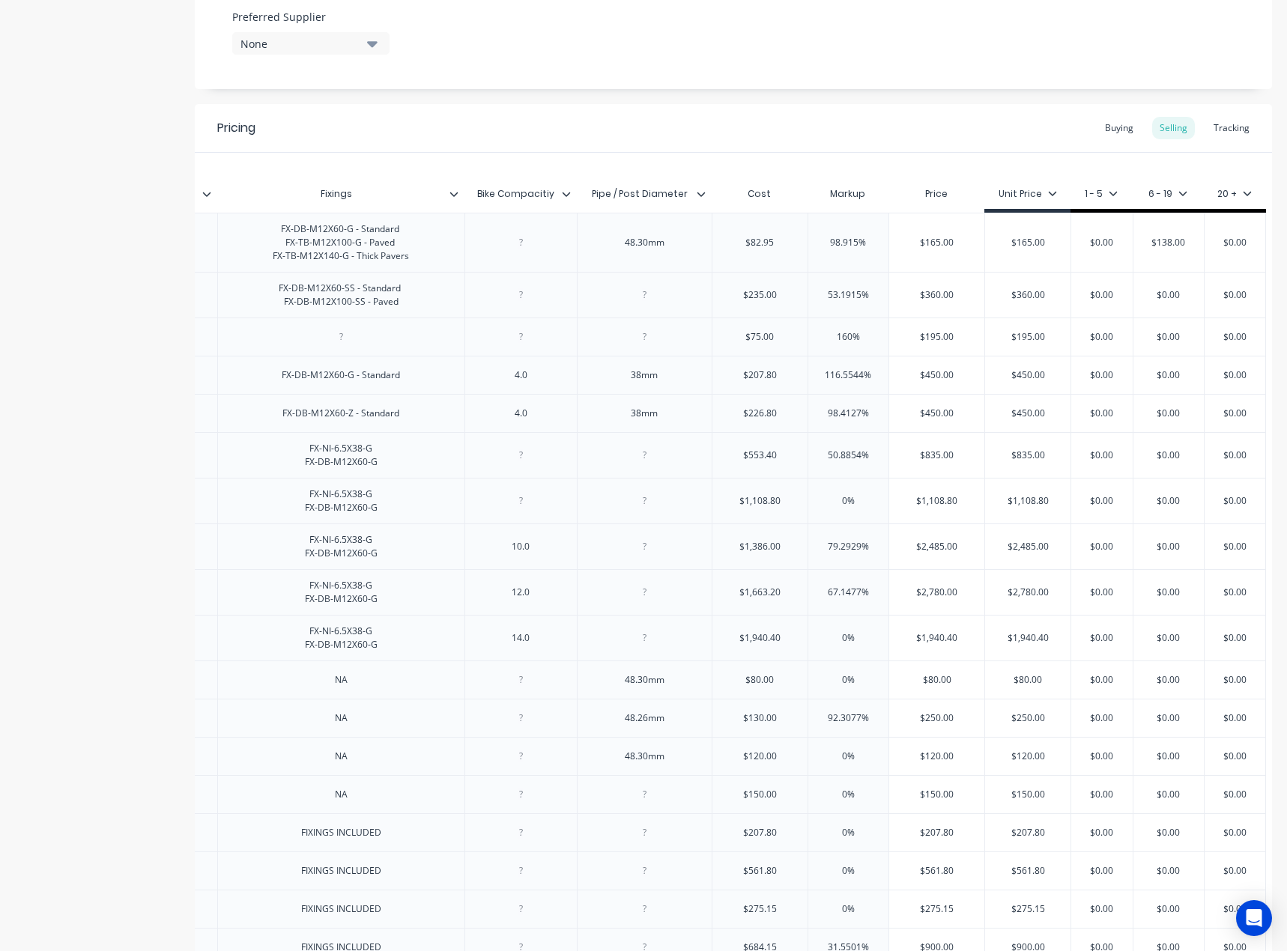
click at [1087, 239] on input "$0.00" at bounding box center [1101, 242] width 75 height 13
paste input "165"
type input "$165.00"
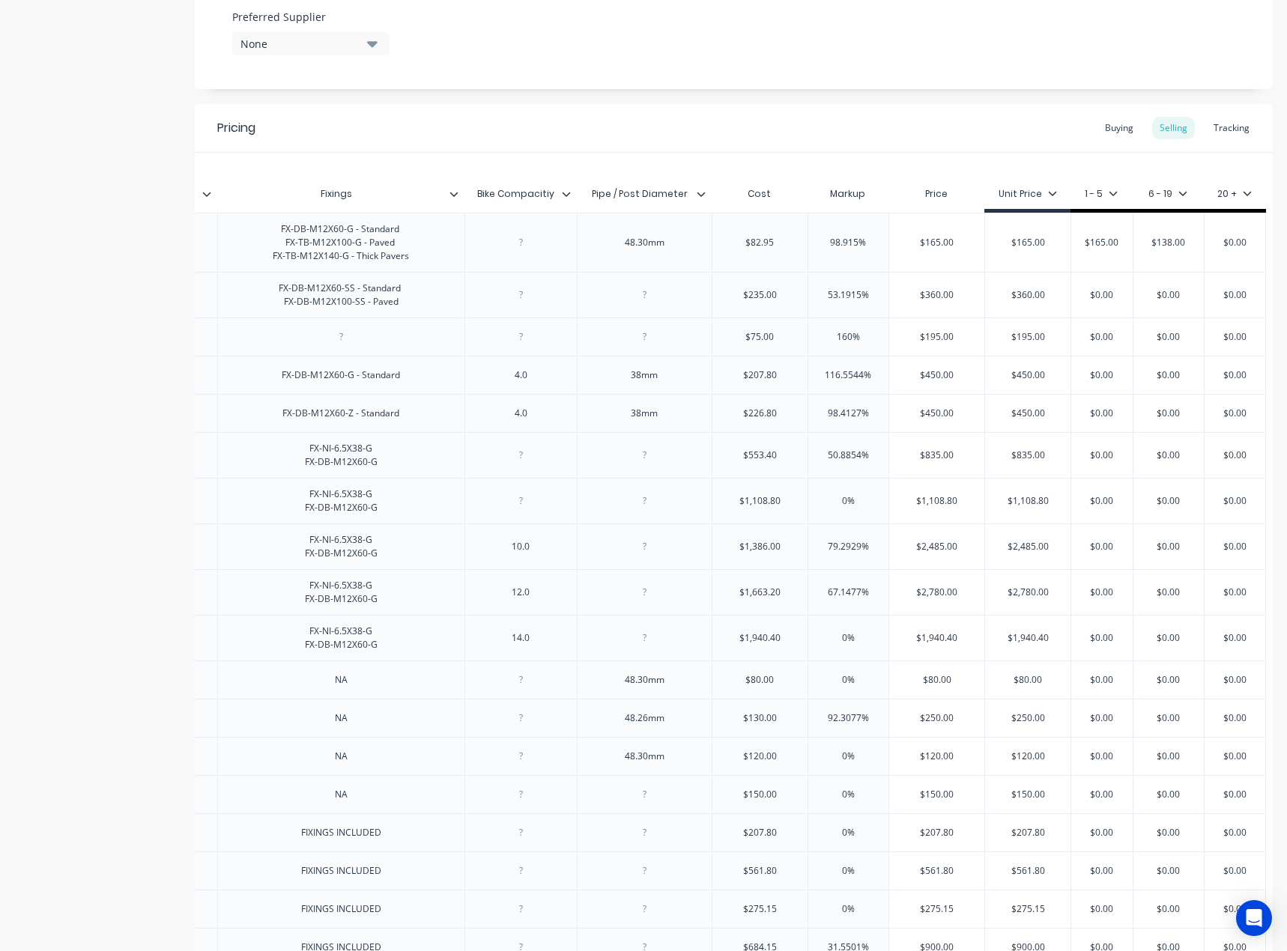
type textarea "x"
type input "$165.00"
click at [1217, 244] on input "$0.00" at bounding box center [1237, 242] width 75 height 13
click at [1215, 245] on input "$0.00" at bounding box center [1237, 242] width 75 height 13
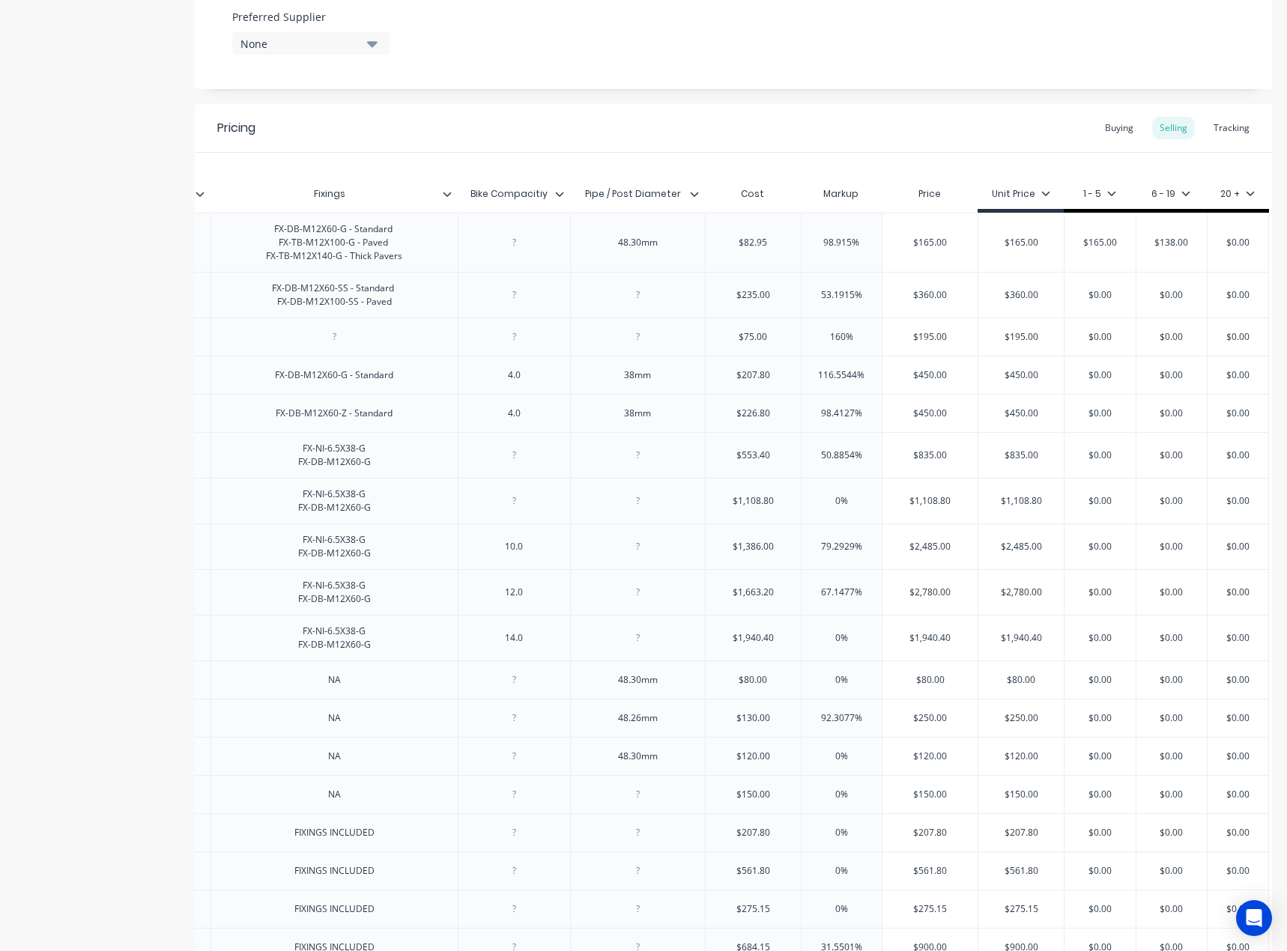
click at [1215, 245] on input "$0.00" at bounding box center [1237, 242] width 75 height 13
paste input "135"
type input "135"
type textarea "x"
type input "135"
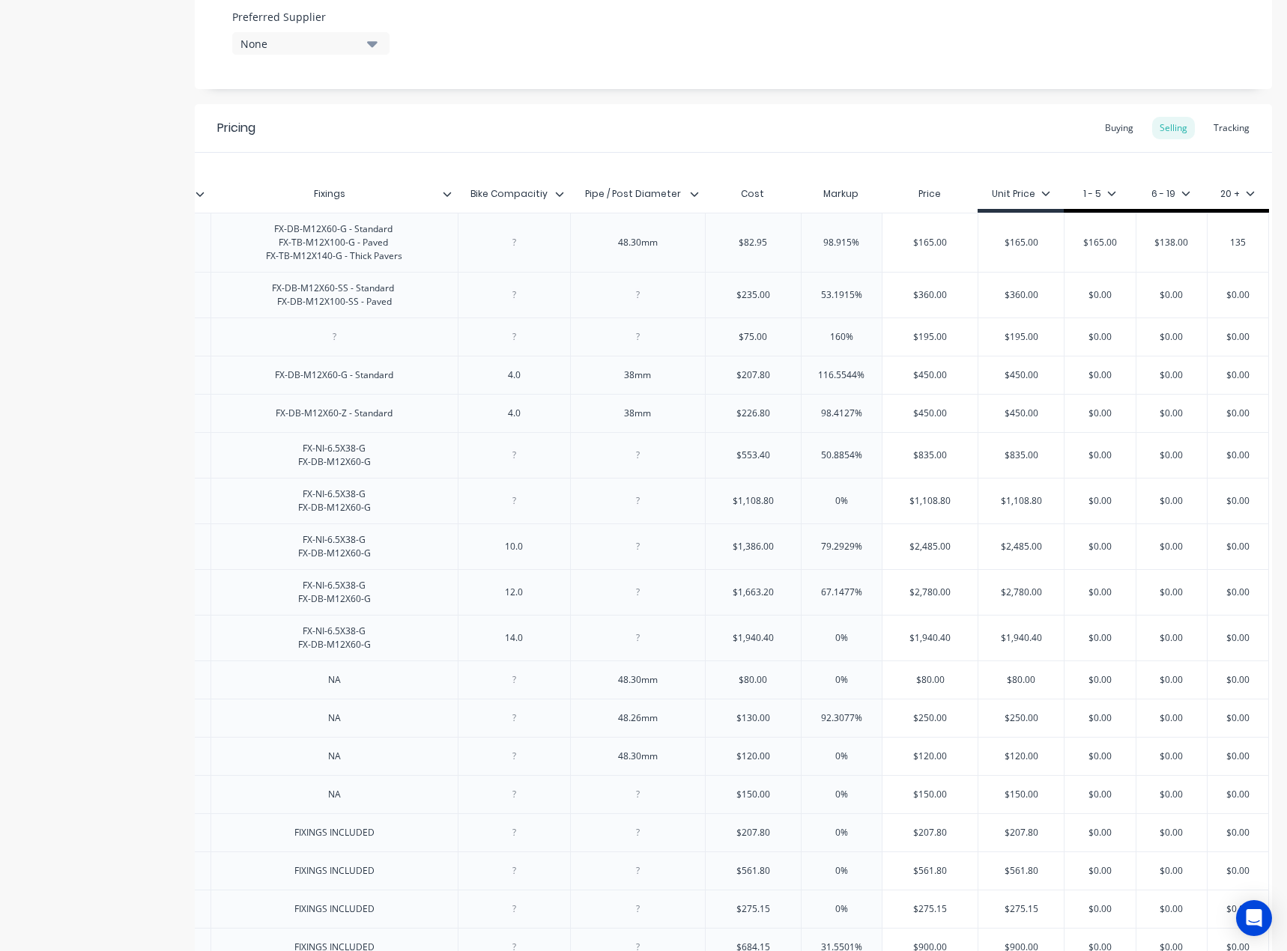
click at [1033, 300] on input "$360.00" at bounding box center [1020, 294] width 85 height 13
click at [1015, 294] on input "$360.00" at bounding box center [1020, 294] width 85 height 13
paste input "36"
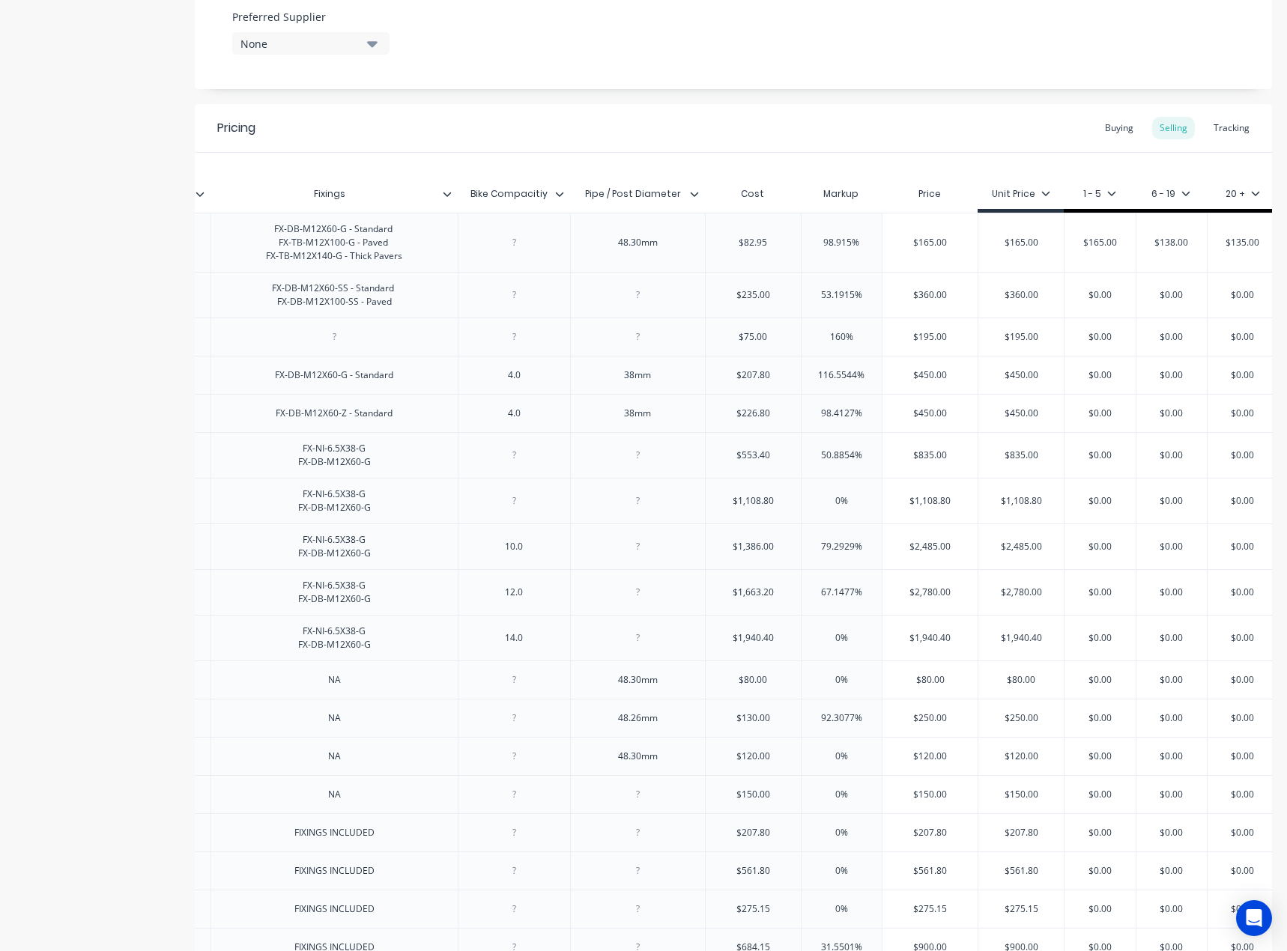
type textarea "x"
type input "360"
click at [1108, 297] on input "$0.00" at bounding box center [1099, 294] width 75 height 13
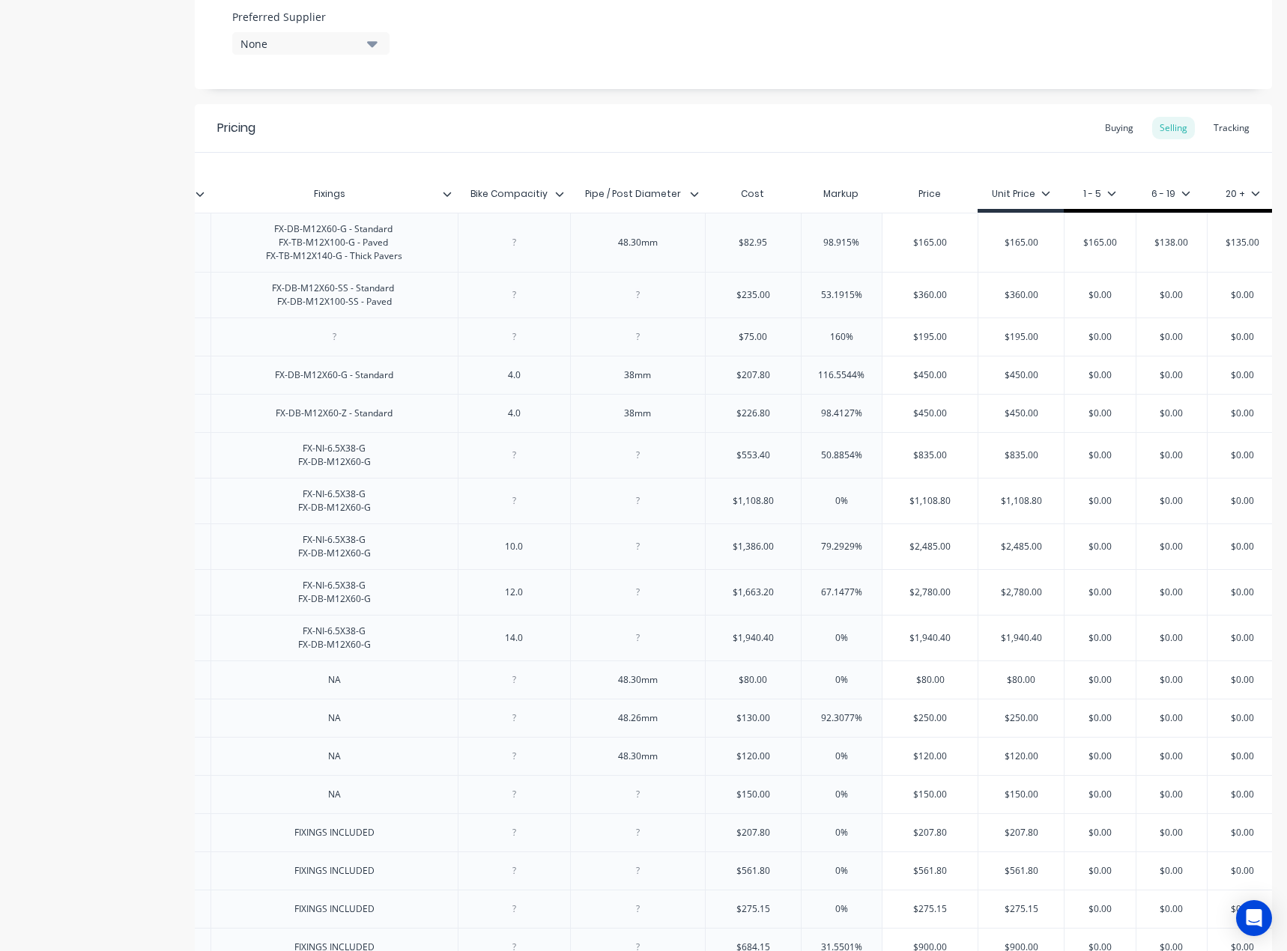
paste input "36"
type input "360"
type textarea "x"
type input "360"
click at [1171, 299] on input "$0.00" at bounding box center [1171, 294] width 75 height 13
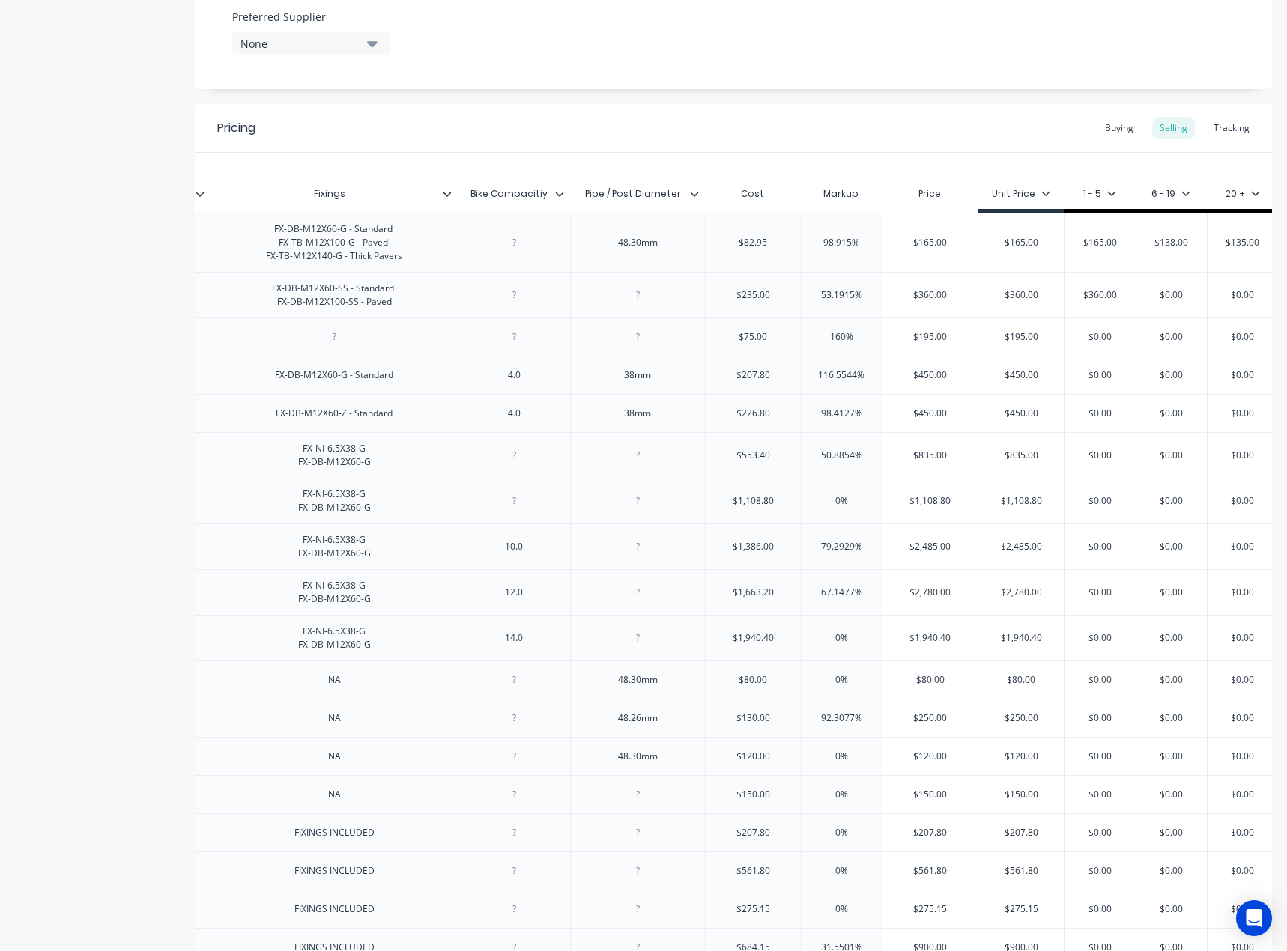
click at [1167, 295] on input "$0.00" at bounding box center [1171, 294] width 75 height 13
paste input "33"
type input "330"
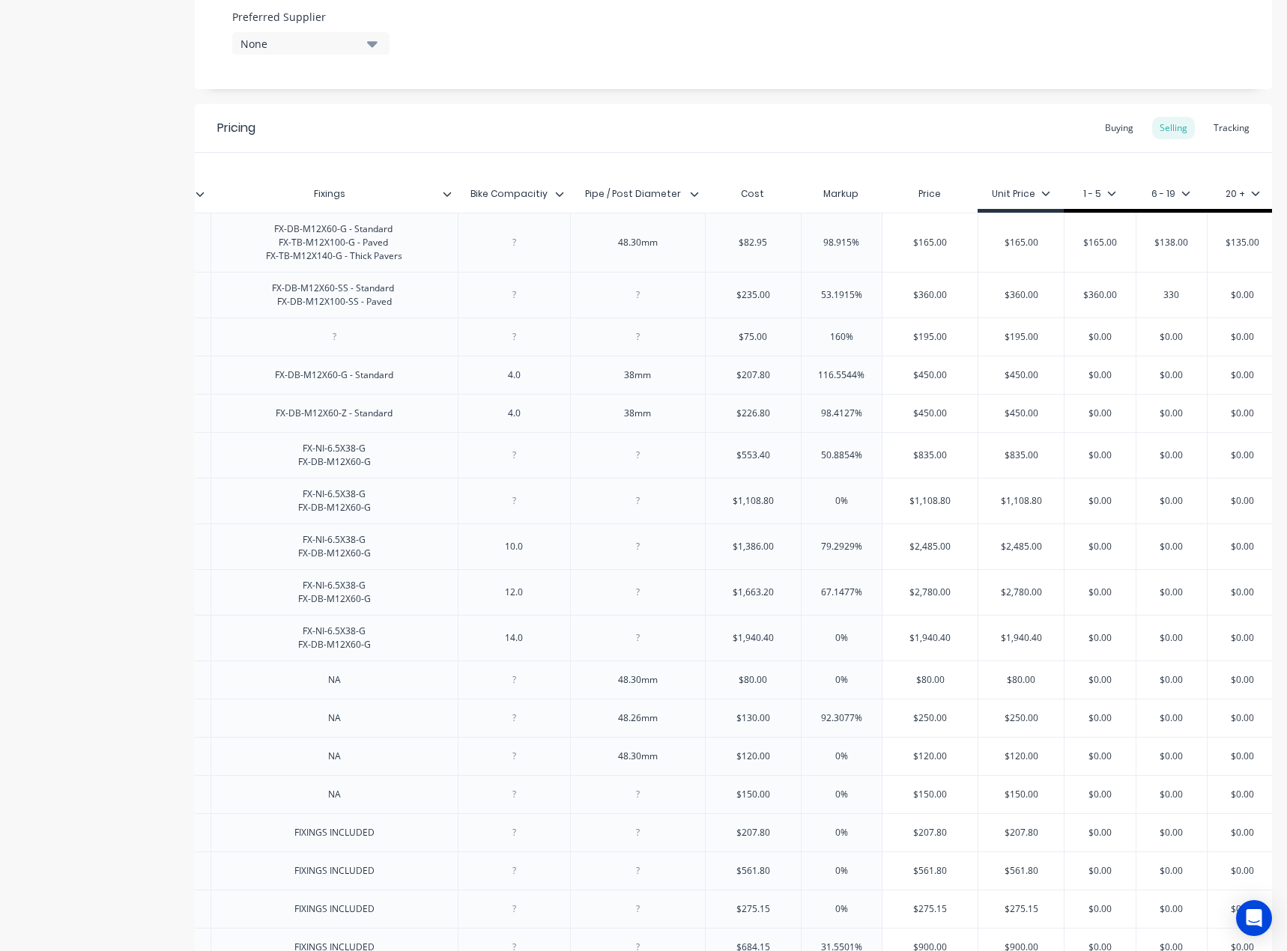
type textarea "x"
type input "330"
click at [1234, 299] on input "$0.00" at bounding box center [1242, 294] width 75 height 13
click at [1238, 299] on input "$0.00" at bounding box center [1242, 294] width 75 height 13
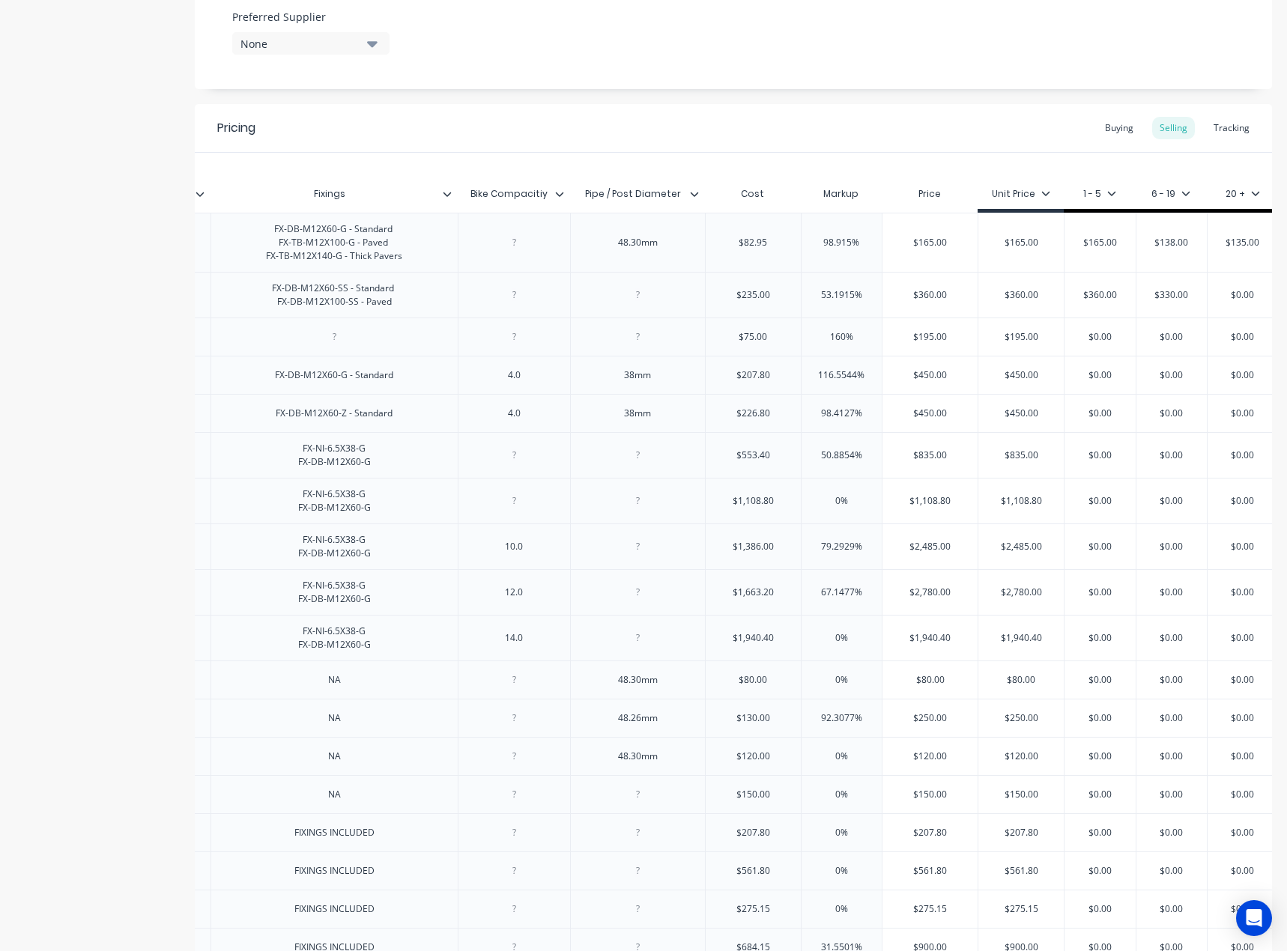
paste input "325"
type input "$325"
type textarea "x"
type input "$325"
type input "$195.00"
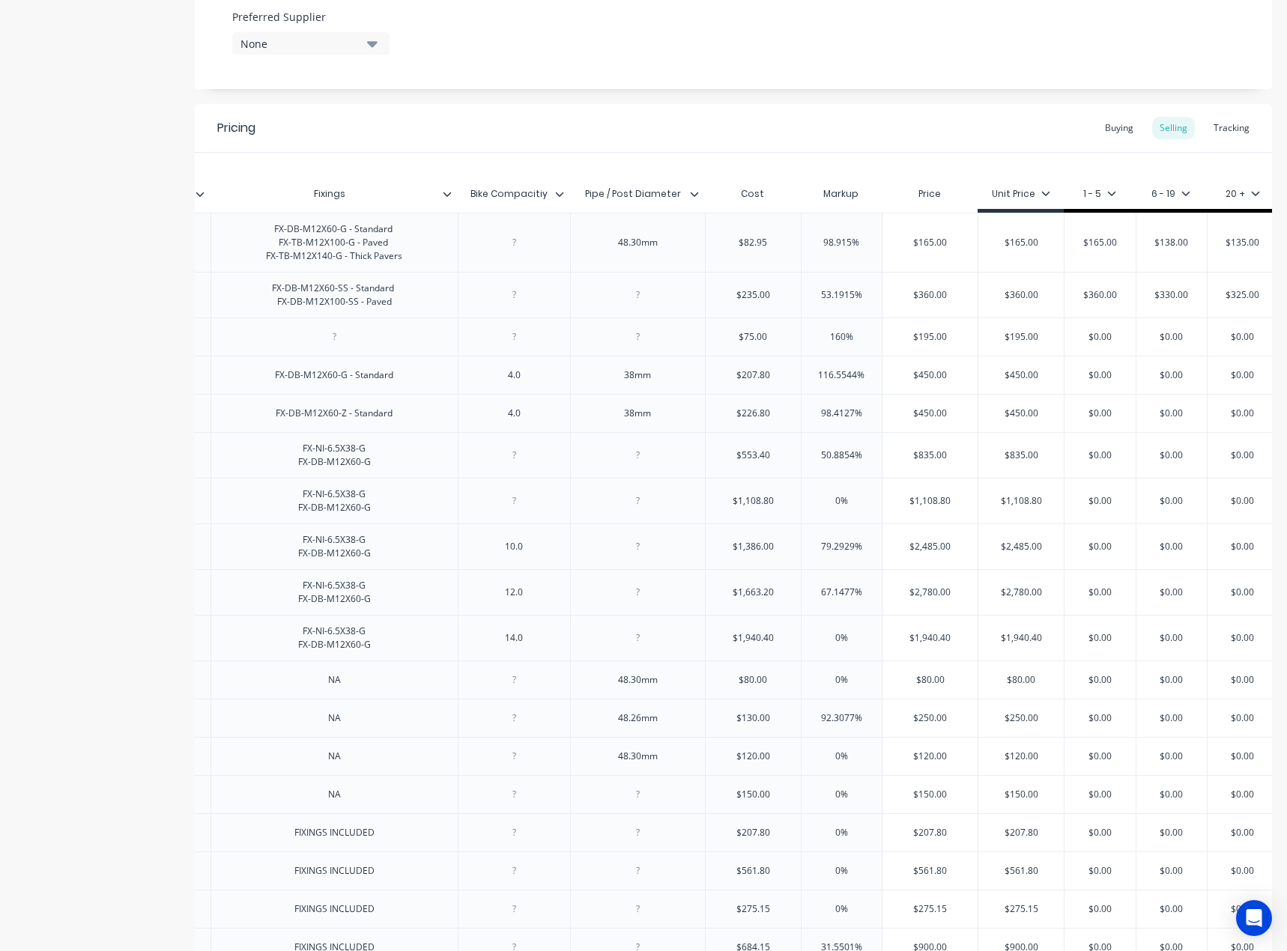
click at [1015, 343] on input "$195.00" at bounding box center [1020, 336] width 85 height 13
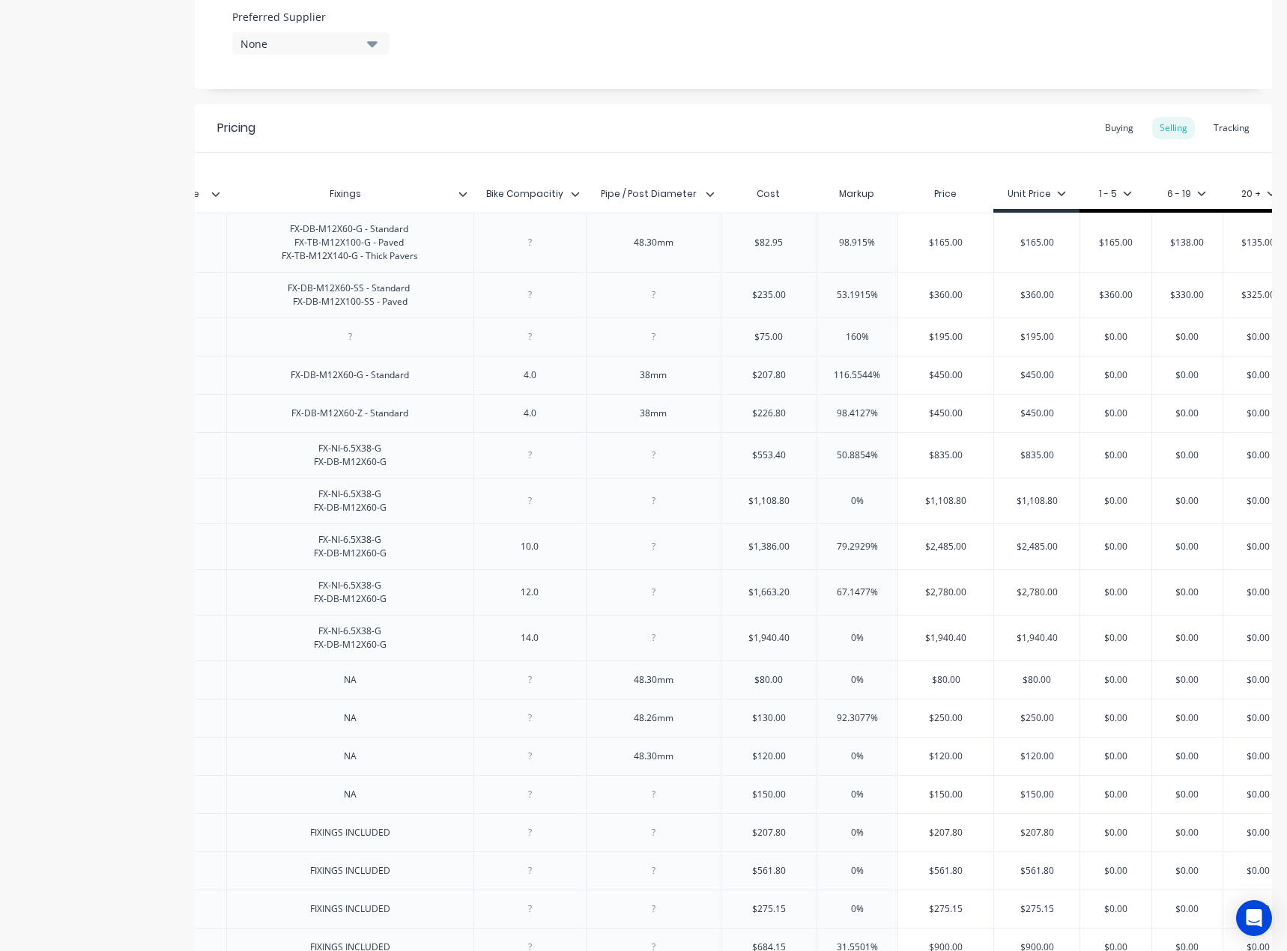
scroll to position [0, 2523]
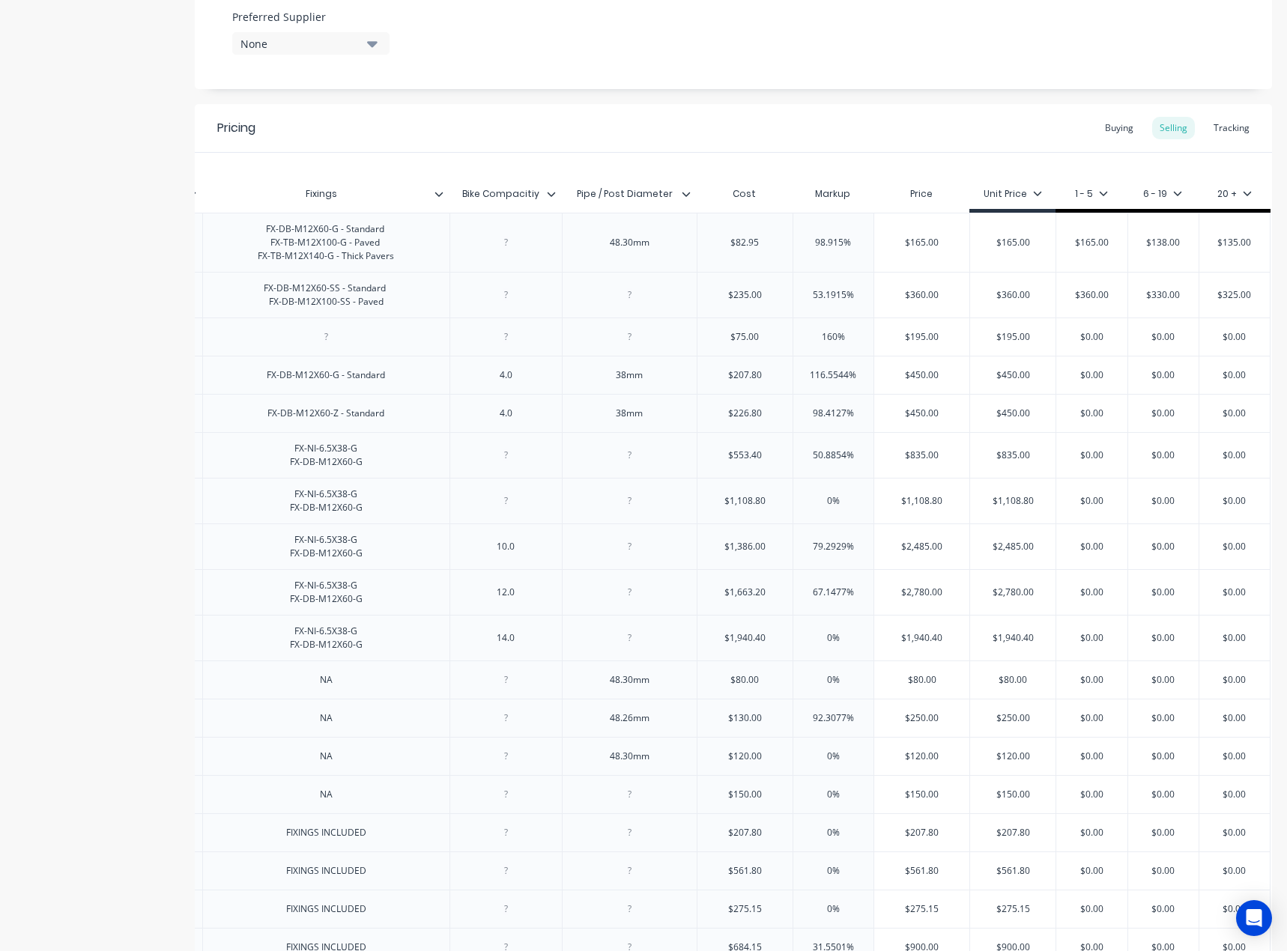
click at [734, 338] on input "text" at bounding box center [744, 336] width 95 height 13
click at [734, 338] on input "$75.00" at bounding box center [744, 336] width 95 height 13
paste input "207.8"
type input "$207.80"
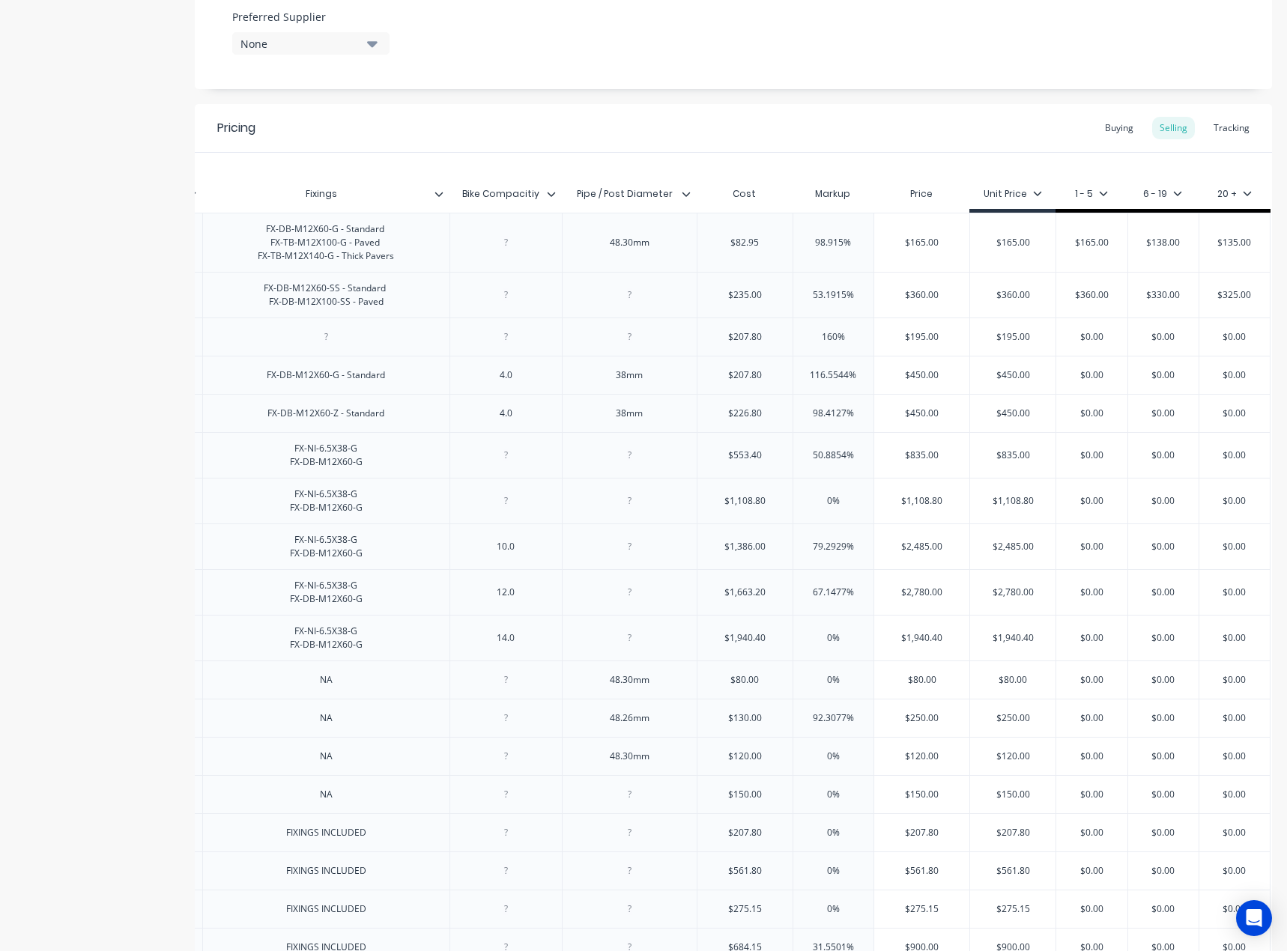
type textarea "x"
type input "$207.80"
type input "$540.28"
click at [884, 331] on input "$540.28" at bounding box center [921, 336] width 95 height 13
type input "160%"
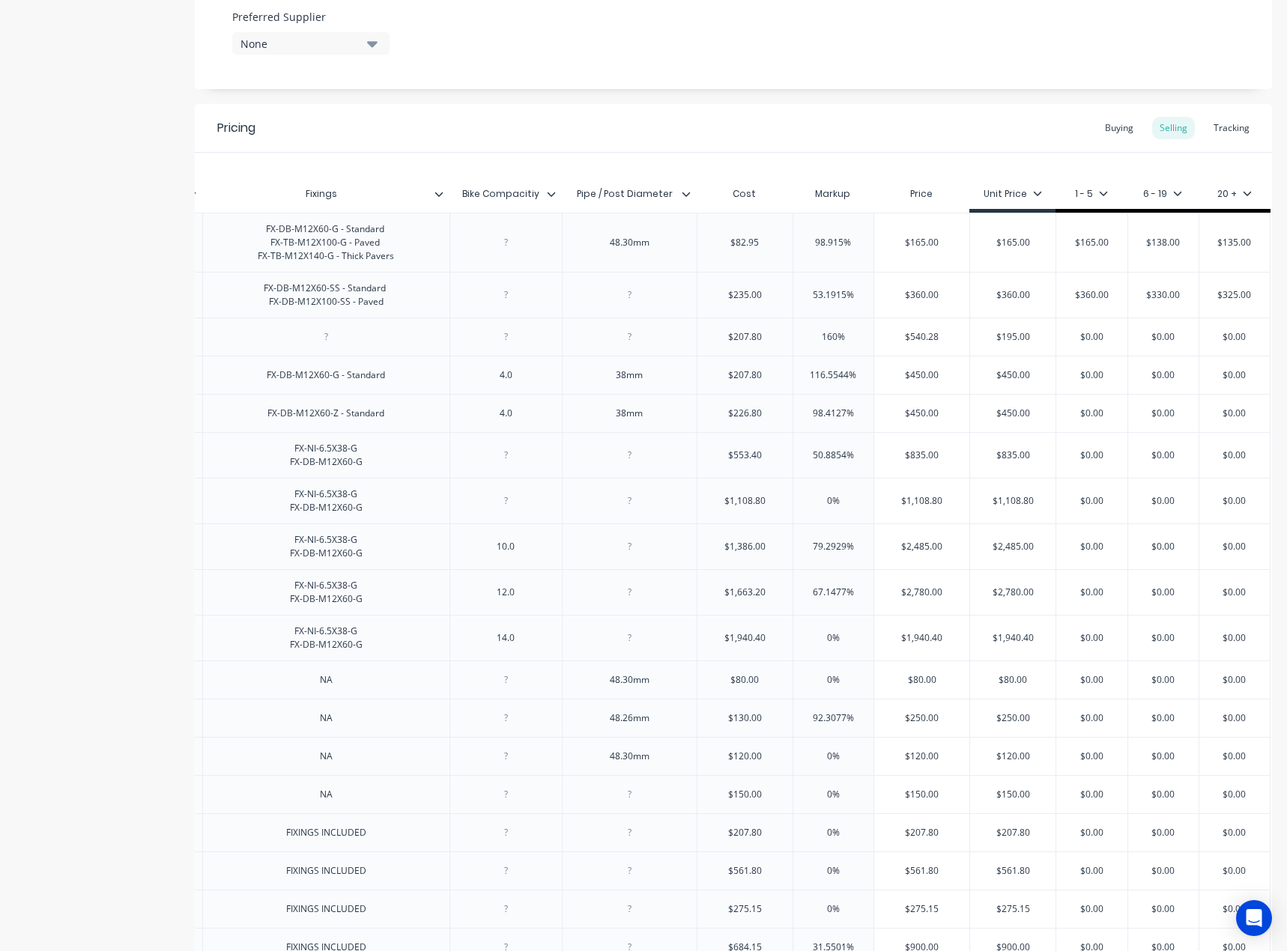
click at [824, 335] on input "160%" at bounding box center [833, 336] width 81 height 13
click at [900, 335] on input "$540.28" at bounding box center [921, 336] width 95 height 13
paste input "350"
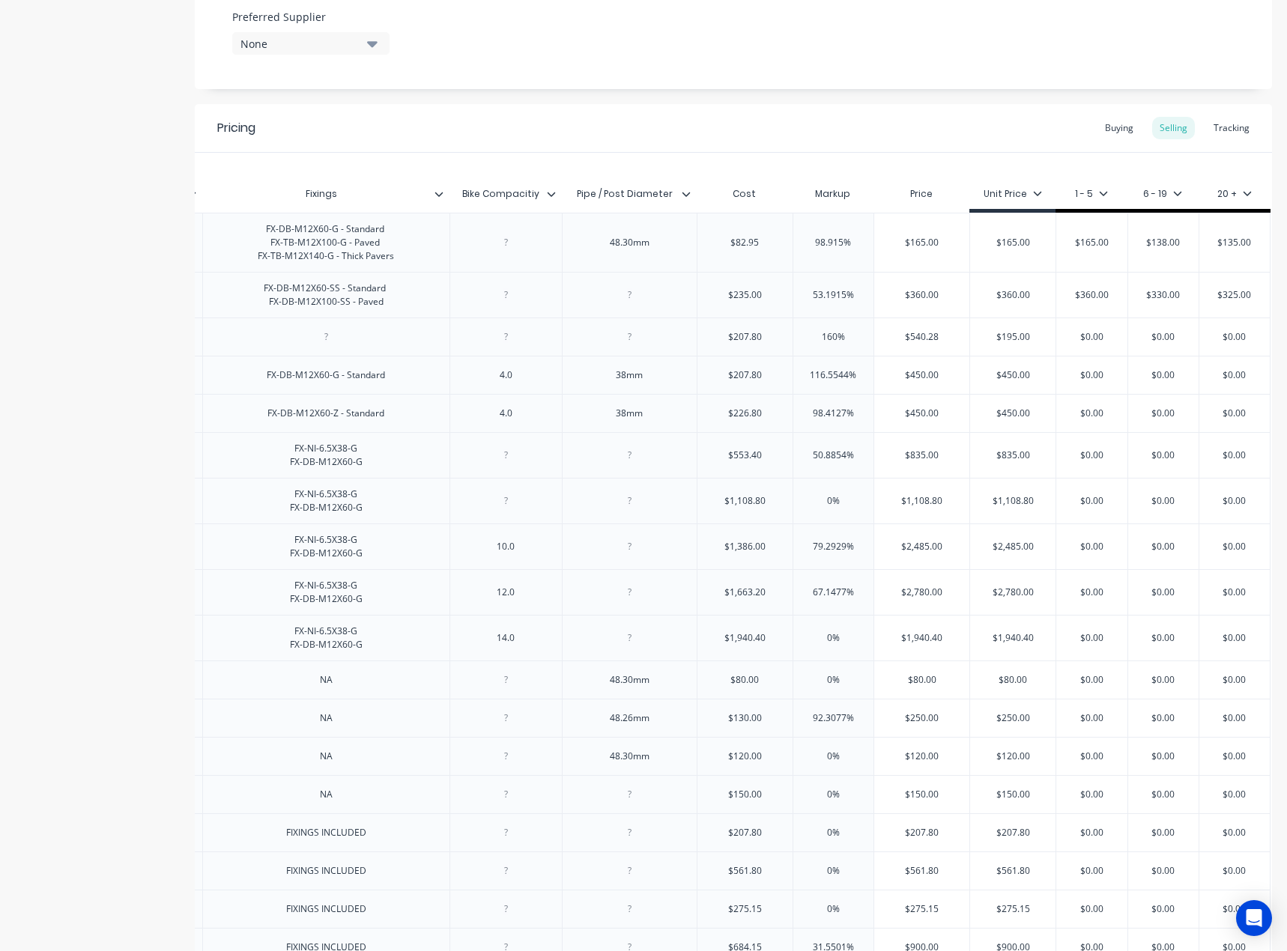
type input "350"
type textarea "x"
type input "350"
click at [994, 338] on input "$195.00" at bounding box center [1012, 336] width 85 height 13
click at [1000, 340] on input "$195.00" at bounding box center [1012, 336] width 85 height 13
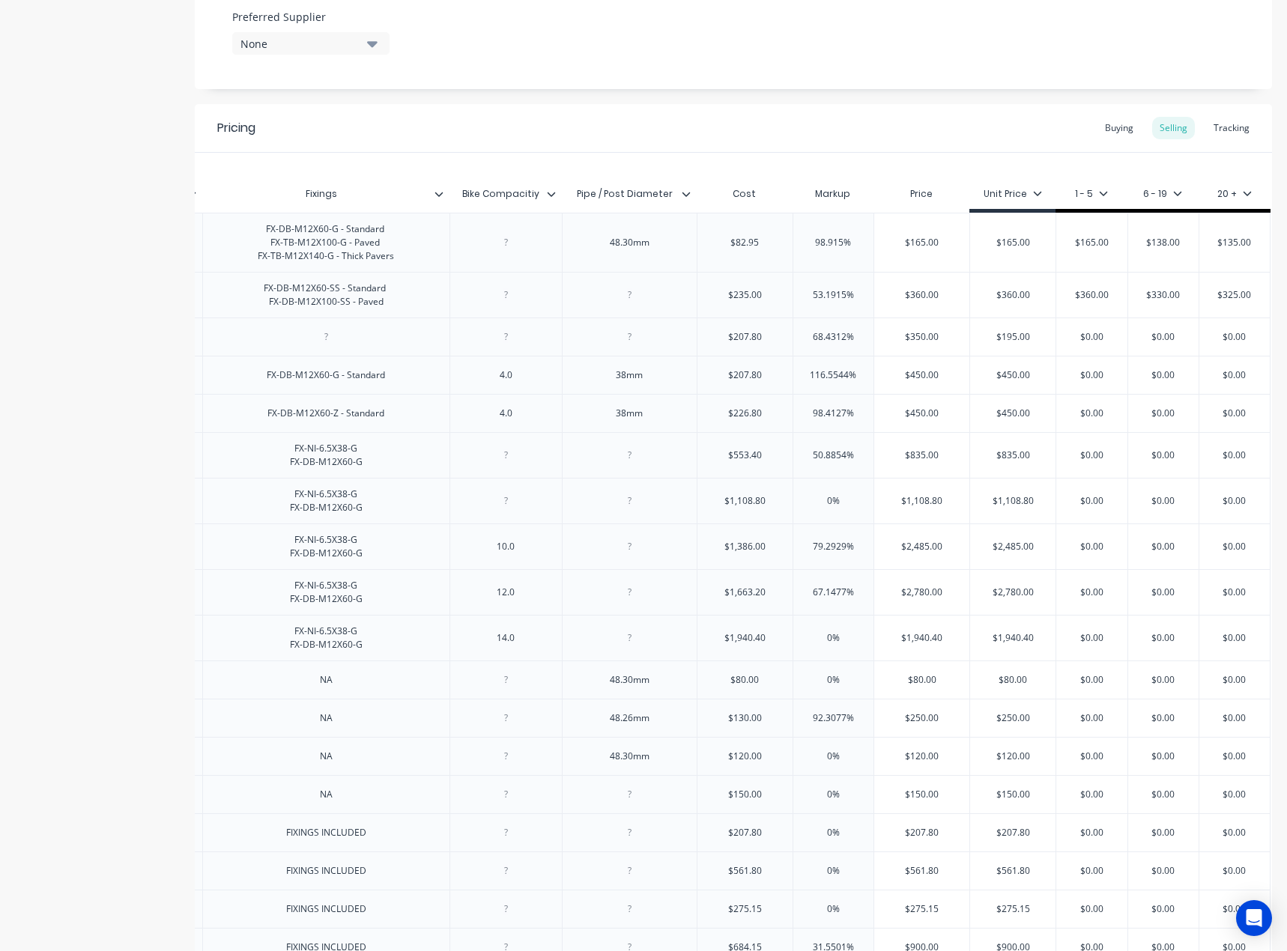
click at [1000, 340] on input "$195.00" at bounding box center [1012, 336] width 85 height 13
paste input "35"
type input "350"
type textarea "x"
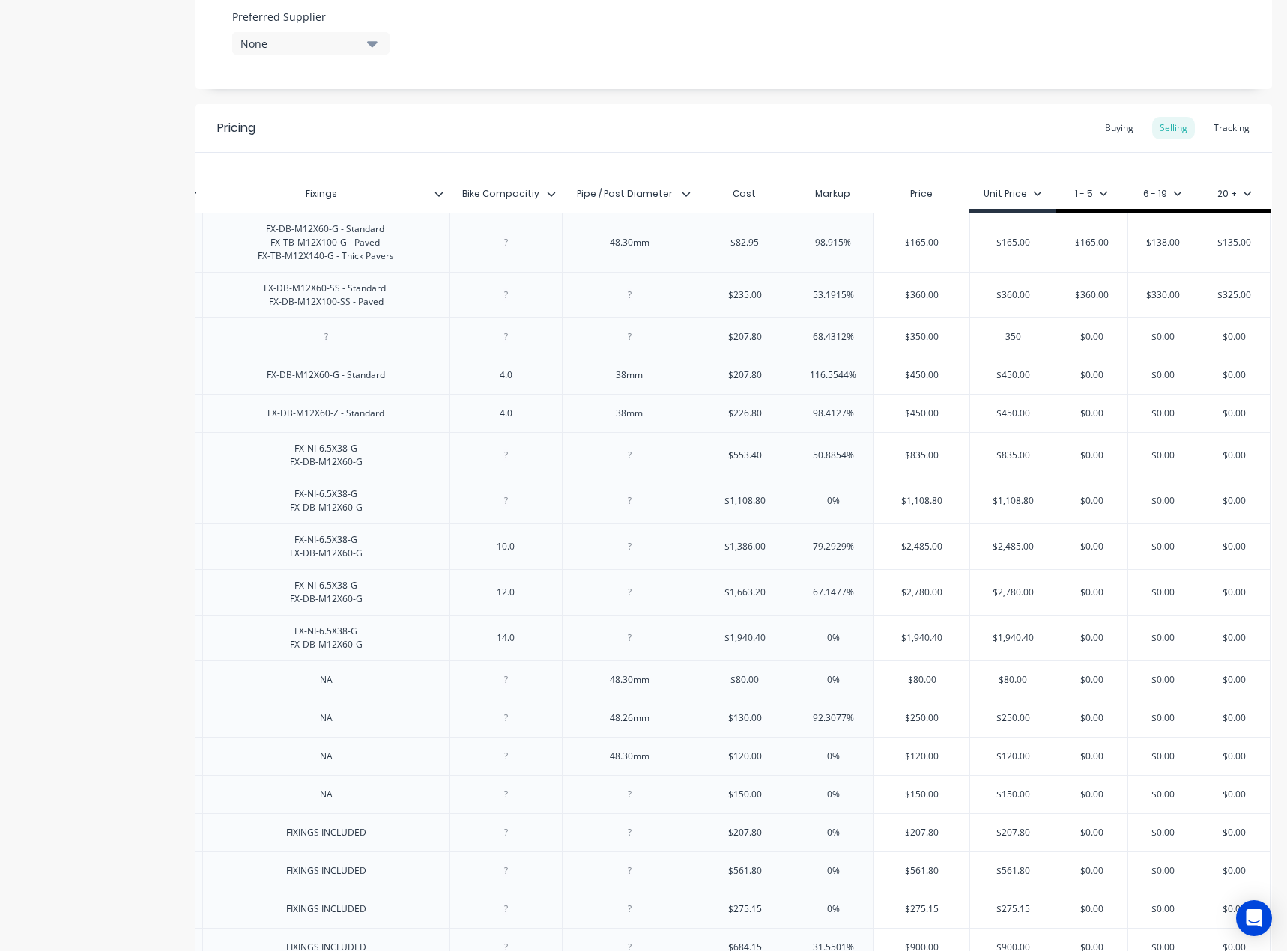
type input "350"
click at [1085, 338] on input "$0.00" at bounding box center [1091, 336] width 75 height 13
click at [1084, 337] on input "$0.00" at bounding box center [1091, 336] width 75 height 13
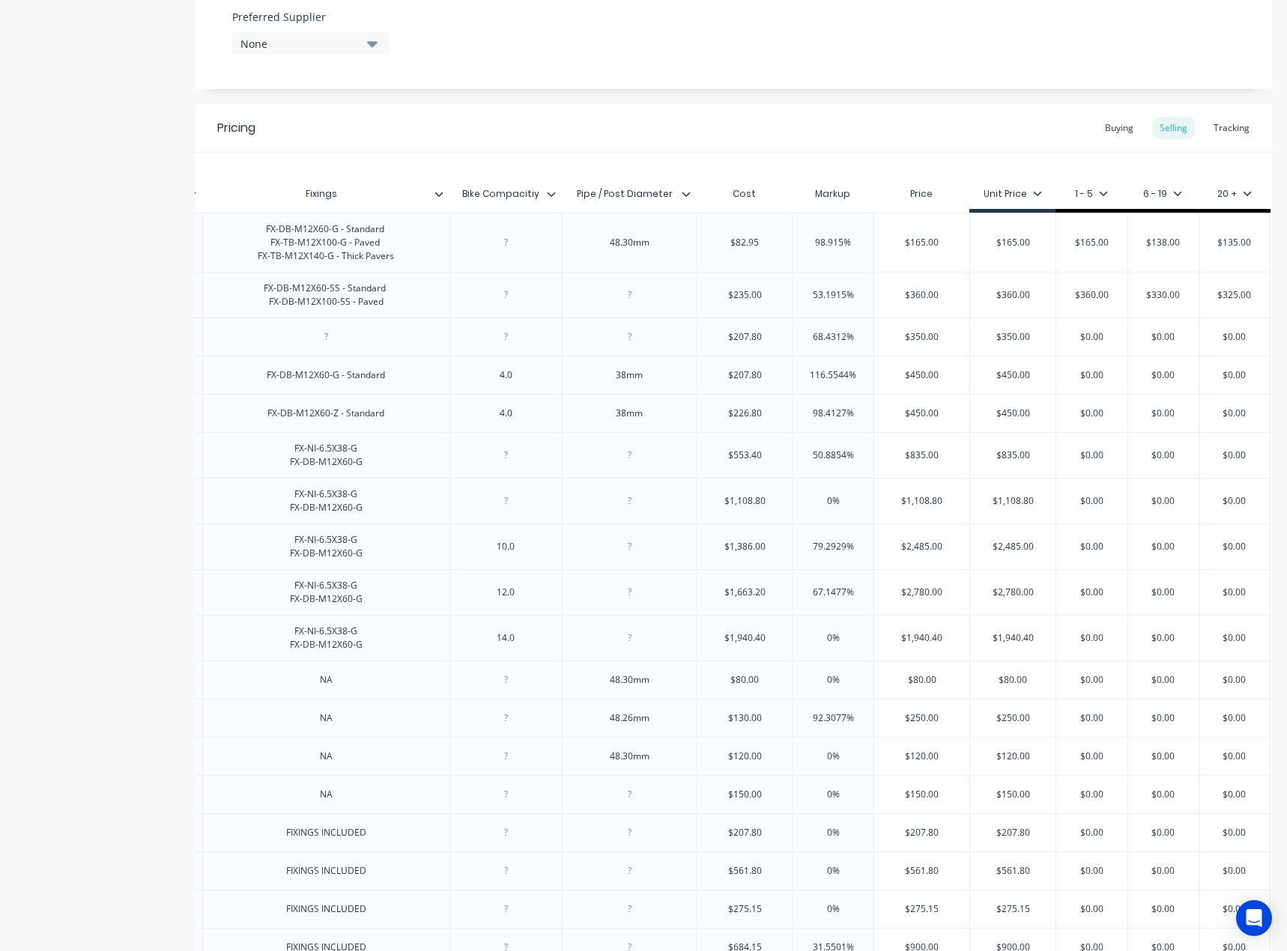
paste input "35"
type input "350"
type textarea "x"
type input "350"
click at [1158, 339] on input "$0.00" at bounding box center [1163, 336] width 75 height 13
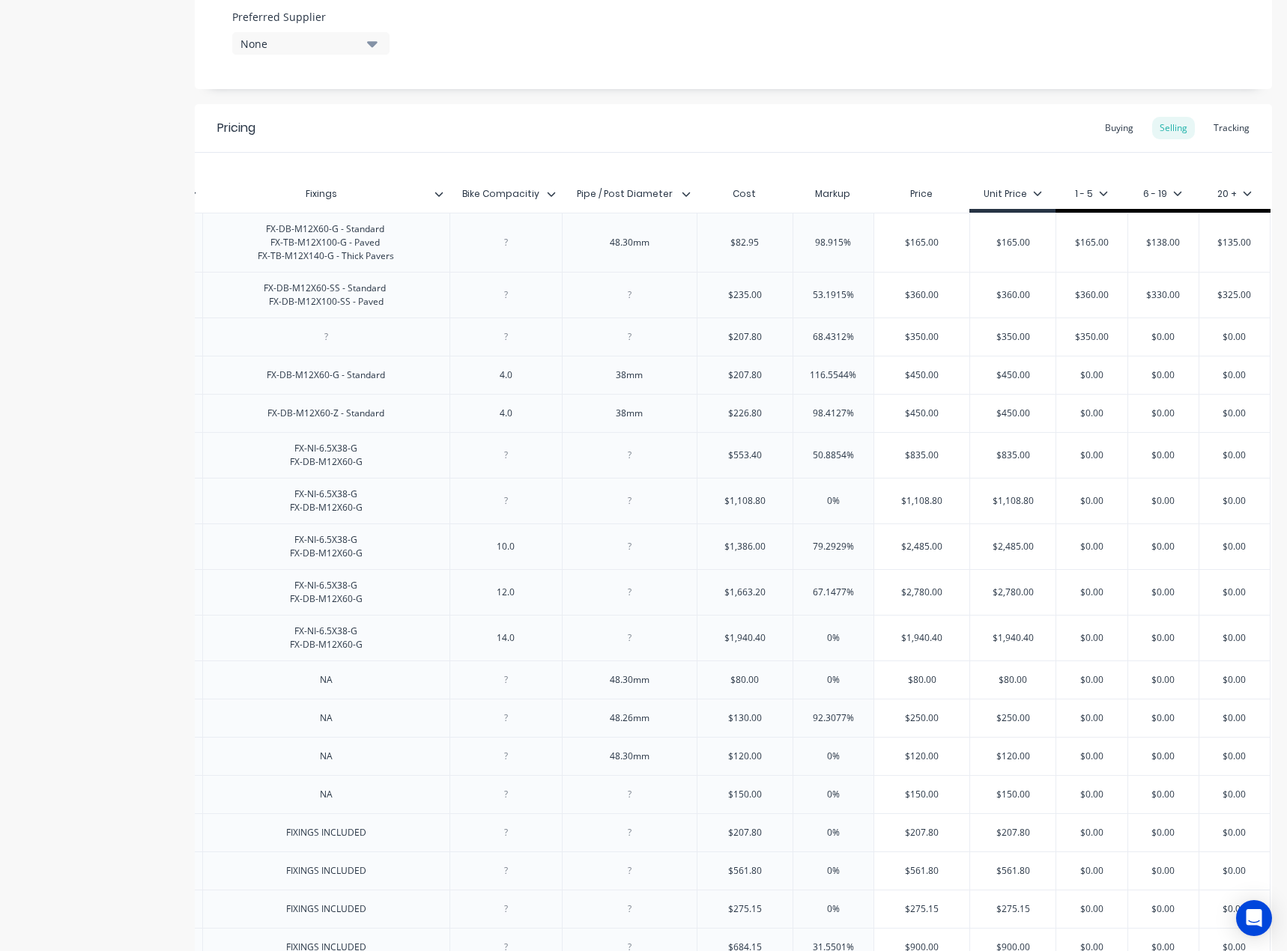
click at [1158, 339] on input "$0.00" at bounding box center [1163, 336] width 75 height 13
paste input "35"
type input "350"
type textarea "x"
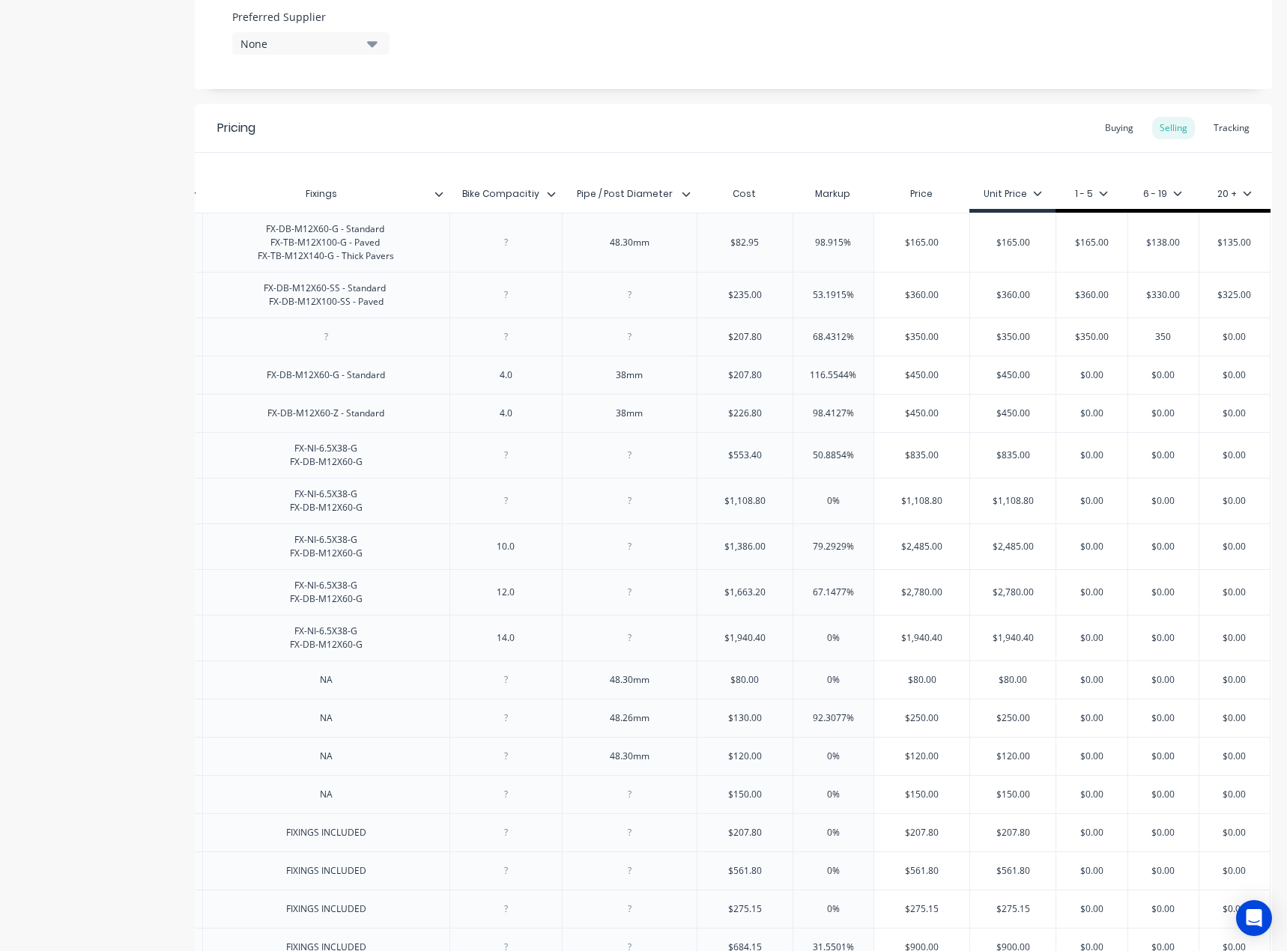
type input "350"
click at [1233, 337] on input "$0.00" at bounding box center [1234, 336] width 75 height 13
paste input "35"
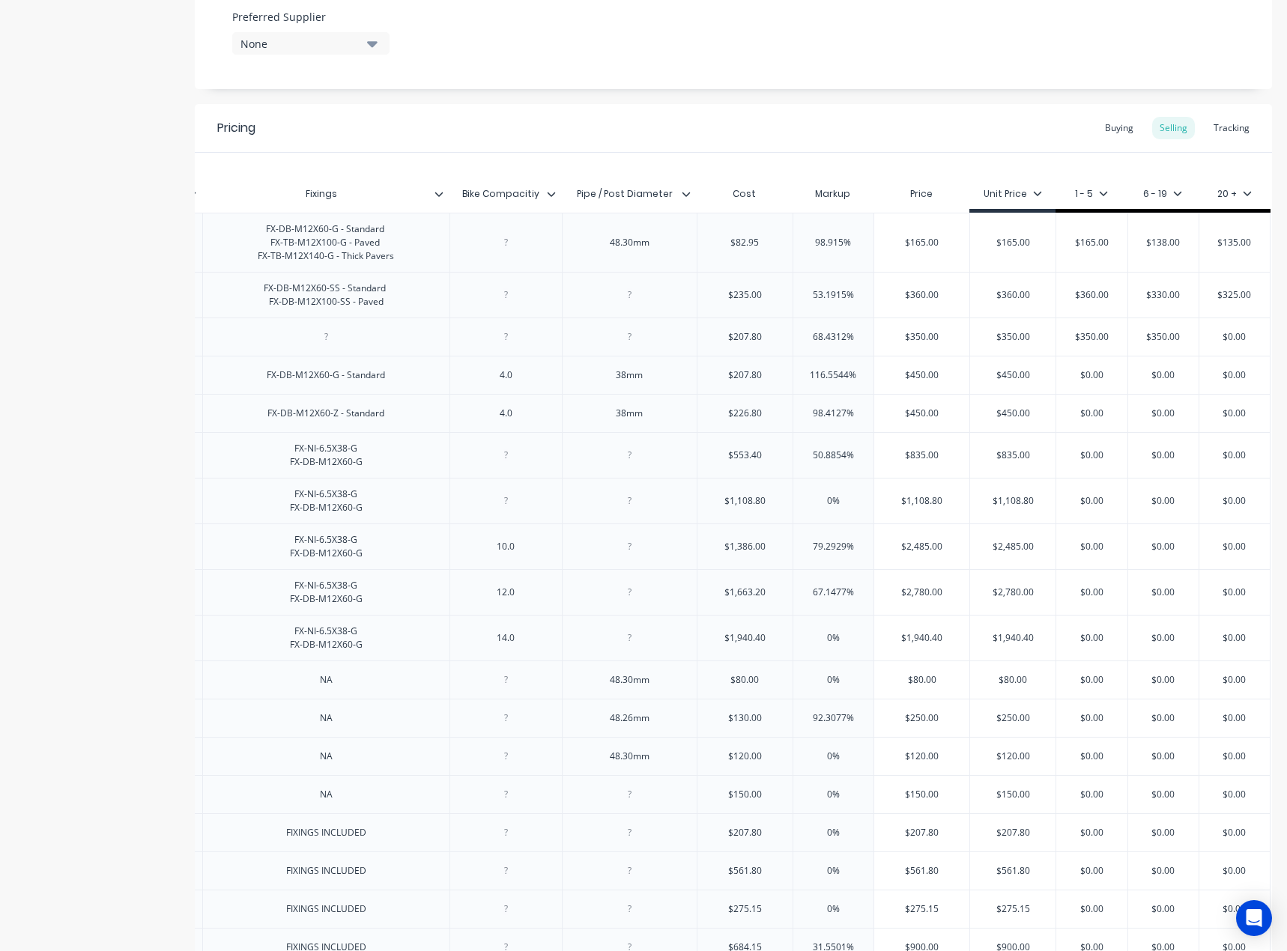
type input "350"
type textarea "x"
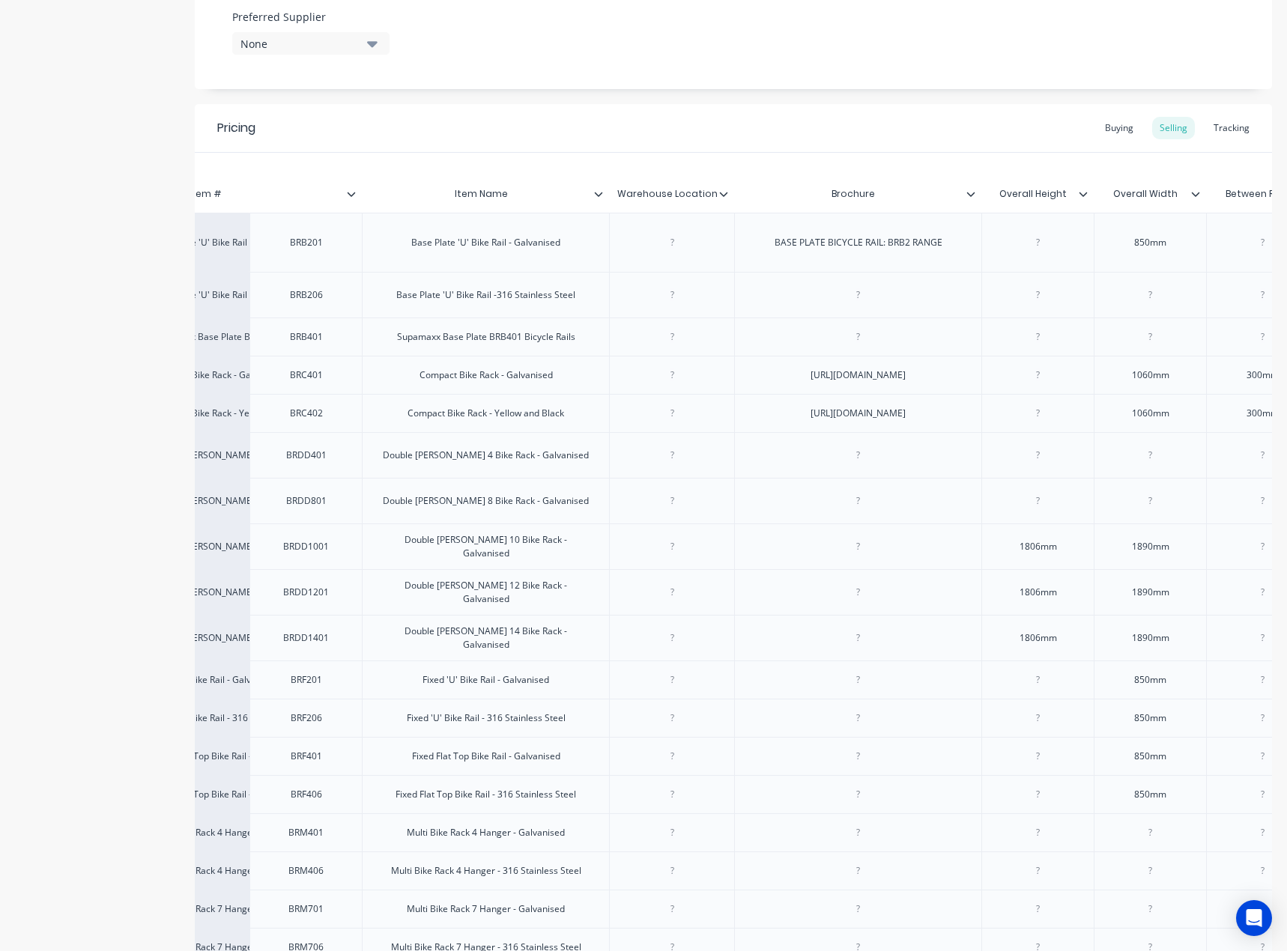
scroll to position [0, 0]
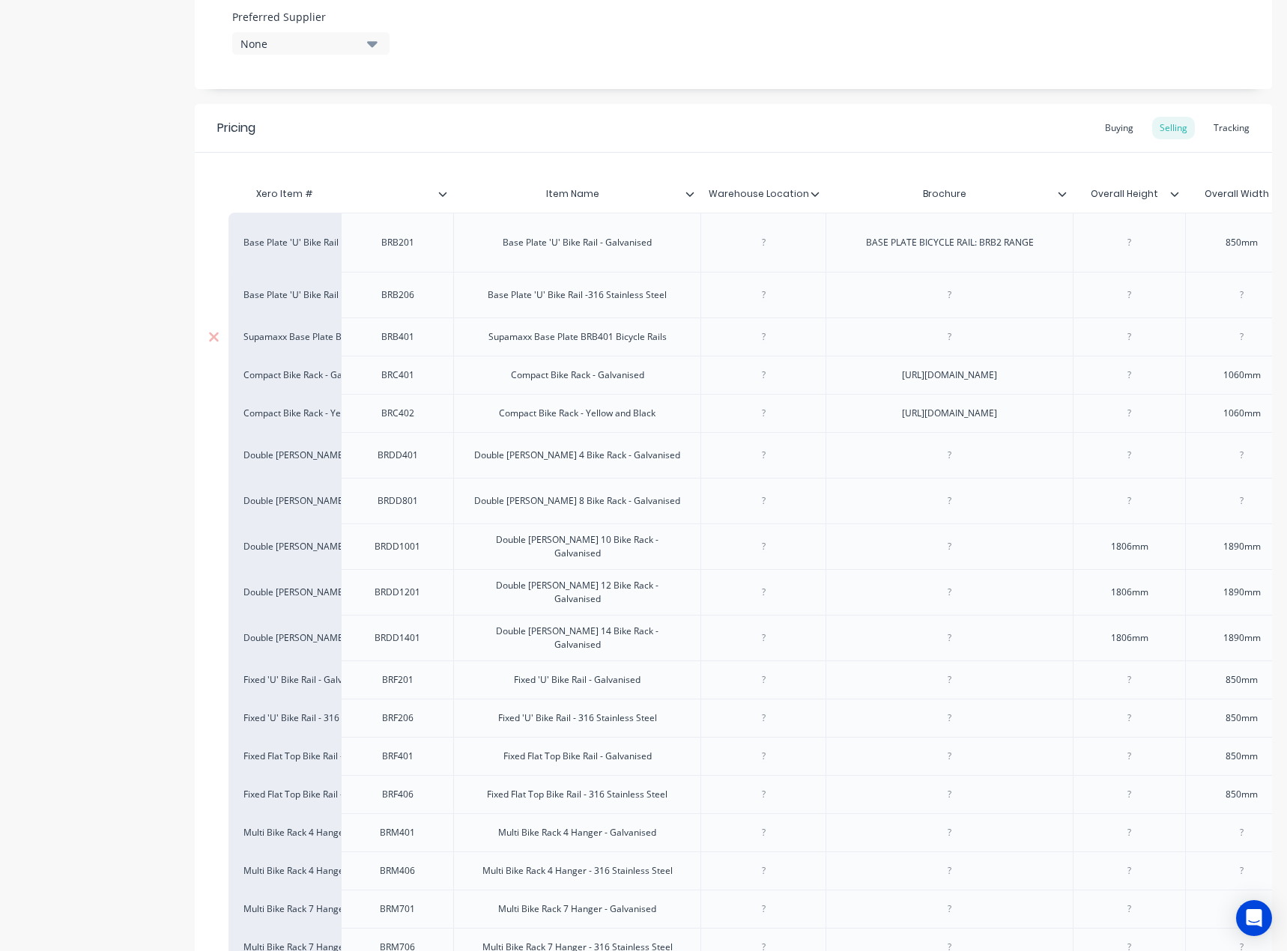
type input "$350.00"
click at [567, 335] on div "Supamaxx Base Plate BRB401 Bicycle Rails" at bounding box center [577, 336] width 202 height 19
copy div "Supamaxx Base Plate BRB401 Bicycle Rails"
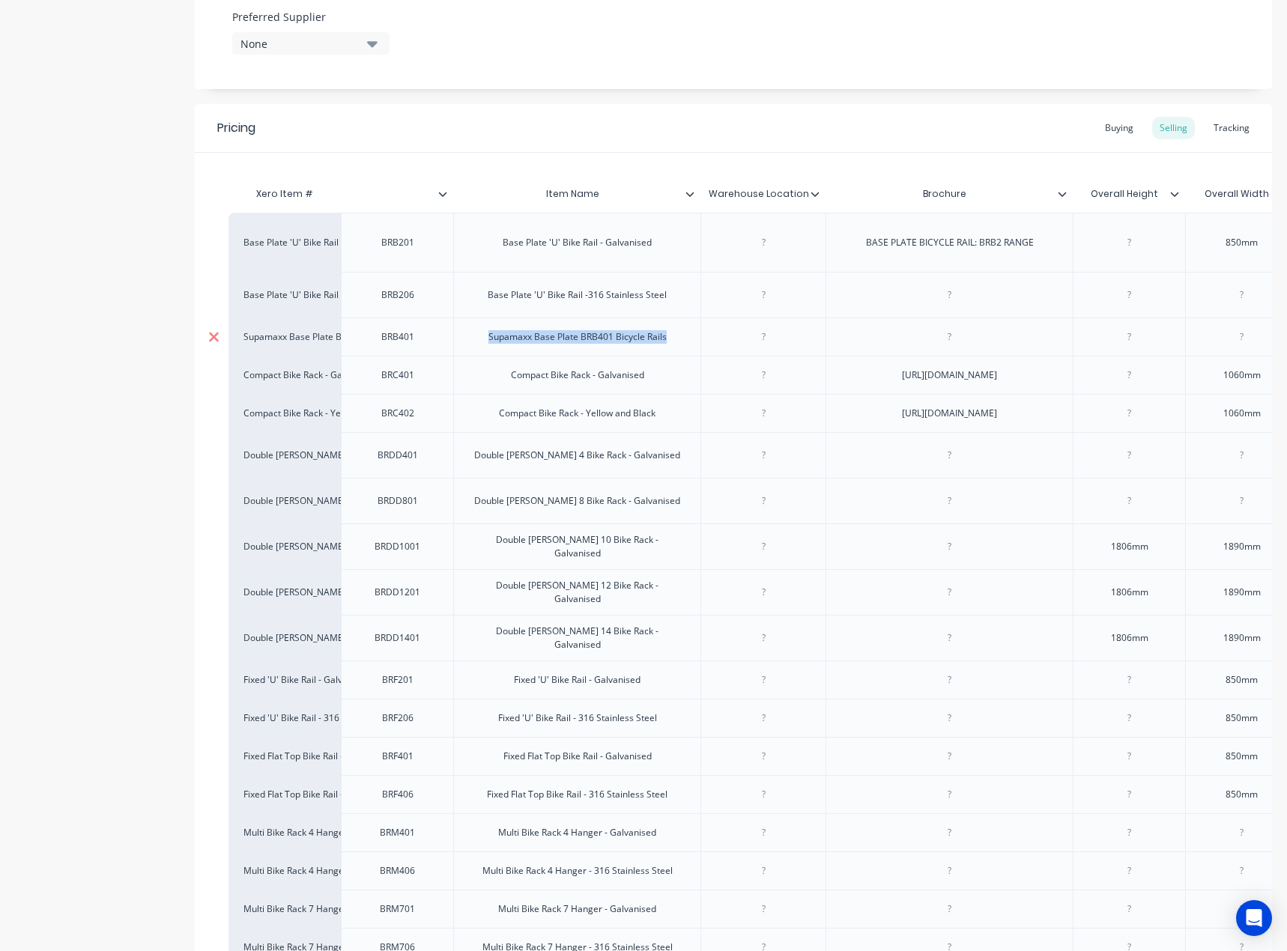
click at [212, 340] on icon at bounding box center [213, 336] width 11 height 15
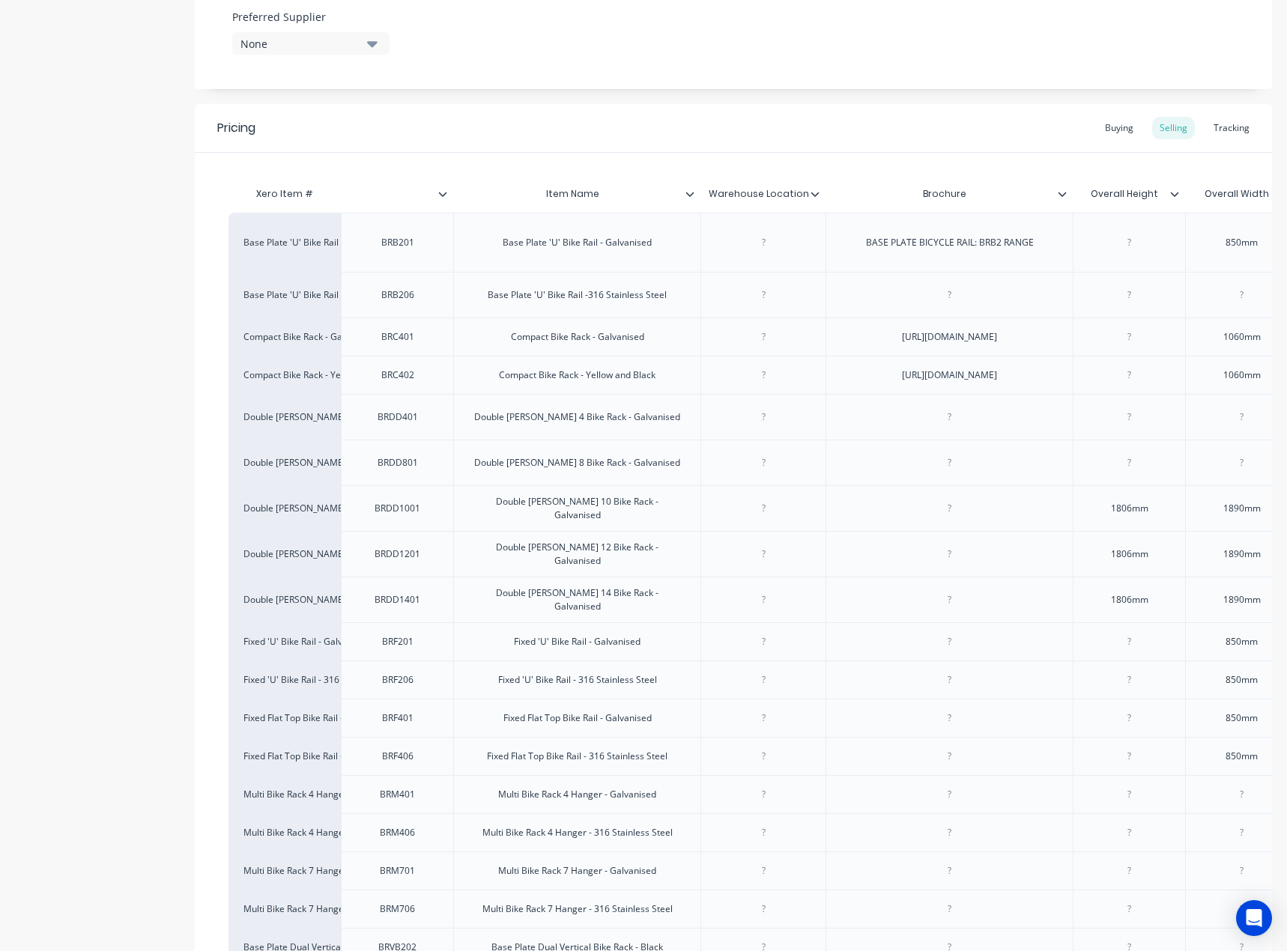
type textarea "x"
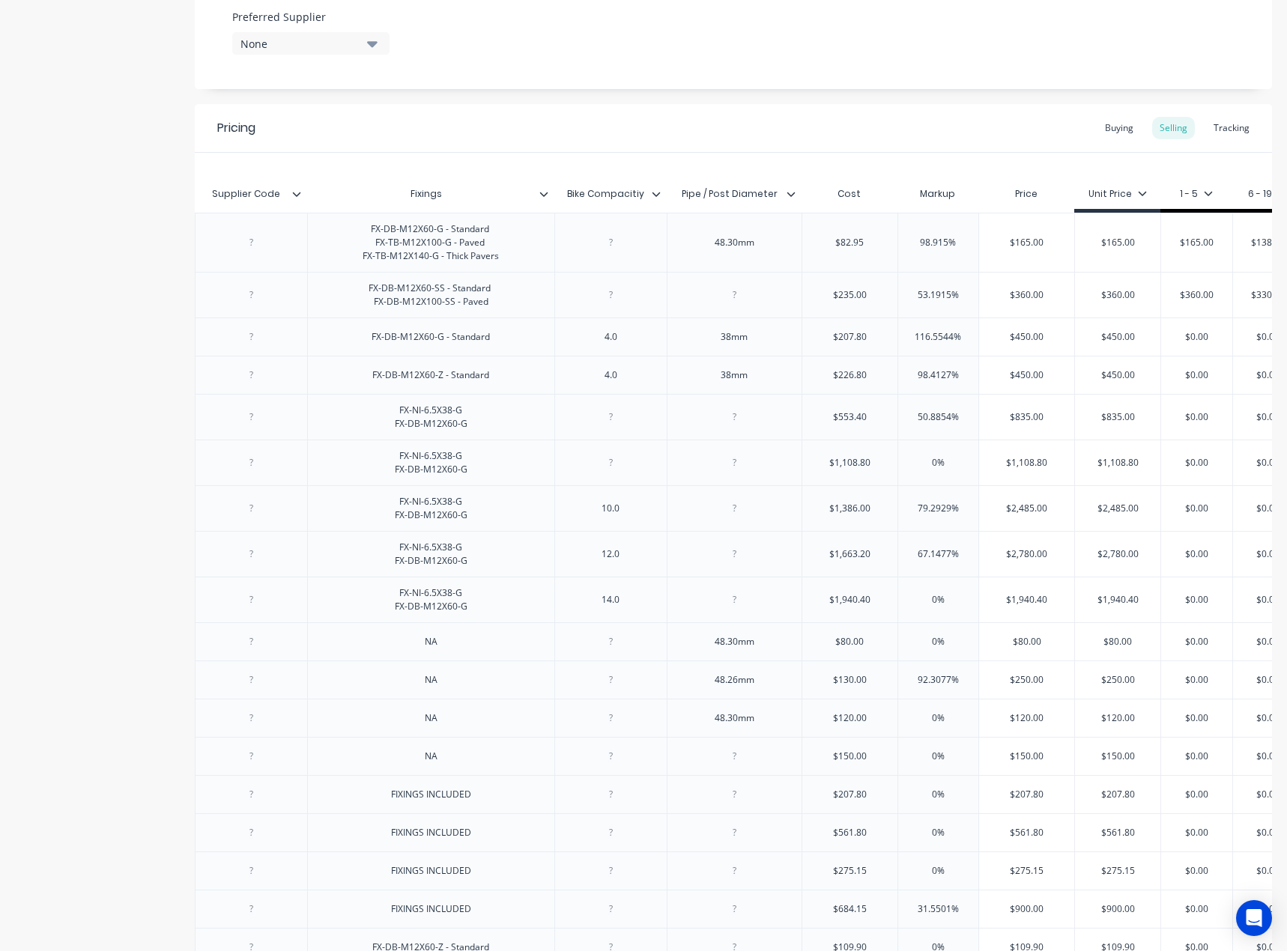
scroll to position [0, 2523]
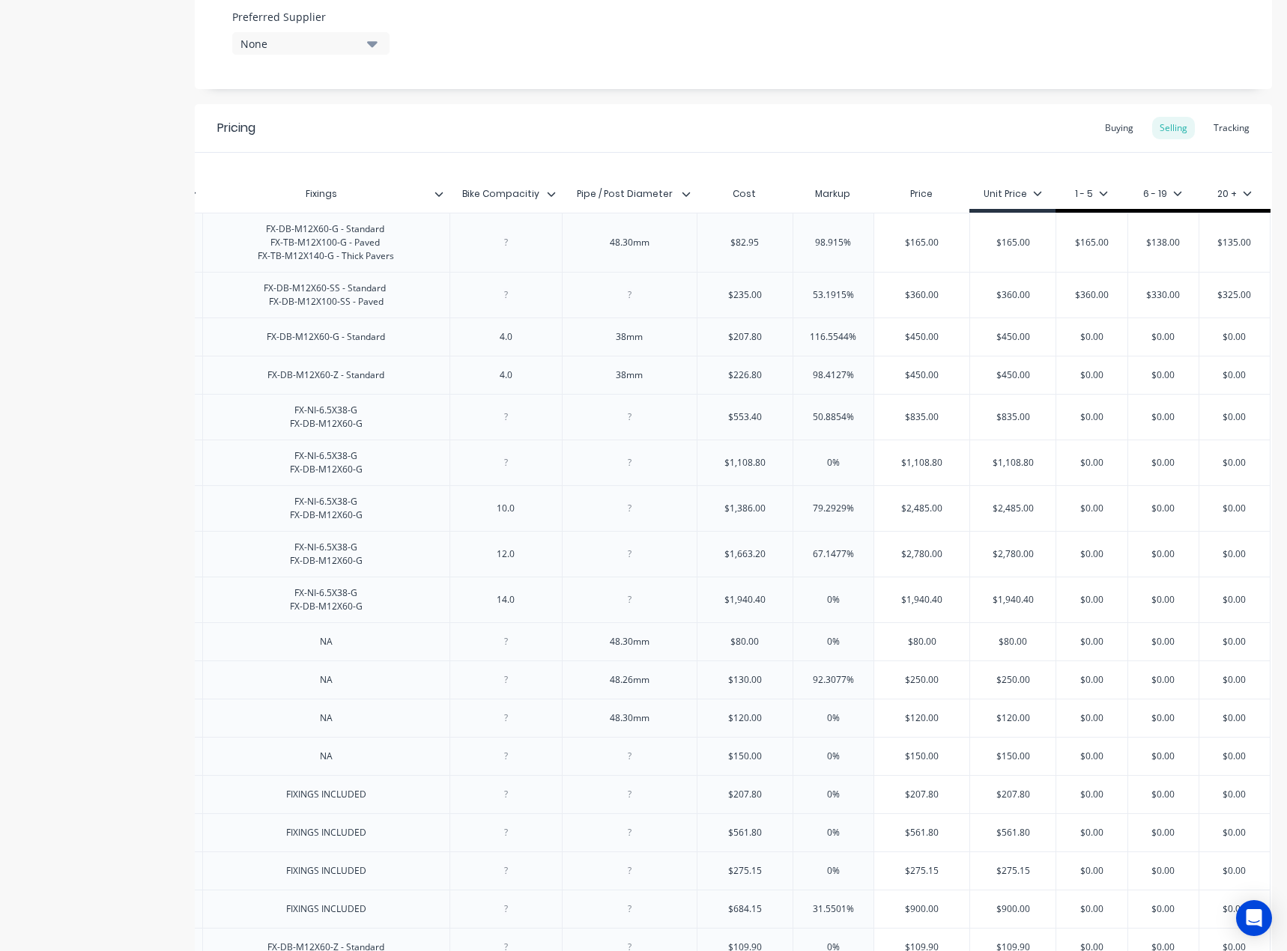
drag, startPoint x: 928, startPoint y: 360, endPoint x: 923, endPoint y: 352, distance: 9.8
click at [928, 356] on div "$450.00" at bounding box center [921, 336] width 95 height 37
type input "$450.00"
type textarea "x"
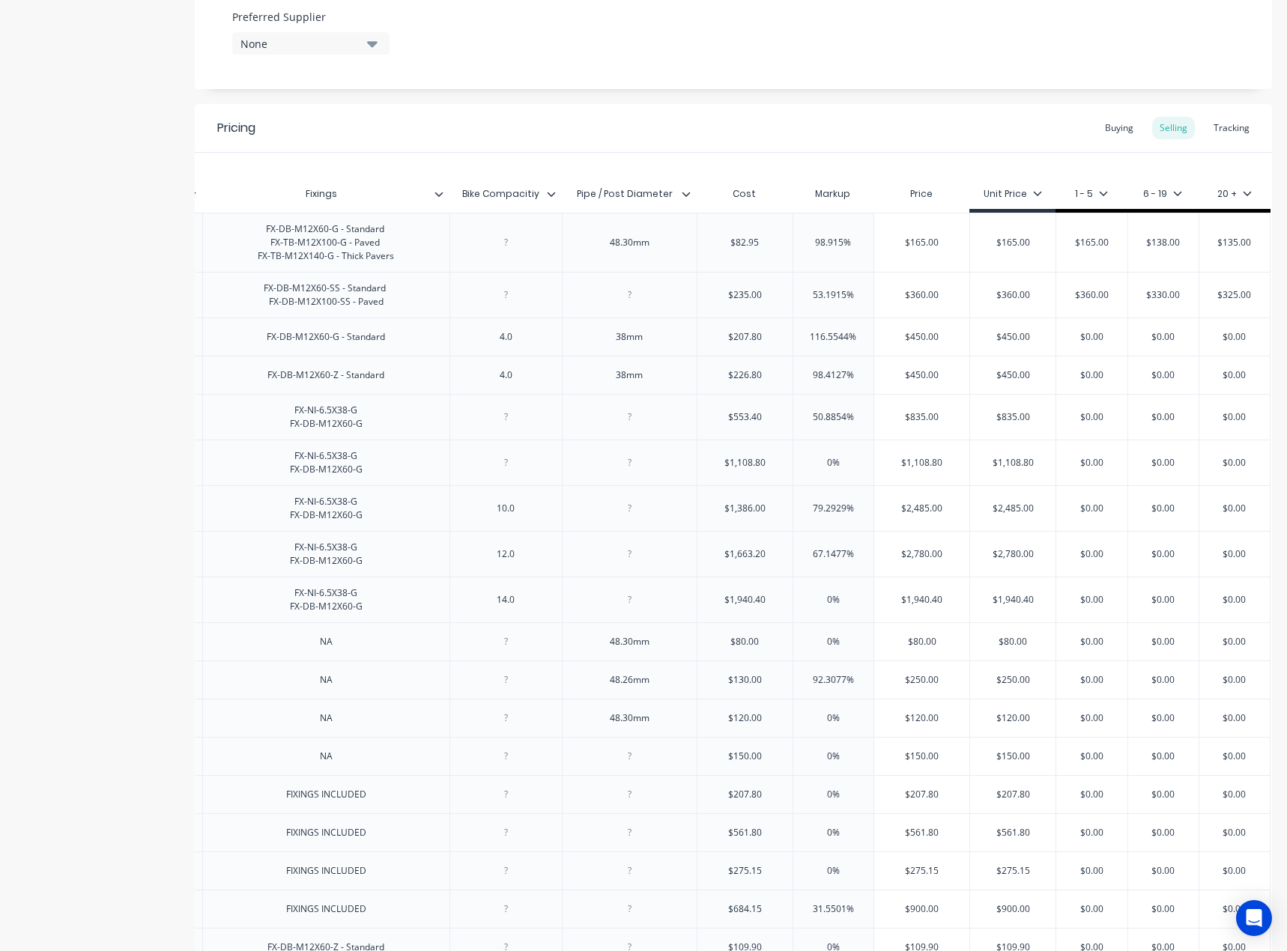
click at [923, 344] on input "$450.00" at bounding box center [921, 336] width 95 height 13
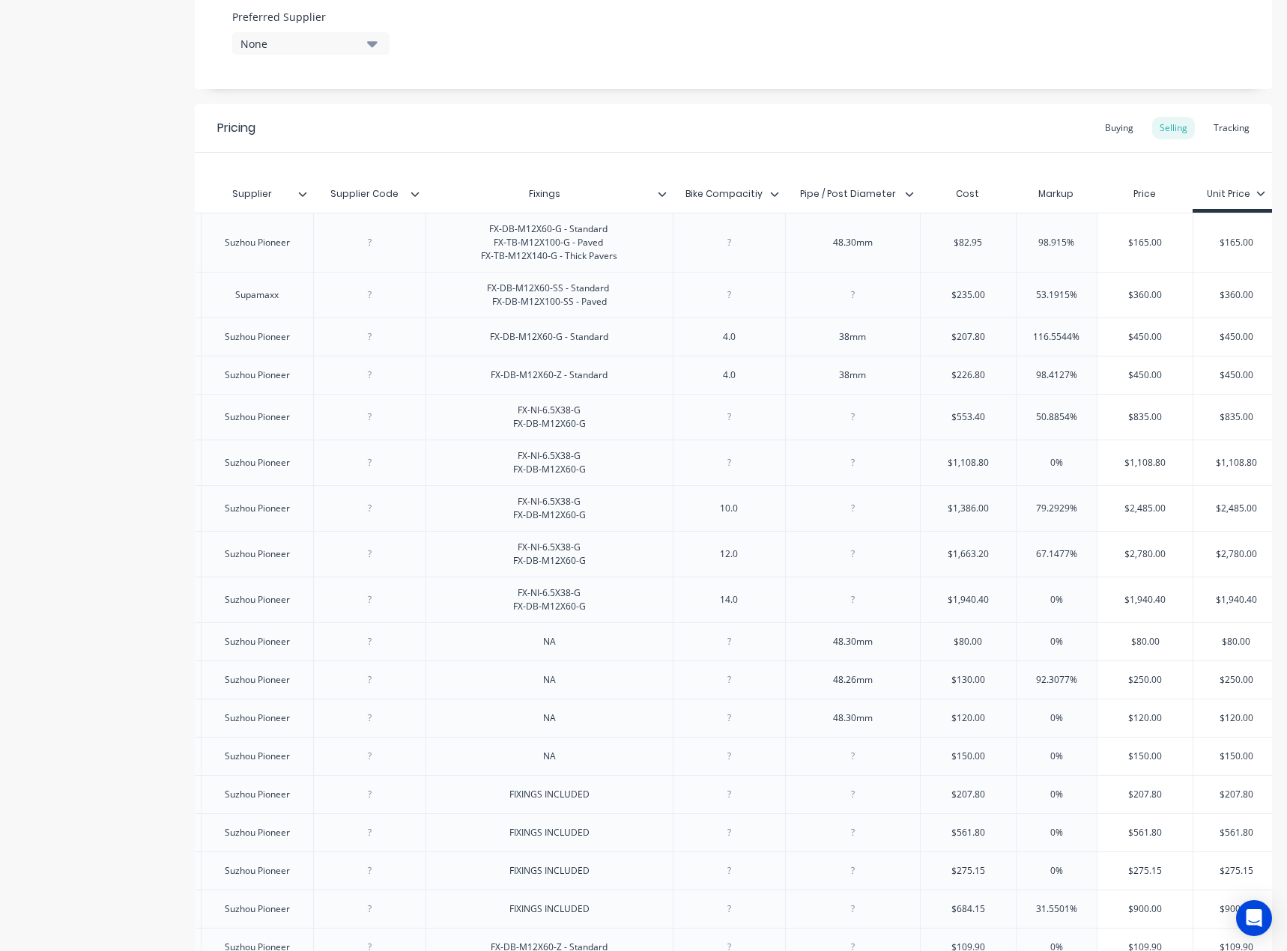
scroll to position [0, 2289]
click at [1144, 344] on input "$450.00" at bounding box center [1143, 336] width 95 height 13
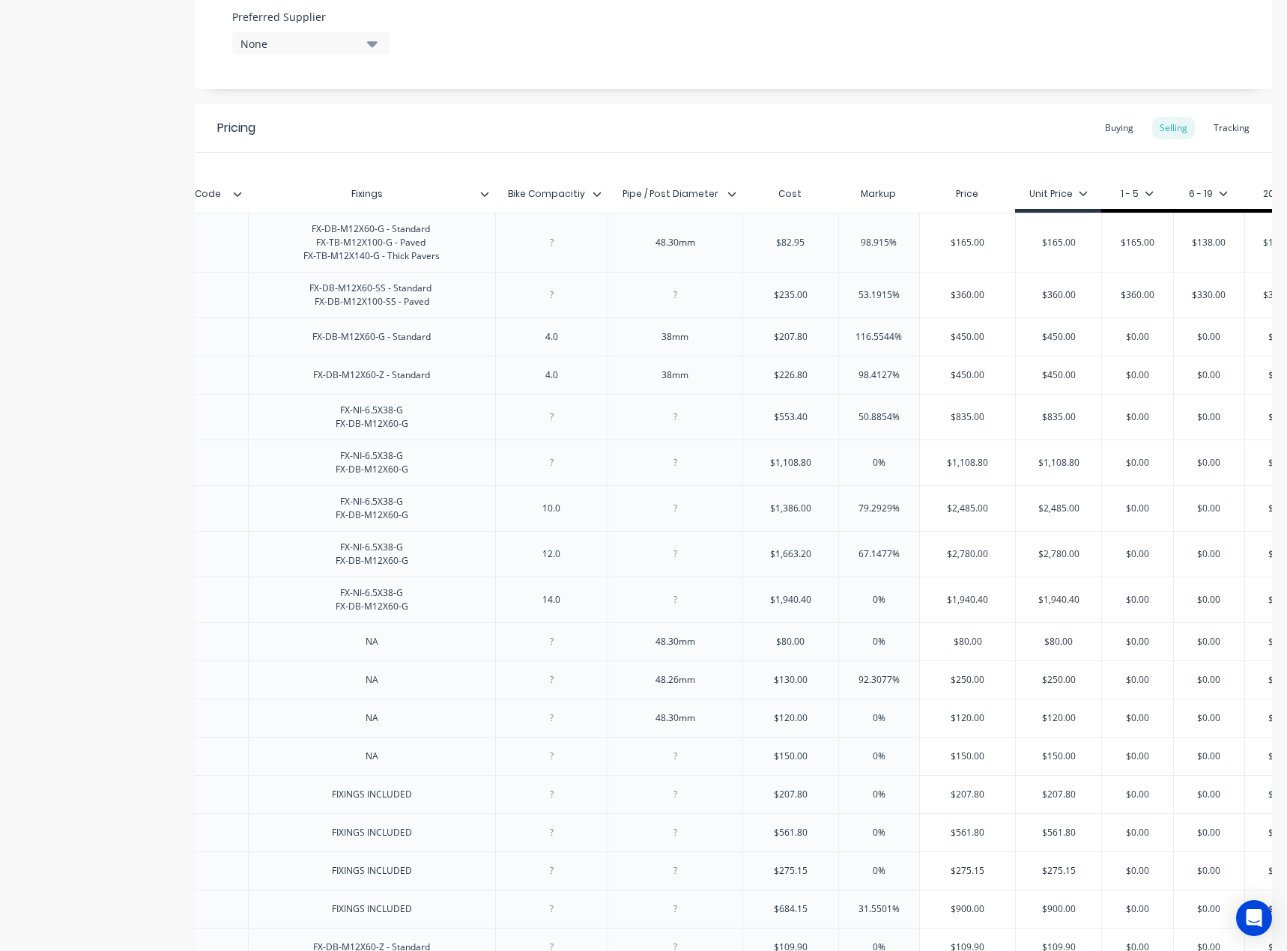
scroll to position [0, 2523]
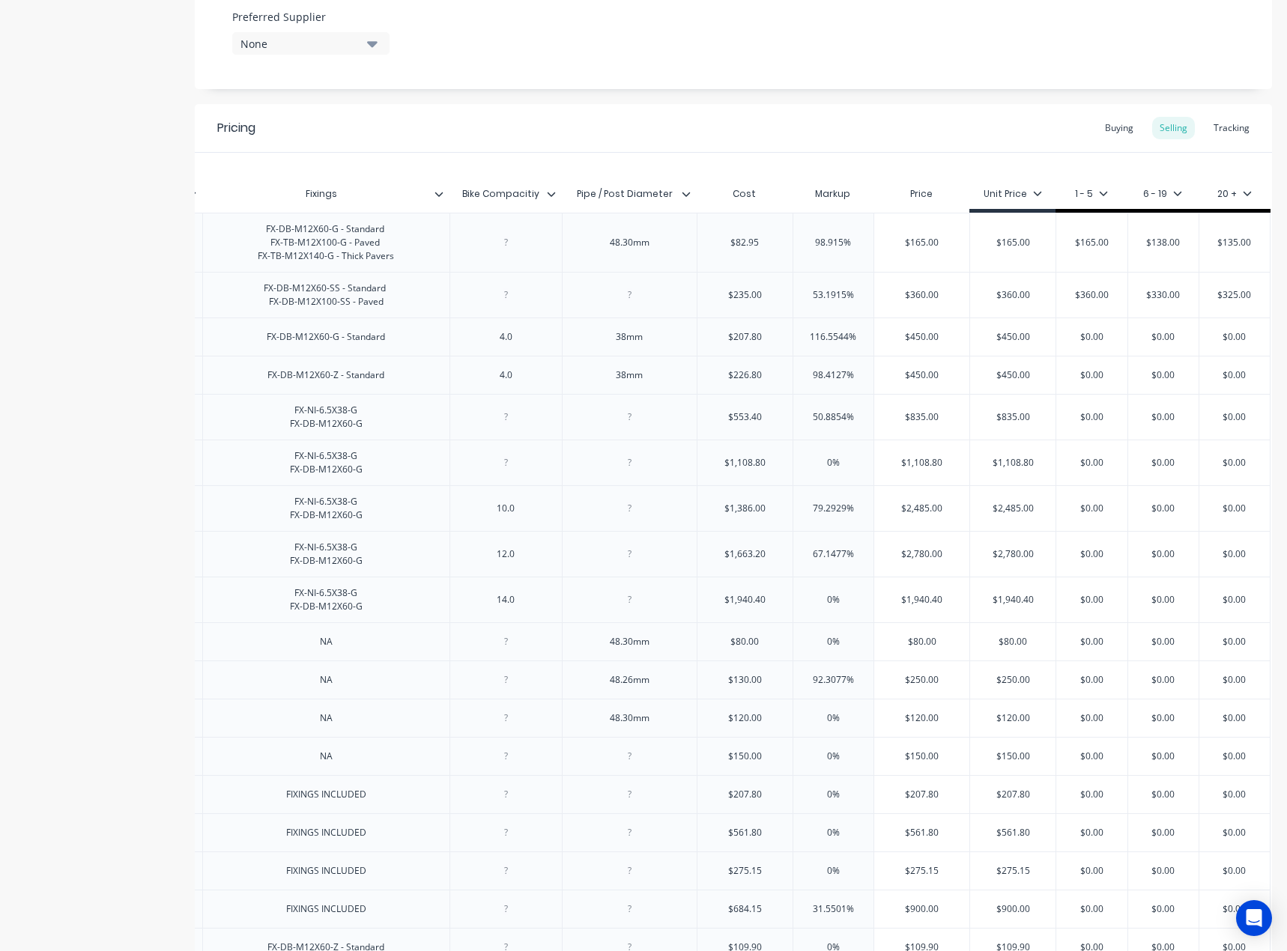
click at [1001, 344] on input "$450.00" at bounding box center [1012, 336] width 85 height 13
paste input "3"
type input "$350.00"
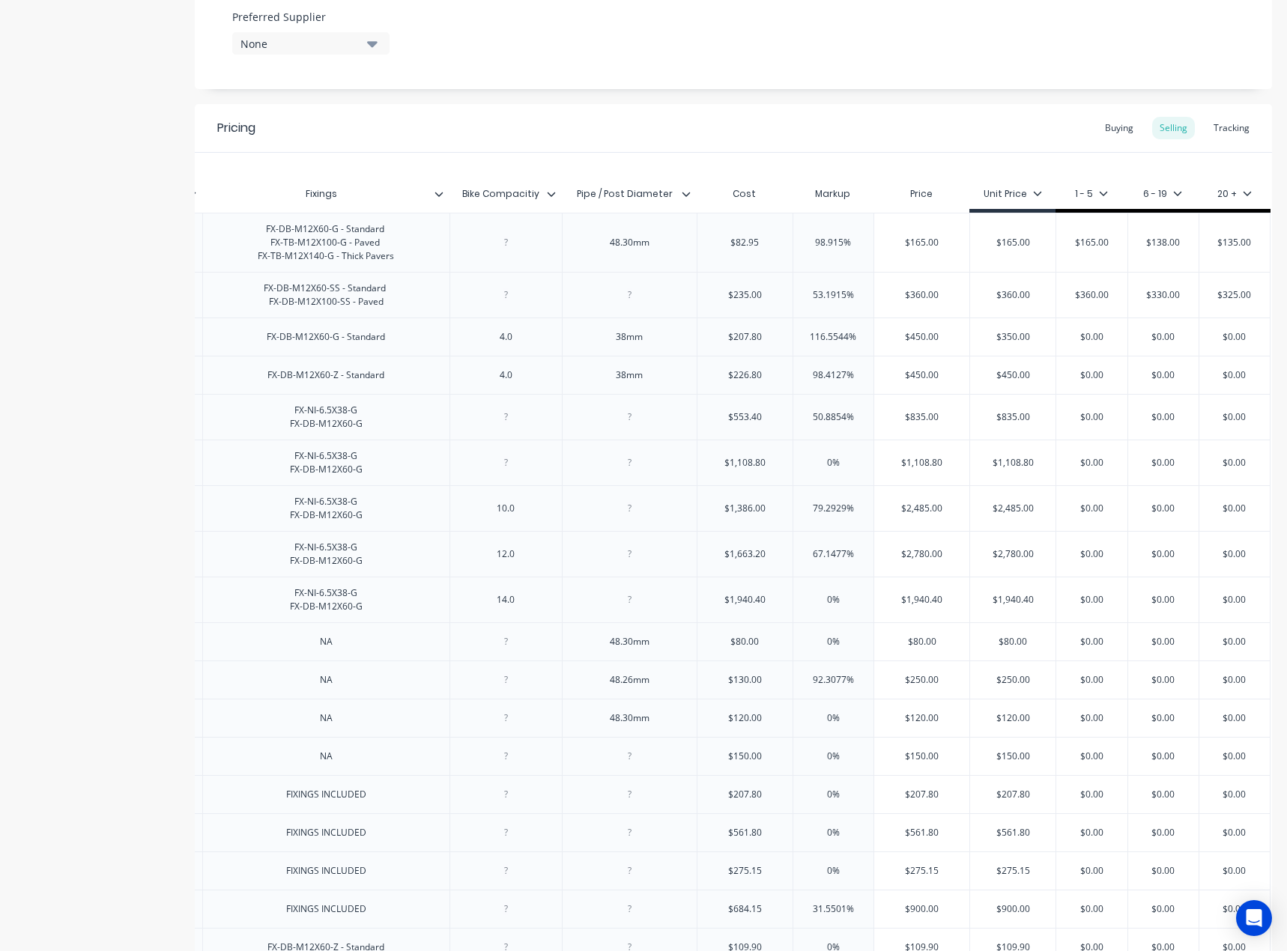
type textarea "x"
type input "$350.00"
click at [931, 342] on input "$450.00" at bounding box center [921, 336] width 95 height 13
click at [926, 344] on input "$450.00" at bounding box center [921, 336] width 95 height 13
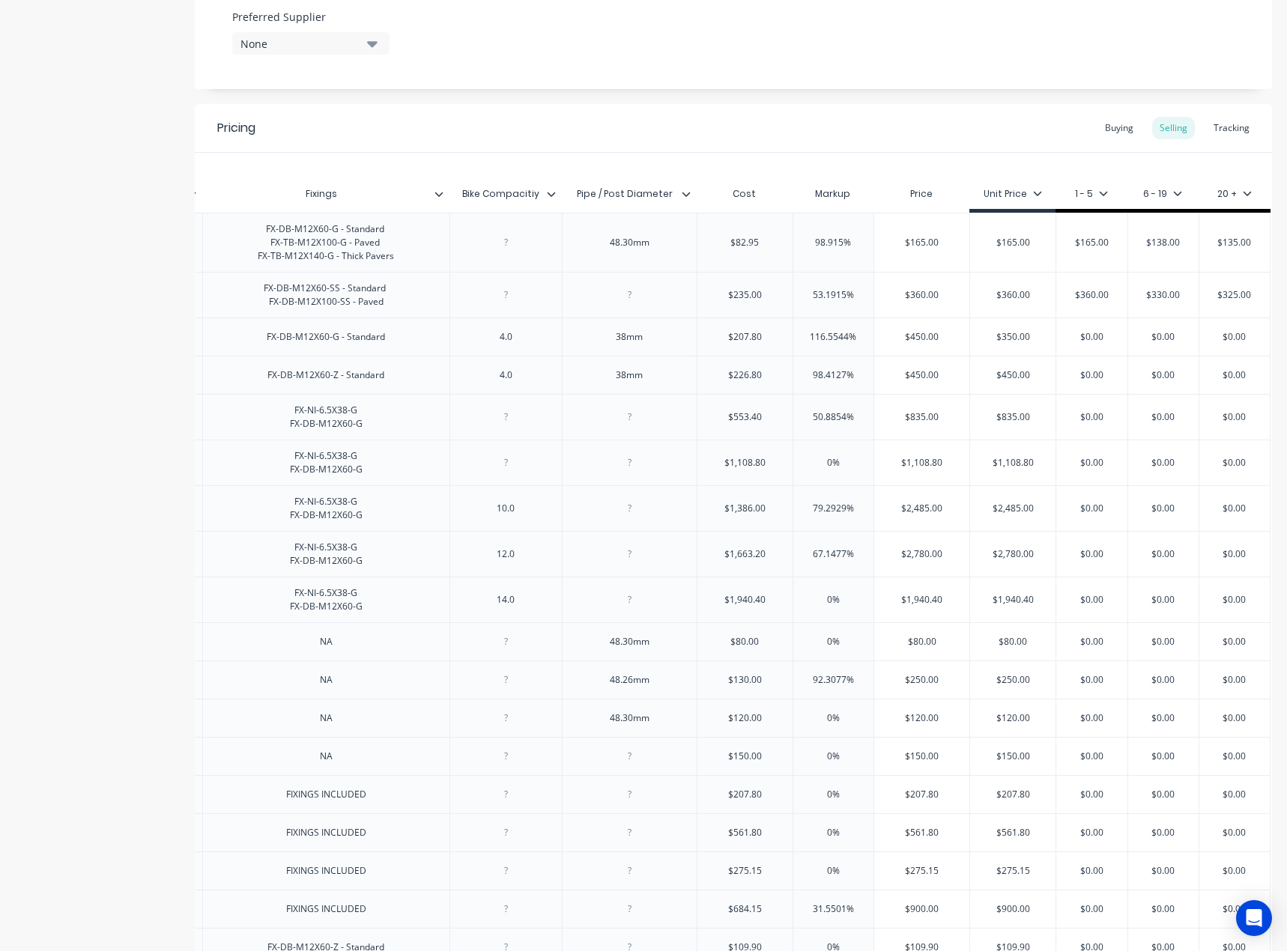
paste input "$3"
type input "$$350.00"
type textarea "x"
click at [901, 344] on input "$$350.00" at bounding box center [921, 336] width 95 height 13
click at [1074, 356] on div "$0.00" at bounding box center [1091, 336] width 75 height 37
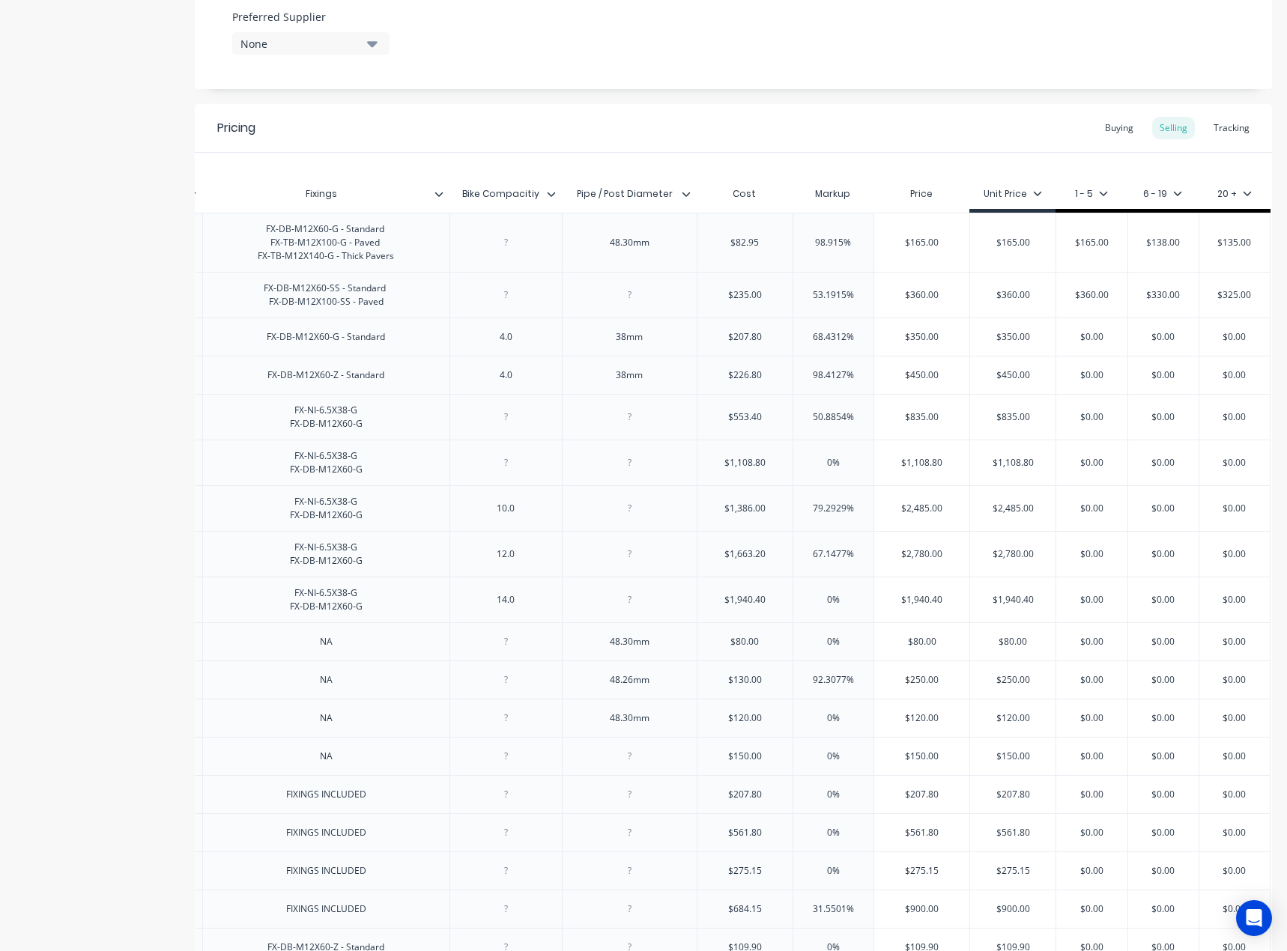
type input "$350.00"
click at [1007, 343] on input "$350.00" at bounding box center [1012, 336] width 85 height 13
click at [1082, 344] on input "$0.00" at bounding box center [1091, 336] width 75 height 13
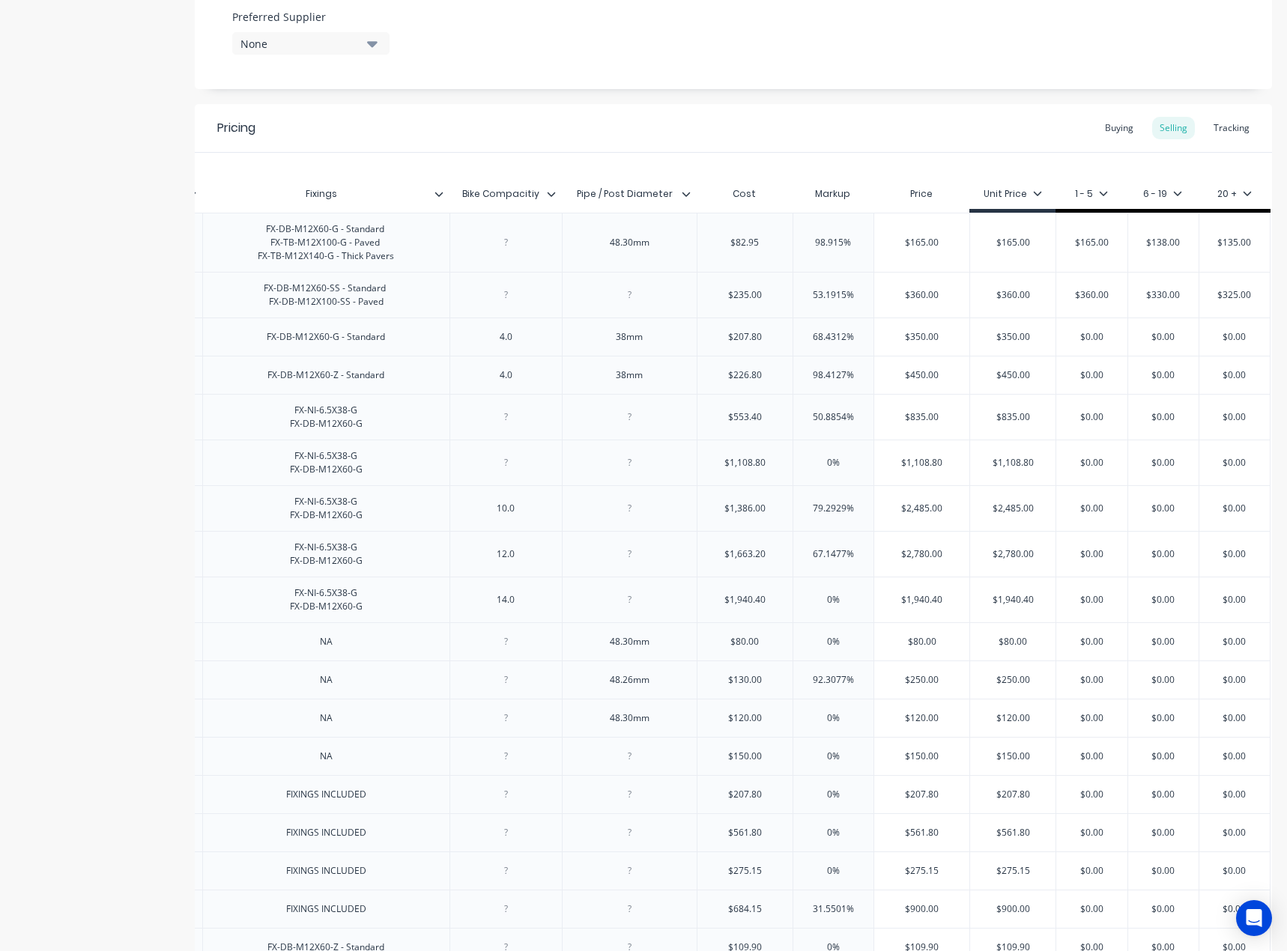
paste input "35"
type input "$350.00"
type textarea "x"
type input "$350.00"
click at [1153, 344] on input "$0.00" at bounding box center [1163, 336] width 75 height 13
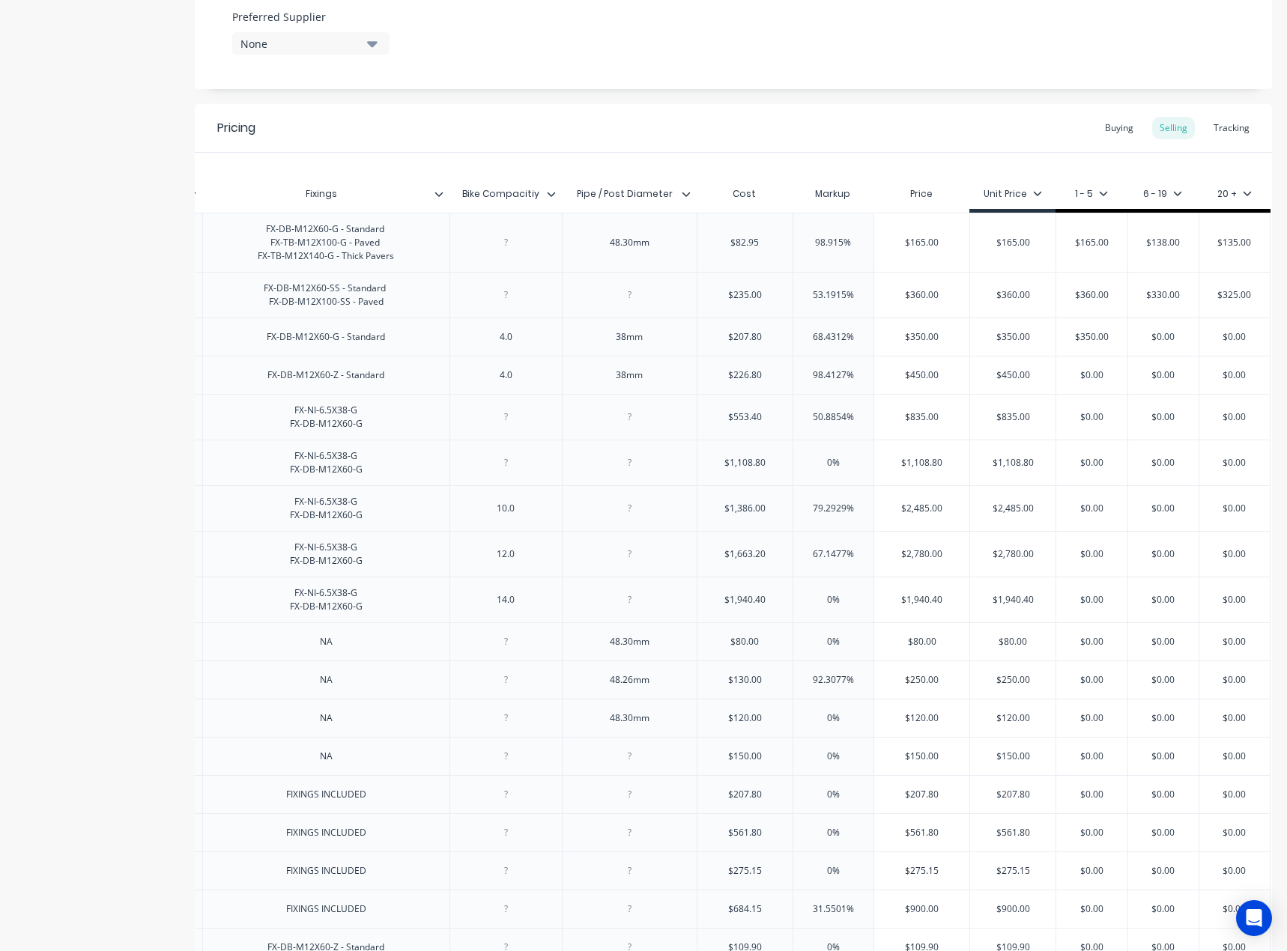
click at [1153, 344] on input "$0.00" at bounding box center [1163, 336] width 75 height 13
paste input "35"
type input "$350.00"
type textarea "x"
type input "$350.00"
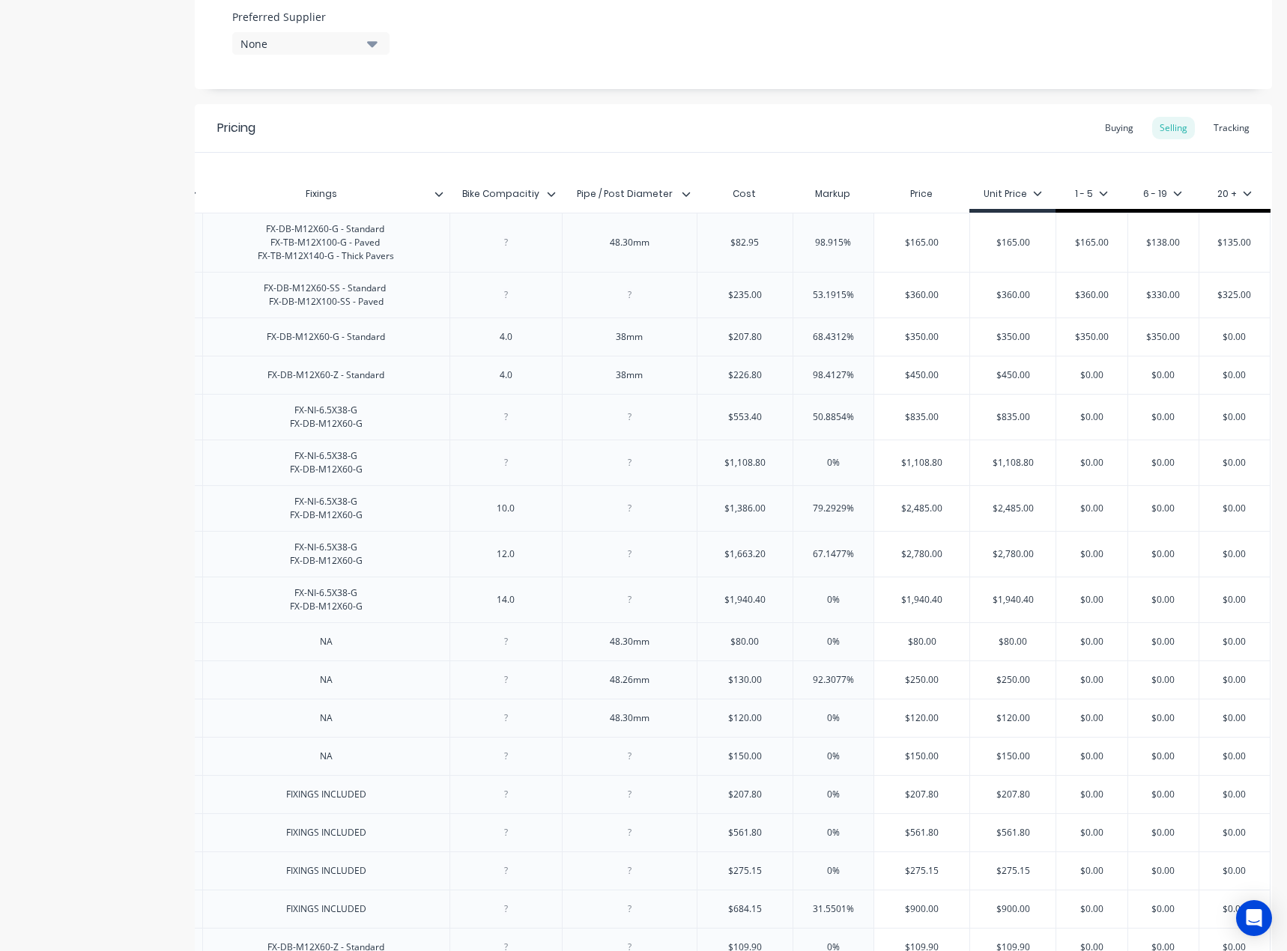
click at [1218, 344] on input "$0.00" at bounding box center [1234, 336] width 75 height 13
paste input "35"
type input "$350.00"
type textarea "x"
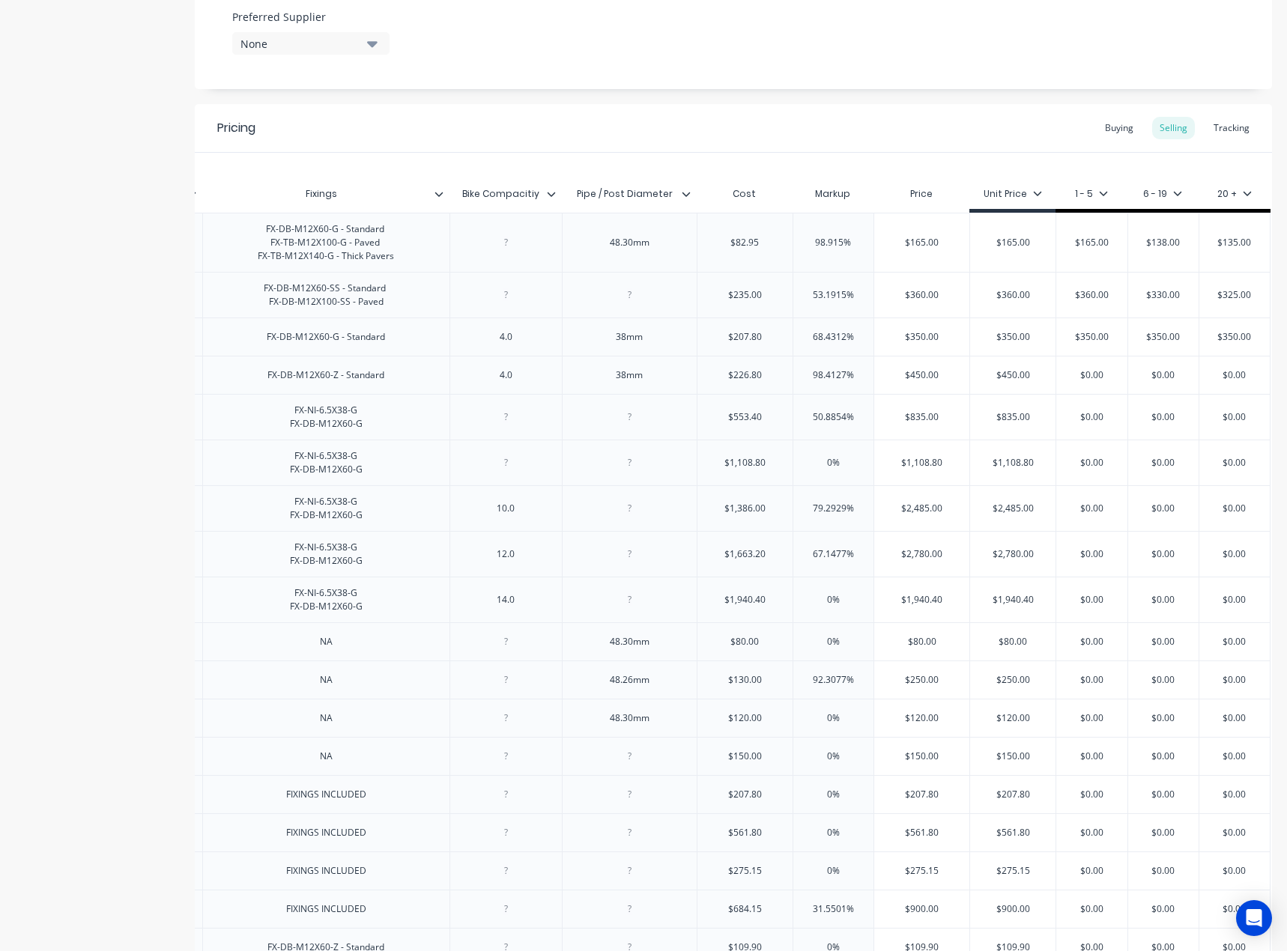
type input "$350.00"
type input "98.4127%"
click at [793, 382] on input "98.4127%" at bounding box center [833, 374] width 81 height 13
click at [909, 382] on input "$450.00" at bounding box center [921, 374] width 95 height 13
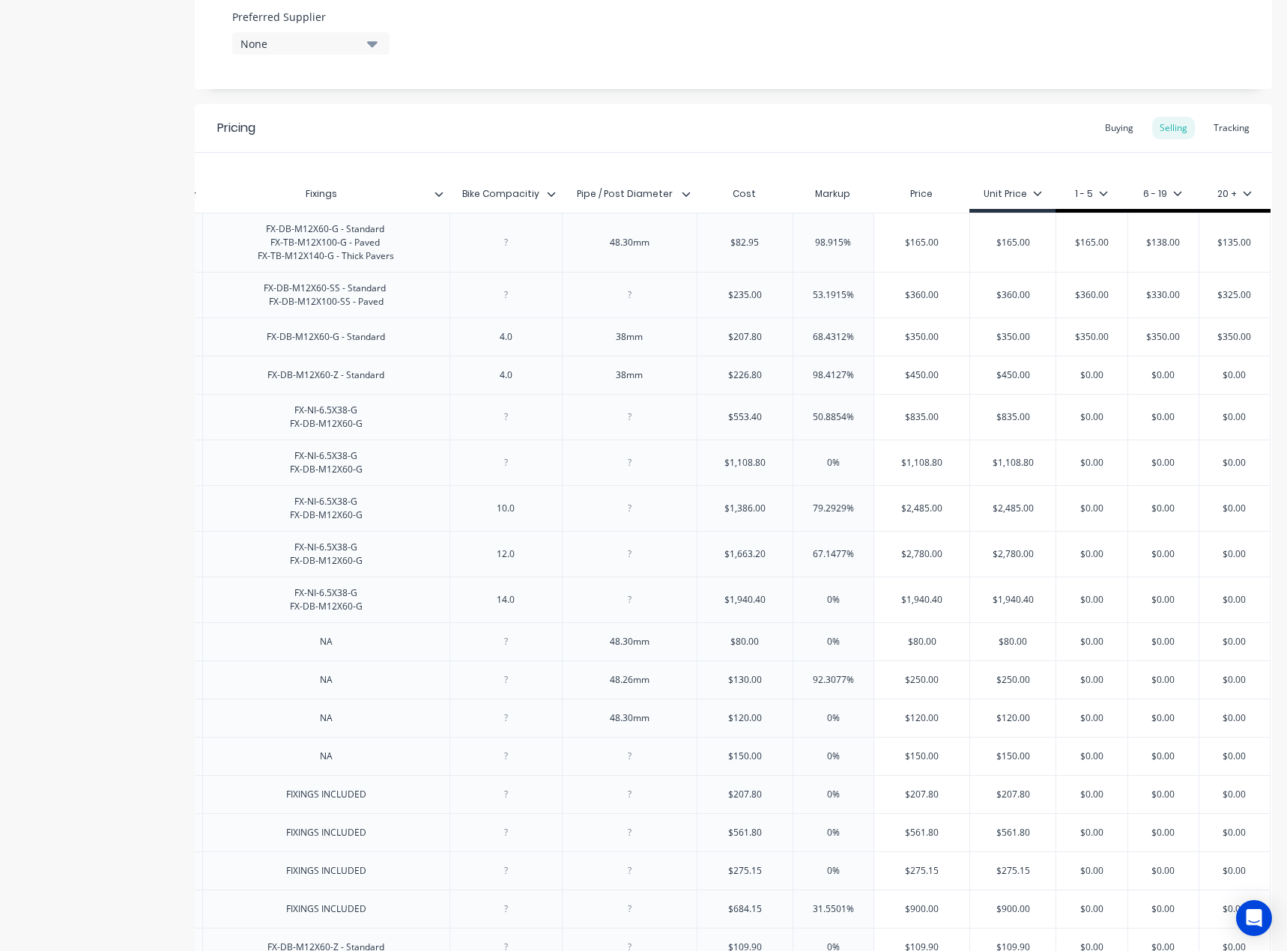
paste input "$58"
type input "$$580.00"
type textarea "x"
click at [902, 382] on input "$$580.00" at bounding box center [921, 374] width 95 height 13
type input "$580.00"
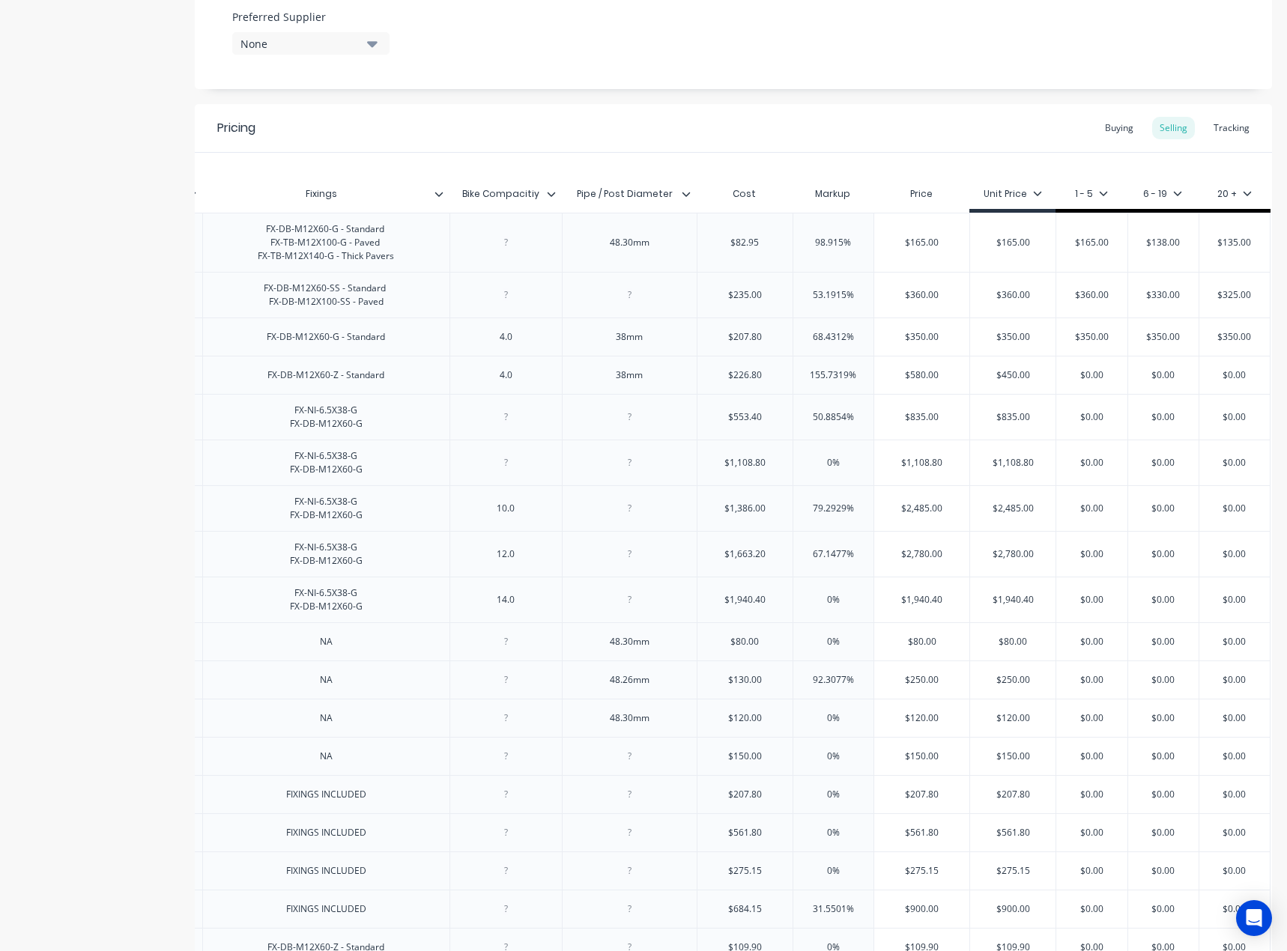
type input "$226.80"
click at [718, 382] on input "$226.80" at bounding box center [744, 374] width 95 height 13
click at [974, 382] on input "$450.00" at bounding box center [1012, 374] width 85 height 13
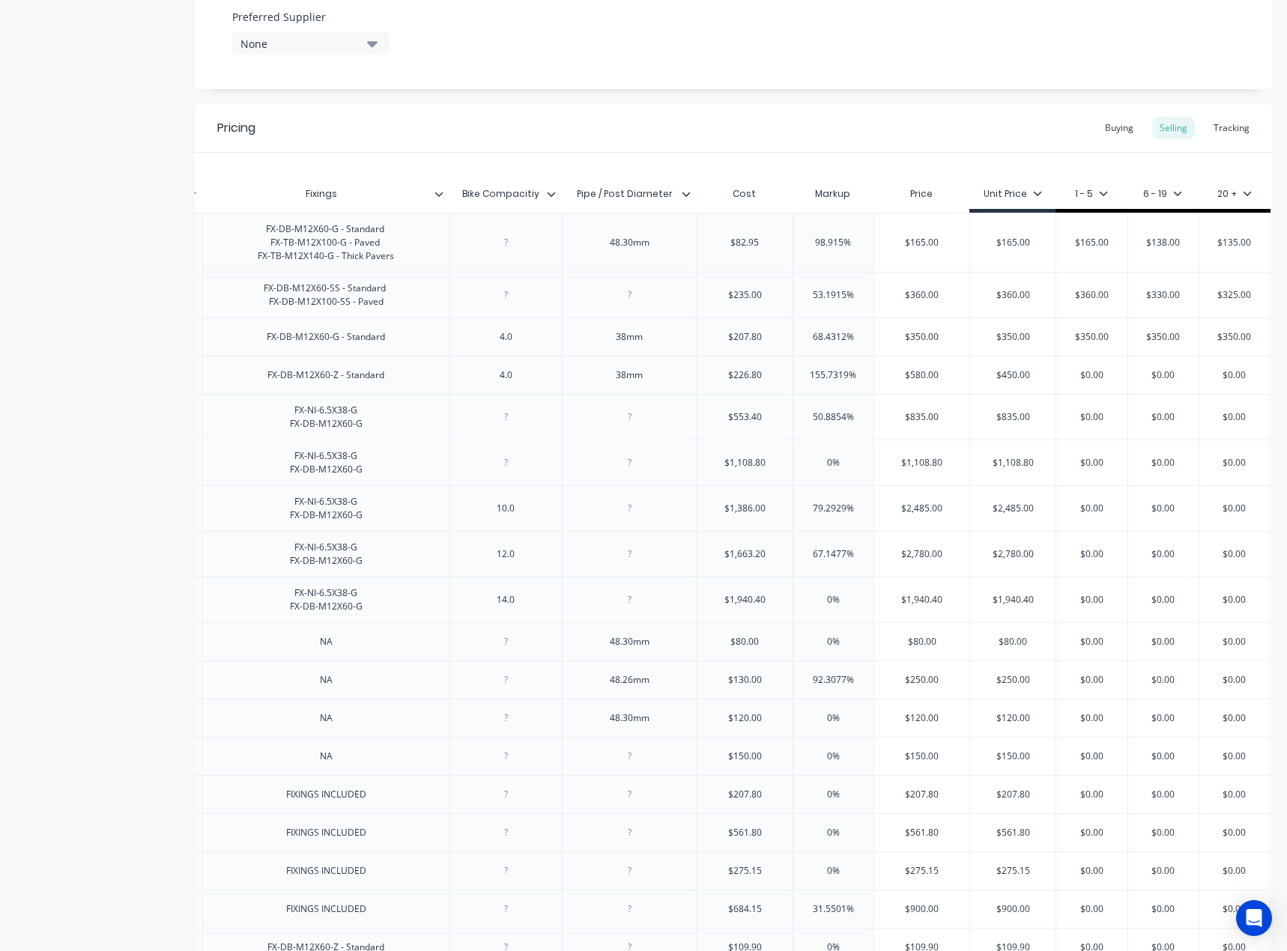
click at [902, 394] on div "$580.00" at bounding box center [921, 374] width 95 height 37
click at [929, 382] on input "$580.00" at bounding box center [921, 374] width 95 height 13
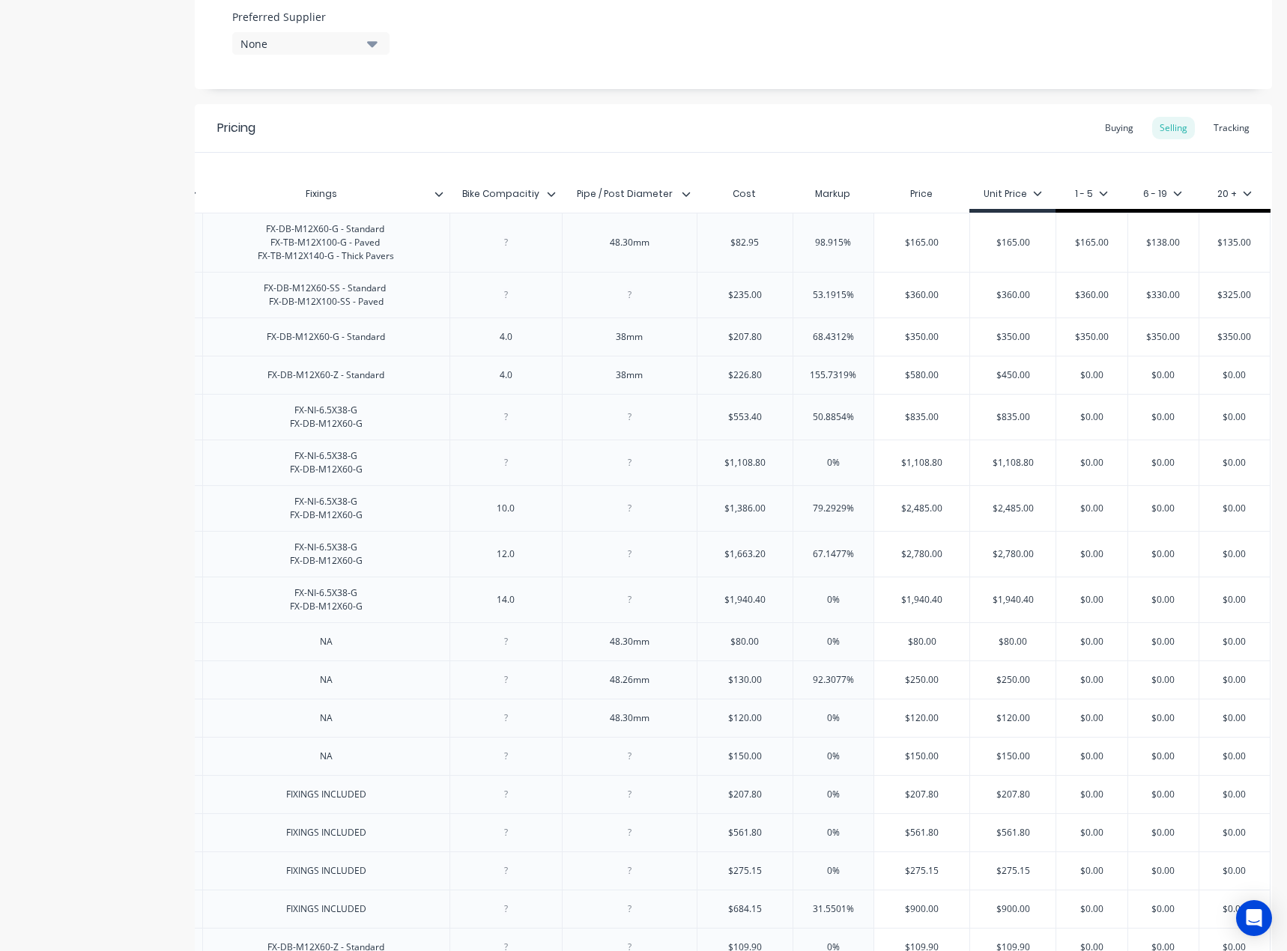
drag, startPoint x: 1029, startPoint y: 406, endPoint x: 1010, endPoint y: 404, distance: 18.8
click at [1028, 382] on input "$450.00" at bounding box center [1012, 374] width 85 height 13
click at [1004, 382] on input "$450.00" at bounding box center [1012, 374] width 85 height 13
paste input "58"
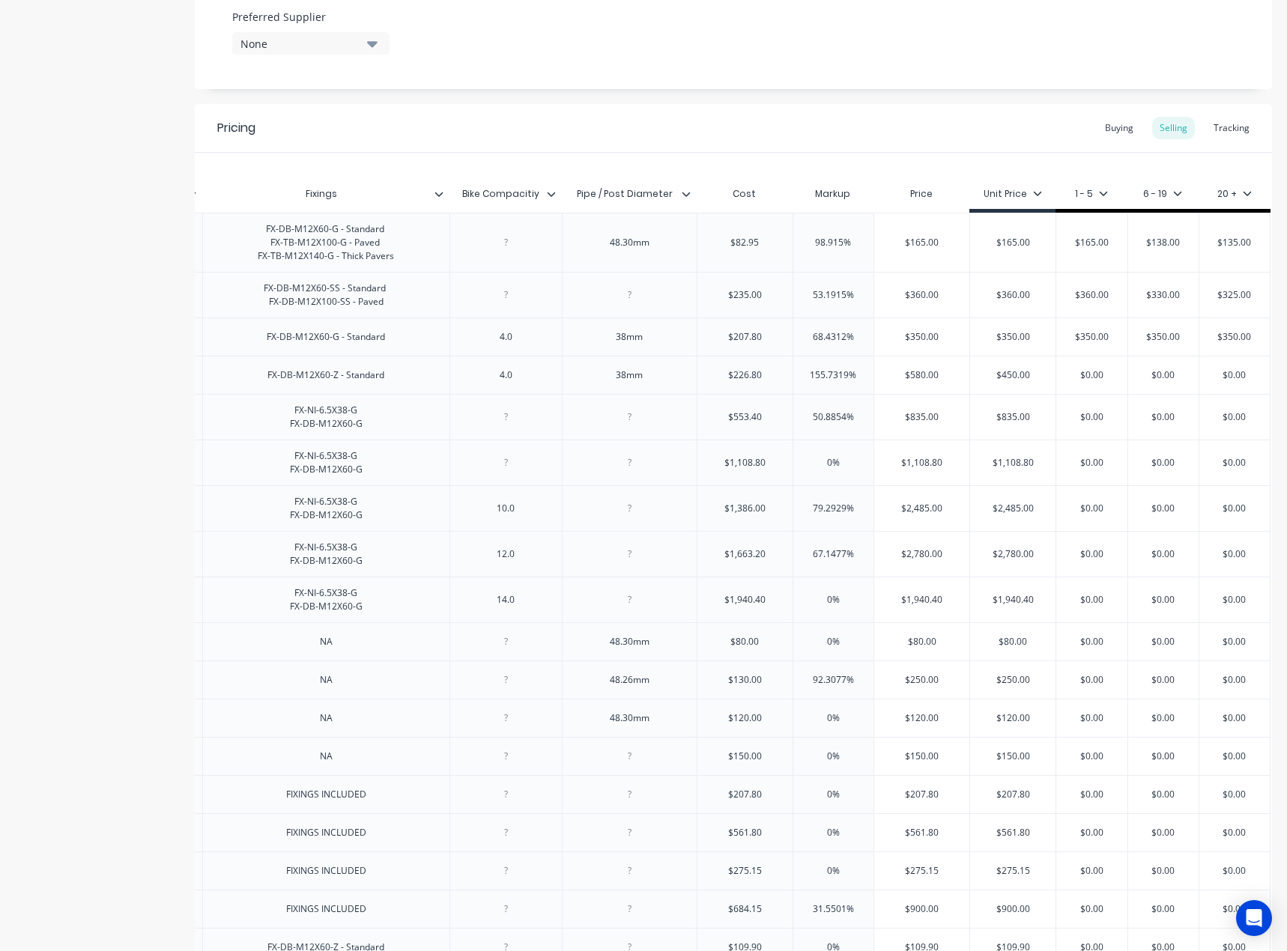
type input "$580.00"
type textarea "x"
type input "$580.00"
click at [1090, 382] on input "text" at bounding box center [1091, 374] width 75 height 13
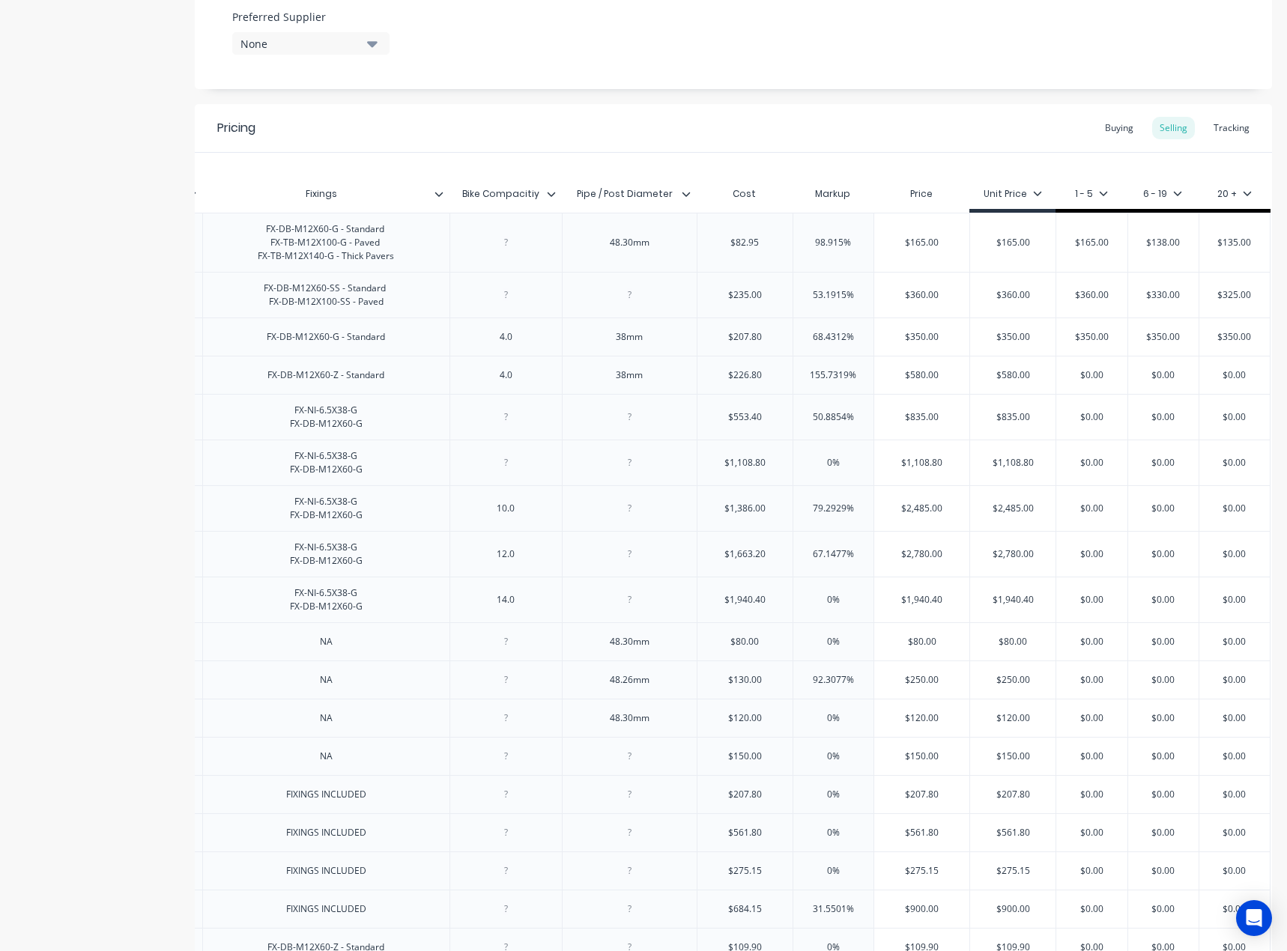
paste input "58"
type input "$580.00"
type textarea "x"
type input "$580.00"
click at [1145, 382] on input "$0.00" at bounding box center [1163, 374] width 75 height 13
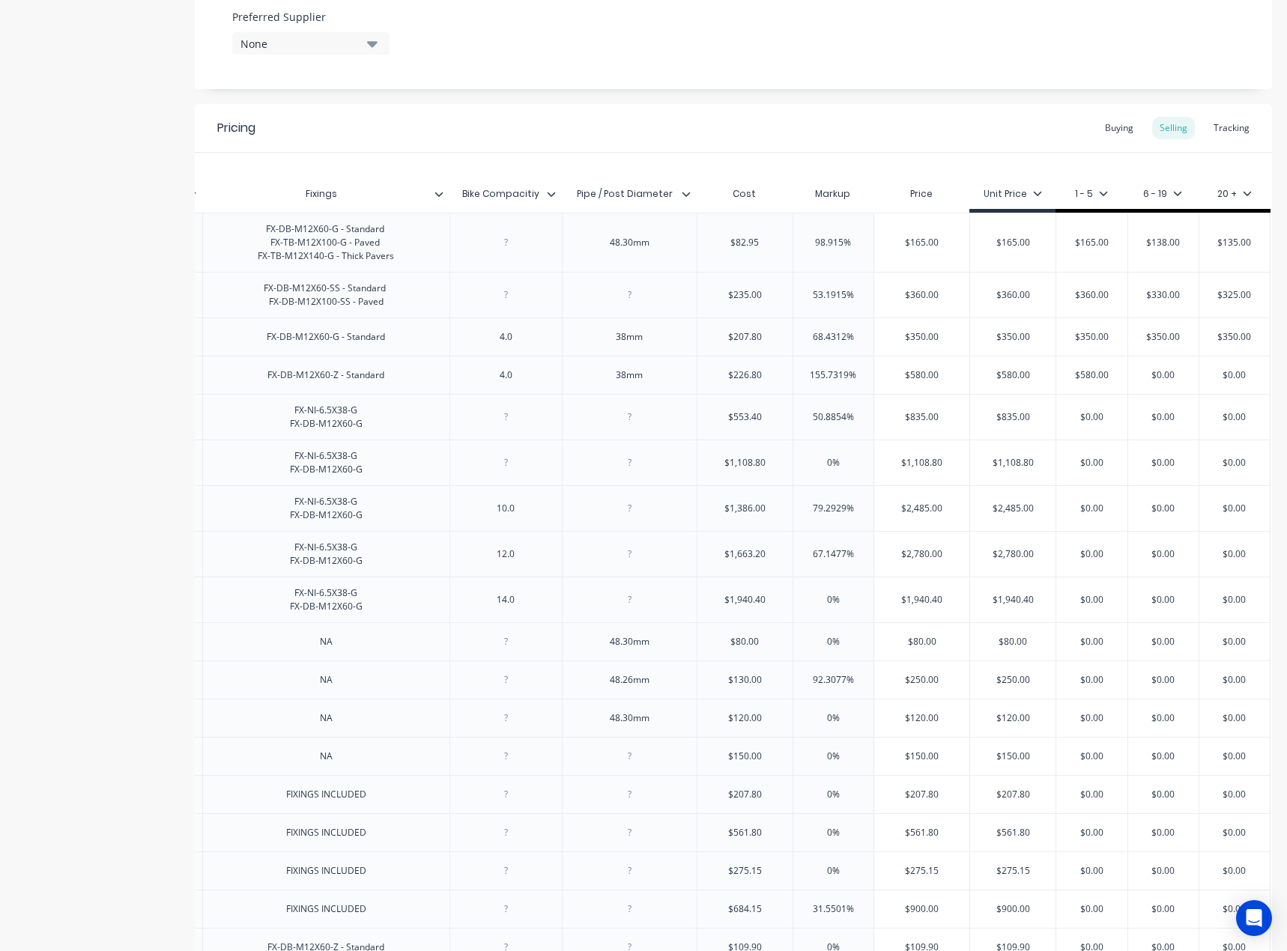
click at [1145, 382] on input "$0.00" at bounding box center [1163, 374] width 75 height 13
paste input "58"
type input "$580.00"
type textarea "x"
type input "$580.00"
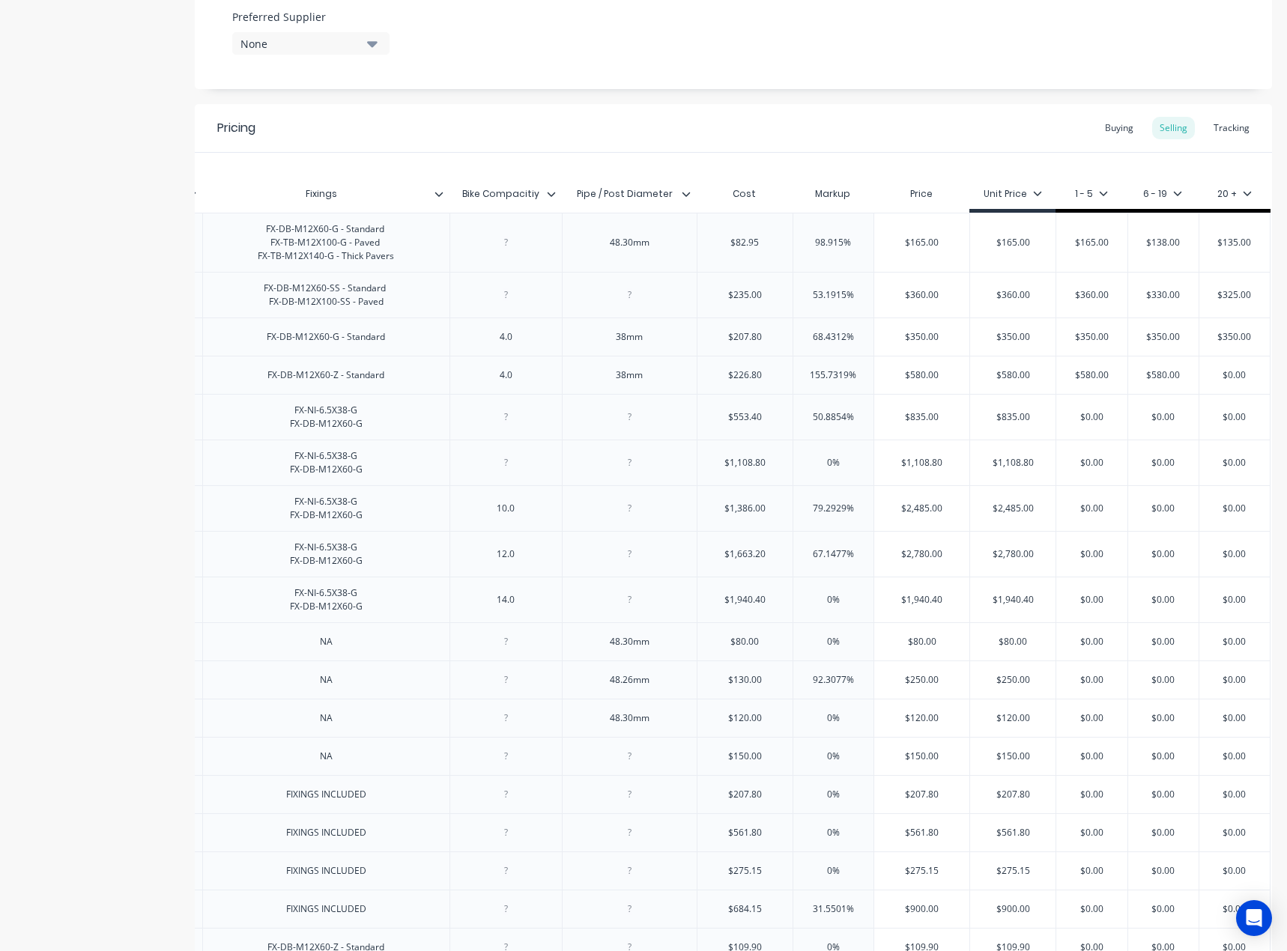
click at [1225, 382] on input "$0.00" at bounding box center [1234, 374] width 75 height 13
paste input "58"
type input "$580.00"
type textarea "x"
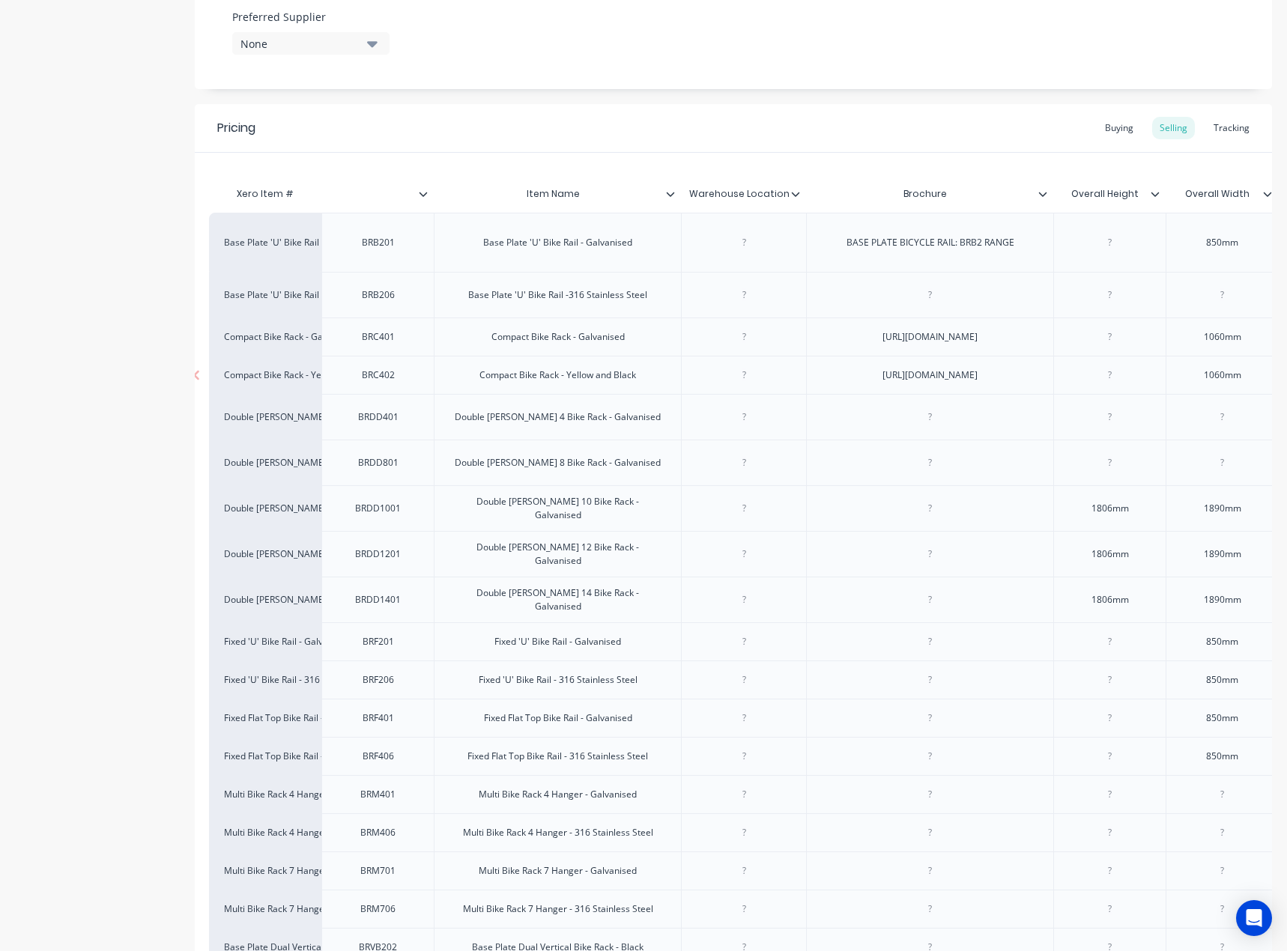
scroll to position [0, 0]
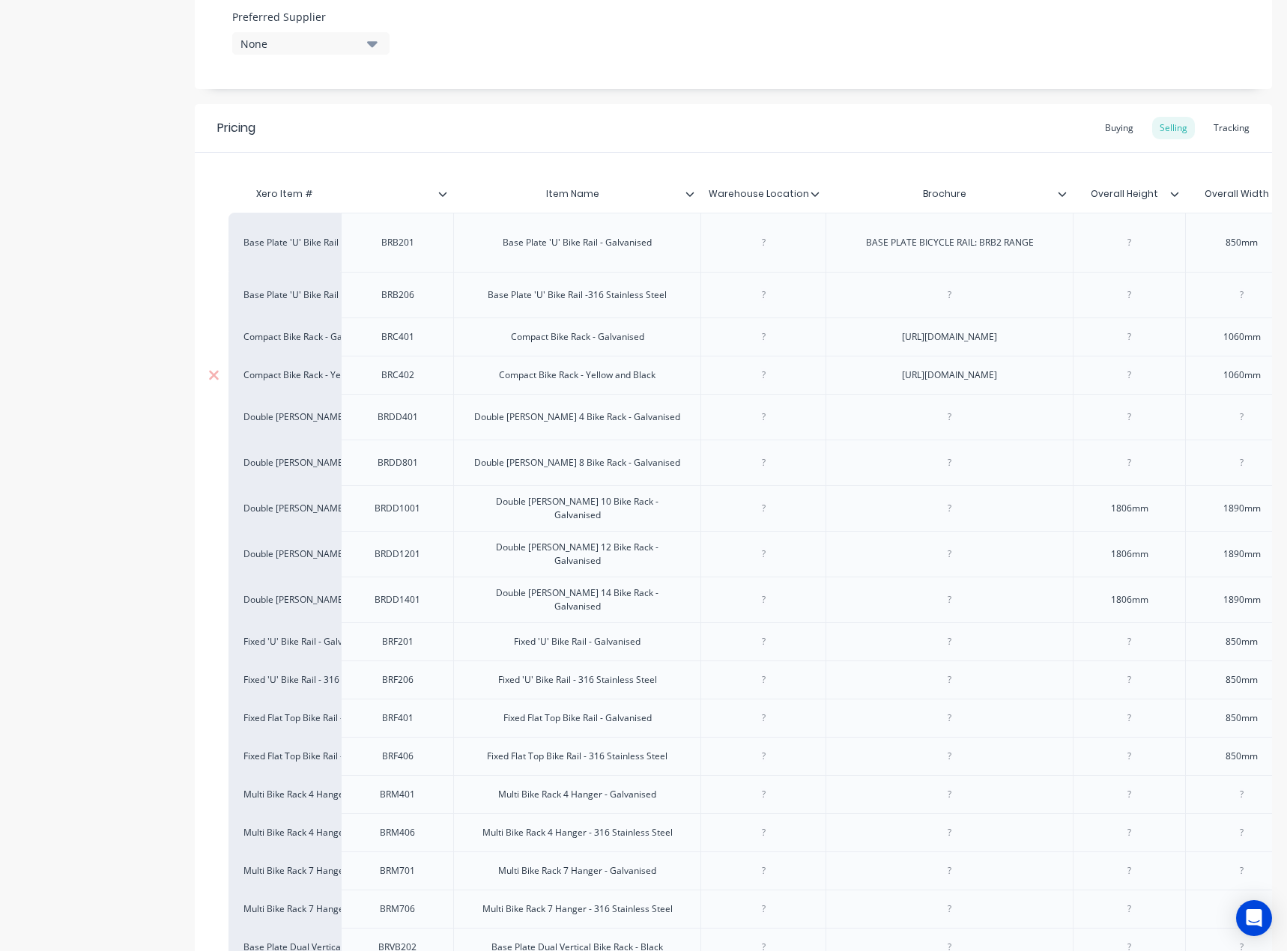
type input "$580.00"
click at [550, 385] on div "Compact Bike Rack - Yellow and Black" at bounding box center [577, 374] width 180 height 19
click at [627, 427] on div "Double Decker 4 Bike Rack - Galvanised" at bounding box center [577, 416] width 230 height 19
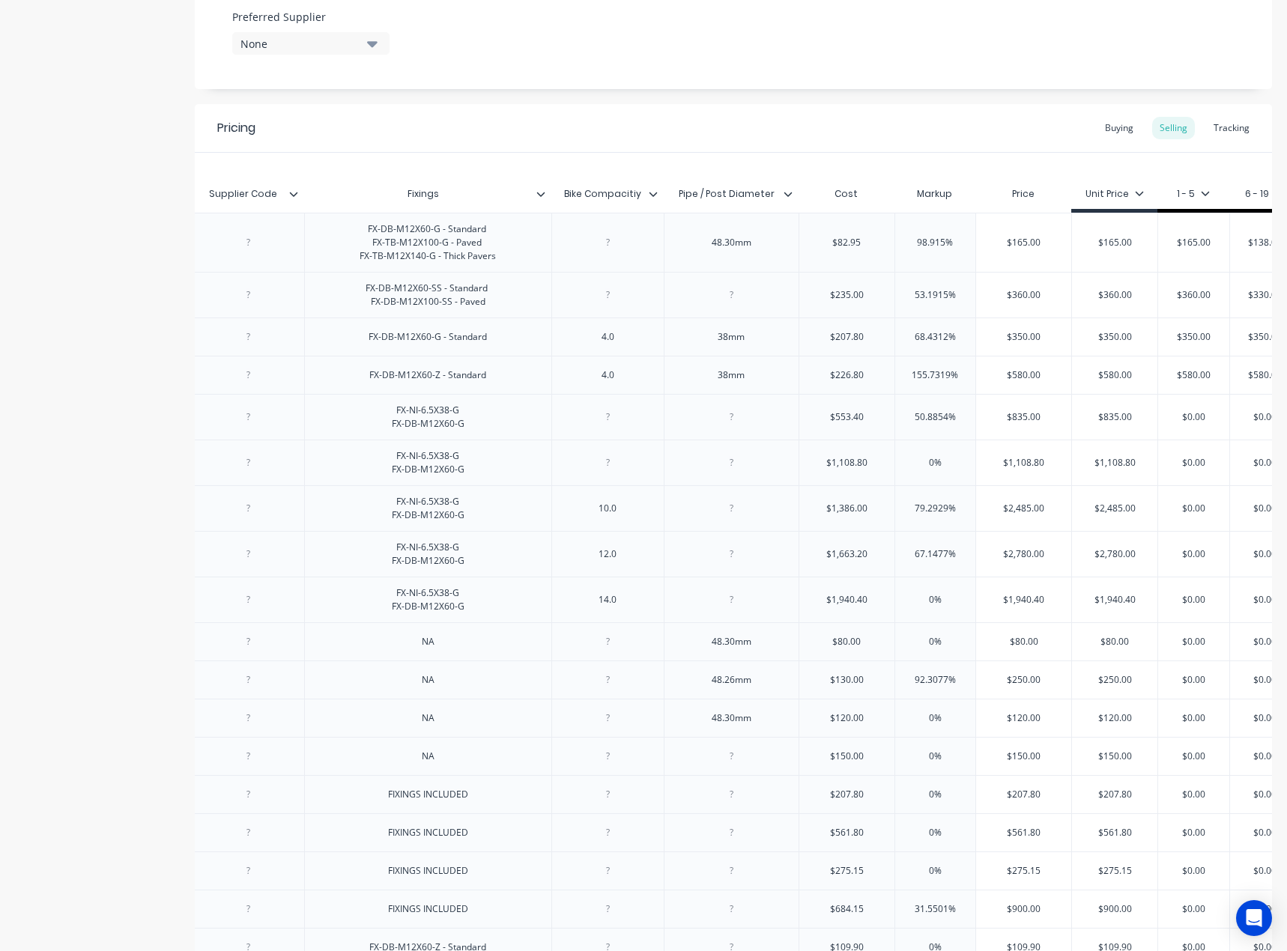
scroll to position [0, 2523]
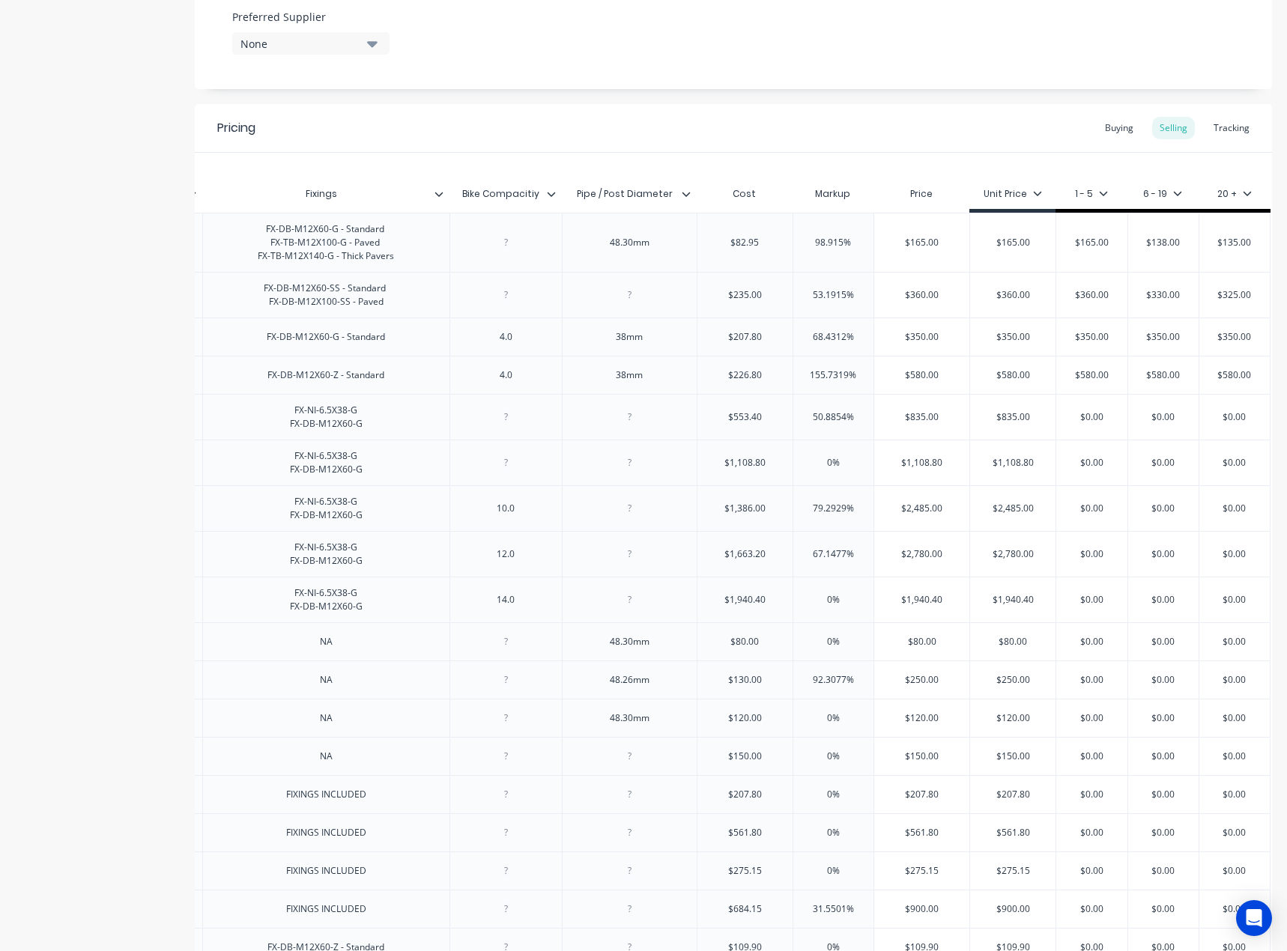
click at [753, 424] on input "text" at bounding box center [744, 416] width 95 height 13
type textarea "x"
type input "$553.40"
click at [732, 436] on div "$553.40" at bounding box center [744, 416] width 95 height 37
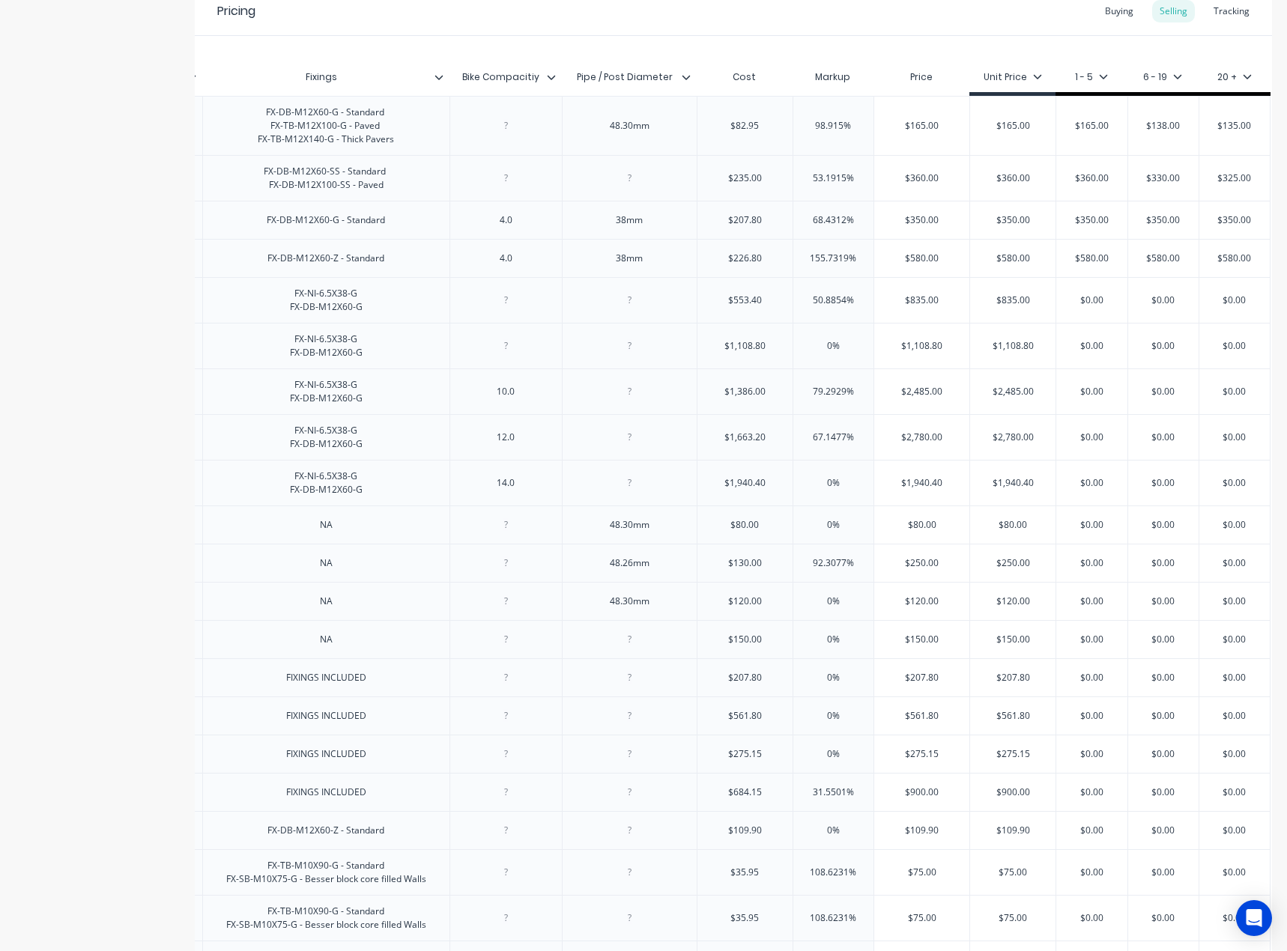
scroll to position [973, 0]
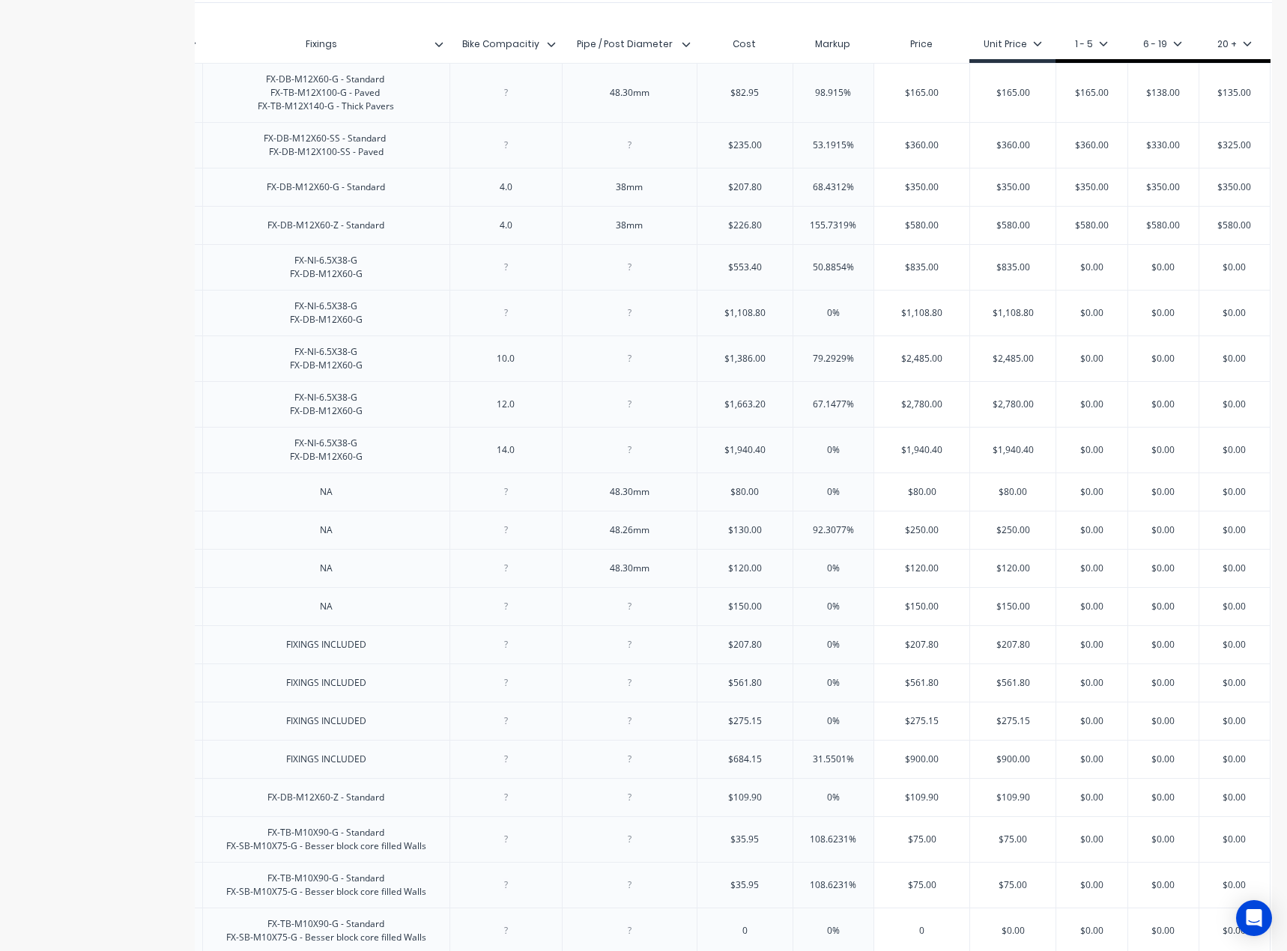
type input "$1,108.80"
click at [723, 320] on input "$1,108.80" at bounding box center [744, 312] width 95 height 13
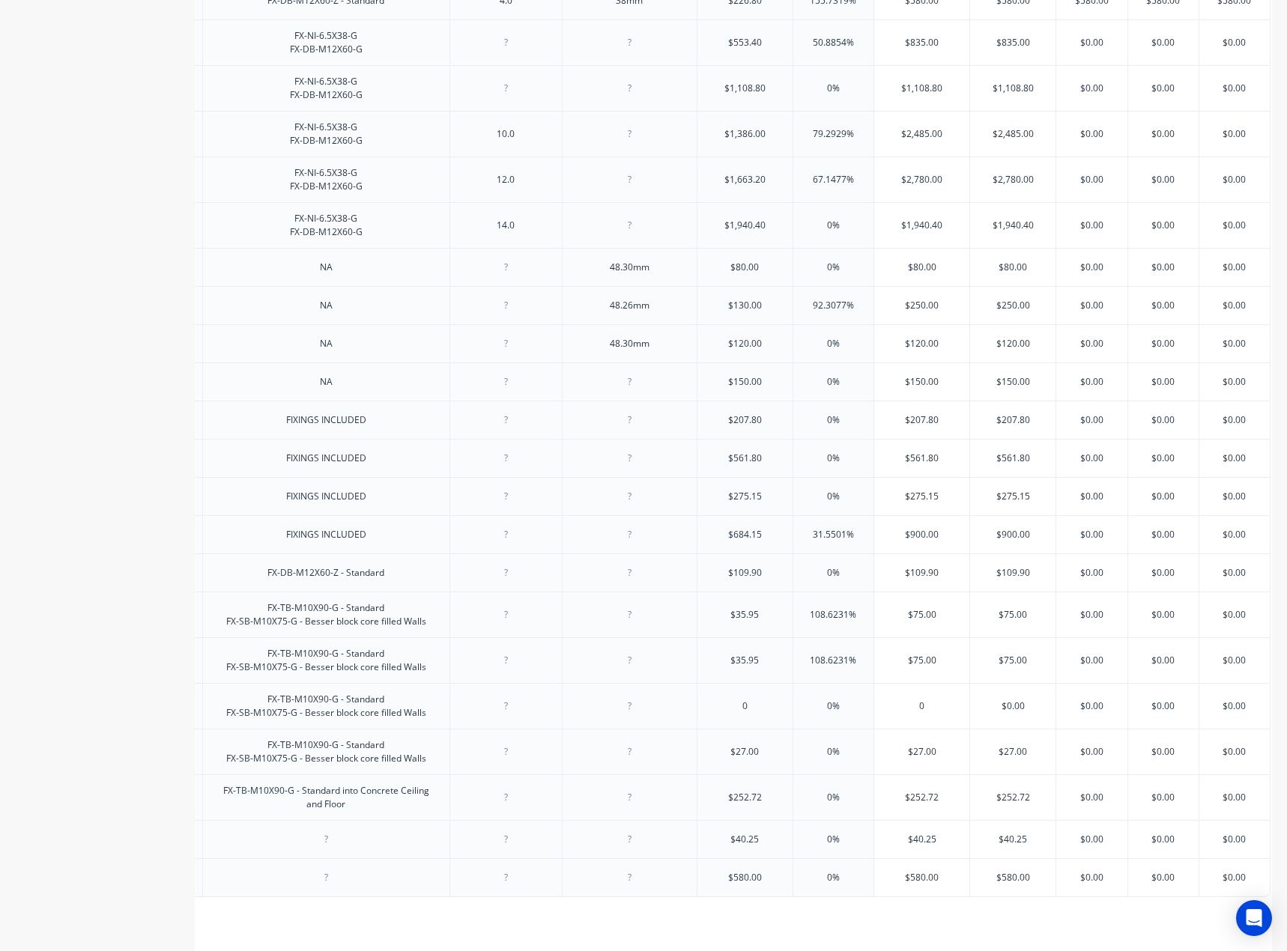
scroll to position [824, 0]
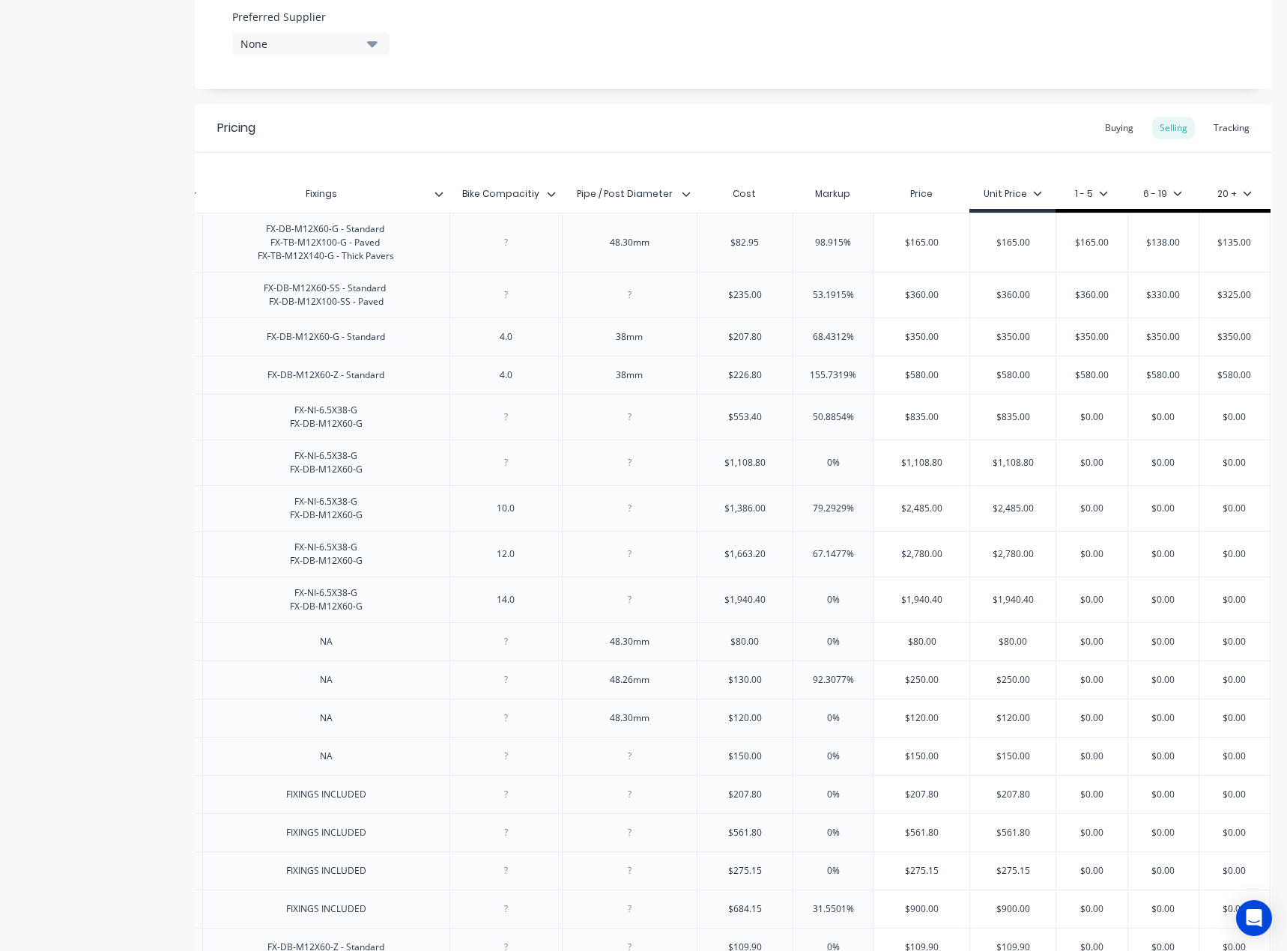
click at [899, 344] on input "$350.00" at bounding box center [921, 336] width 95 height 13
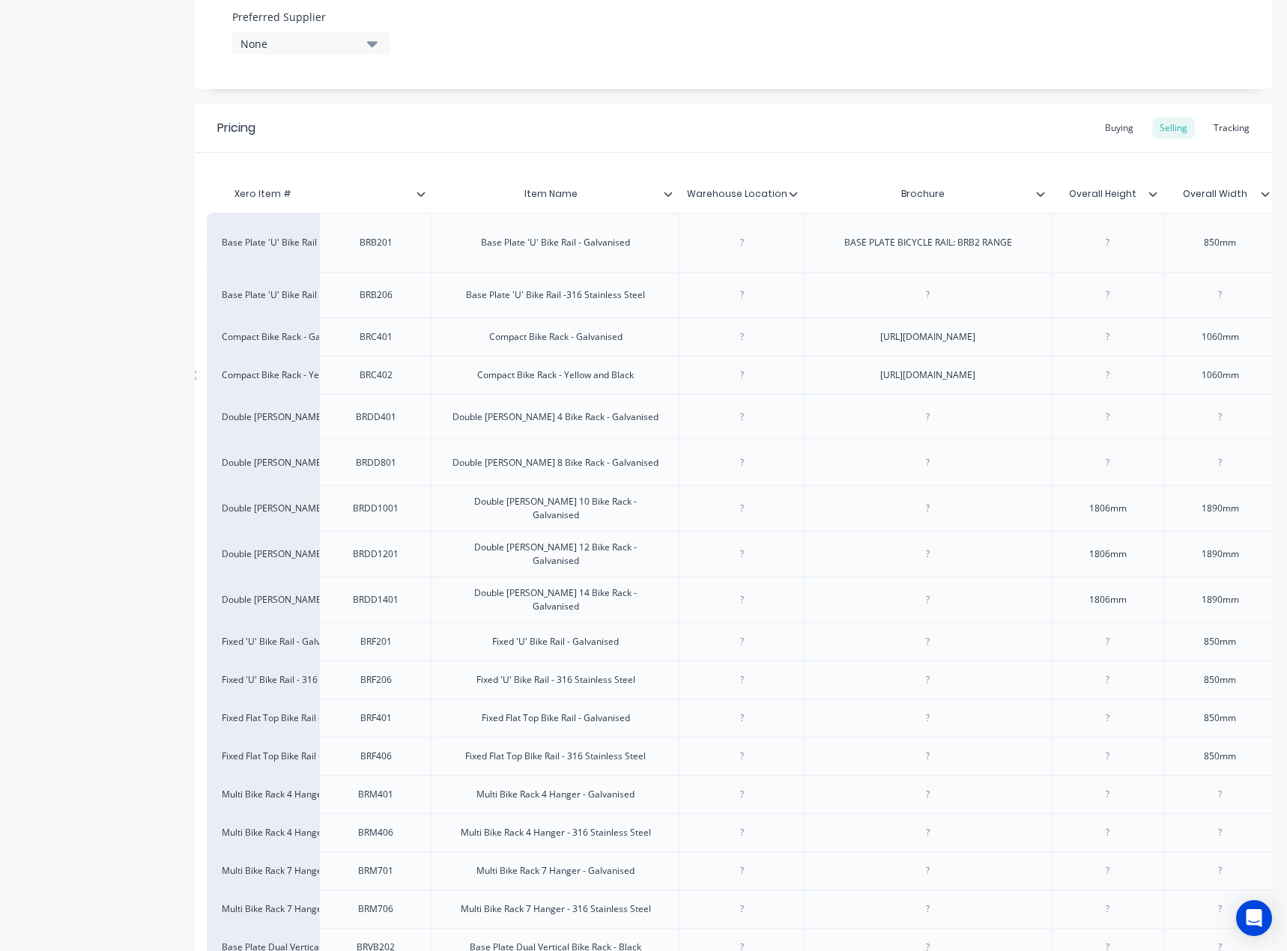
scroll to position [0, 0]
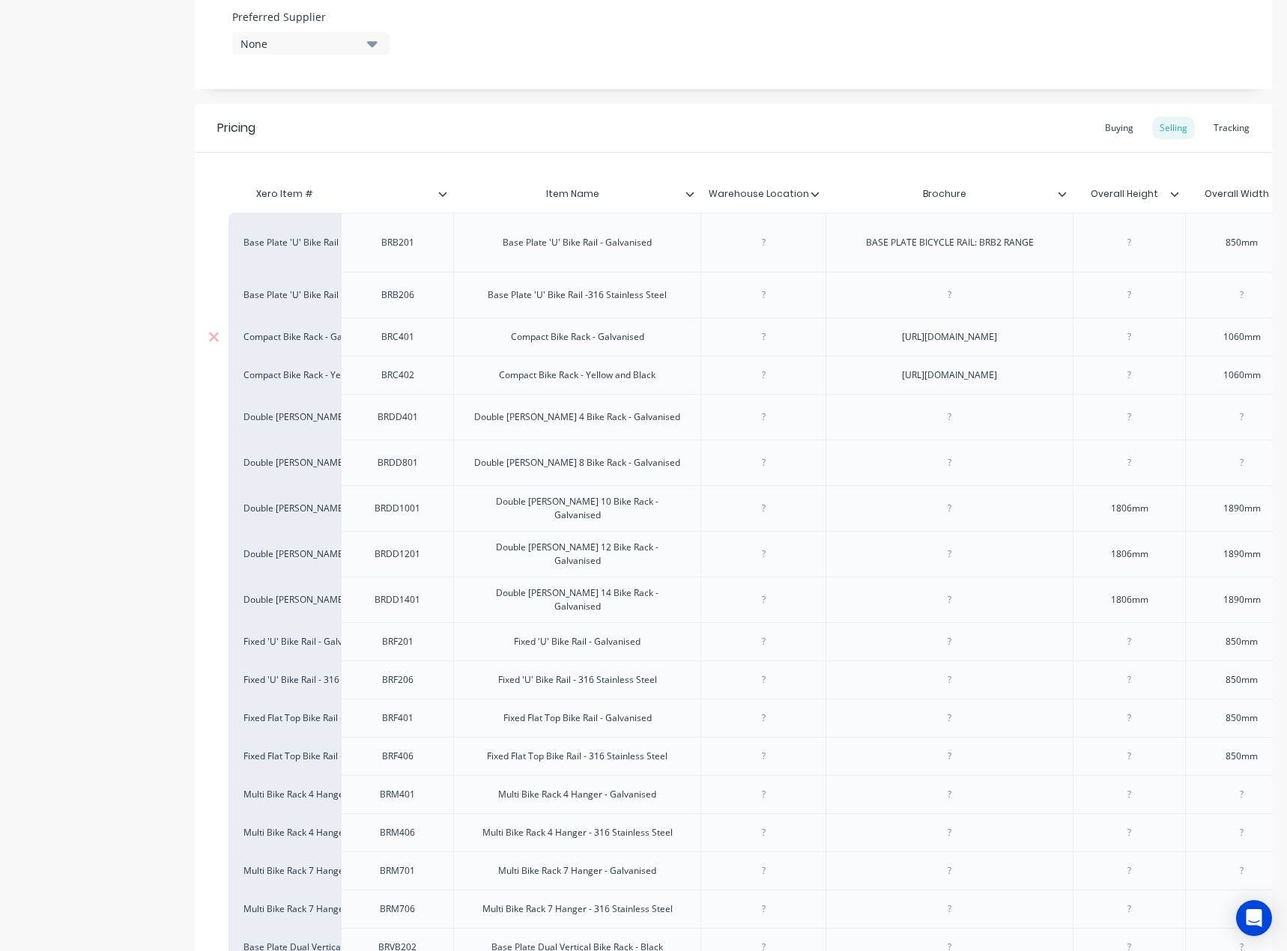
click at [438, 353] on div "BRC401" at bounding box center [397, 337] width 112 height 38
click at [407, 385] on div "BRC402" at bounding box center [397, 374] width 75 height 19
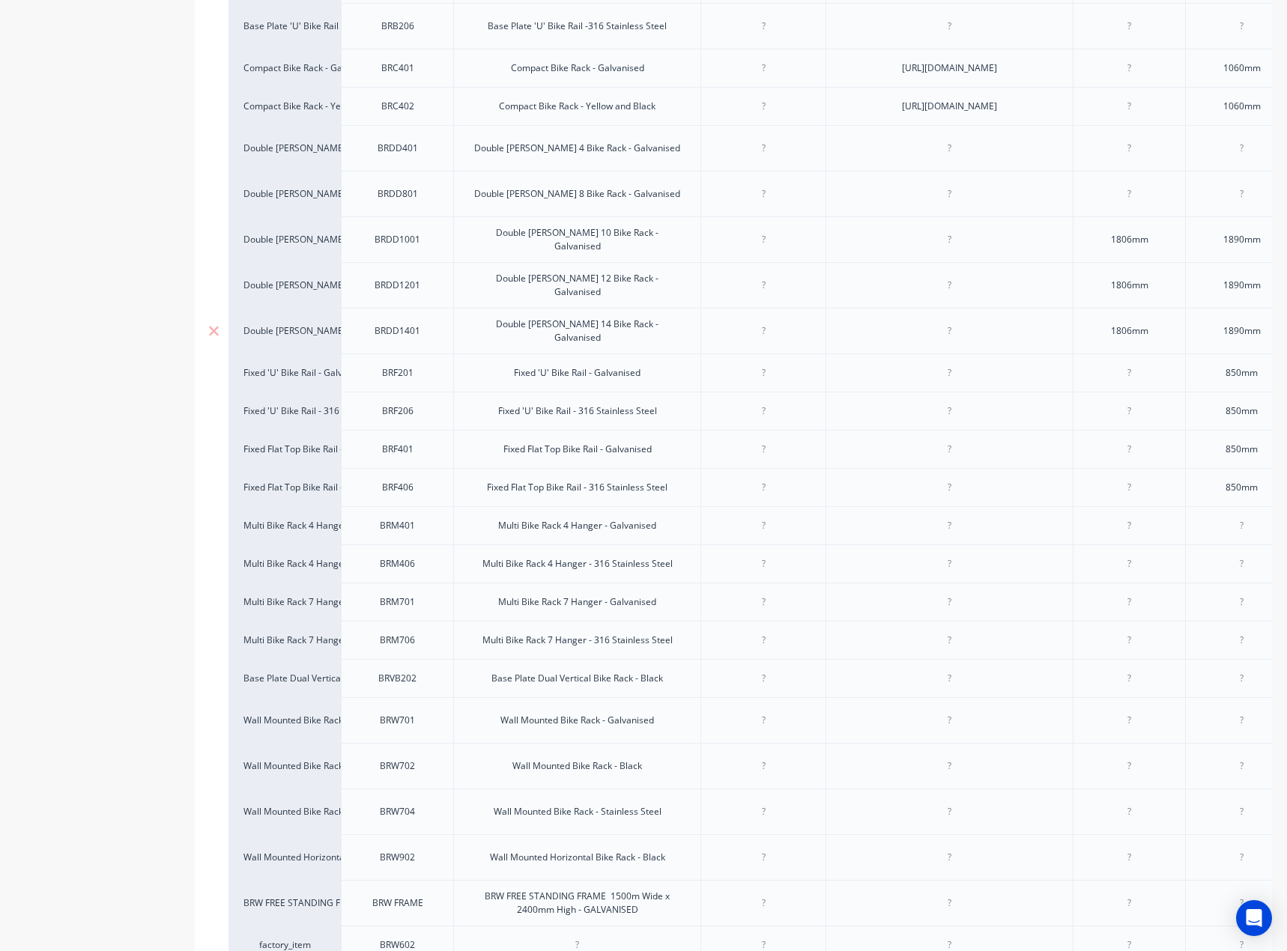
scroll to position [1123, 0]
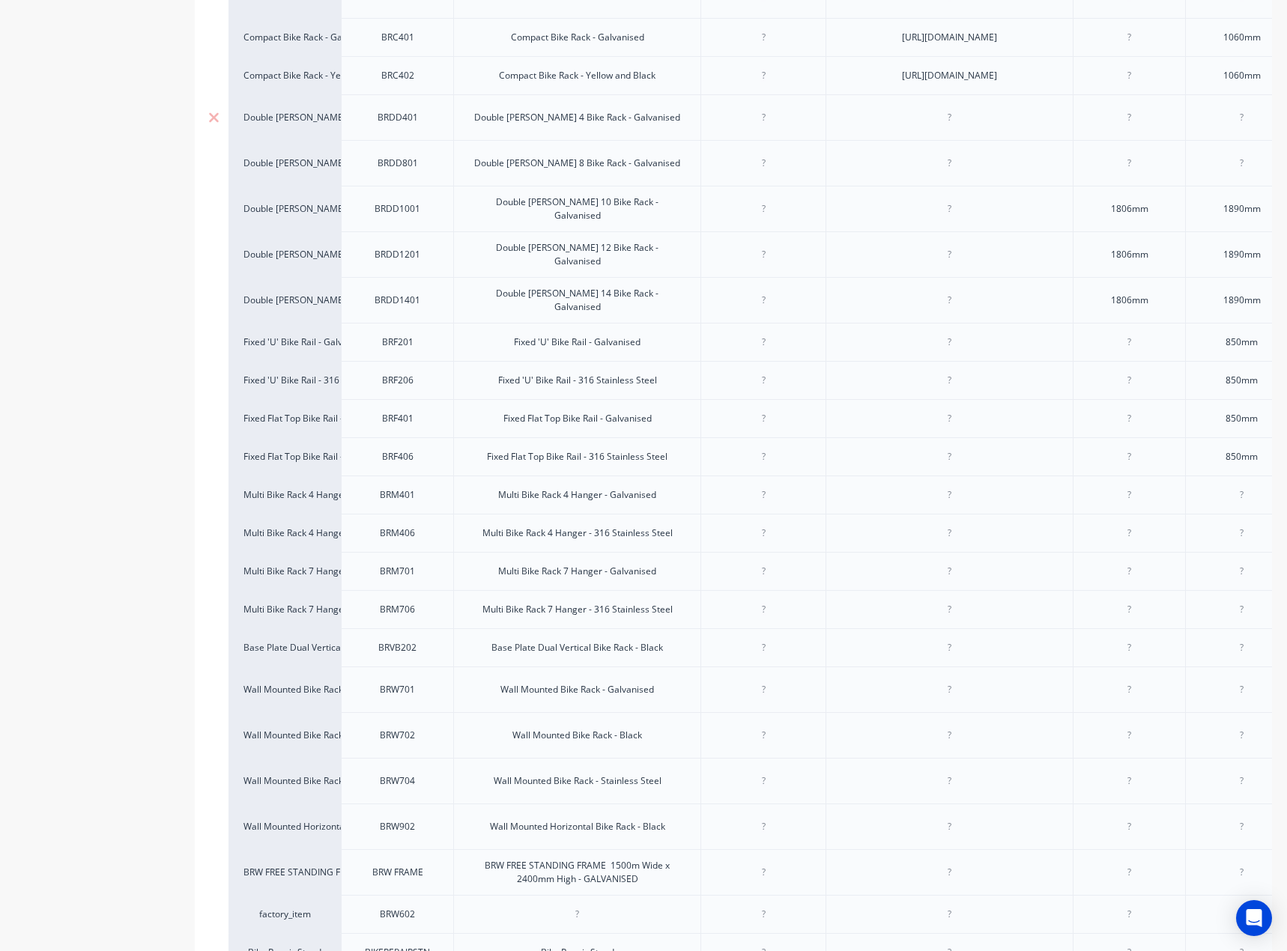
click at [410, 127] on div "BRDD401" at bounding box center [397, 117] width 75 height 19
click at [412, 173] on div "BRDD801" at bounding box center [397, 163] width 75 height 19
click at [405, 219] on div "BRDD1001" at bounding box center [397, 208] width 75 height 19
click at [393, 264] on div "BRDD1201" at bounding box center [397, 254] width 75 height 19
click at [403, 310] on div "BRDD1401" at bounding box center [397, 300] width 75 height 19
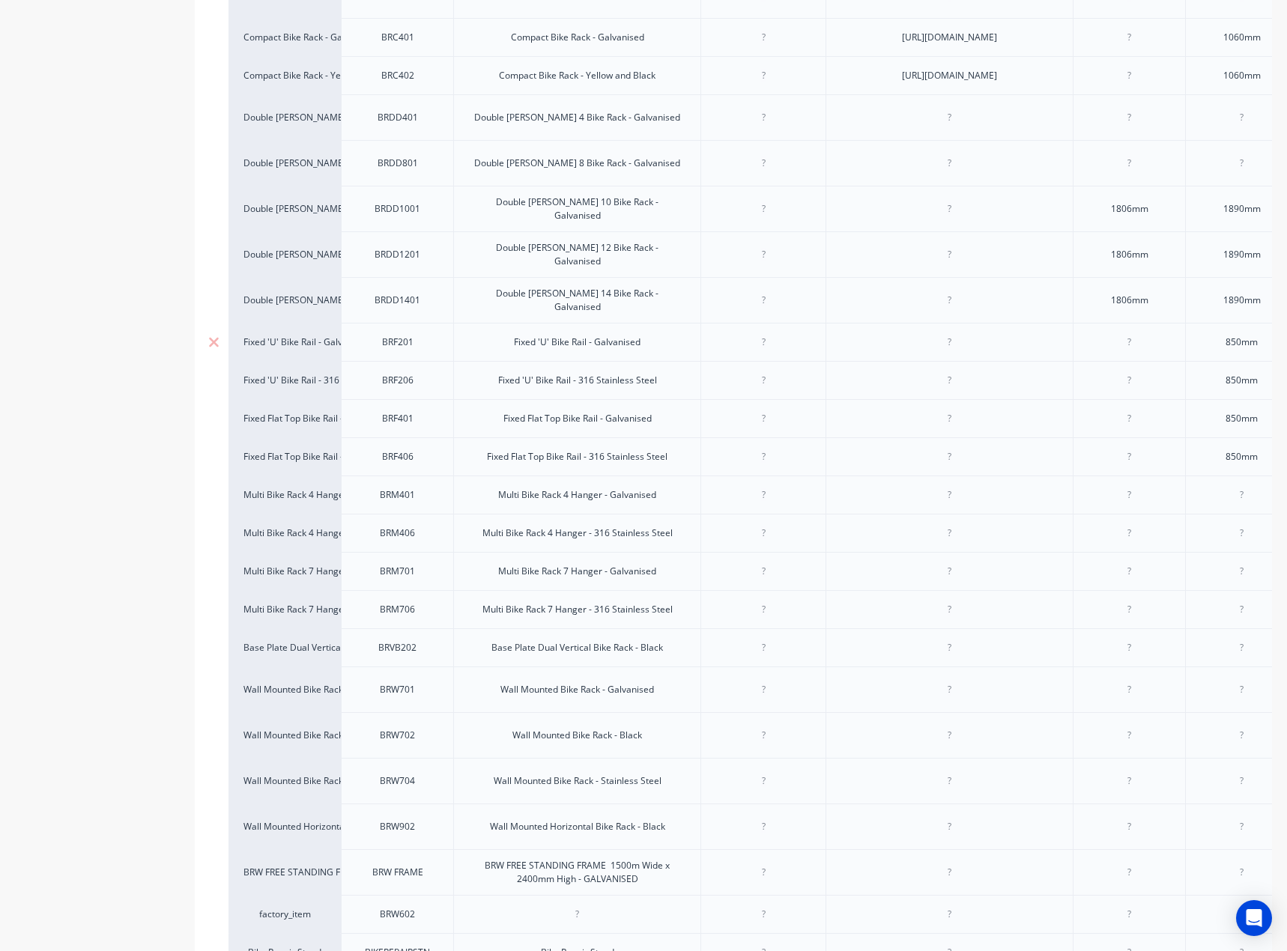
click at [395, 352] on div "BRF201" at bounding box center [397, 341] width 75 height 19
click at [391, 390] on div "BRF206" at bounding box center [397, 380] width 75 height 19
click at [389, 428] on div "BRF401" at bounding box center [397, 418] width 75 height 19
click at [393, 467] on div "BRF406" at bounding box center [397, 456] width 75 height 19
click at [392, 514] on div "BRM401" at bounding box center [397, 495] width 112 height 38
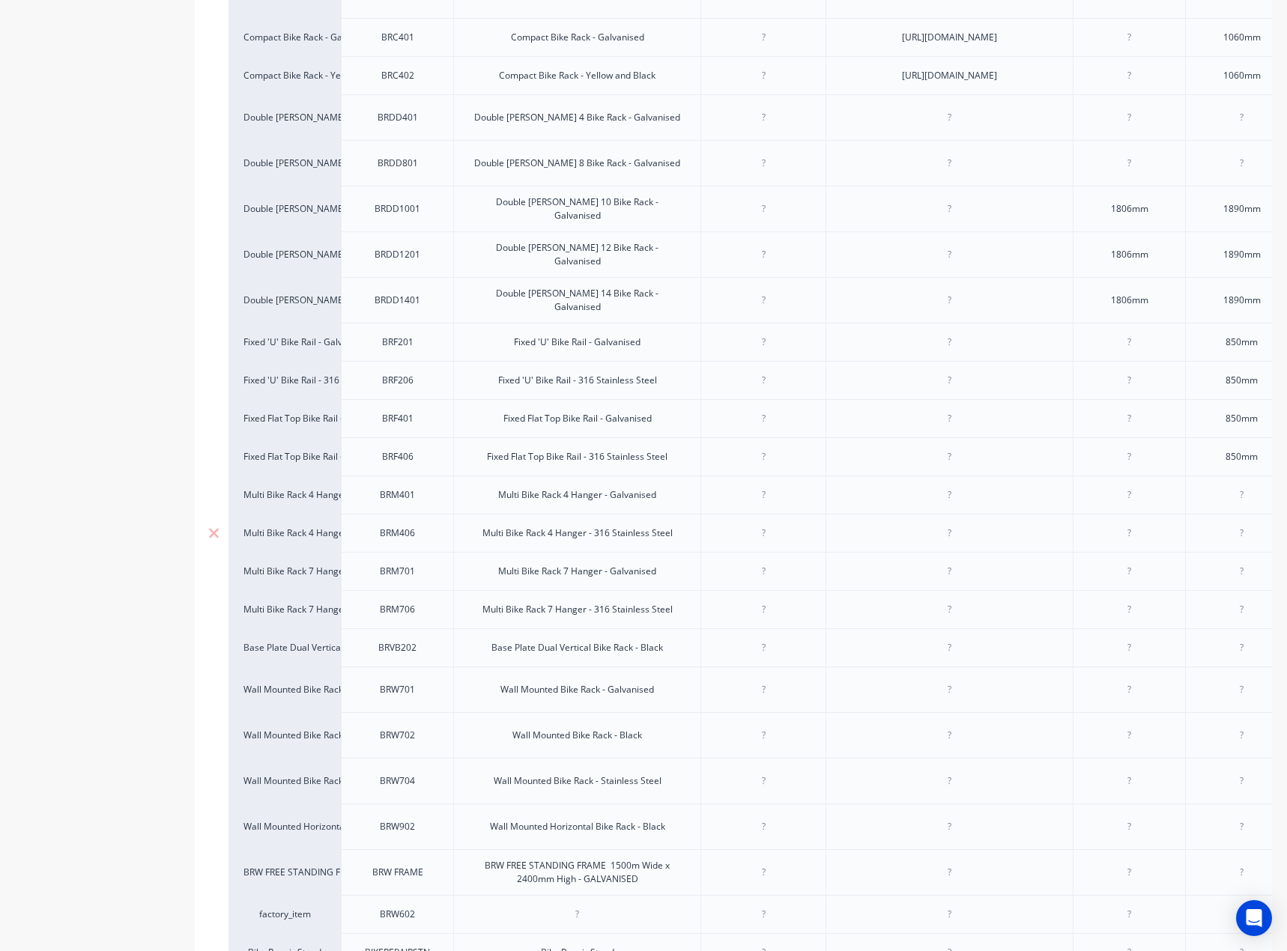
click at [394, 505] on div "BRM401" at bounding box center [397, 494] width 75 height 19
click at [401, 543] on div "BRM406" at bounding box center [397, 532] width 75 height 19
click at [393, 581] on div "BRM701" at bounding box center [397, 571] width 75 height 19
click at [392, 581] on div "BRM701" at bounding box center [397, 571] width 75 height 19
click at [419, 657] on div "BRVB202" at bounding box center [397, 647] width 75 height 19
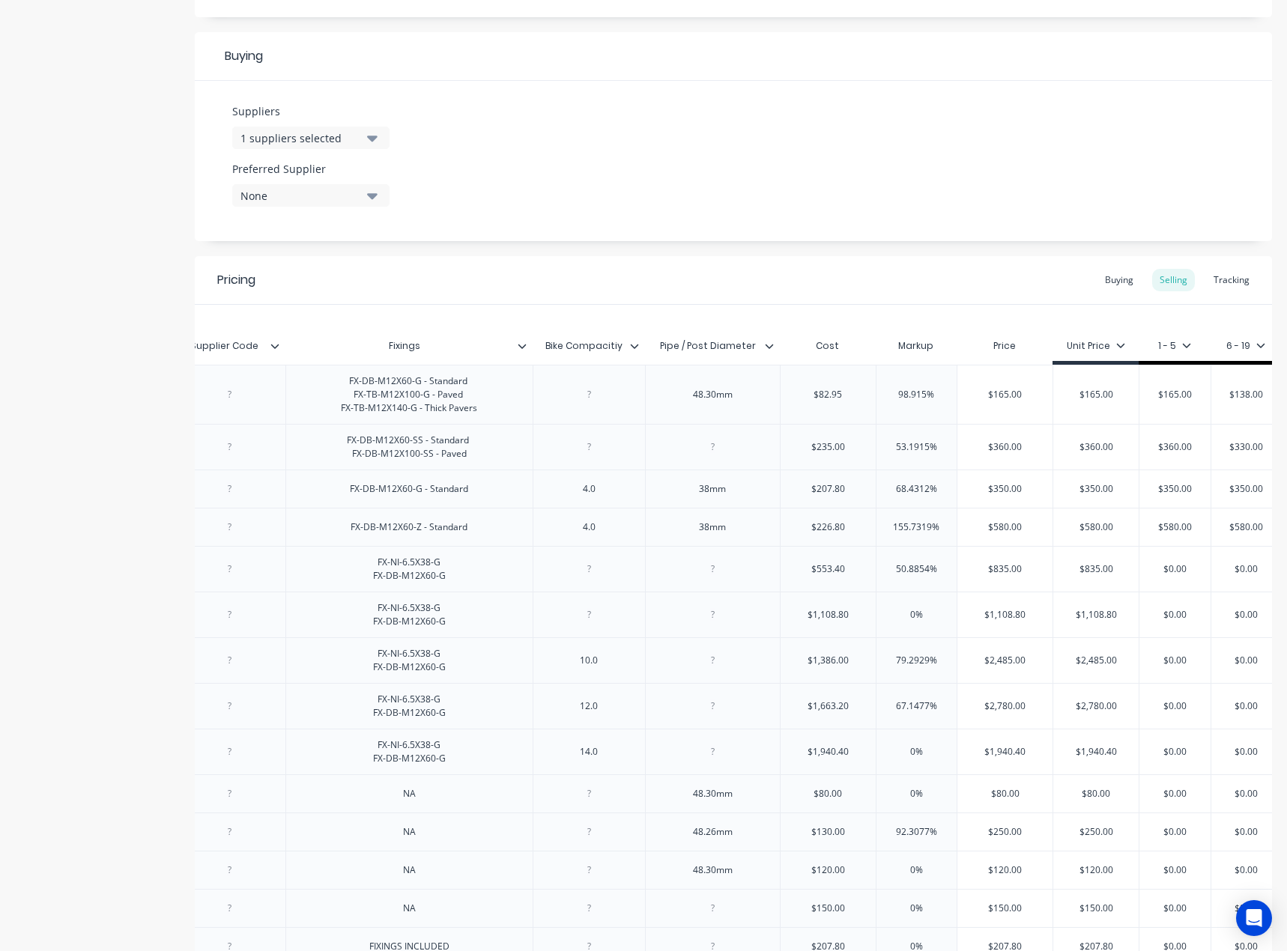
scroll to position [0, 2428]
click at [830, 385] on div "$82.95" at bounding box center [828, 394] width 95 height 37
type textarea "x"
type input "$82.95"
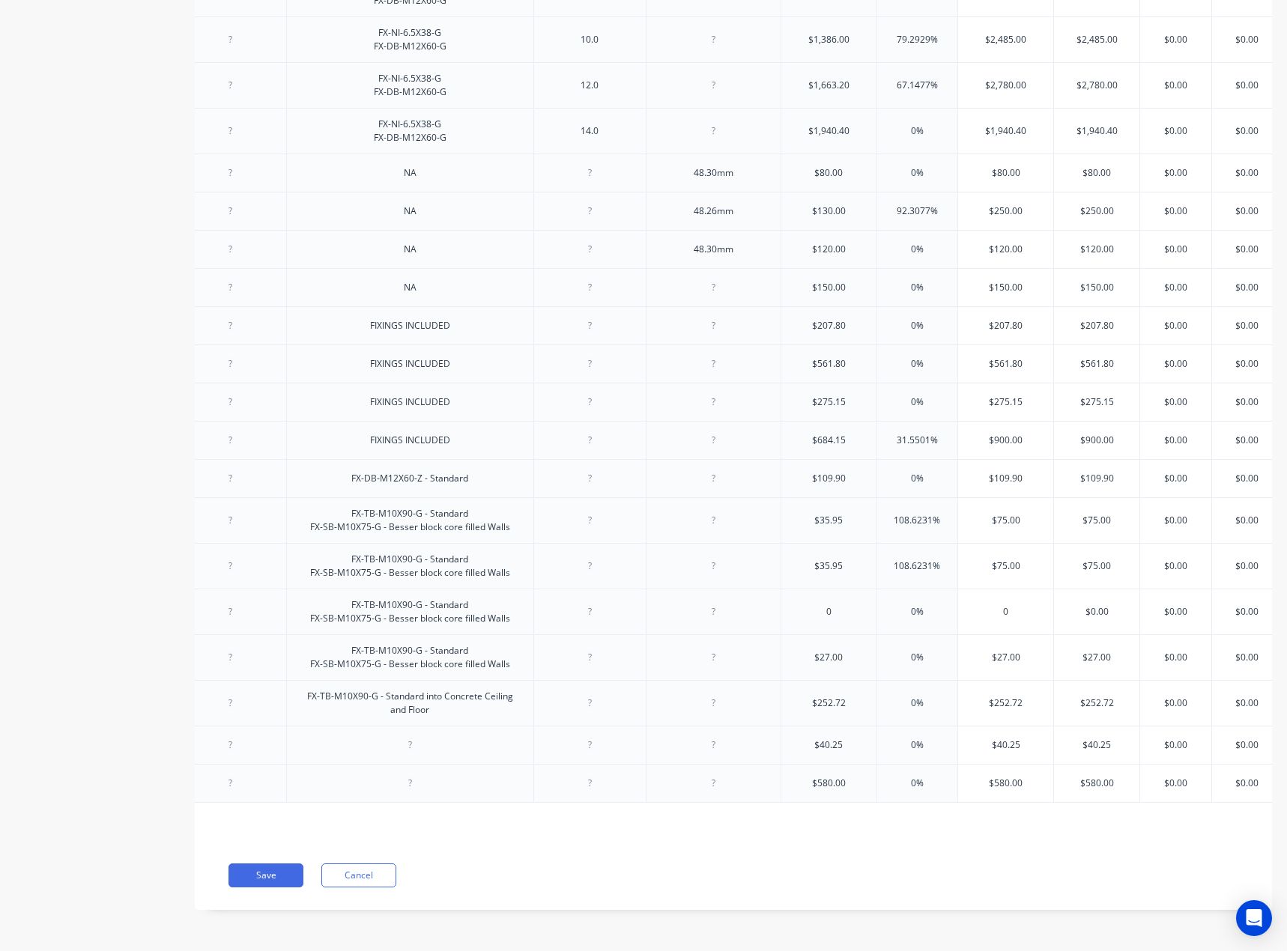
scroll to position [1346, 0]
click at [816, 460] on div "$109.90" at bounding box center [828, 478] width 95 height 37
type input "$109.90"
type input "$35.95"
click at [840, 514] on input "$35.95" at bounding box center [828, 520] width 95 height 13
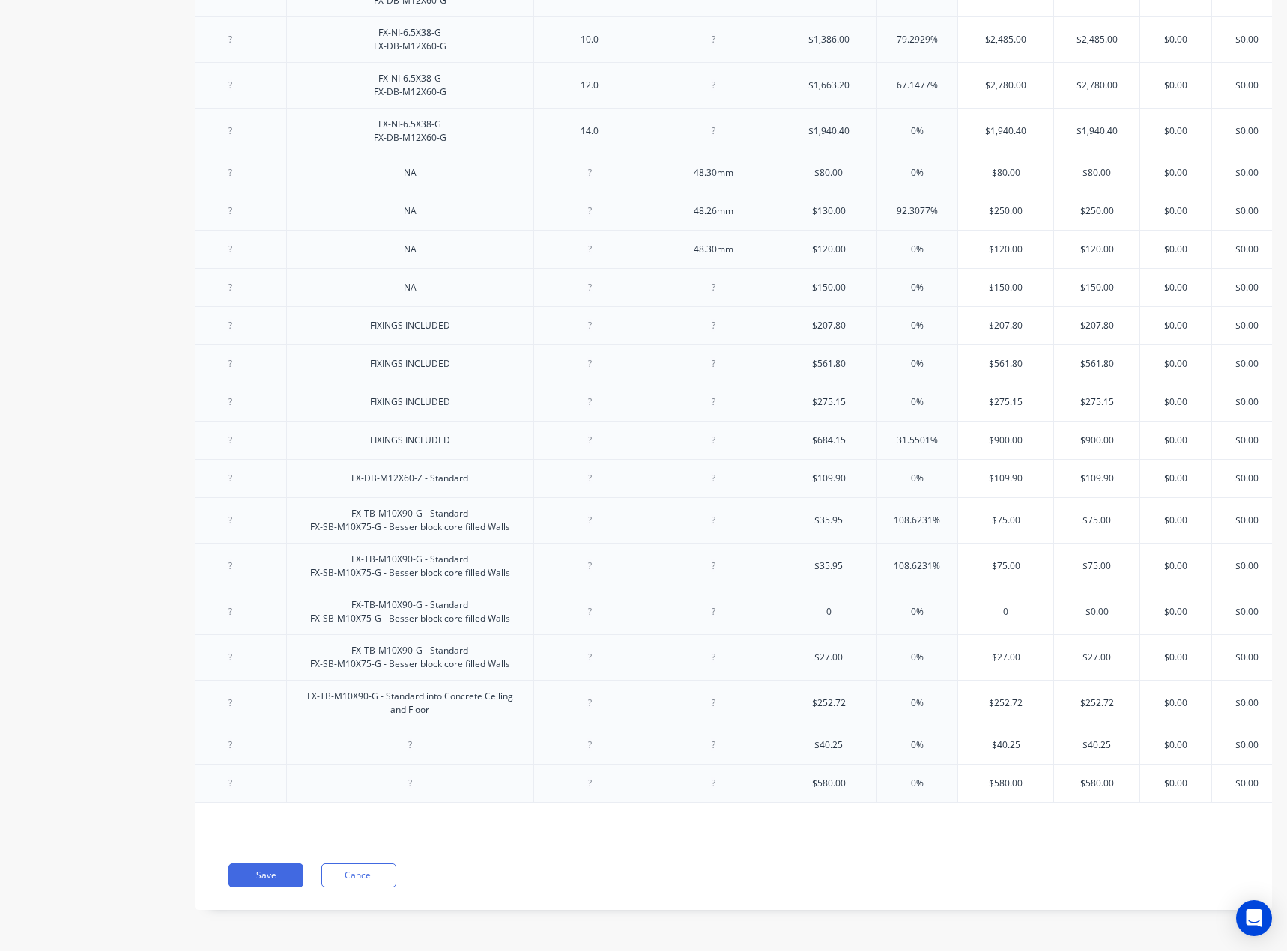
type input "$35.95"
click at [839, 559] on input "$35.95" at bounding box center [828, 565] width 95 height 13
type input "0"
click at [828, 605] on input "0" at bounding box center [828, 611] width 95 height 13
click at [826, 639] on div "$27.00" at bounding box center [828, 657] width 95 height 37
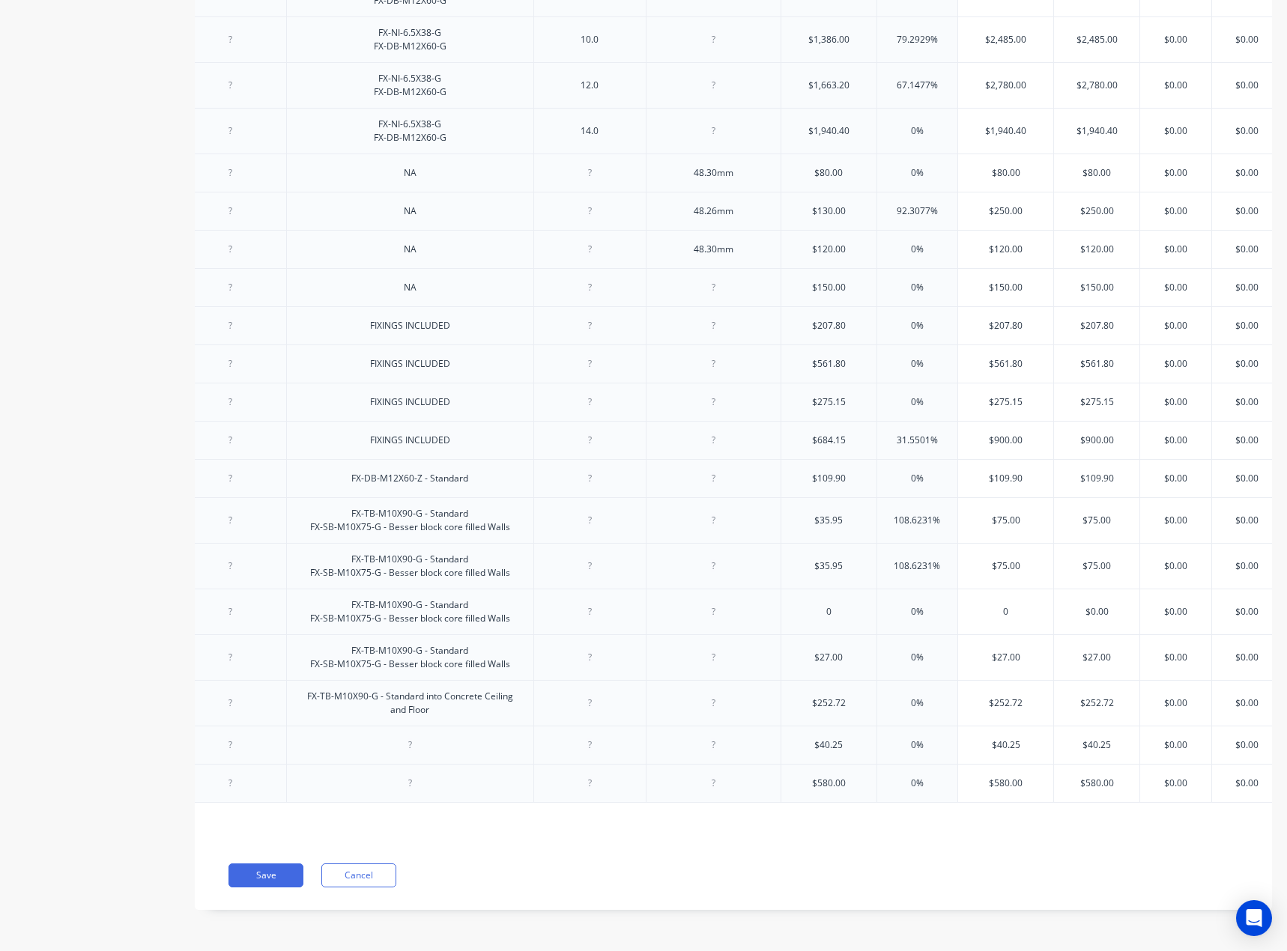
type input "$27.00"
type input "$252.72"
click at [833, 696] on input "$252.72" at bounding box center [828, 702] width 95 height 13
type input "$40.25"
click at [823, 738] on input "$40.25" at bounding box center [828, 744] width 95 height 13
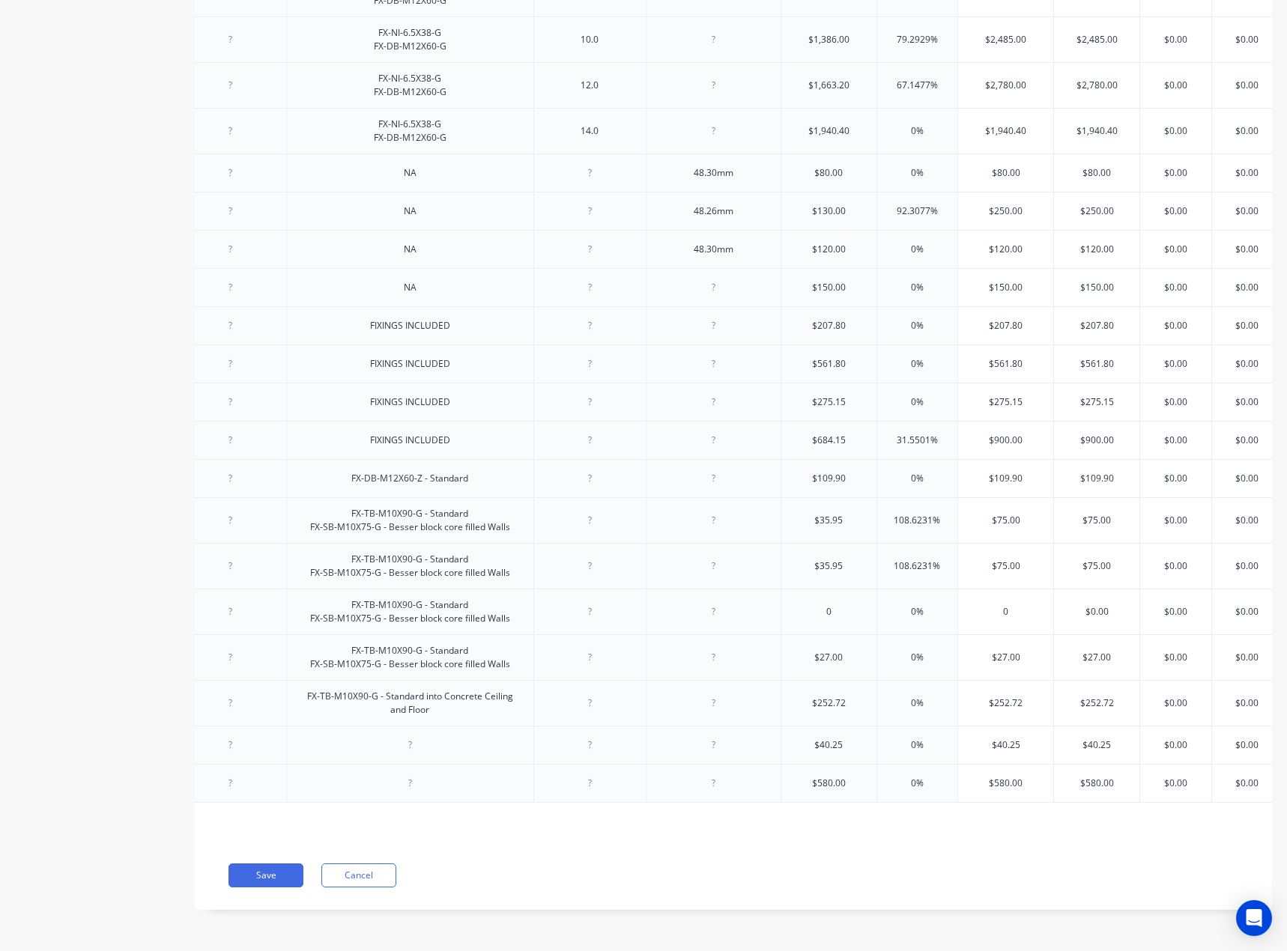
type input "$580.00"
click at [829, 777] on input "$580.00" at bounding box center [828, 783] width 95 height 13
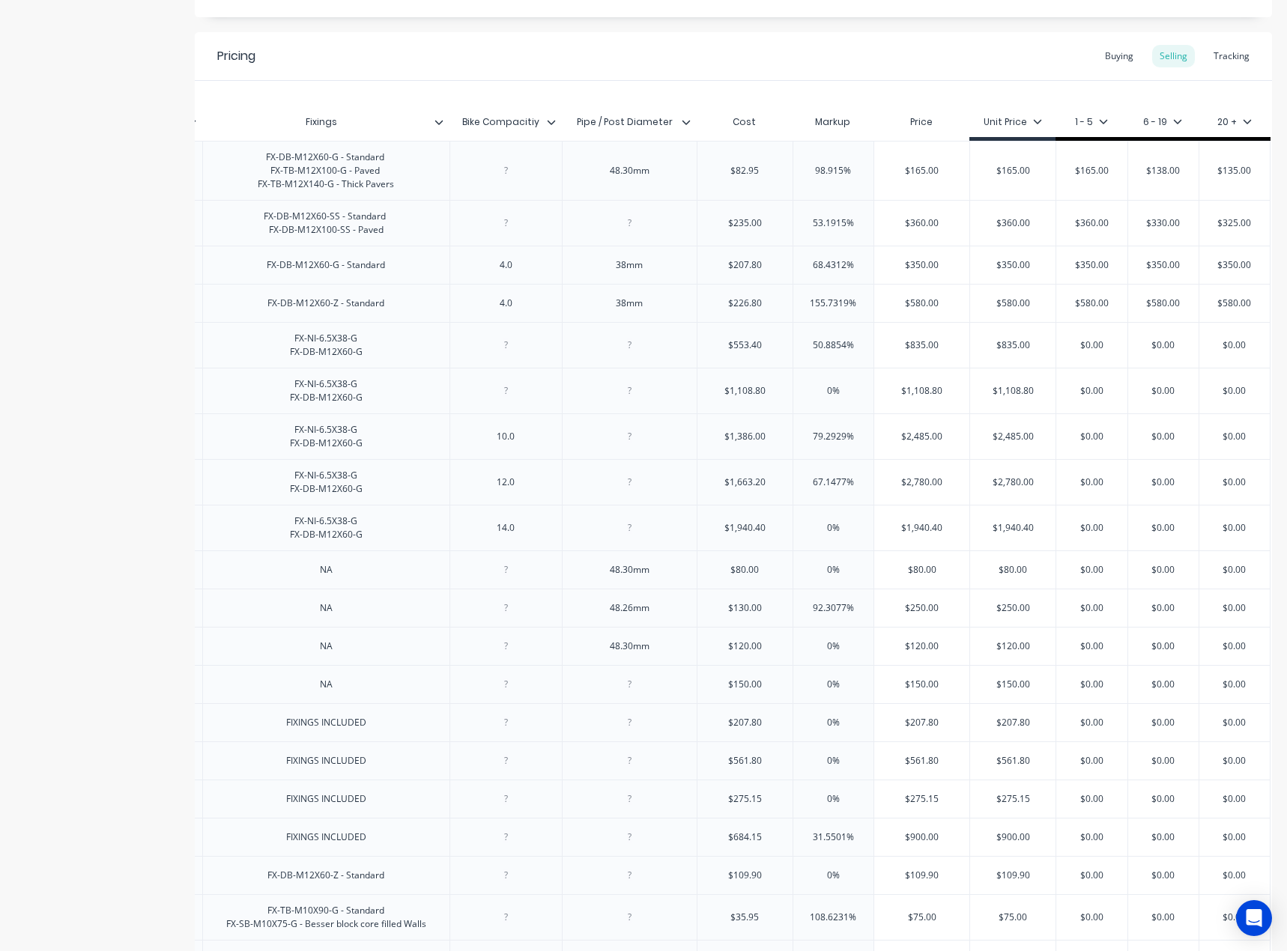
scroll to position [896, 0]
click at [915, 351] on input "$835.00" at bounding box center [921, 344] width 95 height 13
paste input "95"
type input "$895"
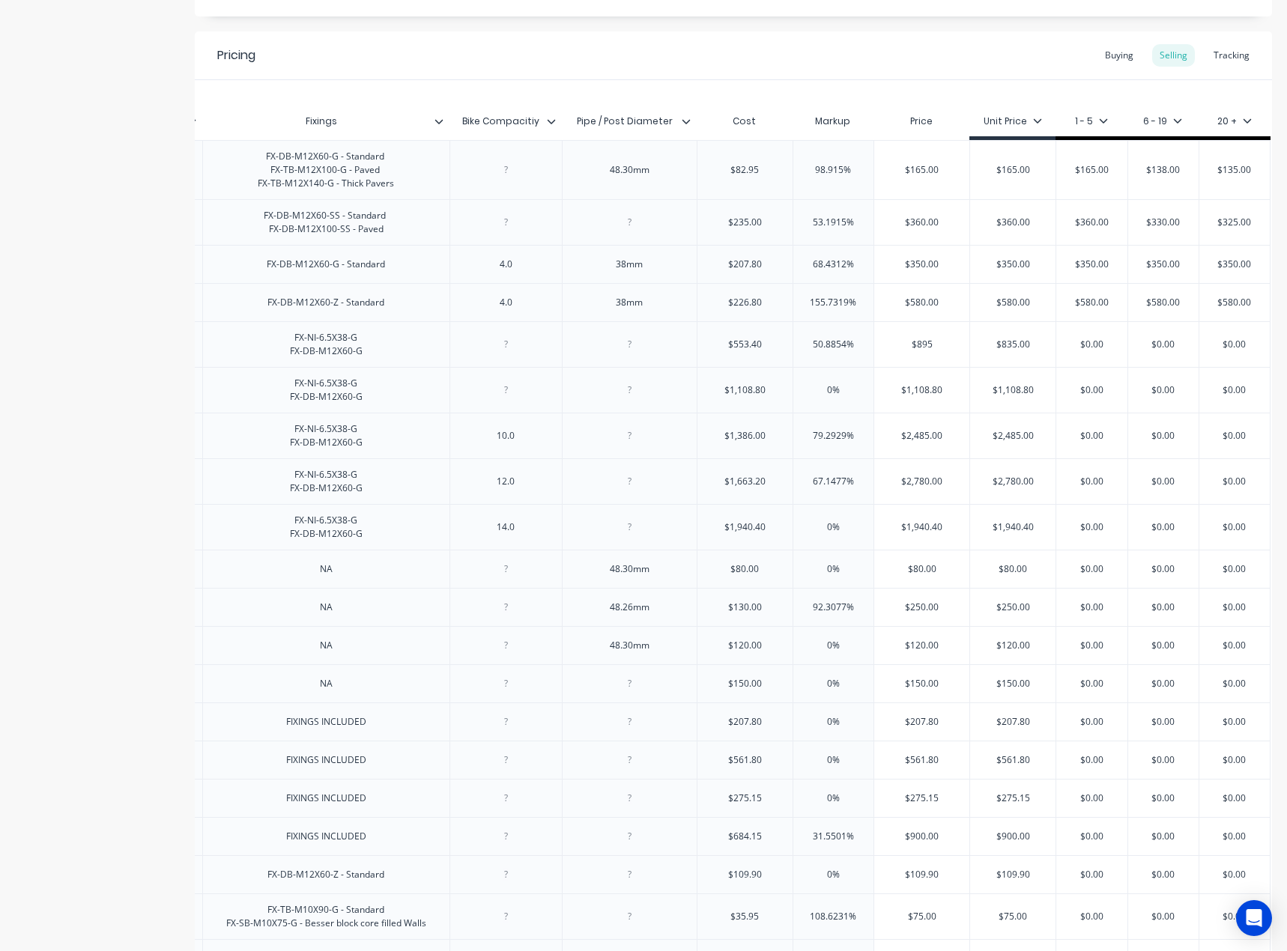
type textarea "x"
type input "$895"
click at [997, 351] on input "$835.00" at bounding box center [1012, 344] width 85 height 13
paste input "95"
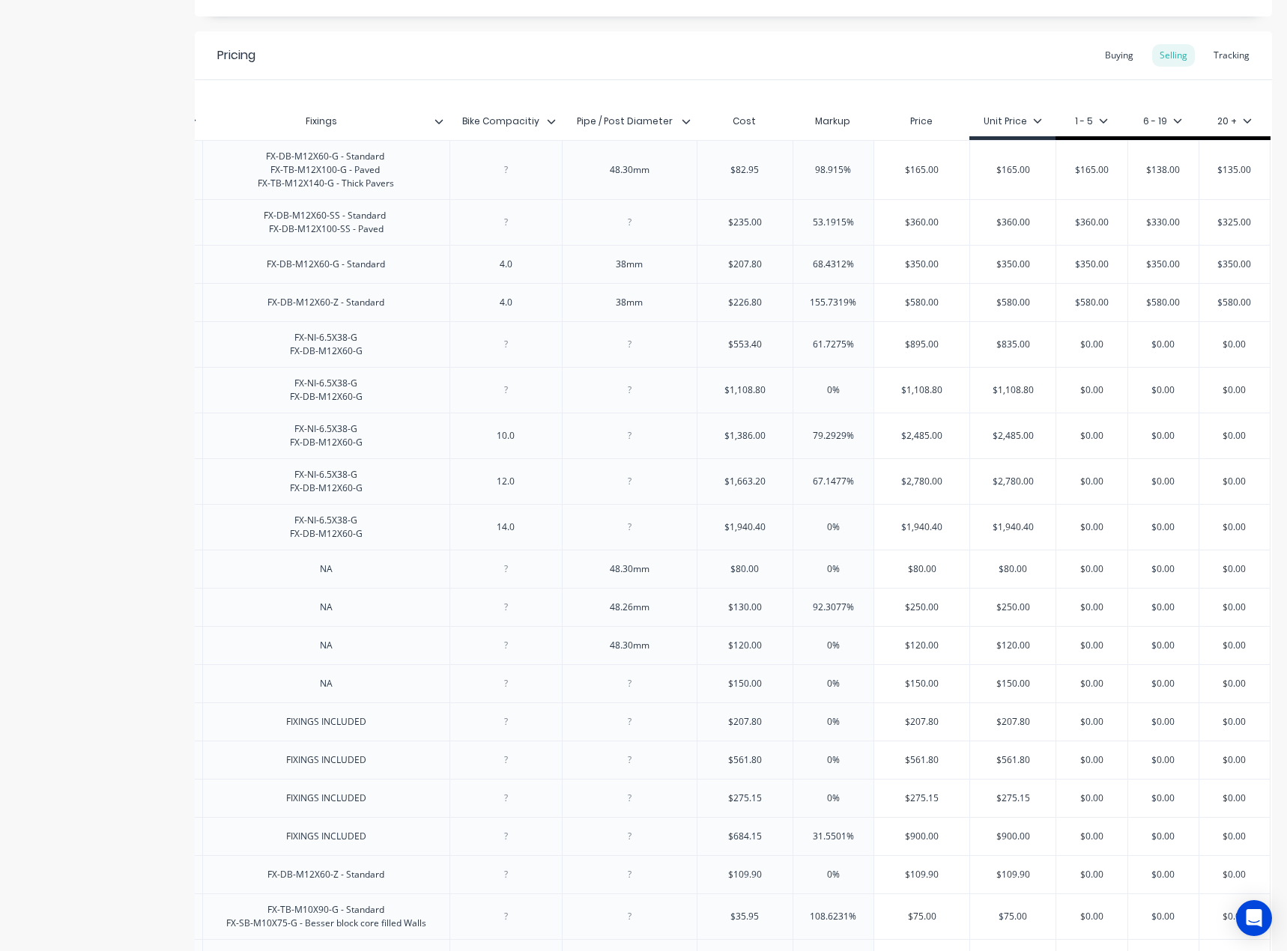
type input "$895"
type textarea "x"
type input "$895.00"
click at [981, 351] on input "$895.00" at bounding box center [1012, 344] width 85 height 13
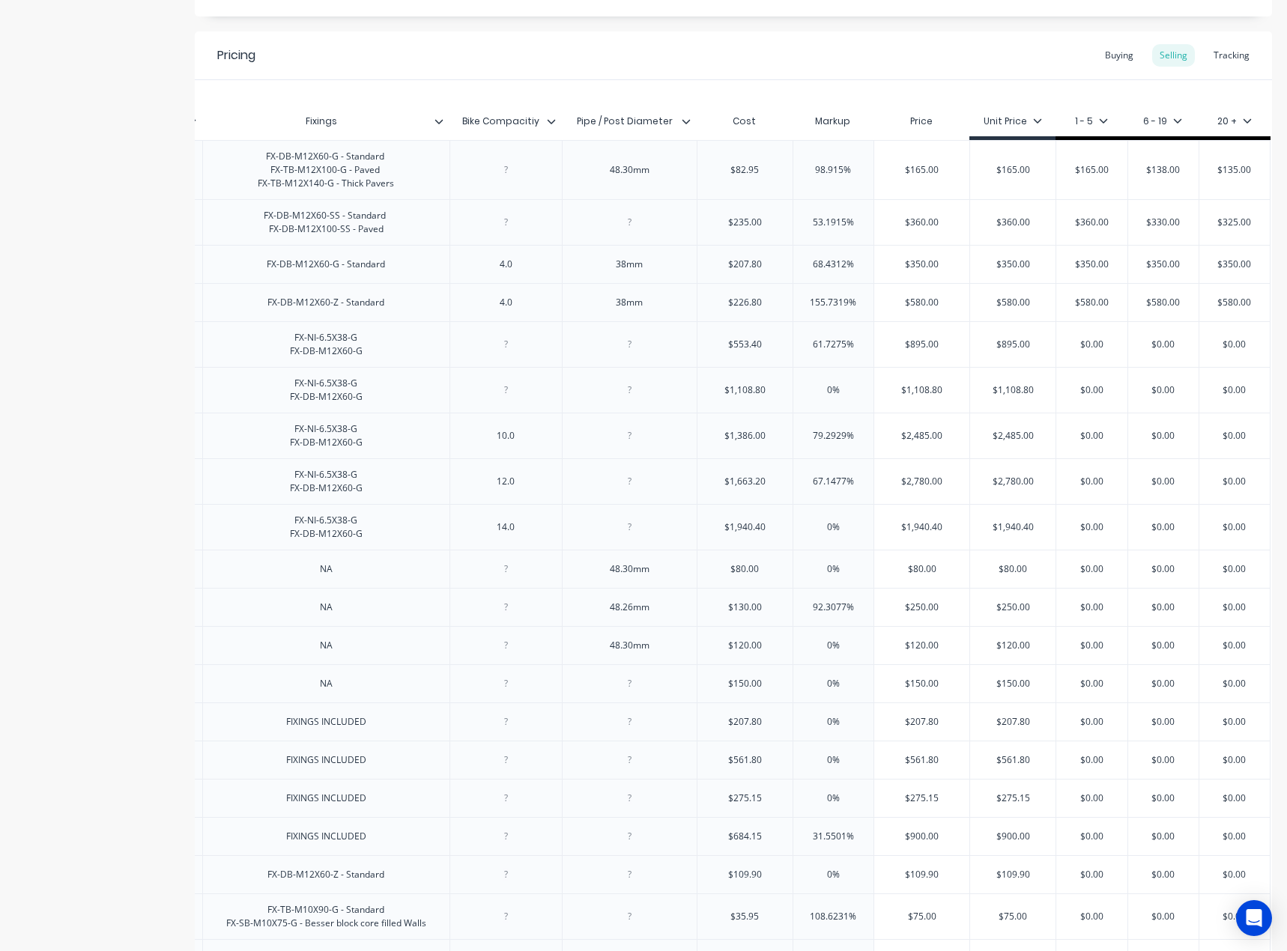
click at [1005, 351] on input "$895.00" at bounding box center [1012, 344] width 85 height 13
click at [1069, 351] on input "$0.00" at bounding box center [1091, 344] width 75 height 13
paste input "895"
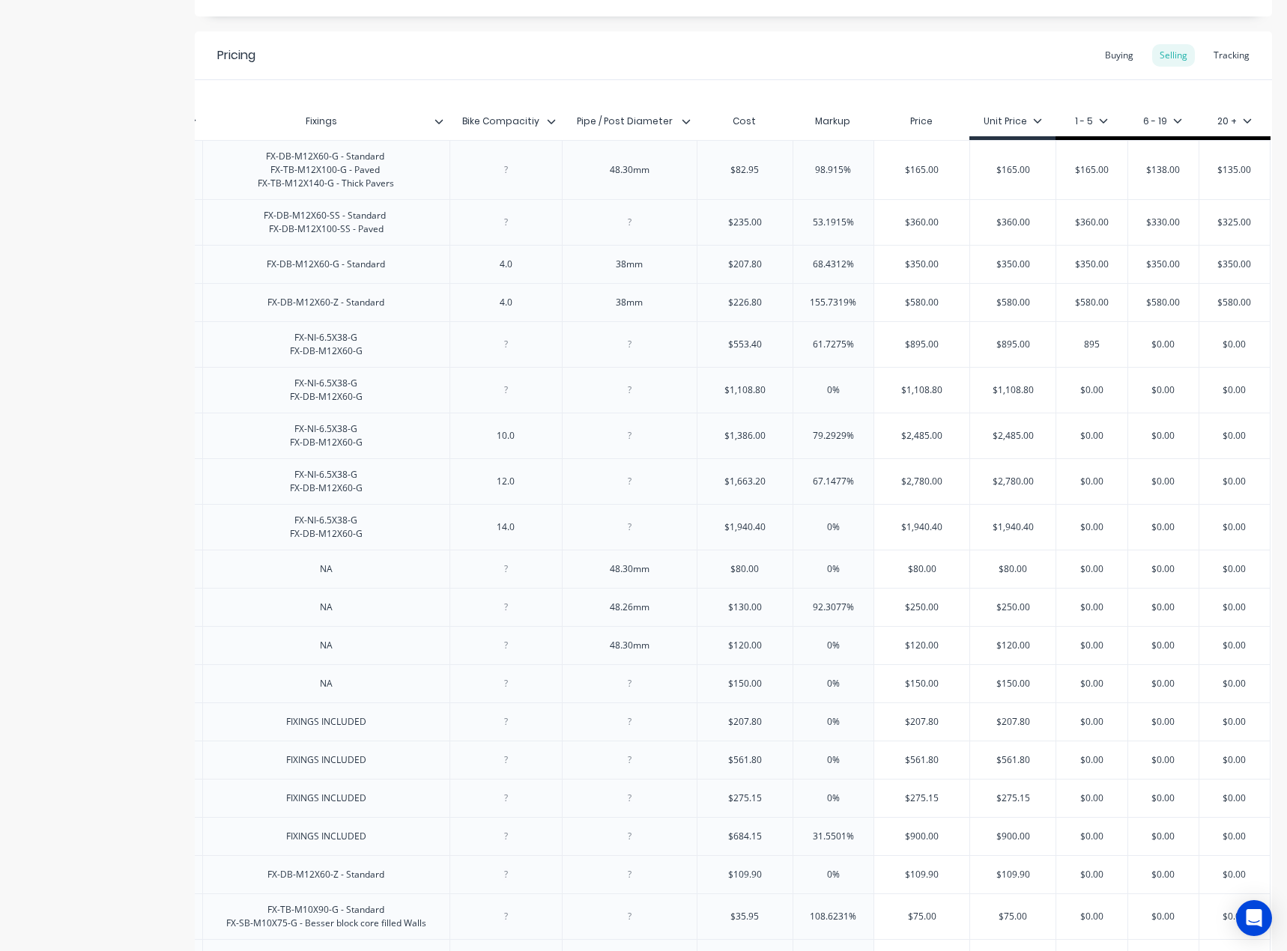
type input "895"
type textarea "x"
click at [1146, 351] on input "$0.00" at bounding box center [1163, 344] width 75 height 13
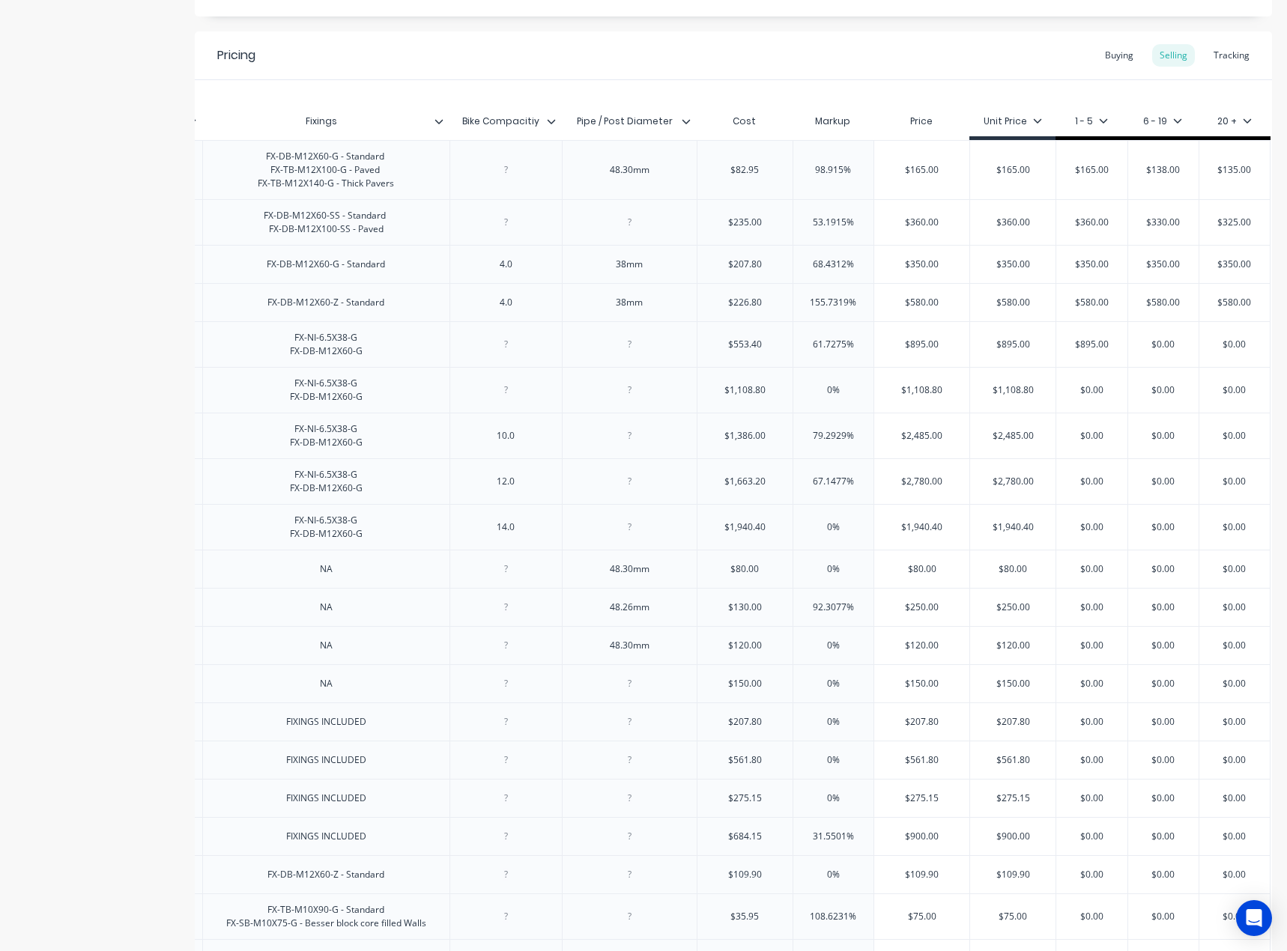
paste input "895"
type input "895"
type textarea "x"
type input "895"
click at [1222, 351] on input "$0.00" at bounding box center [1234, 344] width 75 height 13
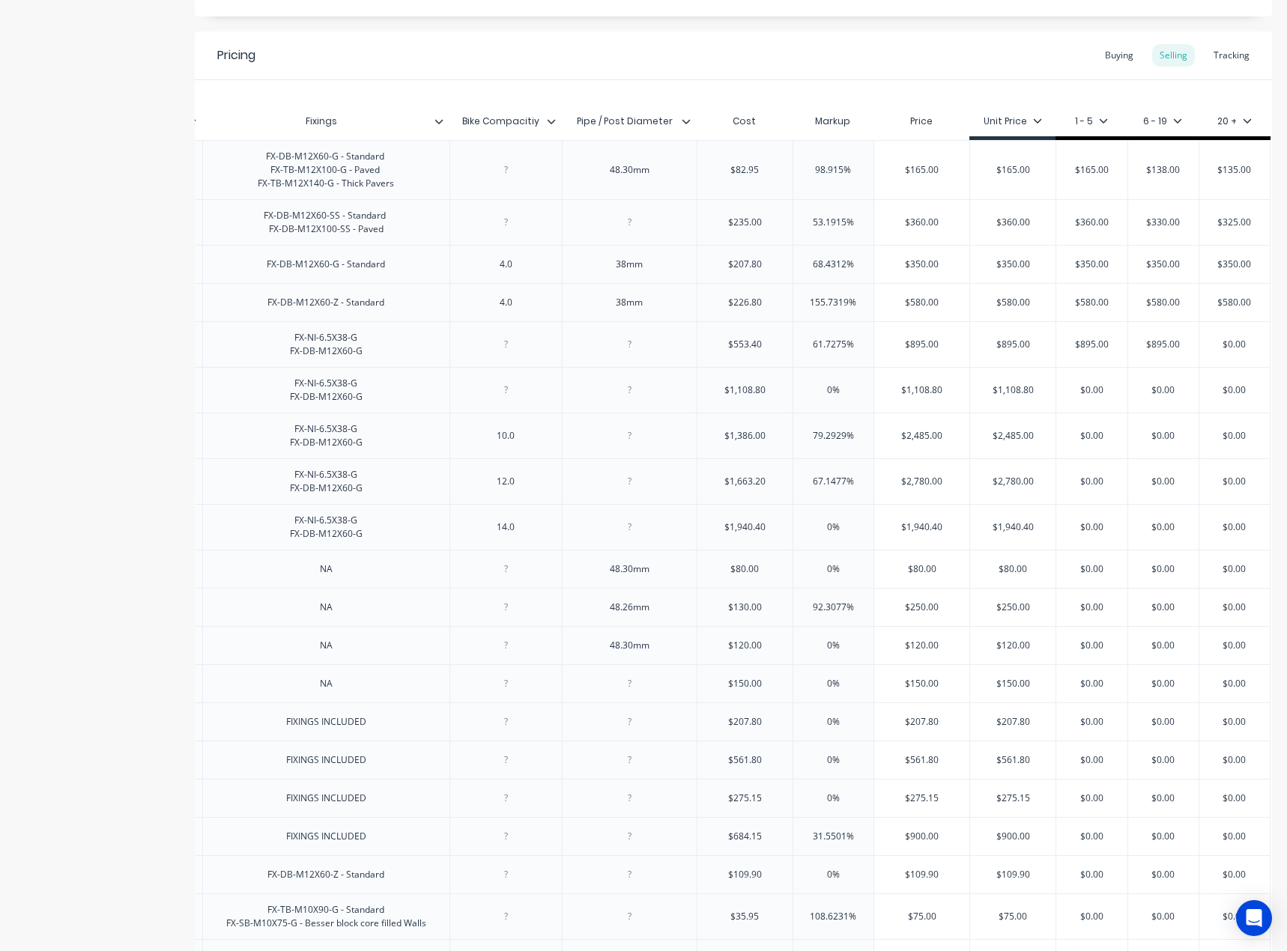
click at [1222, 351] on input "$0.00" at bounding box center [1234, 344] width 75 height 13
paste input "895"
type input "$895"
type textarea "x"
type input "$895"
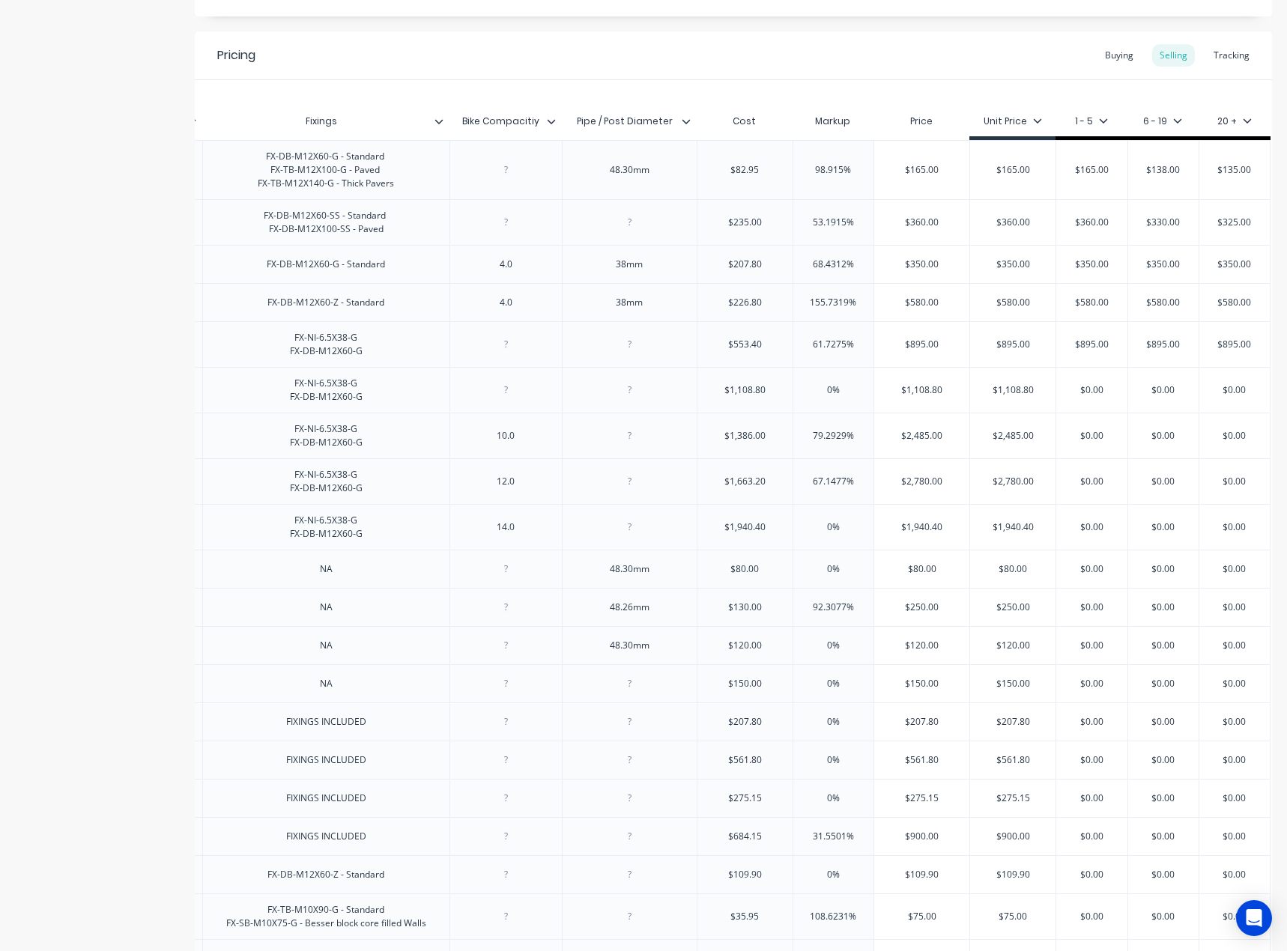
click at [902, 397] on input "$1,108.80" at bounding box center [921, 389] width 95 height 13
click at [920, 397] on input "$1,108.80" at bounding box center [921, 389] width 95 height 13
paste input "180"
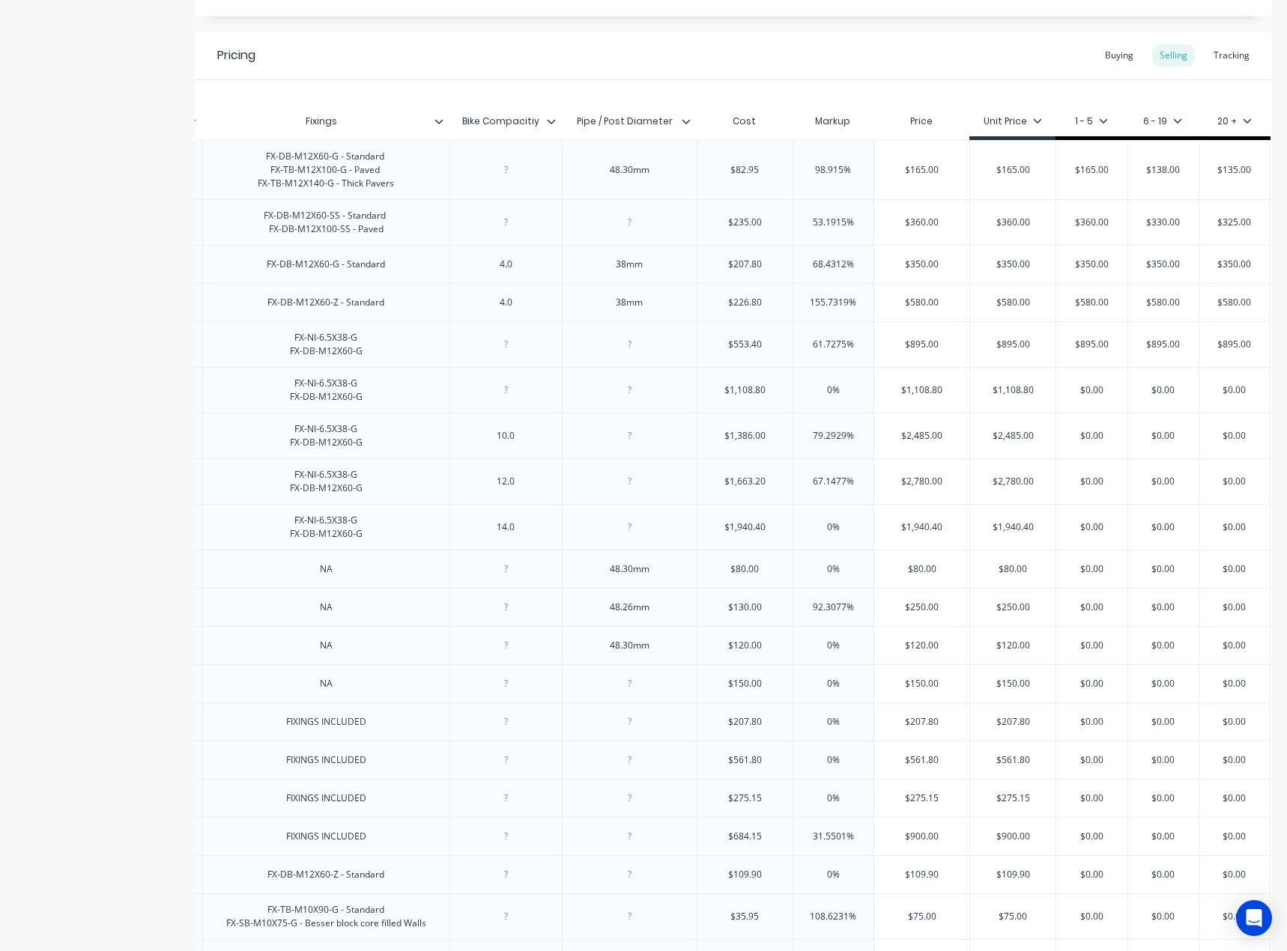
type input "1800"
type textarea "x"
click at [979, 397] on input "$1,108.80" at bounding box center [1012, 389] width 85 height 13
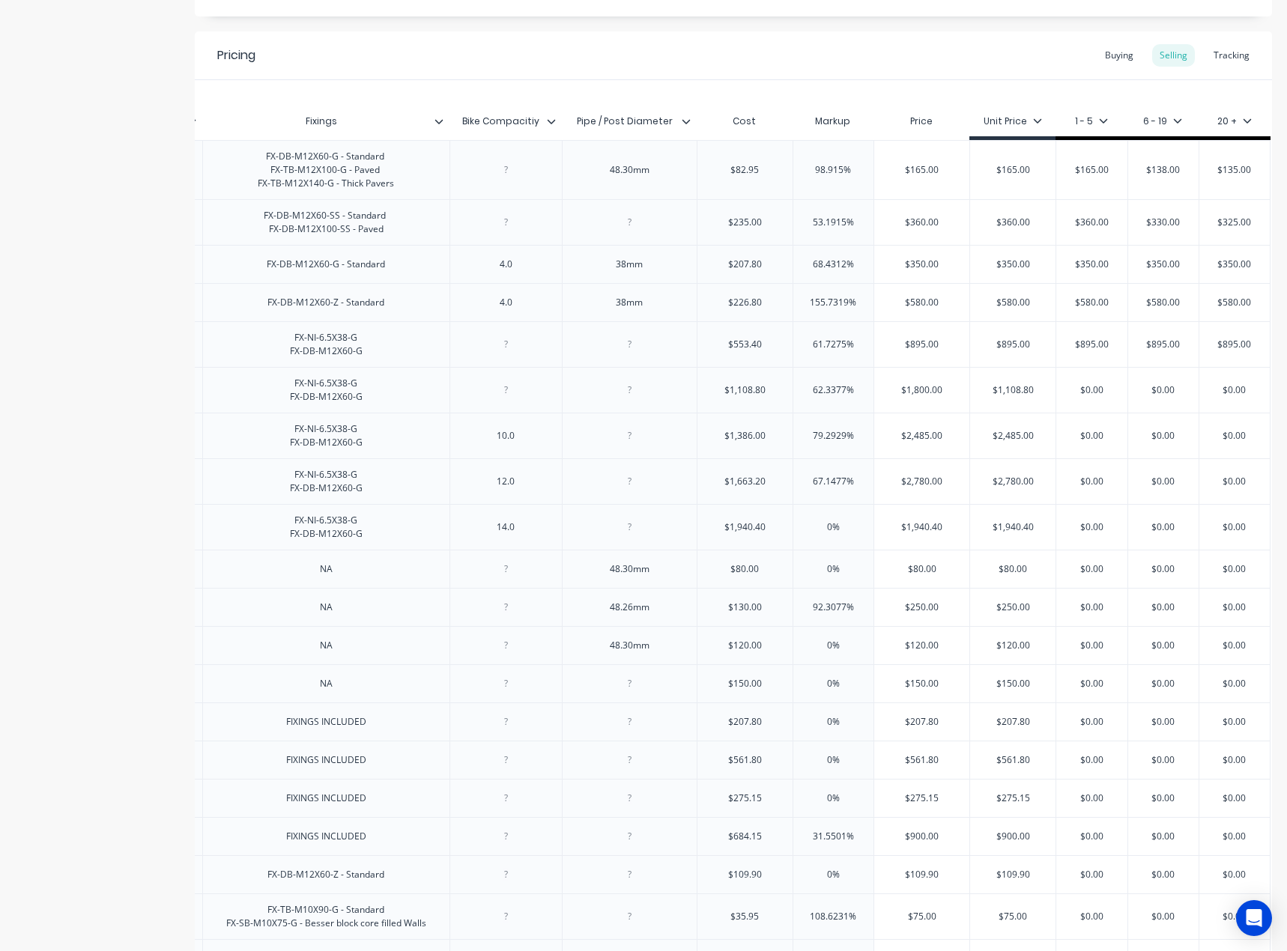
paste input "180"
click at [1078, 397] on input "$0.00" at bounding box center [1091, 389] width 75 height 13
paste input "18"
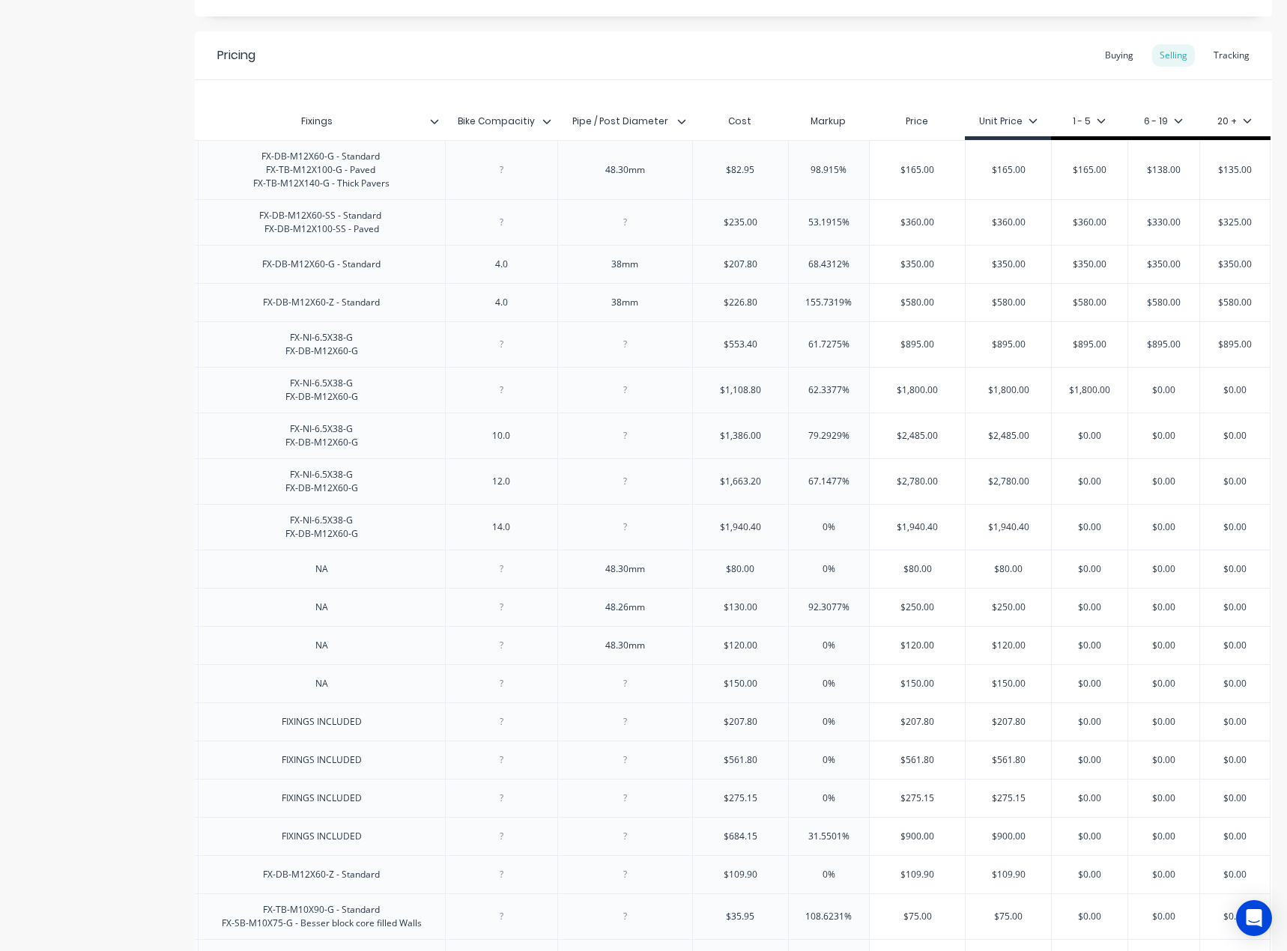
click at [1157, 397] on input "$0.00" at bounding box center [1163, 389] width 75 height 13
paste input "18"
click at [1233, 397] on input "$0.00" at bounding box center [1234, 389] width 75 height 13
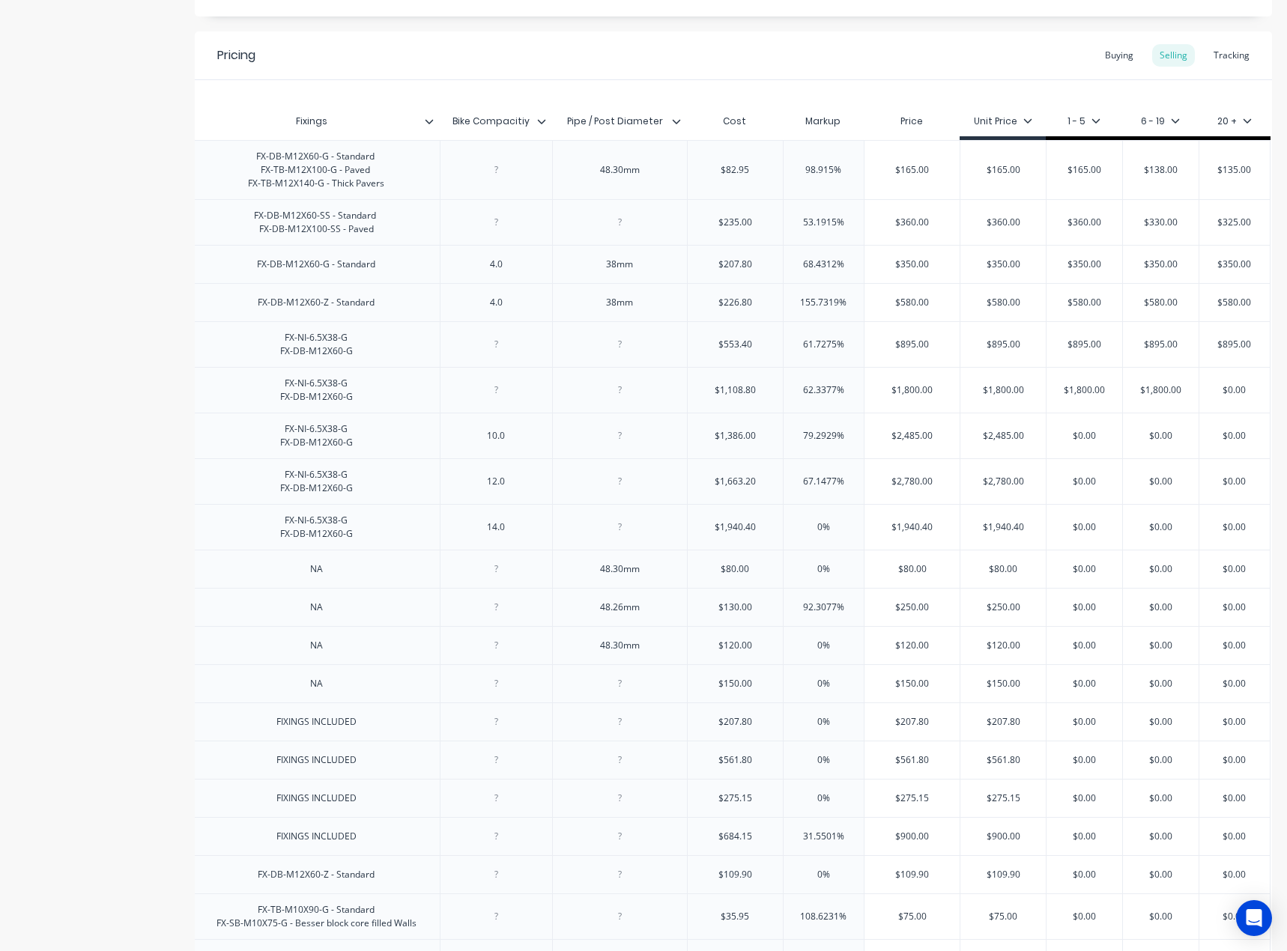
click at [1233, 397] on input "$0.00" at bounding box center [1234, 389] width 75 height 13
paste input "18"
click at [925, 443] on input "$2,485.00" at bounding box center [910, 435] width 95 height 13
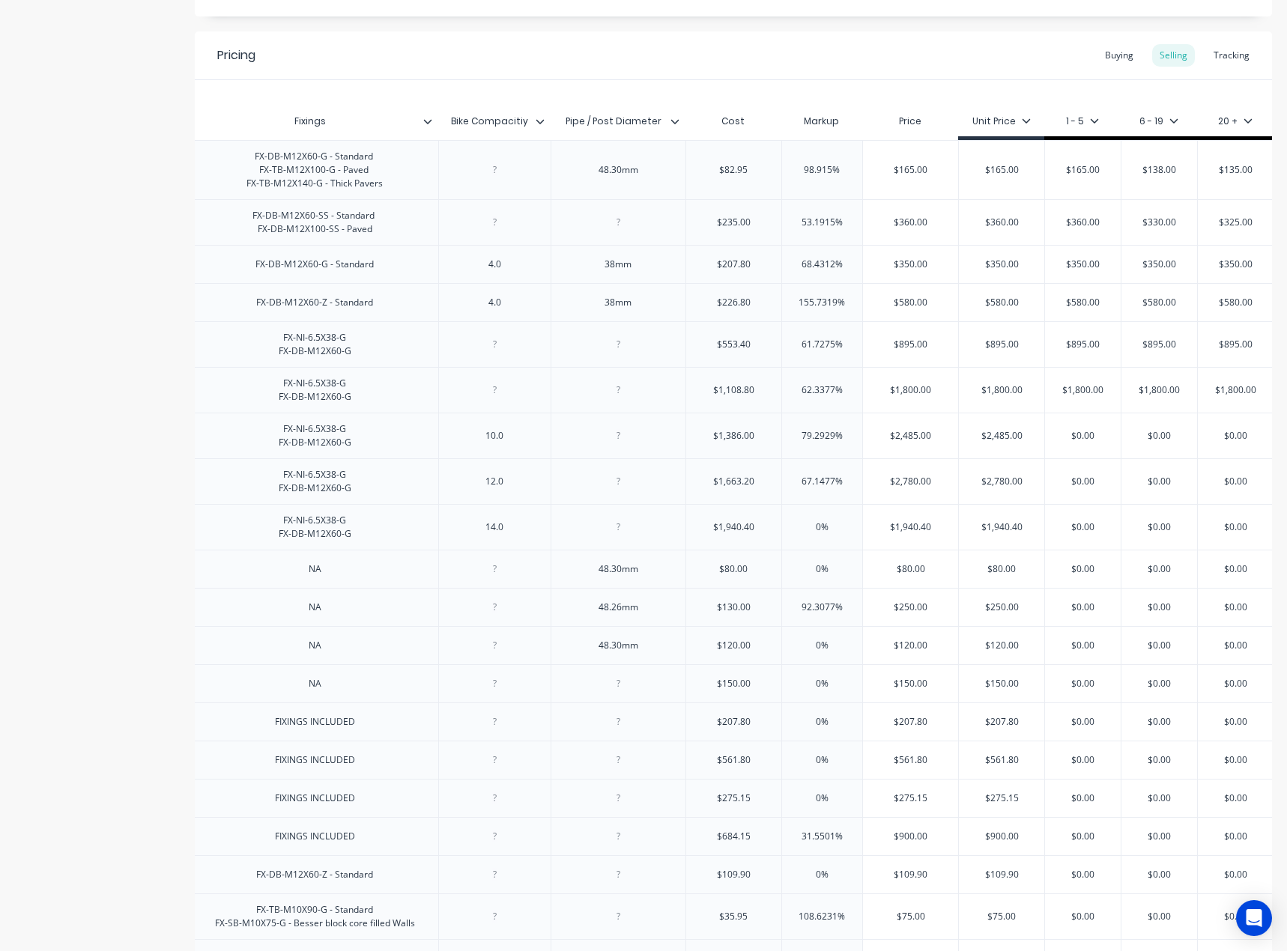
click at [925, 443] on input "$2,485.00" at bounding box center [910, 435] width 95 height 13
paste input "225"
click at [1013, 443] on input "$2,485.00" at bounding box center [1001, 435] width 85 height 13
paste input "25"
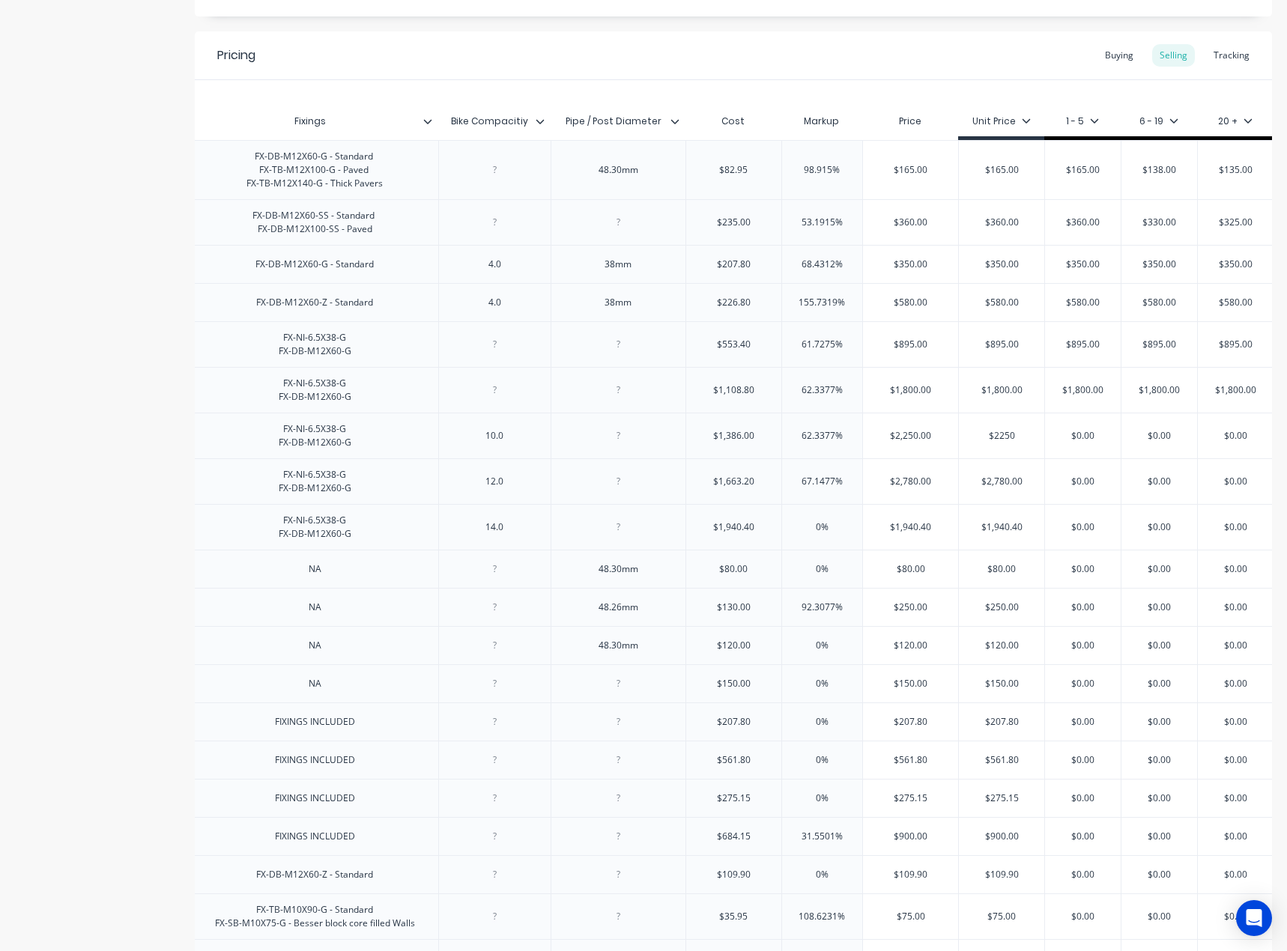
click at [1078, 443] on input "$0.00" at bounding box center [1083, 435] width 76 height 13
paste input "225"
click at [1164, 443] on input "$0.00" at bounding box center [1159, 435] width 76 height 13
paste input "225"
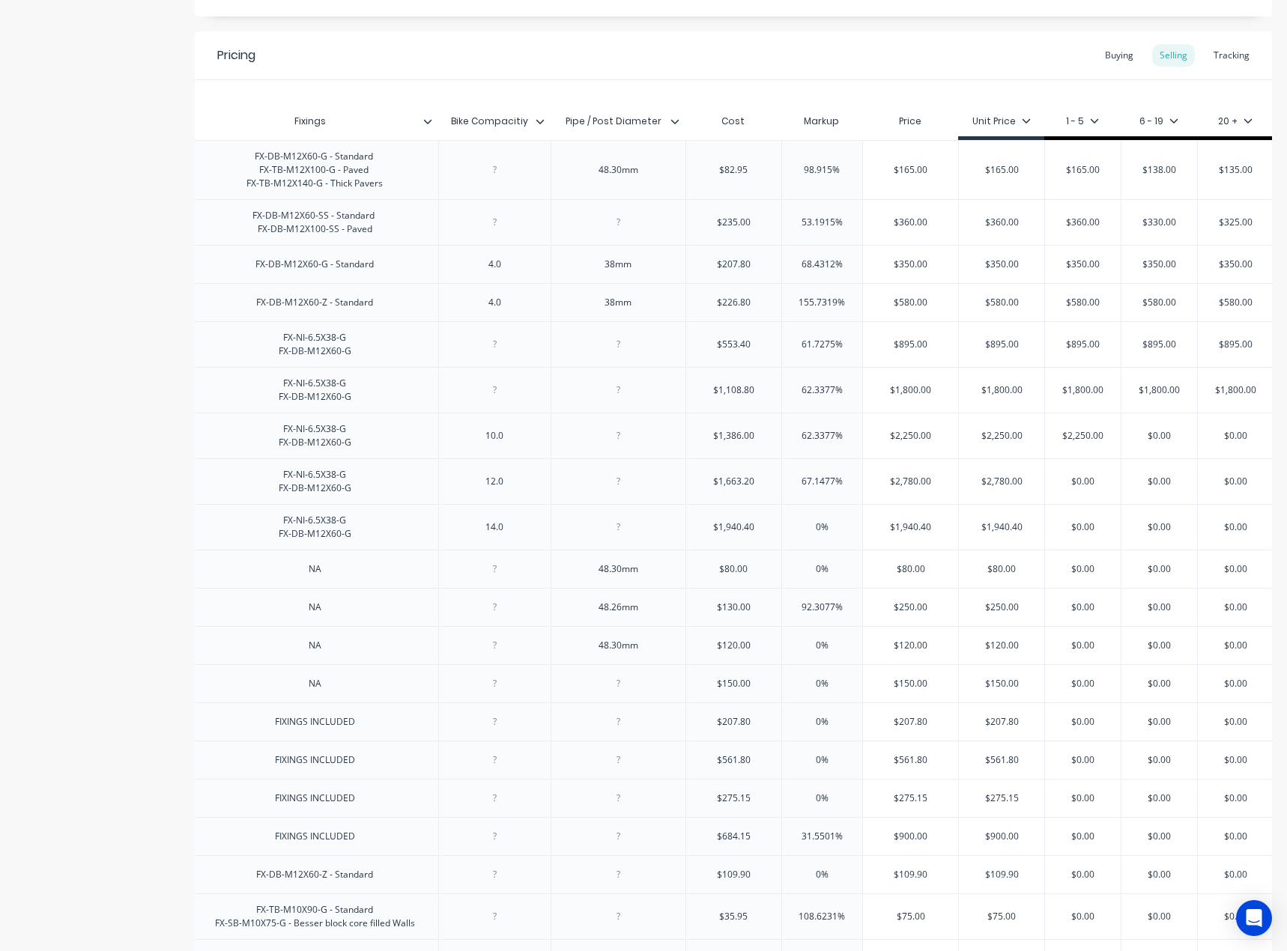
click at [1164, 443] on input "$0.00" at bounding box center [1159, 435] width 76 height 13
click at [1242, 443] on input "$0.00" at bounding box center [1234, 435] width 75 height 13
paste input "225"
click at [938, 488] on input "$2,780.00" at bounding box center [910, 481] width 95 height 13
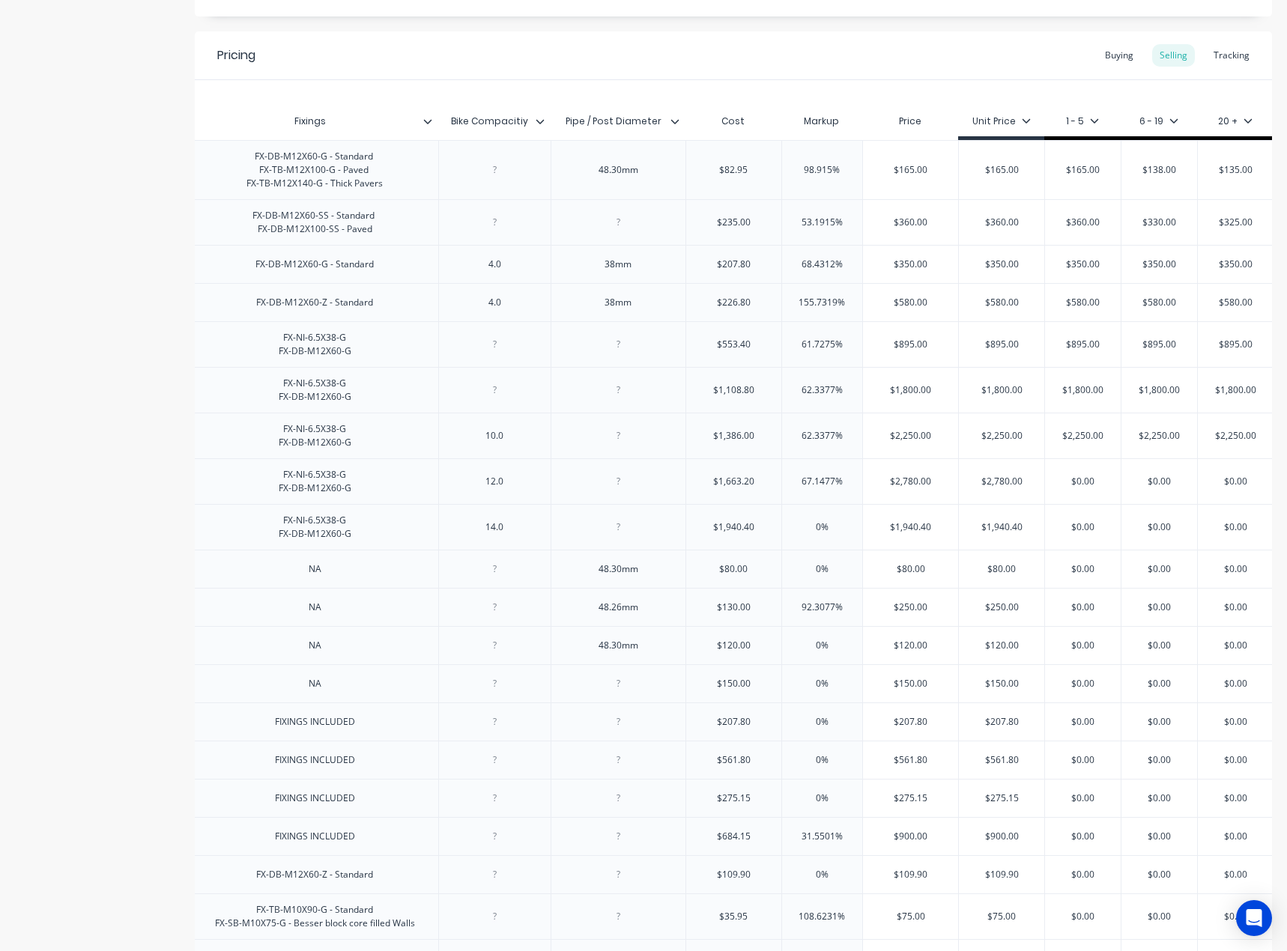
click at [927, 488] on input "$2,780.00" at bounding box center [910, 481] width 95 height 13
paste input "27"
click at [1006, 488] on input "text" at bounding box center [1001, 481] width 85 height 13
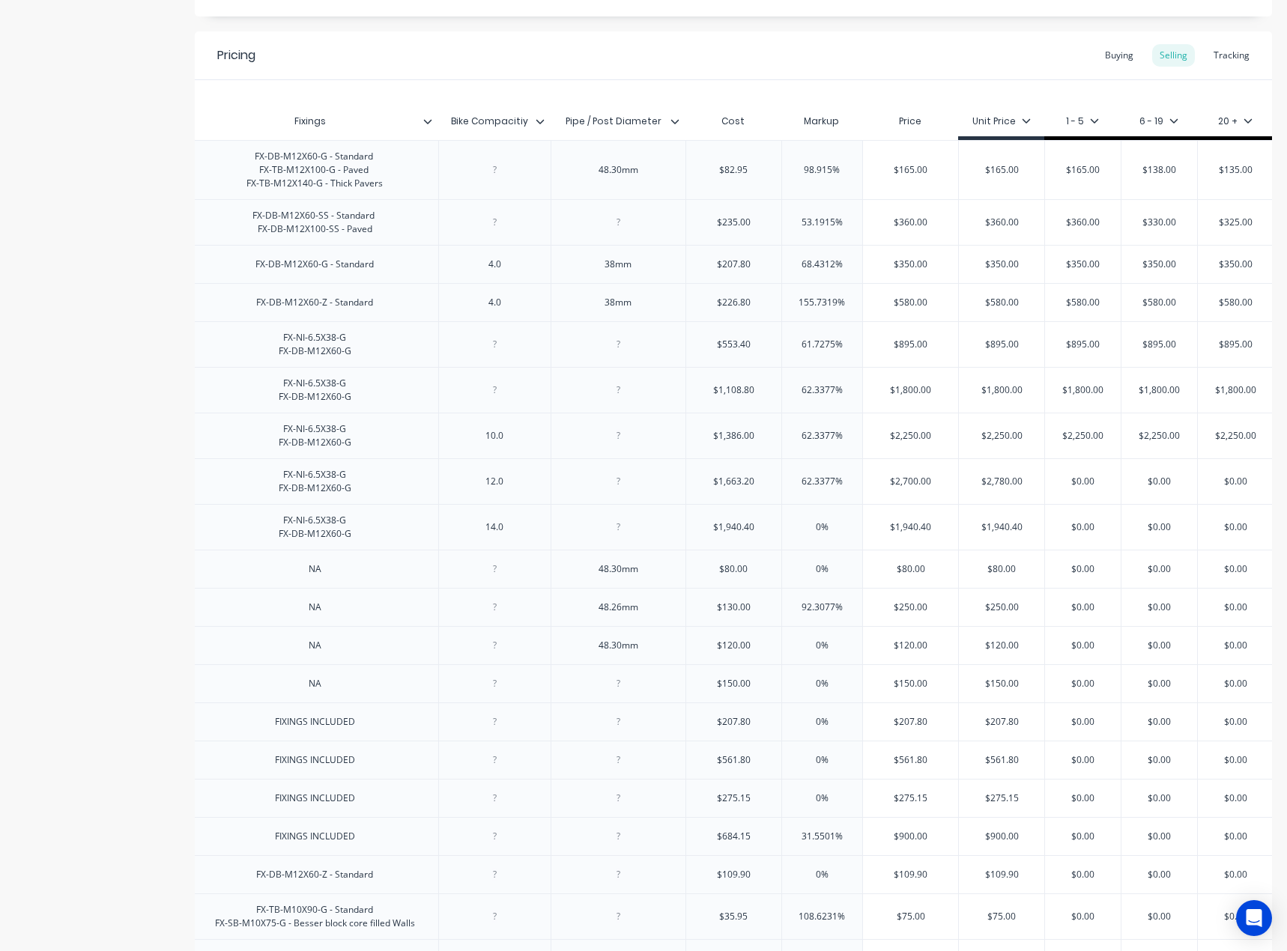
click at [1006, 488] on input "$2,780.00" at bounding box center [1001, 481] width 85 height 13
paste input "7"
click at [1075, 488] on input "text" at bounding box center [1083, 481] width 76 height 13
click at [1075, 488] on input "$0.00" at bounding box center [1083, 481] width 76 height 13
paste input "27"
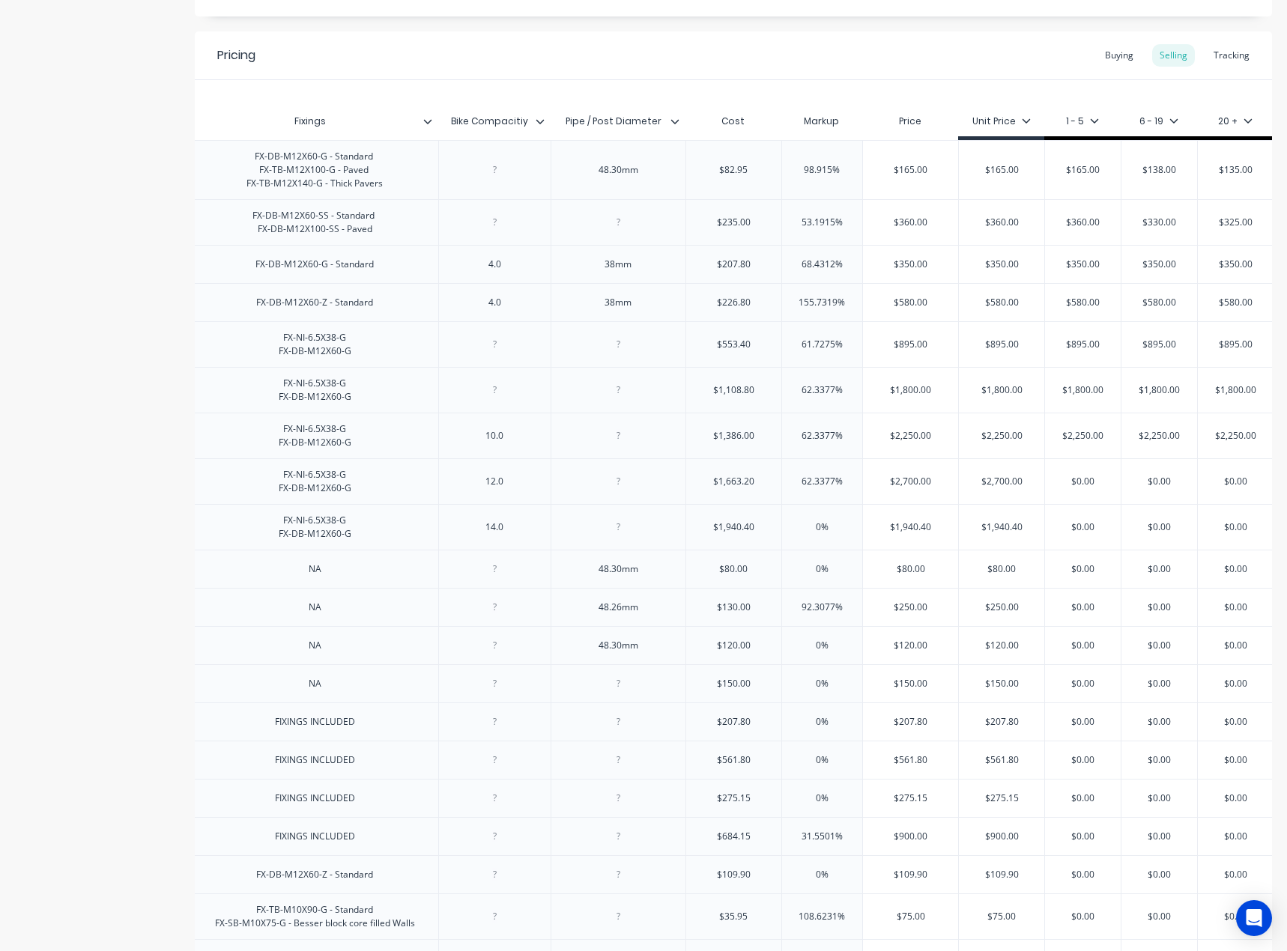
click at [1075, 488] on input "$0.00" at bounding box center [1083, 481] width 76 height 13
click at [1138, 488] on input "$0.00" at bounding box center [1159, 481] width 76 height 13
paste input "27"
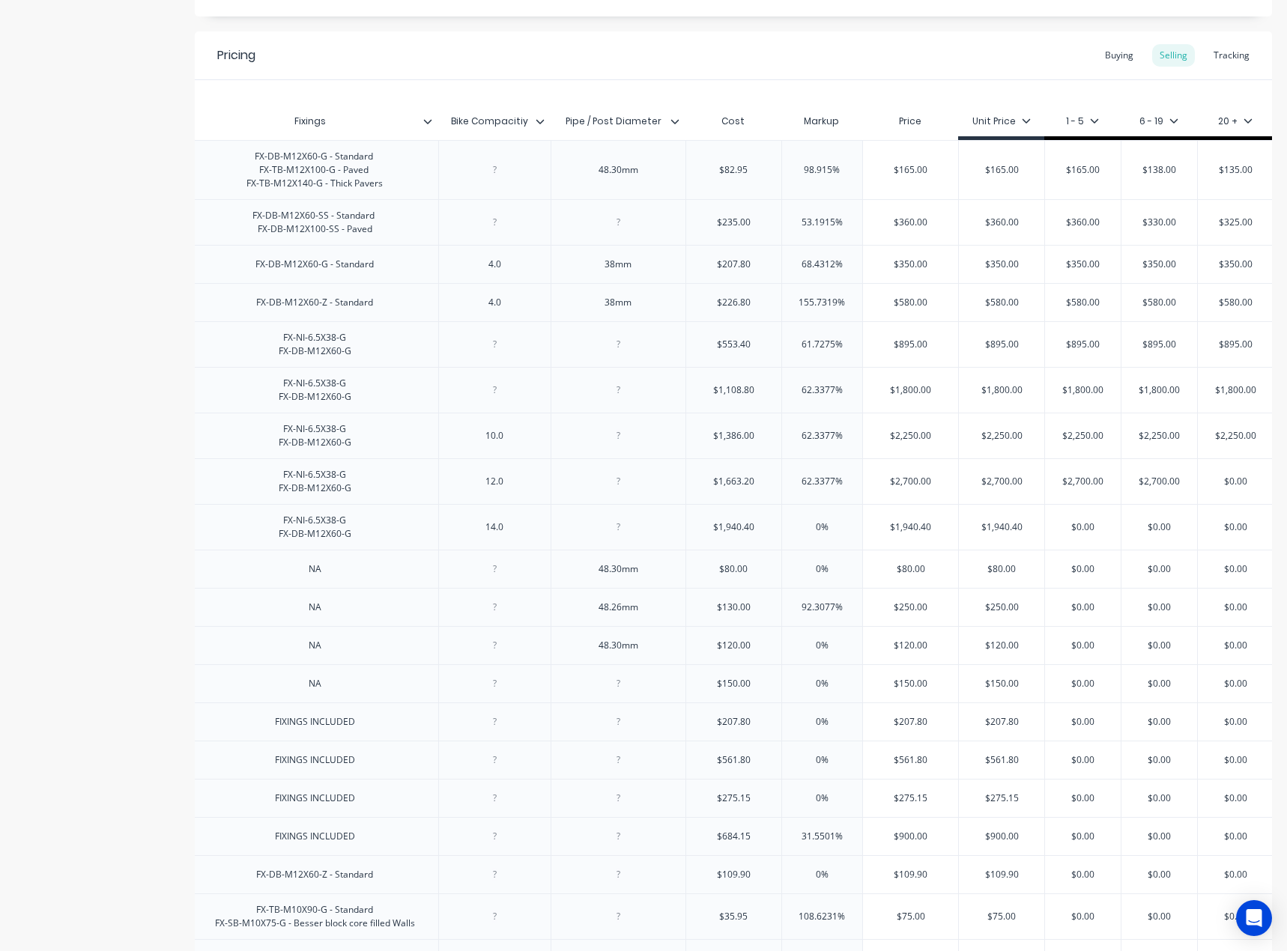
click at [1227, 488] on input "$0.00" at bounding box center [1234, 481] width 75 height 13
paste input "27"
click at [1251, 488] on input "$2,700.00" at bounding box center [1234, 481] width 75 height 13
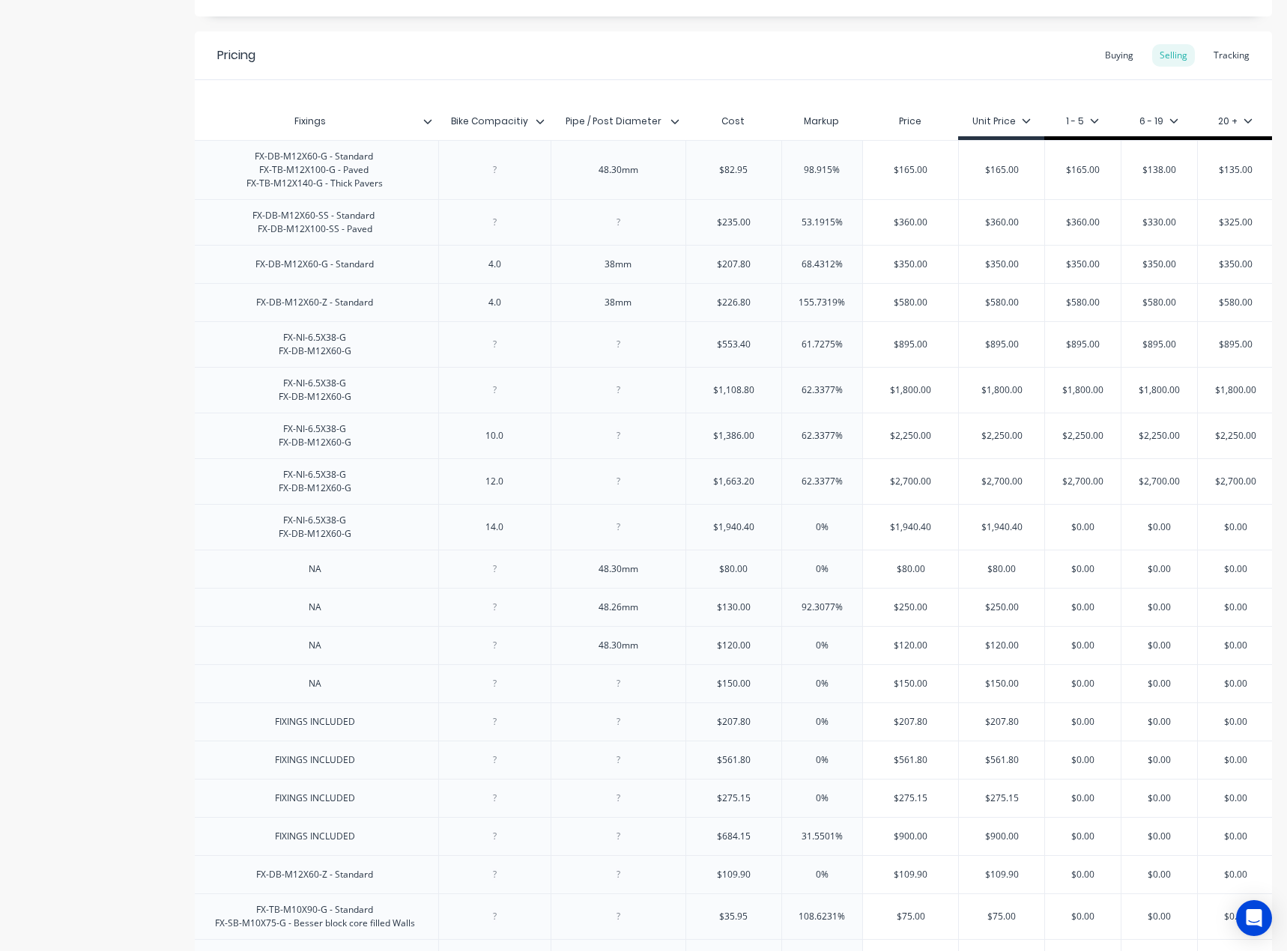
click at [1251, 488] on input "$2,700.00" at bounding box center [1234, 481] width 75 height 13
paste input "65"
click at [1242, 443] on input "$2,250.00" at bounding box center [1234, 435] width 75 height 13
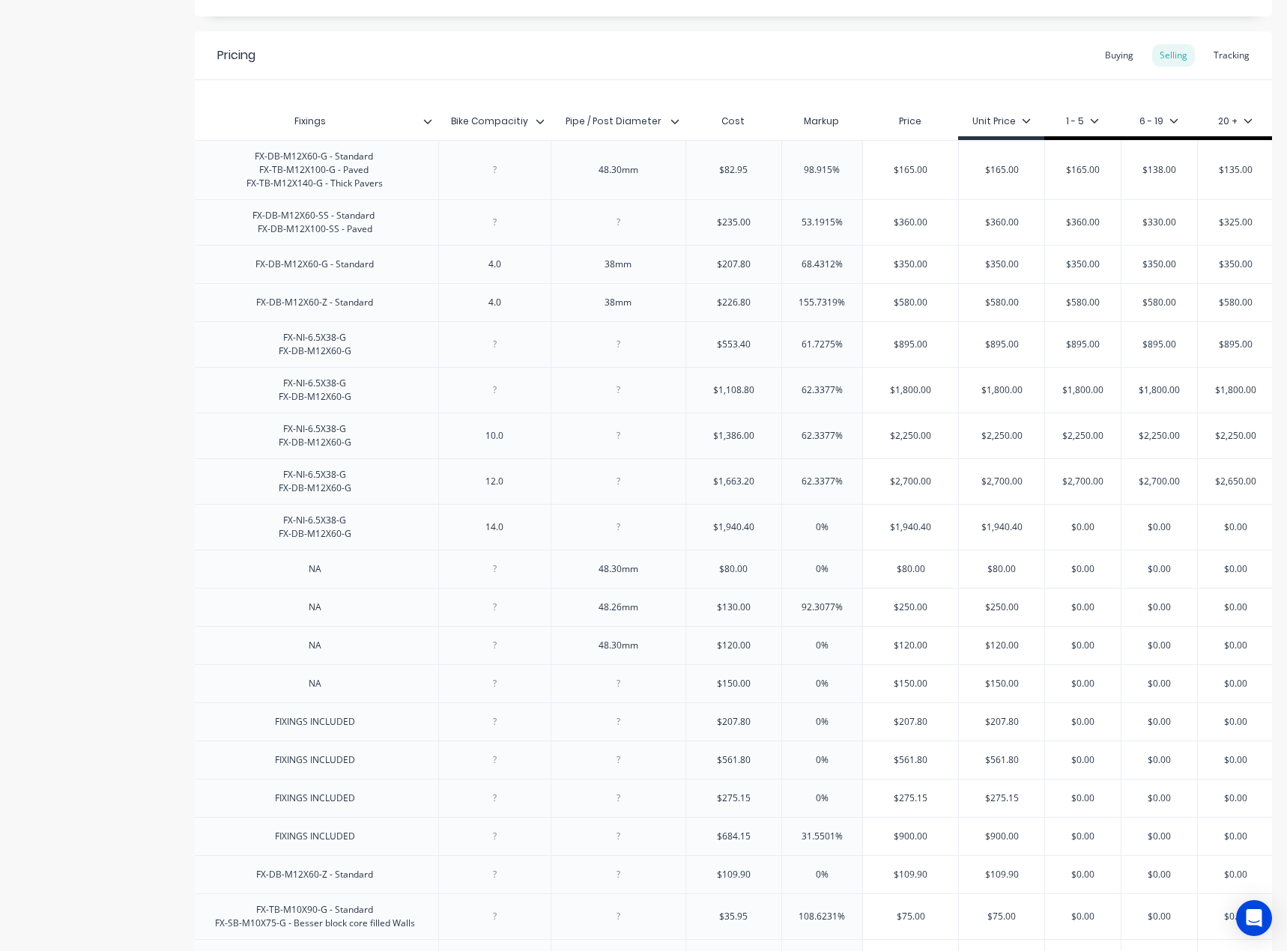
click at [1242, 443] on input "$2,250.00" at bounding box center [1234, 435] width 75 height 13
paste input "0"
click at [1233, 488] on input "$2,650.00" at bounding box center [1234, 481] width 75 height 13
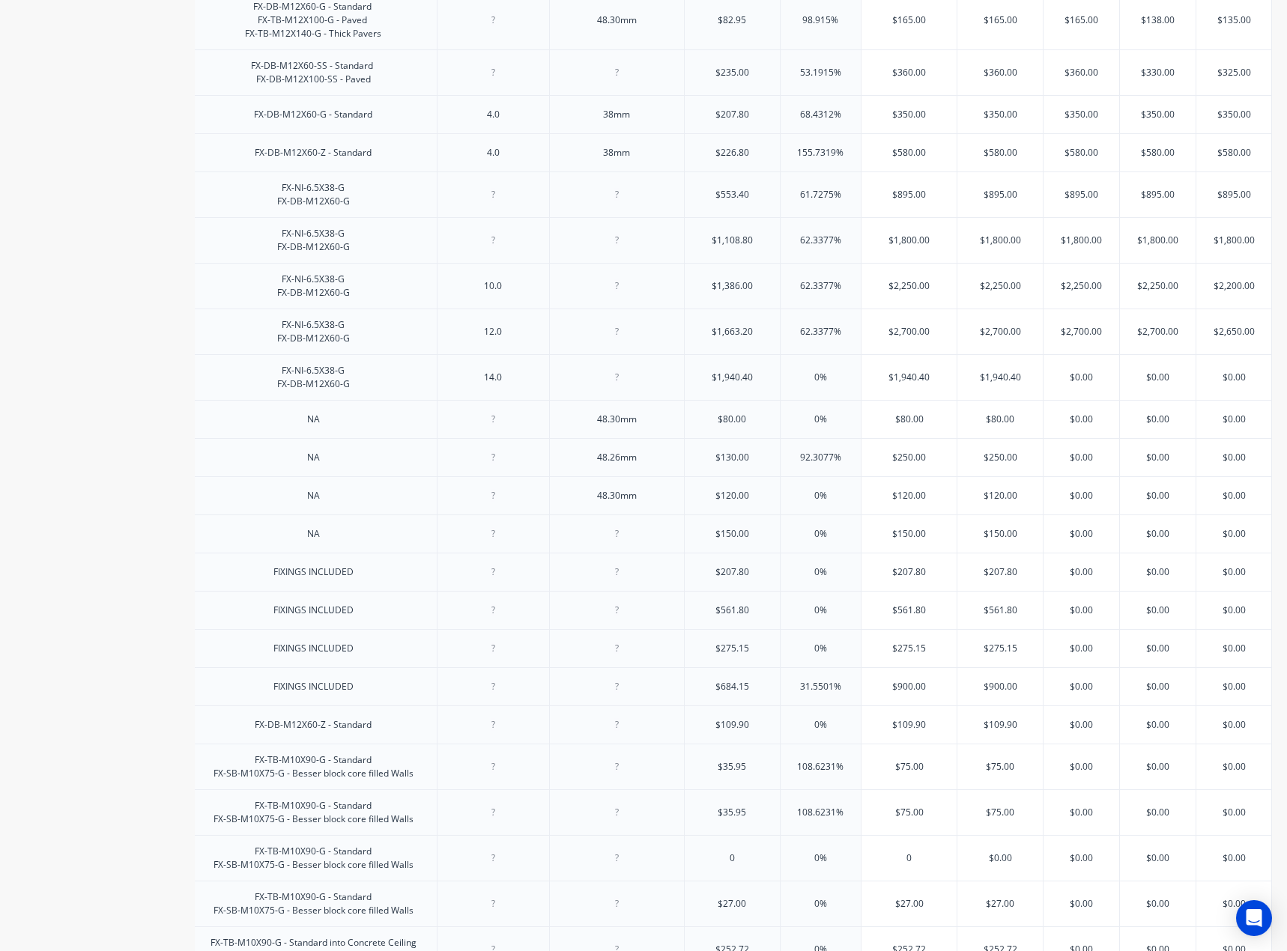
scroll to position [0, 2536]
click at [899, 338] on input "$2,700.00" at bounding box center [908, 331] width 95 height 13
click at [882, 384] on input "text" at bounding box center [908, 377] width 95 height 13
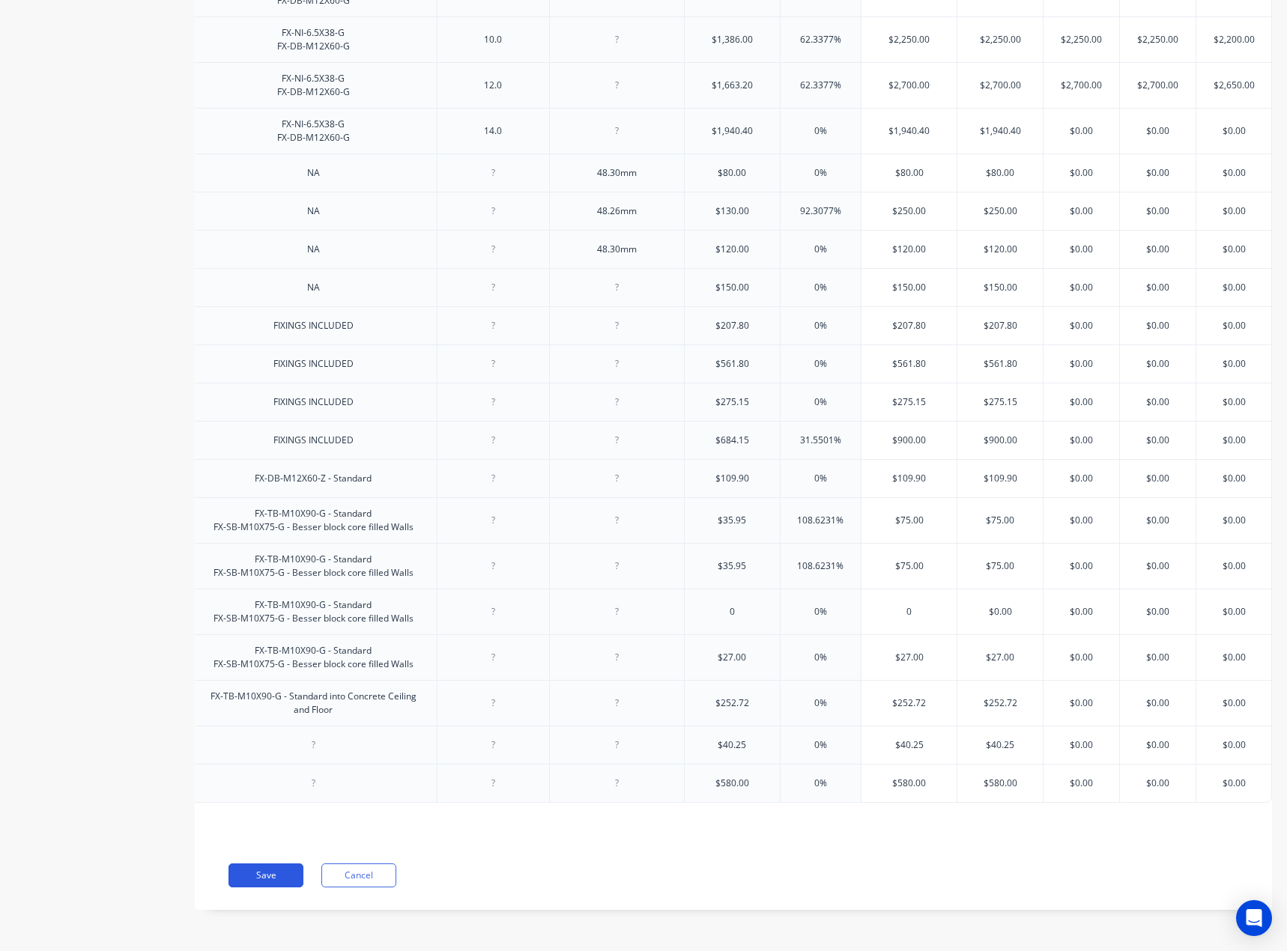
click at [275, 872] on button "Save" at bounding box center [265, 875] width 75 height 24
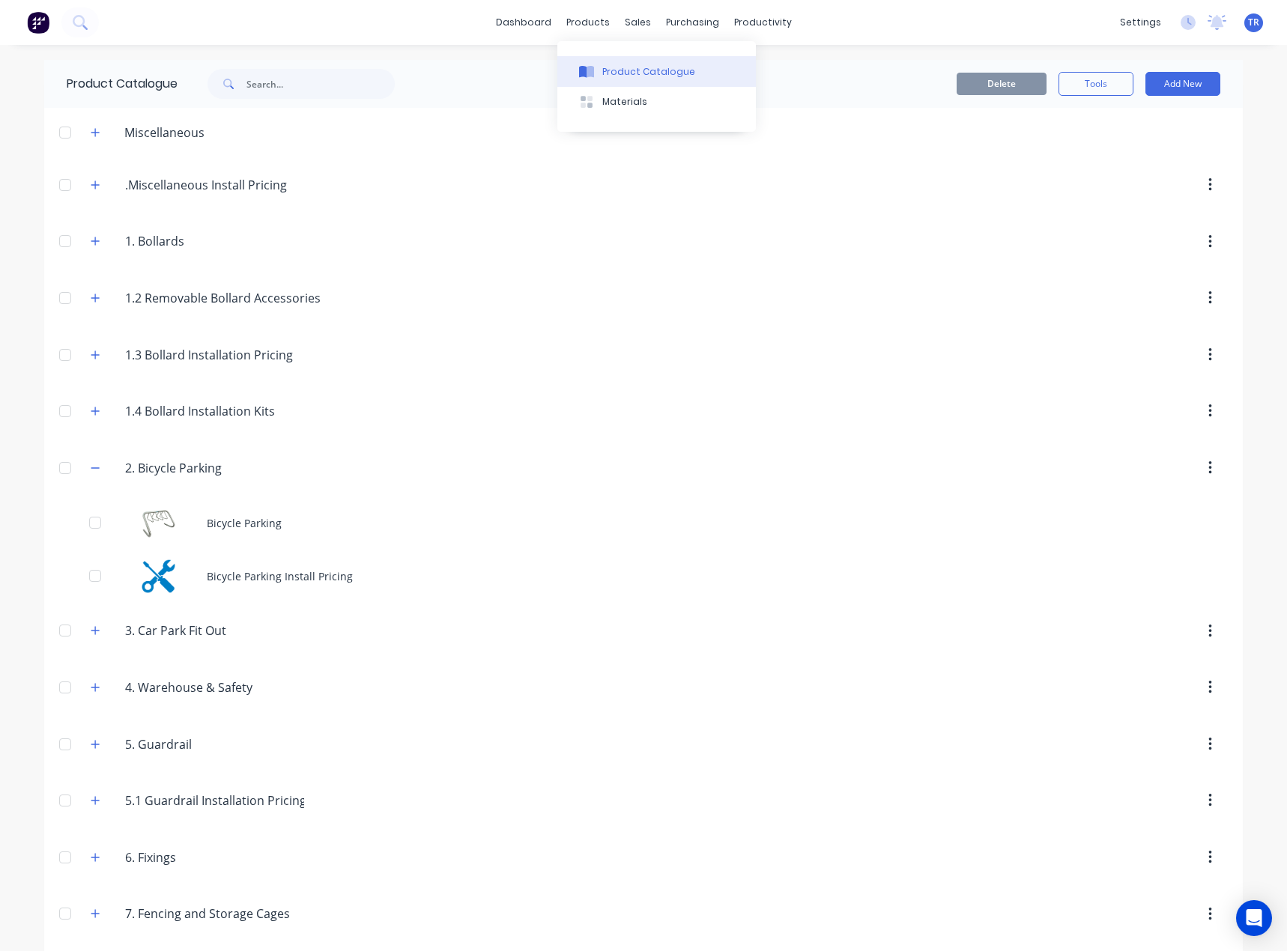
click at [604, 70] on div "Product Catalogue" at bounding box center [648, 71] width 93 height 13
click at [86, 473] on button "button" at bounding box center [95, 467] width 19 height 19
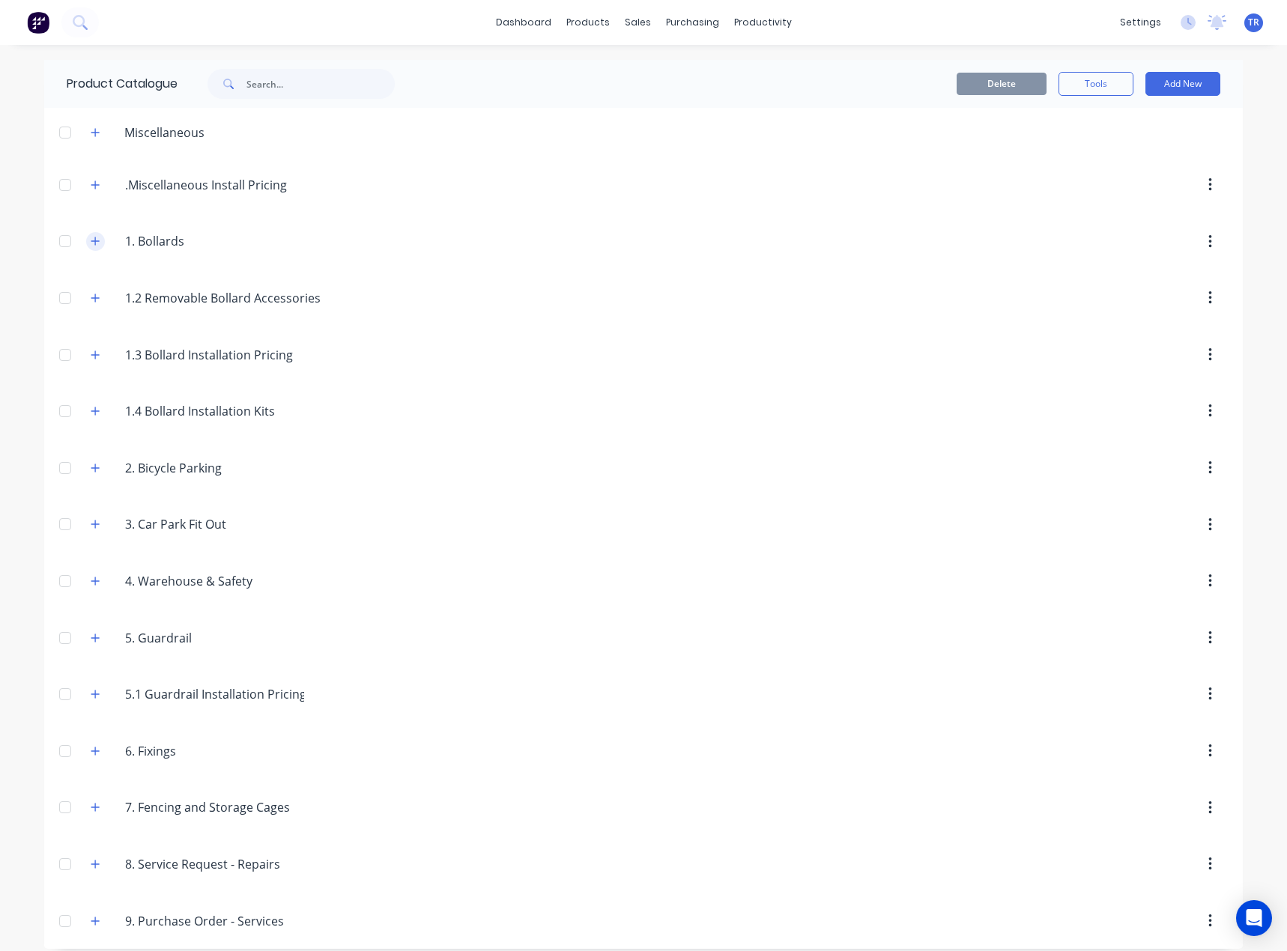
click at [86, 240] on button "button" at bounding box center [95, 241] width 19 height 19
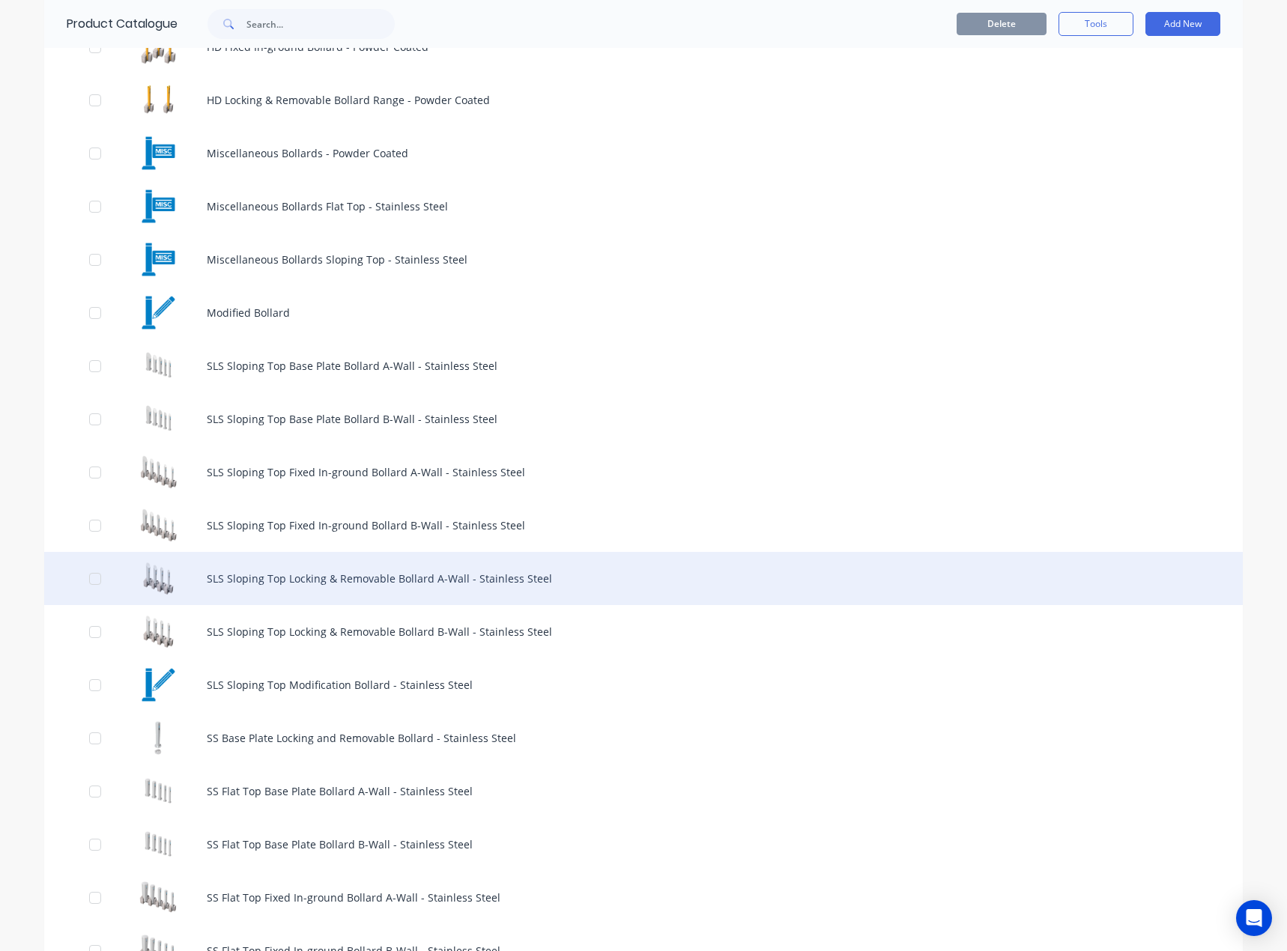
scroll to position [674, 0]
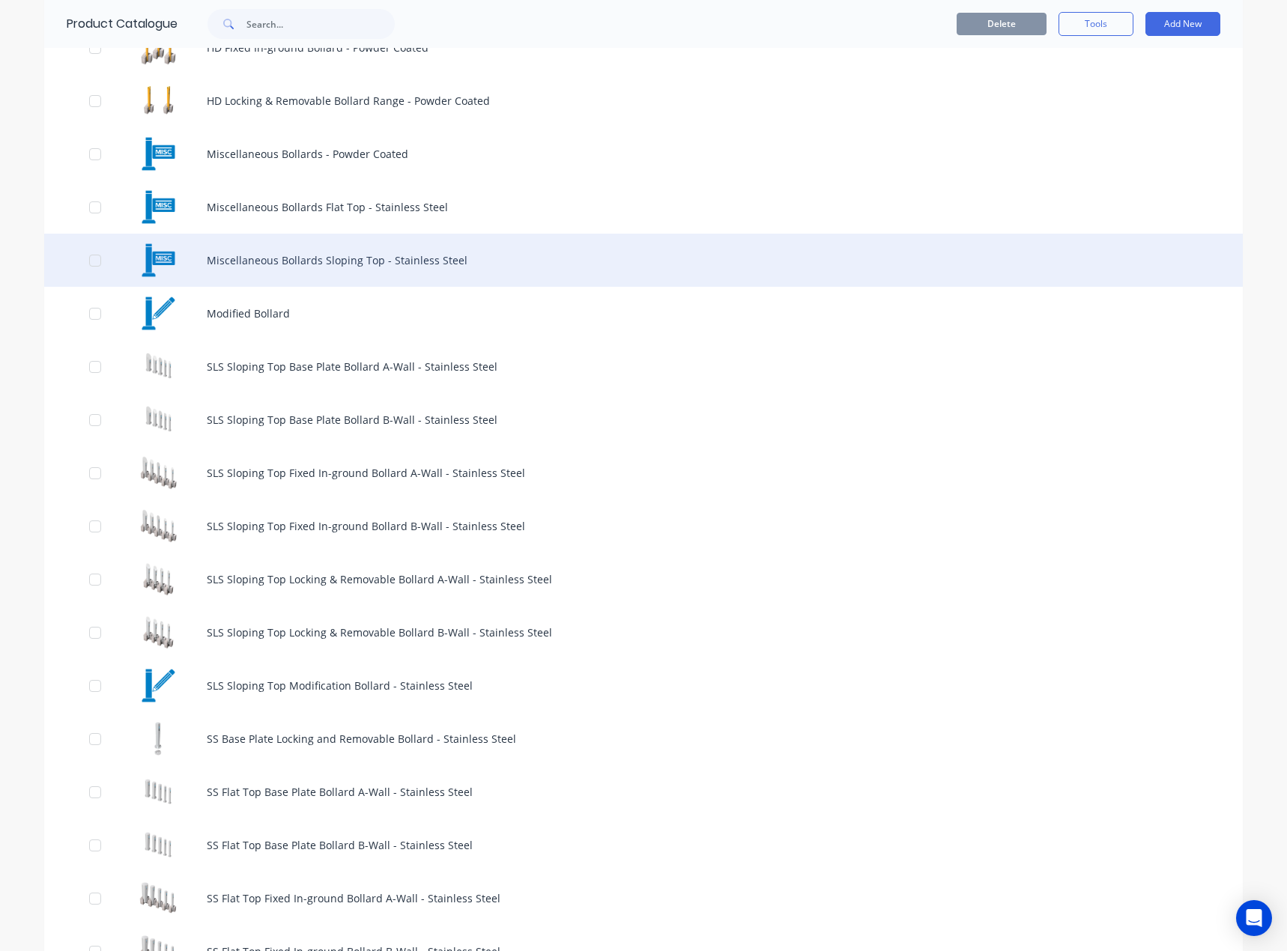
click at [326, 267] on div "Miscellaneous Bollards Sloping Top - Stainless Steel" at bounding box center [643, 260] width 1198 height 53
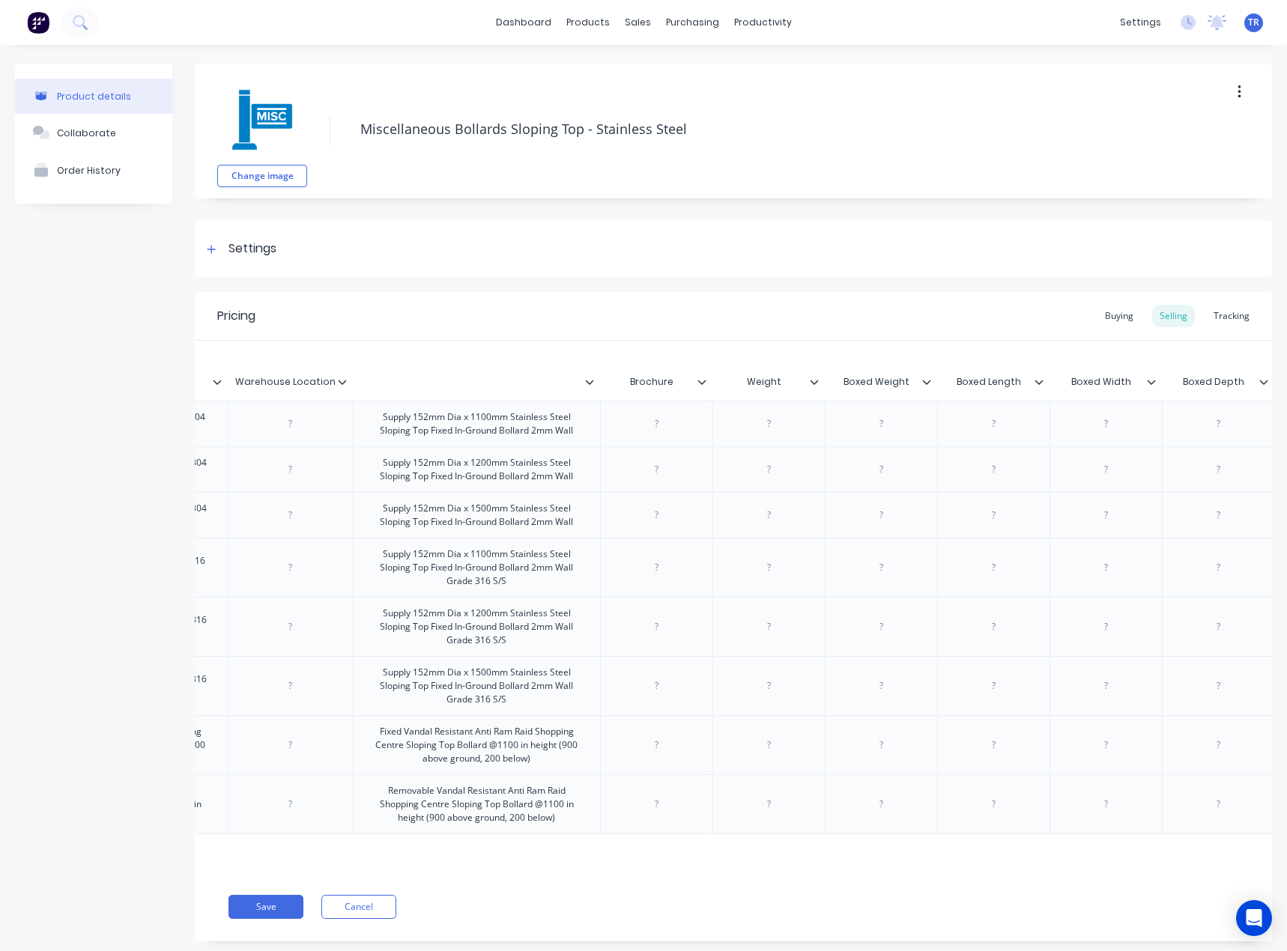
scroll to position [0, 491]
click at [709, 384] on div at bounding box center [706, 381] width 9 height 13
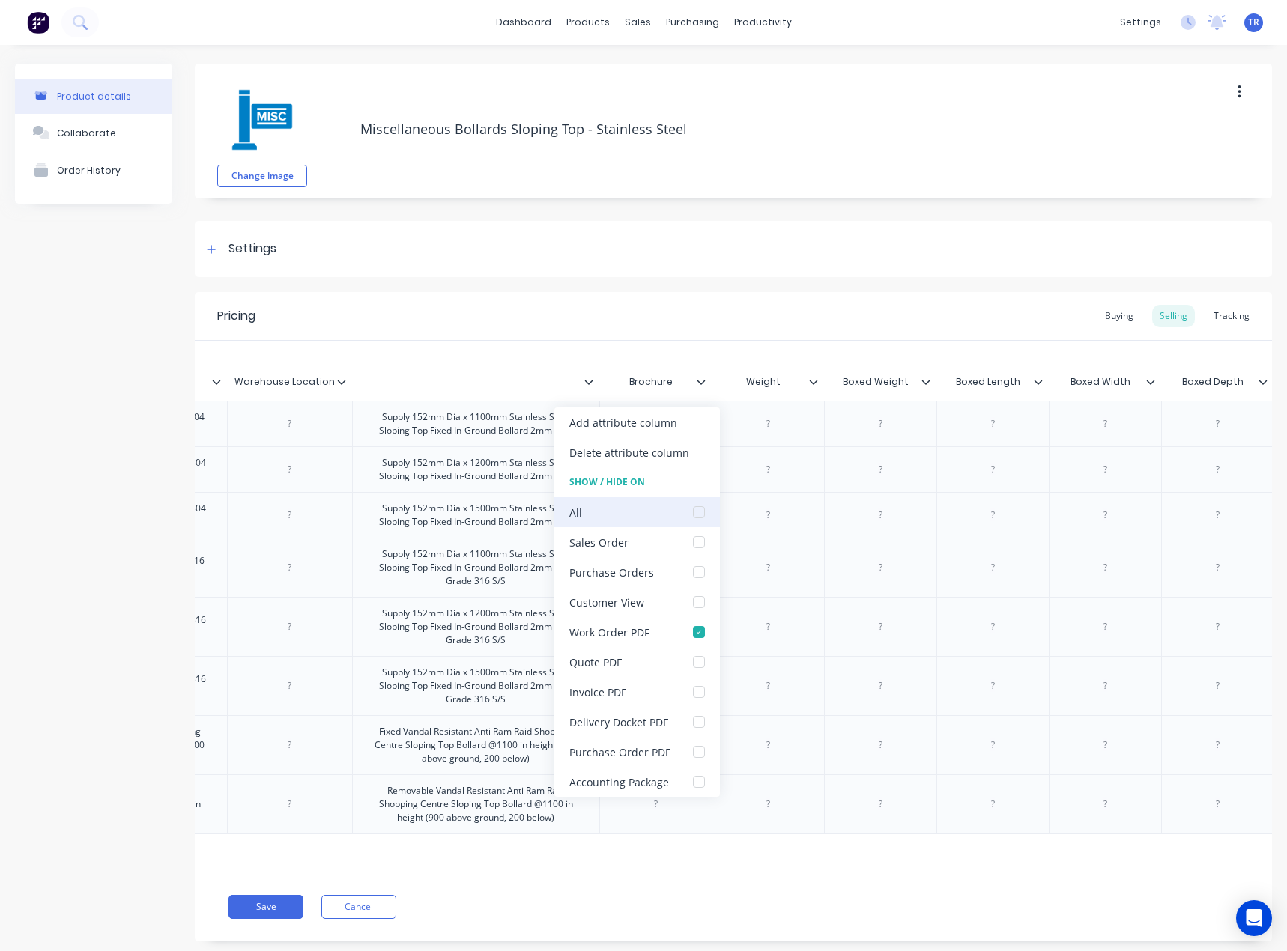
drag, startPoint x: 691, startPoint y: 511, endPoint x: 696, endPoint y: 517, distance: 8.1
click at [692, 511] on div at bounding box center [699, 512] width 30 height 30
click at [696, 517] on div at bounding box center [699, 512] width 30 height 30
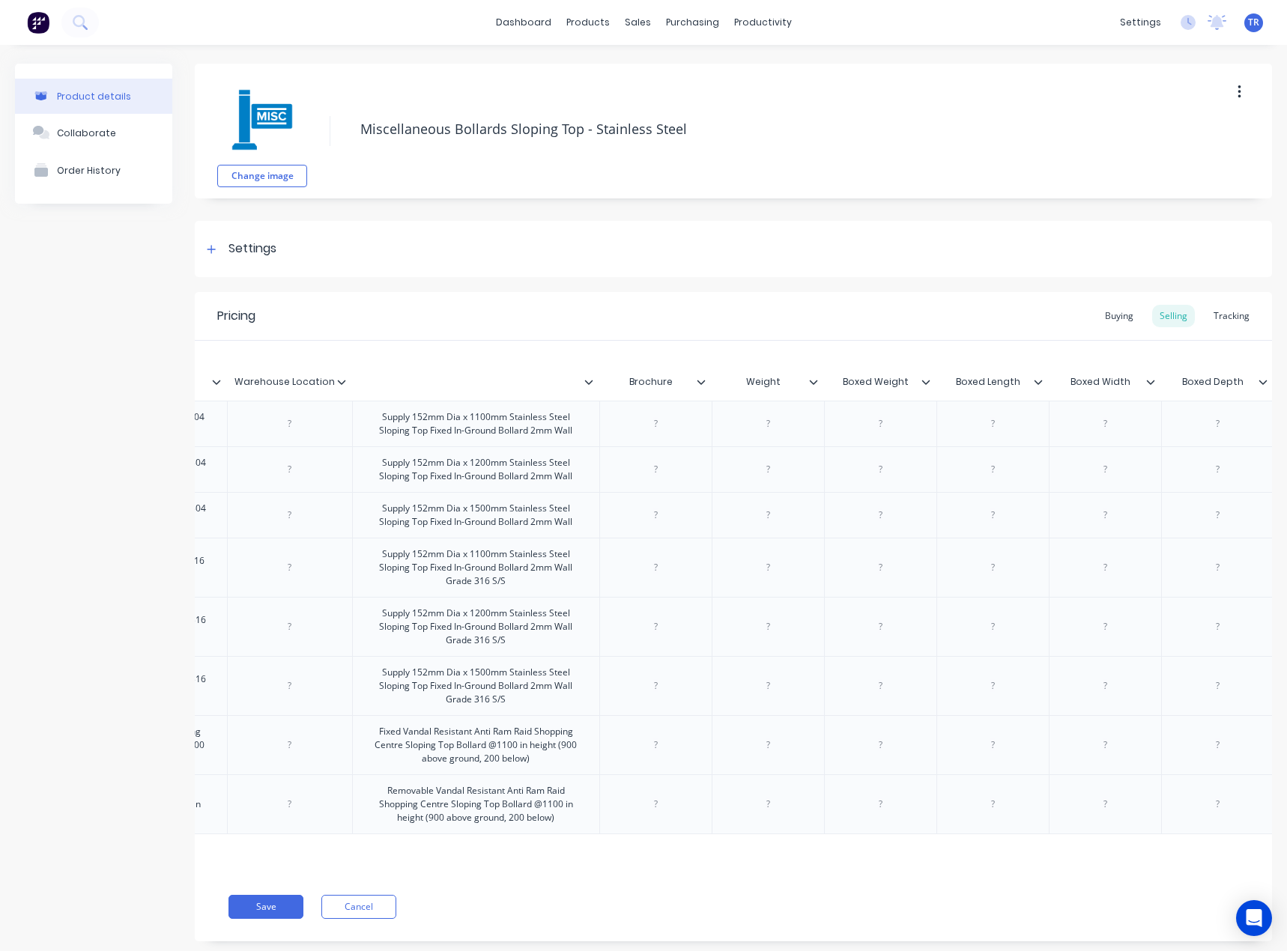
click at [814, 383] on icon at bounding box center [813, 382] width 8 height 4
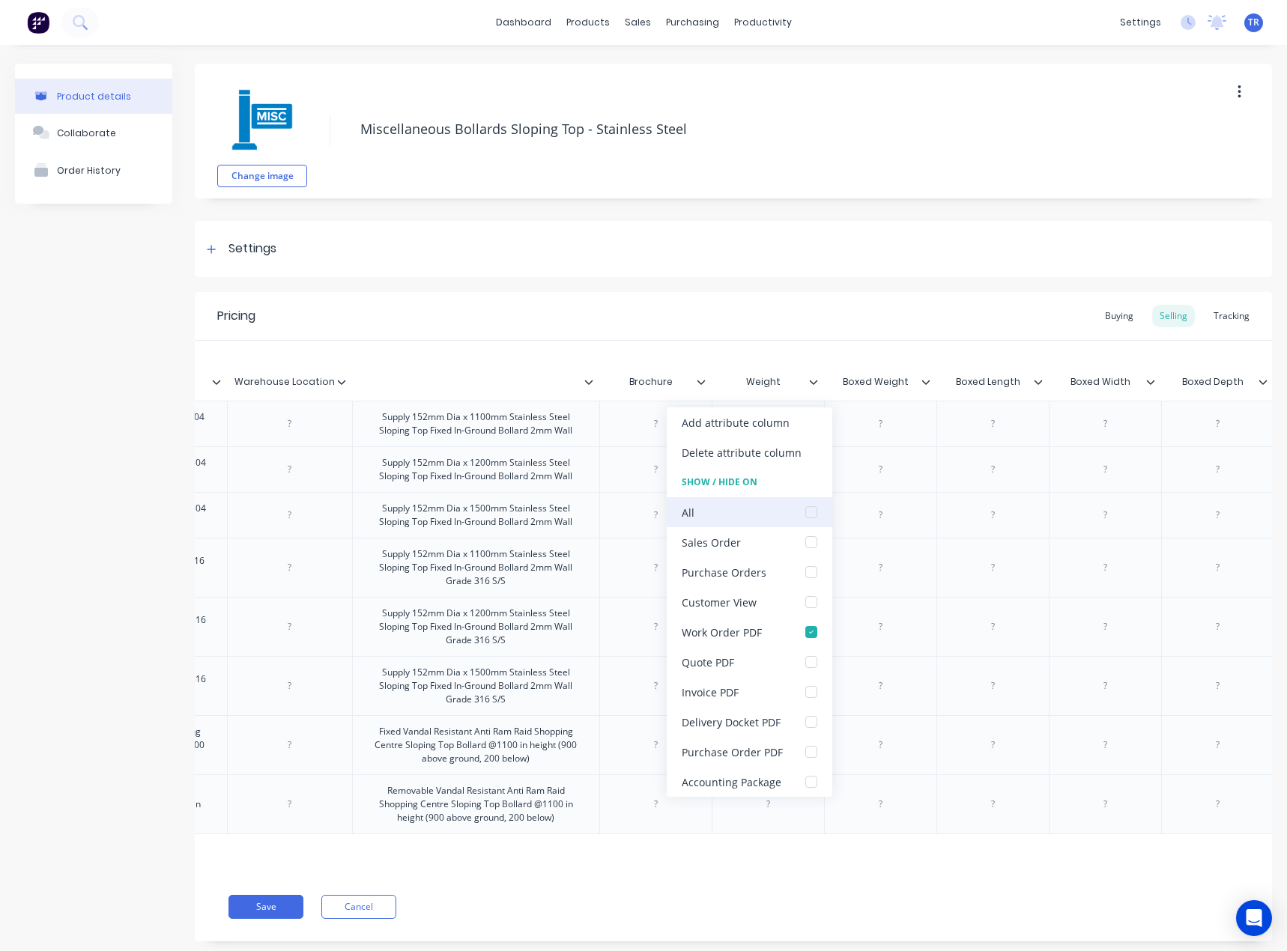
click at [805, 512] on div at bounding box center [811, 512] width 30 height 30
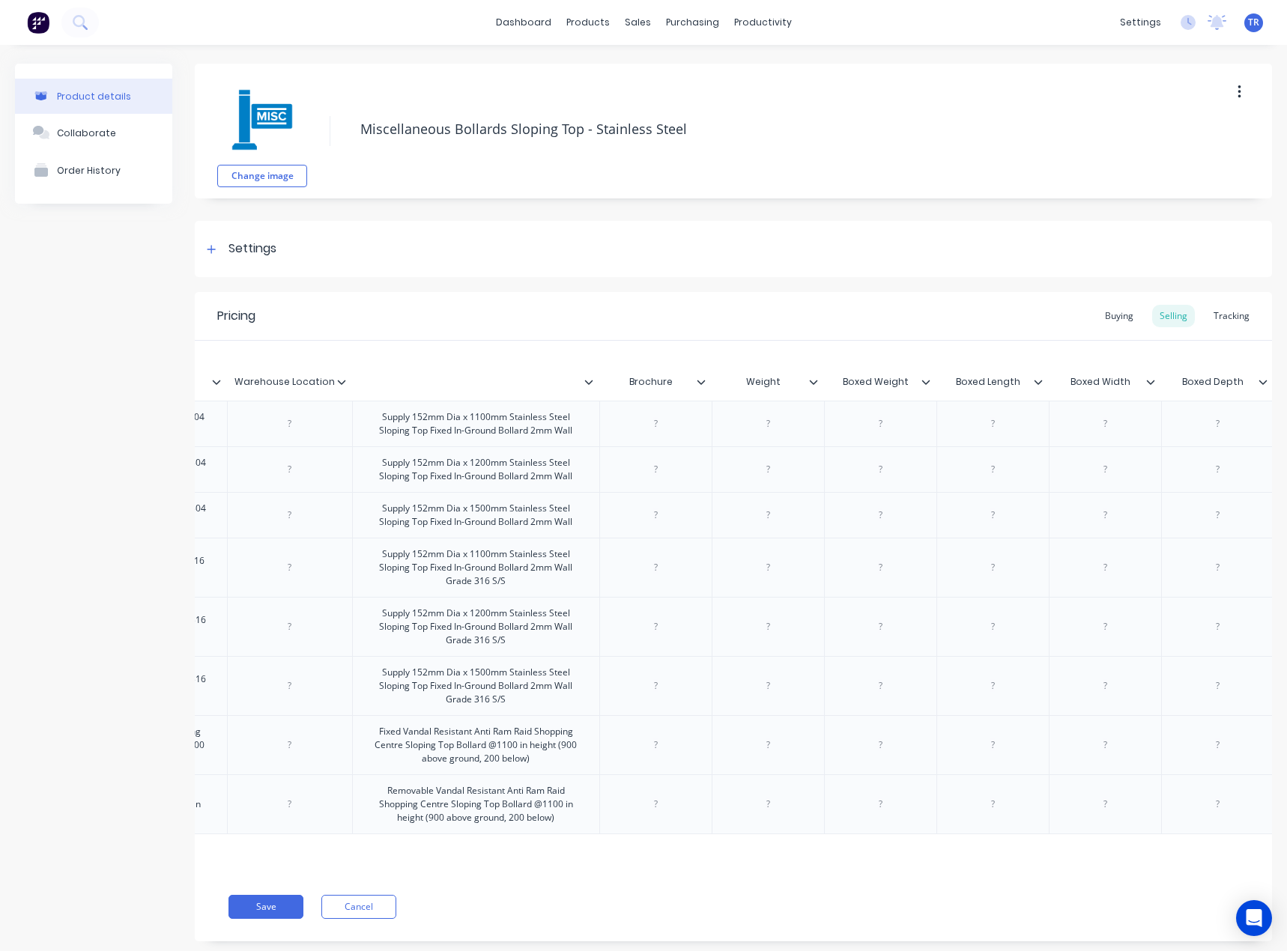
click at [923, 388] on input "Boxed Weight" at bounding box center [875, 381] width 103 height 13
click at [923, 380] on icon at bounding box center [925, 382] width 8 height 4
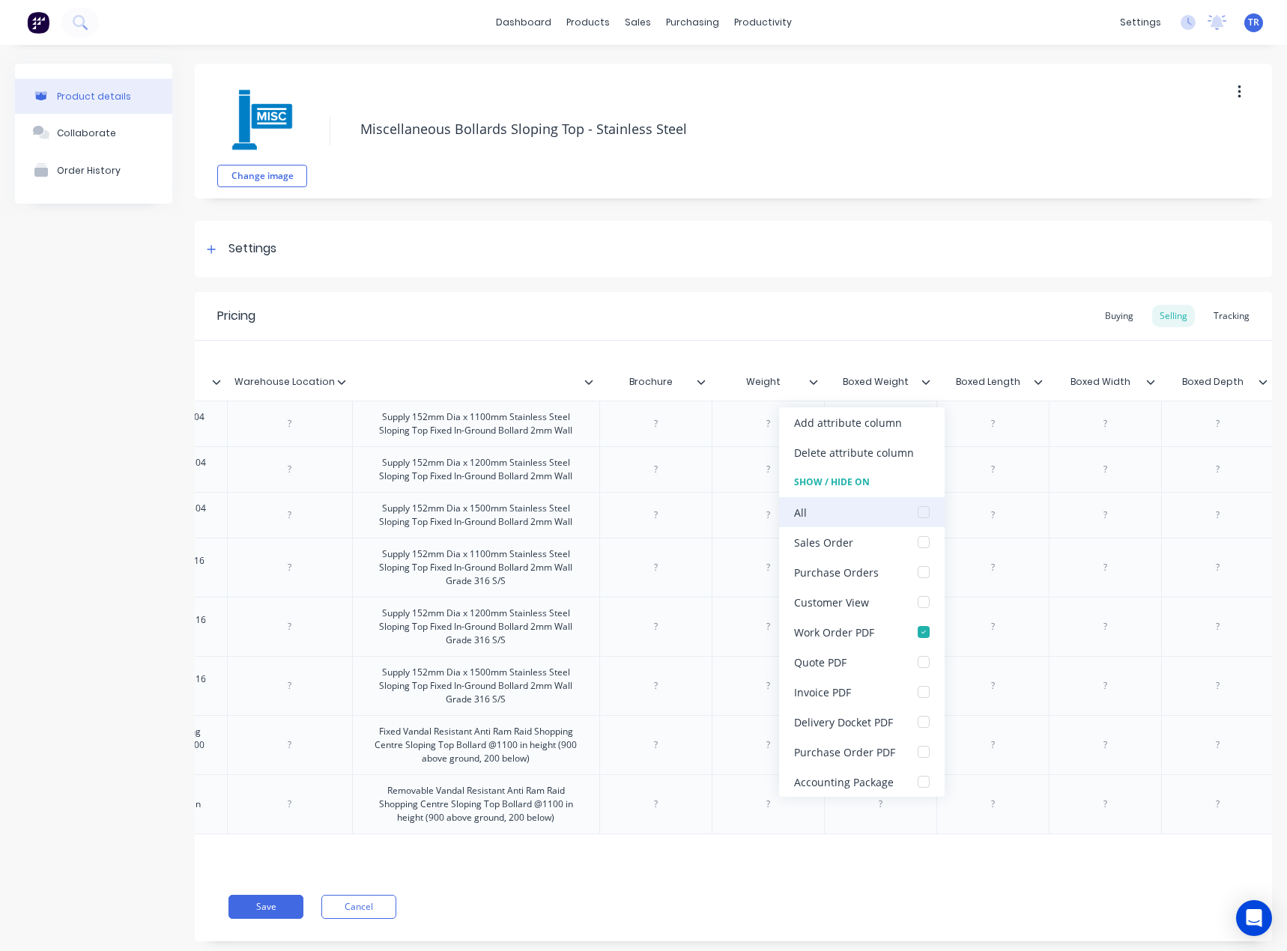
click at [920, 511] on div at bounding box center [923, 512] width 30 height 30
click at [922, 514] on div at bounding box center [923, 512] width 30 height 30
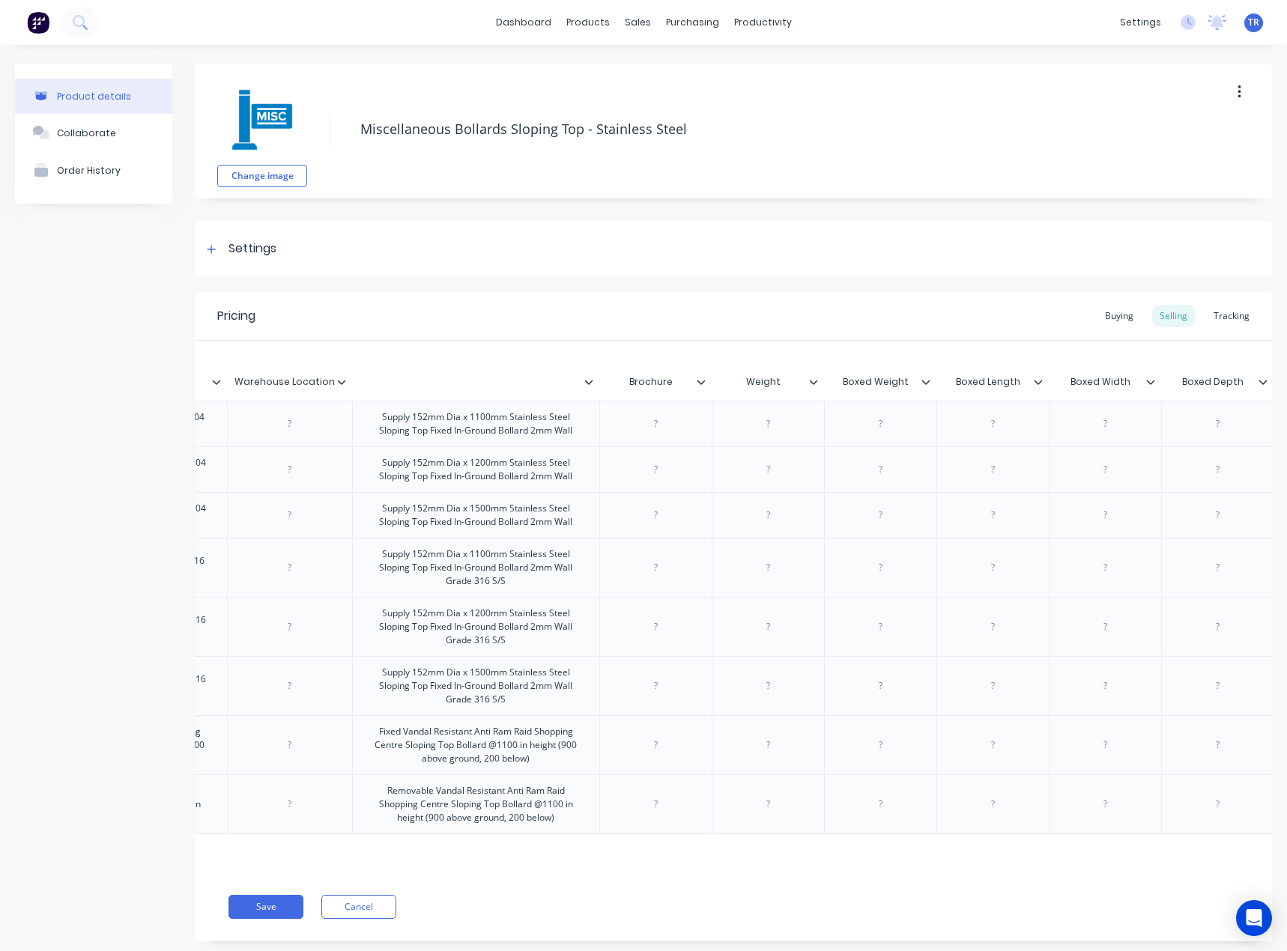
click at [1039, 385] on icon at bounding box center [1037, 381] width 9 height 9
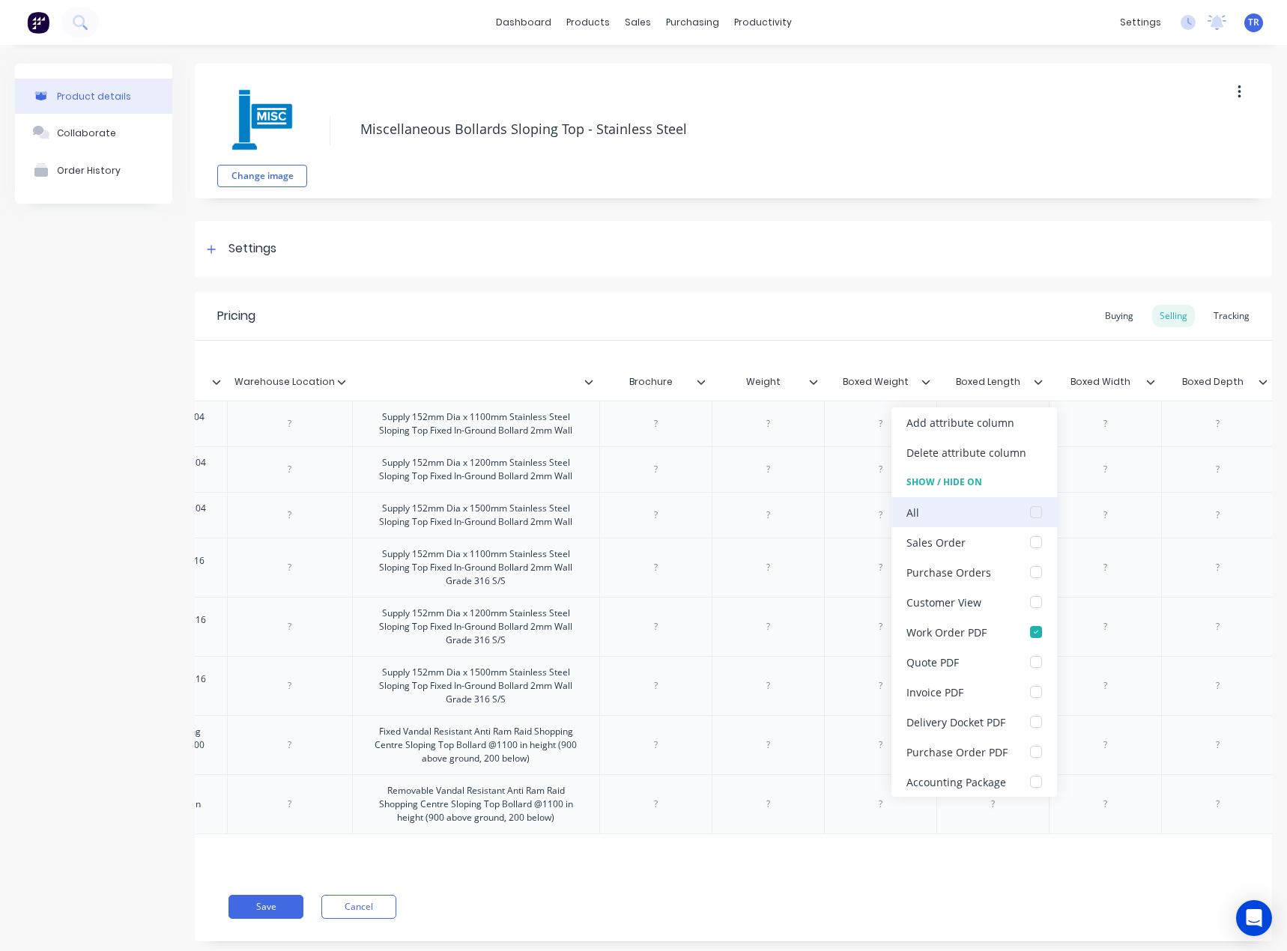
click at [1038, 516] on div at bounding box center [1036, 512] width 30 height 30
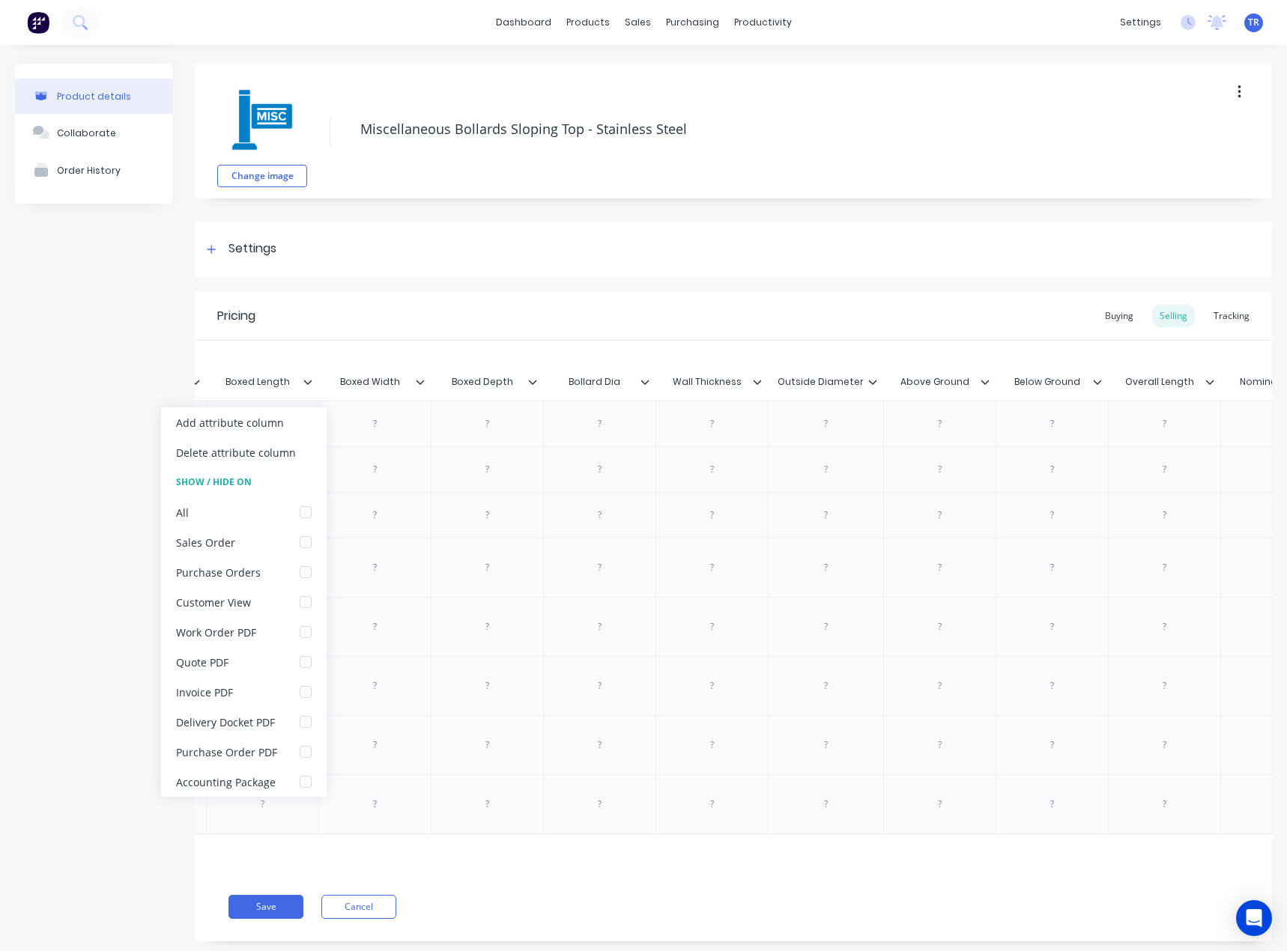
scroll to position [0, 1222]
click at [418, 387] on input "Boxed Width" at bounding box center [369, 381] width 103 height 13
click at [420, 381] on icon at bounding box center [419, 381] width 9 height 9
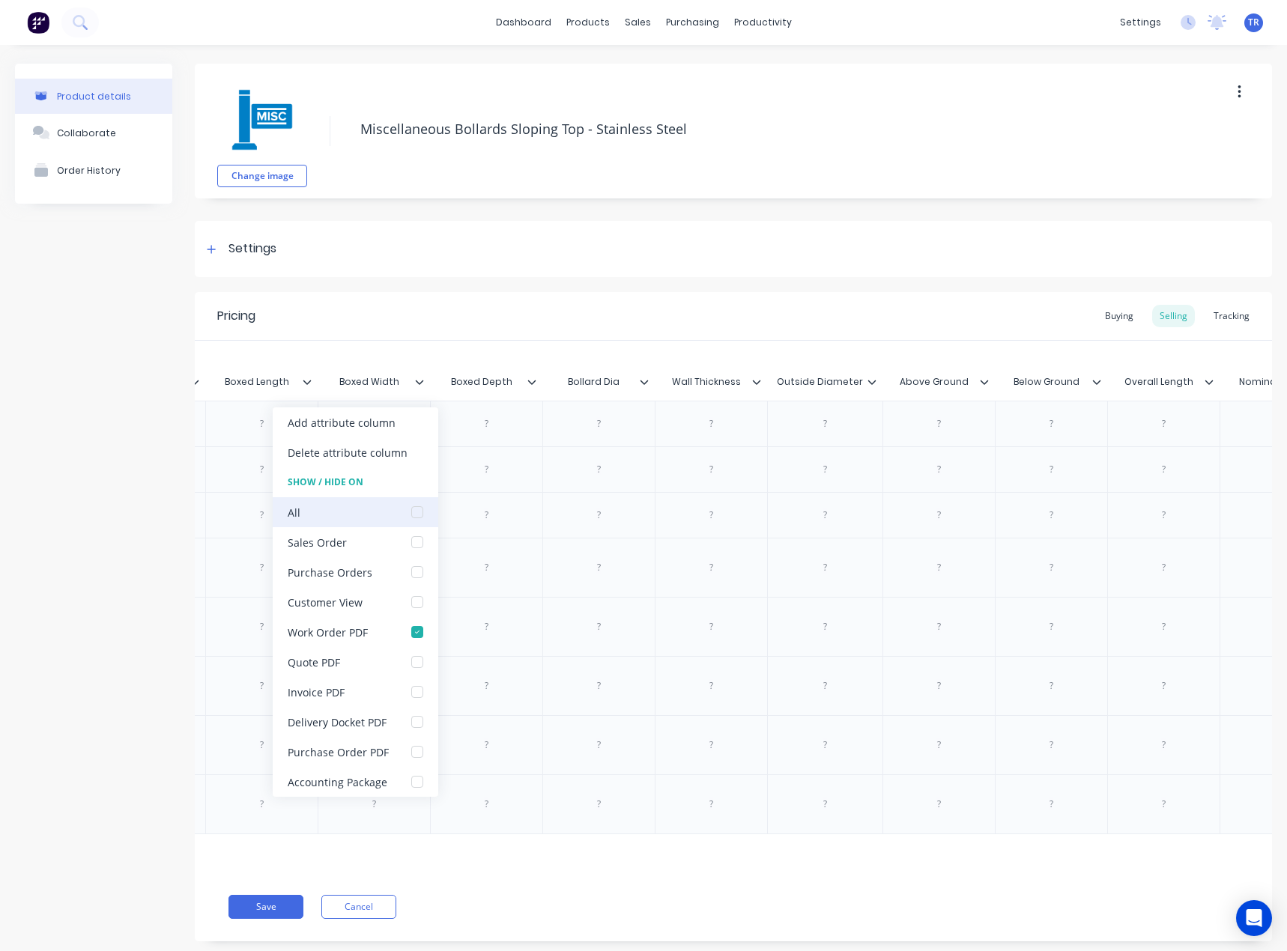
click at [416, 518] on div at bounding box center [417, 512] width 30 height 30
click at [413, 514] on div at bounding box center [417, 512] width 30 height 30
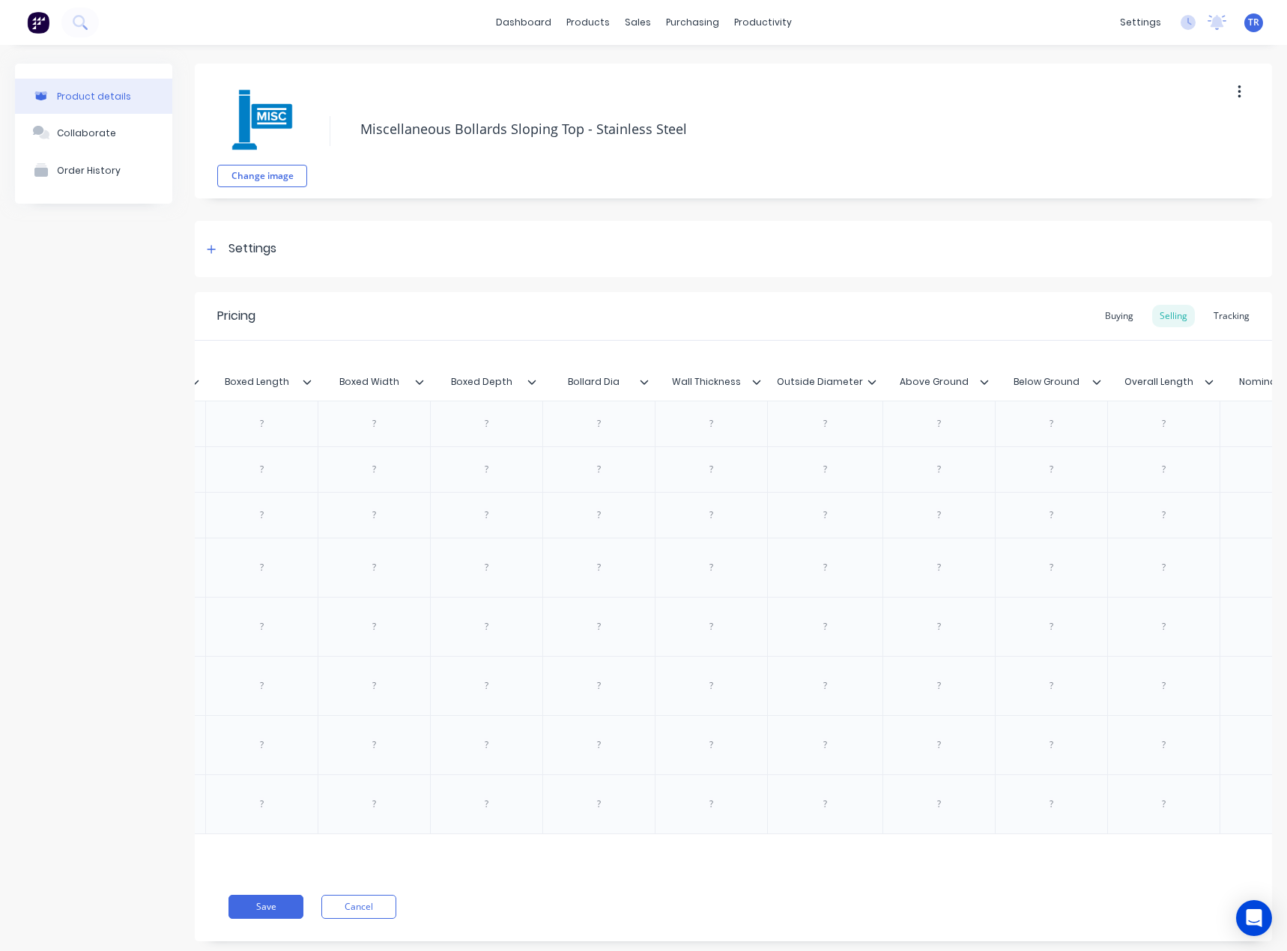
click at [529, 383] on icon at bounding box center [531, 381] width 9 height 9
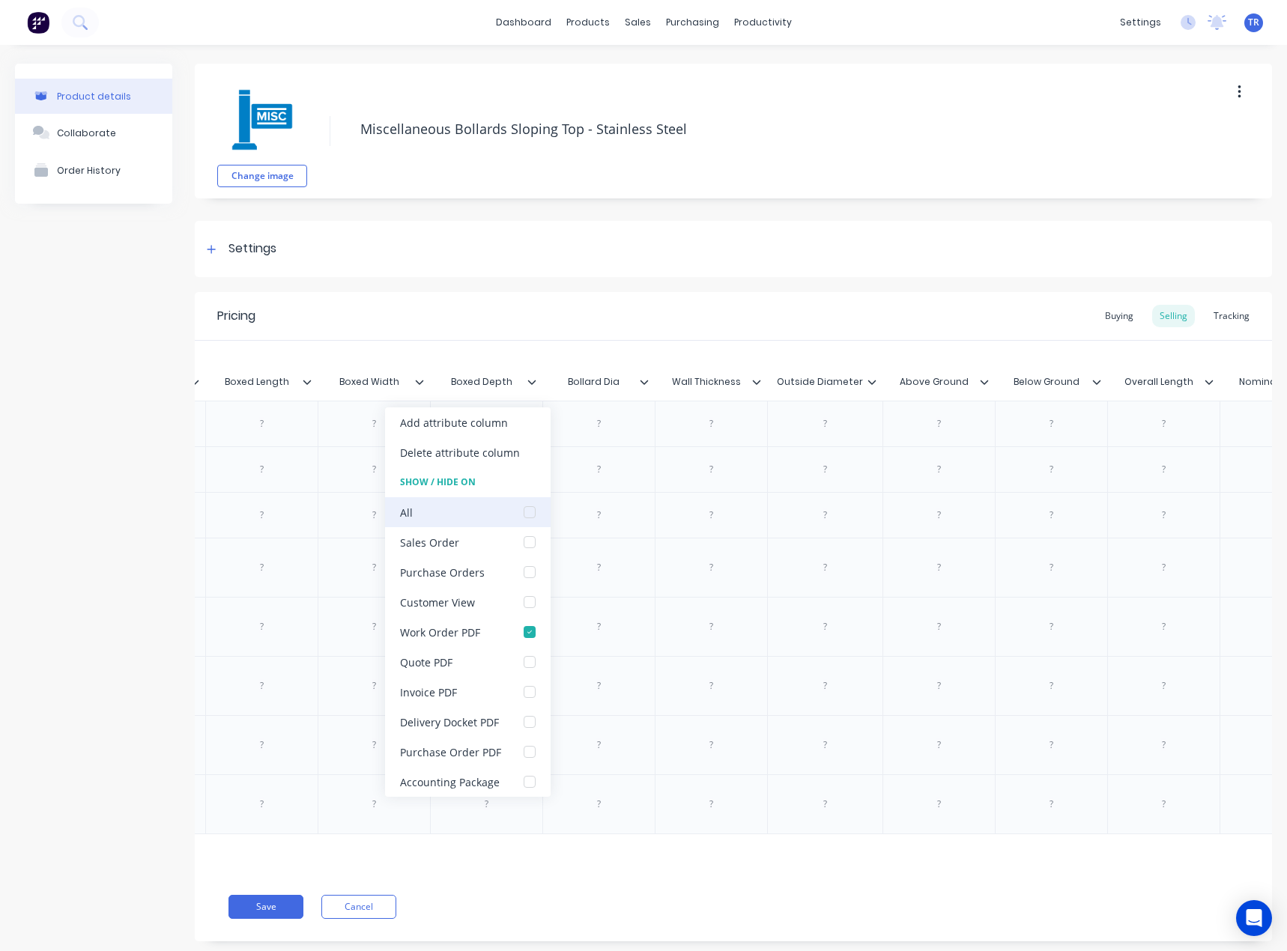
click at [529, 520] on div at bounding box center [529, 512] width 30 height 30
click at [529, 517] on div at bounding box center [529, 512] width 30 height 30
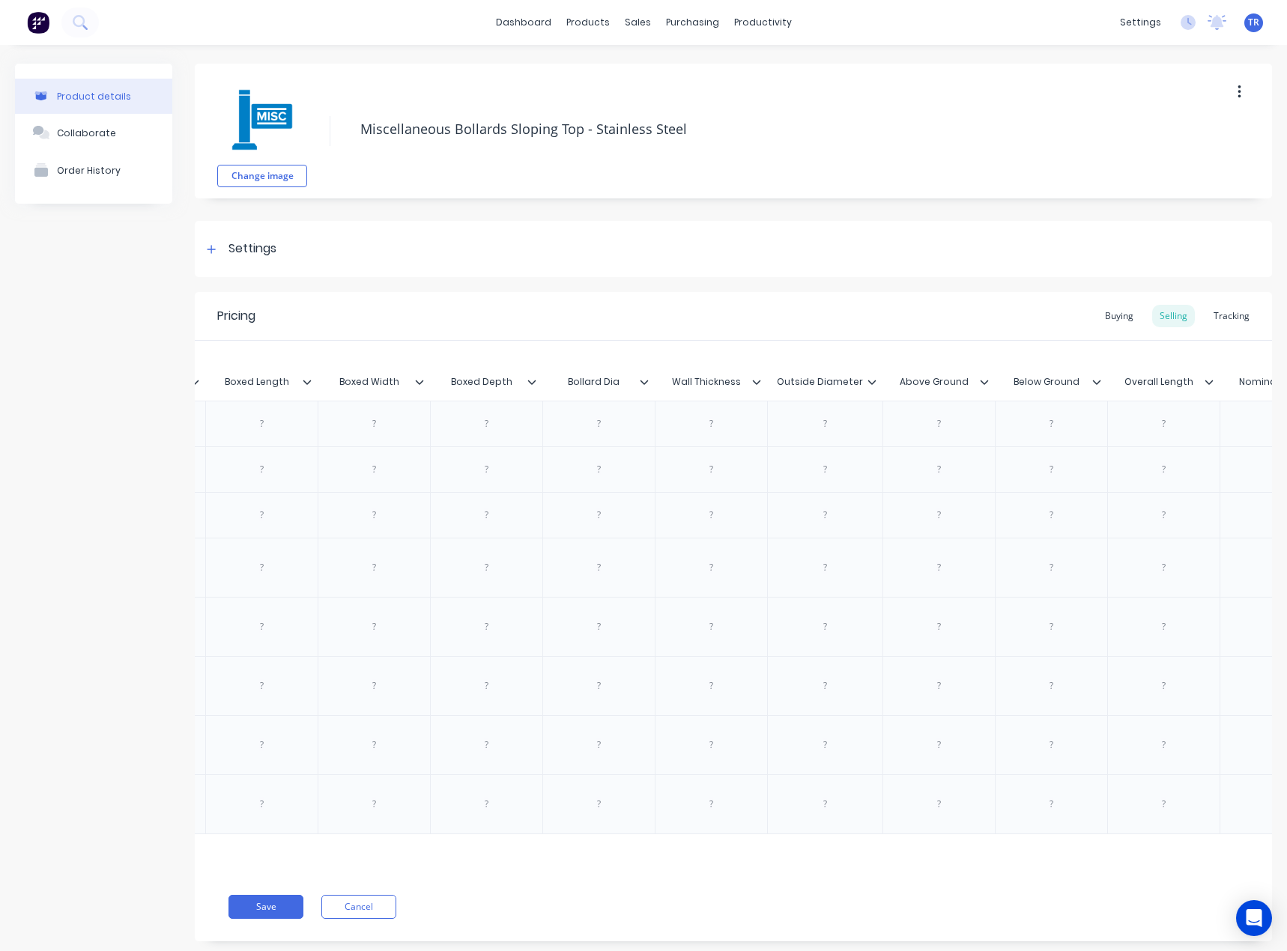
click at [647, 387] on div at bounding box center [649, 381] width 9 height 13
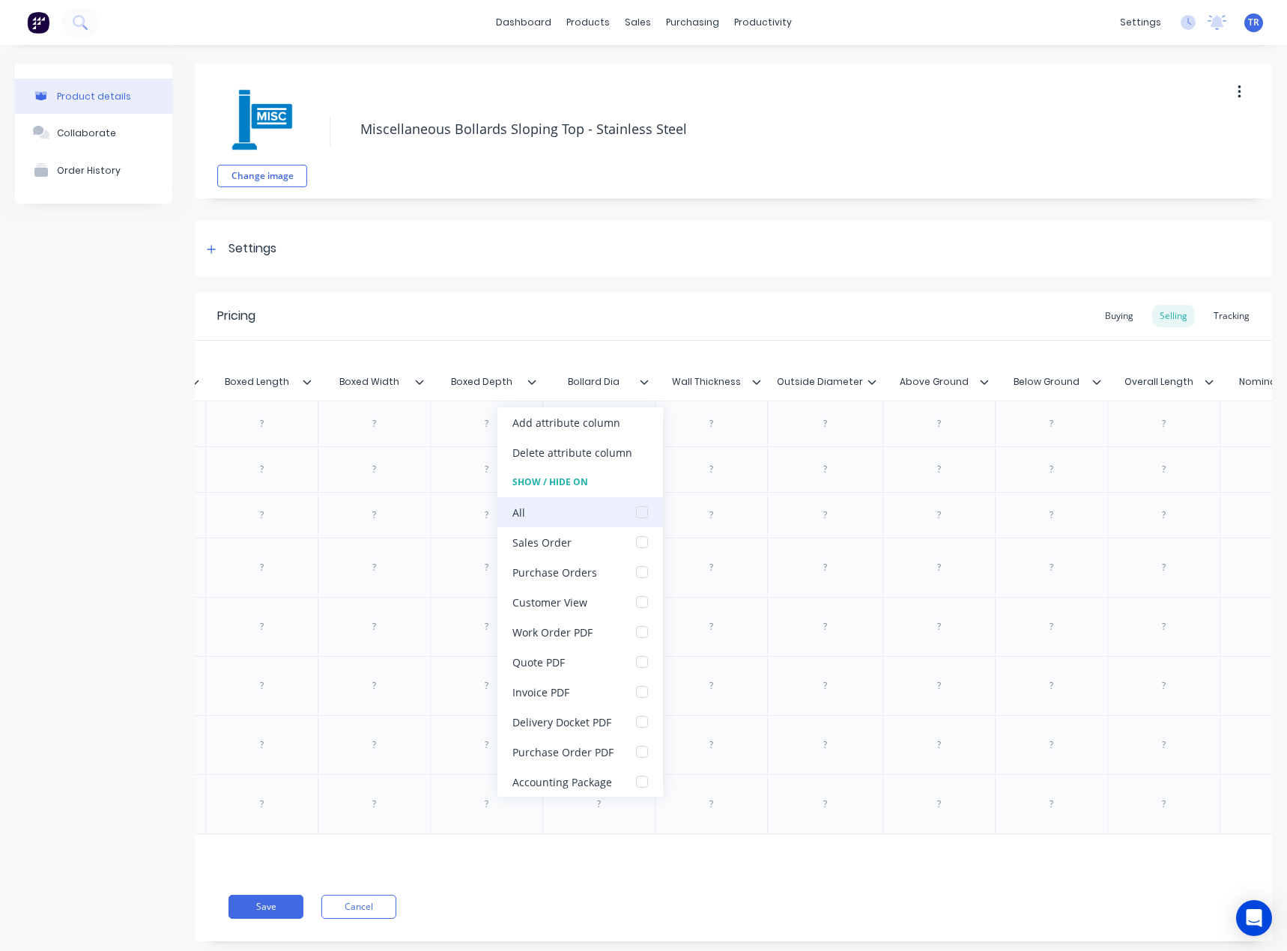
click at [647, 505] on div at bounding box center [642, 512] width 30 height 30
click at [642, 513] on div at bounding box center [642, 512] width 30 height 30
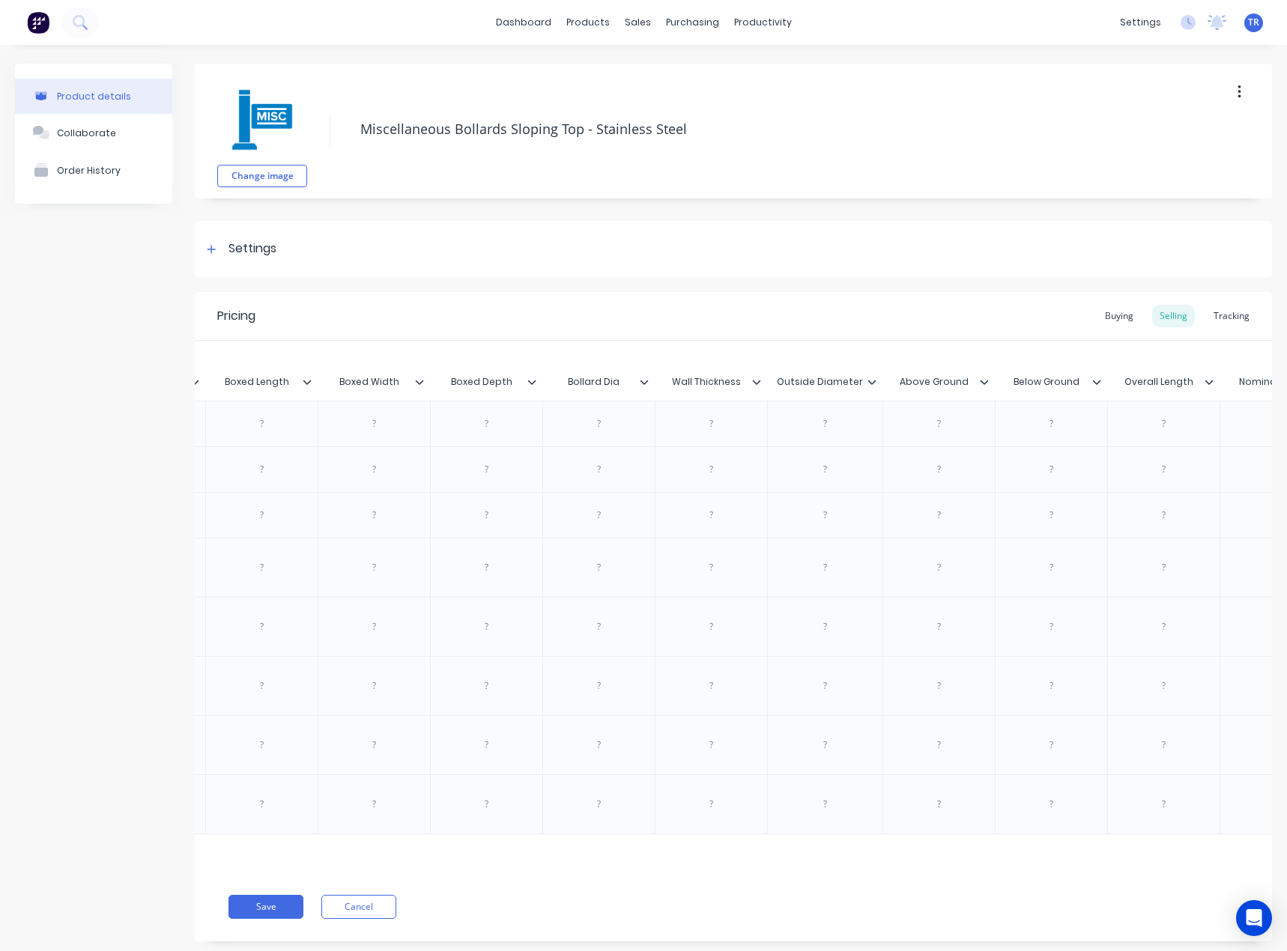
click at [760, 378] on icon at bounding box center [756, 381] width 9 height 9
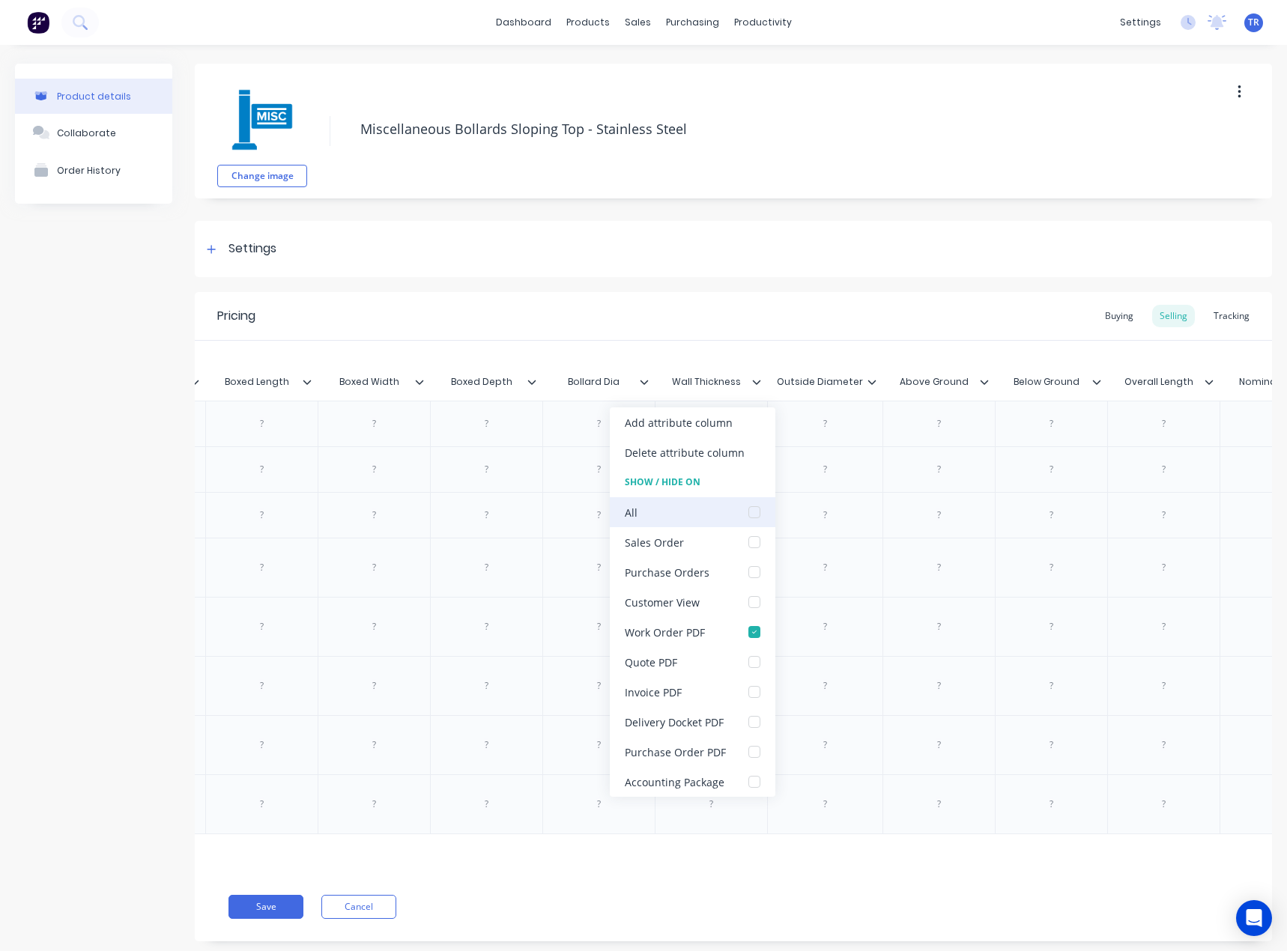
click at [747, 513] on div at bounding box center [754, 512] width 30 height 30
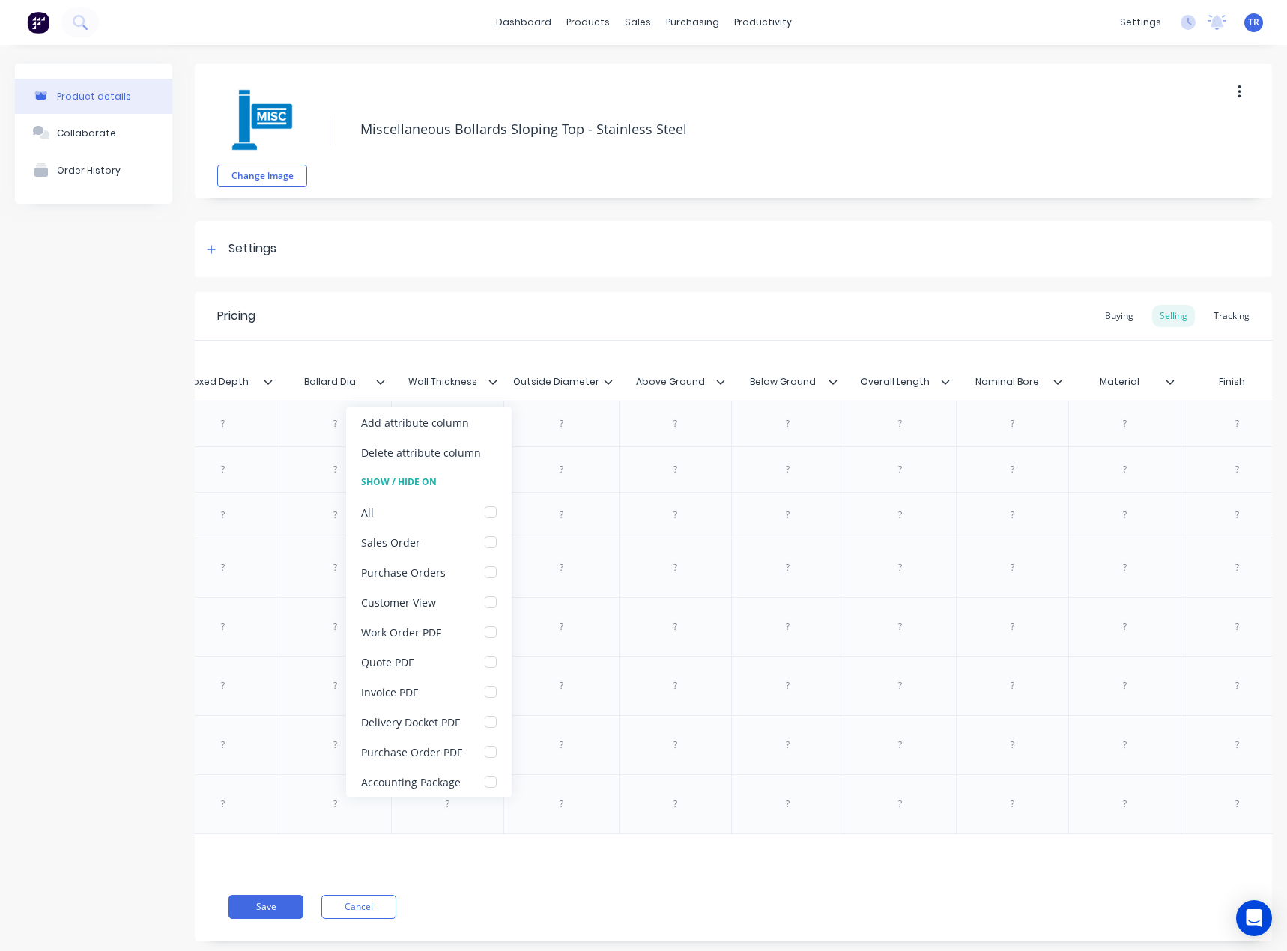
scroll to position [0, 1487]
click at [611, 385] on div at bounding box center [612, 381] width 9 height 13
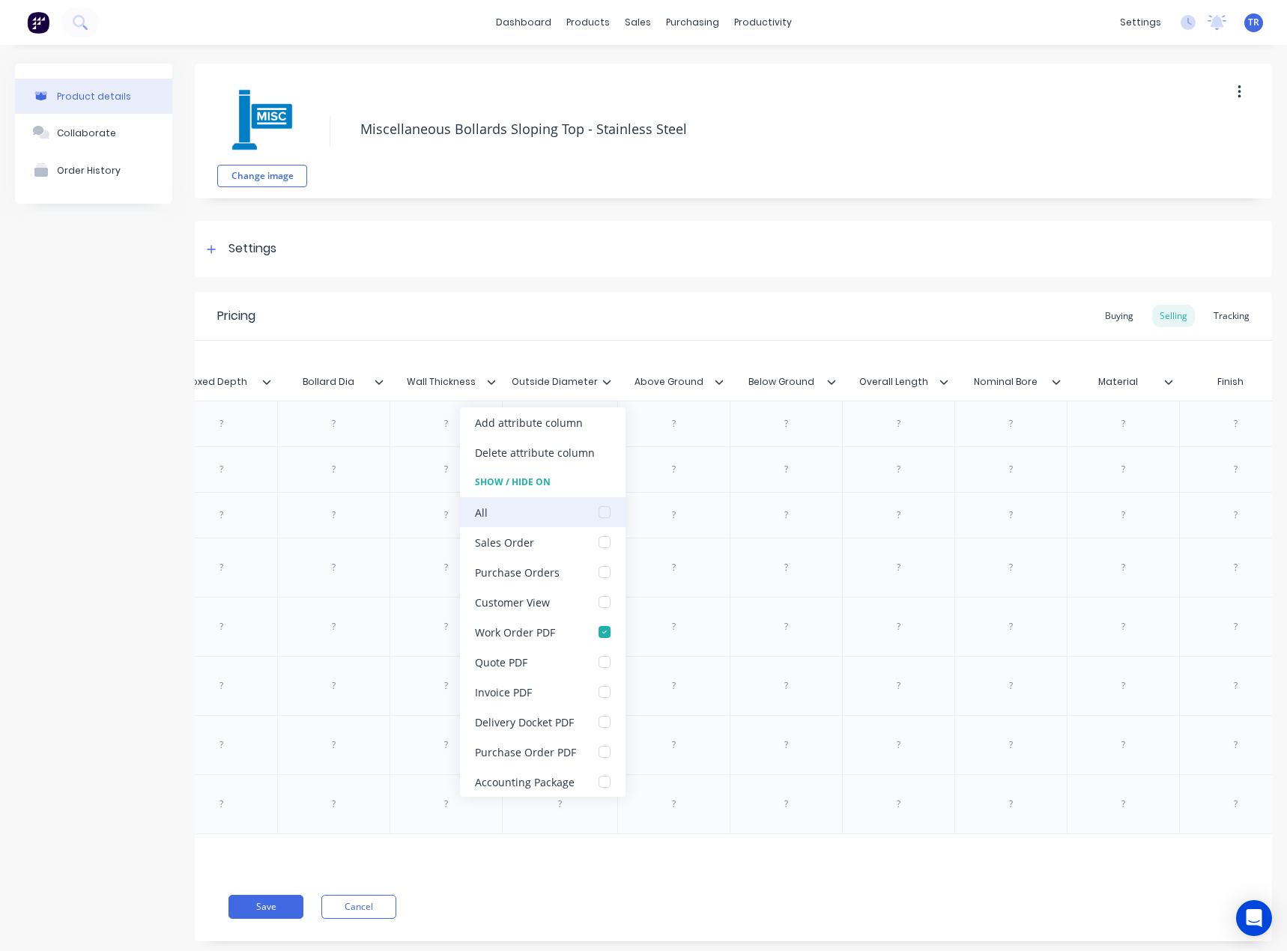
click at [598, 509] on div at bounding box center [604, 512] width 30 height 30
click at [601, 514] on div at bounding box center [604, 512] width 30 height 30
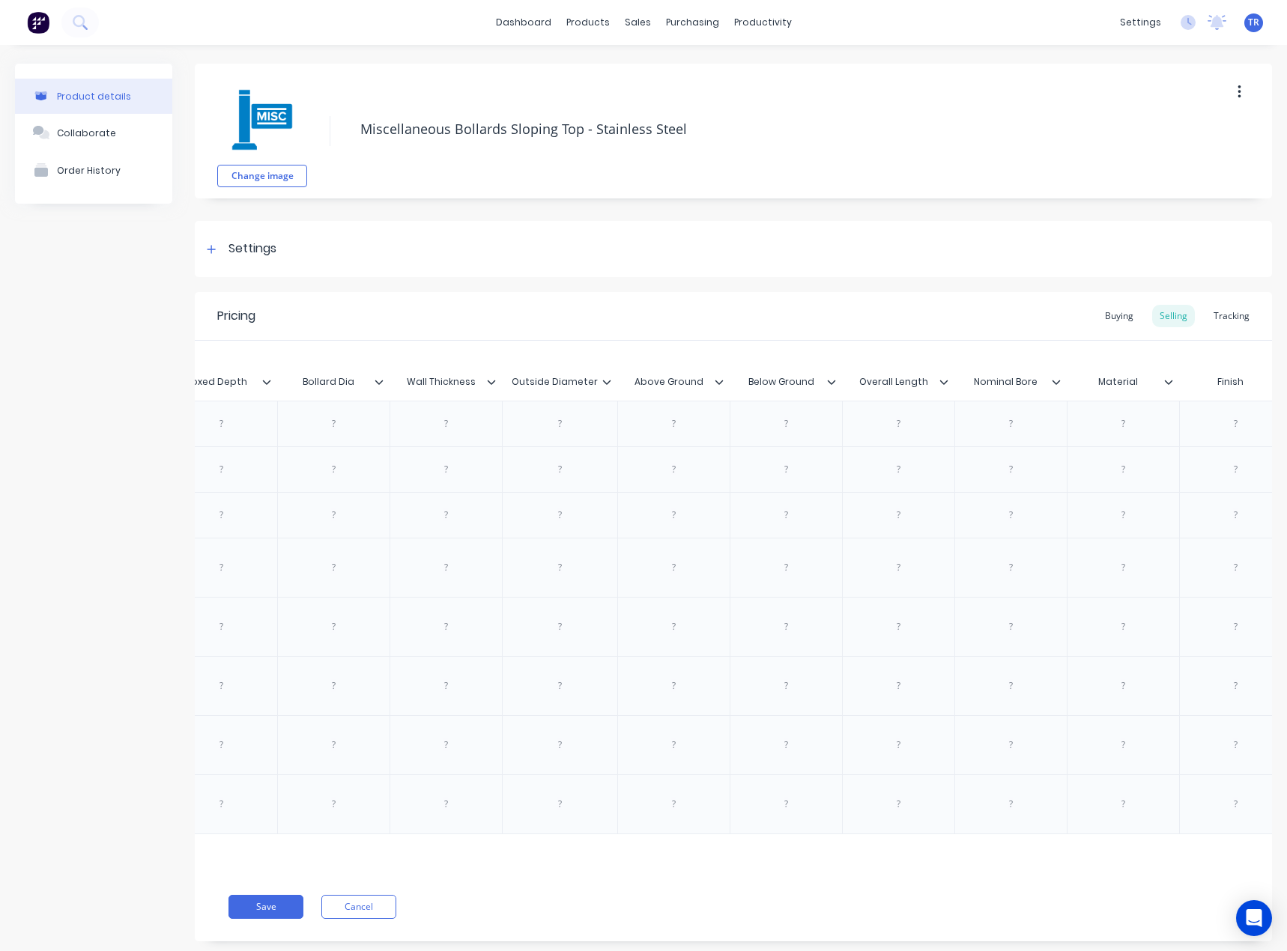
click at [715, 383] on icon at bounding box center [718, 381] width 9 height 9
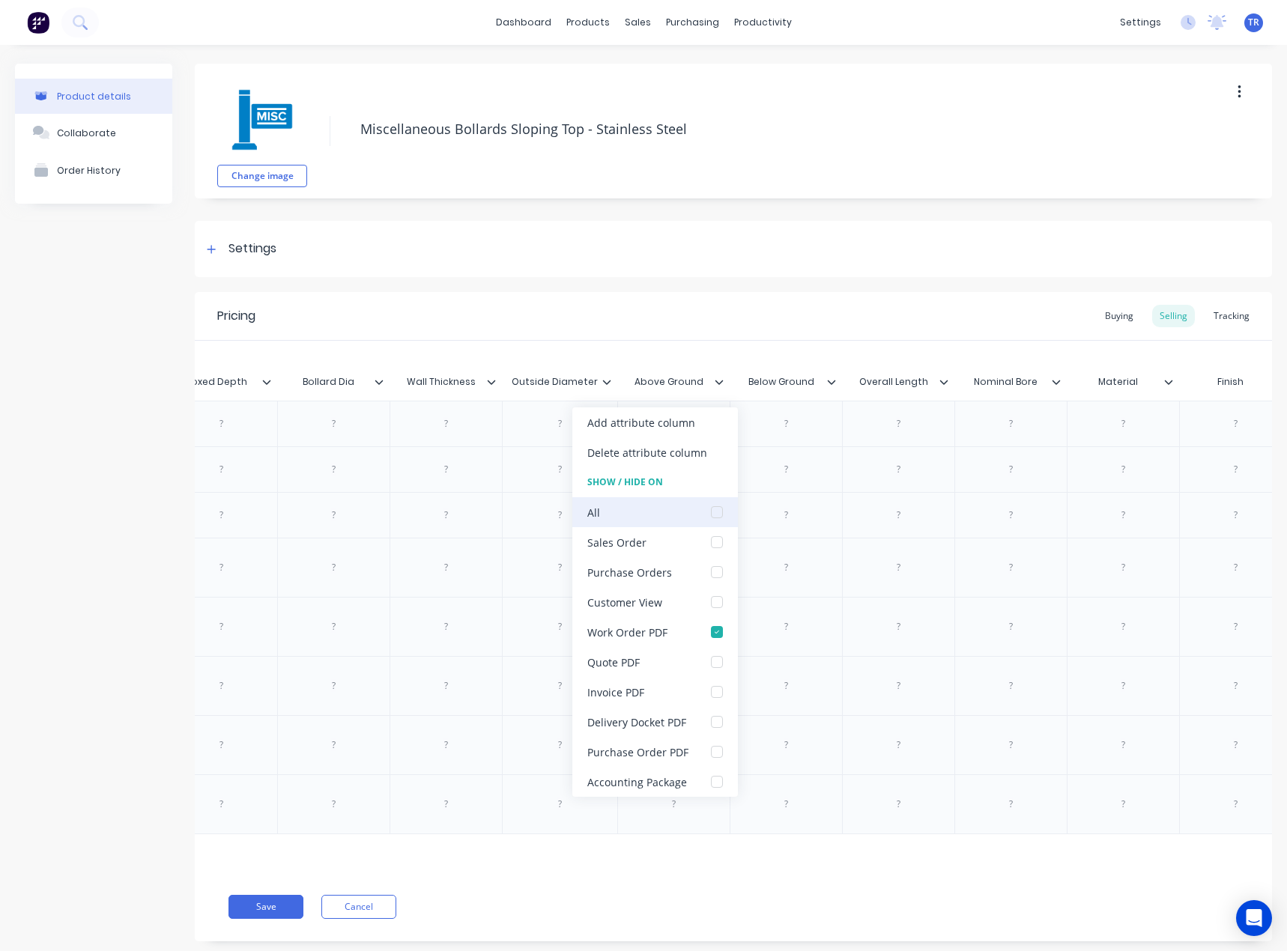
click at [718, 509] on div at bounding box center [717, 512] width 30 height 30
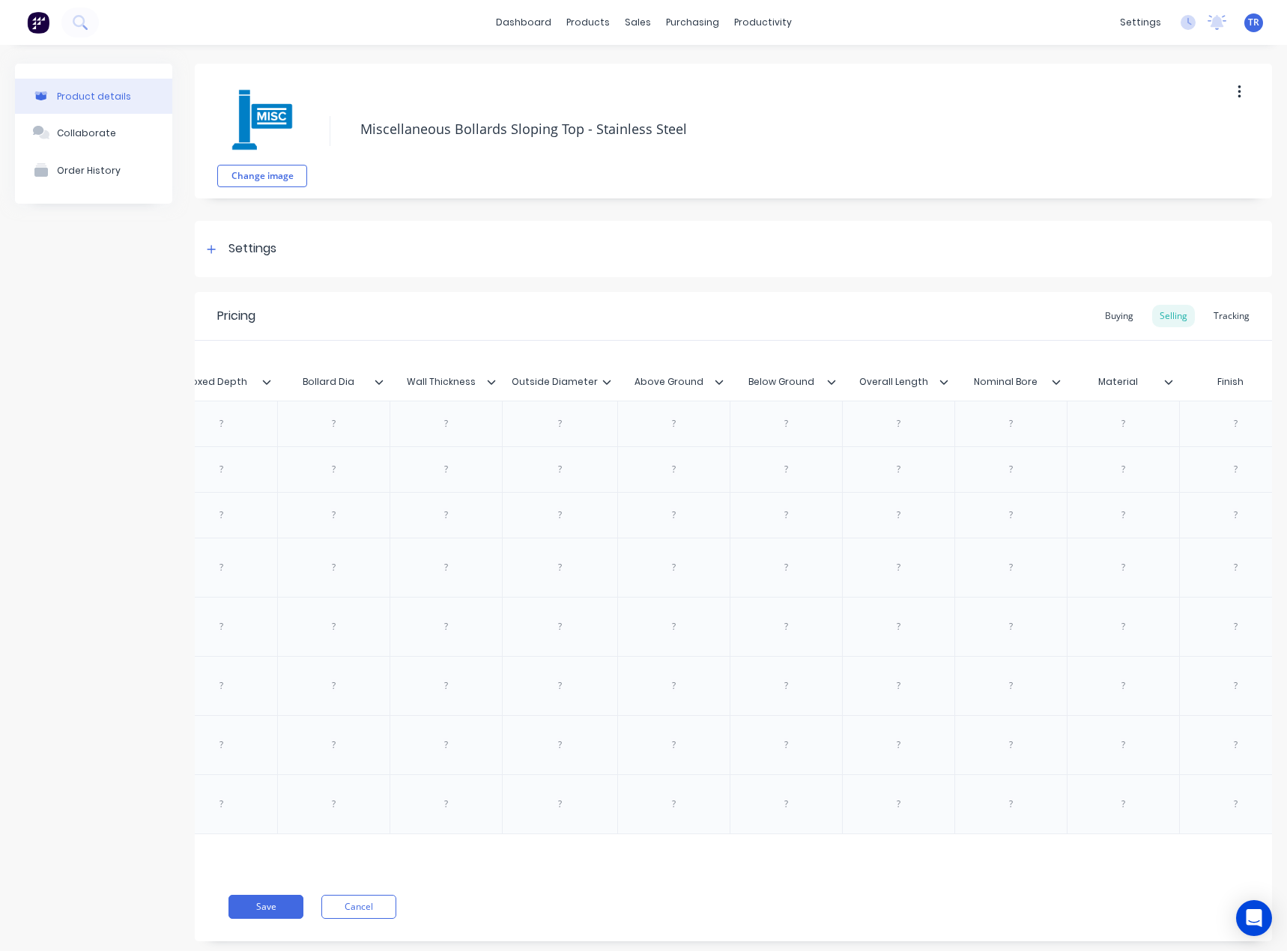
click at [836, 385] on div at bounding box center [837, 381] width 9 height 13
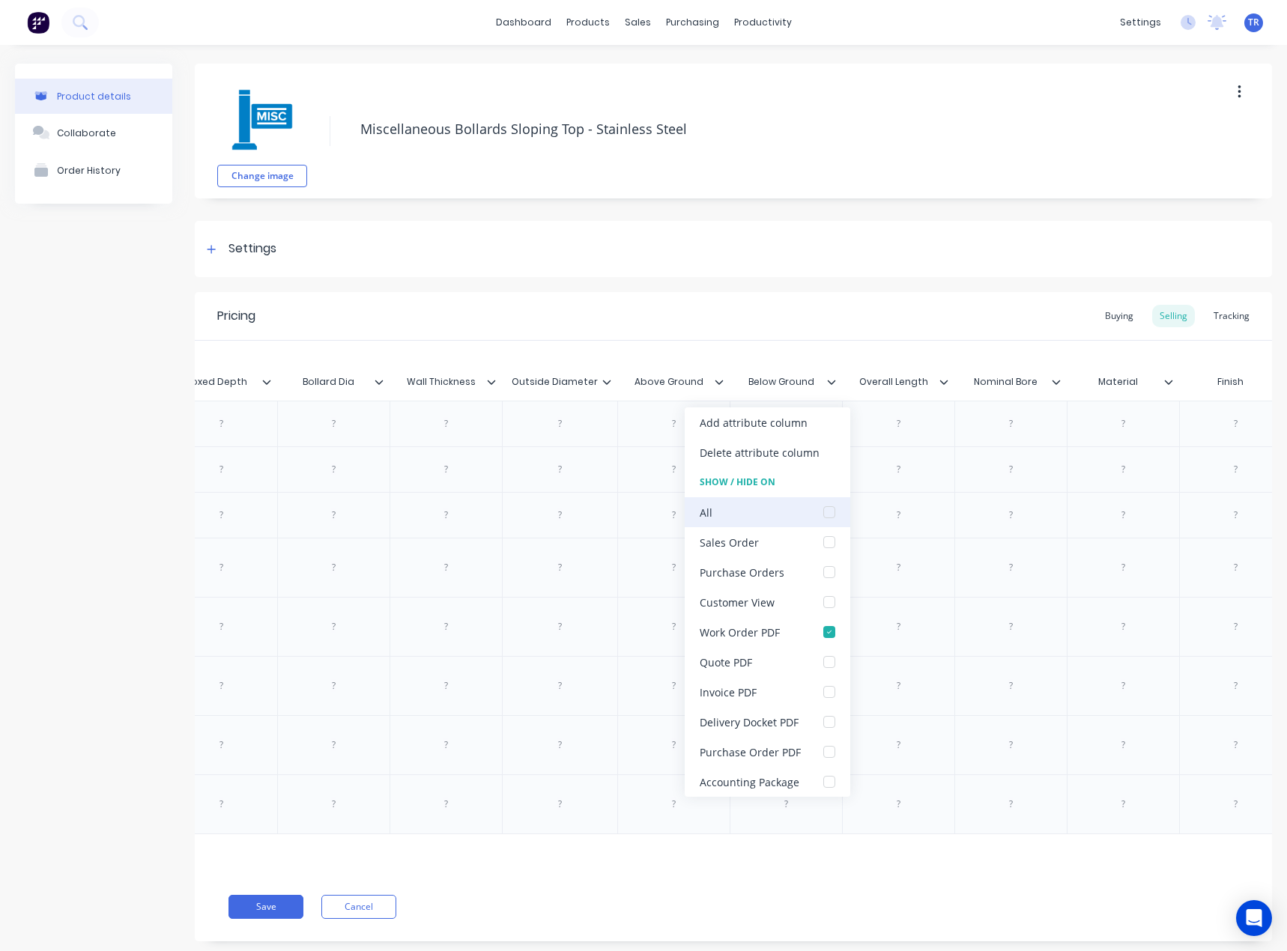
click at [827, 506] on div at bounding box center [829, 512] width 30 height 30
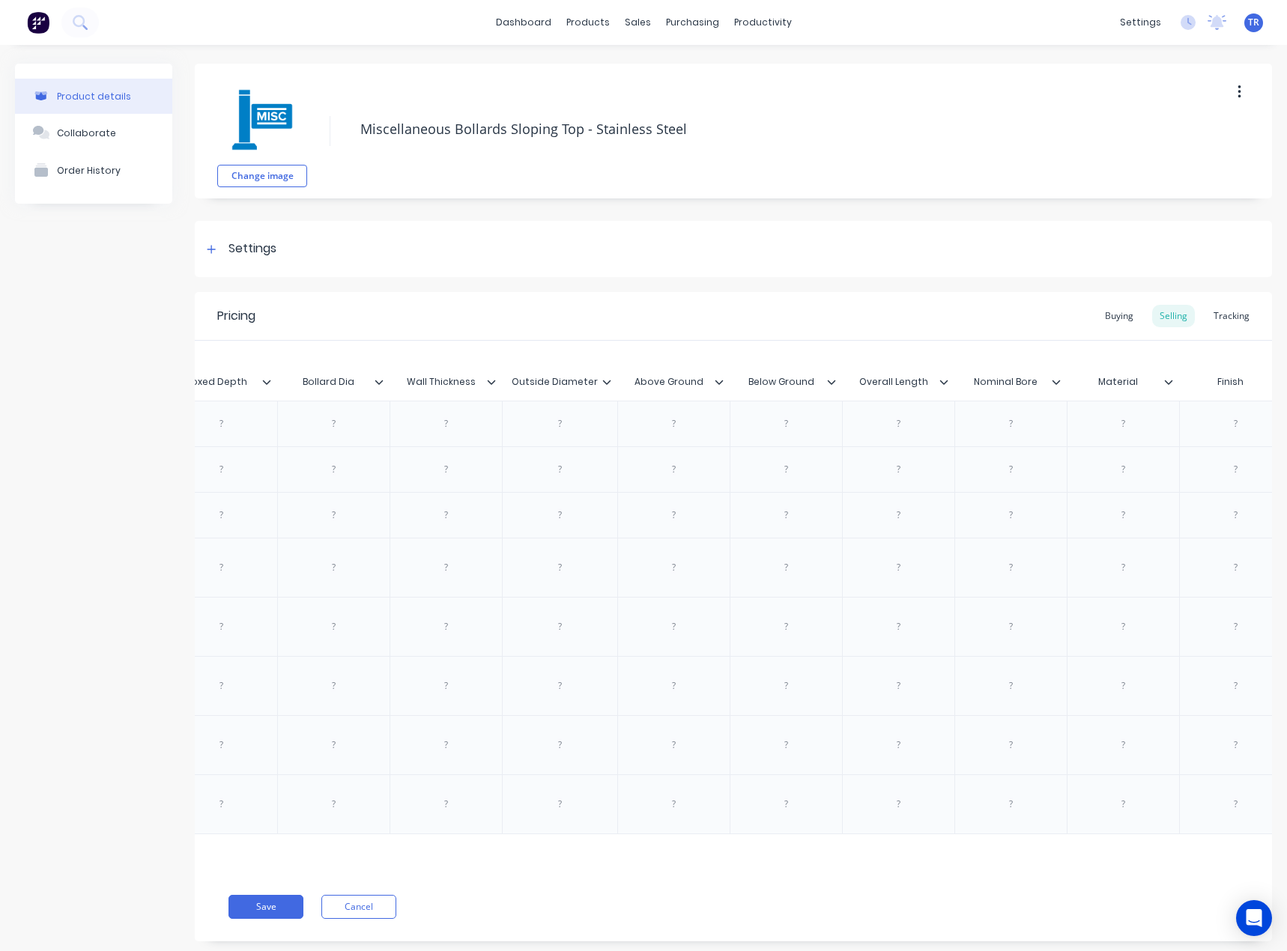
click at [947, 385] on icon at bounding box center [943, 381] width 9 height 9
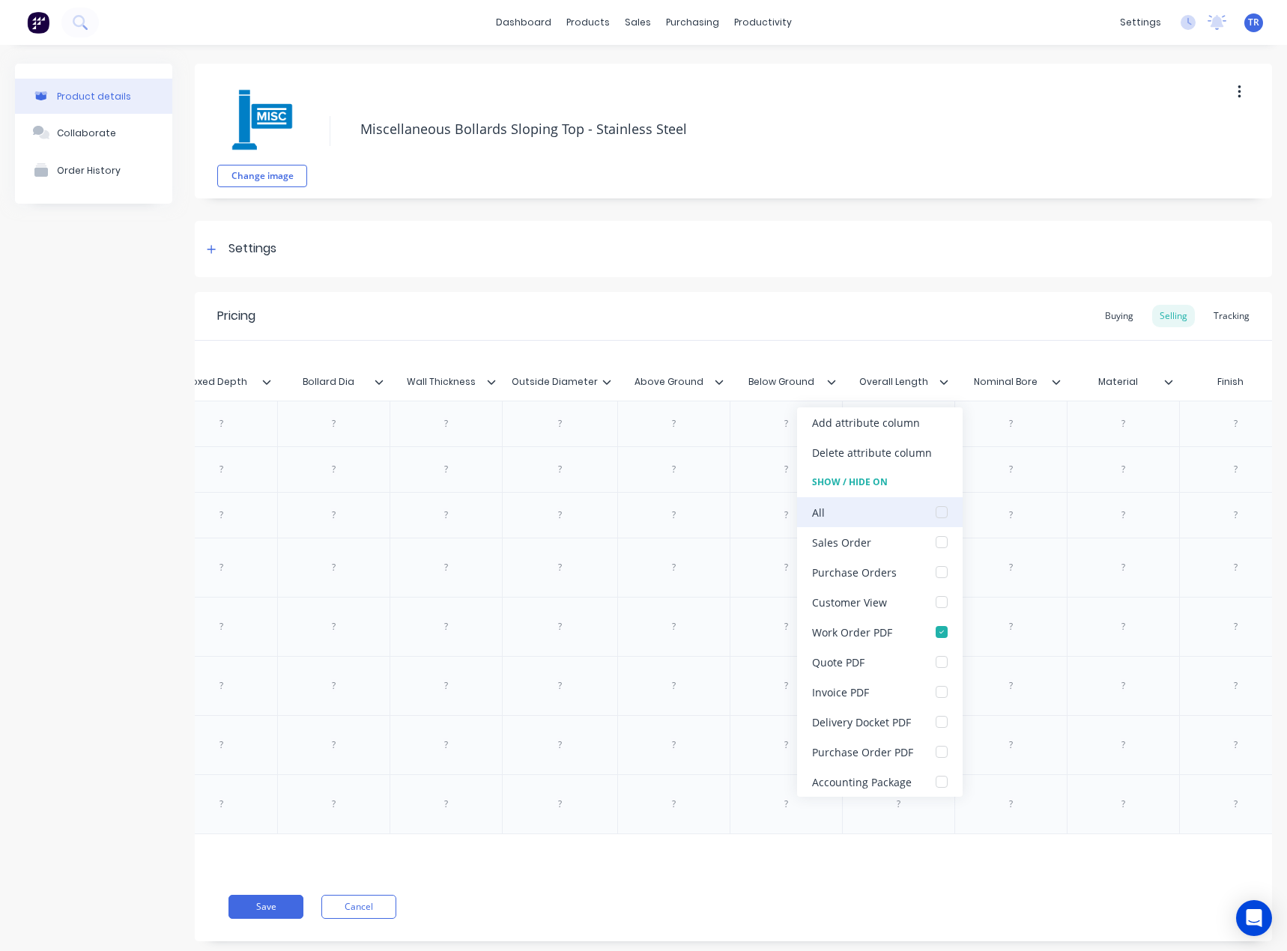
click at [932, 511] on div at bounding box center [941, 512] width 30 height 30
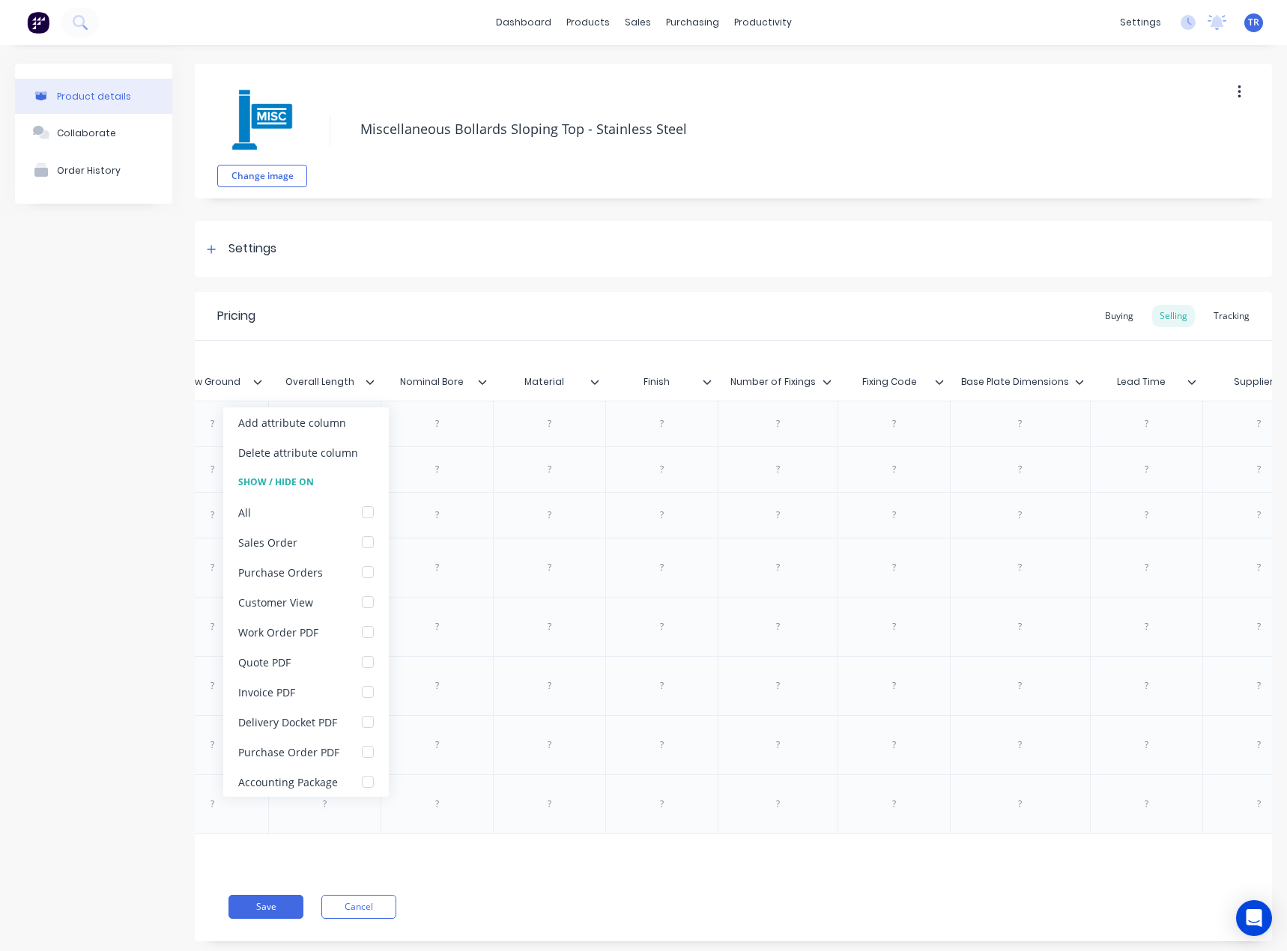
scroll to position [0, 2062]
click at [482, 380] on icon at bounding box center [481, 381] width 9 height 9
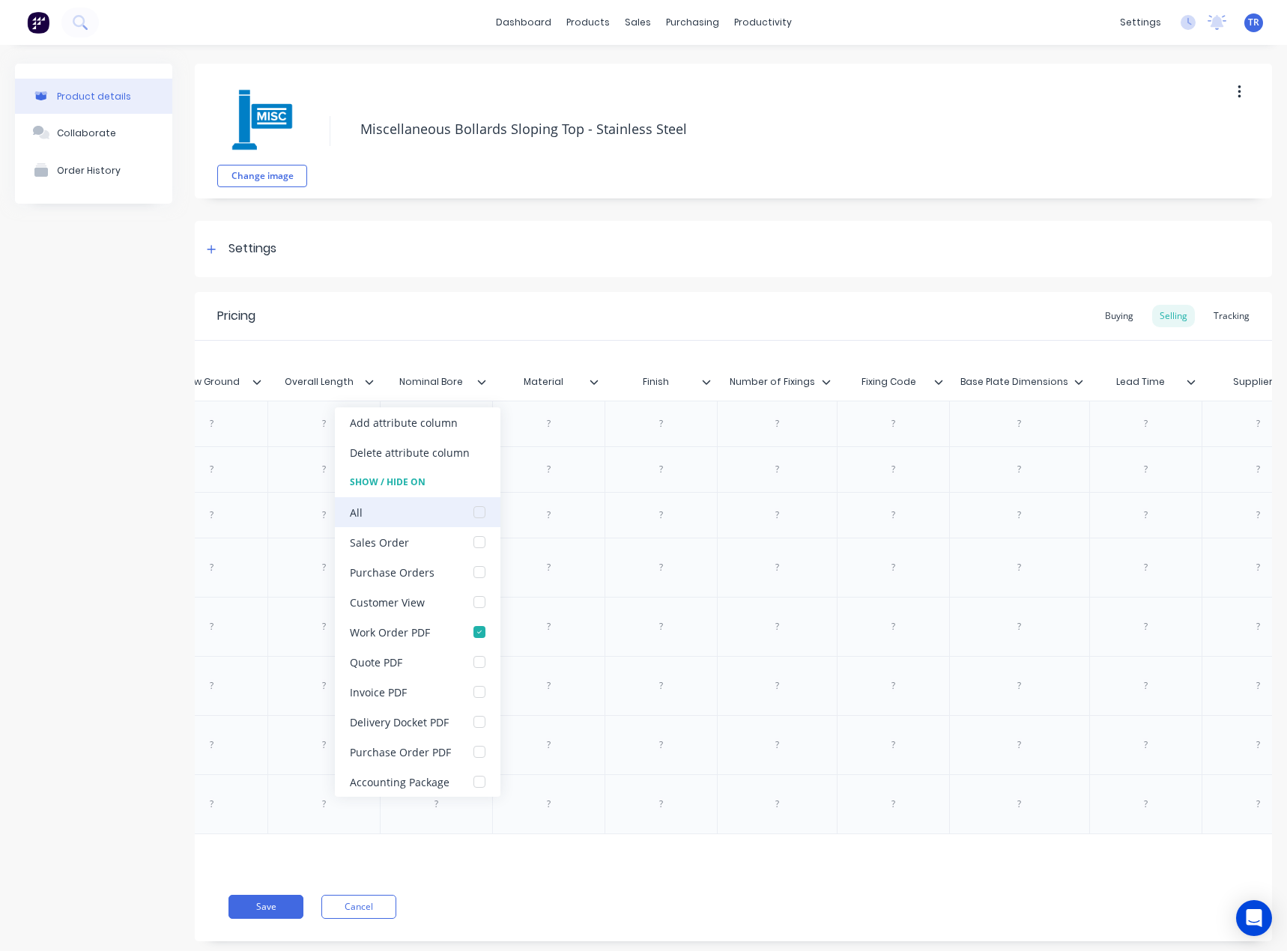
click at [473, 516] on div at bounding box center [479, 512] width 30 height 30
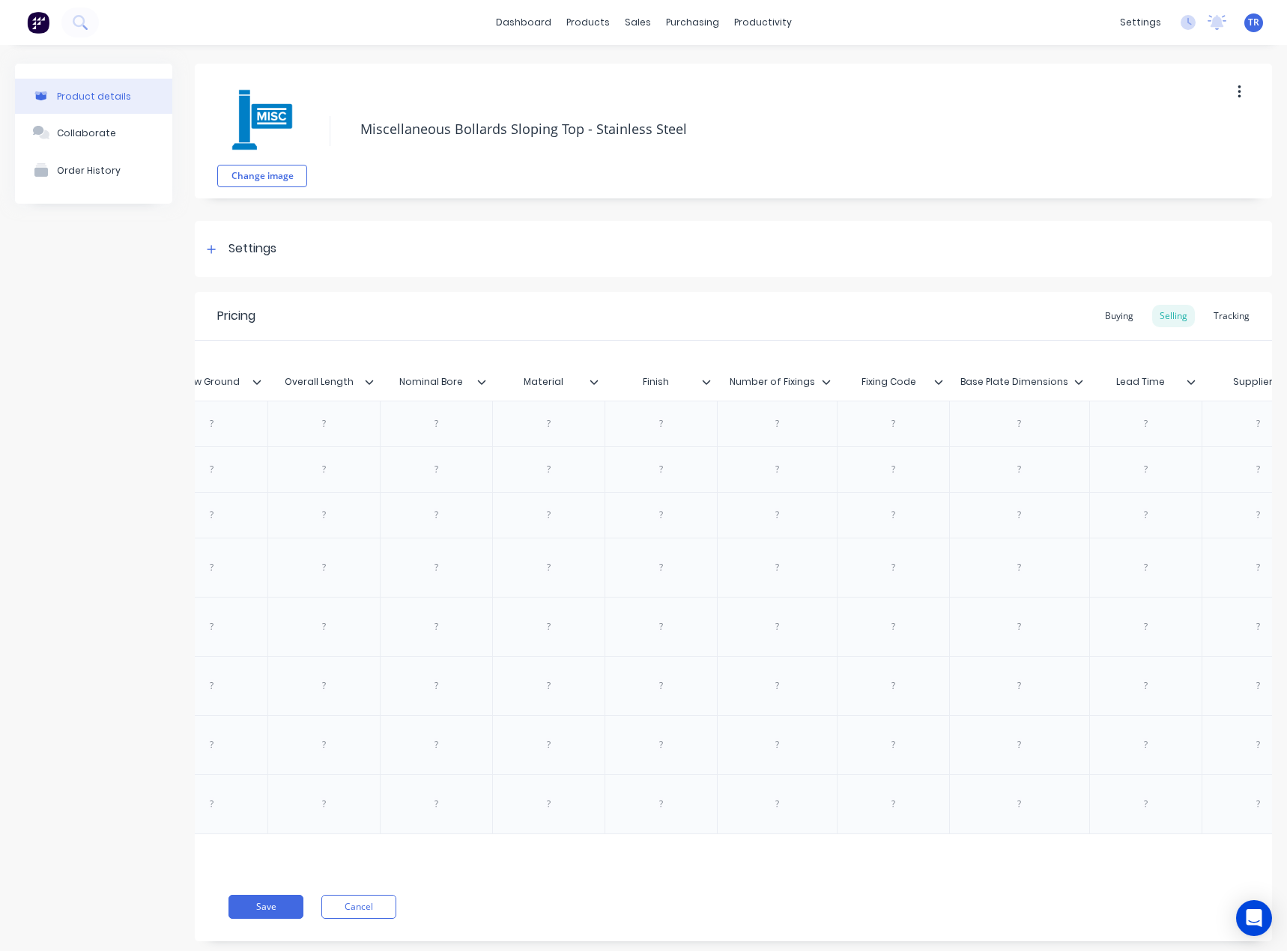
click at [592, 383] on icon at bounding box center [593, 382] width 8 height 4
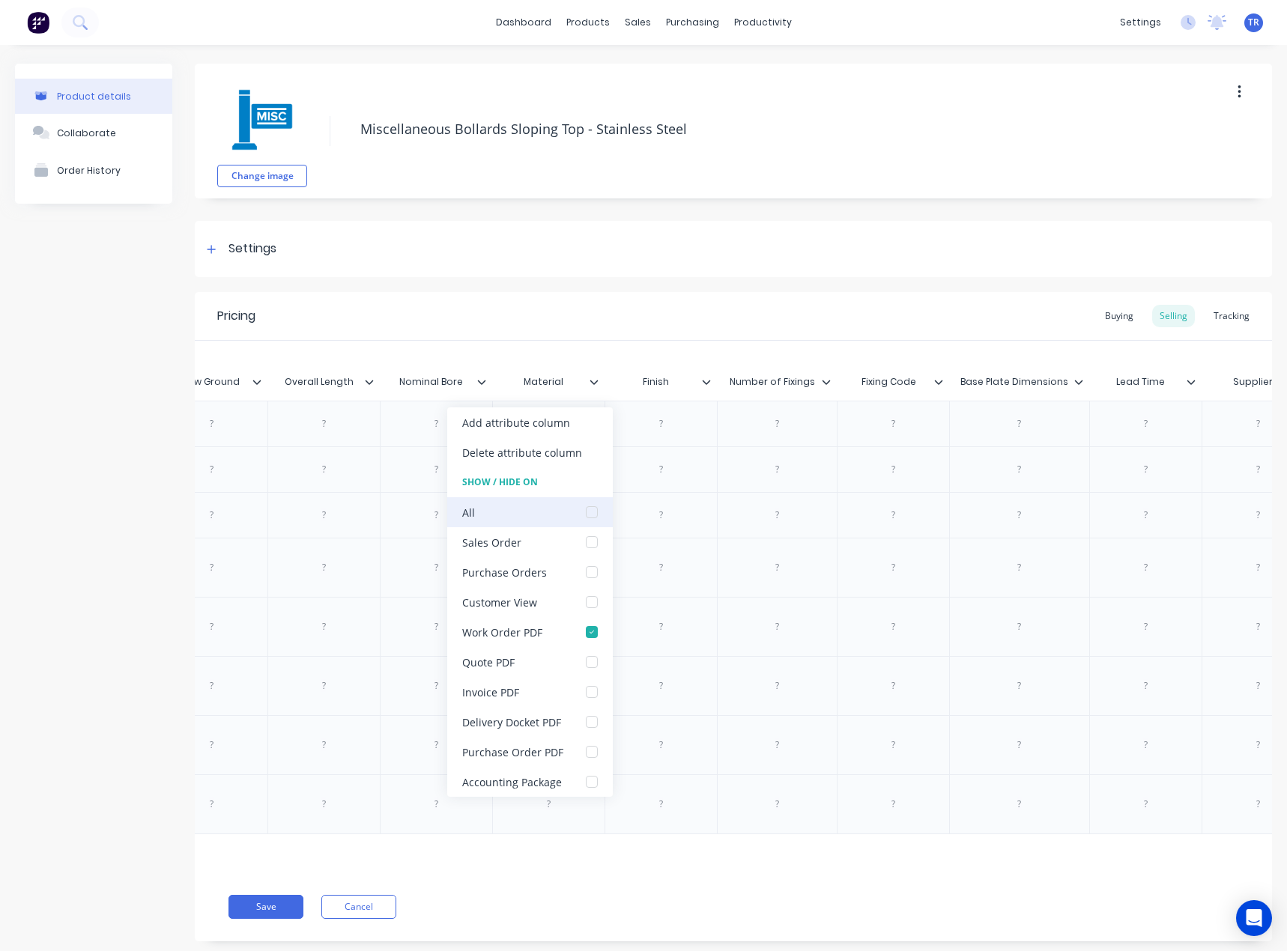
click at [586, 507] on div at bounding box center [592, 512] width 30 height 30
click at [592, 514] on div at bounding box center [592, 512] width 30 height 30
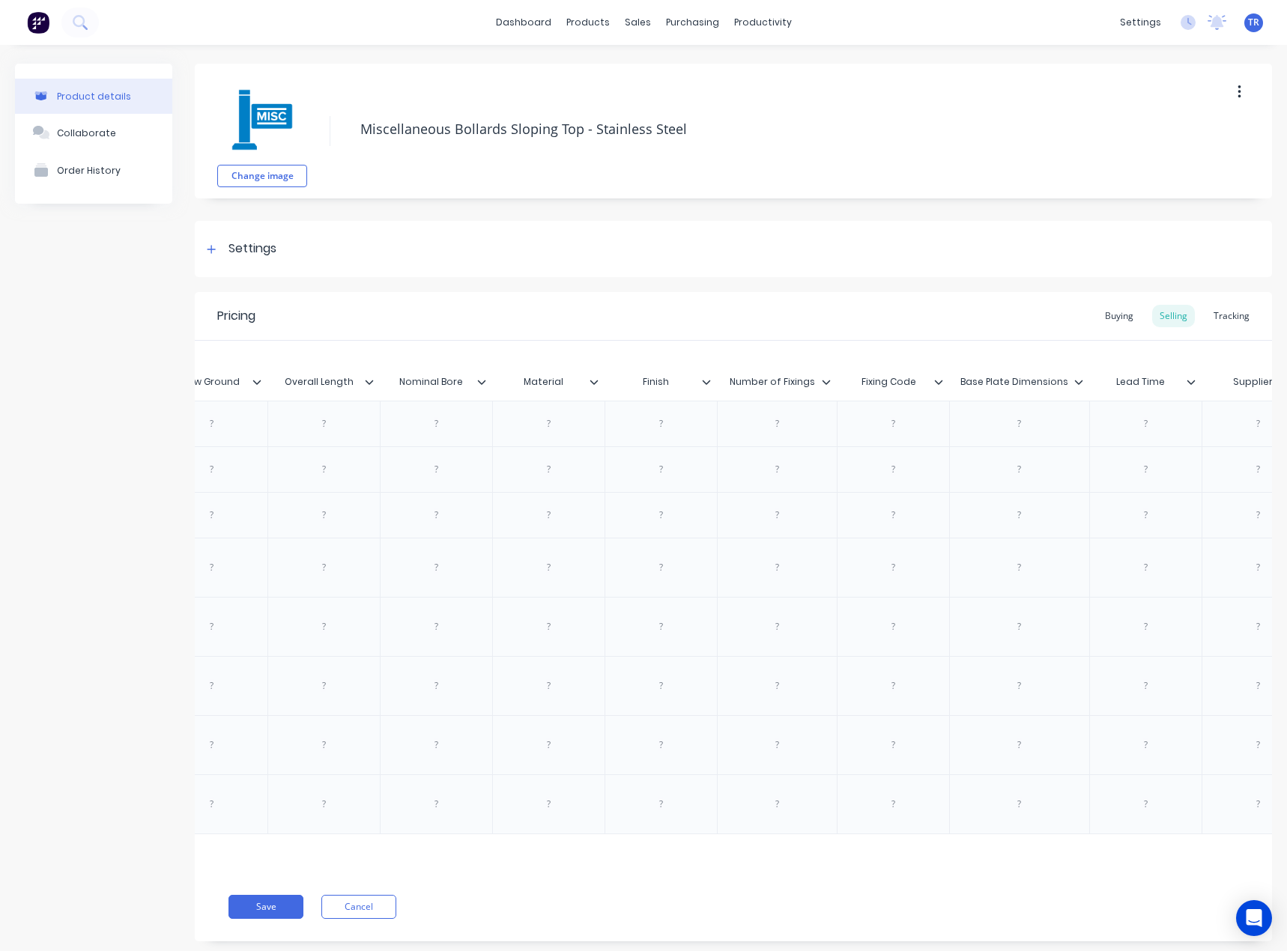
click at [705, 376] on input "Finish" at bounding box center [655, 381] width 103 height 13
click at [704, 383] on icon at bounding box center [706, 381] width 9 height 9
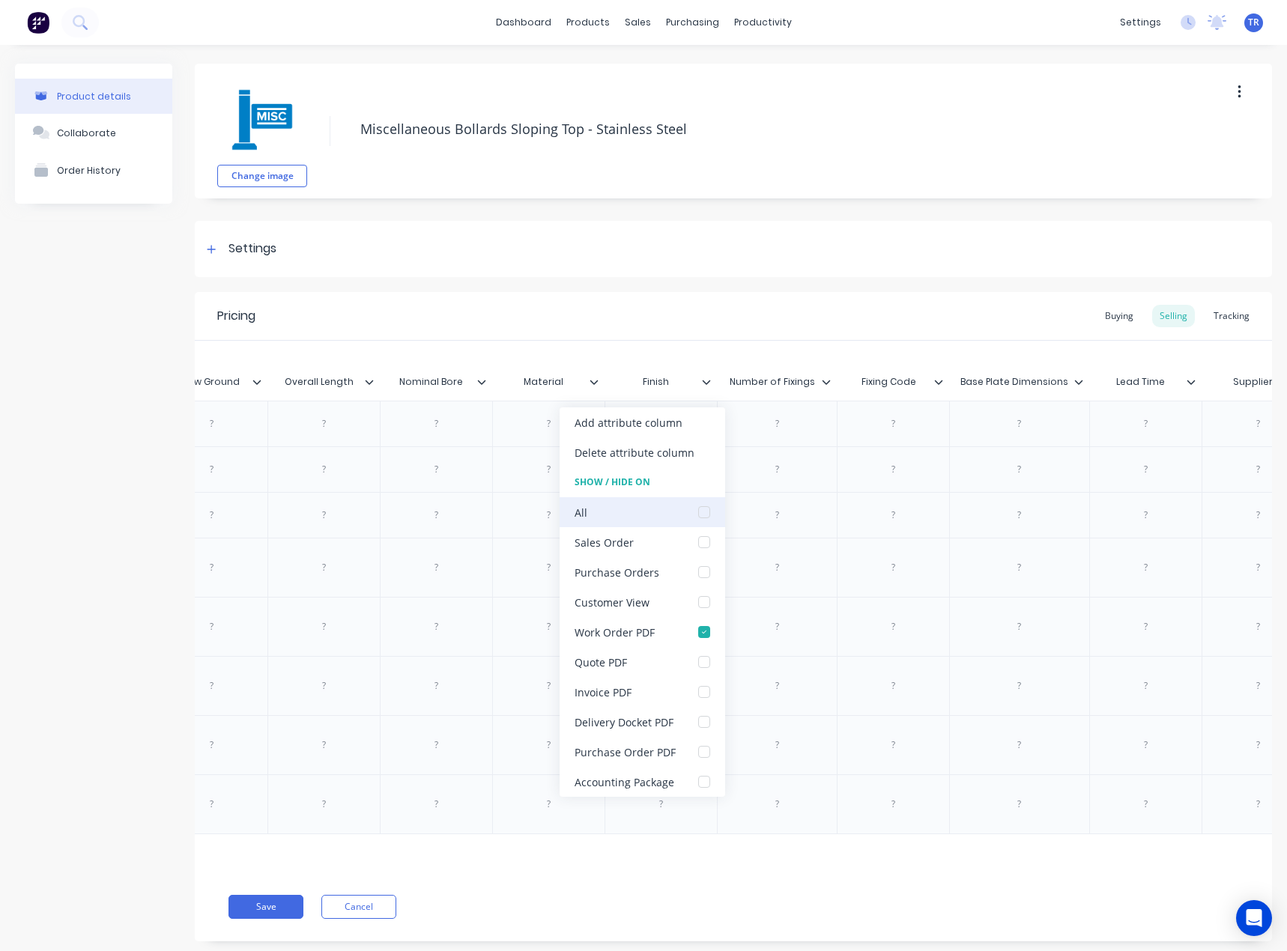
click at [705, 519] on div at bounding box center [704, 512] width 30 height 30
click at [704, 516] on div at bounding box center [704, 512] width 30 height 30
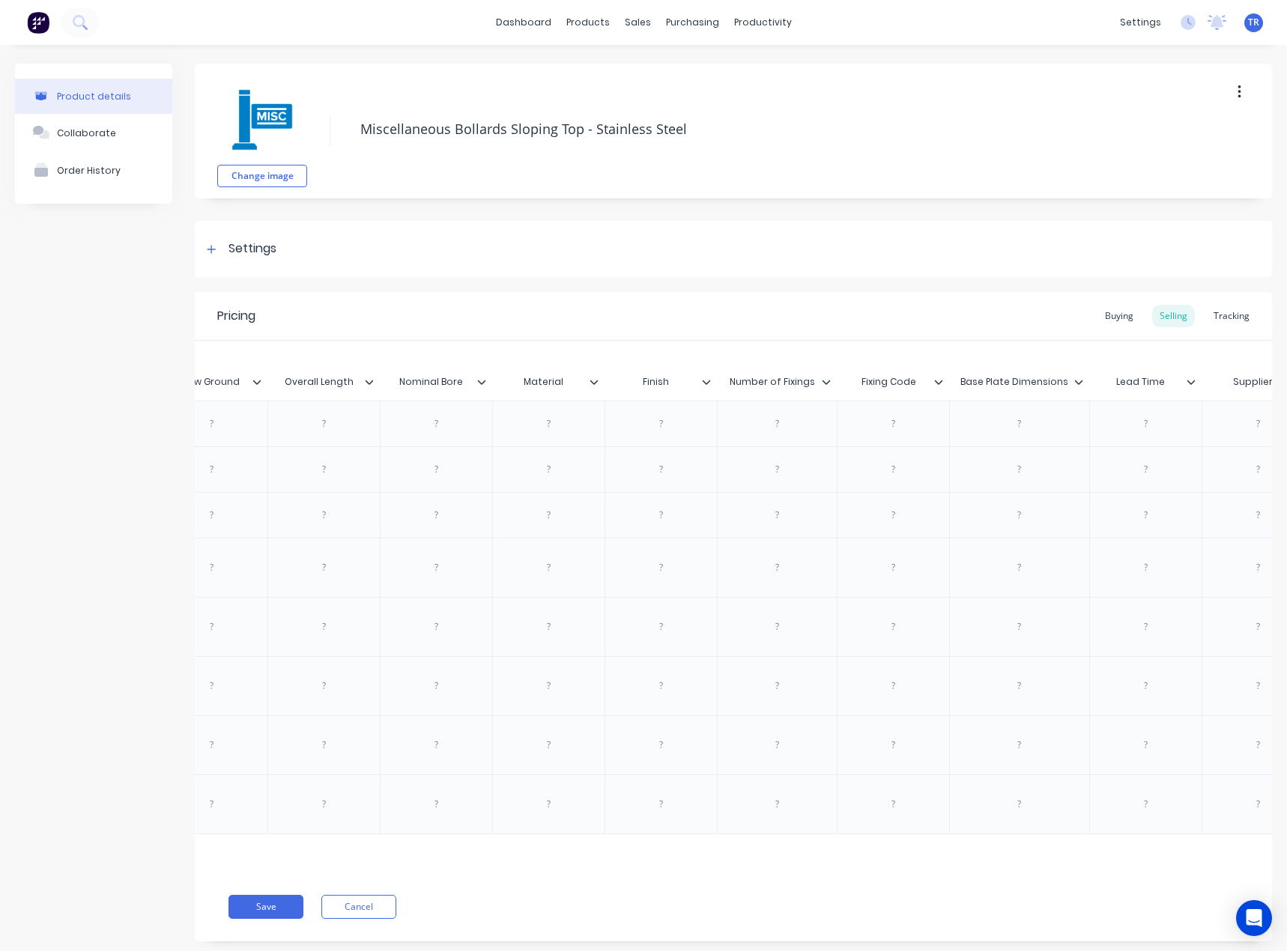
click at [828, 384] on icon at bounding box center [825, 381] width 9 height 9
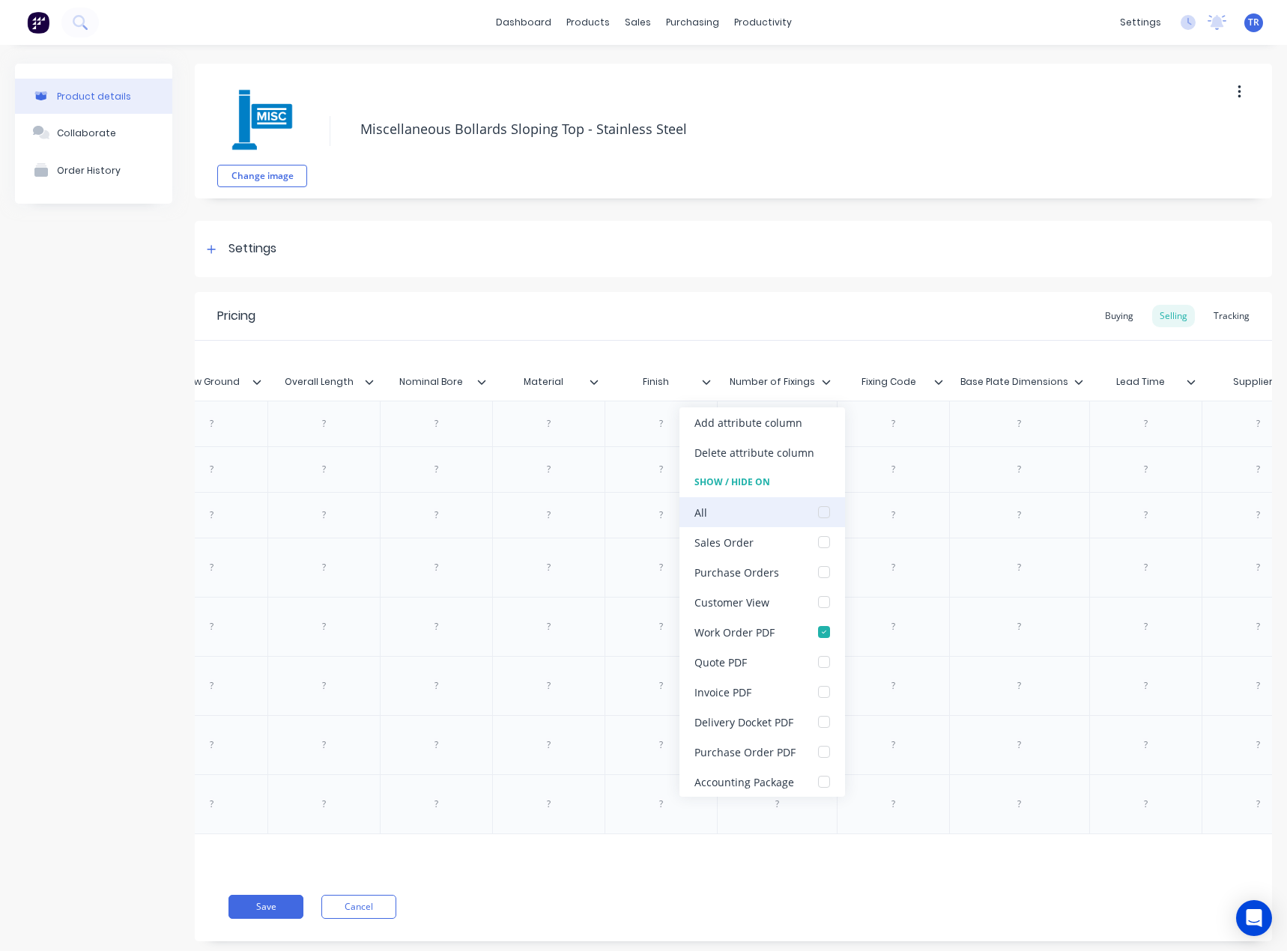
click at [817, 513] on div at bounding box center [824, 512] width 30 height 30
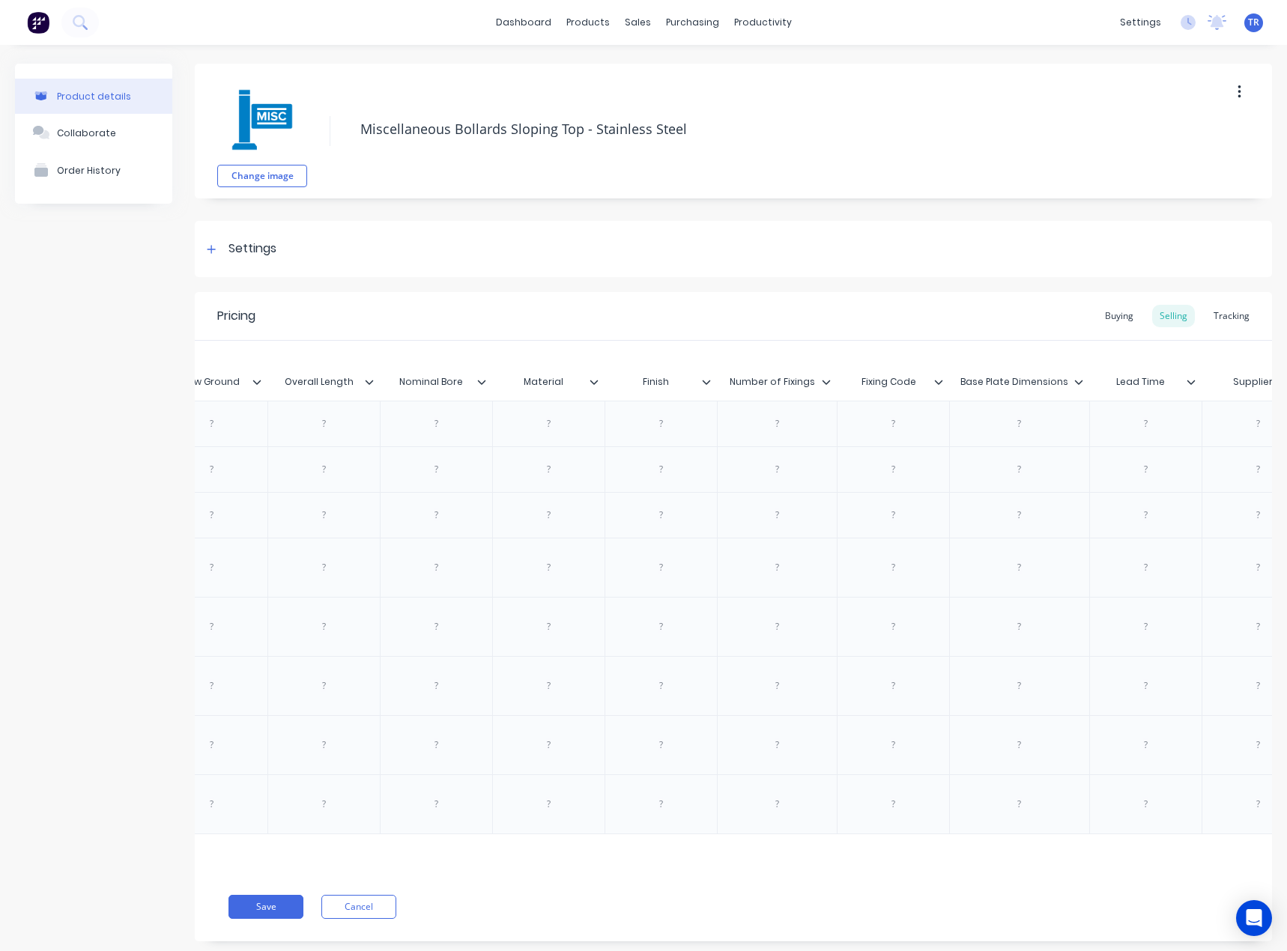
click at [939, 378] on icon at bounding box center [938, 381] width 9 height 9
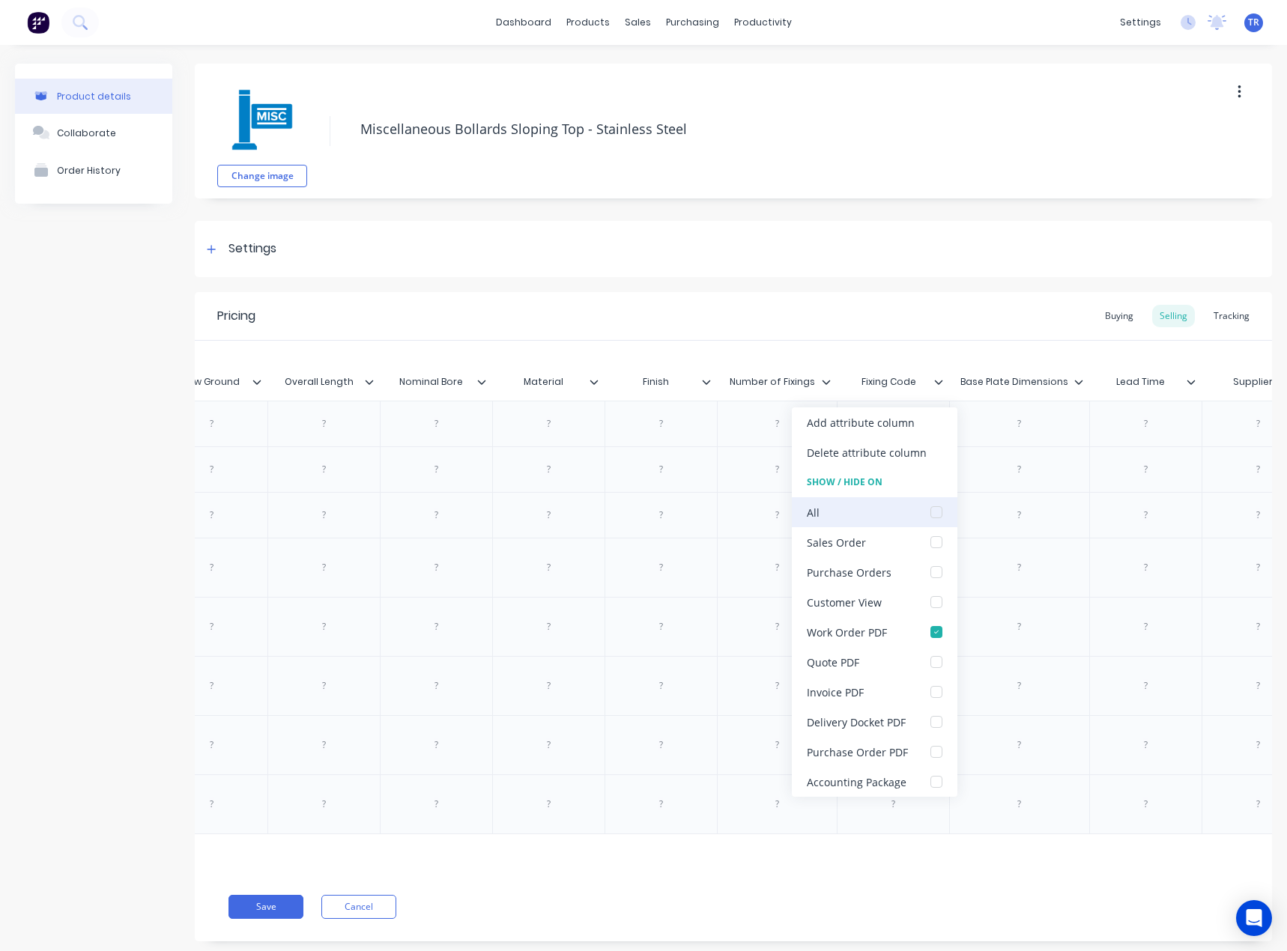
click at [939, 508] on div at bounding box center [936, 512] width 30 height 30
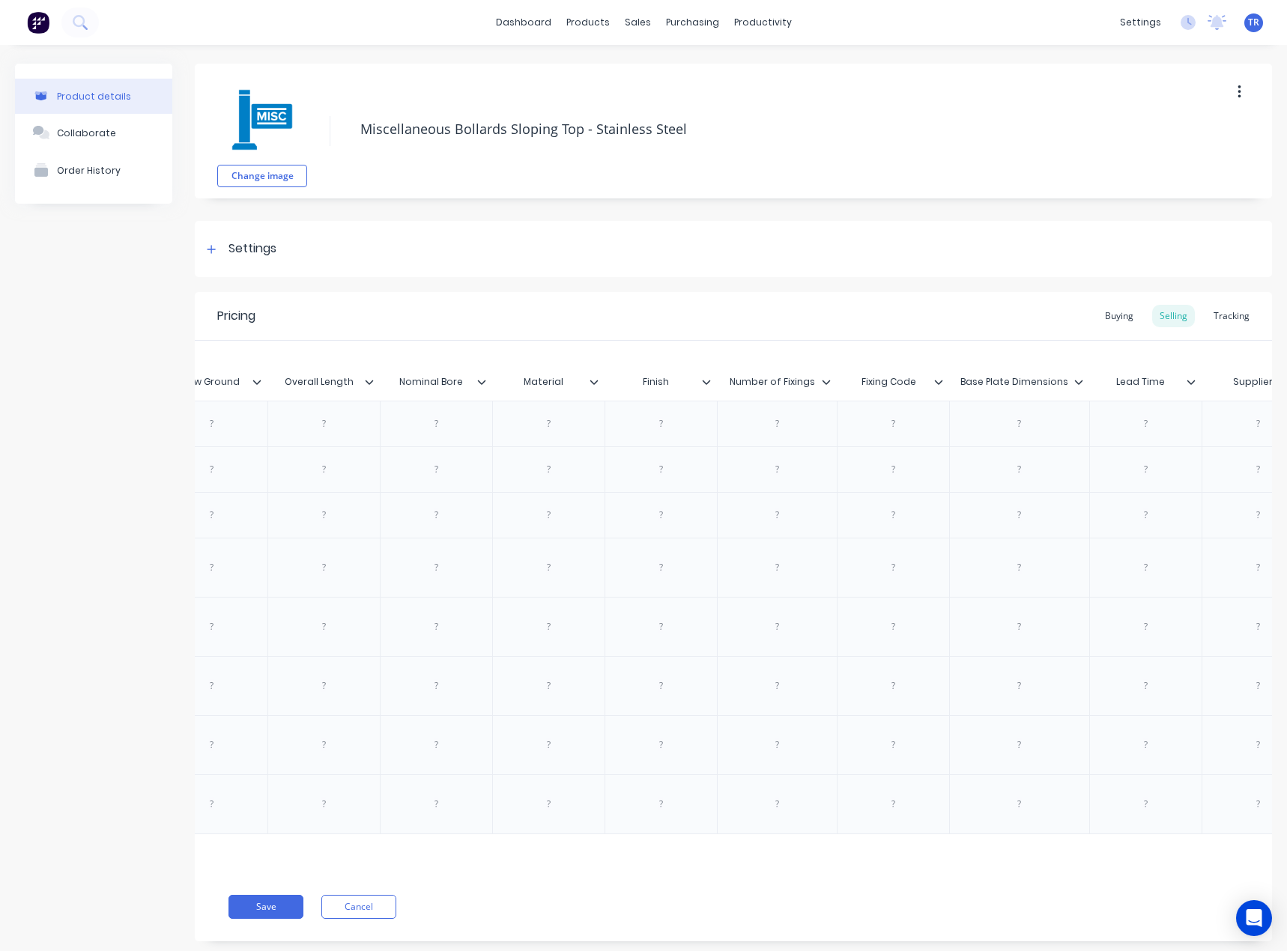
click at [1076, 380] on icon at bounding box center [1078, 381] width 9 height 9
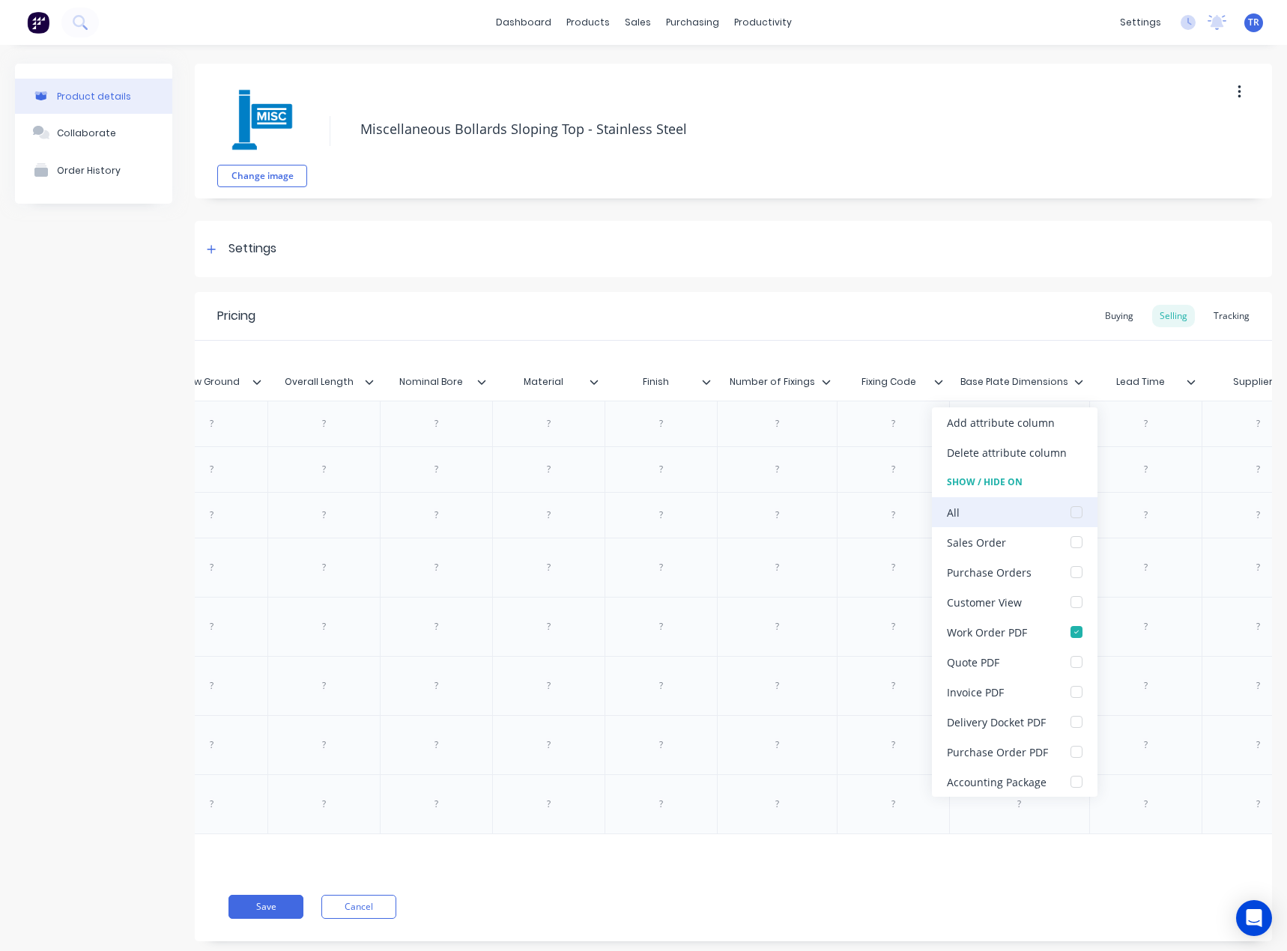
click at [1064, 520] on div at bounding box center [1076, 512] width 30 height 30
click at [1069, 516] on div at bounding box center [1076, 512] width 30 height 30
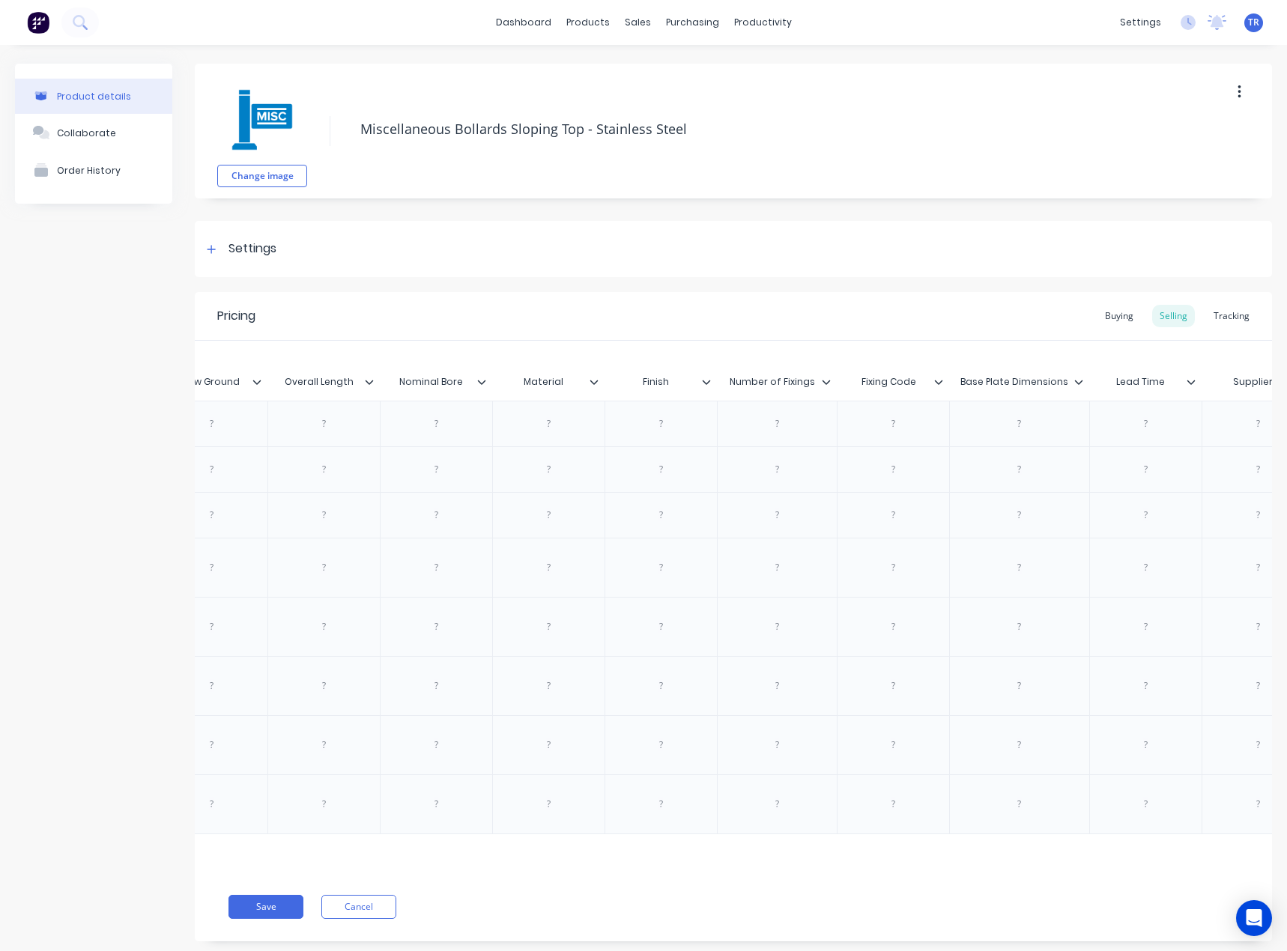
click at [1191, 382] on icon at bounding box center [1190, 381] width 9 height 9
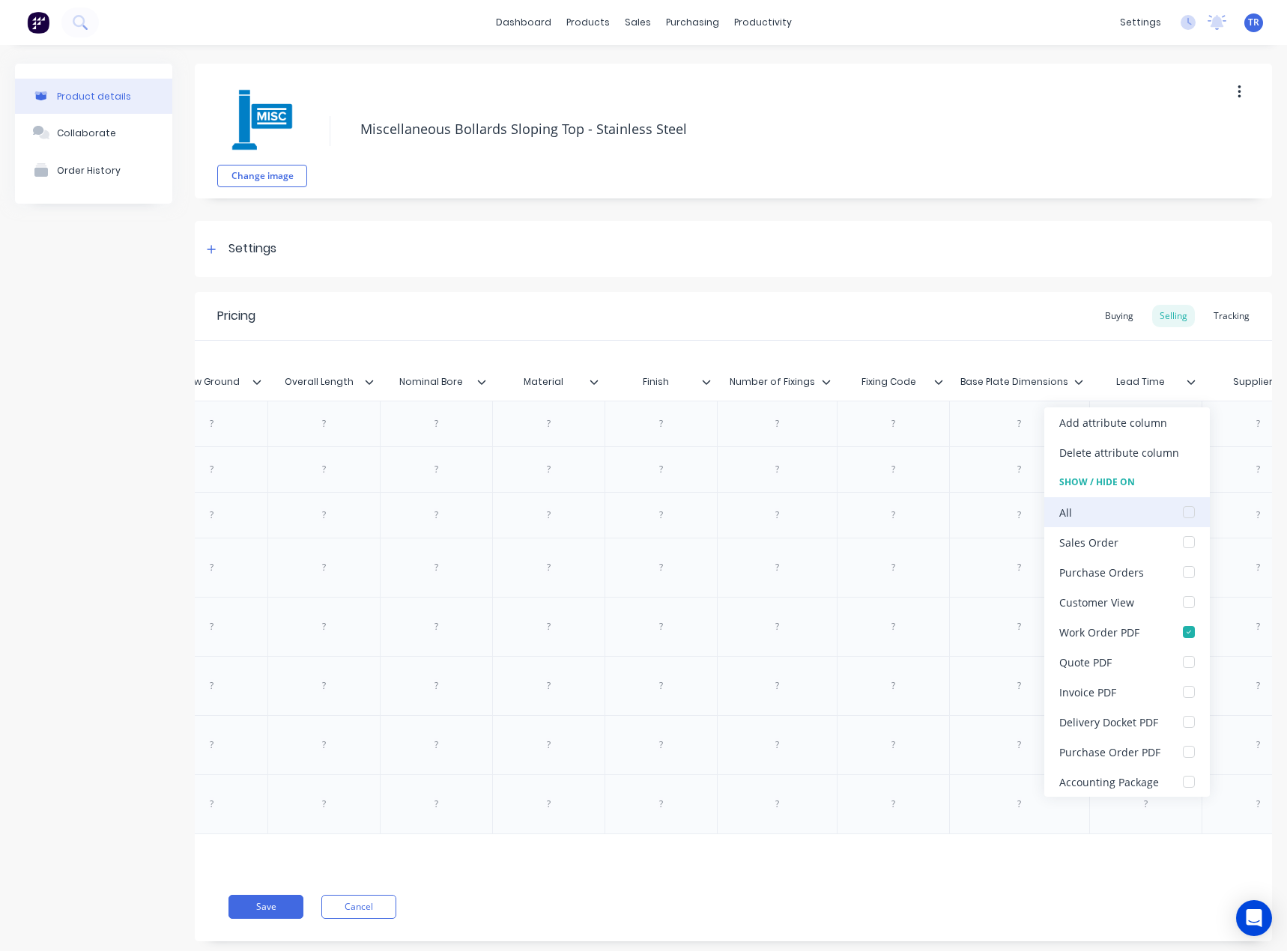
click at [1168, 505] on div "All" at bounding box center [1126, 512] width 165 height 30
click at [1167, 505] on div "All" at bounding box center [1126, 512] width 165 height 30
click at [1183, 512] on div at bounding box center [1188, 512] width 30 height 30
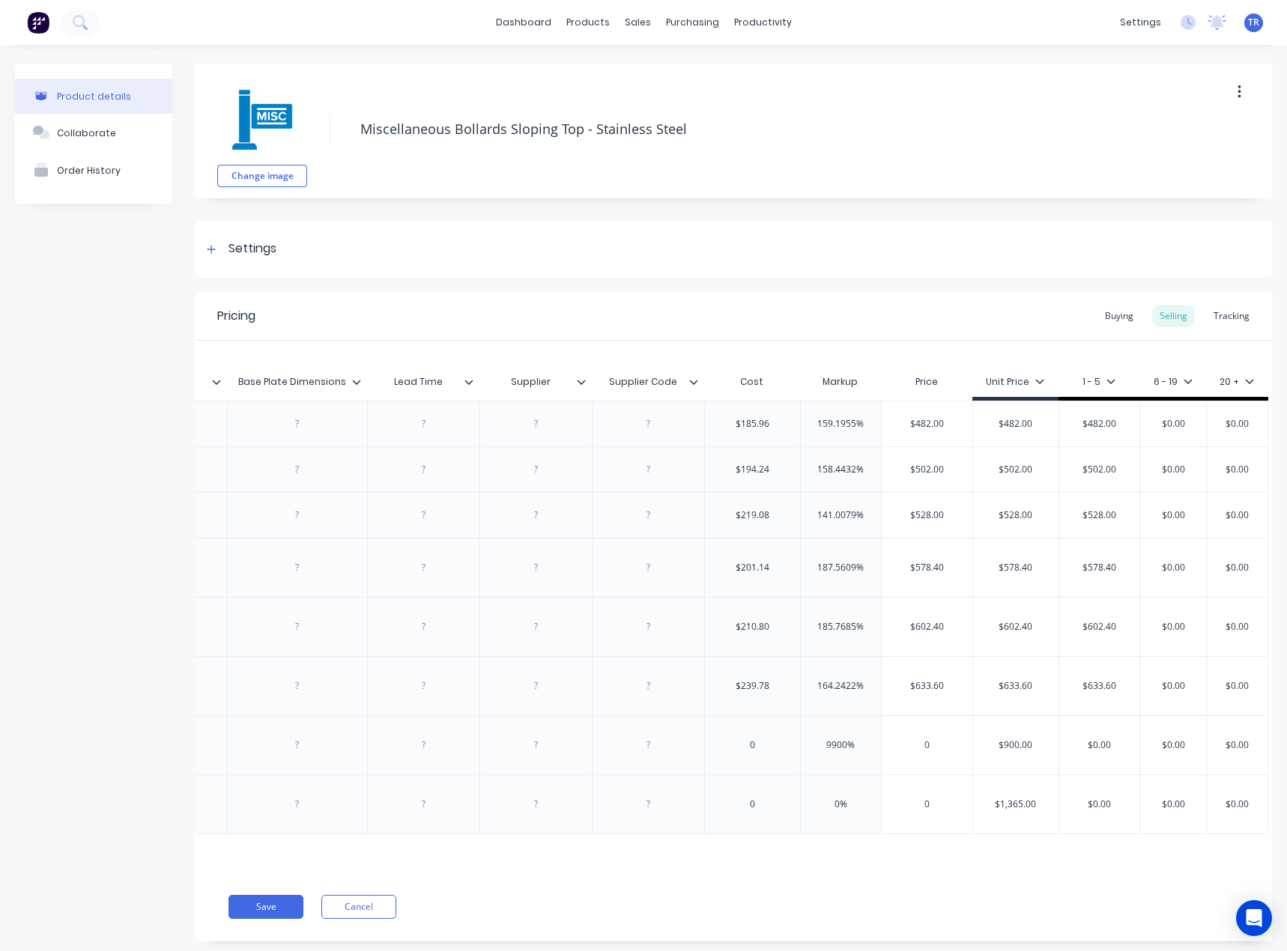
scroll to position [0, 2785]
click at [581, 383] on icon at bounding box center [579, 381] width 9 height 9
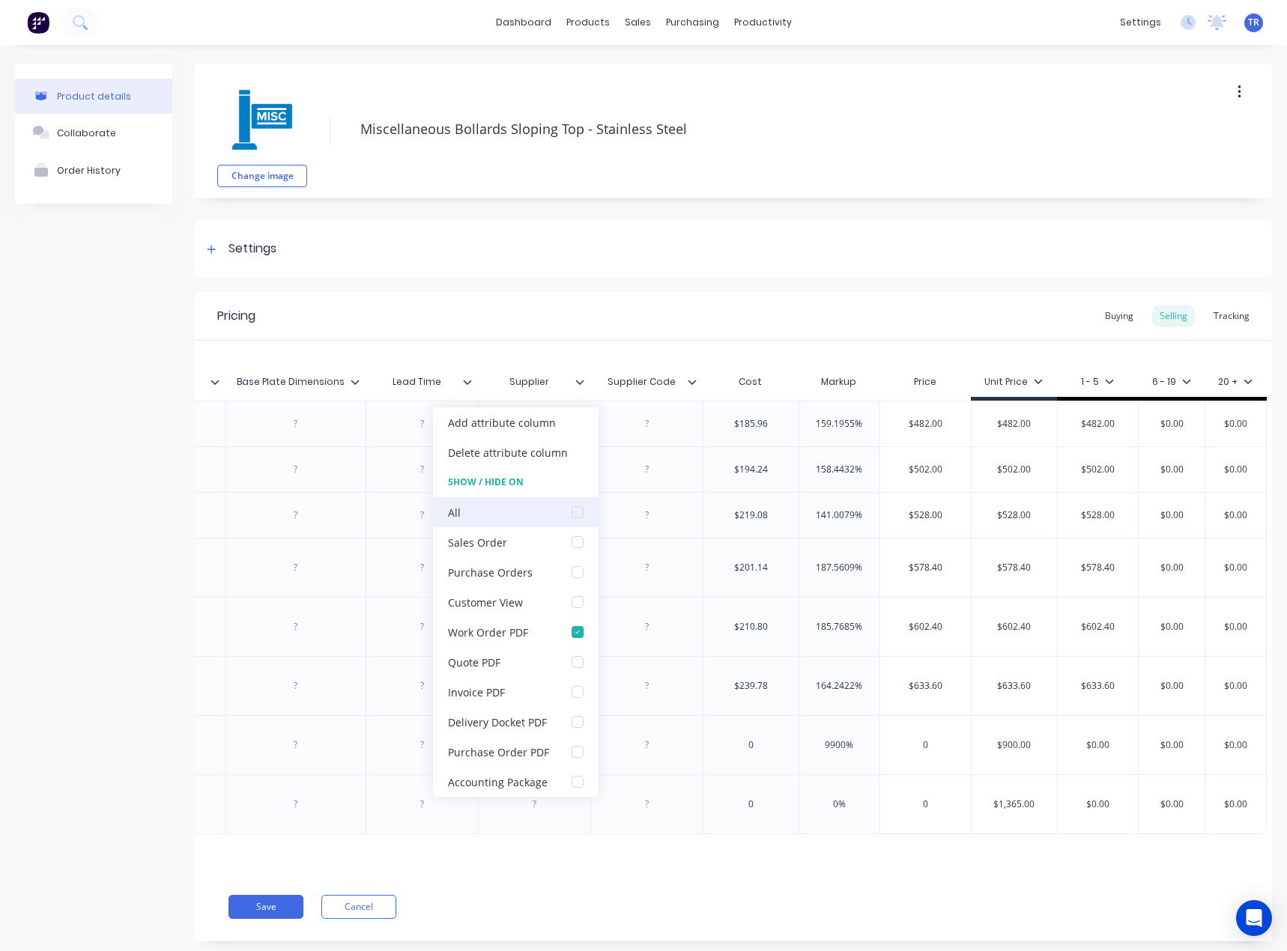
click at [582, 514] on div at bounding box center [577, 512] width 30 height 30
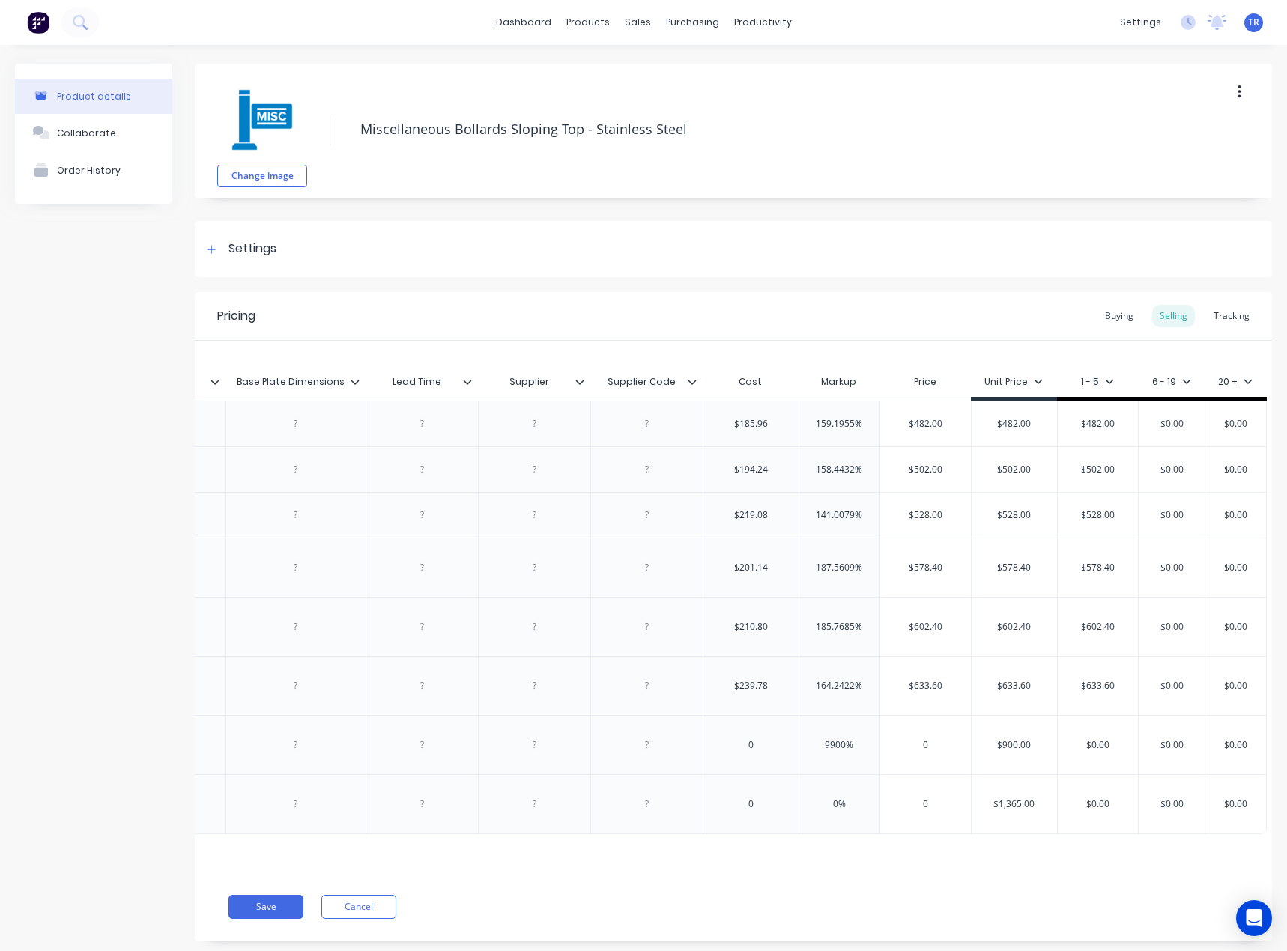
click at [692, 381] on icon at bounding box center [691, 381] width 9 height 9
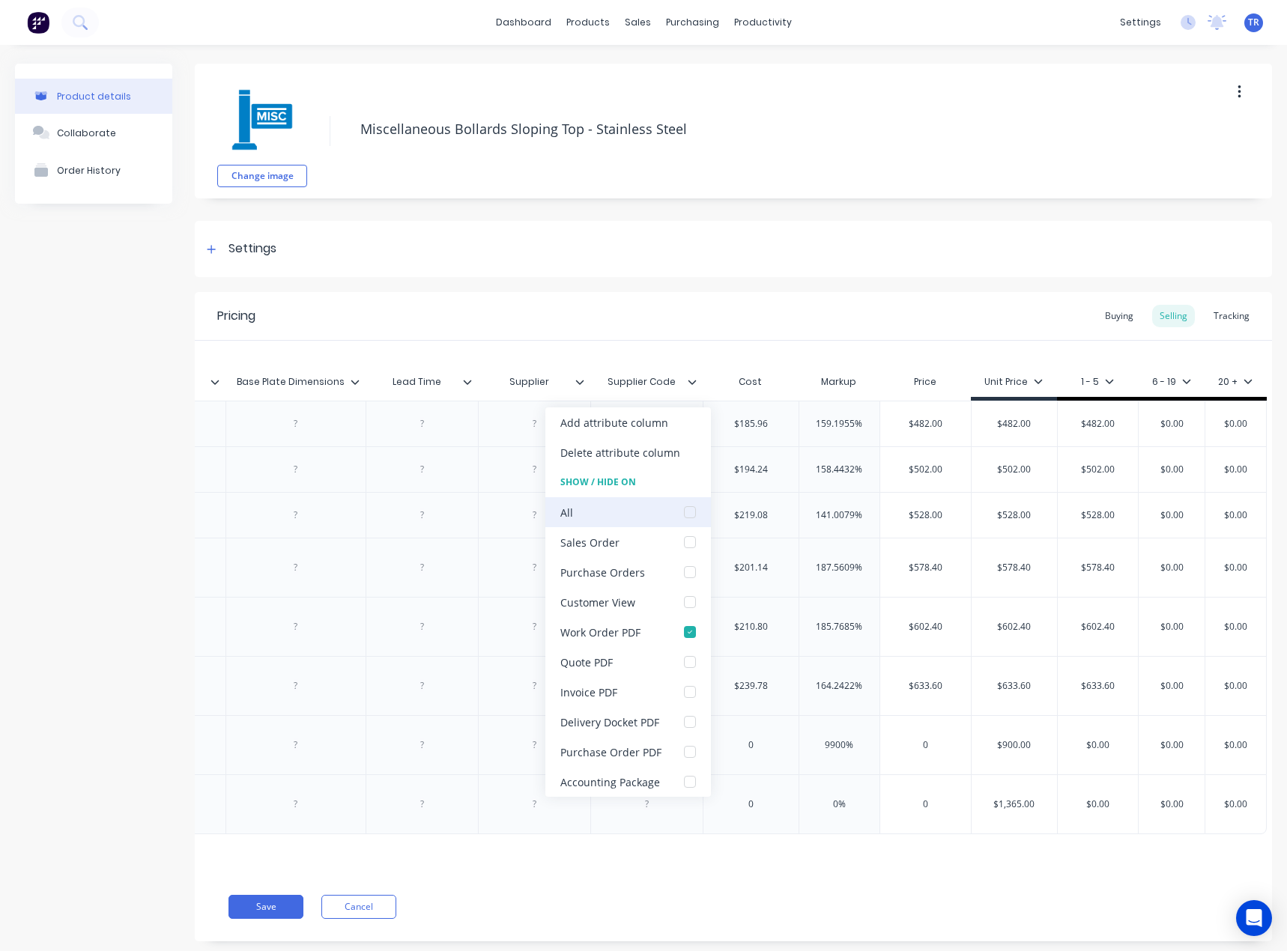
click at [696, 506] on div at bounding box center [690, 512] width 30 height 30
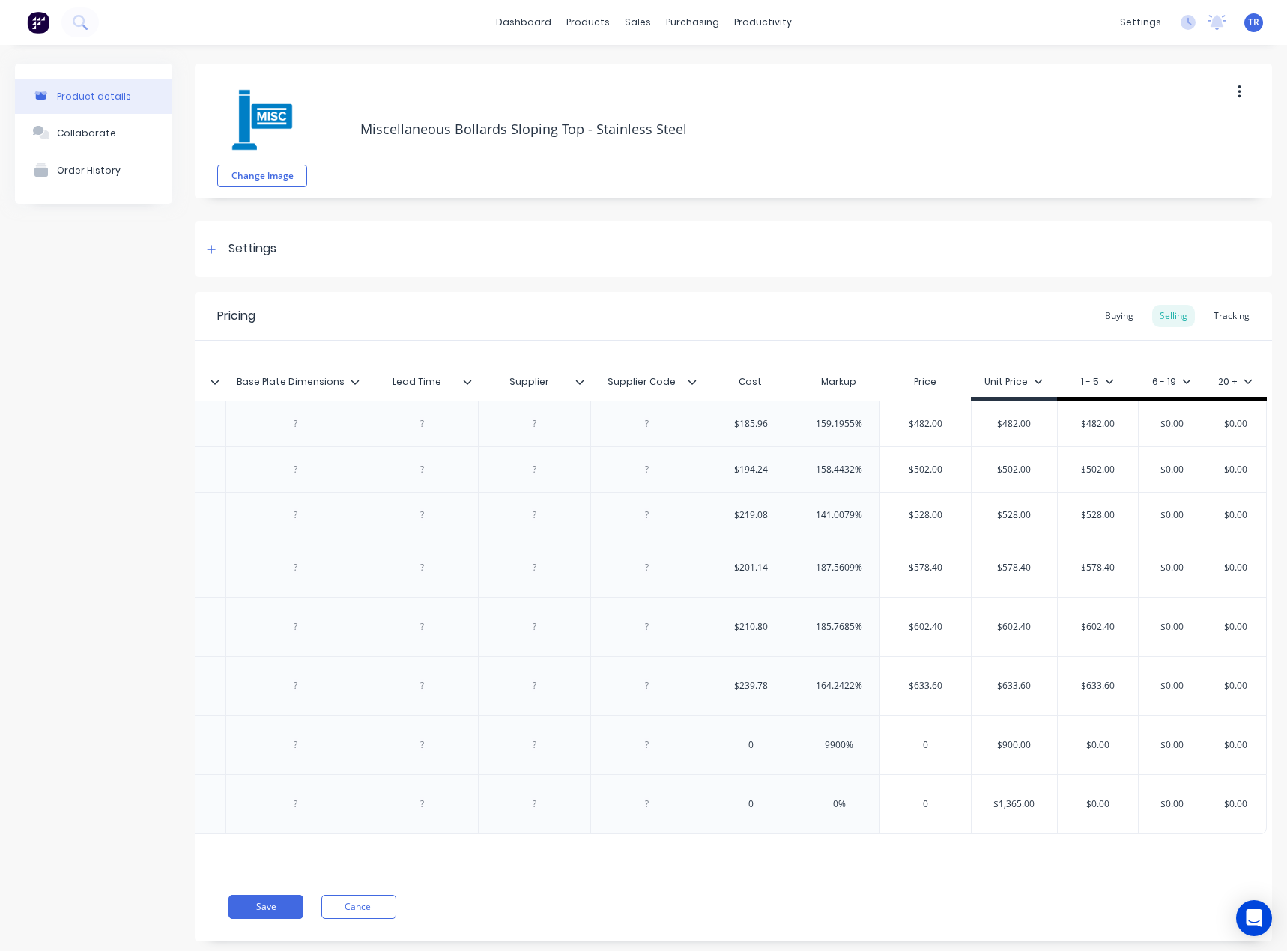
click at [580, 383] on icon at bounding box center [579, 382] width 8 height 4
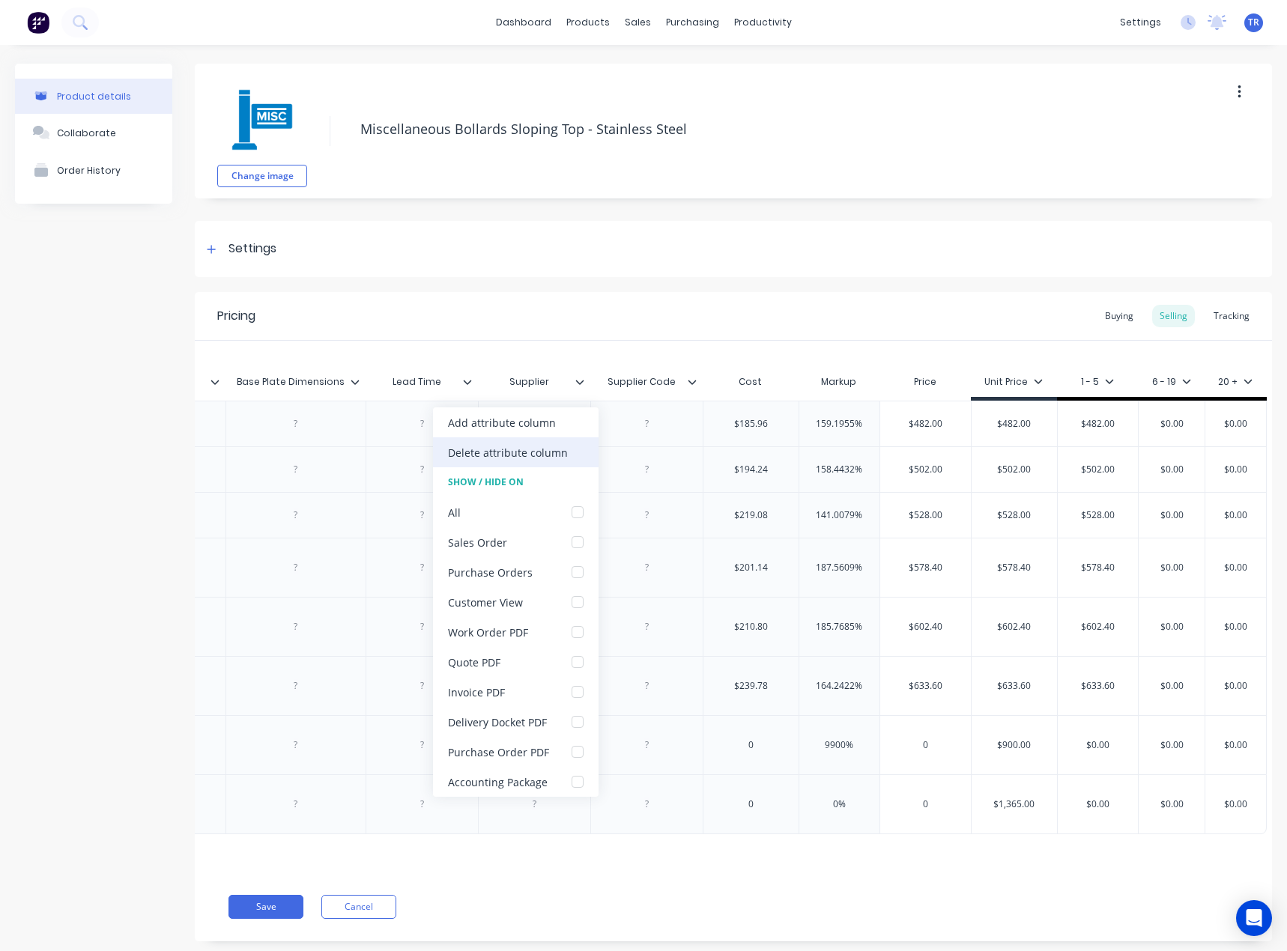
click at [571, 449] on div "Delete attribute column" at bounding box center [515, 452] width 165 height 30
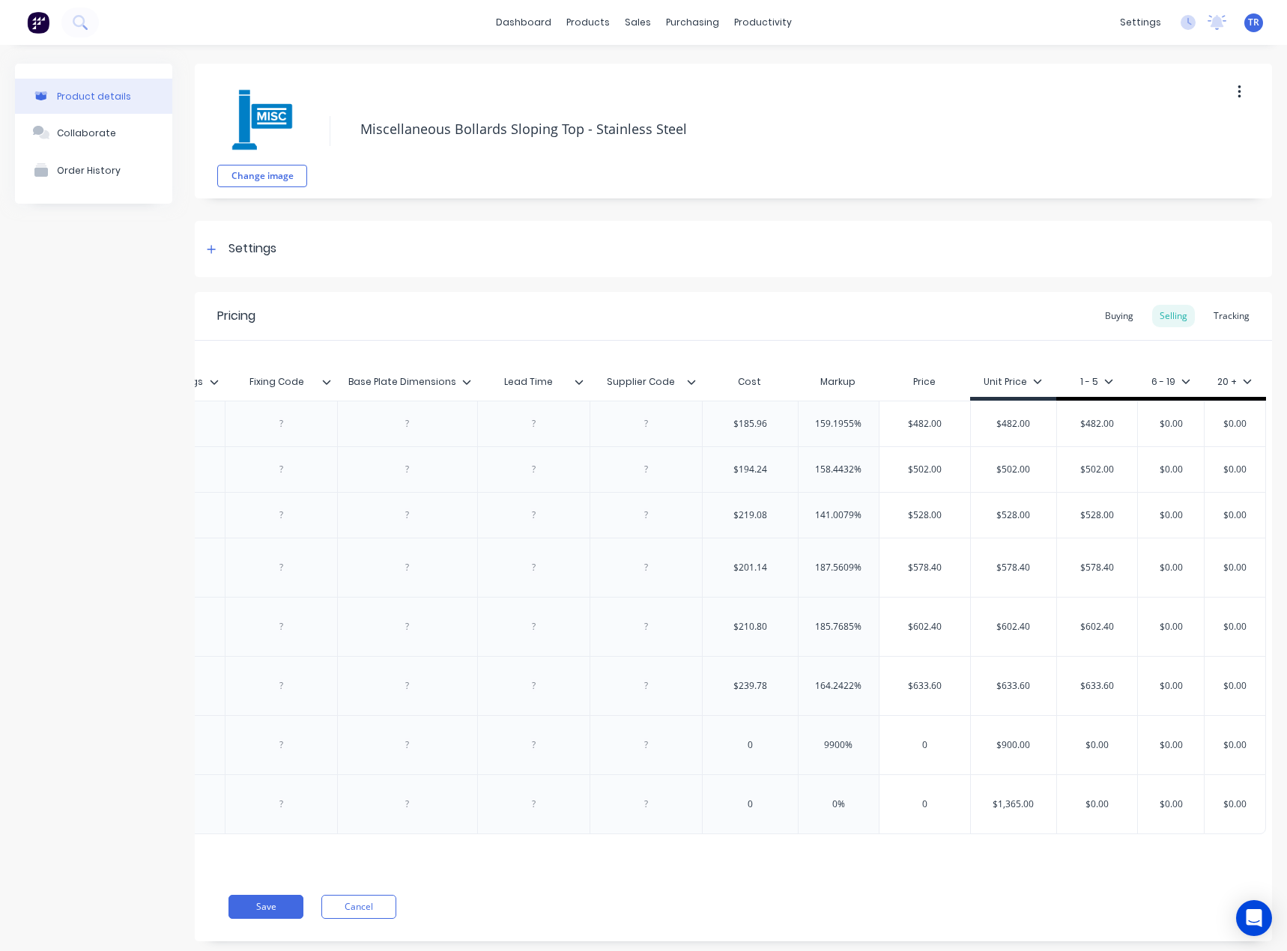
scroll to position [0, 2685]
click at [687, 383] on icon at bounding box center [691, 381] width 9 height 9
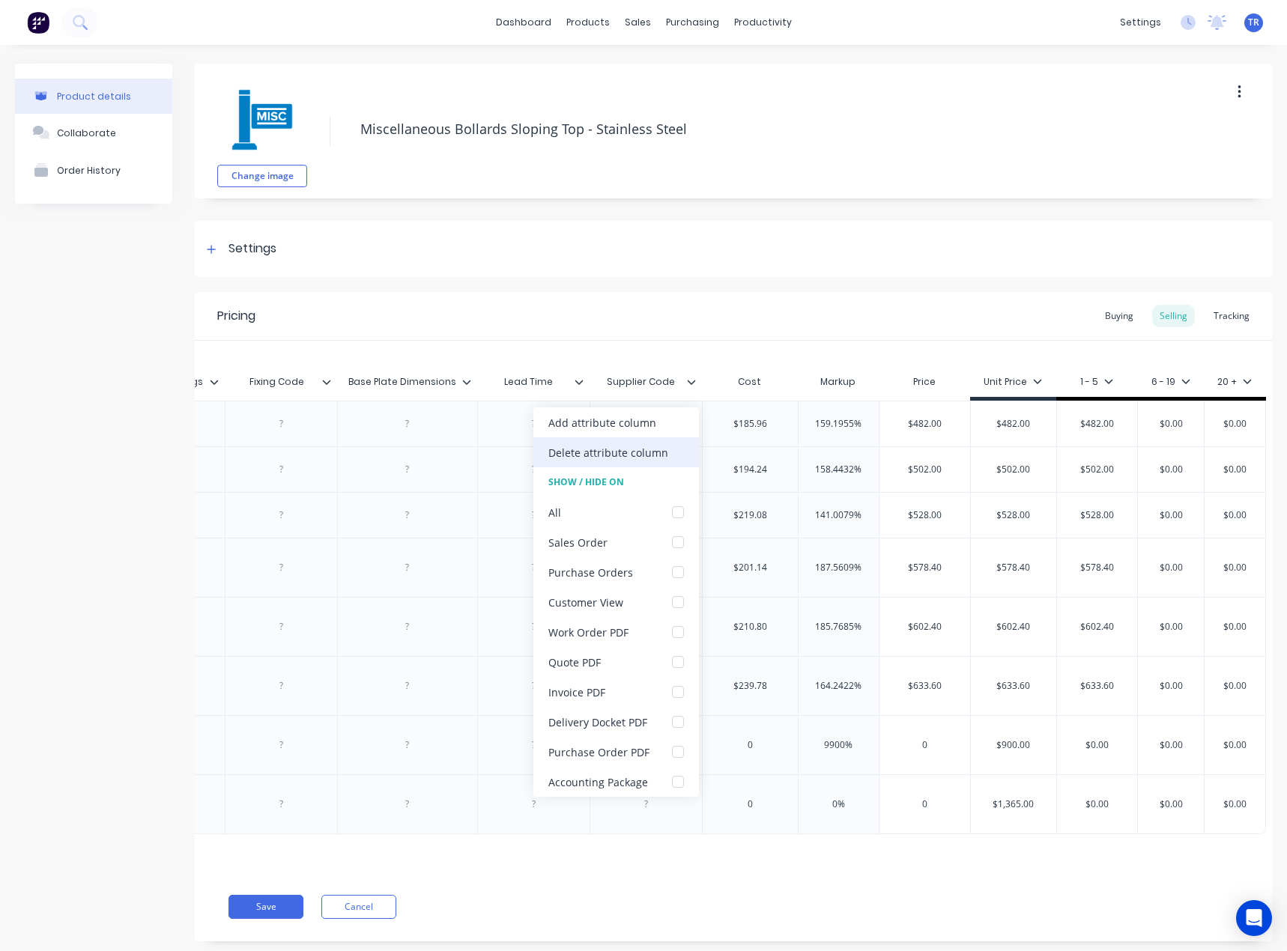
click at [656, 451] on div "Delete attribute column" at bounding box center [608, 453] width 120 height 16
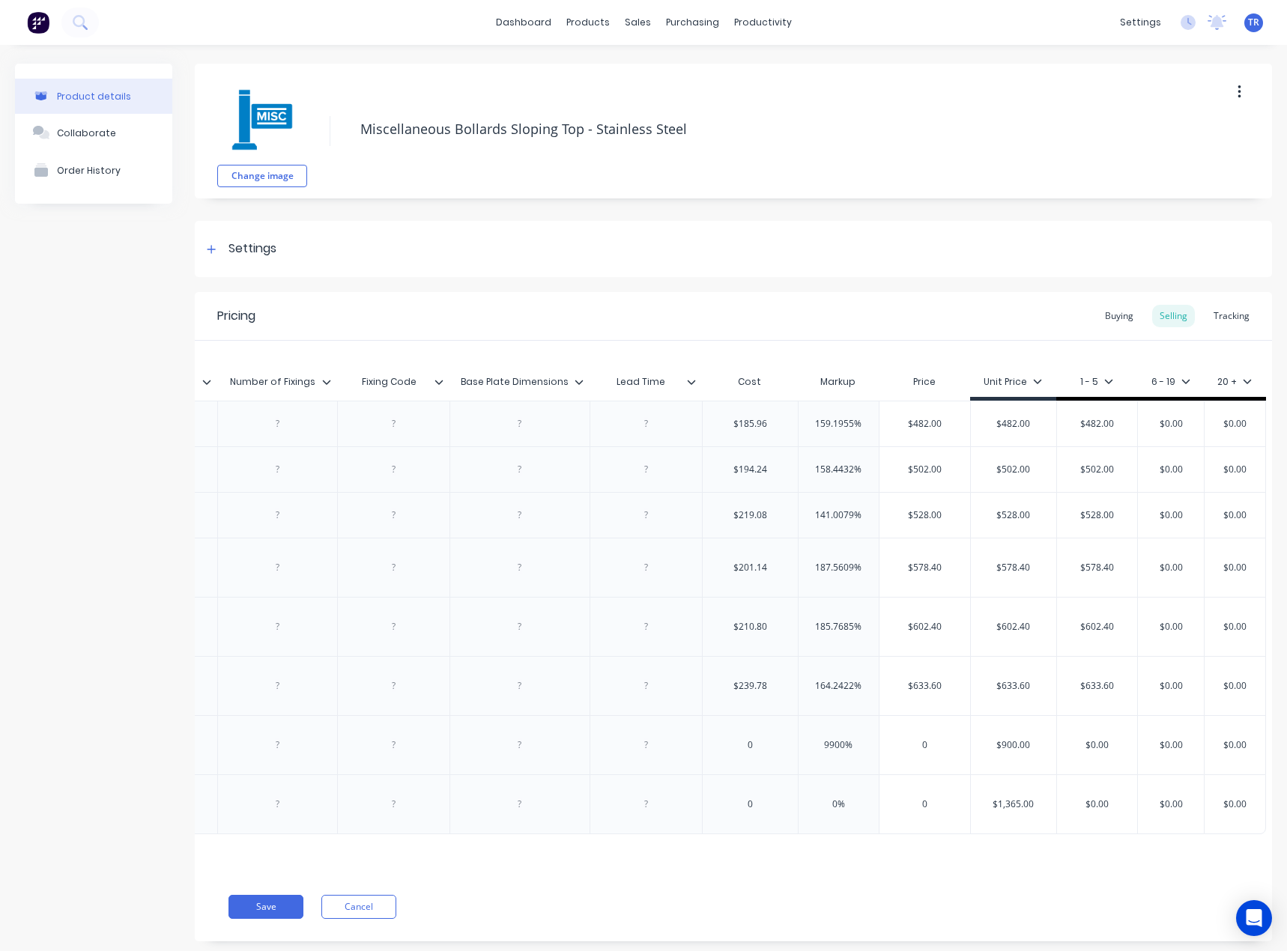
scroll to position [0, 2572]
click at [294, 907] on button "Save" at bounding box center [265, 907] width 75 height 24
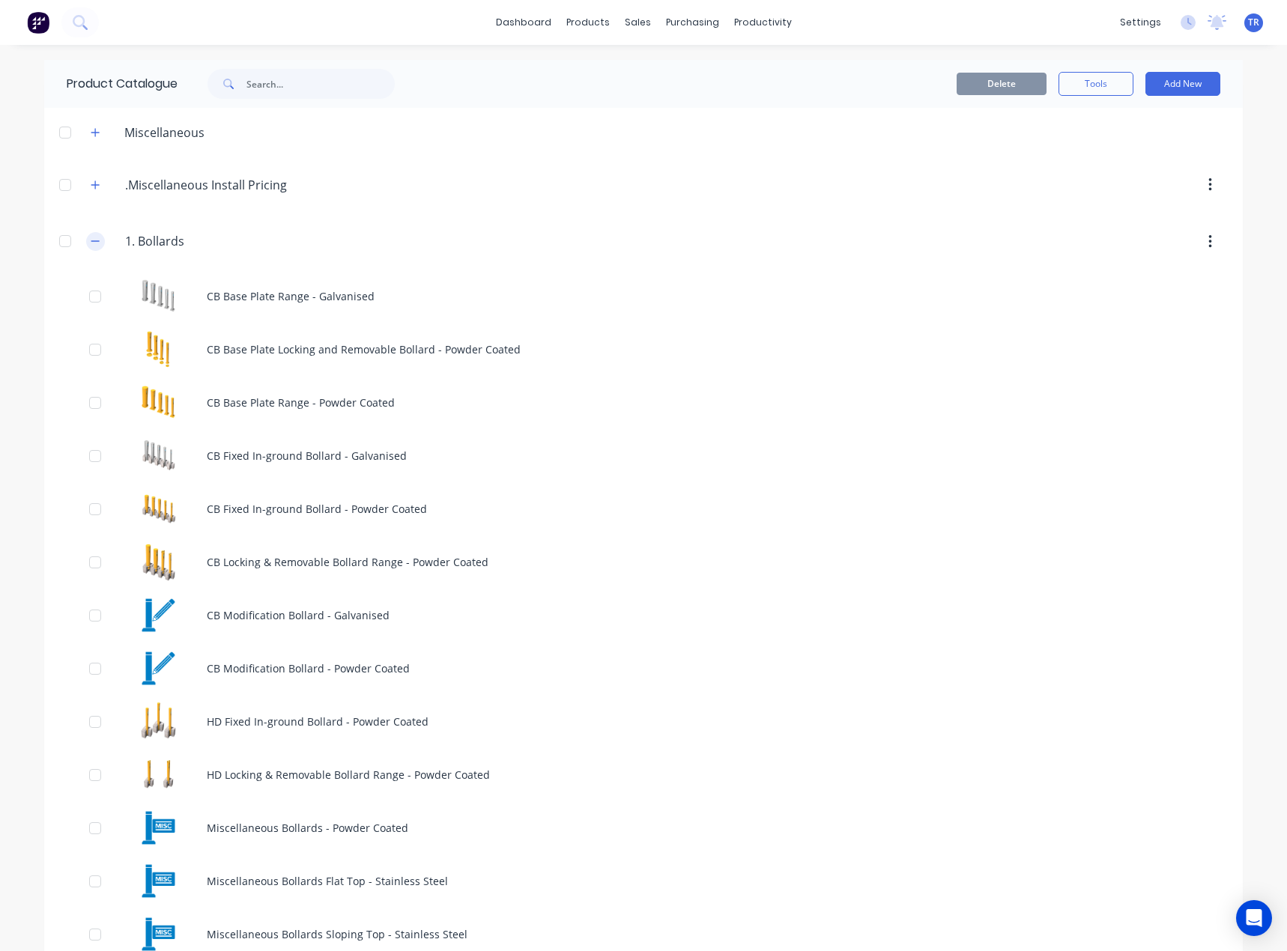
click at [91, 243] on icon "button" at bounding box center [95, 241] width 9 height 10
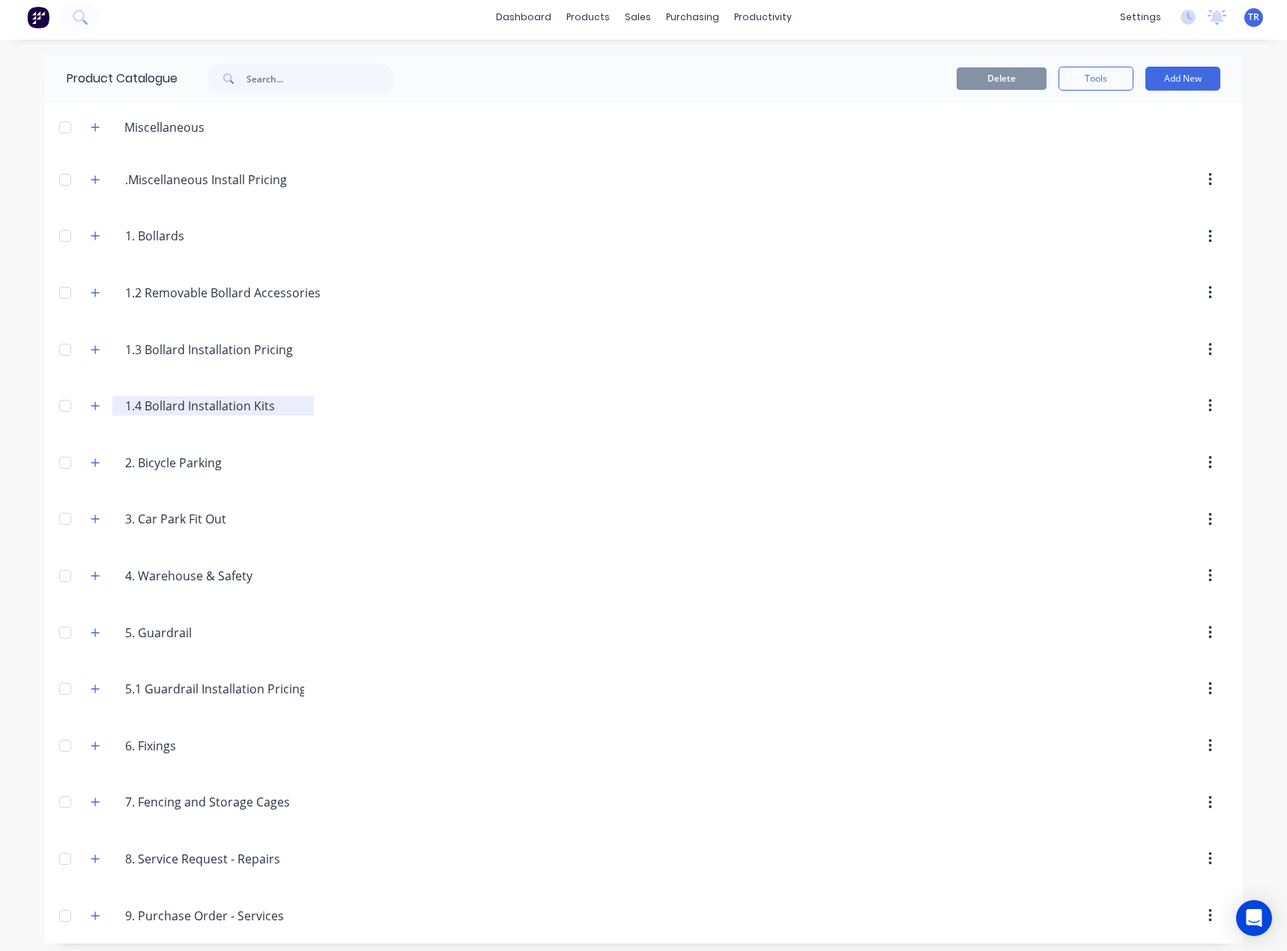
scroll to position [13, 0]
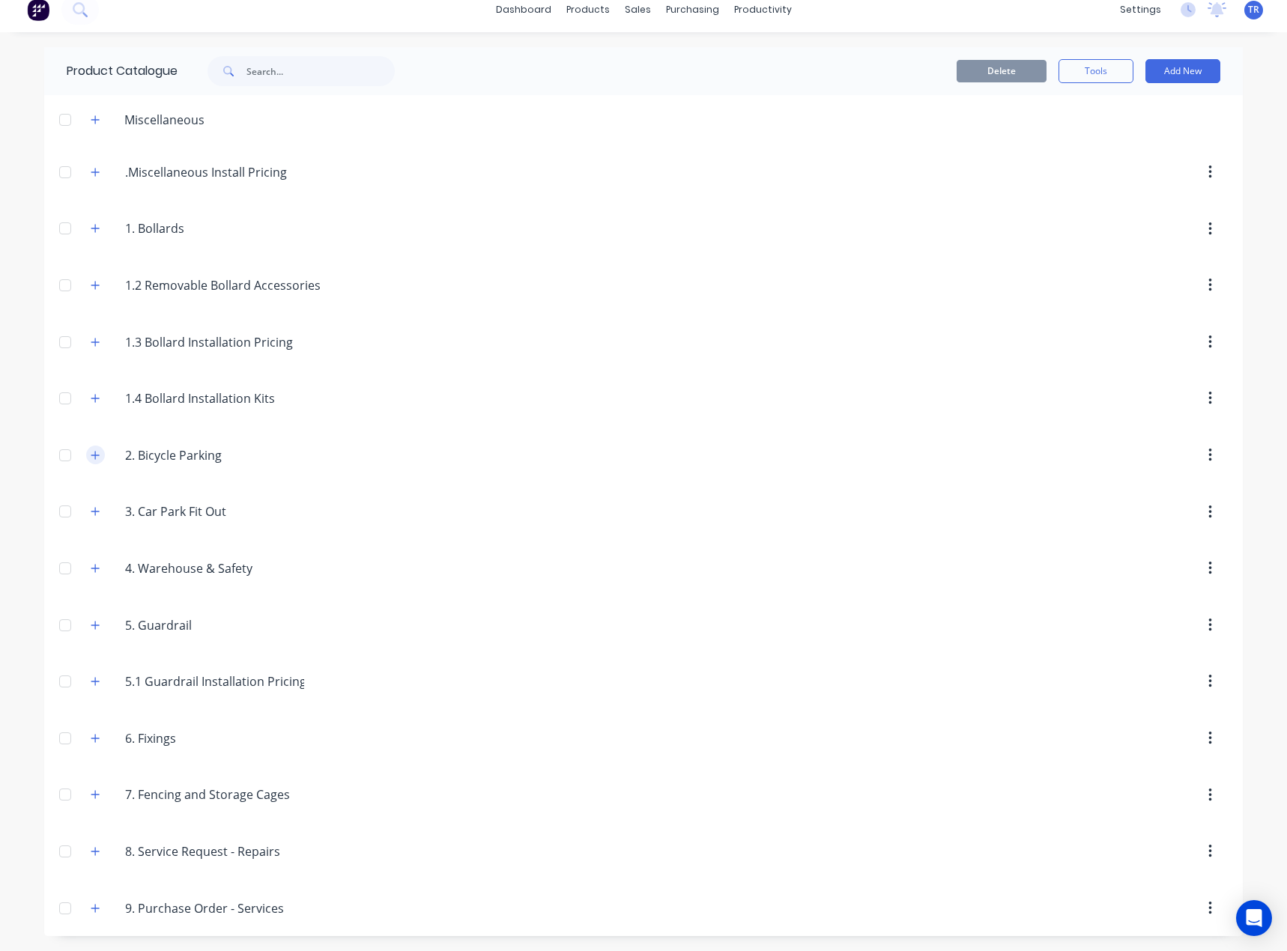
click at [94, 456] on icon "button" at bounding box center [95, 455] width 9 height 10
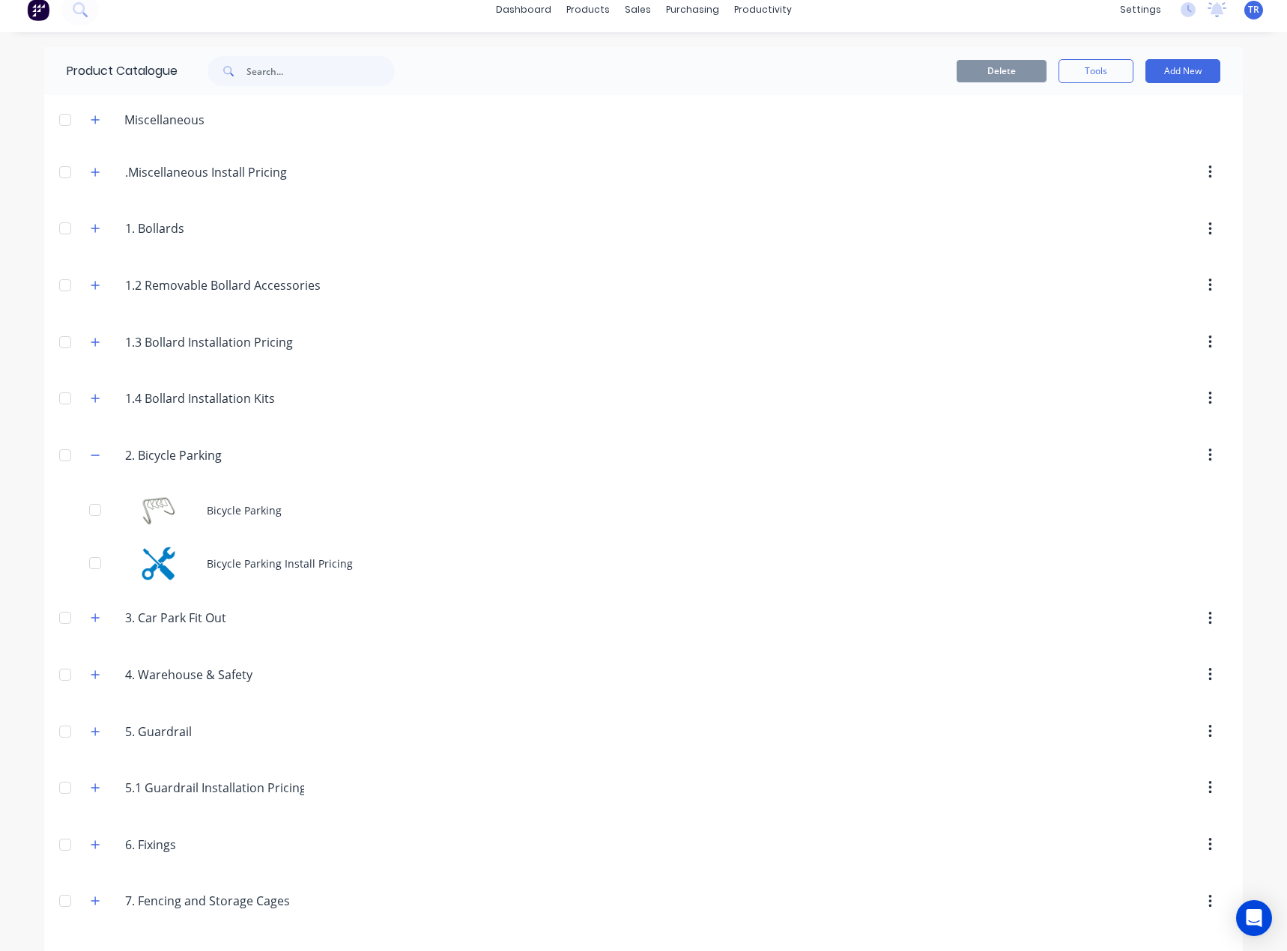
click at [136, 505] on div "Bicycle Parking" at bounding box center [643, 510] width 1198 height 53
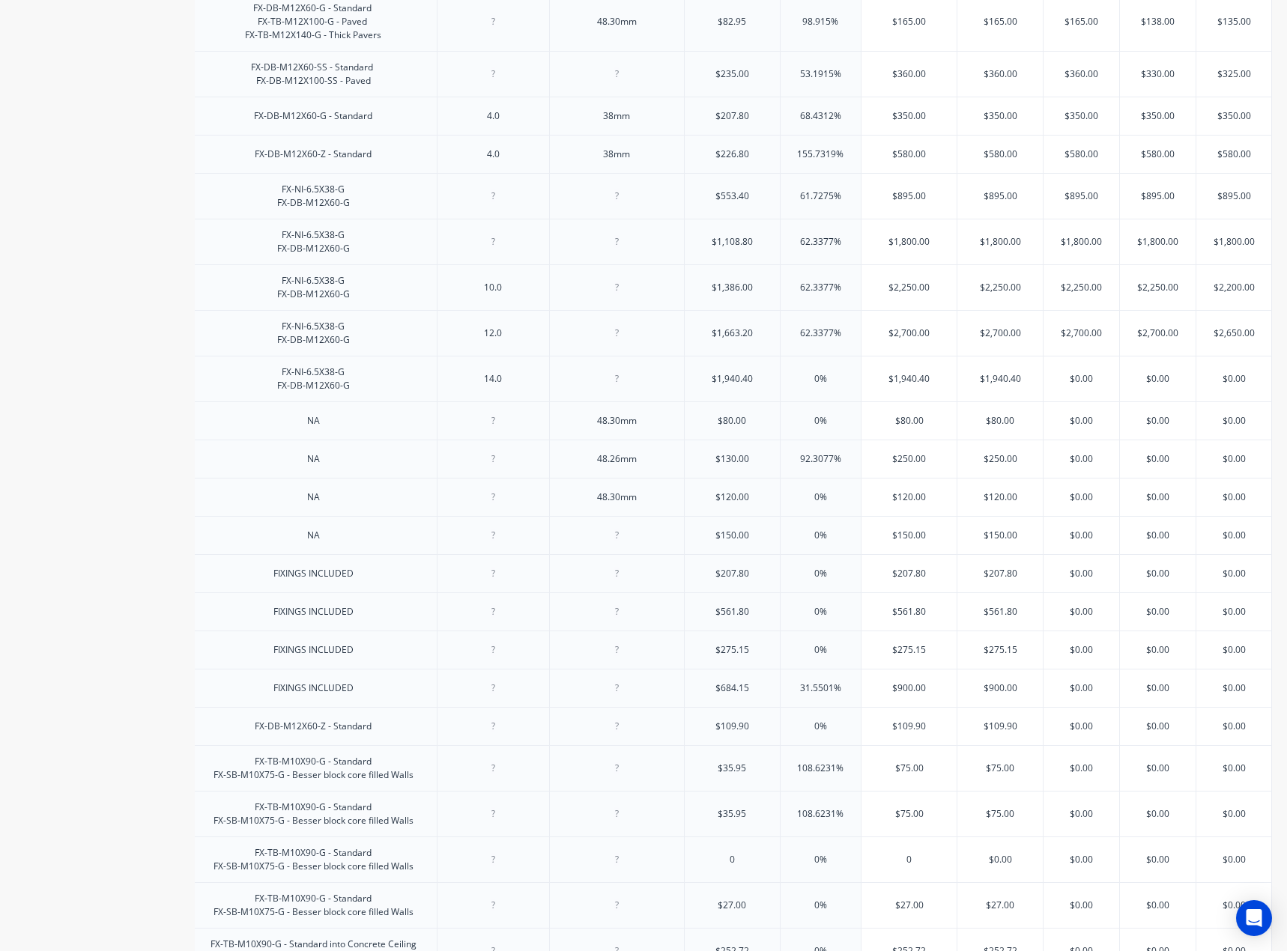
scroll to position [449, 0]
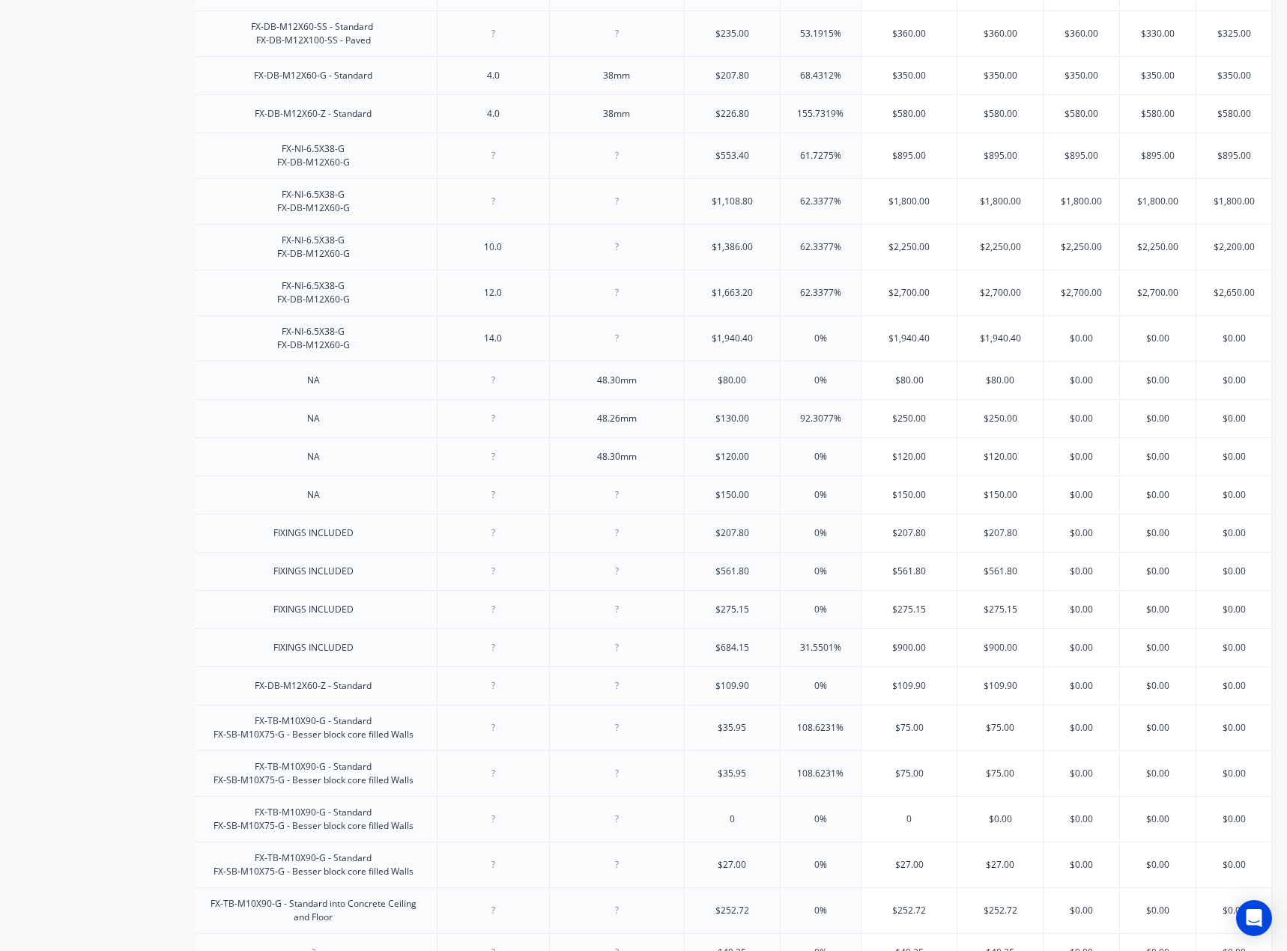
click at [879, 357] on div "$1,940.40" at bounding box center [908, 338] width 95 height 37
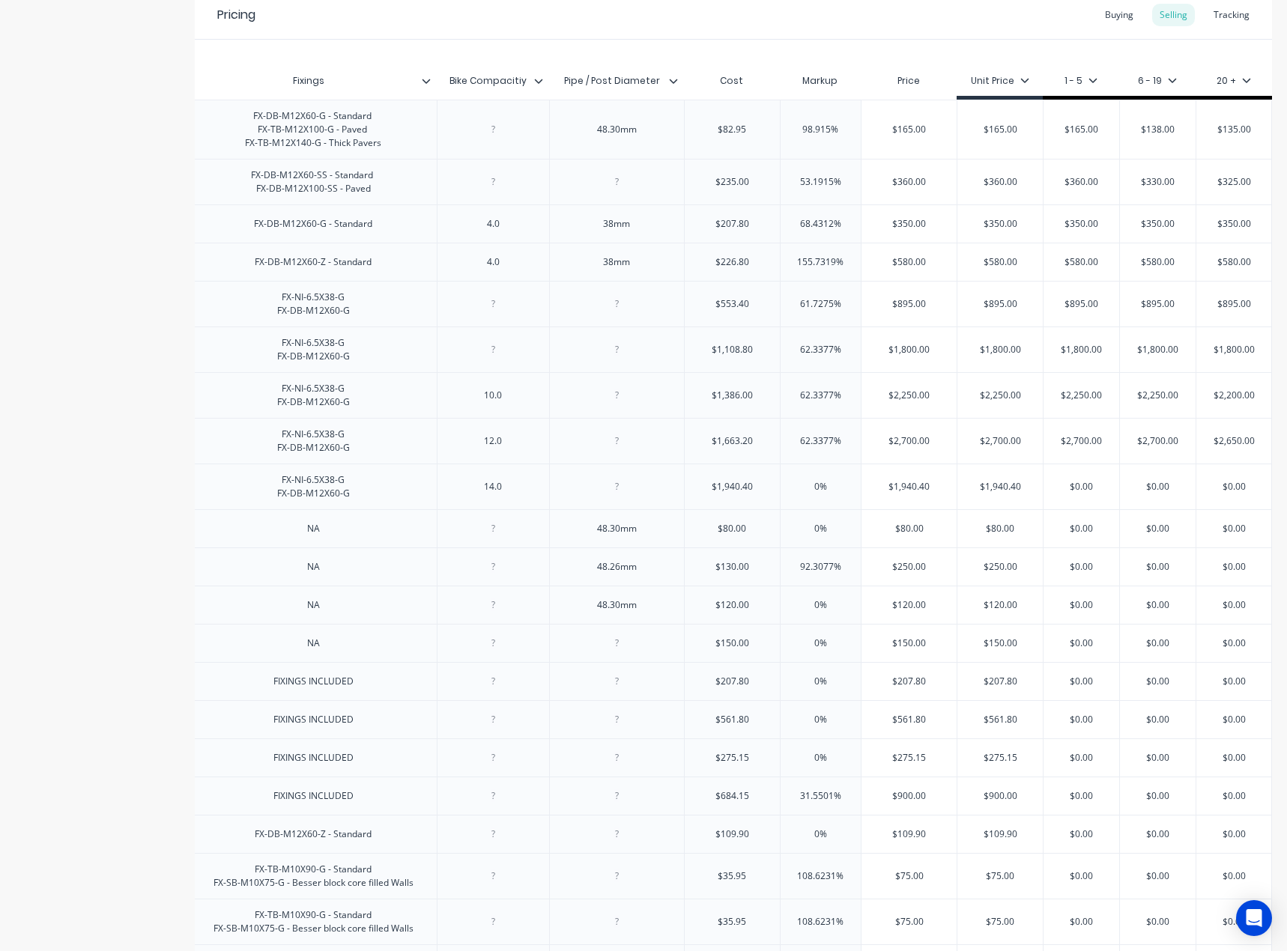
scroll to position [300, 0]
click at [882, 358] on input "$1,800.00" at bounding box center [908, 350] width 95 height 13
click at [897, 416] on div "$2,250.00" at bounding box center [908, 396] width 95 height 37
click at [895, 404] on input "$2,250.00" at bounding box center [908, 396] width 95 height 13
click at [906, 449] on input "$2,700.00" at bounding box center [908, 442] width 95 height 13
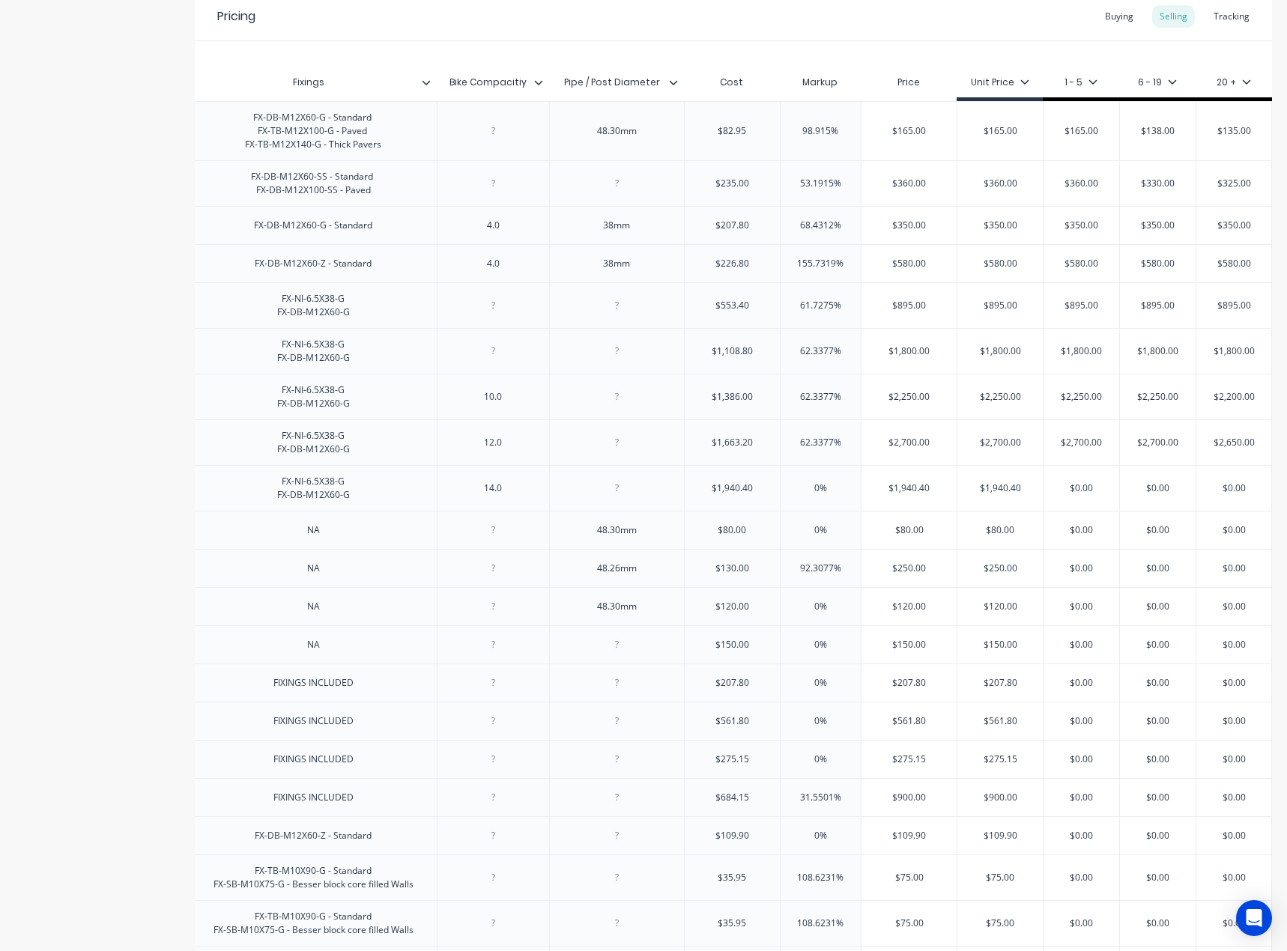
click at [898, 507] on div "$1,940.40" at bounding box center [908, 488] width 95 height 37
click at [900, 495] on input "$1,940.40" at bounding box center [908, 488] width 95 height 13
paste input "315"
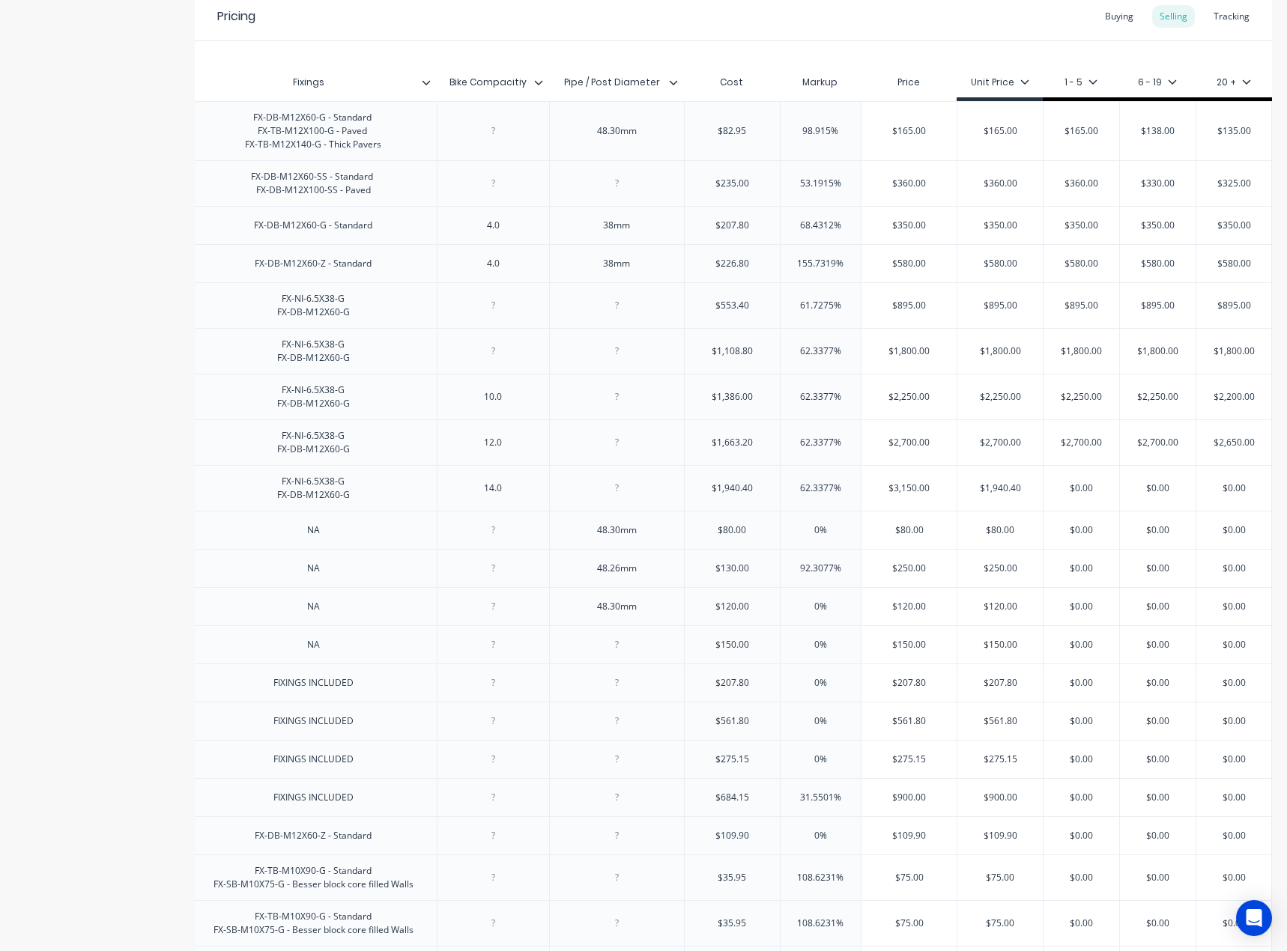
click at [997, 495] on input "text" at bounding box center [999, 488] width 85 height 13
click at [997, 495] on input "$1,940.40" at bounding box center [999, 488] width 85 height 13
paste input "315"
click at [1072, 495] on input "$0.00" at bounding box center [1081, 488] width 76 height 13
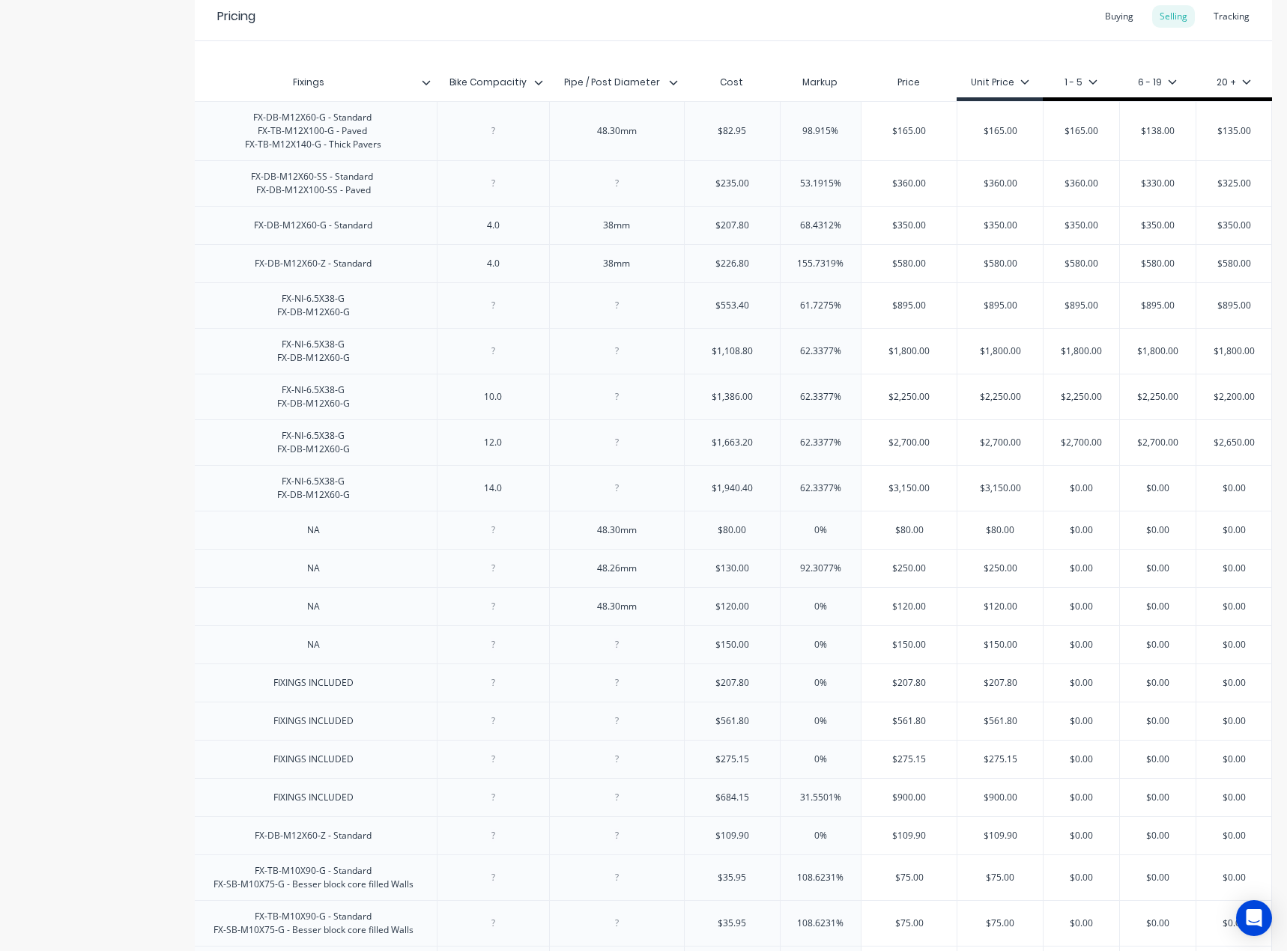
click at [1072, 495] on input "$0.00" at bounding box center [1081, 488] width 76 height 13
paste input "315"
click at [1157, 495] on input "$0.00" at bounding box center [1158, 488] width 76 height 13
paste input "315"
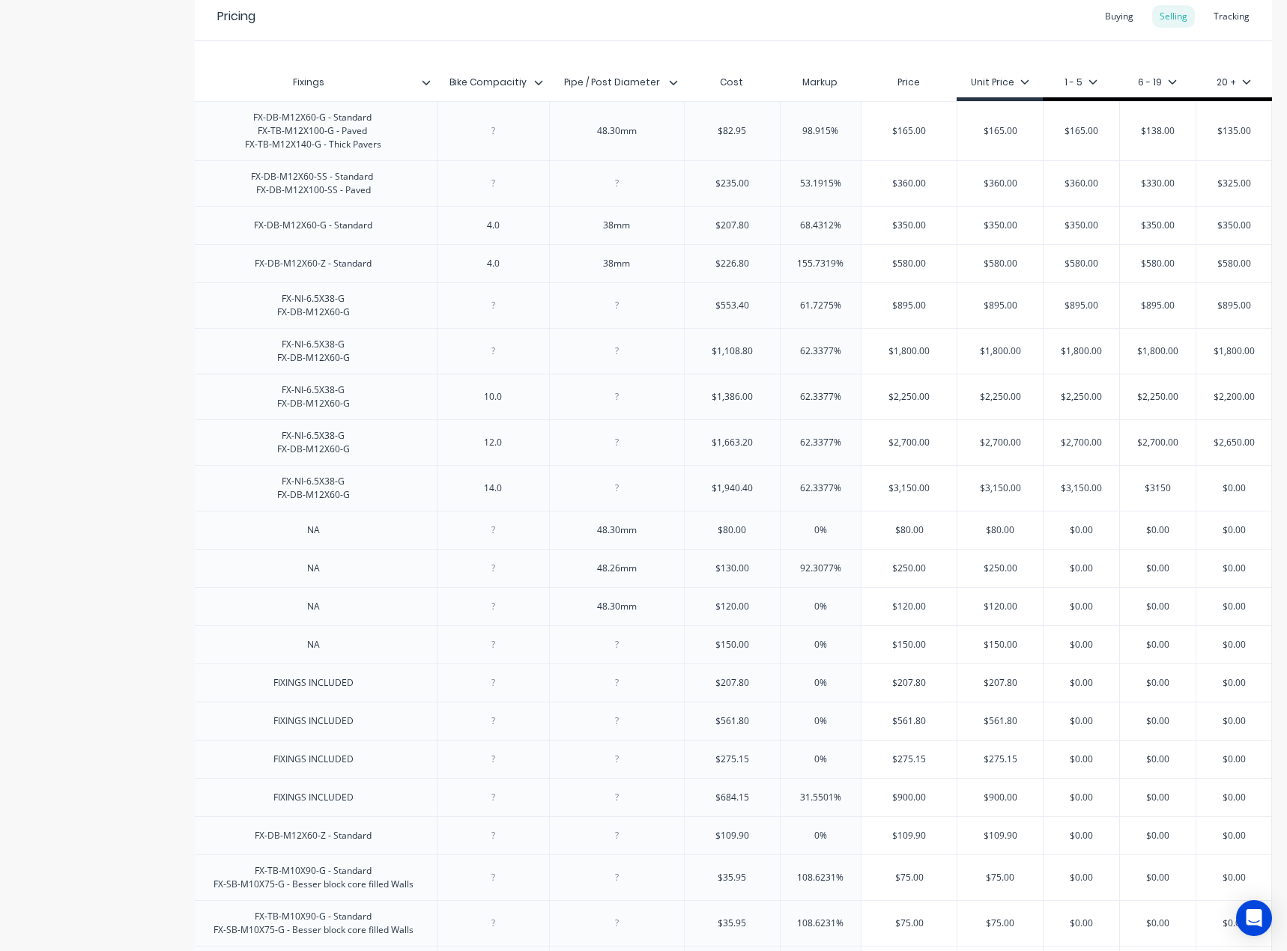
click at [1223, 495] on input "$0.00" at bounding box center [1233, 488] width 75 height 13
paste input "315"
click at [1226, 495] on input "$3150" at bounding box center [1233, 488] width 75 height 13
click at [1235, 511] on div "$3,150.00 $3100" at bounding box center [1233, 488] width 76 height 46
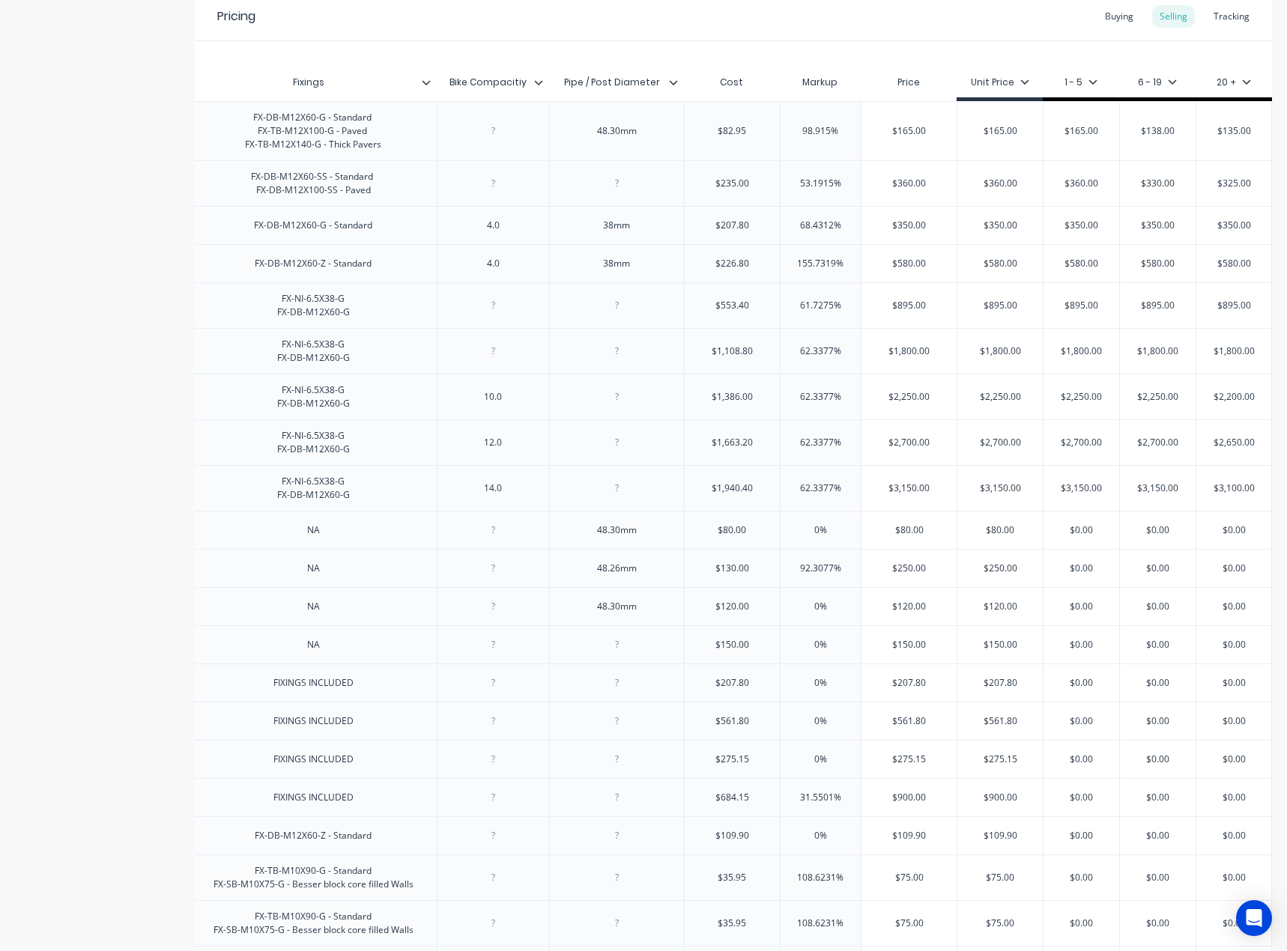
click at [838, 507] on div "62.3377%" at bounding box center [820, 488] width 81 height 37
click at [819, 537] on input "0%" at bounding box center [820, 529] width 81 height 13
click at [884, 537] on input "$80.00" at bounding box center [908, 529] width 95 height 13
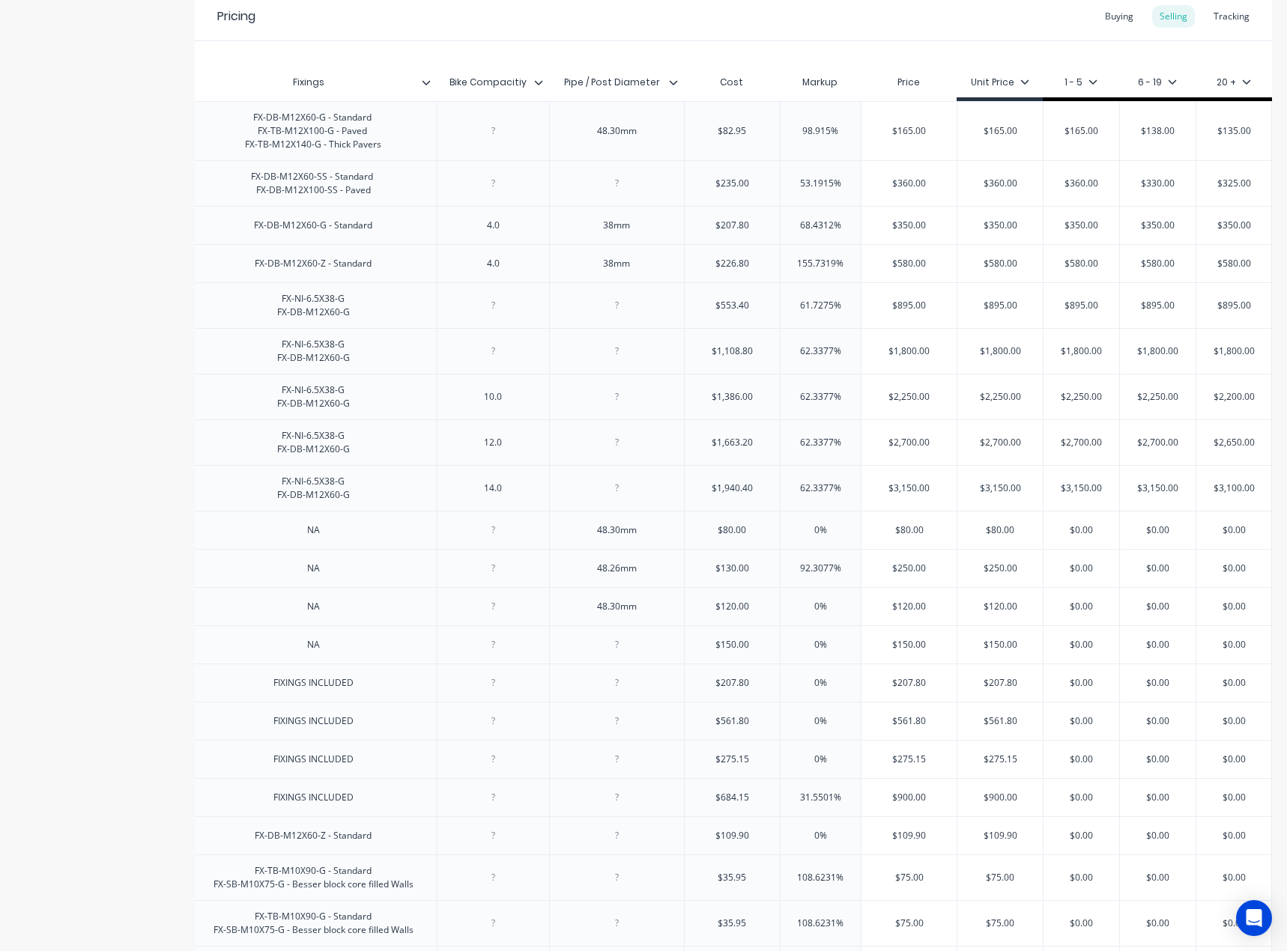
paste input "195"
click at [988, 537] on input "text" at bounding box center [999, 529] width 85 height 13
click at [988, 537] on input "$80.00" at bounding box center [999, 529] width 85 height 13
paste input "195"
click at [1063, 537] on input "$0.00" at bounding box center [1081, 529] width 76 height 13
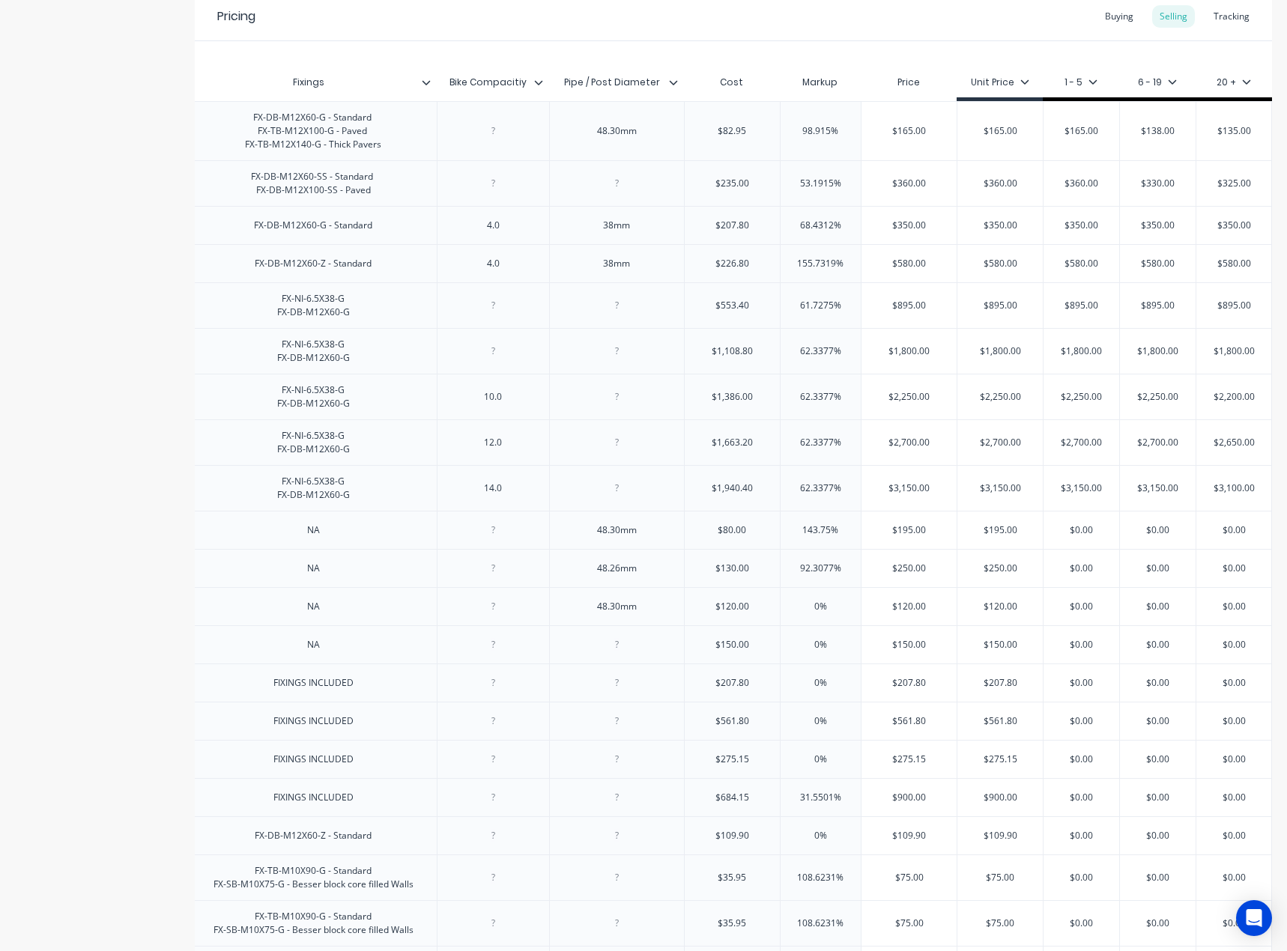
click at [1063, 537] on input "$0.00" at bounding box center [1081, 529] width 76 height 13
paste input "195"
click at [1158, 537] on input "$0.00" at bounding box center [1158, 529] width 76 height 13
paste input "195"
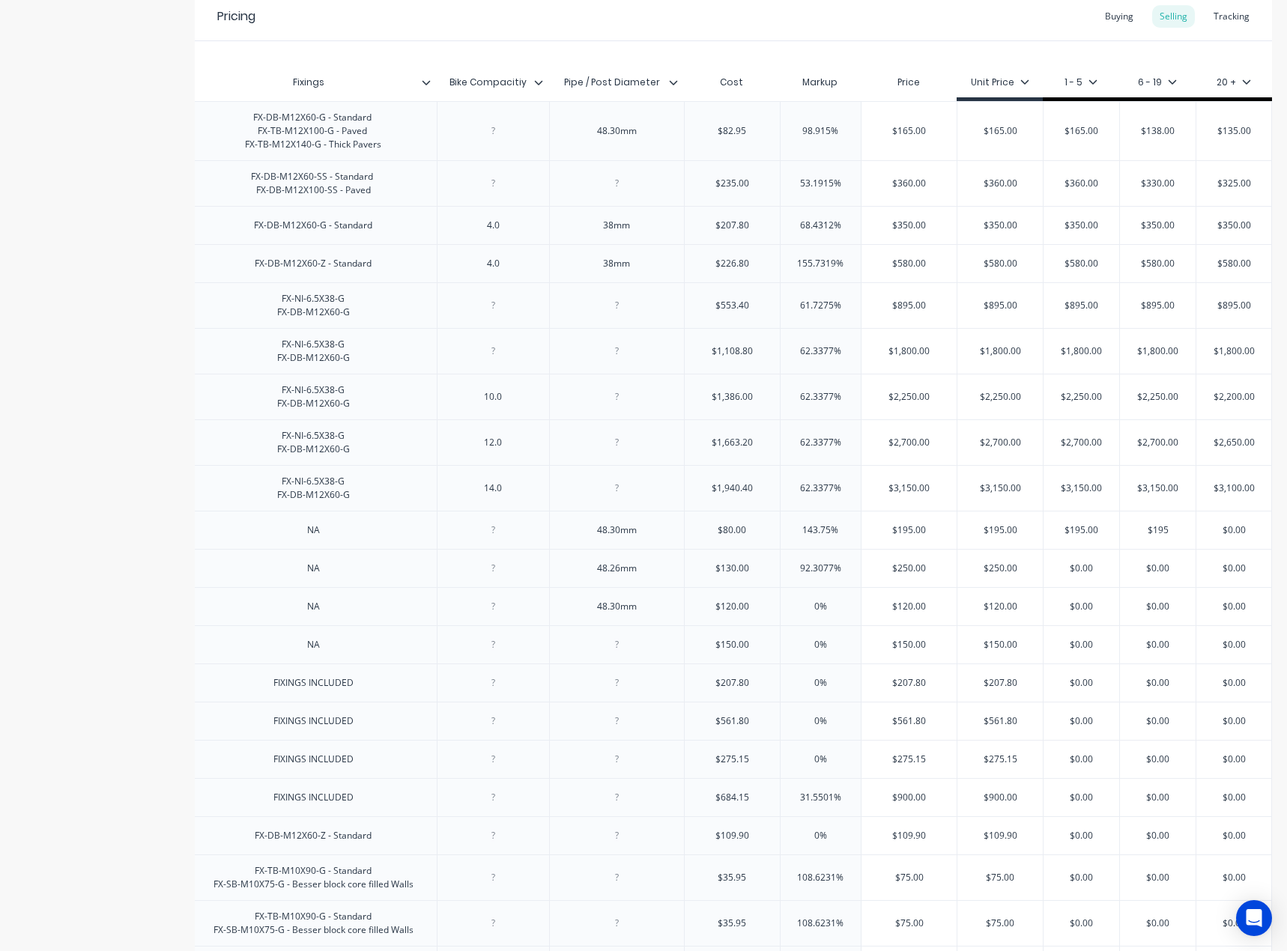
click at [1219, 537] on input "$0.00" at bounding box center [1233, 529] width 75 height 13
paste input "195"
click at [1082, 537] on input "$195.00" at bounding box center [1081, 529] width 76 height 13
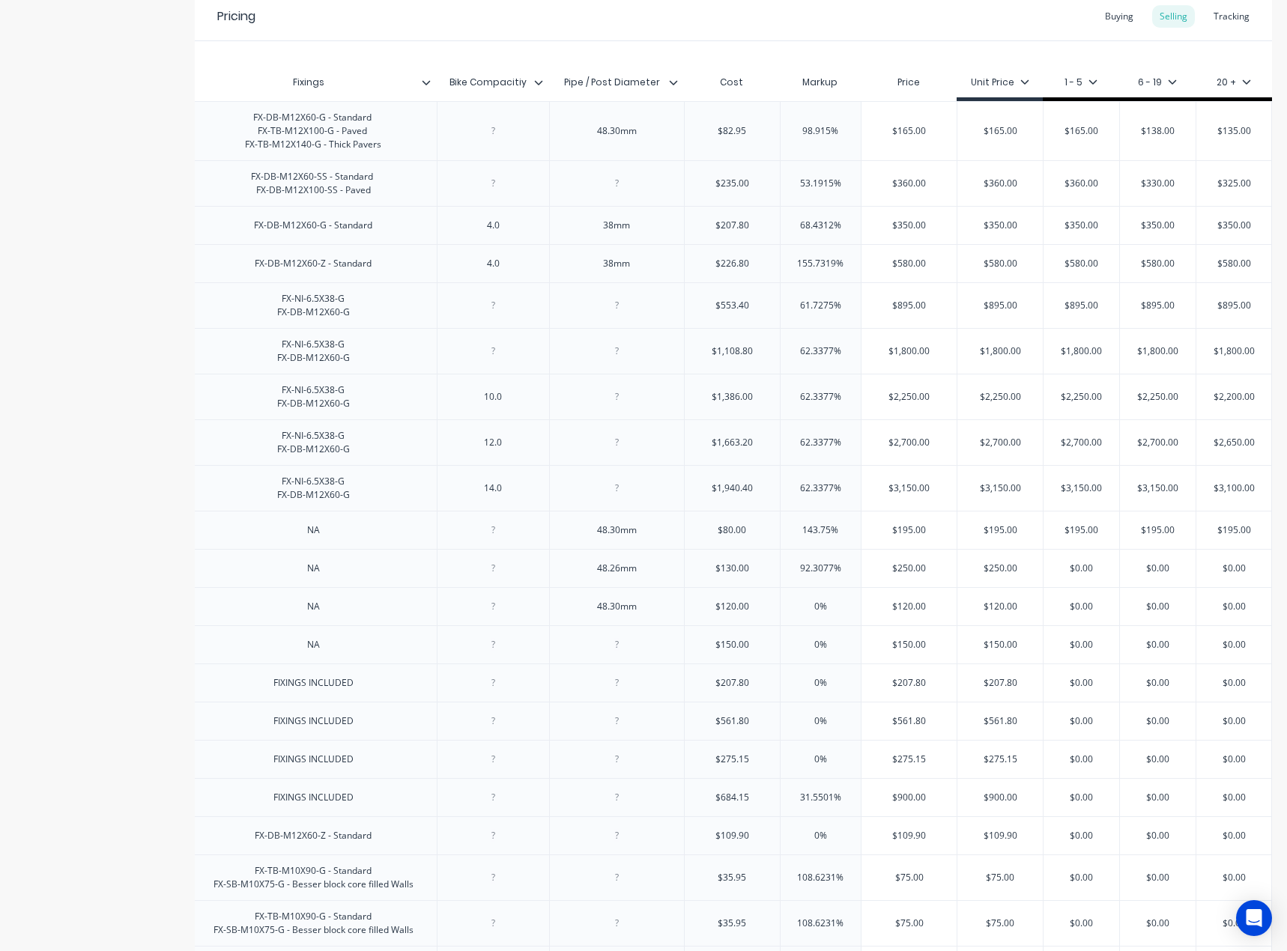
paste input "85"
click at [1149, 537] on input "$195.00" at bounding box center [1158, 529] width 76 height 13
paste input "85"
click at [1238, 537] on input "$195.00" at bounding box center [1233, 529] width 75 height 13
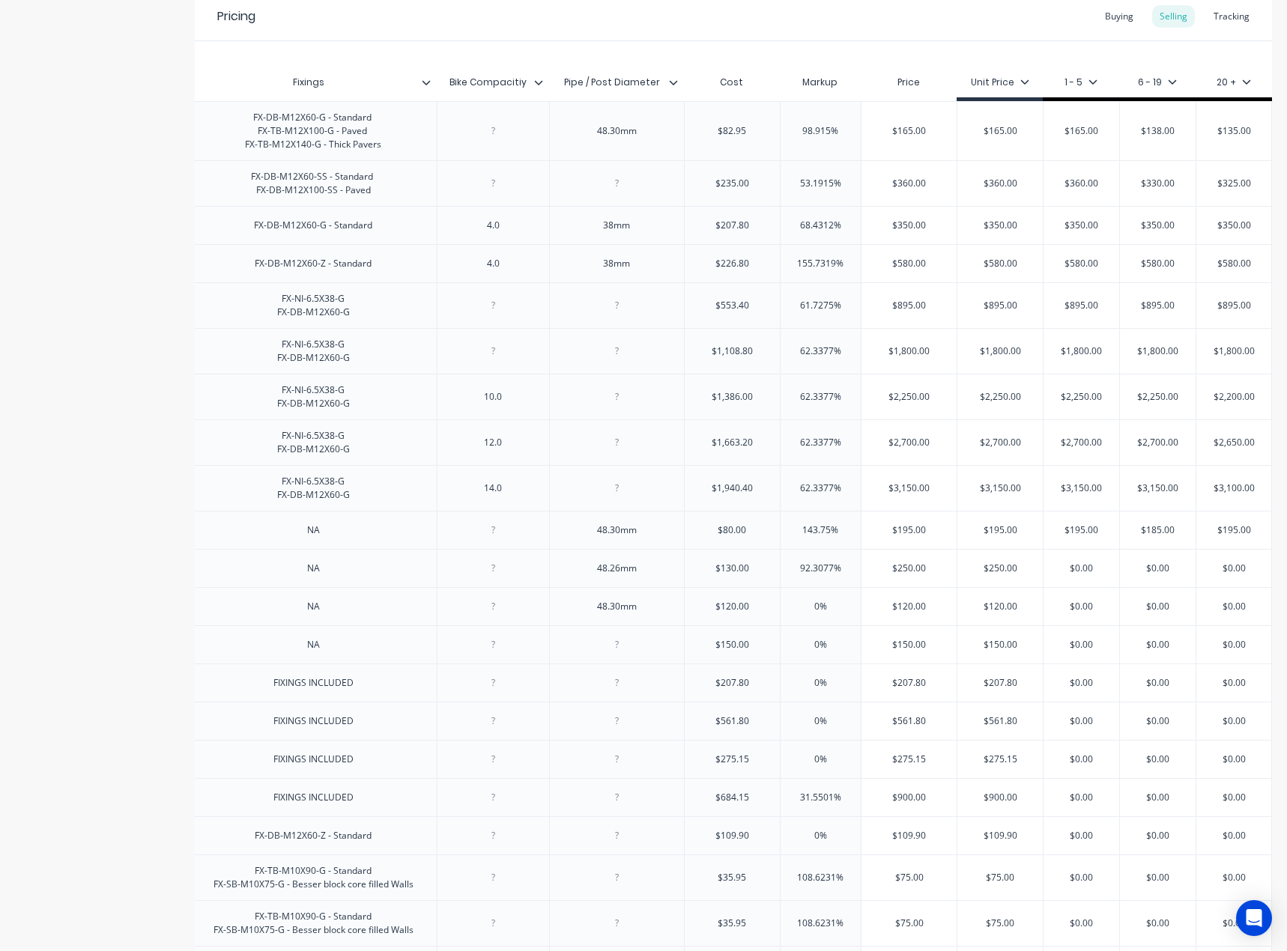
click at [1238, 537] on input "$195.00" at bounding box center [1233, 529] width 75 height 13
paste input "85"
click at [1199, 587] on div "$0.00" at bounding box center [1233, 568] width 75 height 37
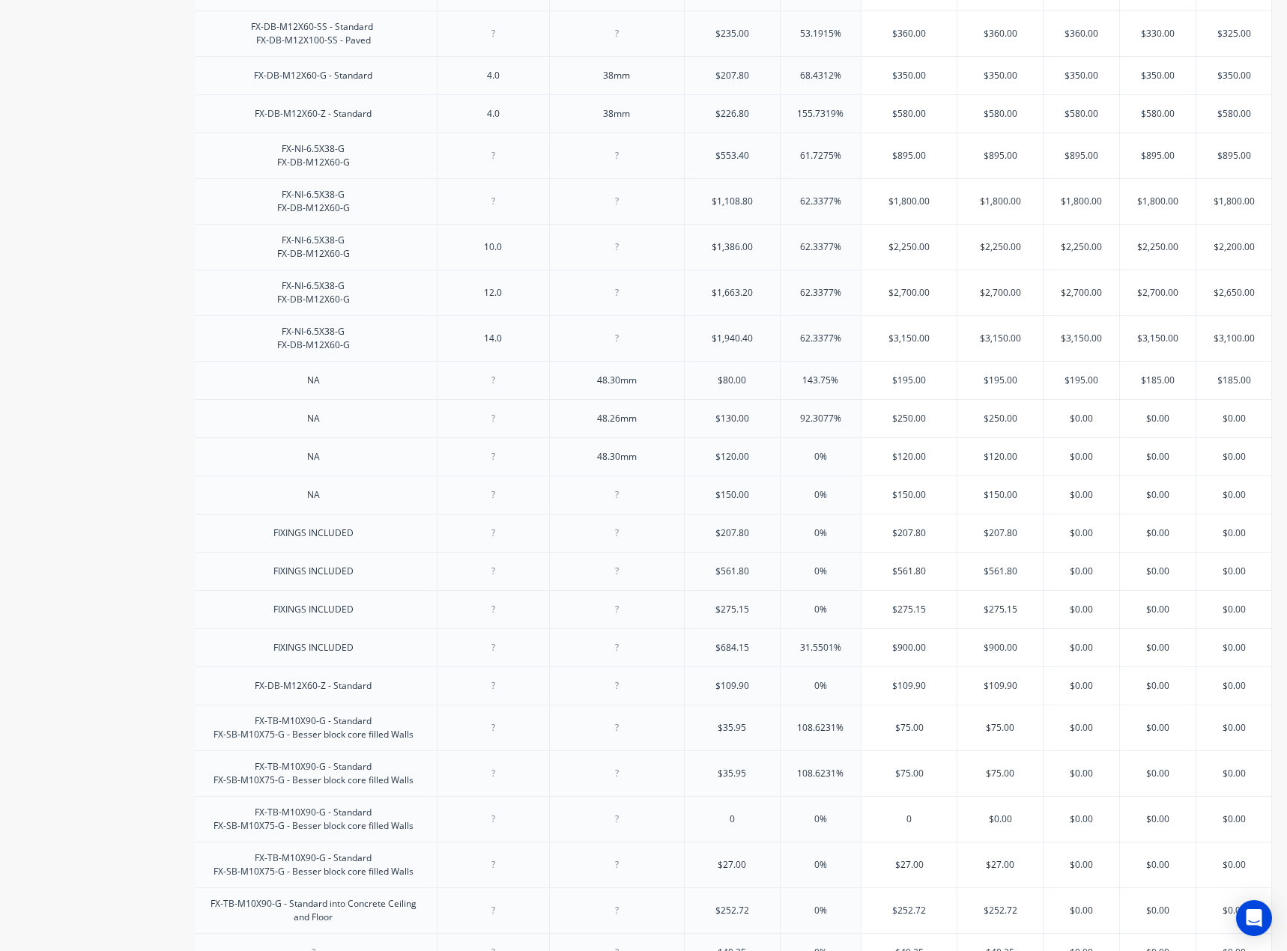
scroll to position [524, 0]
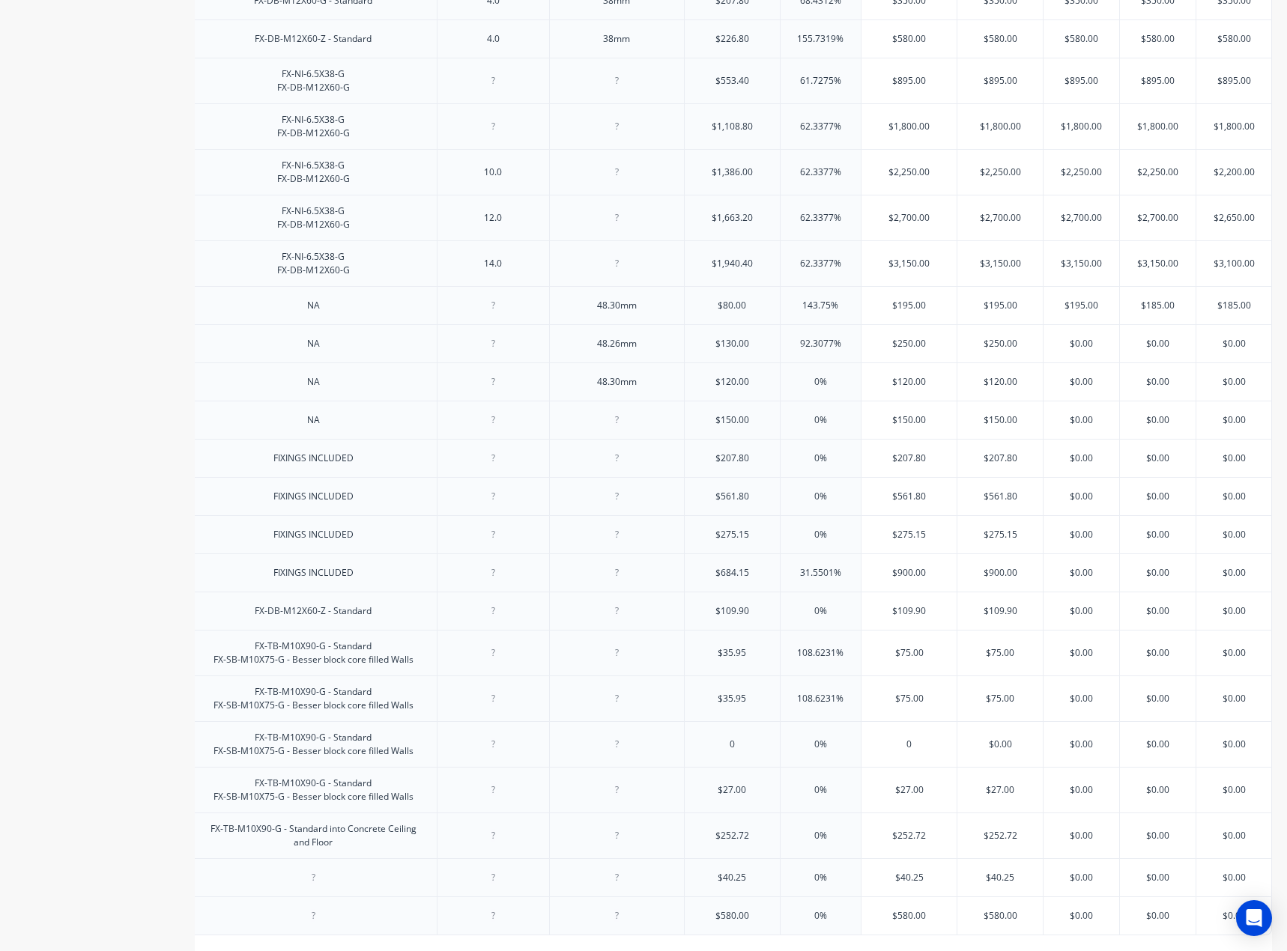
click at [900, 350] on input "$250.00" at bounding box center [908, 343] width 95 height 13
click at [839, 401] on div "0%" at bounding box center [820, 381] width 81 height 37
click at [896, 389] on input "$120.00" at bounding box center [908, 381] width 95 height 13
click at [895, 350] on input "$250.00" at bounding box center [908, 343] width 95 height 13
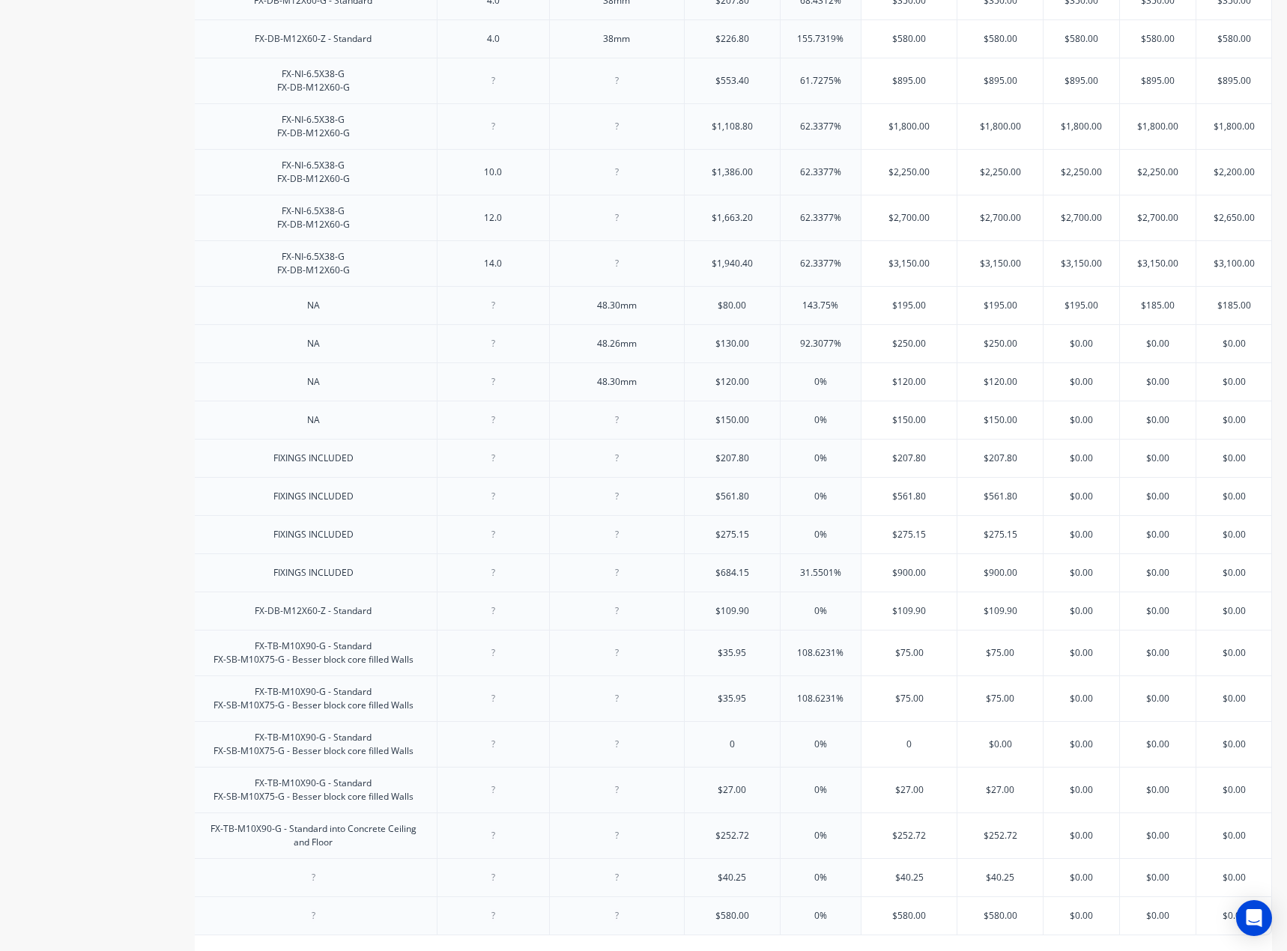
click at [895, 350] on input "$250.00" at bounding box center [908, 343] width 95 height 13
paste input "35"
click at [985, 350] on input "$250.00" at bounding box center [999, 343] width 85 height 13
paste input "35"
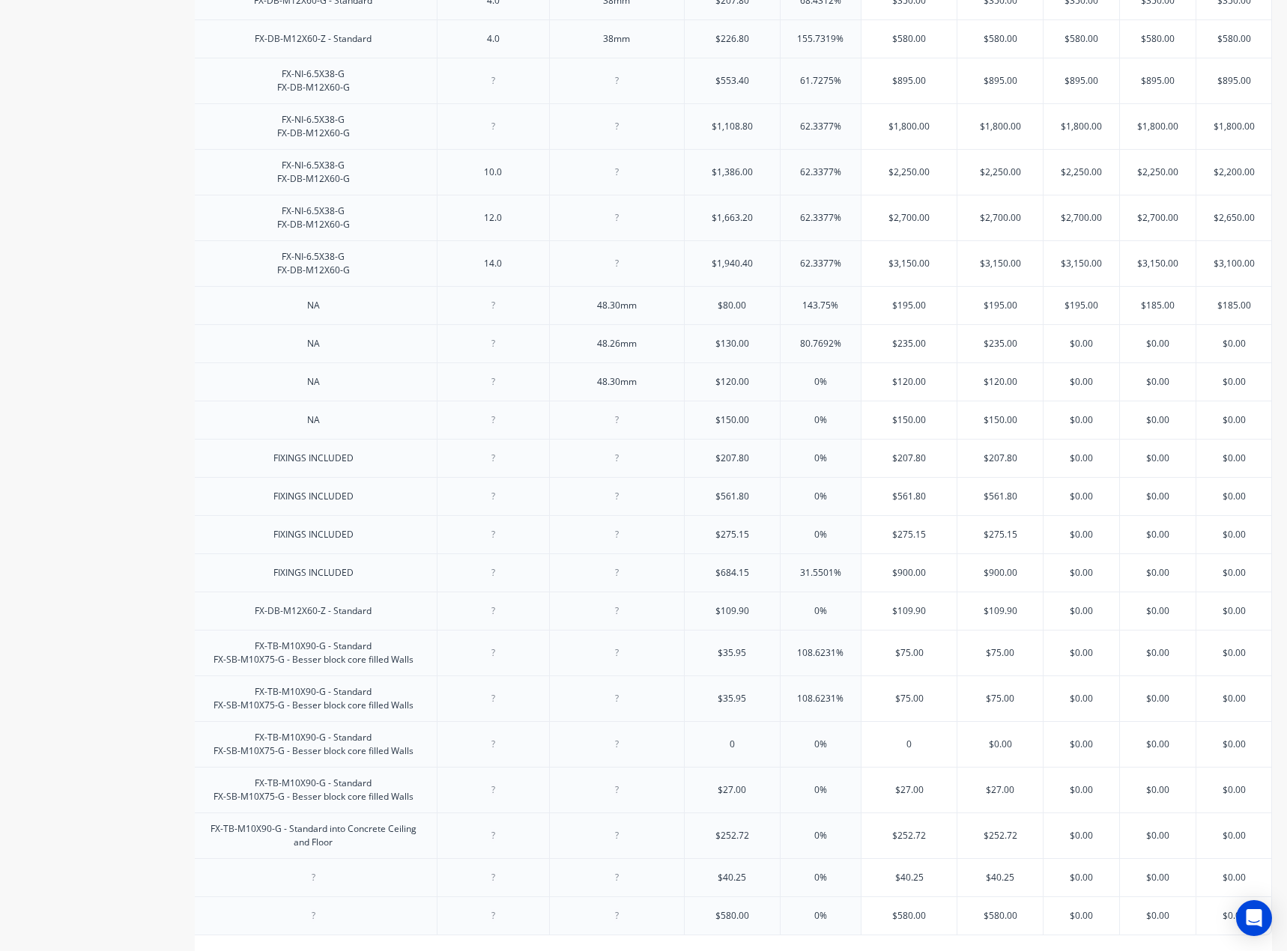
click at [1071, 350] on input "$0.00" at bounding box center [1081, 343] width 76 height 13
click at [1145, 350] on input "$0.00" at bounding box center [1158, 343] width 76 height 13
paste input "23"
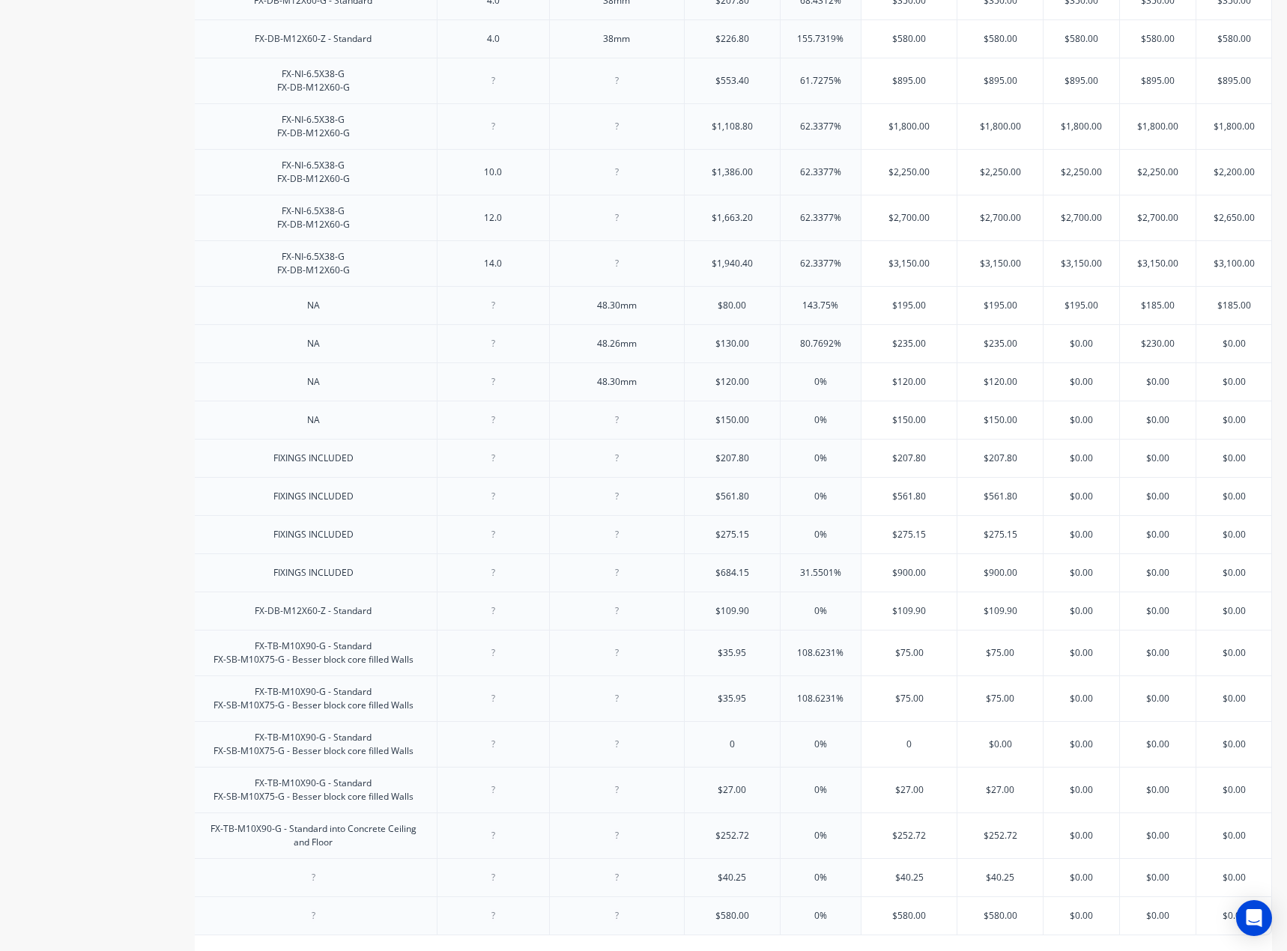
click at [992, 350] on input "$235.00" at bounding box center [999, 343] width 85 height 13
click at [1068, 350] on input "$0.00" at bounding box center [1081, 343] width 76 height 13
paste input "235"
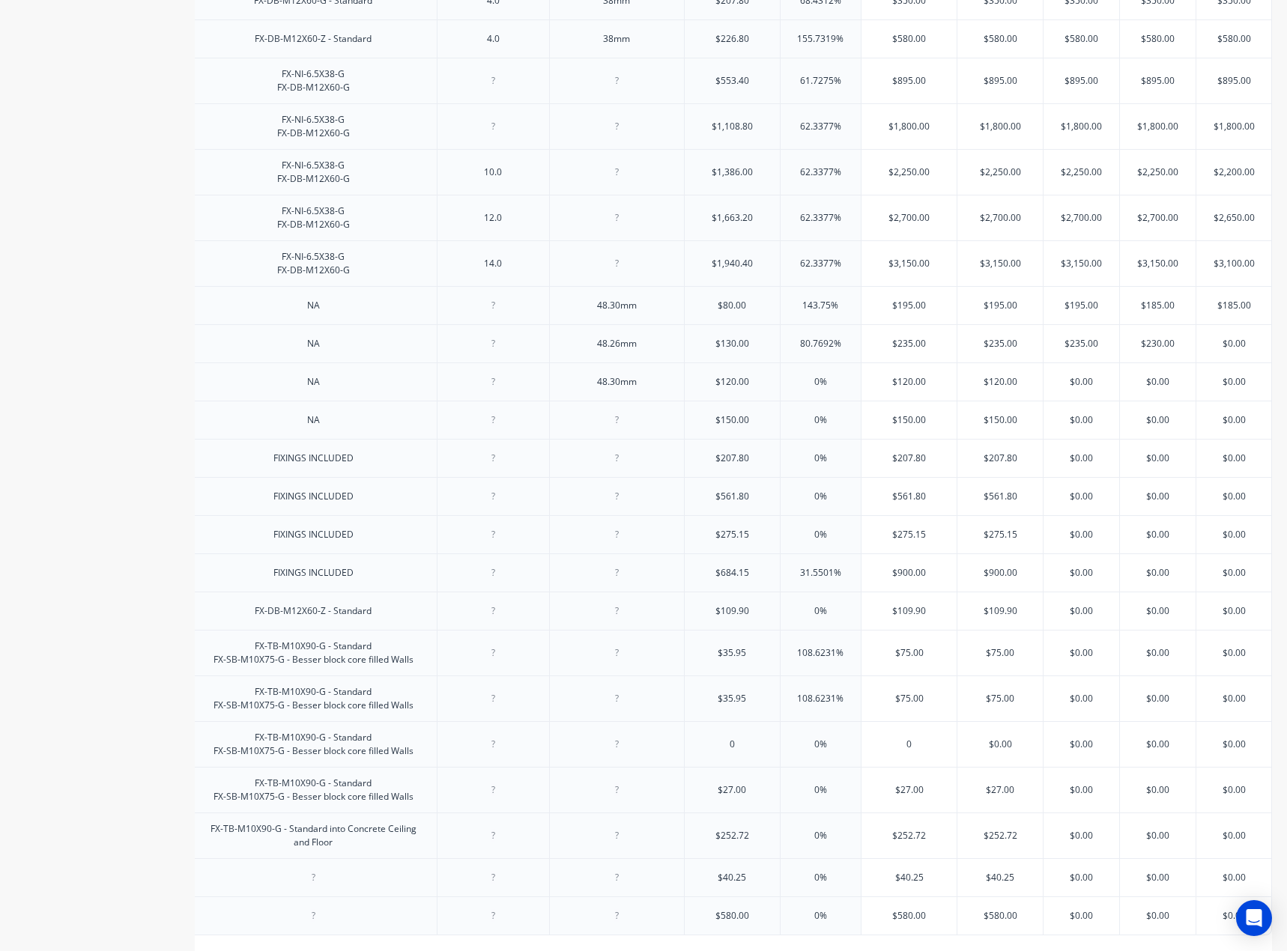
click at [1216, 350] on input "$0.00" at bounding box center [1233, 343] width 75 height 13
paste input "225"
click at [1168, 401] on div "$0.00" at bounding box center [1158, 381] width 76 height 37
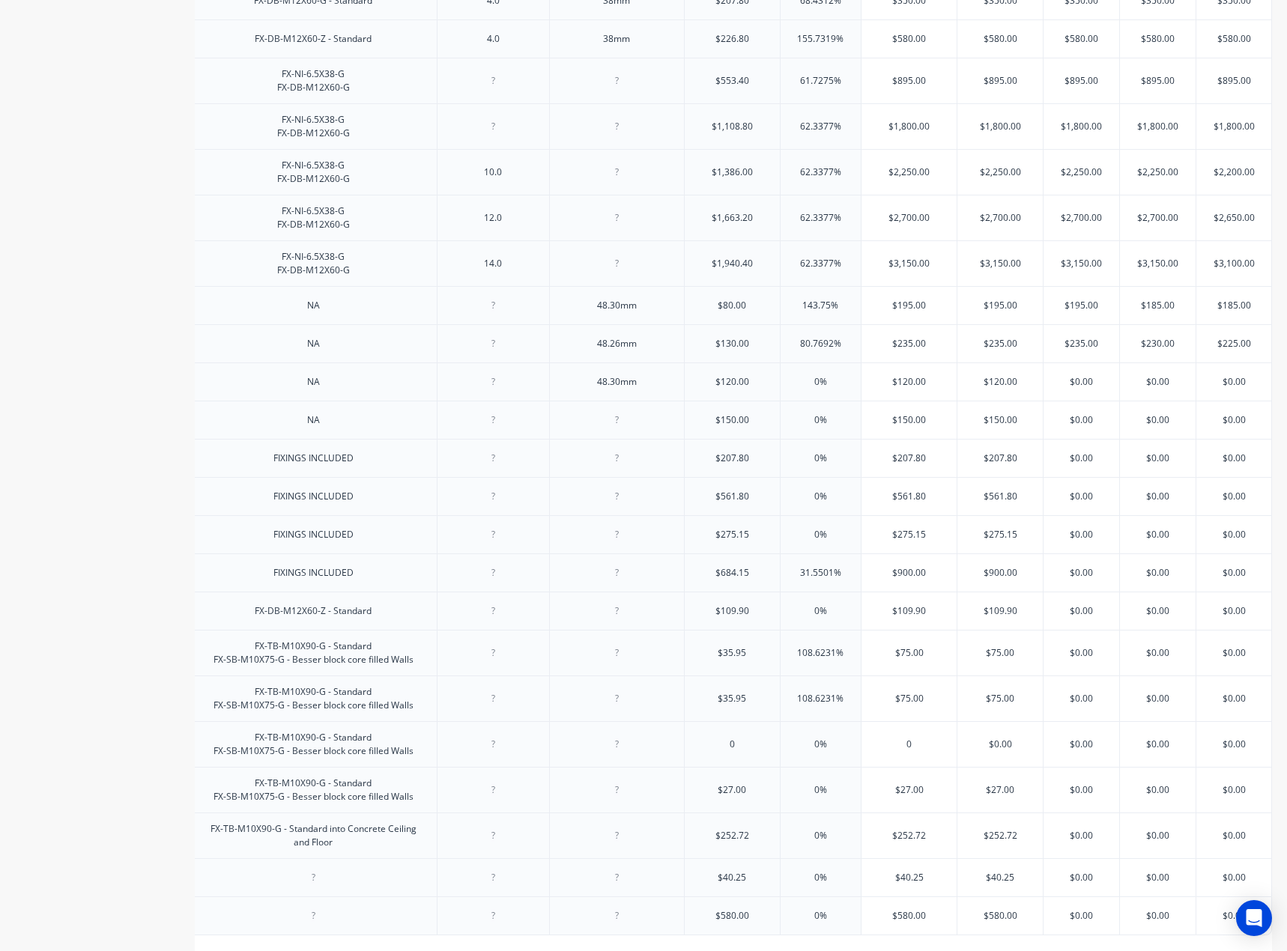
scroll to position [599, 0]
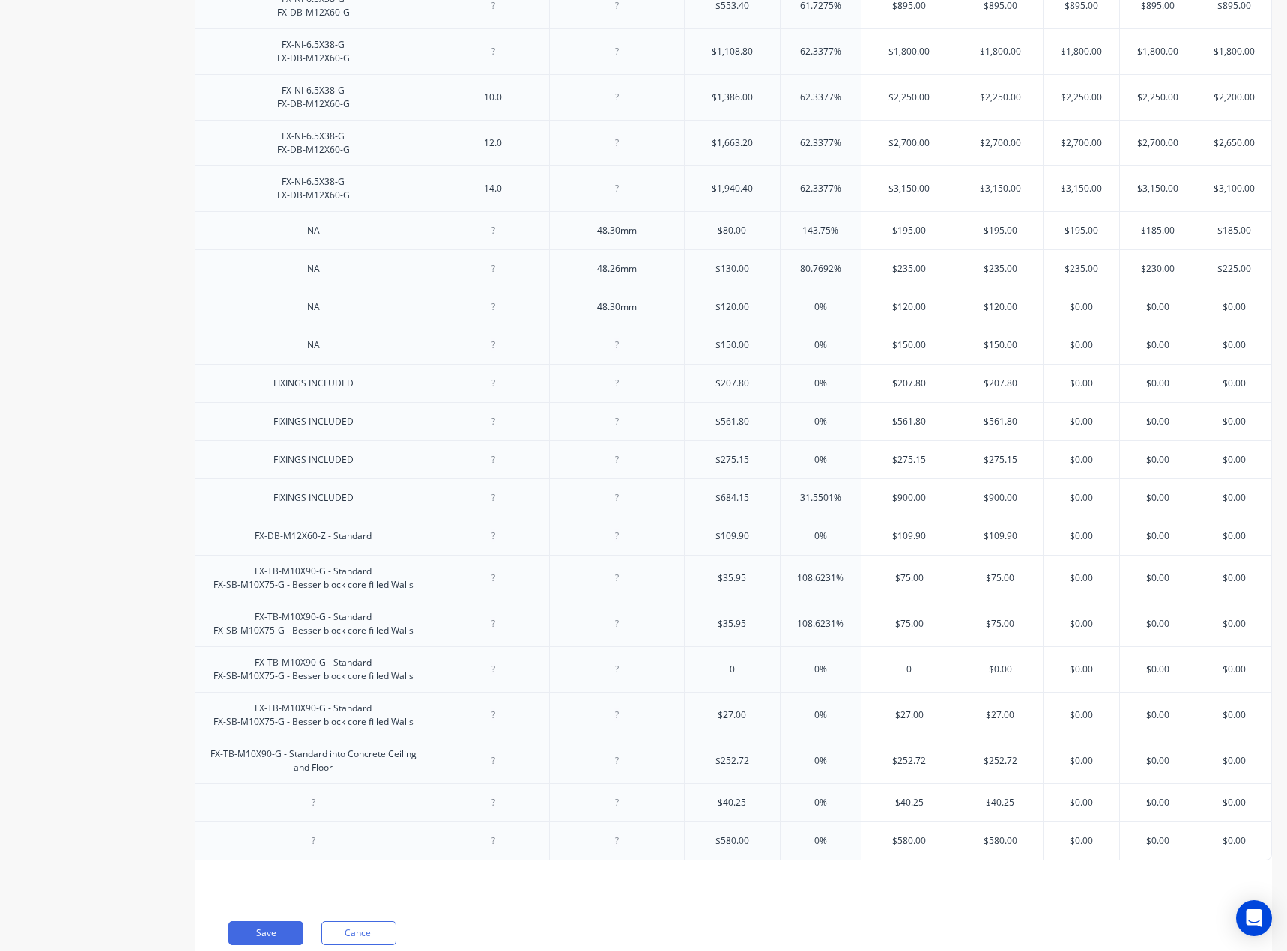
click at [740, 402] on div "$207.80" at bounding box center [731, 383] width 95 height 37
click at [751, 326] on div "$120.00" at bounding box center [731, 306] width 95 height 37
click at [906, 314] on input "$120.00" at bounding box center [908, 306] width 95 height 13
click at [910, 314] on input "$120.00" at bounding box center [908, 306] width 95 height 13
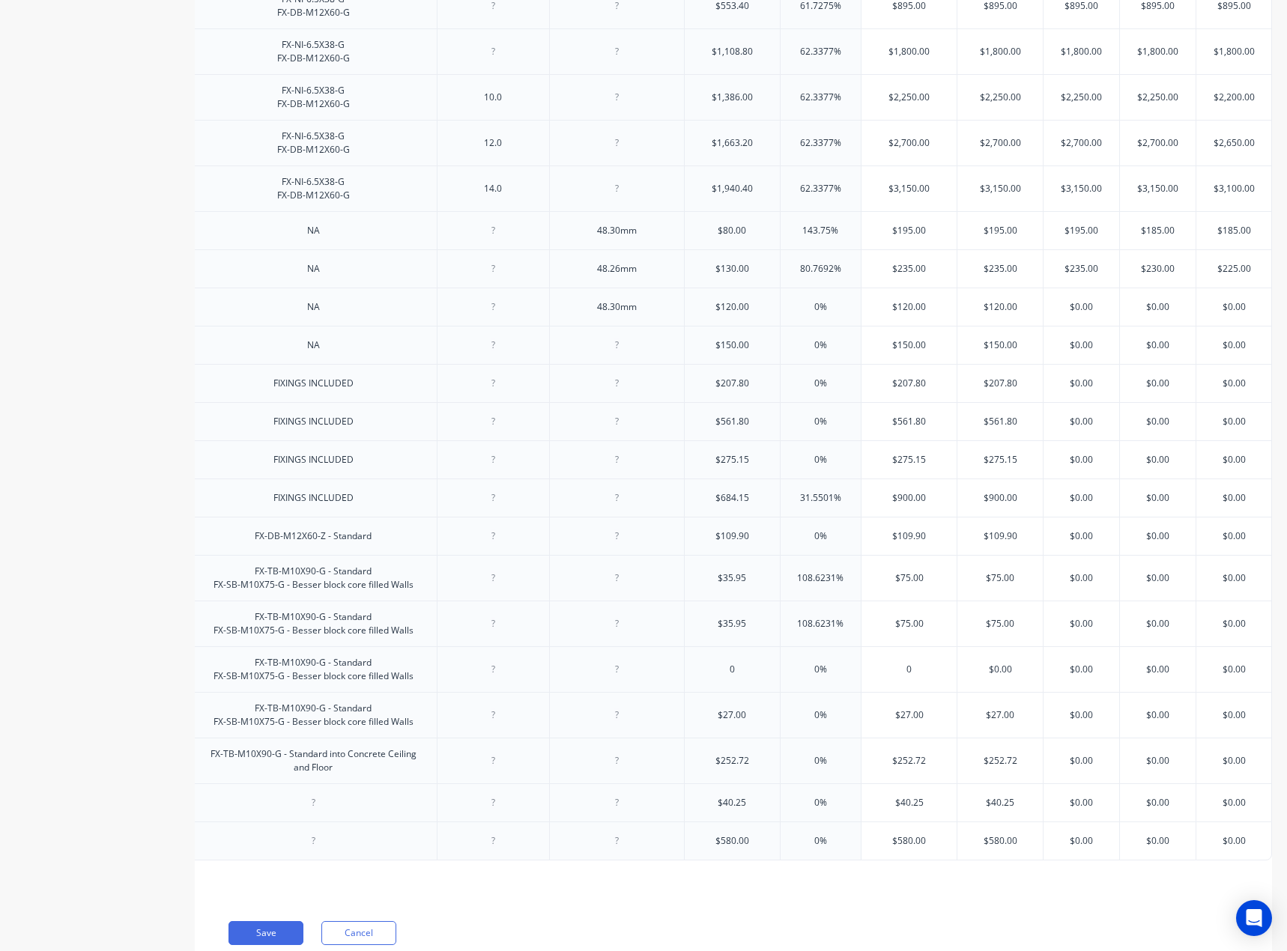
paste input "95"
paste input "195"
click at [991, 314] on input "$120.00" at bounding box center [999, 306] width 85 height 13
paste input "95"
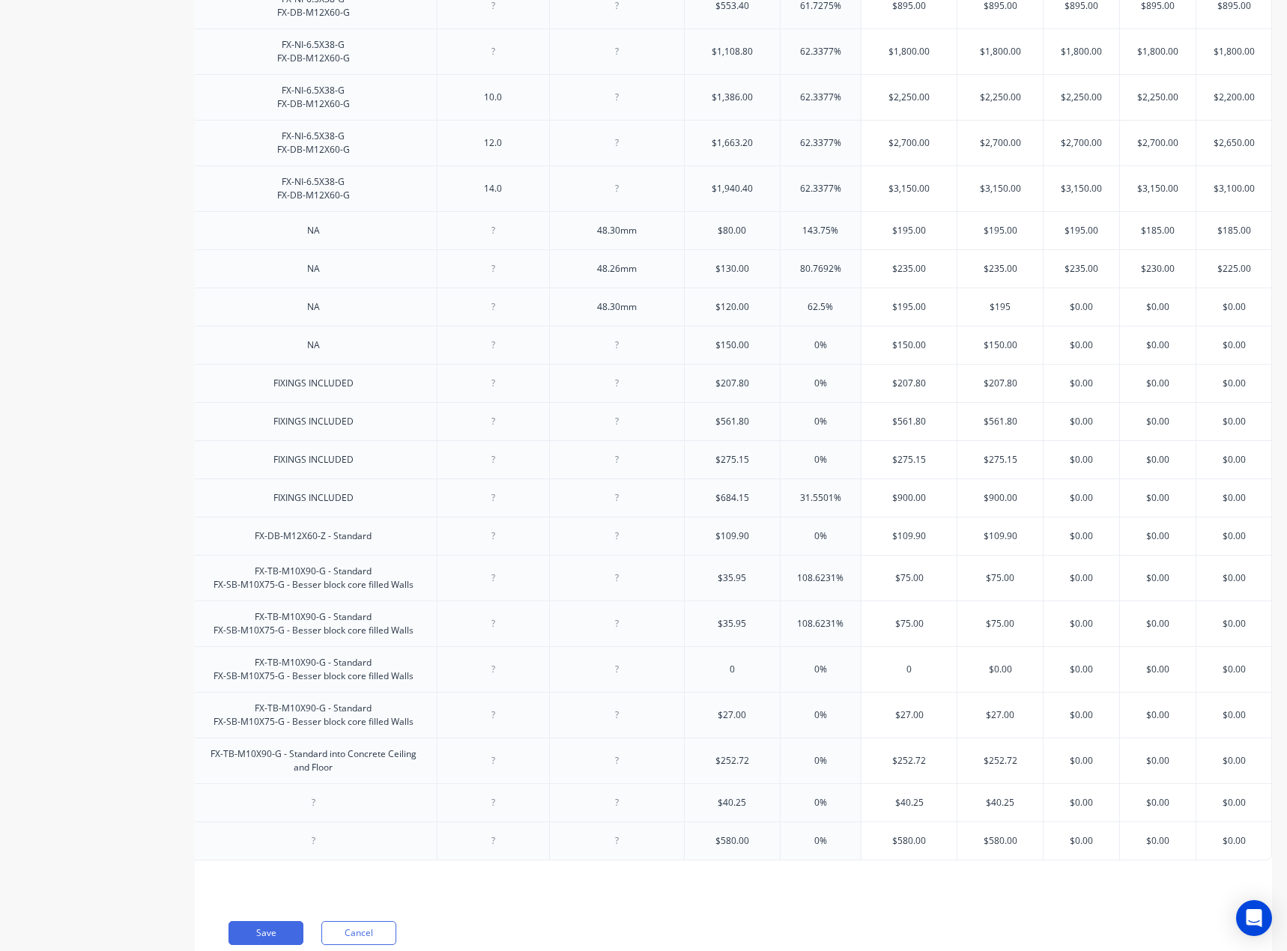
click at [1057, 314] on input "$0.00" at bounding box center [1081, 306] width 76 height 13
paste input "195"
click at [1143, 314] on input "$0.00" at bounding box center [1158, 306] width 76 height 13
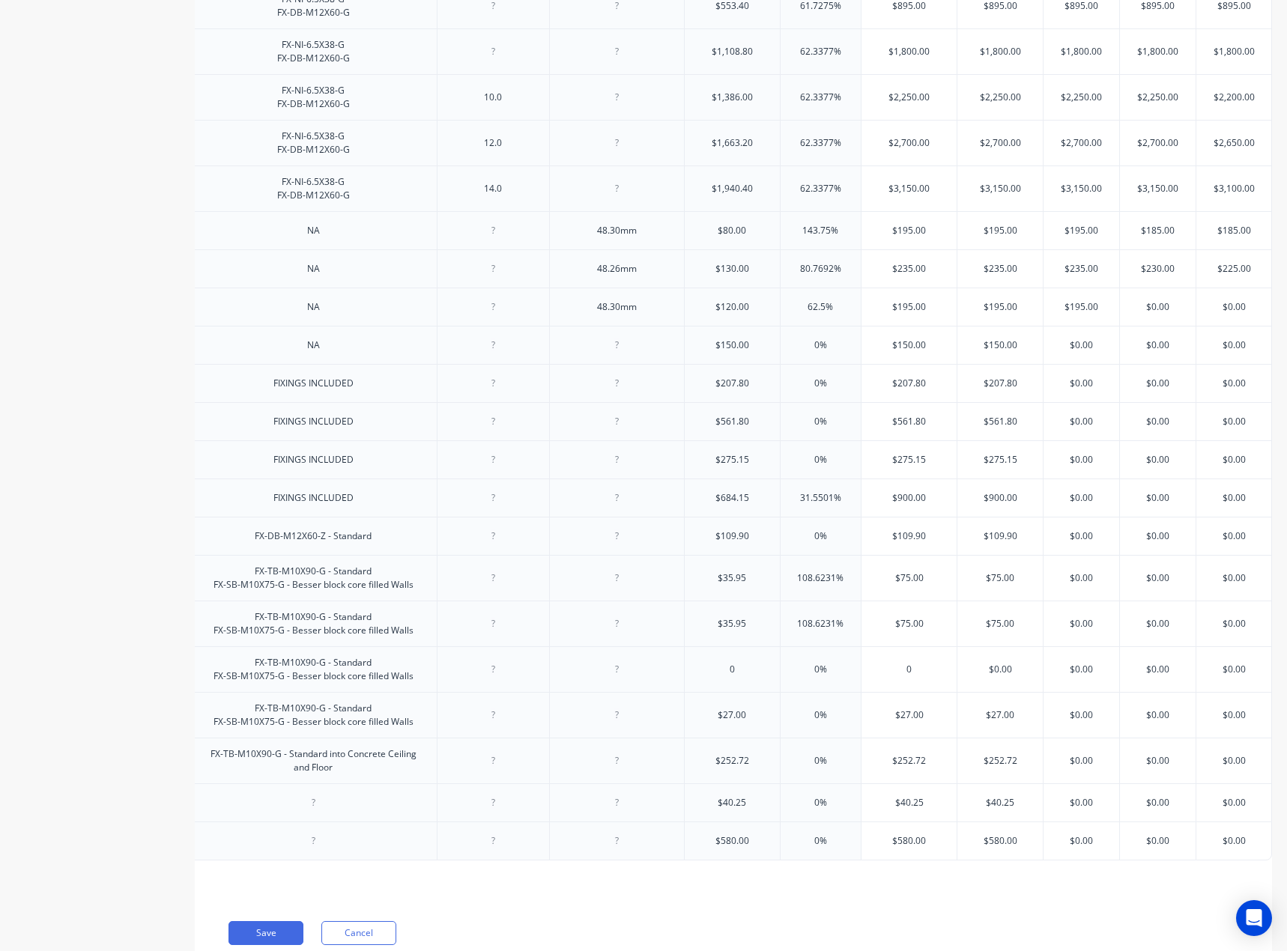
click at [1143, 314] on input "$0.00" at bounding box center [1158, 306] width 76 height 13
paste input "195"
click at [1225, 314] on input "$0.00" at bounding box center [1233, 306] width 75 height 13
paste input "195"
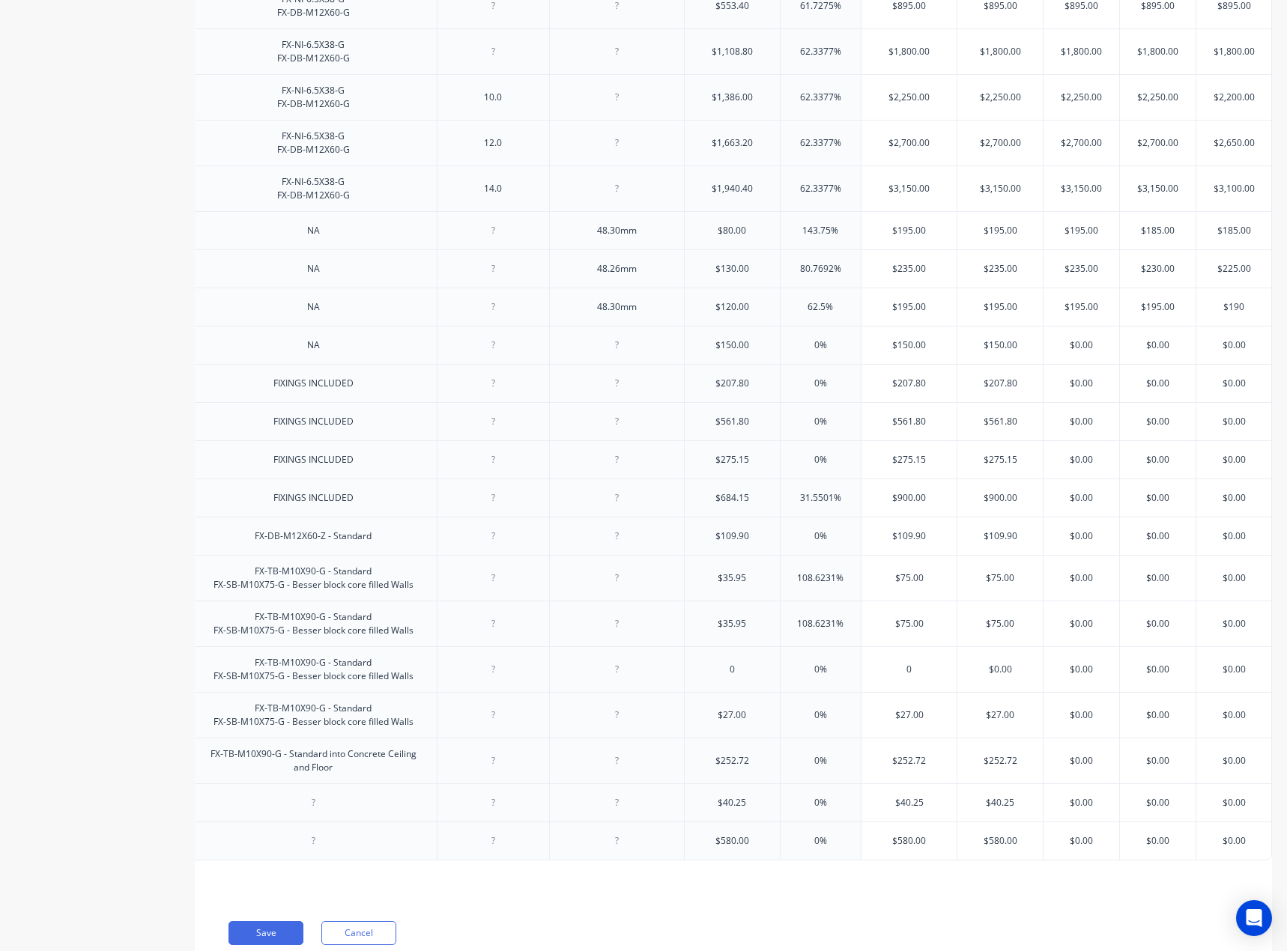
click at [1209, 352] on input "text" at bounding box center [1233, 344] width 75 height 13
click at [914, 390] on input "$207.80" at bounding box center [908, 383] width 95 height 13
click at [900, 352] on input "$150.00" at bounding box center [908, 344] width 95 height 13
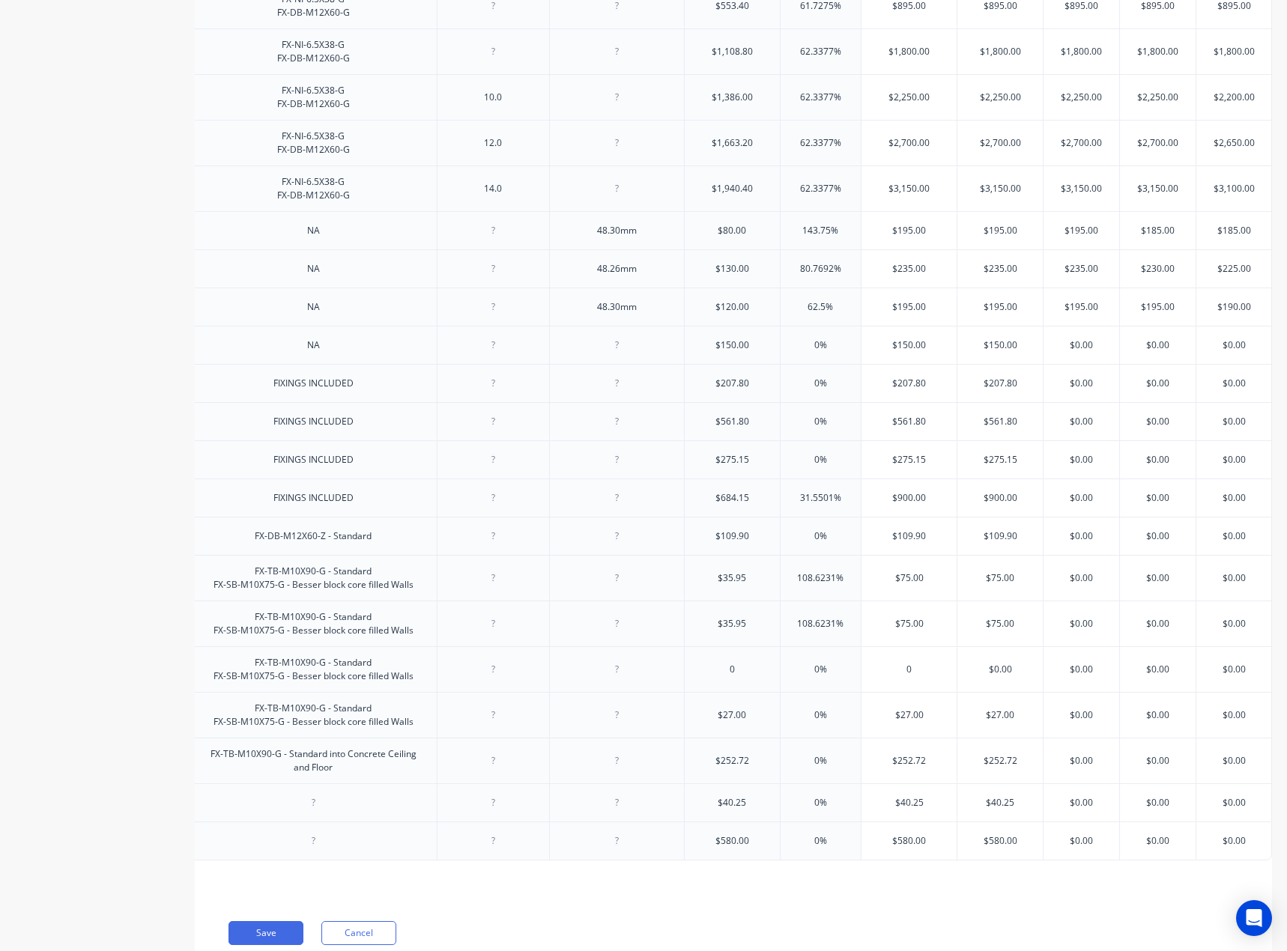
paste input "35"
click at [982, 352] on input "$150.00" at bounding box center [999, 344] width 85 height 13
paste input "35"
click at [1068, 352] on input "$0.00" at bounding box center [1081, 344] width 76 height 13
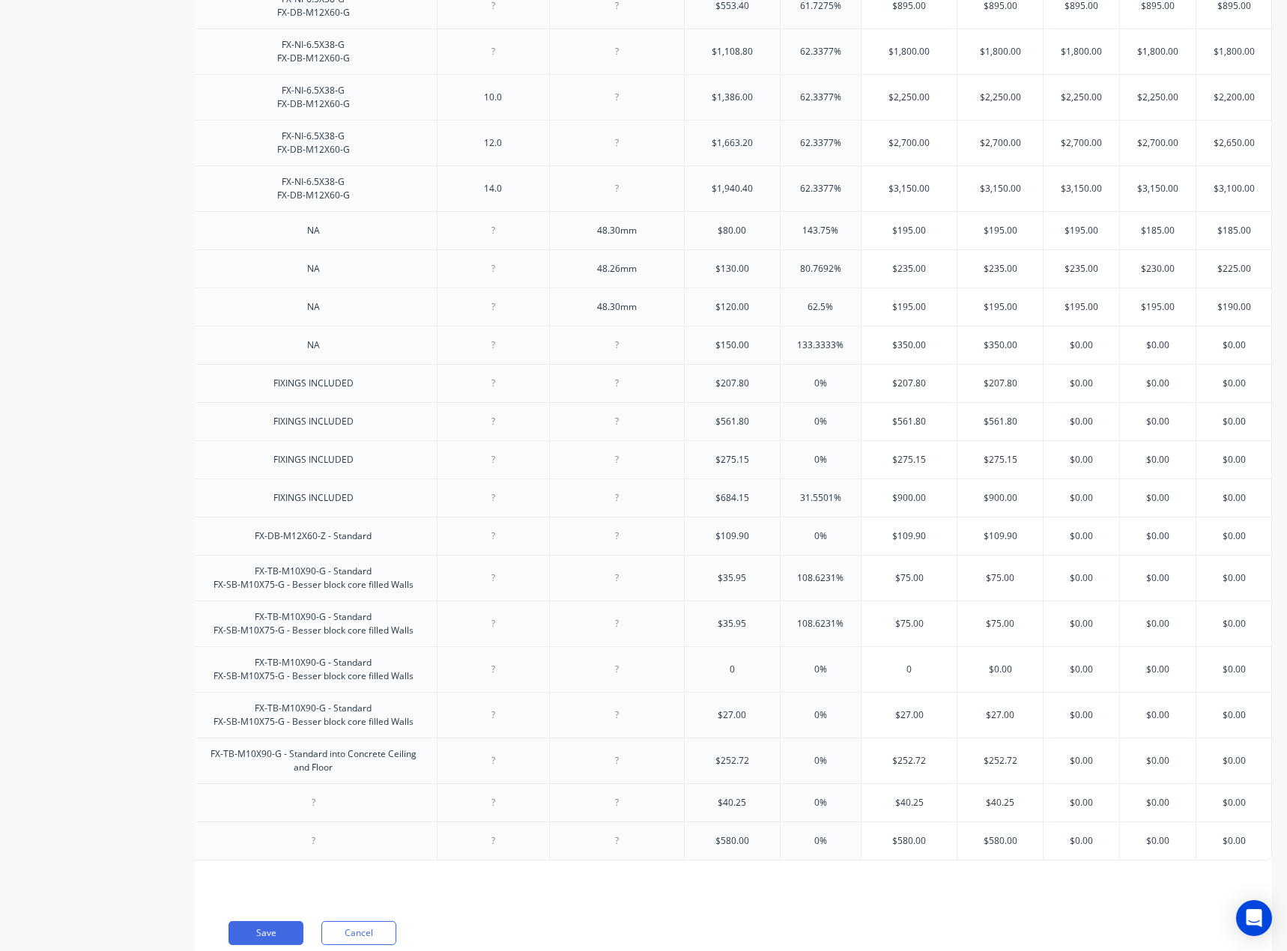
click at [1068, 352] on input "$0.00" at bounding box center [1081, 344] width 76 height 13
paste input "35"
click at [1143, 352] on input "$0.00" at bounding box center [1158, 344] width 76 height 13
paste input "35"
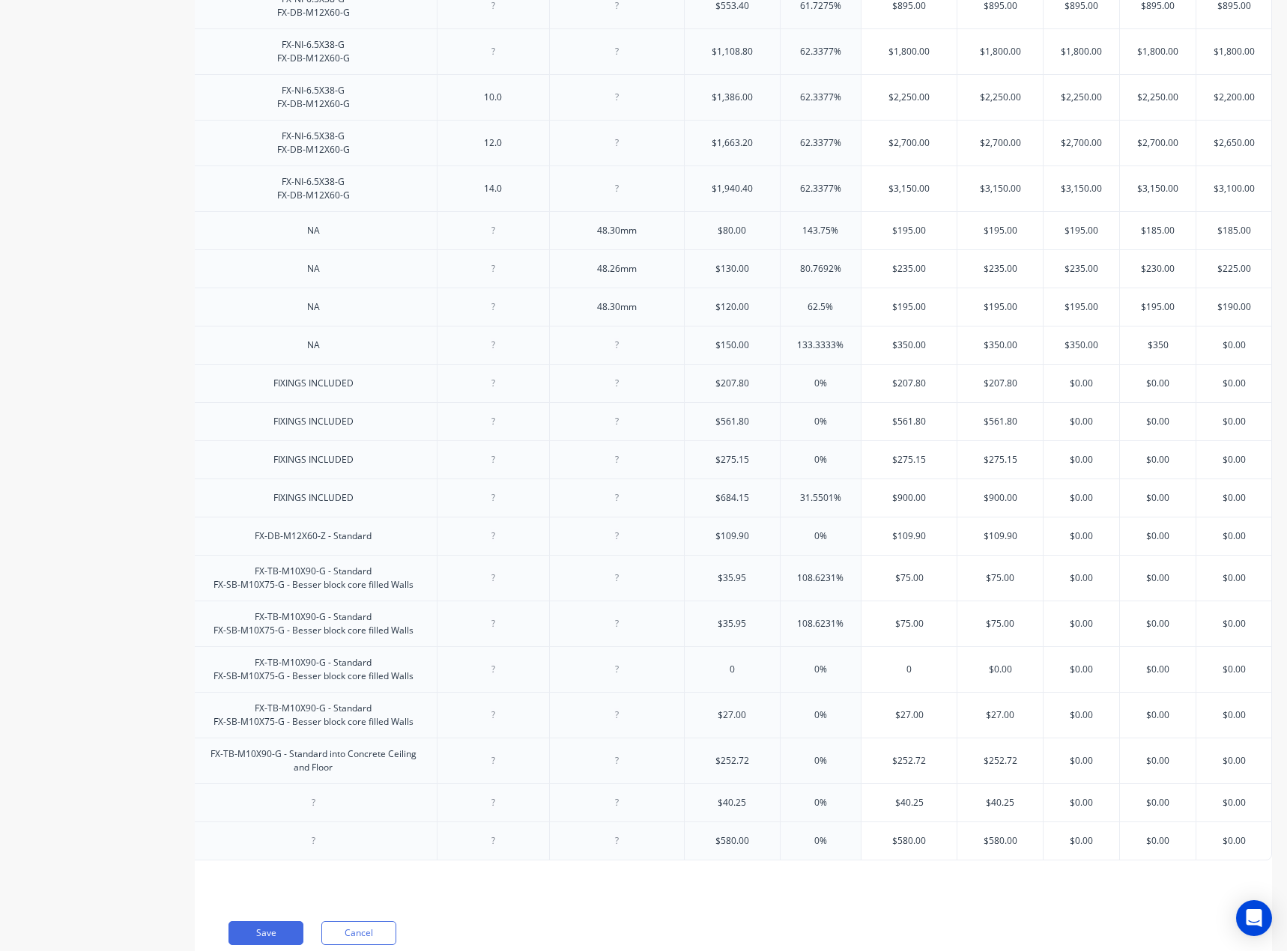
click at [1227, 352] on input "$0.00" at bounding box center [1233, 344] width 75 height 13
paste input "35"
click at [1224, 352] on input "$350" at bounding box center [1233, 344] width 75 height 13
click at [1218, 402] on div "$0.00" at bounding box center [1233, 383] width 75 height 37
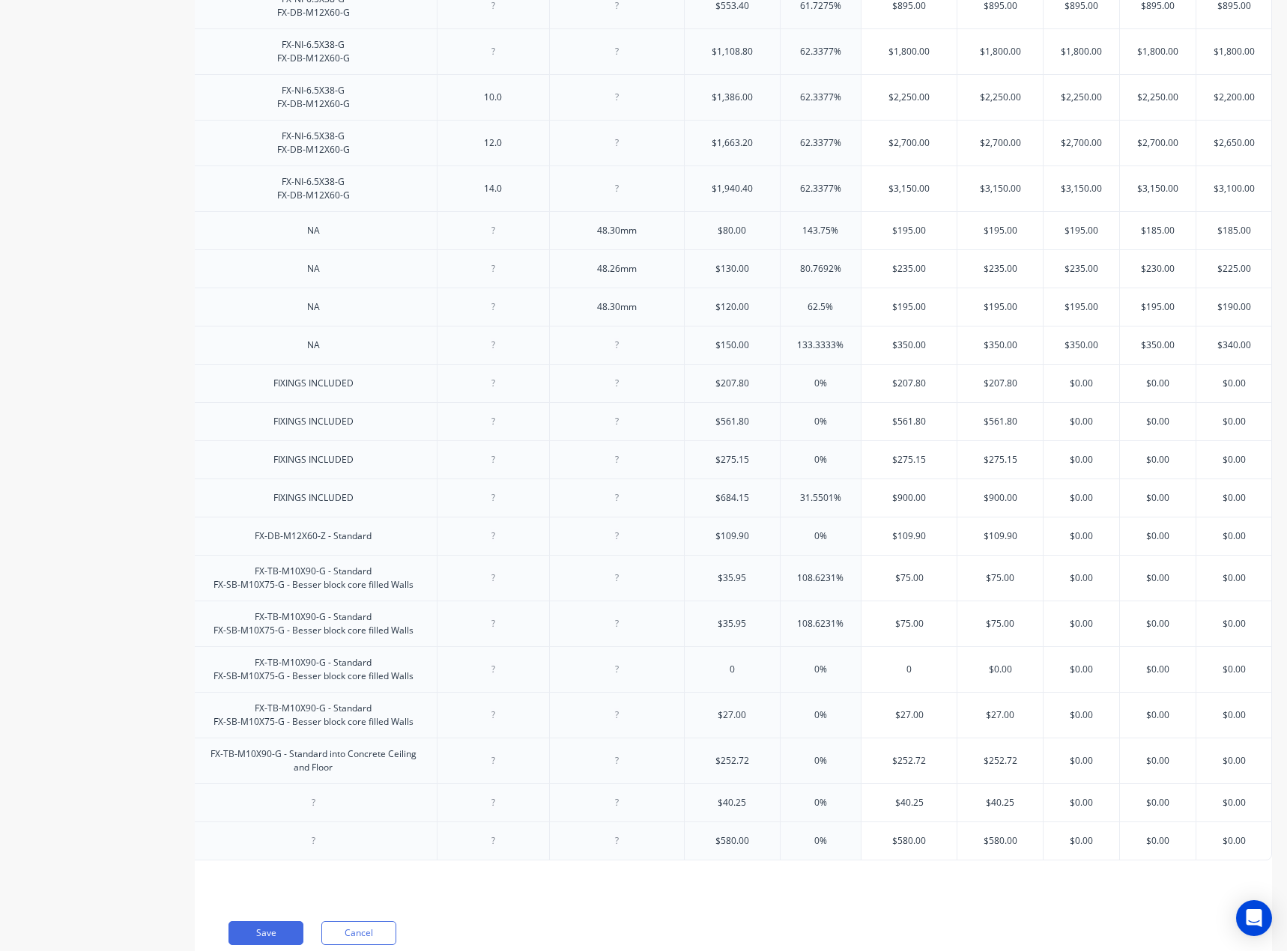
click at [896, 390] on input "$207.80" at bounding box center [908, 383] width 95 height 13
paste input "54"
click at [995, 390] on input "$207.80" at bounding box center [999, 383] width 85 height 13
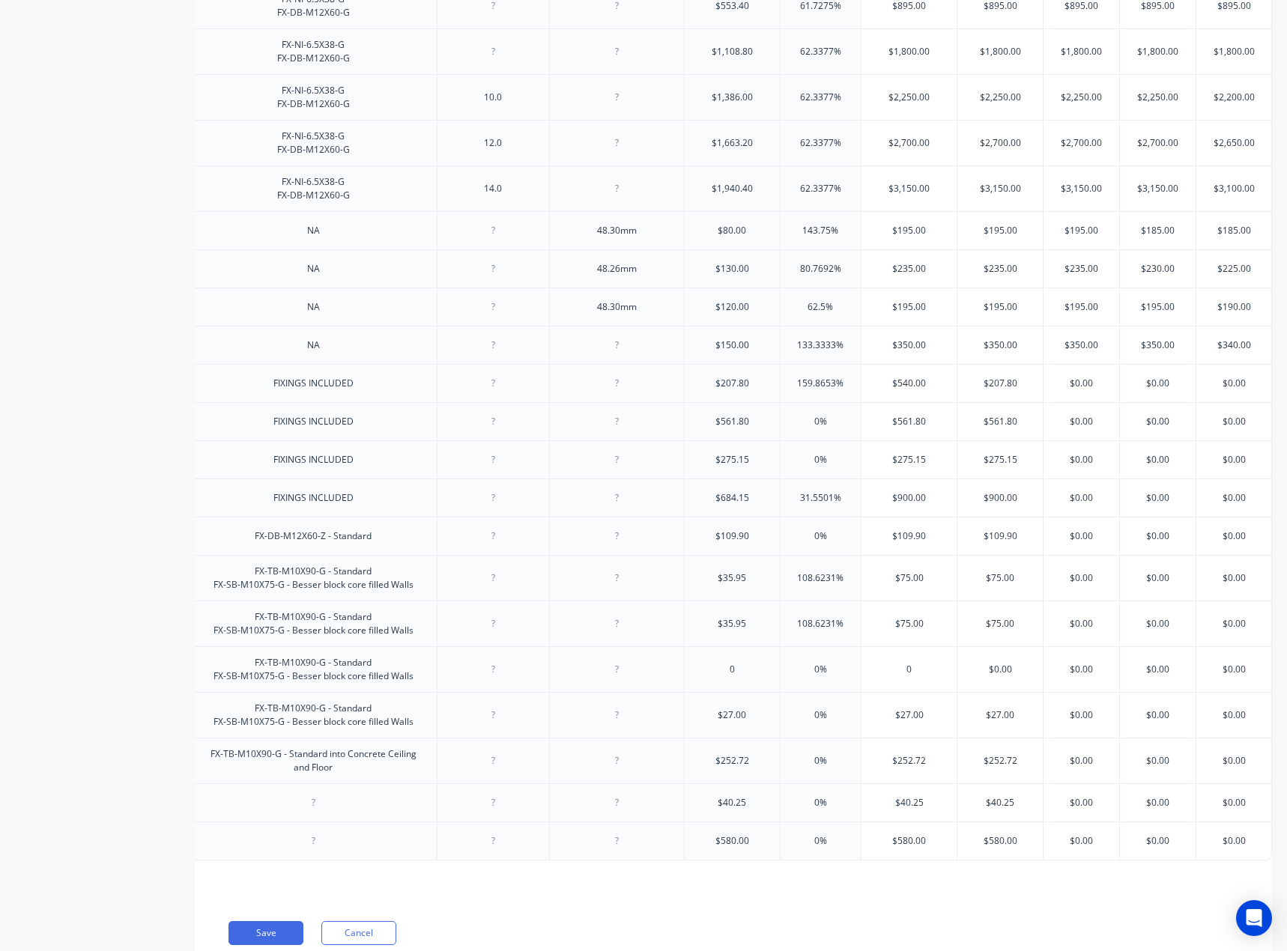
click at [995, 390] on input "$207.80" at bounding box center [999, 383] width 85 height 13
paste input "54"
click at [1071, 390] on input "$0.00" at bounding box center [1081, 383] width 76 height 13
paste input "54"
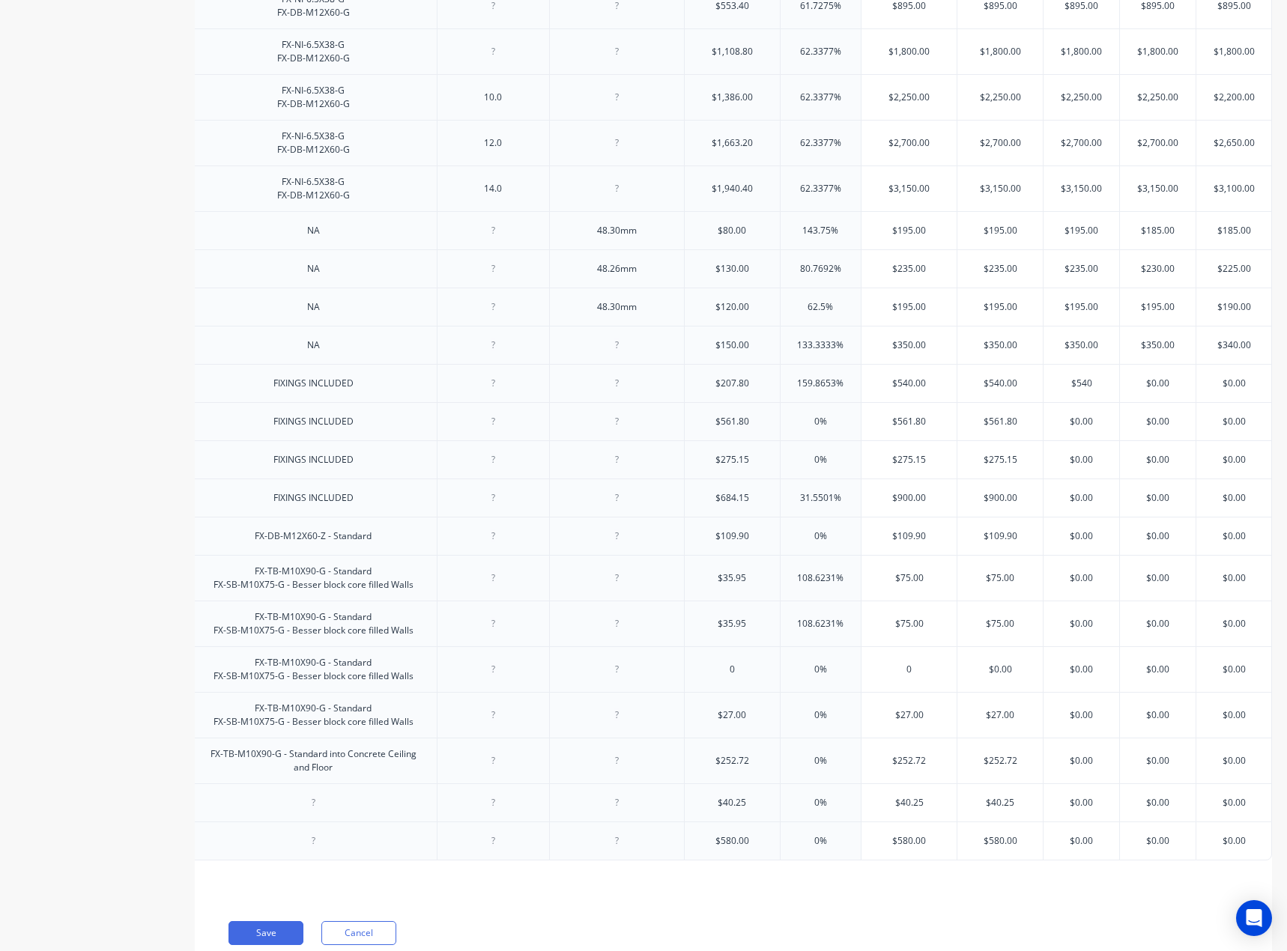
click at [1152, 390] on input "$0.00" at bounding box center [1158, 383] width 76 height 13
paste input "54"
click at [1245, 390] on input "$0.00" at bounding box center [1233, 383] width 75 height 13
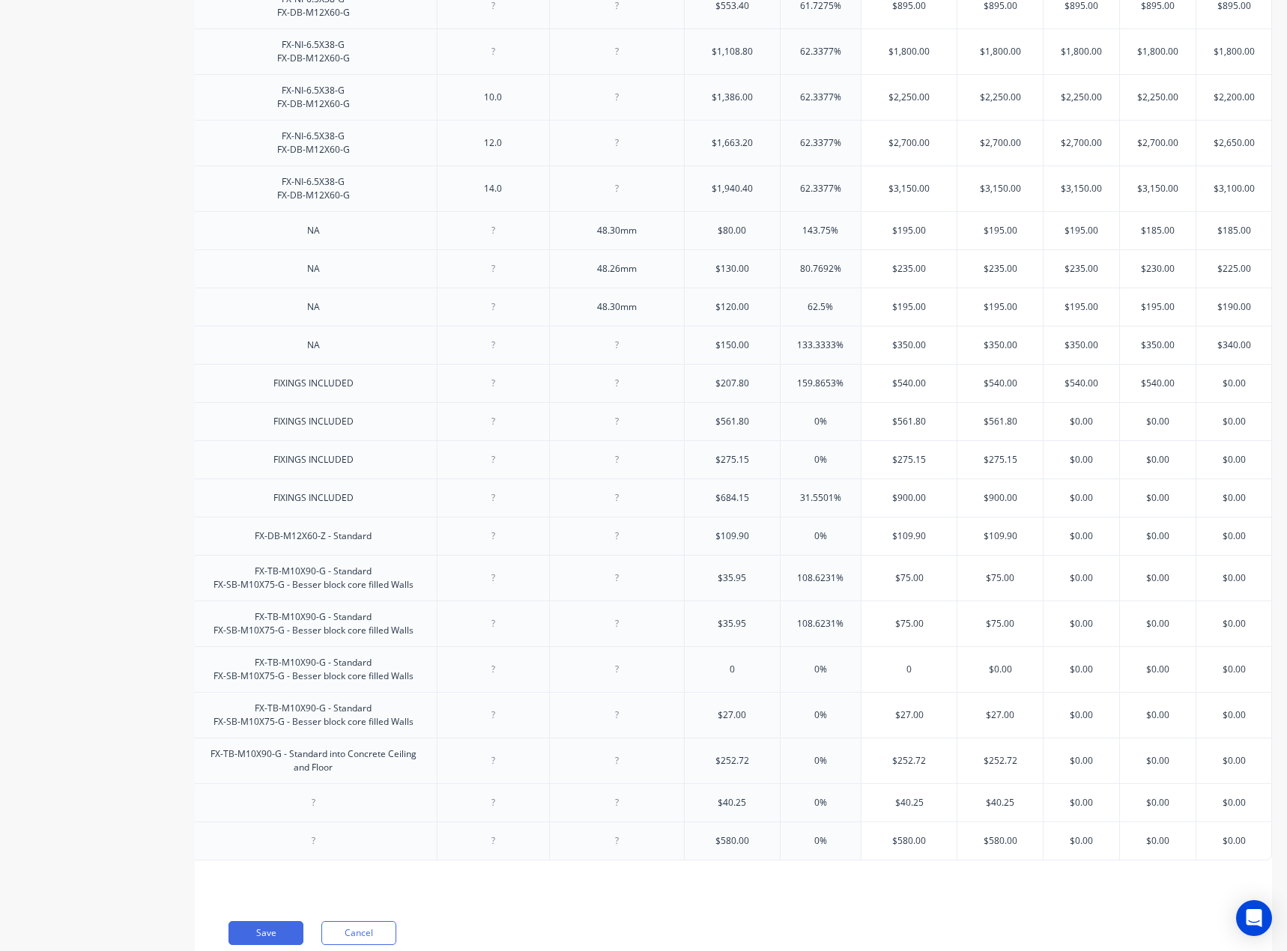
paste input "54"
click at [813, 428] on input "0%" at bounding box center [820, 421] width 81 height 13
click at [887, 428] on input "$561.80" at bounding box center [908, 421] width 95 height 13
click at [897, 467] on input "$275.15" at bounding box center [908, 459] width 95 height 13
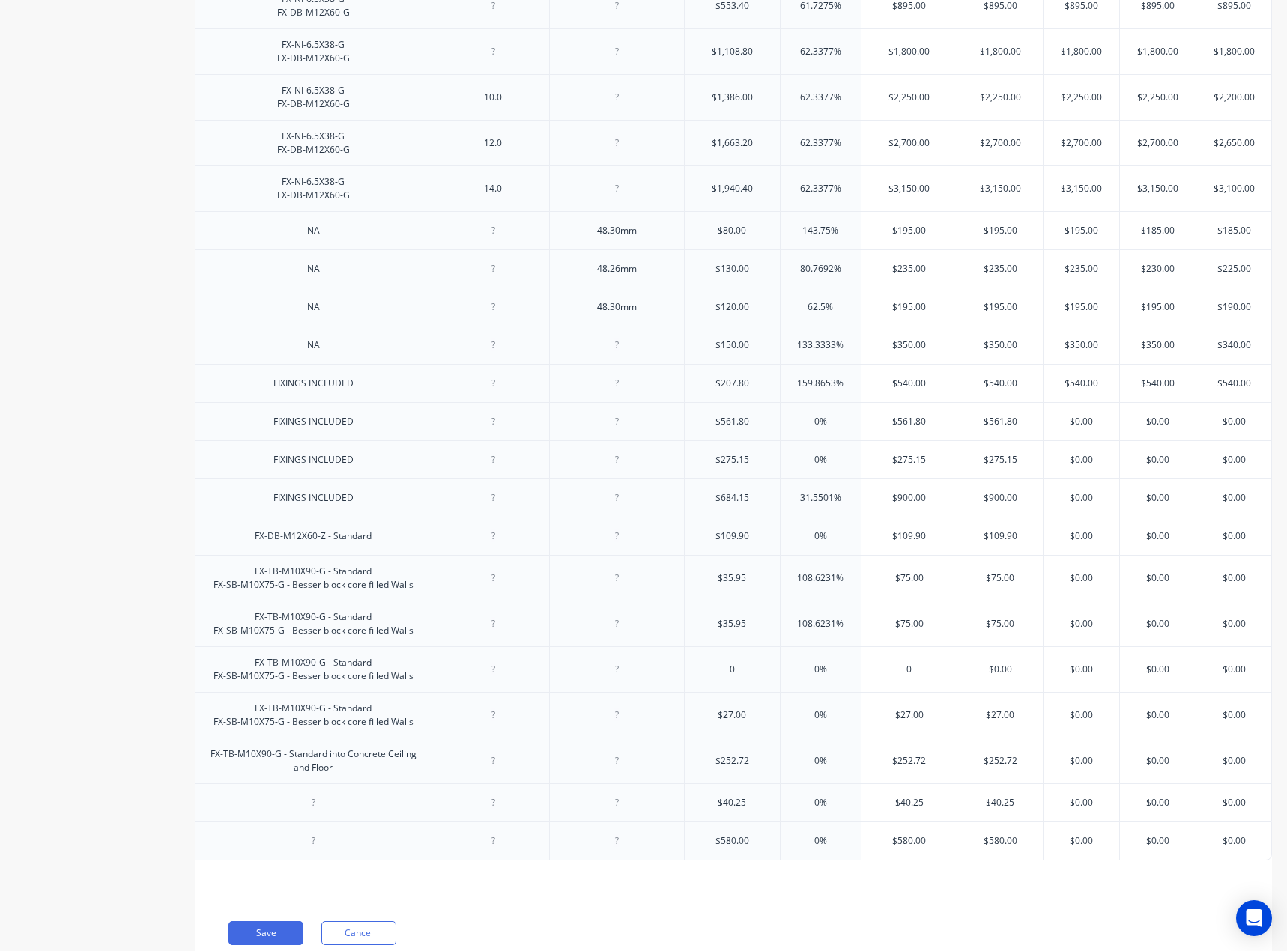
click at [897, 467] on input "$275.15" at bounding box center [908, 459] width 95 height 13
paste input "950"
click at [1004, 467] on input "$275.15" at bounding box center [999, 459] width 85 height 13
paste input "950"
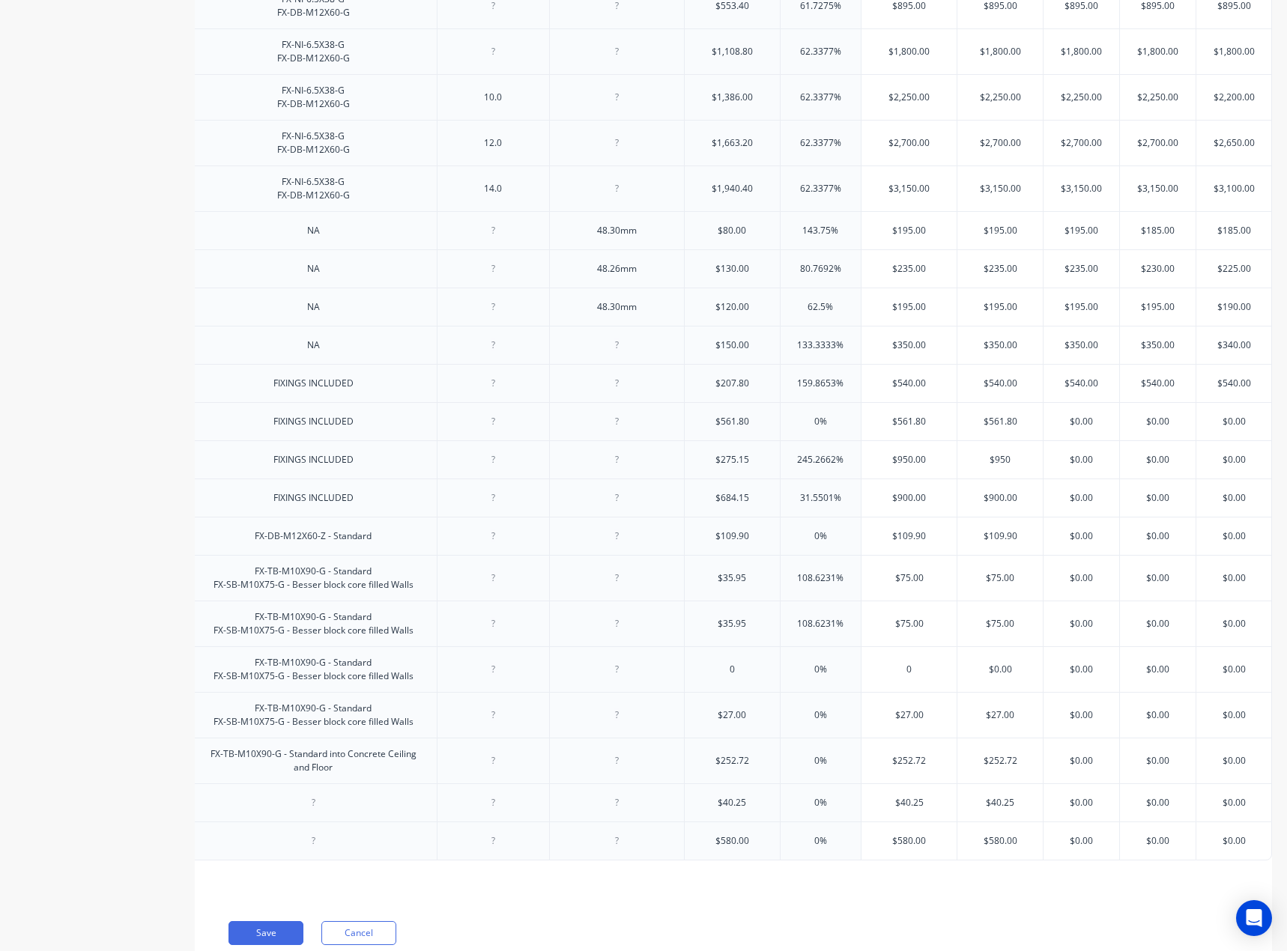
click at [1087, 467] on input "$0.00" at bounding box center [1081, 459] width 76 height 13
paste input "95"
click at [1152, 467] on input "$0.00" at bounding box center [1158, 459] width 76 height 13
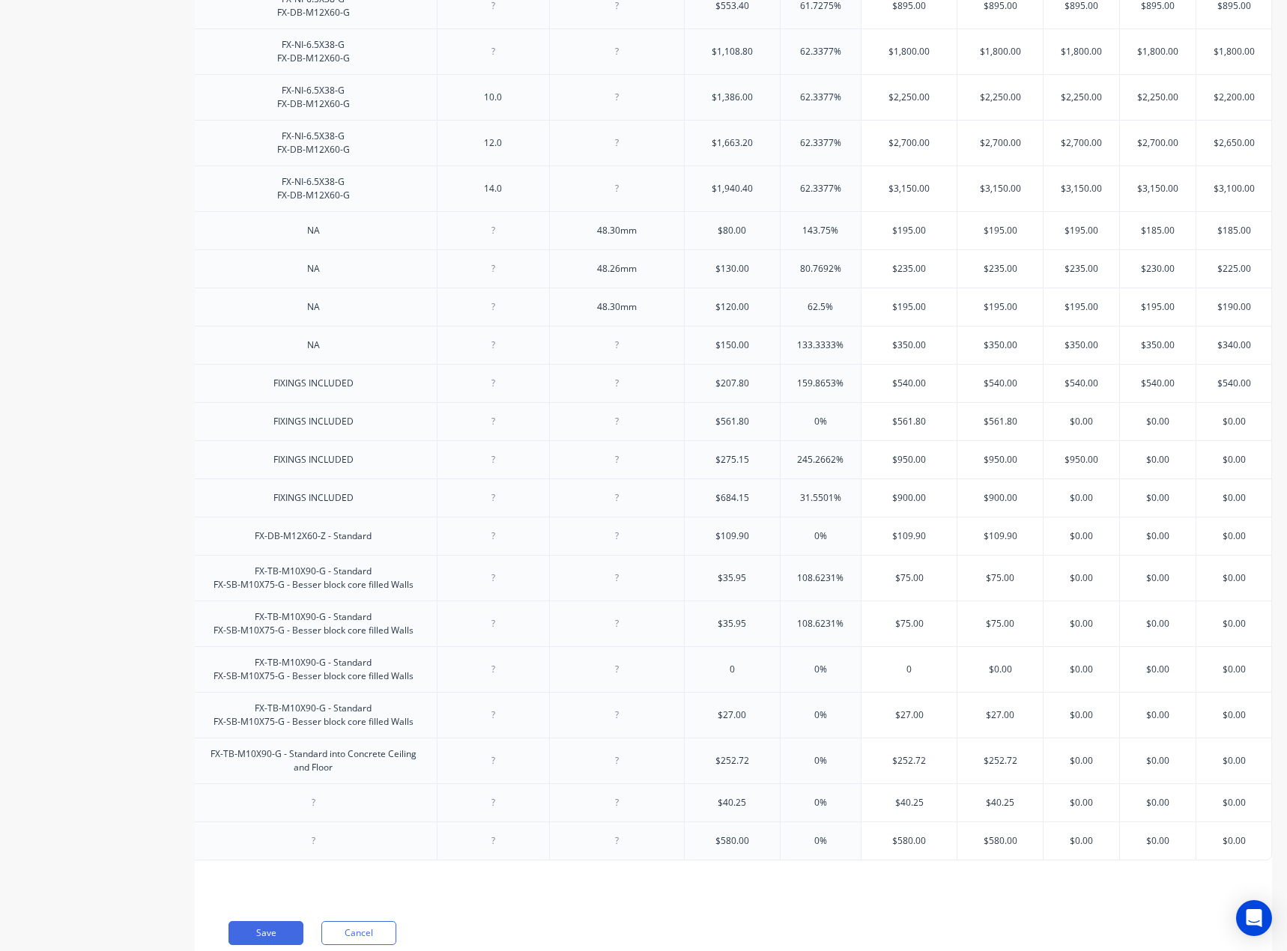
paste input "95"
click at [1218, 467] on input "$0.00" at bounding box center [1233, 459] width 75 height 13
paste input "95"
click at [898, 505] on input "$900.00" at bounding box center [908, 497] width 95 height 13
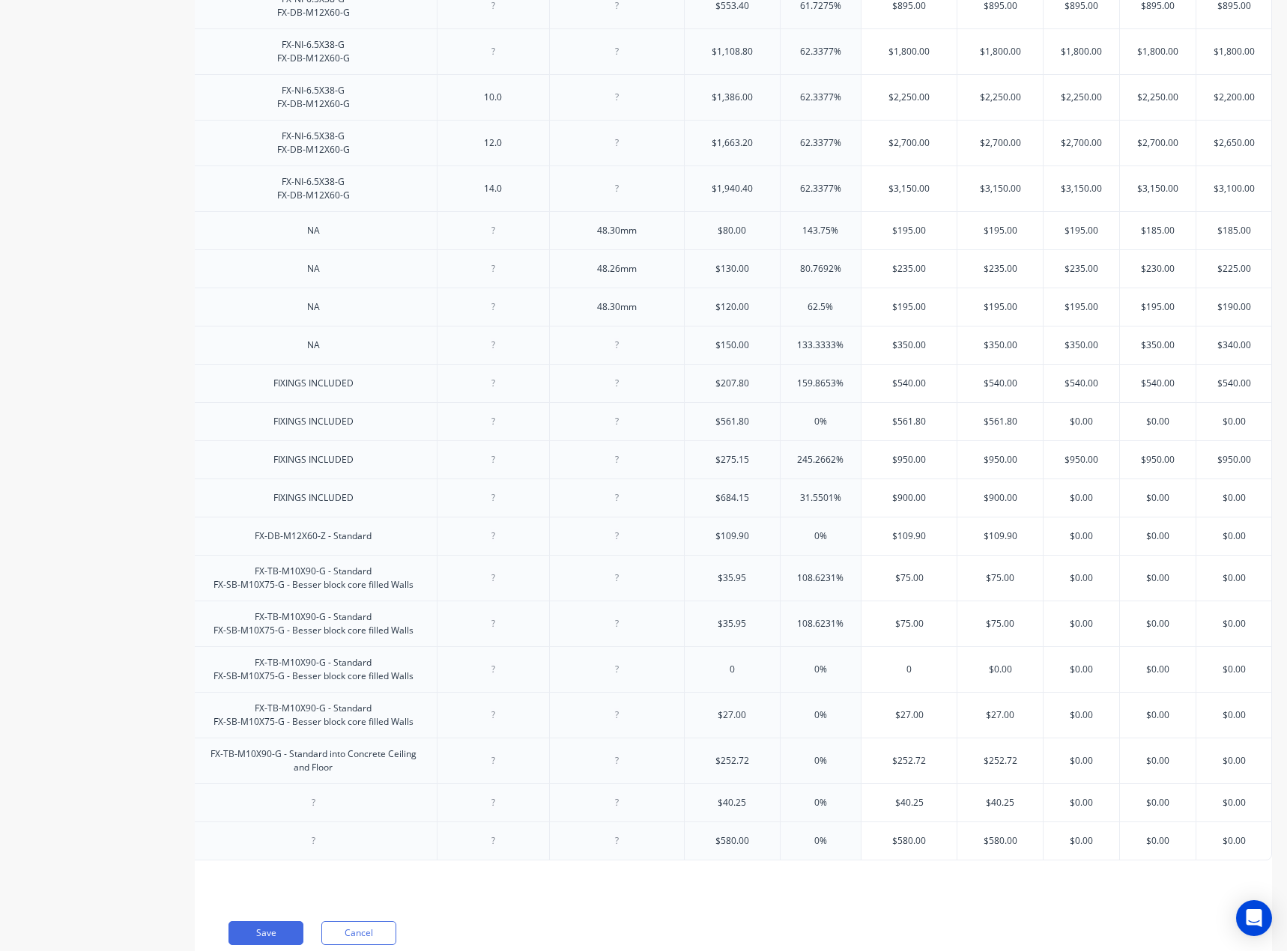
click at [898, 505] on input "$900.00" at bounding box center [908, 497] width 95 height 13
paste input "$67"
click at [886, 505] on input "$$670.00" at bounding box center [908, 497] width 95 height 13
click at [729, 505] on input "$684.15" at bounding box center [731, 497] width 95 height 13
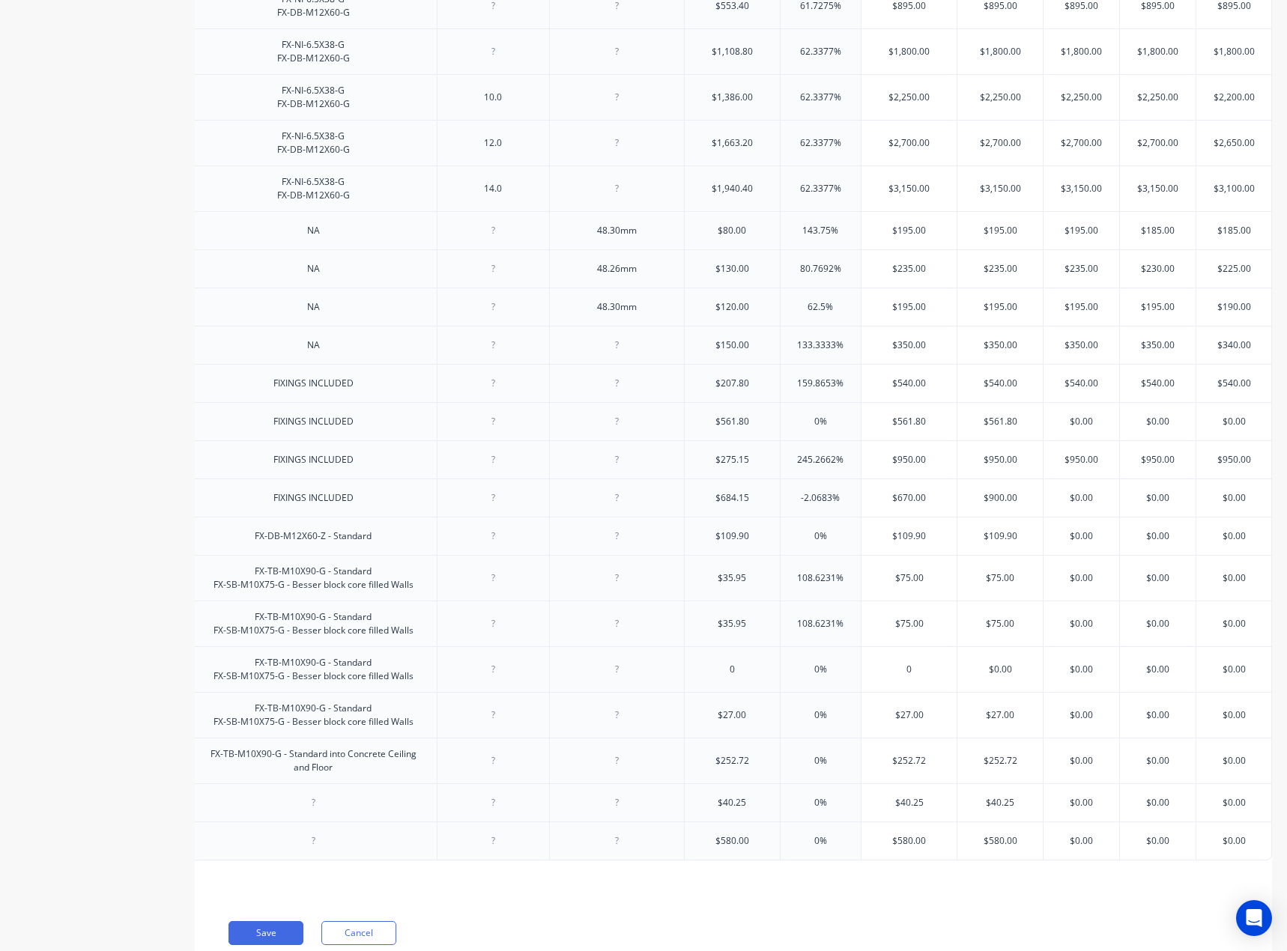
click at [729, 505] on input "$684.15" at bounding box center [731, 497] width 95 height 13
paste input "207.80"
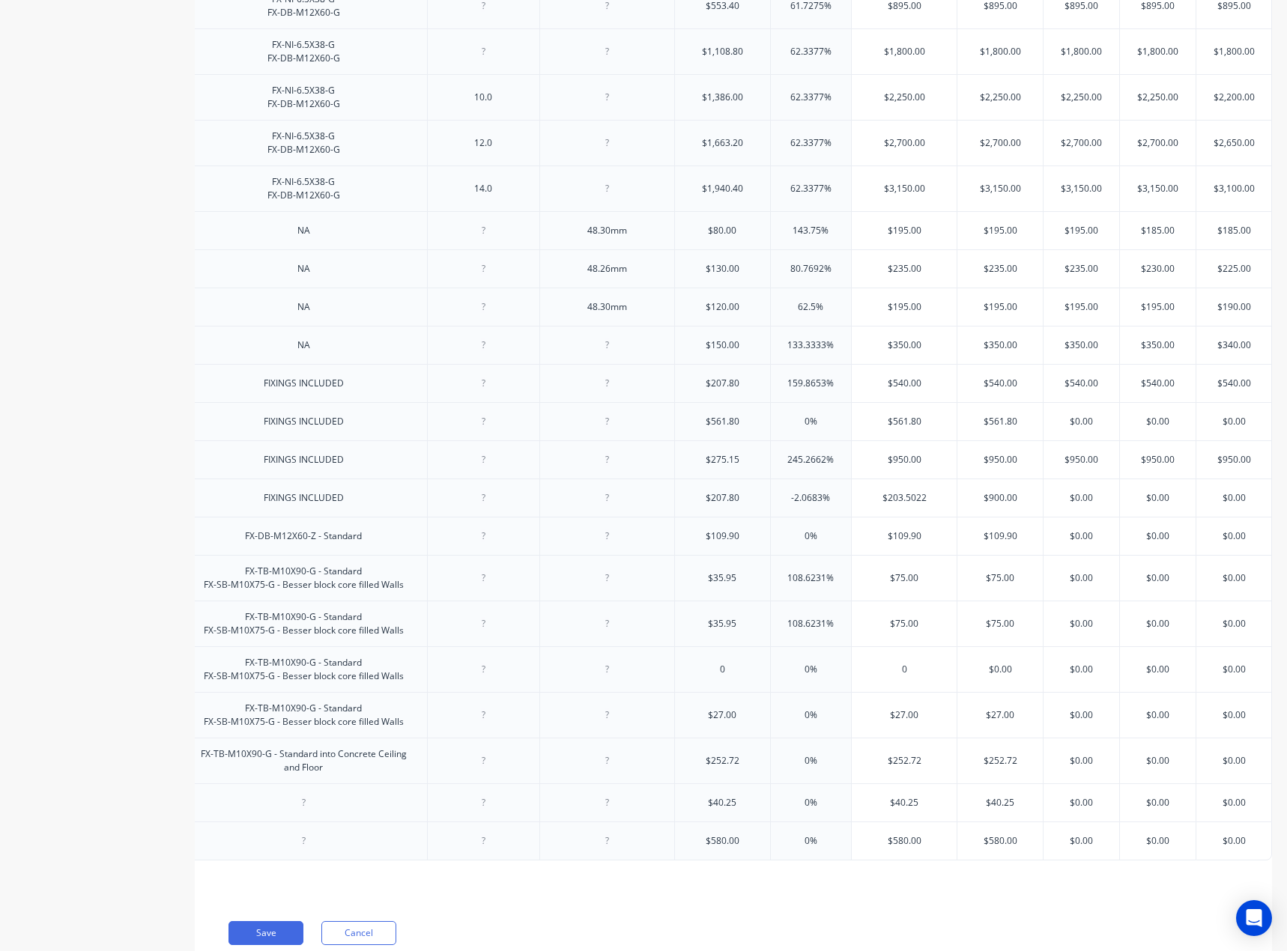
drag, startPoint x: 730, startPoint y: 541, endPoint x: 274, endPoint y: 542, distance: 456.0
click at [275, 508] on div "FIXINGS INCLUDED" at bounding box center [304, 497] width 104 height 19
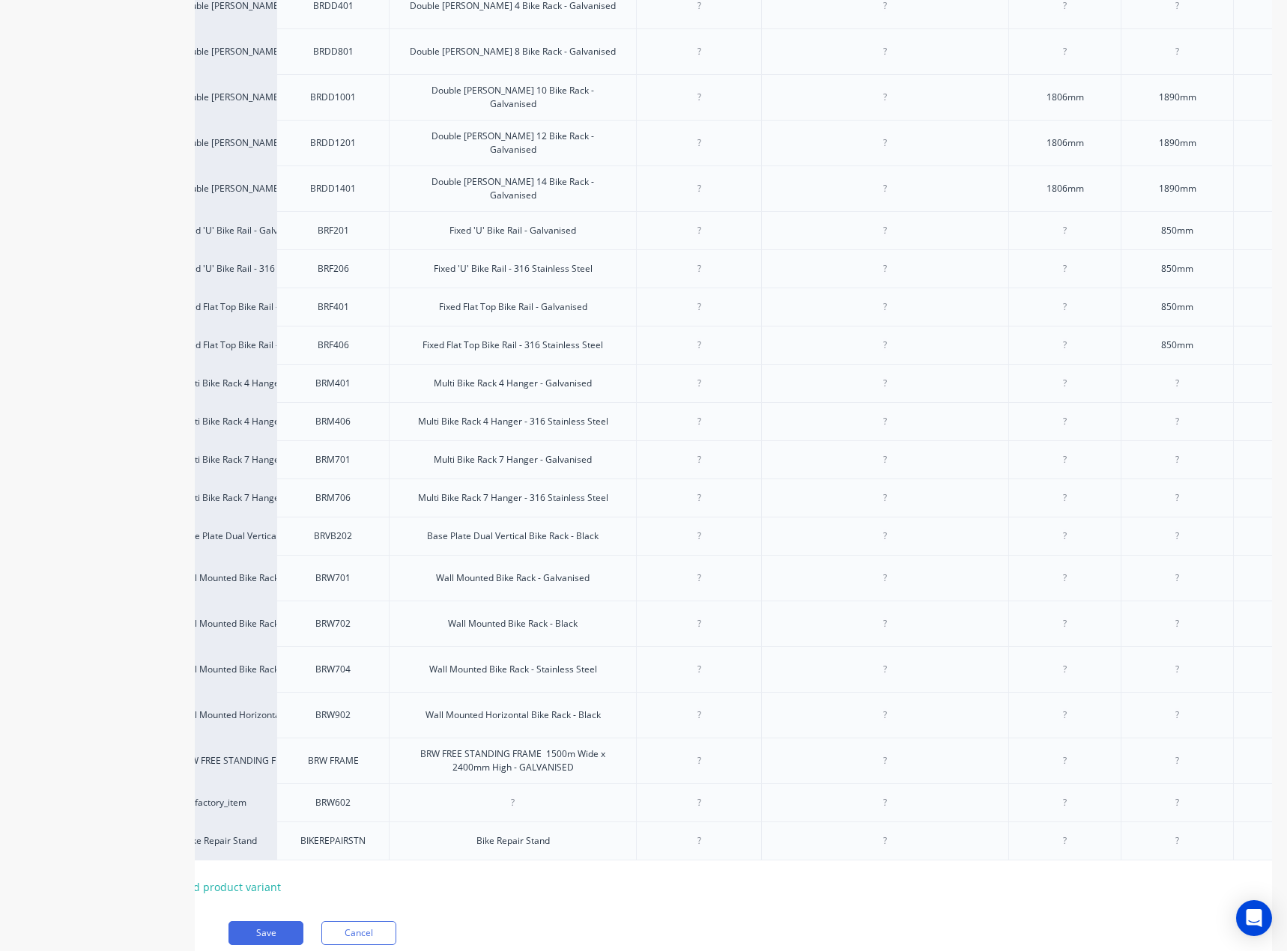
scroll to position [0, 0]
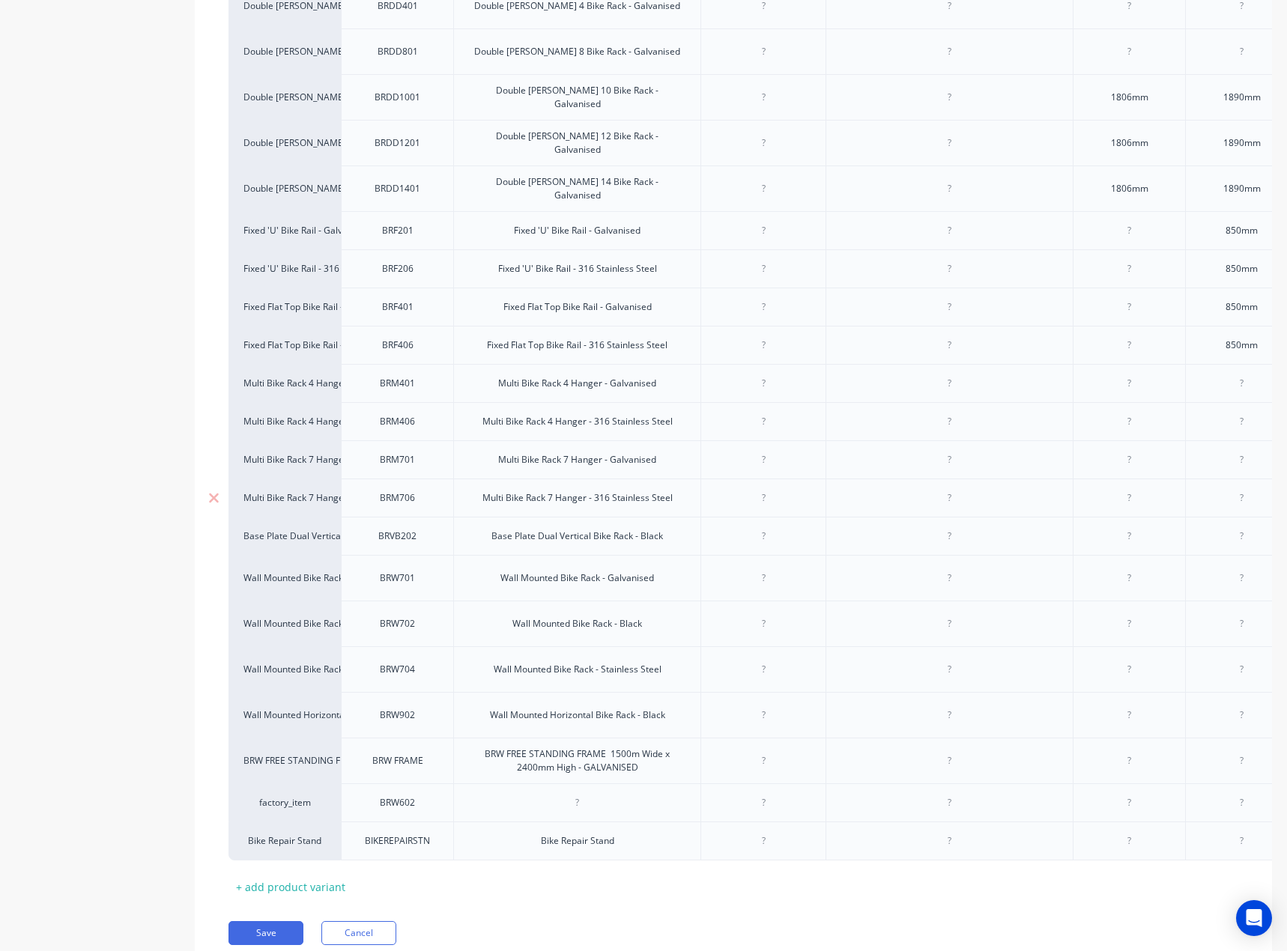
drag, startPoint x: 487, startPoint y: 535, endPoint x: 685, endPoint y: 541, distance: 197.8
click at [685, 517] on div "Multi Bike Rack 7 Hanger - 316 Stainless Steel" at bounding box center [576, 498] width 247 height 38
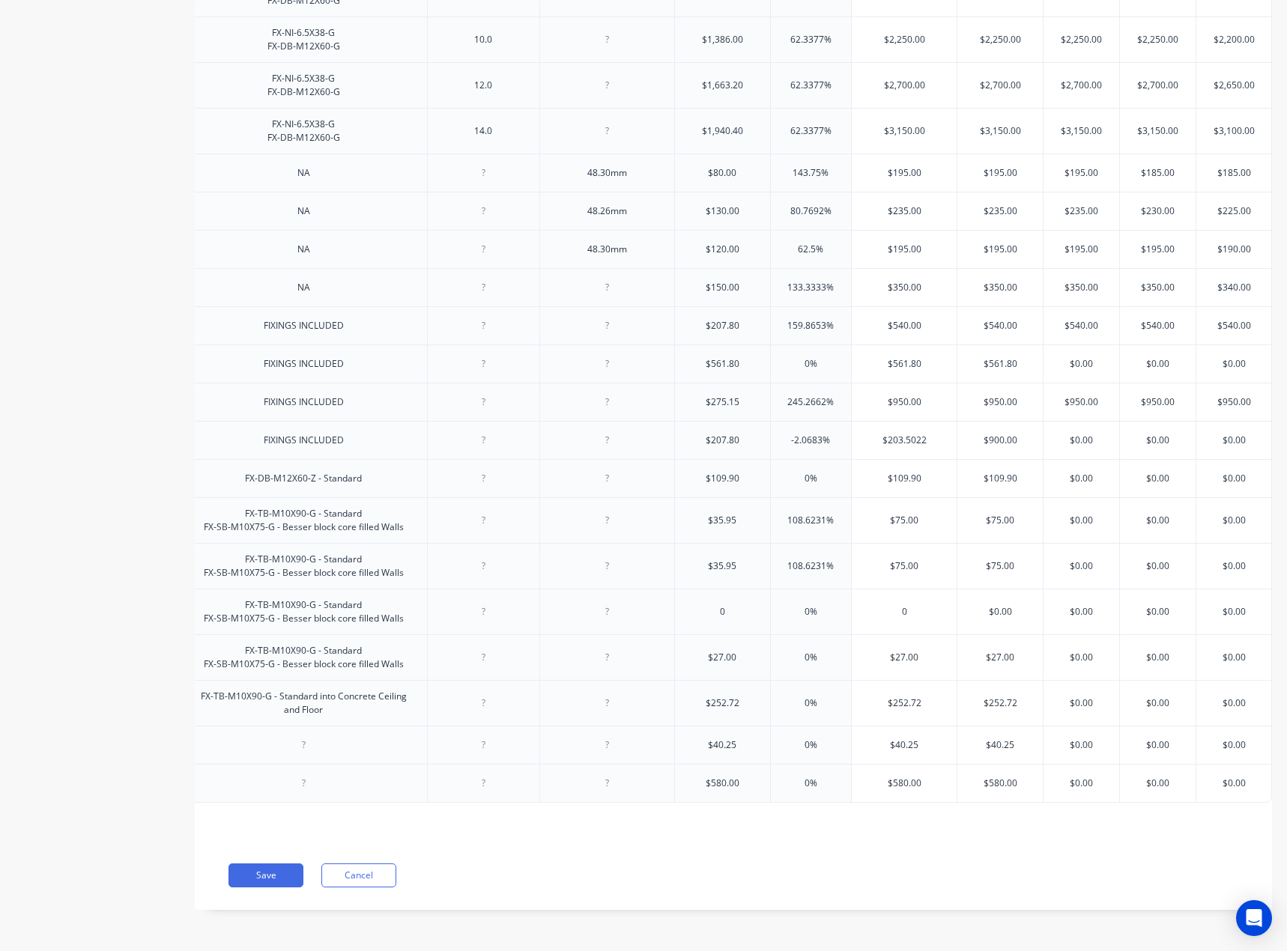
scroll to position [0, 2545]
click at [1065, 777] on input "text" at bounding box center [1081, 783] width 76 height 13
click at [1065, 777] on input "$0.00" at bounding box center [1081, 783] width 76 height 13
paste input "$495"
click at [1069, 777] on input "$$495.00" at bounding box center [1081, 783] width 76 height 13
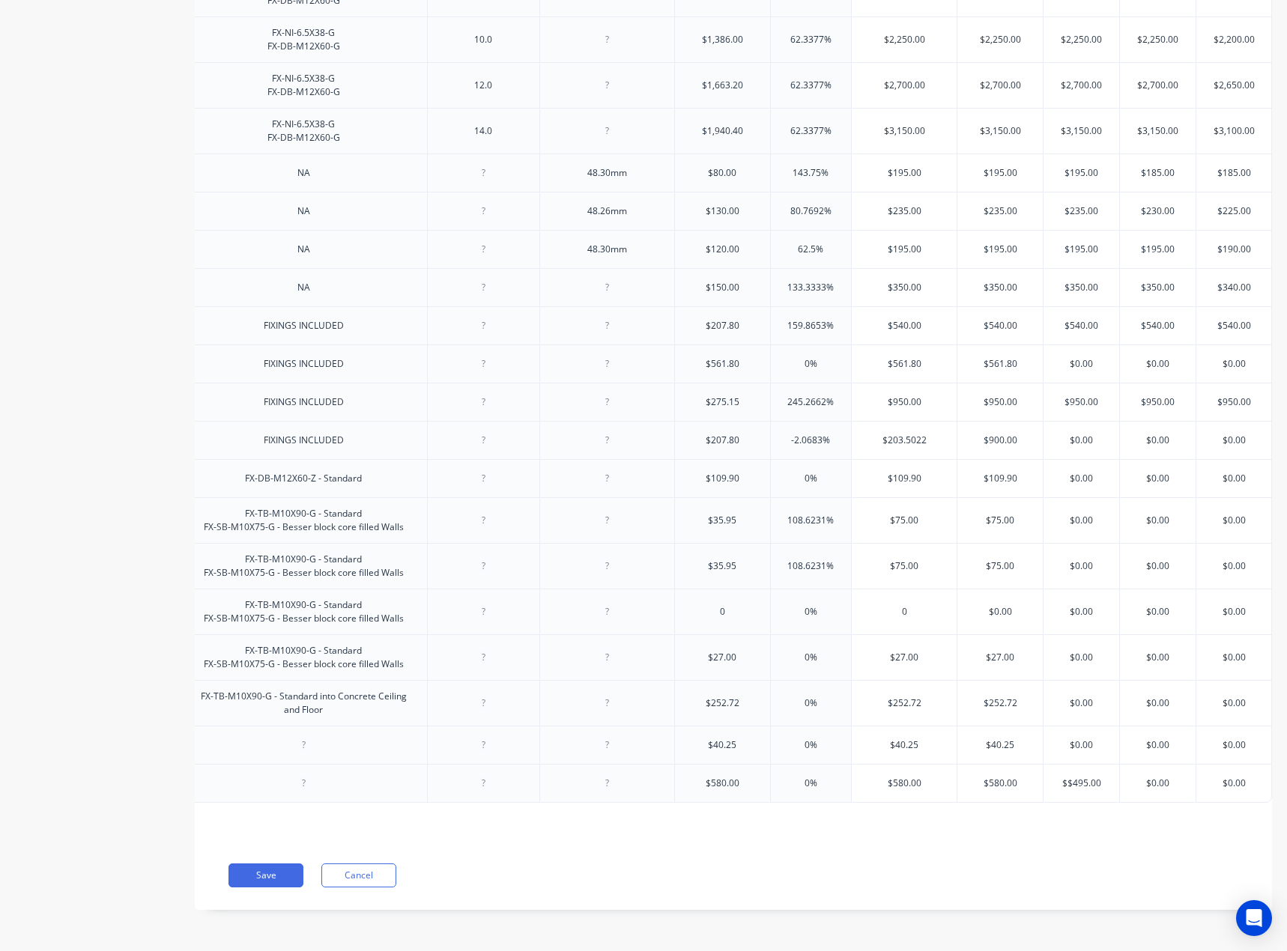
click at [1069, 777] on input "$$495.00" at bounding box center [1081, 783] width 76 height 13
paste input "text"
click at [1136, 777] on input "$0.00" at bounding box center [1158, 783] width 76 height 13
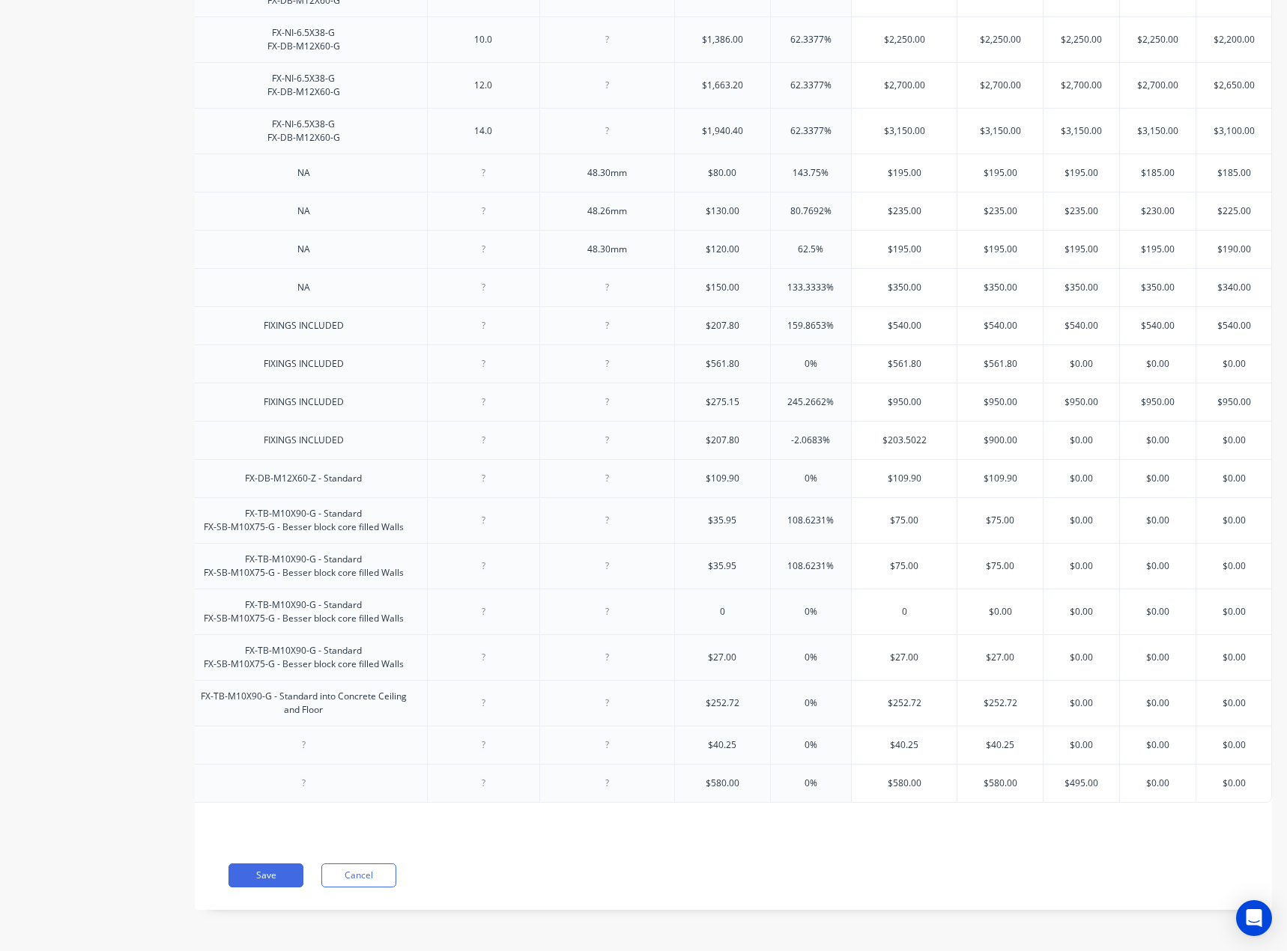
click at [1136, 777] on input "$0.00" at bounding box center [1158, 783] width 76 height 13
paste input "495"
click at [1232, 777] on input "$0.00" at bounding box center [1233, 783] width 75 height 13
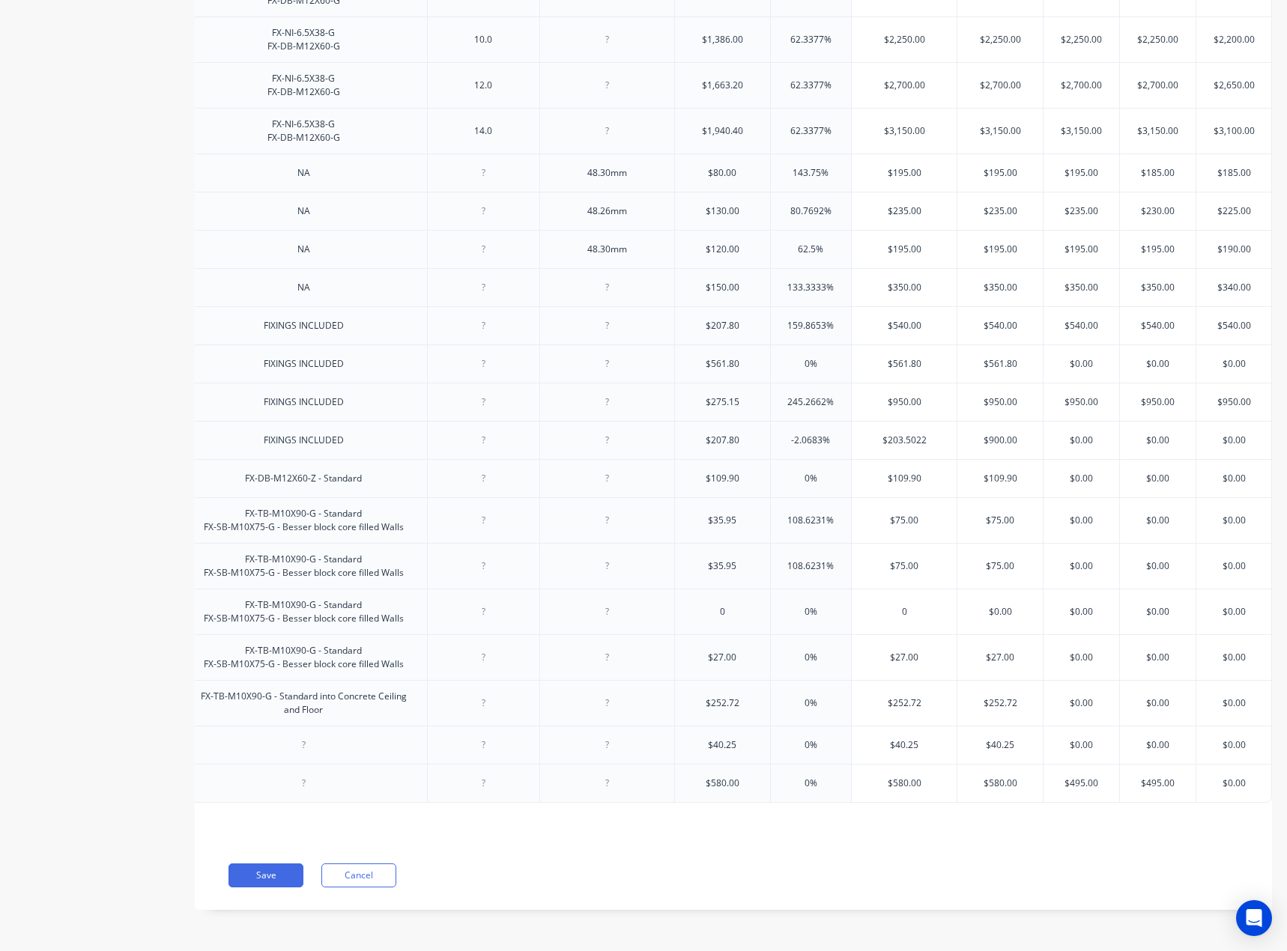
paste input "495"
click at [896, 699] on div "$252.72" at bounding box center [903, 702] width 105 height 37
click at [893, 696] on input "$252.72" at bounding box center [903, 702] width 105 height 13
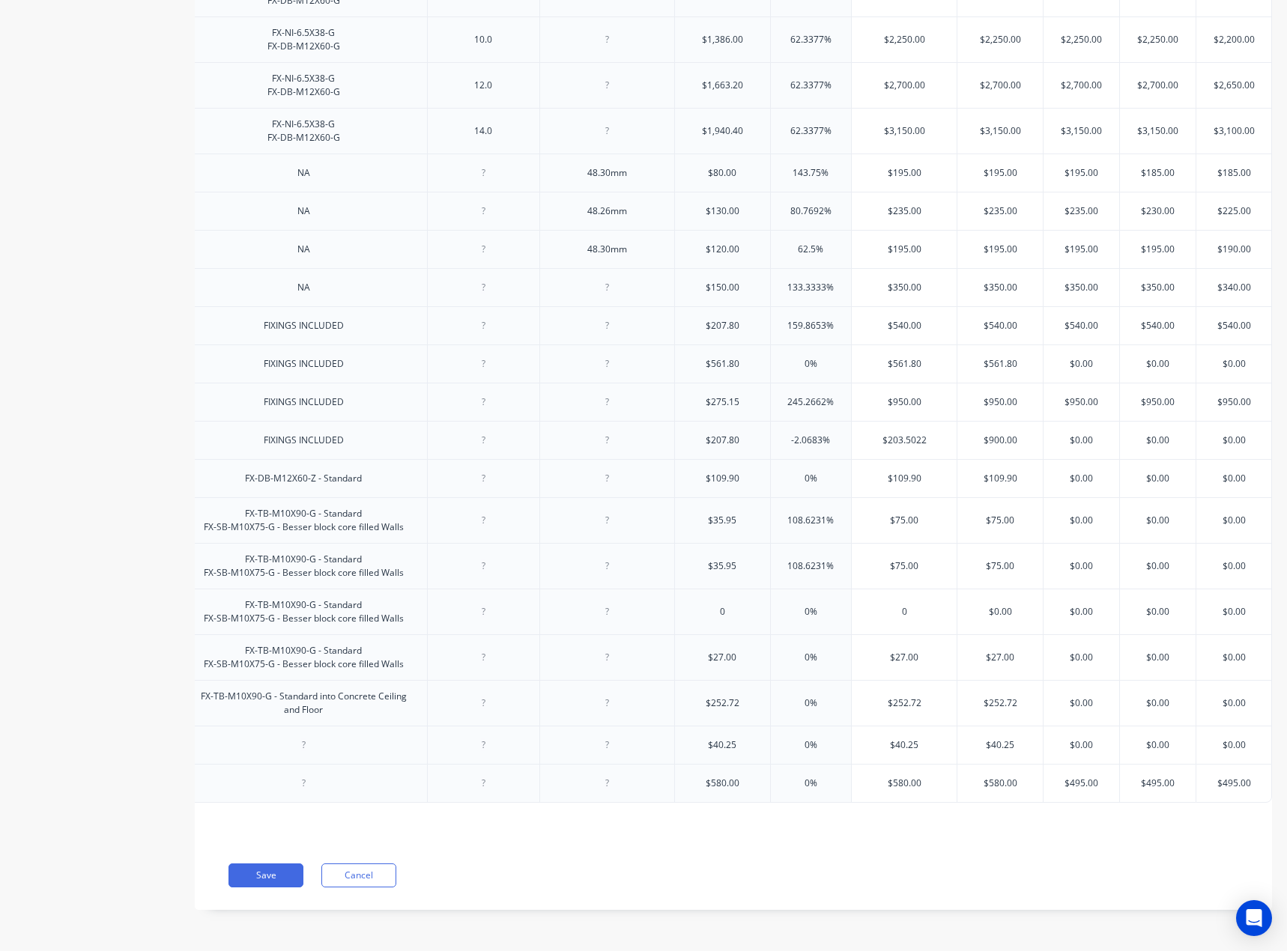
click at [893, 696] on input "$252.72" at bounding box center [903, 702] width 105 height 13
click at [987, 684] on div "$252.72" at bounding box center [999, 702] width 85 height 37
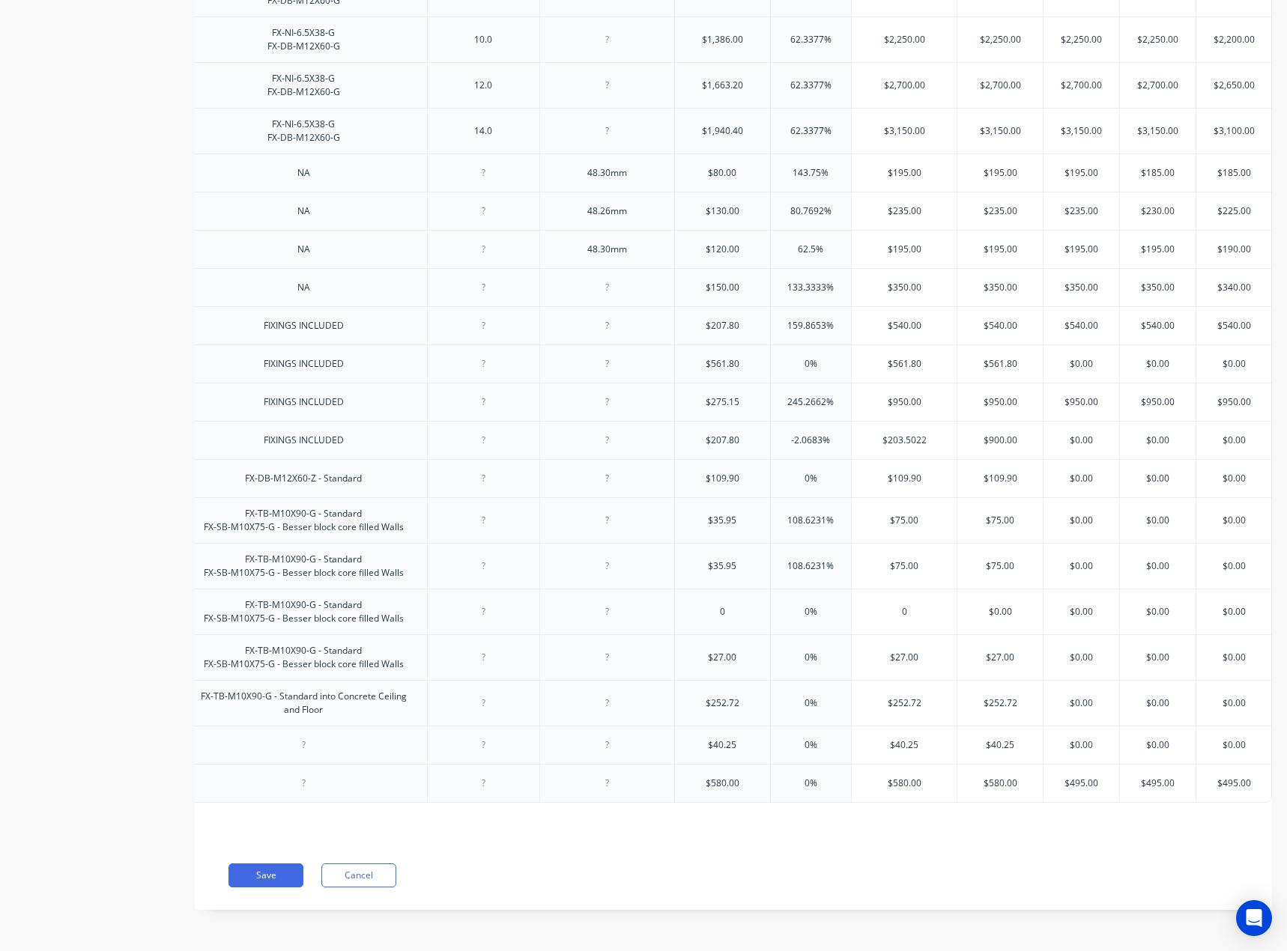
click at [987, 684] on div "$252.72" at bounding box center [999, 702] width 85 height 37
click at [979, 696] on input "$252.72" at bounding box center [999, 702] width 85 height 13
click at [1062, 696] on input "$0.00" at bounding box center [1081, 702] width 76 height 13
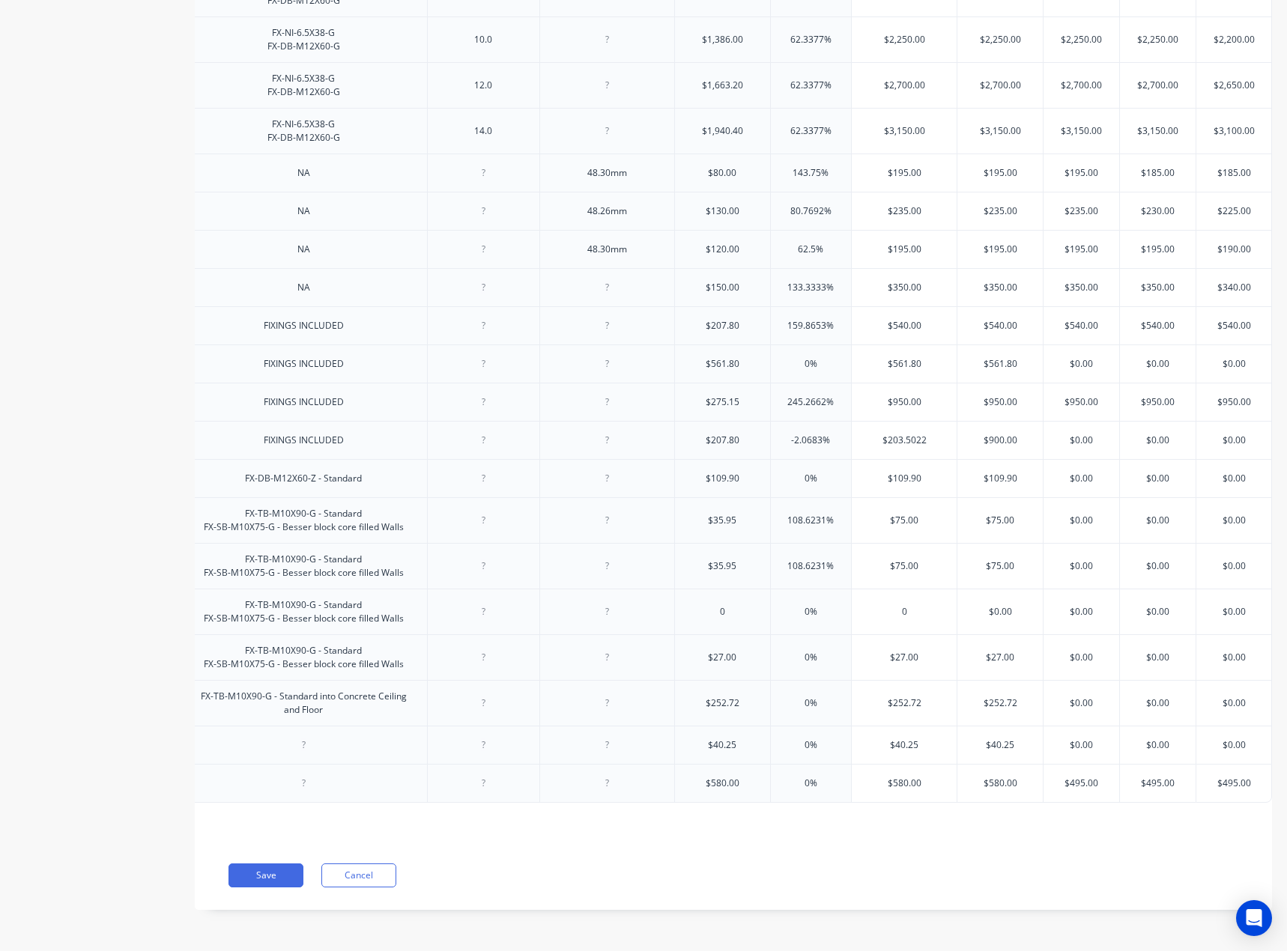
click at [1062, 696] on input "$0.00" at bounding box center [1081, 702] width 76 height 13
paste input "495"
click at [1148, 697] on input "$0.00" at bounding box center [1158, 702] width 76 height 13
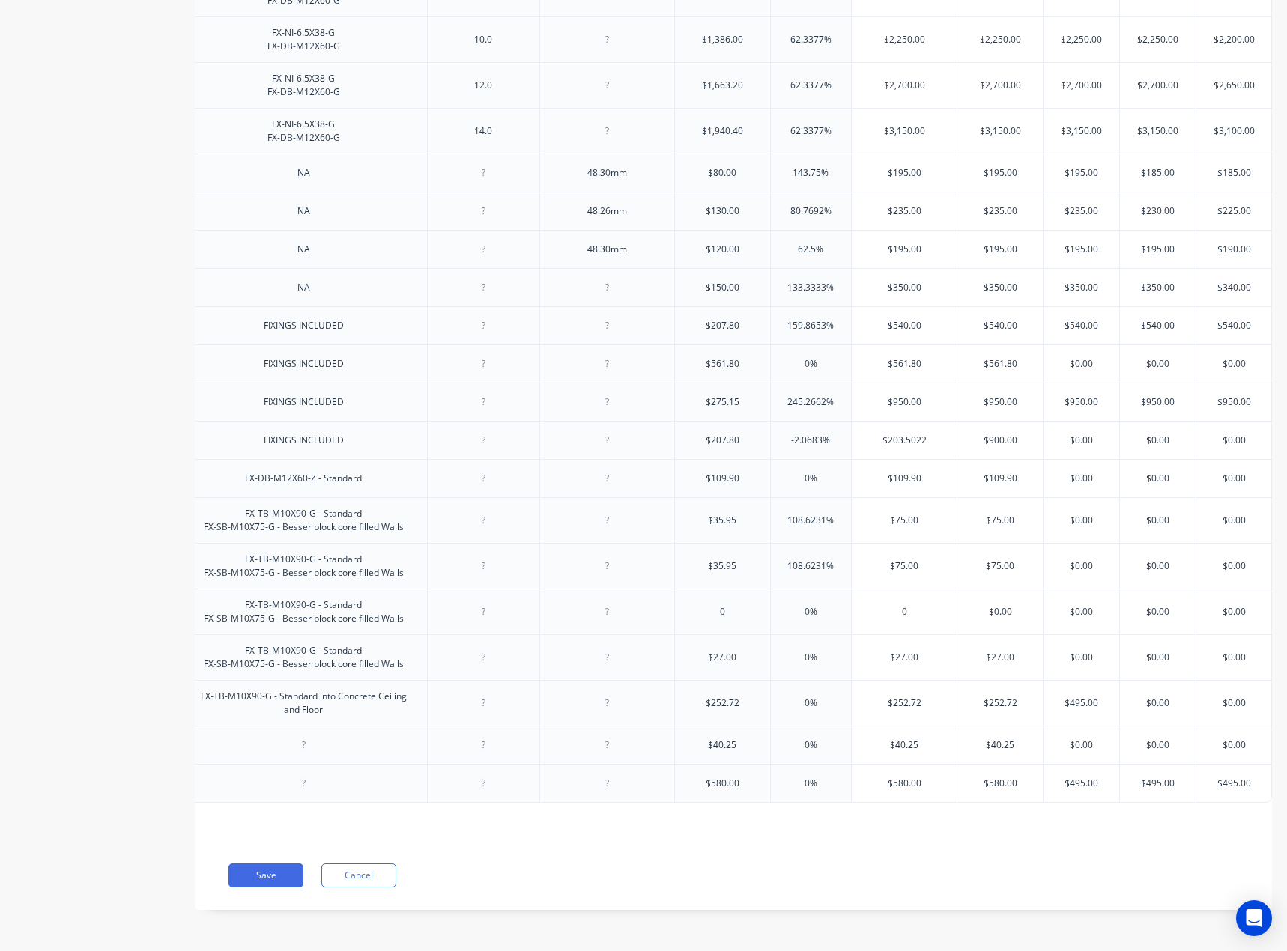
paste input "495"
click at [1218, 696] on input "$0.00" at bounding box center [1233, 702] width 75 height 13
paste
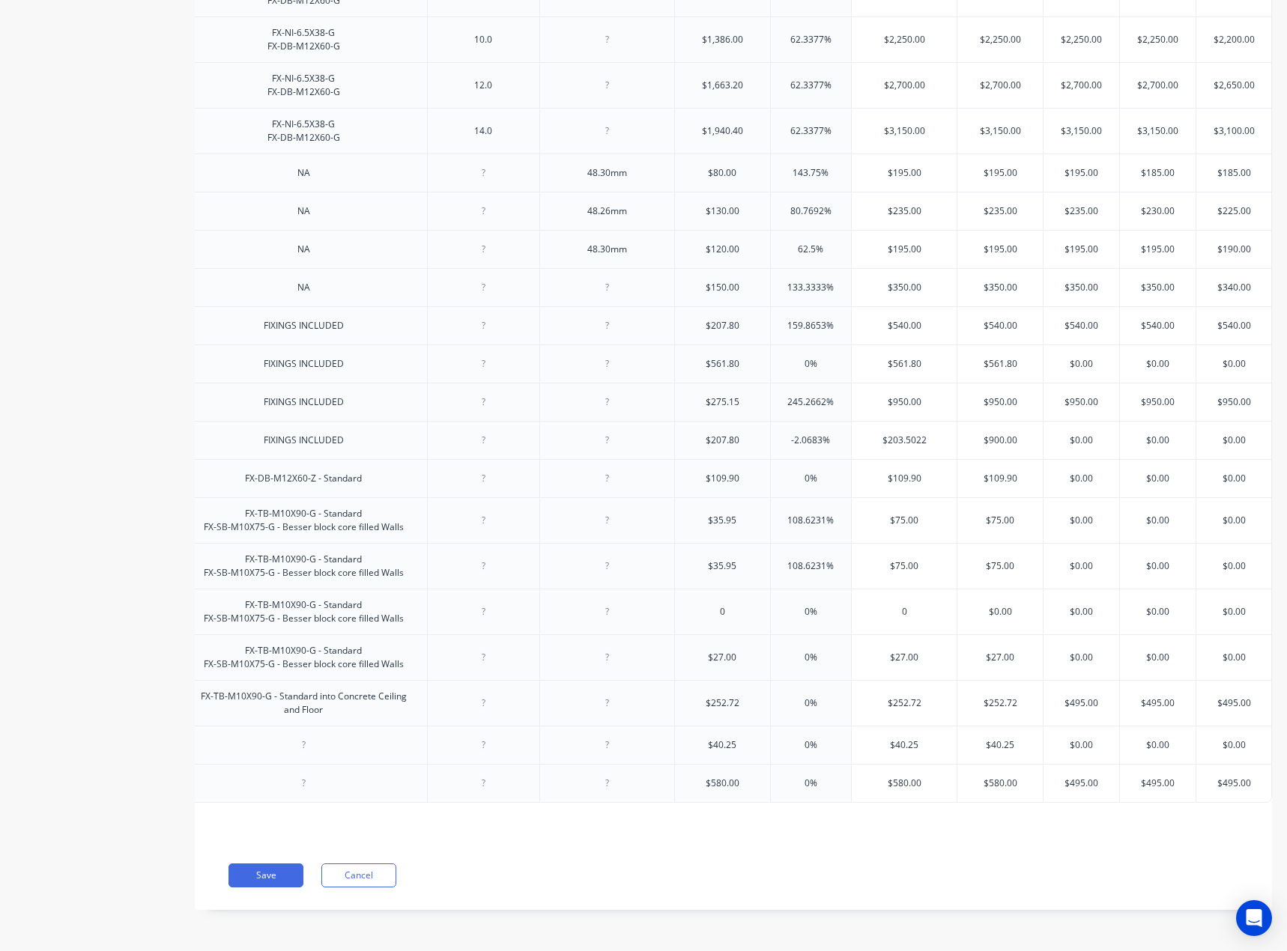
click at [988, 696] on input "$252.72" at bounding box center [999, 702] width 85 height 13
click at [882, 696] on input "$252.72" at bounding box center [903, 702] width 105 height 13
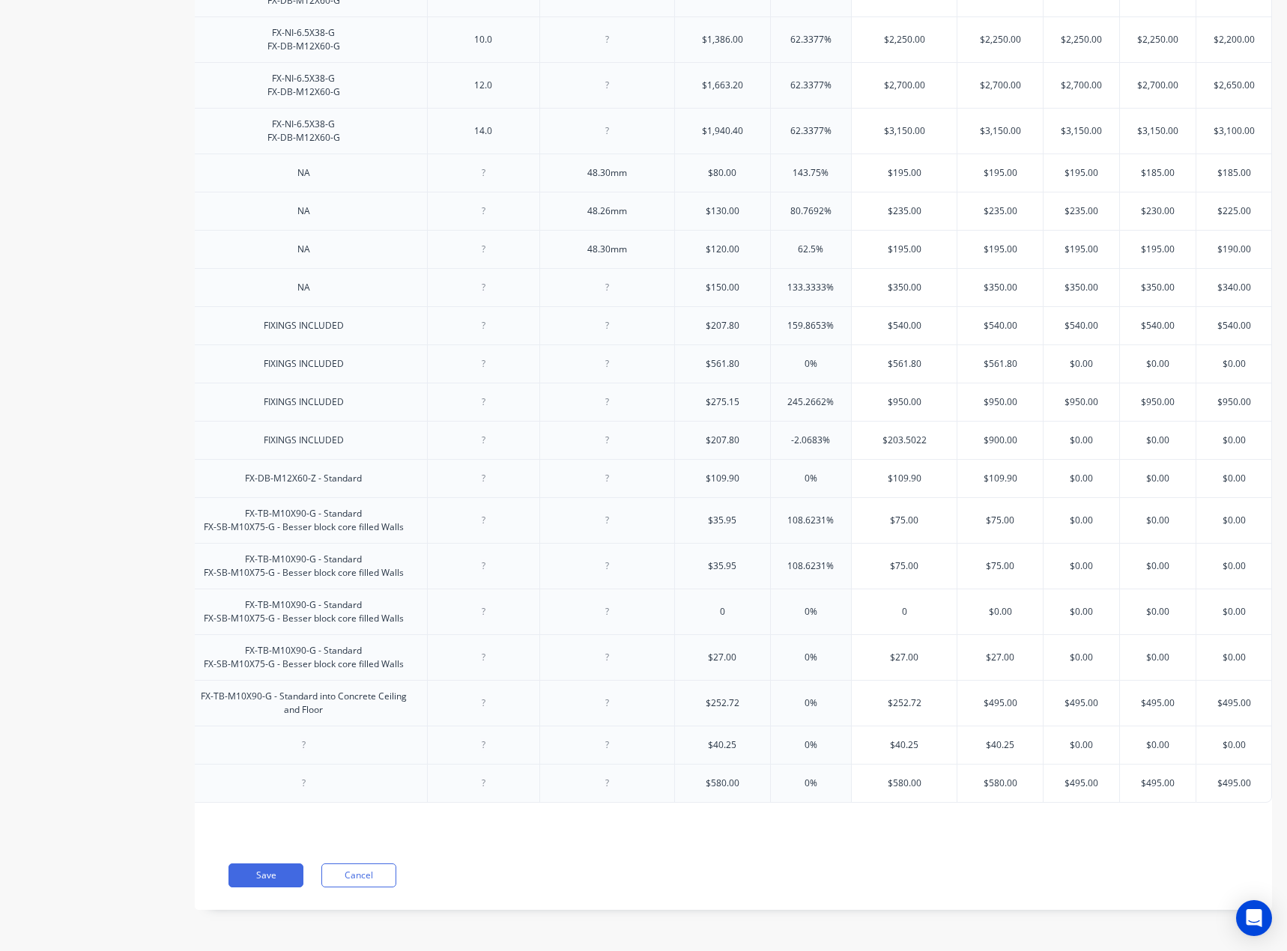
click at [882, 696] on input "$252.72" at bounding box center [903, 702] width 105 height 13
click at [896, 660] on div "$27.00" at bounding box center [903, 657] width 105 height 37
click at [902, 651] on input "$27.00" at bounding box center [903, 657] width 105 height 13
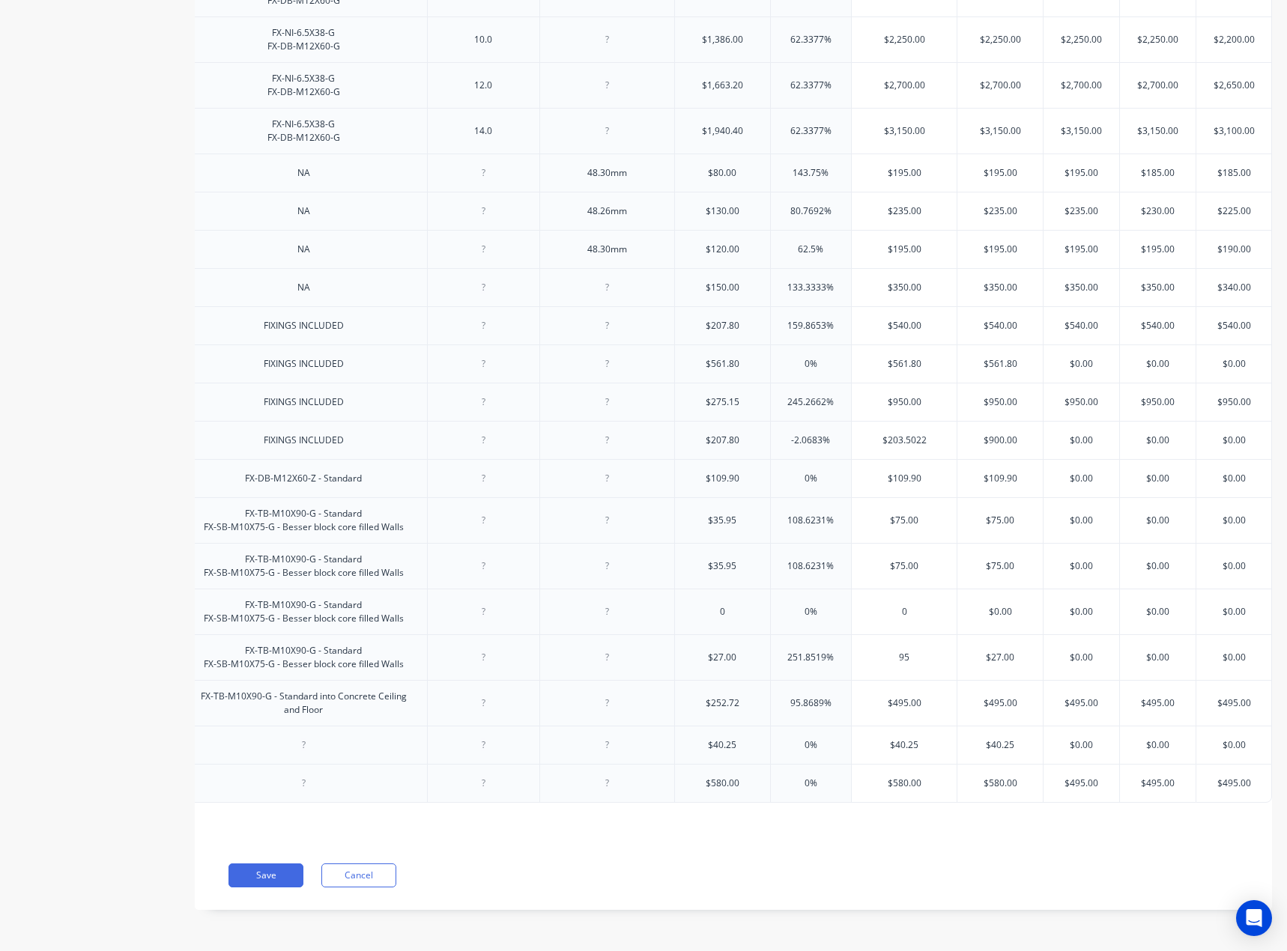
click at [989, 651] on input "$27.00" at bounding box center [999, 657] width 85 height 13
click at [1078, 651] on input "$0.00" at bounding box center [1081, 657] width 76 height 13
click at [1149, 651] on input "$0.00" at bounding box center [1158, 657] width 76 height 13
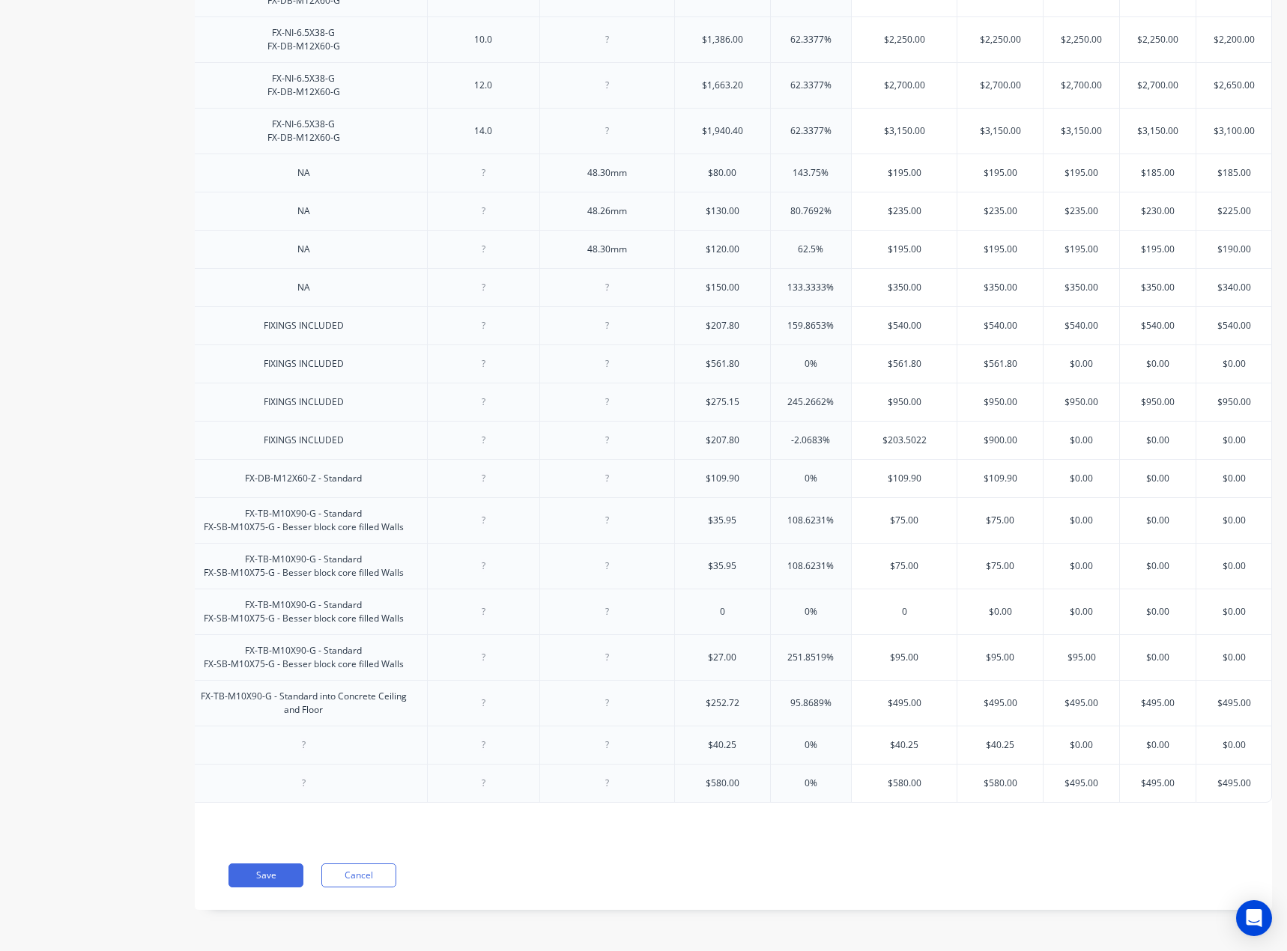
click at [1149, 651] on input "$0.00" at bounding box center [1158, 657] width 76 height 13
click at [1230, 651] on input "$0.00" at bounding box center [1233, 657] width 75 height 13
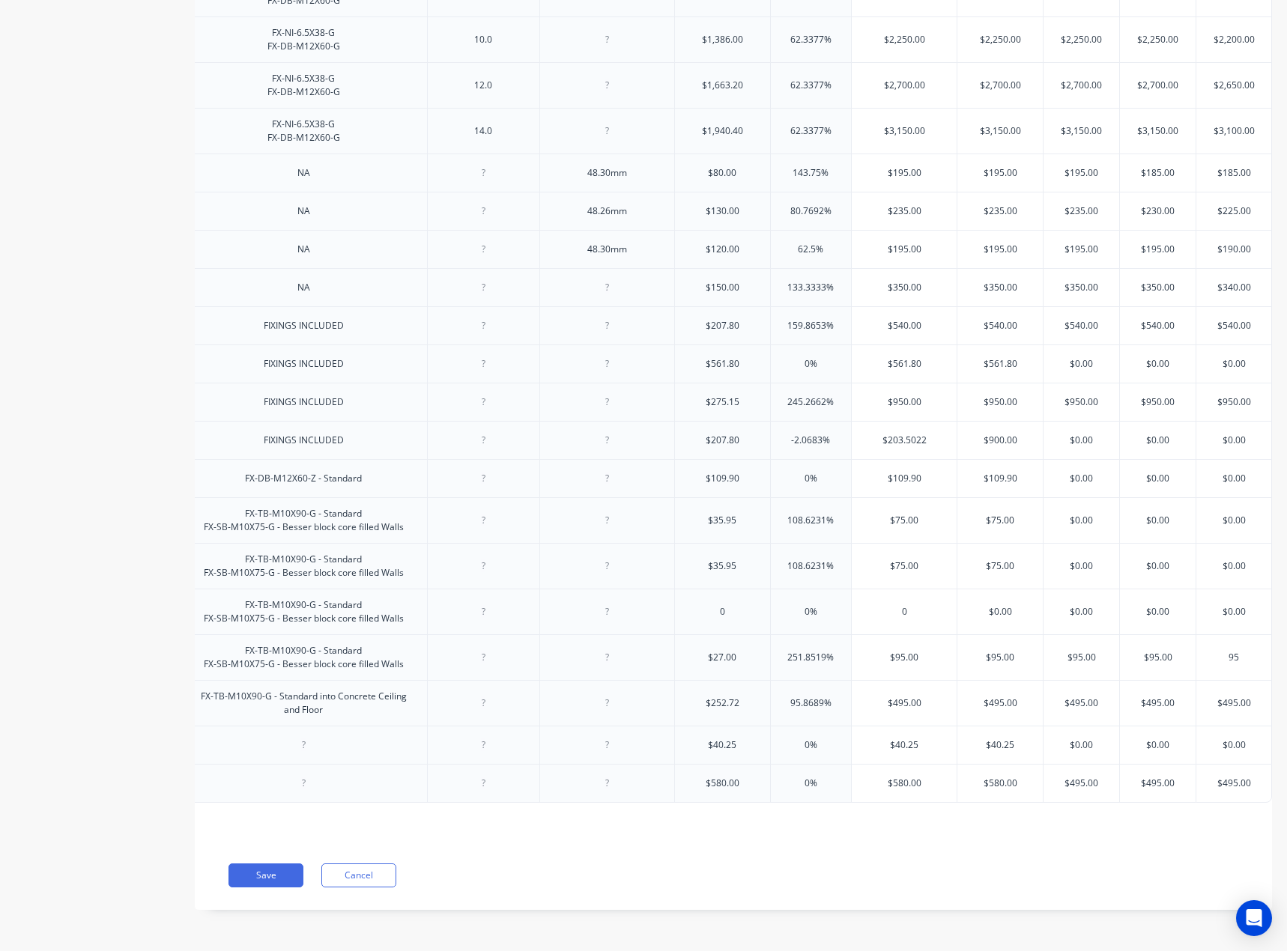
click at [917, 605] on input "0" at bounding box center [903, 611] width 105 height 13
click at [893, 593] on div "0" at bounding box center [903, 611] width 105 height 37
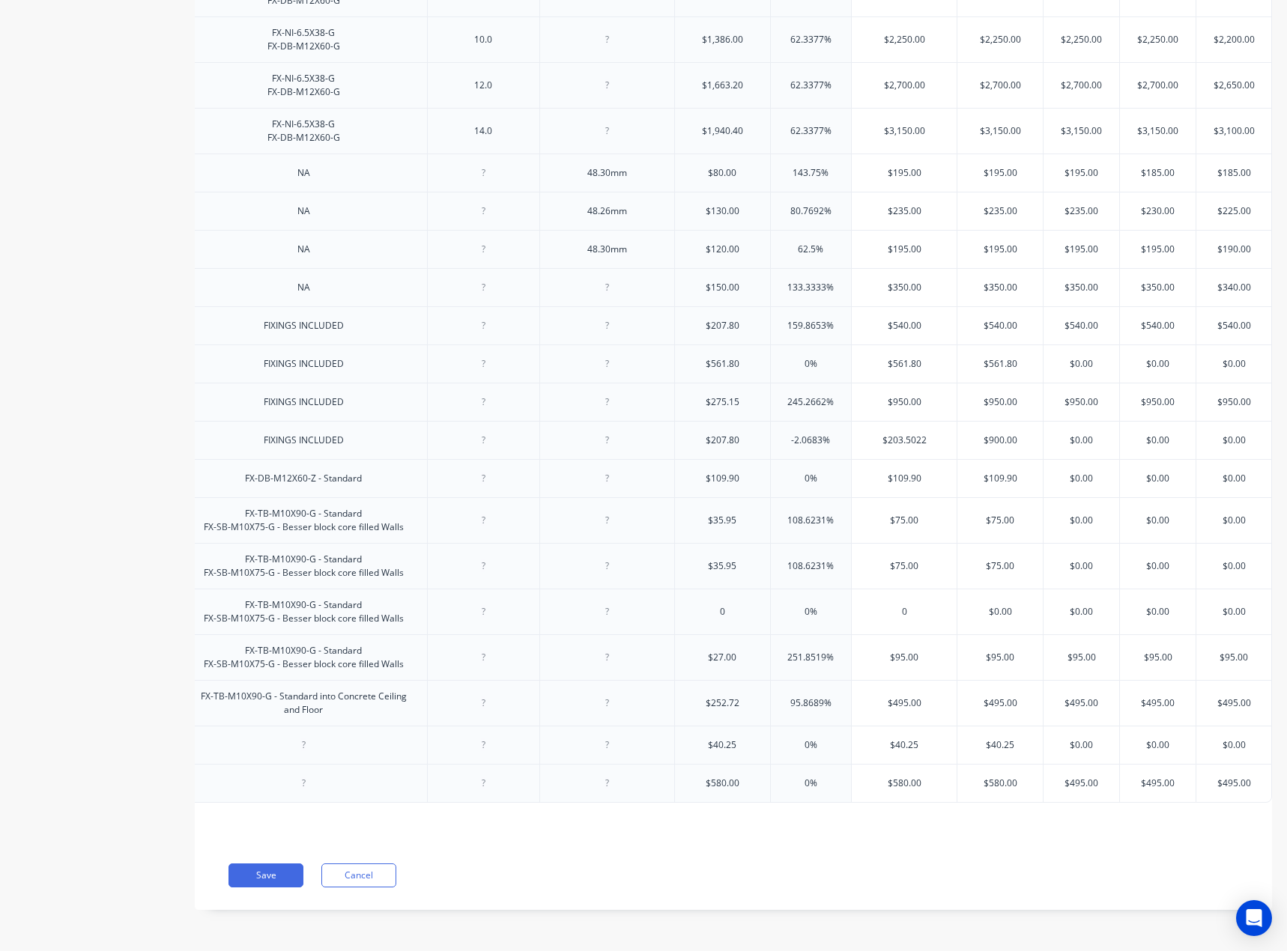
click at [888, 595] on div "0 0" at bounding box center [903, 611] width 105 height 37
click at [994, 605] on input "$0.00" at bounding box center [999, 611] width 85 height 13
click at [1069, 605] on input "text" at bounding box center [1081, 611] width 76 height 13
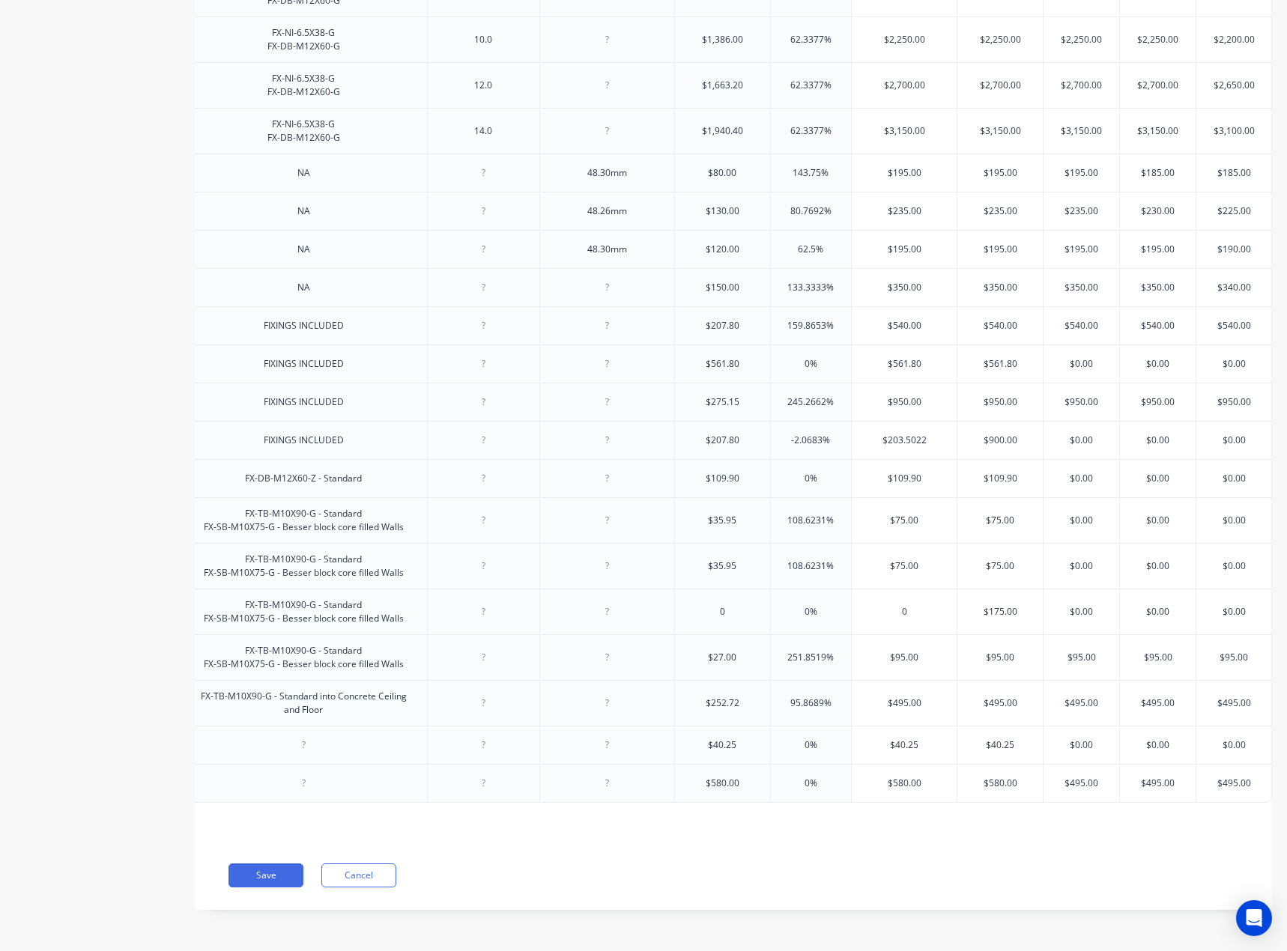
click at [1069, 605] on input "$0.00" at bounding box center [1081, 611] width 76 height 13
click at [1162, 605] on input "$0.00" at bounding box center [1158, 611] width 76 height 13
click at [1223, 605] on input "$0.00" at bounding box center [1233, 611] width 75 height 13
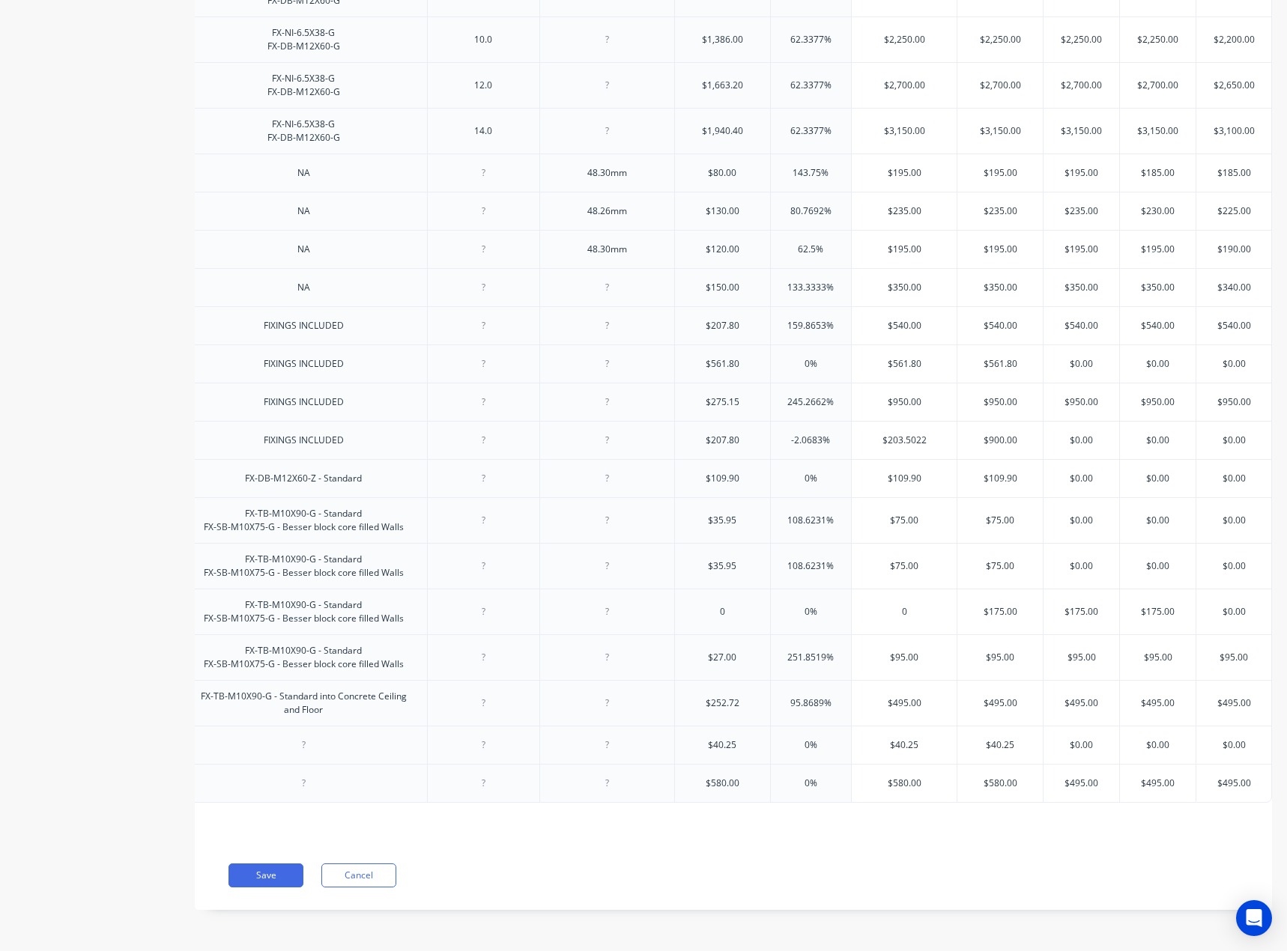
click at [1223, 605] on input "$0.00" at bounding box center [1233, 611] width 75 height 13
click at [1197, 607] on input "175" at bounding box center [1233, 611] width 75 height 13
click at [941, 559] on input "$75.00" at bounding box center [903, 565] width 105 height 13
click at [981, 559] on input "$75.00" at bounding box center [999, 565] width 85 height 13
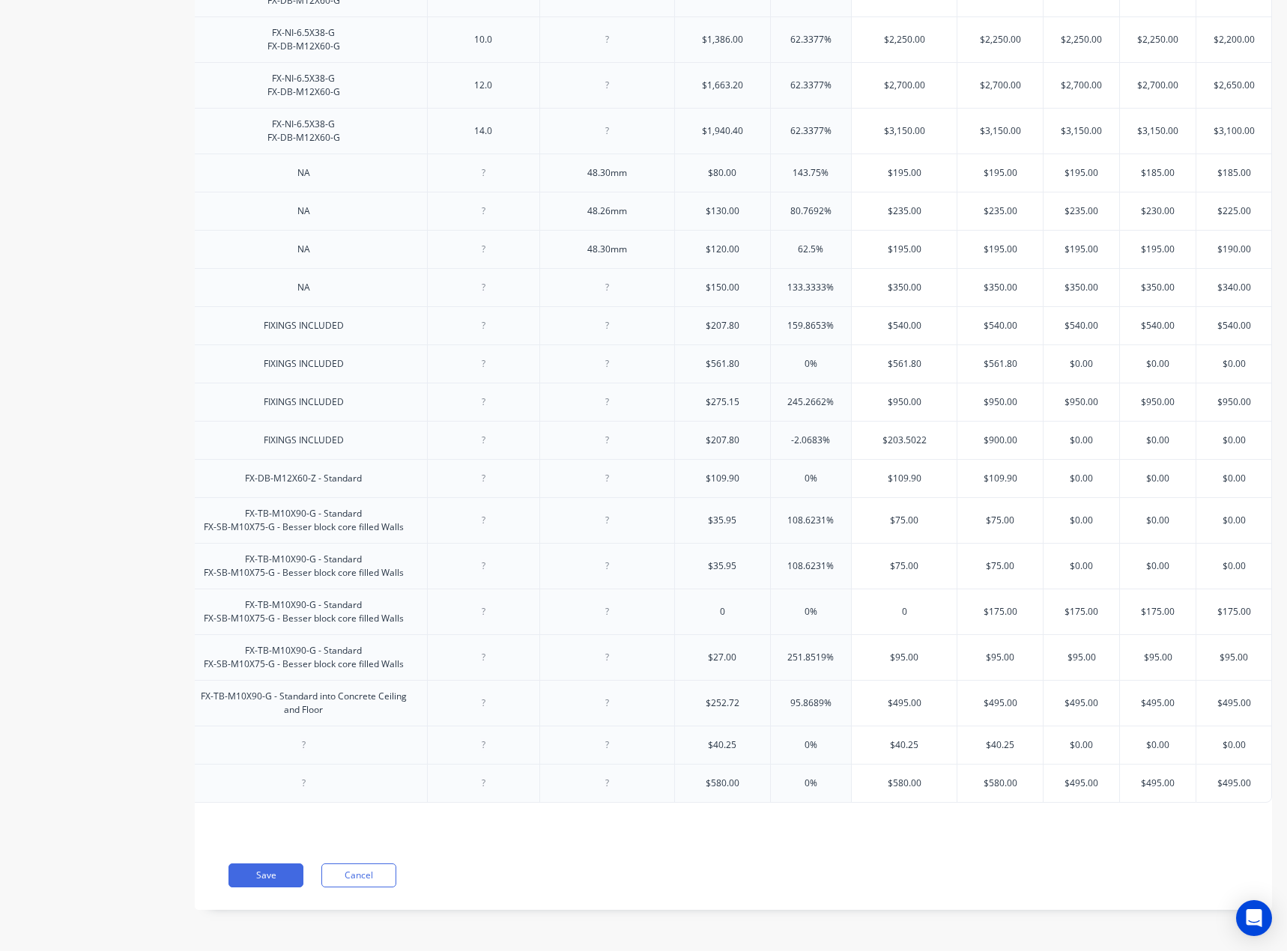
click at [893, 562] on div "$75.00" at bounding box center [903, 565] width 105 height 37
click at [899, 547] on div "$75.00" at bounding box center [903, 565] width 105 height 37
click at [893, 559] on input "$75.00" at bounding box center [903, 565] width 105 height 13
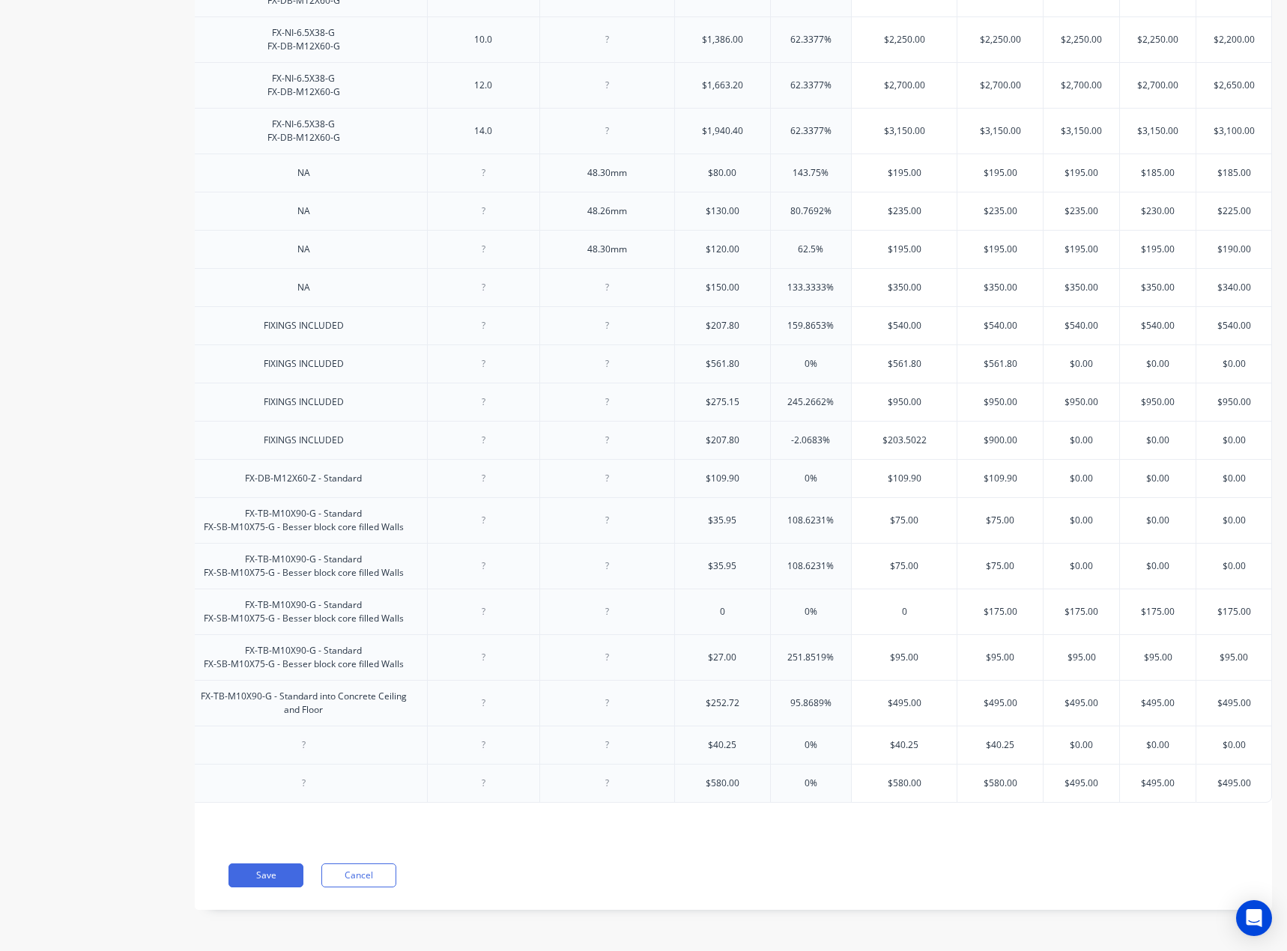
click at [893, 559] on input "$75.00" at bounding box center [903, 565] width 105 height 13
click at [997, 560] on input "$75.00" at bounding box center [999, 565] width 85 height 13
click at [1072, 559] on input "$0.00" at bounding box center [1081, 565] width 76 height 13
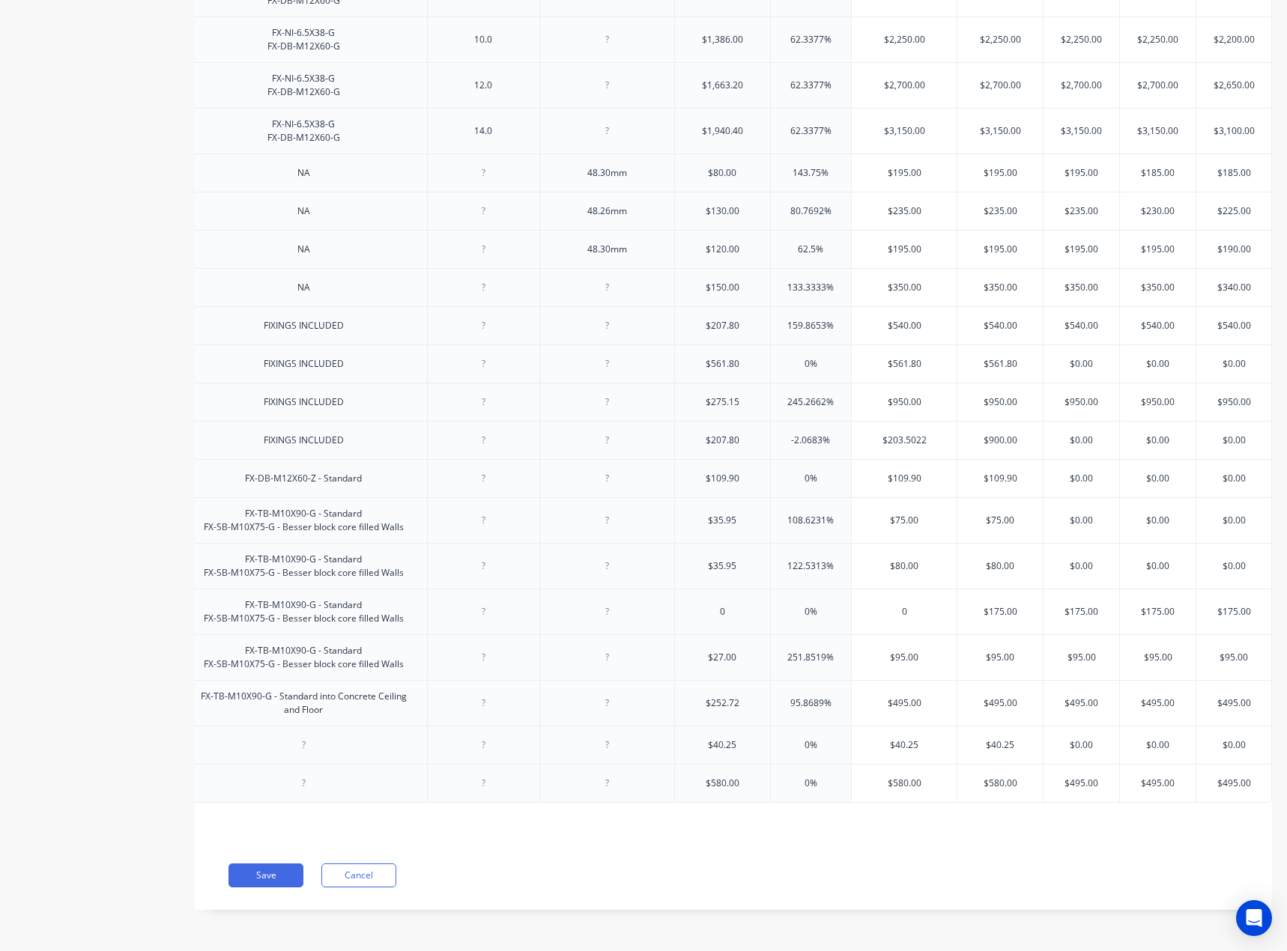
click at [1072, 559] on input "$0.00" at bounding box center [1081, 565] width 76 height 13
click at [1143, 559] on input "$0.00" at bounding box center [1158, 565] width 76 height 13
click at [1143, 562] on div "$75.00" at bounding box center [1158, 565] width 76 height 37
click at [1141, 559] on input "$$75.00" at bounding box center [1158, 565] width 76 height 13
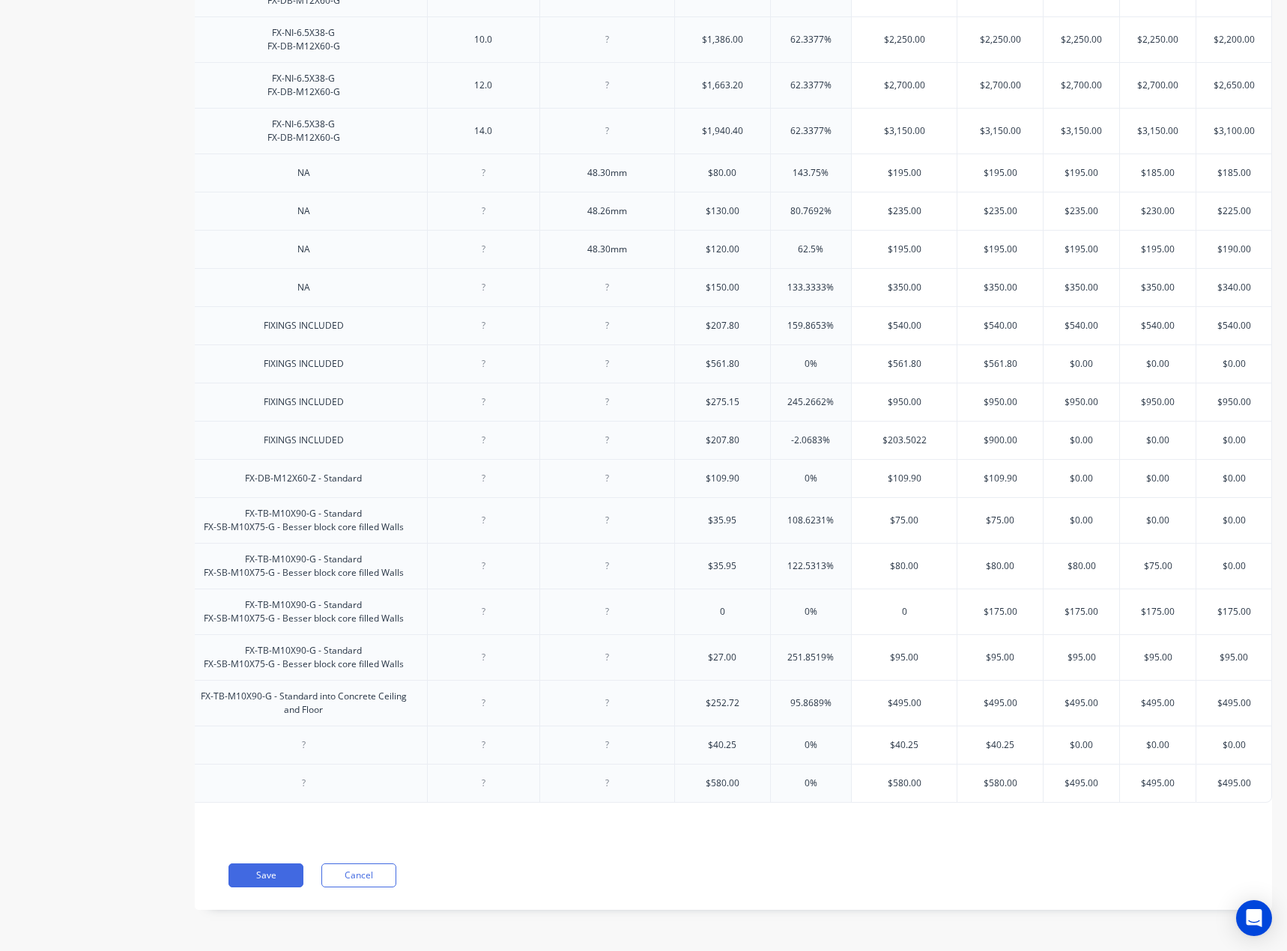
click at [1141, 559] on input "$$75.00" at bounding box center [1158, 565] width 76 height 13
click at [1145, 520] on div "$0.00" at bounding box center [1158, 520] width 76 height 37
click at [1145, 559] on input "$75.00" at bounding box center [1158, 565] width 76 height 13
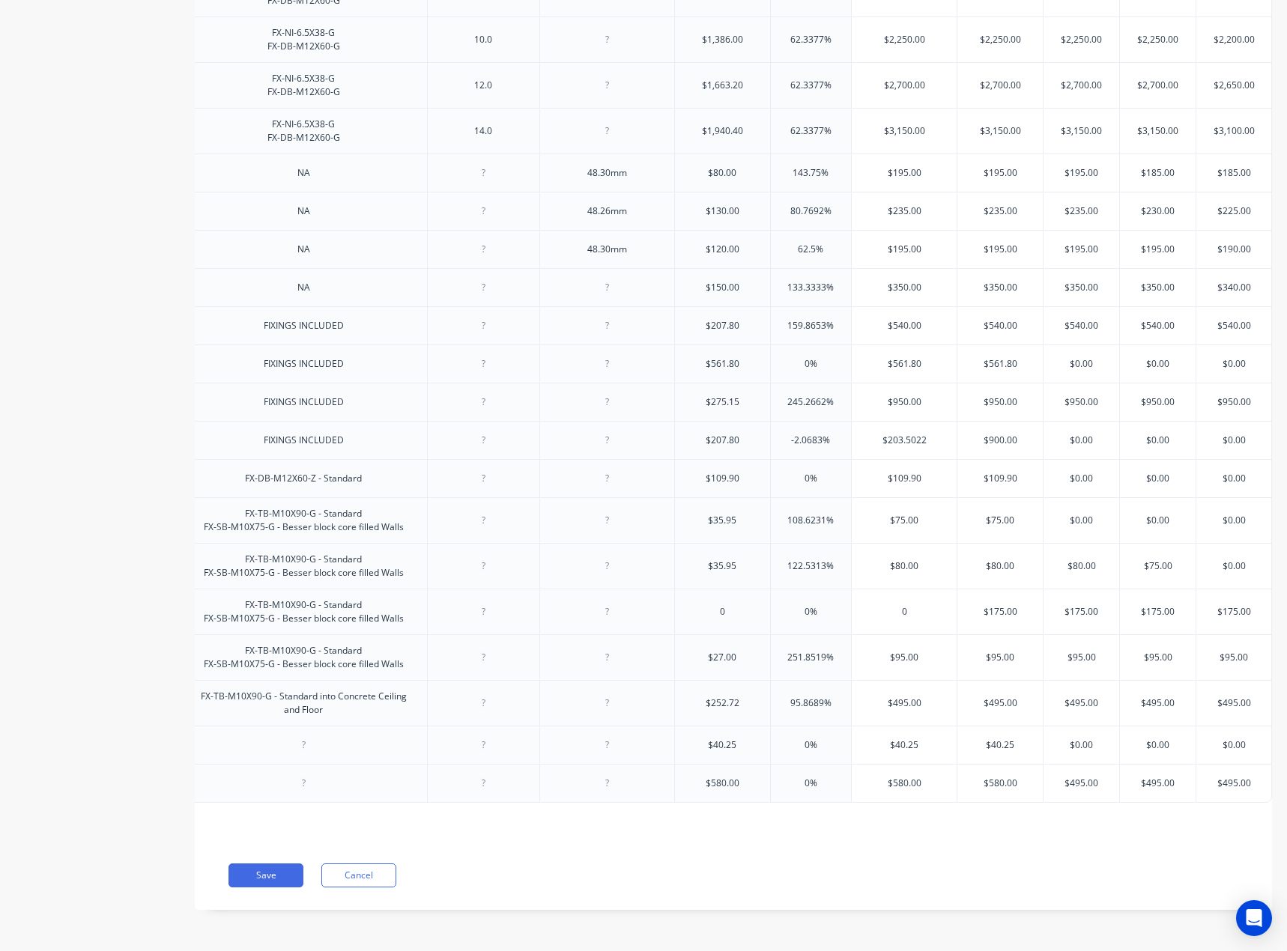
click at [1145, 559] on input "$75.00" at bounding box center [1158, 565] width 76 height 13
click at [1204, 559] on input "$0.00" at bounding box center [1233, 565] width 75 height 13
click at [1221, 559] on input "$75.00" at bounding box center [1233, 565] width 75 height 13
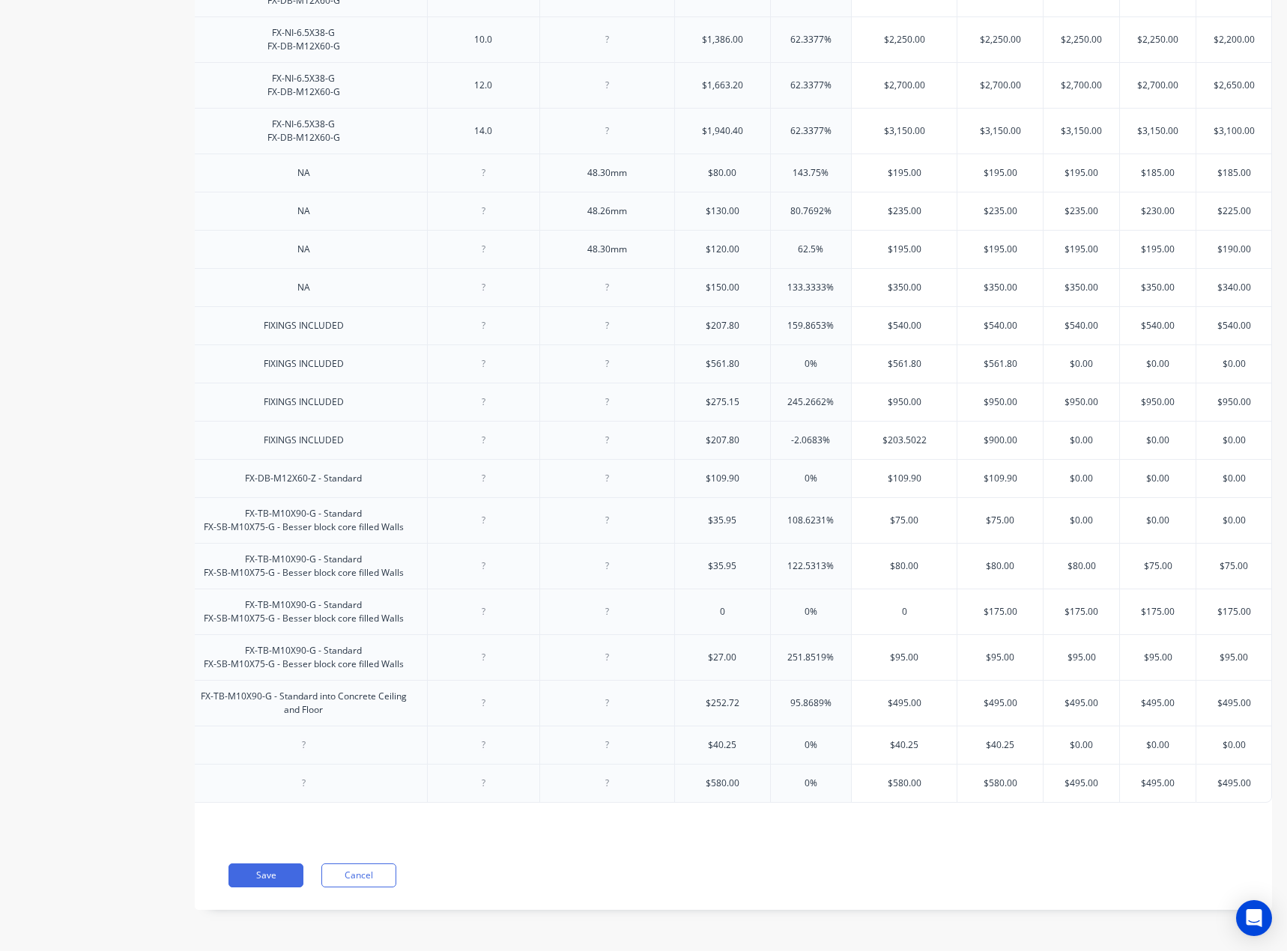
click at [1218, 559] on input "$75.00" at bounding box center [1233, 565] width 75 height 13
click at [1196, 482] on div "$0.00" at bounding box center [1233, 478] width 75 height 37
click at [1221, 514] on input "$0.00" at bounding box center [1233, 520] width 75 height 13
click at [852, 514] on input "$75.00" at bounding box center [903, 520] width 105 height 13
click at [892, 514] on input "$75.00" at bounding box center [903, 520] width 105 height 13
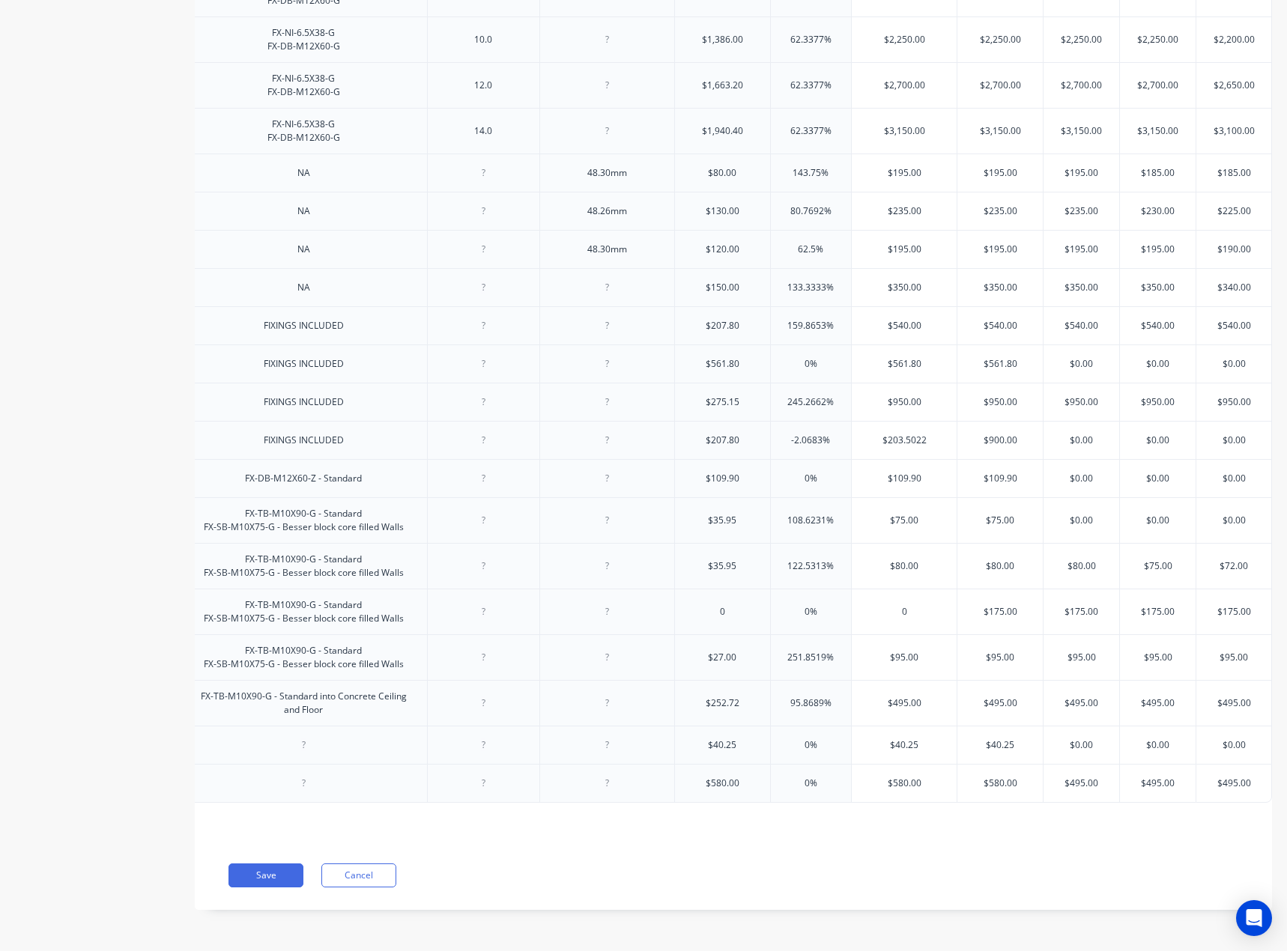
click at [892, 514] on input "$75.00" at bounding box center [903, 520] width 105 height 13
click at [985, 514] on input "text" at bounding box center [999, 520] width 85 height 13
click at [985, 514] on input "$75.00" at bounding box center [999, 520] width 85 height 13
click at [984, 514] on input "$$80.00" at bounding box center [999, 520] width 85 height 13
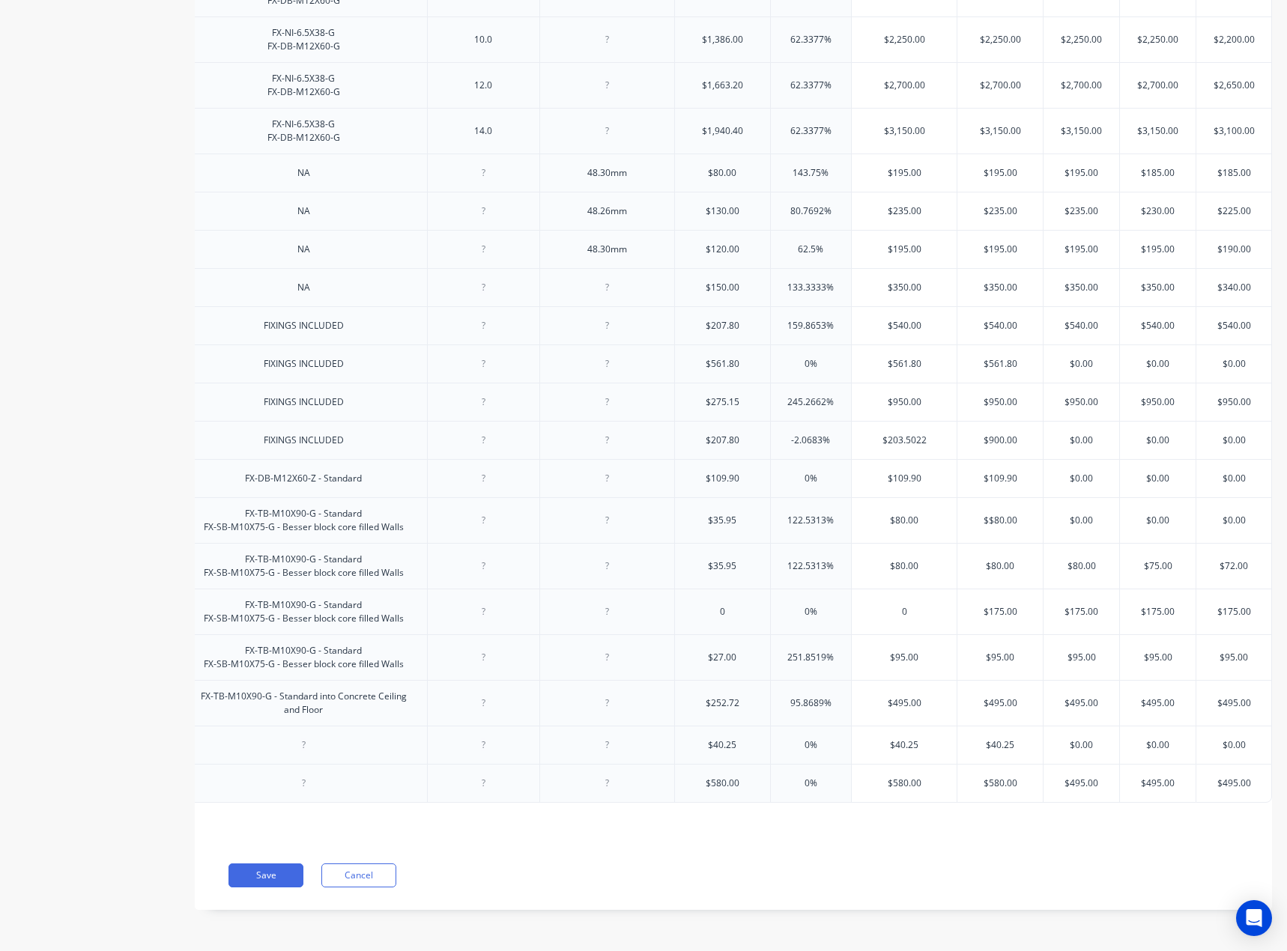
click at [984, 514] on input "$$80.00" at bounding box center [999, 520] width 85 height 13
click at [1073, 514] on input "$0.00" at bounding box center [1081, 520] width 76 height 13
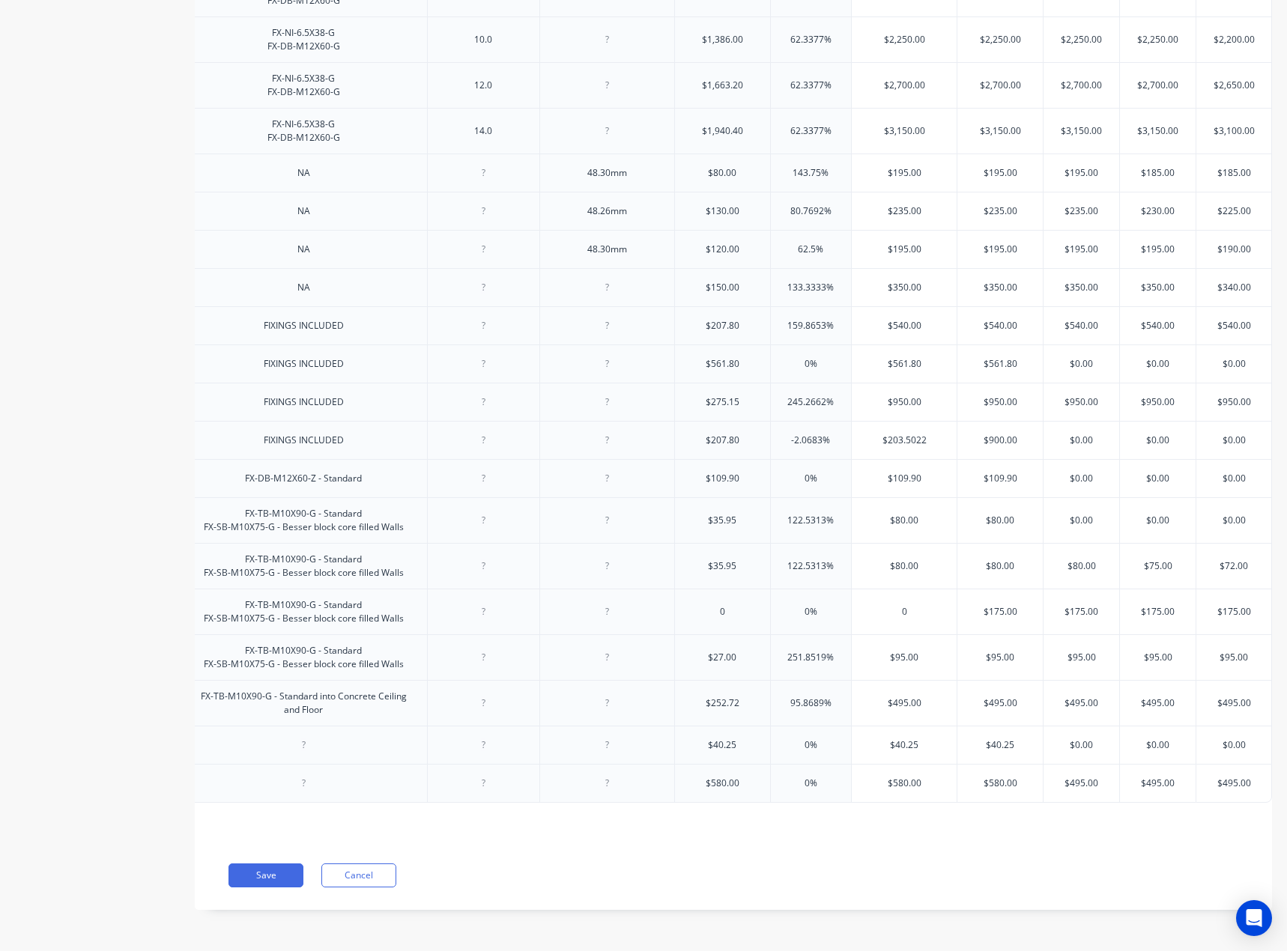
click at [1073, 514] on input "$0.00" at bounding box center [1081, 520] width 76 height 13
click at [1131, 514] on input "$0.00" at bounding box center [1158, 520] width 76 height 13
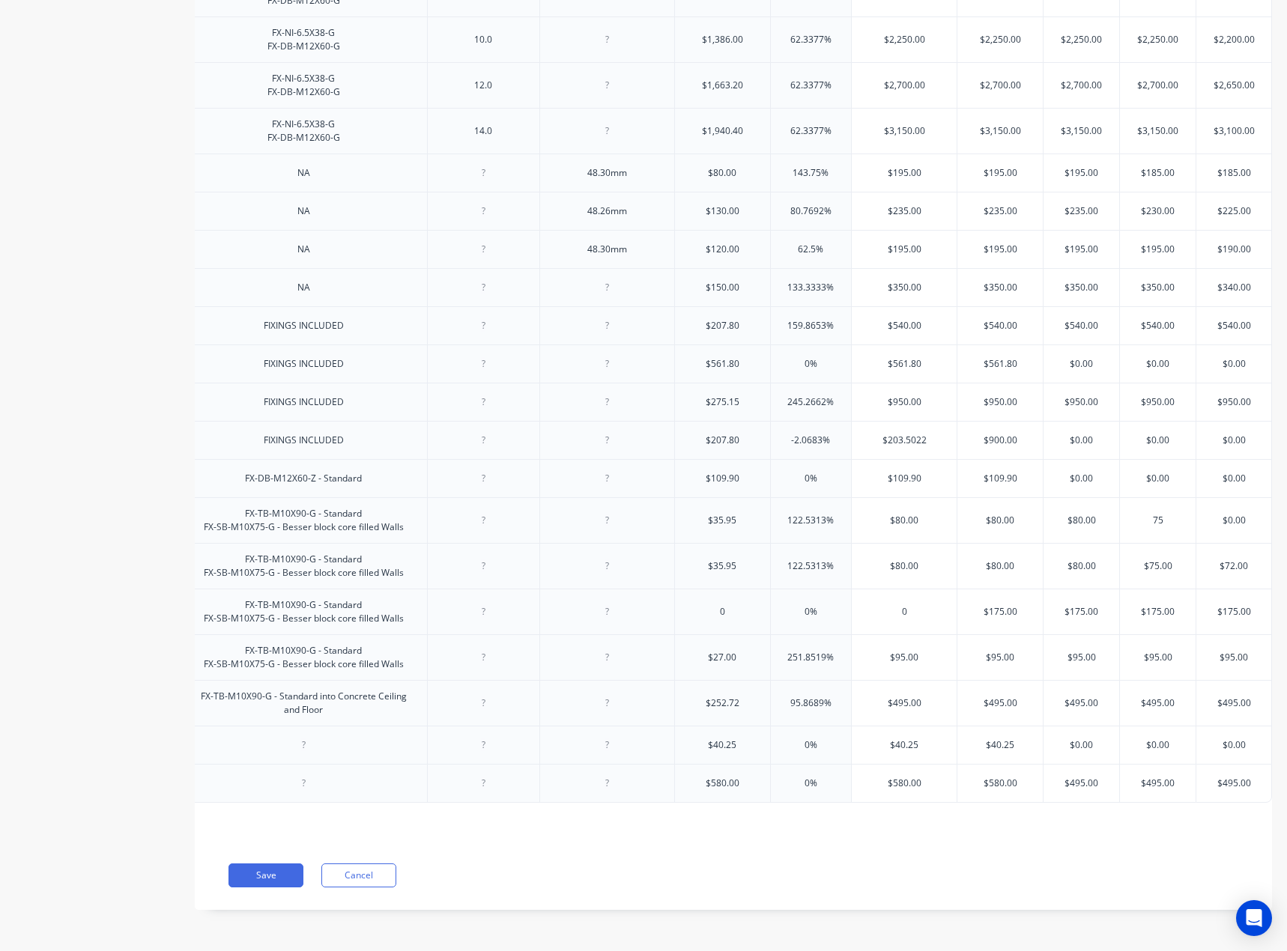
click at [1226, 514] on input "$0.00" at bounding box center [1233, 520] width 75 height 13
click at [1030, 472] on input "$109.90" at bounding box center [999, 478] width 85 height 13
click at [902, 502] on div "$80.00" at bounding box center [903, 520] width 105 height 37
click at [891, 472] on input "$109.90" at bounding box center [903, 478] width 105 height 13
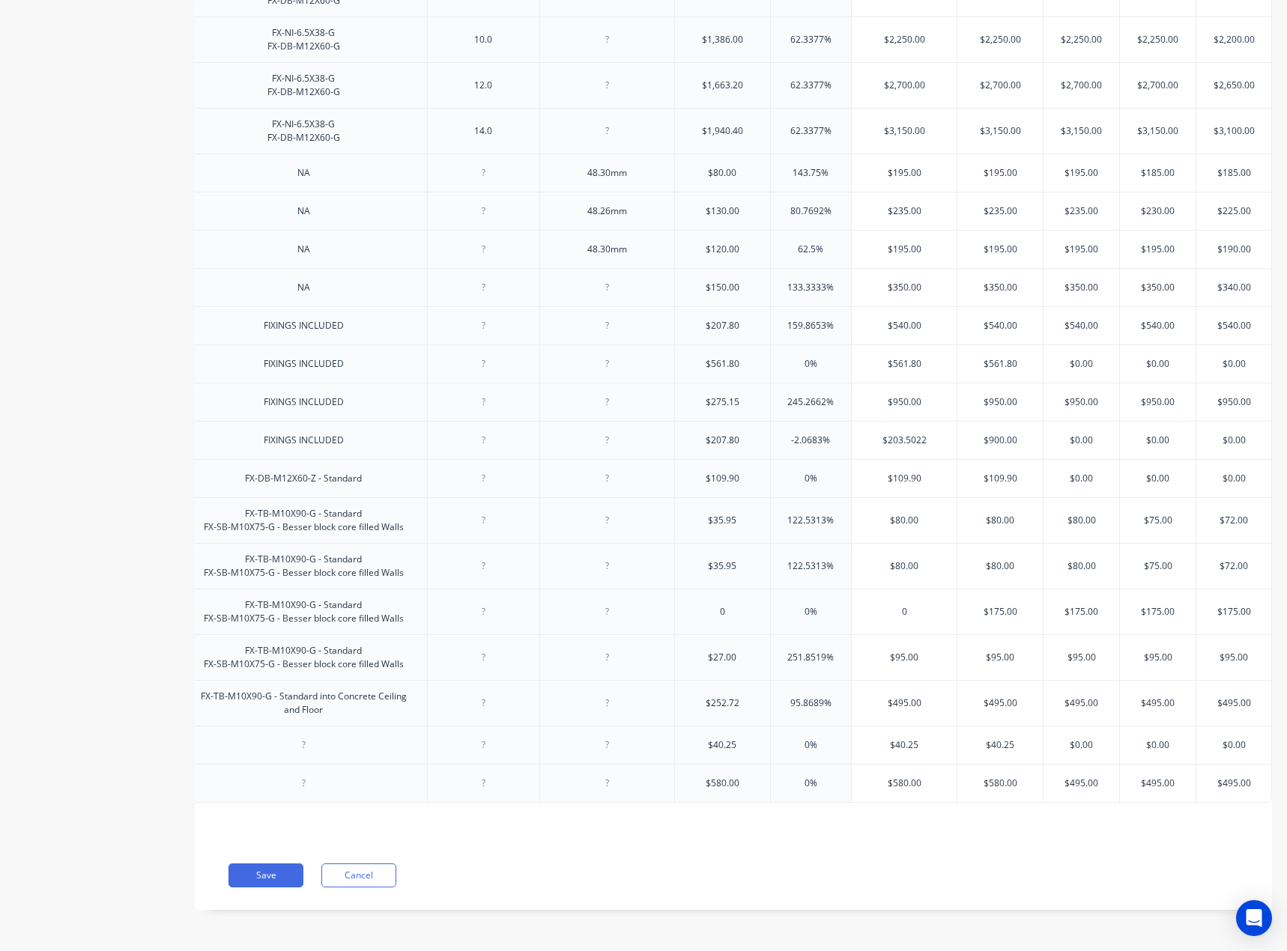
click at [891, 472] on input "$109.90" at bounding box center [903, 478] width 105 height 13
click at [997, 472] on input "$109.90" at bounding box center [999, 478] width 85 height 13
click at [1061, 472] on input "$0.00" at bounding box center [1081, 478] width 76 height 13
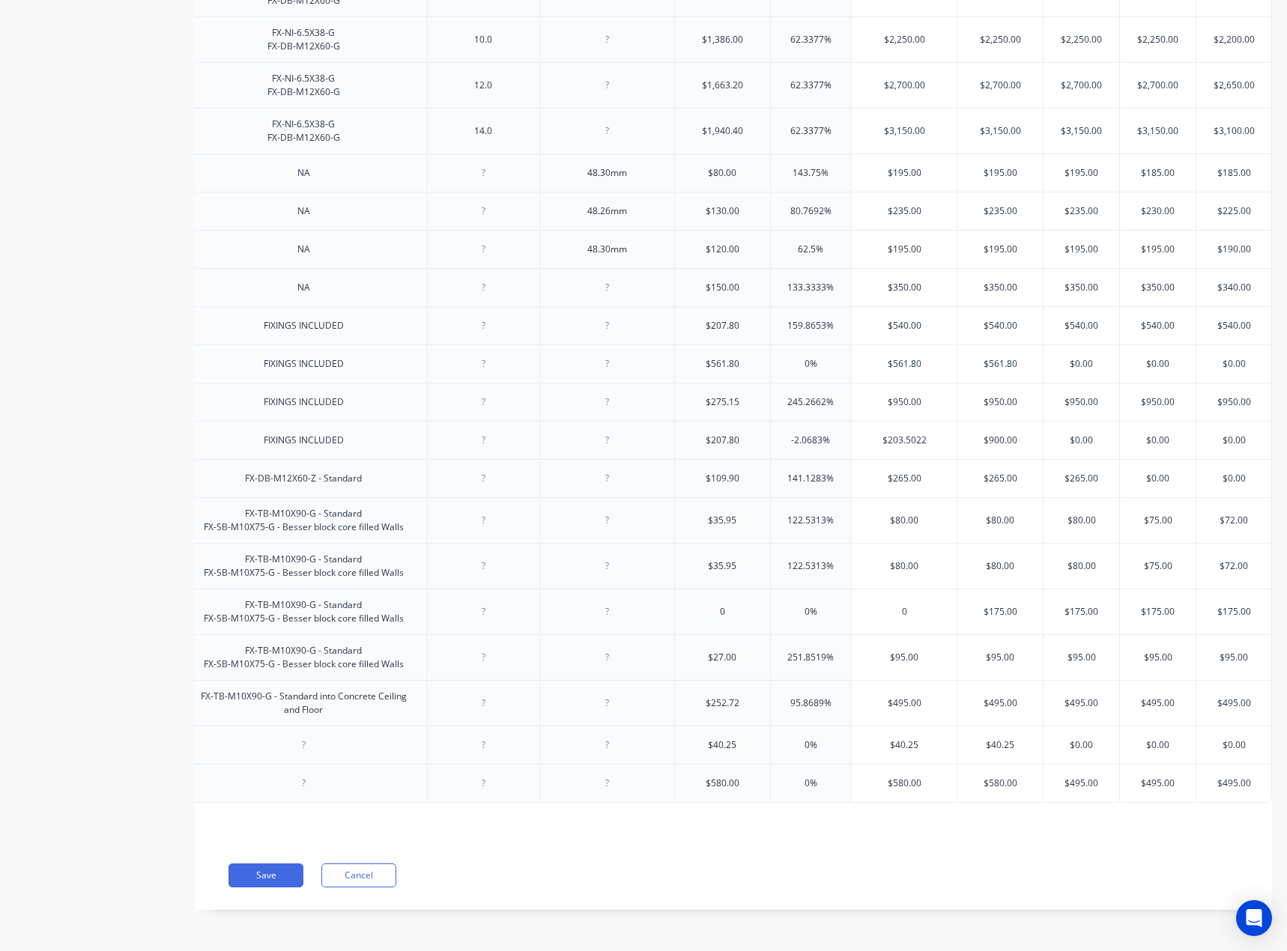
click at [1173, 472] on input "$0.00" at bounding box center [1158, 478] width 76 height 13
click at [1224, 472] on input "$0.00" at bounding box center [1233, 478] width 75 height 13
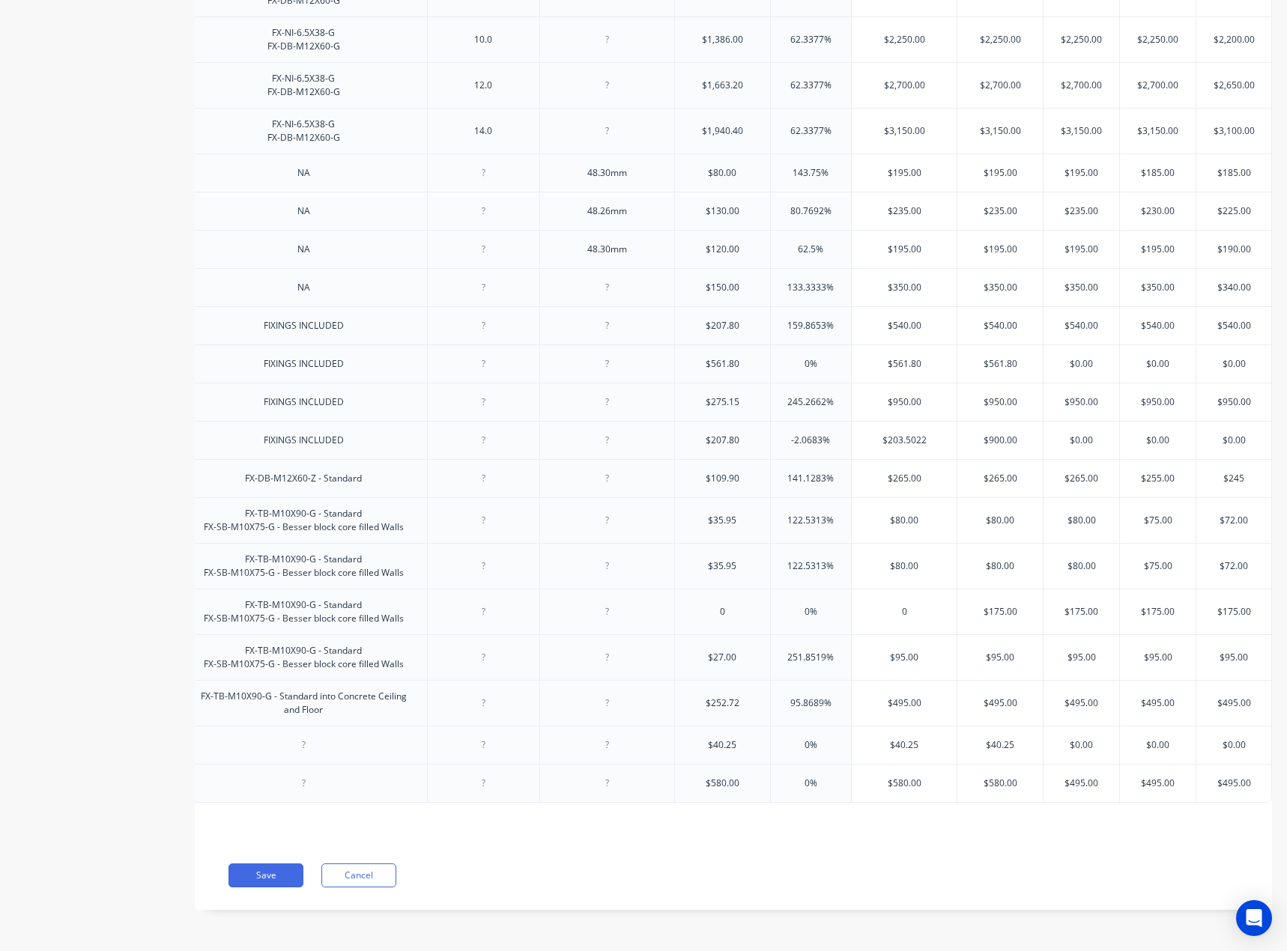
click at [1225, 514] on input "$72.00" at bounding box center [1233, 520] width 75 height 13
click at [1001, 434] on input "$900.00" at bounding box center [999, 440] width 85 height 13
click at [892, 473] on input "$265.00" at bounding box center [903, 478] width 105 height 13
click at [997, 472] on input "$265.00" at bounding box center [999, 478] width 85 height 13
click at [1090, 472] on input "$265.00" at bounding box center [1081, 478] width 76 height 13
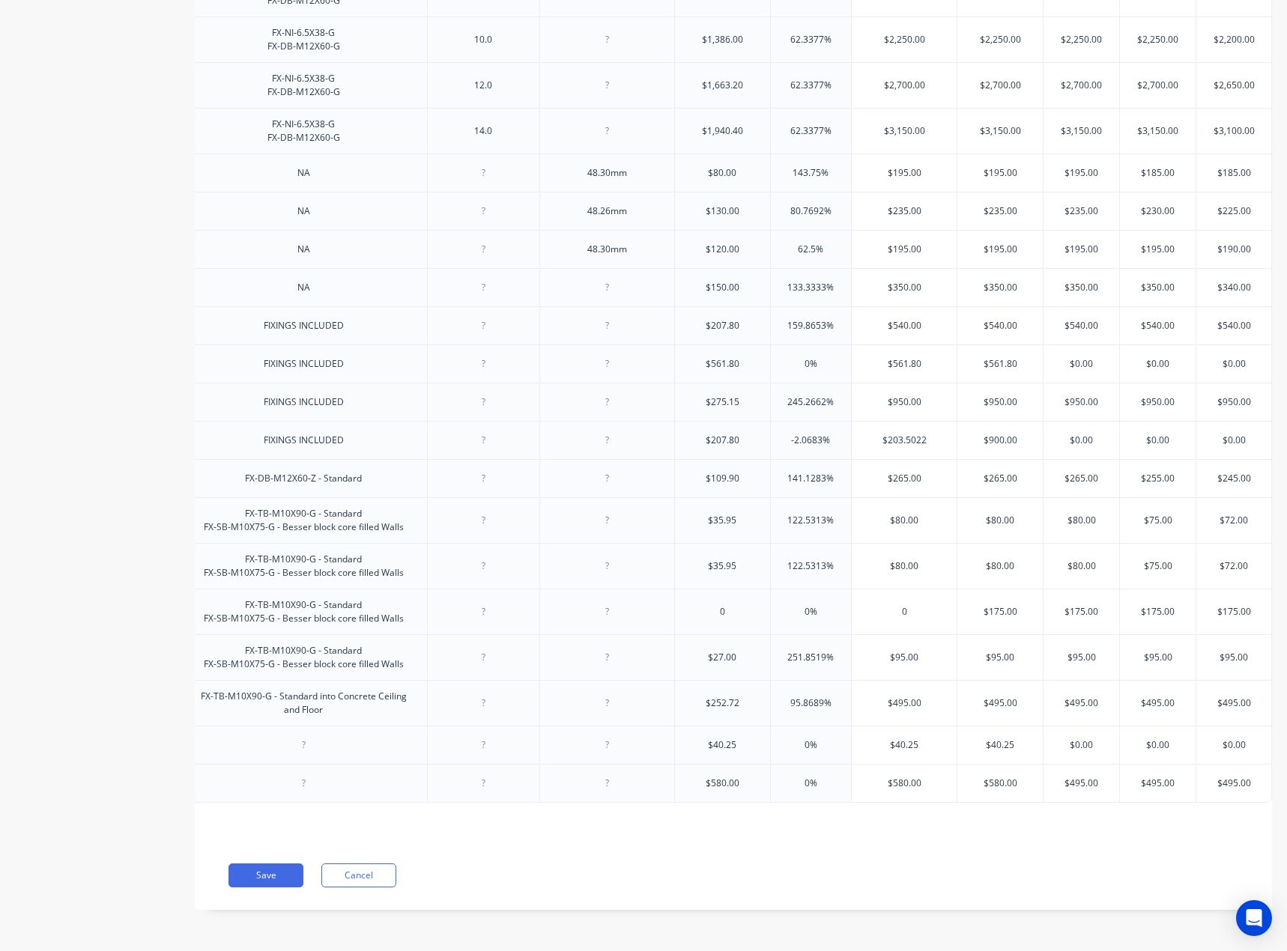
click at [1172, 473] on input "$255.00" at bounding box center [1158, 478] width 76 height 13
click at [884, 435] on input "$203.5022" at bounding box center [903, 440] width 105 height 13
click at [899, 434] on input "$203.5022" at bounding box center [903, 440] width 105 height 13
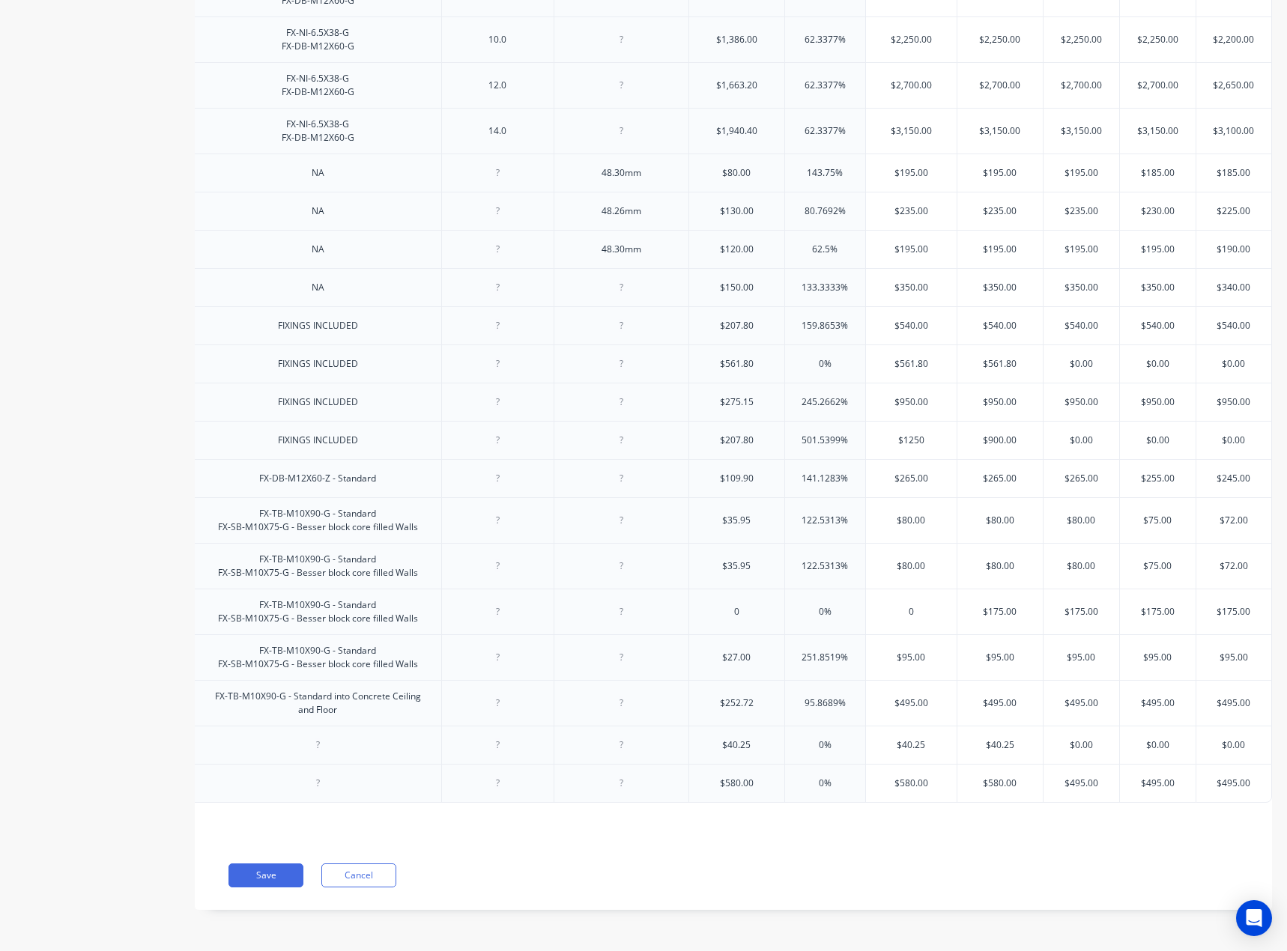
scroll to position [0, 2531]
click at [997, 434] on input "$900.00" at bounding box center [999, 440] width 85 height 13
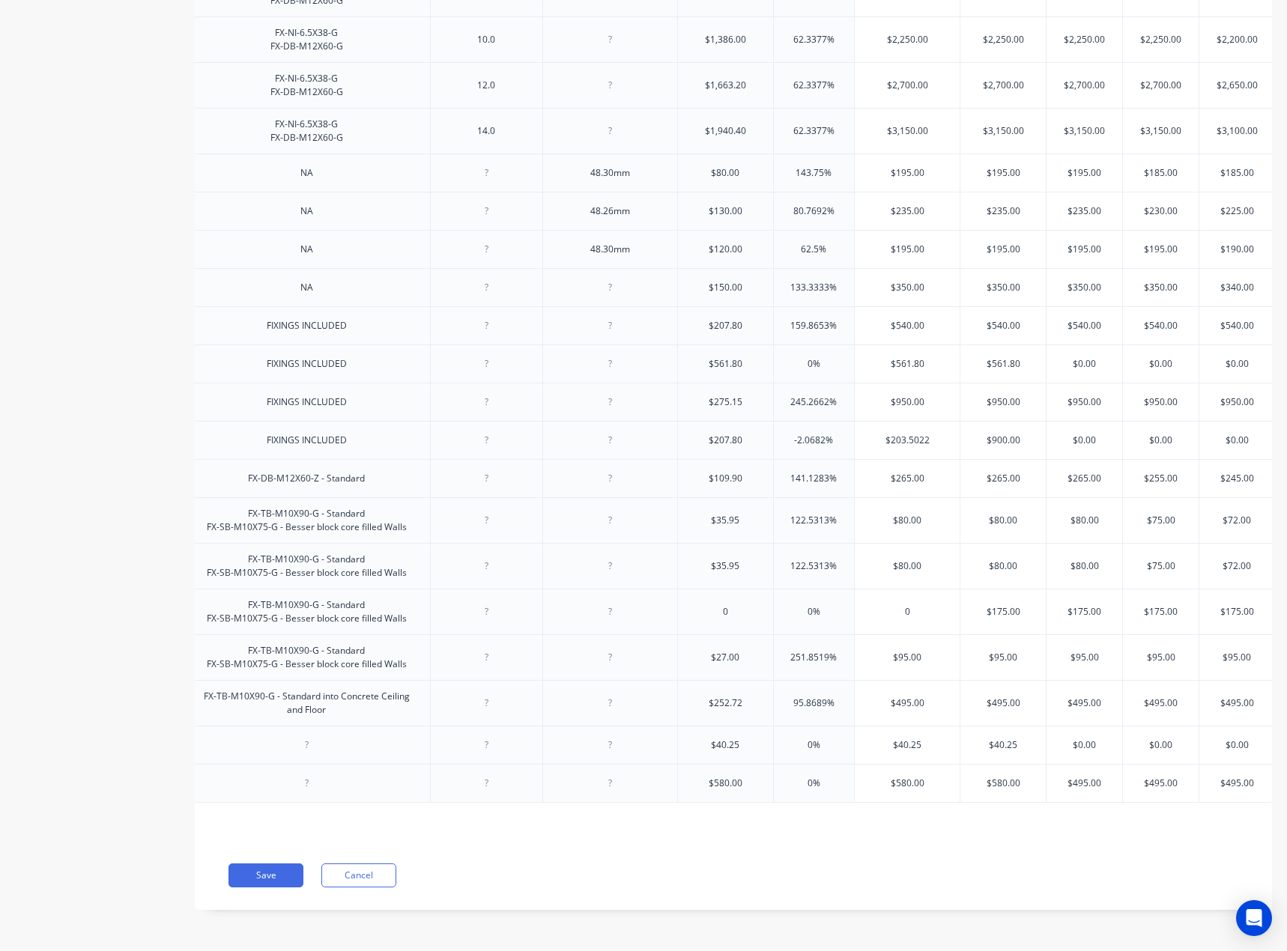
click at [883, 443] on div "$203.5022" at bounding box center [906, 440] width 105 height 37
click at [741, 434] on input "$207.80" at bounding box center [725, 440] width 95 height 13
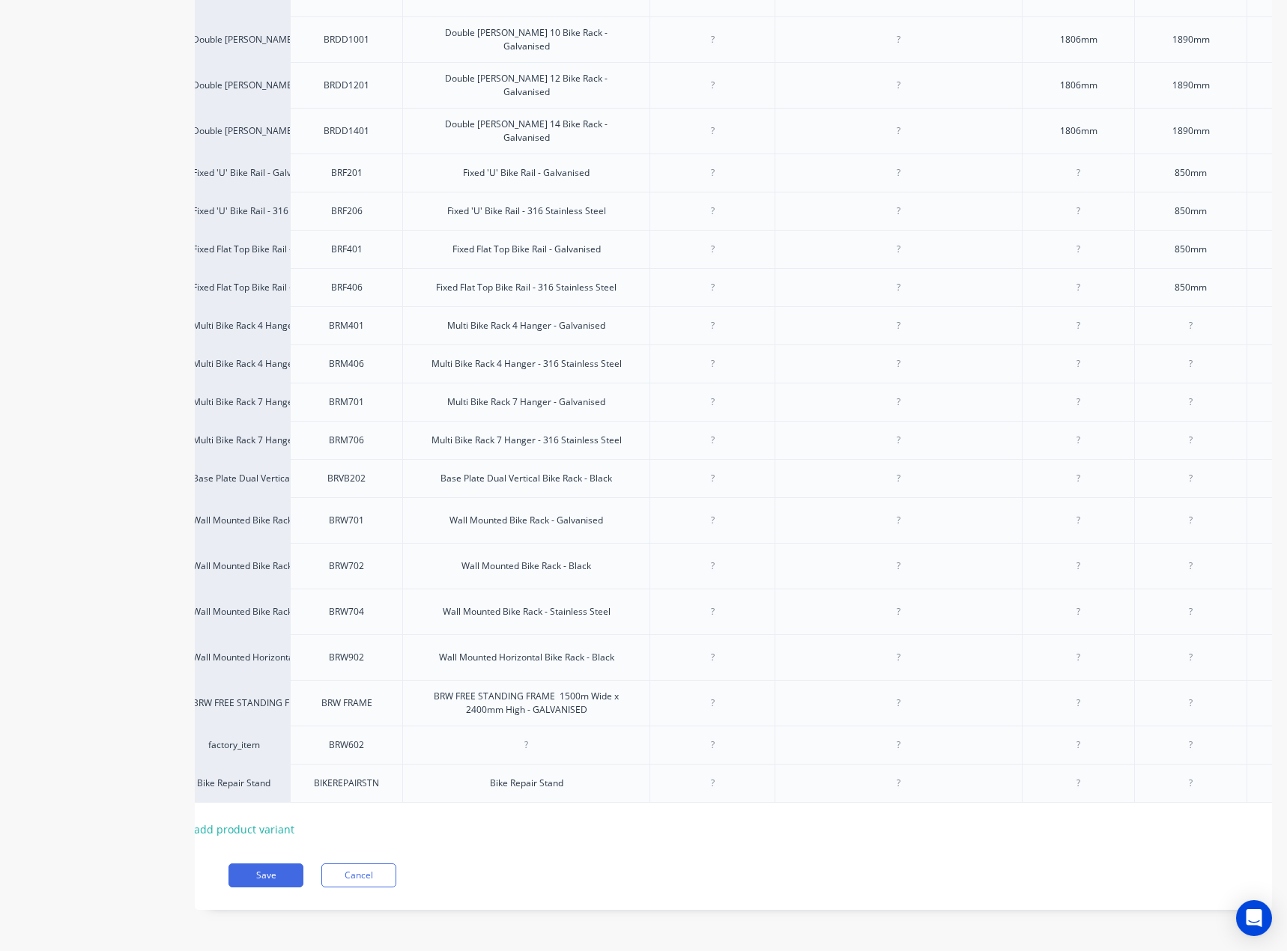
scroll to position [0, 0]
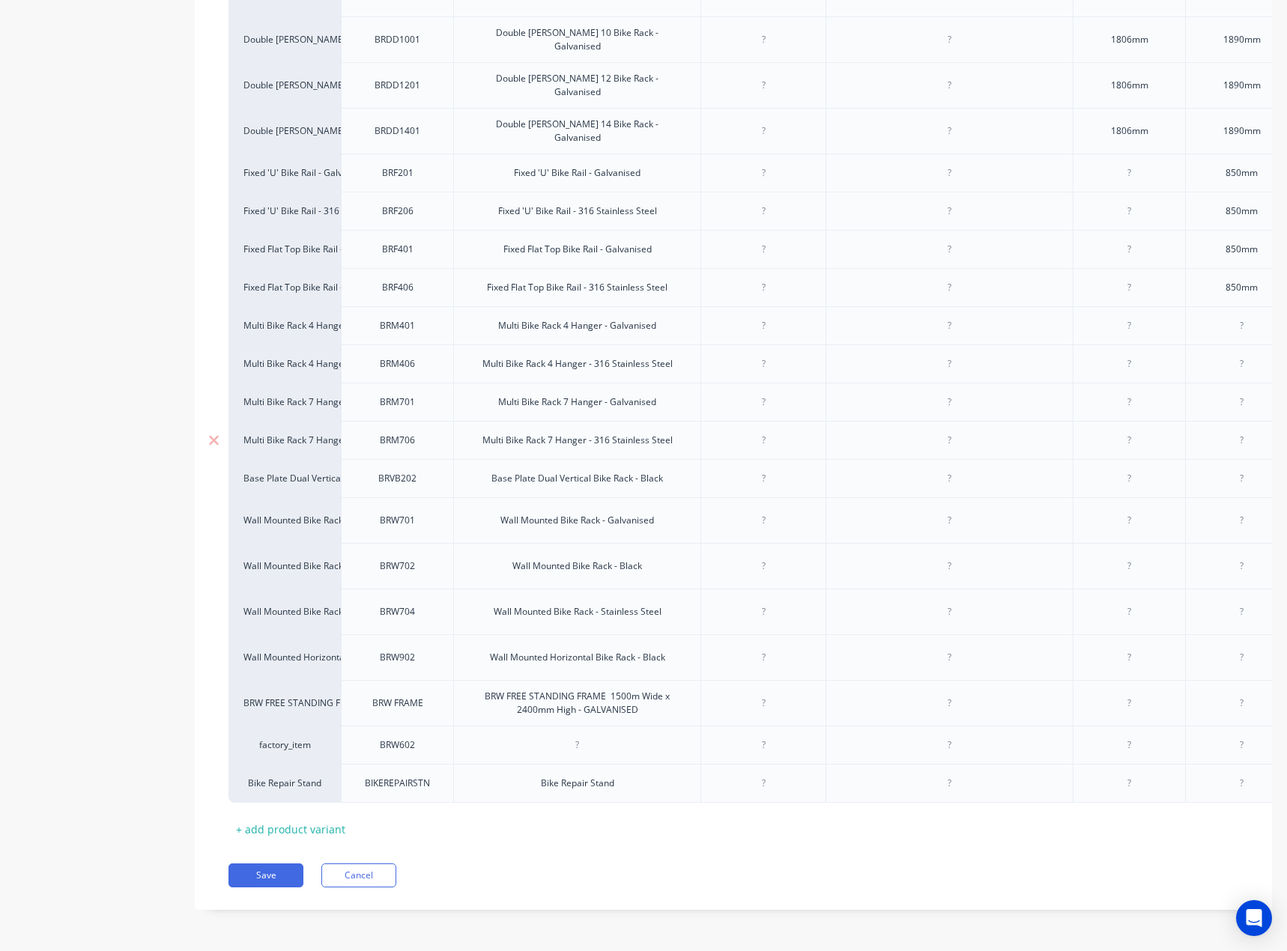
click at [435, 431] on div "BRM706" at bounding box center [397, 440] width 112 height 38
click at [481, 431] on div "Multi Bike Rack 7 Hanger - 316 Stainless Steel" at bounding box center [577, 440] width 214 height 19
click at [604, 431] on div "Multi Bike Rack 7 Hanger - 316 Stainless Steel" at bounding box center [577, 440] width 214 height 19
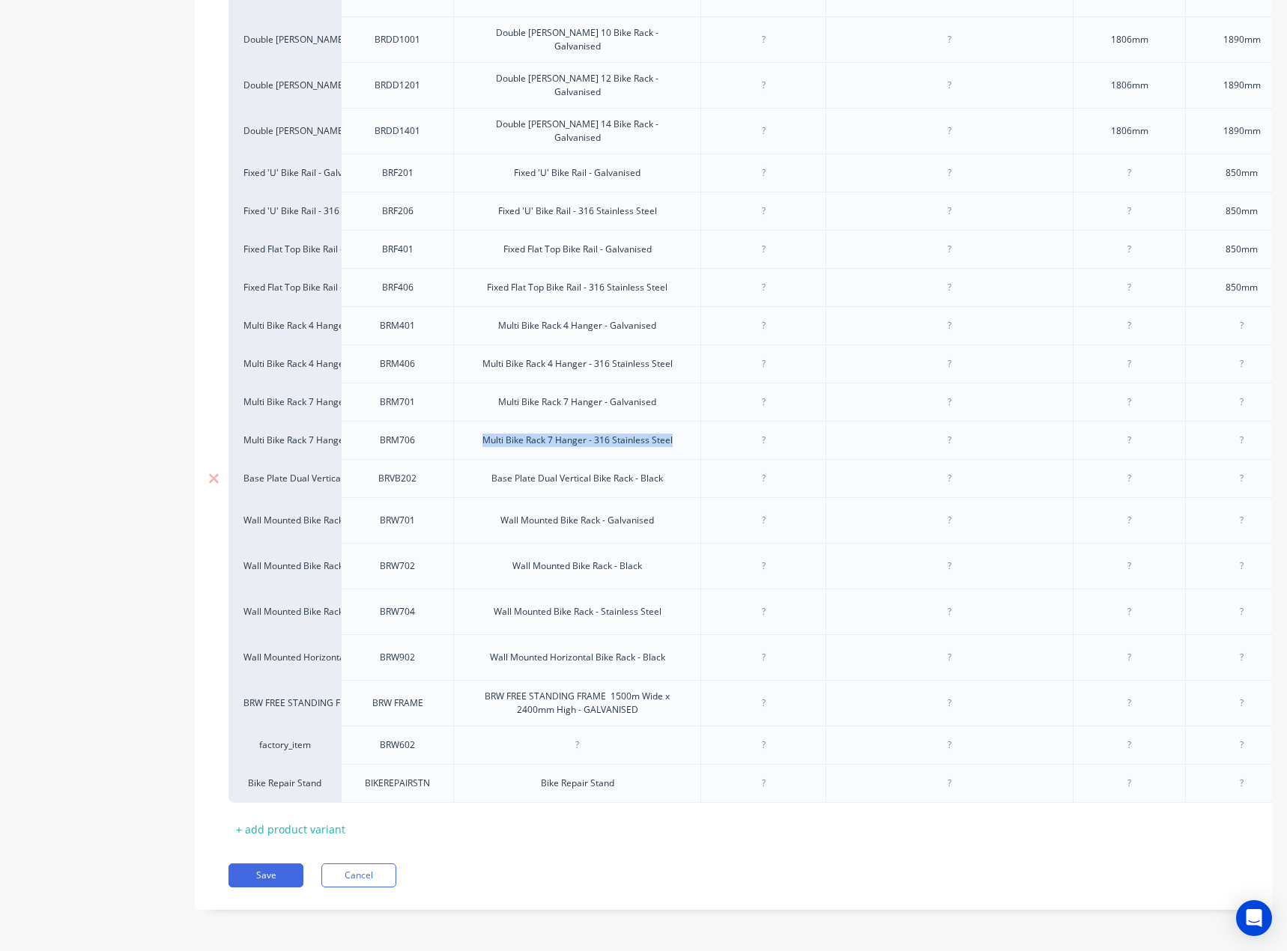
click at [579, 476] on div "Base Plate Dual Vertical Bike Rack - Black" at bounding box center [576, 478] width 195 height 19
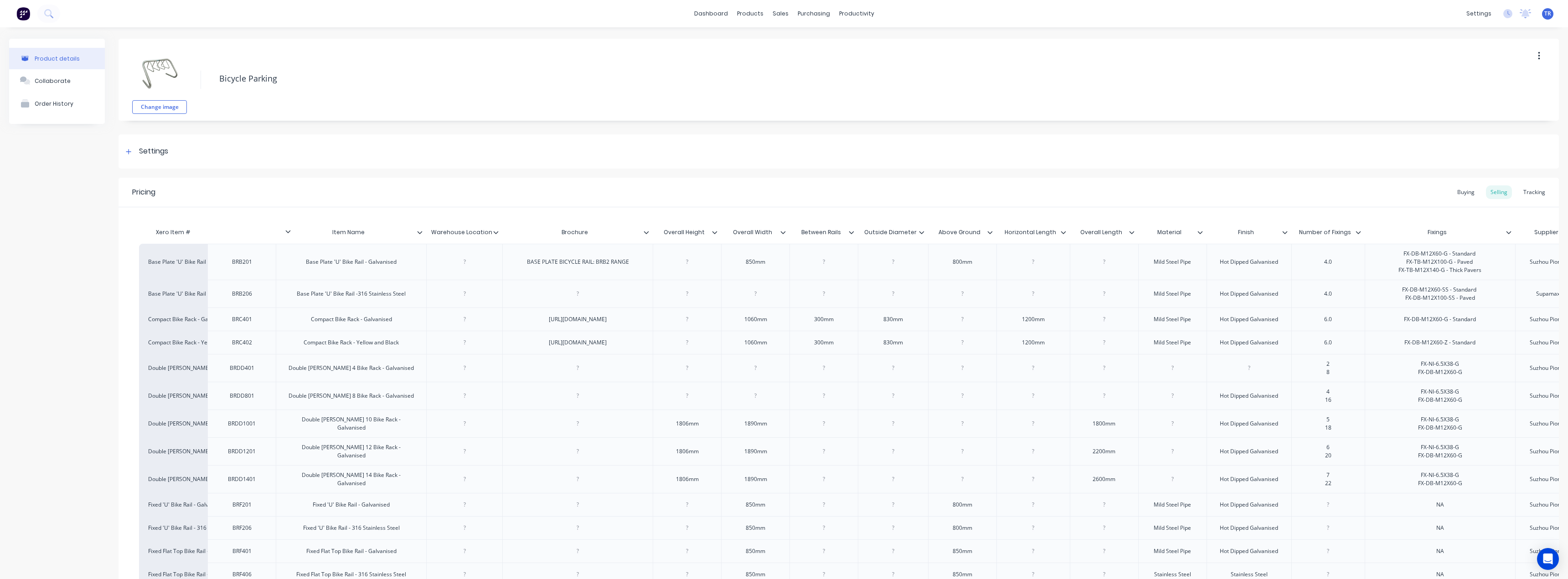
drag, startPoint x: 226, startPoint y: 233, endPoint x: 299, endPoint y: 231, distance: 73.0
click at [290, 231] on div "Xero Item # Item Name Warehouse Location Brochure Overall Height Overall Width …" at bounding box center [1227, 234] width 2177 height 21
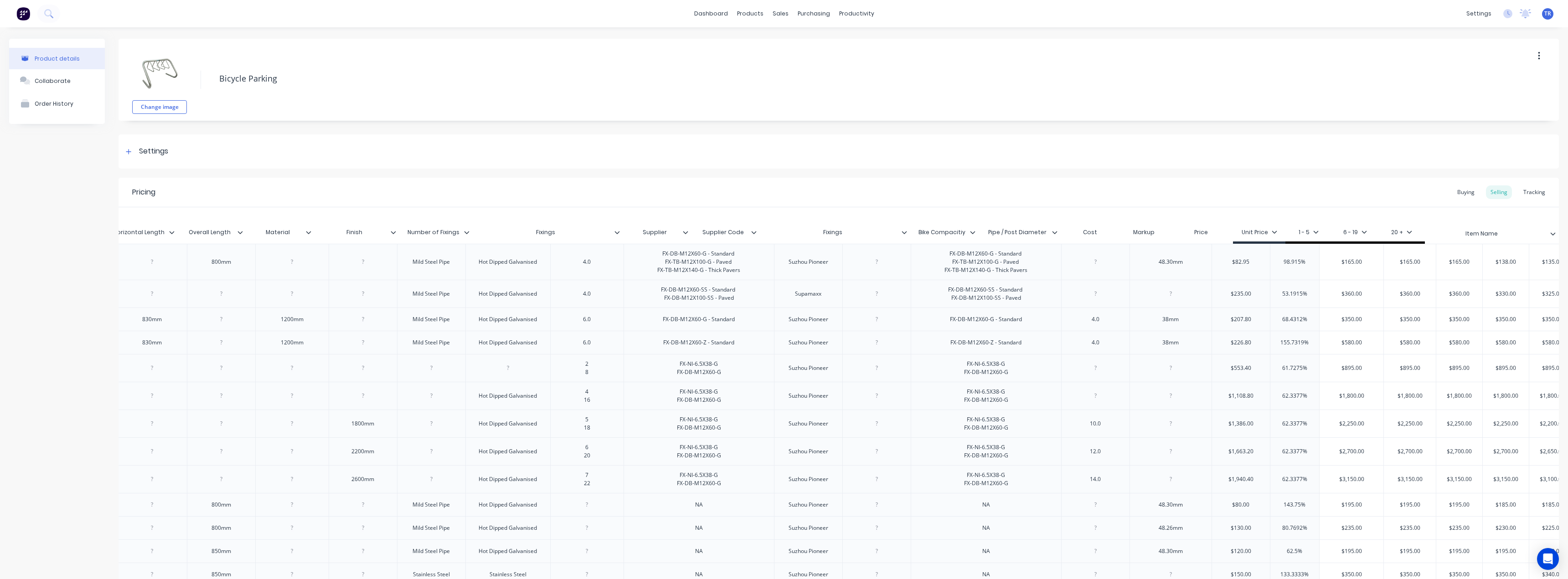
scroll to position [0, 765]
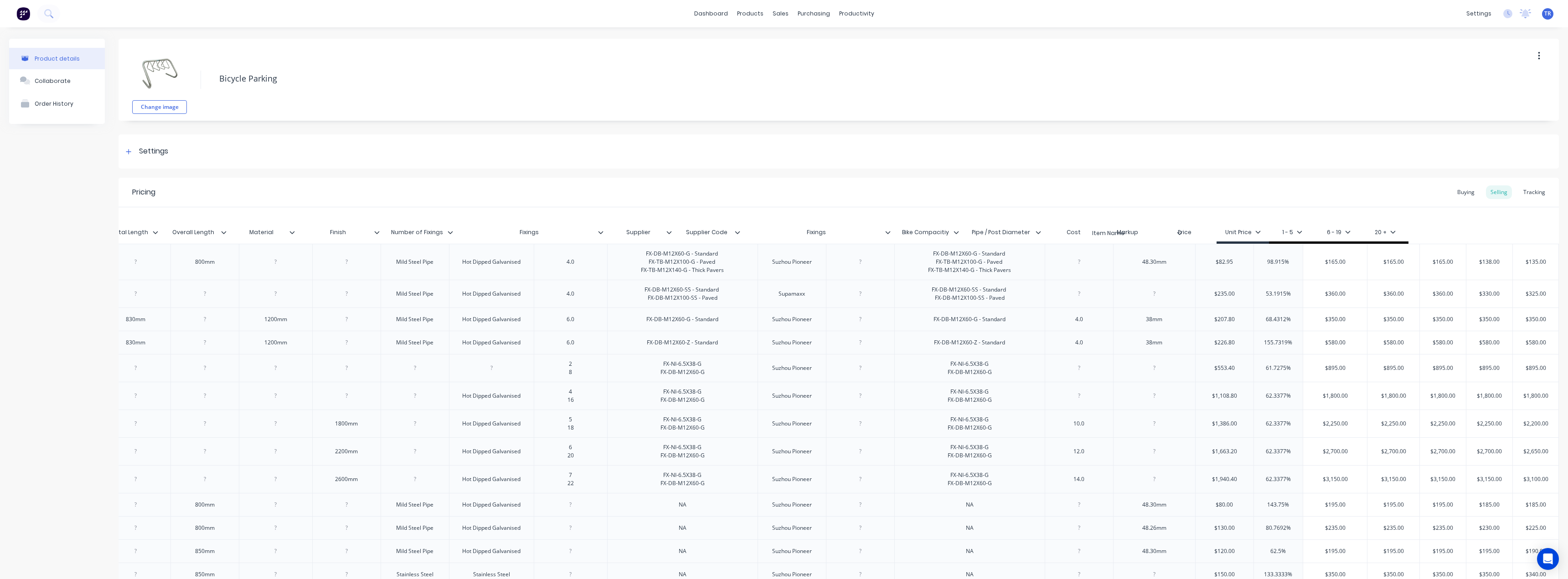
drag, startPoint x: 419, startPoint y: 234, endPoint x: 1183, endPoint y: 235, distance: 764.0
click at [783, 235] on div "Xero Item # Item Name Warehouse Location Brochure Overall Height Overall Width …" at bounding box center [470, 234] width 2177 height 21
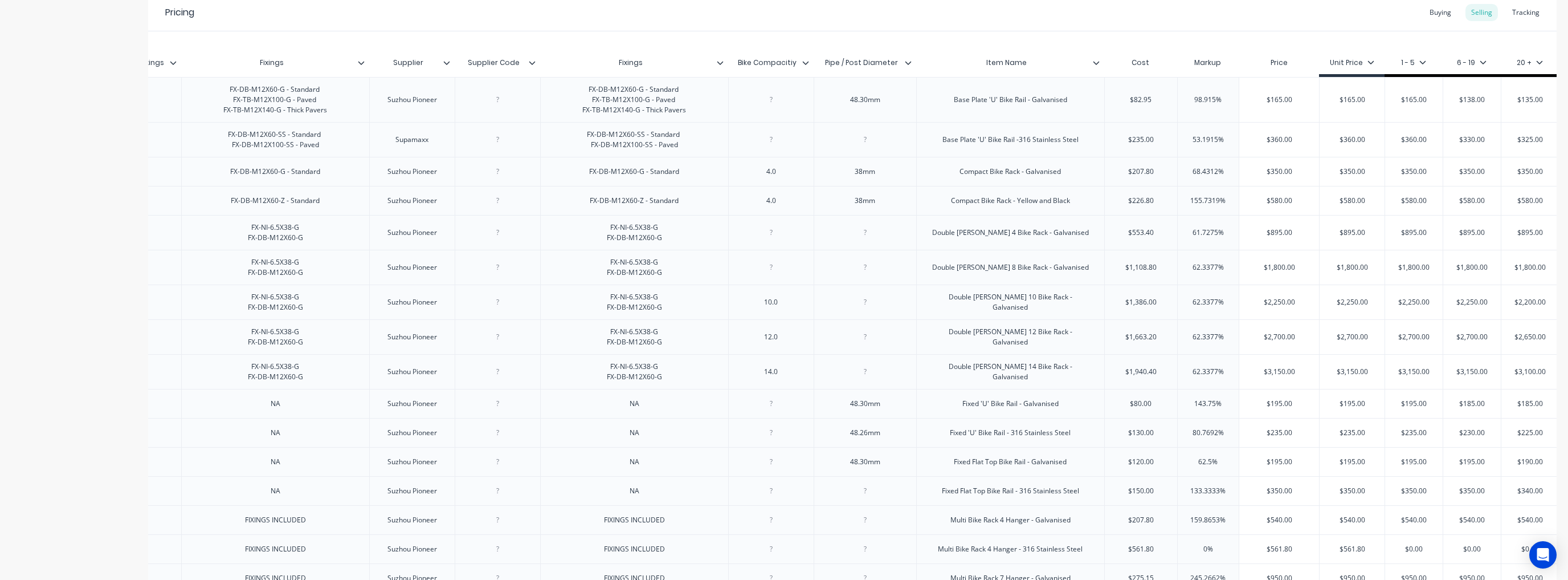
scroll to position [0, 1346]
click at [978, 129] on div "$360.00" at bounding box center [1277, 139] width 80 height 28
click at [978, 174] on input "$350.00" at bounding box center [1277, 171] width 80 height 10
click at [978, 206] on input "$580.00" at bounding box center [1277, 200] width 80 height 10
click at [978, 247] on div "$895.00" at bounding box center [1277, 232] width 80 height 28
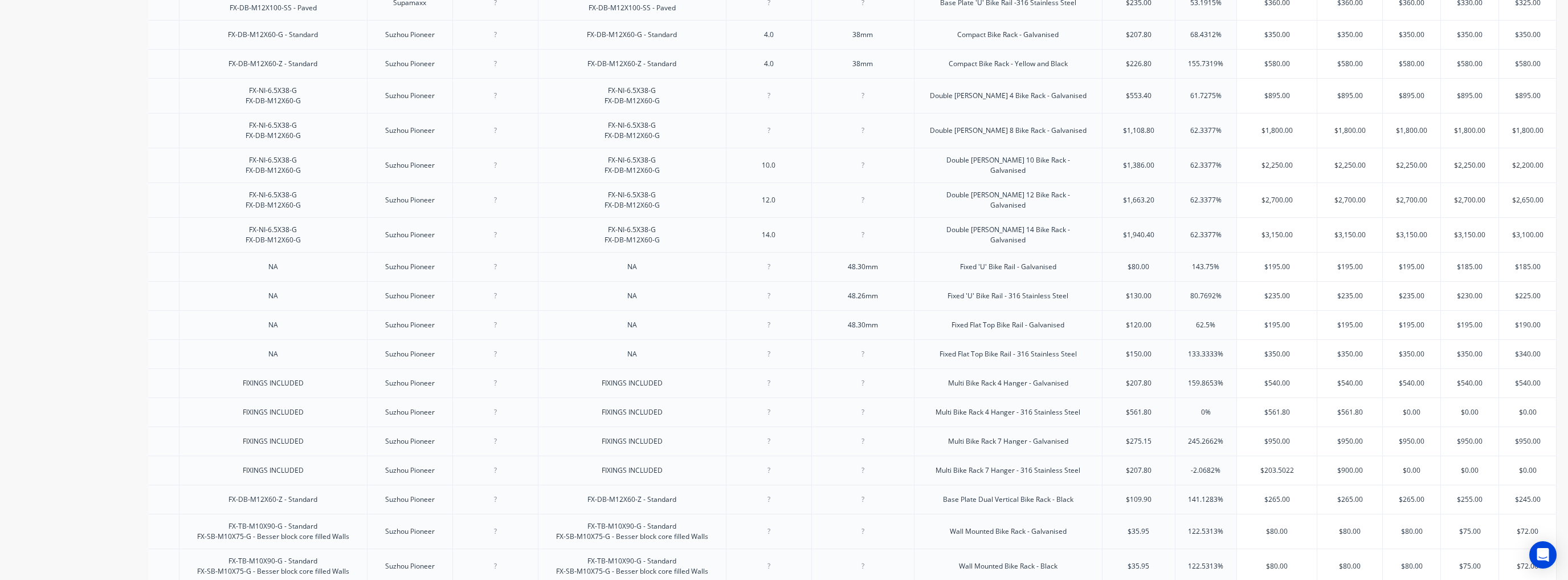
scroll to position [410, 0]
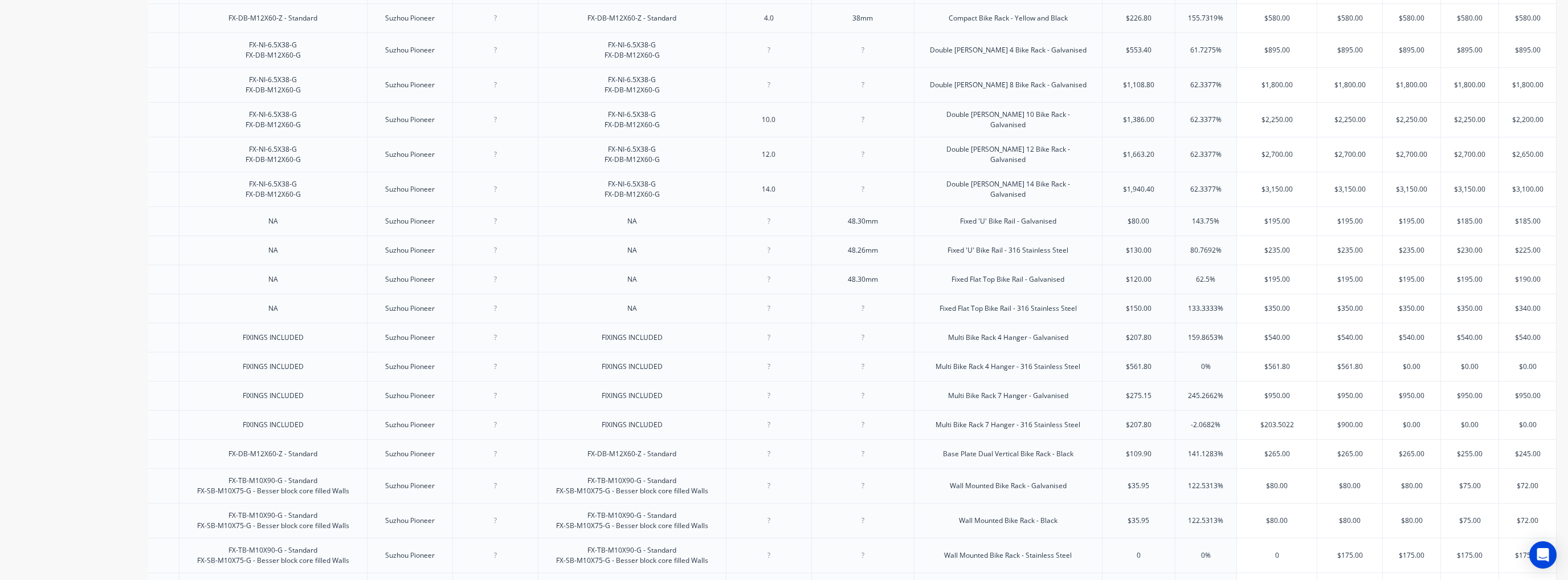
click at [978, 99] on div "$1,800.00" at bounding box center [1277, 84] width 80 height 28
click at [978, 134] on div "$2,250.00" at bounding box center [1277, 120] width 80 height 28
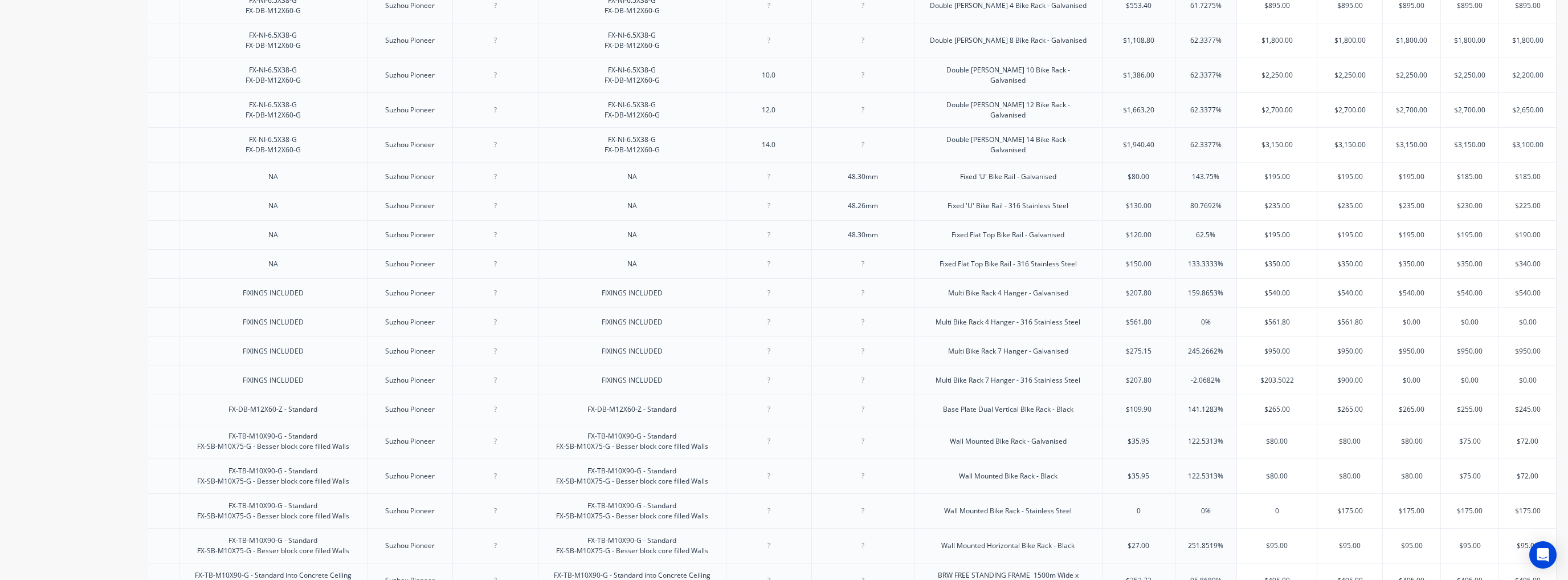
scroll to position [456, 0]
click at [978, 123] on div "$2,700.00" at bounding box center [1277, 108] width 80 height 28
click at [978, 114] on input "$2,700.00" at bounding box center [1277, 108] width 80 height 10
click at [978, 158] on div "$3,150.00" at bounding box center [1277, 143] width 80 height 28
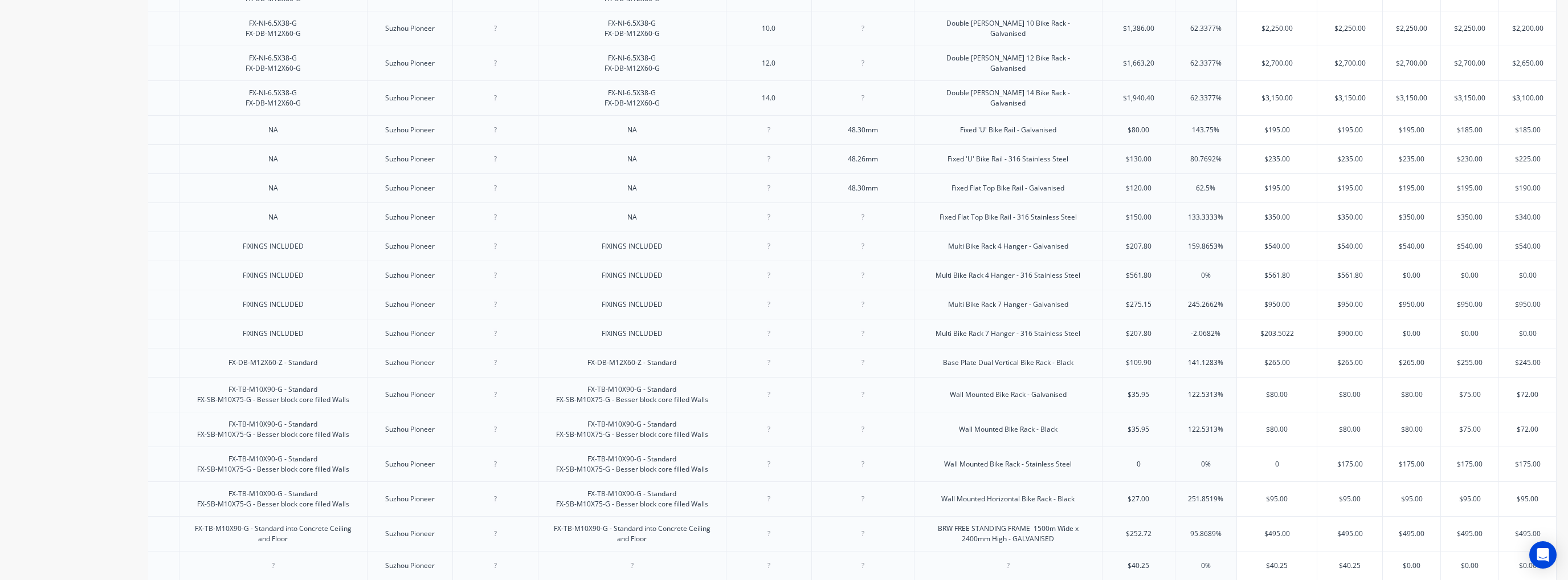
click at [978, 135] on input "$195.00" at bounding box center [1277, 129] width 80 height 10
click at [978, 174] on div "$235.00" at bounding box center [1277, 158] width 80 height 28
click at [978, 193] on input "$195.00" at bounding box center [1277, 187] width 80 height 10
click at [978, 231] on div "$350.00" at bounding box center [1277, 217] width 80 height 28
click at [978, 280] on input "$561.80" at bounding box center [1277, 275] width 80 height 10
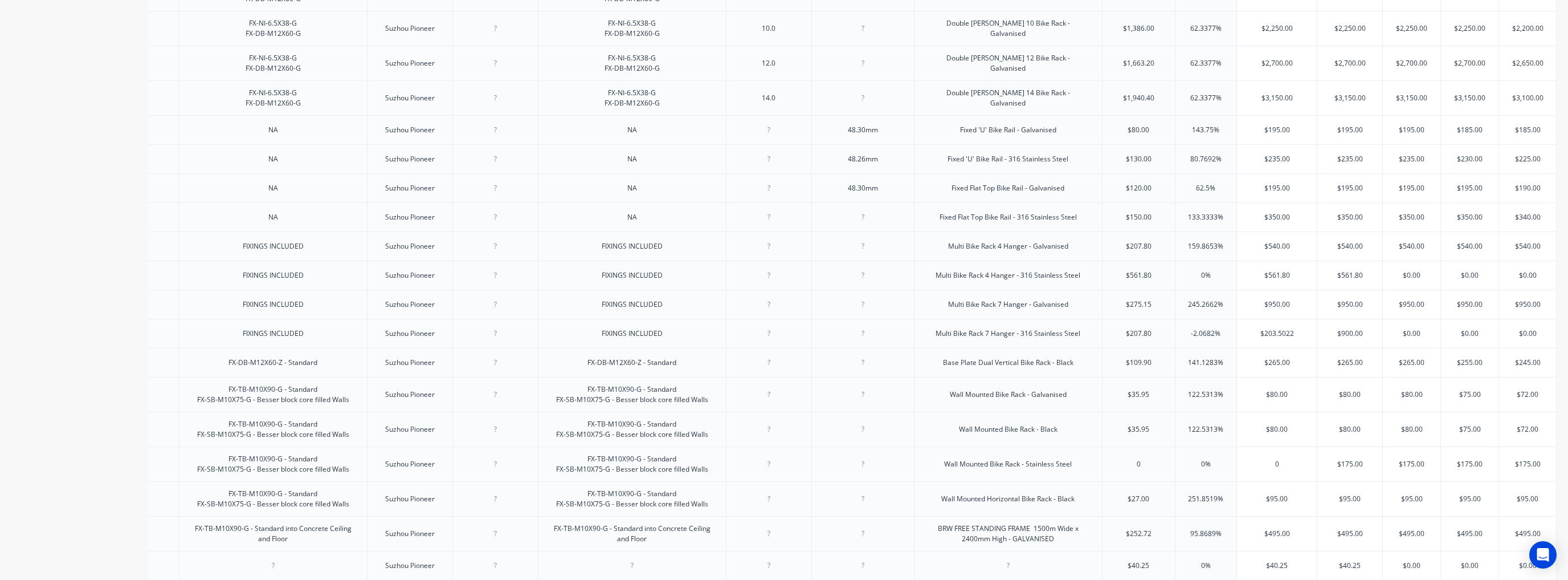
click at [978, 280] on input "$561.80" at bounding box center [1277, 275] width 80 height 10
click at [978, 280] on input "$561.80" at bounding box center [1349, 275] width 65 height 10
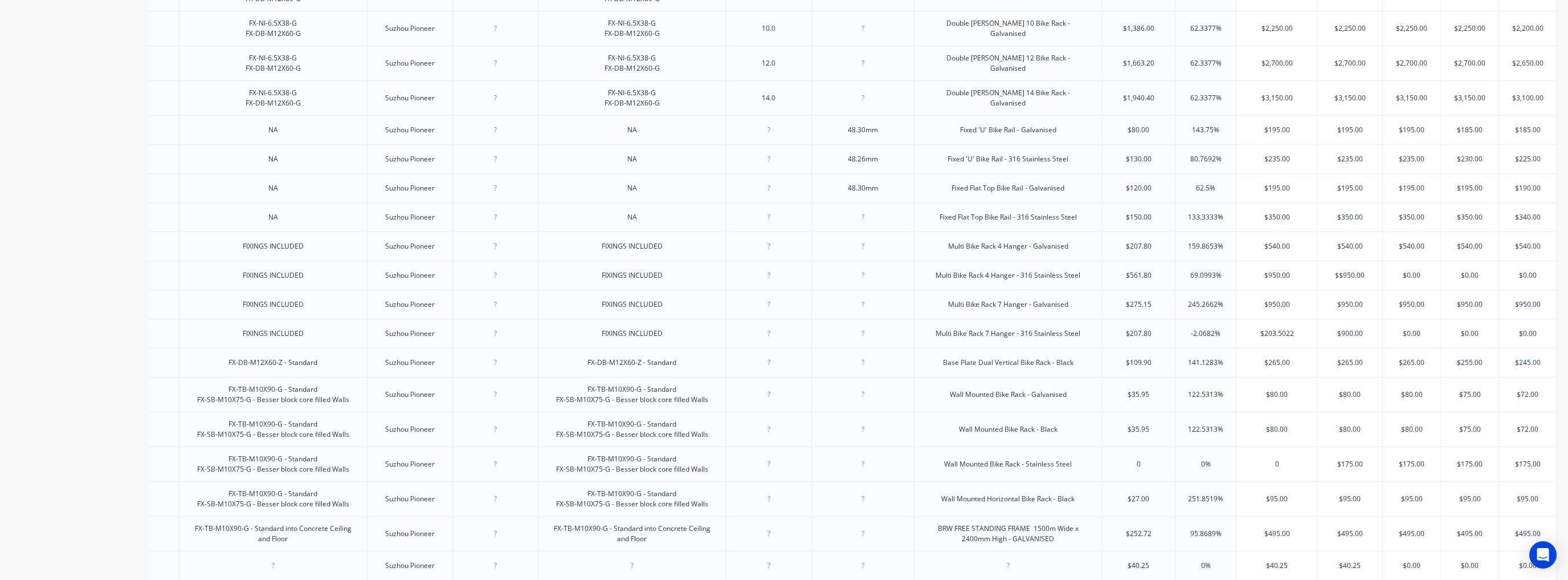
click at [978, 280] on input "text" at bounding box center [1411, 275] width 58 height 10
click at [978, 280] on input "$0.00" at bounding box center [1411, 275] width 58 height 10
click at [978, 280] on input "text" at bounding box center [1470, 275] width 58 height 10
click at [978, 280] on input "$0.00" at bounding box center [1470, 275] width 58 height 10
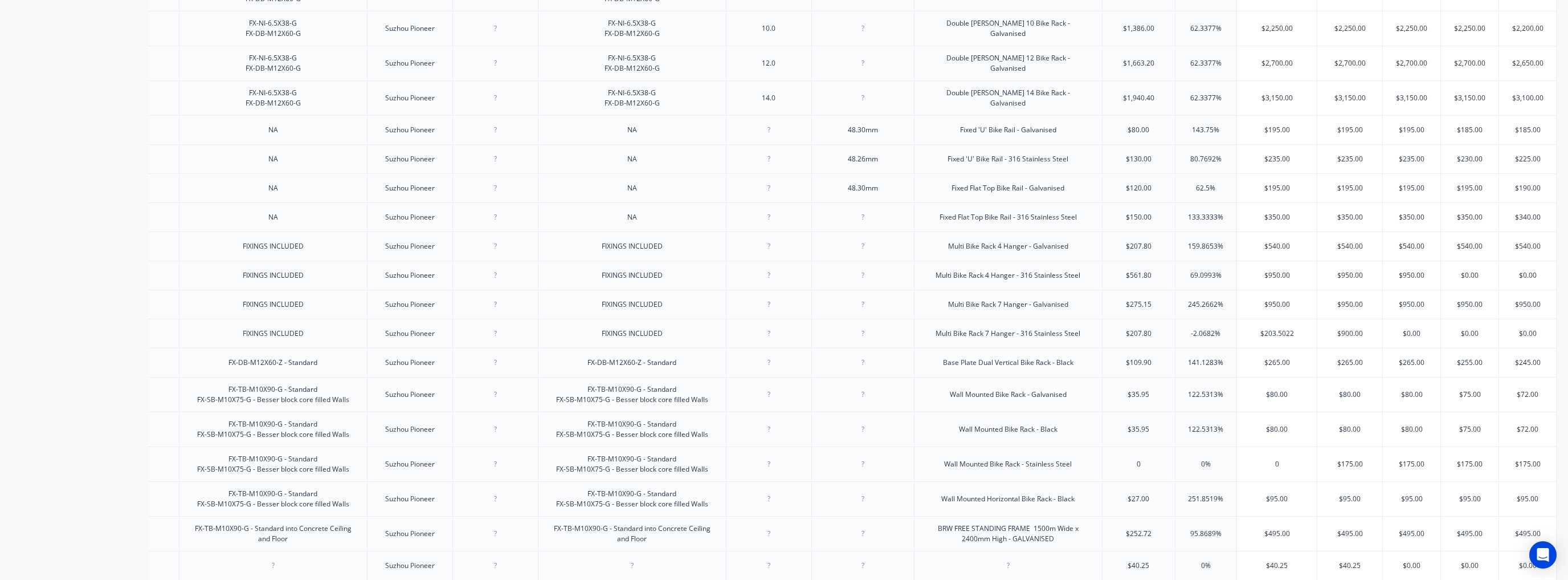
click at [978, 280] on input "$0.00" at bounding box center [1470, 275] width 58 height 10
click at [978, 280] on input "text" at bounding box center [1527, 275] width 57 height 10
click at [978, 280] on input "$0.00" at bounding box center [1527, 275] width 57 height 10
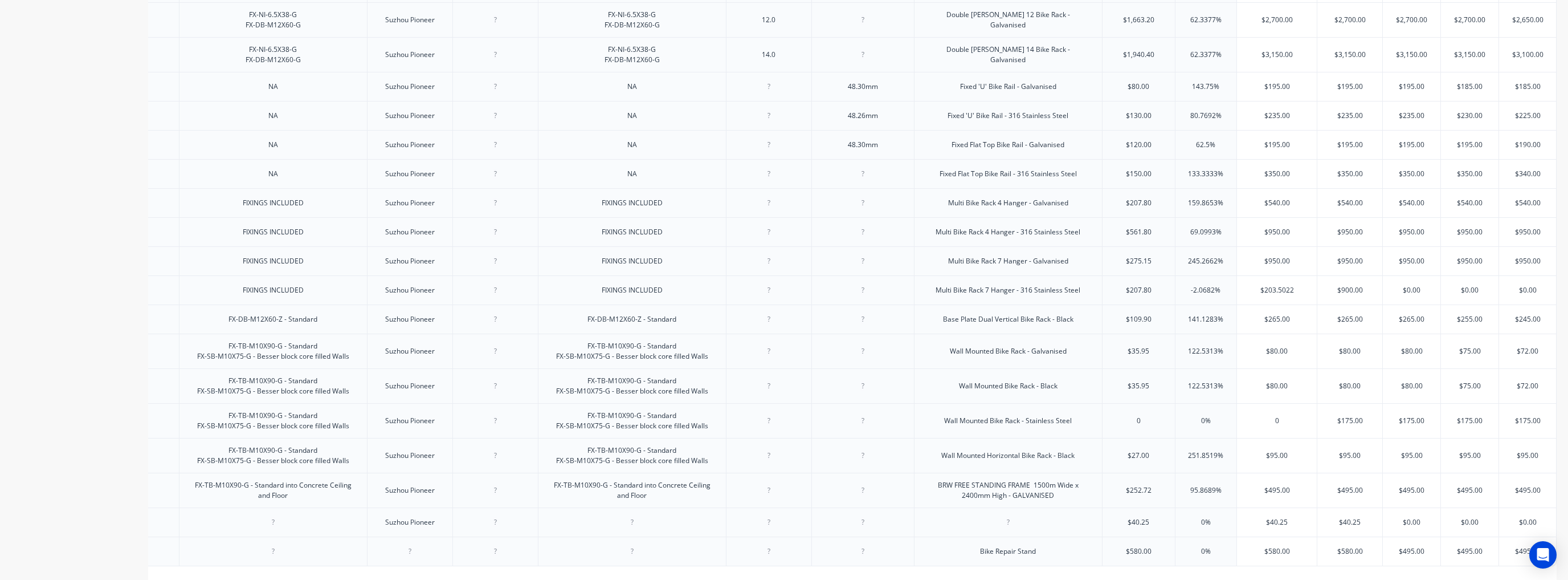
scroll to position [547, 0]
click at [978, 264] on input "$950.00" at bounding box center [1277, 258] width 80 height 10
click at [978, 293] on input "$203.5022" at bounding box center [1277, 287] width 80 height 10
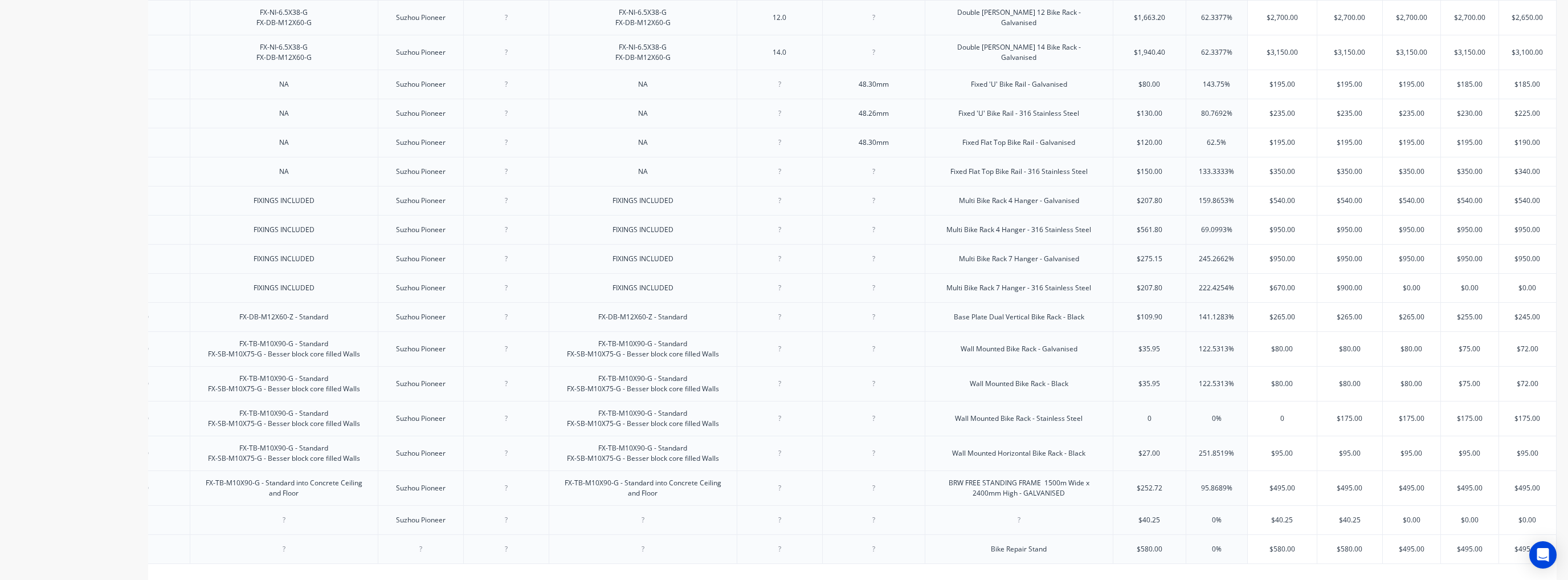
scroll to position [0, 1334]
click at [978, 264] on input "$950.00" at bounding box center [1281, 258] width 80 height 10
click at [978, 235] on input "$950.00" at bounding box center [1281, 229] width 80 height 10
click at [978, 179] on div "Fixed Flat Top Bike Rail - 316 Stainless Steel" at bounding box center [1013, 171] width 155 height 14
drag, startPoint x: 1211, startPoint y: 199, endPoint x: 1533, endPoint y: 199, distance: 322.0
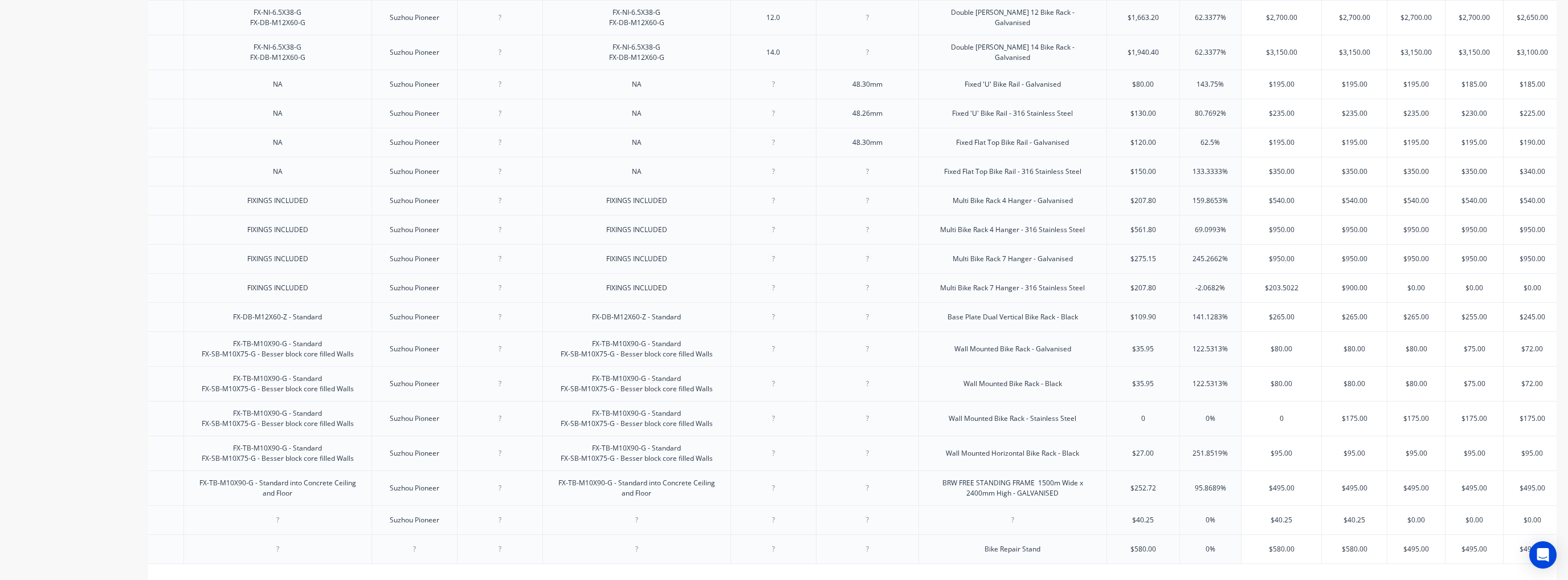
click at [978, 177] on input "text" at bounding box center [1210, 171] width 62 height 10
click at [978, 177] on input "$350.00" at bounding box center [1281, 171] width 80 height 10
click at [978, 215] on div "$540.00" at bounding box center [1281, 200] width 80 height 28
click at [978, 235] on input "$950.00" at bounding box center [1281, 229] width 80 height 10
click at [978, 264] on input "$950.00" at bounding box center [1281, 258] width 80 height 10
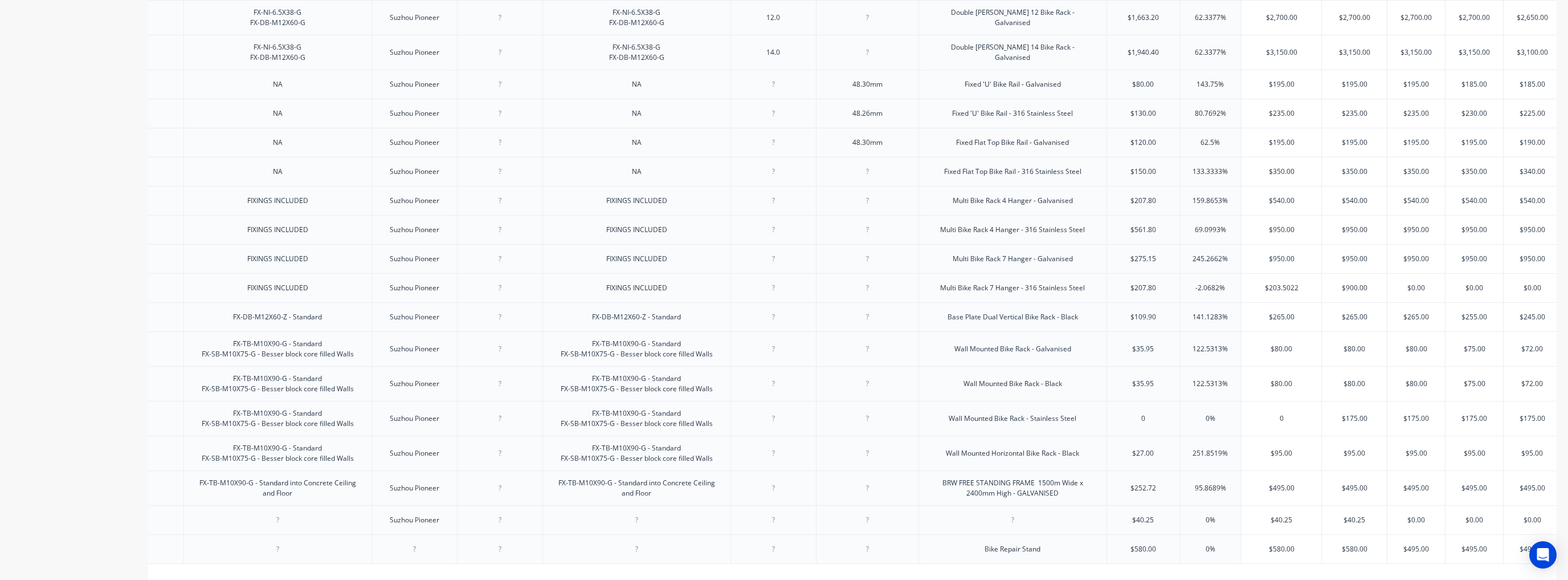
click at [978, 264] on input "$950.00" at bounding box center [1281, 258] width 80 height 10
click at [978, 264] on input "$950.00" at bounding box center [1353, 258] width 65 height 10
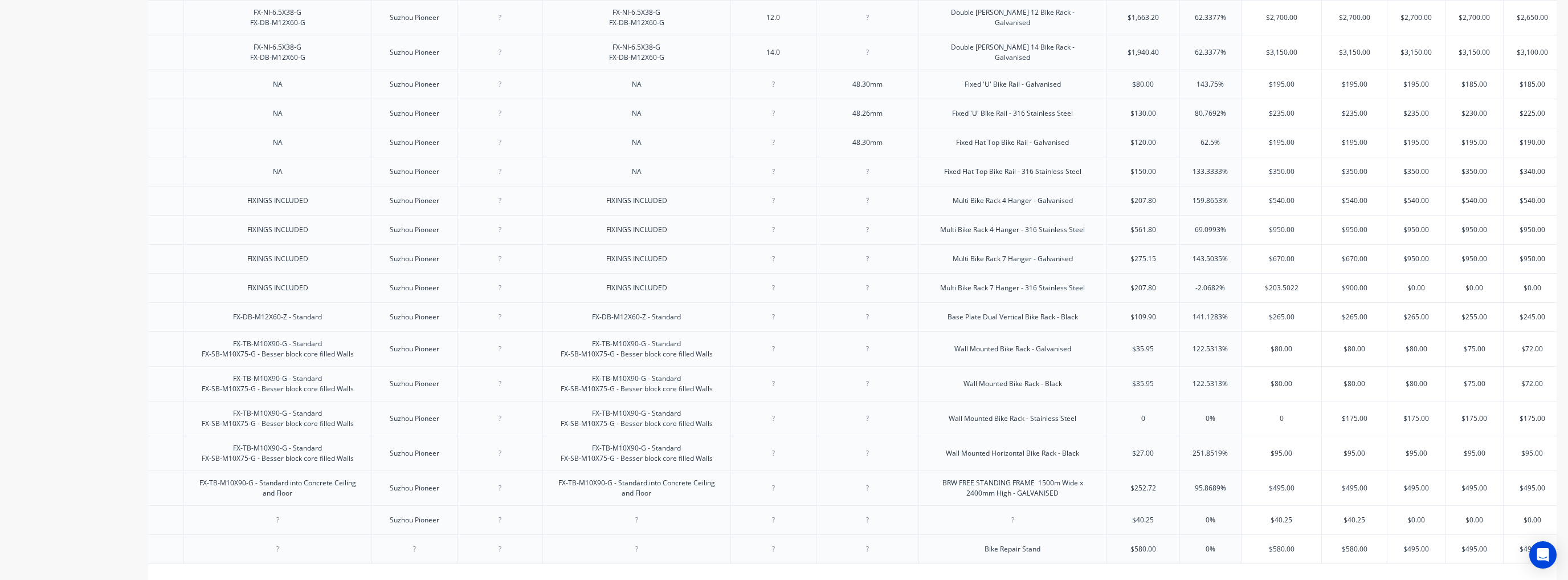
click at [978, 264] on input "$950.00" at bounding box center [1416, 258] width 58 height 10
click at [978, 264] on input "$950" at bounding box center [1474, 258] width 58 height 10
click at [978, 264] on input "$95$670.000.00" at bounding box center [1476, 258] width 62 height 10
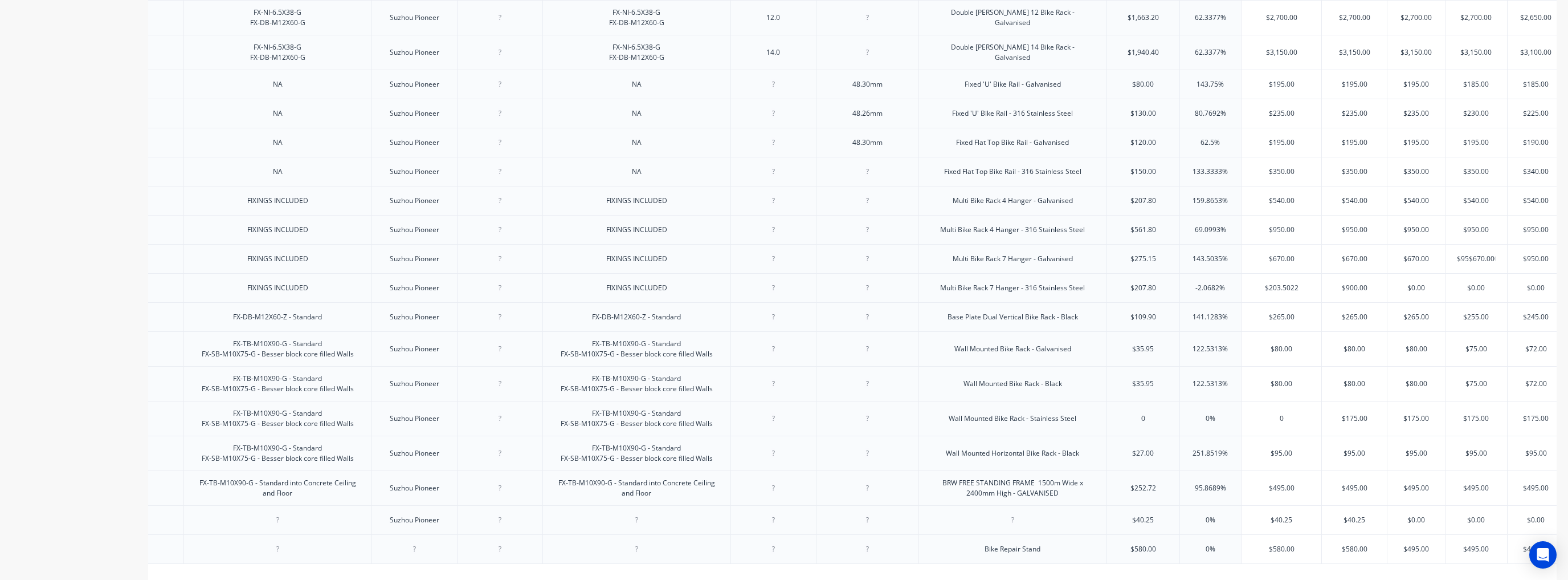
click at [978, 264] on input "$95$670.000.00" at bounding box center [1476, 258] width 62 height 10
click at [978, 264] on input "$950.00" at bounding box center [1531, 258] width 57 height 10
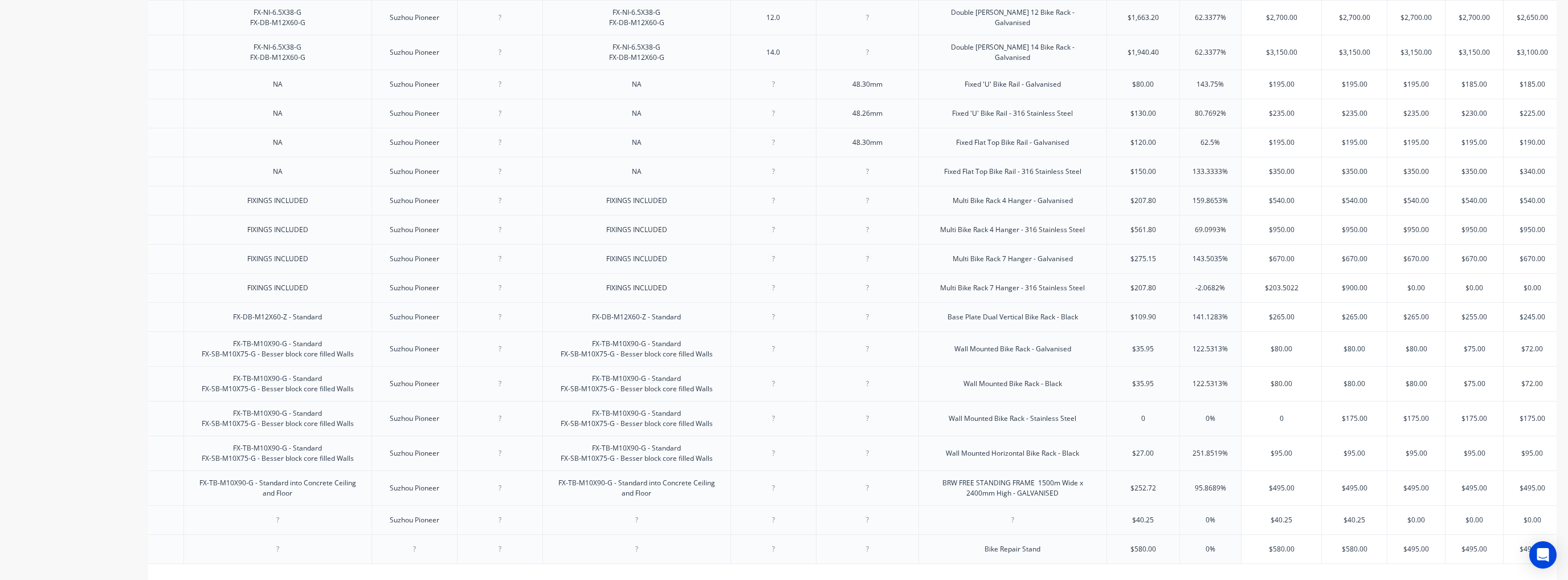
click at [978, 293] on input "$203.5022" at bounding box center [1281, 287] width 80 height 10
click at [978, 235] on input "$561.80" at bounding box center [1143, 229] width 72 height 10
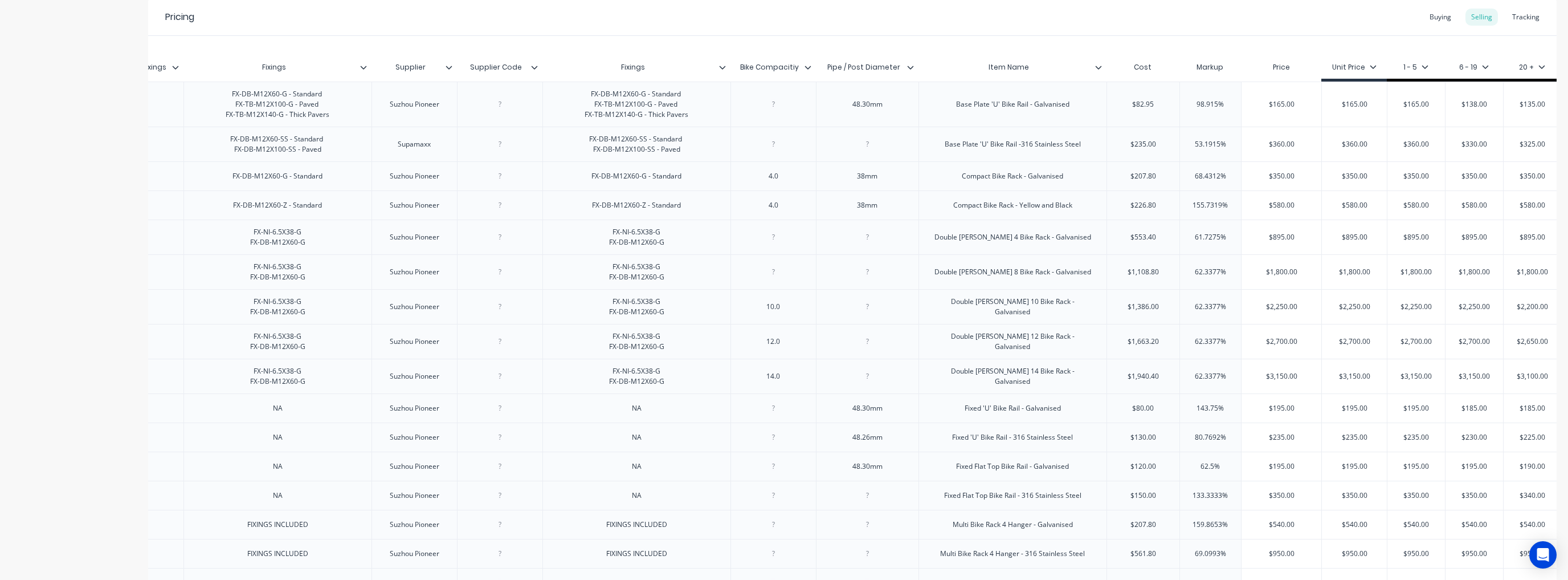
scroll to position [269, 0]
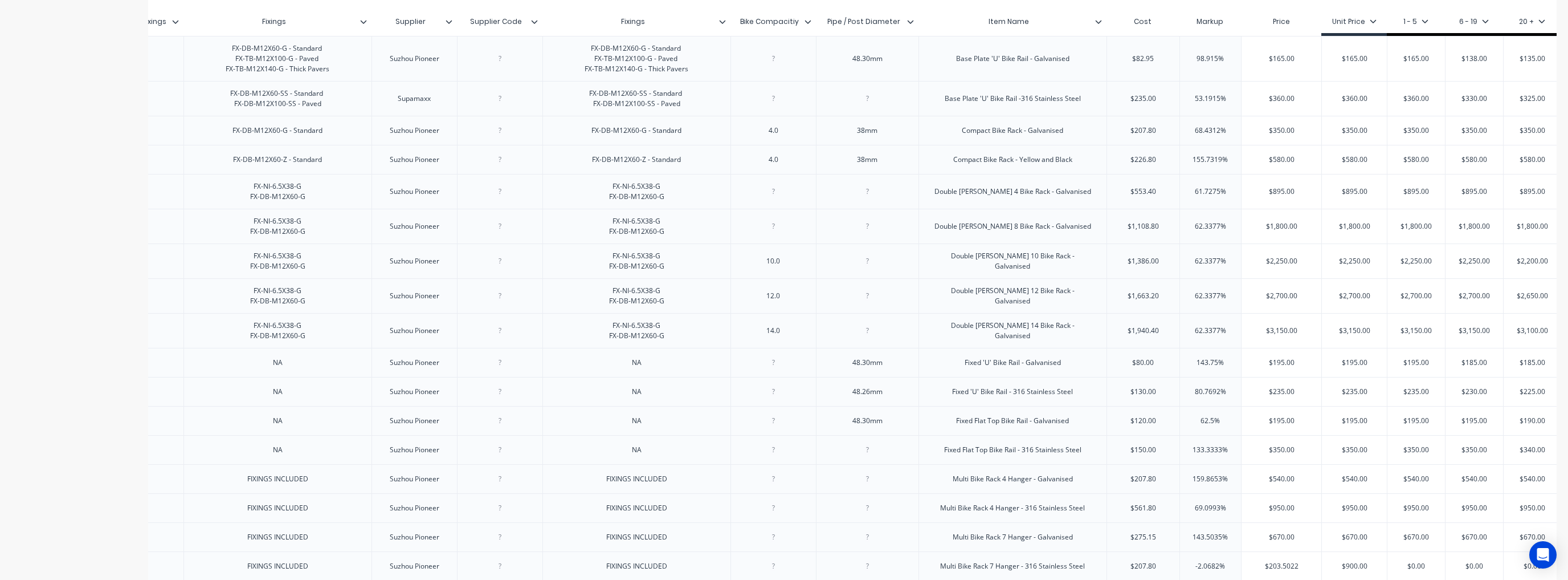
click at [978, 196] on input "$553.40" at bounding box center [1143, 191] width 72 height 10
click at [978, 231] on input "$1,108.80" at bounding box center [1143, 226] width 72 height 10
click at [978, 266] on input "$1,386.00" at bounding box center [1143, 260] width 72 height 10
click at [978, 301] on input "$1,663.20" at bounding box center [1143, 295] width 72 height 10
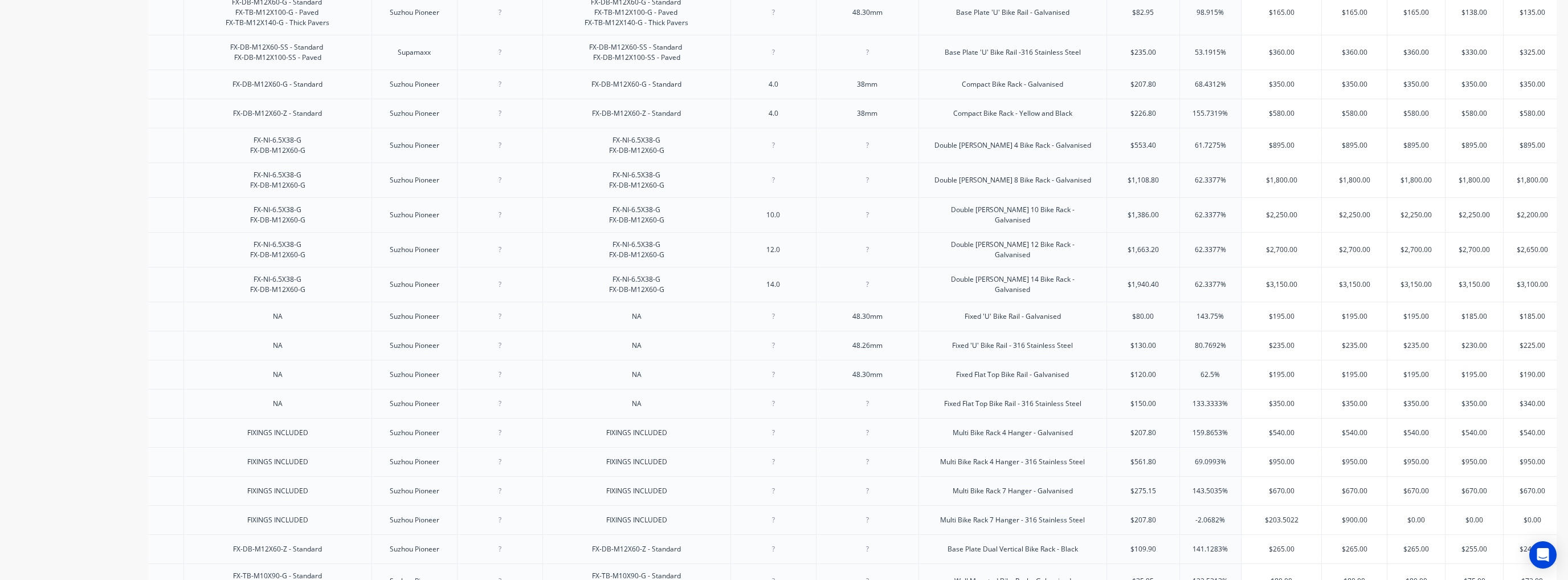
scroll to position [360, 0]
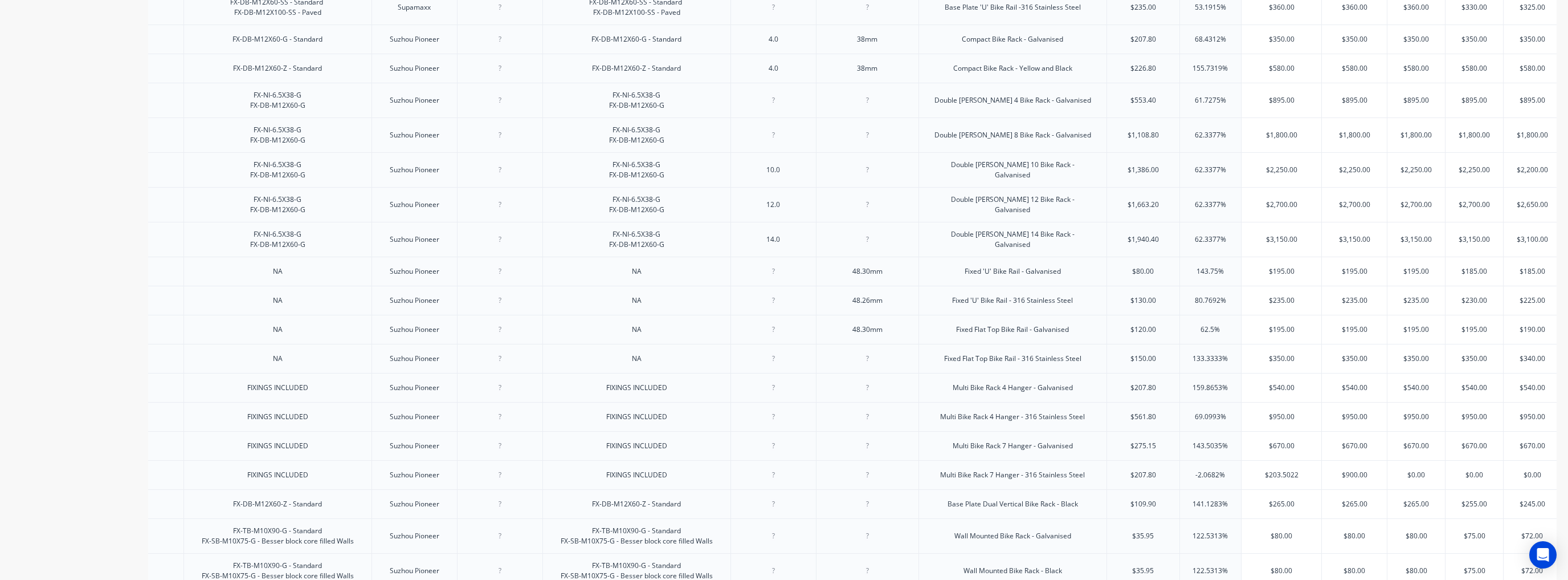
click at [978, 244] on input "$1,940.40" at bounding box center [1143, 239] width 72 height 10
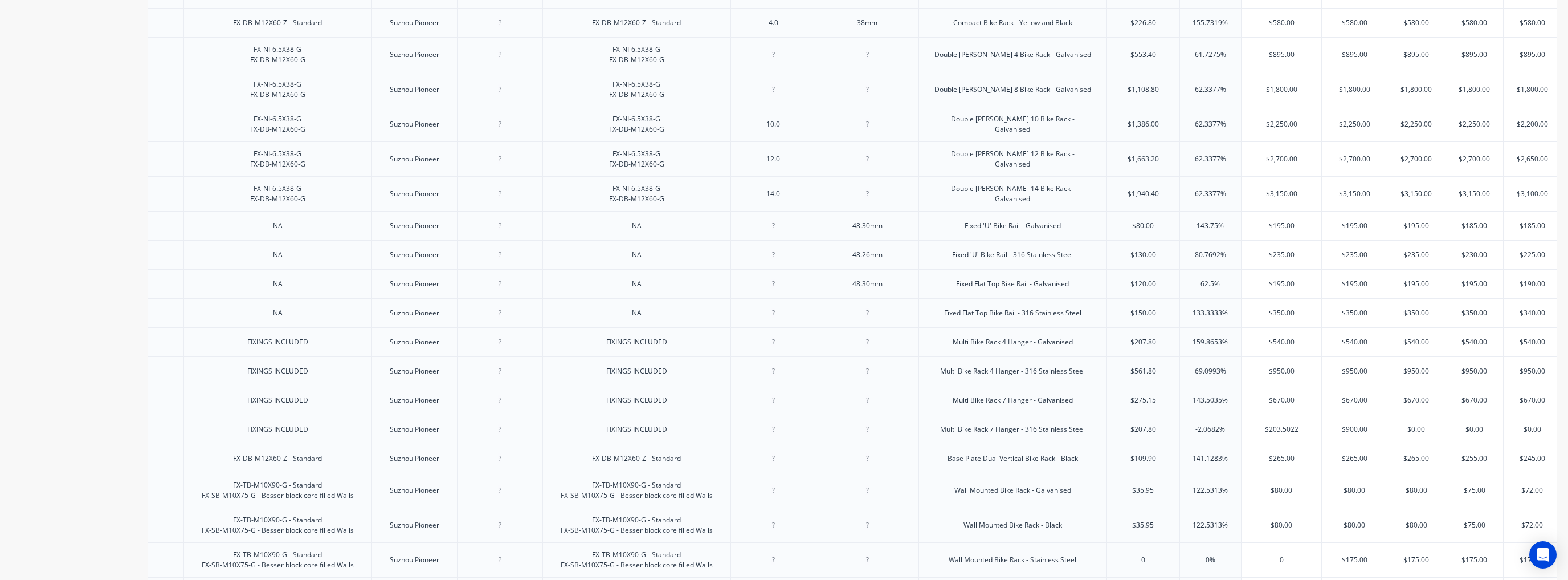
click at [978, 231] on input "$80.00" at bounding box center [1143, 225] width 72 height 10
click at [978, 260] on input "$130.00" at bounding box center [1143, 254] width 72 height 10
click at [978, 289] on input "$120.00" at bounding box center [1143, 283] width 72 height 10
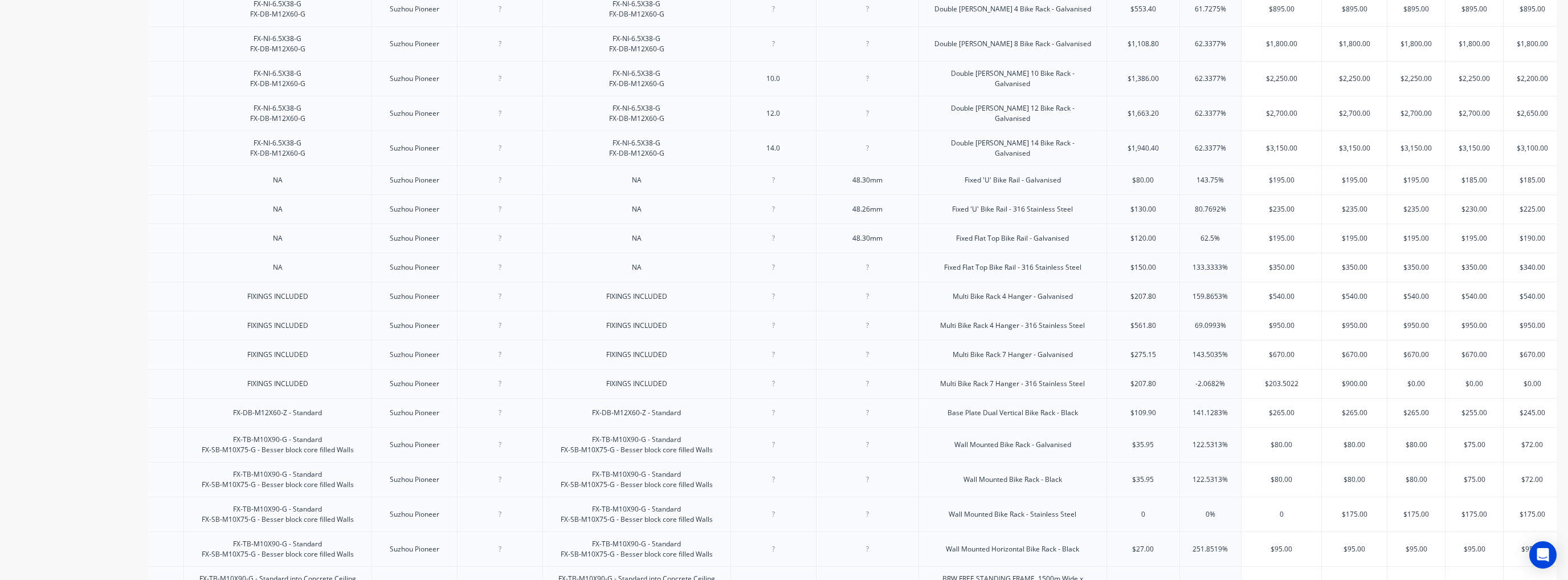
click at [978, 272] on input "$150.00" at bounding box center [1143, 266] width 72 height 10
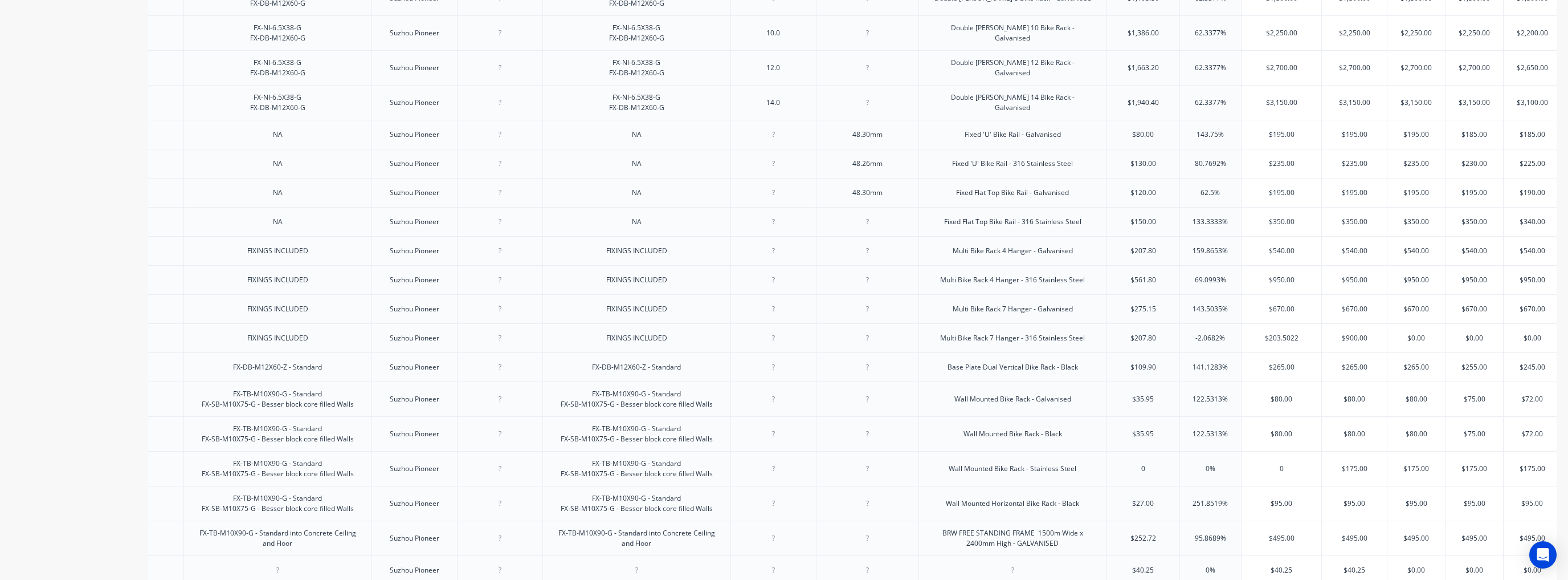
click at [978, 256] on input "$207.80" at bounding box center [1143, 250] width 72 height 10
click at [978, 285] on input "$561.80" at bounding box center [1143, 279] width 72 height 10
click at [978, 314] on input "$275.15" at bounding box center [1143, 308] width 72 height 10
click at [978, 343] on input "$207.80" at bounding box center [1143, 337] width 72 height 10
click at [978, 372] on input "$109.90" at bounding box center [1143, 367] width 72 height 10
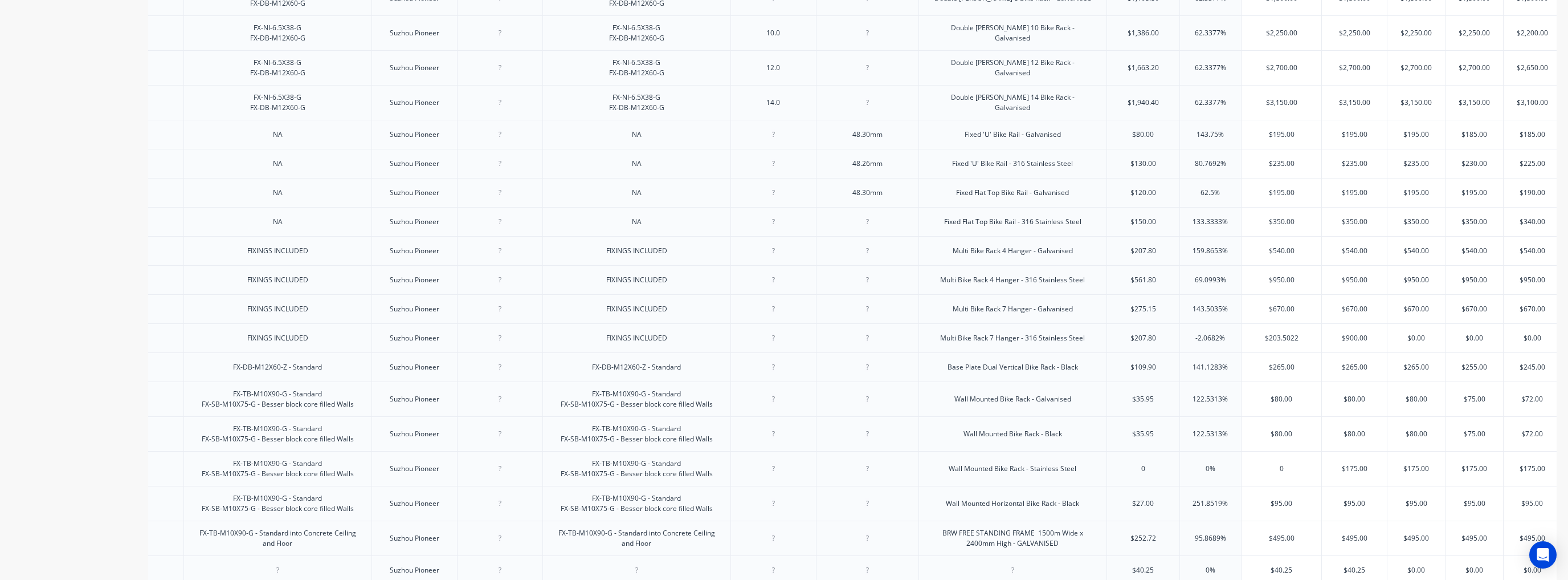
click at [978, 343] on input "$207.80" at bounding box center [1143, 337] width 72 height 10
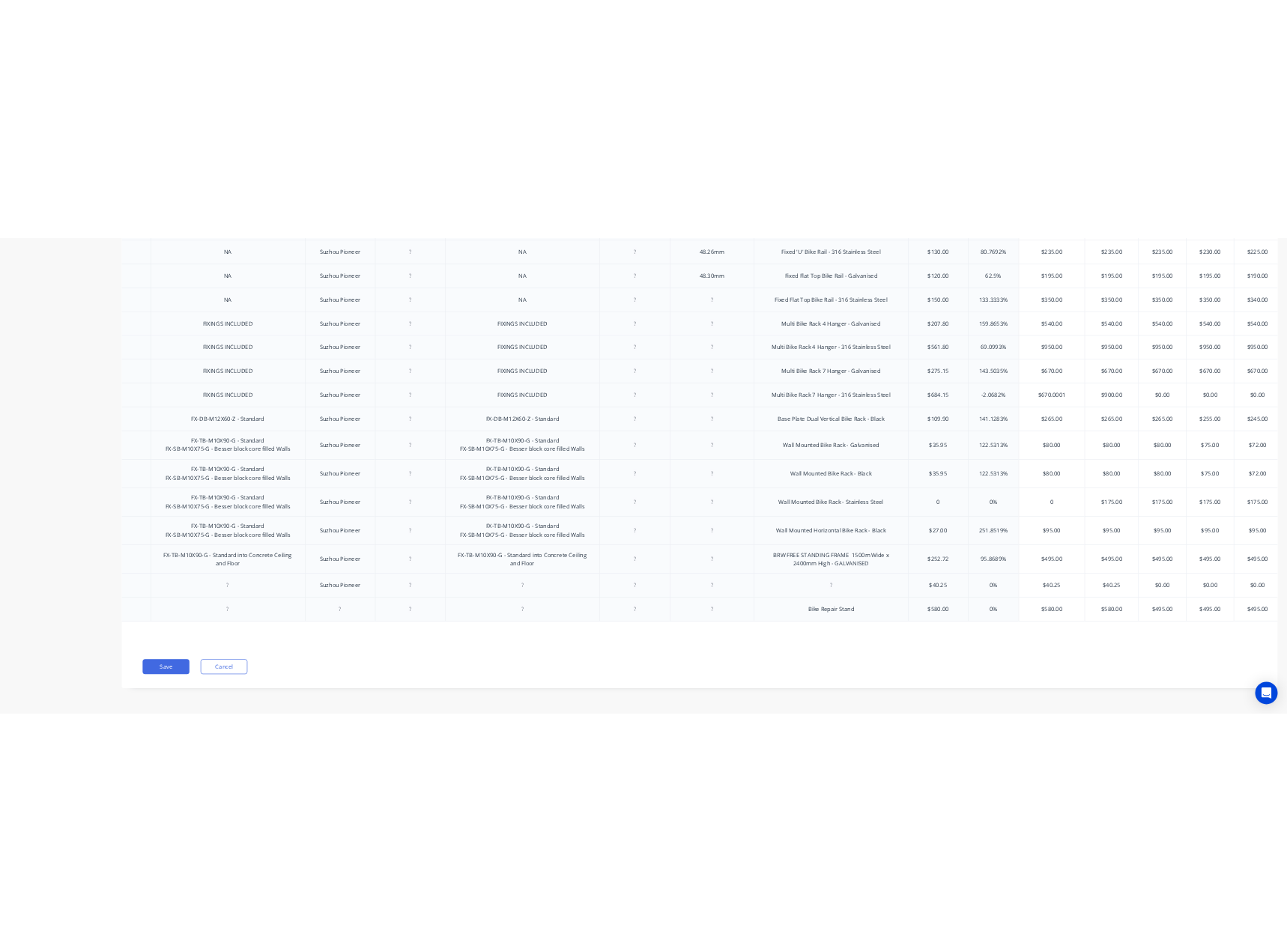
scroll to position [893, 0]
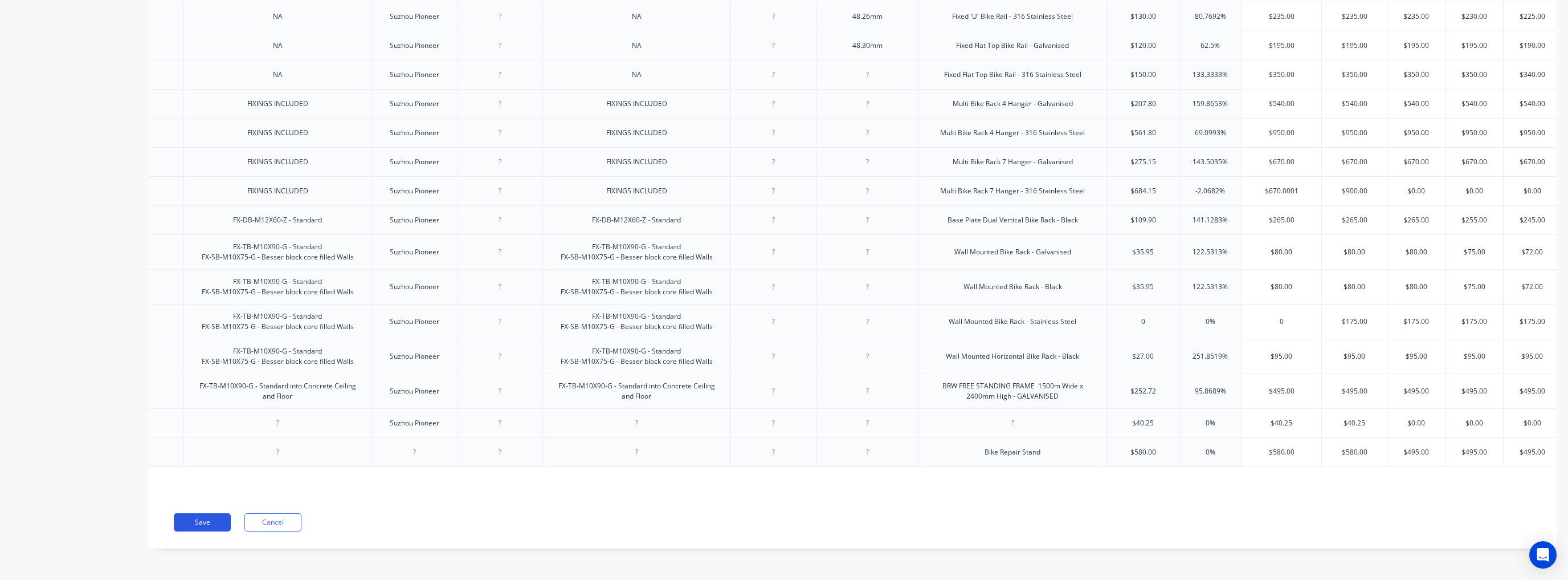
click at [199, 520] on button "Save" at bounding box center [202, 522] width 57 height 18
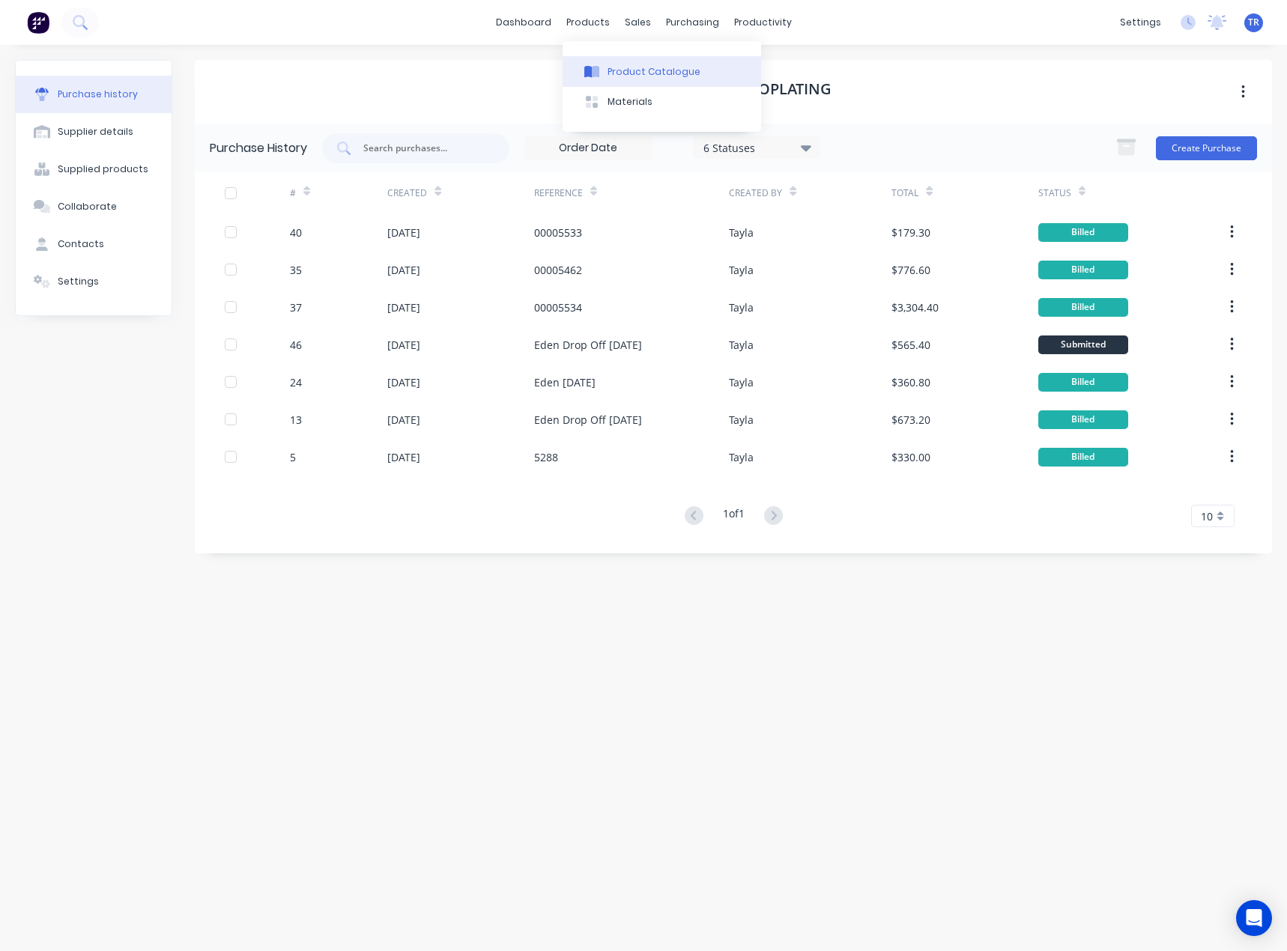
click at [590, 65] on icon at bounding box center [591, 71] width 15 height 13
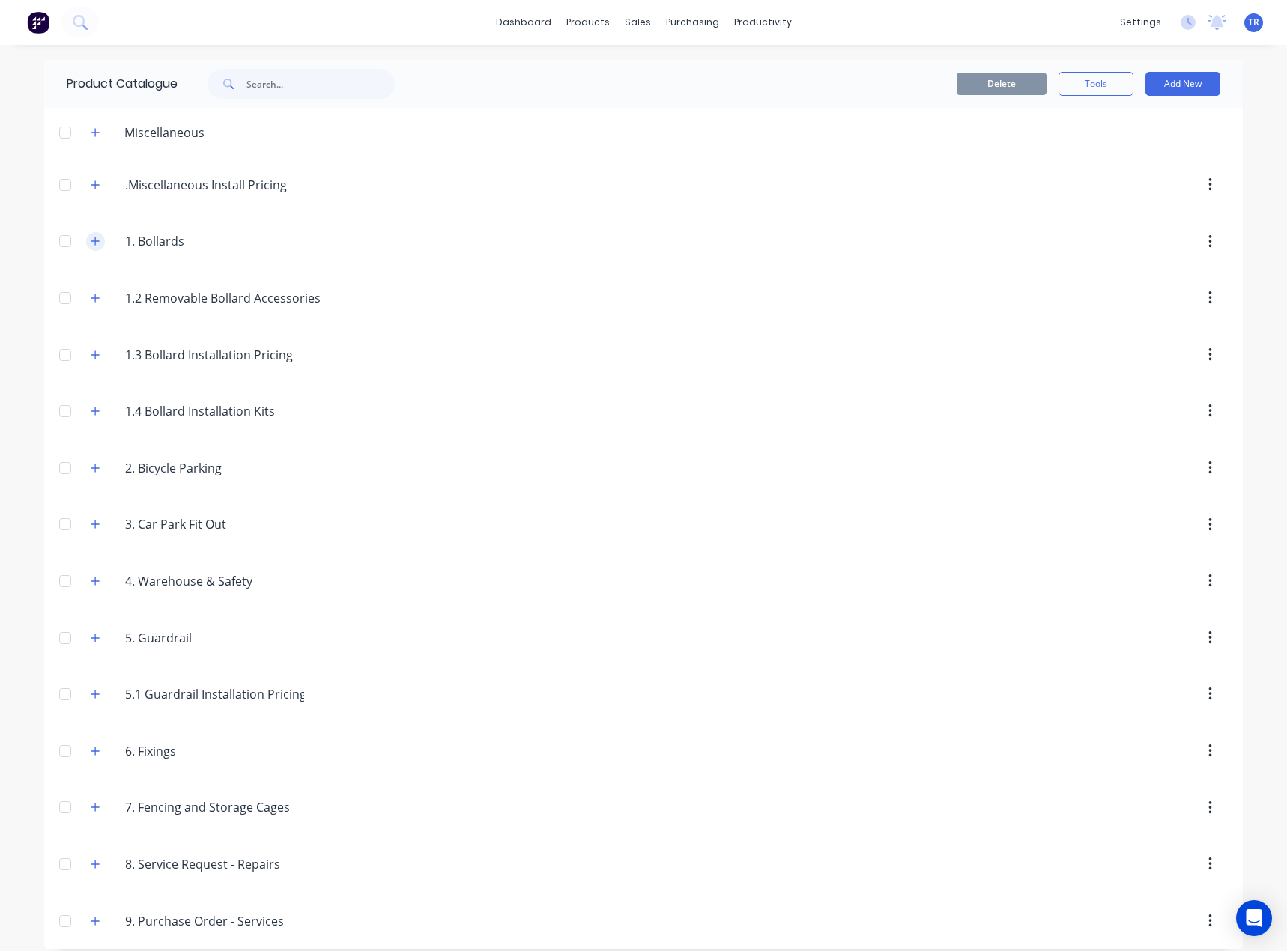
click at [86, 236] on button "button" at bounding box center [95, 241] width 19 height 19
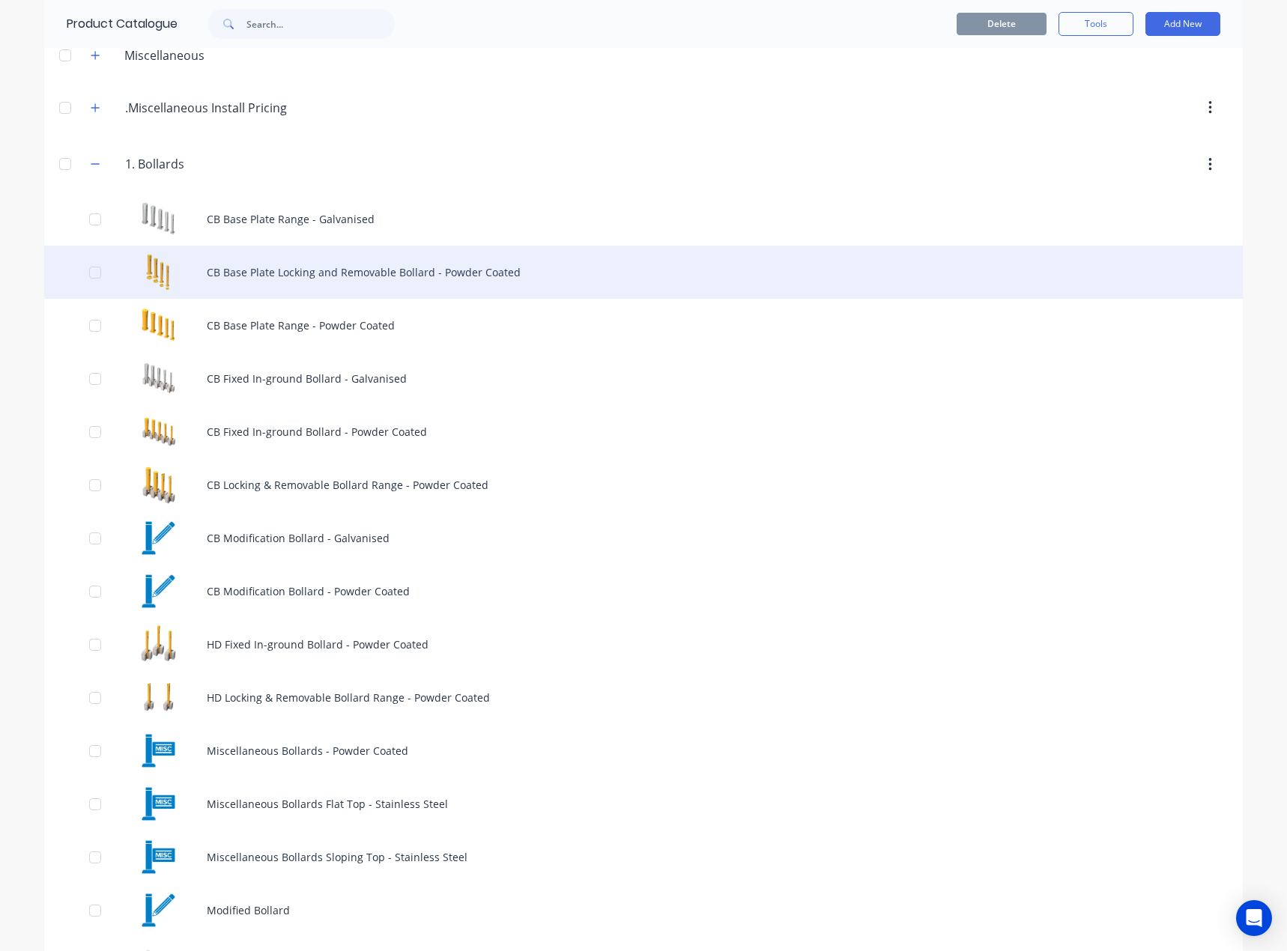
scroll to position [374, 0]
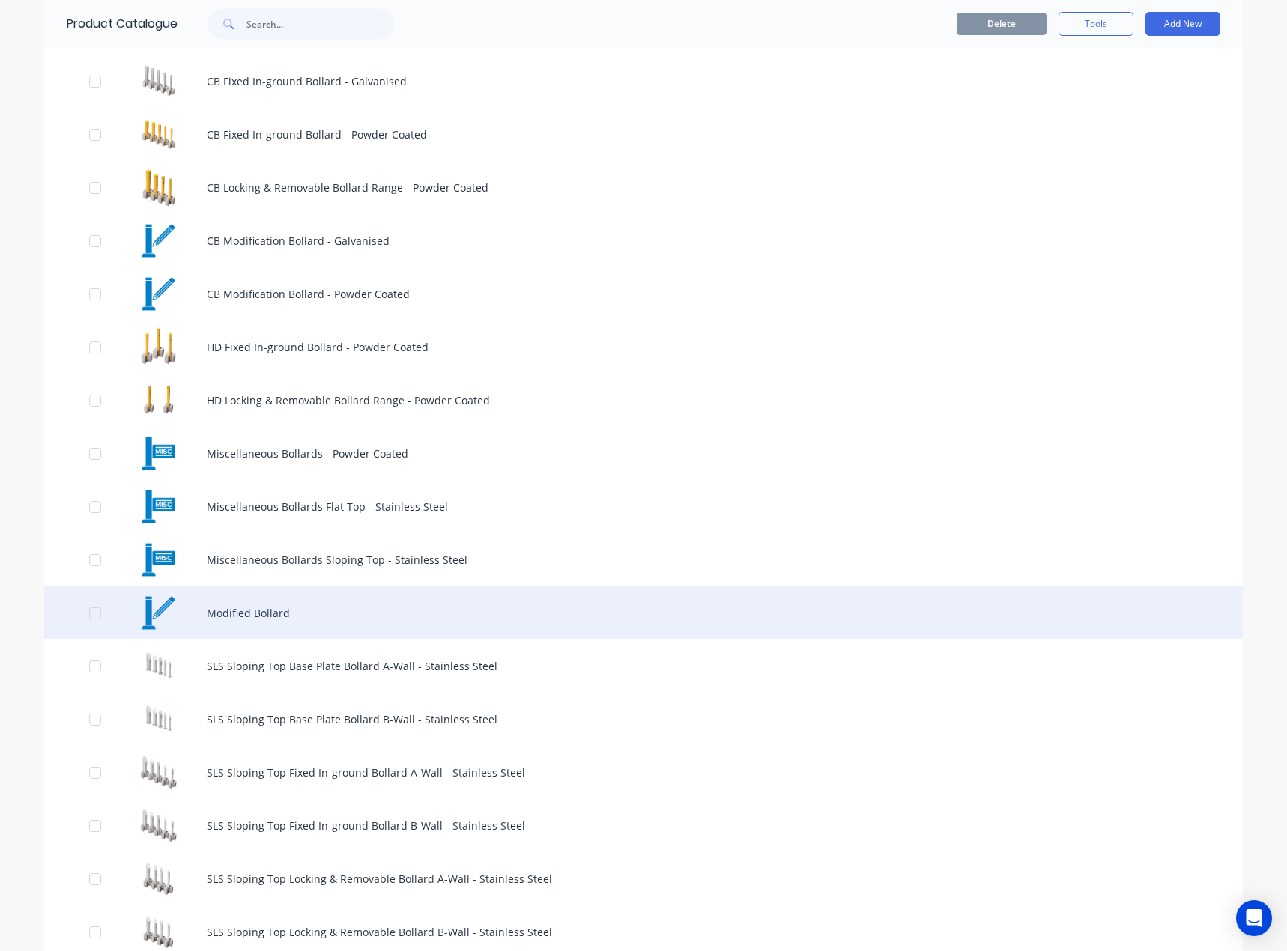
click at [259, 619] on div "Modified Bollard" at bounding box center [643, 612] width 1198 height 53
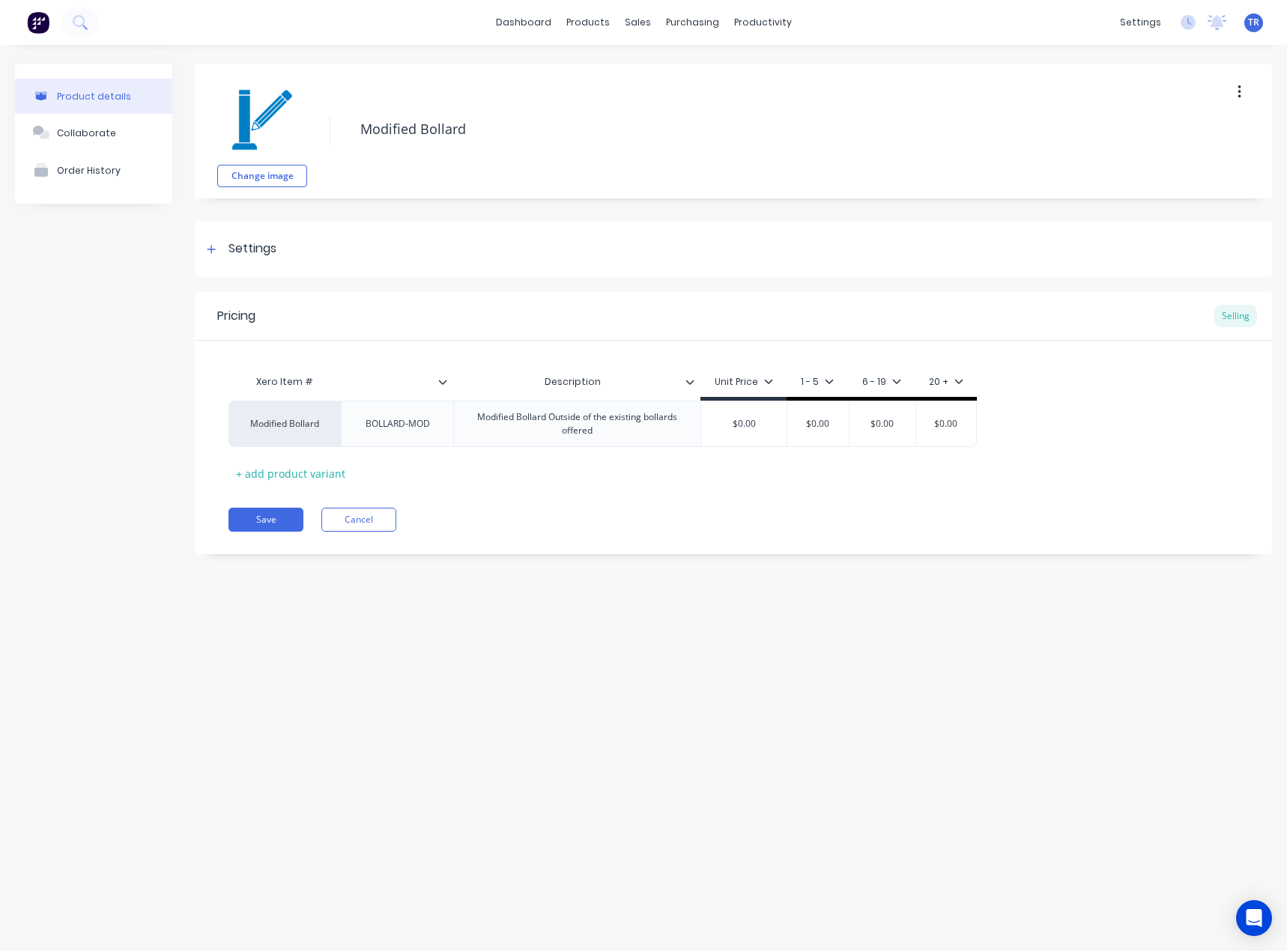
type textarea "x"
click at [378, 524] on button "Cancel" at bounding box center [358, 520] width 75 height 24
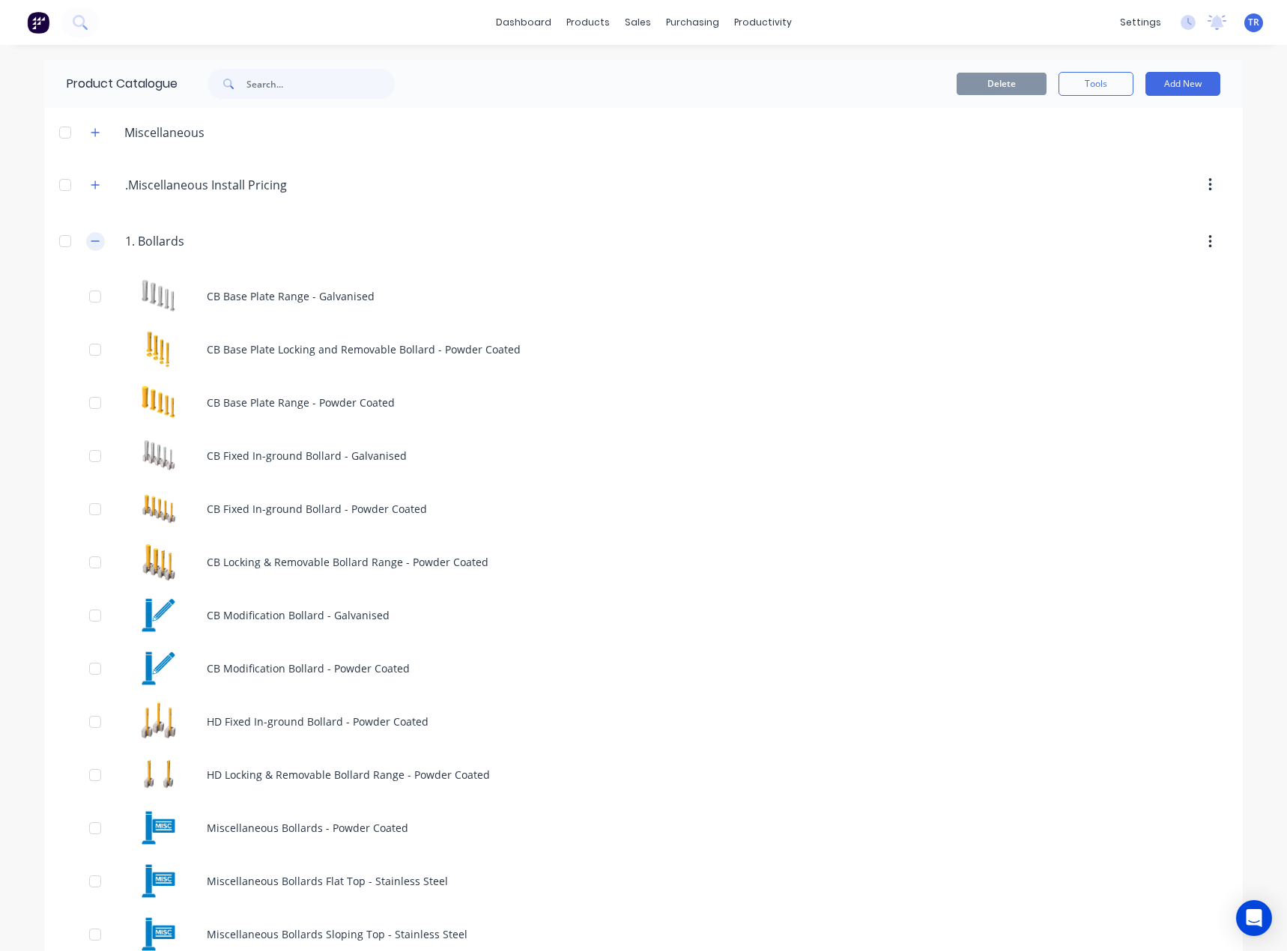
click at [91, 245] on icon "button" at bounding box center [95, 241] width 9 height 10
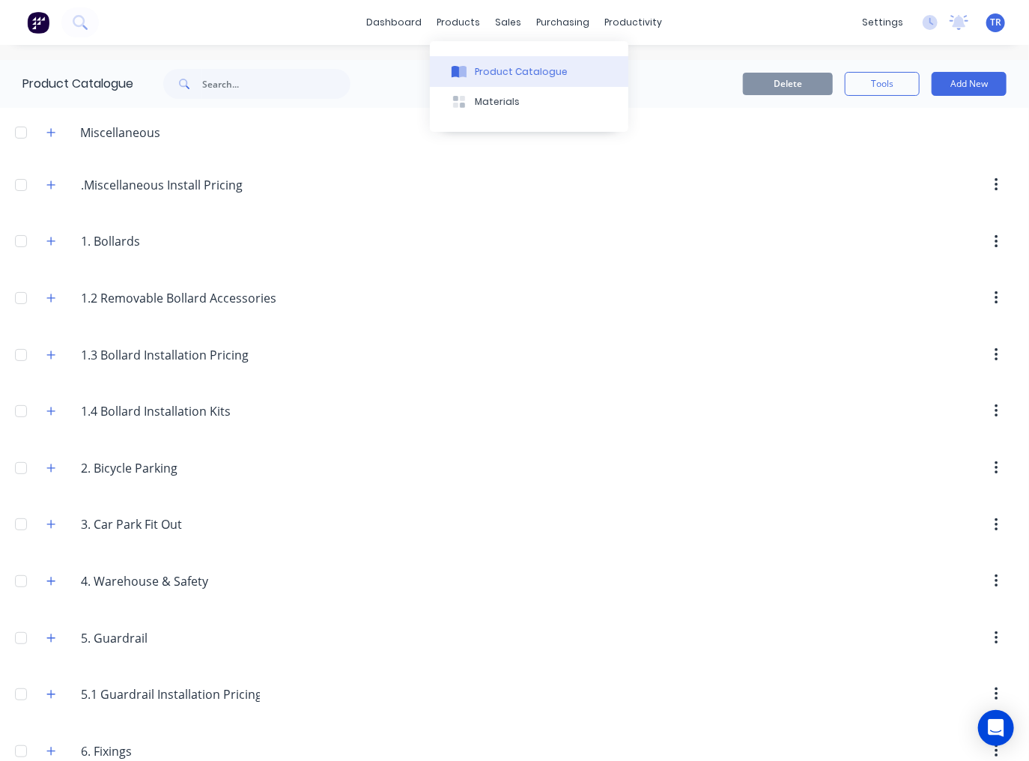
click at [479, 68] on div "Product Catalogue" at bounding box center [521, 71] width 93 height 13
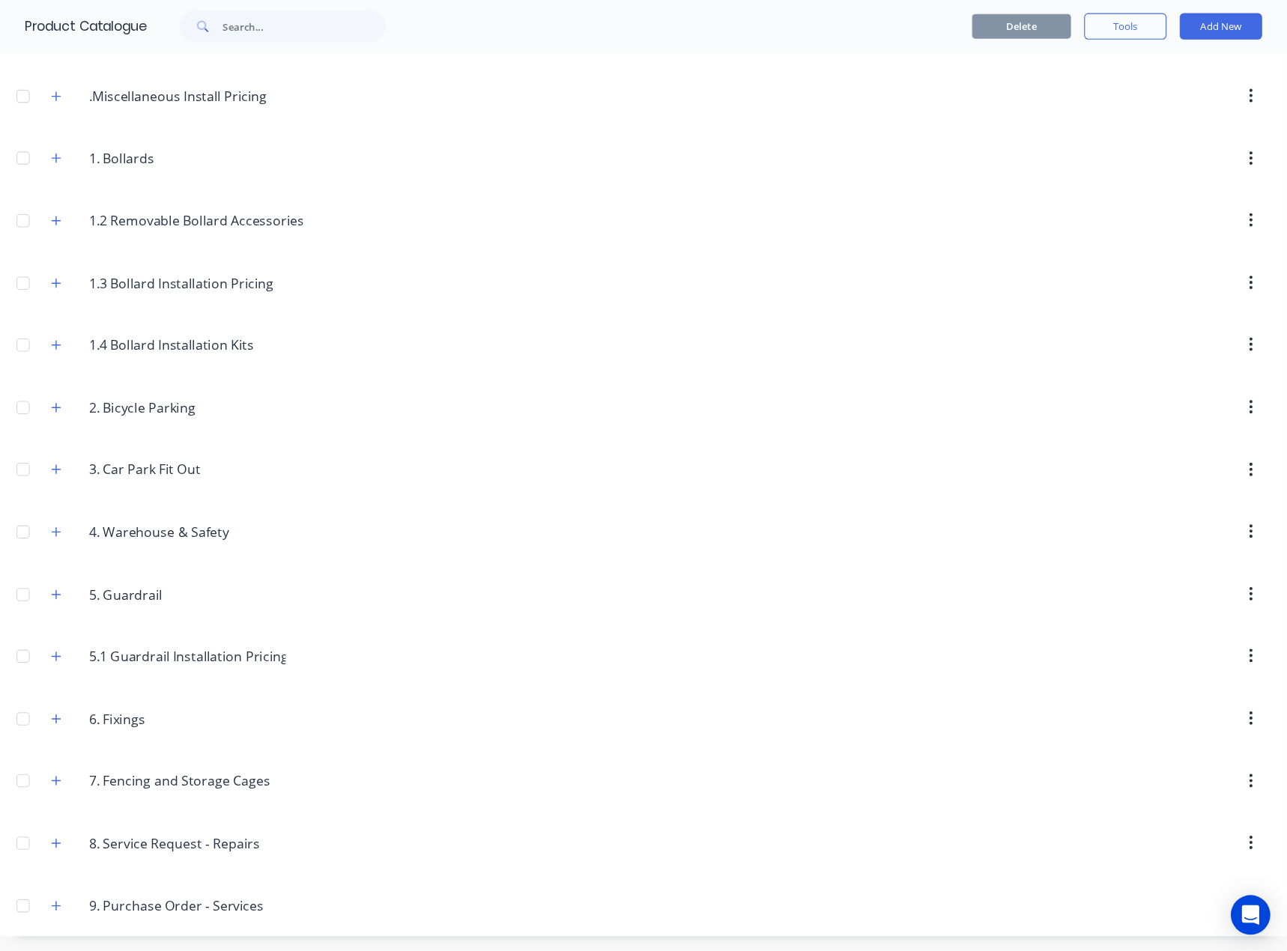
scroll to position [13, 0]
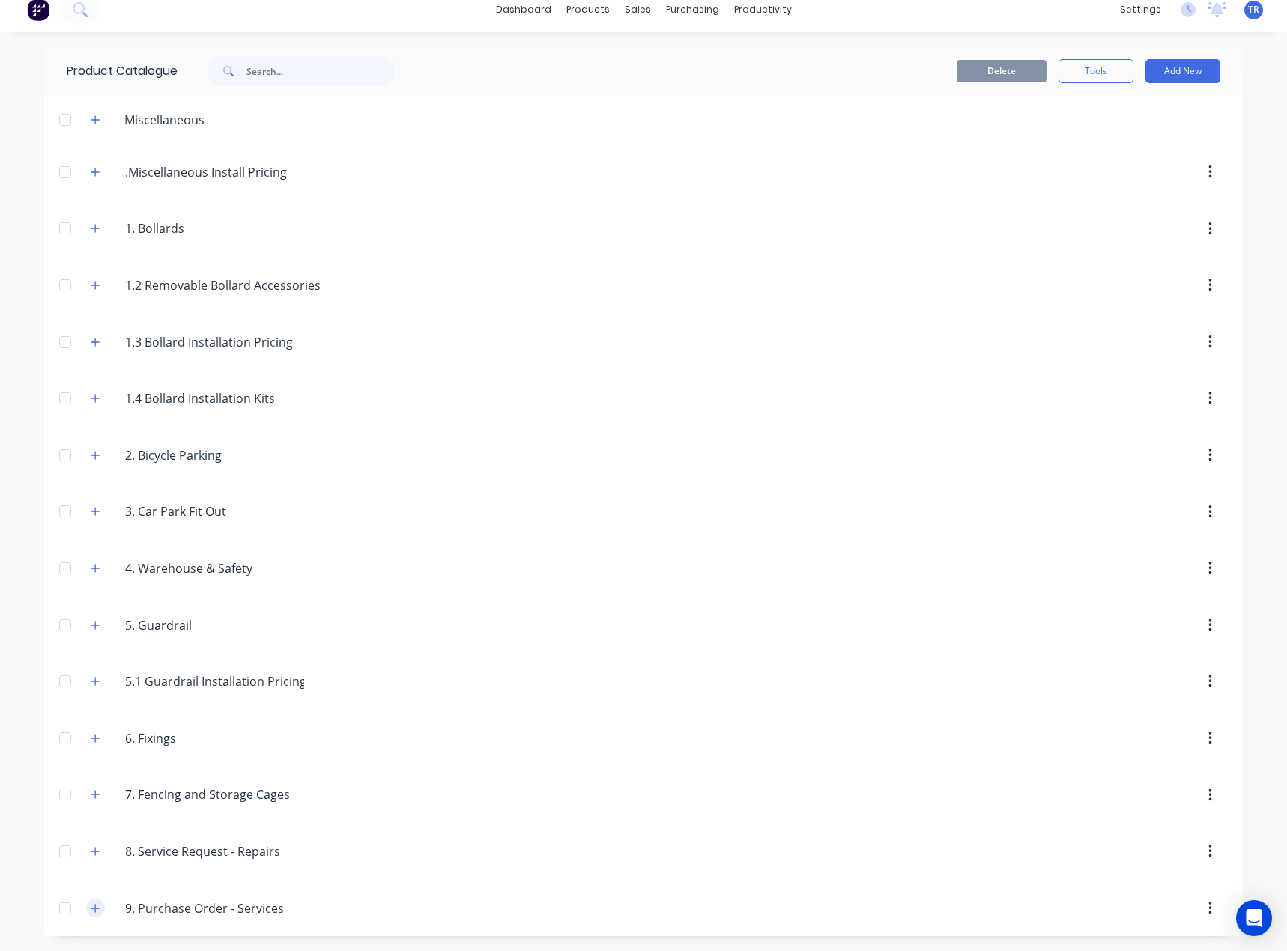
click at [87, 760] on button "button" at bounding box center [95, 908] width 19 height 19
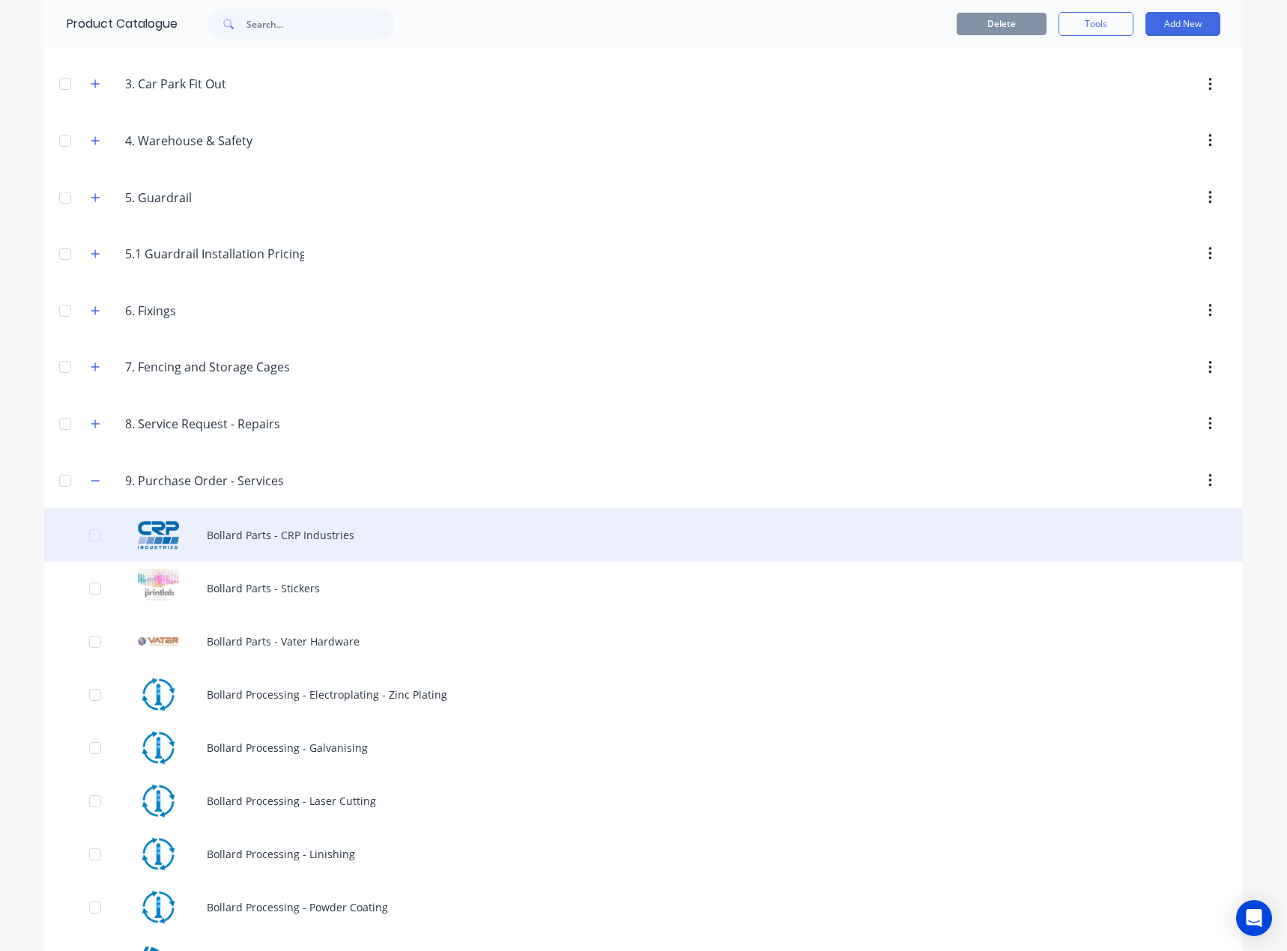
scroll to position [462, 0]
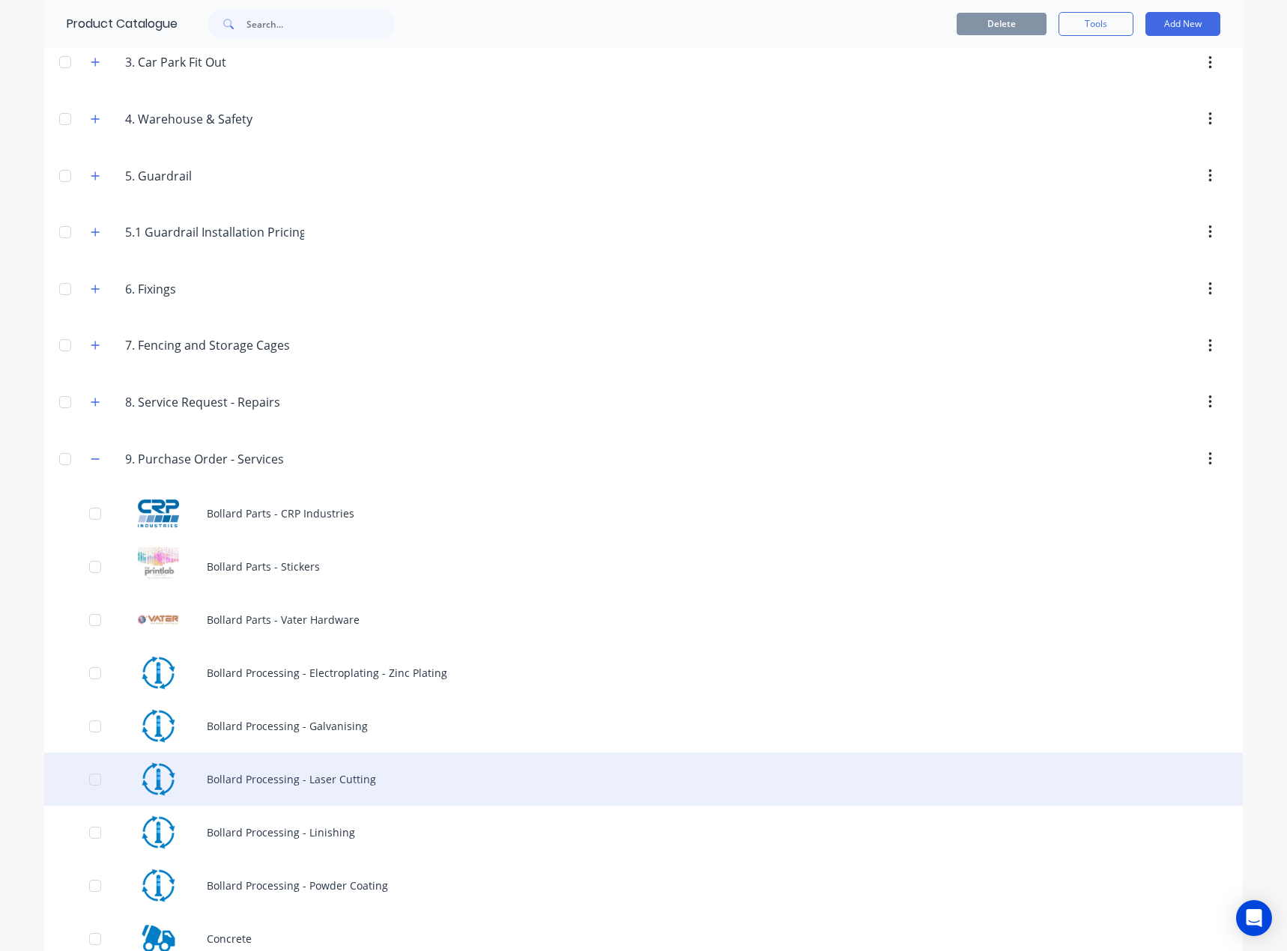
click at [368, 760] on div "Bollard Processing - Laser Cutting" at bounding box center [643, 779] width 1198 height 53
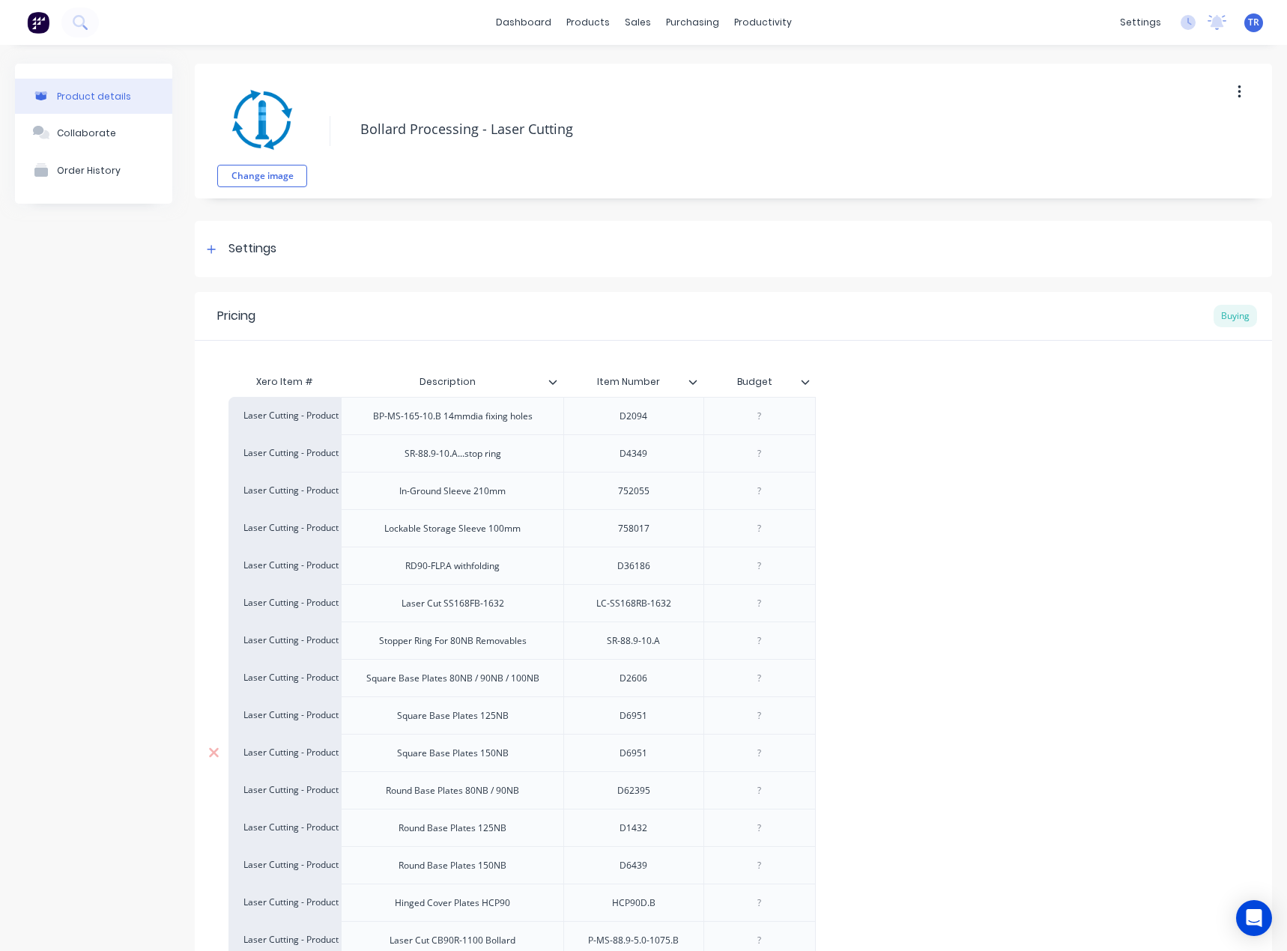
type textarea "x"
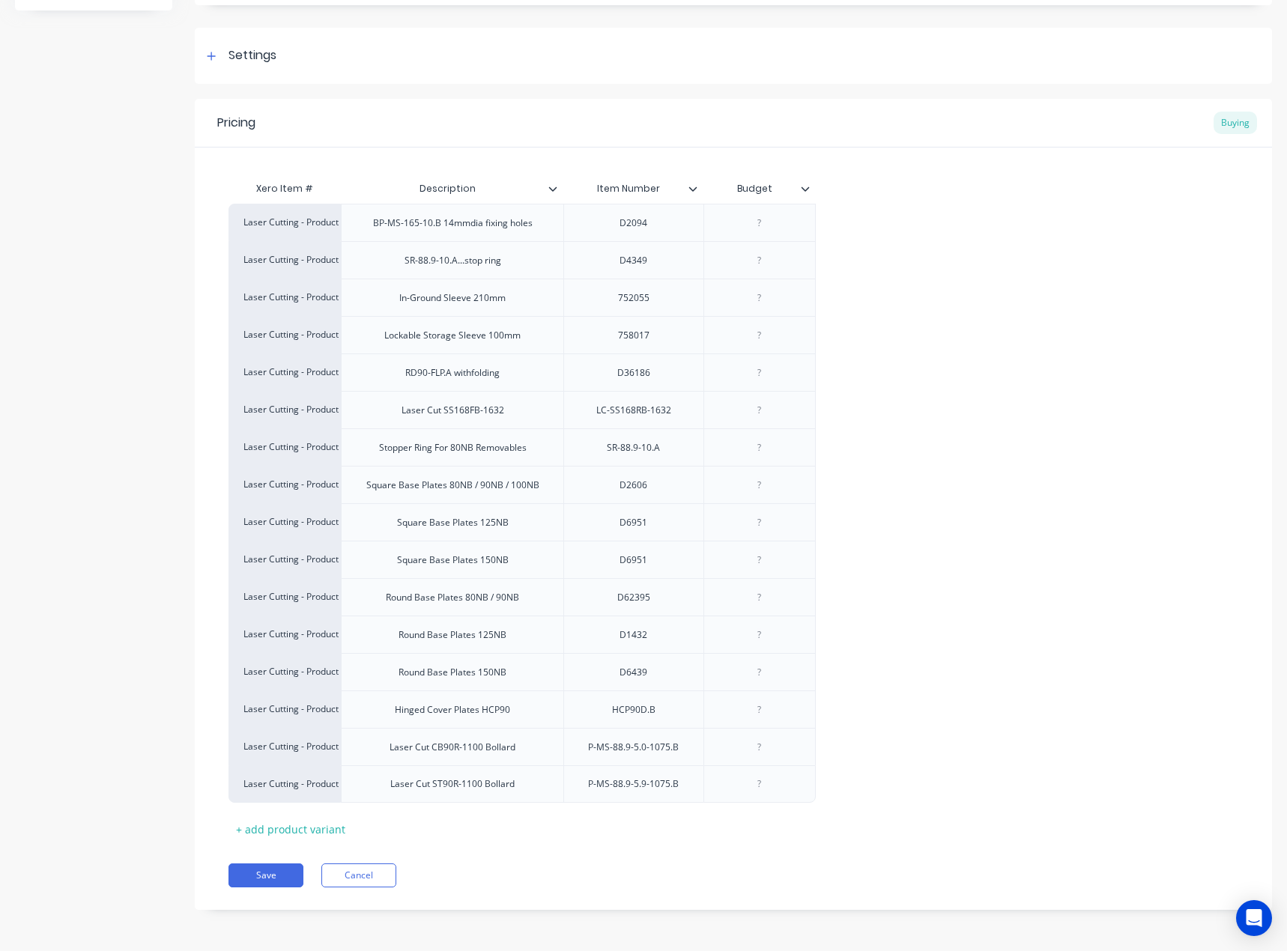
click at [989, 604] on div "Laser Cutting - Product Processing BP-MS-165-10.B 14mmdia fixing holes D2094 La…" at bounding box center [732, 503] width 1009 height 599
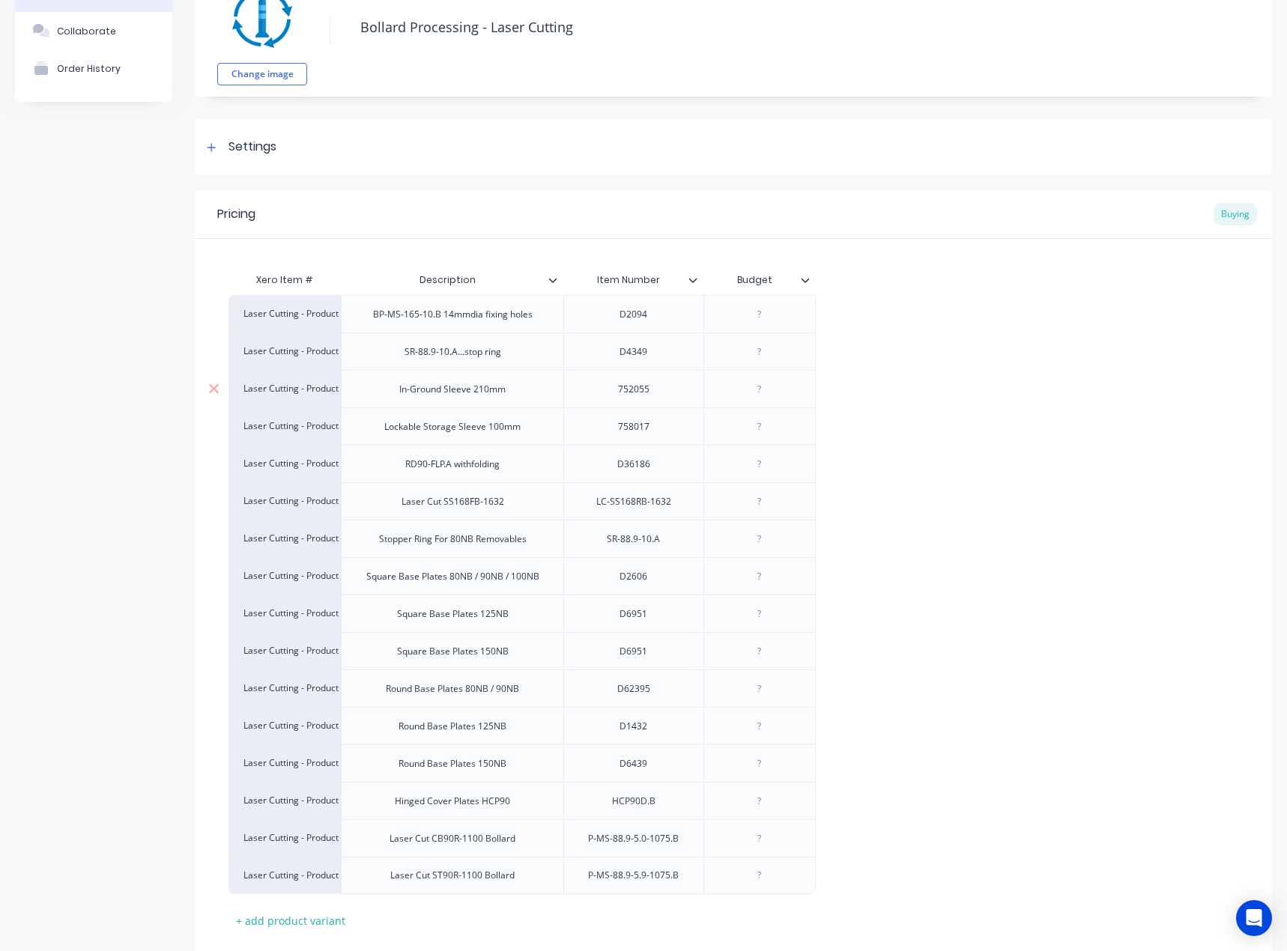
scroll to position [0, 0]
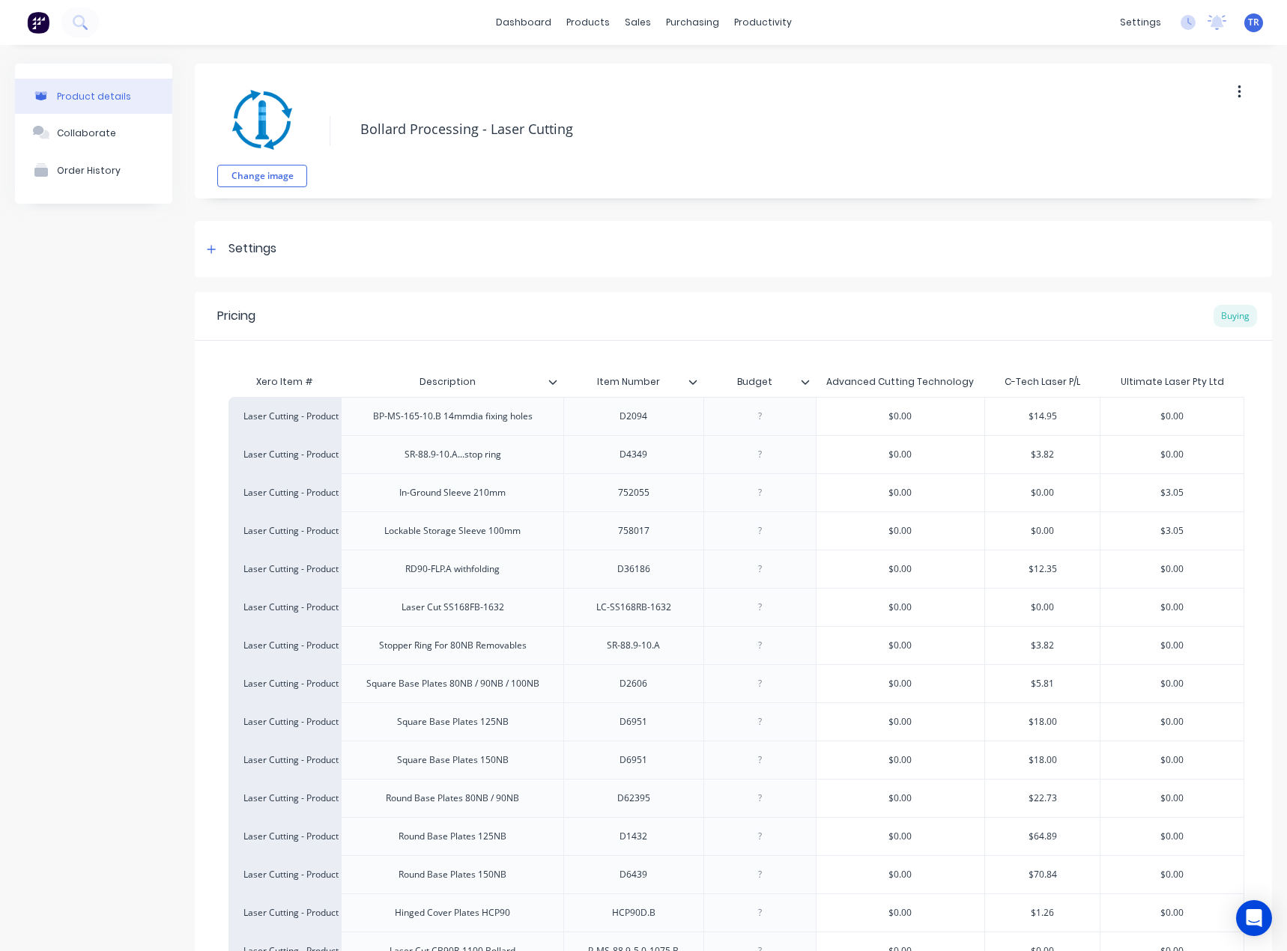
click at [1102, 306] on div "Pricing Buying" at bounding box center [733, 316] width 1077 height 49
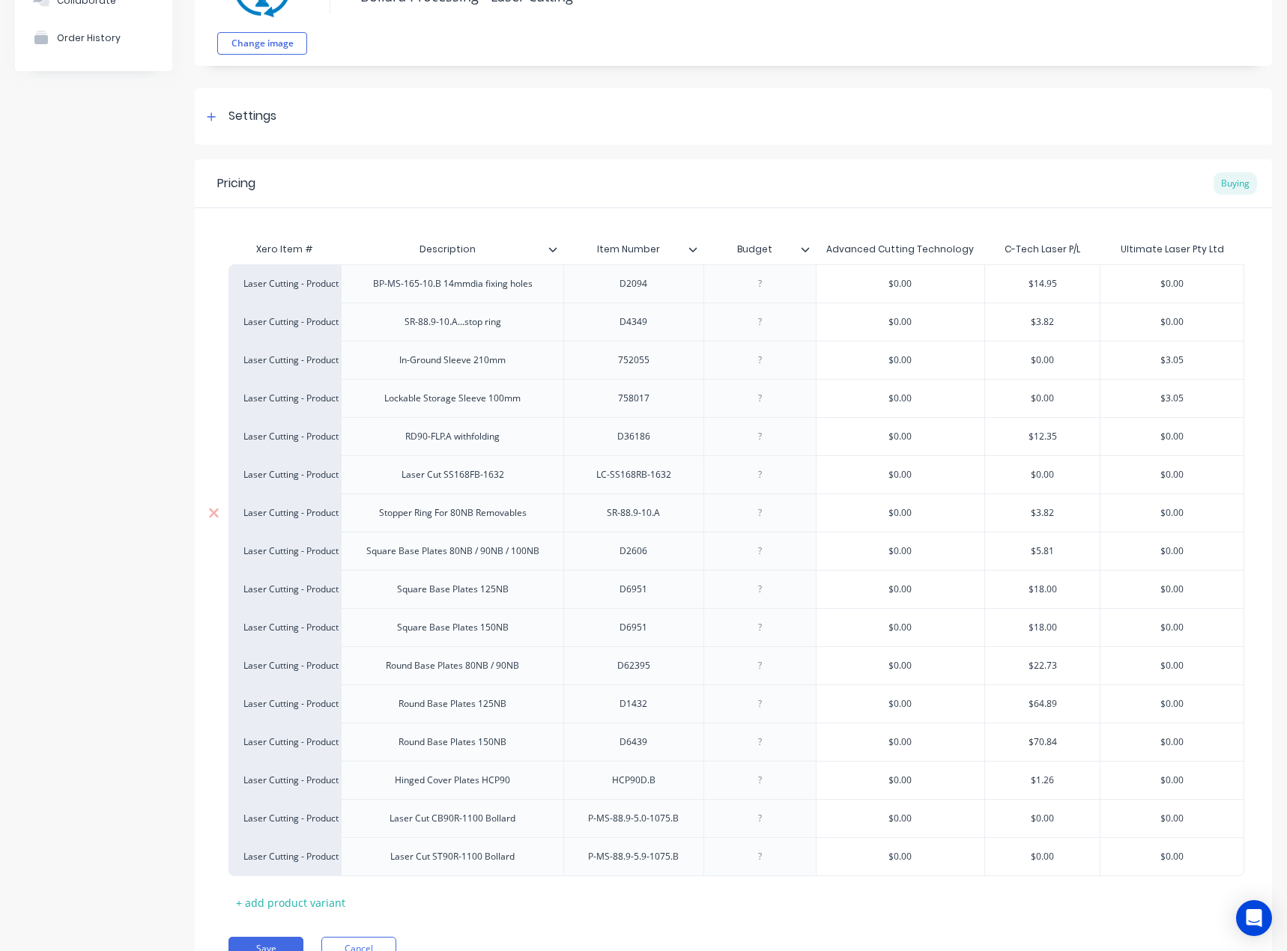
scroll to position [206, 0]
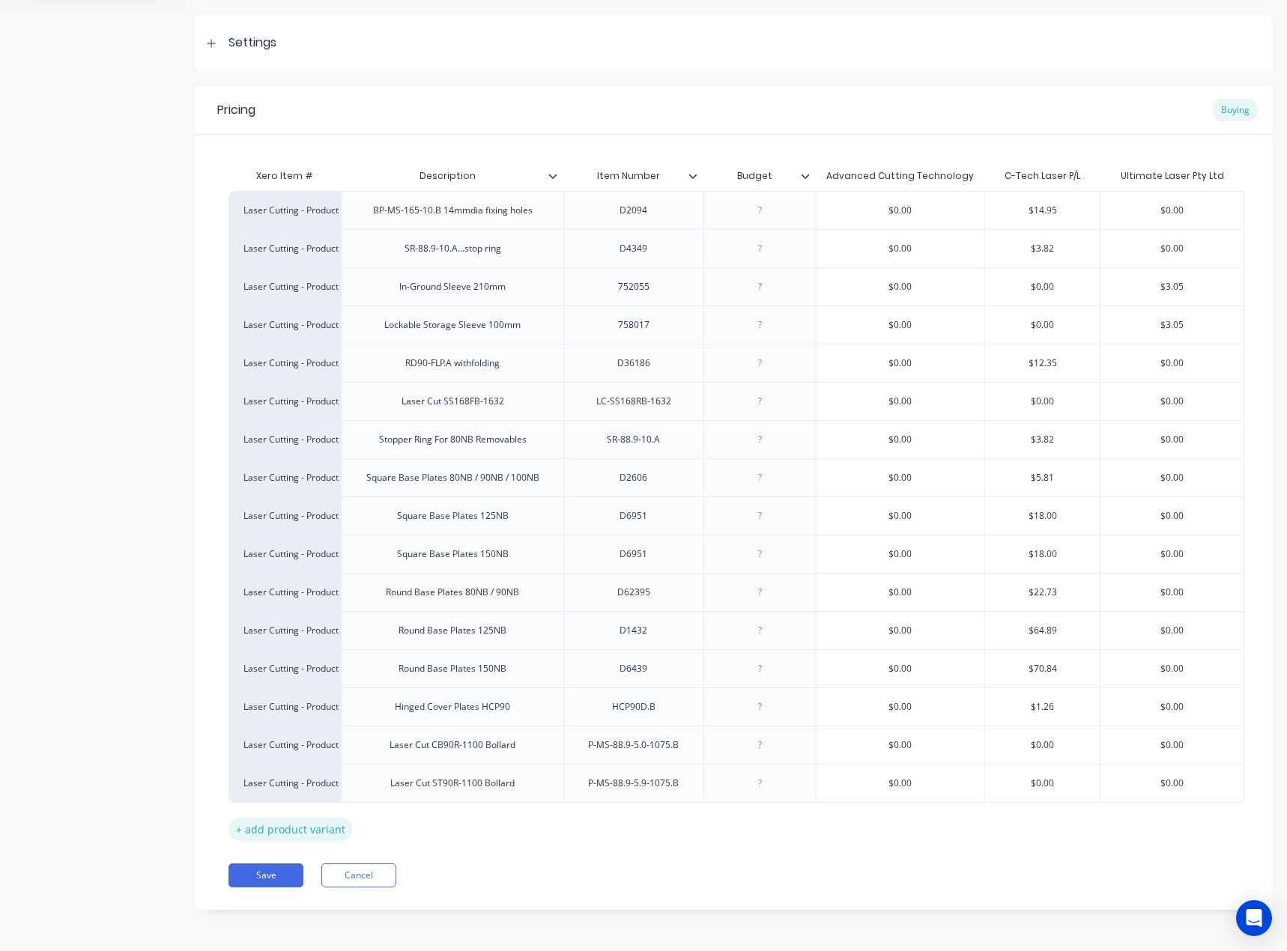
click at [308, 831] on div "+ add product variant" at bounding box center [290, 829] width 124 height 23
type textarea "x"
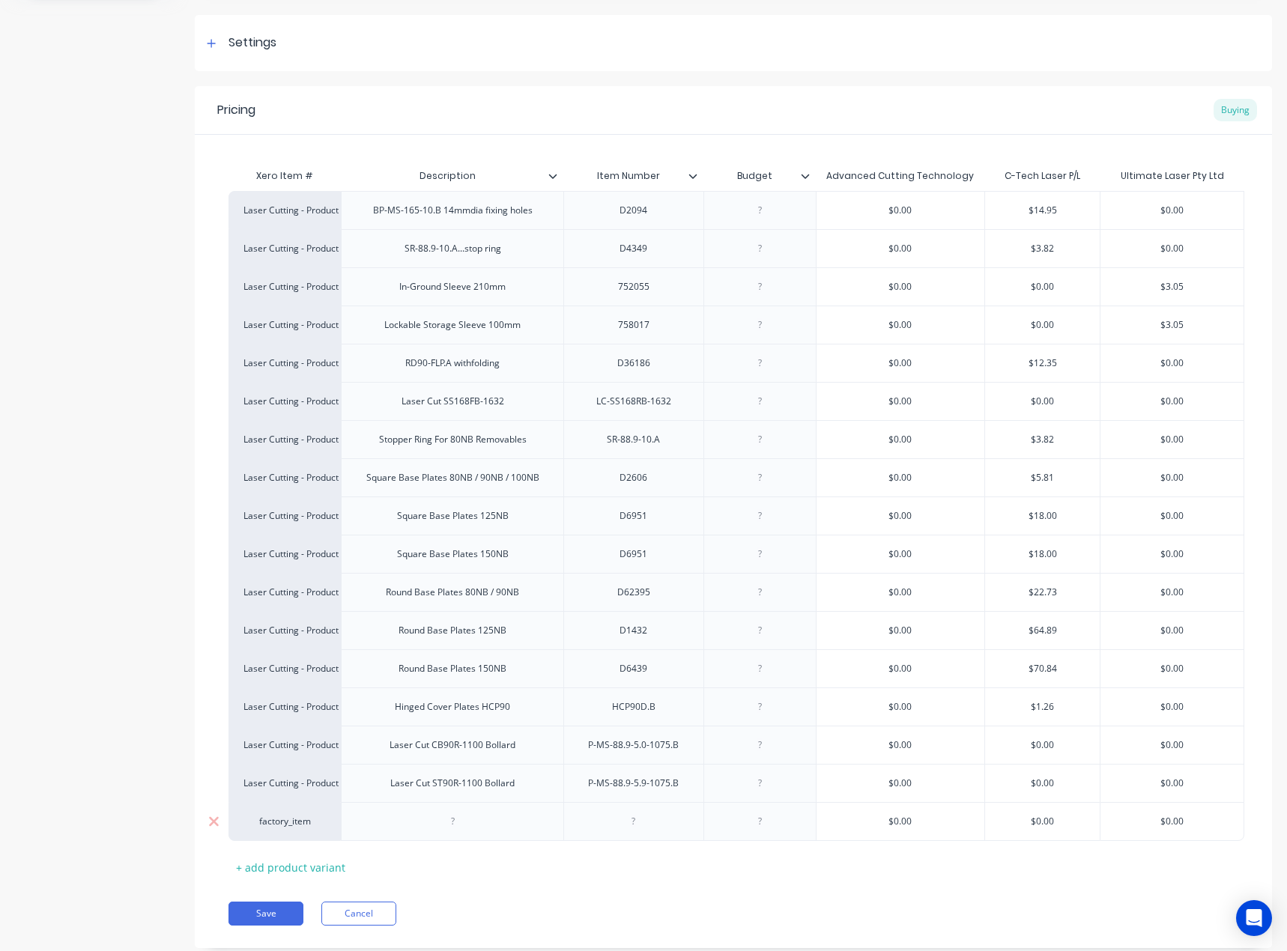
click at [304, 827] on div "factory_item" at bounding box center [284, 821] width 82 height 13
type input "laser"
click at [382, 732] on button "Laser Cutting - Product Processing" at bounding box center [324, 729] width 161 height 22
type textarea "x"
click at [467, 821] on div at bounding box center [452, 821] width 75 height 19
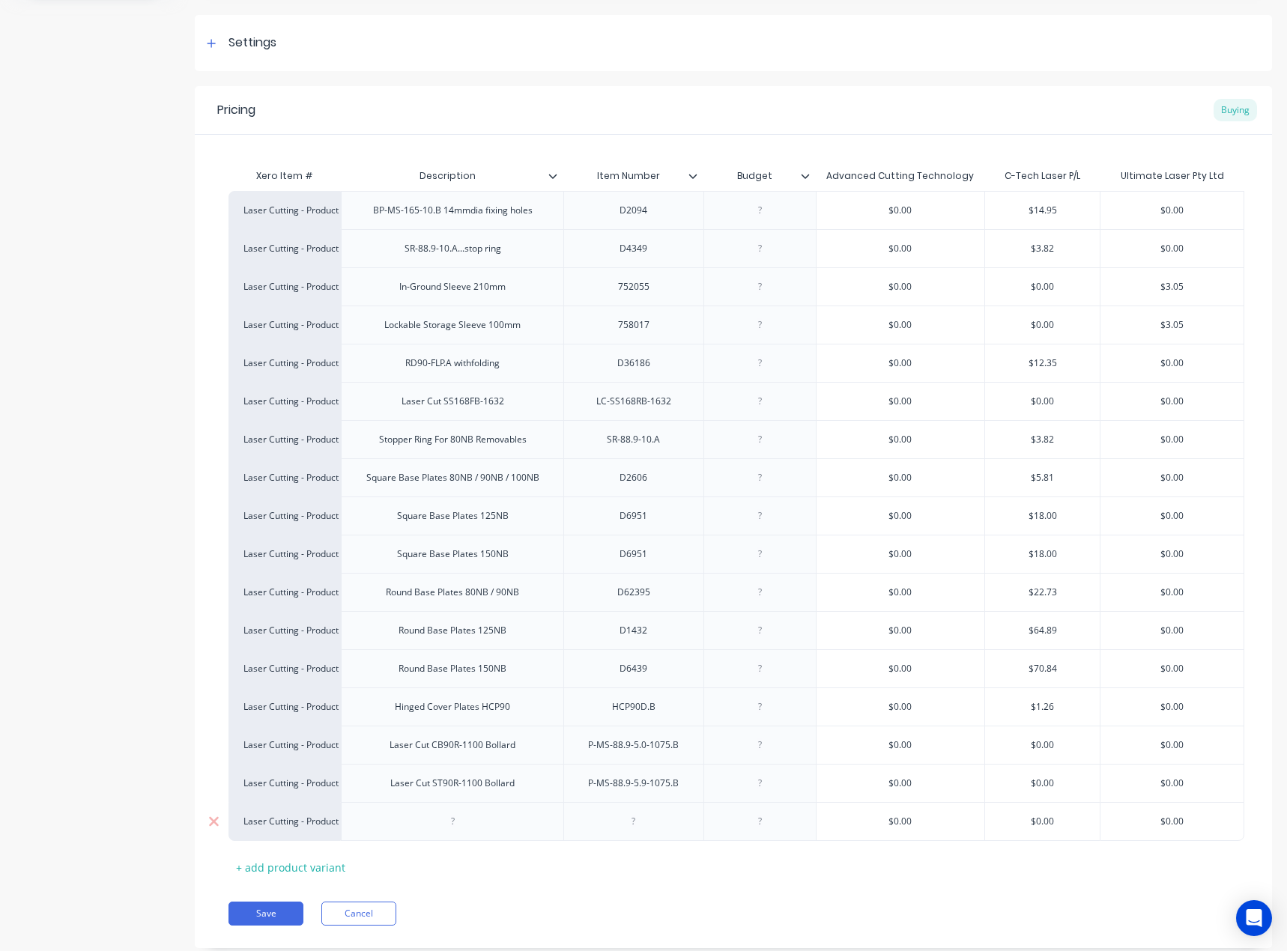
paste div
click at [661, 818] on div at bounding box center [633, 821] width 75 height 19
type textarea "x"
paste div
click at [693, 174] on icon at bounding box center [692, 175] width 9 height 9
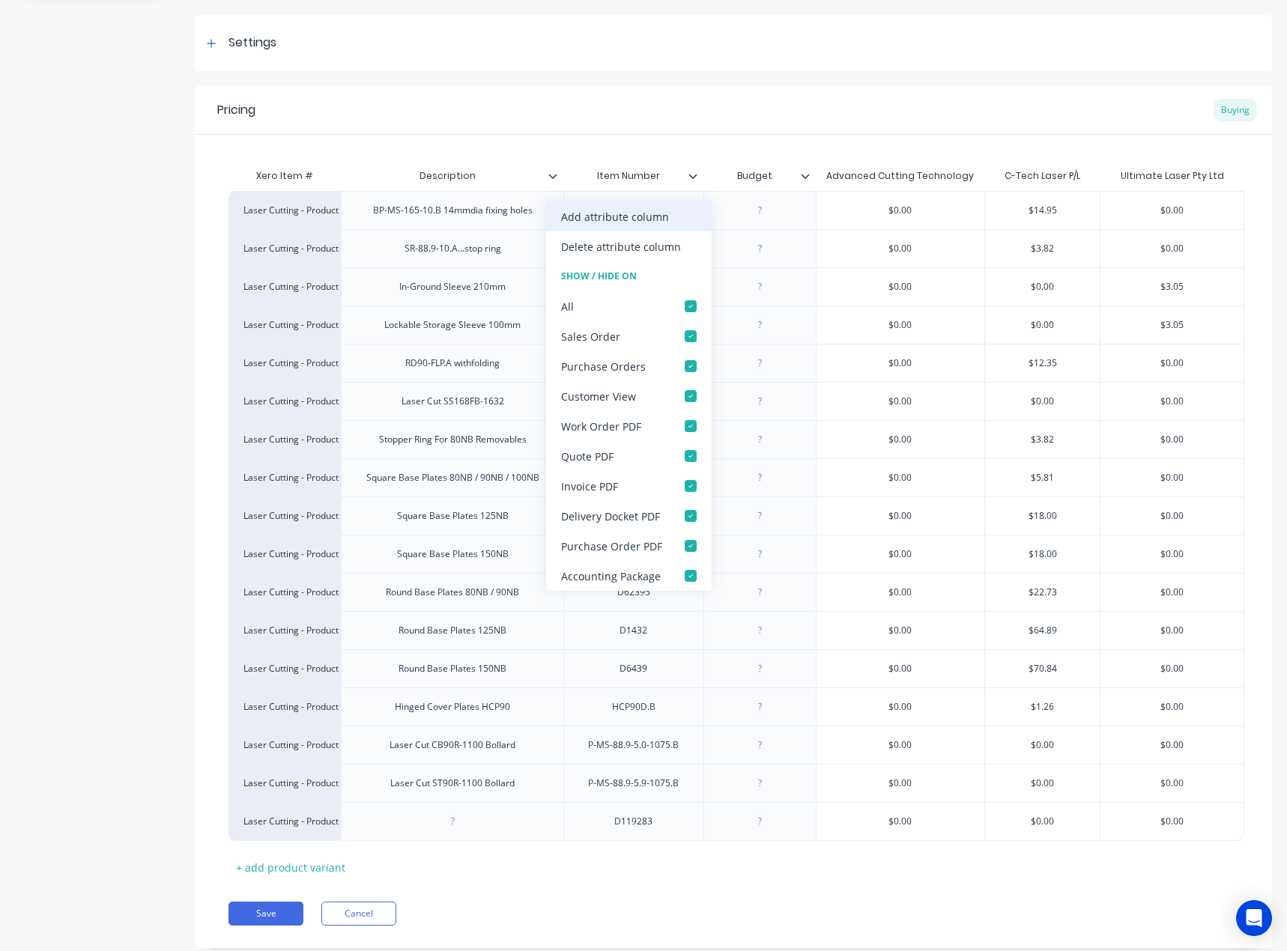
click at [679, 211] on div "Add attribute column" at bounding box center [628, 216] width 165 height 30
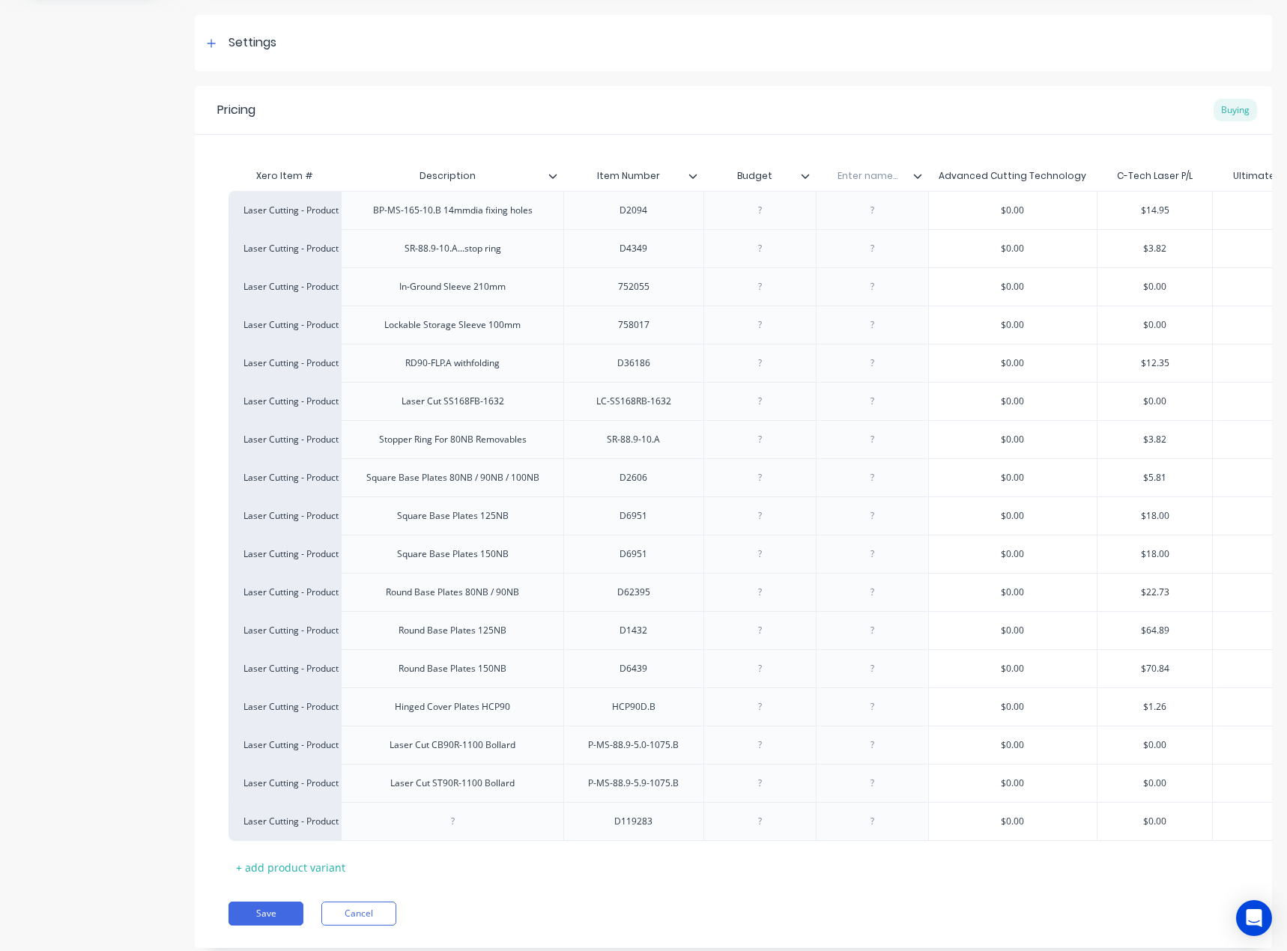
click at [801, 177] on icon at bounding box center [805, 175] width 9 height 9
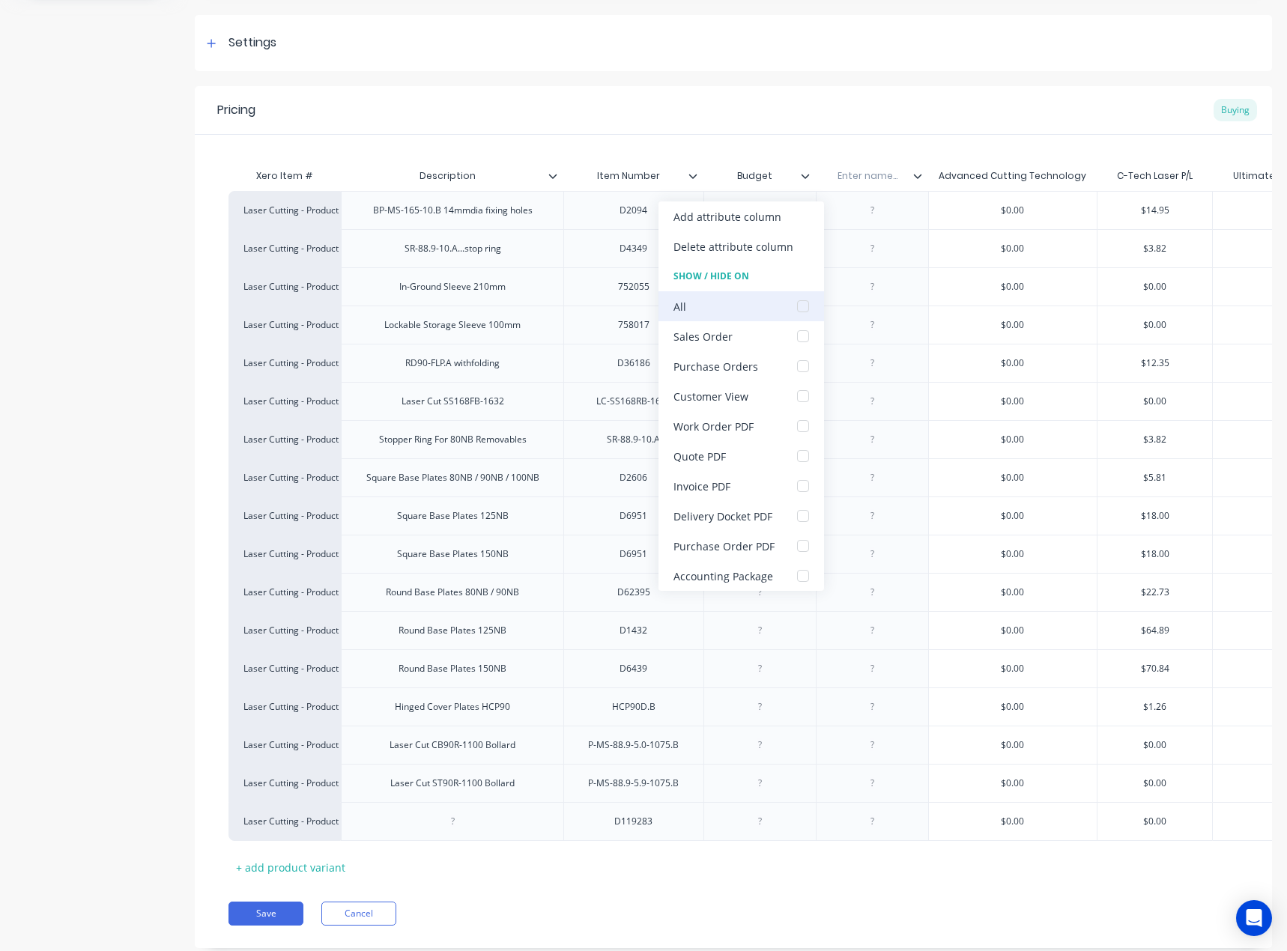
click at [800, 306] on div at bounding box center [803, 306] width 30 height 30
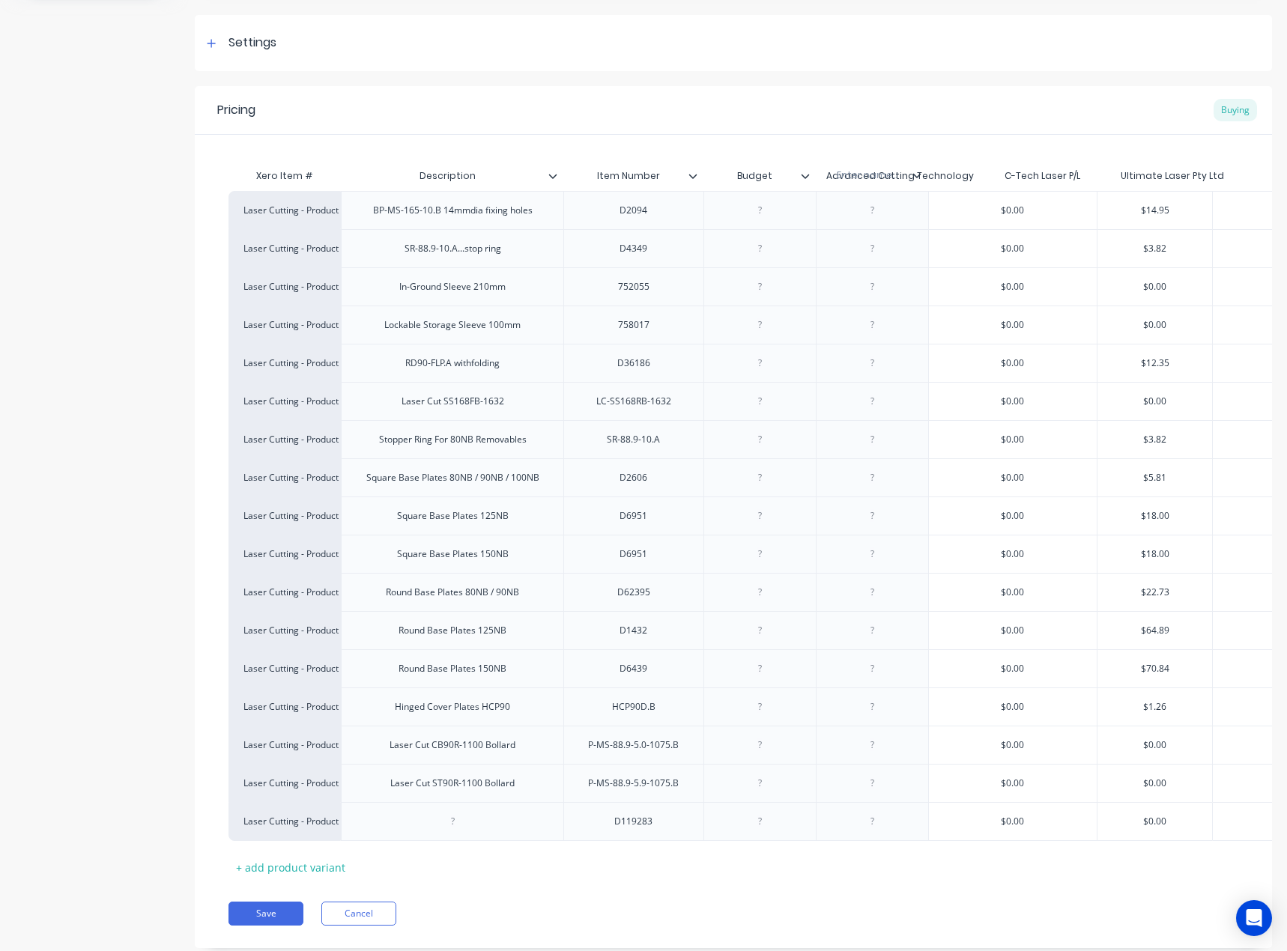
drag, startPoint x: 866, startPoint y: 177, endPoint x: 876, endPoint y: 171, distance: 11.7
drag, startPoint x: 877, startPoint y: 182, endPoint x: 882, endPoint y: 175, distance: 8.5
drag, startPoint x: 919, startPoint y: 174, endPoint x: 790, endPoint y: 177, distance: 128.8
click at [790, 177] on div "Xero Item # Description Item Number Budget Enter name... Advanced Cutting Techn…" at bounding box center [792, 176] width 1128 height 30
type textarea "x"
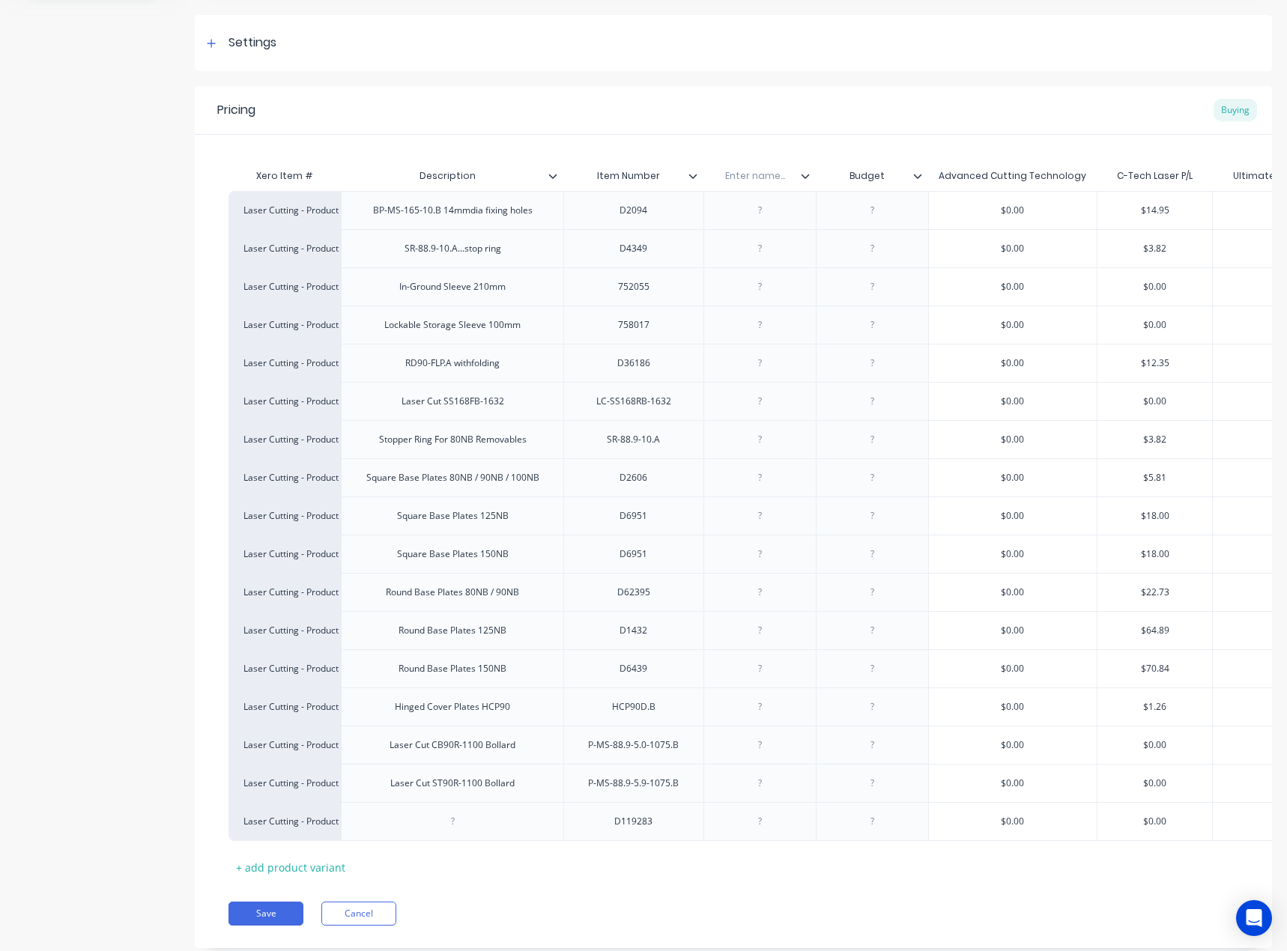
click at [770, 170] on input "text" at bounding box center [754, 175] width 103 height 13
type input "Supamaxx Code"
type textarea "x"
click at [783, 825] on div at bounding box center [759, 821] width 75 height 19
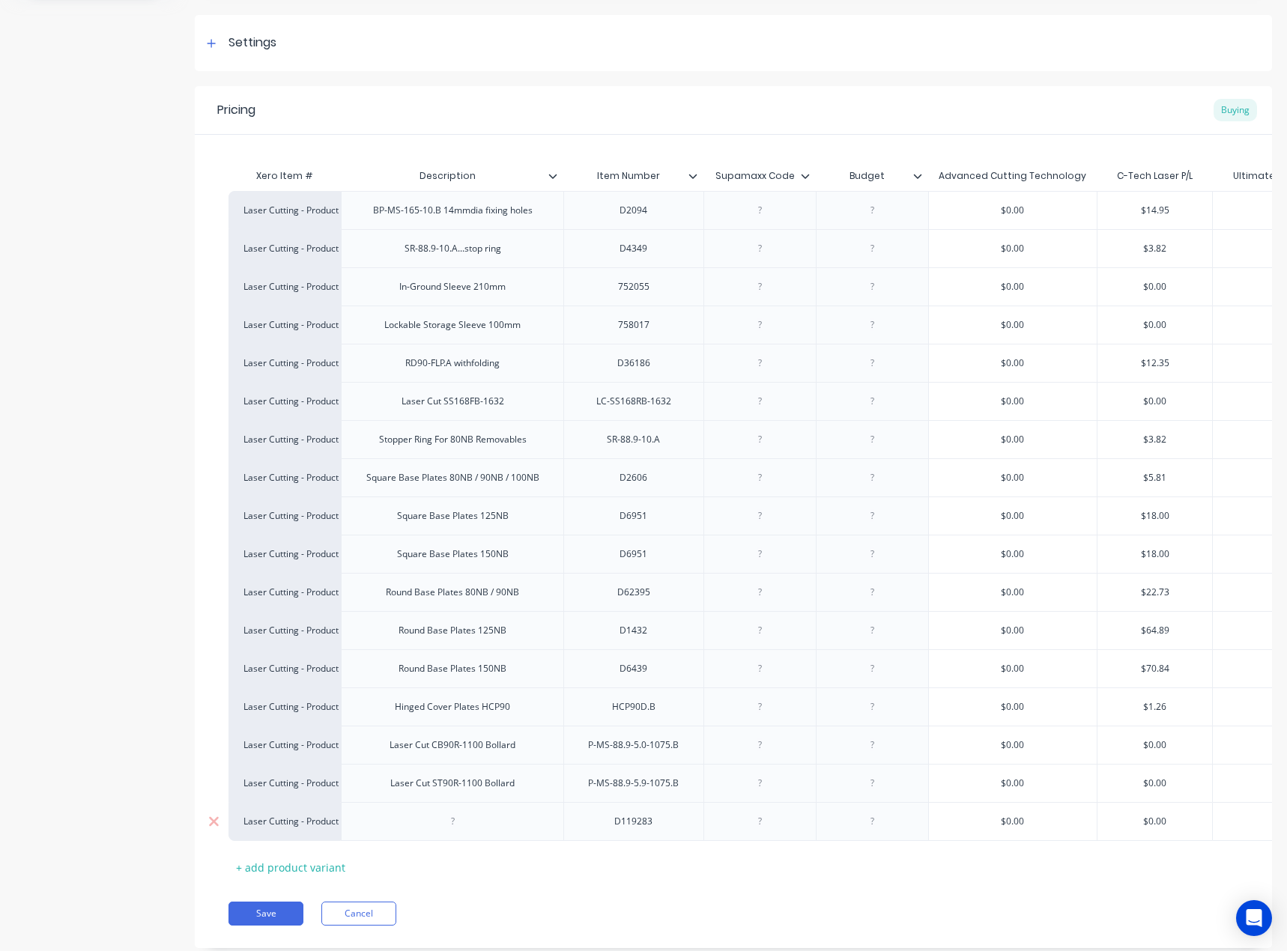
paste div
click at [542, 818] on div at bounding box center [452, 821] width 222 height 39
click at [467, 823] on div at bounding box center [452, 821] width 75 height 19
click at [1164, 416] on div "$0.00" at bounding box center [1154, 401] width 115 height 37
type textarea "x"
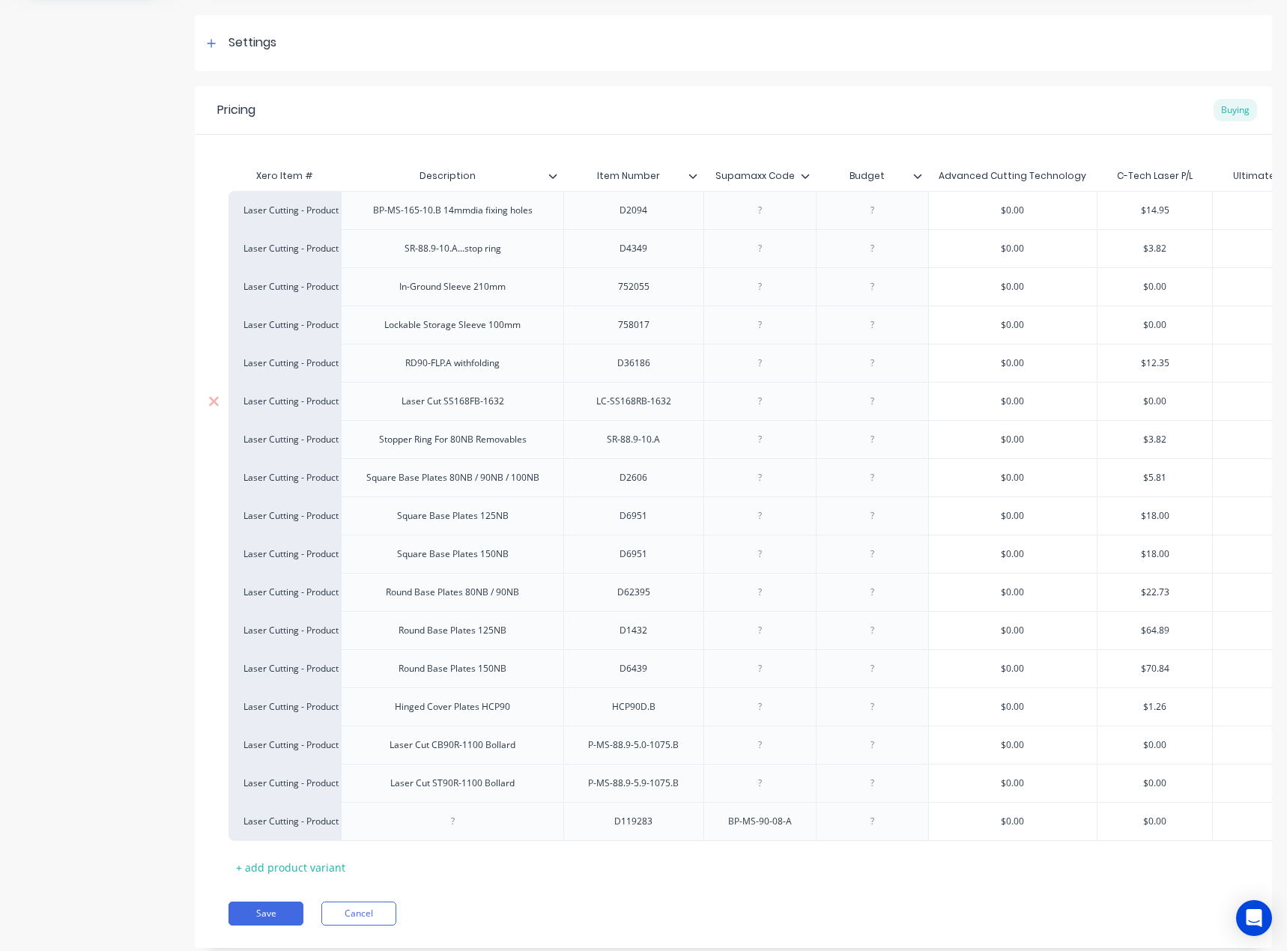
type input "$0.00"
click at [544, 211] on div "BP-MS-165-10.B 14mmdia fixing holes" at bounding box center [452, 210] width 222 height 38
click at [539, 214] on div "BP-MS-165-10.B 14mmdia fixing holes" at bounding box center [452, 210] width 183 height 19
drag, startPoint x: 461, startPoint y: 211, endPoint x: 472, endPoint y: 221, distance: 14.9
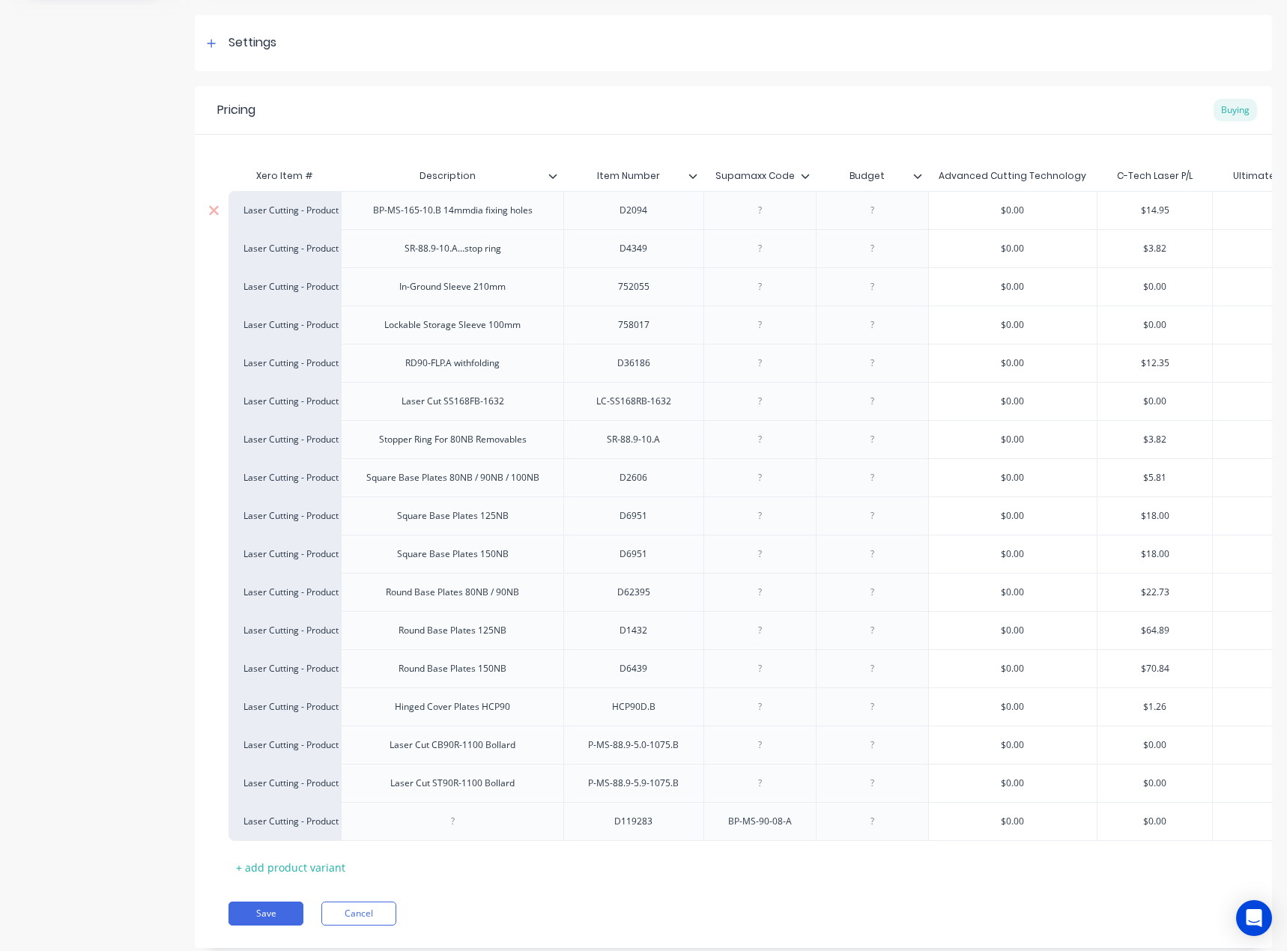
click at [464, 212] on div "BP-MS-165-10.B 14mmdia fixing holes" at bounding box center [452, 210] width 183 height 19
click at [471, 219] on div "BP-MS-165-10.B 14mmdia fixing holes" at bounding box center [452, 210] width 183 height 19
click at [491, 251] on div "SR-88.9-10.A...stop ring" at bounding box center [452, 248] width 121 height 19
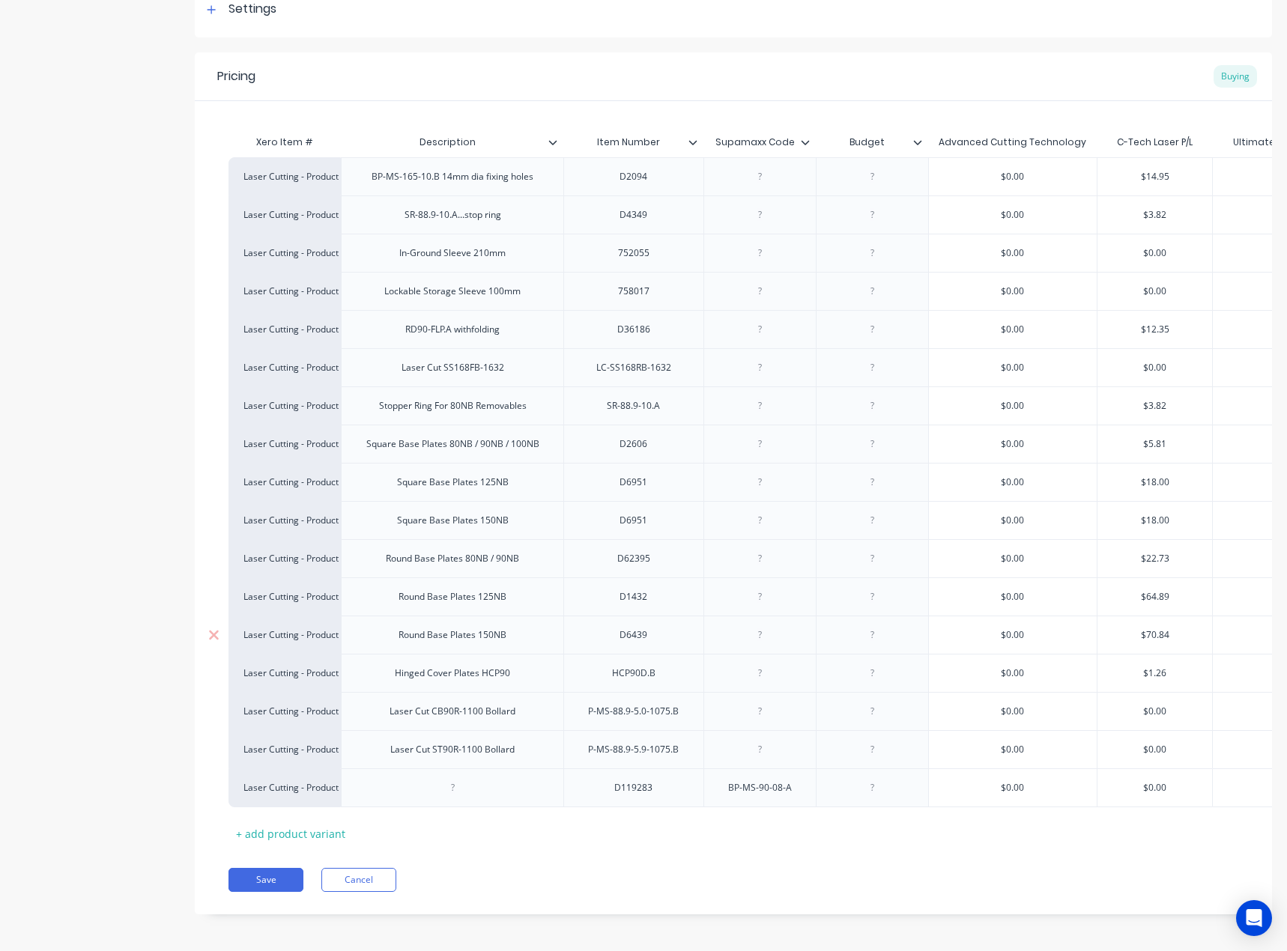
scroll to position [255, 0]
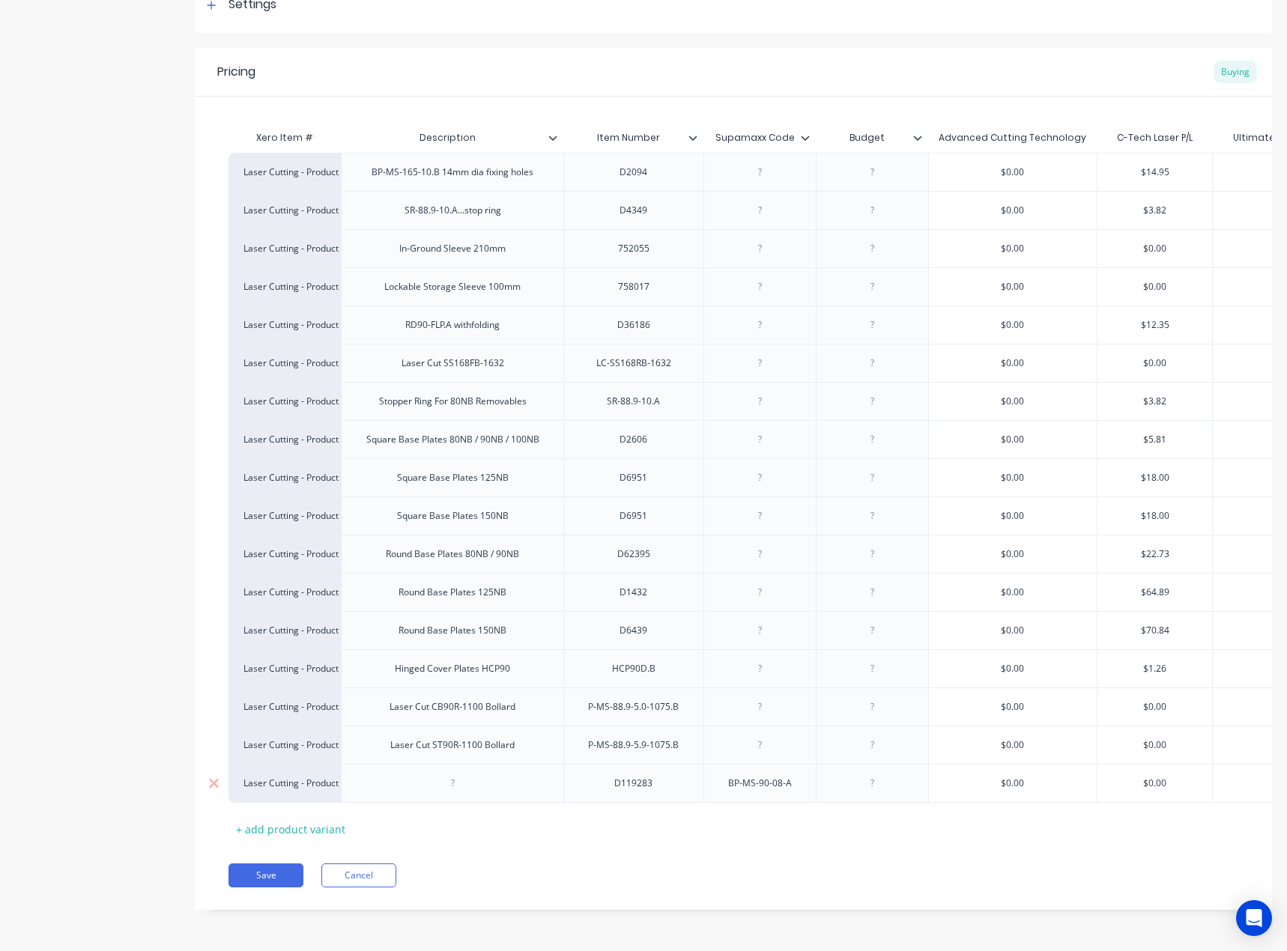
click at [476, 774] on div at bounding box center [452, 783] width 75 height 19
click at [1160, 777] on input "text" at bounding box center [1154, 783] width 115 height 13
type textarea "x"
type input "$0.00"
click at [1160, 777] on input "$0.00" at bounding box center [1154, 783] width 115 height 13
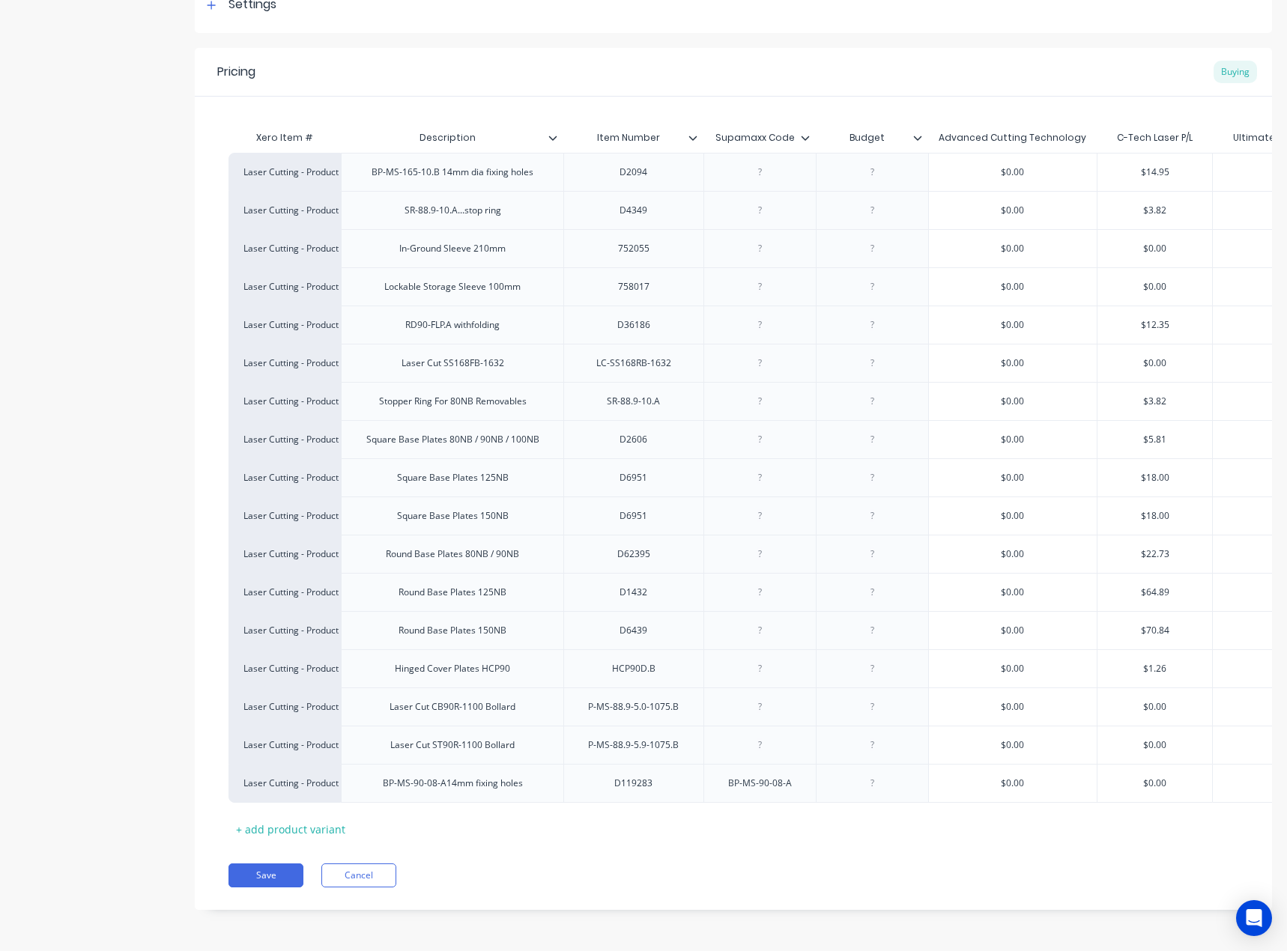
type textarea "x"
type input "$9"
click at [1140, 818] on div "Xero Item # Description Item Number Supamaxx Code Budget Advanced Cutting Techn…" at bounding box center [732, 482] width 1009 height 718
click at [282, 866] on button "Save" at bounding box center [265, 875] width 75 height 24
type textarea "x"
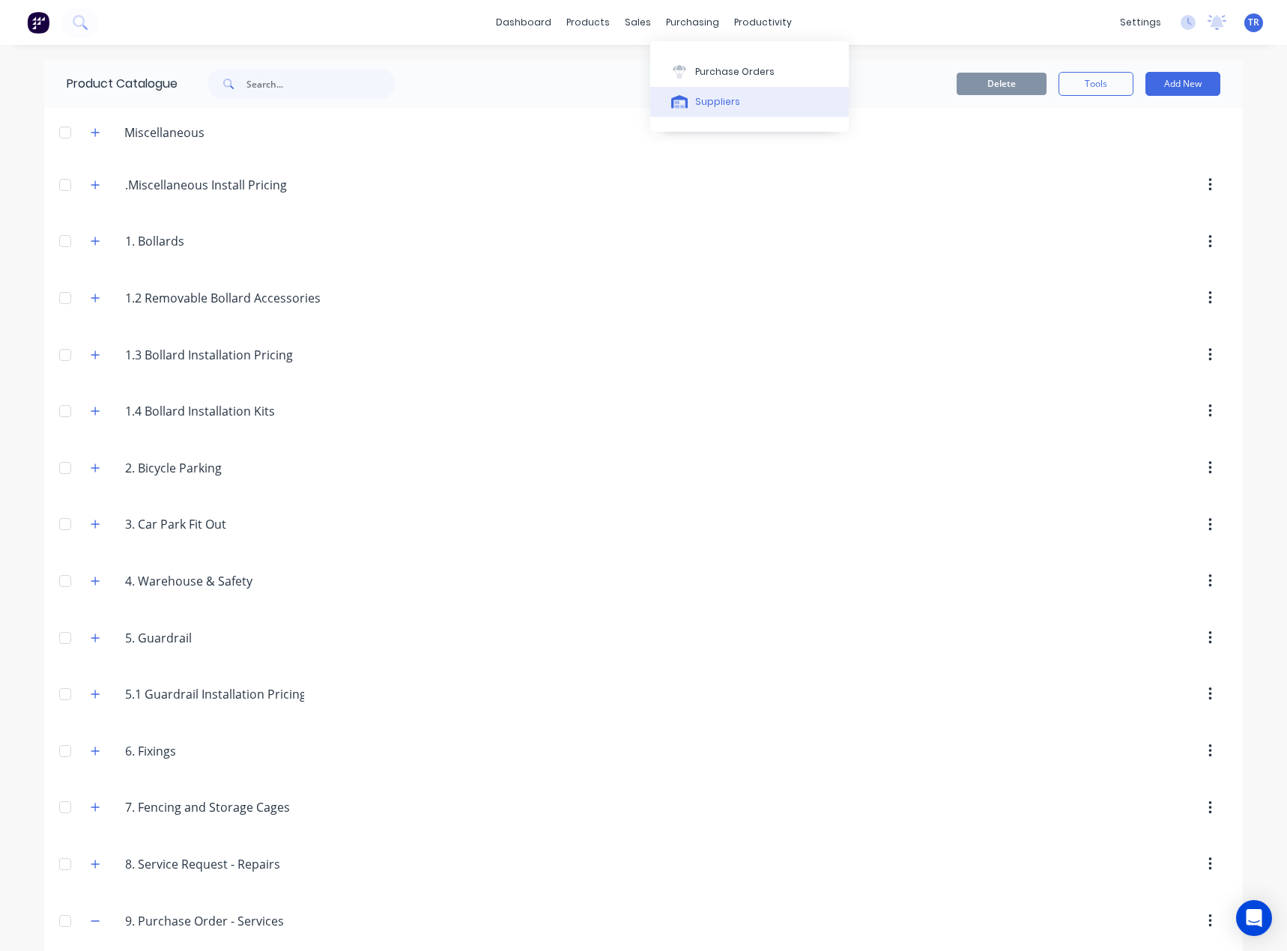
click at [696, 103] on div "Suppliers" at bounding box center [717, 101] width 45 height 13
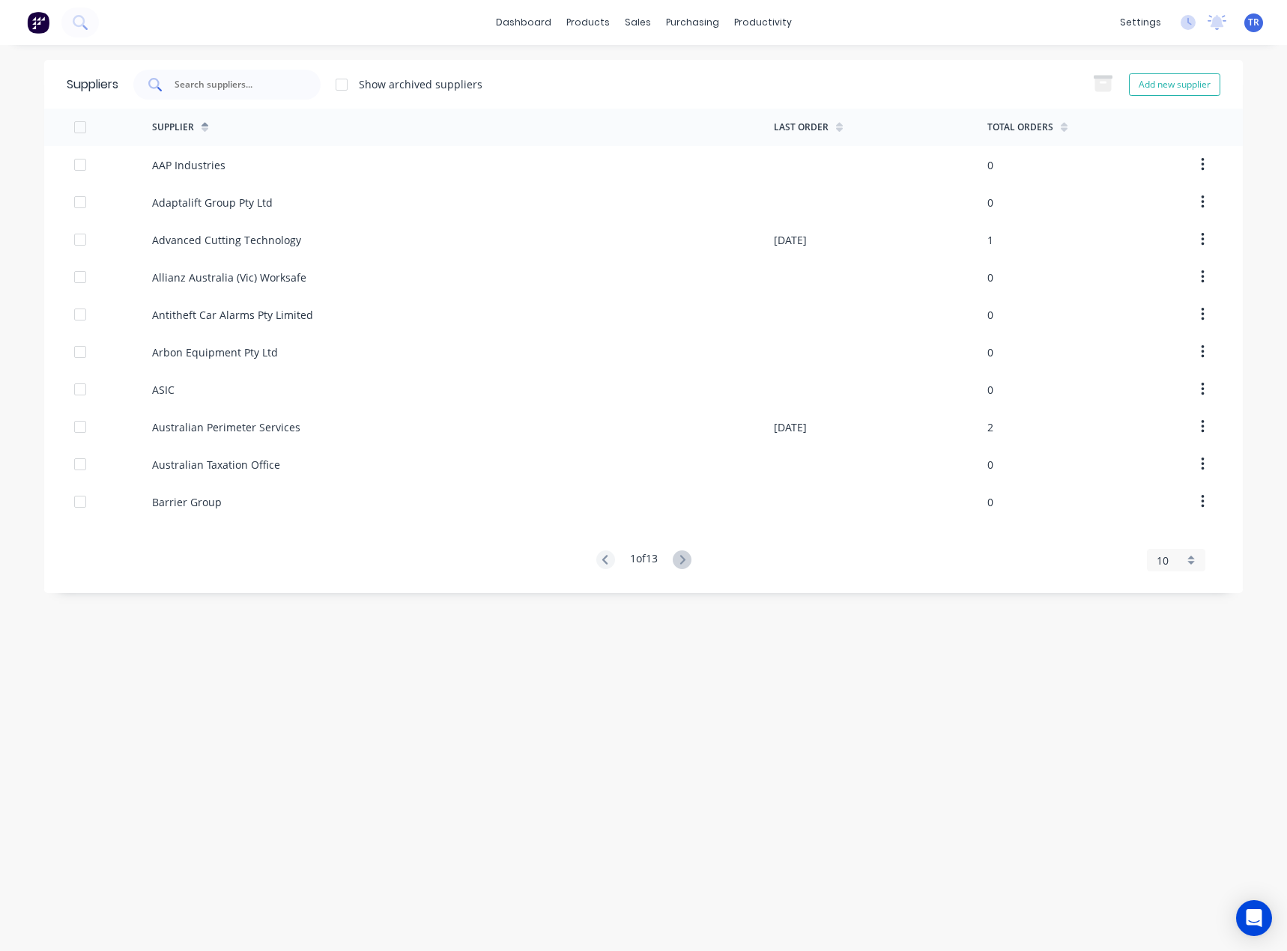
click at [255, 89] on input "text" at bounding box center [235, 84] width 124 height 15
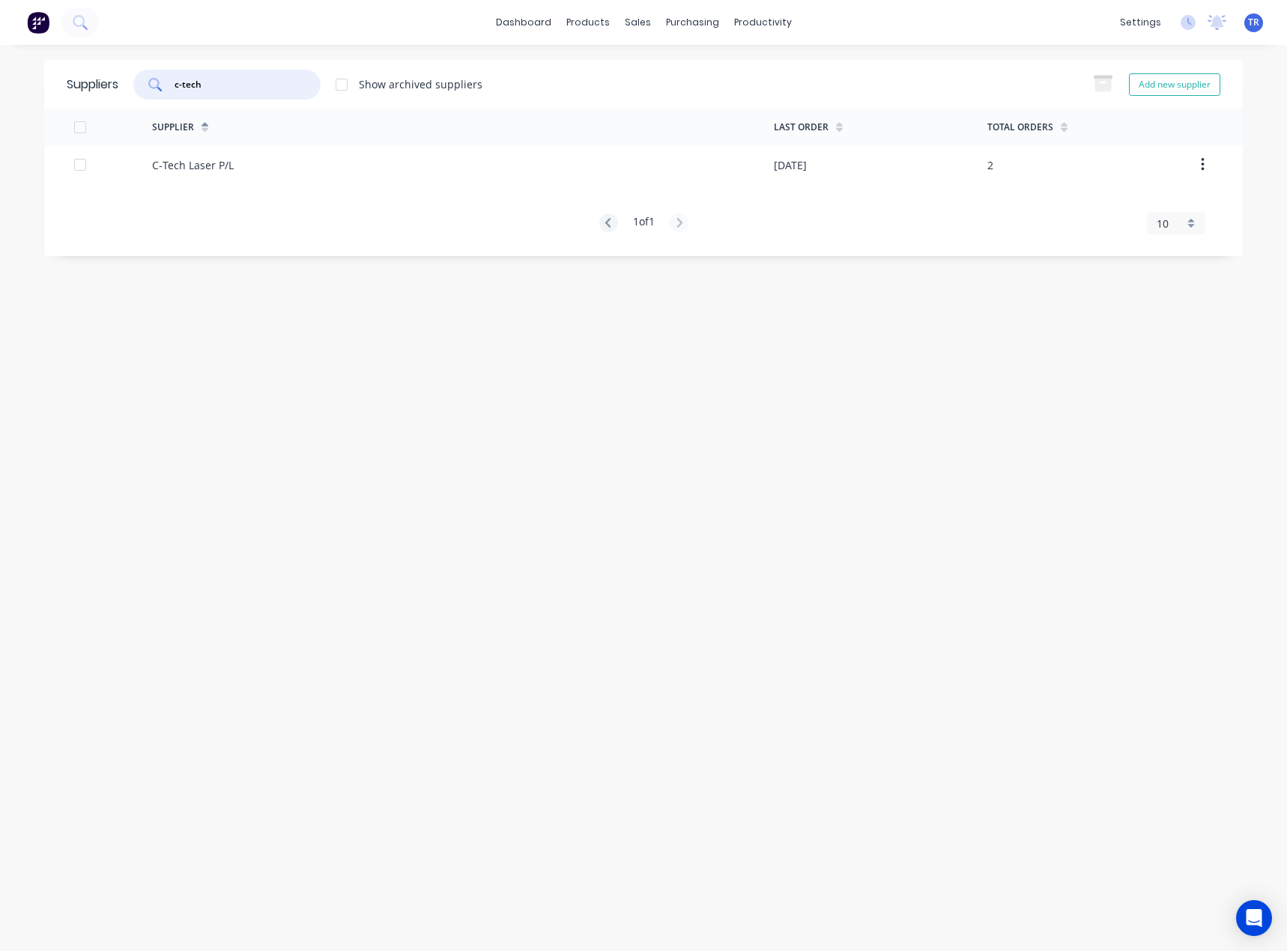
type input "c-tech"
click at [282, 172] on div "C-Tech Laser P/L" at bounding box center [463, 164] width 622 height 37
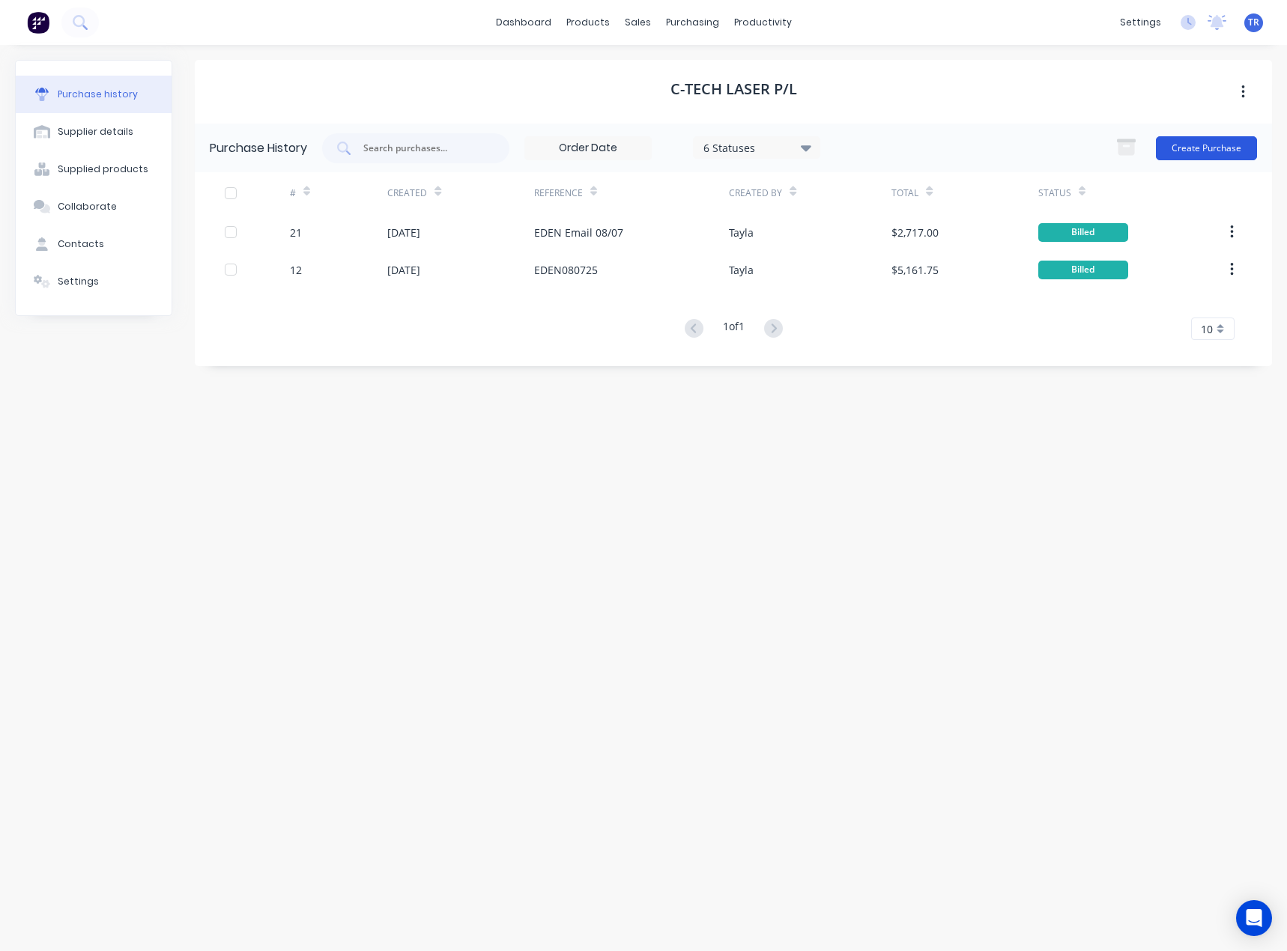
click at [1236, 155] on button "Create Purchase" at bounding box center [1205, 148] width 101 height 24
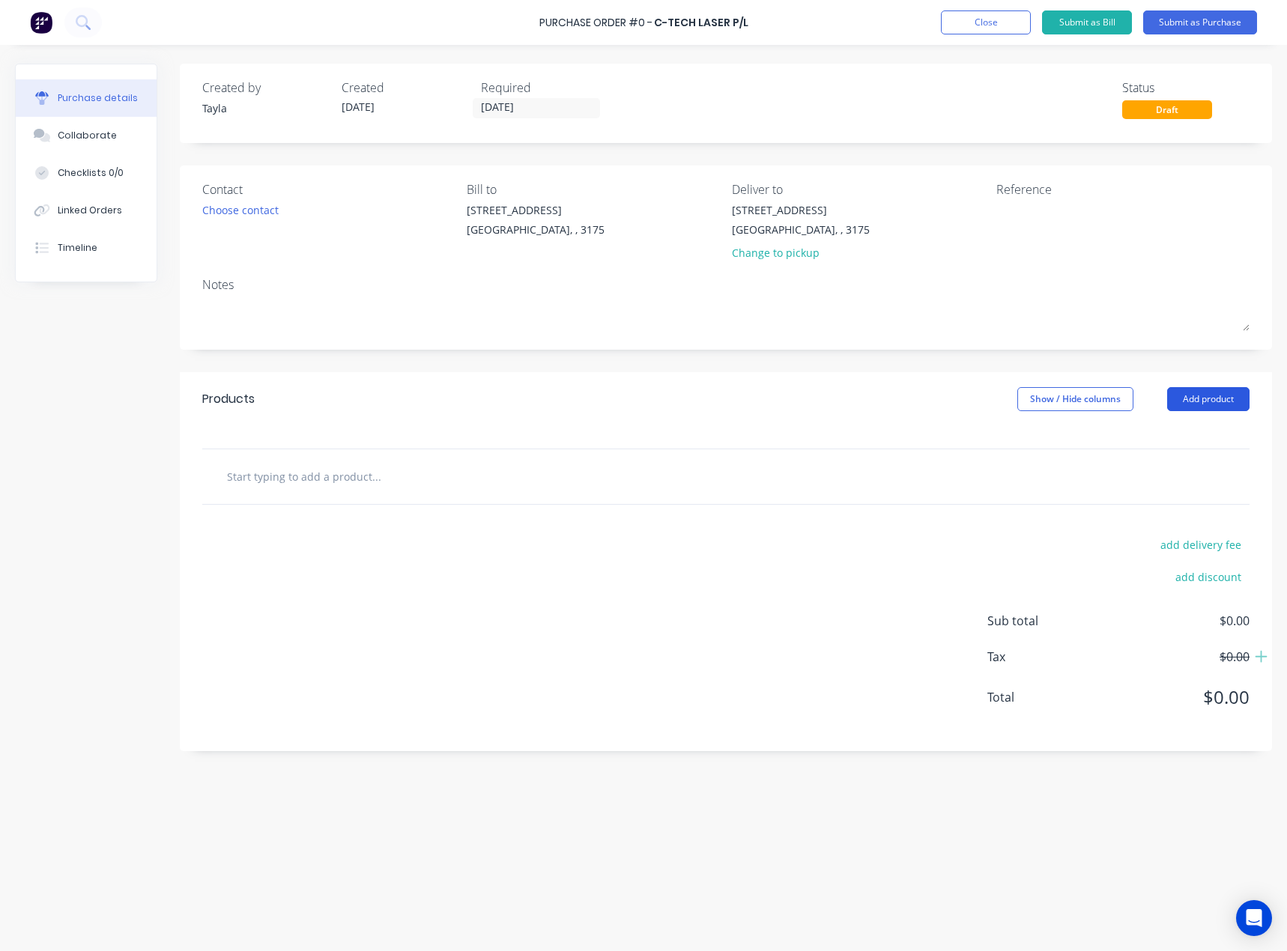
click at [1190, 395] on button "Add product" at bounding box center [1208, 399] width 82 height 24
click at [262, 208] on div "Choose contact" at bounding box center [240, 210] width 76 height 16
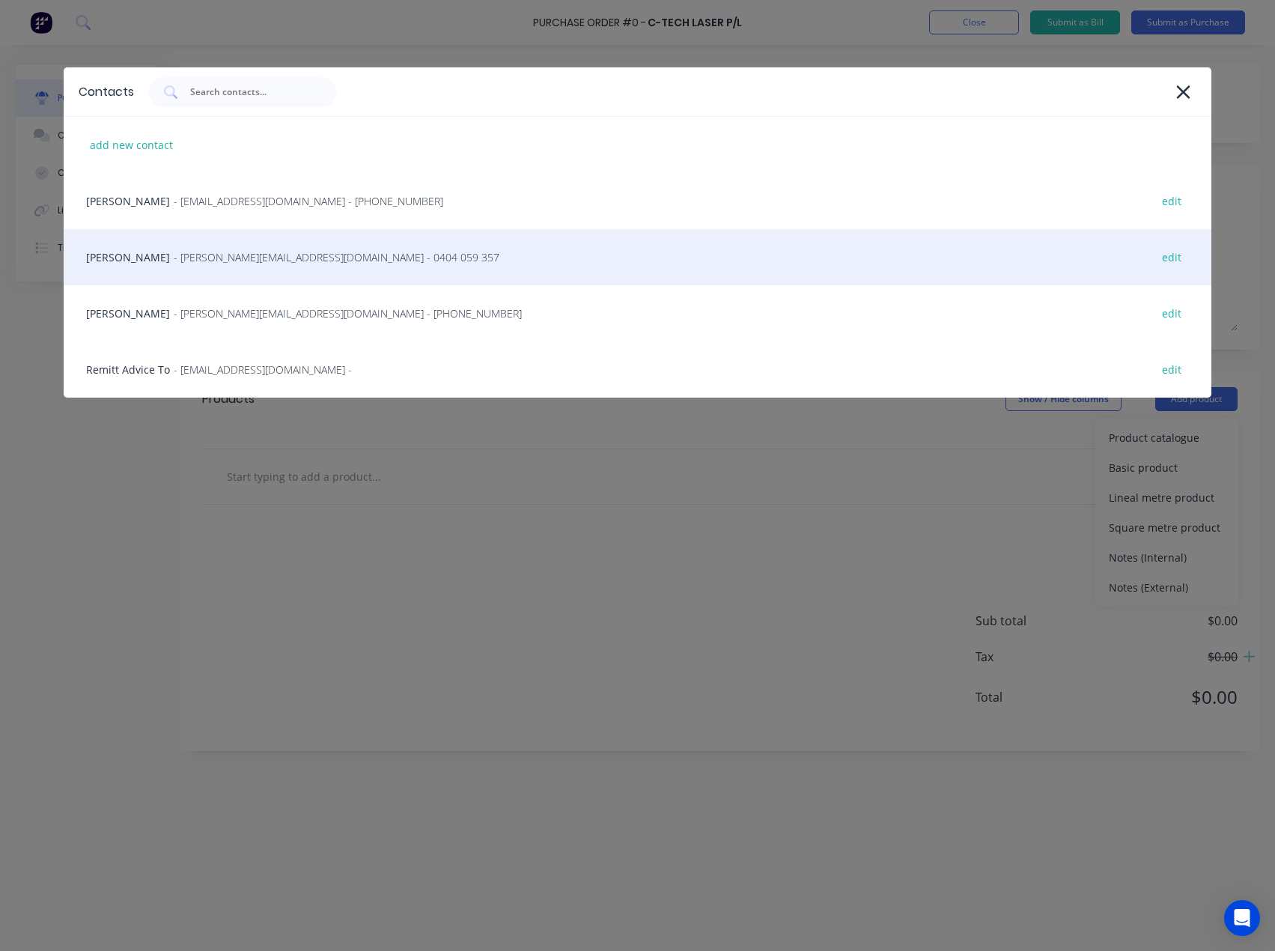
click at [185, 267] on div "Liem - [EMAIL_ADDRESS][DOMAIN_NAME] - 0404 059 357 edit" at bounding box center [638, 257] width 1148 height 56
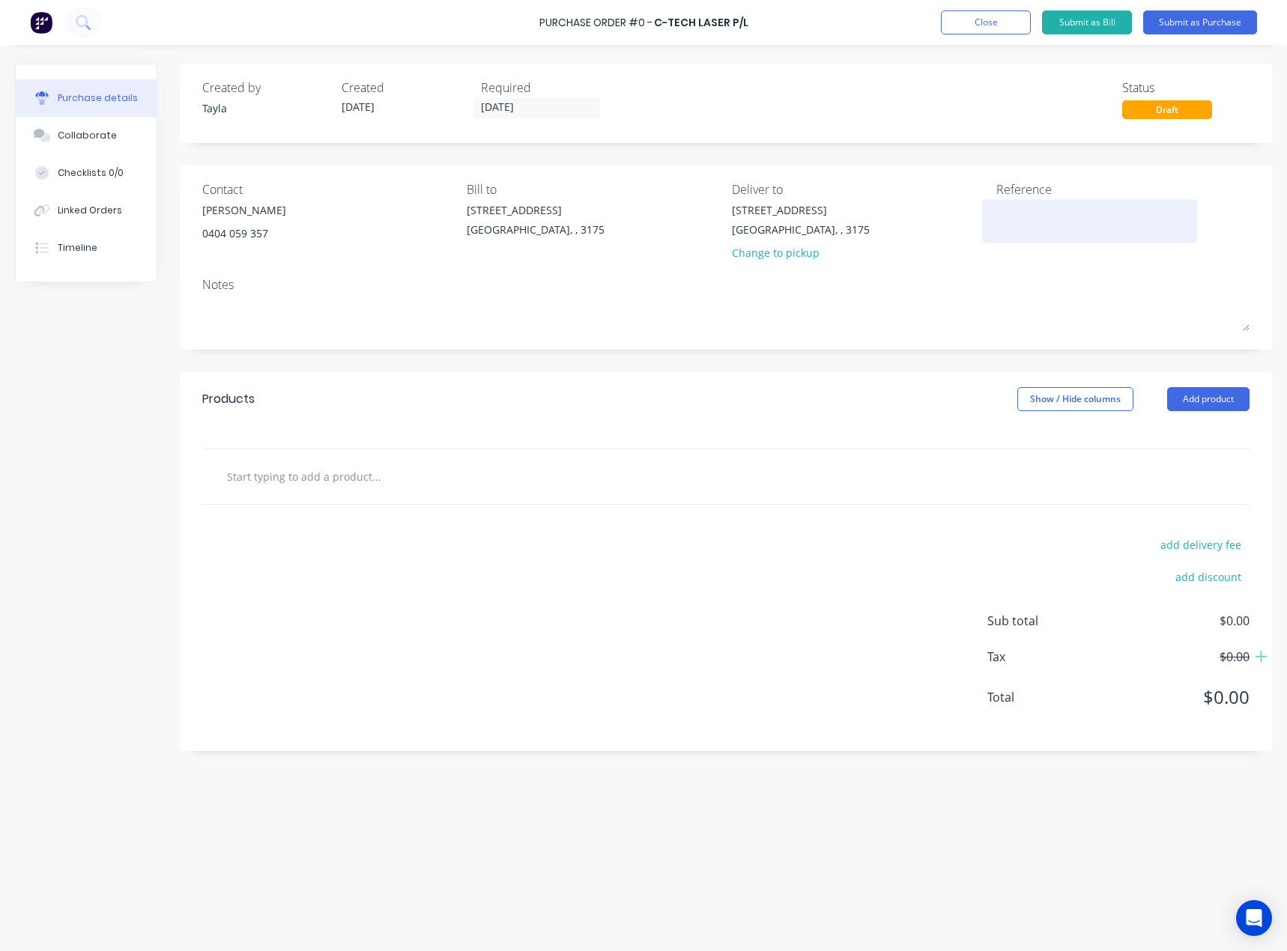
click at [1011, 220] on textarea at bounding box center [1089, 219] width 187 height 34
type textarea "[PERSON_NAME]"
type textarea "x"
type textarea "Eden Email"
type textarea "x"
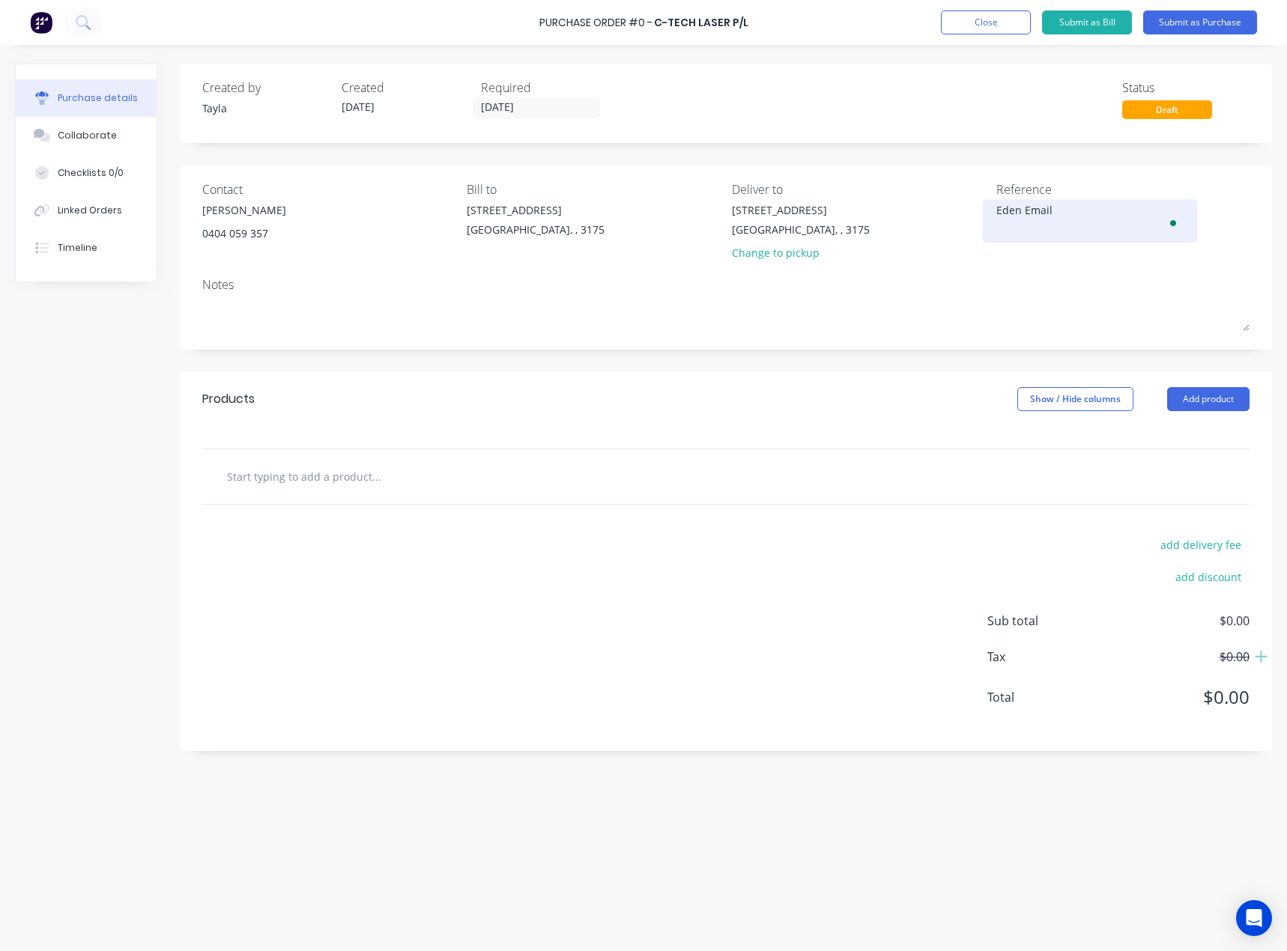
type textarea "Eden Email"
type textarea "x"
type textarea "Eden Email -"
type textarea "x"
type textarea "Eden Email -"
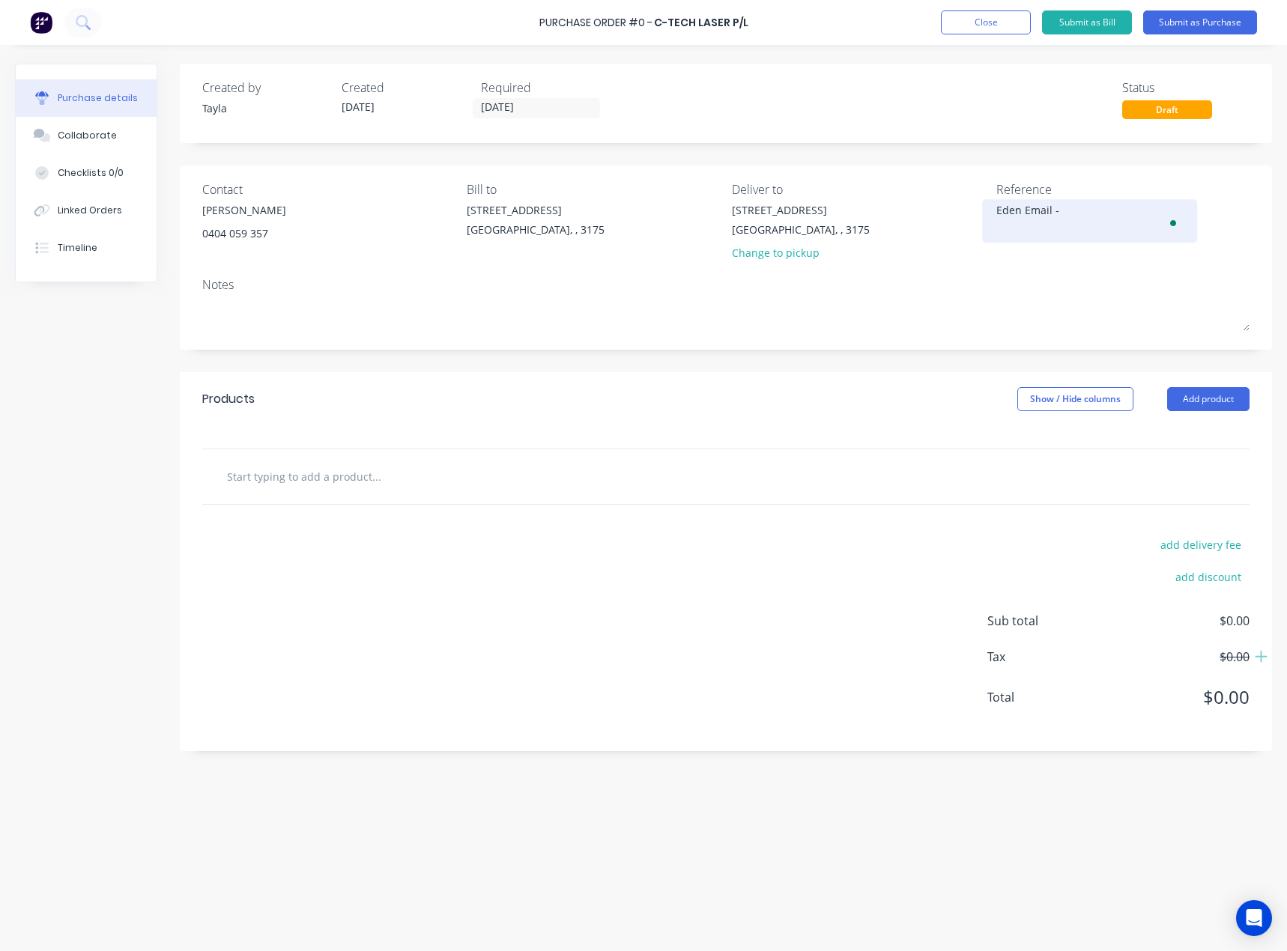
type textarea "x"
type textarea "Eden Email - 1"
type textarea "x"
type textarea "Eden Email - 11"
type textarea "x"
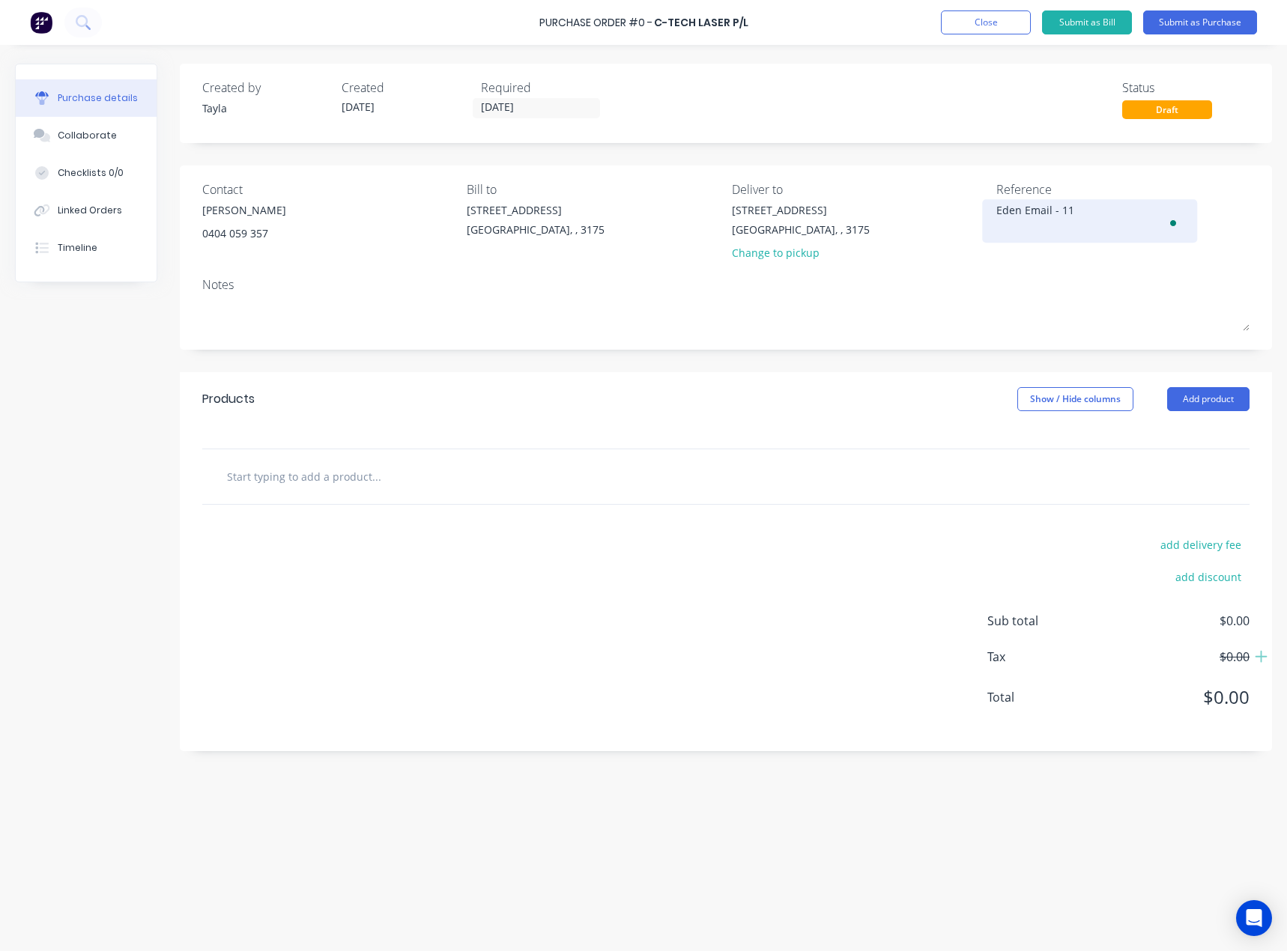
type textarea "Eden Email - 11/"
type textarea "x"
type textarea "Eden Email - 11/0"
type textarea "x"
type textarea "Eden Email - 11/08"
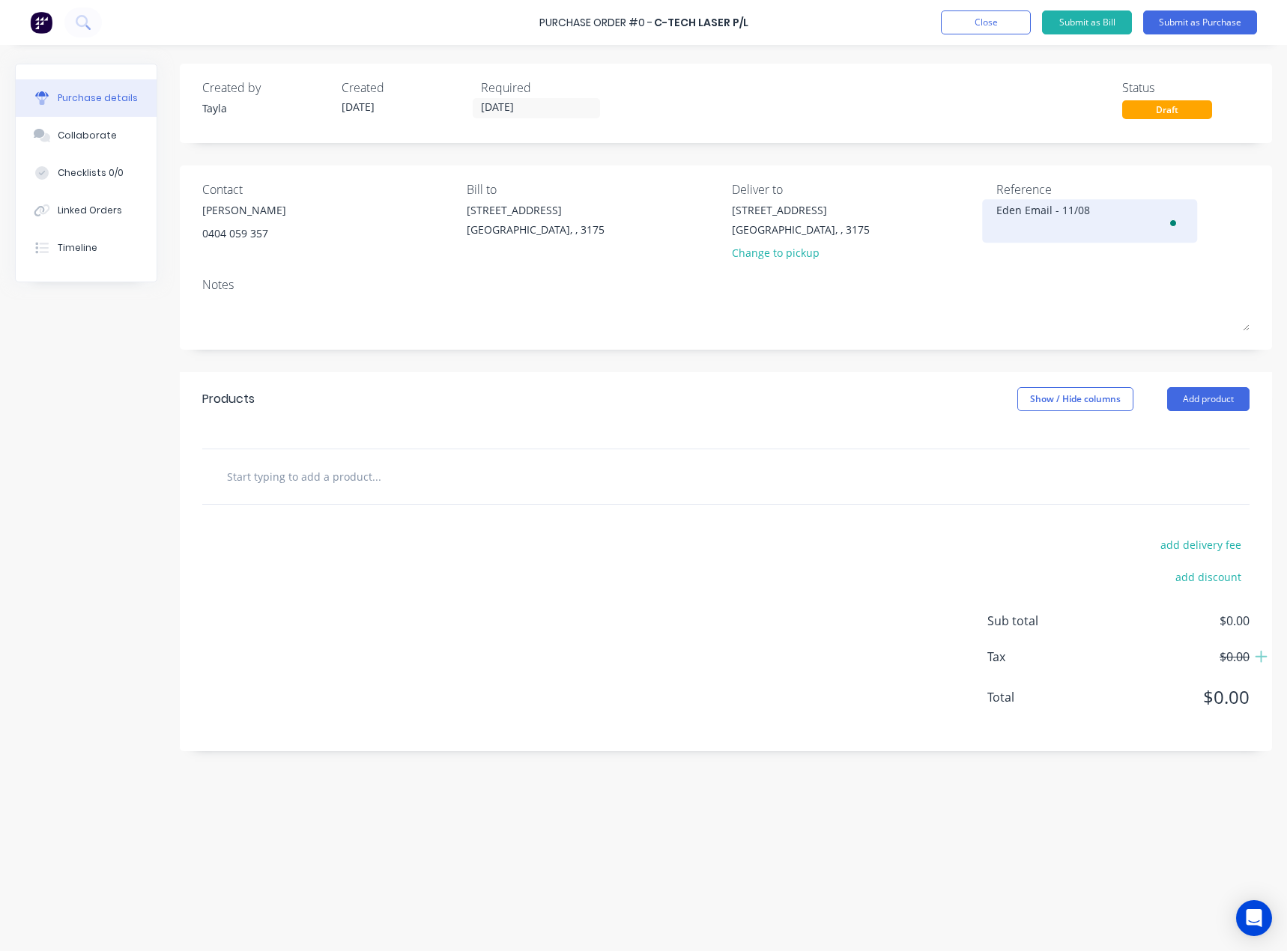
type textarea "x"
type textarea "Eden Email - 11/08/"
type textarea "x"
type textarea "Eden Email - 11/08/2"
type textarea "x"
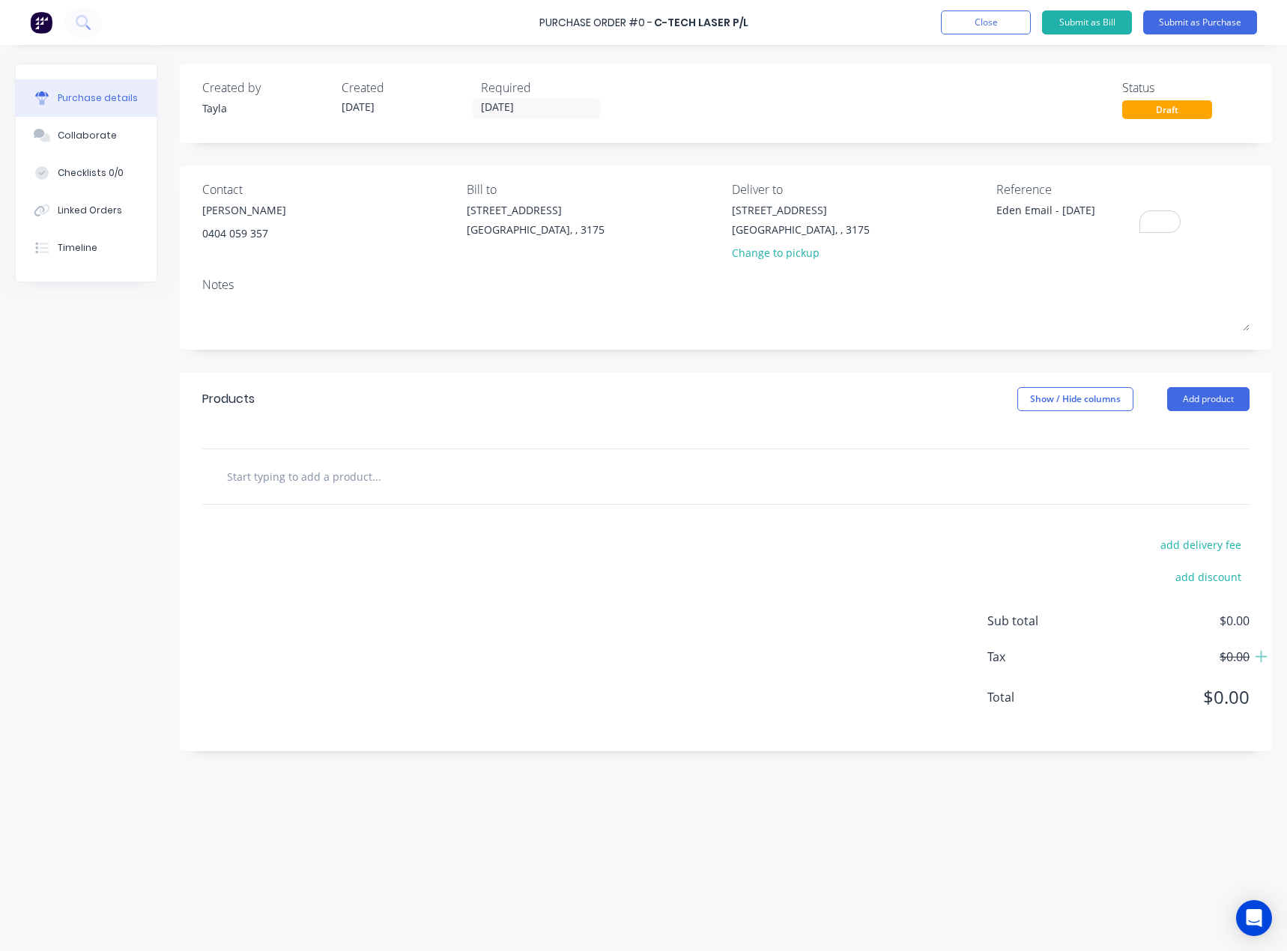
type textarea "Eden Email - [DATE]"
type textarea "x"
type textarea "Eden Email - [DATE]"
click at [1204, 416] on div "Products Show / Hide columns Add product" at bounding box center [726, 399] width 1092 height 54
click at [1200, 395] on button "Add product" at bounding box center [1208, 399] width 82 height 24
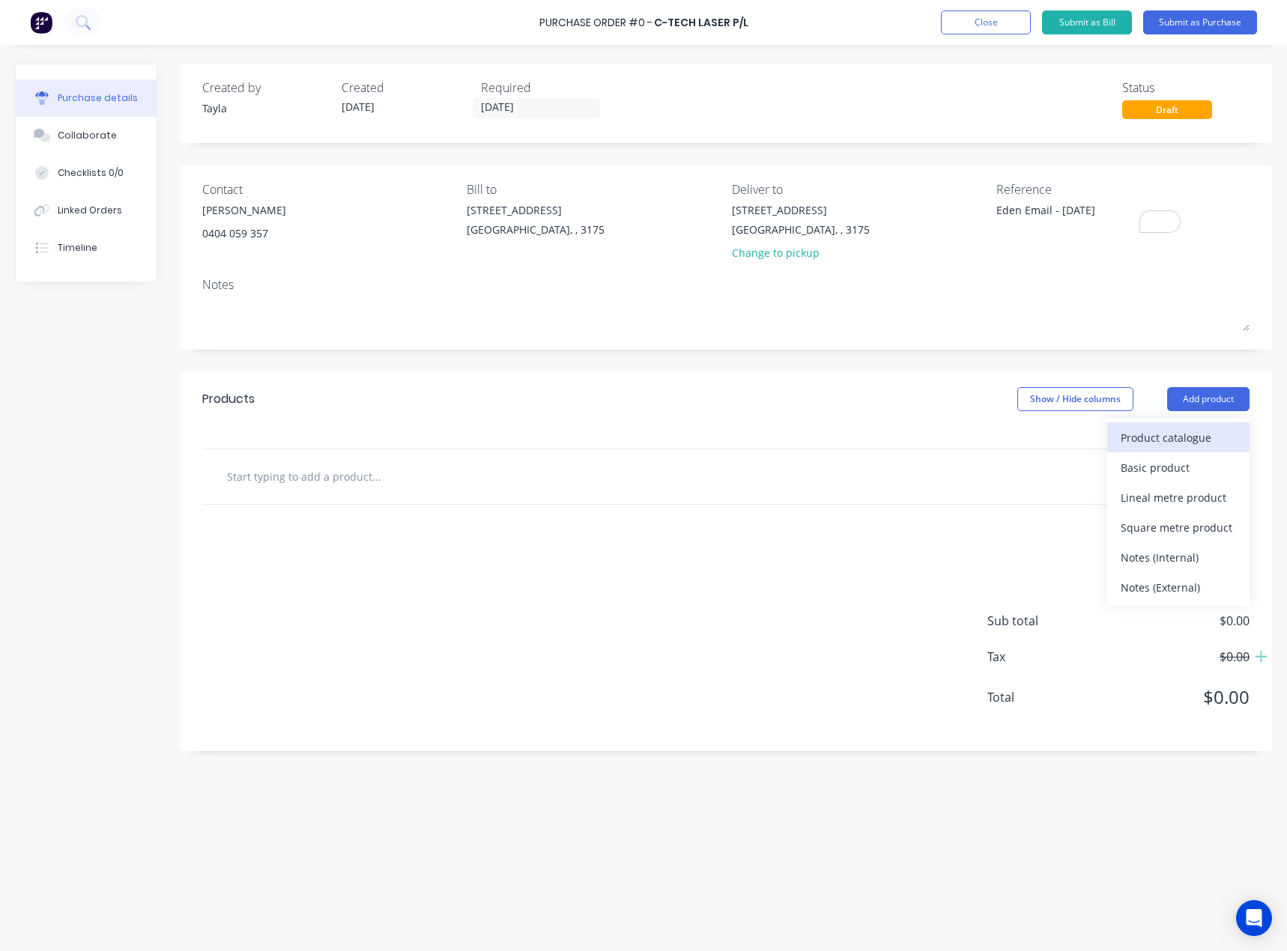
click at [1158, 445] on div "Product catalogue" at bounding box center [1177, 438] width 115 height 22
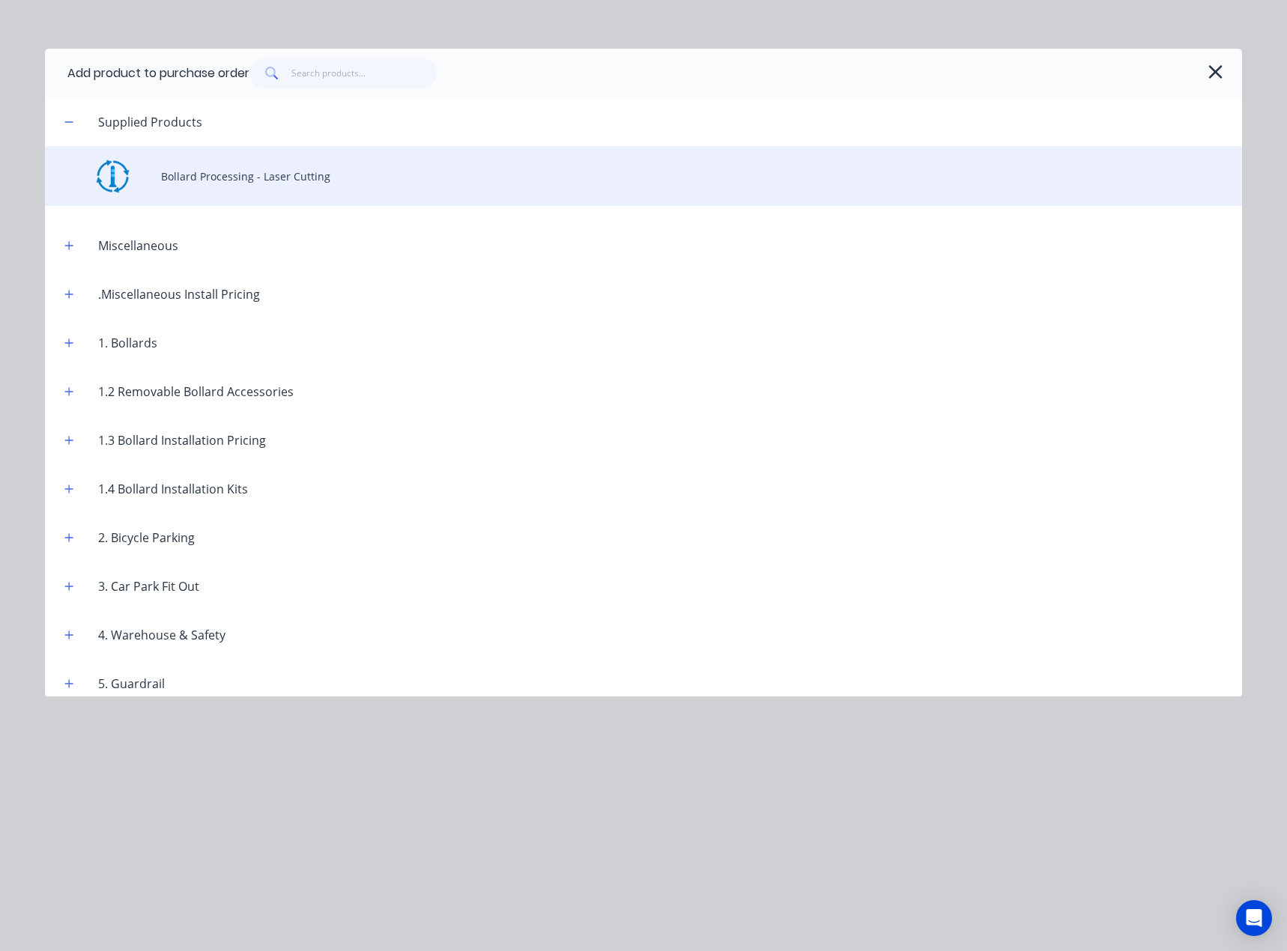
click at [266, 168] on div "Bollard Processing - Laser Cutting" at bounding box center [643, 176] width 1197 height 60
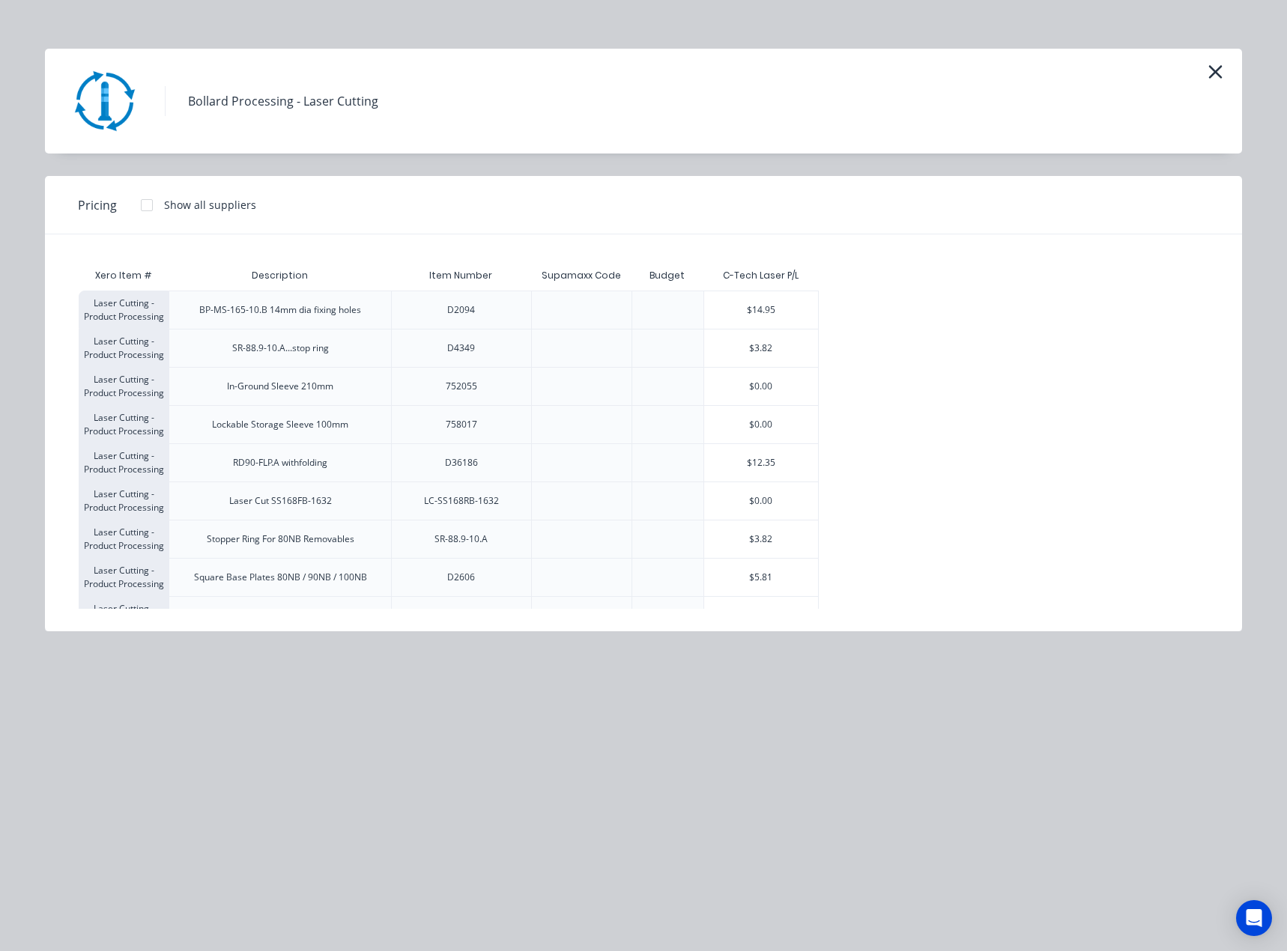
click at [805, 219] on div "Pricing Show all suppliers" at bounding box center [643, 205] width 1197 height 58
click at [752, 309] on div "$14.95" at bounding box center [761, 309] width 114 height 37
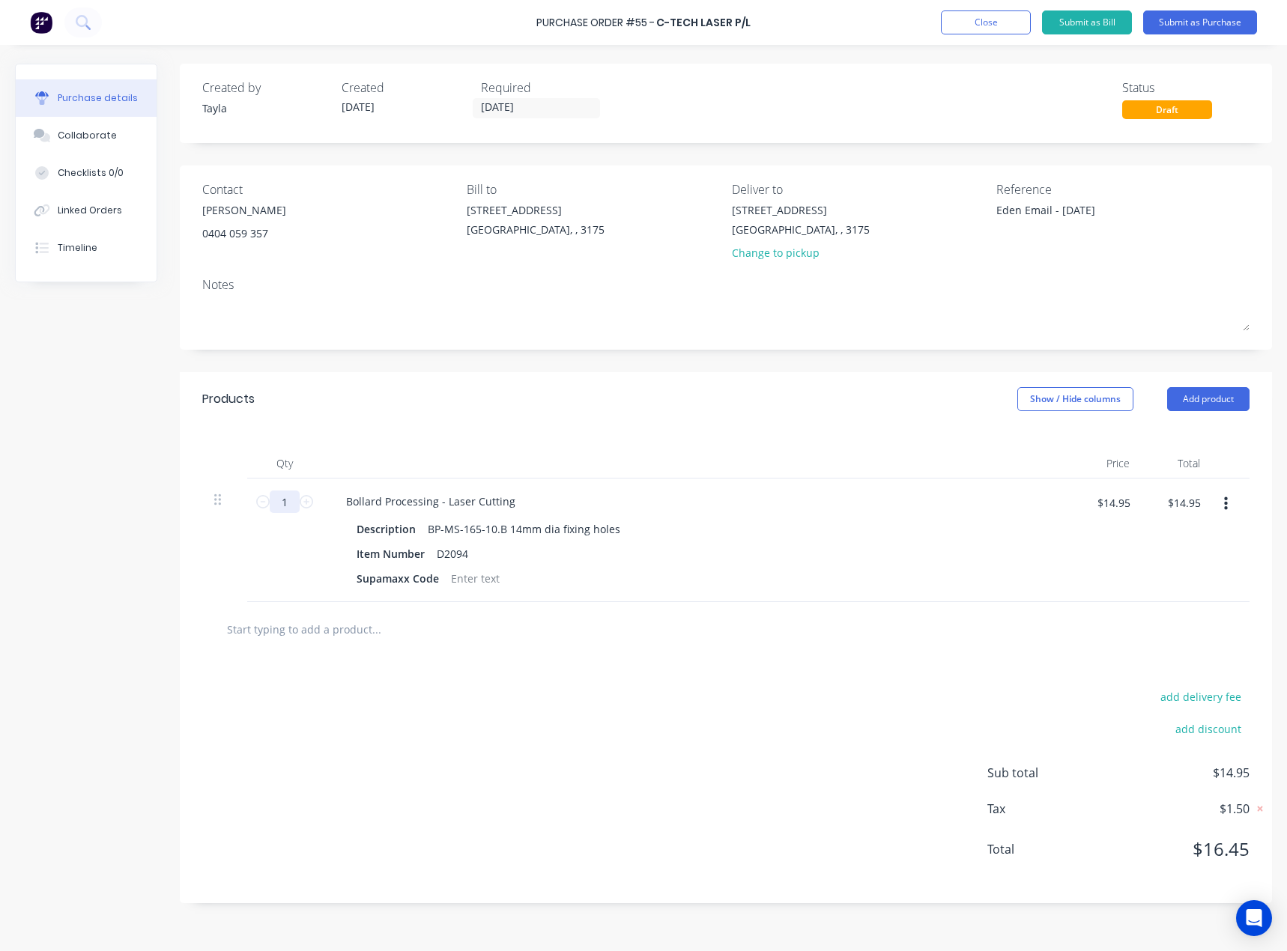
click at [278, 497] on input "1" at bounding box center [285, 501] width 30 height 22
type textarea "x"
type input "5"
type textarea "x"
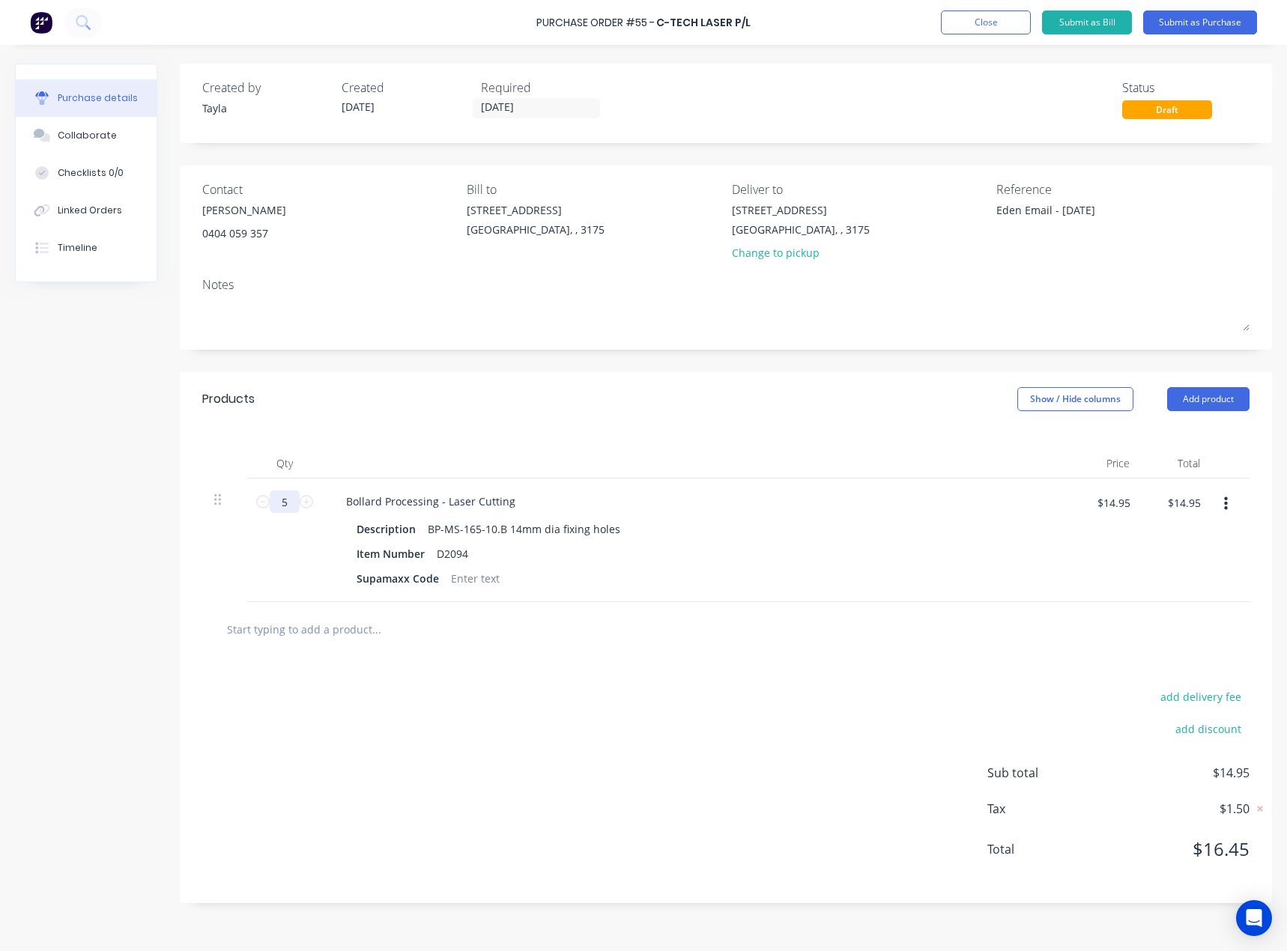
type input "$74.75"
type textarea "x"
type input "52"
type textarea "x"
type input "$777.40"
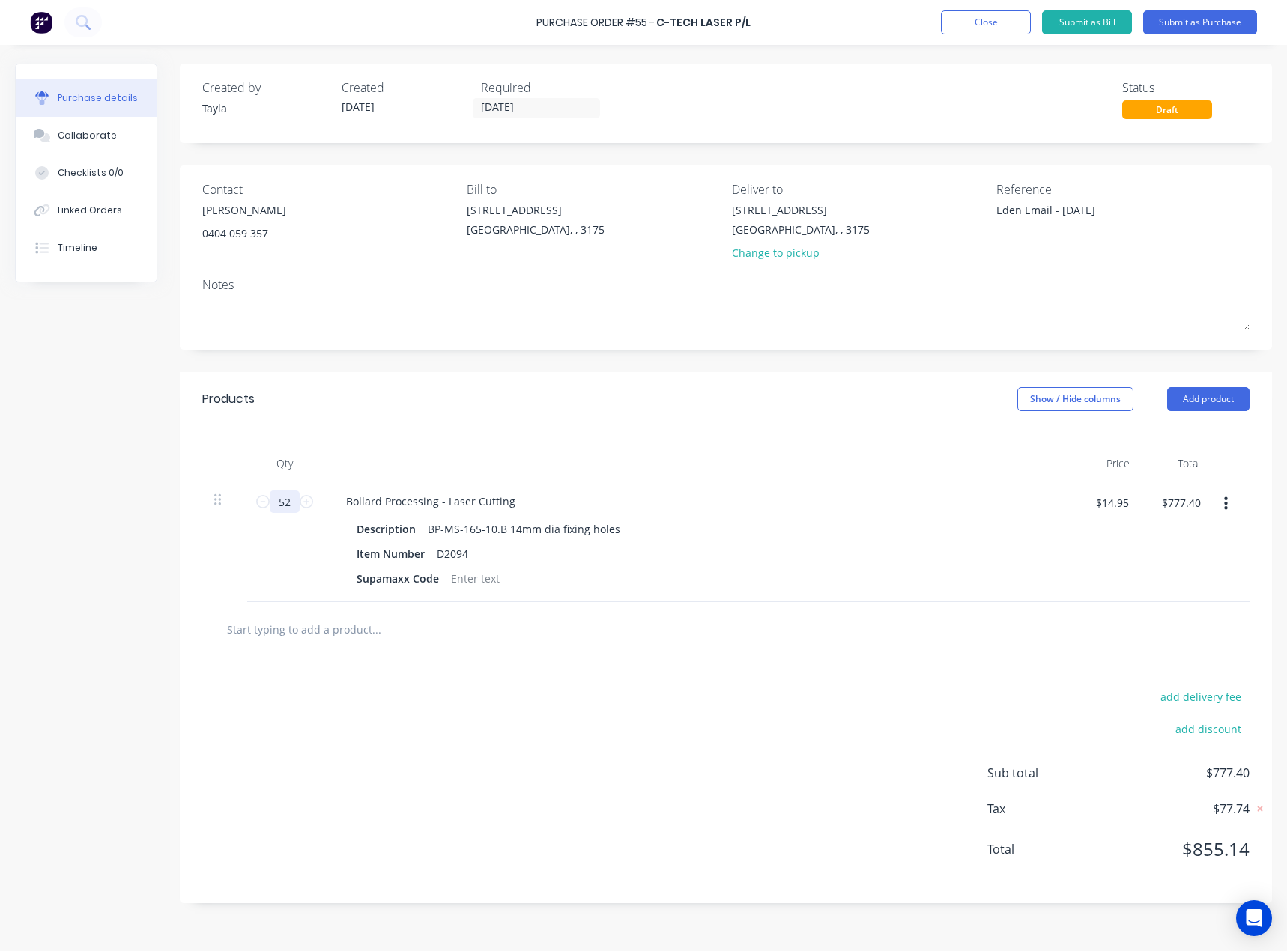
type textarea "x"
type input "528"
type textarea "x"
type input "$7,893.60"
type input "528"
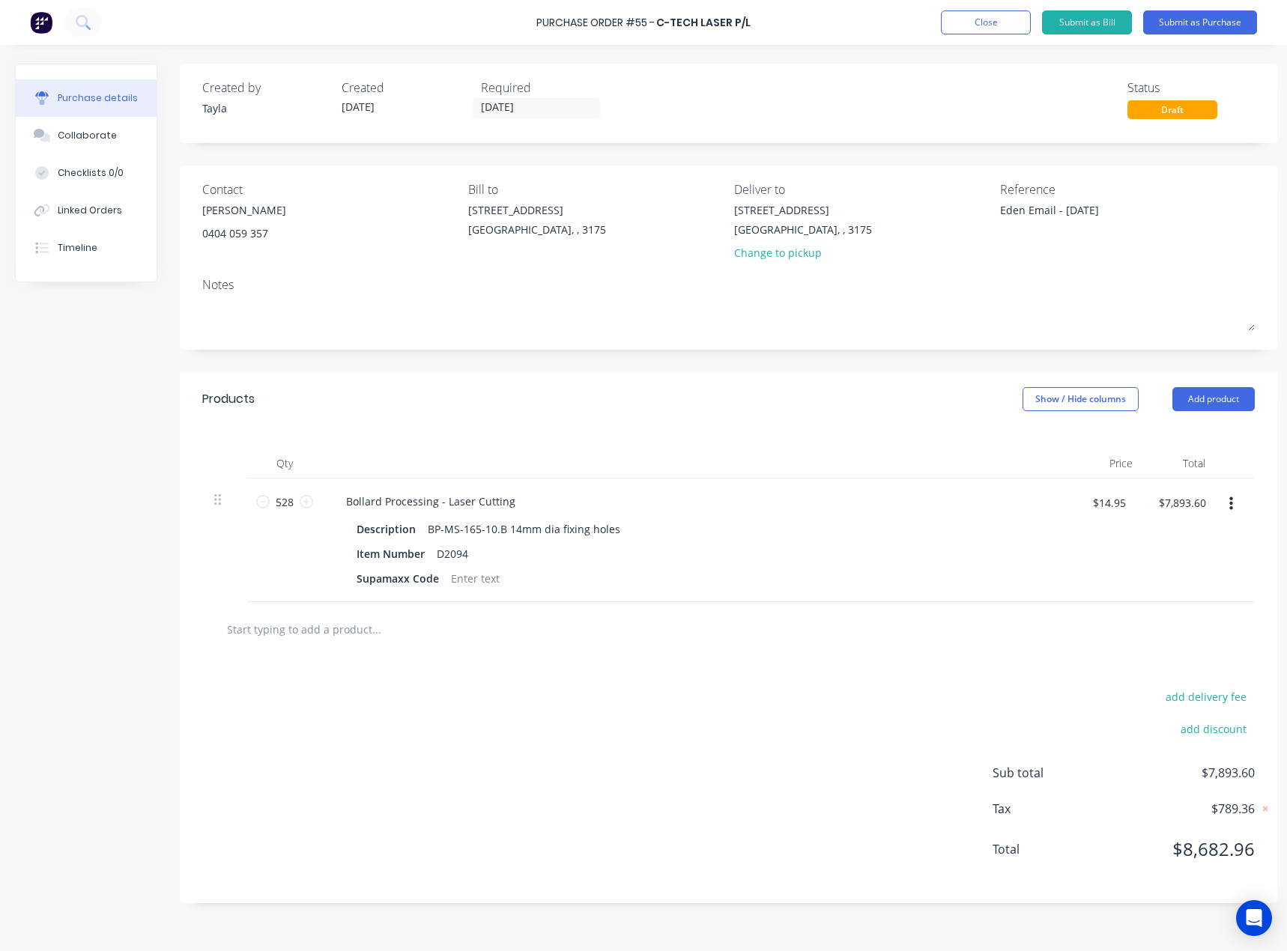
click at [427, 640] on input "text" at bounding box center [376, 629] width 300 height 30
click at [383, 580] on div "Supamaxx Code" at bounding box center [397, 579] width 94 height 22
click at [383, 583] on div "Supamaxx Code" at bounding box center [397, 579] width 94 height 22
click at [385, 587] on div "Supamaxx Code" at bounding box center [397, 579] width 94 height 22
click at [404, 585] on div "Supamaxx Code" at bounding box center [397, 579] width 94 height 22
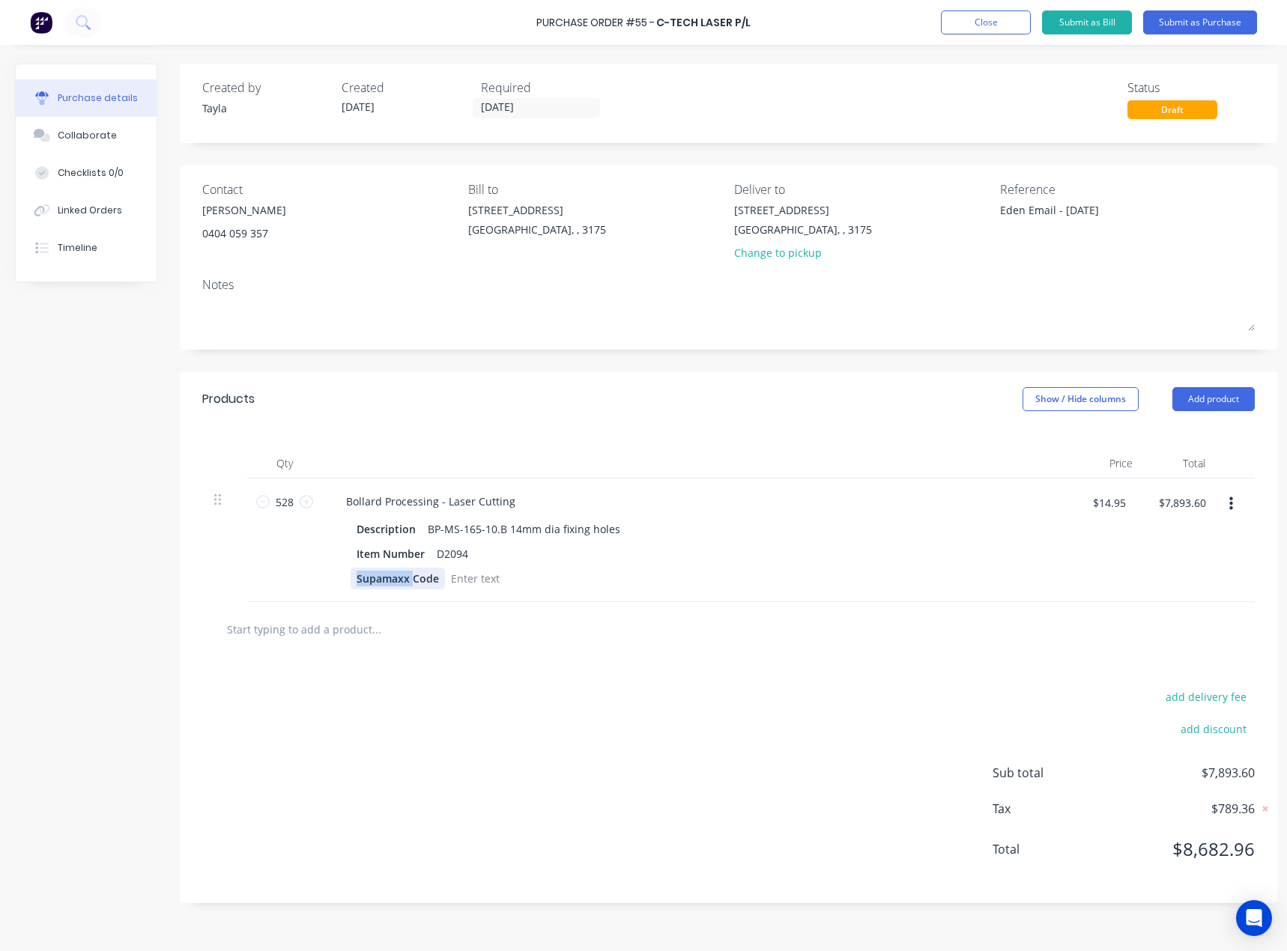
click at [404, 585] on div "Supamaxx Code" at bounding box center [397, 579] width 94 height 22
type textarea "x"
click at [404, 585] on div "Supamaxx Code" at bounding box center [397, 579] width 94 height 22
click at [455, 622] on input "text" at bounding box center [376, 629] width 300 height 30
click at [415, 584] on div at bounding box center [403, 579] width 61 height 22
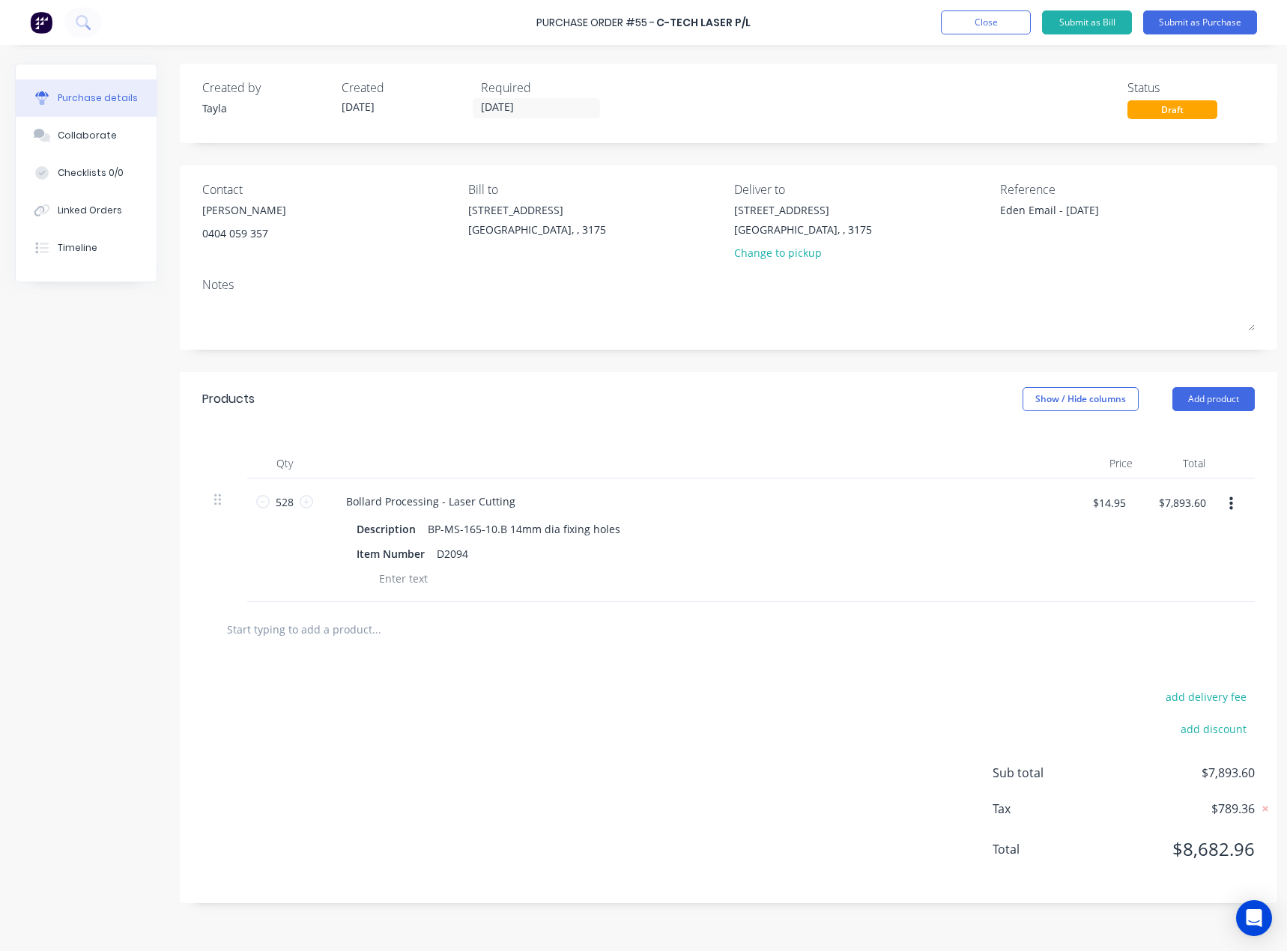
click at [424, 652] on div at bounding box center [728, 629] width 1052 height 55
click at [444, 588] on div at bounding box center [693, 579] width 686 height 22
click at [455, 575] on div at bounding box center [693, 579] width 686 height 22
click at [356, 575] on div at bounding box center [361, 579] width 22 height 22
click at [371, 636] on input "text" at bounding box center [376, 629] width 300 height 30
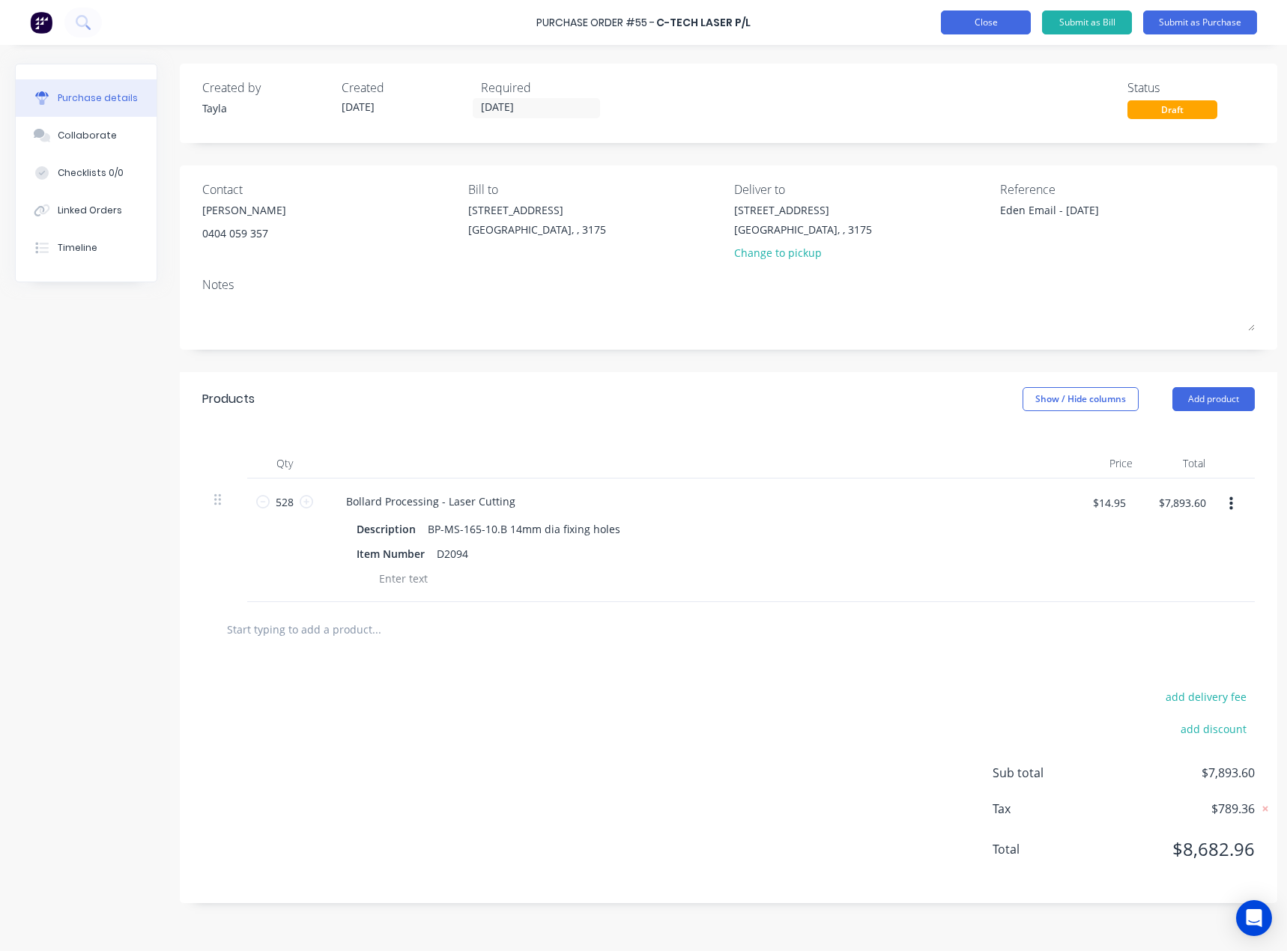
click at [992, 28] on button "Close" at bounding box center [986, 22] width 90 height 24
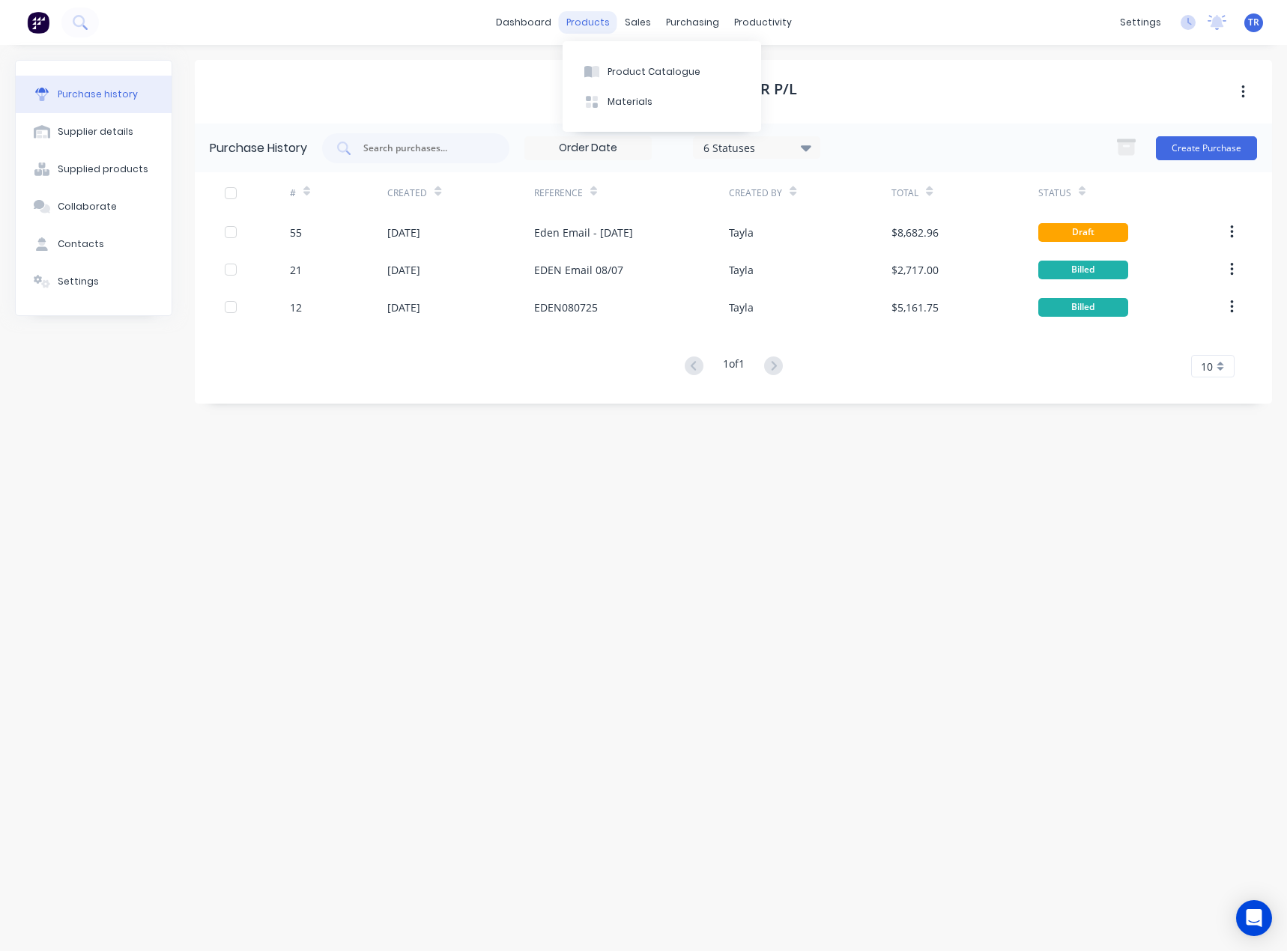
click at [607, 80] on button "Product Catalogue" at bounding box center [661, 71] width 198 height 30
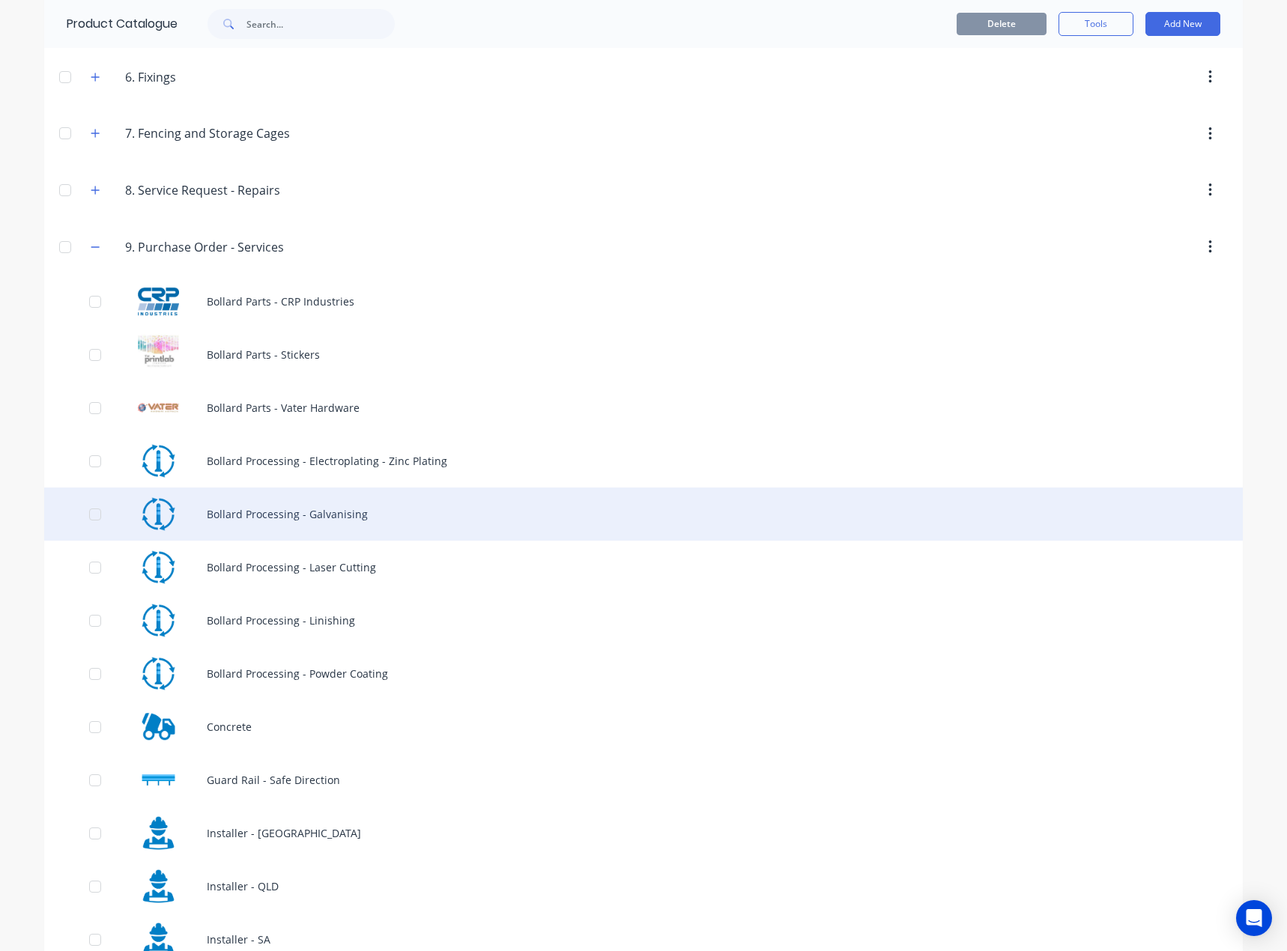
scroll to position [810, 0]
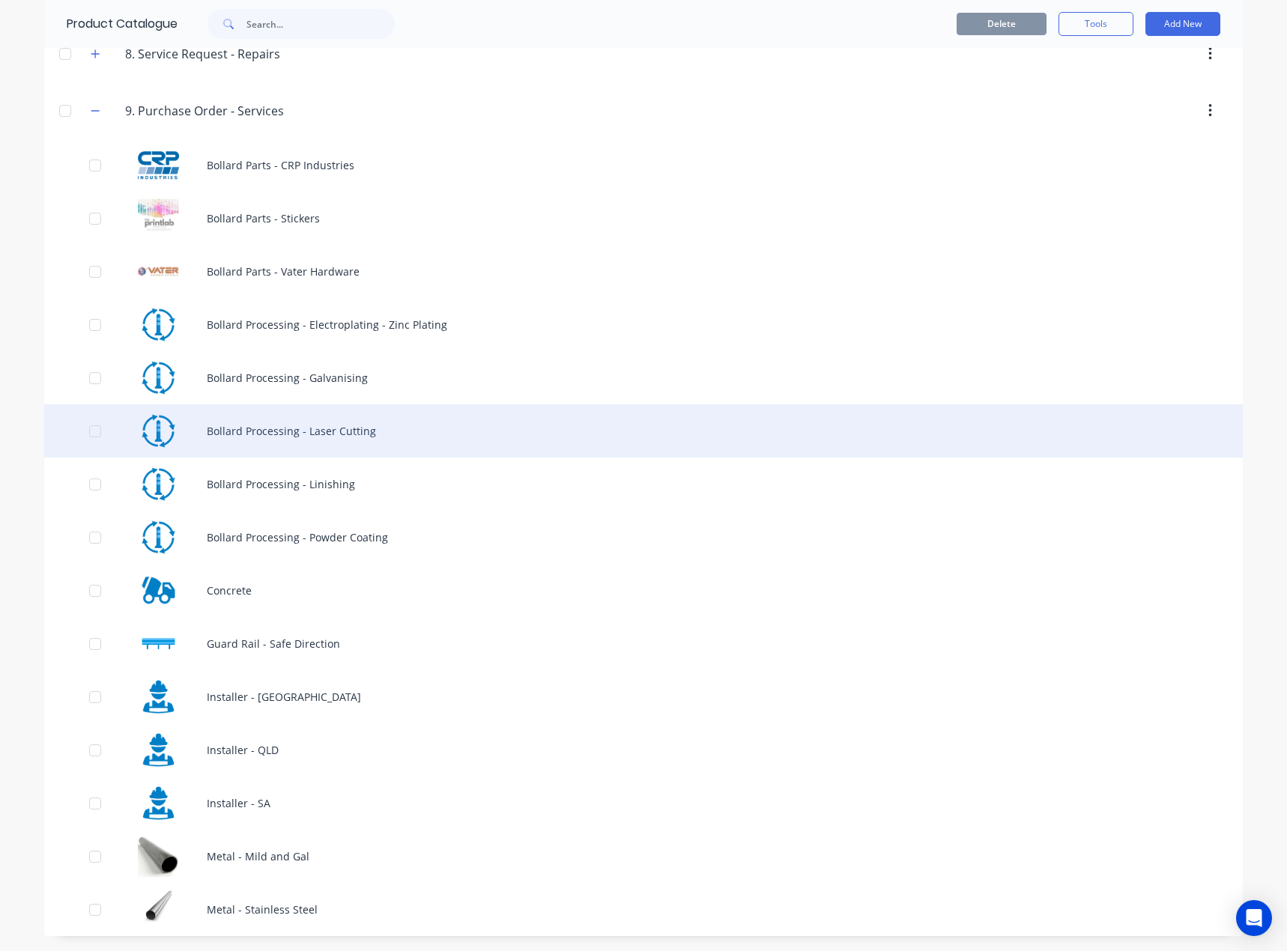
click at [364, 430] on div "Bollard Processing - Laser Cutting" at bounding box center [643, 430] width 1198 height 53
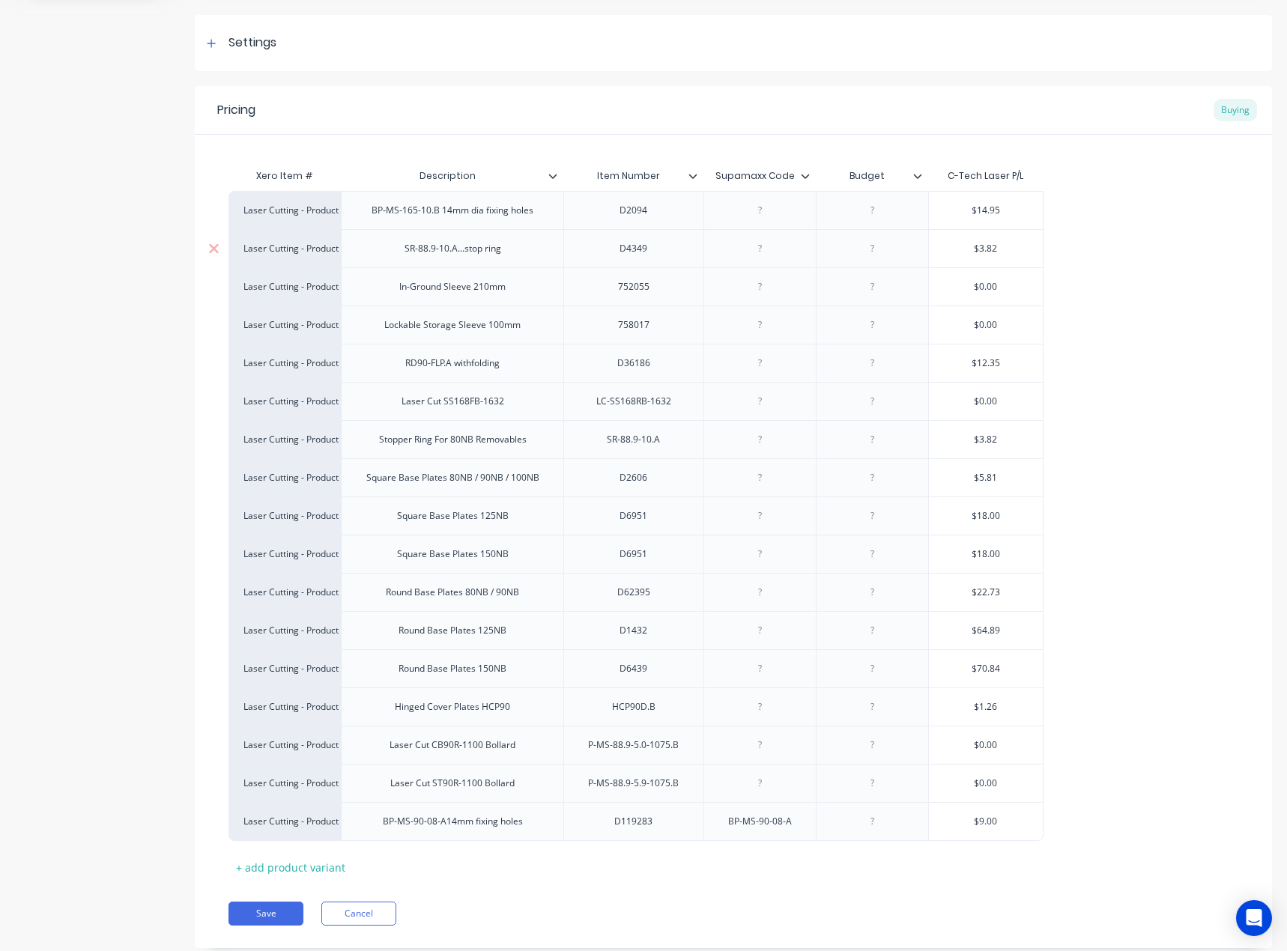
scroll to position [169, 0]
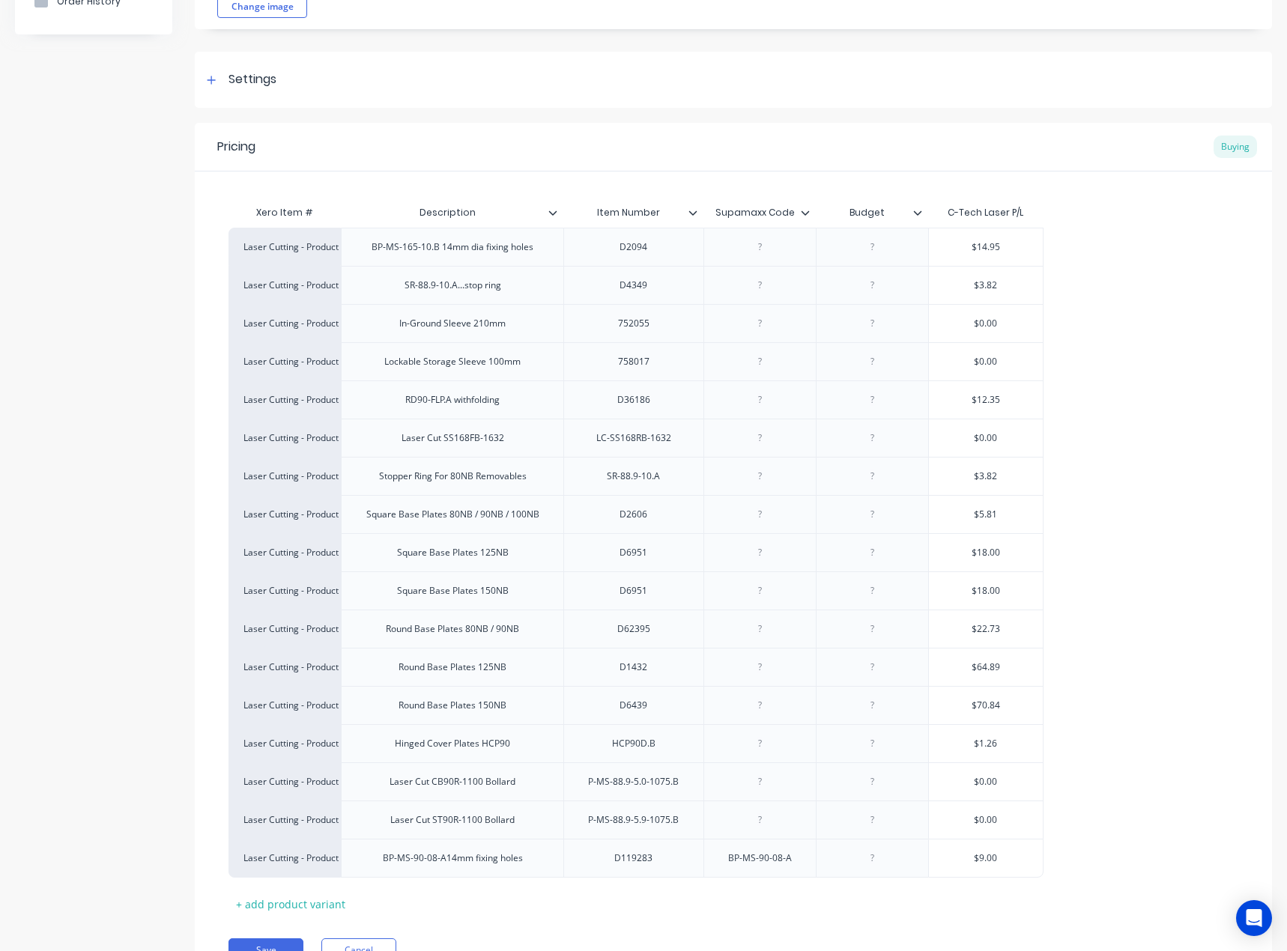
click at [806, 215] on icon at bounding box center [805, 212] width 9 height 9
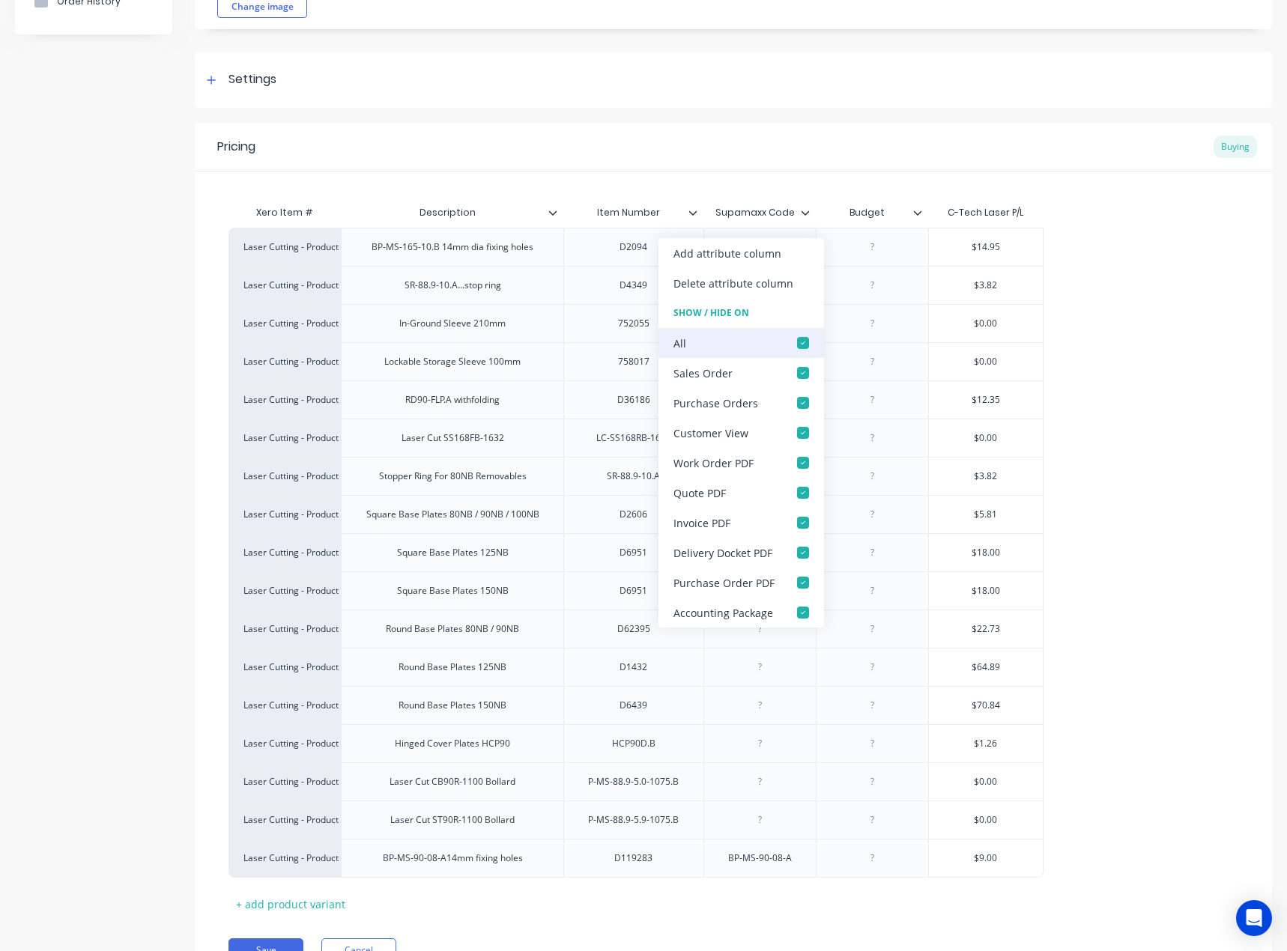
click at [762, 356] on div "All" at bounding box center [740, 343] width 165 height 30
click at [795, 348] on div at bounding box center [803, 343] width 30 height 30
click at [670, 192] on div "Xero Item # Description Item Number Supamaxx Code Budget C-Tech Laser P/L Laser…" at bounding box center [733, 543] width 1077 height 744
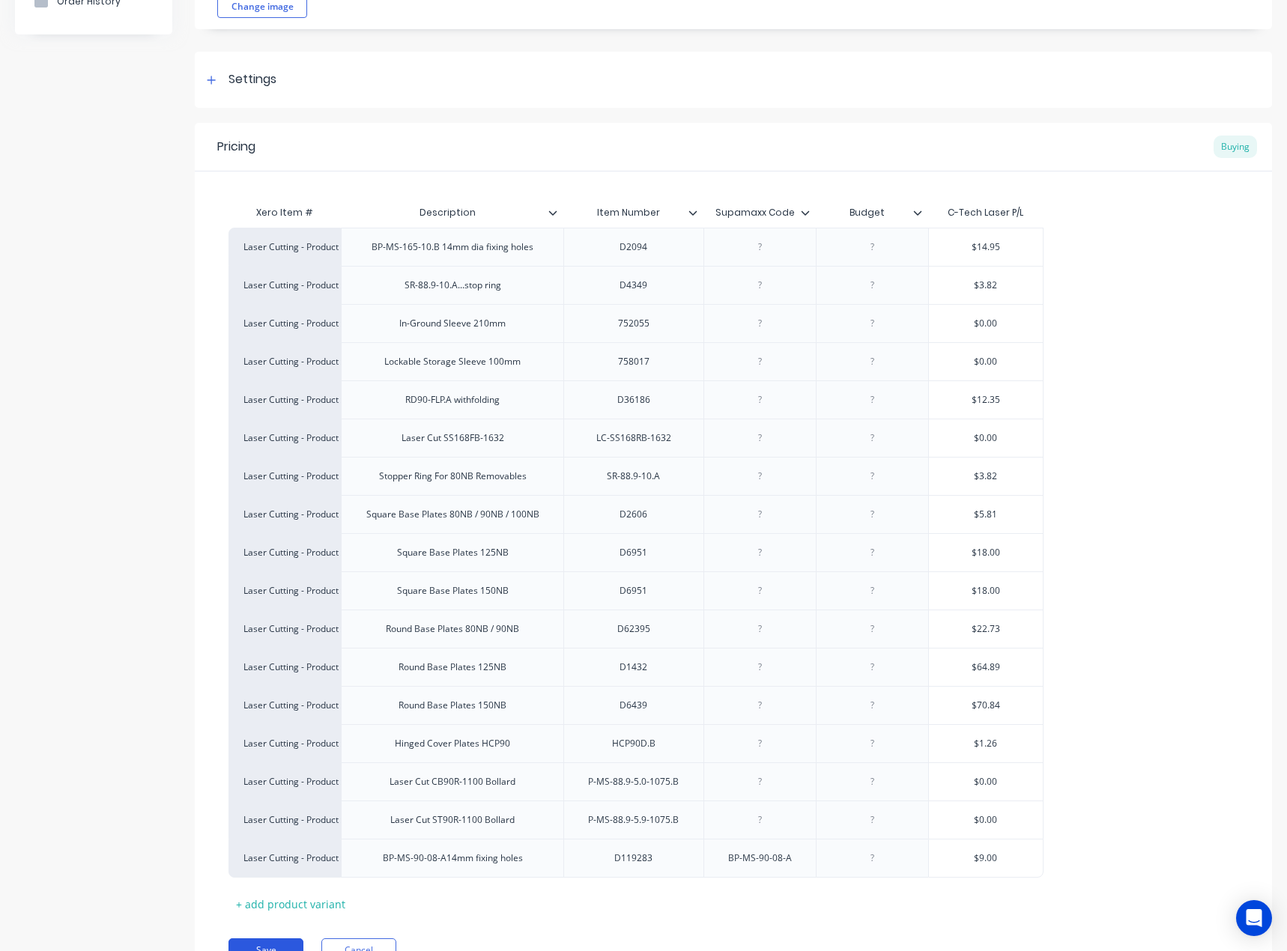
click at [250, 942] on button "Save" at bounding box center [265, 950] width 75 height 24
type textarea "x"
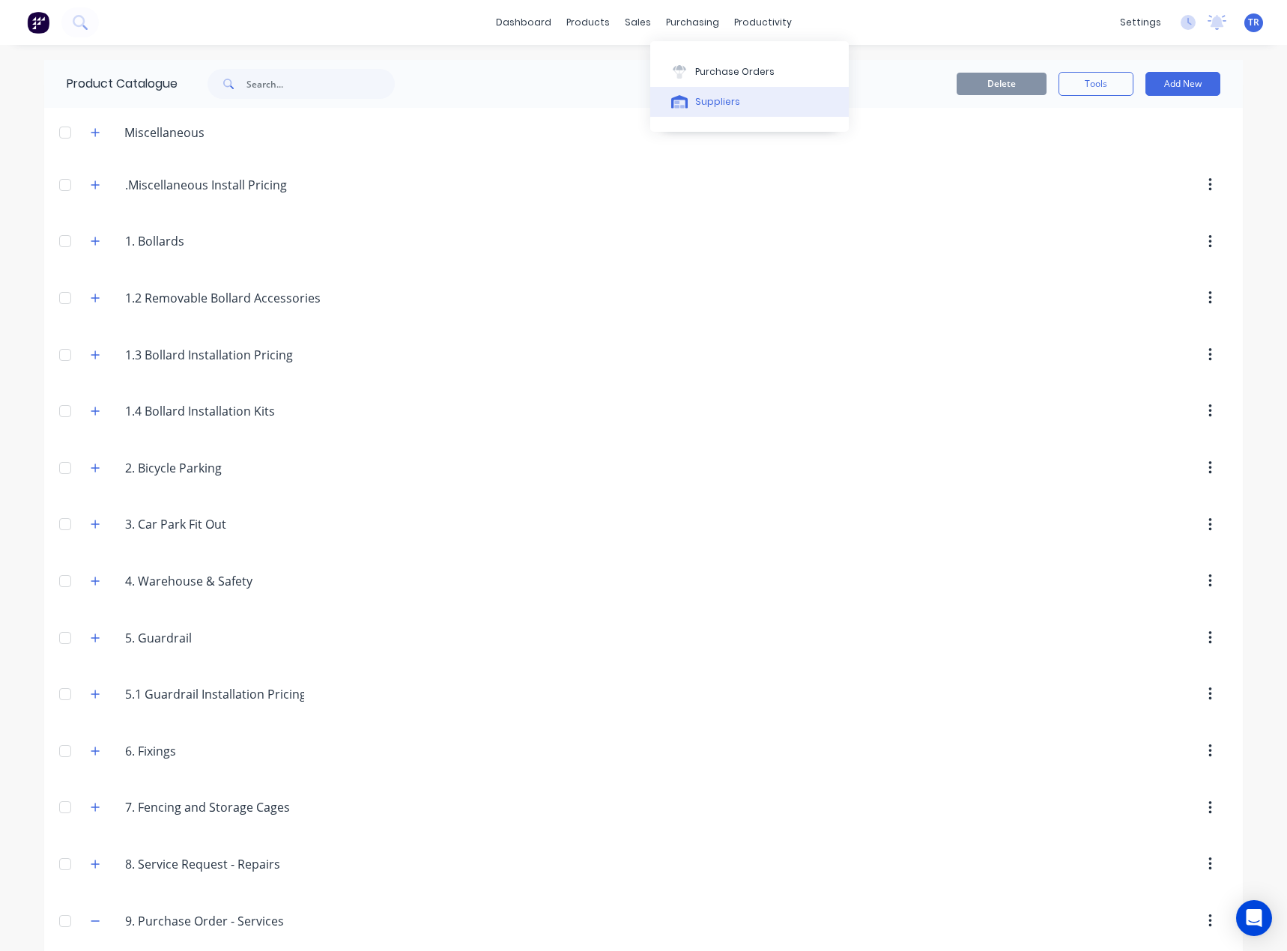
click at [680, 96] on icon at bounding box center [679, 101] width 17 height 13
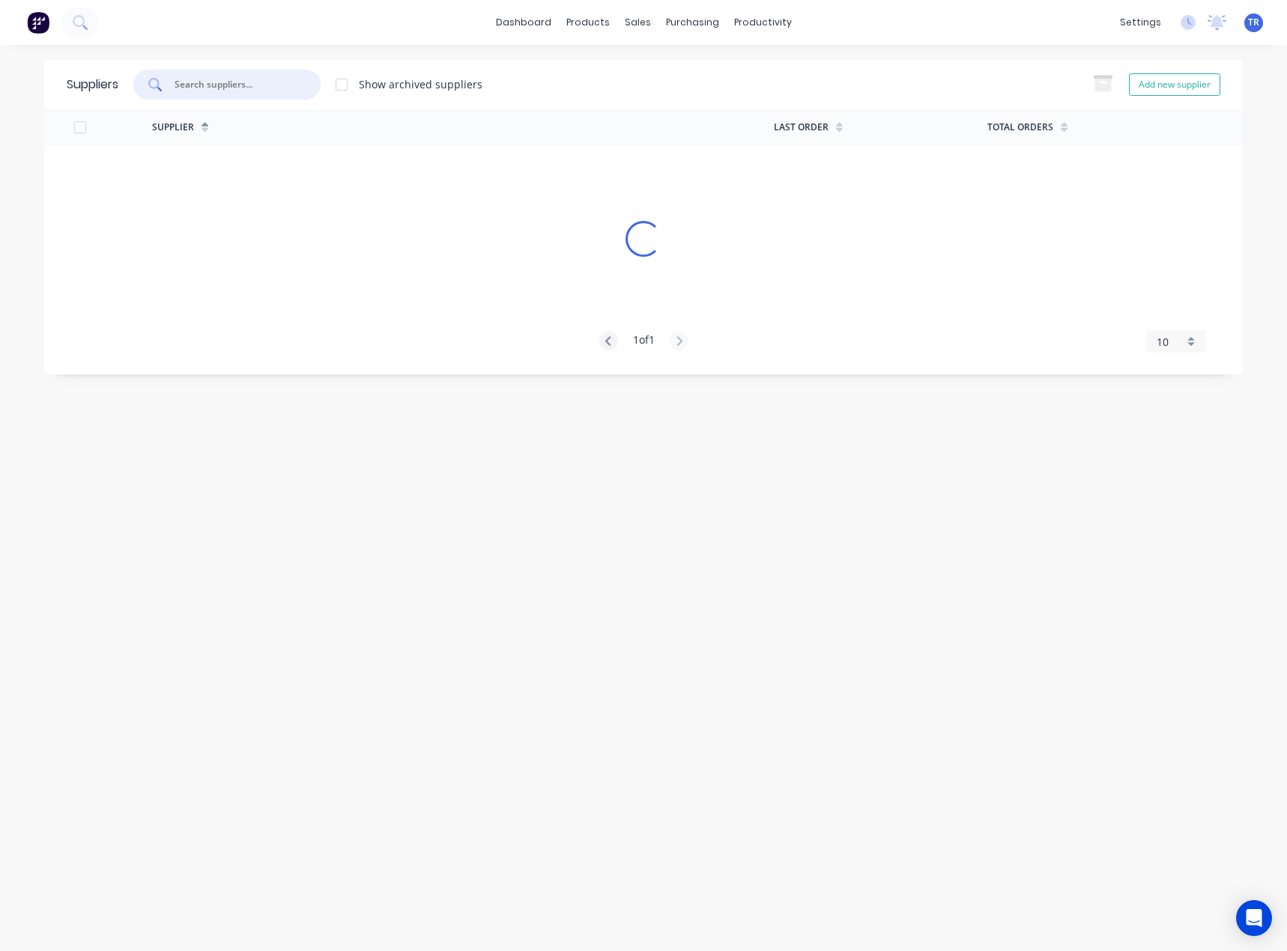
click at [184, 81] on input "text" at bounding box center [235, 84] width 124 height 15
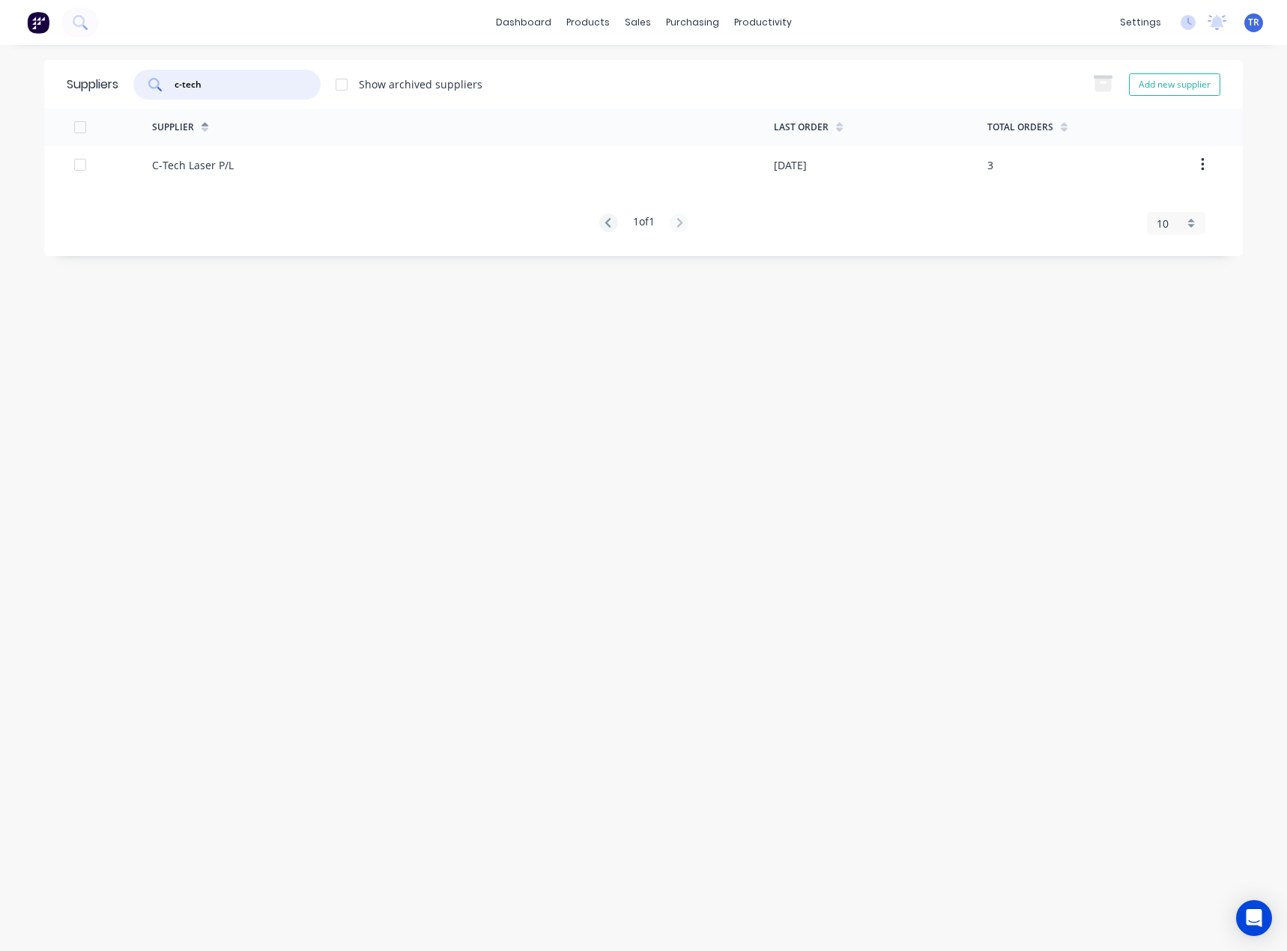
type input "c-tech"
click at [298, 174] on div "C-Tech Laser P/L" at bounding box center [463, 164] width 622 height 37
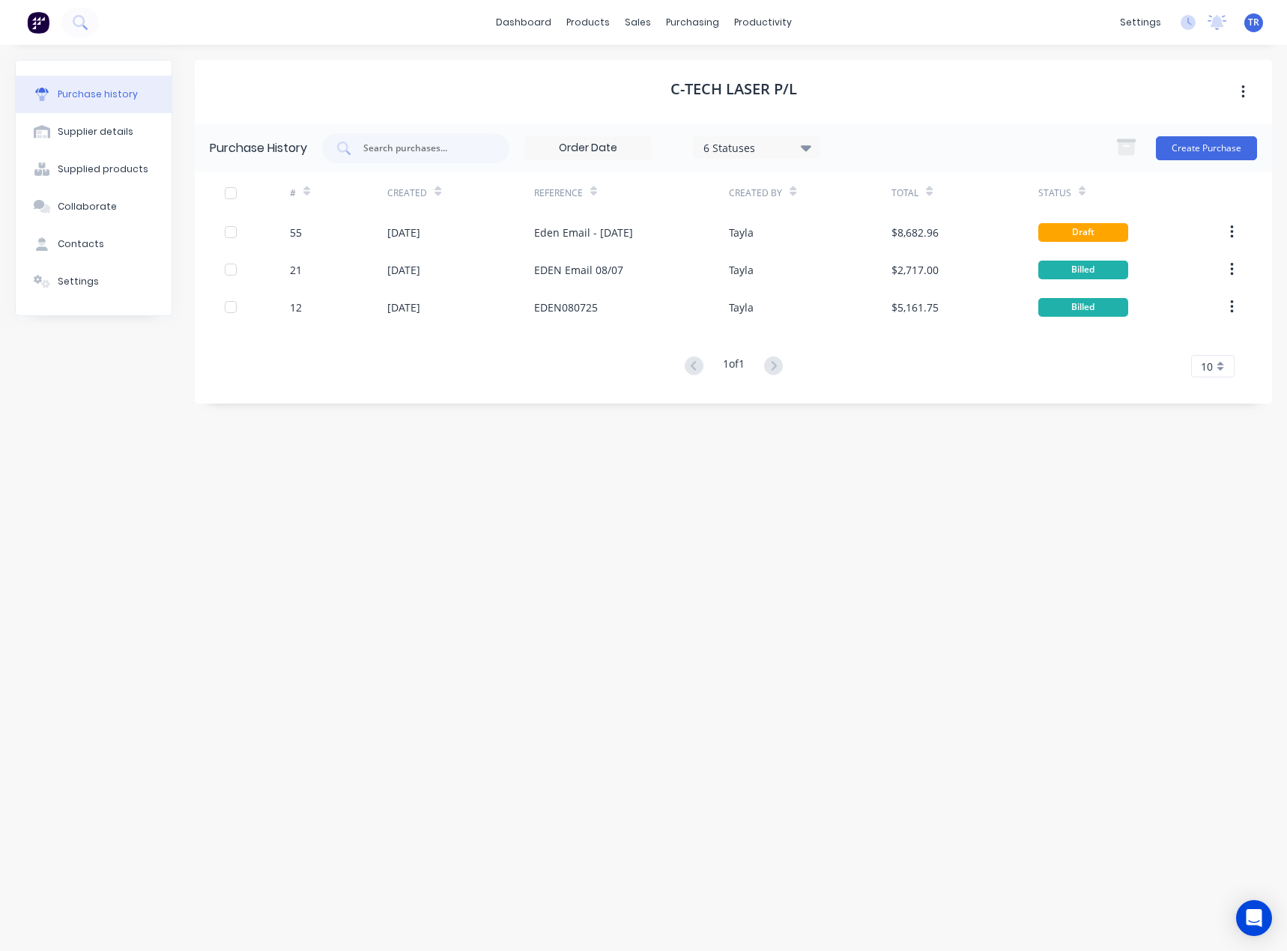
click at [386, 242] on div "55" at bounding box center [338, 231] width 97 height 37
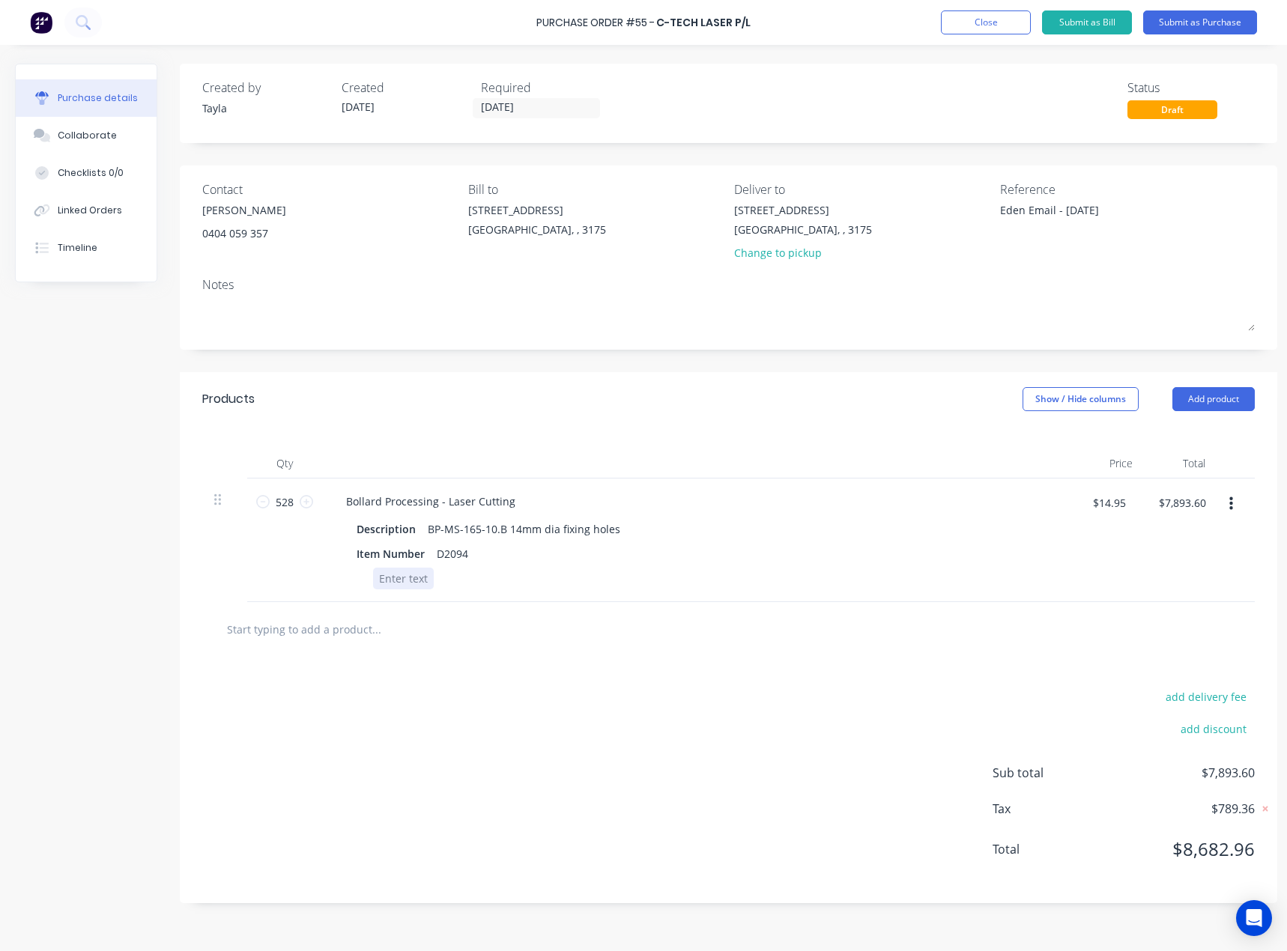
click at [681, 601] on div "Bollard Processing - Laser Cutting Description BP-MS-165-10.B 14mm dia fixing h…" at bounding box center [696, 541] width 749 height 124
click at [462, 626] on input "text" at bounding box center [376, 629] width 300 height 30
click at [1213, 390] on button "Add product" at bounding box center [1213, 399] width 82 height 24
click at [1137, 446] on div "Product catalogue" at bounding box center [1183, 438] width 115 height 22
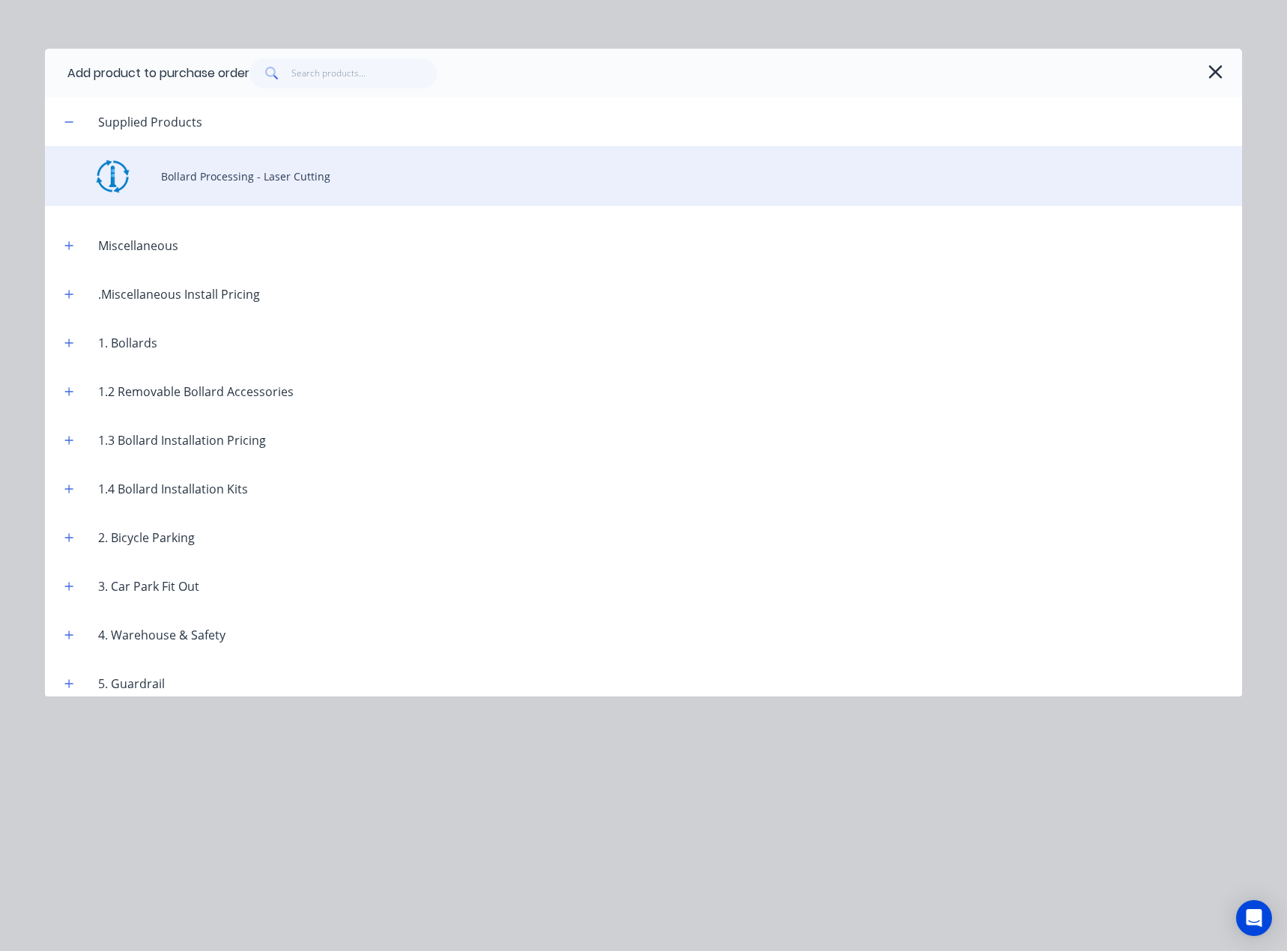
click at [318, 171] on div "Bollard Processing - Laser Cutting" at bounding box center [643, 176] width 1197 height 60
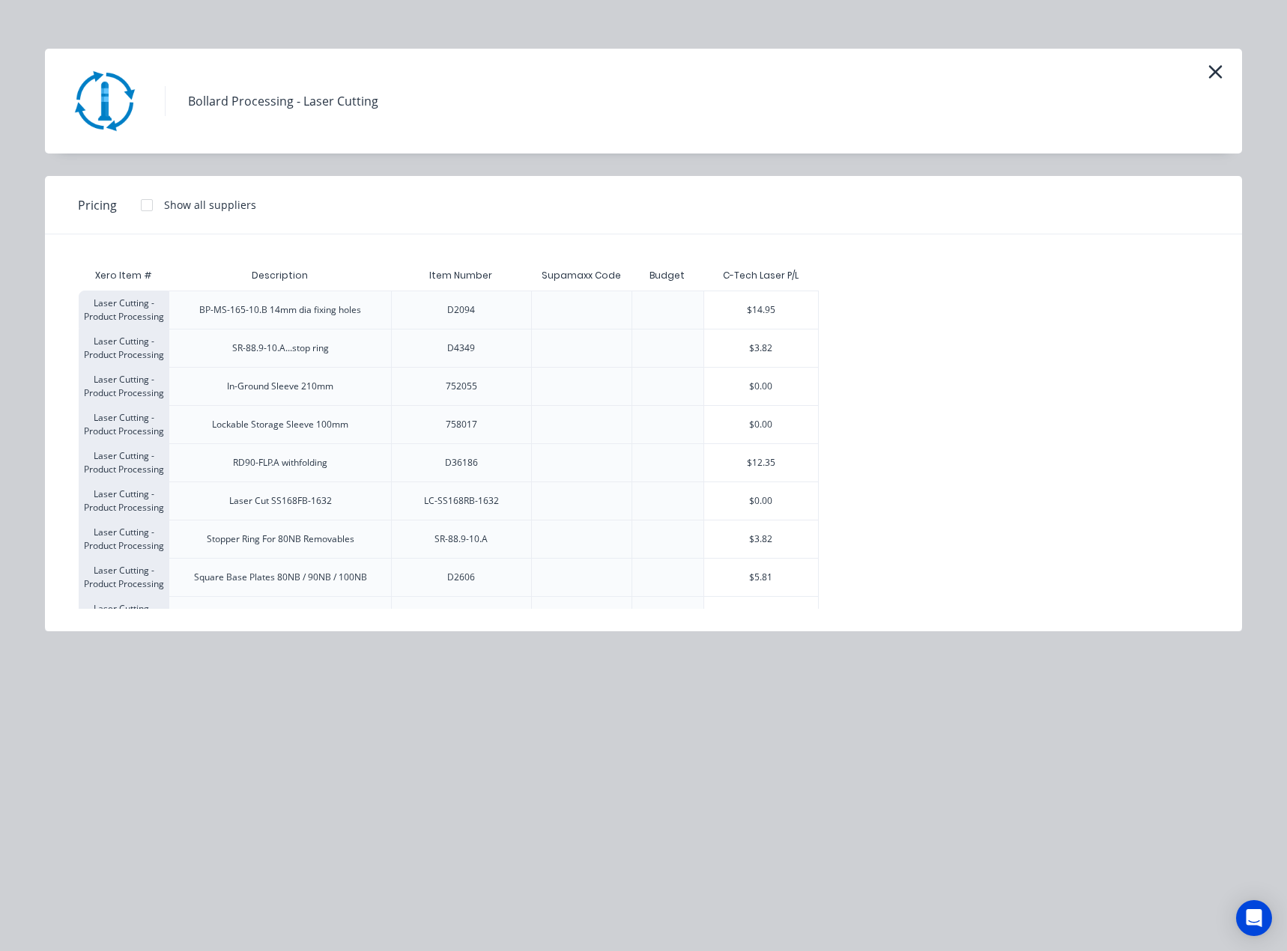
scroll to position [332, 0]
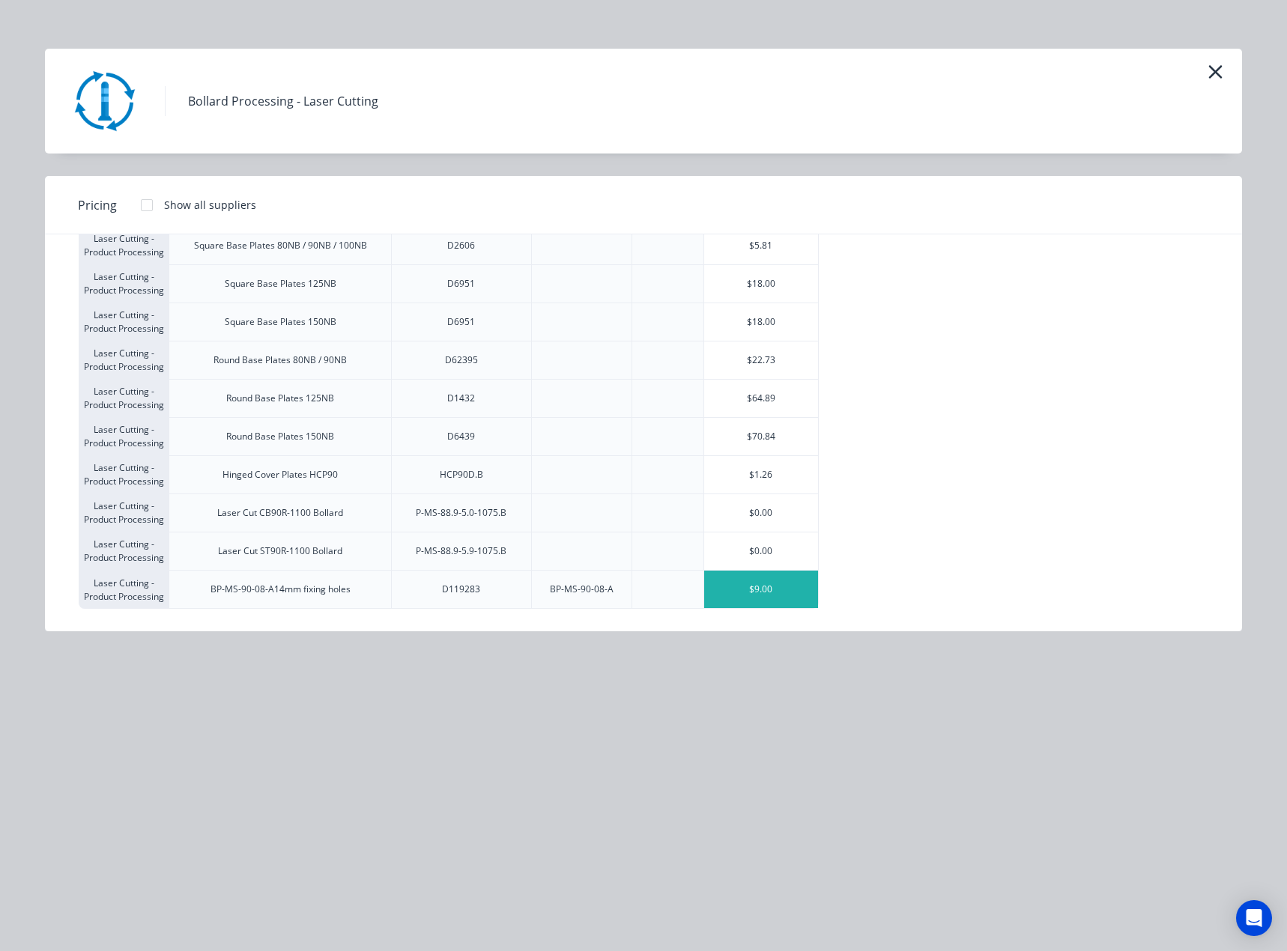
click at [771, 596] on div "$9.00" at bounding box center [761, 589] width 114 height 37
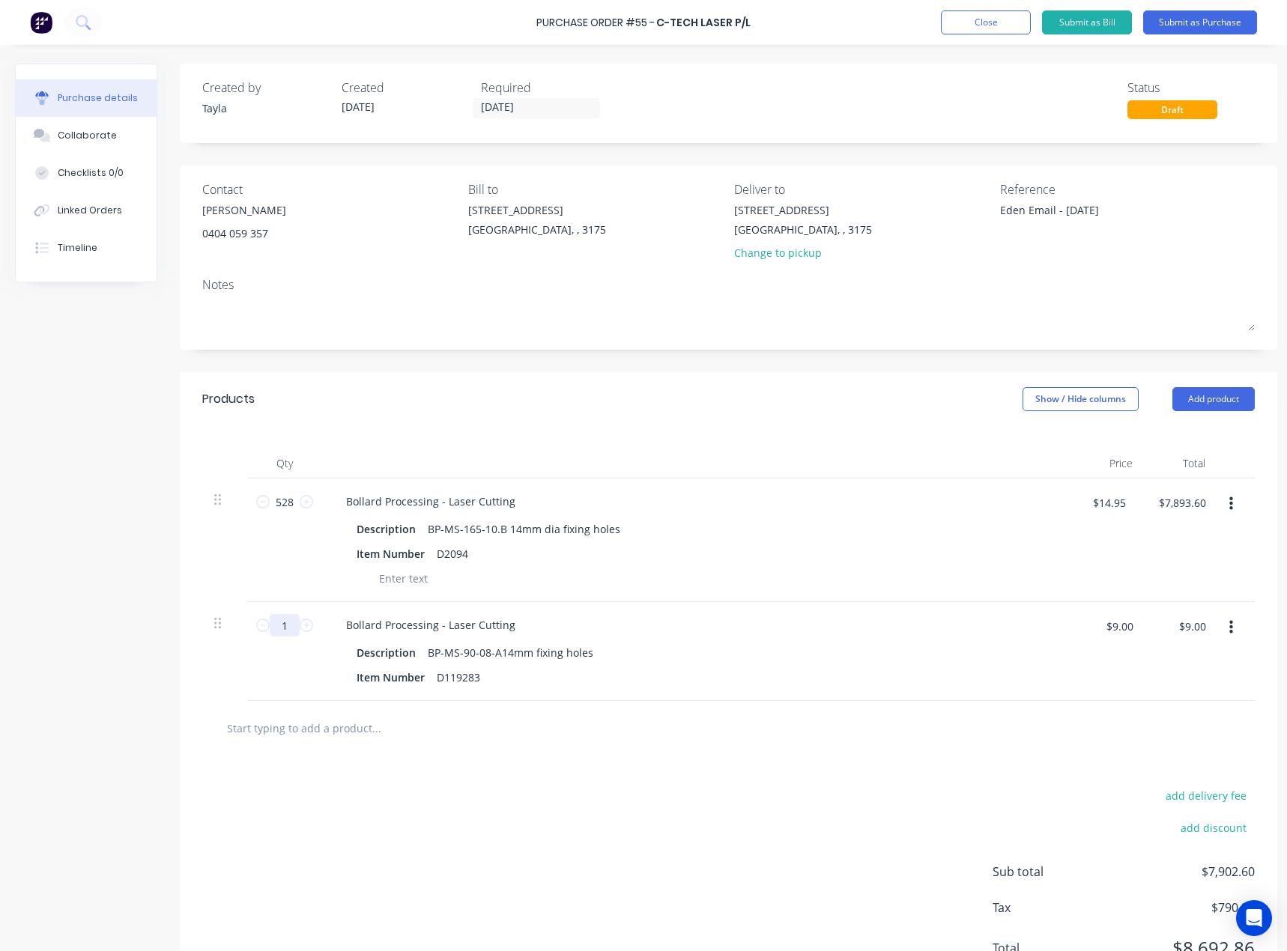
click at [288, 618] on input "1" at bounding box center [285, 625] width 30 height 22
paste input "500"
type textarea "x"
type input "500"
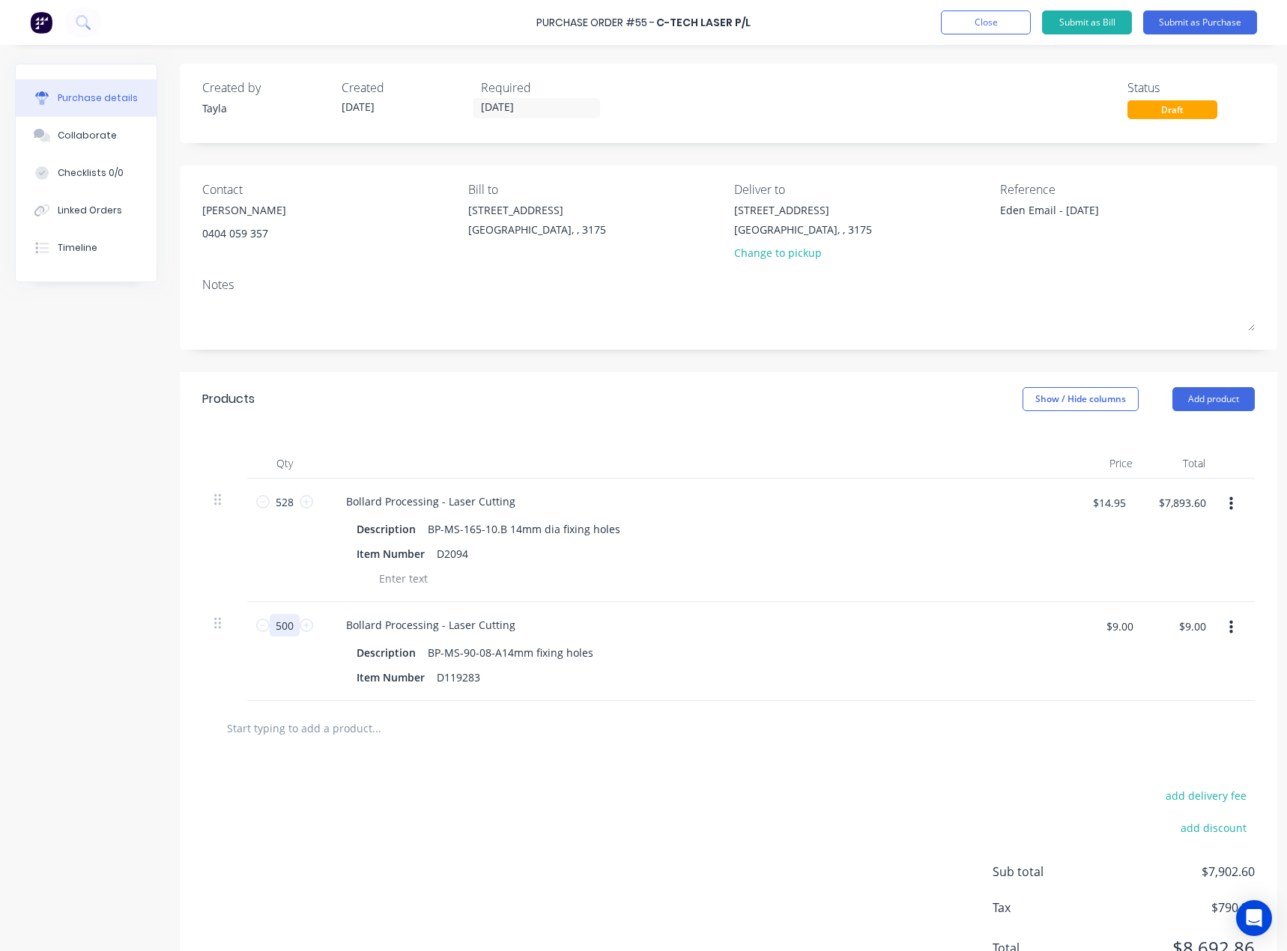
type textarea "x"
type input "$4,500.00"
type input "500"
click at [521, 802] on div "add delivery fee add discount Sub total $12,393.60 Tax $1,239.36 Total $13,632.…" at bounding box center [728, 879] width 1097 height 246
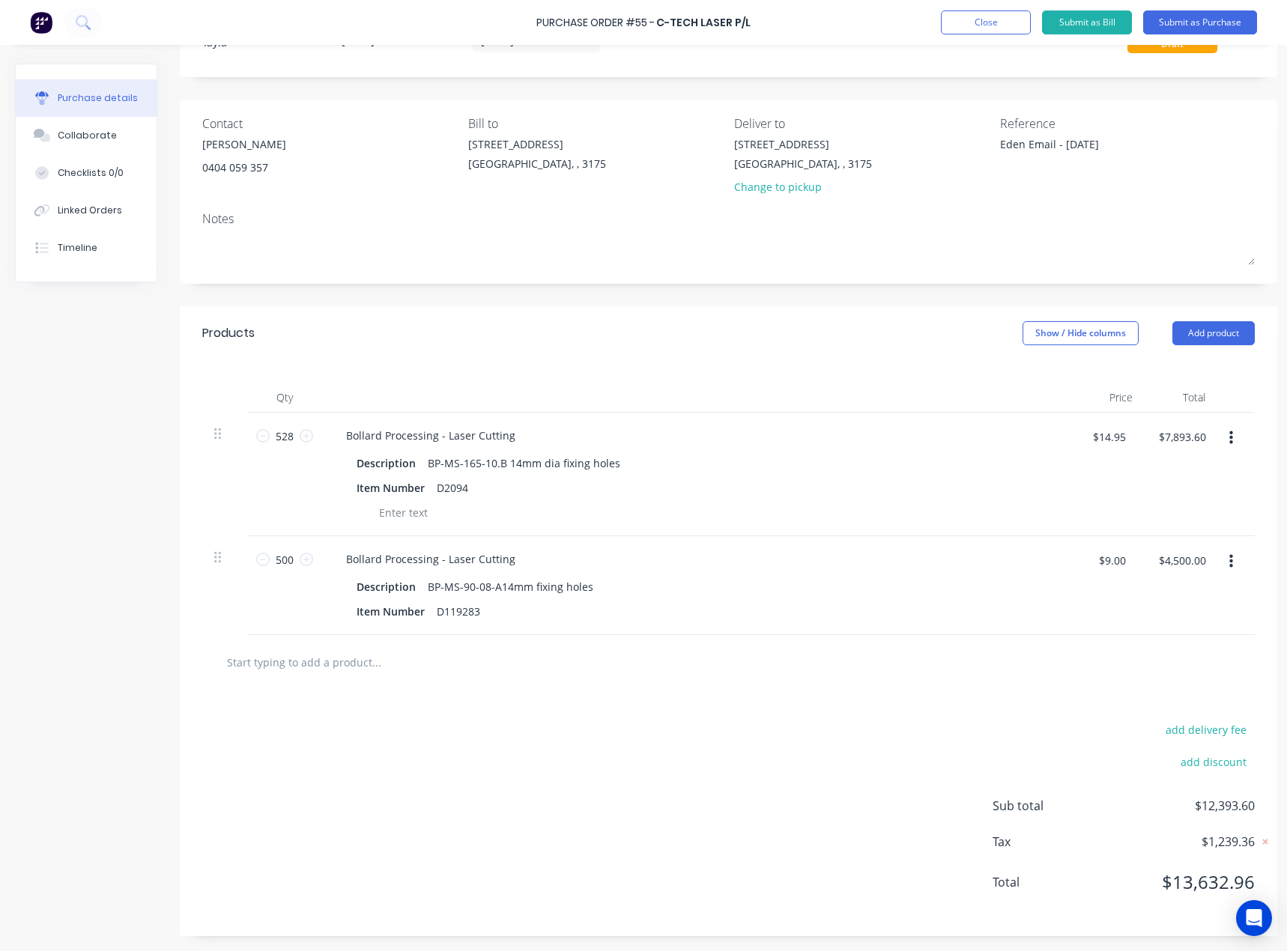
scroll to position [77, 0]
click at [284, 425] on input "528" at bounding box center [285, 436] width 30 height 22
click at [565, 738] on div "add delivery fee add discount Sub total $12,393.60 Tax $1,239.36 Total $13,632.…" at bounding box center [728, 813] width 1097 height 246
click at [1231, 555] on icon "button" at bounding box center [1231, 561] width 4 height 13
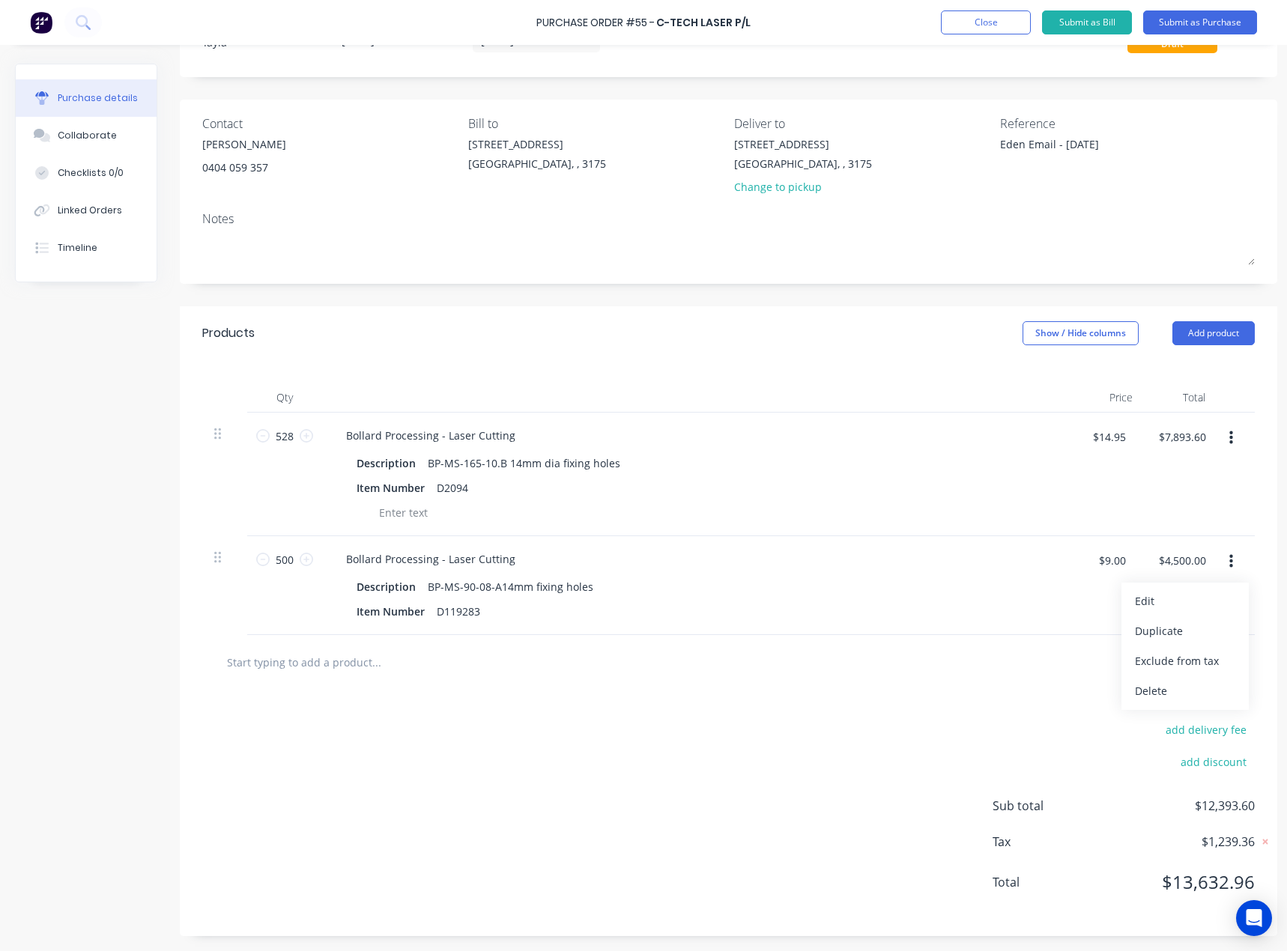
click at [1231, 555] on icon "button" at bounding box center [1231, 561] width 4 height 13
click at [97, 153] on button "Collaborate" at bounding box center [86, 135] width 141 height 37
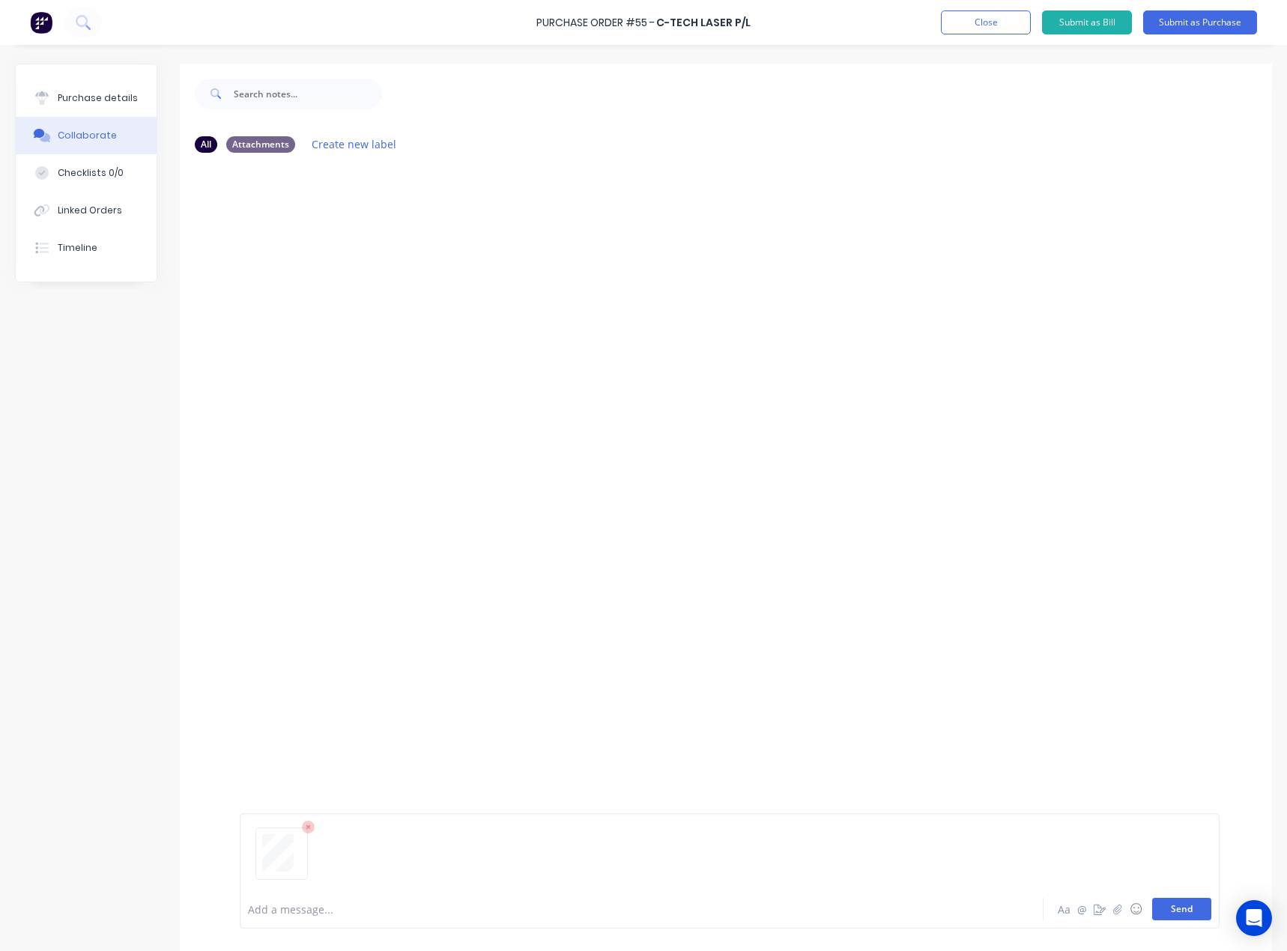
click at [1167, 919] on button "Send" at bounding box center [1181, 909] width 59 height 22
click at [82, 100] on div "Purchase details" at bounding box center [98, 97] width 80 height 13
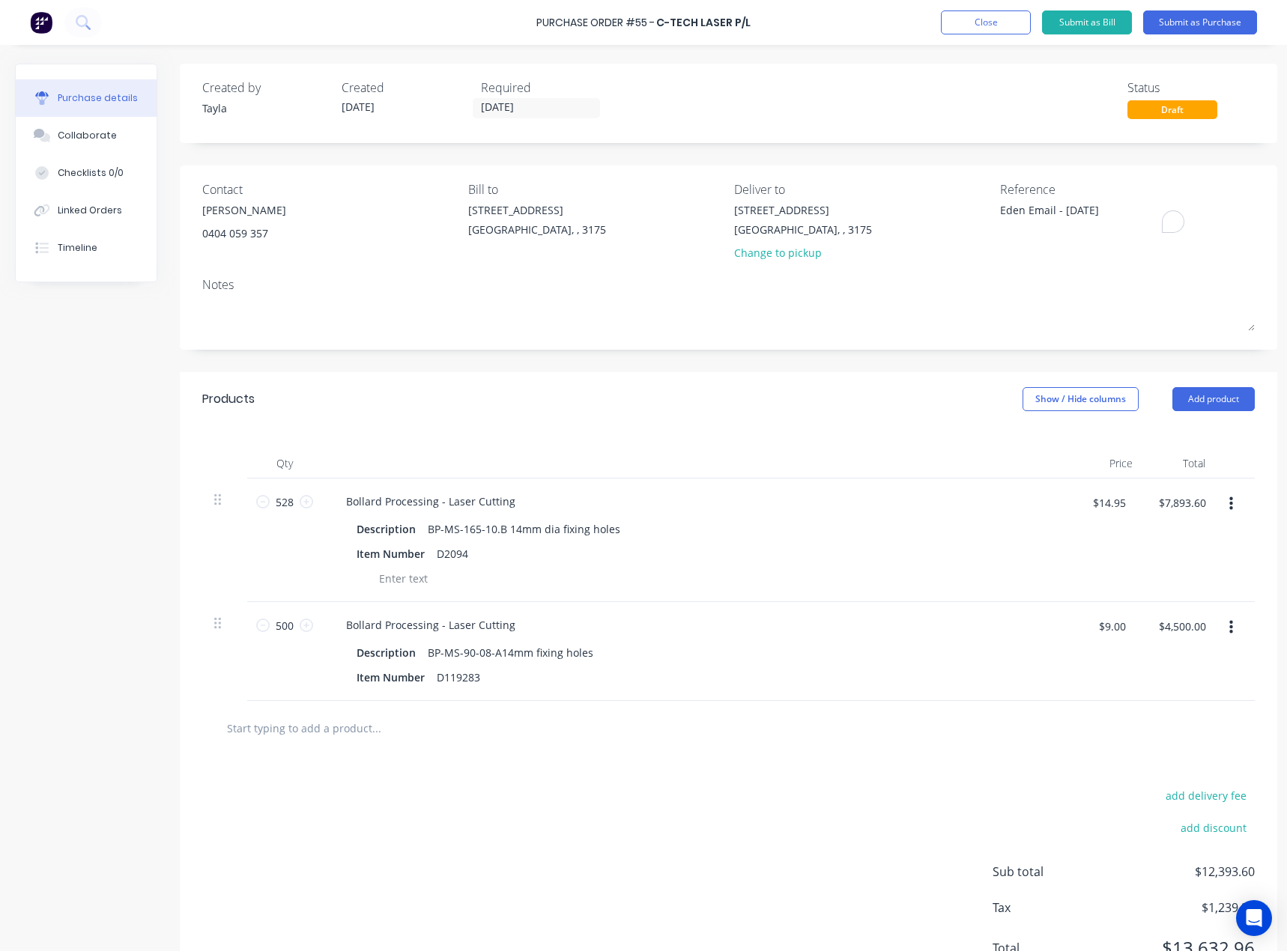
drag, startPoint x: 932, startPoint y: 228, endPoint x: 907, endPoint y: 230, distance: 25.6
click at [907, 230] on div "Contact [PERSON_NAME] [PHONE_NUMBER] Bill to [STREET_ADDRESS] Deliver to [STREE…" at bounding box center [728, 224] width 1052 height 88
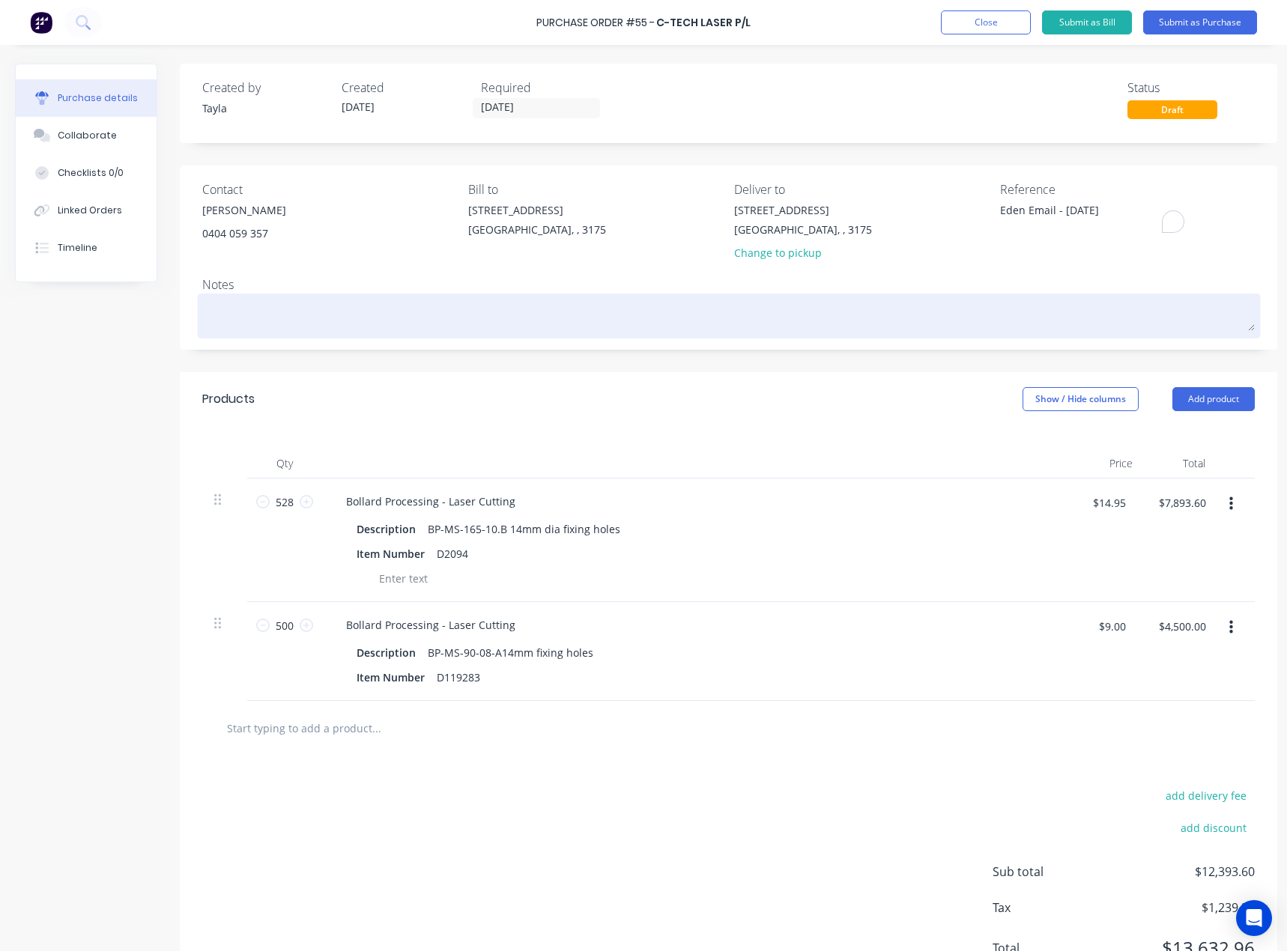
click at [616, 307] on textarea at bounding box center [728, 314] width 1052 height 34
paste textarea "Eden Email - [DATE]"
type textarea "x"
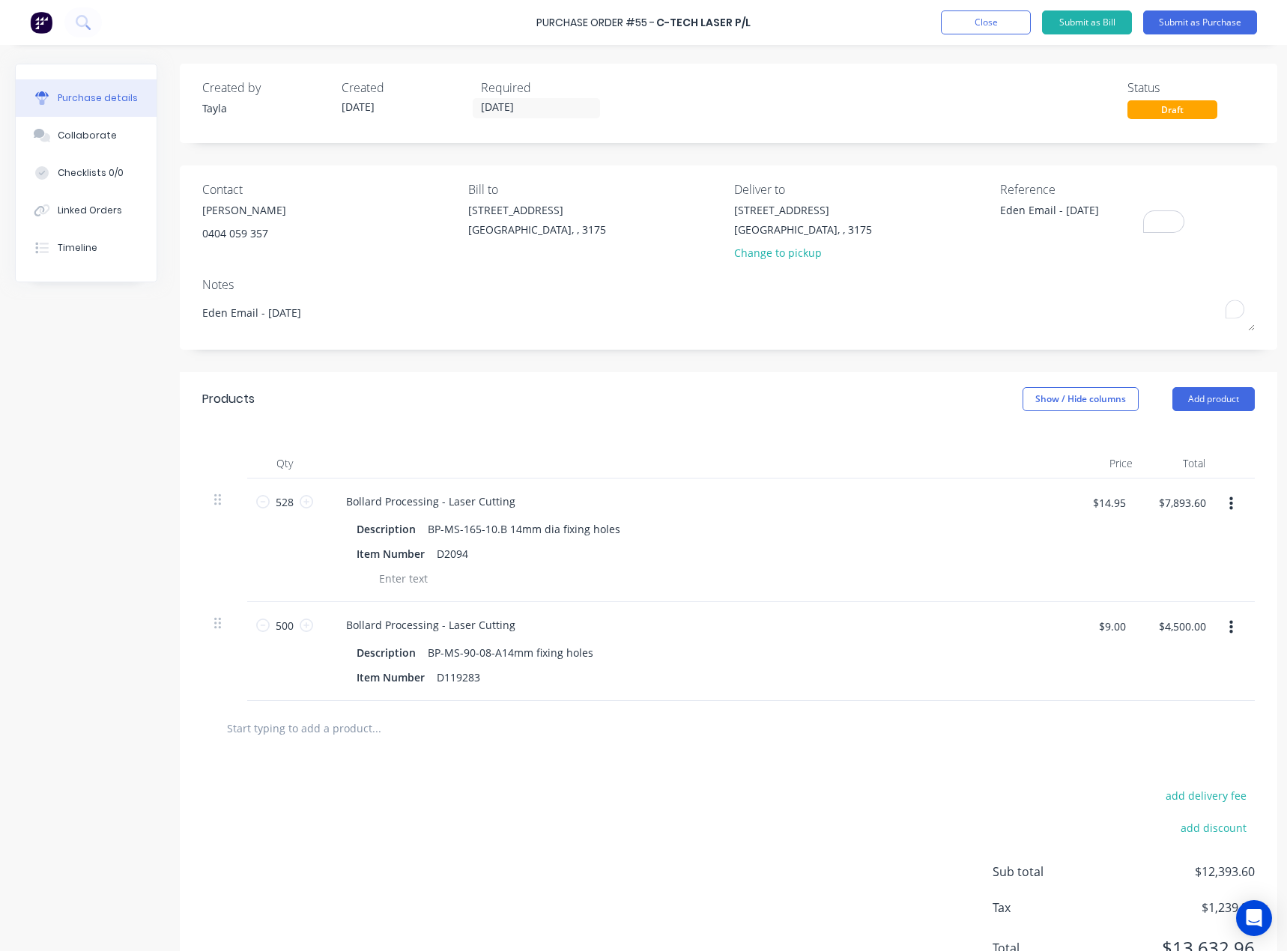
type textarea "Eden Email - [DATE]"
type textarea "x"
type textarea "Eden Email - [DATE]"
click at [616, 387] on div "Products Show / Hide columns Add product" at bounding box center [728, 399] width 1097 height 54
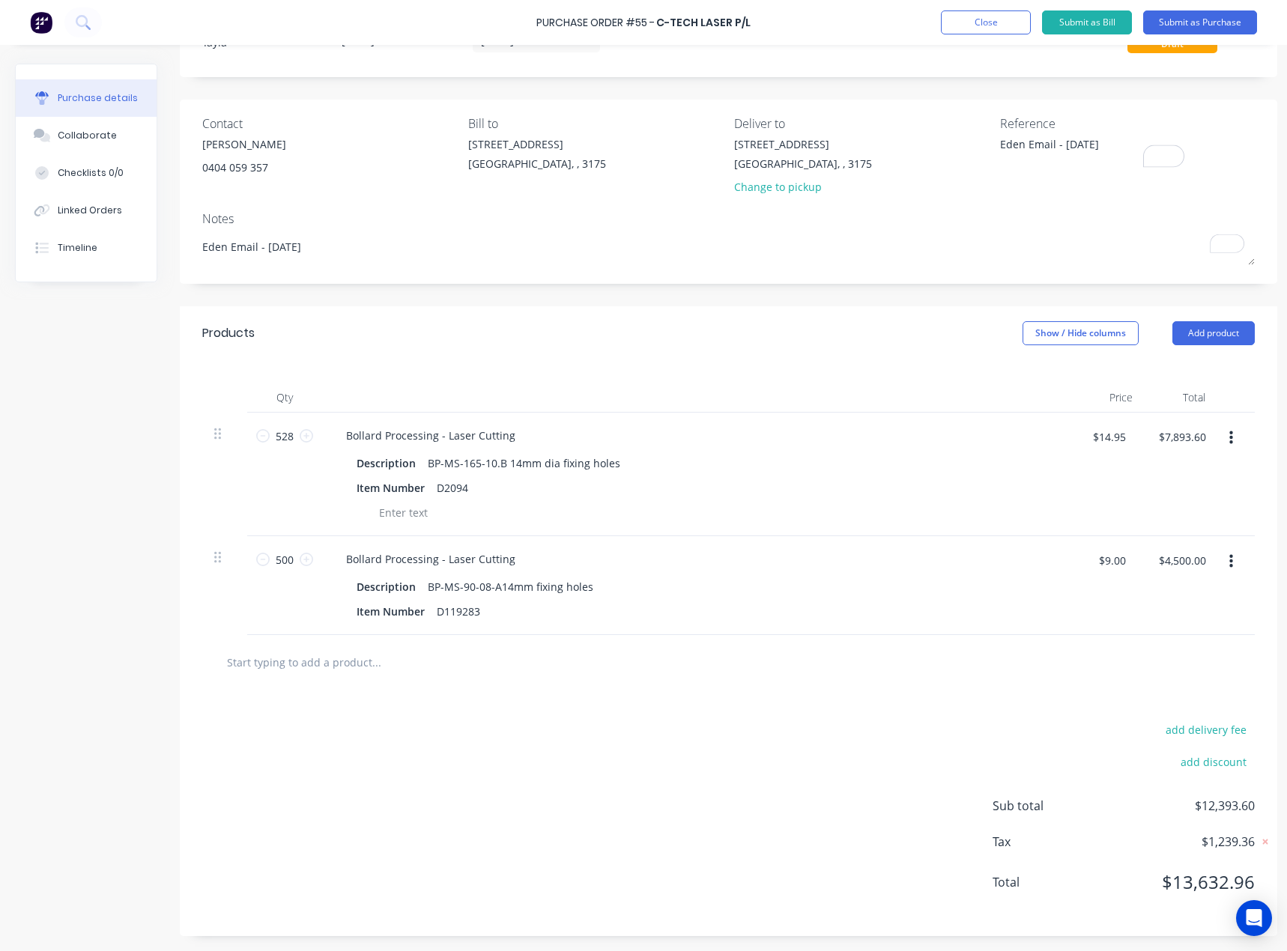
scroll to position [77, 0]
drag, startPoint x: 1205, startPoint y: 418, endPoint x: 1165, endPoint y: 423, distance: 40.0
click at [1165, 425] on input "$7,893.60" at bounding box center [1181, 437] width 65 height 24
click at [1209, 437] on div "$7,893.60 $7,893.60" at bounding box center [1181, 442] width 65 height 35
click at [1191, 431] on input "$7,893.60" at bounding box center [1181, 437] width 65 height 24
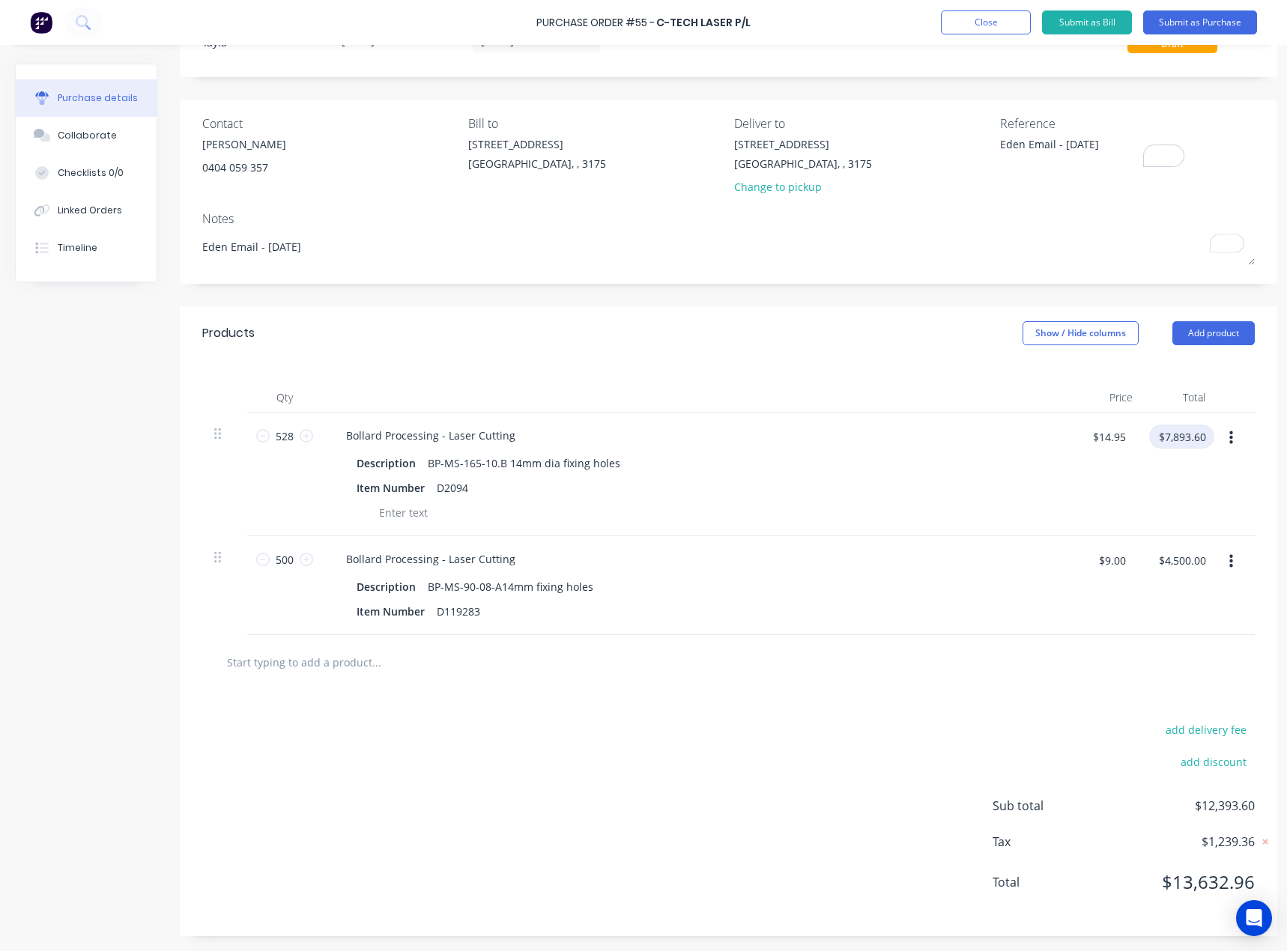
click at [1191, 431] on input "$7,893.60" at bounding box center [1181, 437] width 65 height 24
type textarea "x"
click at [1191, 431] on input "$7,893.60" at bounding box center [1181, 437] width 65 height 24
paste input "8,685"
type input "8,685.60"
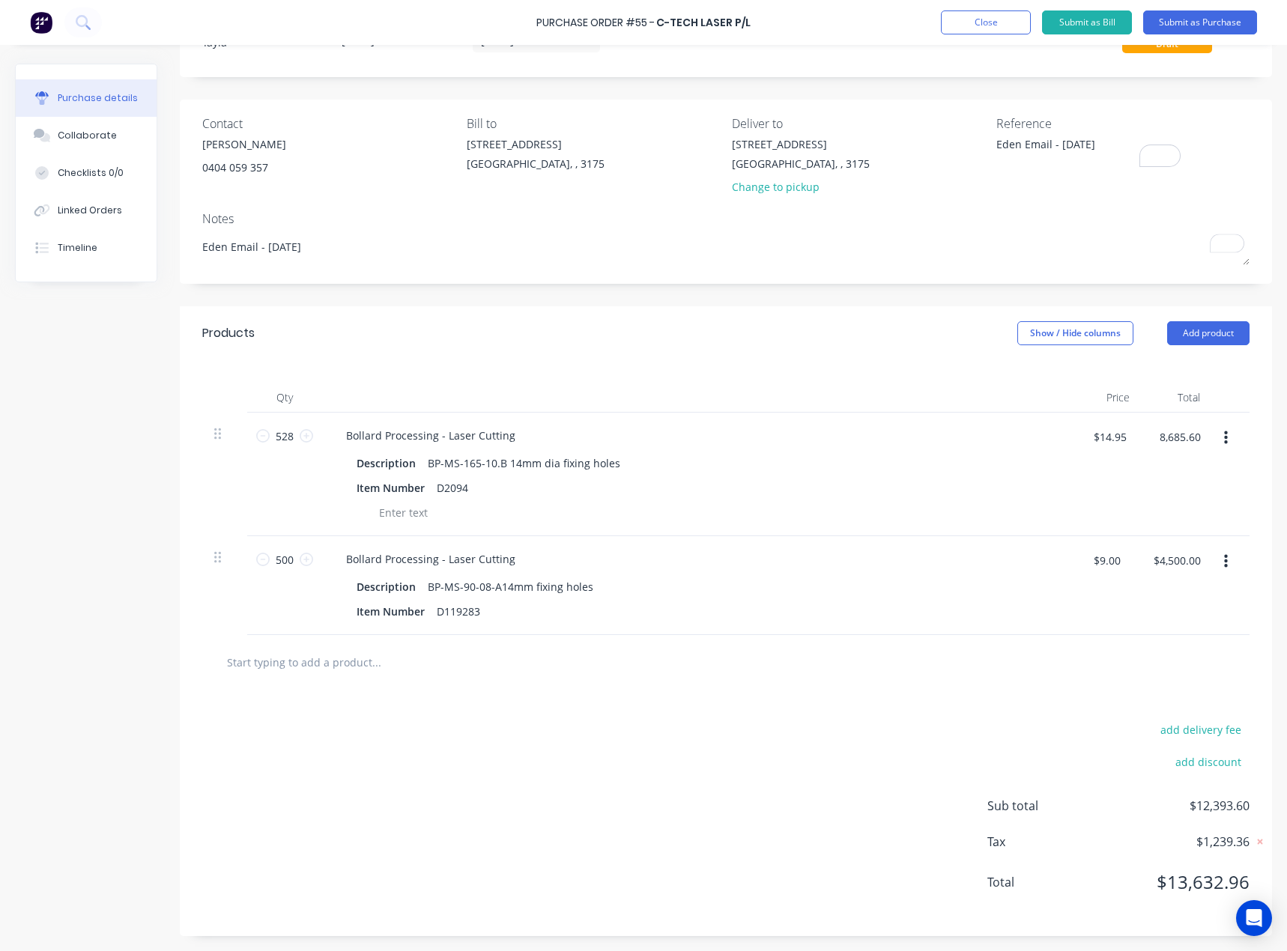
click at [1209, 477] on div "8,685.60 8,685.60" at bounding box center [1174, 475] width 74 height 124
type textarea "x"
type input "$0.0152"
type input "$8.00"
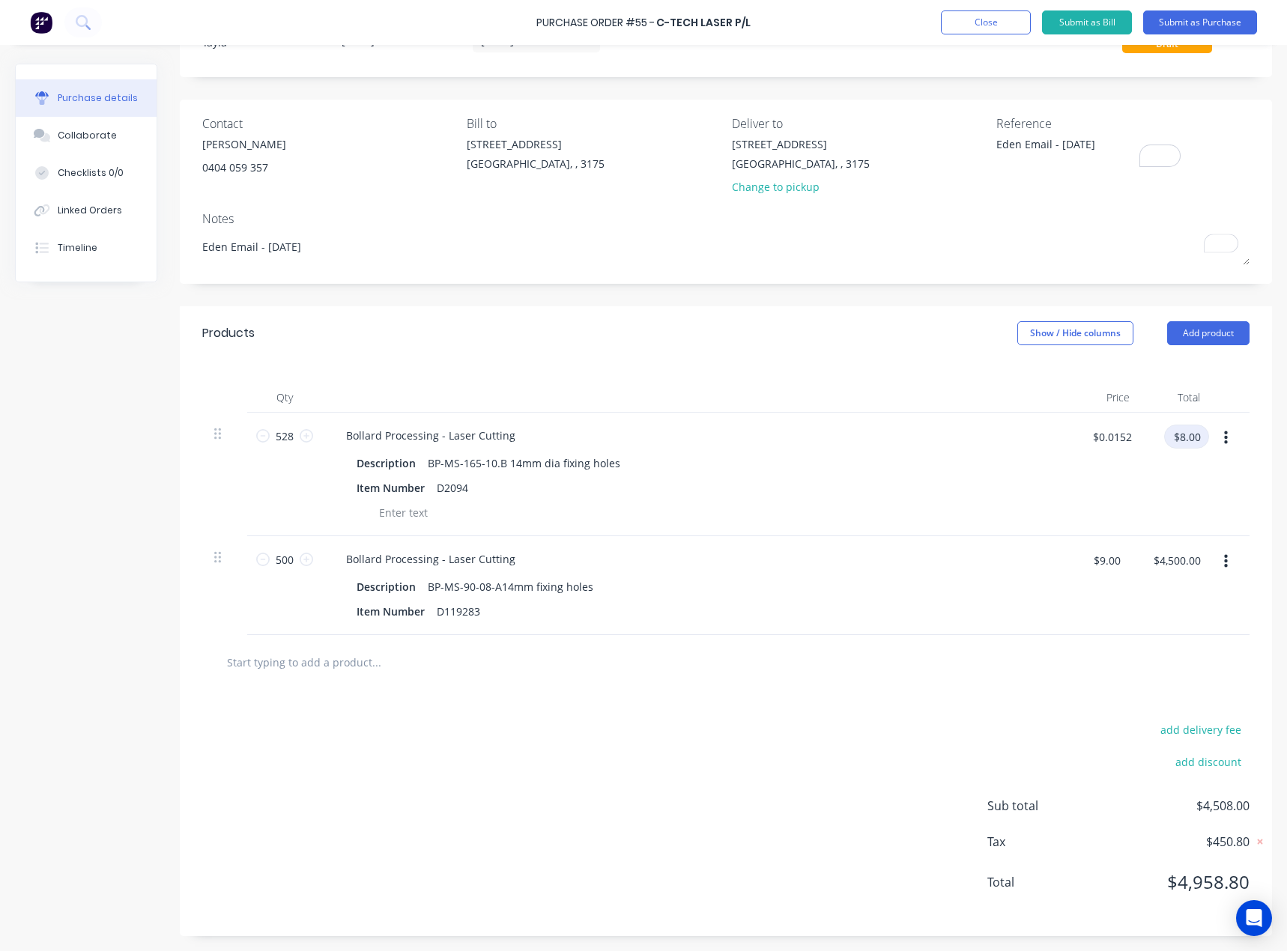
type textarea "x"
click at [1196, 434] on input "$8.00" at bounding box center [1186, 437] width 45 height 24
paste input "8,685.6"
type input "8,685.60"
type textarea "x"
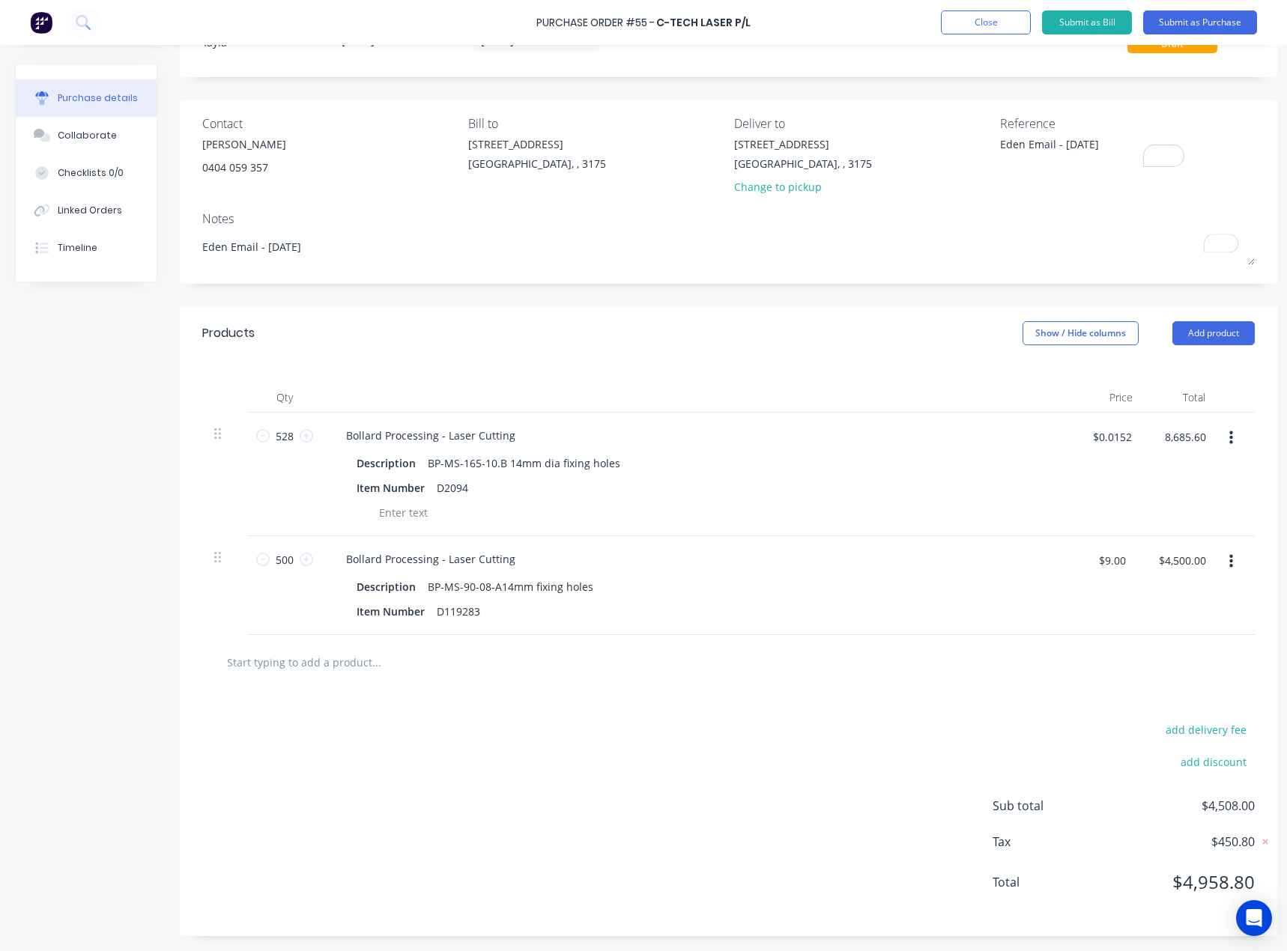
type input "$8.00"
click at [1206, 502] on div "$8.00 8,685.60" at bounding box center [1180, 475] width 74 height 124
type textarea "x"
click at [1182, 434] on input "$8.00" at bounding box center [1186, 437] width 45 height 24
paste input "8,685.6"
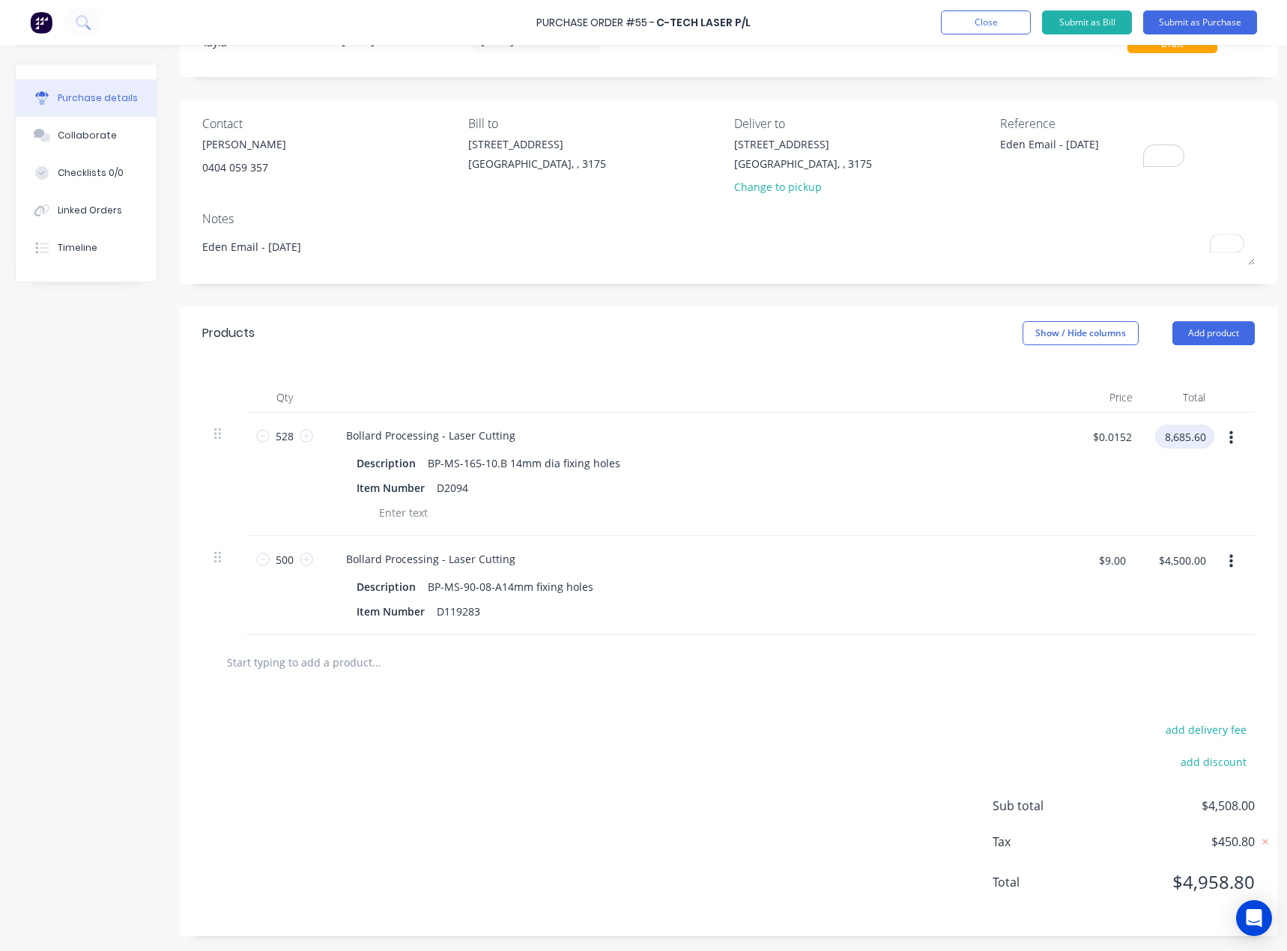
type input "8,685.60"
type textarea "x"
type input "$8.00"
click at [1238, 440] on button "button" at bounding box center [1230, 438] width 35 height 27
click at [1134, 436] on input "$0.0152" at bounding box center [1111, 437] width 57 height 24
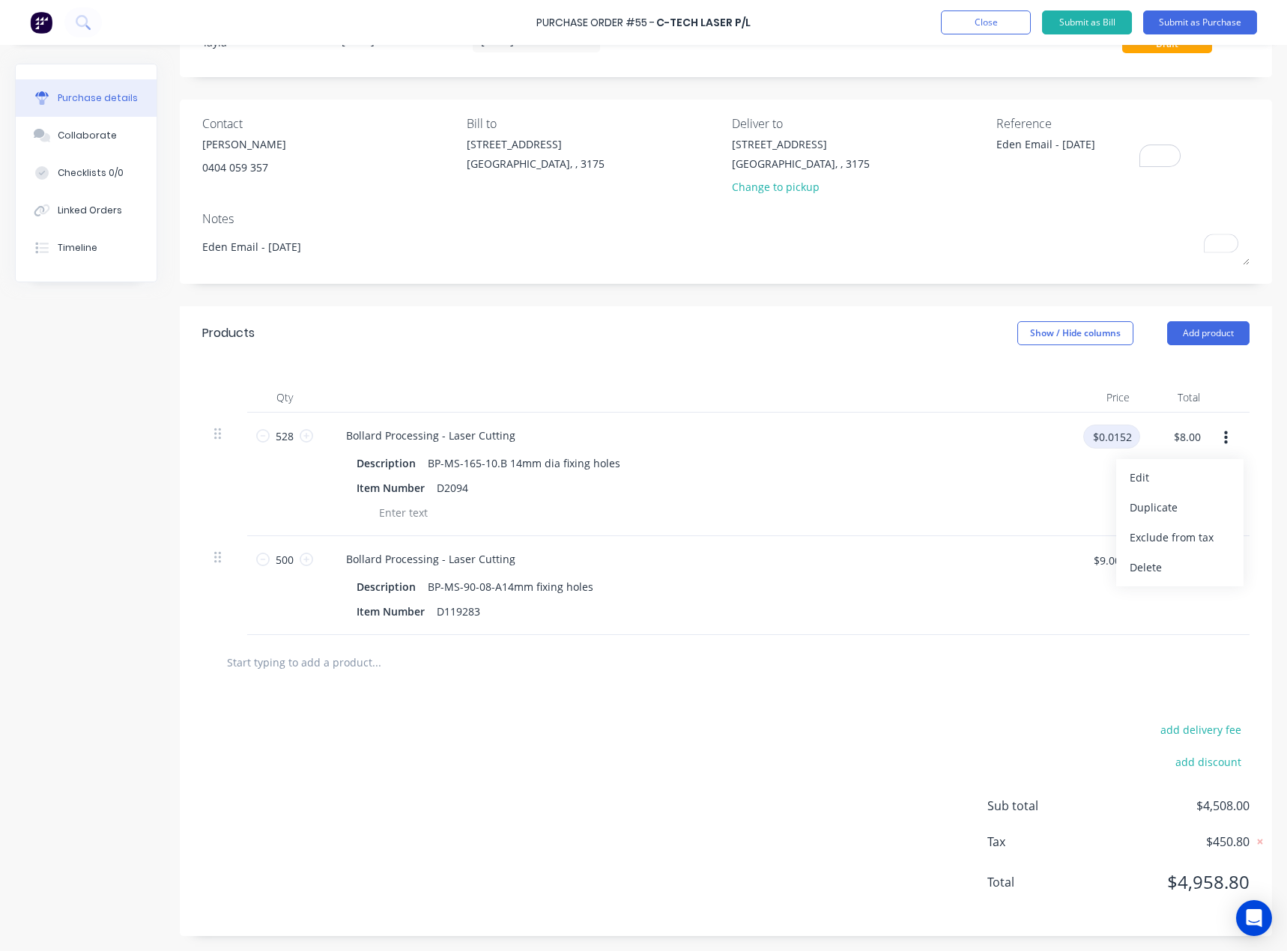
type textarea "x"
click at [1134, 436] on input "$0.0152" at bounding box center [1111, 437] width 57 height 24
paste input "14.95"
type input "14.95"
type textarea "x"
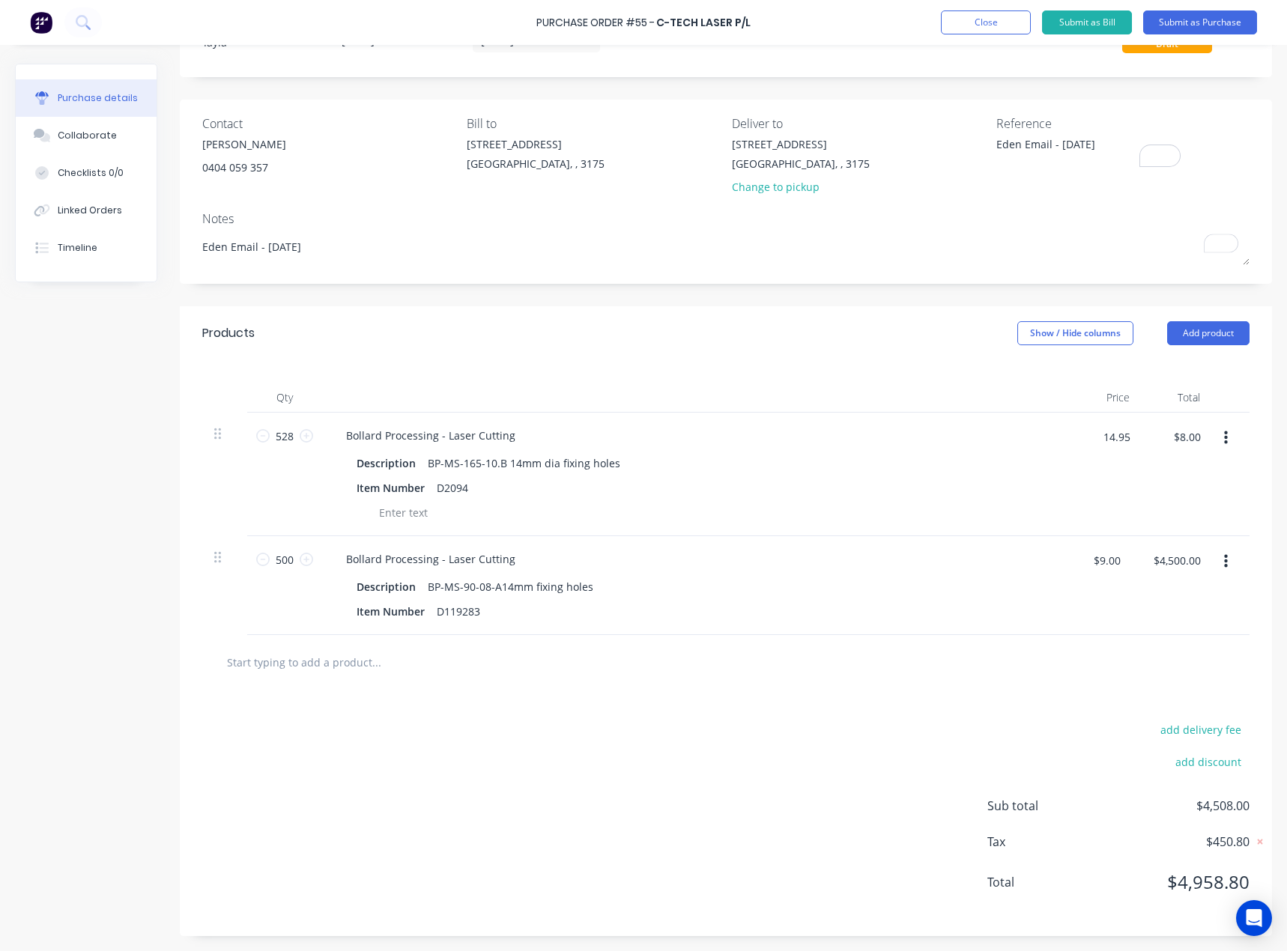
type input "$14.95"
type input "$7,893.60"
click at [1098, 498] on div "$14.95 14.95" at bounding box center [1106, 475] width 70 height 124
type textarea "x"
click at [1121, 446] on input "$14.95" at bounding box center [1108, 437] width 51 height 24
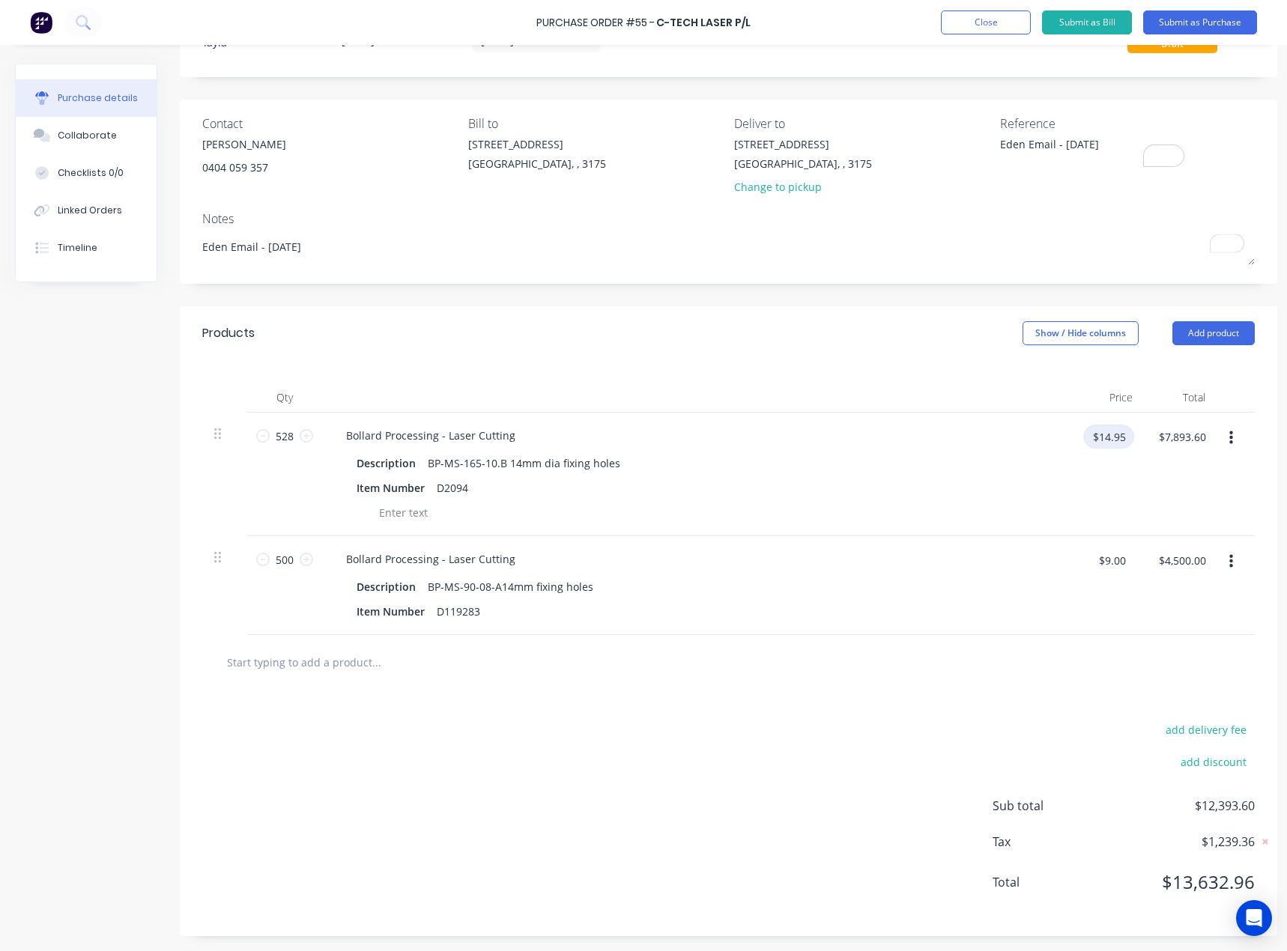
paste input "16.4"
type input "16.45"
type textarea "x"
type input "$16.45"
type input "$8,685.60"
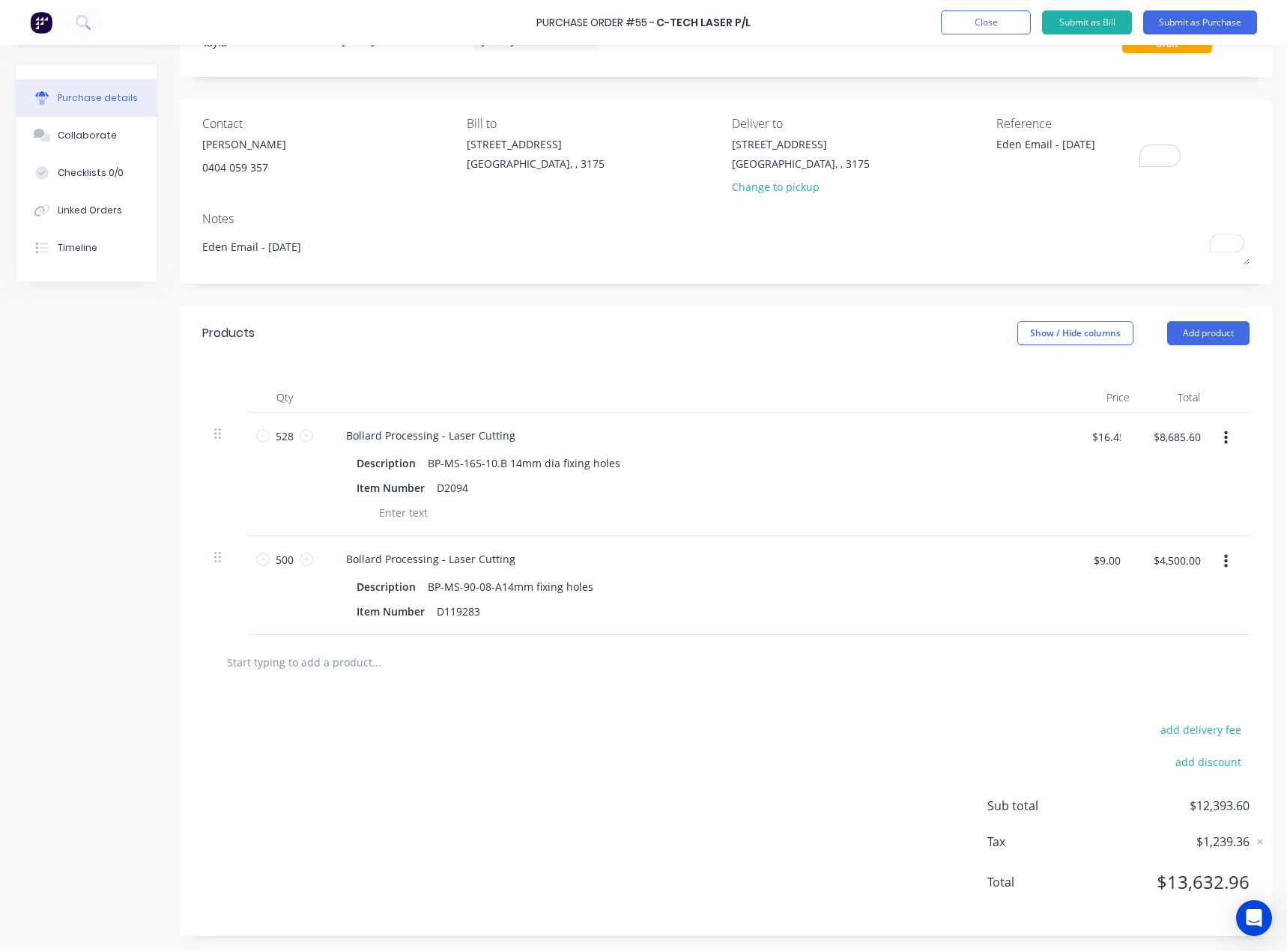
click at [1096, 497] on div "$16.45 16.45" at bounding box center [1101, 475] width 61 height 124
type textarea "x"
click at [1114, 567] on input "$9.00" at bounding box center [1111, 560] width 45 height 24
type input "9.90"
type textarea "x"
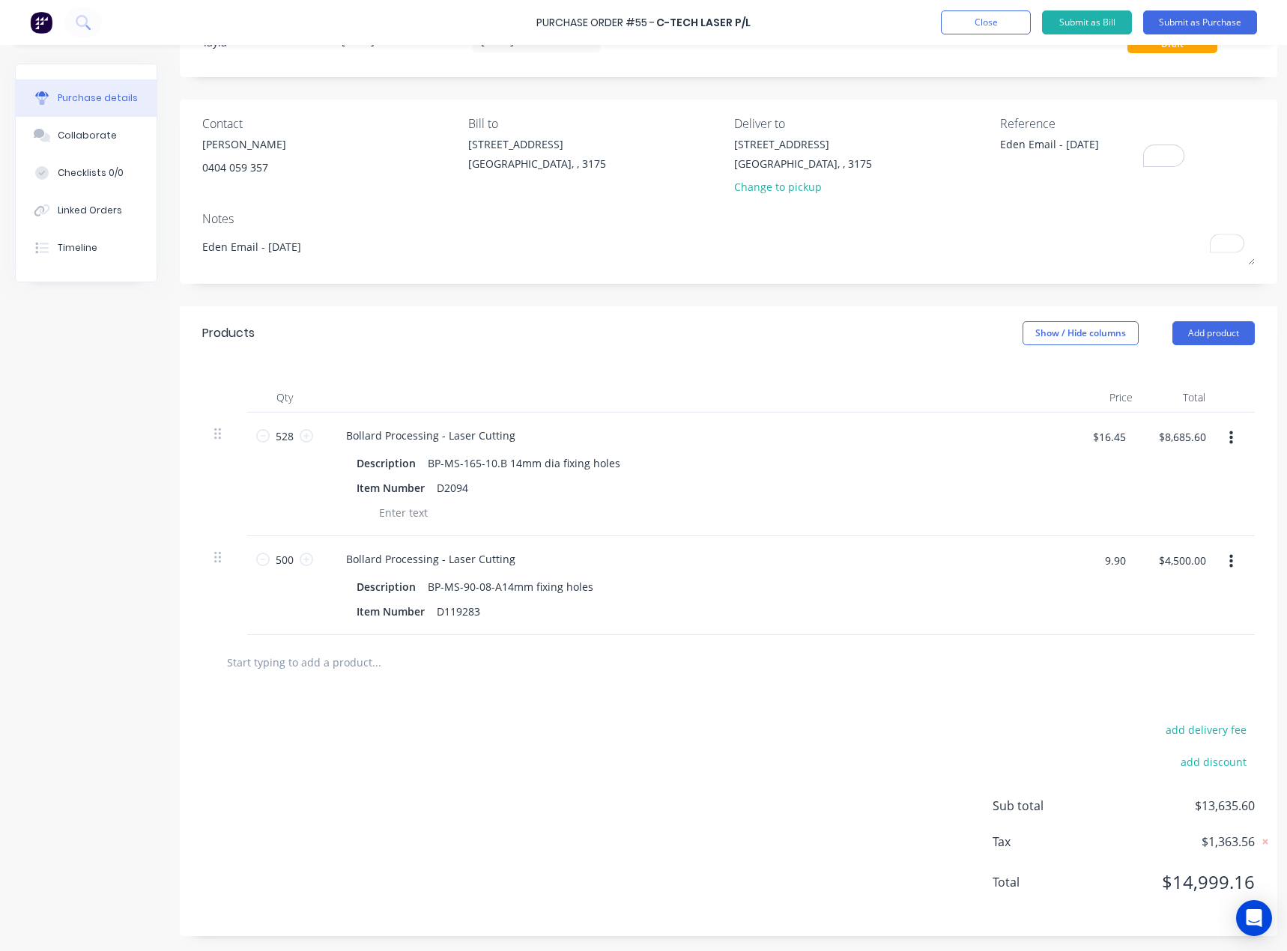
type input "$9.90"
type input "$4,950.00"
click at [1076, 645] on div at bounding box center [728, 662] width 1052 height 55
click at [1263, 845] on icon at bounding box center [1264, 841] width 15 height 15
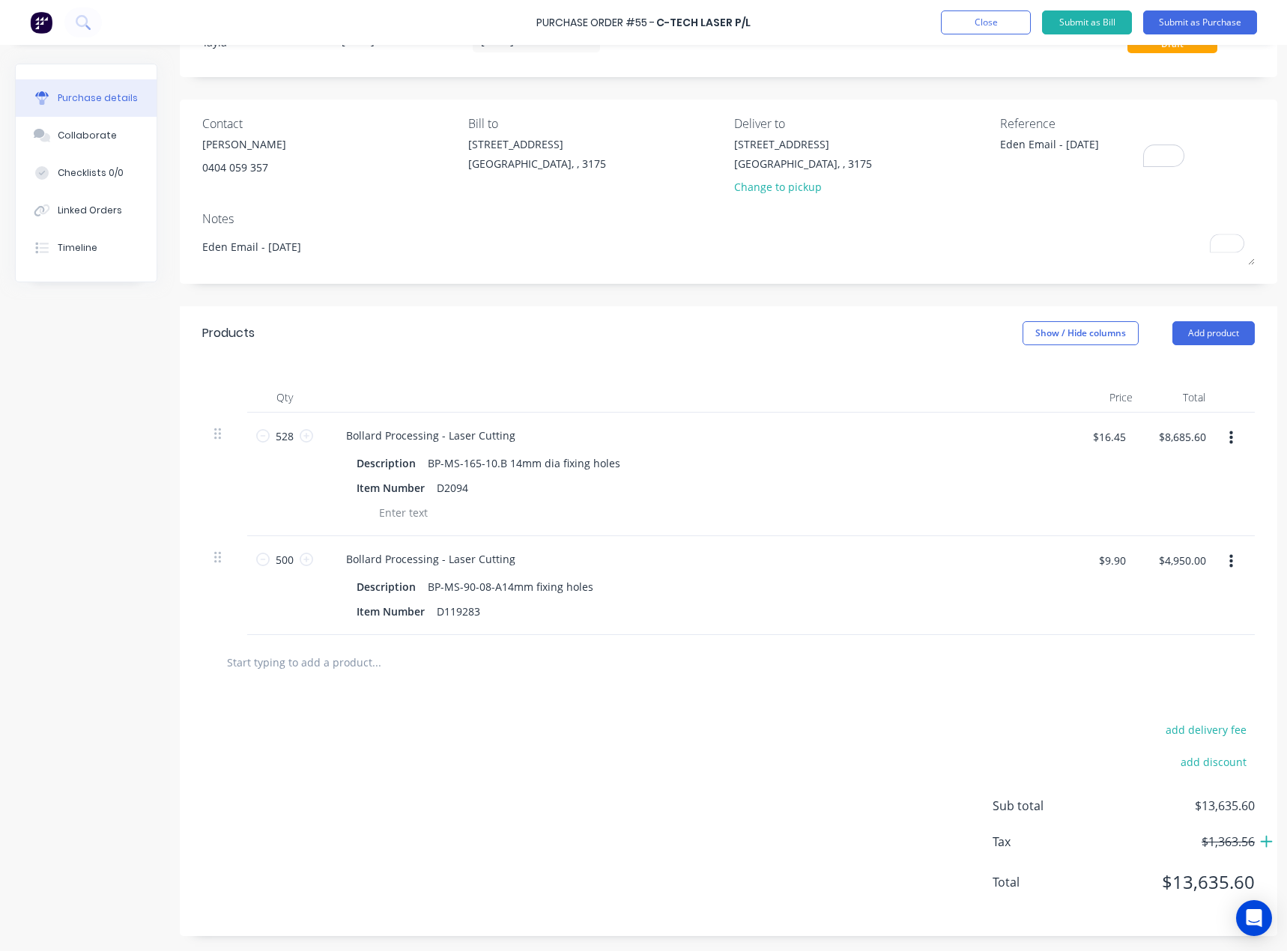
click at [1233, 425] on button "button" at bounding box center [1230, 438] width 35 height 27
click at [1186, 532] on button "Include in tax" at bounding box center [1184, 538] width 127 height 30
click at [1258, 834] on icon at bounding box center [1264, 841] width 15 height 15
click at [1108, 427] on input "$16.45" at bounding box center [1108, 437] width 51 height 24
type textarea "x"
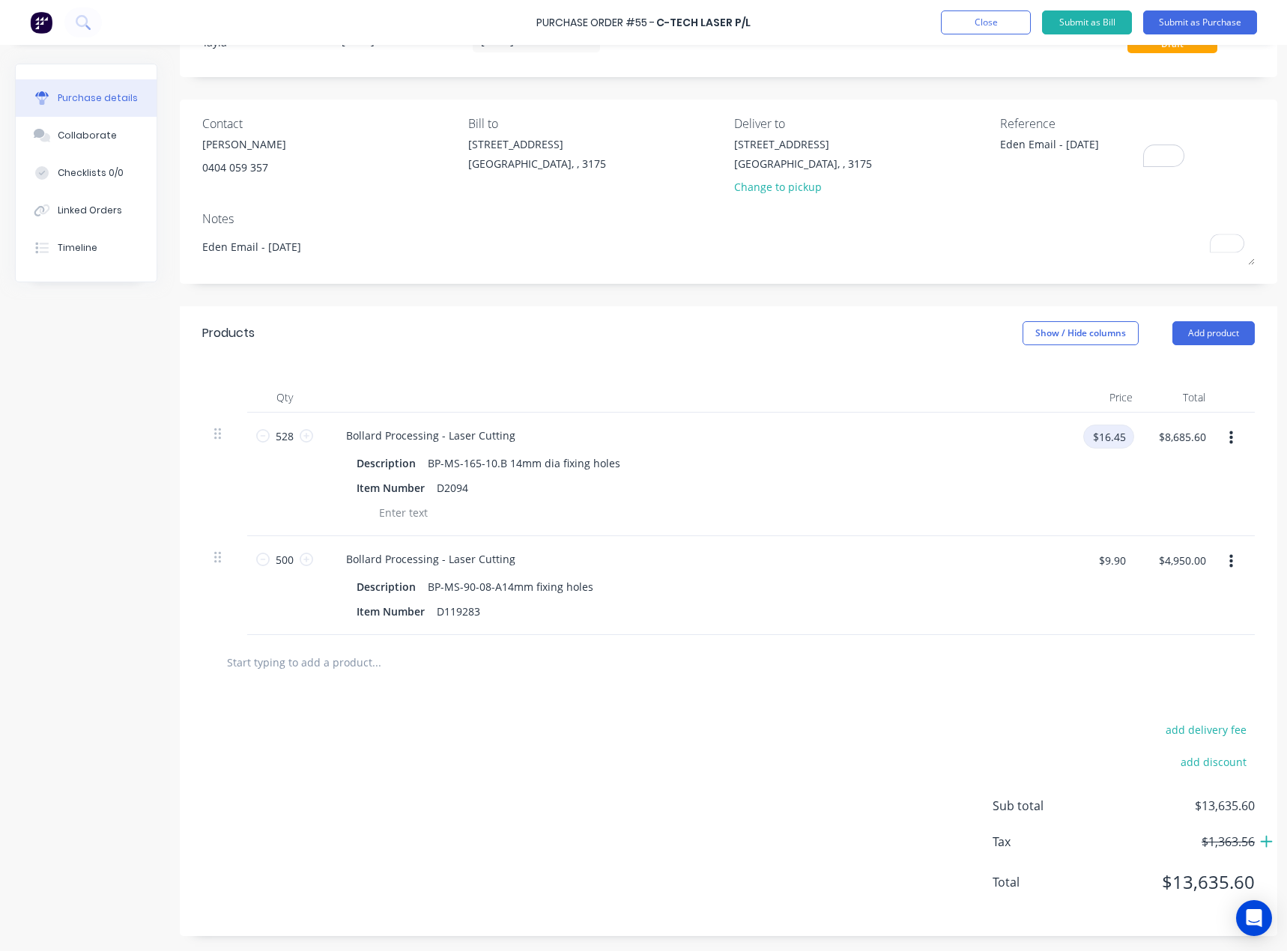
click at [1108, 427] on input "$16.45" at bounding box center [1108, 437] width 51 height 24
paste input "14.9"
type input "14.95"
type textarea "x"
type input "$14.95"
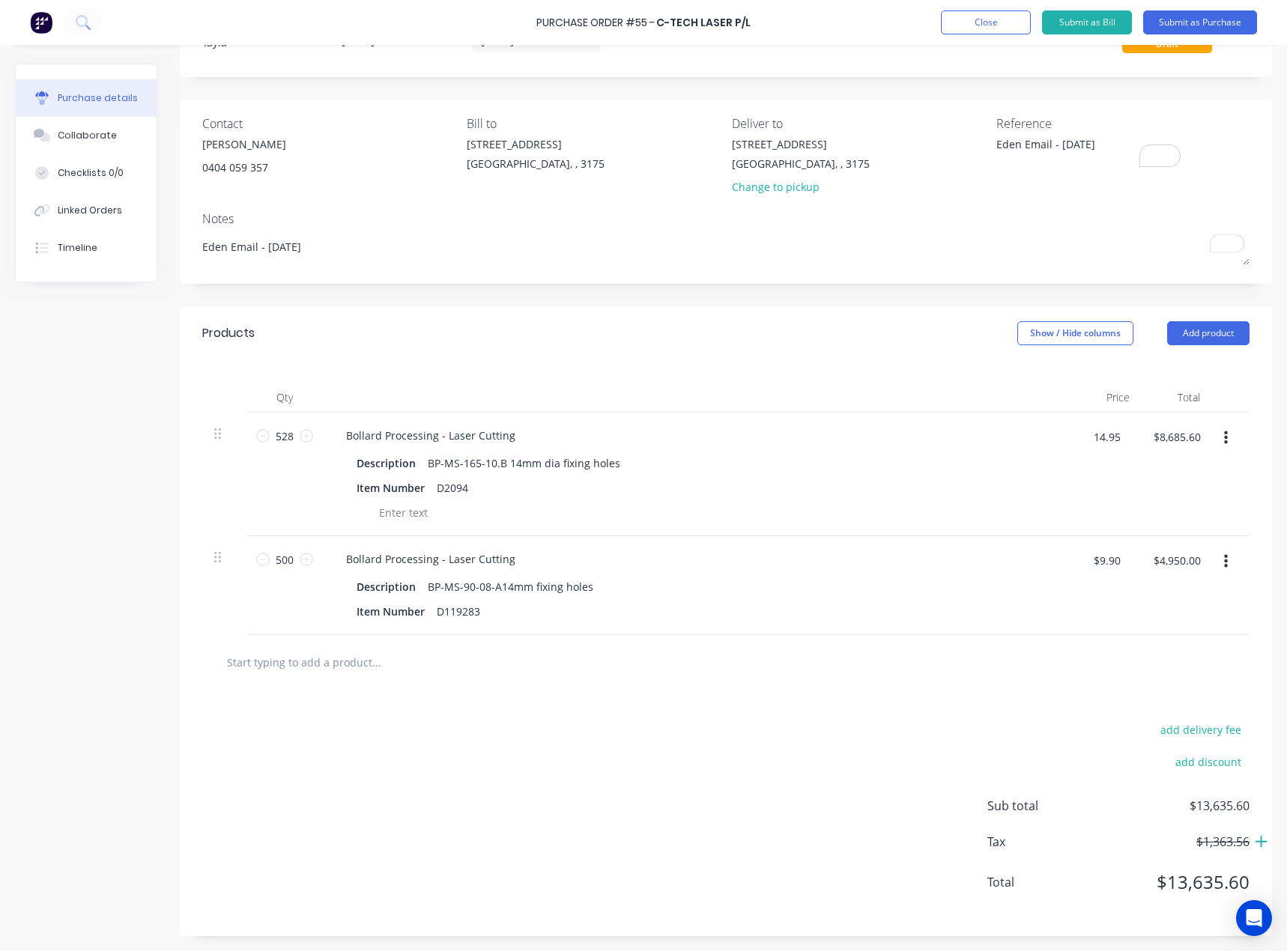
type input "$7,893.60"
click at [1225, 441] on div at bounding box center [1230, 475] width 37 height 124
click at [1230, 430] on icon "button" at bounding box center [1231, 438] width 4 height 16
click at [1204, 523] on button "Include in tax" at bounding box center [1184, 538] width 127 height 30
click at [1117, 548] on input "$9.90" at bounding box center [1111, 560] width 45 height 24
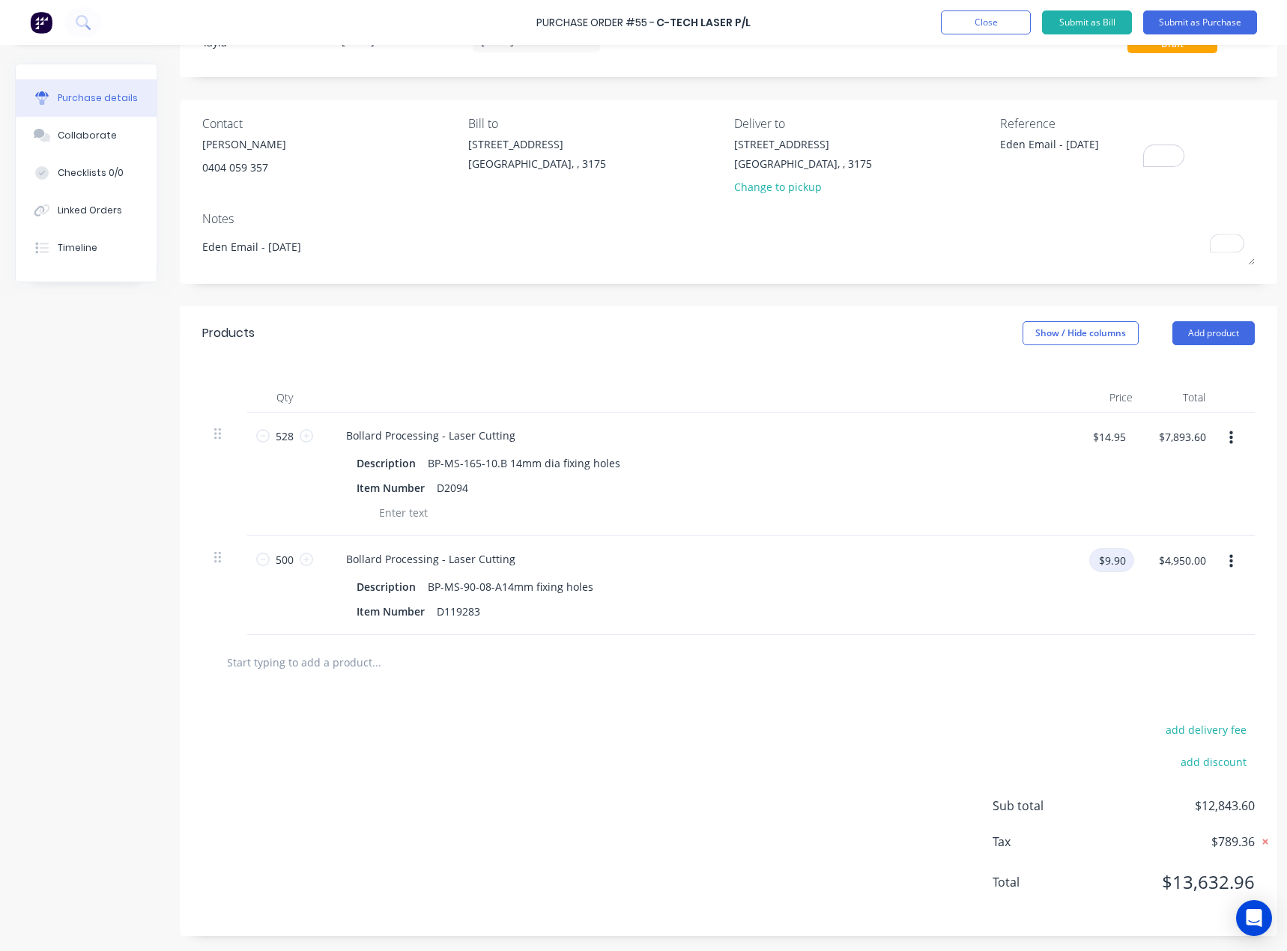
type textarea "x"
click at [1117, 548] on input "$9.90" at bounding box center [1111, 560] width 45 height 24
paste input "9.0"
type input "9.00"
type textarea "x"
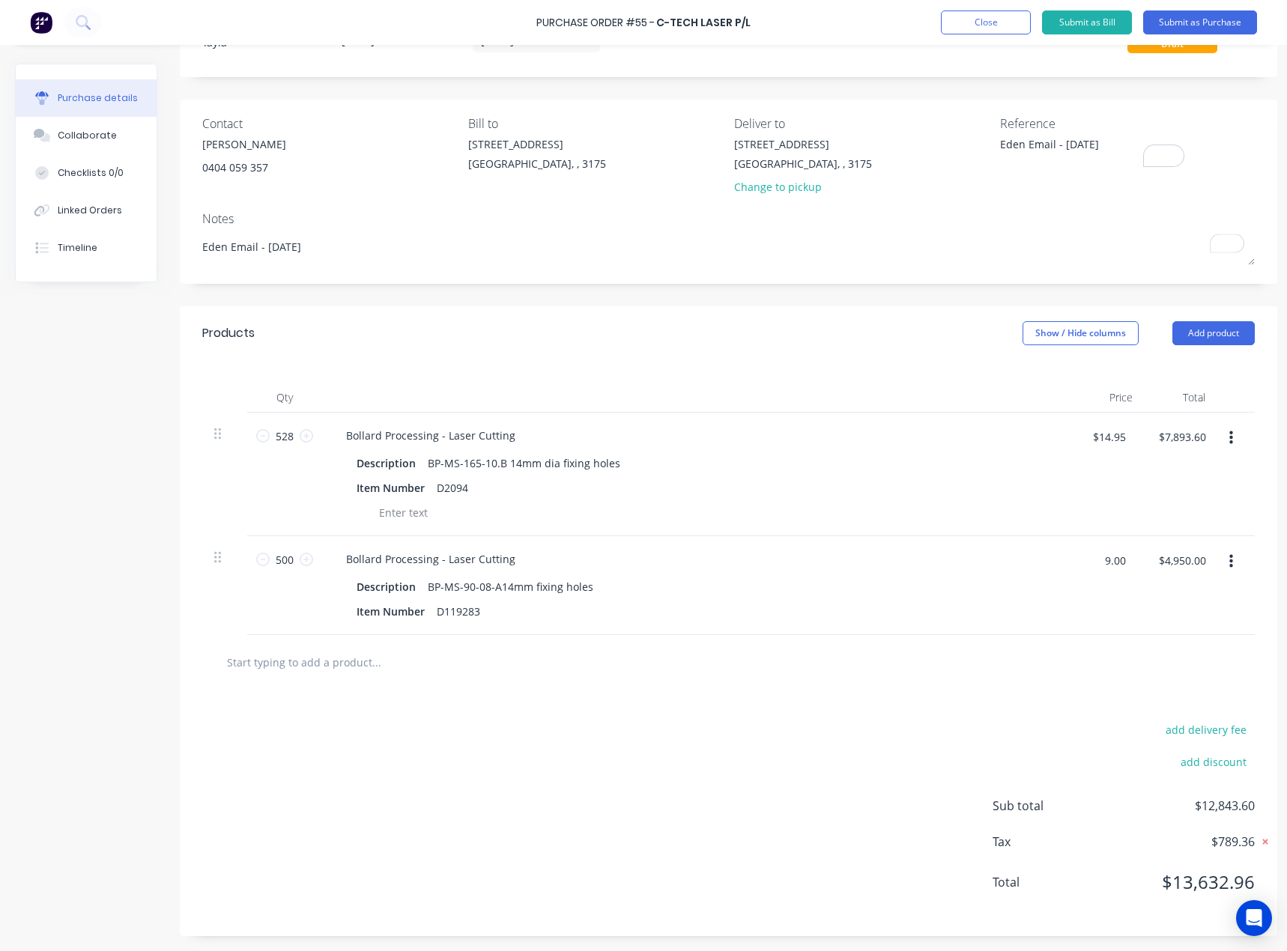
type input "$9.00"
type input "$4,500.00"
click at [1230, 556] on icon "button" at bounding box center [1231, 561] width 4 height 13
click at [1206, 649] on button "Include in tax" at bounding box center [1184, 661] width 127 height 30
click at [1164, 708] on div "add delivery fee add discount Sub total $12,393.60 Tax $1,239.36 Total $13,632.…" at bounding box center [728, 813] width 1097 height 246
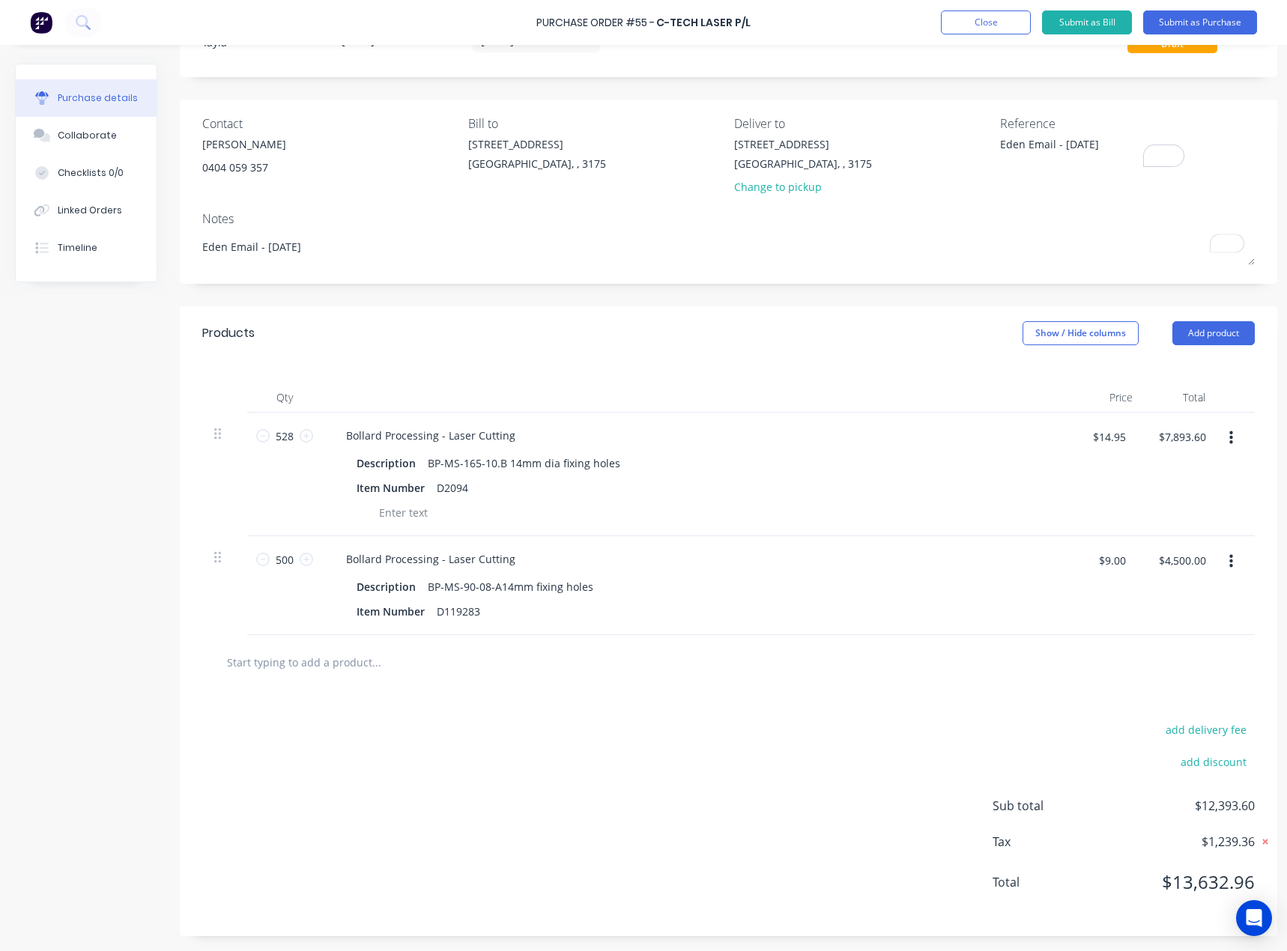
click at [1264, 834] on icon at bounding box center [1264, 841] width 15 height 15
click at [1105, 425] on input "$14.95" at bounding box center [1108, 437] width 51 height 24
type textarea "x"
click at [1105, 425] on input "$14.95" at bounding box center [1108, 437] width 51 height 24
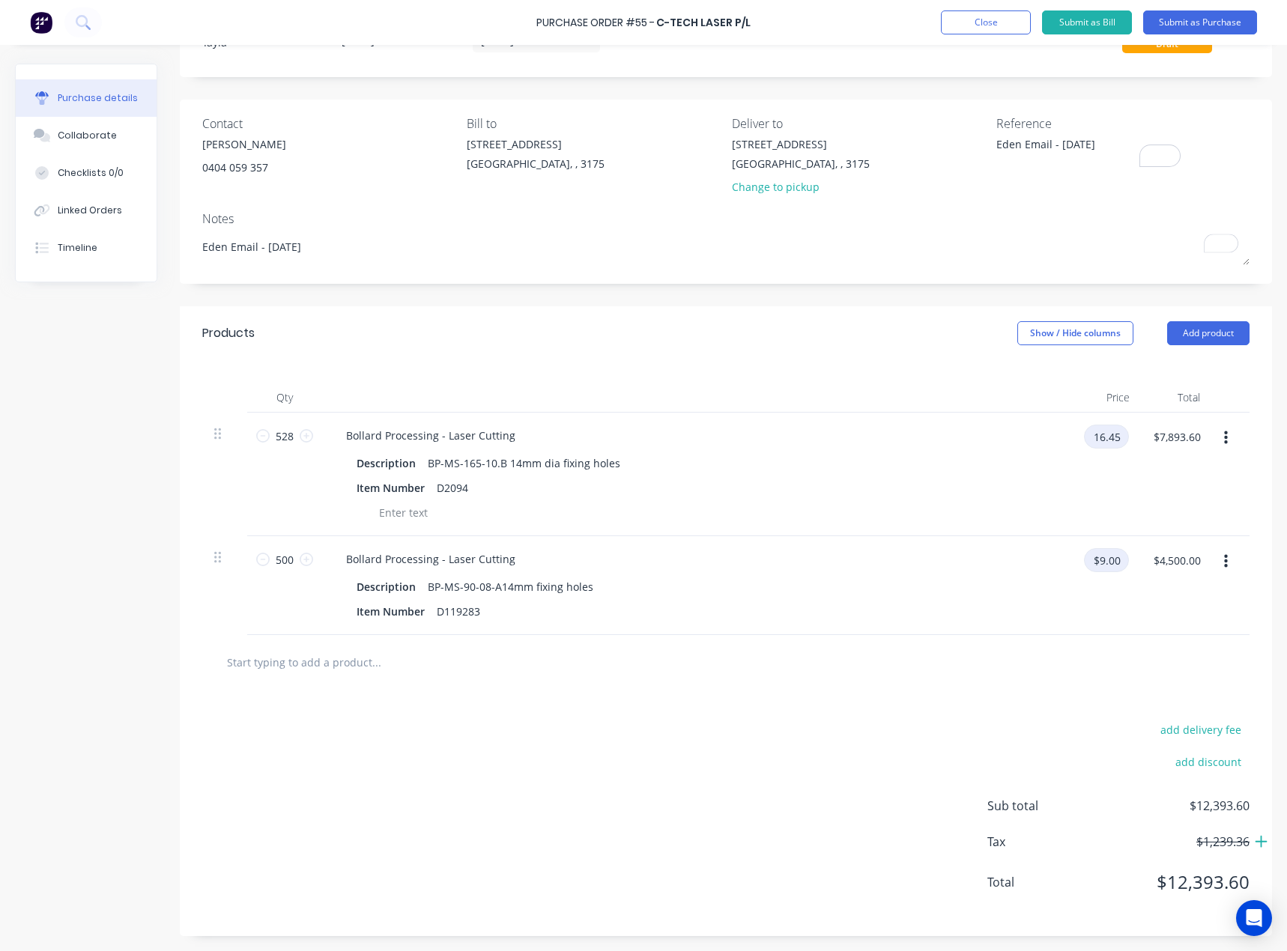
type input "16.45"
type textarea "x"
type input "$16.45"
type input "$8,685.60"
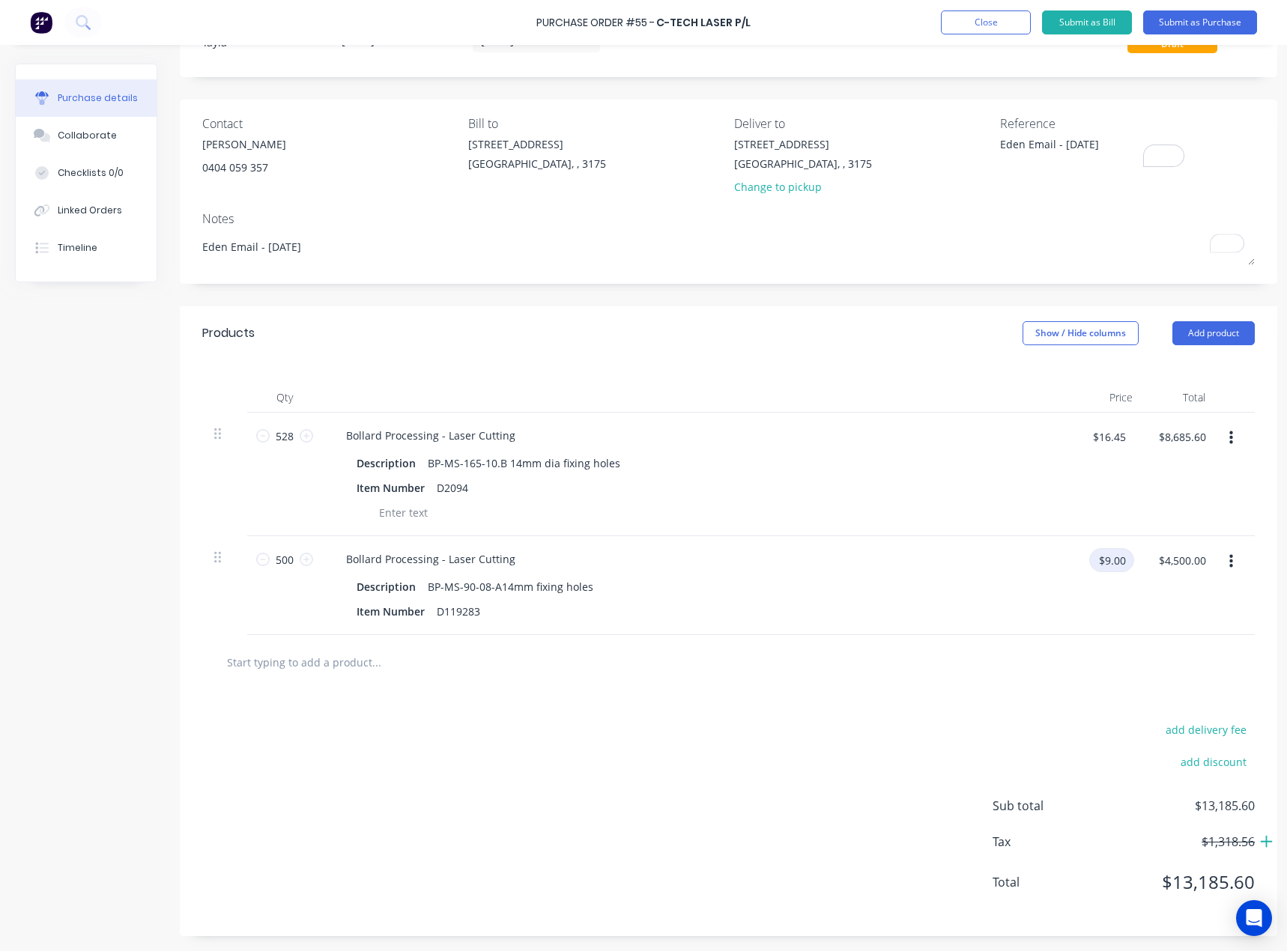
click at [1121, 565] on div "$9.00 $9.00" at bounding box center [1111, 565] width 45 height 35
type input "9"
type textarea "x"
type input "$9.00"
click at [1128, 647] on div at bounding box center [728, 662] width 1028 height 30
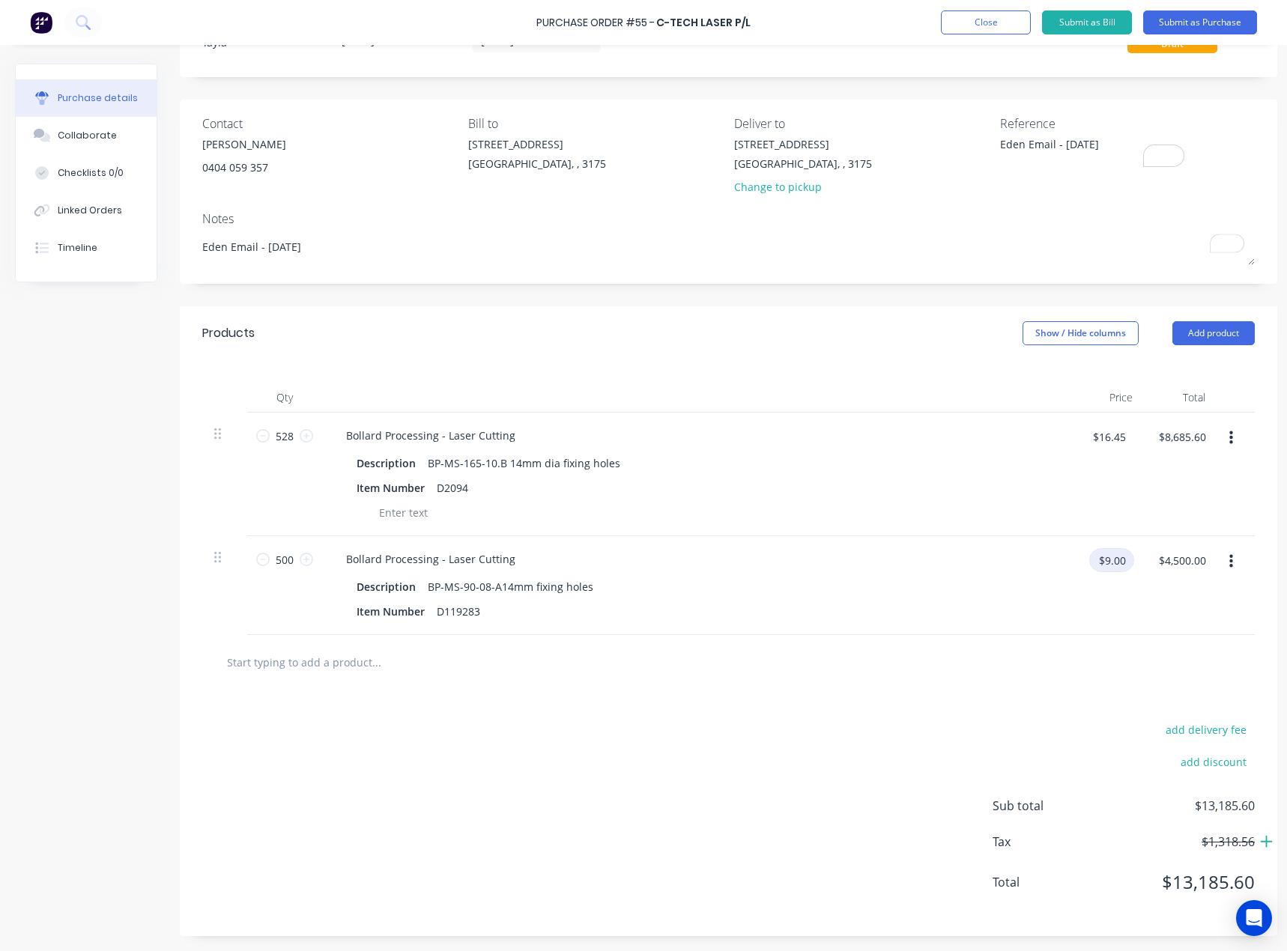
drag, startPoint x: 1113, startPoint y: 547, endPoint x: 1122, endPoint y: 549, distance: 9.3
click at [1122, 549] on input "$9.00" at bounding box center [1111, 560] width 45 height 24
type textarea "x"
click at [1122, 549] on input "$9.00" at bounding box center [1111, 560] width 45 height 24
type input "$9.90"
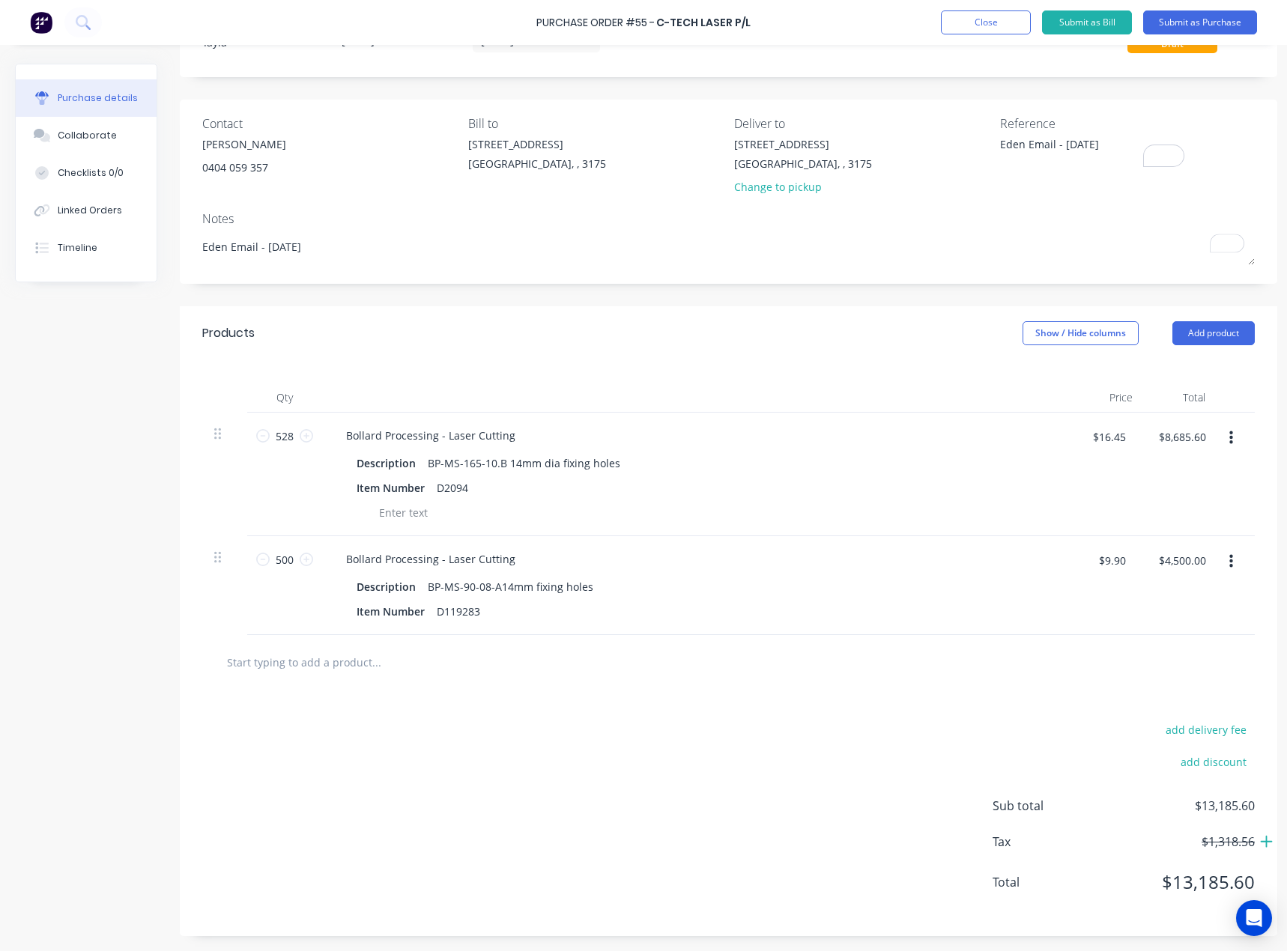
type textarea "x"
type input "$9.90"
type input "$4,950.00"
click at [1121, 598] on div "$9.90 $9.90" at bounding box center [1104, 585] width 66 height 99
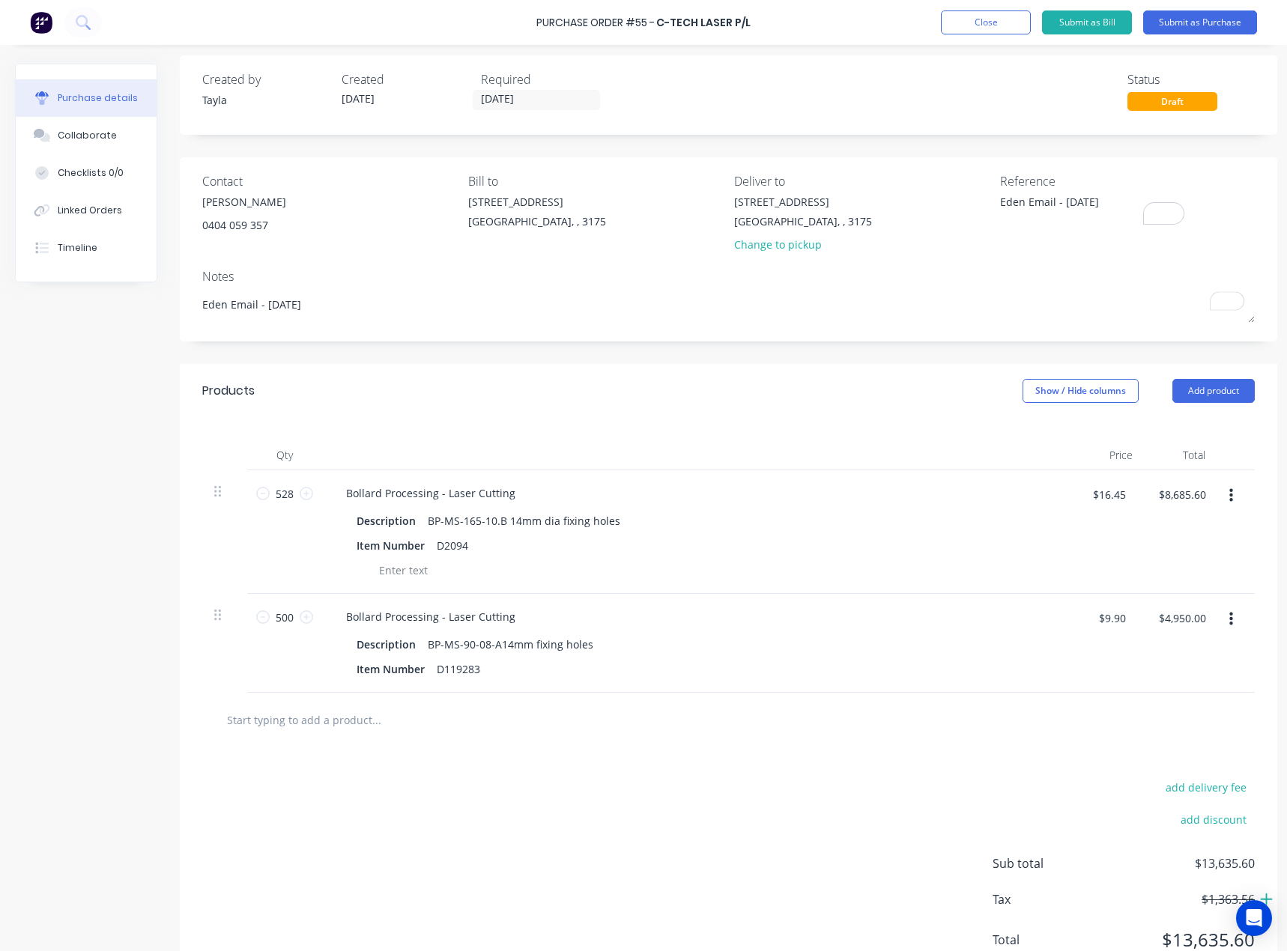
scroll to position [0, 0]
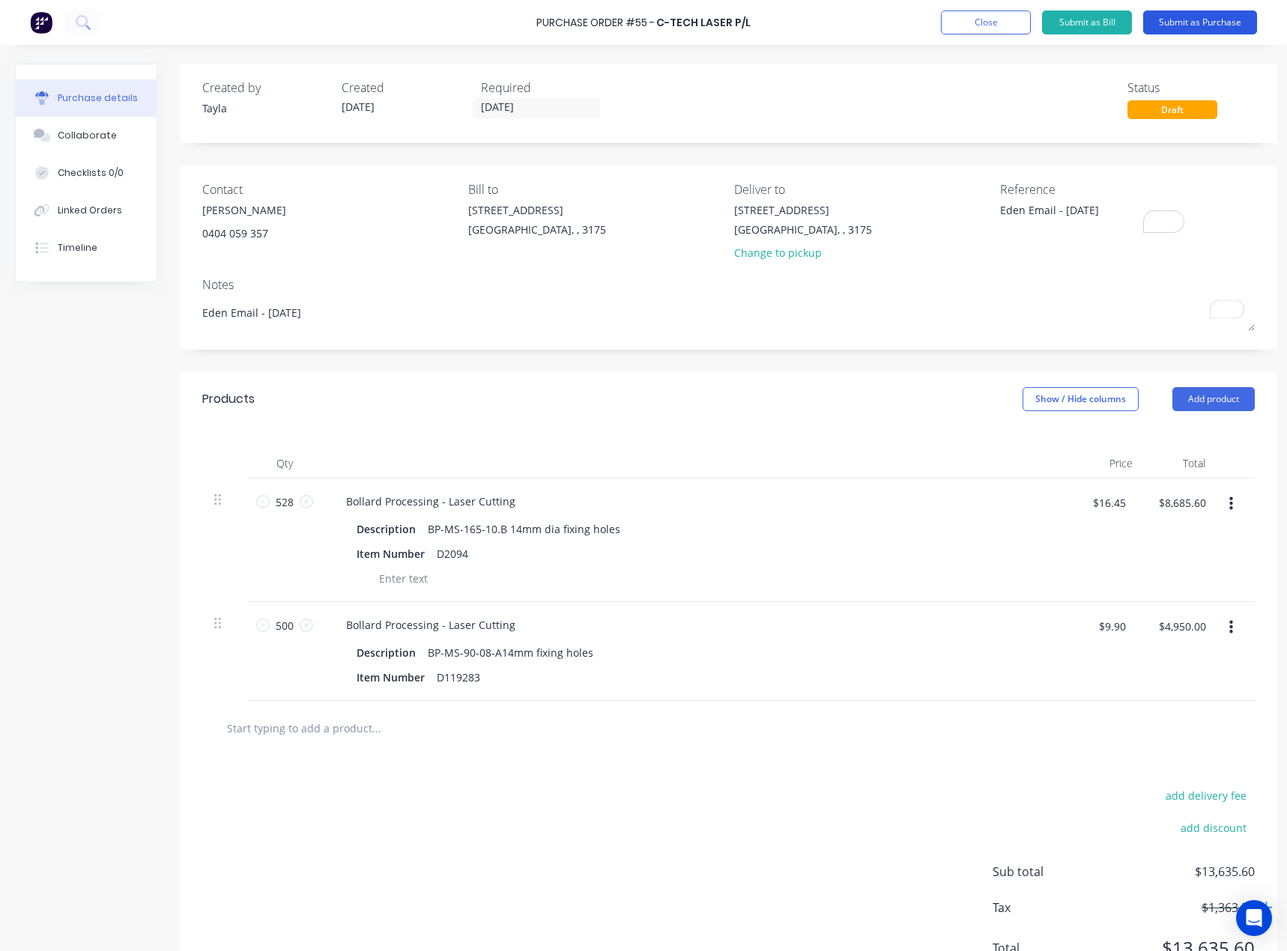
click at [1200, 30] on button "Submit as Purchase" at bounding box center [1200, 22] width 114 height 24
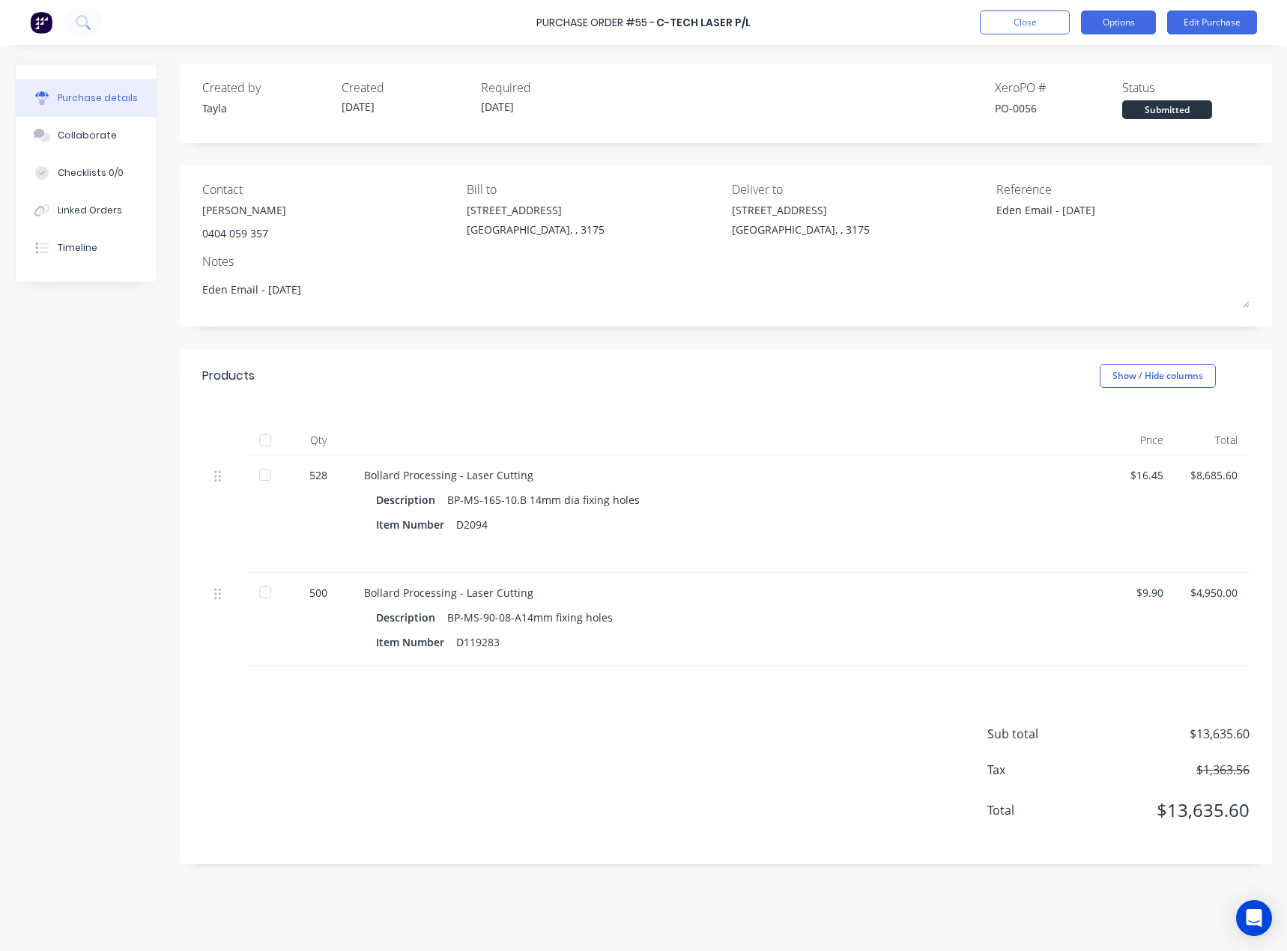
click at [1108, 23] on button "Options" at bounding box center [1118, 22] width 75 height 24
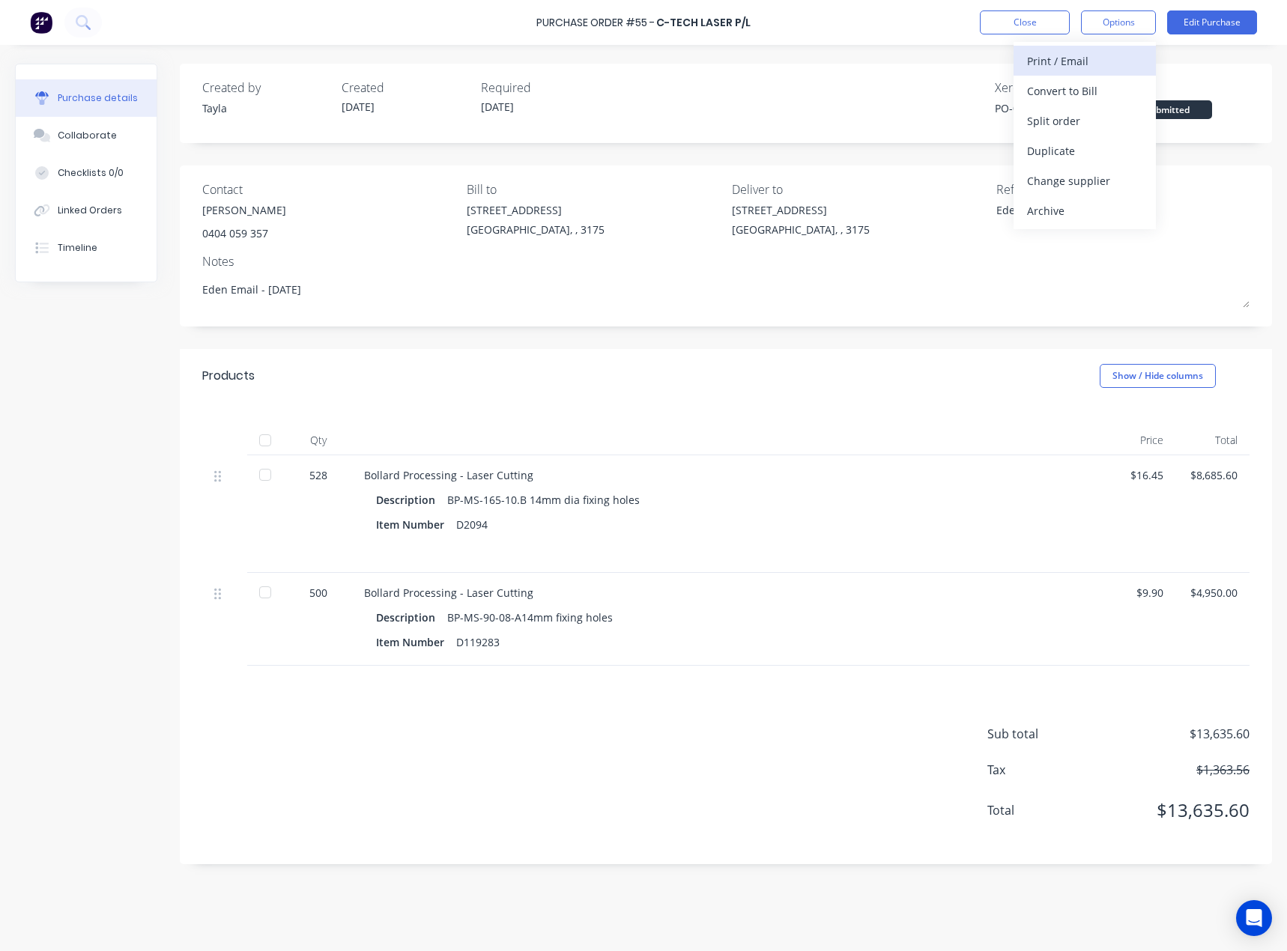
click at [1083, 55] on div "Print / Email" at bounding box center [1084, 61] width 115 height 22
click at [1066, 94] on div "With pricing" at bounding box center [1084, 91] width 115 height 22
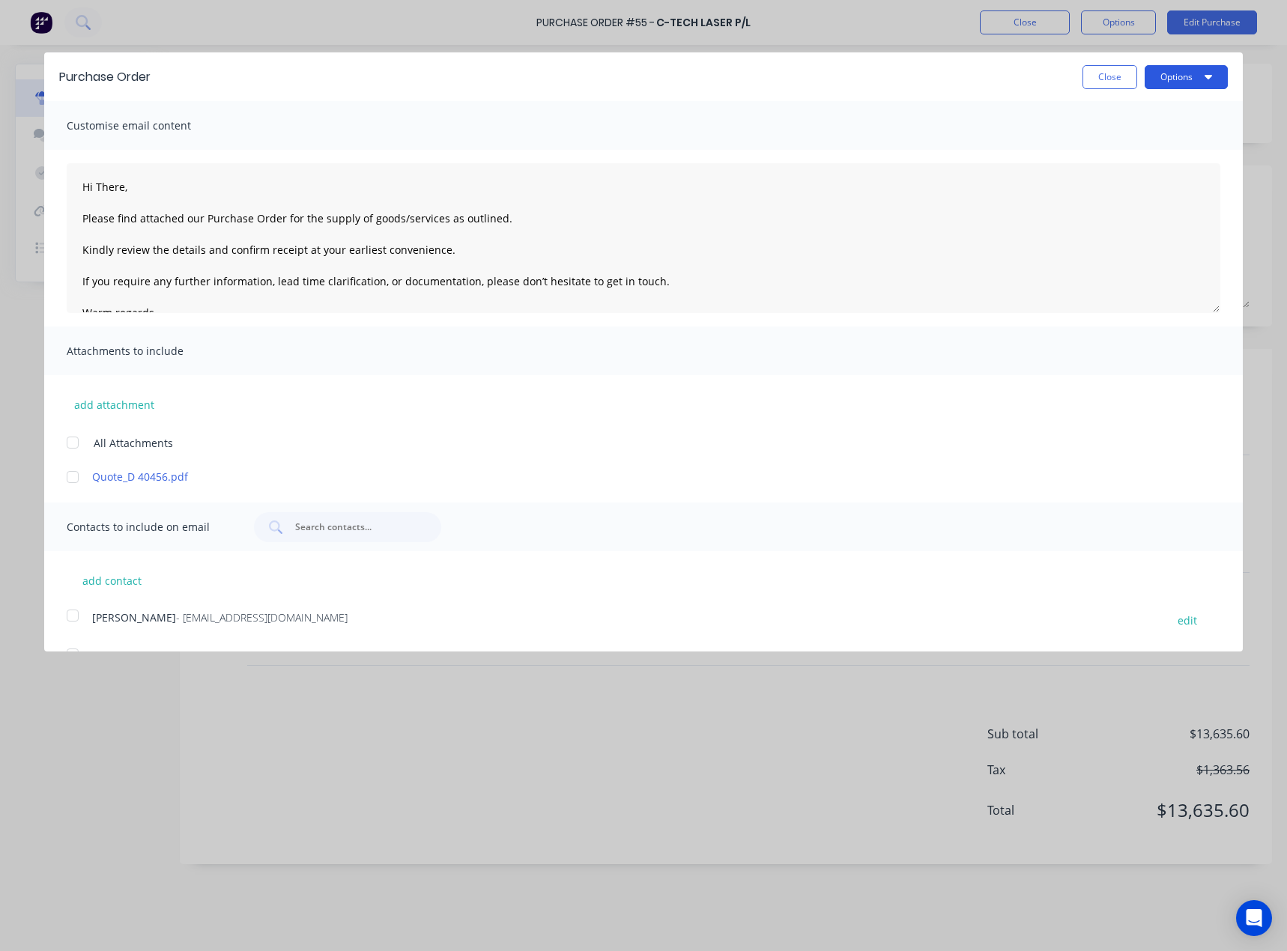
click at [1154, 81] on button "Options" at bounding box center [1185, 77] width 83 height 24
click at [1156, 108] on div "Print" at bounding box center [1156, 115] width 115 height 22
type textarea "x"
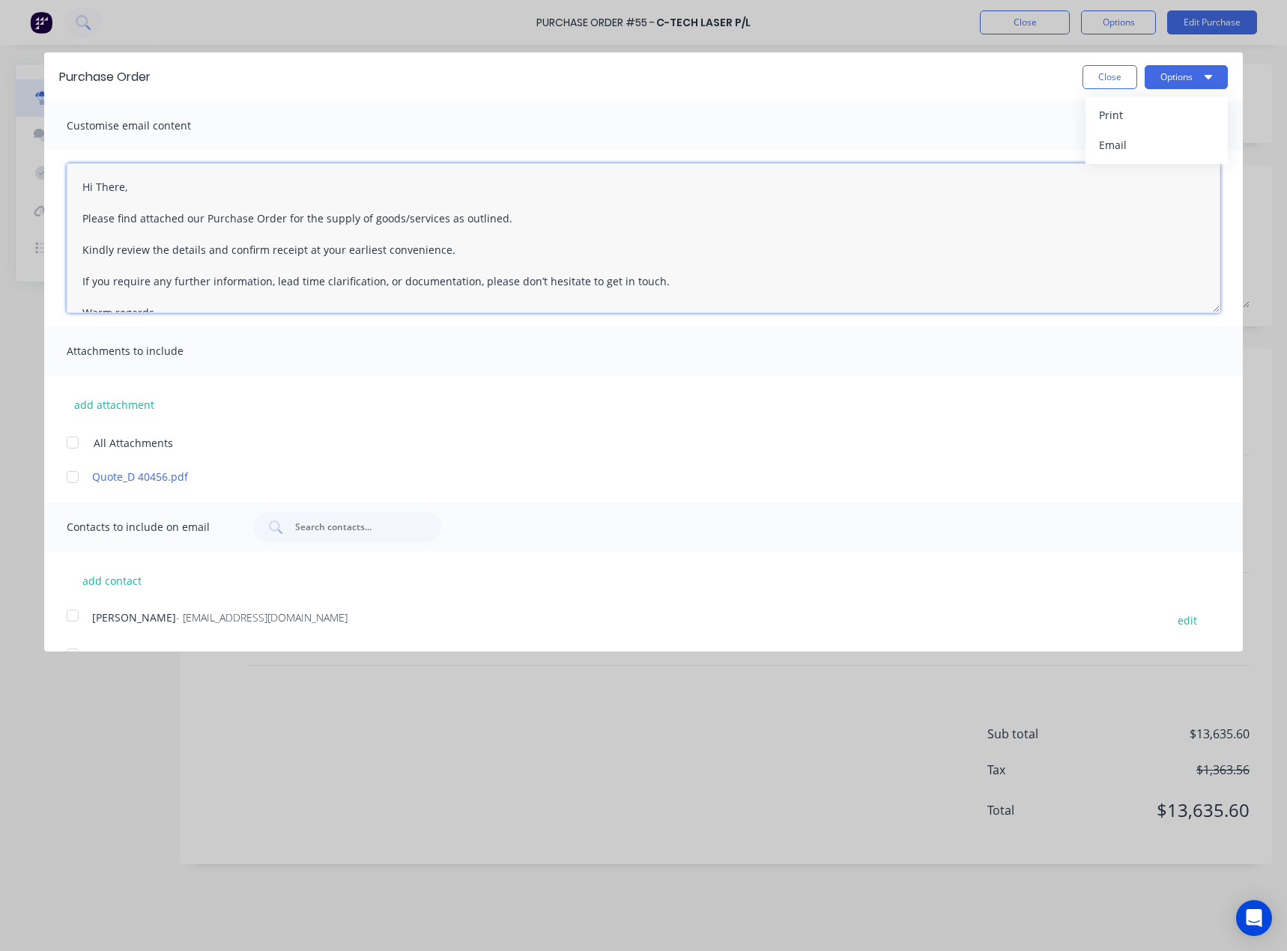
click at [103, 189] on textarea "Hi There, Please find attached our Purchase Order for the supply of goods/servi…" at bounding box center [643, 238] width 1153 height 150
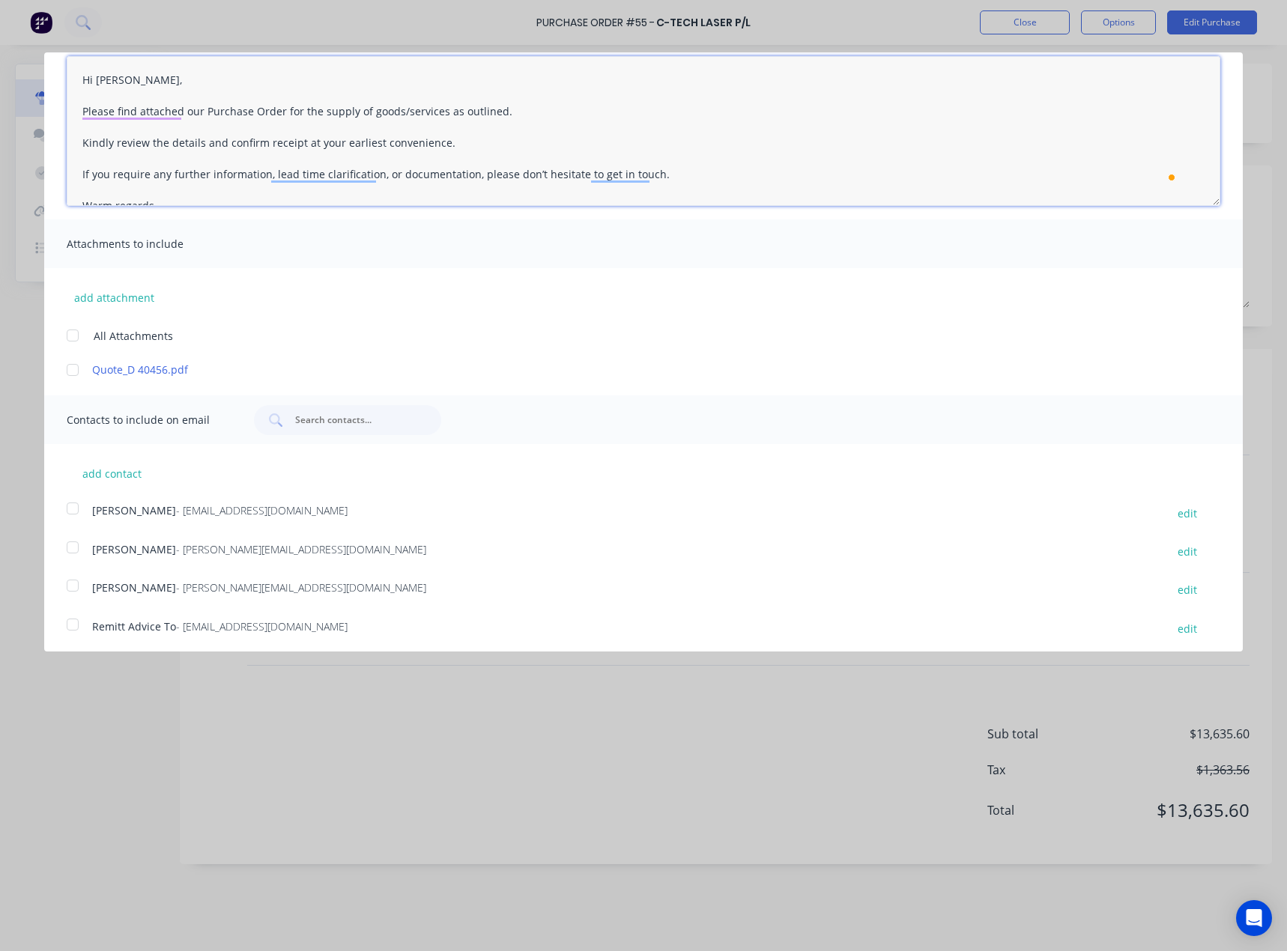
scroll to position [112, 0]
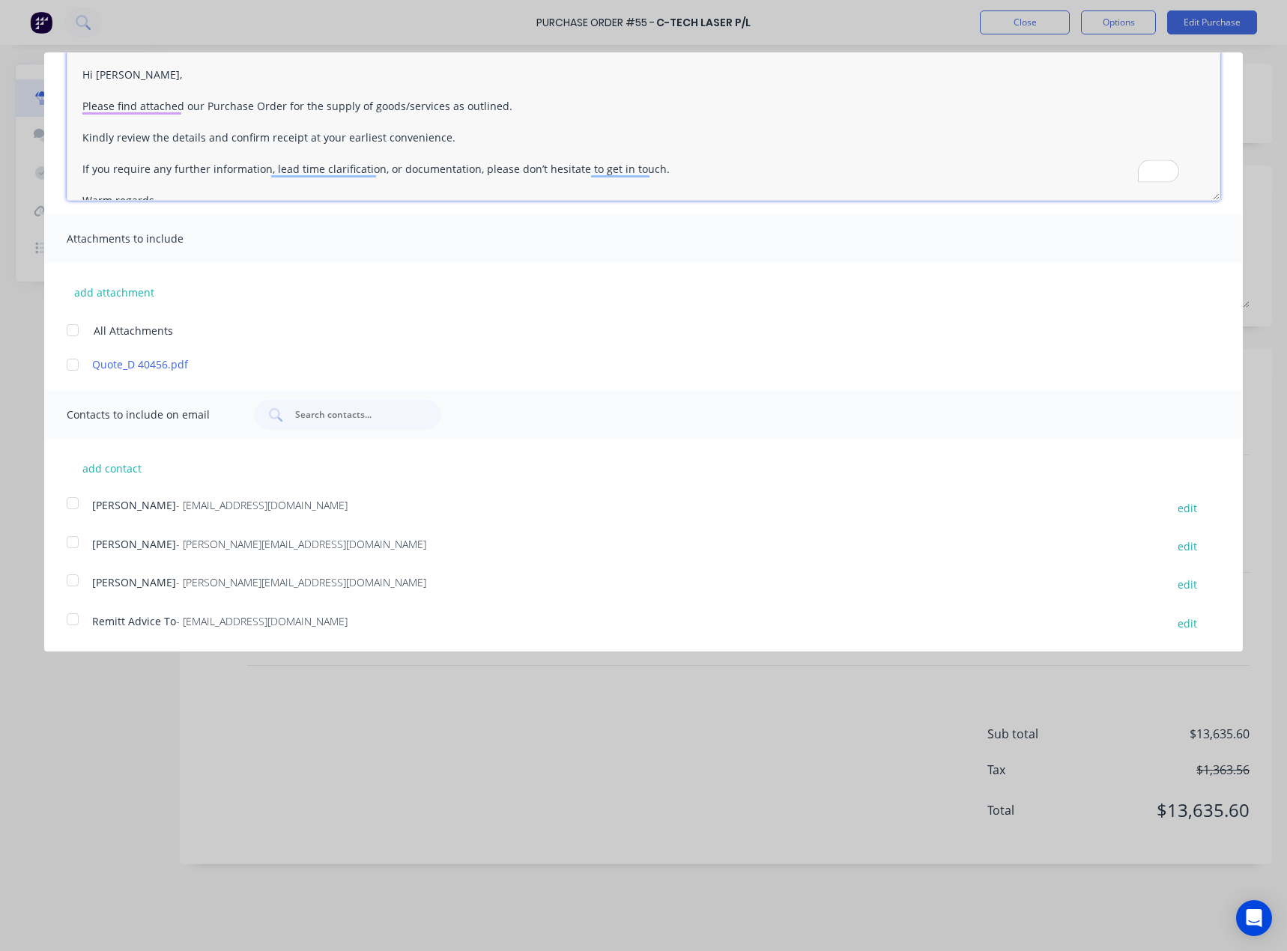
type textarea "Hi [PERSON_NAME], Please find attached our Purchase Order for the supply of goo…"
click at [176, 537] on span "- [PERSON_NAME][EMAIL_ADDRESS][DOMAIN_NAME]" at bounding box center [301, 544] width 250 height 14
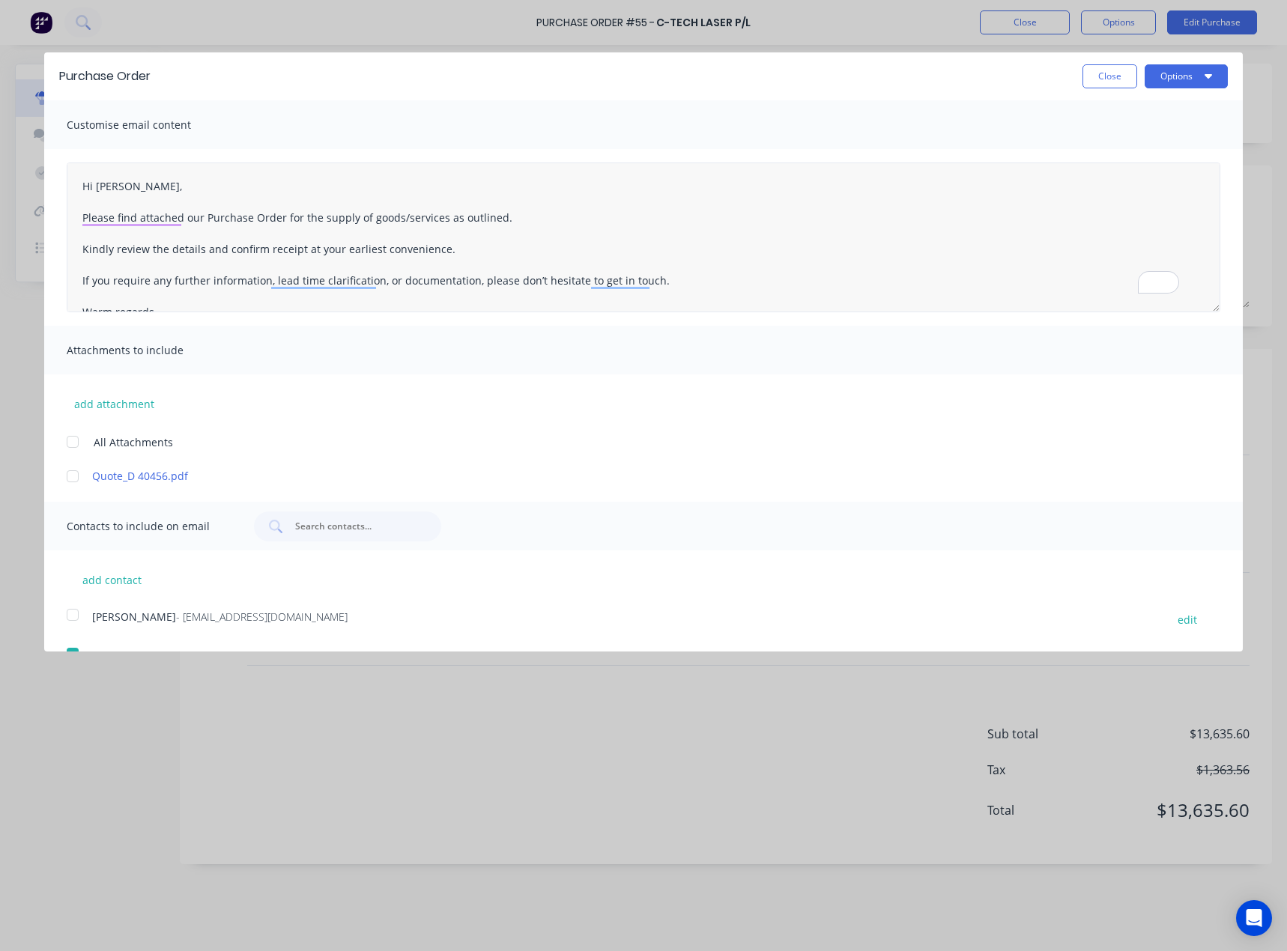
scroll to position [0, 0]
click at [1097, 85] on button "Close" at bounding box center [1109, 77] width 55 height 24
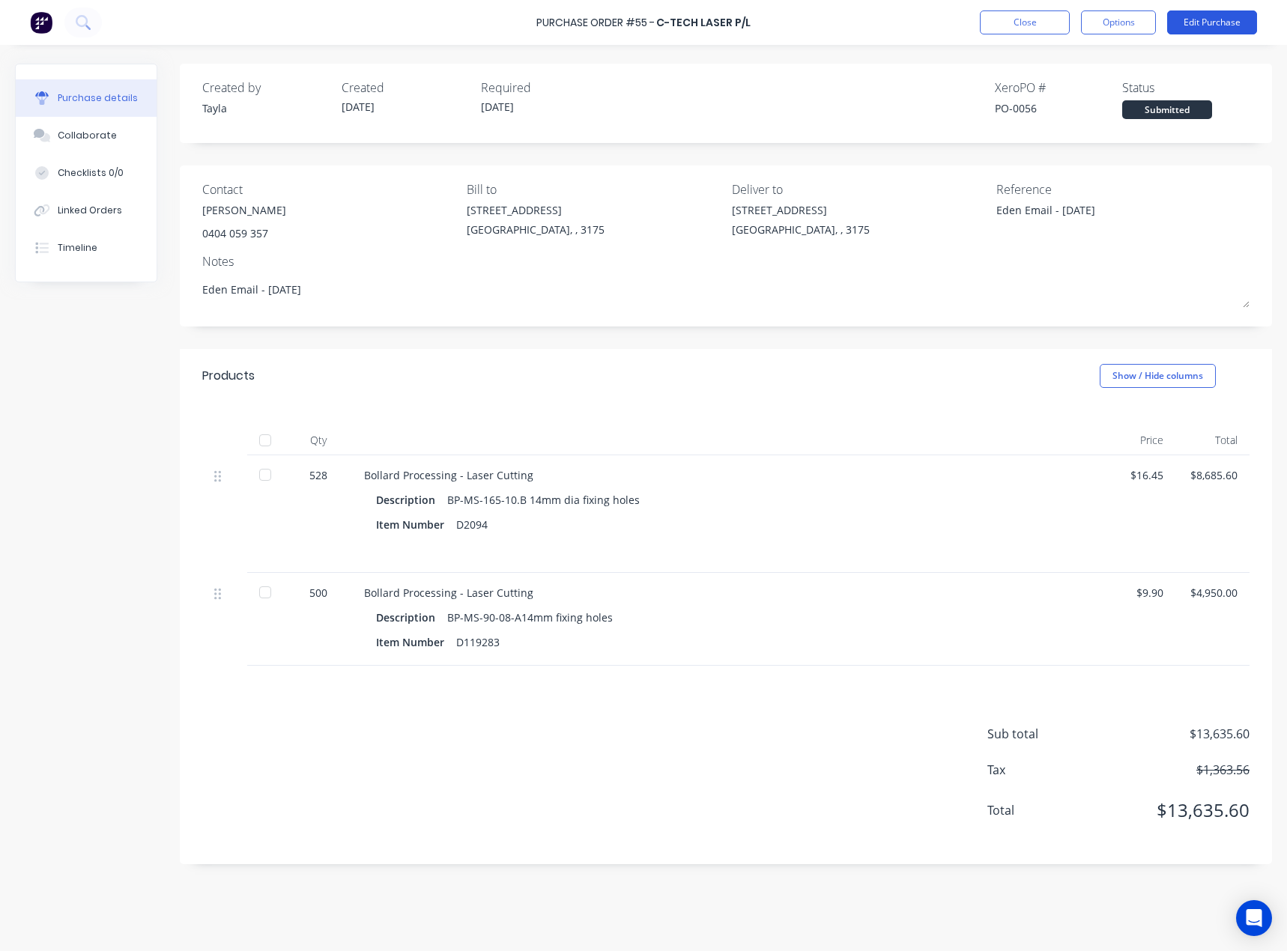
click at [1226, 19] on button "Edit Purchase" at bounding box center [1212, 22] width 90 height 24
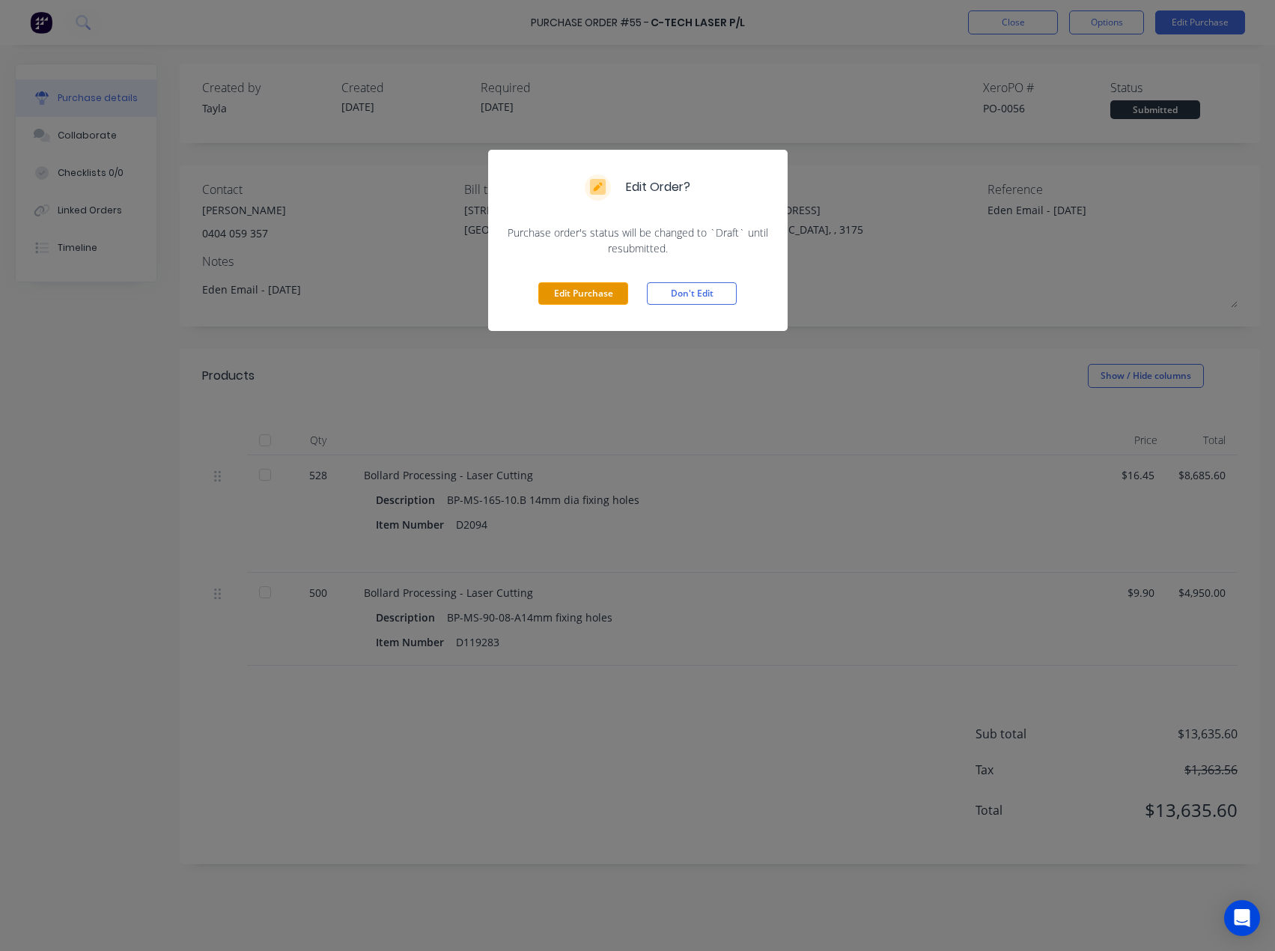
click at [580, 297] on button "Edit Purchase" at bounding box center [583, 293] width 90 height 22
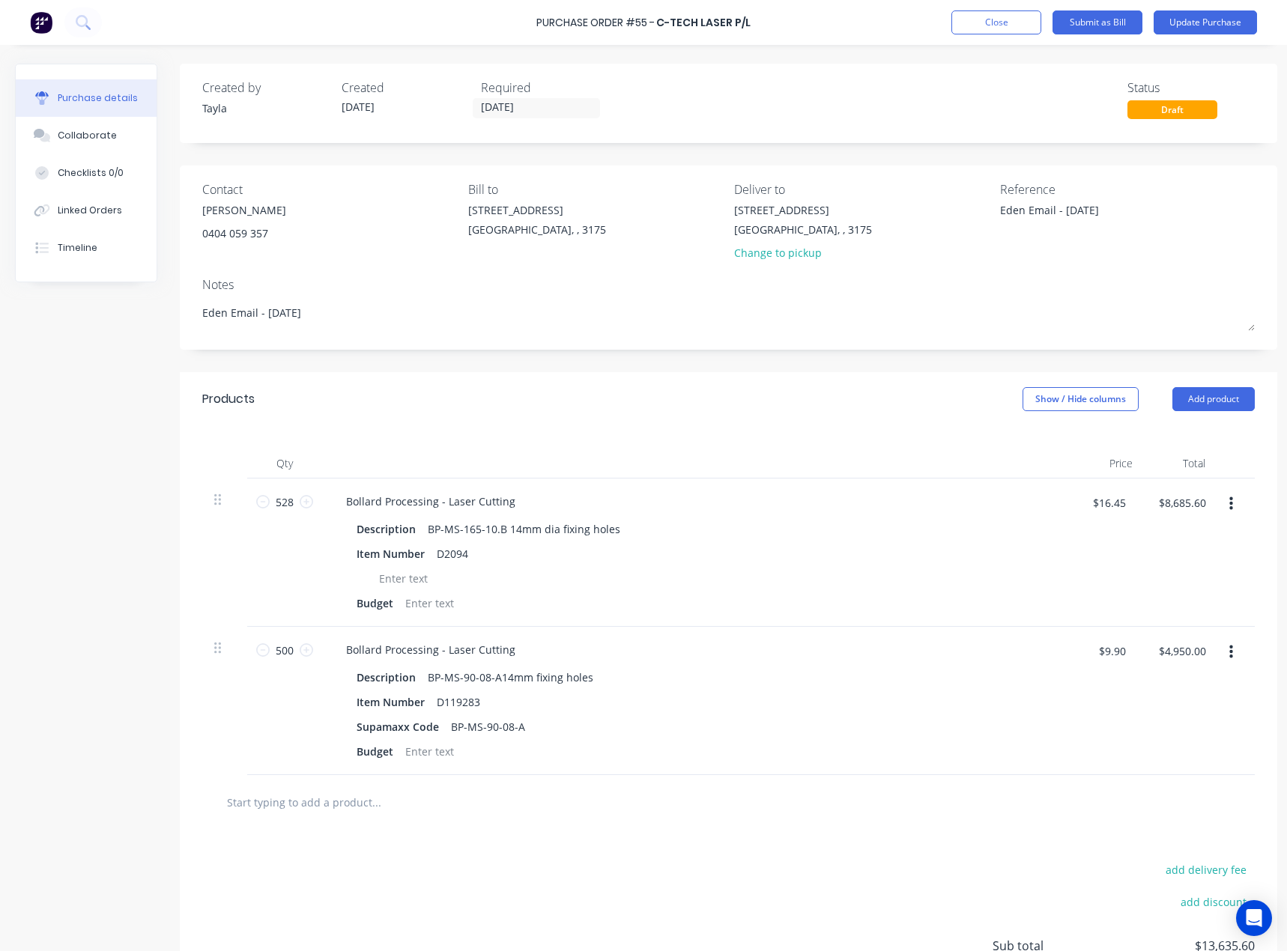
click at [1081, 195] on div "Reference" at bounding box center [1127, 189] width 255 height 18
click at [1066, 210] on textarea "Eden Email - [DATE]" at bounding box center [1093, 219] width 187 height 34
type textarea "x"
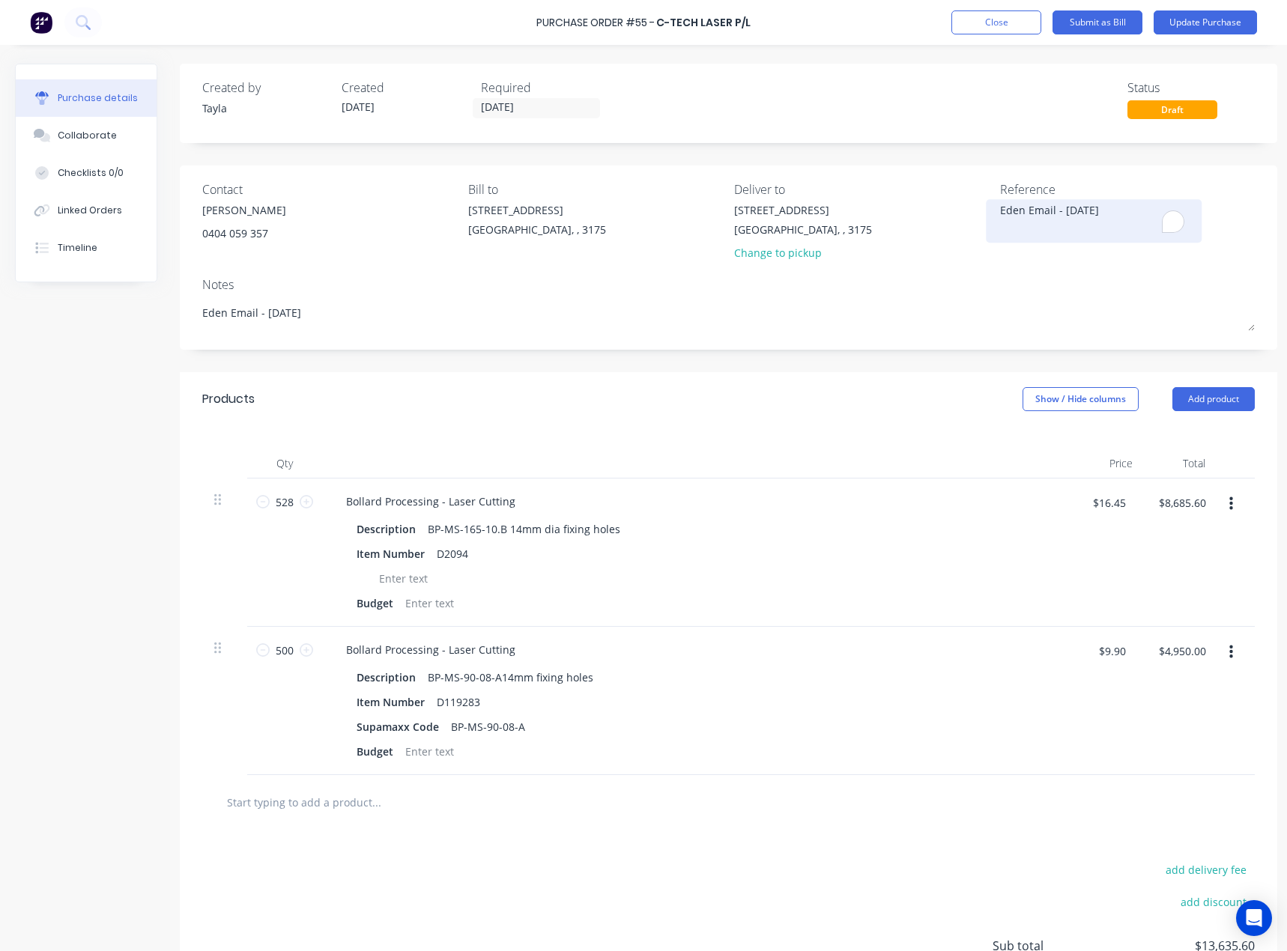
type textarea "Q"
type textarea "x"
type textarea "Qu"
type textarea "x"
type textarea "Quo"
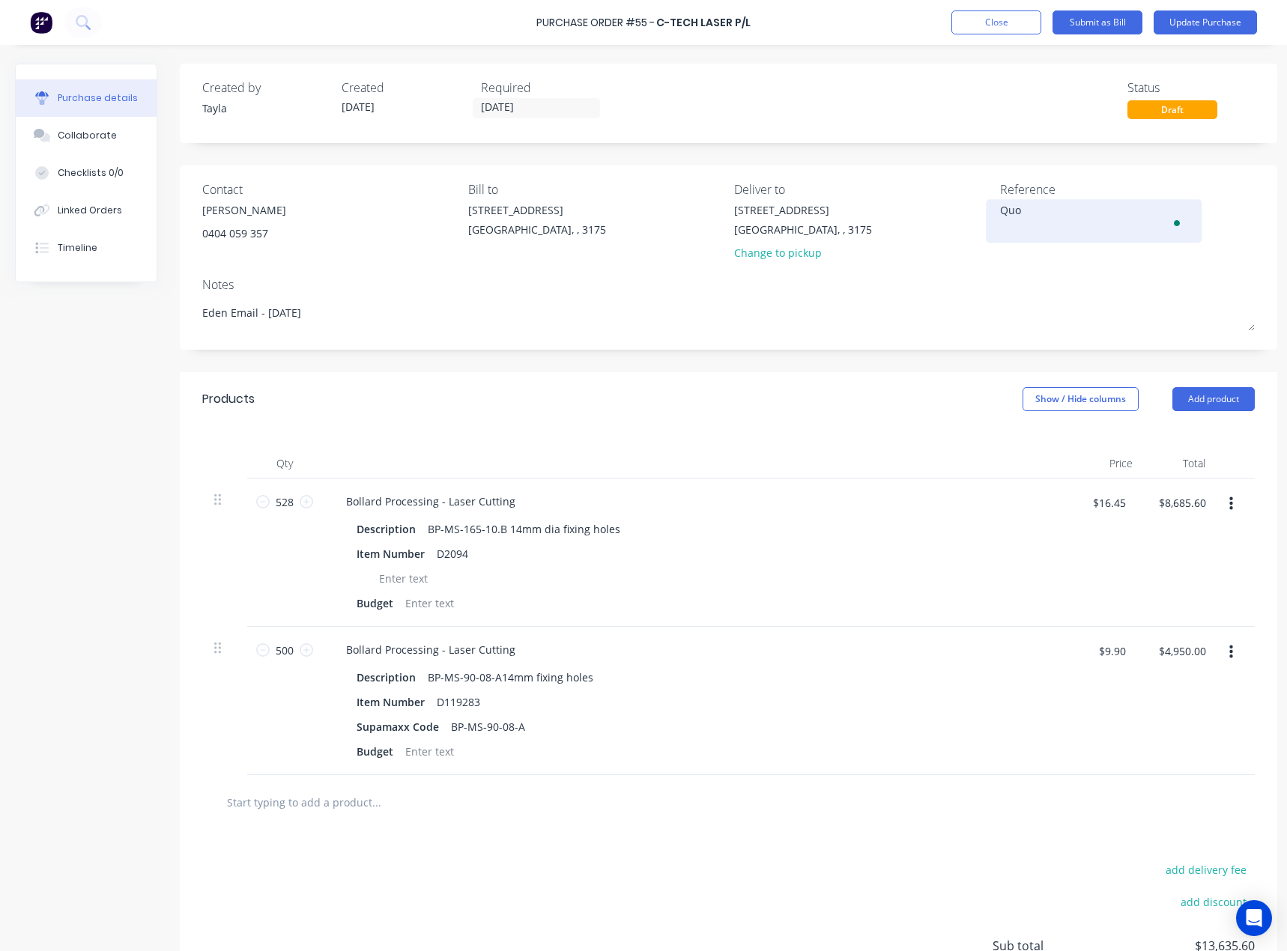
type textarea "x"
type textarea "Quot"
type textarea "x"
type textarea "Quote"
type textarea "x"
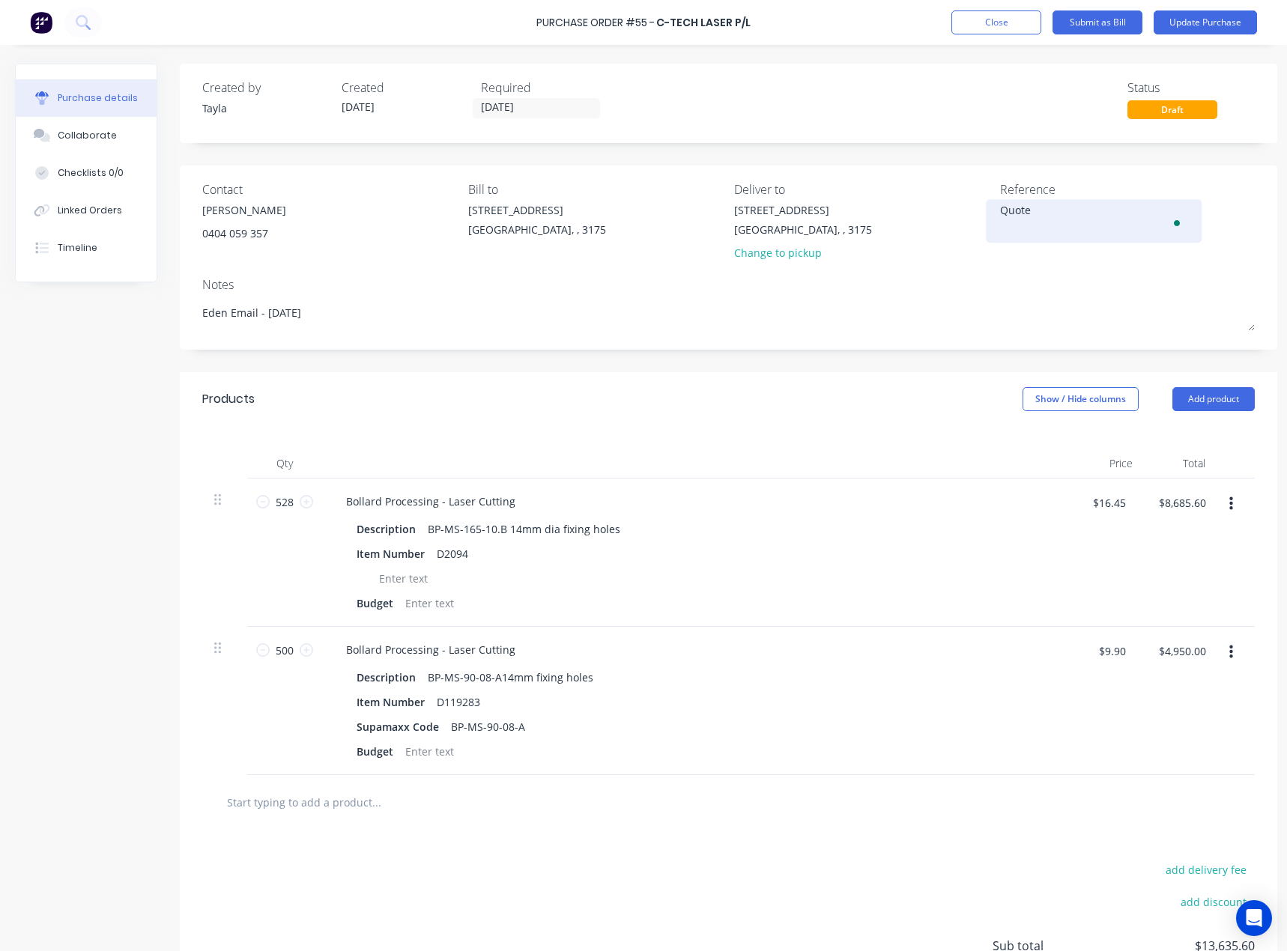
type textarea "Quote"
type textarea "x"
type textarea "Quote D"
type textarea "x"
type textarea "Quote D40"
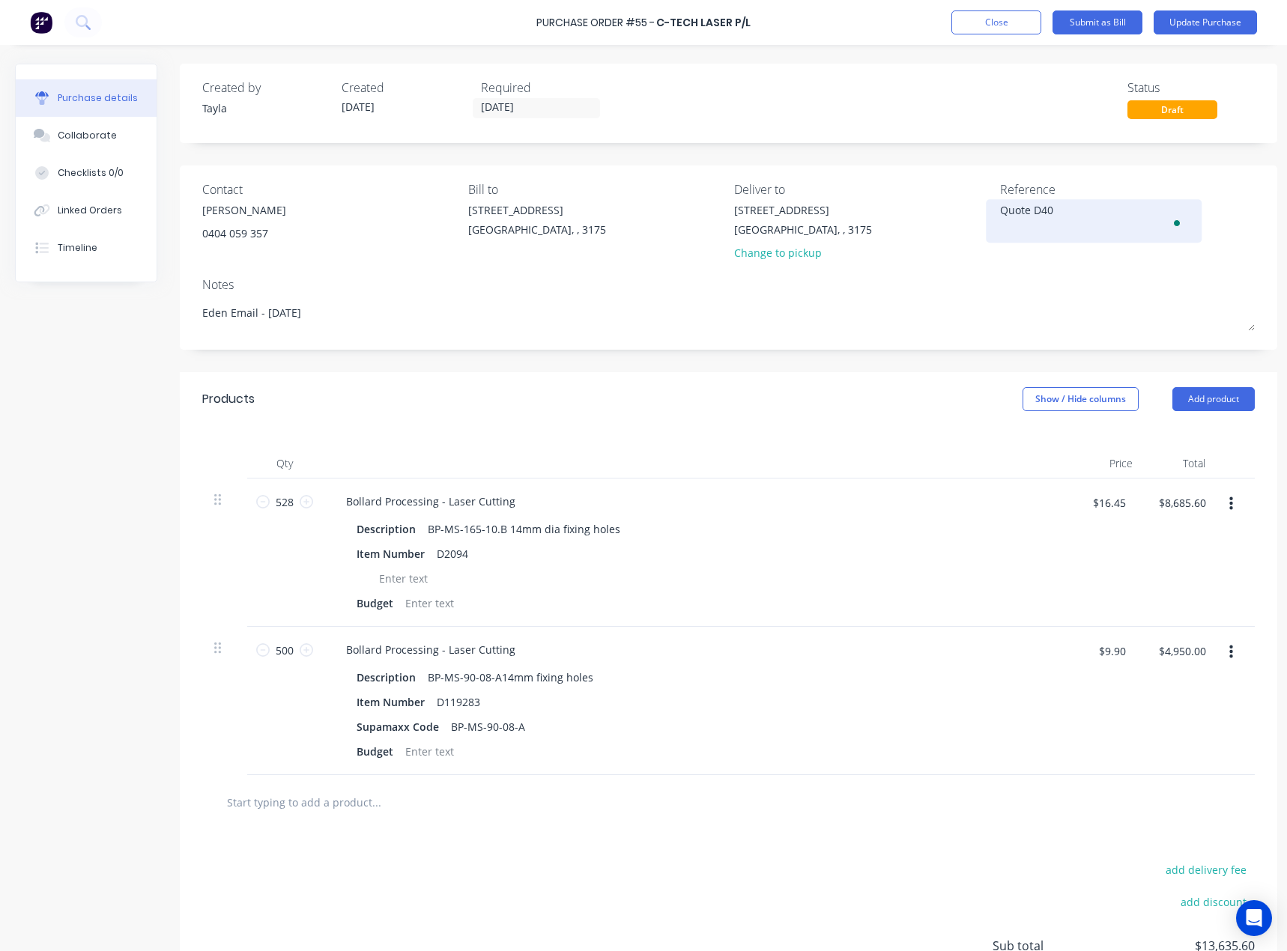
type textarea "x"
type textarea "Quote D404"
type textarea "x"
type textarea "Quote D4045"
type textarea "x"
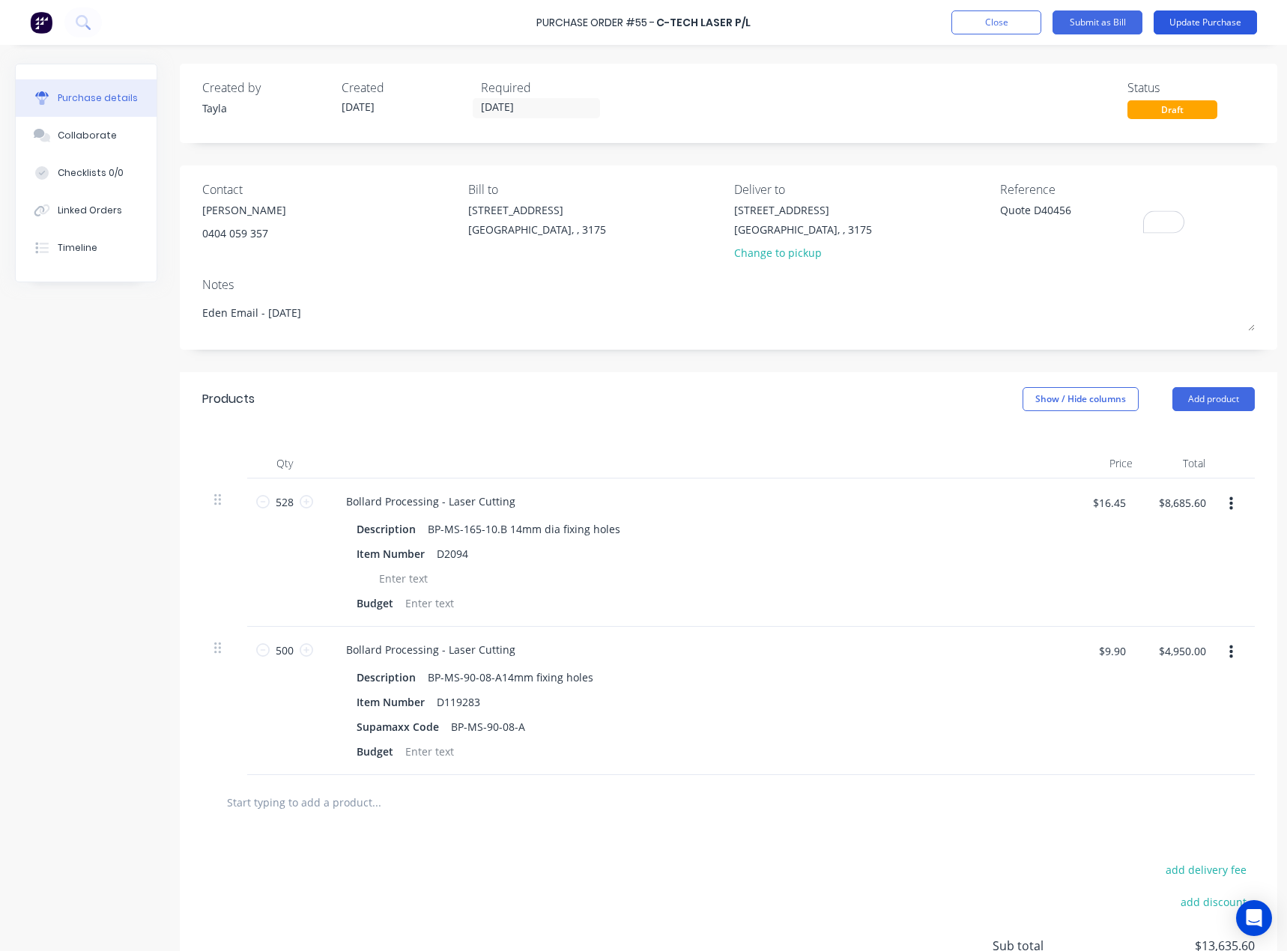
type textarea "Quote D40456"
type textarea "x"
type textarea "Quote D40456"
click at [1221, 22] on button "Update Purchase" at bounding box center [1204, 22] width 103 height 24
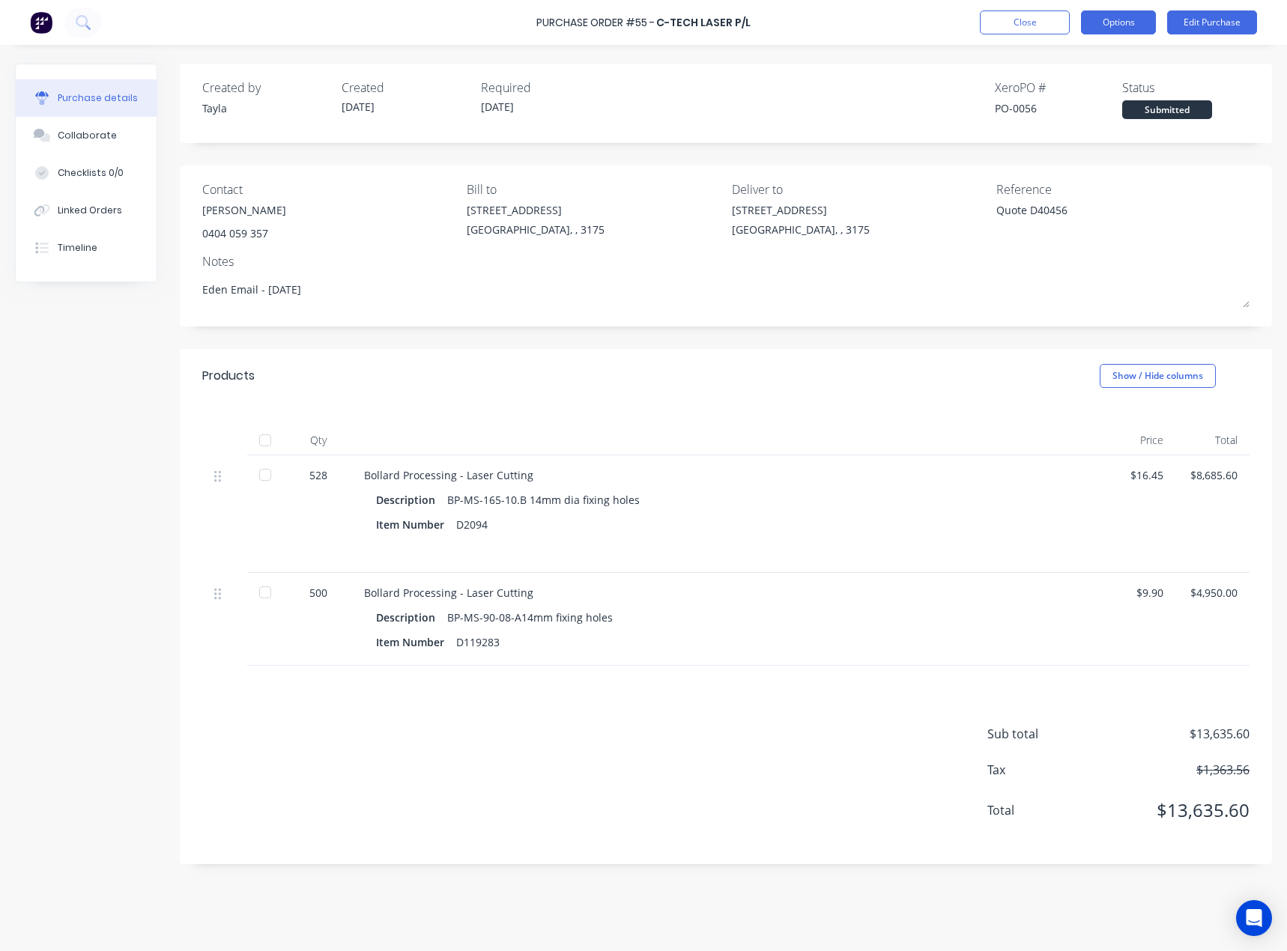
click at [1134, 28] on button "Options" at bounding box center [1118, 22] width 75 height 24
click at [1099, 71] on div "Print / Email" at bounding box center [1084, 61] width 115 height 22
click at [1097, 87] on div "With pricing" at bounding box center [1084, 91] width 115 height 22
type textarea "x"
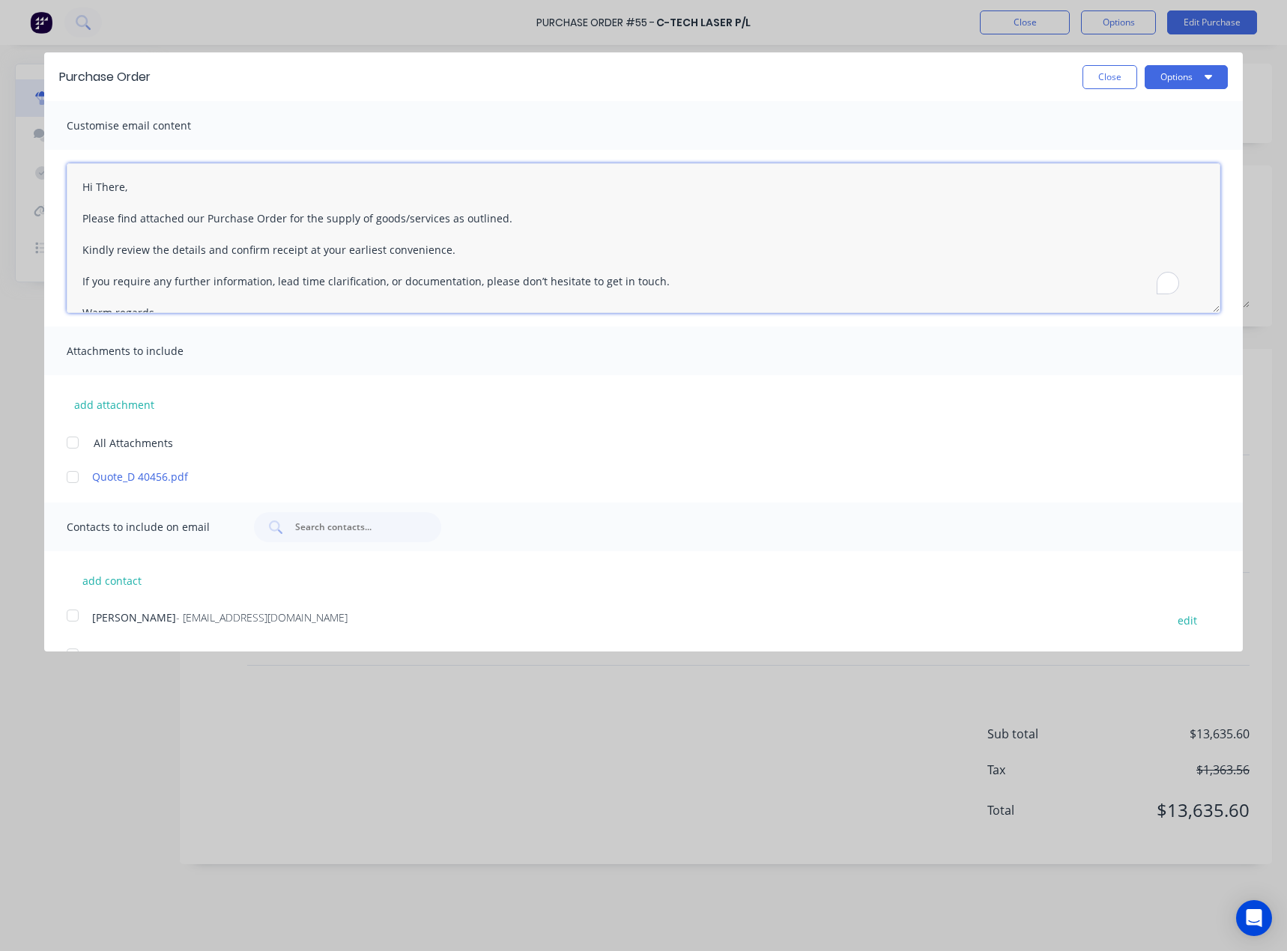
click at [104, 187] on textarea "Hi There, Please find attached our Purchase Order for the supply of goods/servi…" at bounding box center [643, 238] width 1153 height 150
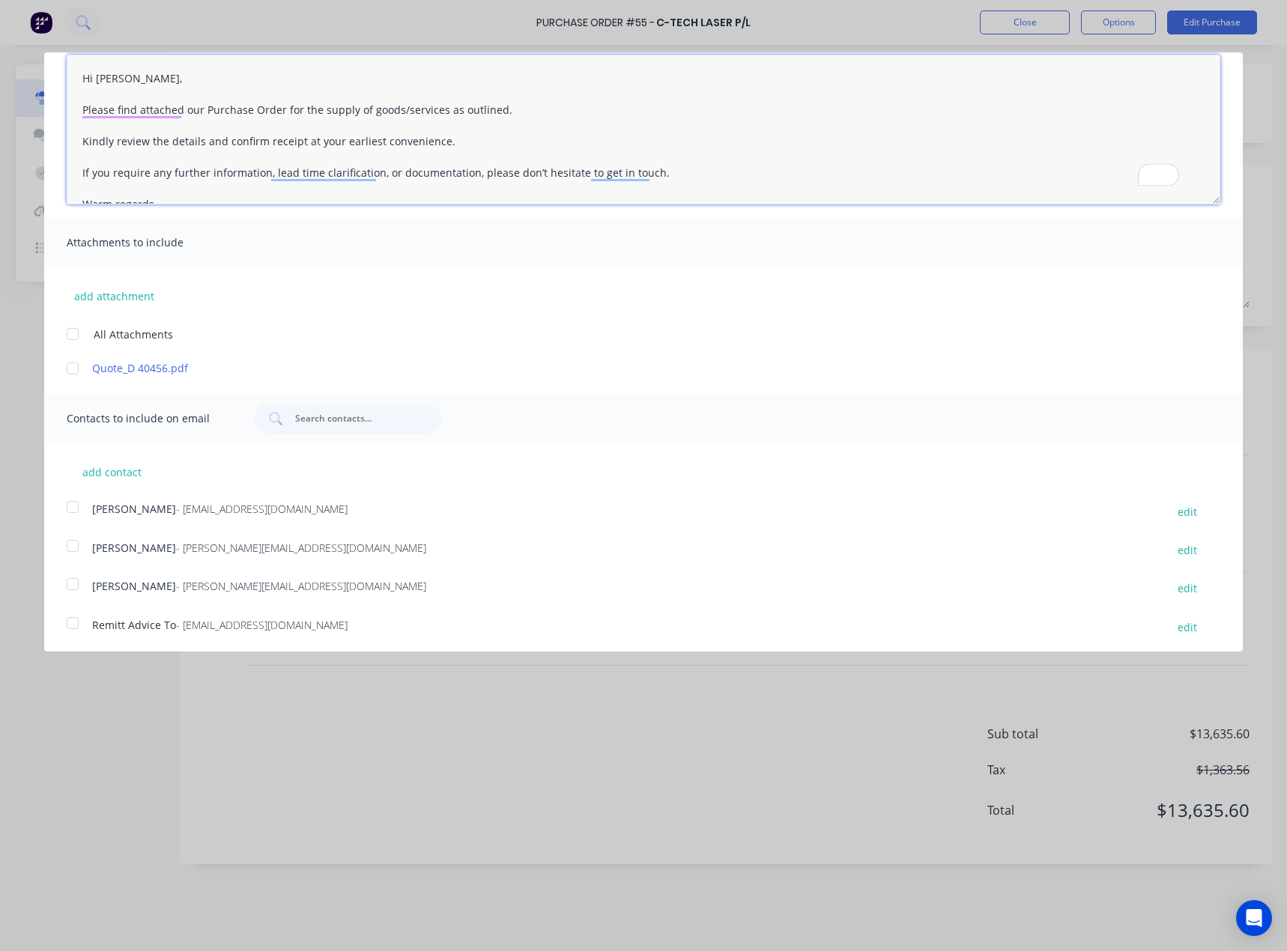
scroll to position [112, 0]
type textarea "Hi [PERSON_NAME], Please find attached our Purchase Order for the supply of goo…"
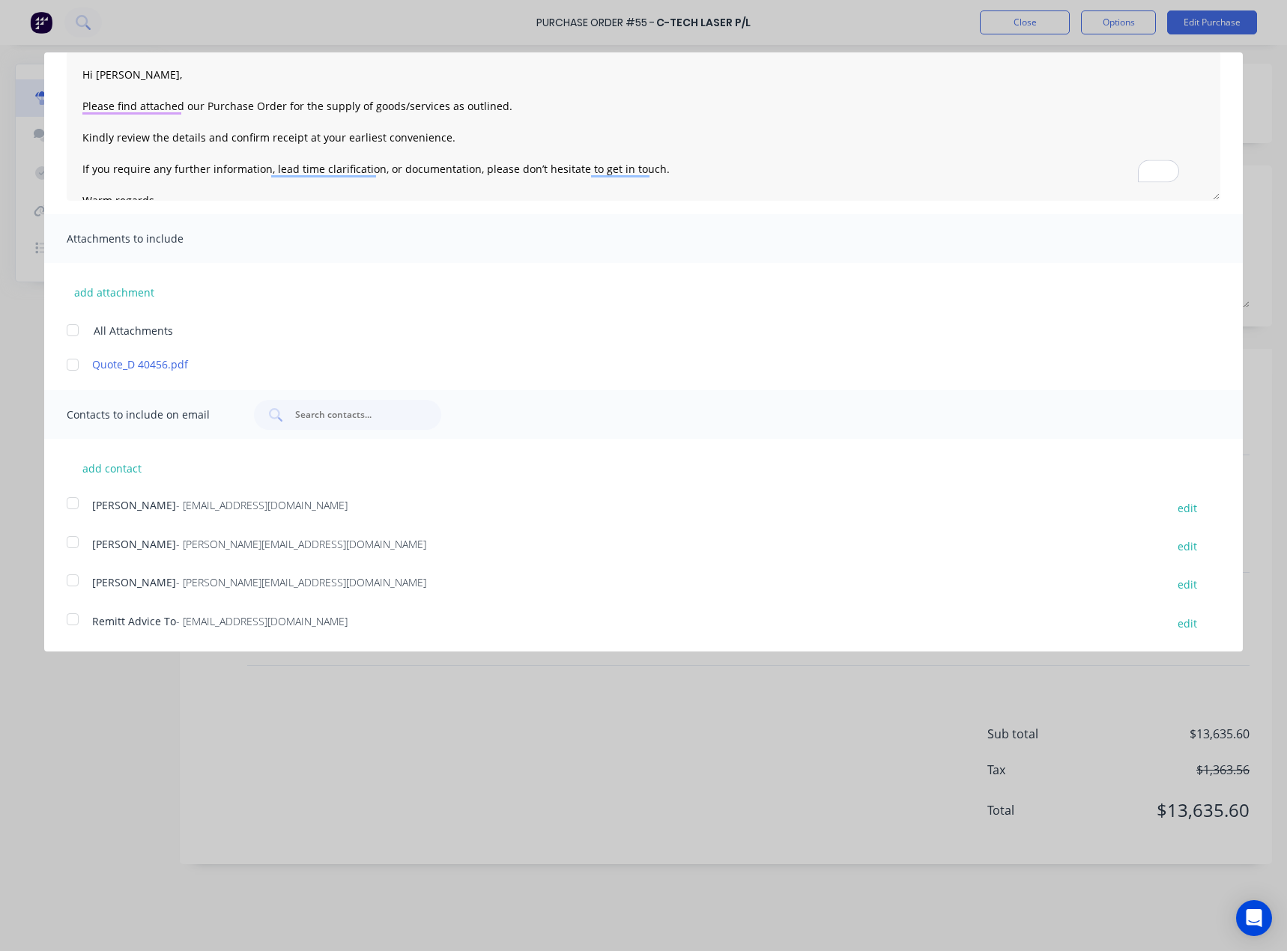
click at [133, 550] on div "Liem - [EMAIL_ADDRESS][DOMAIN_NAME]" at bounding box center [621, 546] width 1058 height 20
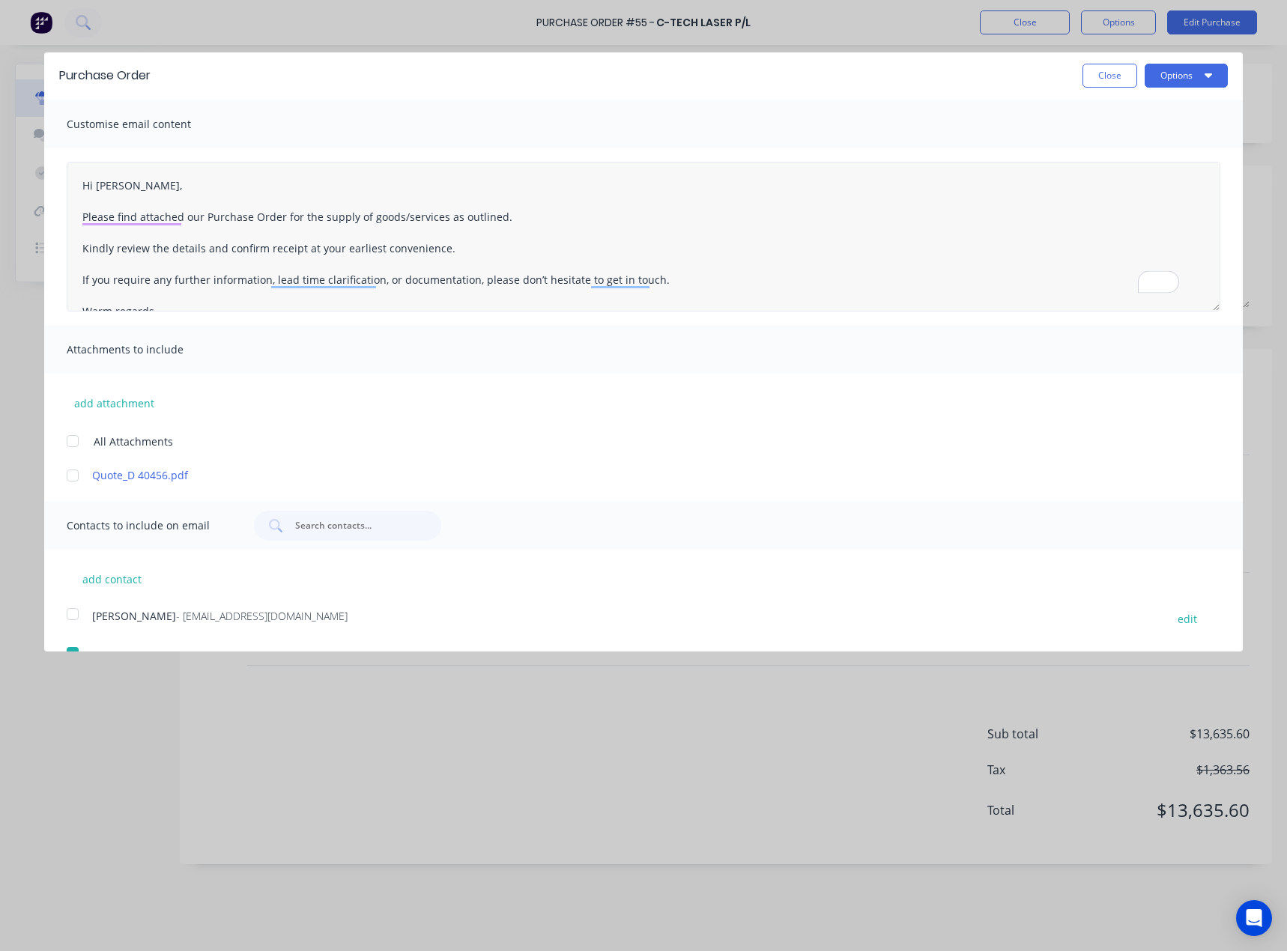
scroll to position [0, 0]
click at [1190, 82] on button "Options" at bounding box center [1185, 77] width 83 height 24
click at [1139, 133] on button "Email" at bounding box center [1156, 145] width 142 height 30
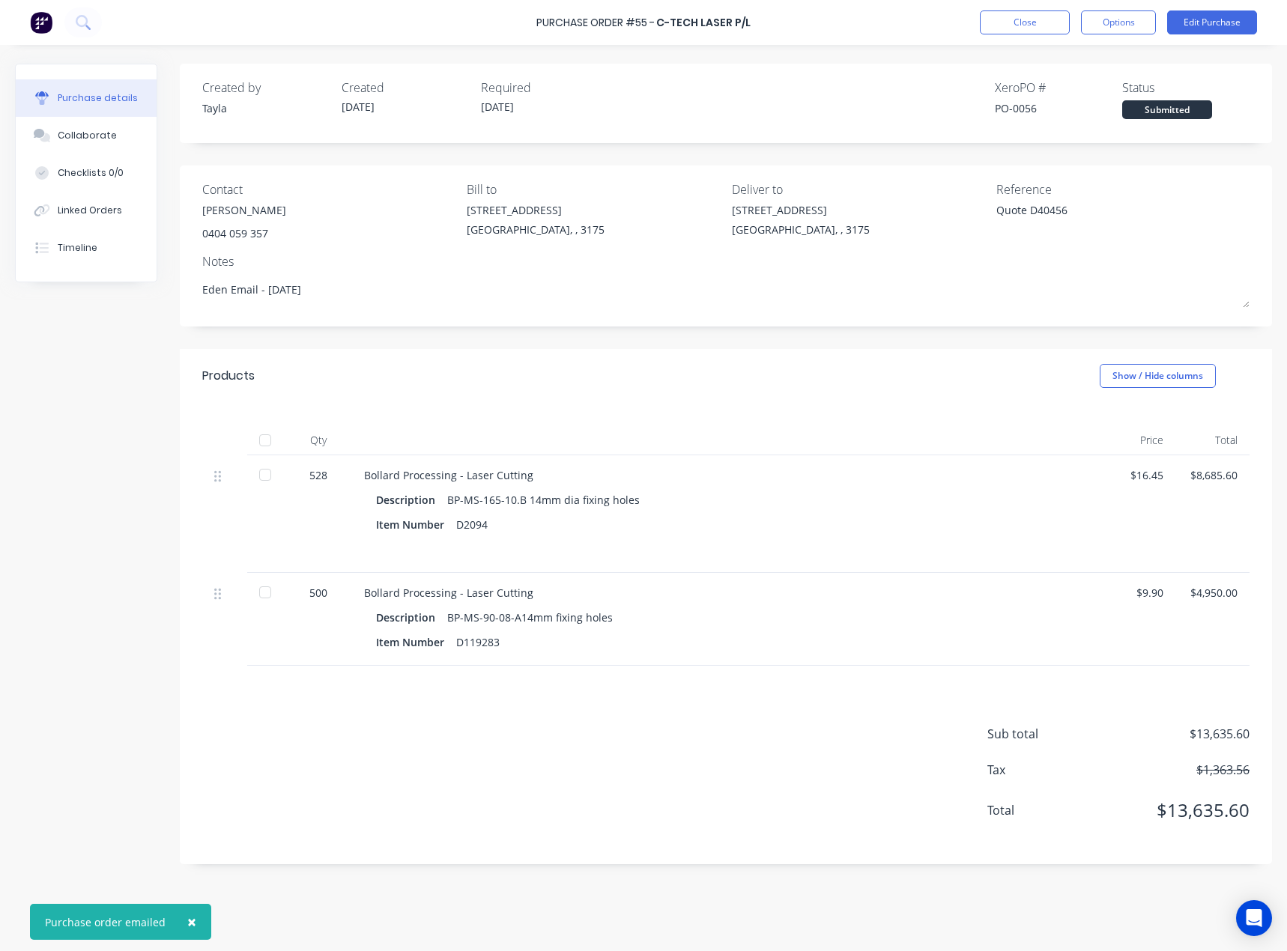
type textarea "x"
